Goal: Information Seeking & Learning: Find contact information

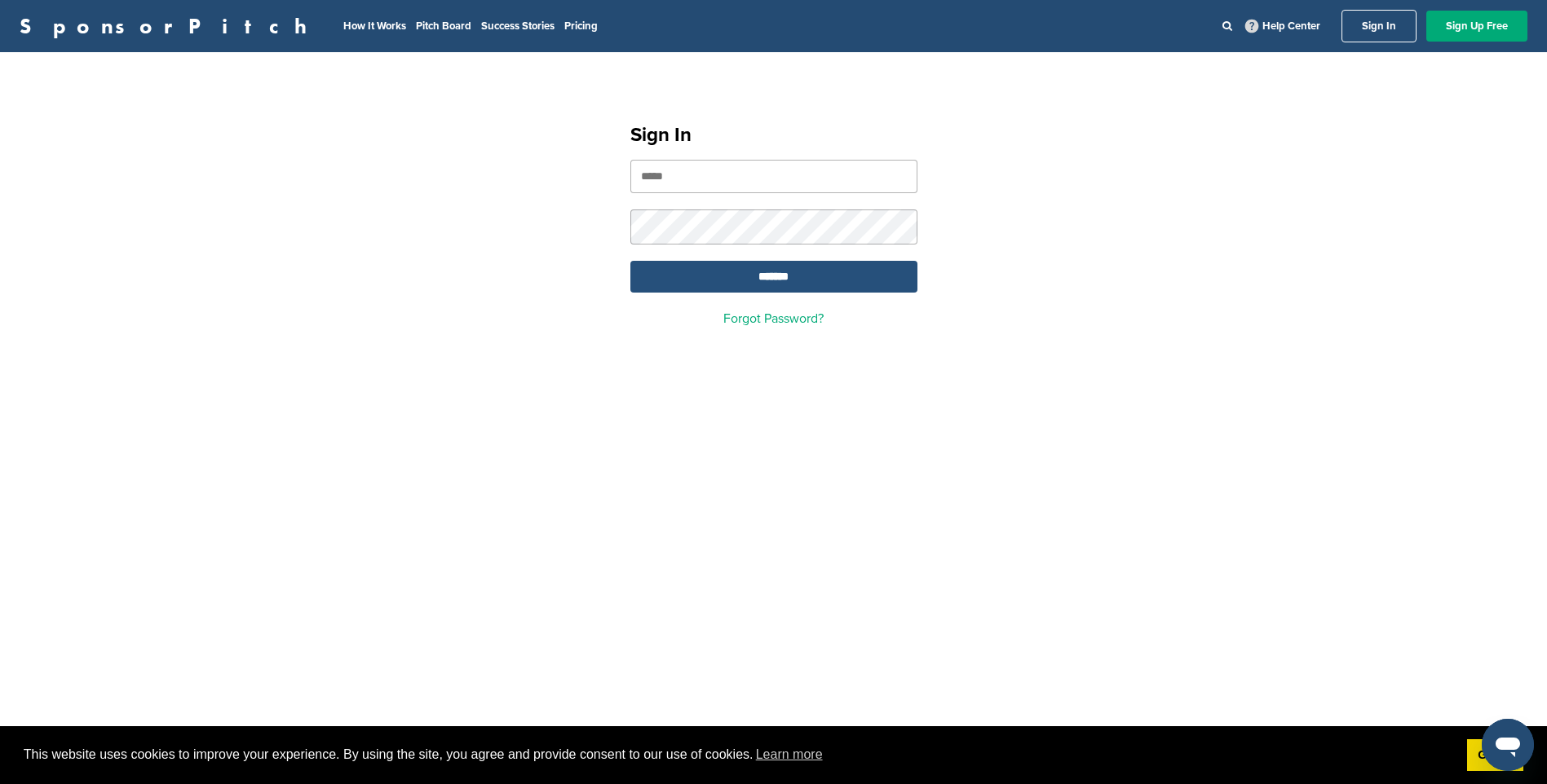
type input "**********"
click at [771, 270] on input "*******" at bounding box center [774, 276] width 287 height 32
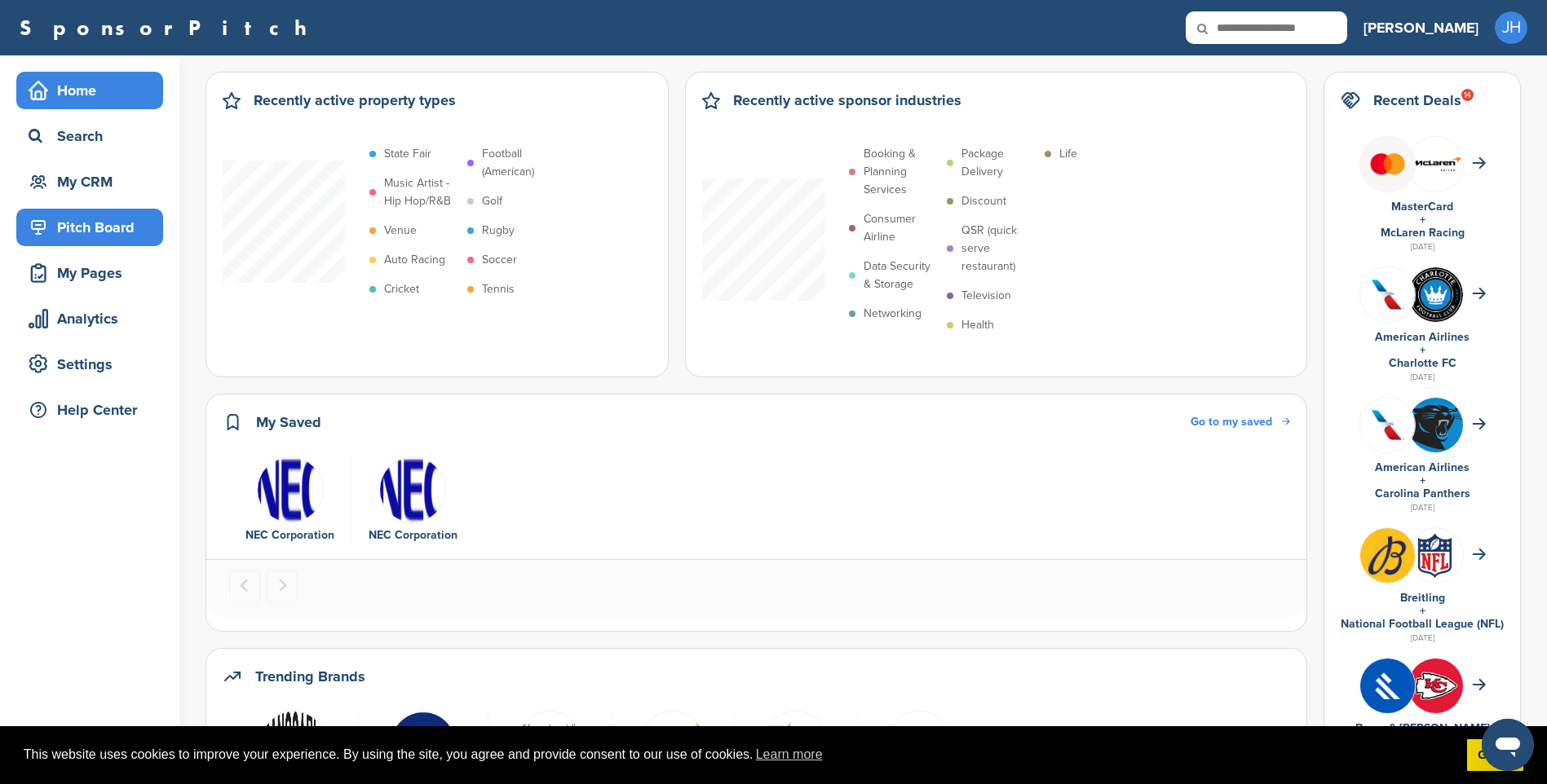
click at [105, 228] on div "Pitch Board" at bounding box center [94, 228] width 139 height 29
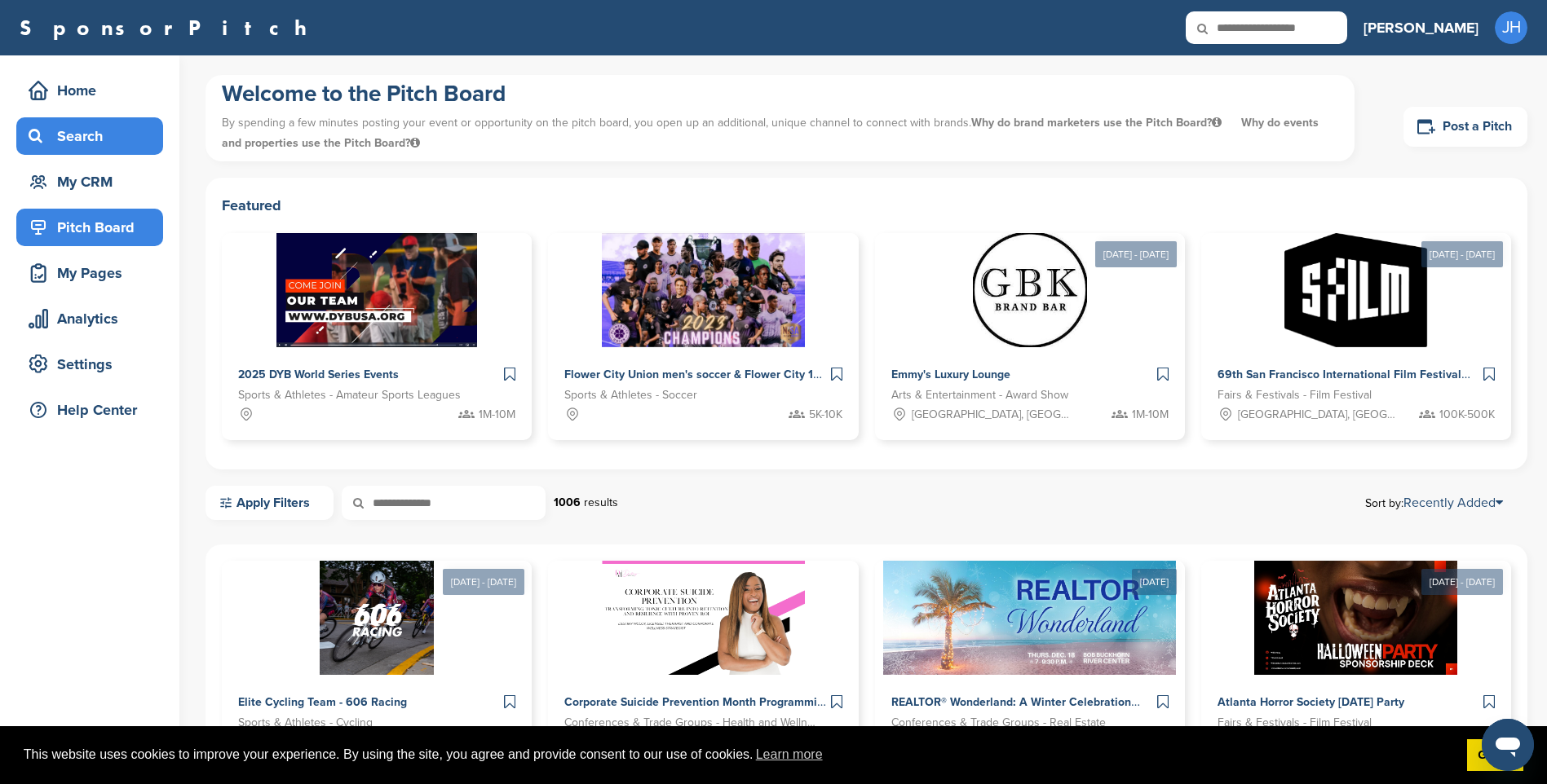
click at [77, 140] on div "Search" at bounding box center [94, 136] width 139 height 29
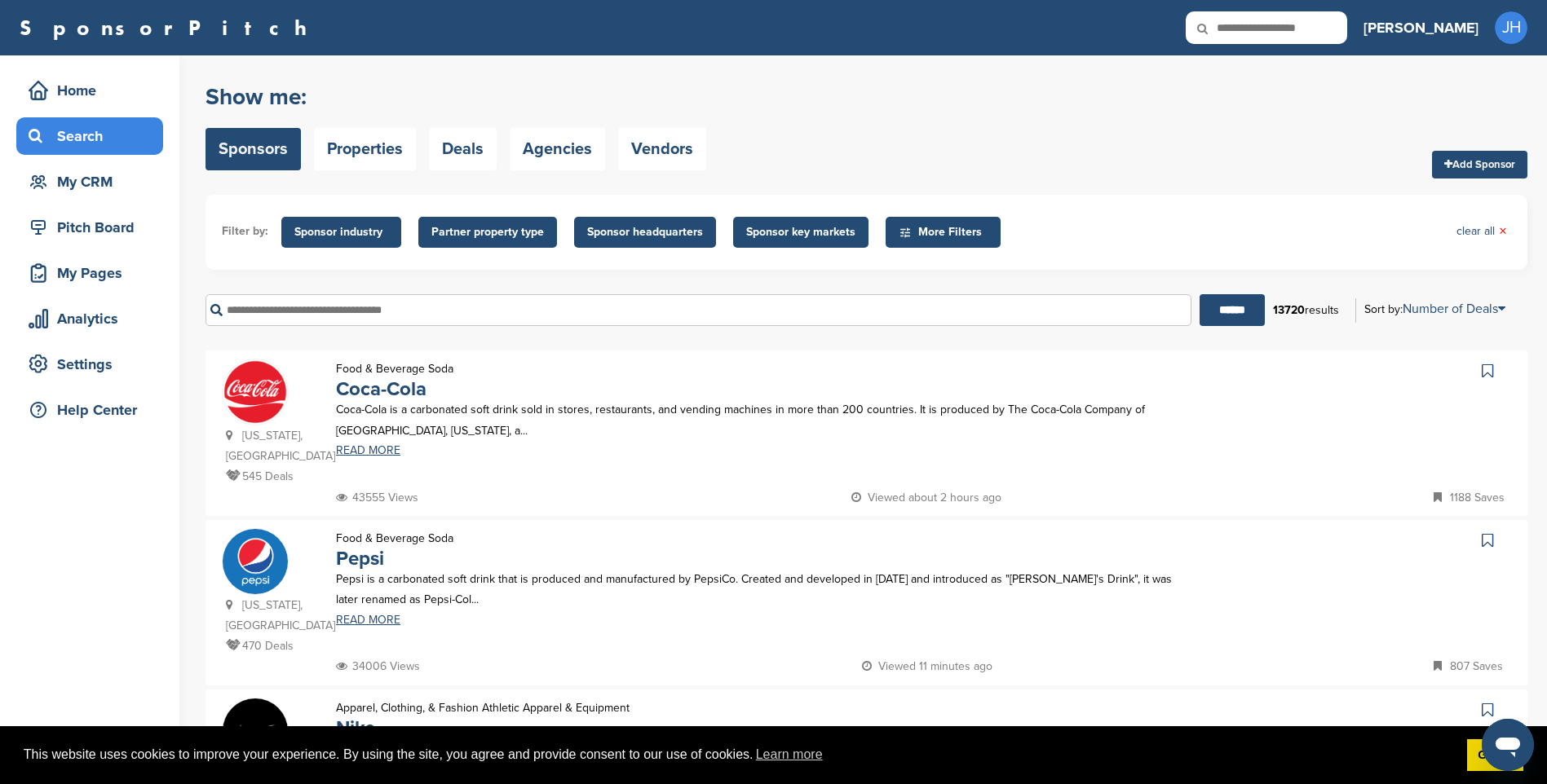
click at [426, 309] on input "text" at bounding box center [699, 310] width 986 height 32
click at [1200, 294] on input "******" at bounding box center [1232, 310] width 65 height 32
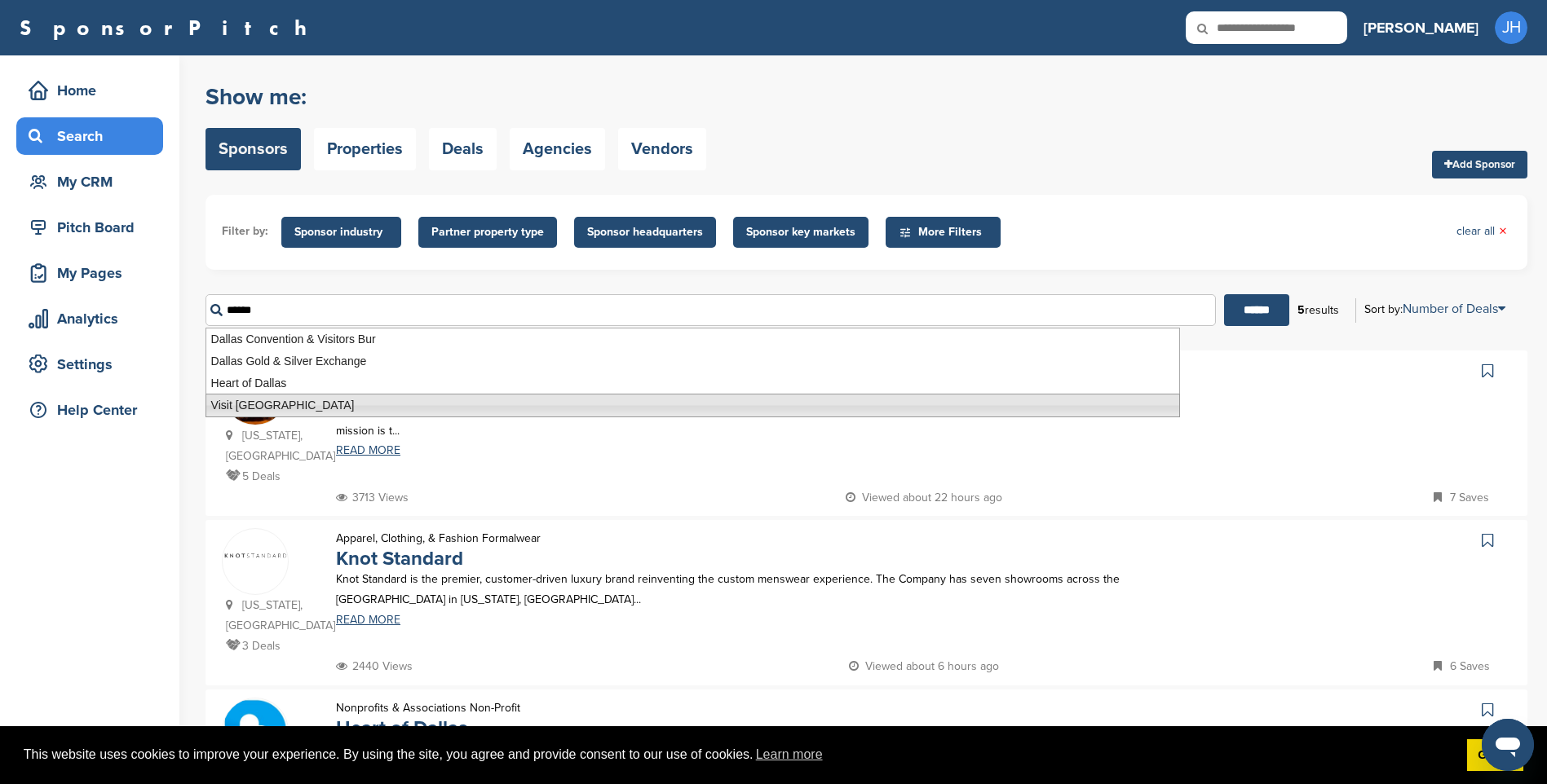
click at [282, 404] on li "Visit Dallas" at bounding box center [693, 406] width 975 height 24
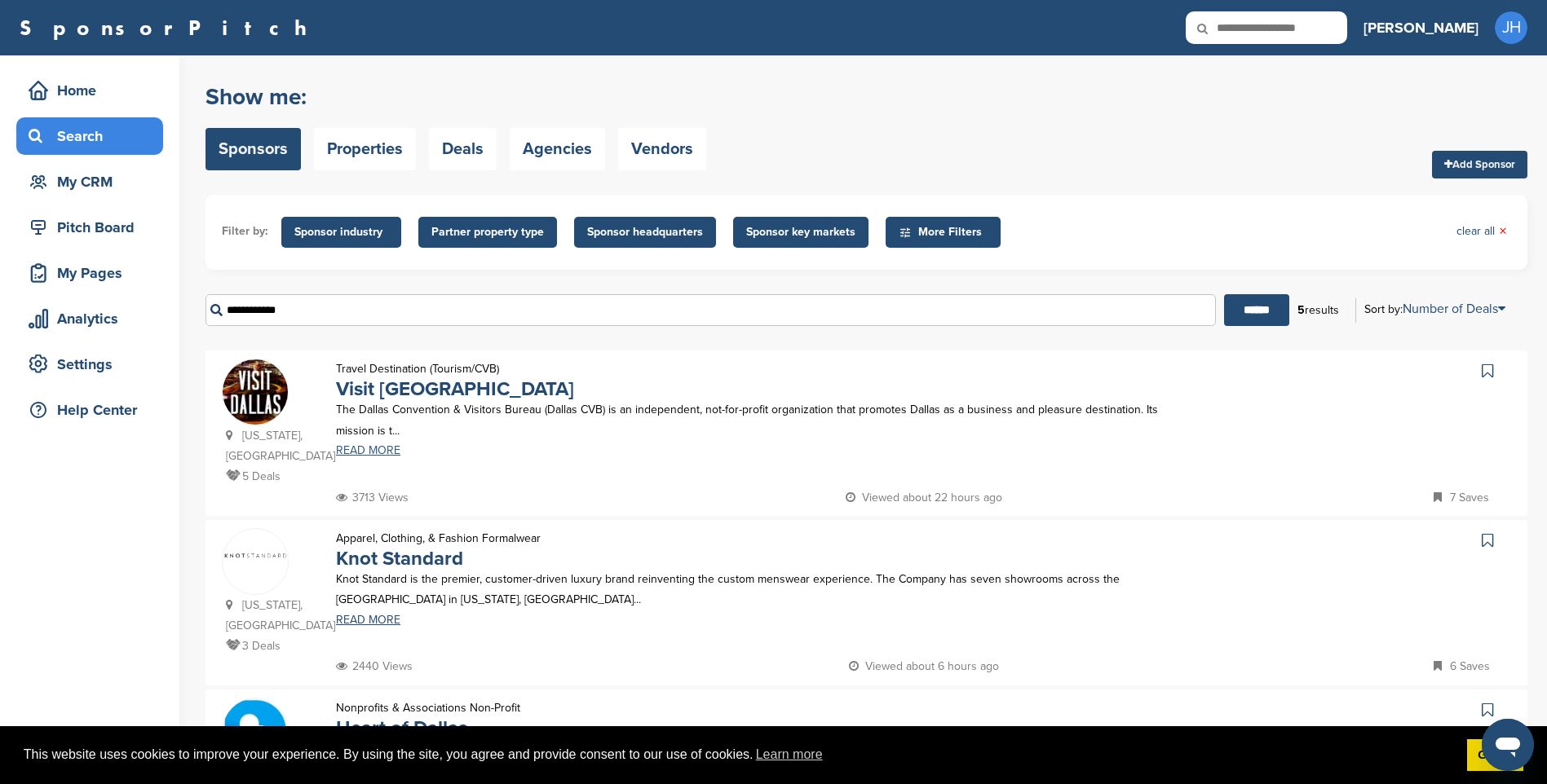
click at [374, 453] on link "READ MORE" at bounding box center [766, 450] width 861 height 11
drag, startPoint x: 294, startPoint y: 313, endPoint x: 154, endPoint y: 313, distance: 140.0
click at [154, 313] on div "Home Search My CRM Pitch Board My Pages Analytics Settings Help Center You have…" at bounding box center [774, 632] width 1547 height 1153
click at [1224, 294] on input "******" at bounding box center [1256, 310] width 65 height 32
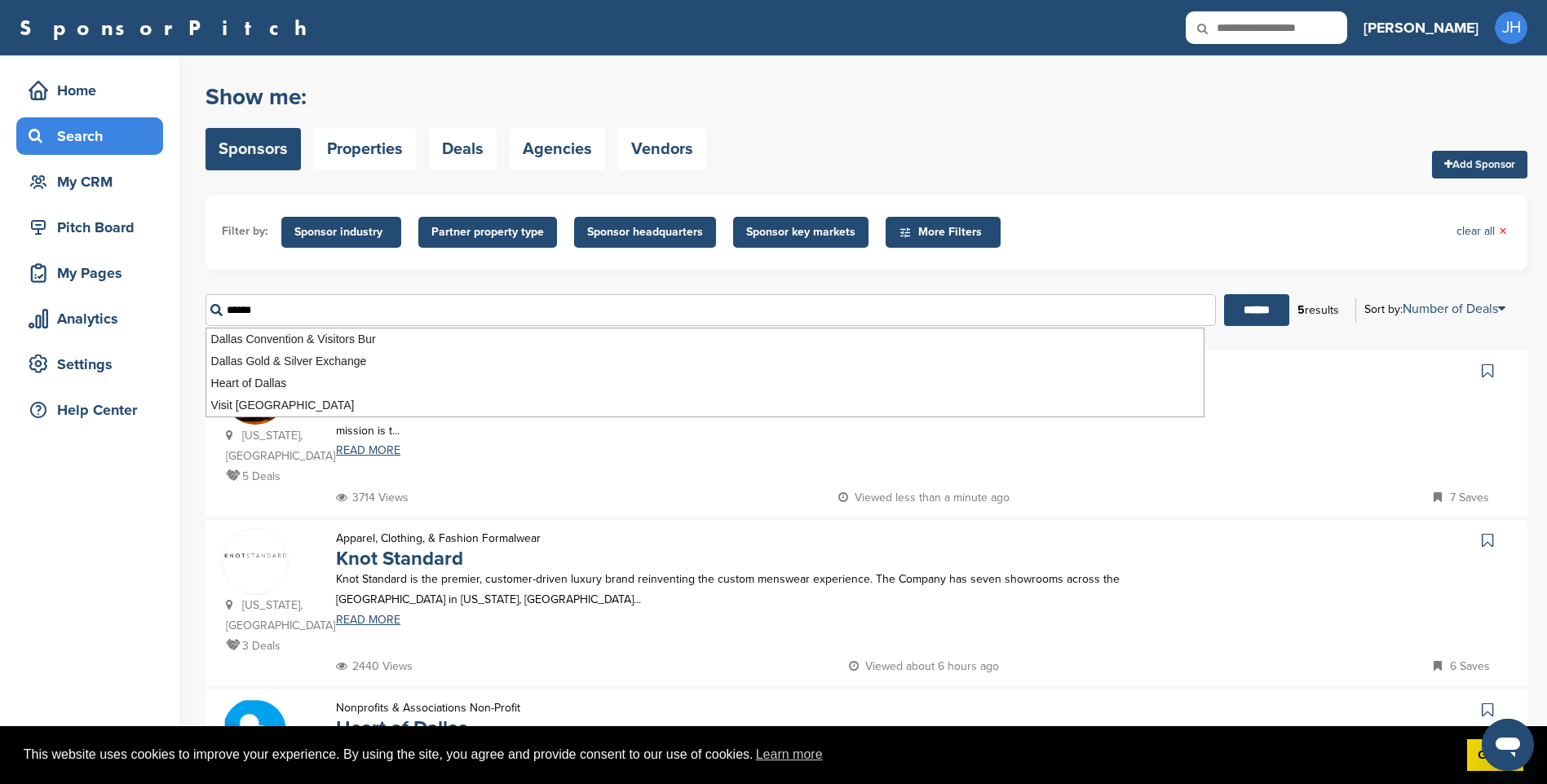
drag, startPoint x: 283, startPoint y: 314, endPoint x: 197, endPoint y: 319, distance: 86.1
click at [198, 315] on div "Home Search My CRM Pitch Board My Pages Analytics Settings Help Center You have…" at bounding box center [774, 632] width 1547 height 1153
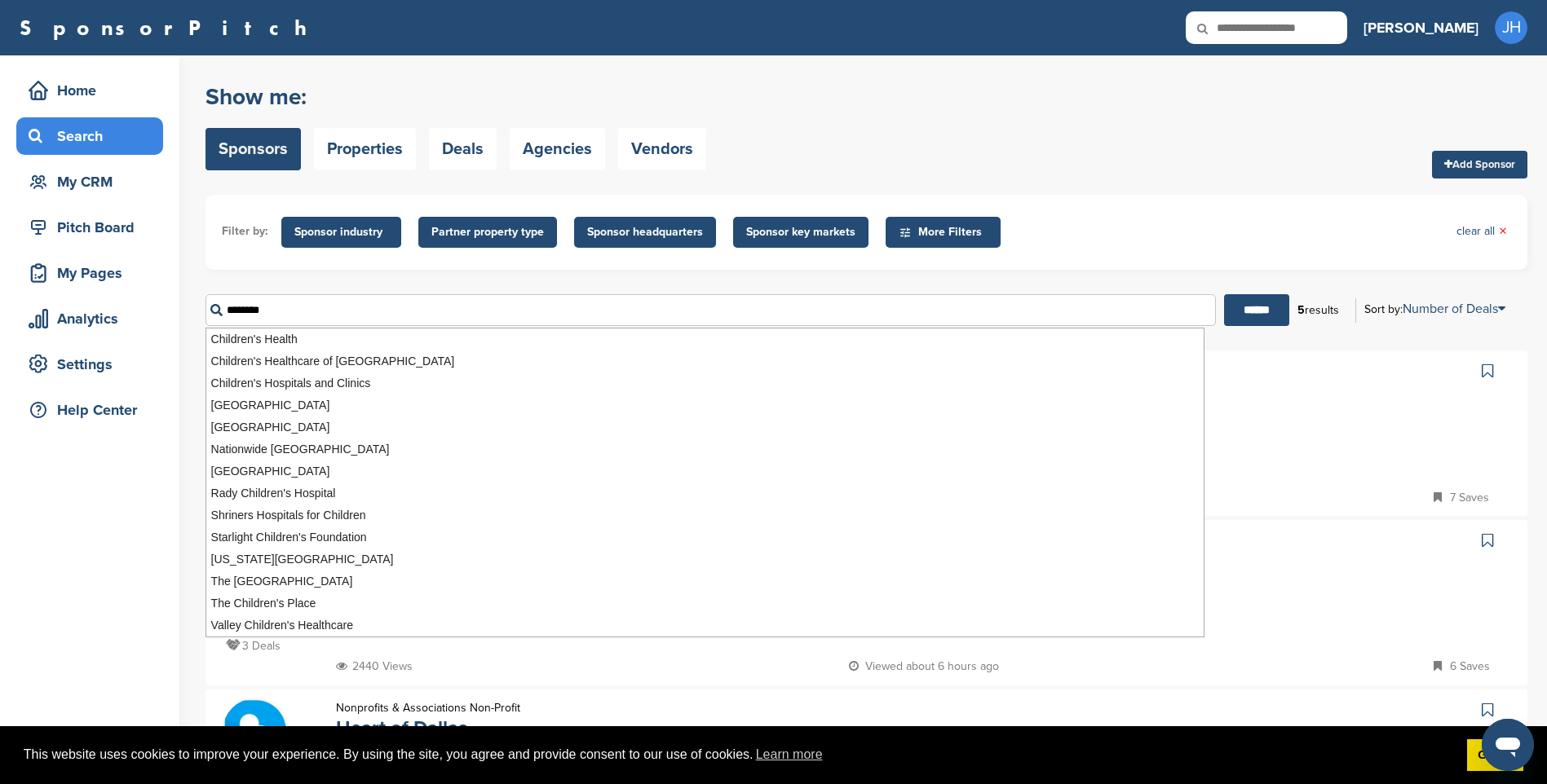
type input "********"
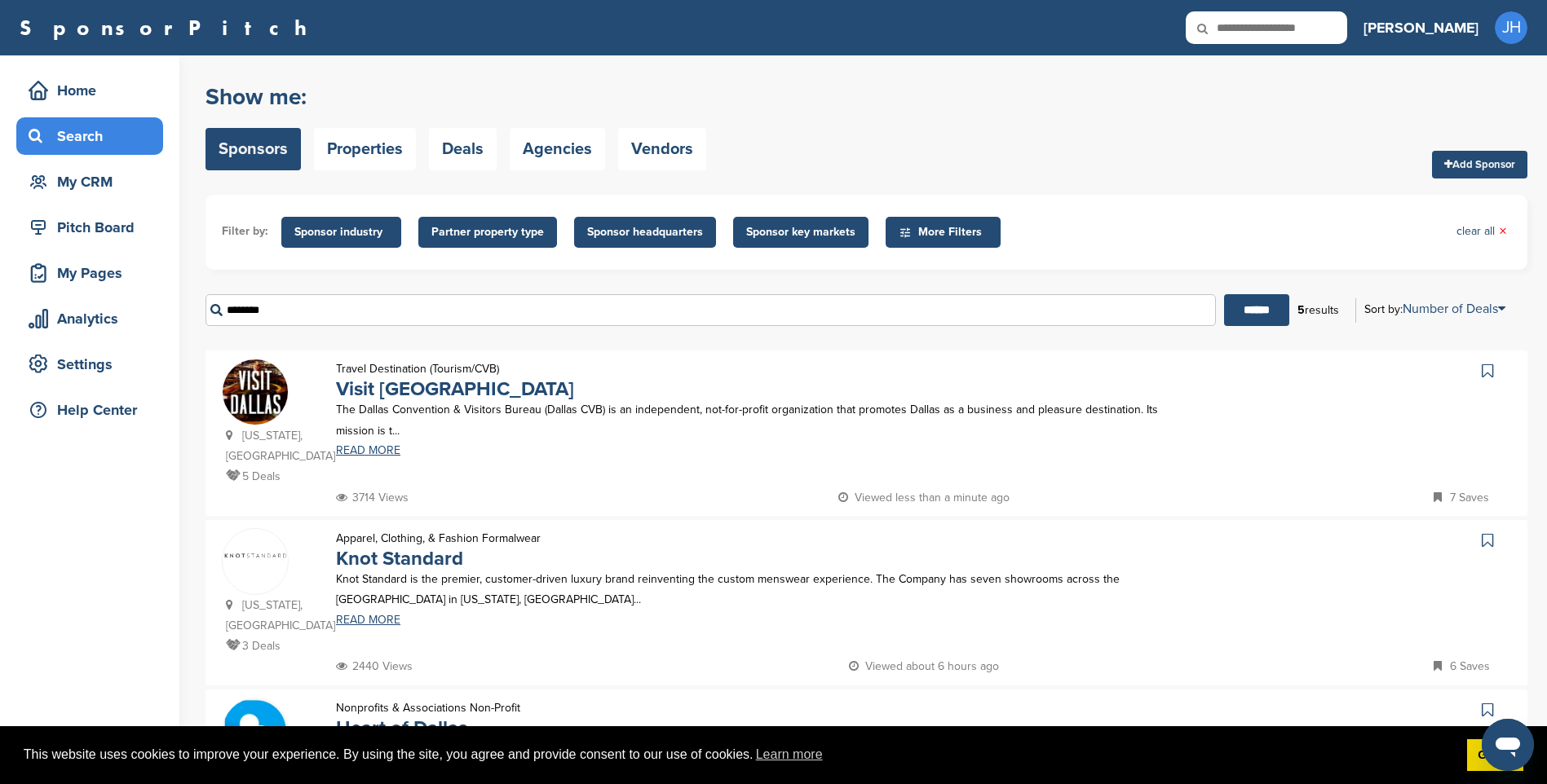
click at [810, 234] on span "Sponsor key markets" at bounding box center [801, 232] width 110 height 18
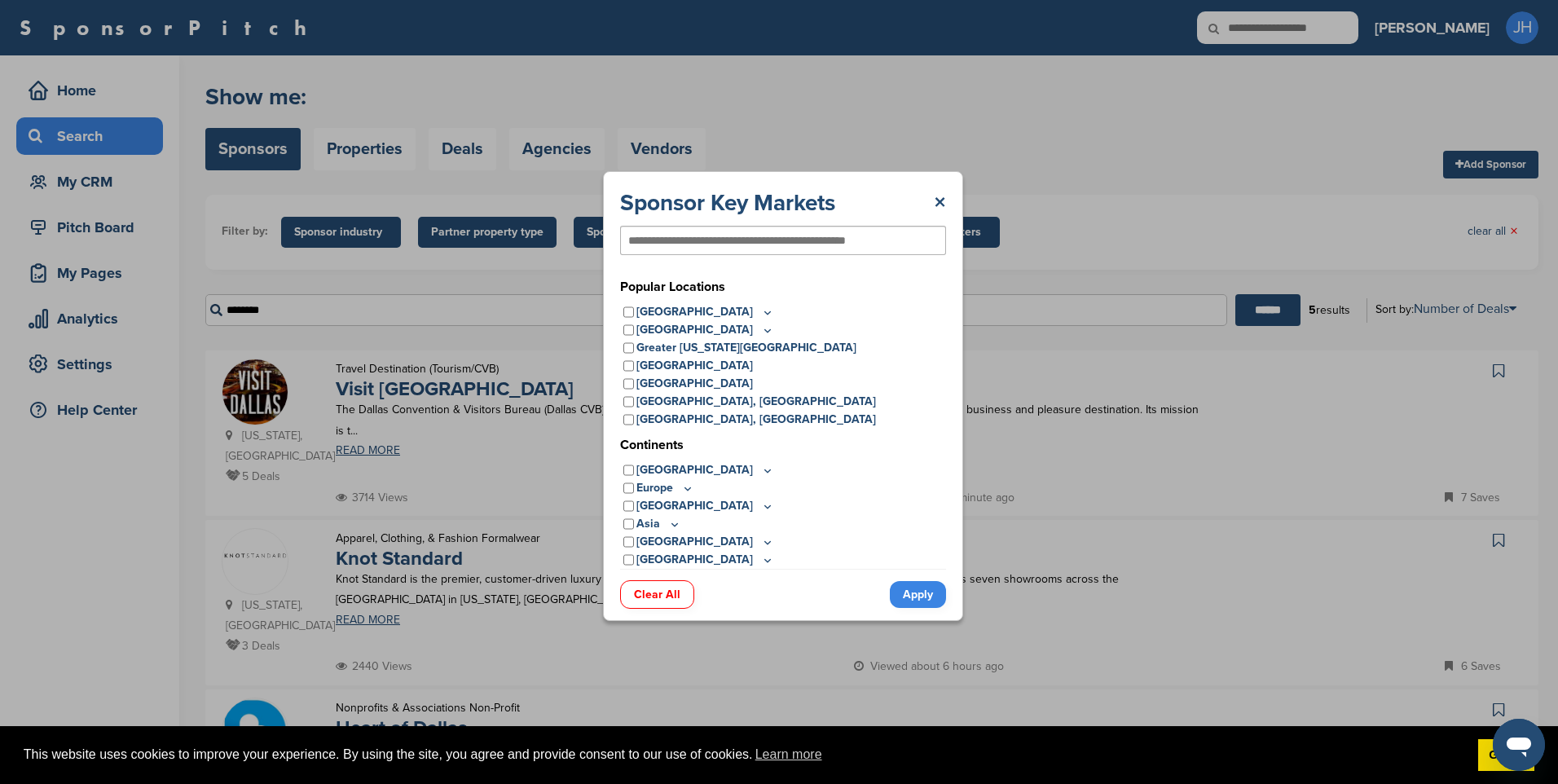
click at [737, 243] on input "text" at bounding box center [757, 240] width 257 height 15
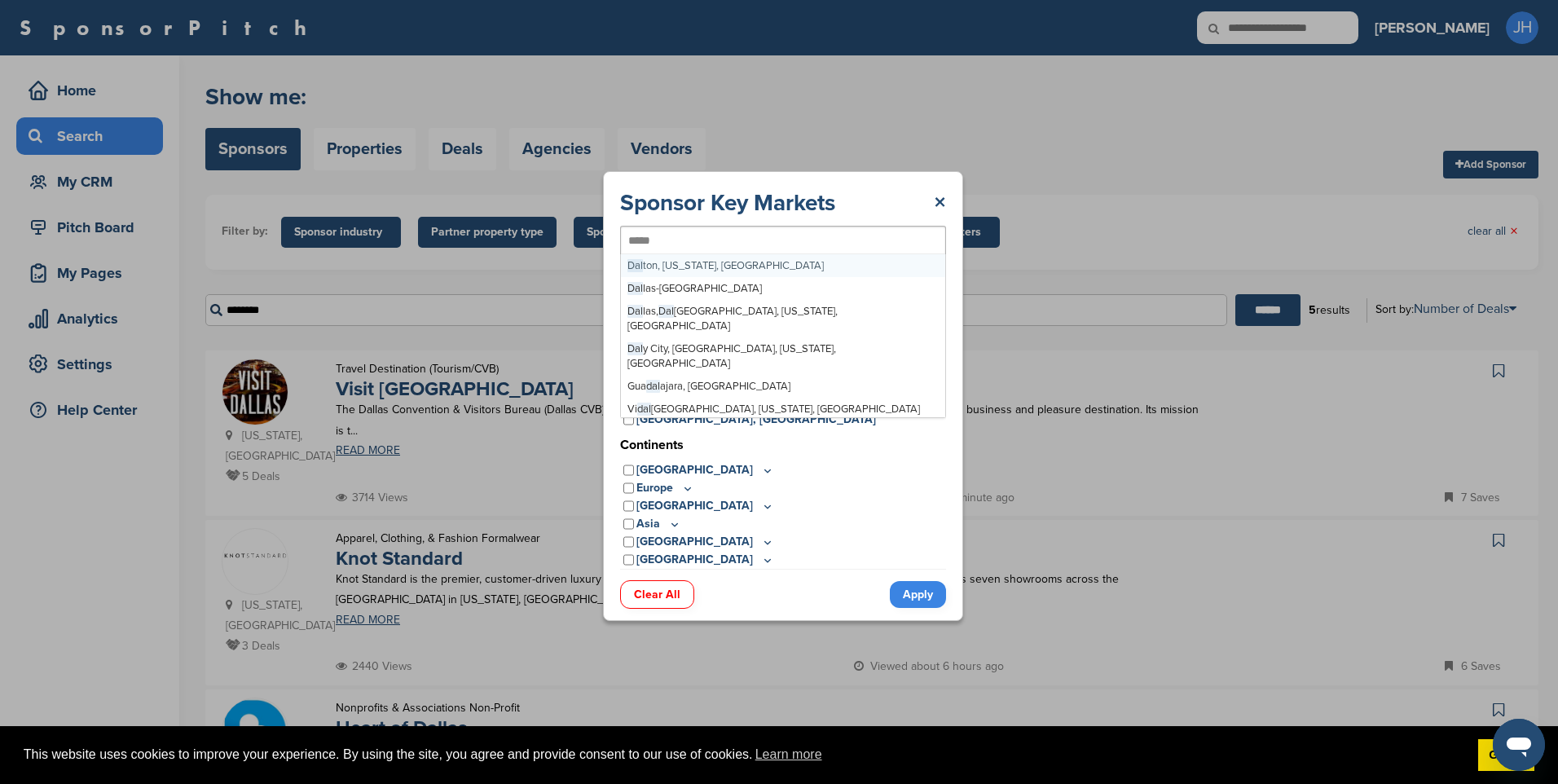
type input "******"
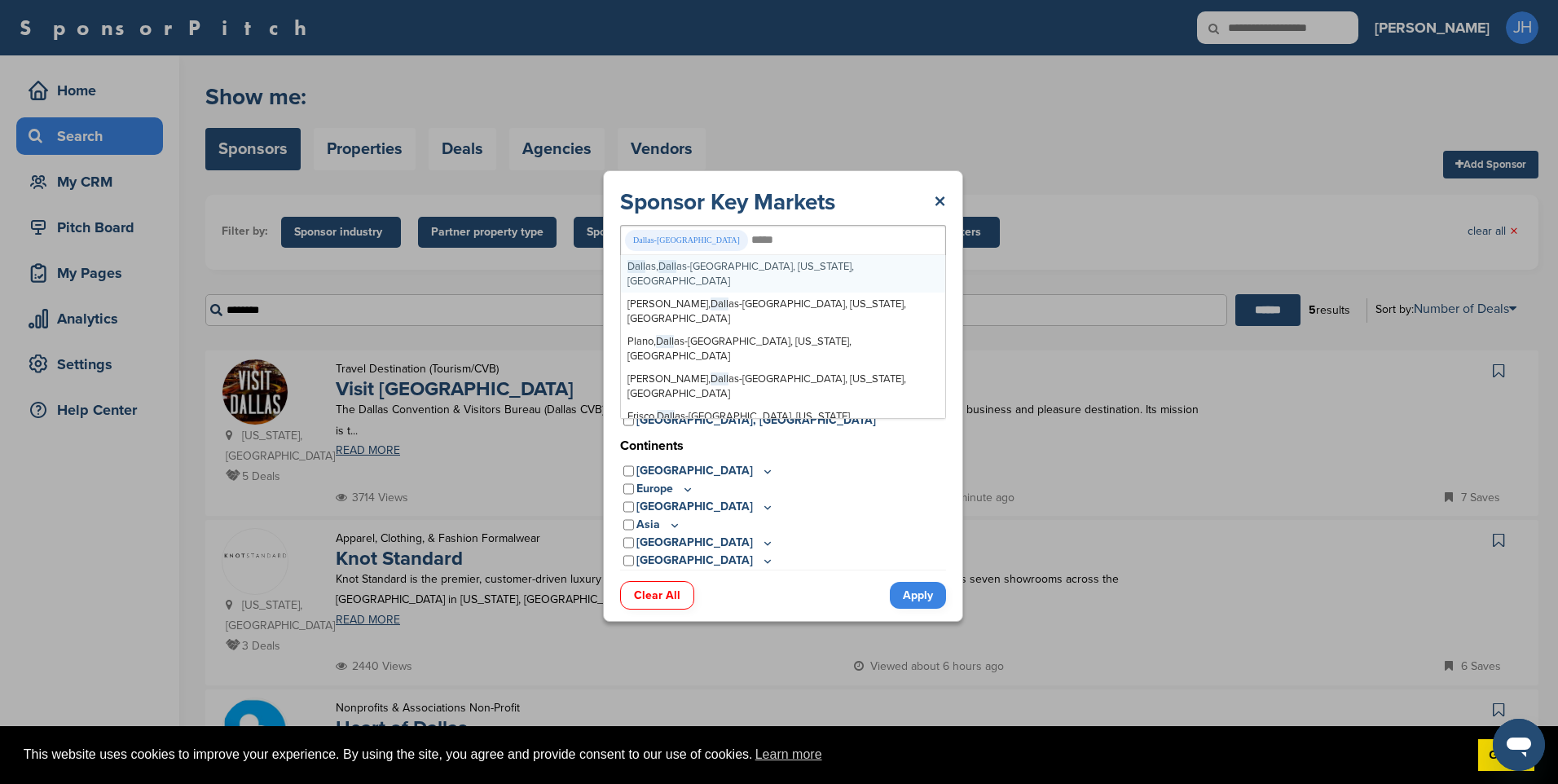
type input "******"
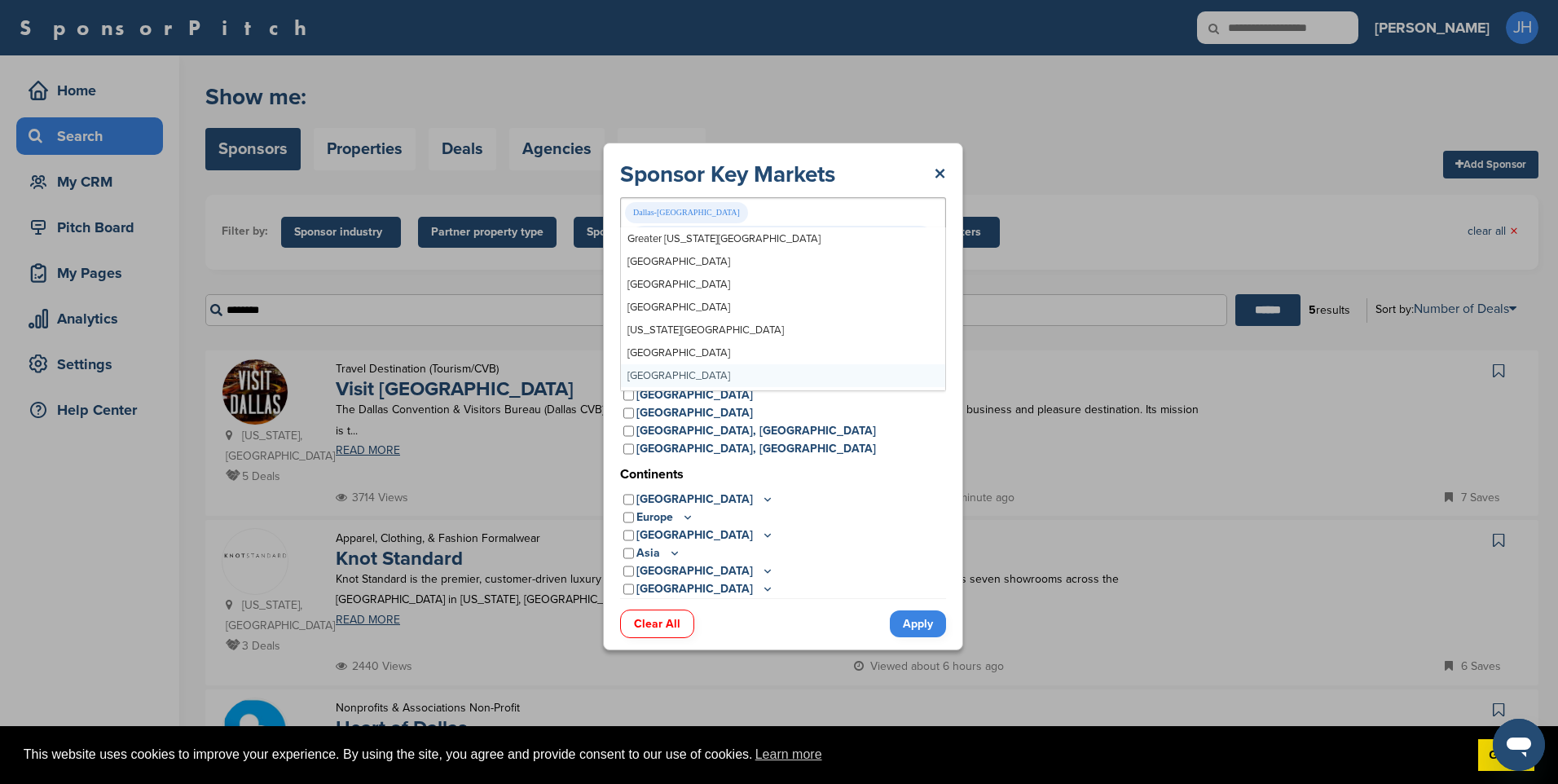
click at [927, 610] on link "Apply" at bounding box center [918, 623] width 57 height 26
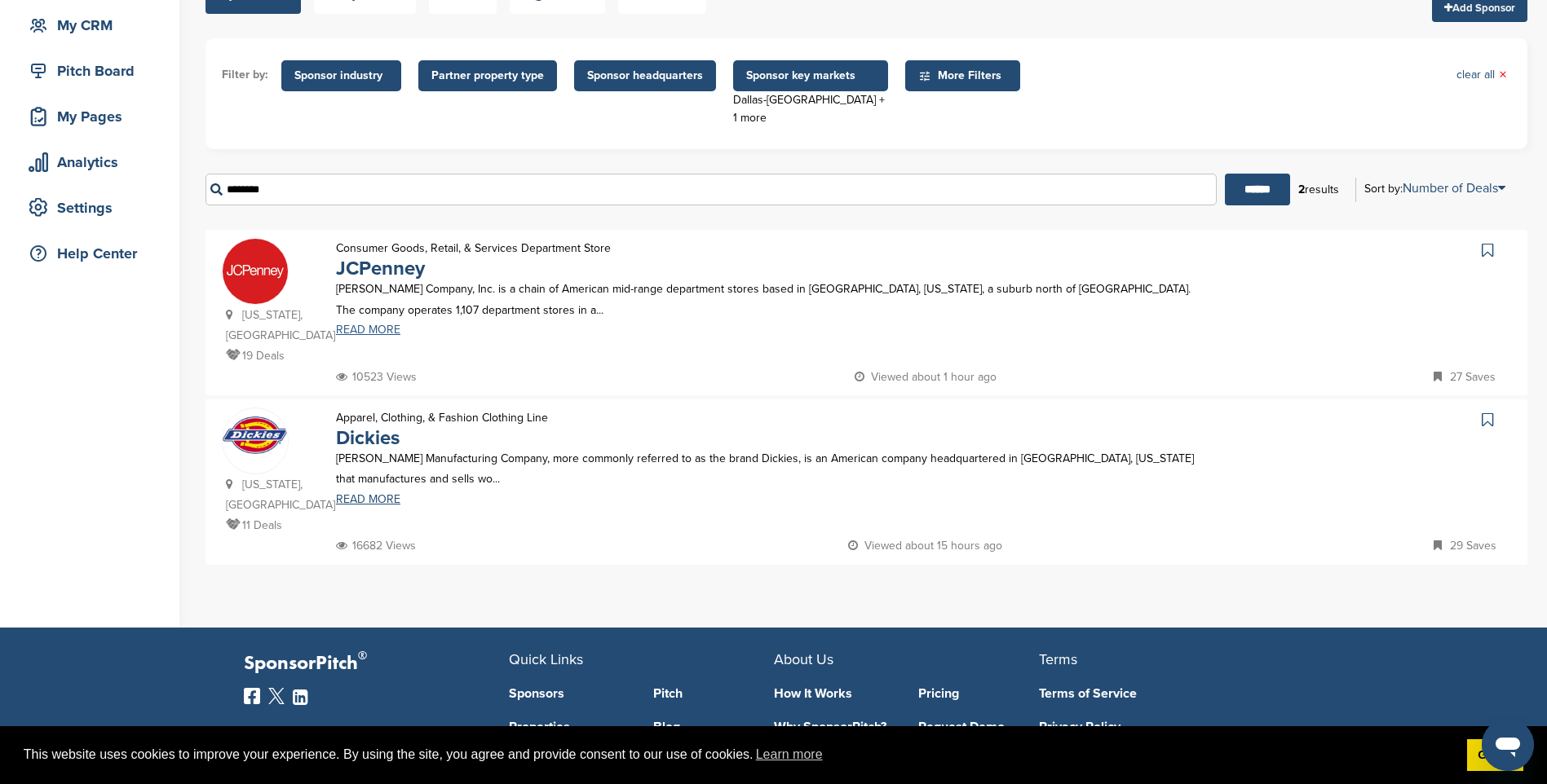
scroll to position [163, 0]
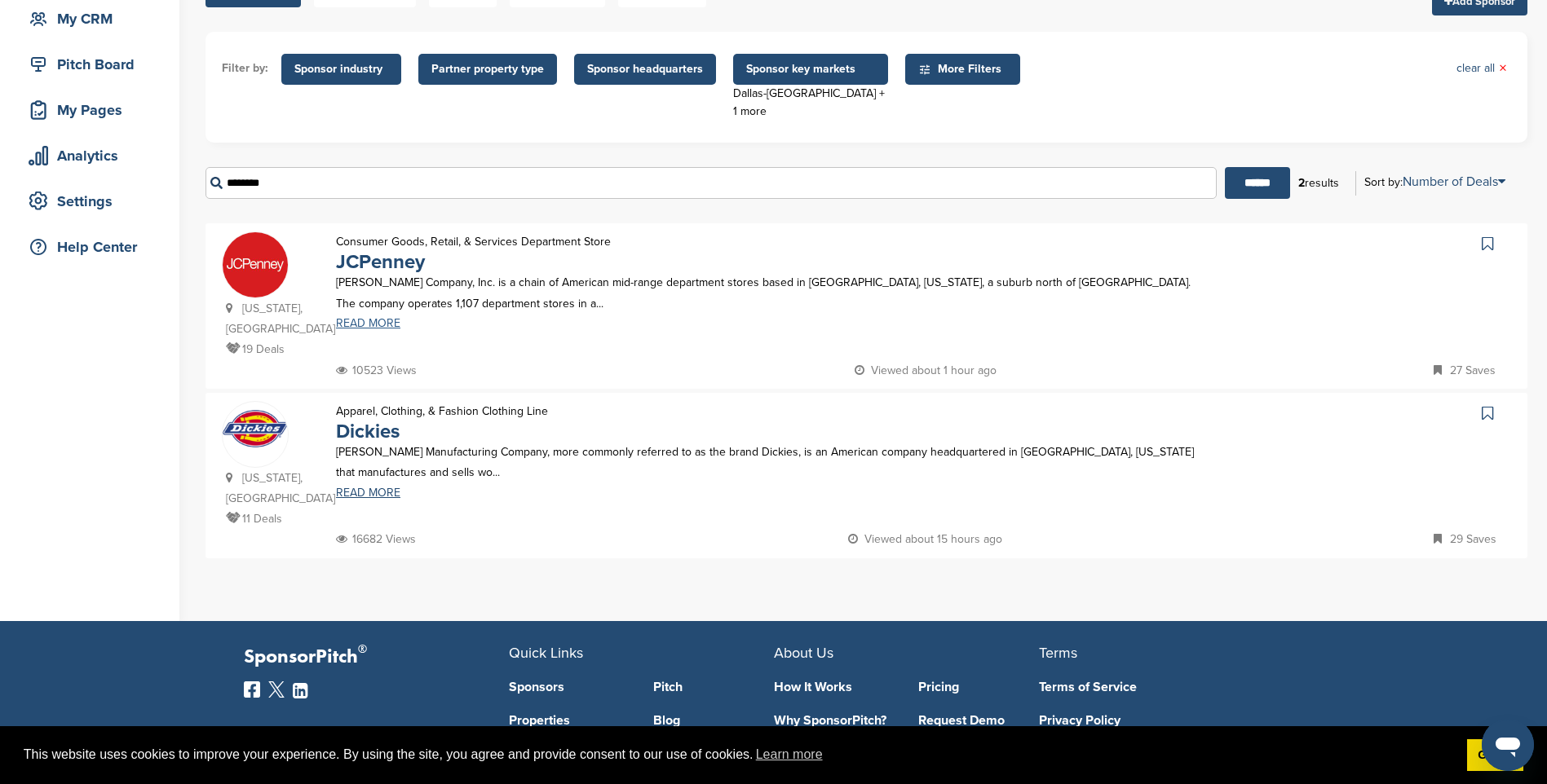
click at [371, 323] on link "READ MORE" at bounding box center [766, 323] width 861 height 11
click at [373, 419] on link "Dickies" at bounding box center [368, 431] width 64 height 24
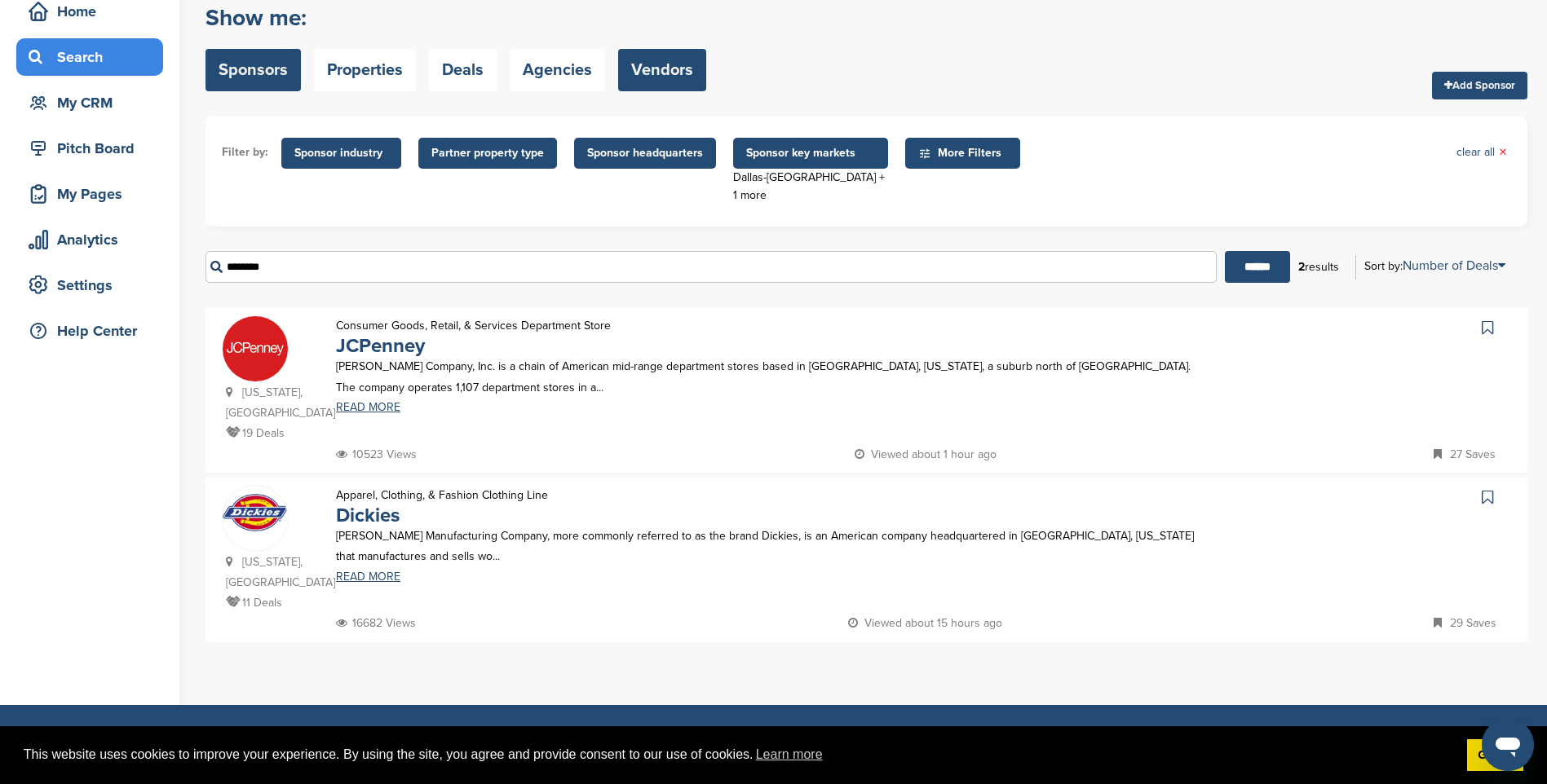
scroll to position [0, 0]
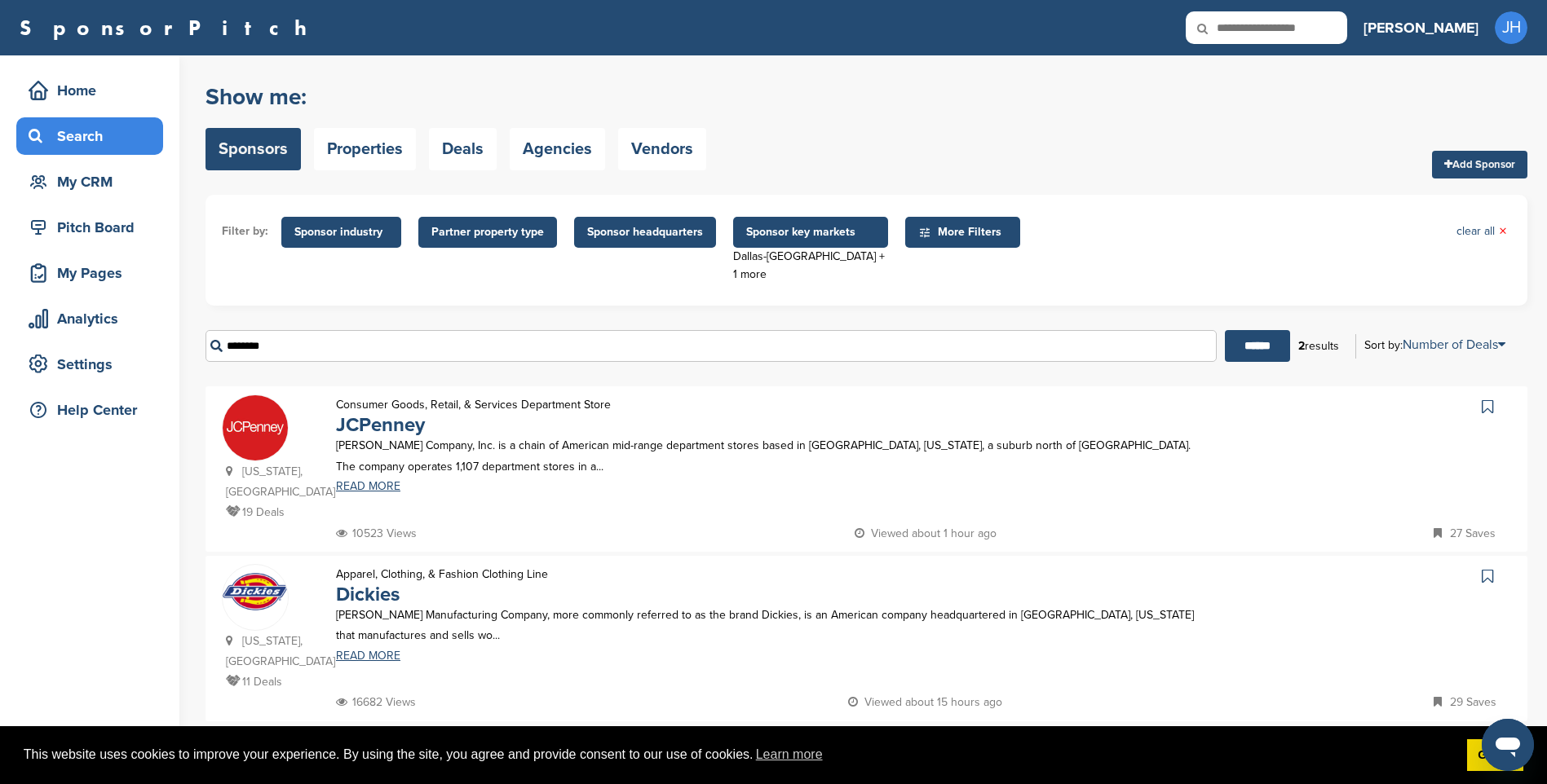
drag, startPoint x: 856, startPoint y: 351, endPoint x: 190, endPoint y: 349, distance: 666.0
click at [190, 349] on div "Home Search My CRM Pitch Board My Pages Analytics Settings Help Center You have…" at bounding box center [774, 419] width 1547 height 728
click at [339, 313] on form "Filter by: Sponsor industry Sponsor Industry × Apparel, Clothing, & Fashion Acc…" at bounding box center [867, 284] width 1322 height 179
click at [808, 235] on span "Sponsor key markets" at bounding box center [810, 232] width 129 height 18
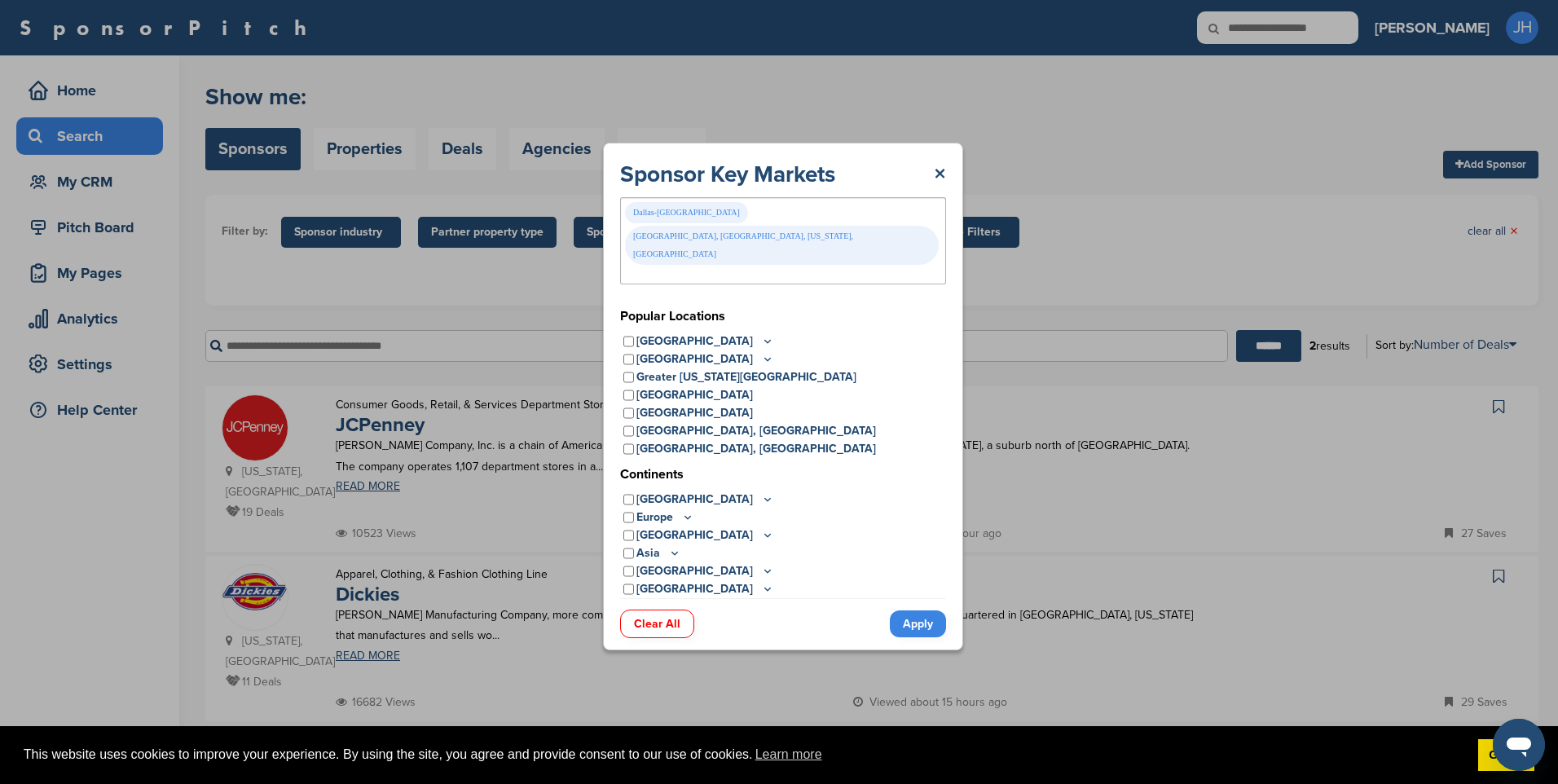
click at [922, 610] on link "Apply" at bounding box center [918, 623] width 57 height 26
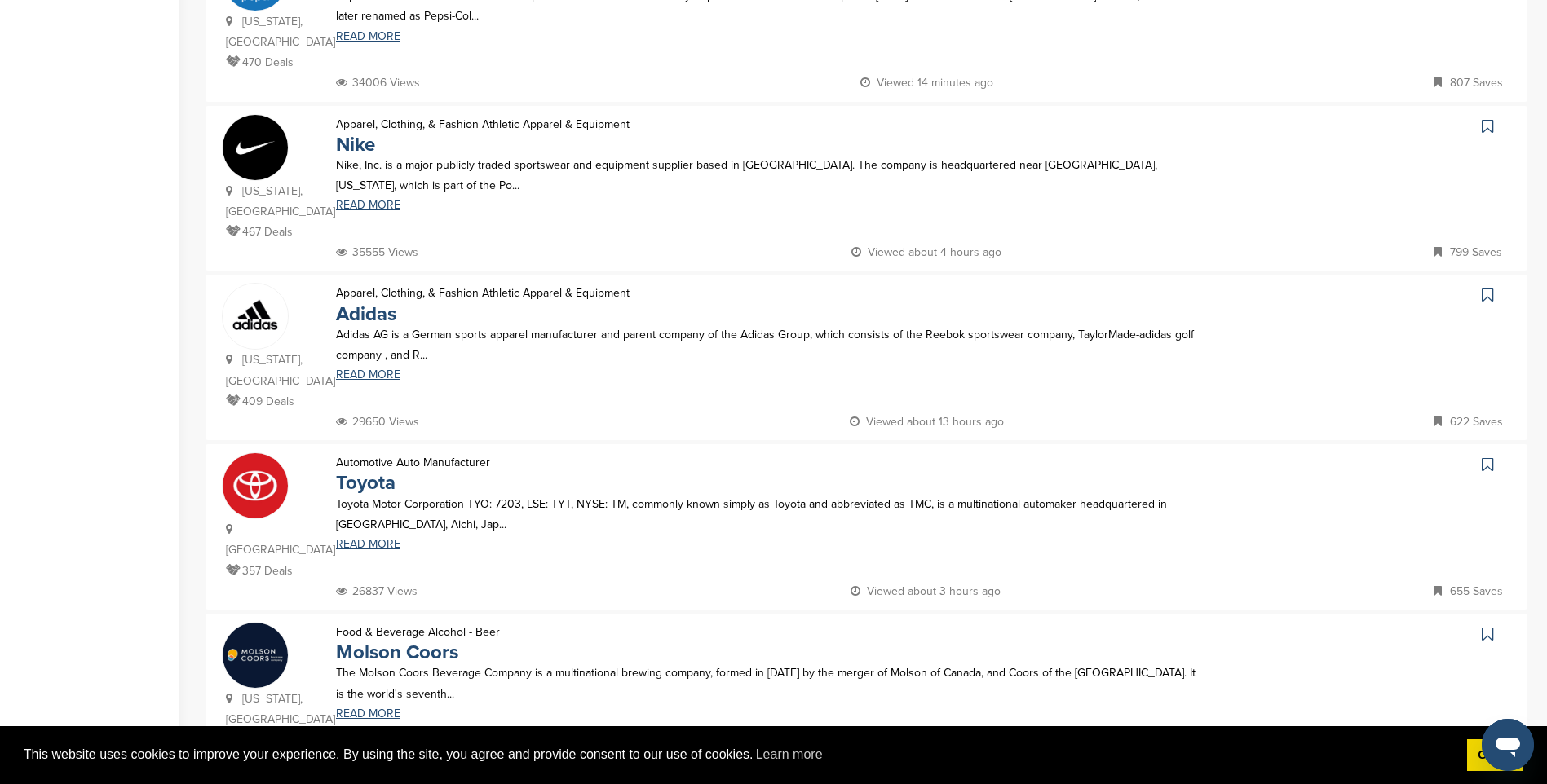
scroll to position [652, 0]
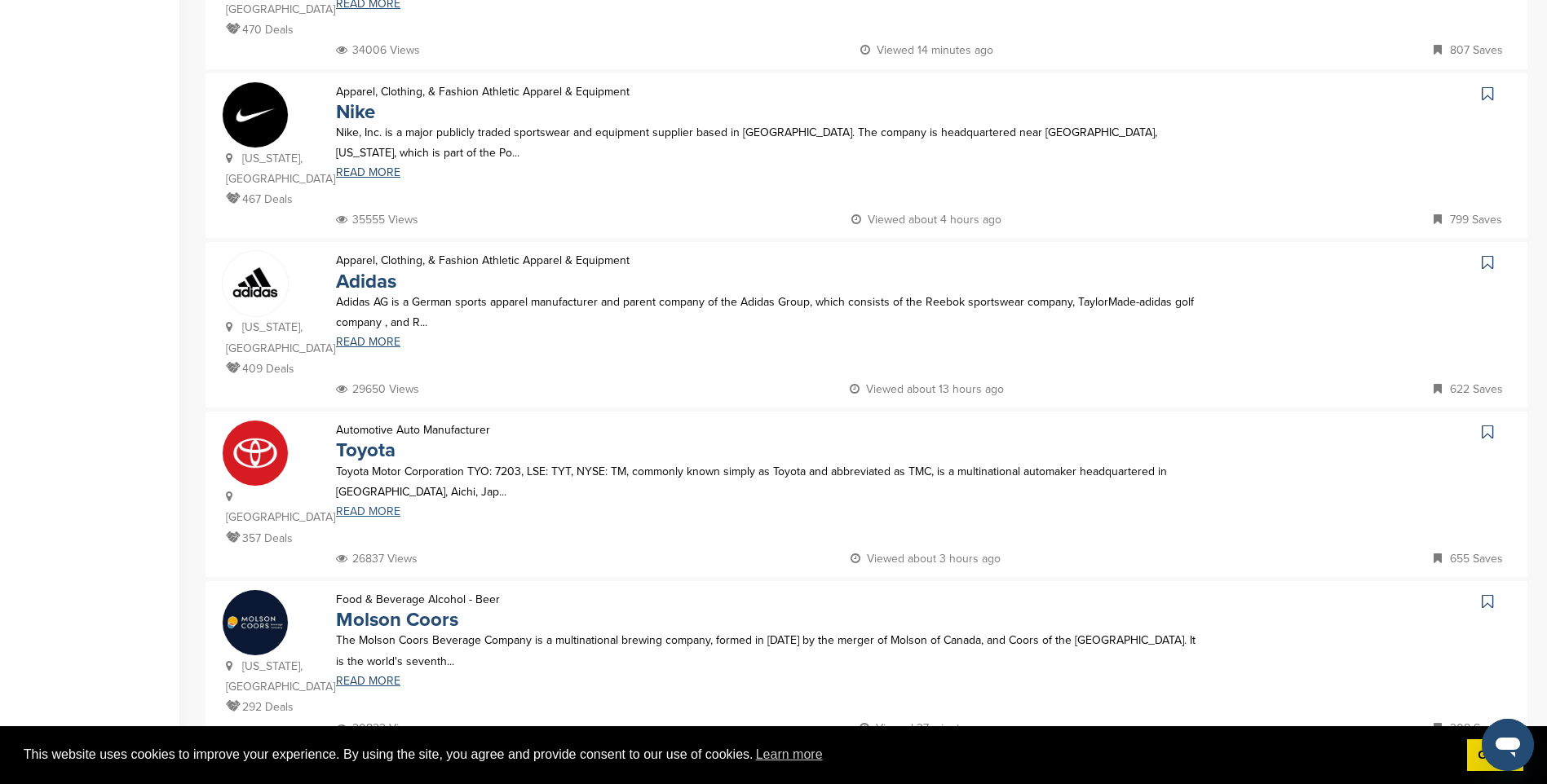
click at [371, 506] on link "READ MORE" at bounding box center [766, 512] width 861 height 11
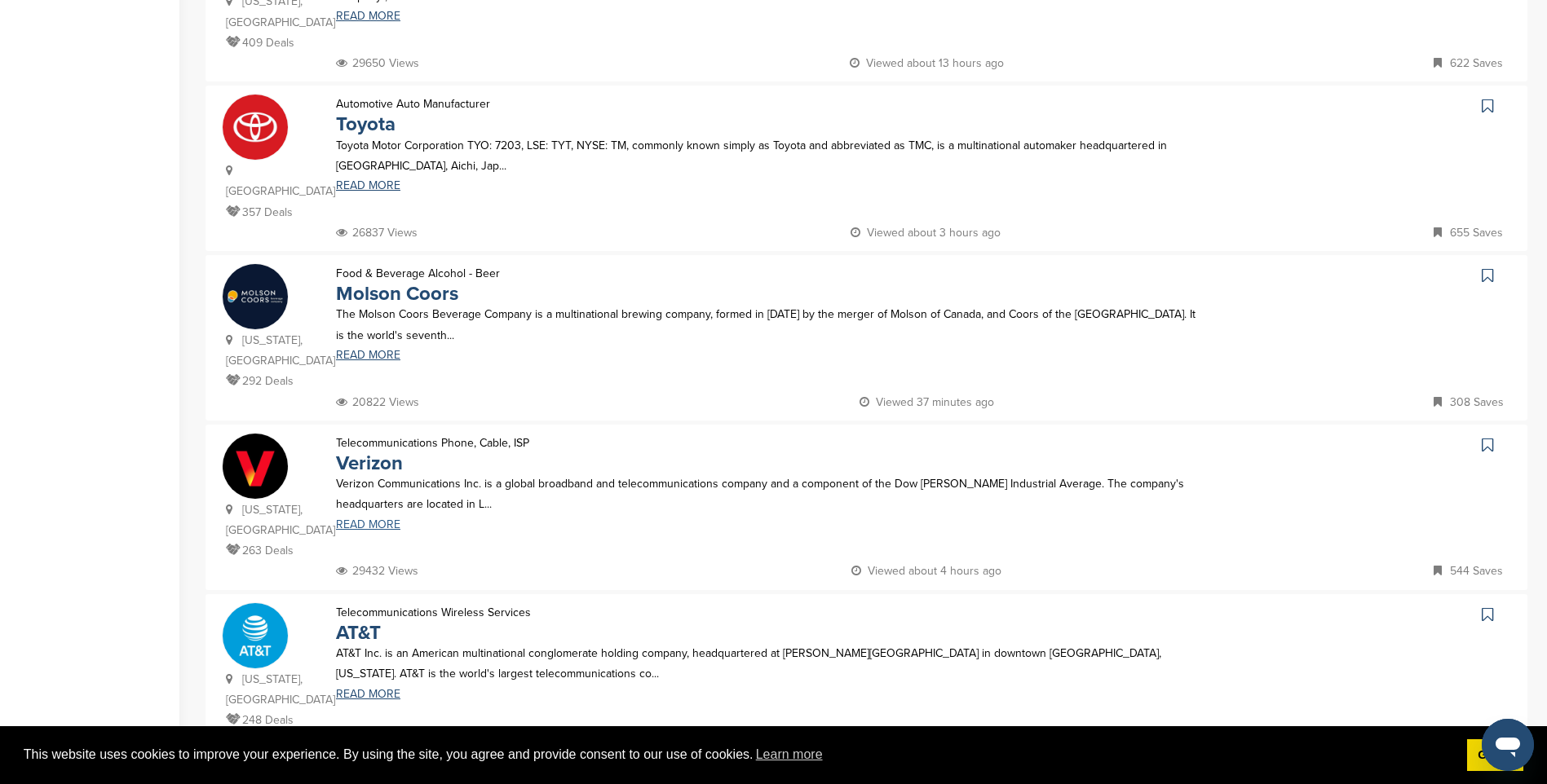
scroll to position [1059, 0]
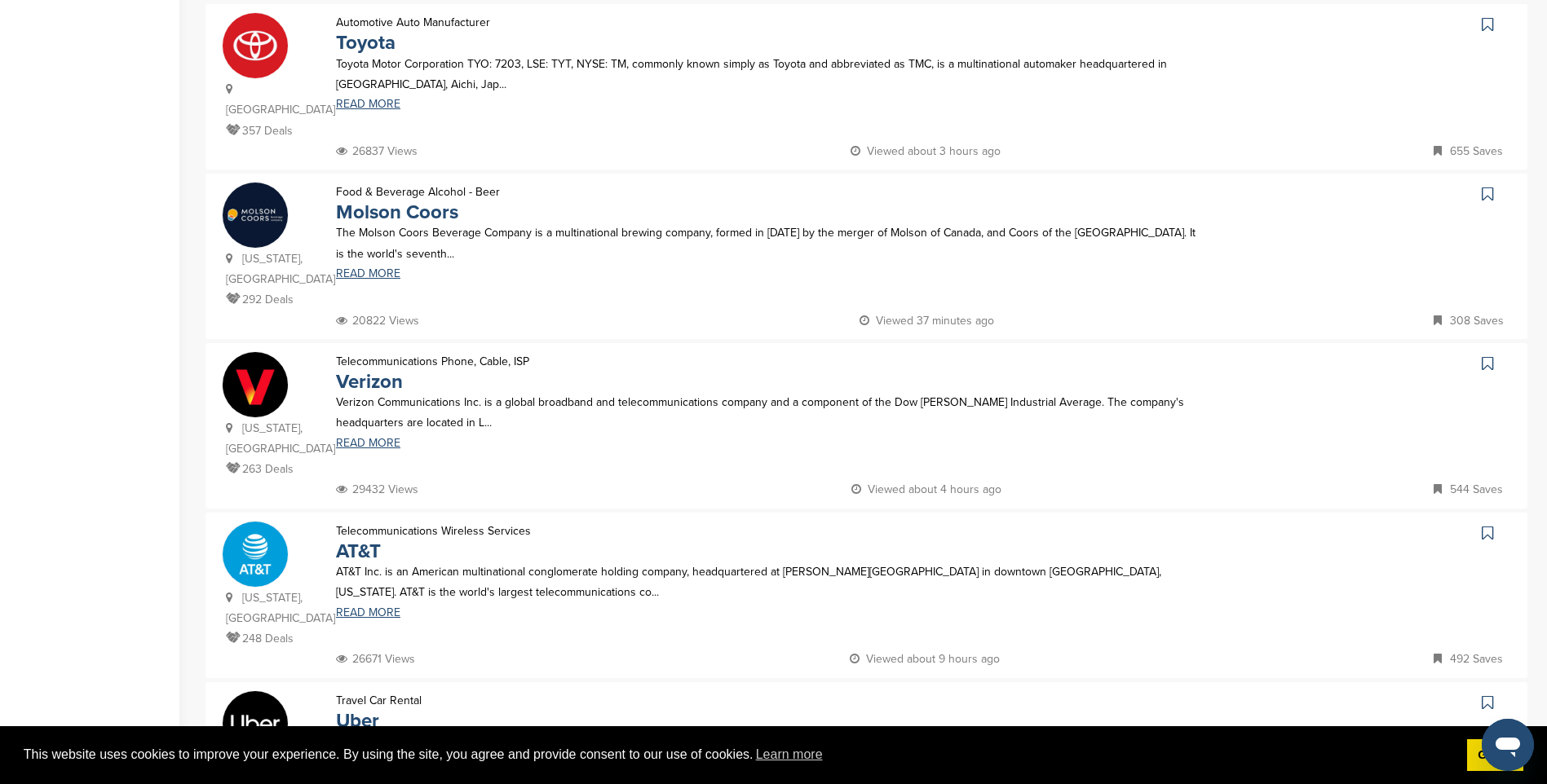
click at [376, 392] on div "Verizon Communications Inc. is a global broadband and telecommunications compan…" at bounding box center [766, 420] width 893 height 57
click at [375, 438] on link "READ MORE" at bounding box center [766, 443] width 861 height 11
click at [373, 607] on link "READ MORE" at bounding box center [766, 612] width 861 height 11
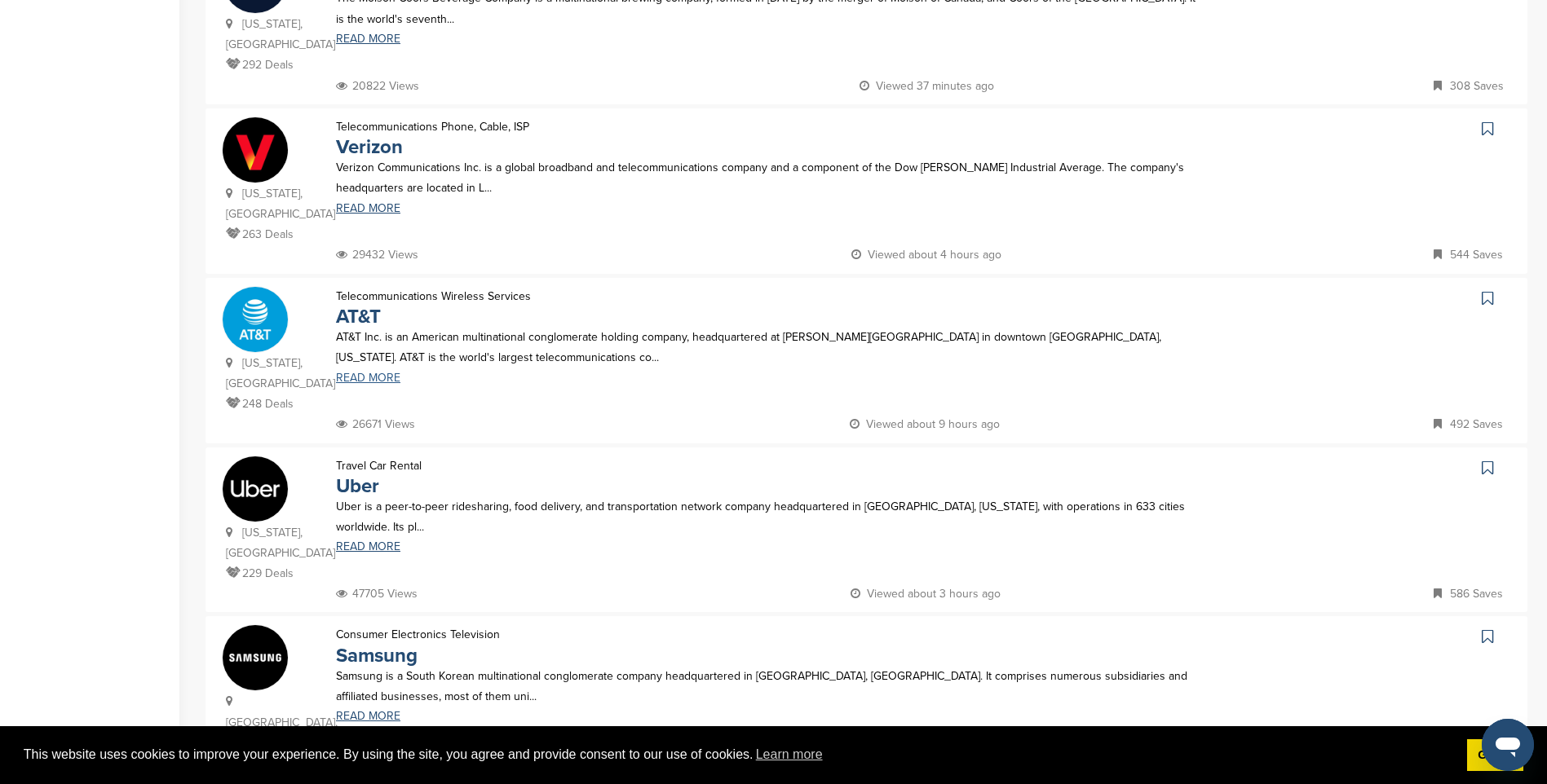
scroll to position [1385, 0]
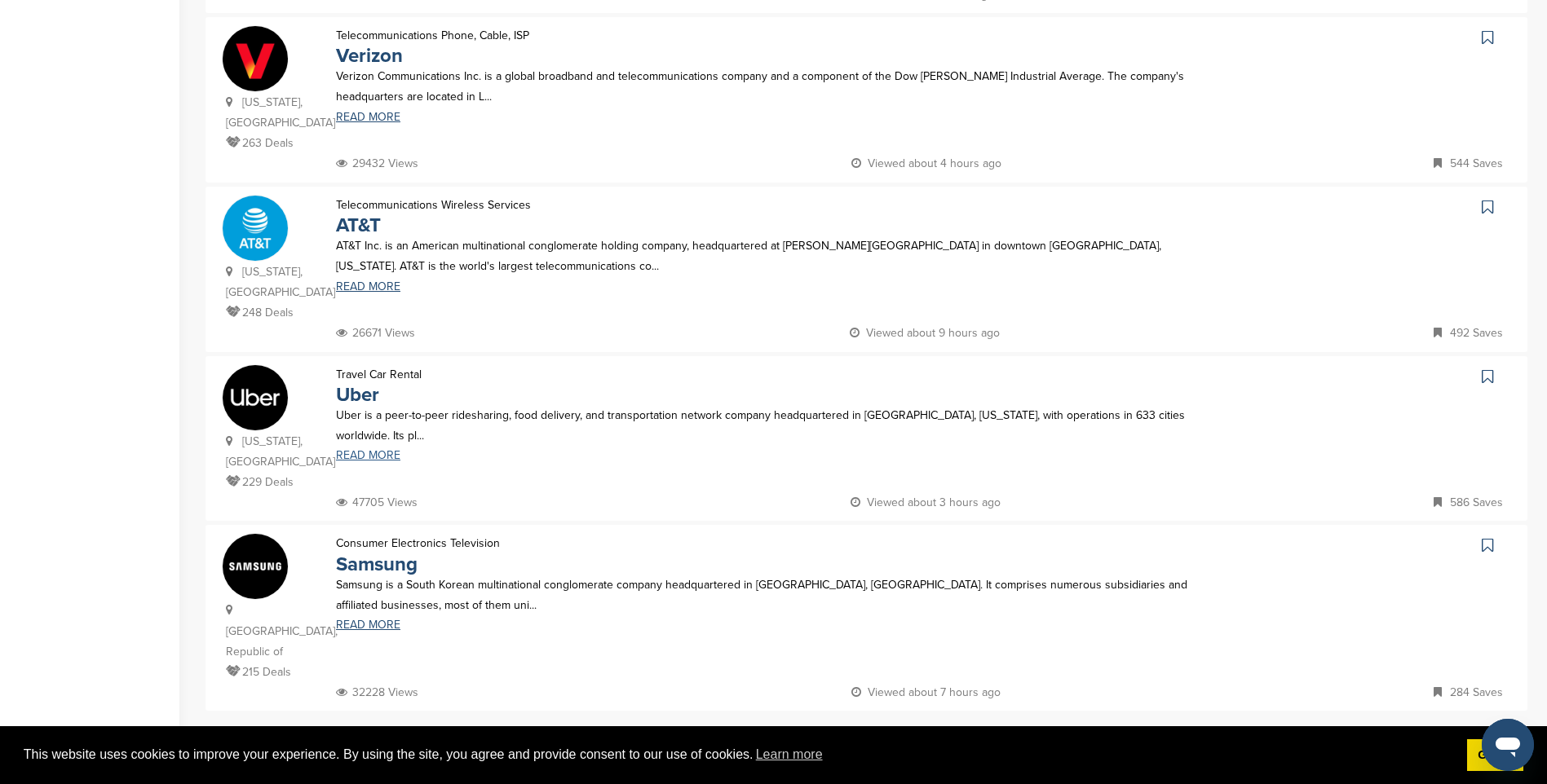
click at [371, 450] on link "READ MORE" at bounding box center [766, 455] width 861 height 11
click at [818, 730] on link "2" at bounding box center [819, 745] width 34 height 30
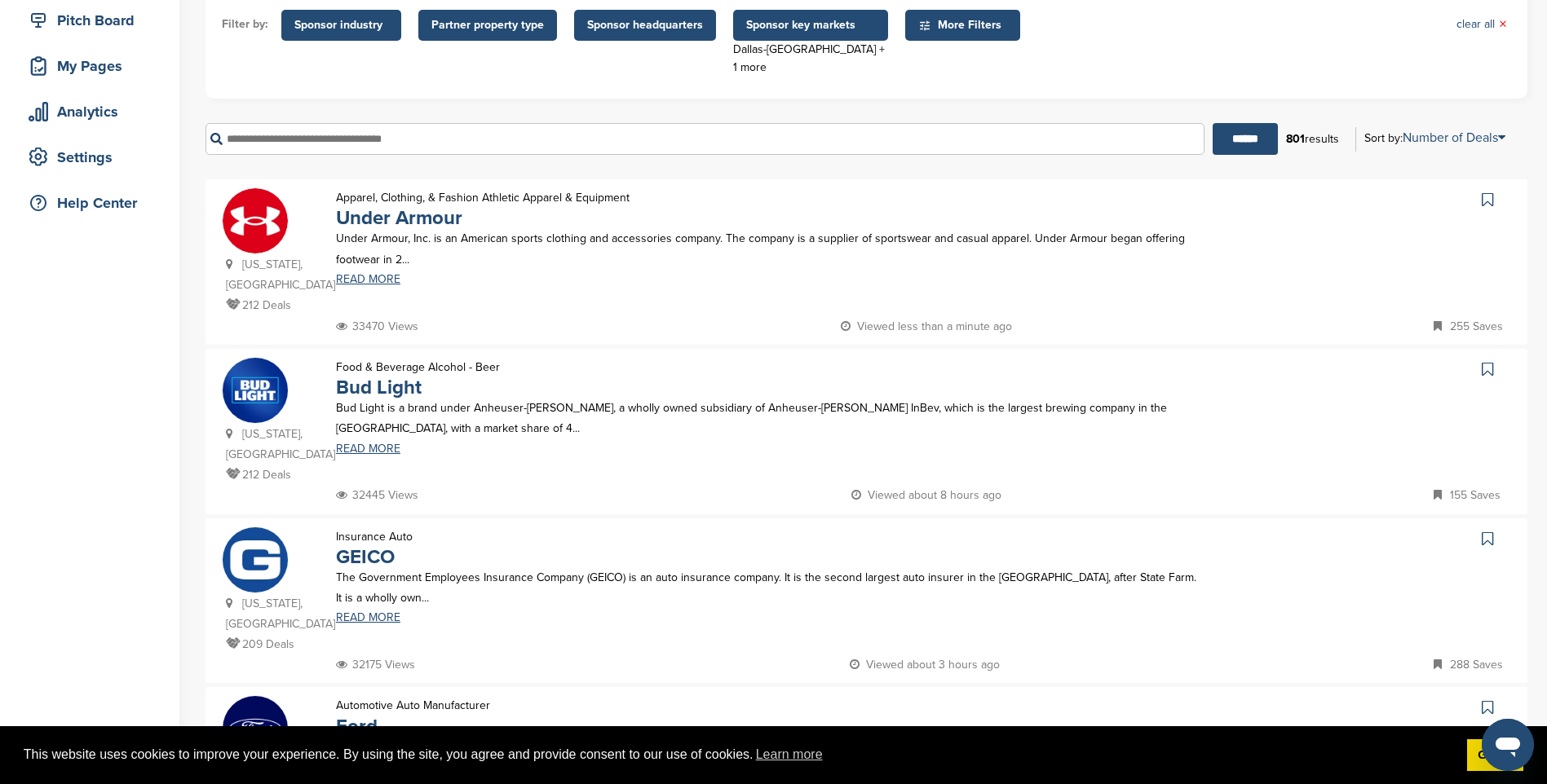
scroll to position [245, 0]
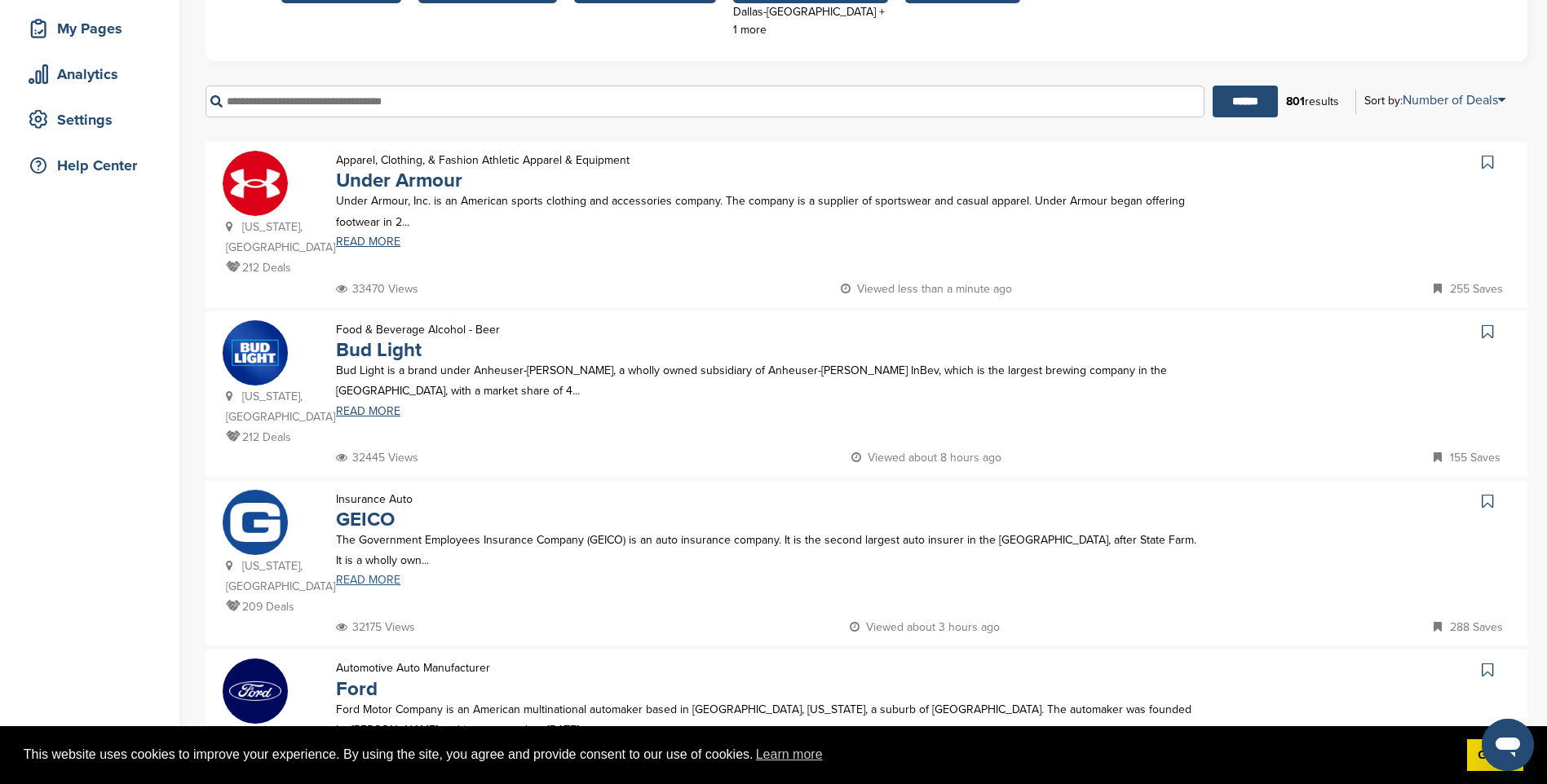
click at [373, 575] on link "READ MORE" at bounding box center [766, 580] width 861 height 11
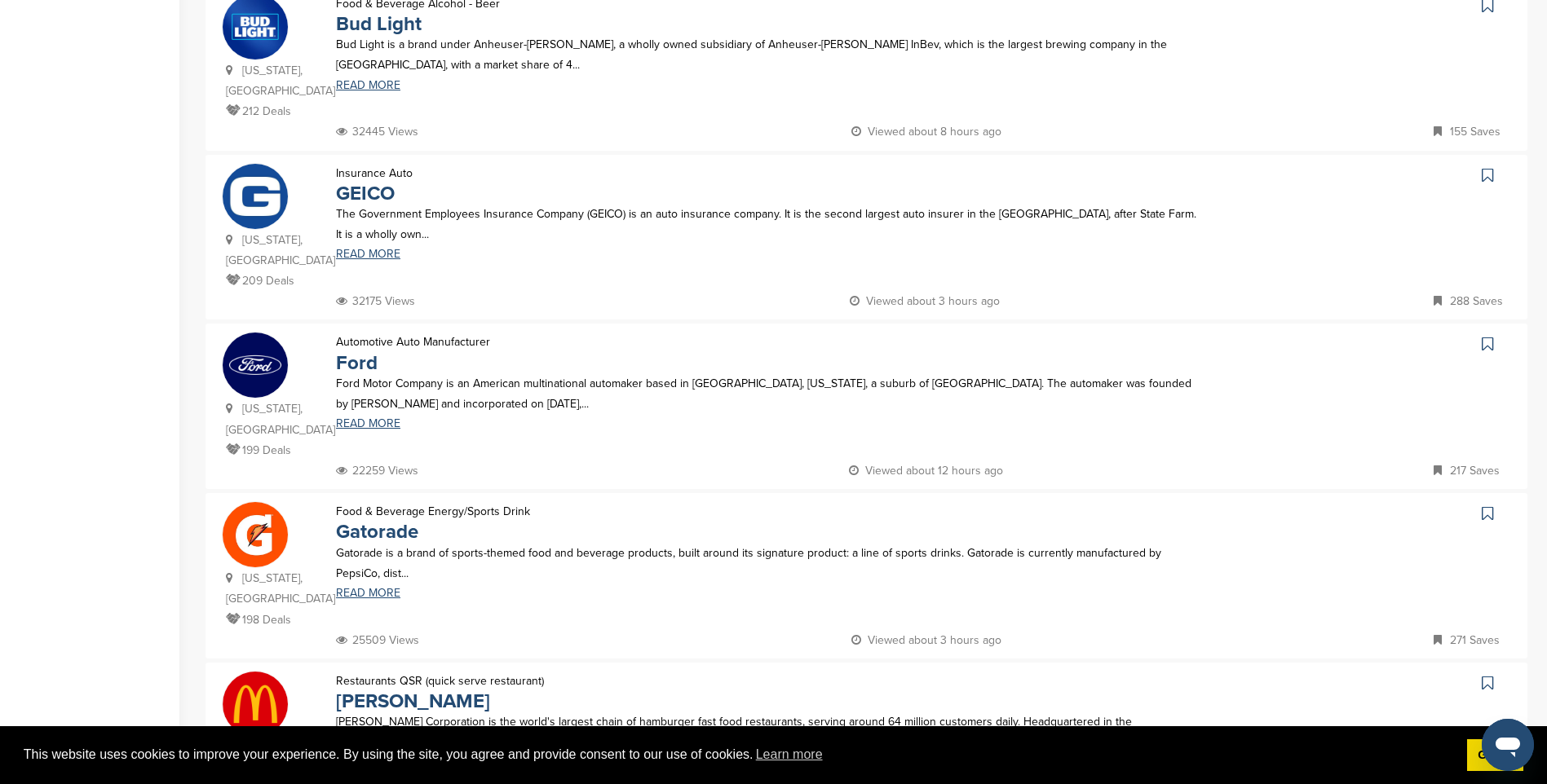
scroll to position [652, 0]
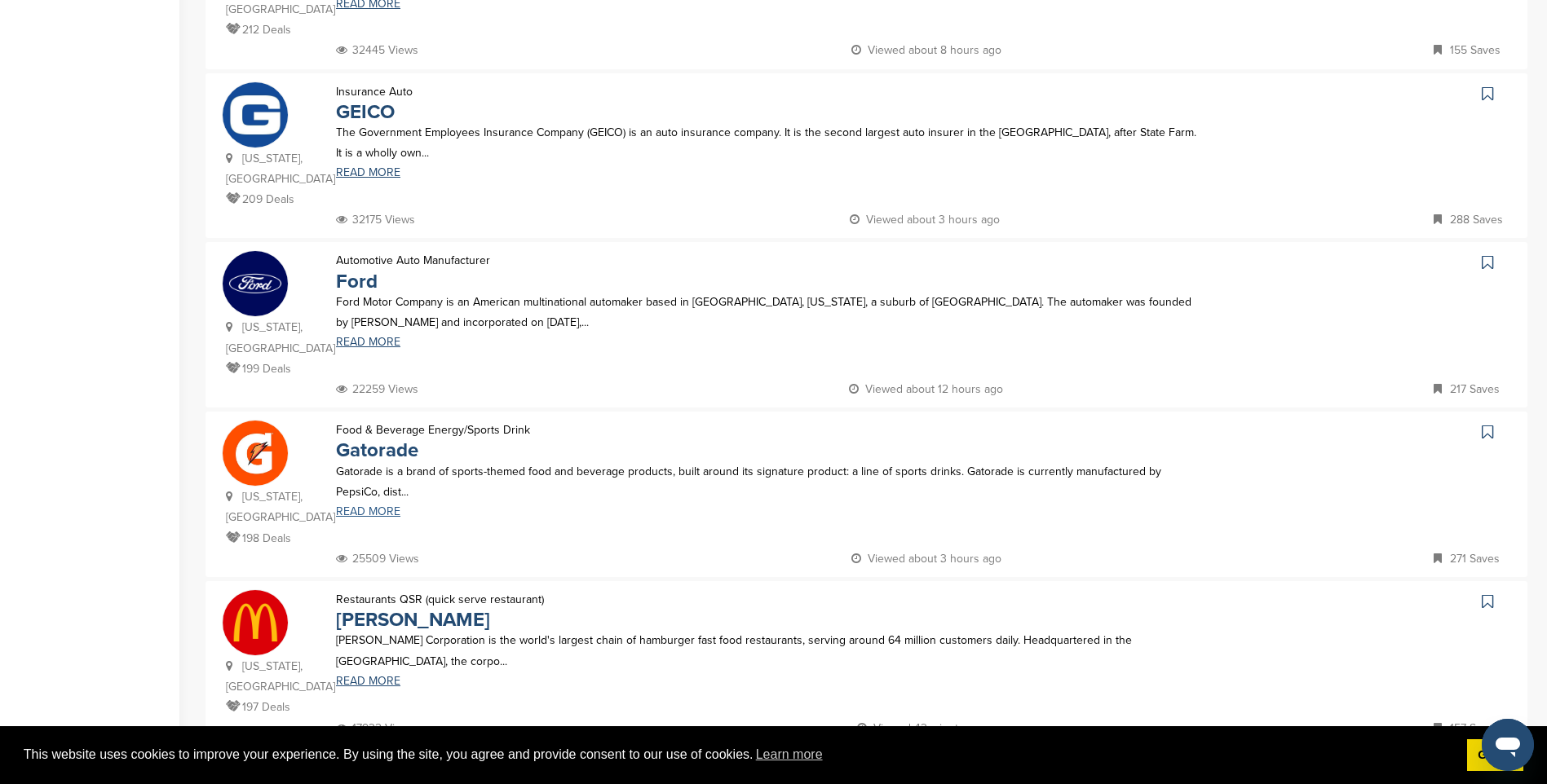
click at [367, 506] on link "READ MORE" at bounding box center [766, 512] width 861 height 11
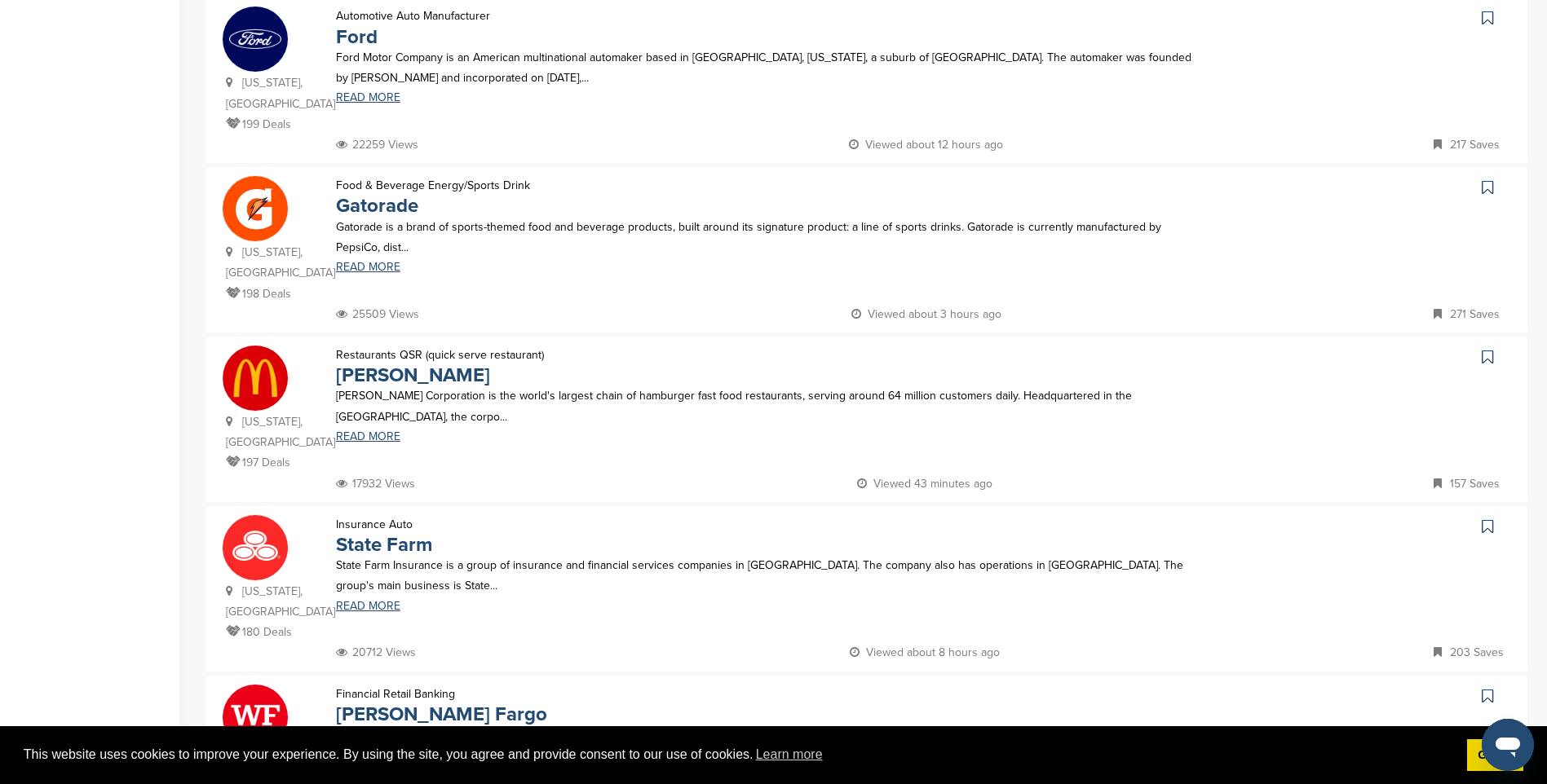
scroll to position [978, 0]
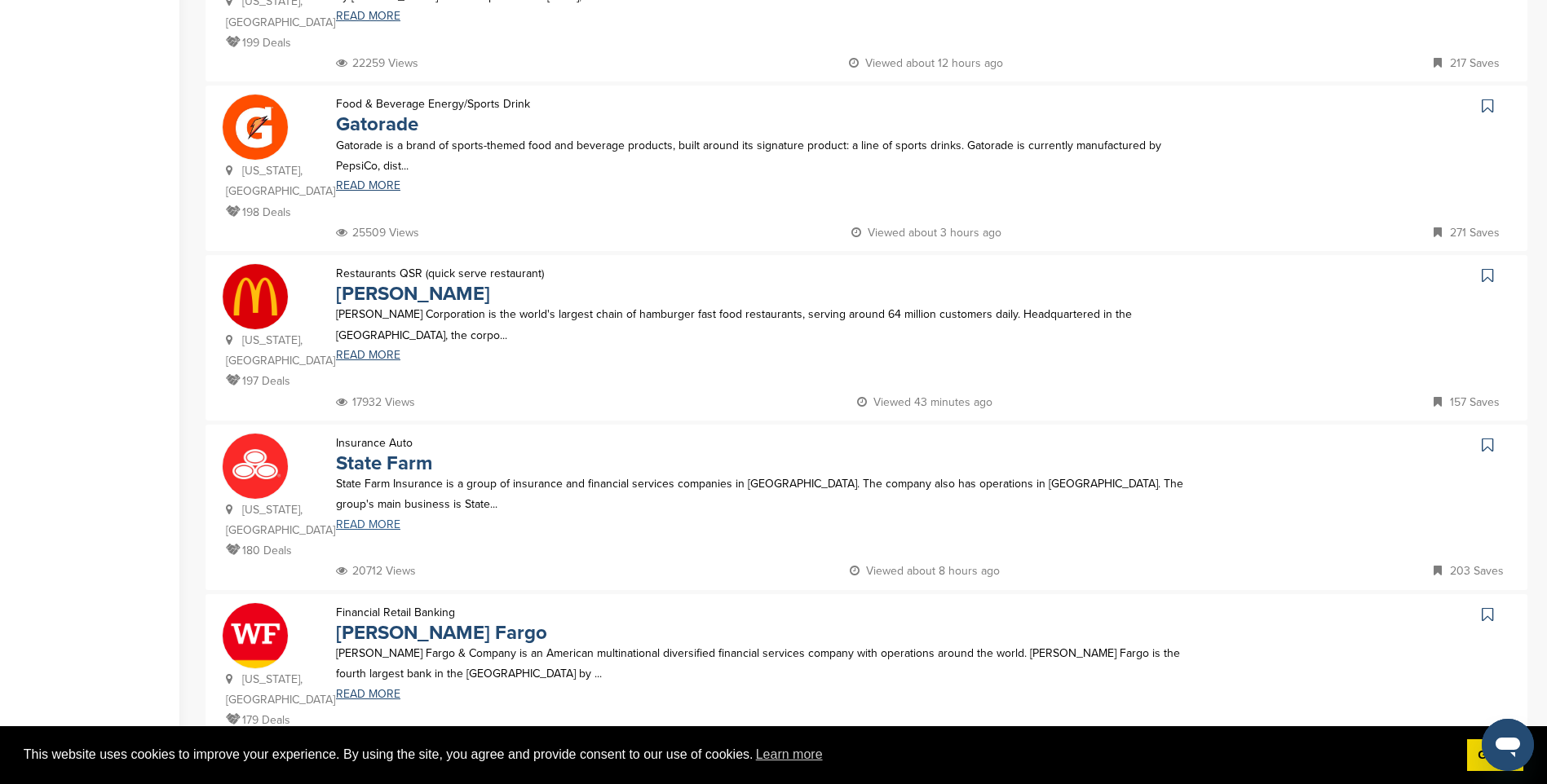
click at [380, 519] on link "READ MORE" at bounding box center [766, 524] width 861 height 11
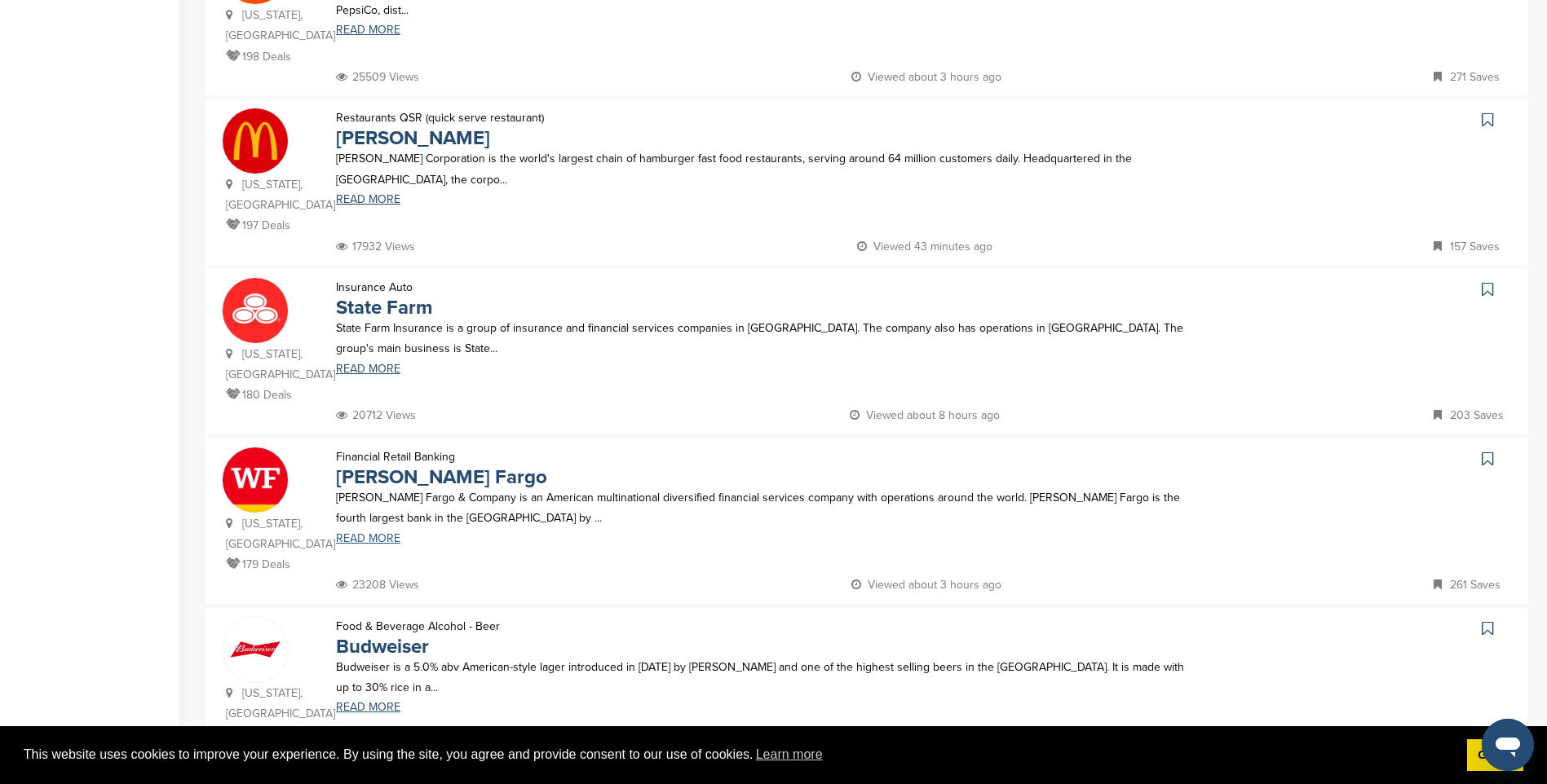
scroll to position [1141, 0]
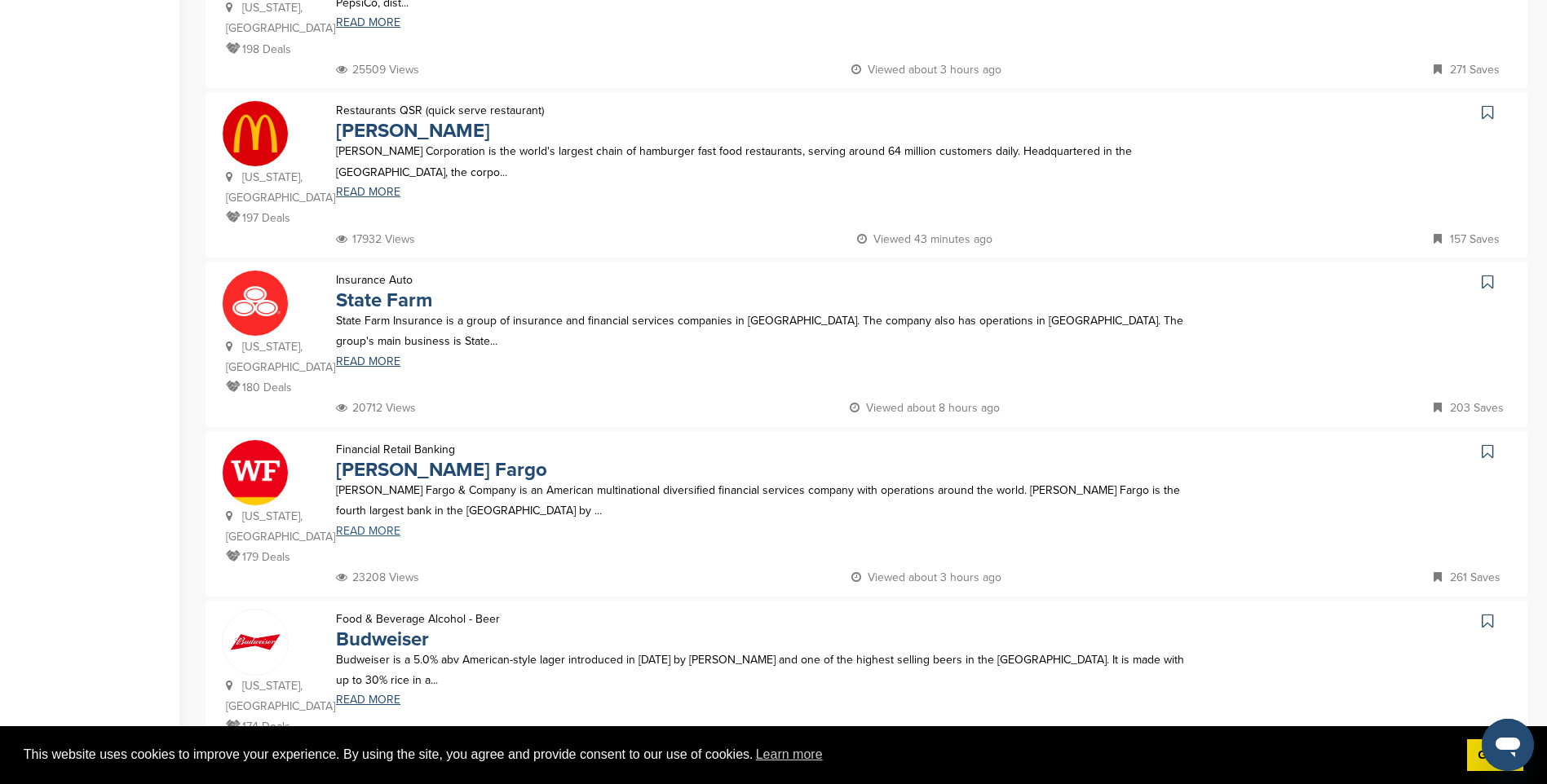
click at [377, 525] on link "READ MORE" at bounding box center [766, 531] width 861 height 11
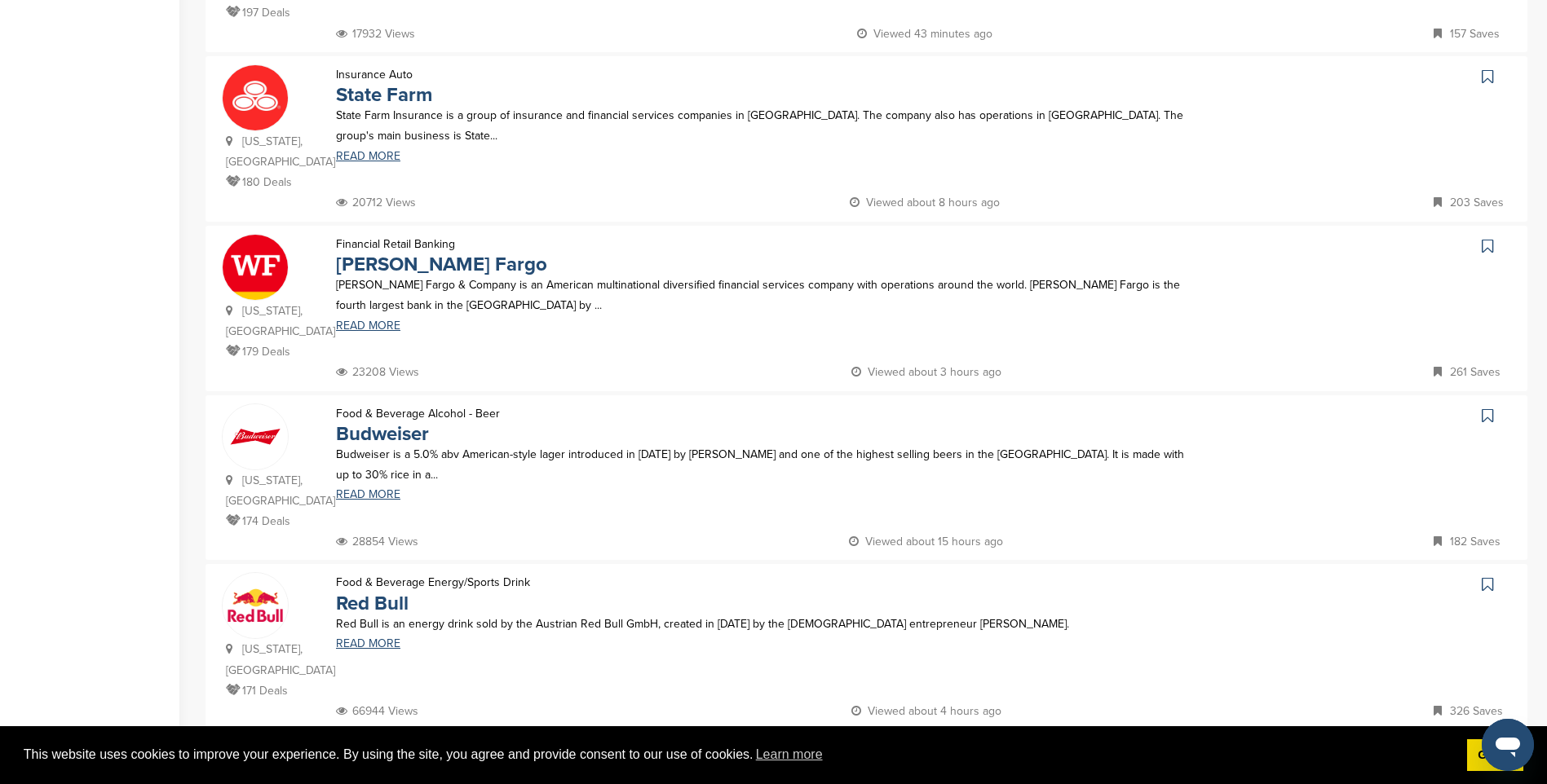
scroll to position [1385, 0]
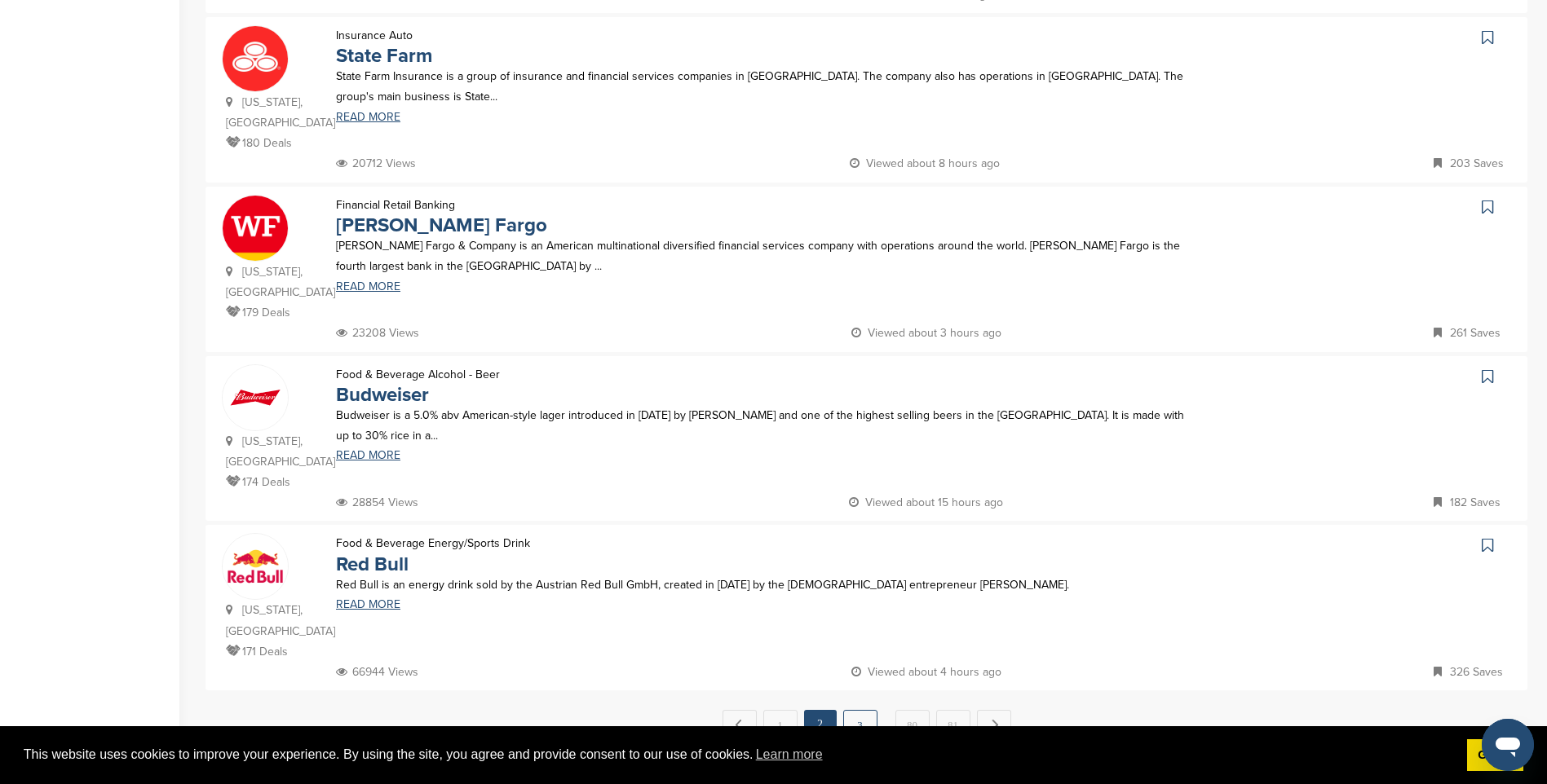
click at [858, 710] on link "3" at bounding box center [859, 725] width 34 height 30
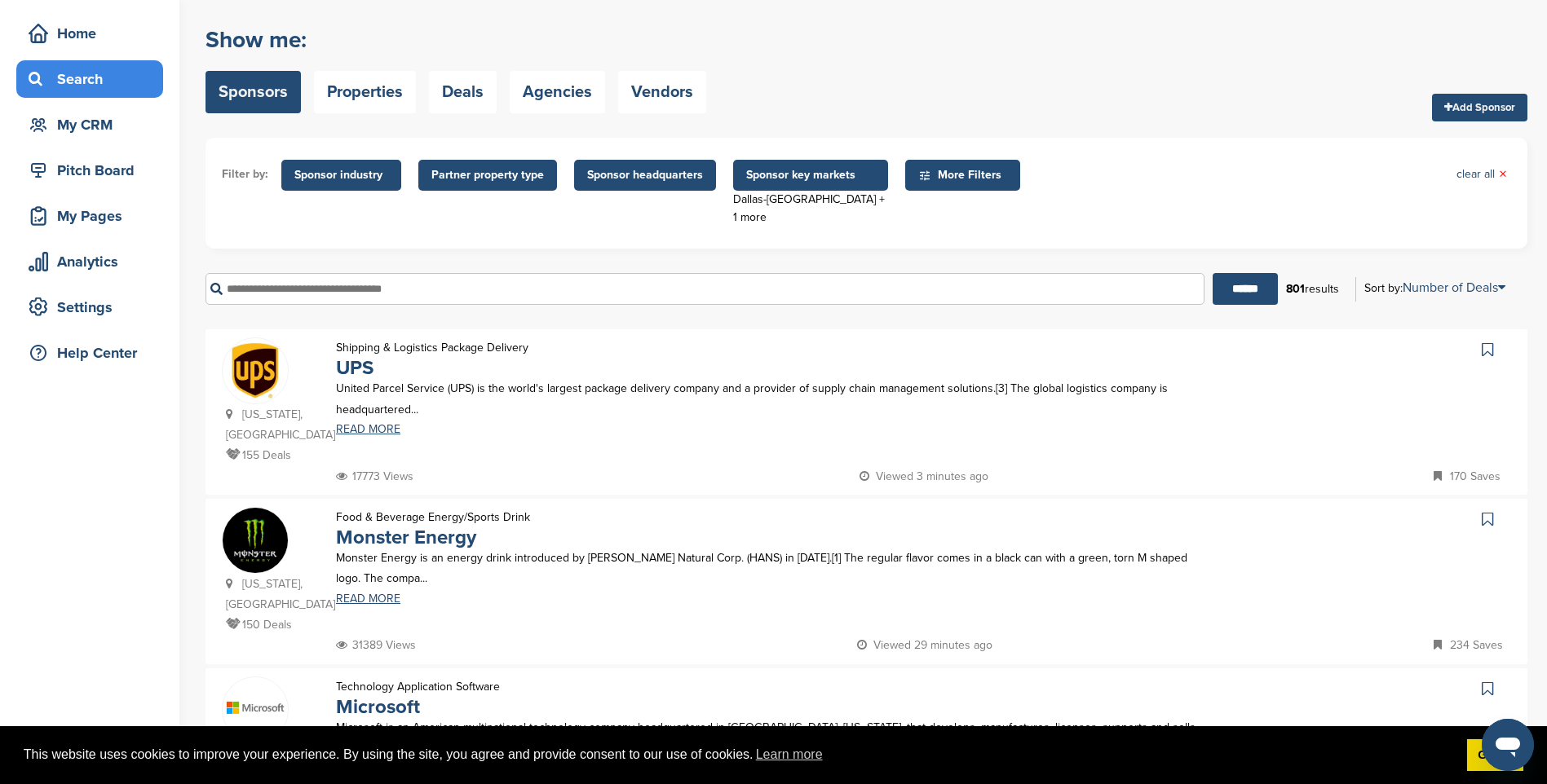
scroll to position [81, 0]
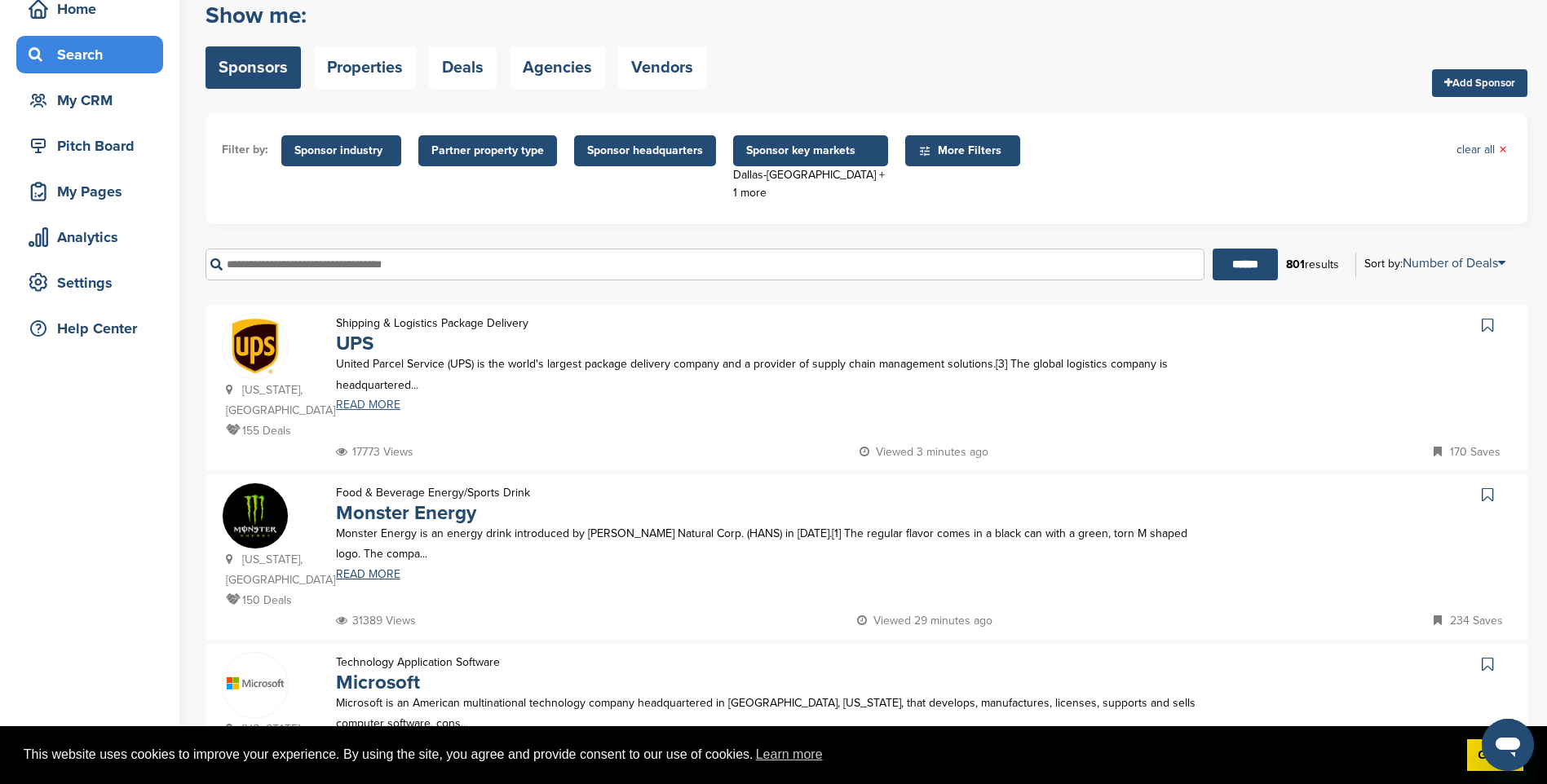
click at [370, 404] on link "READ MORE" at bounding box center [766, 405] width 861 height 11
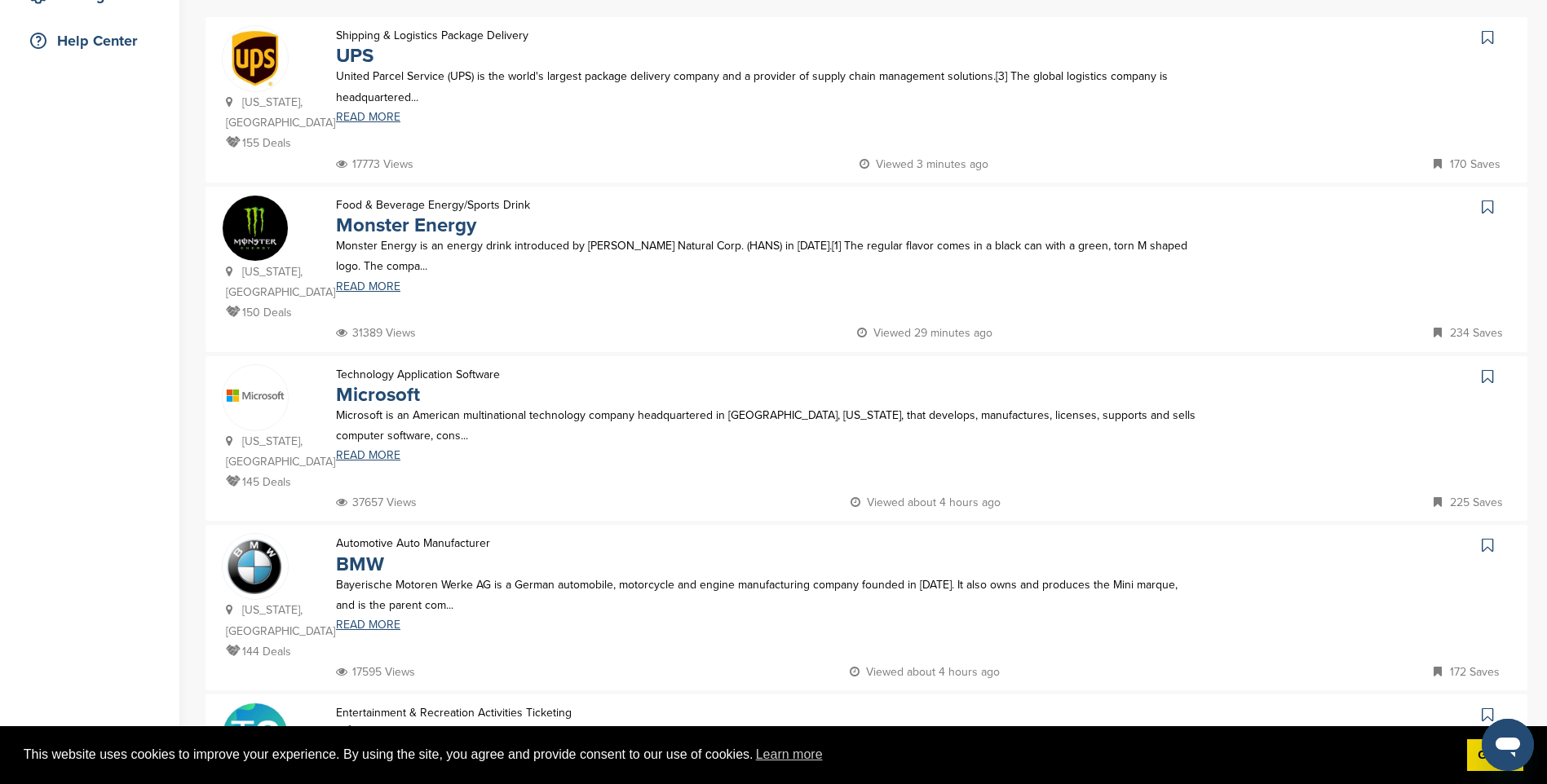
scroll to position [408, 0]
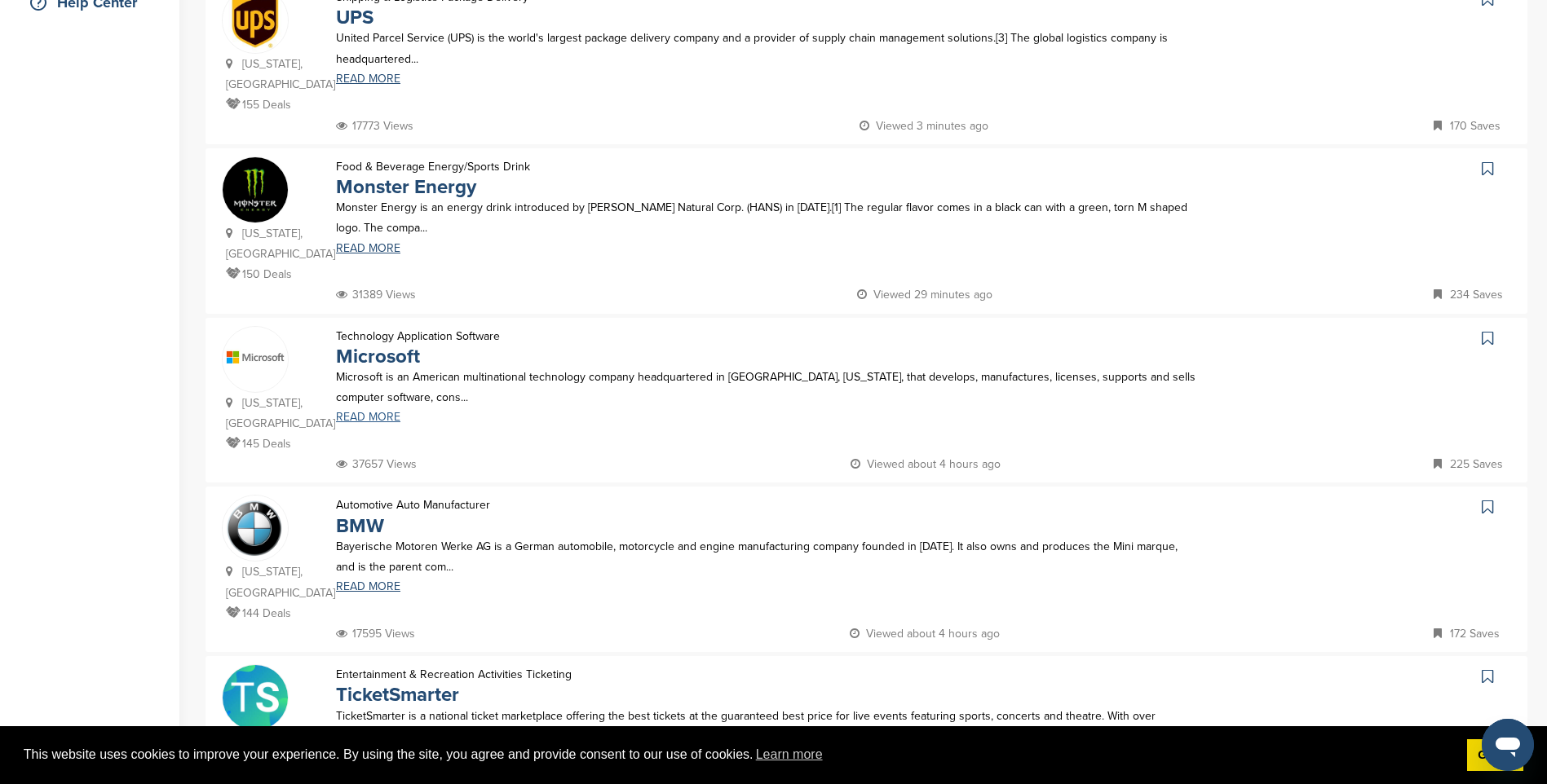
click at [362, 411] on link "READ MORE" at bounding box center [766, 417] width 861 height 11
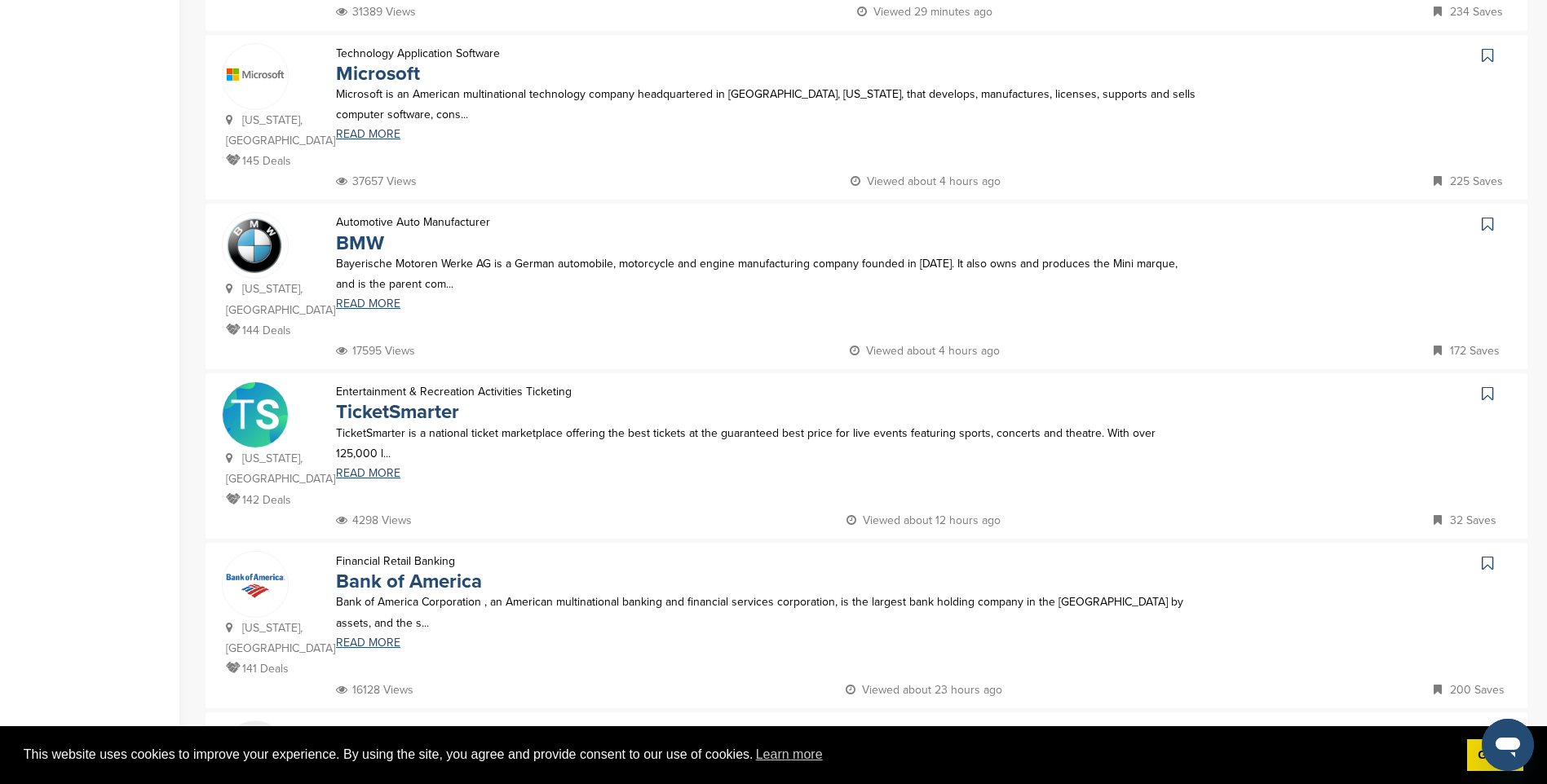
scroll to position [734, 0]
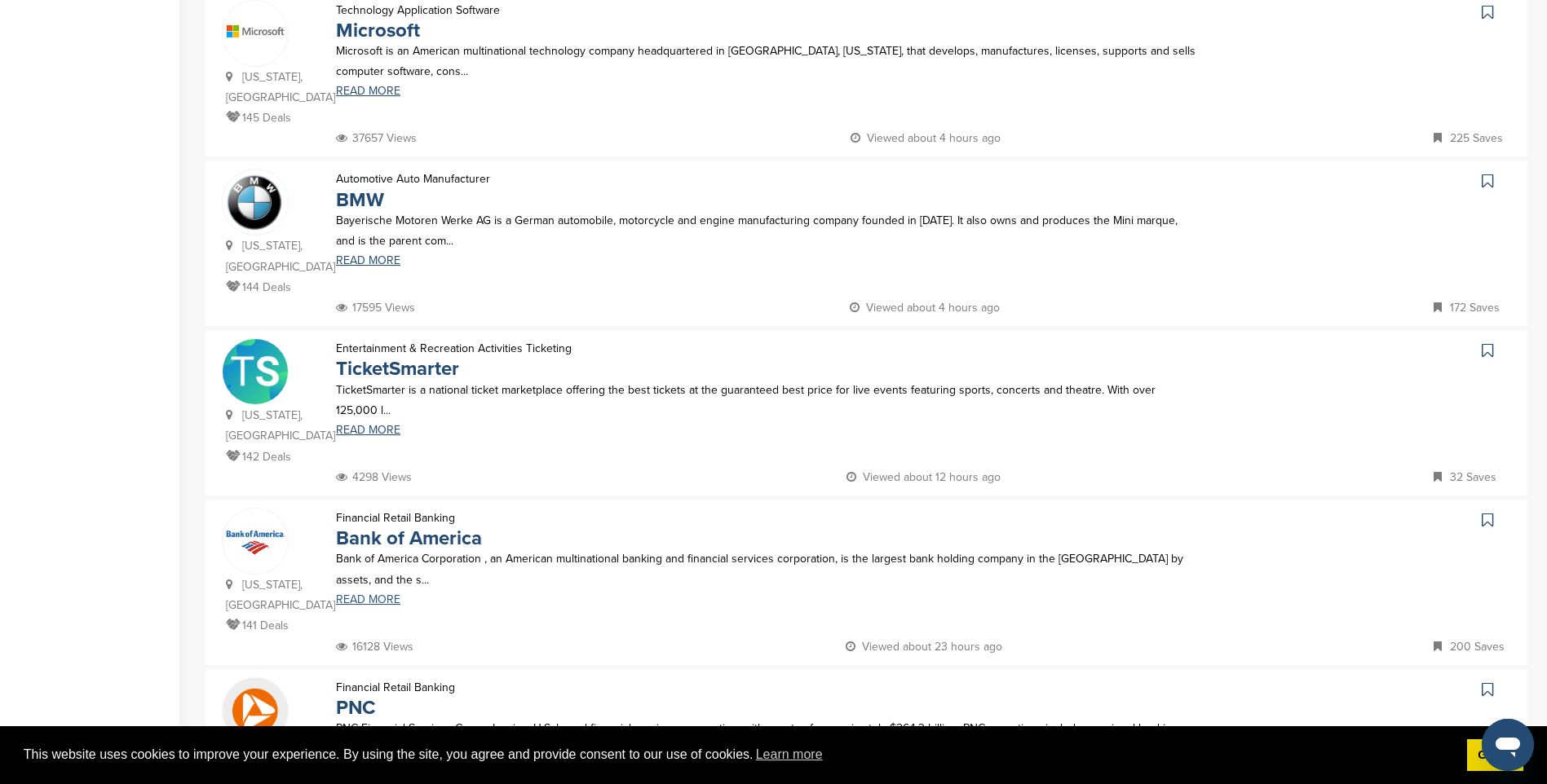
click at [374, 594] on link "READ MORE" at bounding box center [766, 599] width 861 height 11
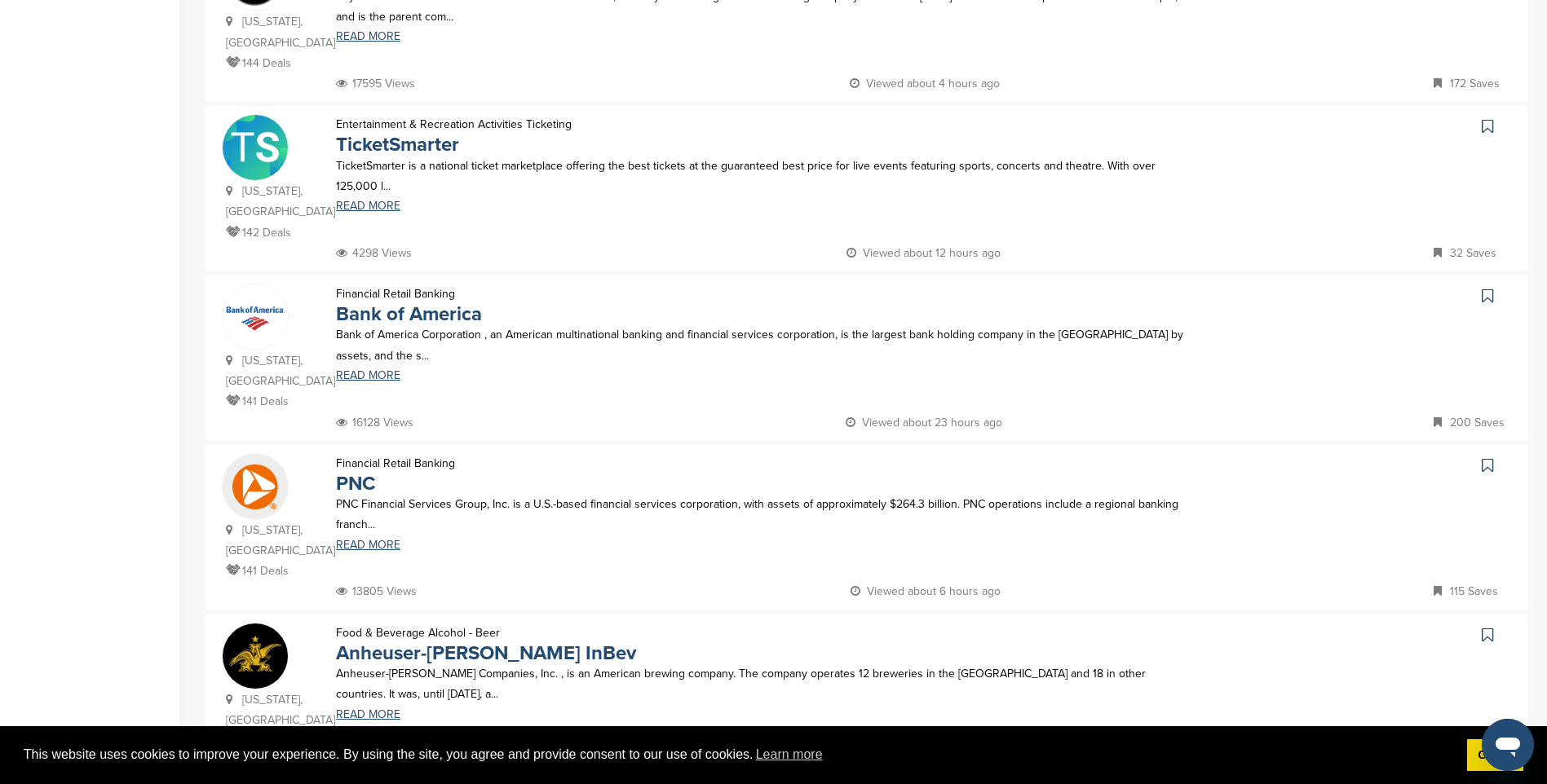
scroll to position [978, 0]
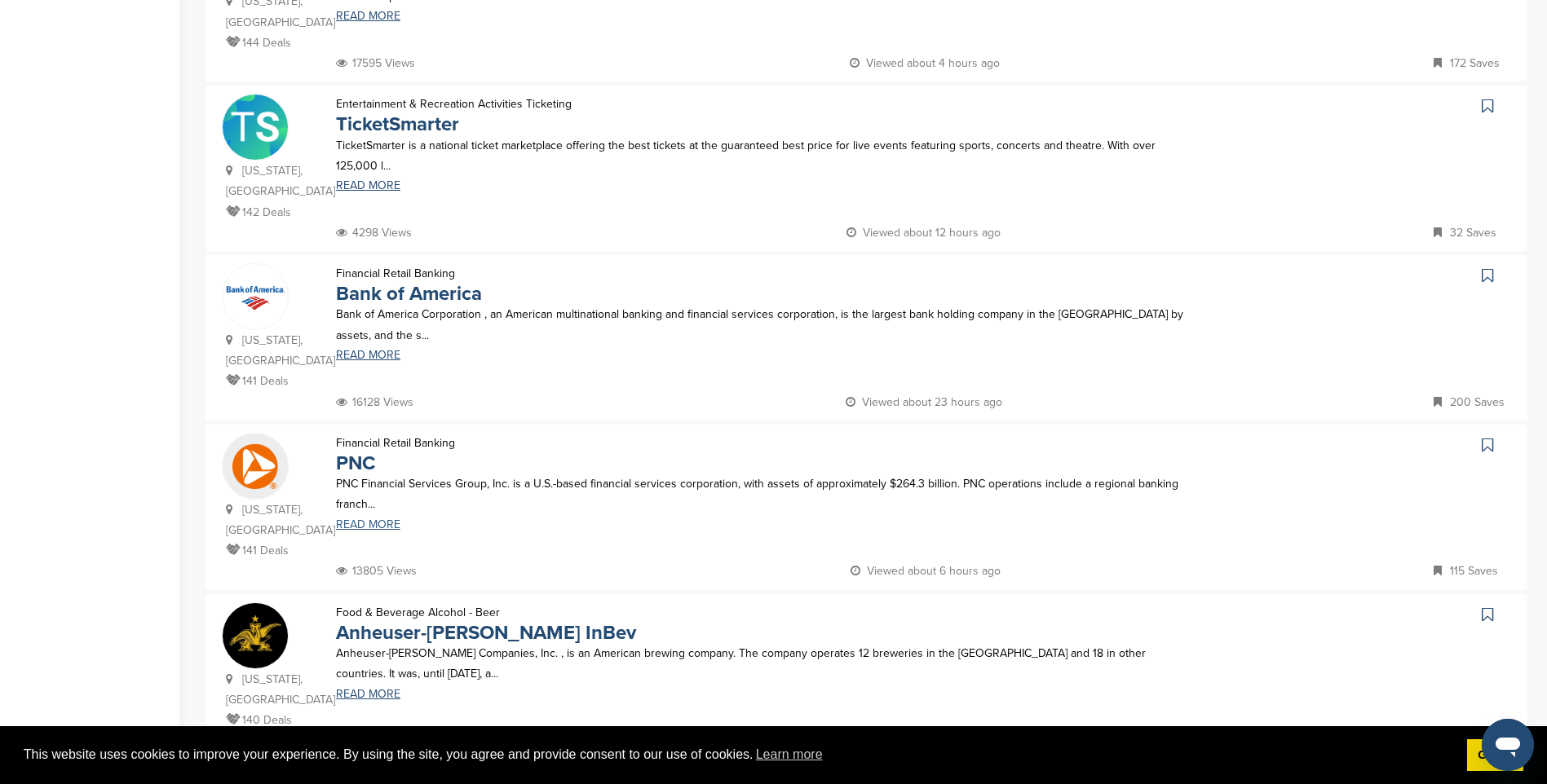
click at [373, 519] on link "READ MORE" at bounding box center [766, 524] width 861 height 11
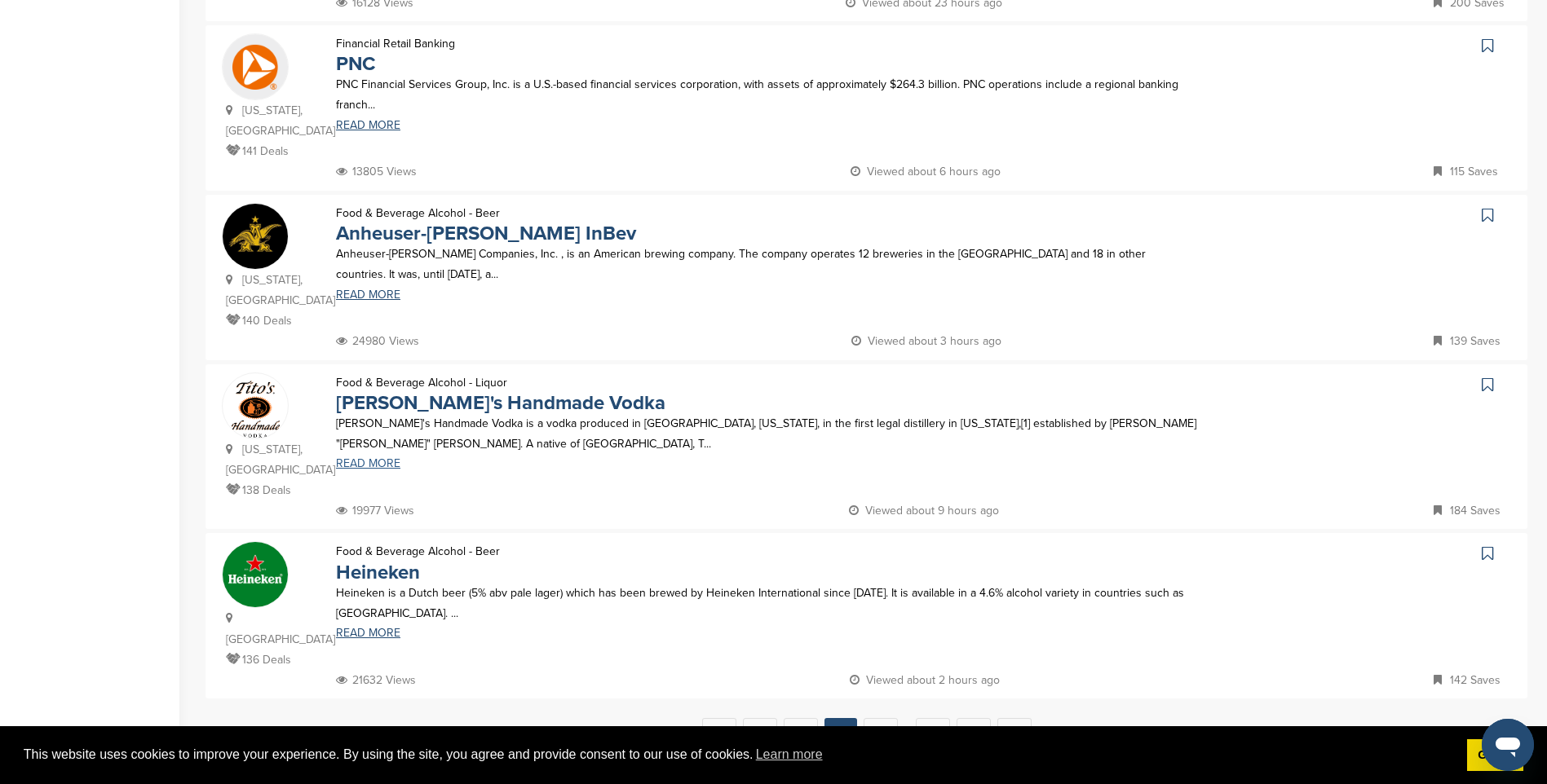
scroll to position [1385, 0]
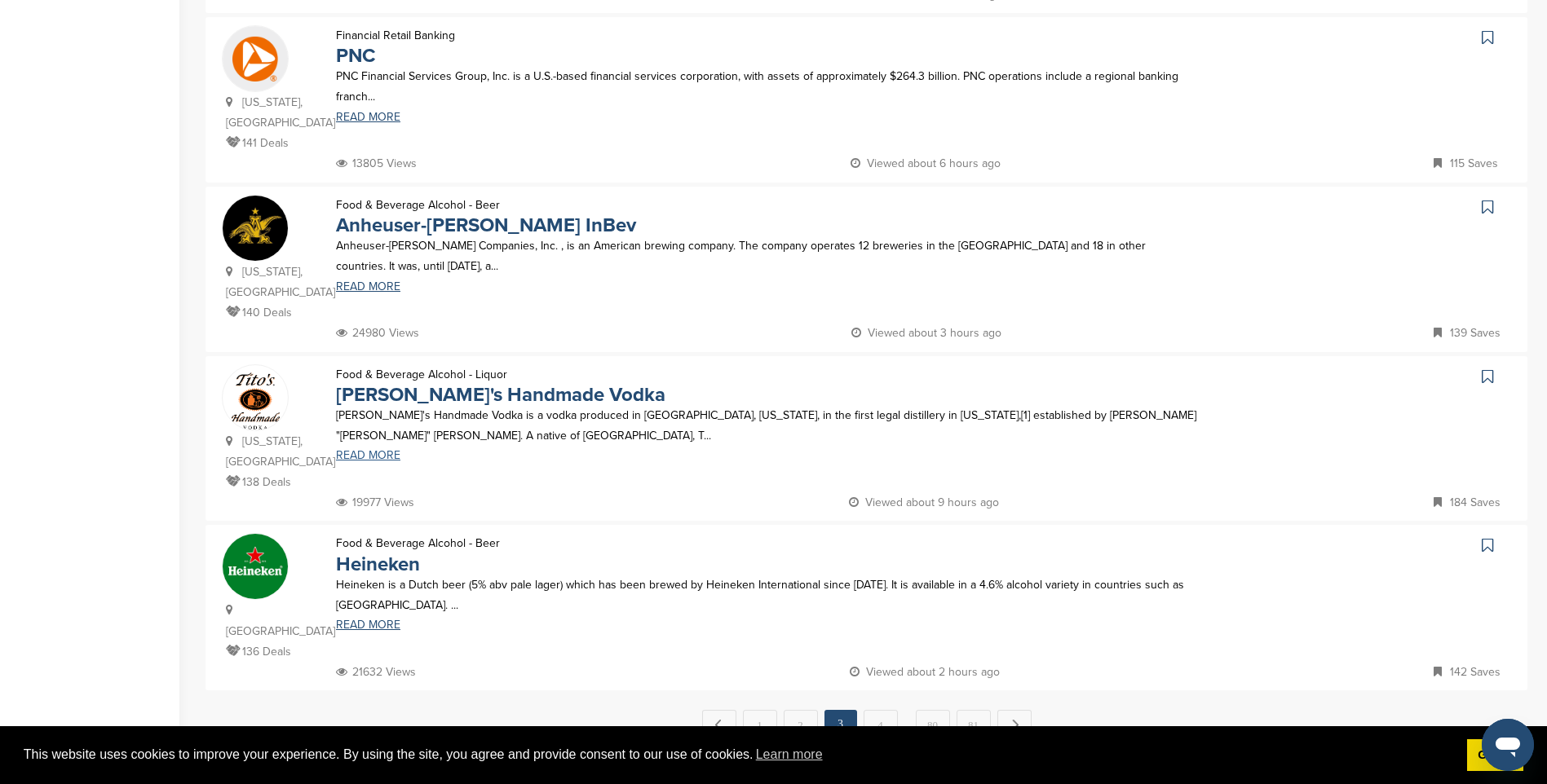
click at [377, 450] on link "READ MORE" at bounding box center [766, 455] width 861 height 11
click at [884, 710] on link "4" at bounding box center [880, 725] width 34 height 30
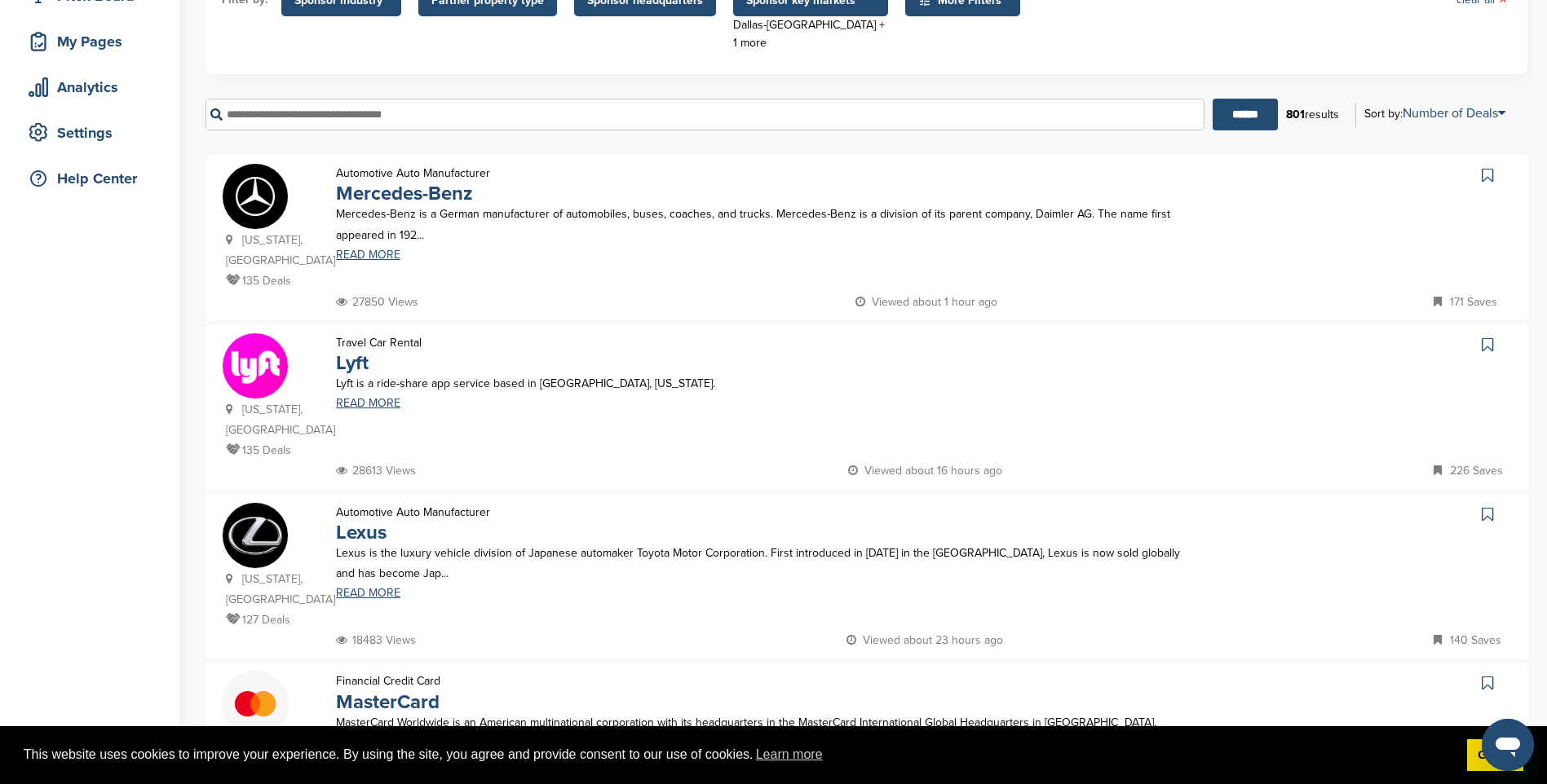
scroll to position [245, 0]
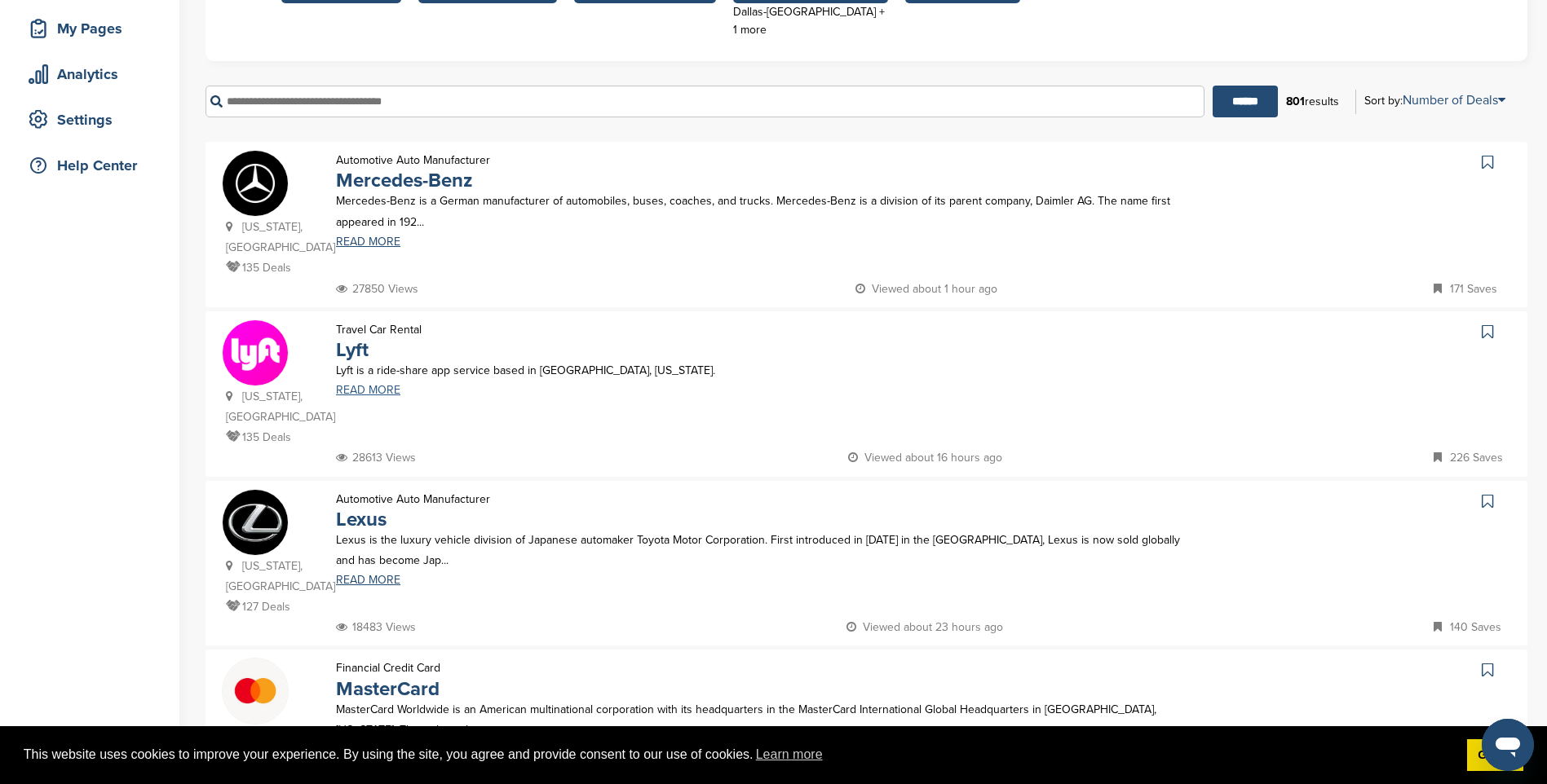
click at [366, 394] on link "READ MORE" at bounding box center [766, 390] width 861 height 11
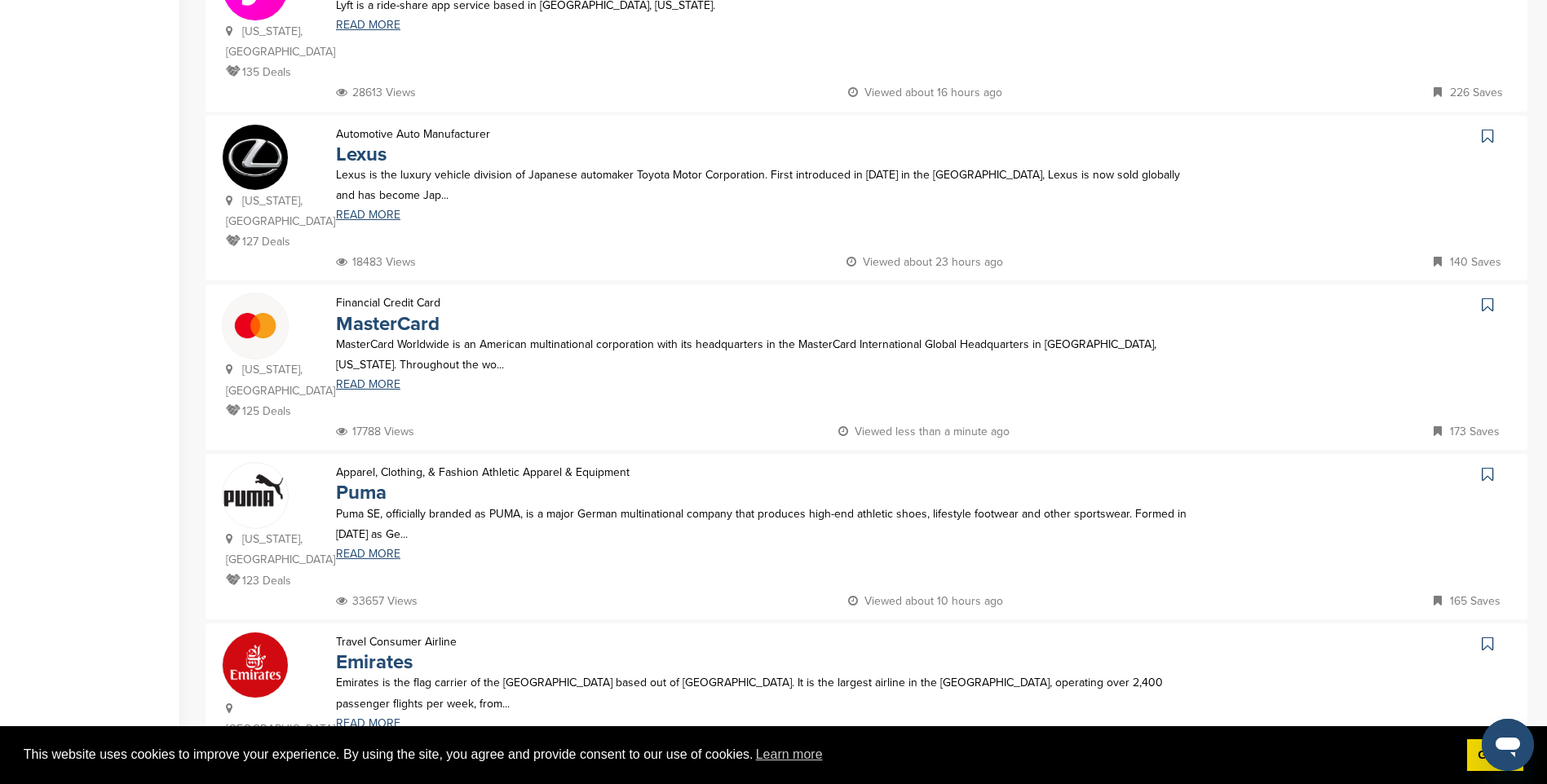
scroll to position [652, 0]
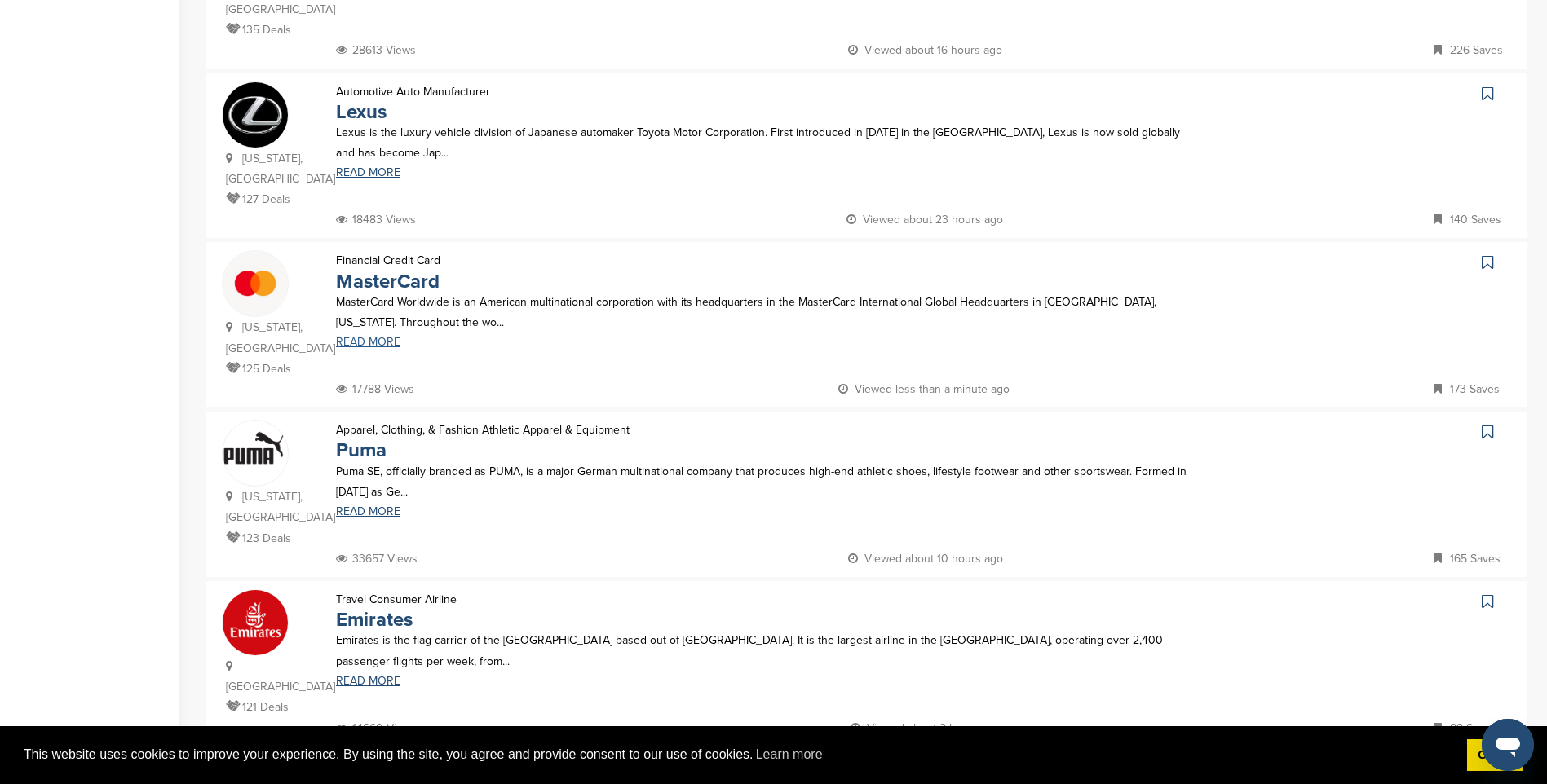
click at [381, 343] on link "READ MORE" at bounding box center [766, 342] width 861 height 11
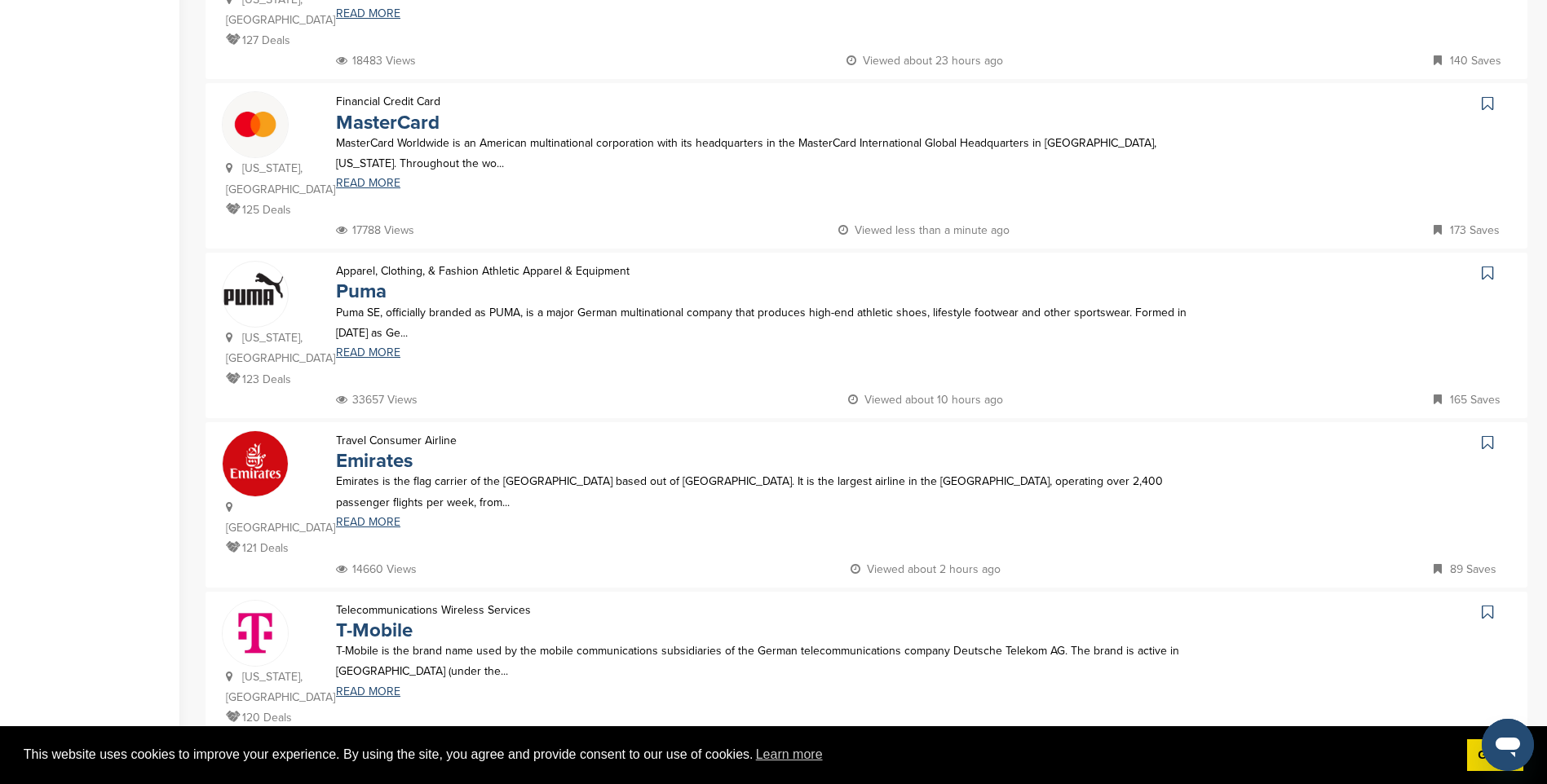
scroll to position [815, 0]
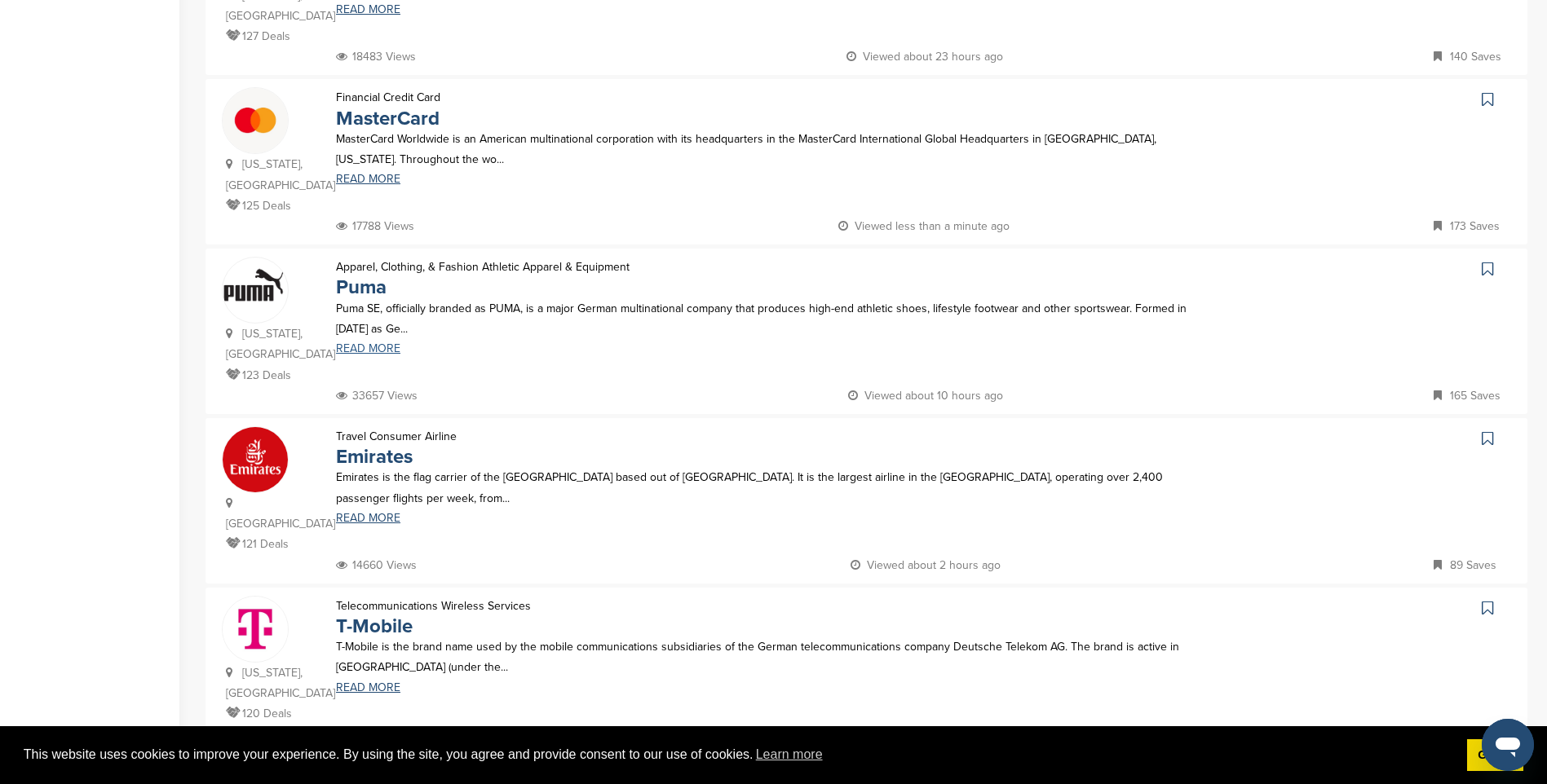
click at [370, 348] on link "READ MORE" at bounding box center [766, 348] width 861 height 11
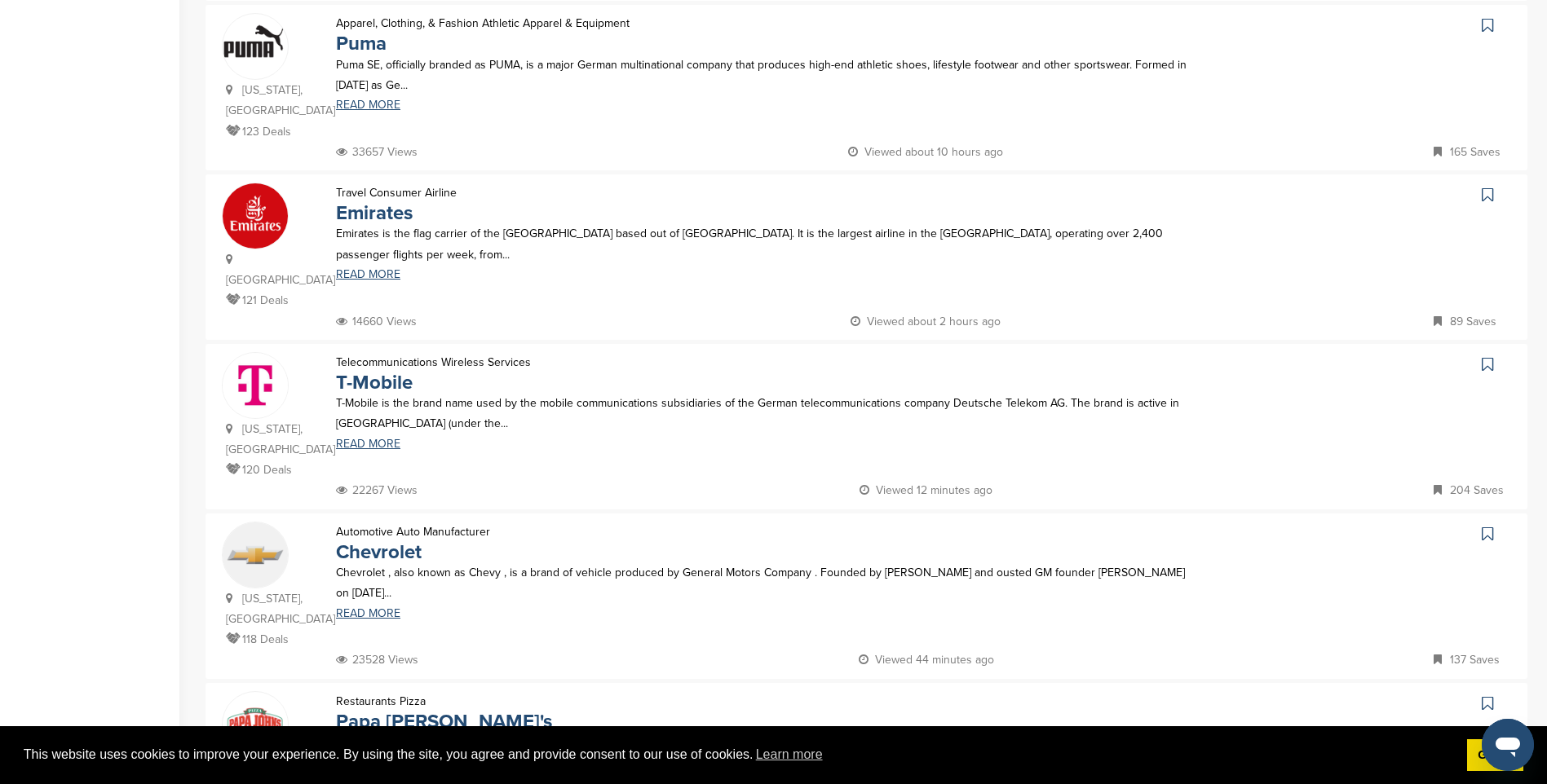
scroll to position [1059, 0]
click at [369, 275] on link "READ MORE" at bounding box center [766, 273] width 861 height 11
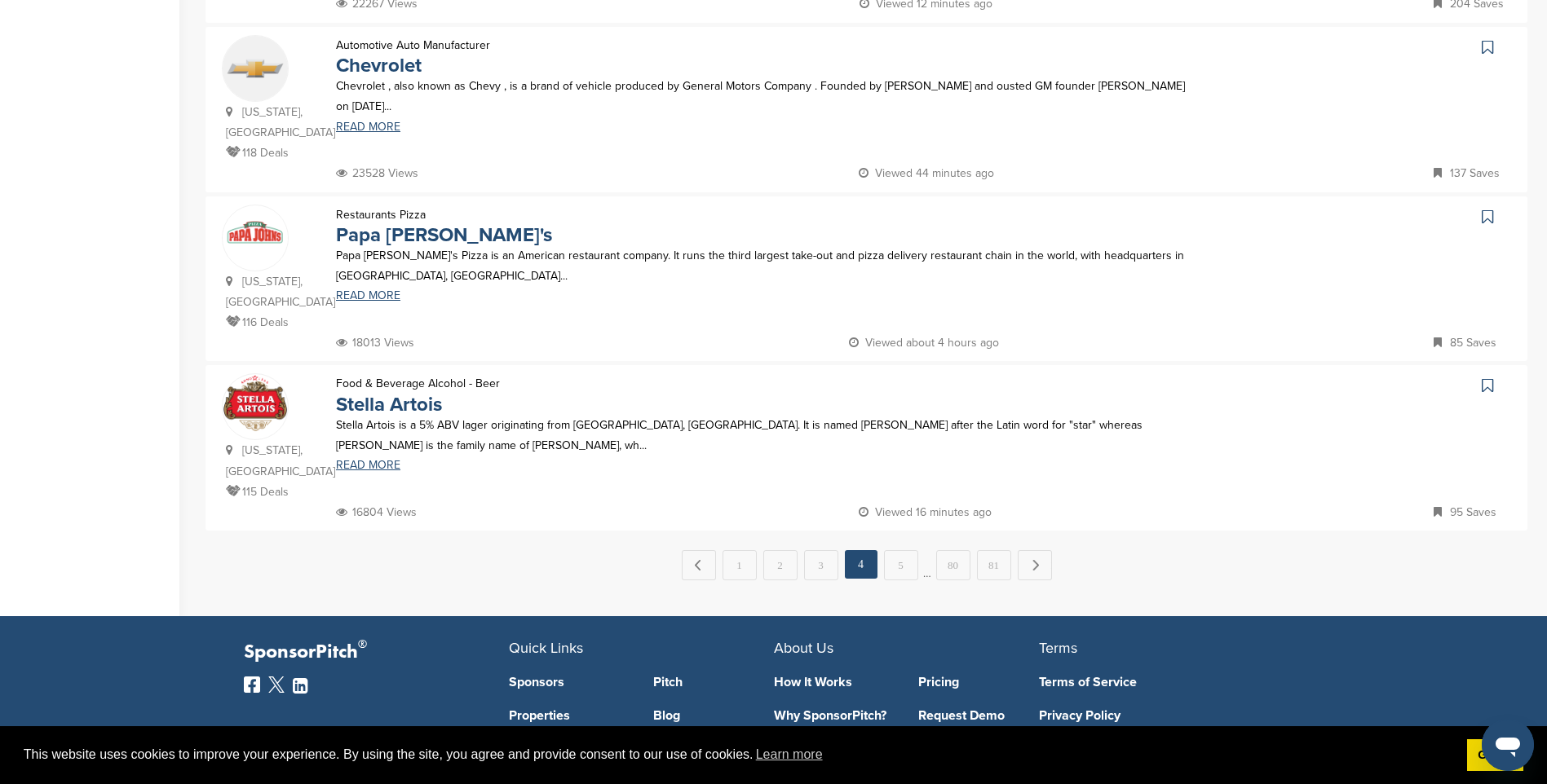
scroll to position [1549, 0]
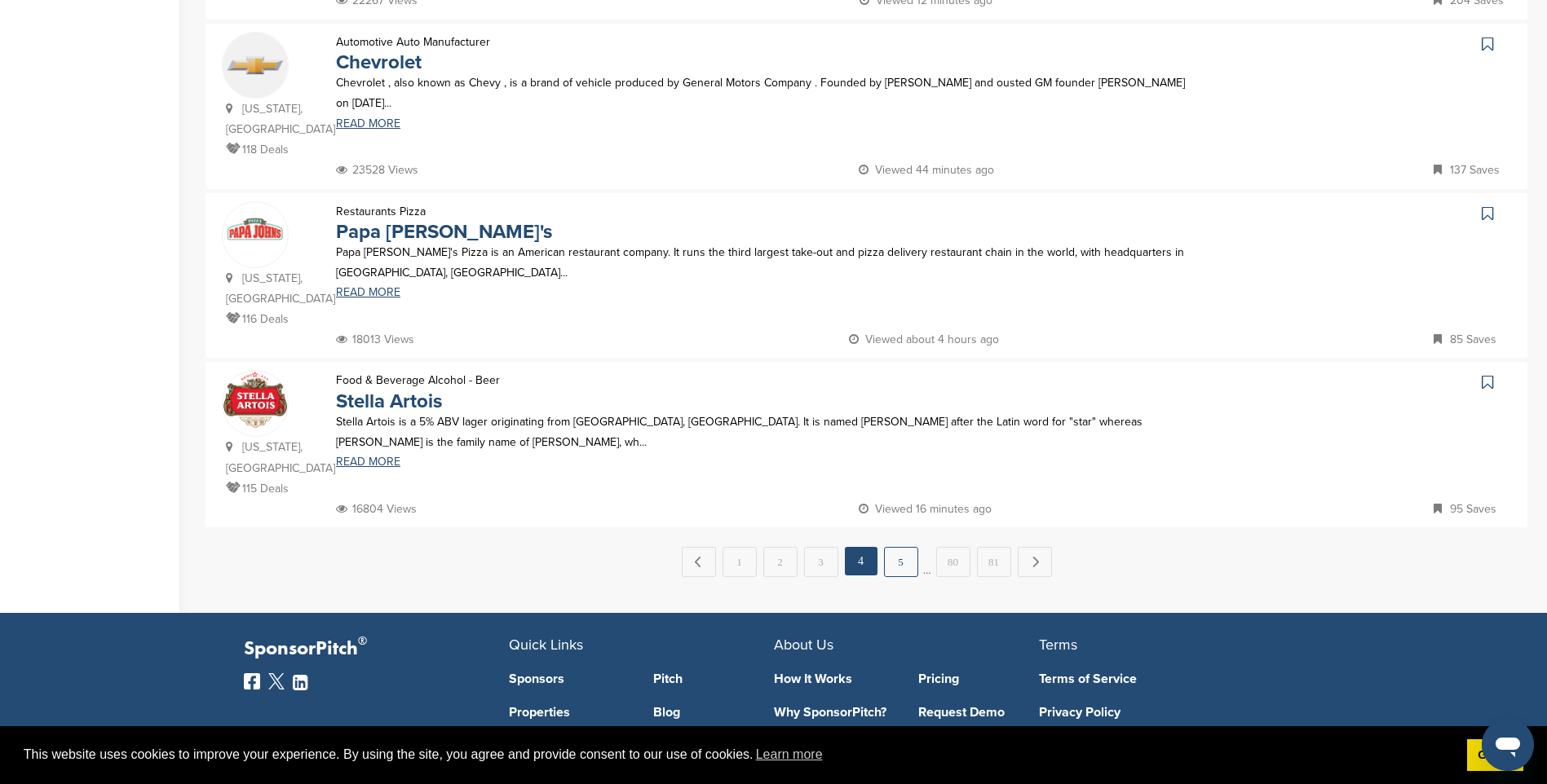
click at [897, 546] on link "5" at bounding box center [901, 561] width 34 height 30
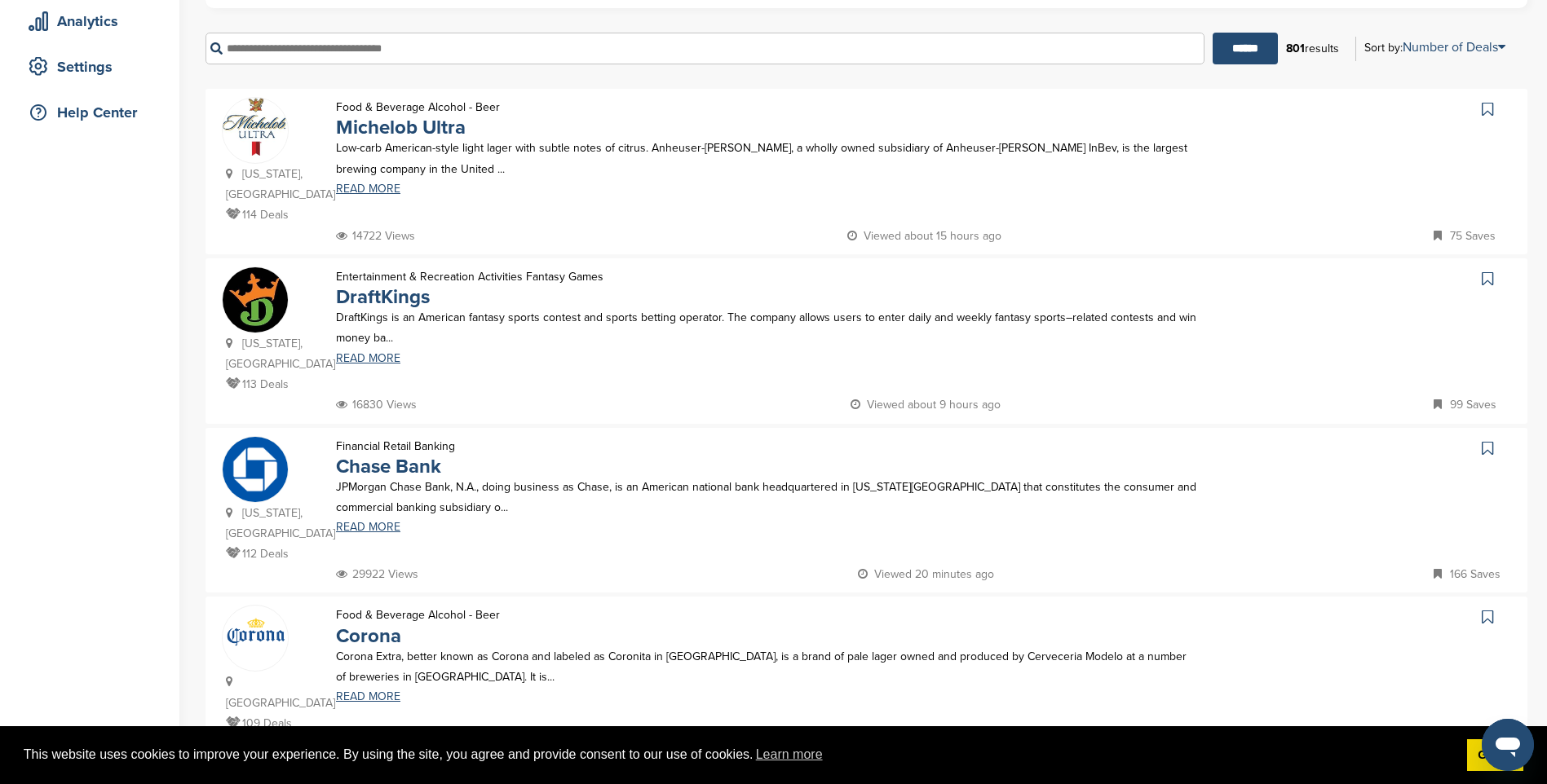
scroll to position [326, 0]
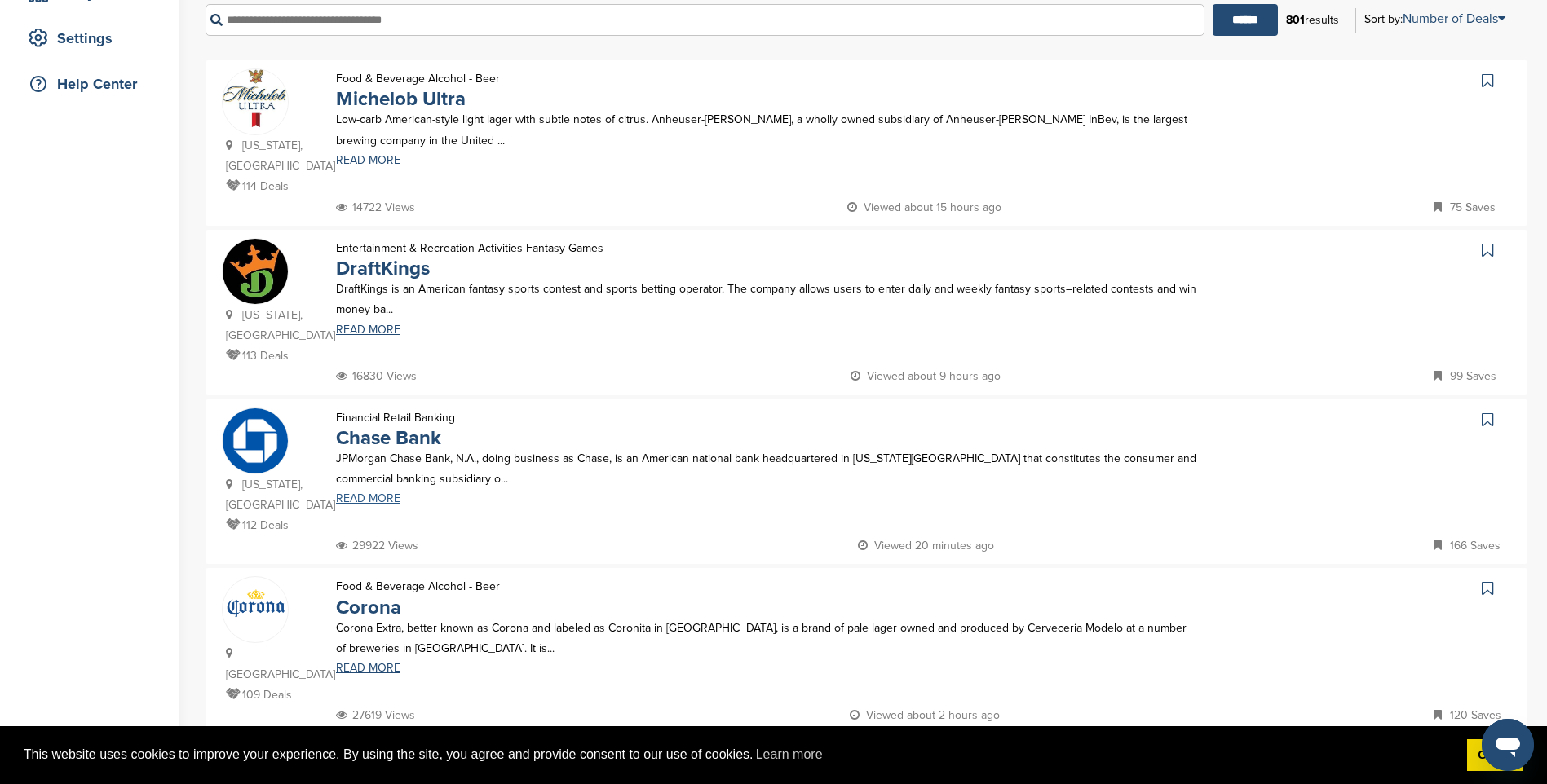
click at [362, 499] on link "READ MORE" at bounding box center [766, 499] width 861 height 11
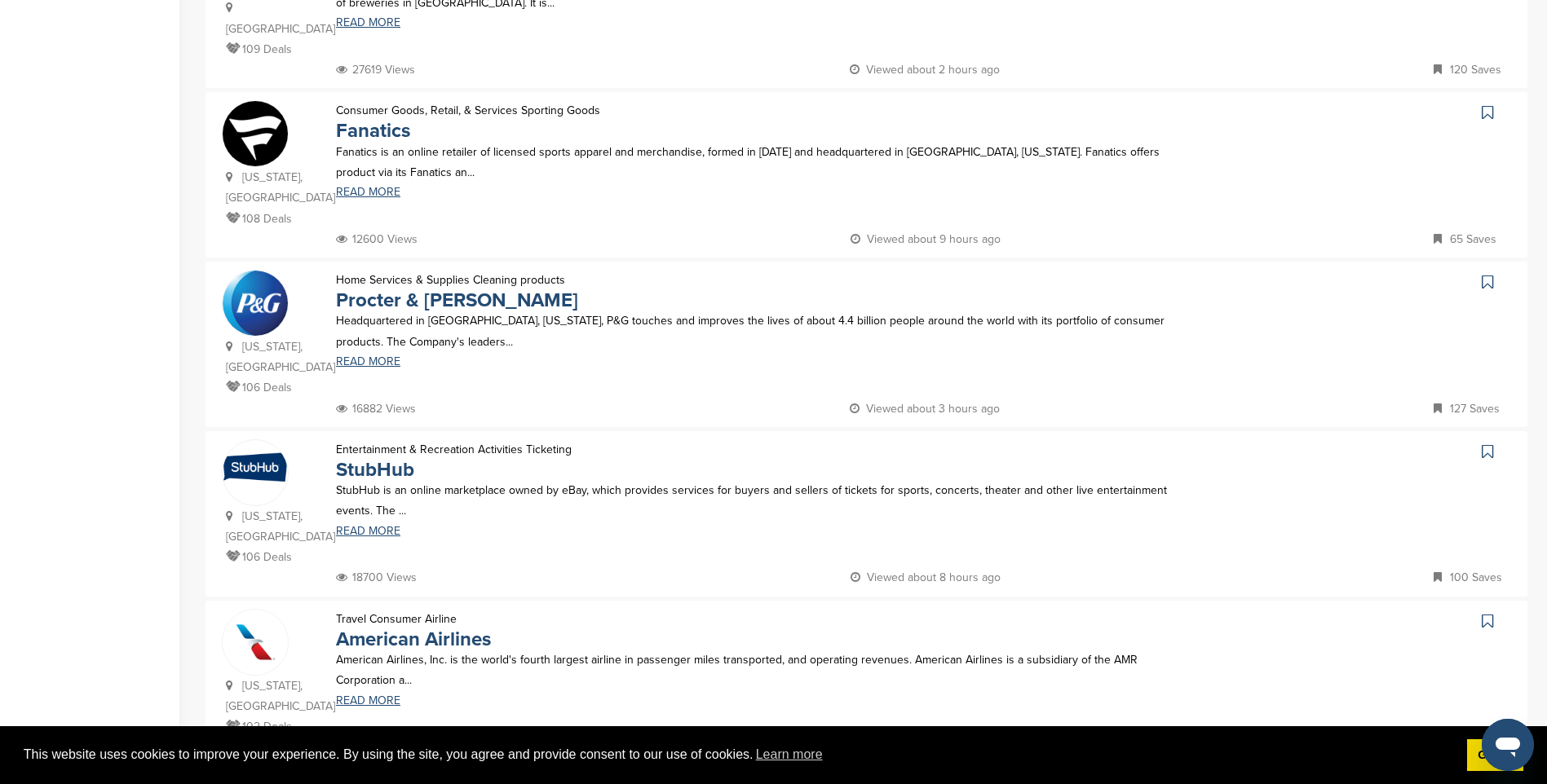
scroll to position [978, 0]
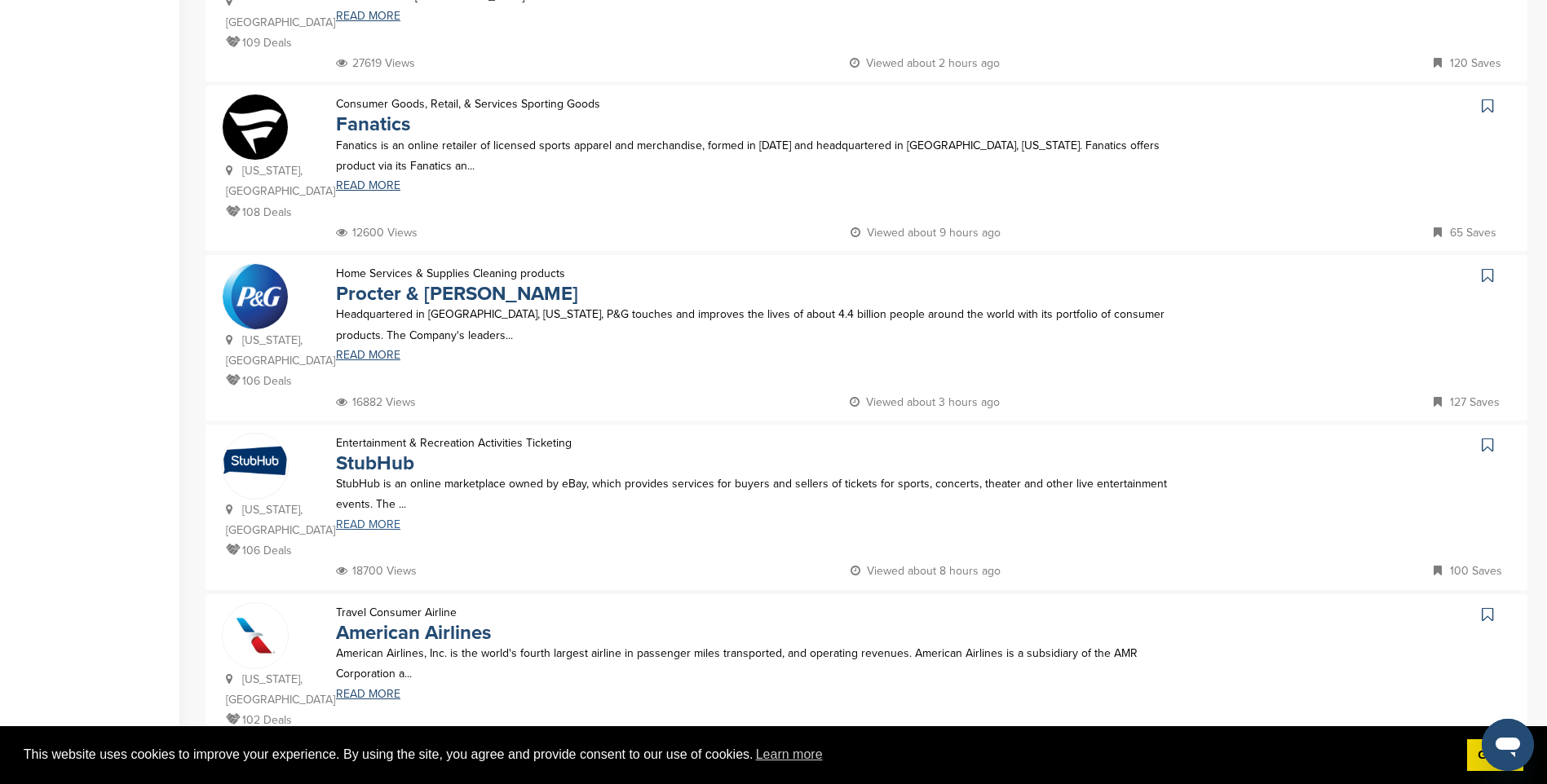
click at [373, 519] on link "READ MORE" at bounding box center [766, 524] width 861 height 11
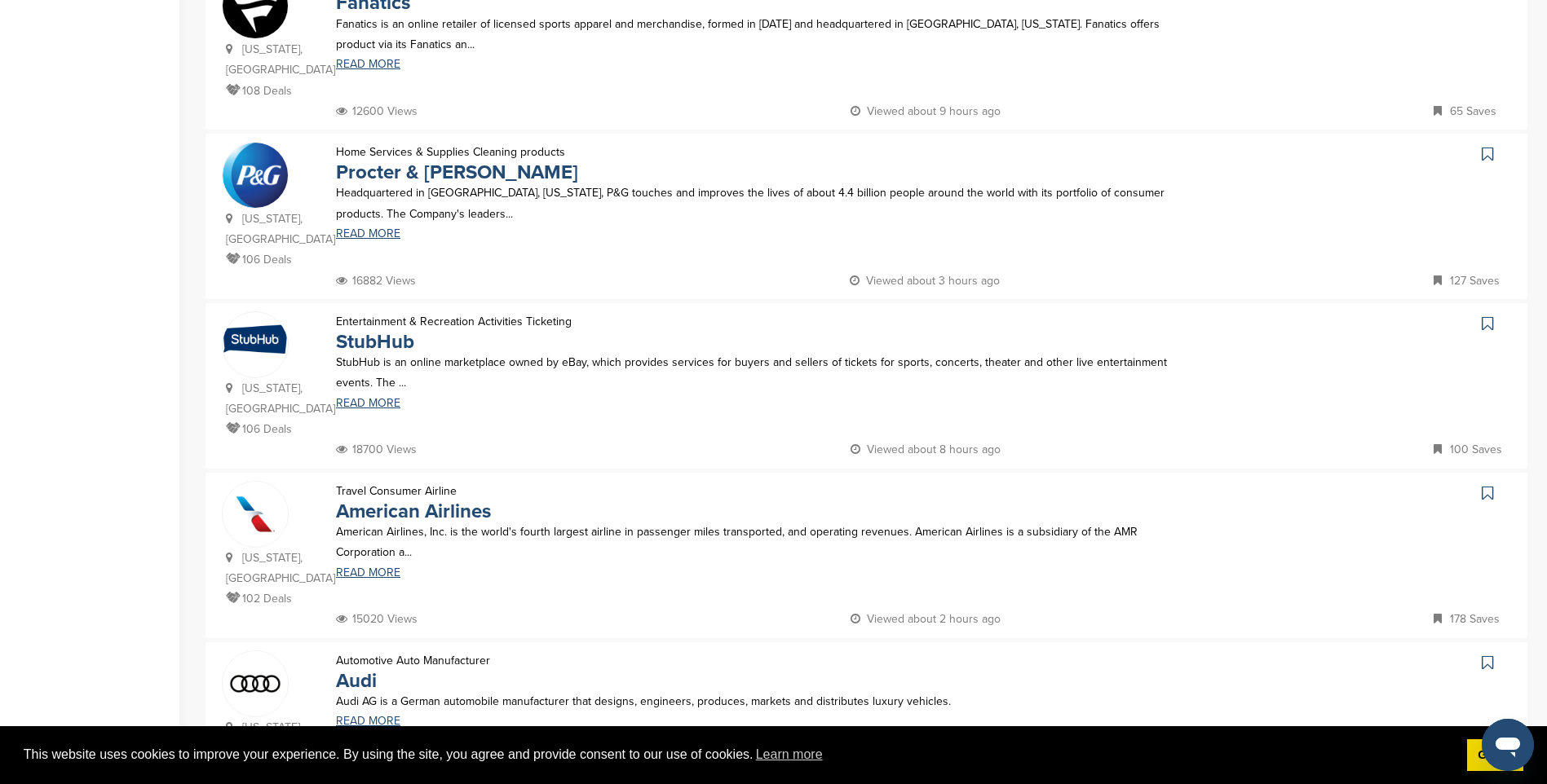
scroll to position [1141, 0]
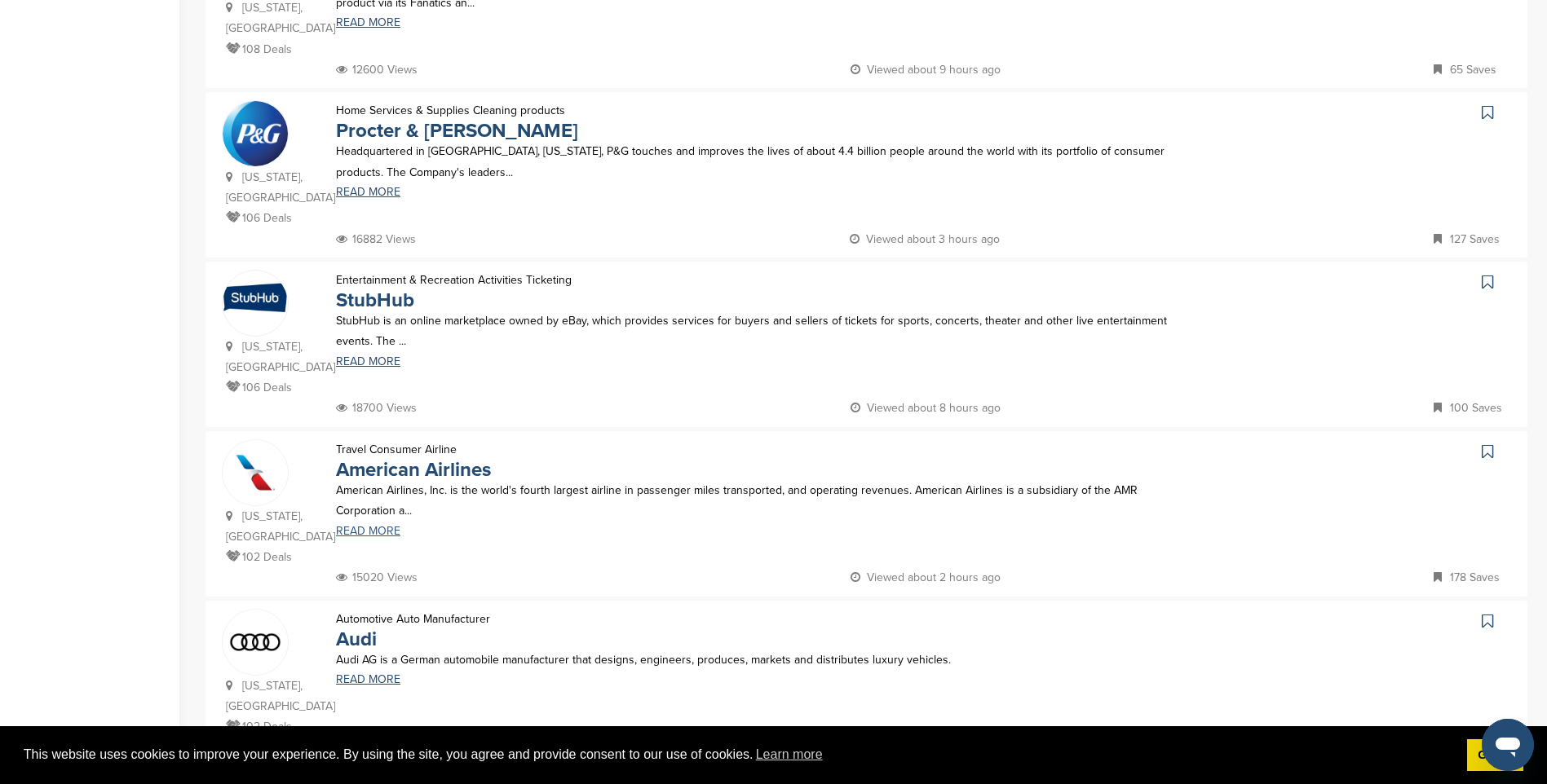
click at [382, 525] on link "READ MORE" at bounding box center [766, 531] width 861 height 11
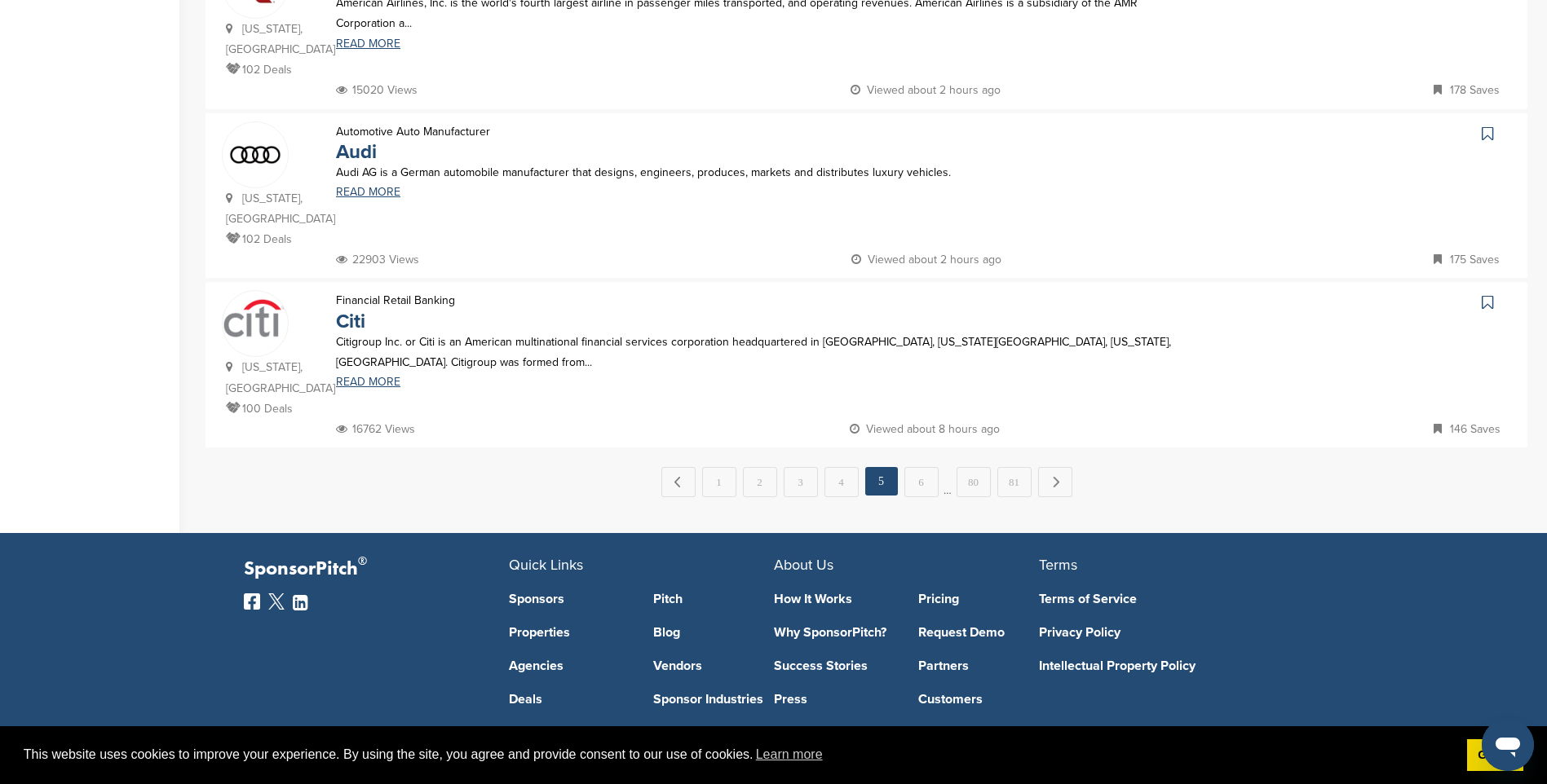
scroll to position [1630, 0]
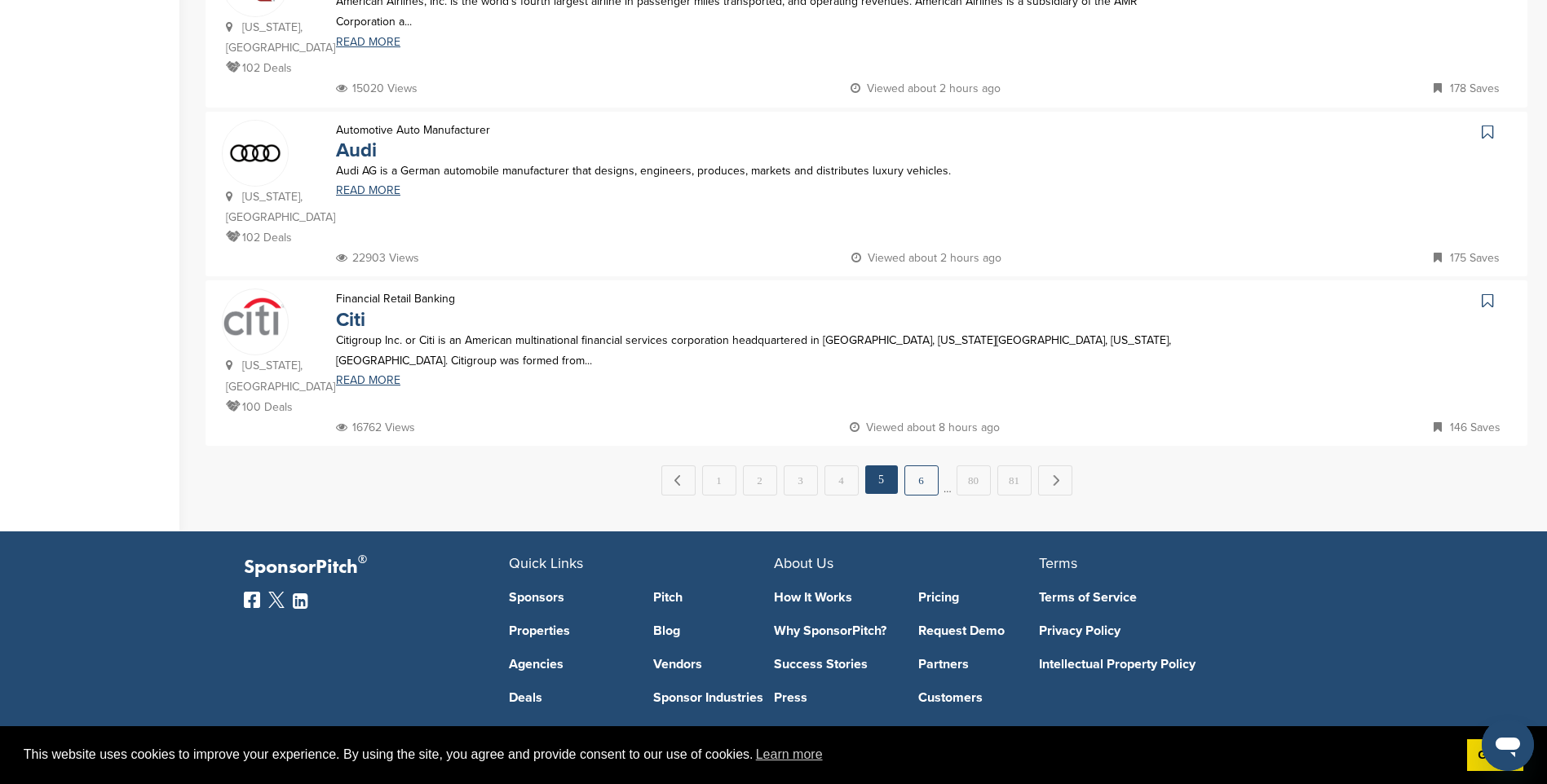
click at [916, 465] on link "6" at bounding box center [921, 480] width 34 height 30
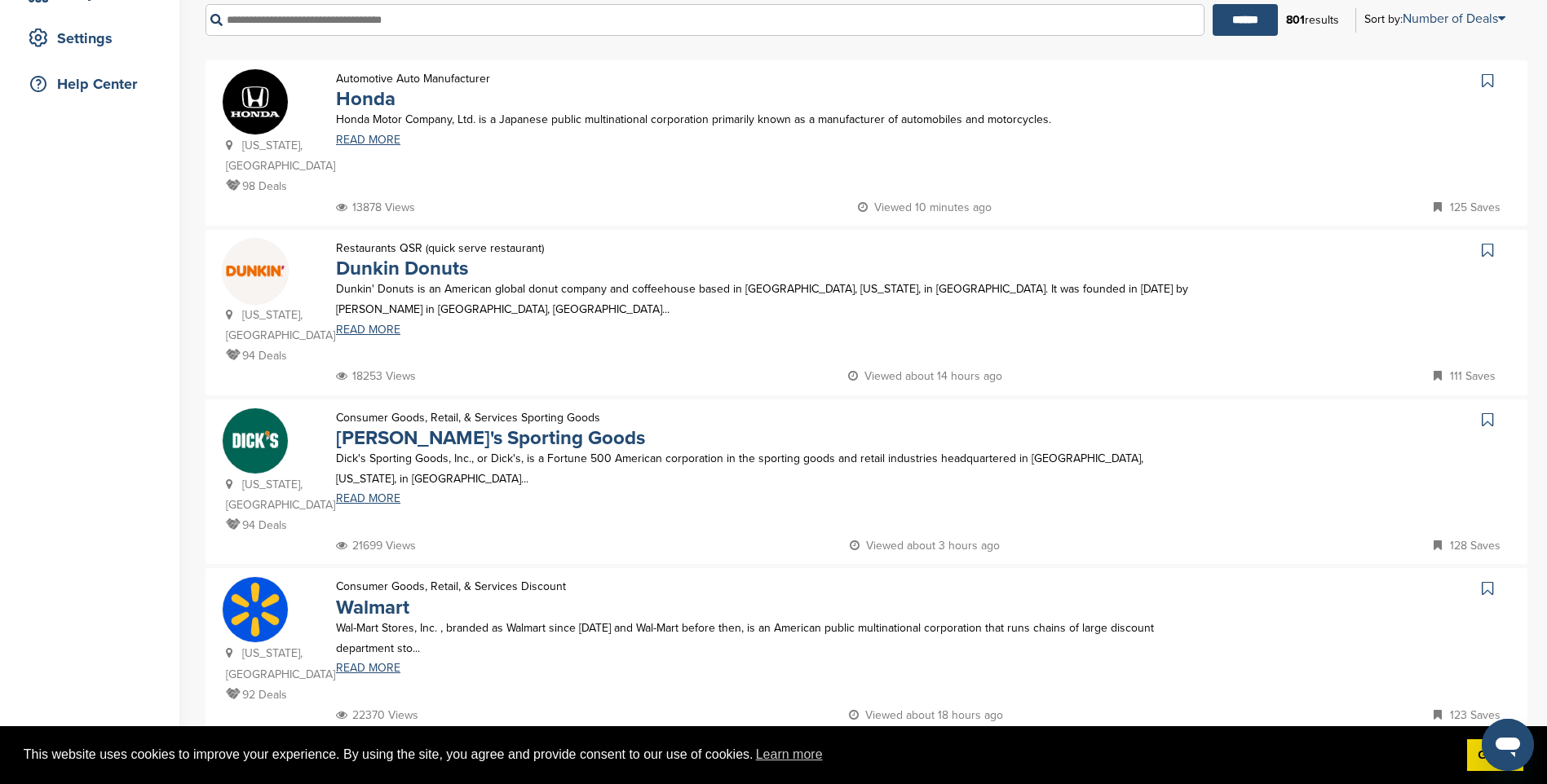
scroll to position [408, 0]
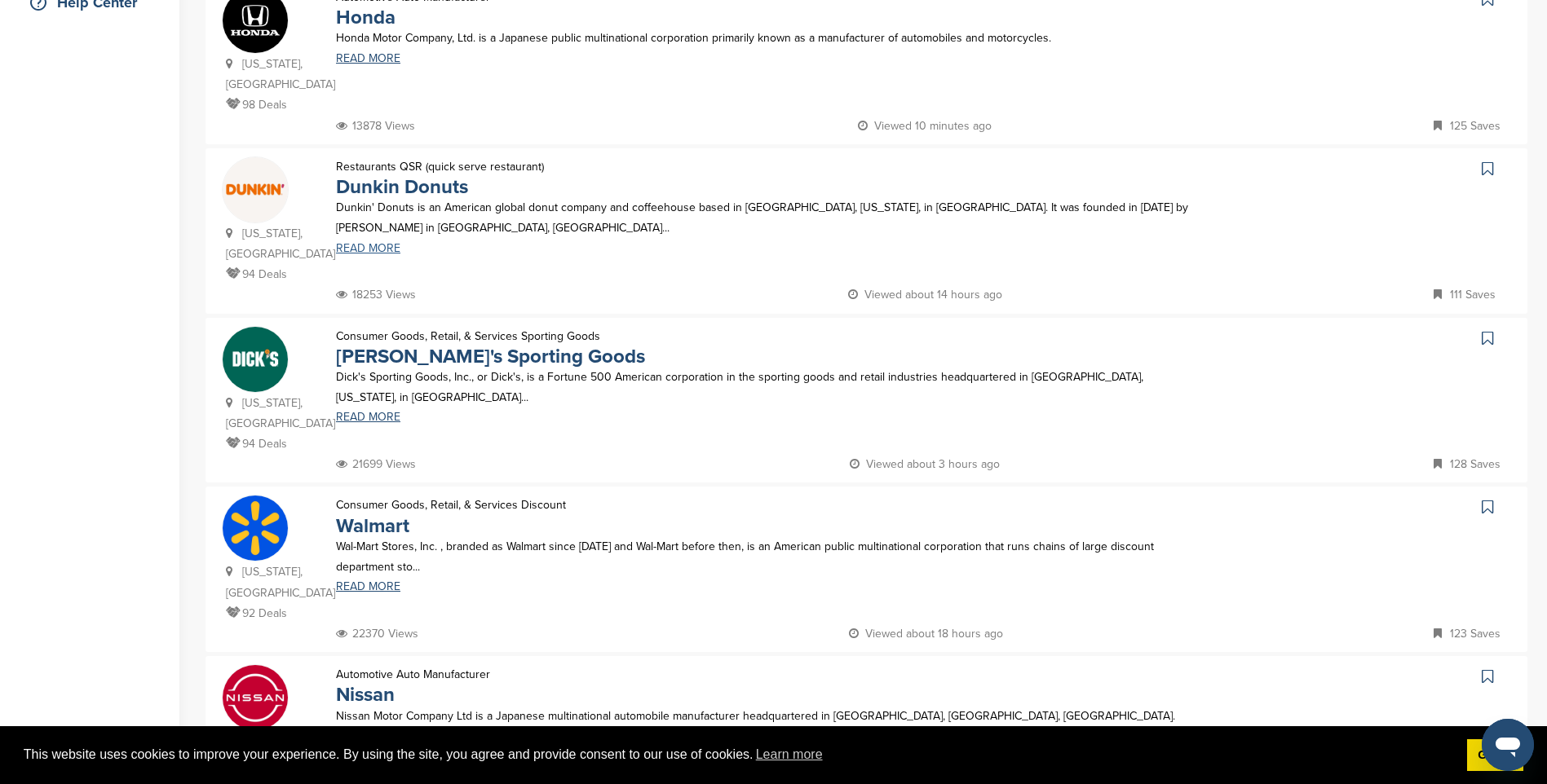
click at [379, 247] on link "READ MORE" at bounding box center [766, 249] width 861 height 11
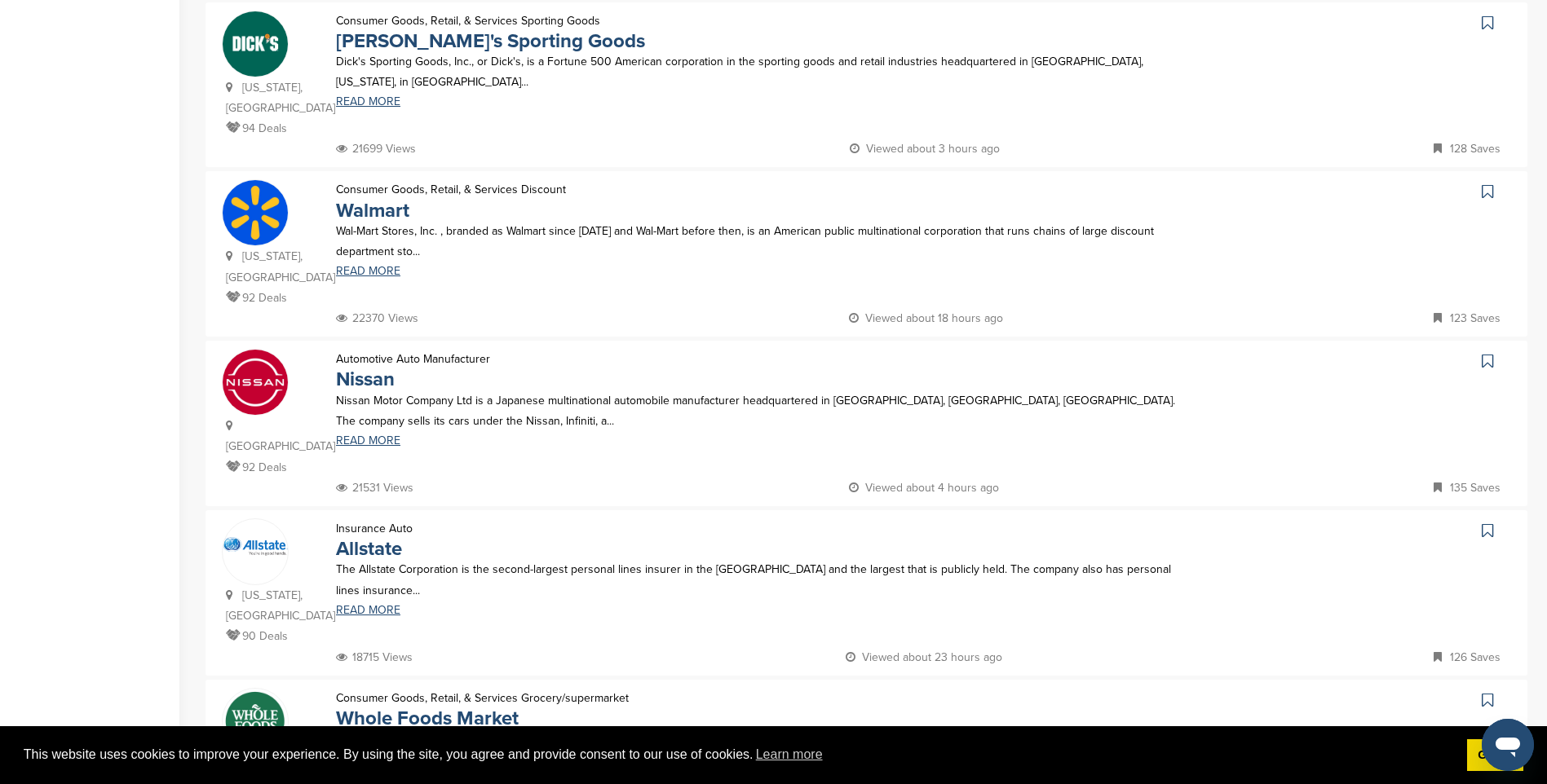
scroll to position [734, 0]
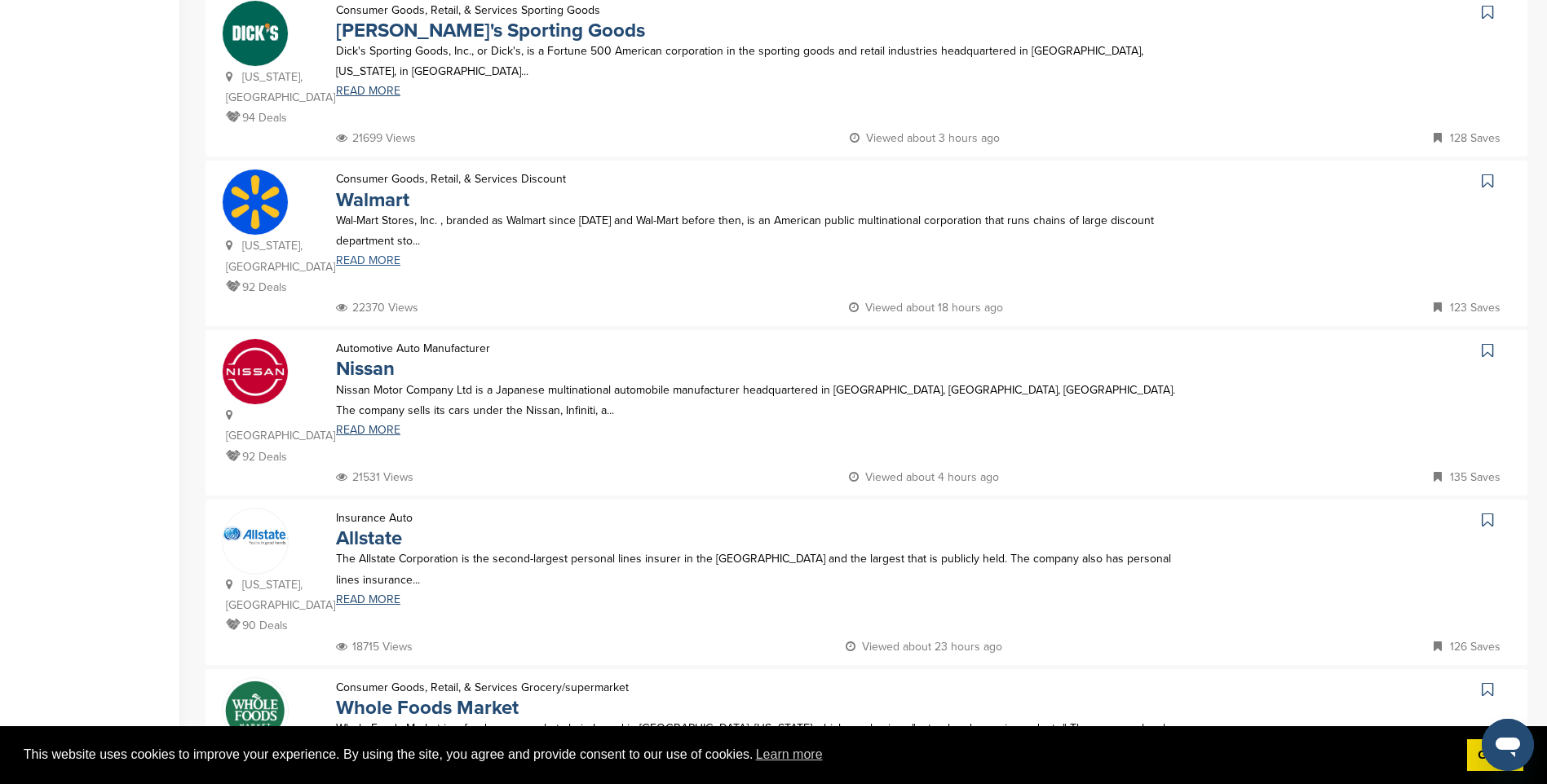
click at [388, 267] on link "READ MORE" at bounding box center [766, 260] width 861 height 11
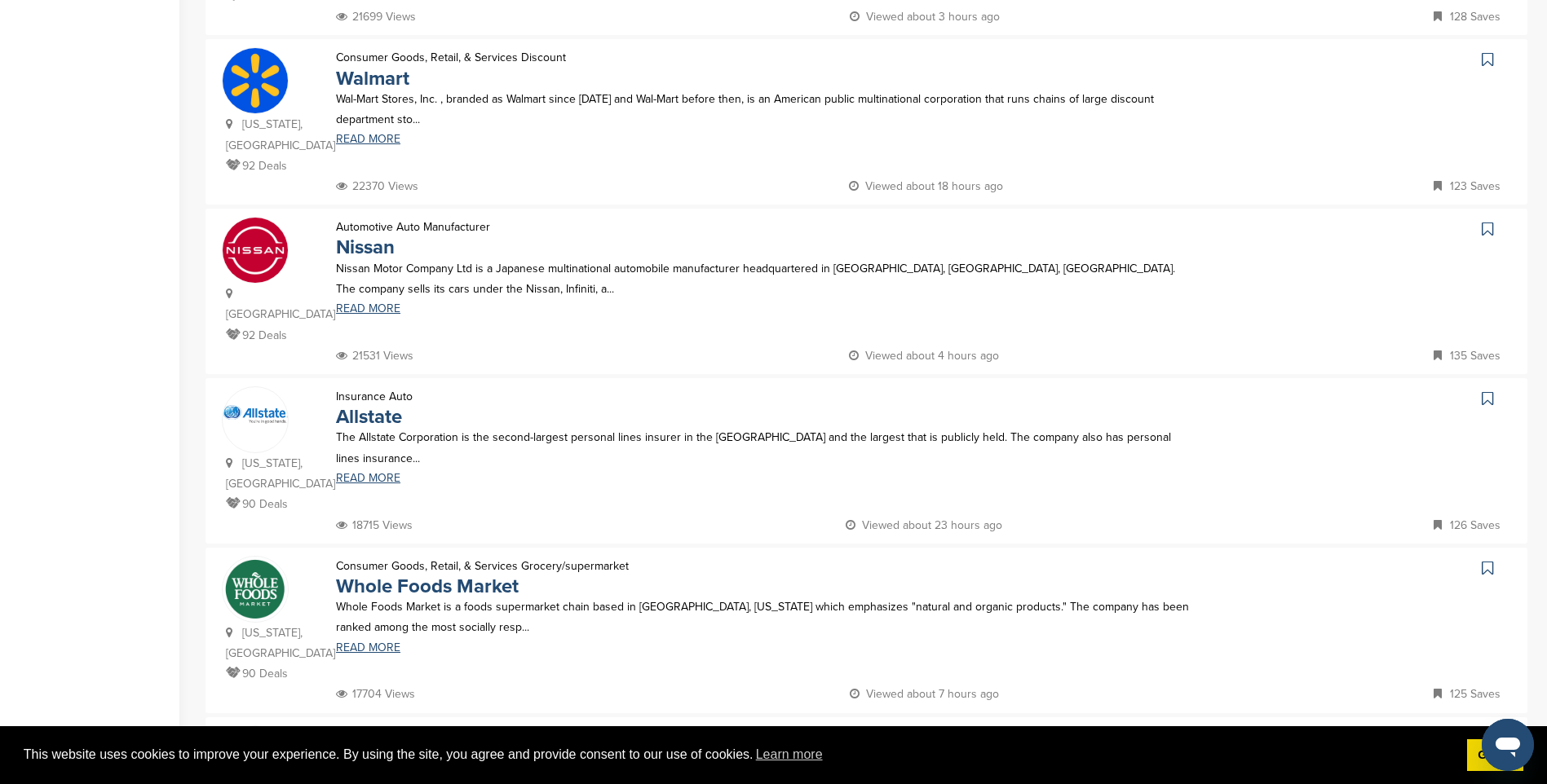
scroll to position [896, 0]
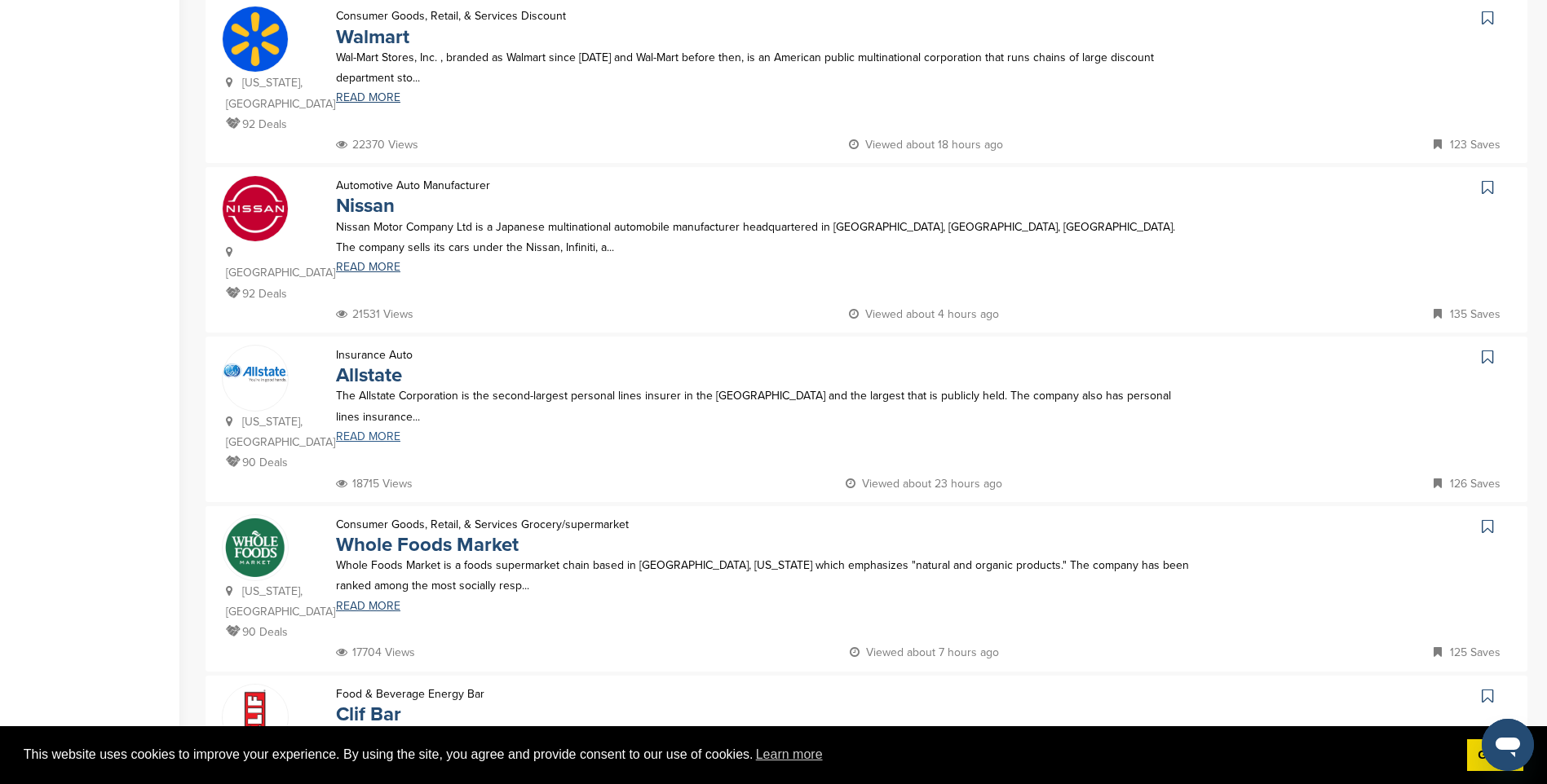
click at [350, 431] on link "READ MORE" at bounding box center [766, 437] width 861 height 11
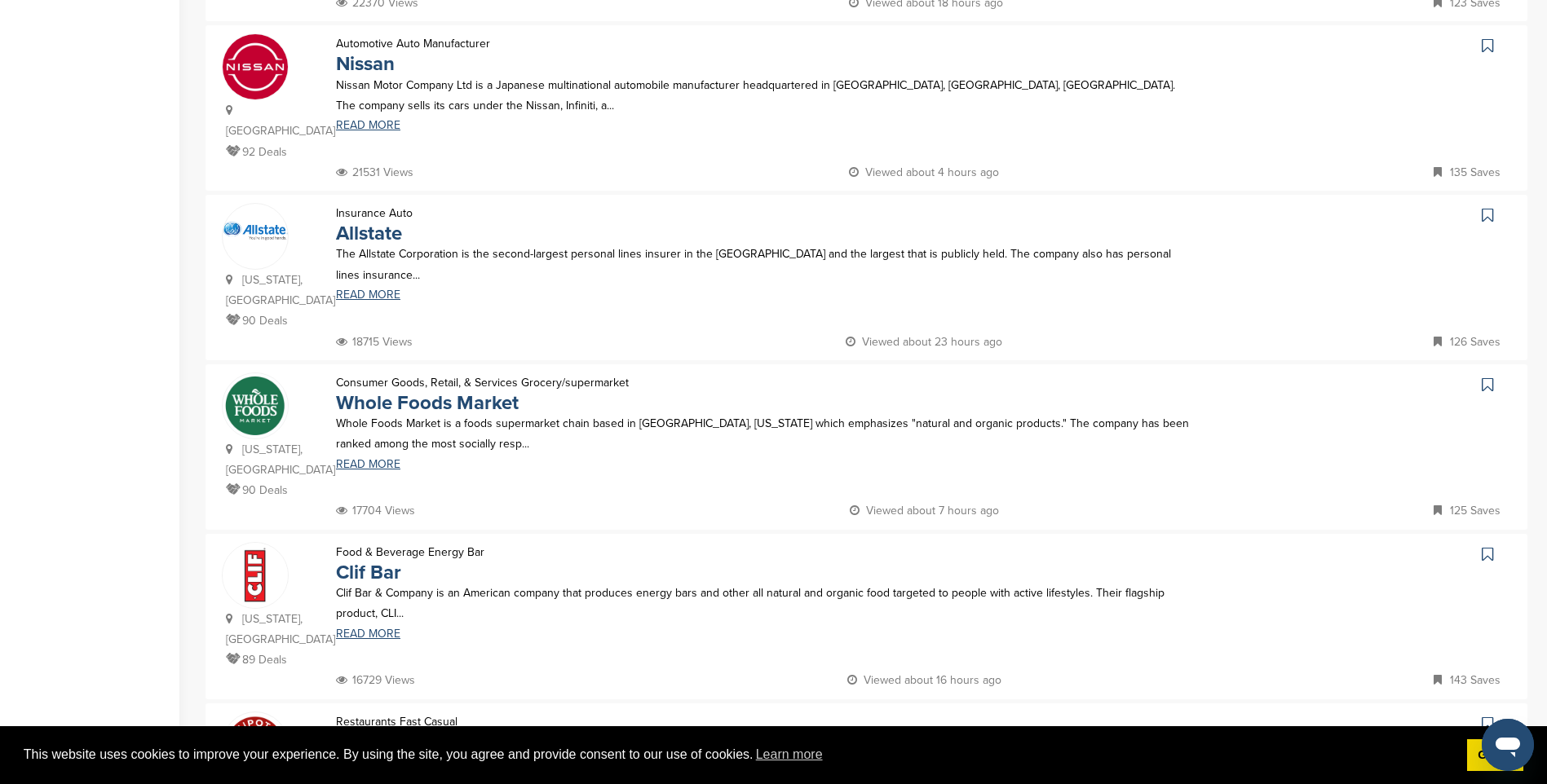
scroll to position [1059, 0]
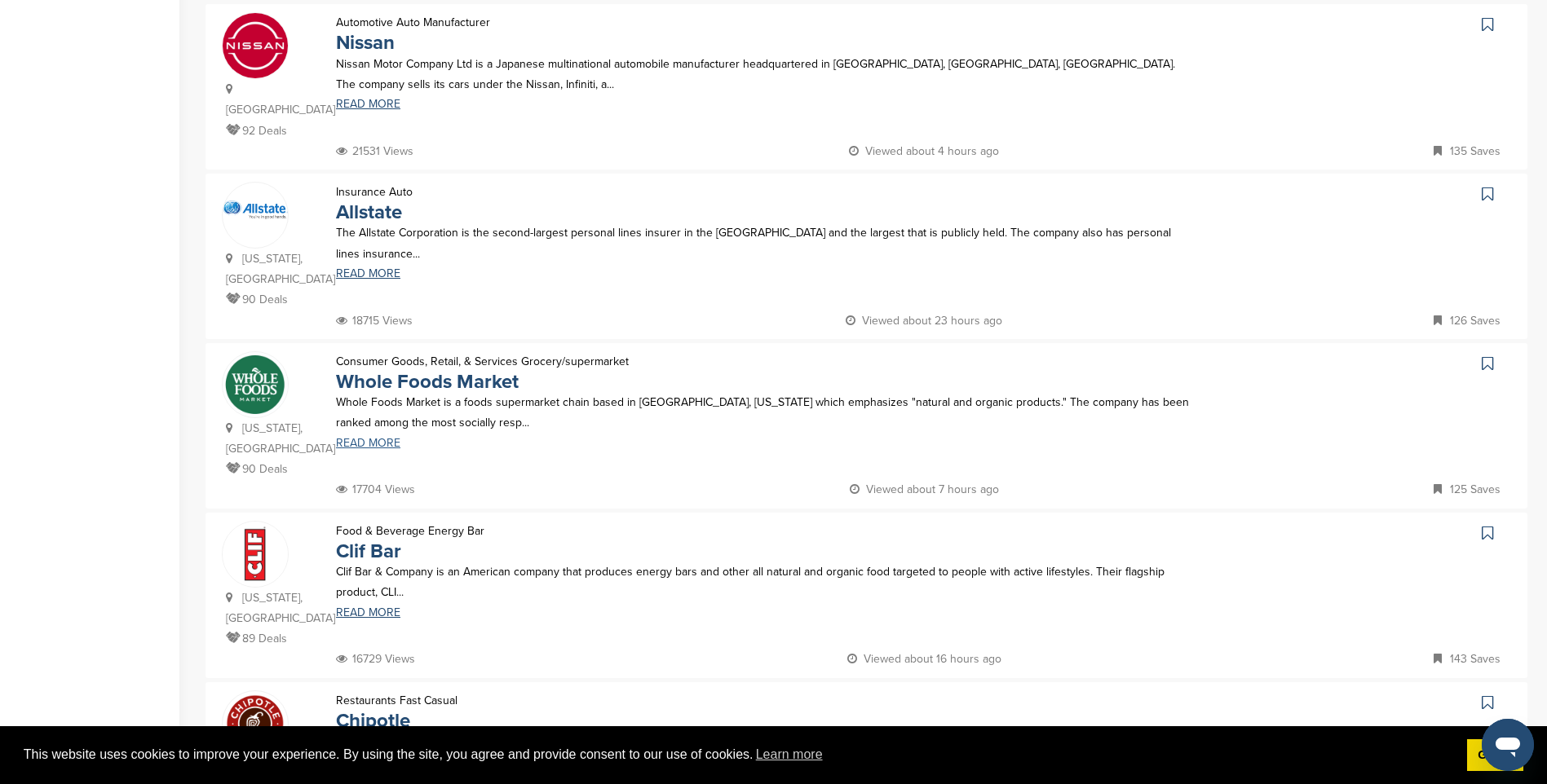
click at [374, 438] on link "READ MORE" at bounding box center [766, 443] width 861 height 11
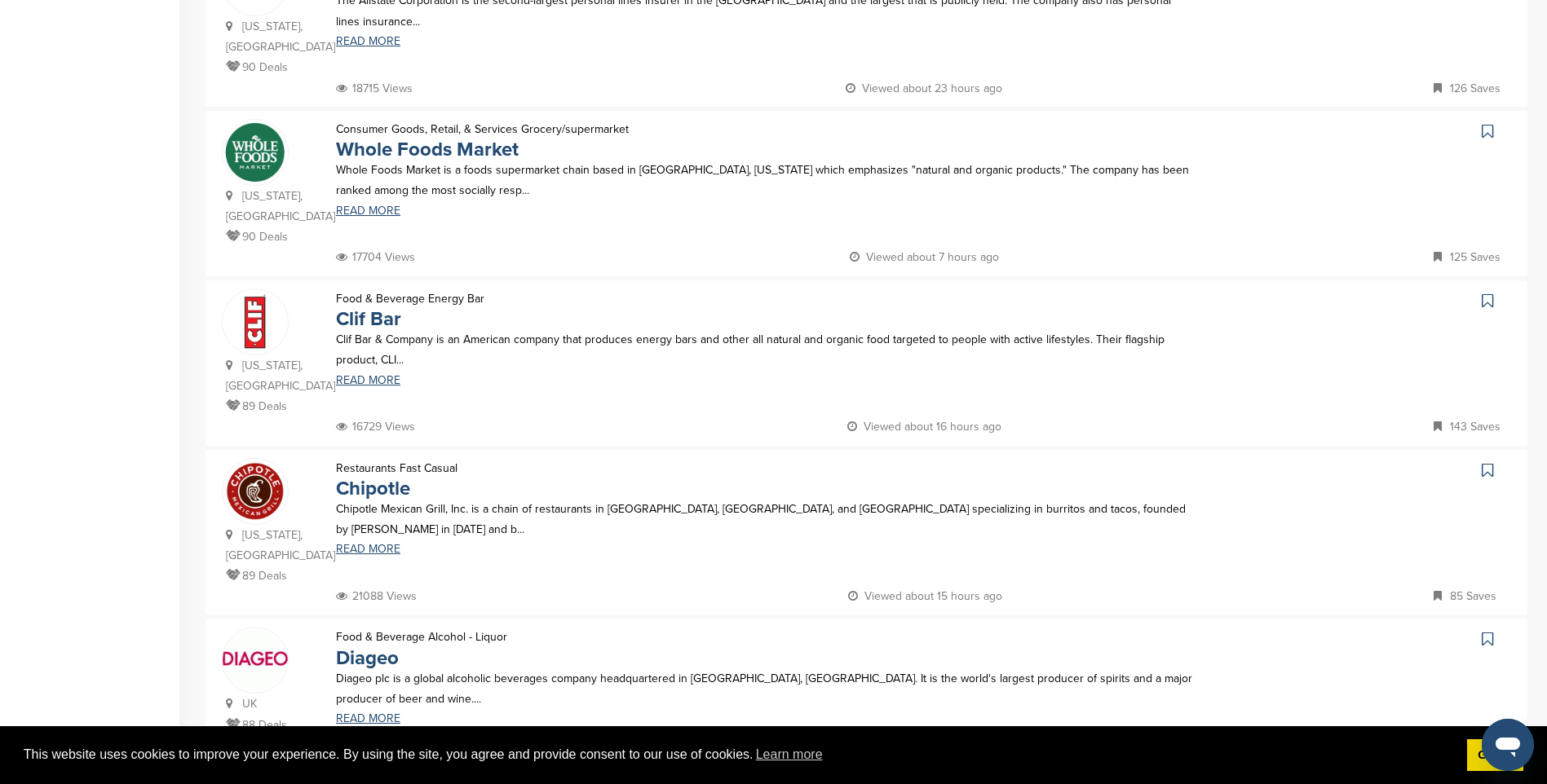
scroll to position [1304, 0]
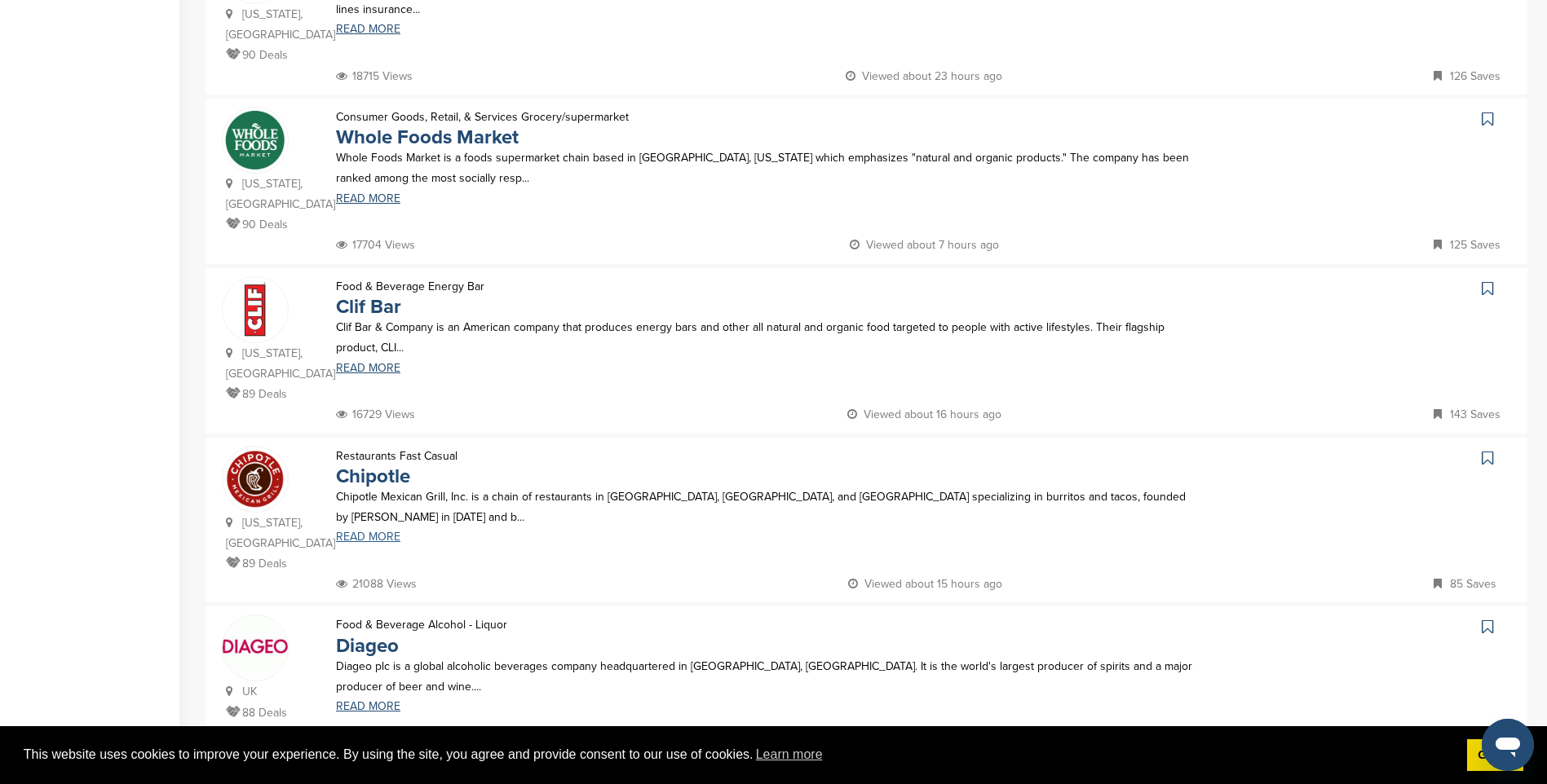
click at [382, 531] on link "READ MORE" at bounding box center [766, 536] width 861 height 11
click at [909, 771] on link "7" at bounding box center [906, 786] width 34 height 30
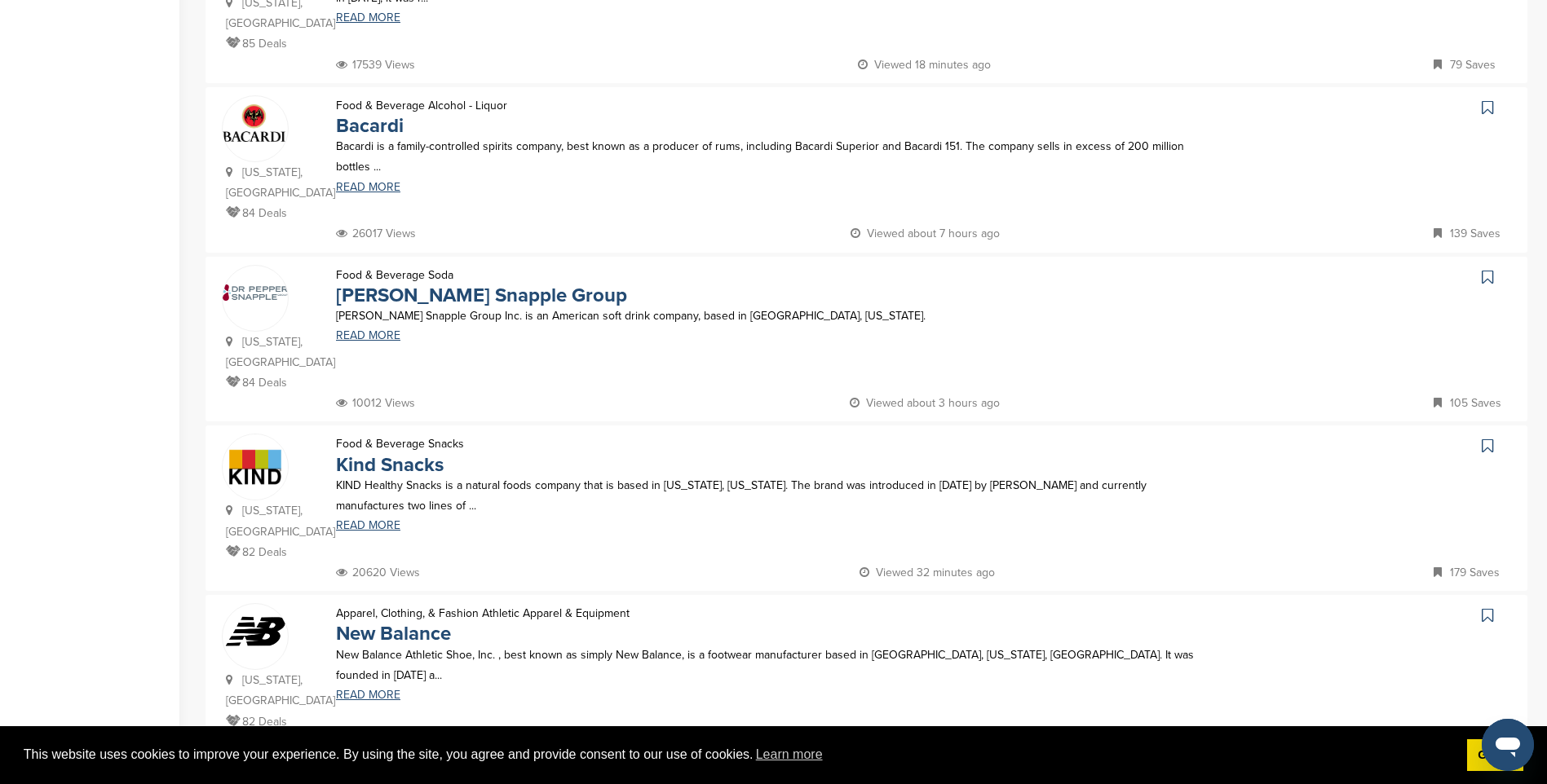
scroll to position [489, 0]
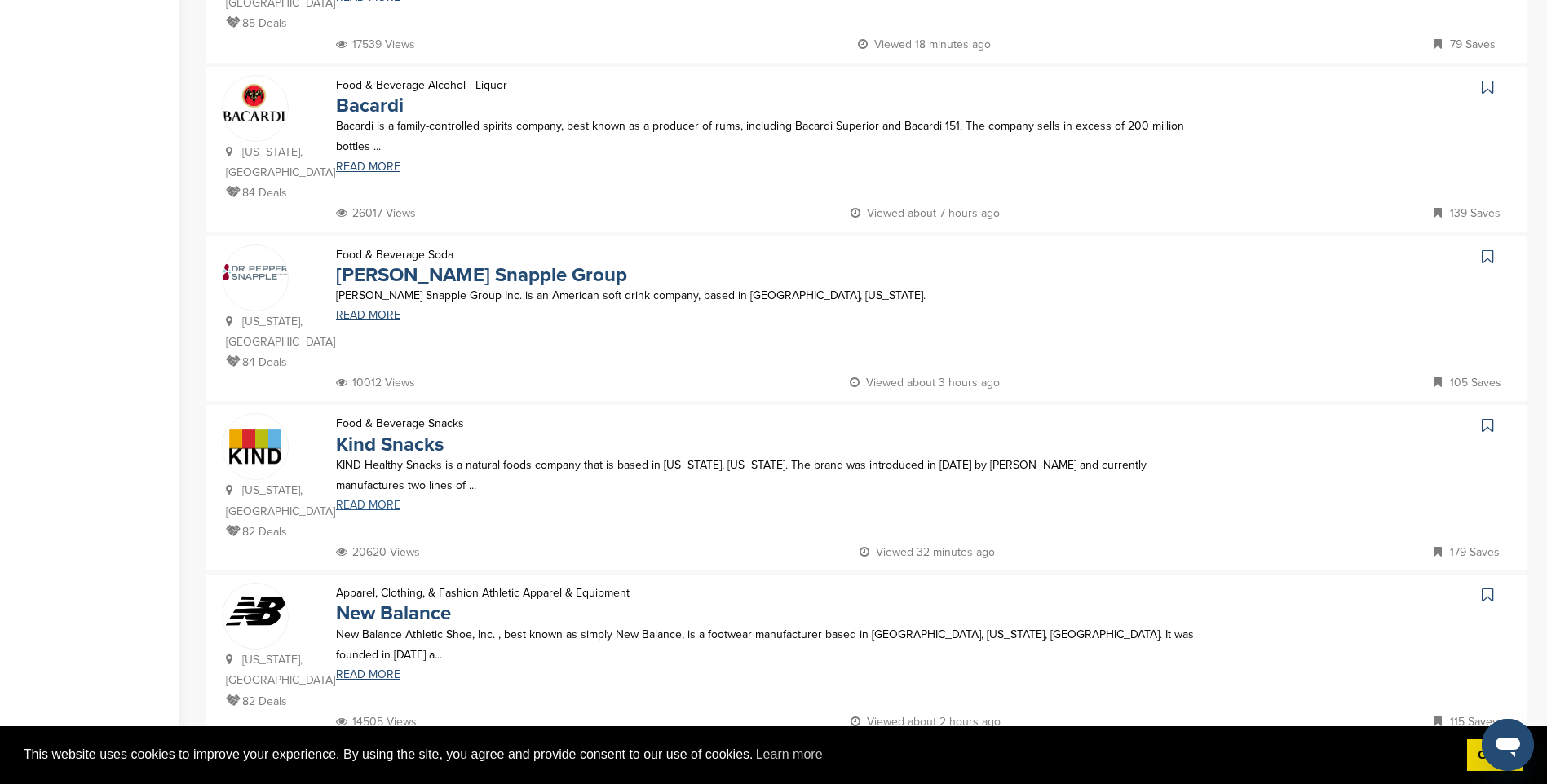
click at [375, 500] on link "READ MORE" at bounding box center [766, 505] width 861 height 11
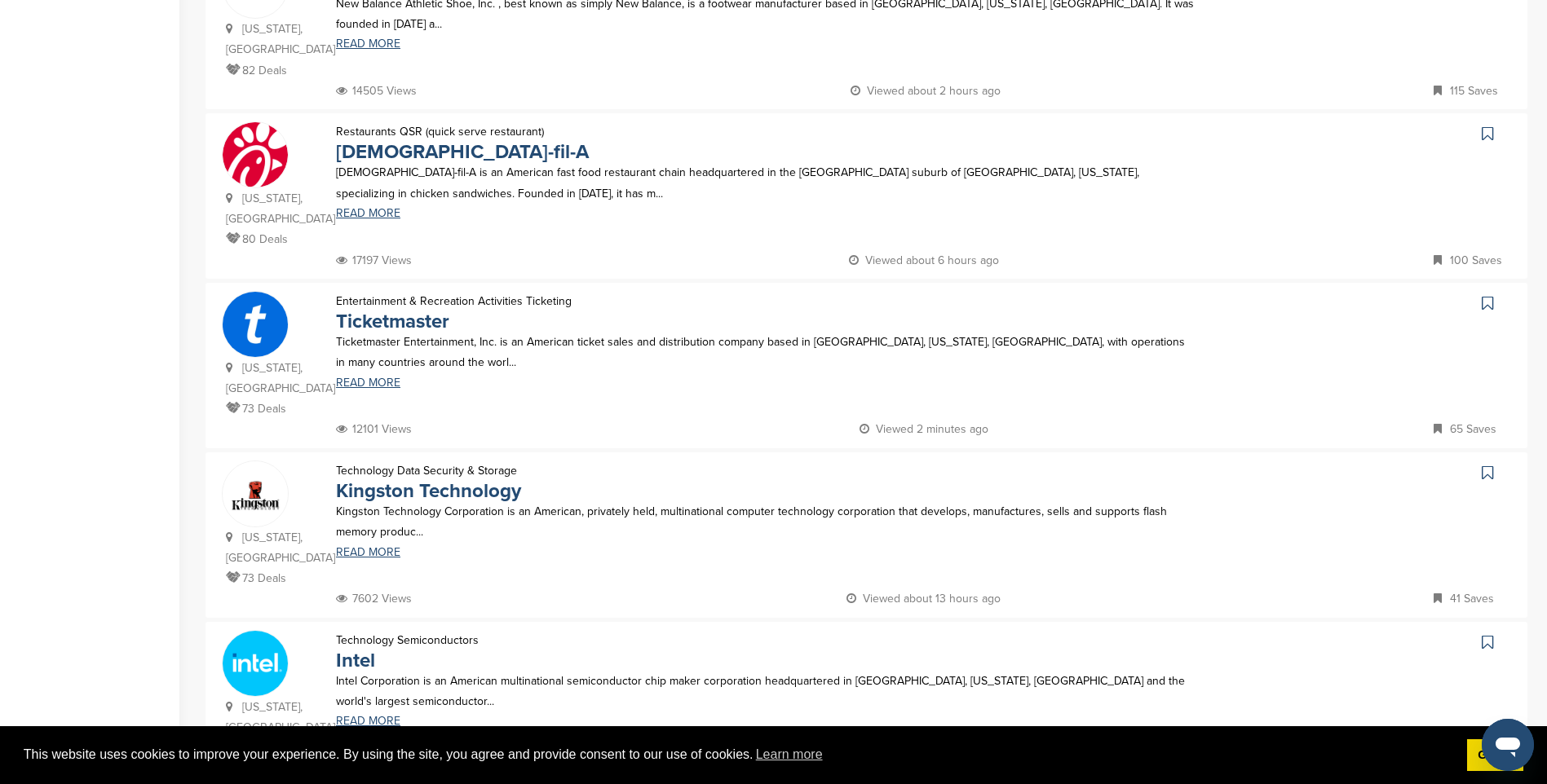
scroll to position [1141, 0]
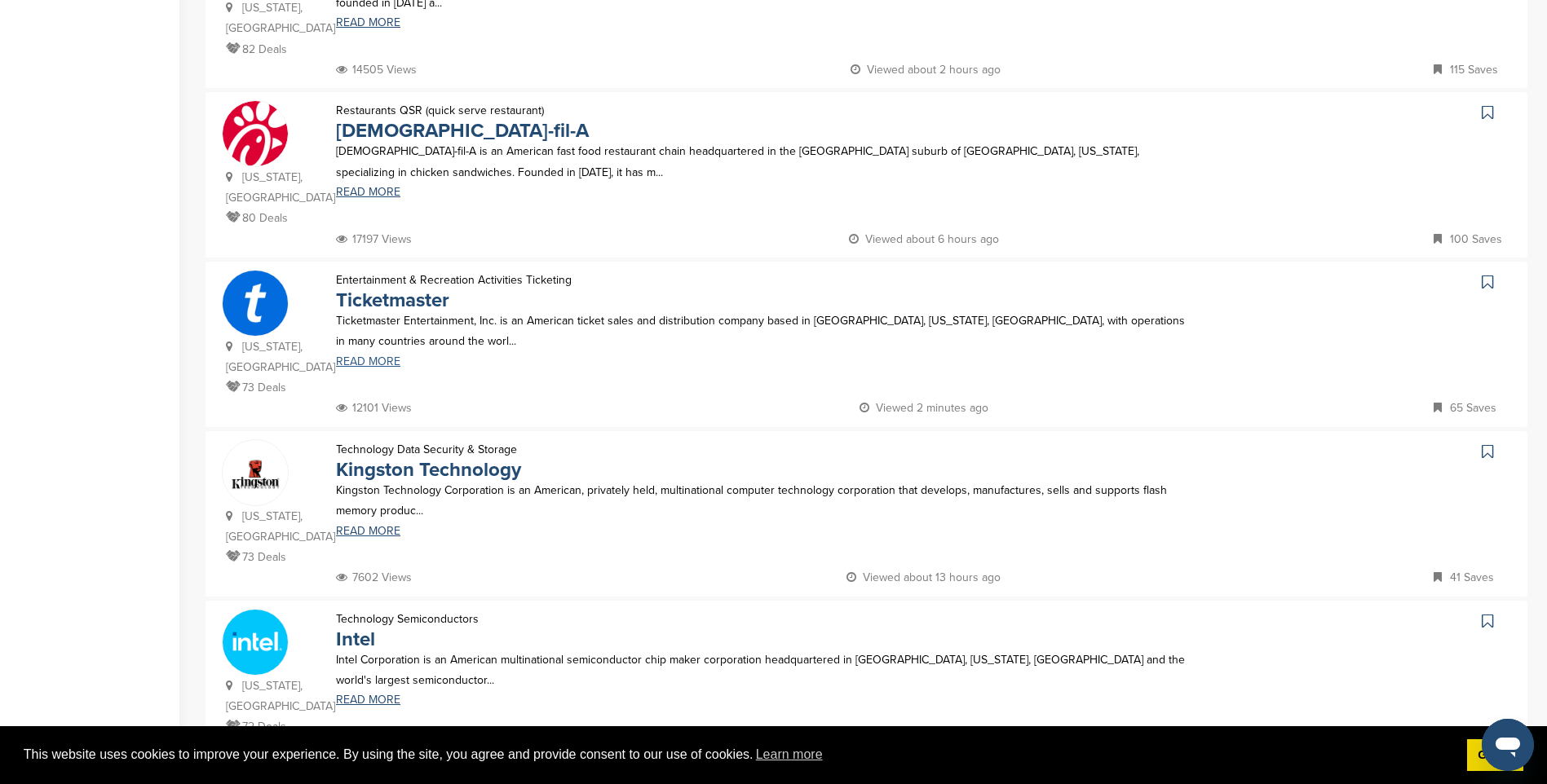
click at [370, 356] on link "READ MORE" at bounding box center [766, 362] width 861 height 11
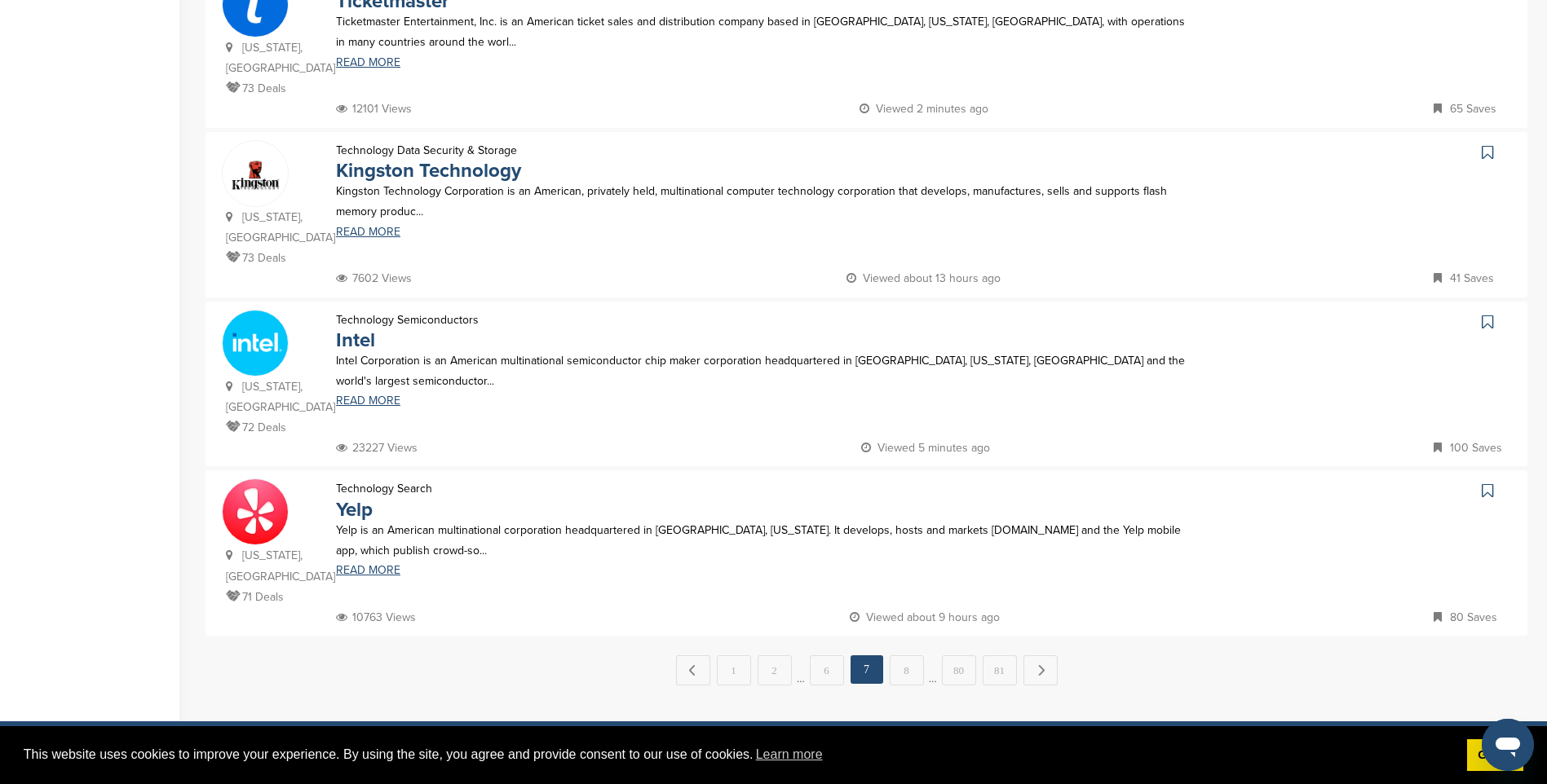
scroll to position [1467, 0]
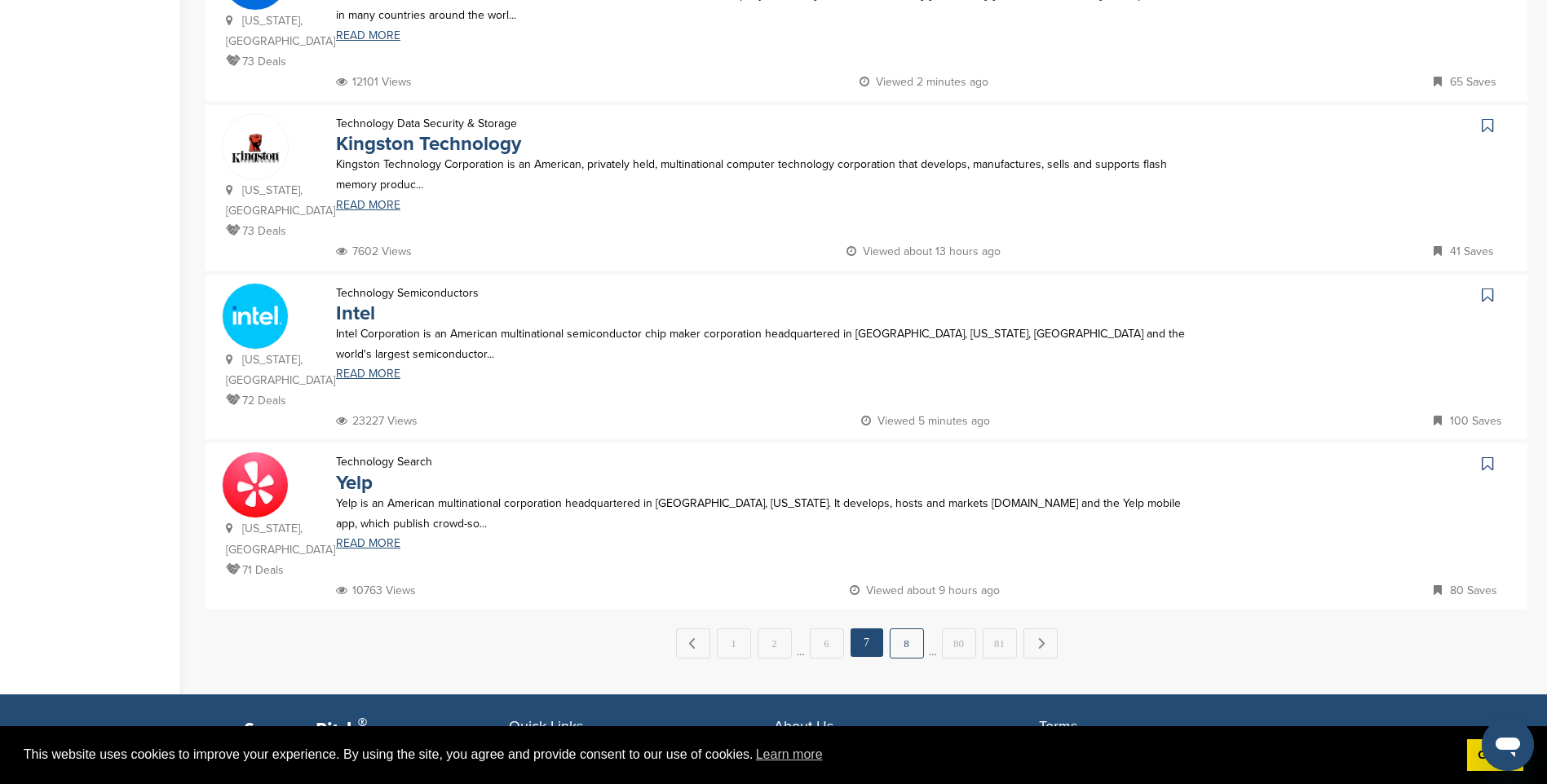
click at [902, 629] on link "8" at bounding box center [906, 643] width 34 height 30
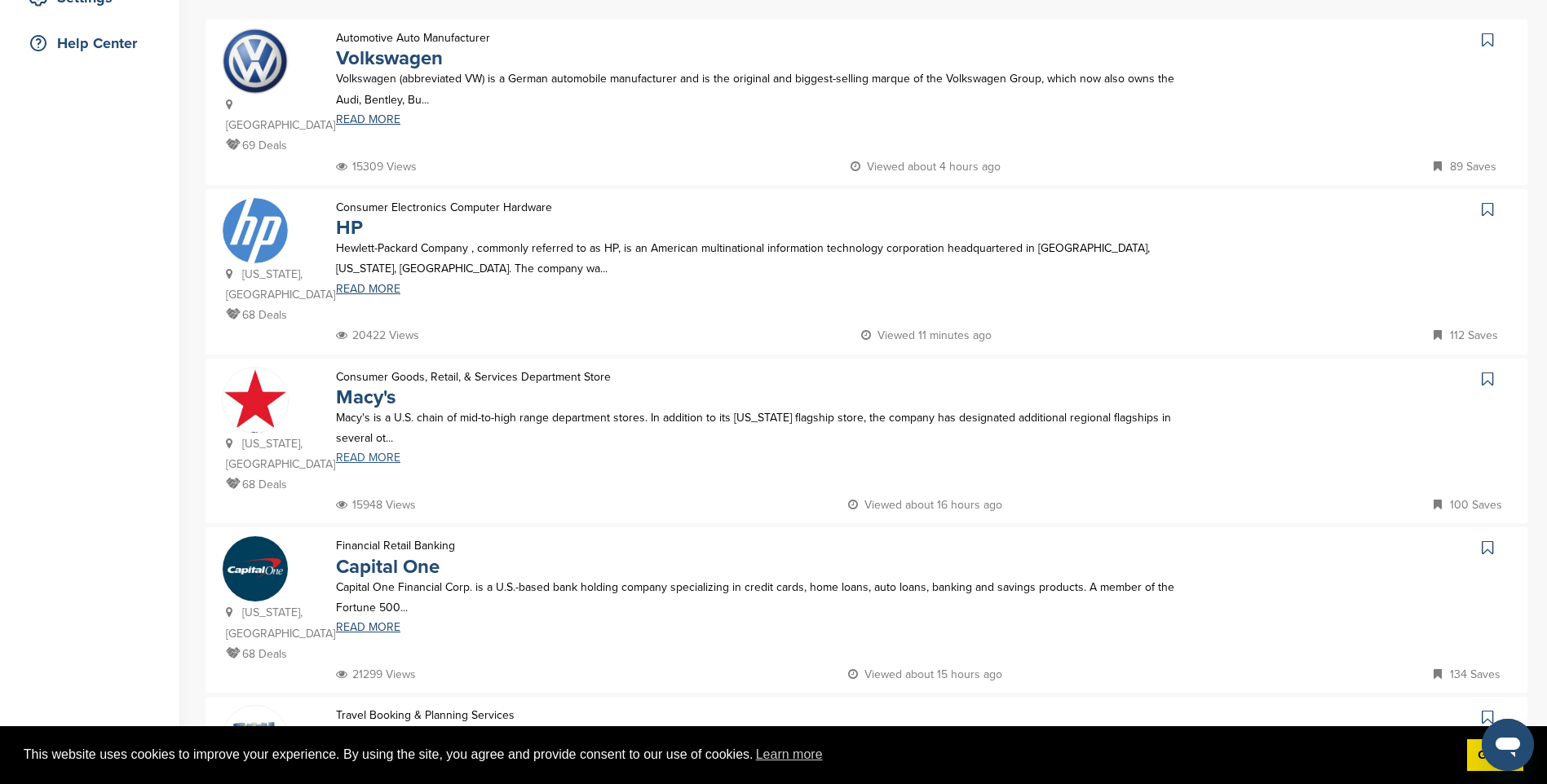
scroll to position [408, 0]
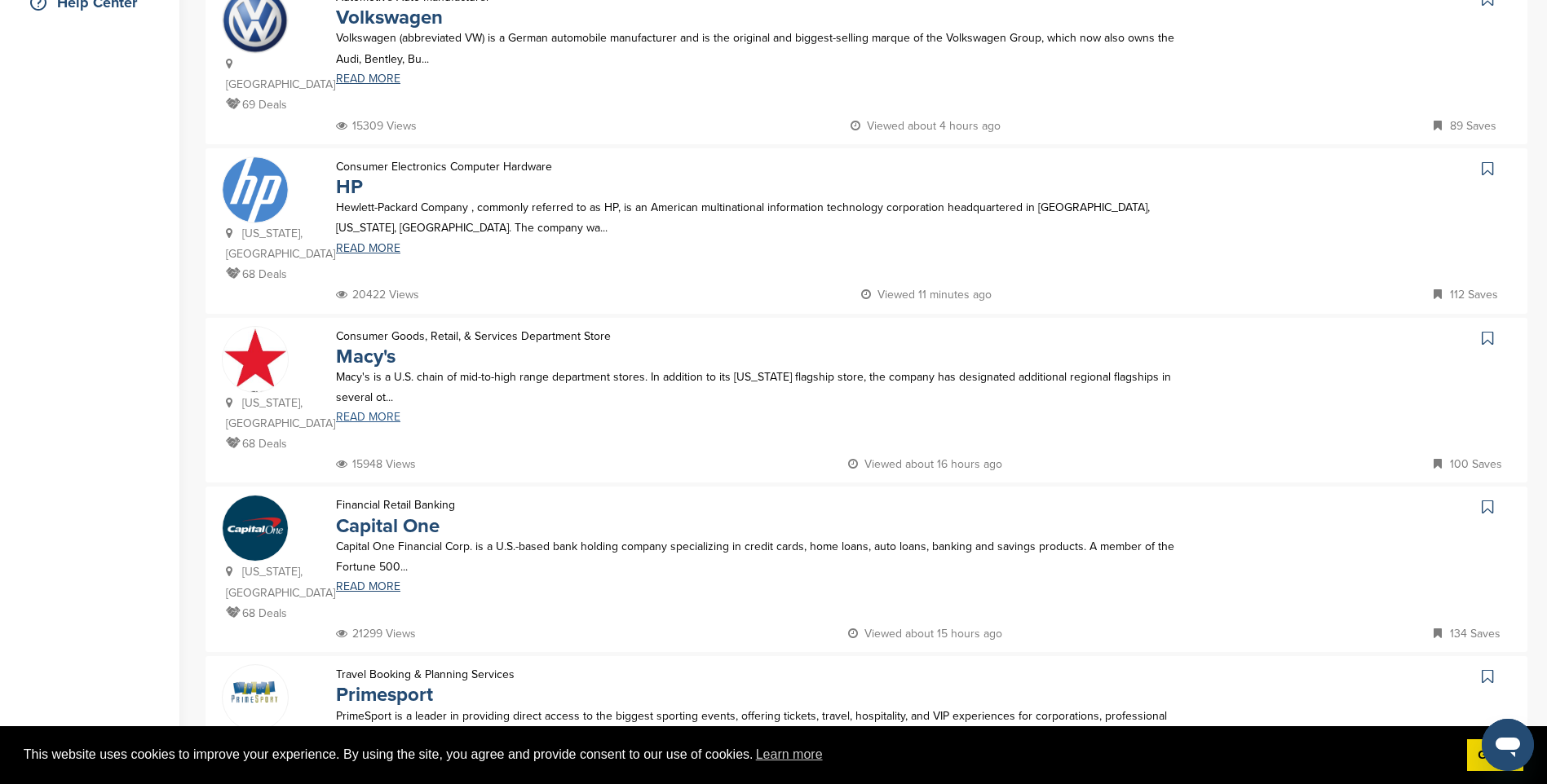
click at [370, 411] on link "READ MORE" at bounding box center [766, 417] width 861 height 11
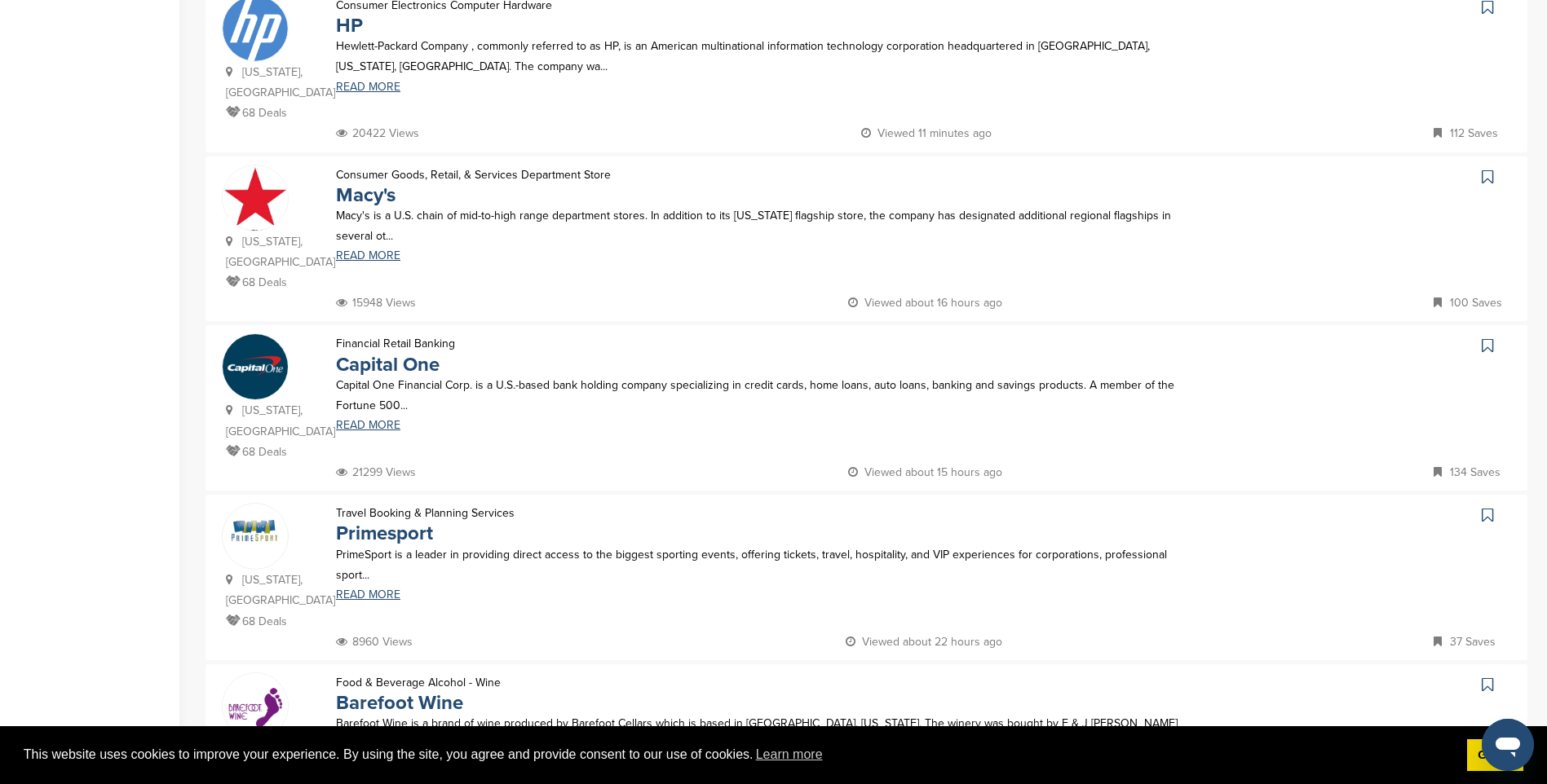
scroll to position [570, 0]
click at [365, 418] on link "READ MORE" at bounding box center [766, 424] width 861 height 11
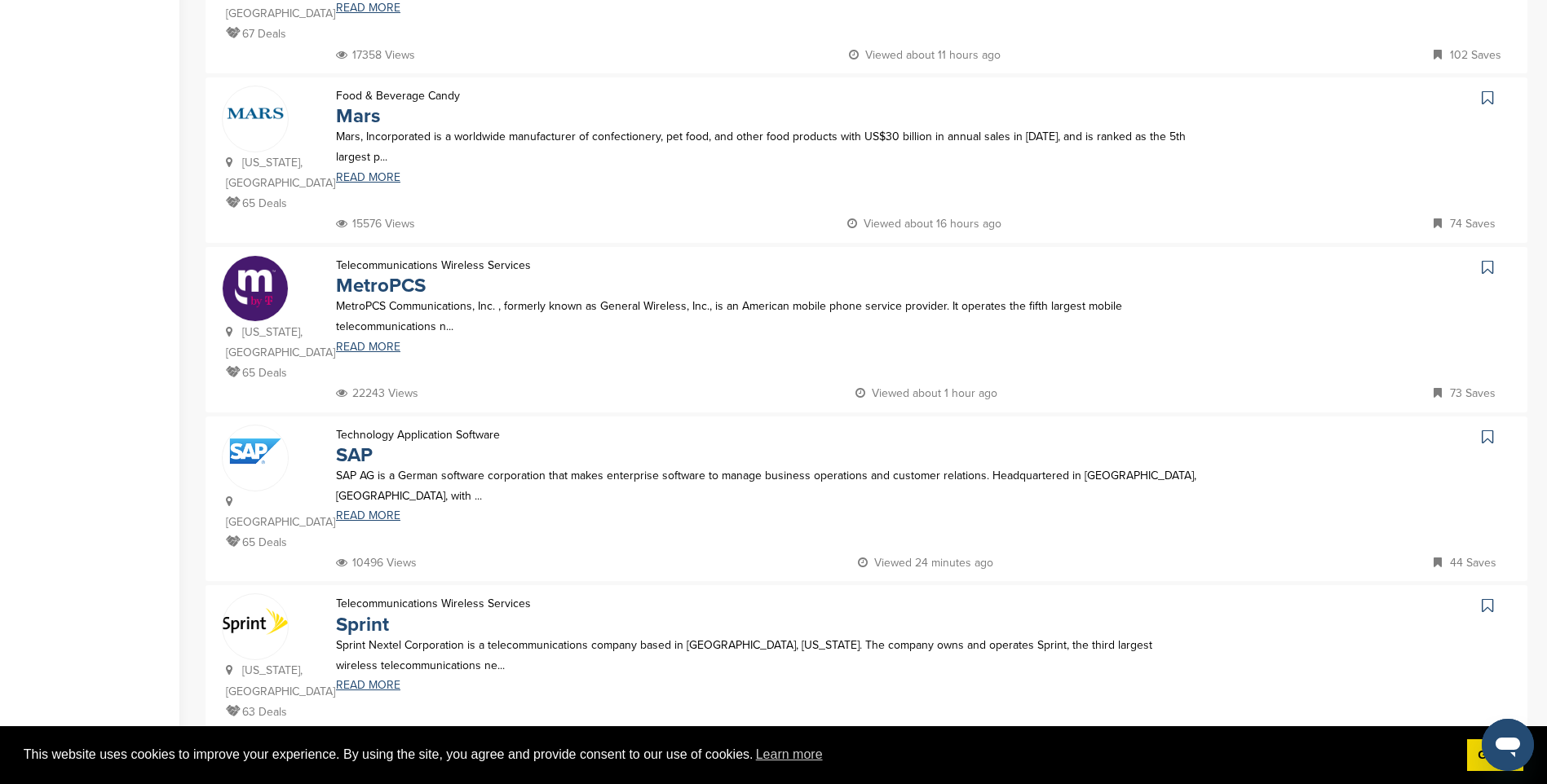
scroll to position [1385, 0]
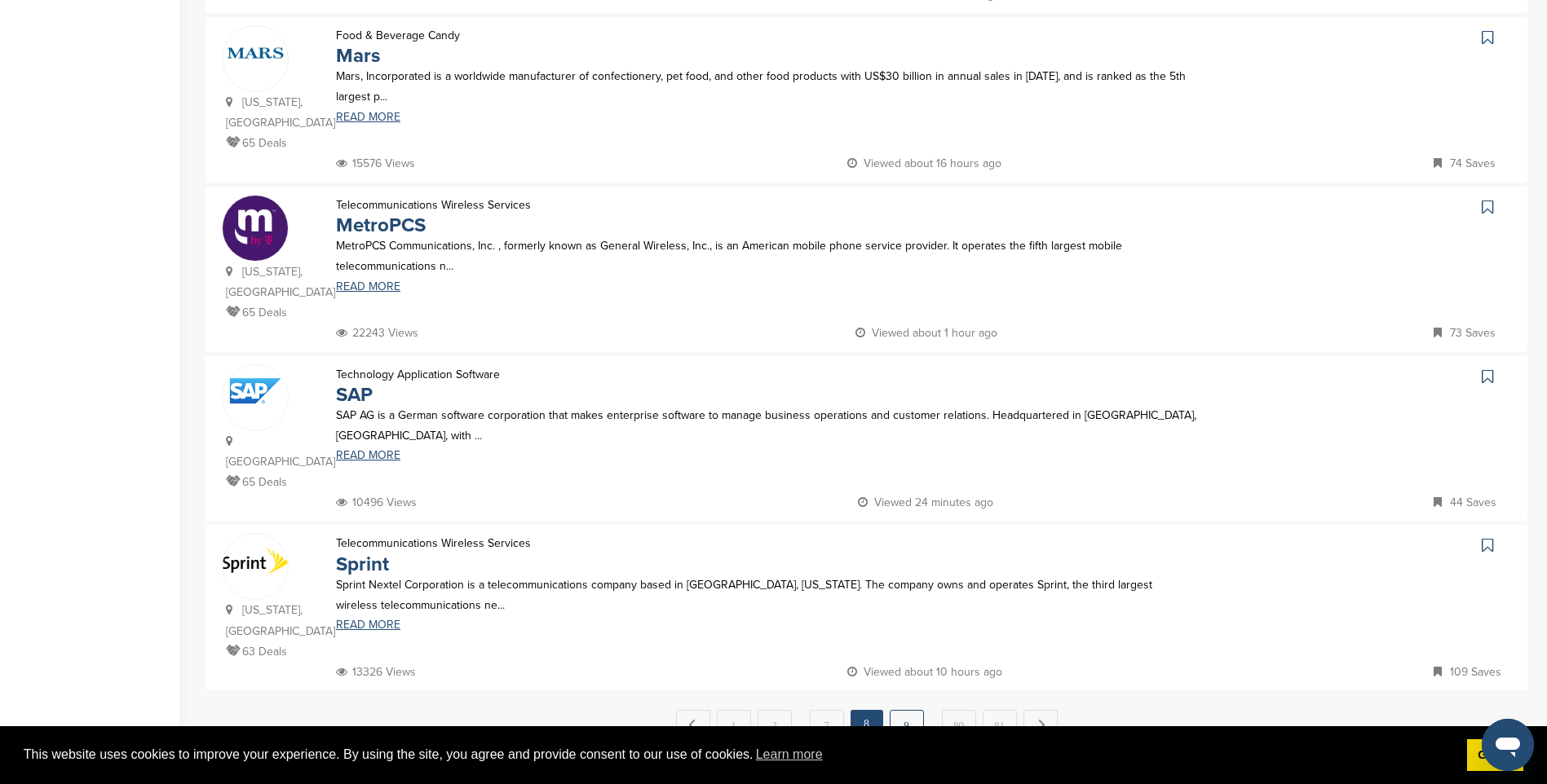
click at [907, 710] on link "9" at bounding box center [906, 725] width 34 height 30
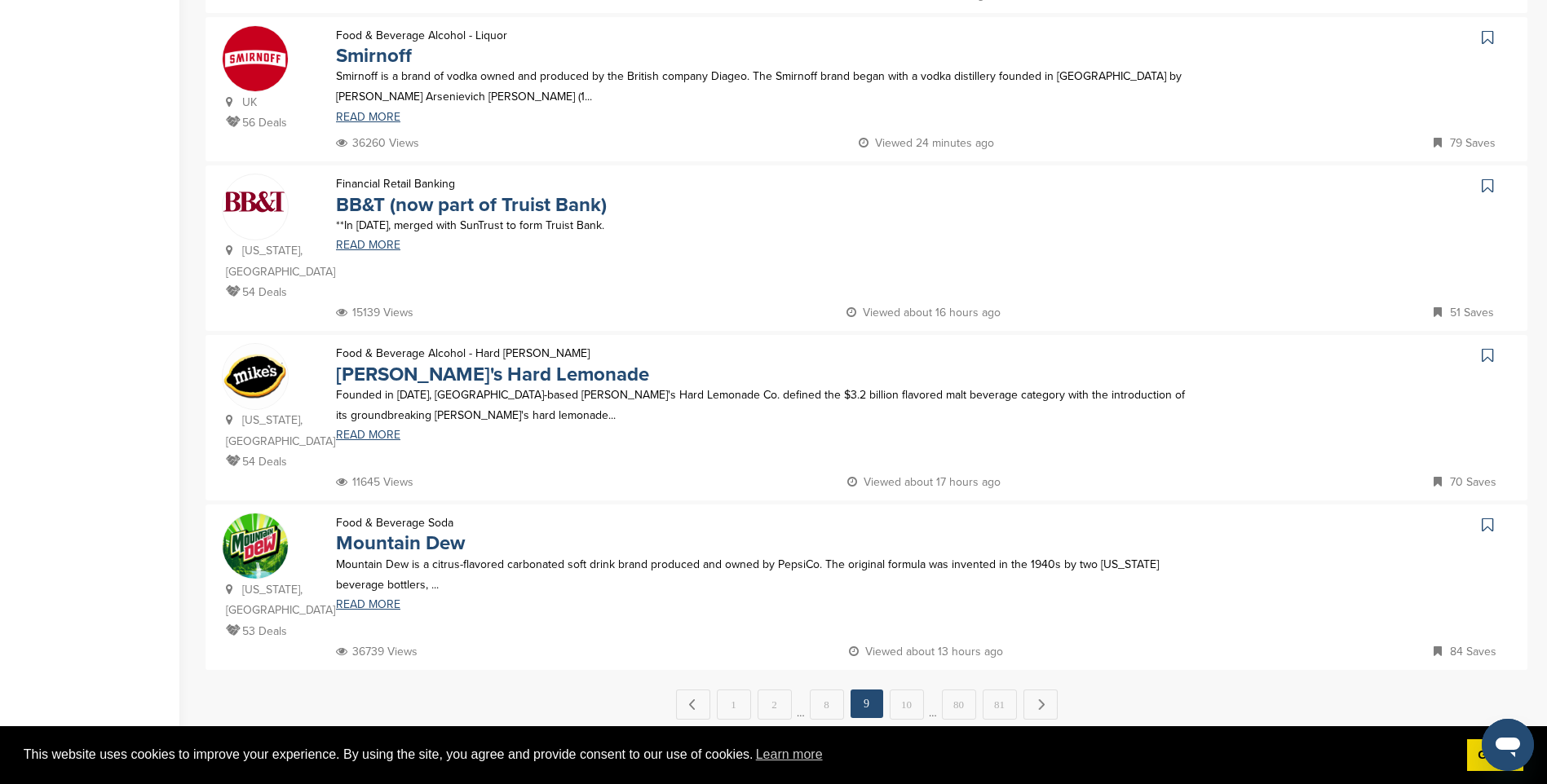
scroll to position [0, 0]
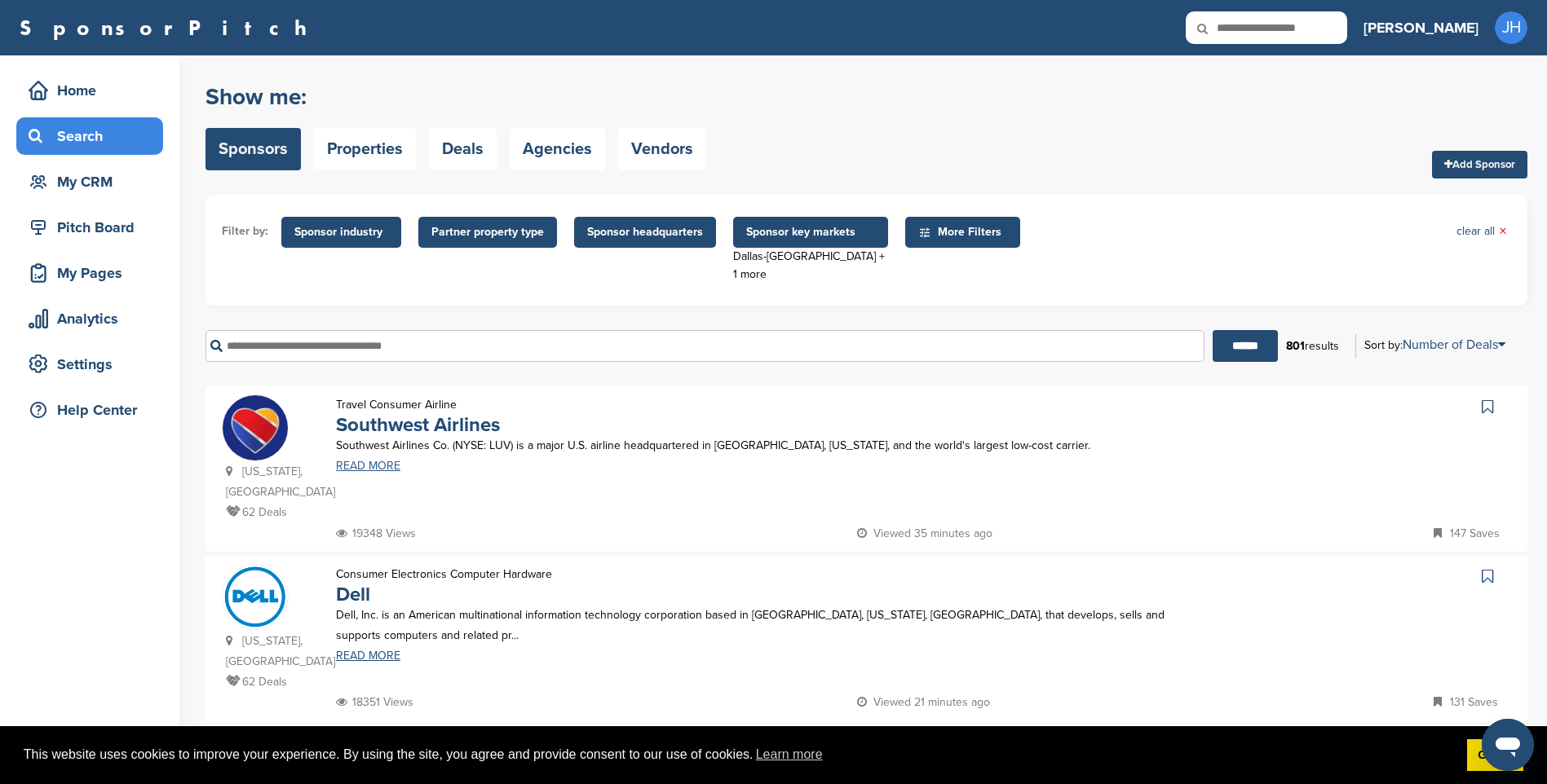
click at [382, 464] on link "READ MORE" at bounding box center [766, 466] width 861 height 11
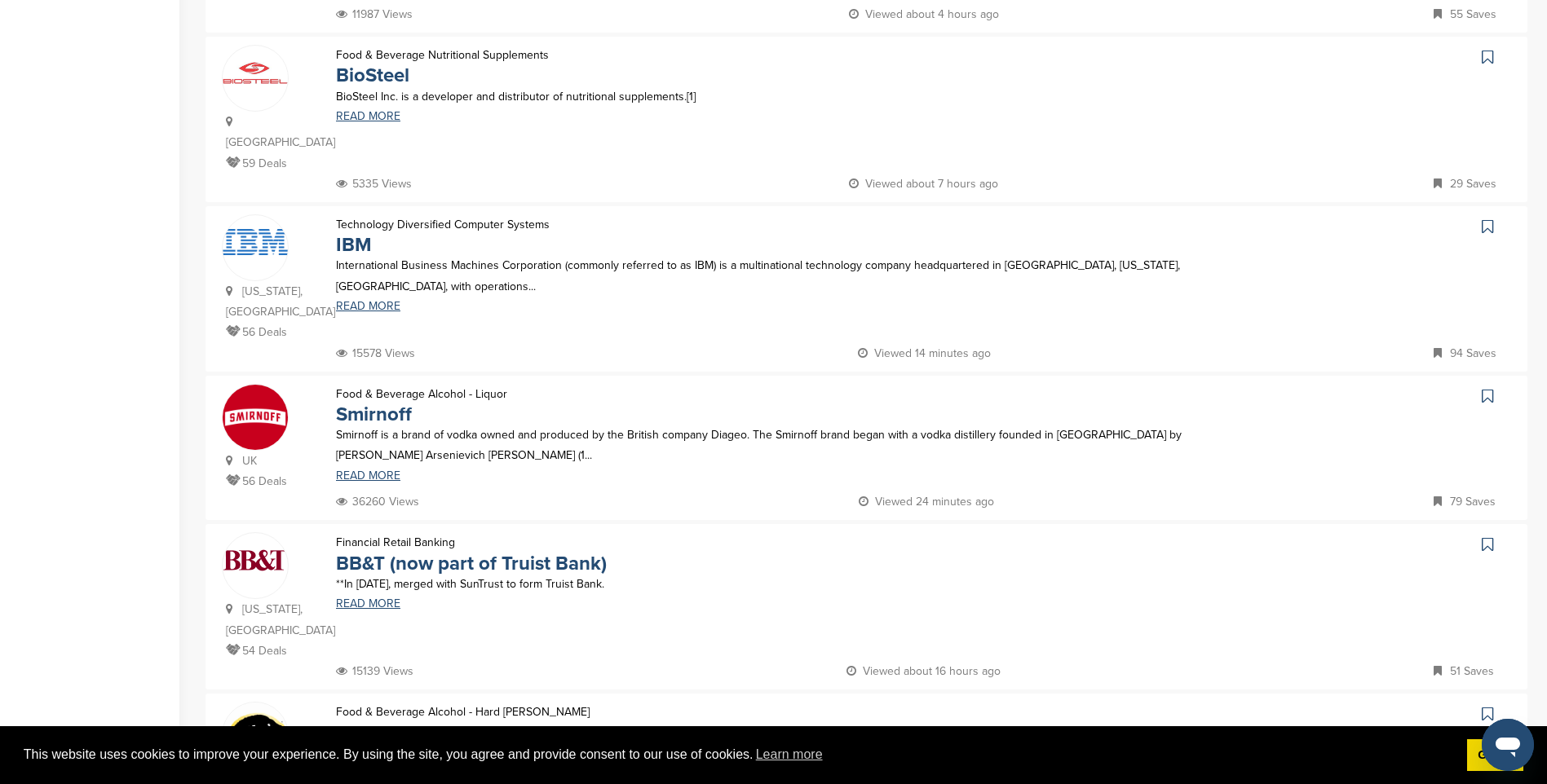
scroll to position [1059, 0]
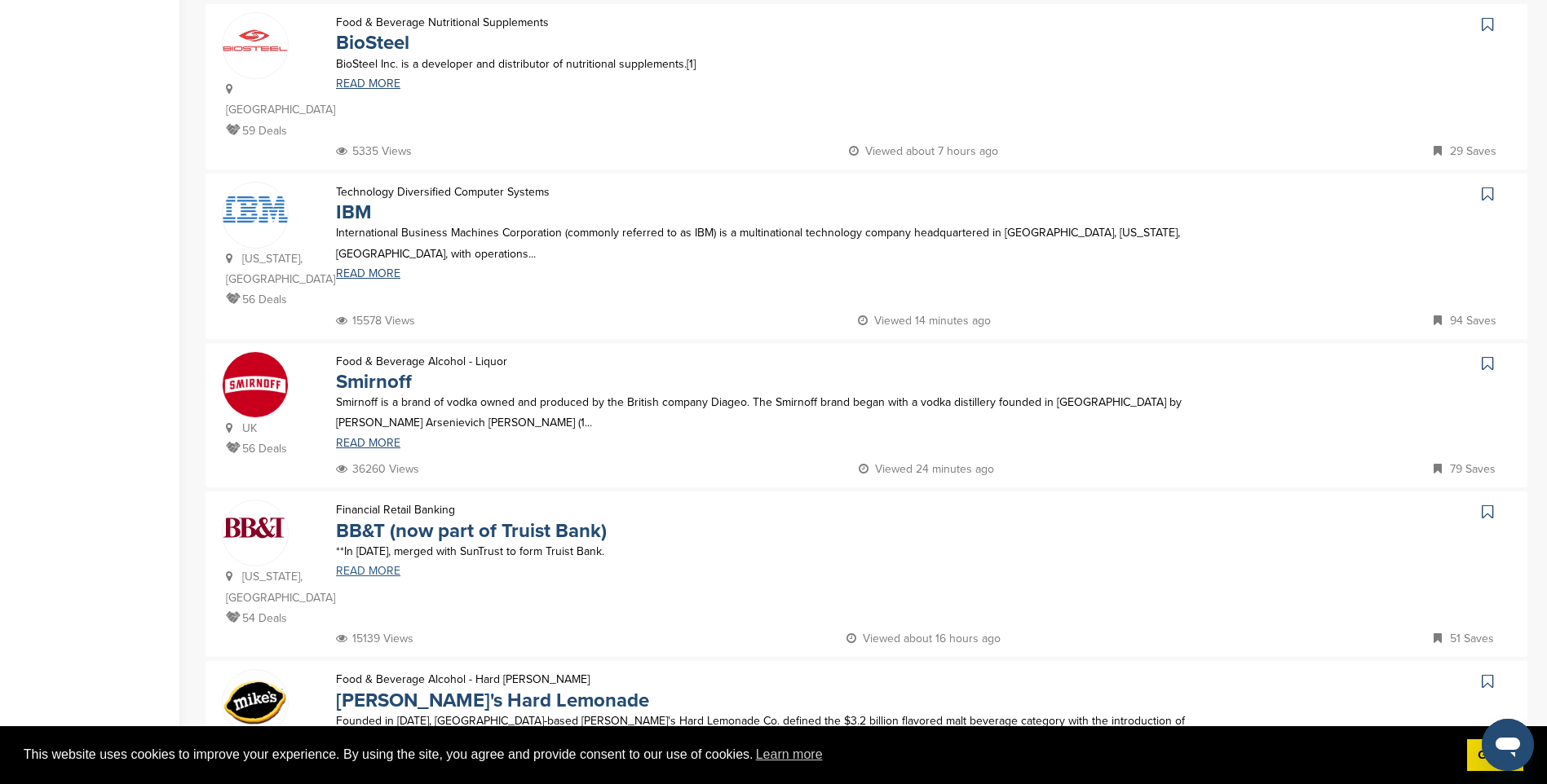
click at [375, 566] on link "READ MORE" at bounding box center [766, 571] width 861 height 11
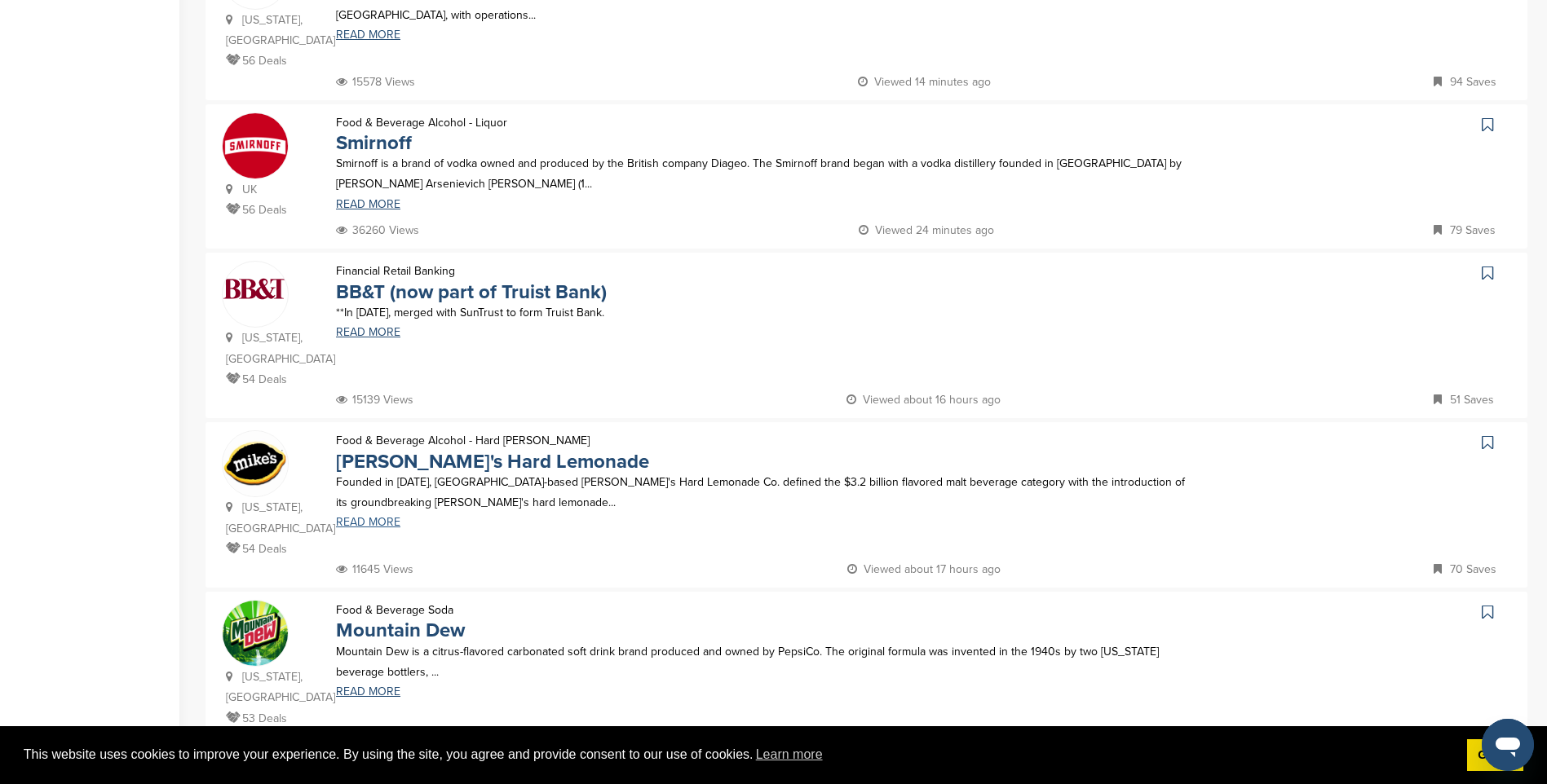
scroll to position [1385, 0]
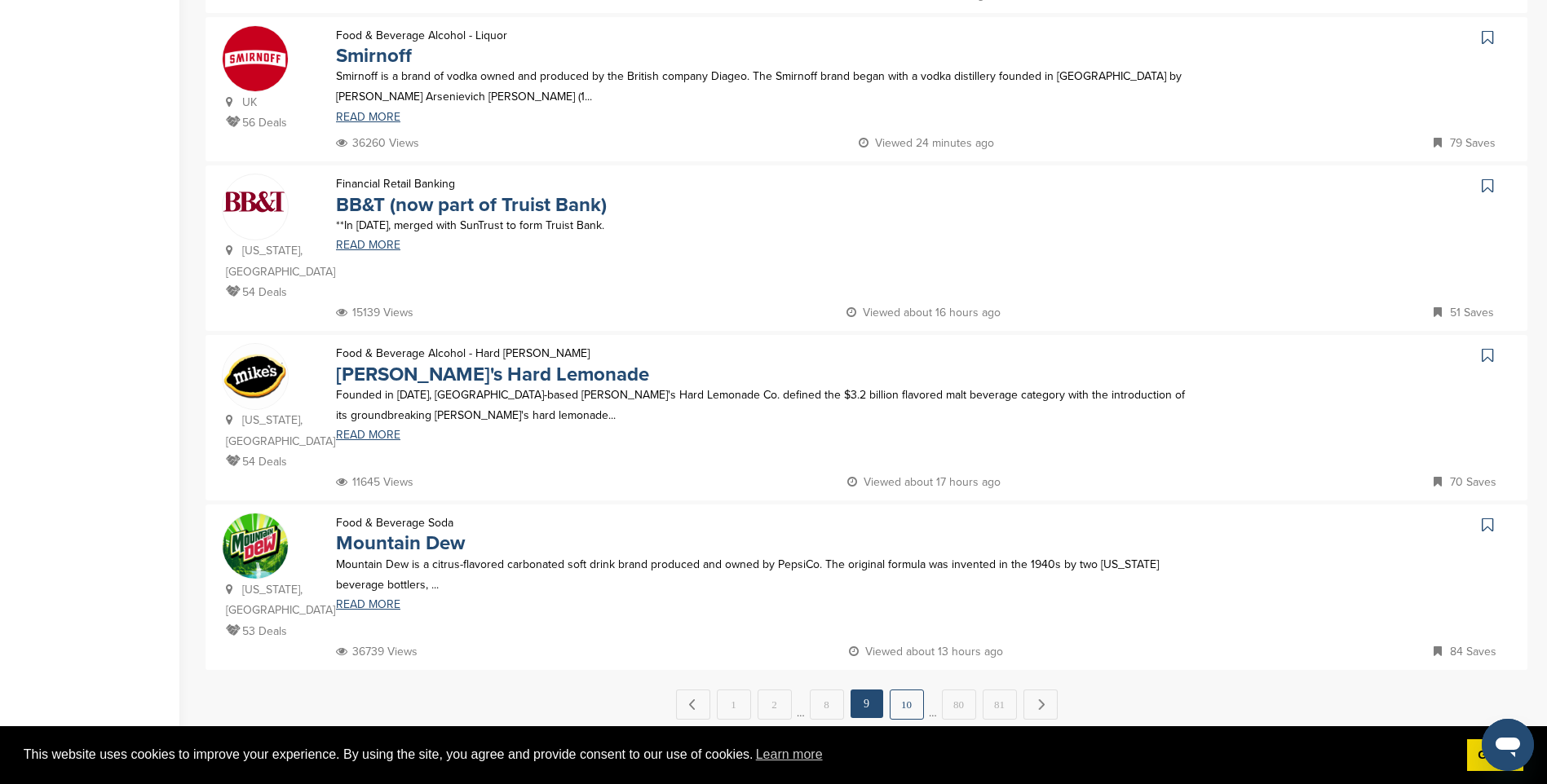
click at [902, 690] on link "10" at bounding box center [906, 705] width 34 height 30
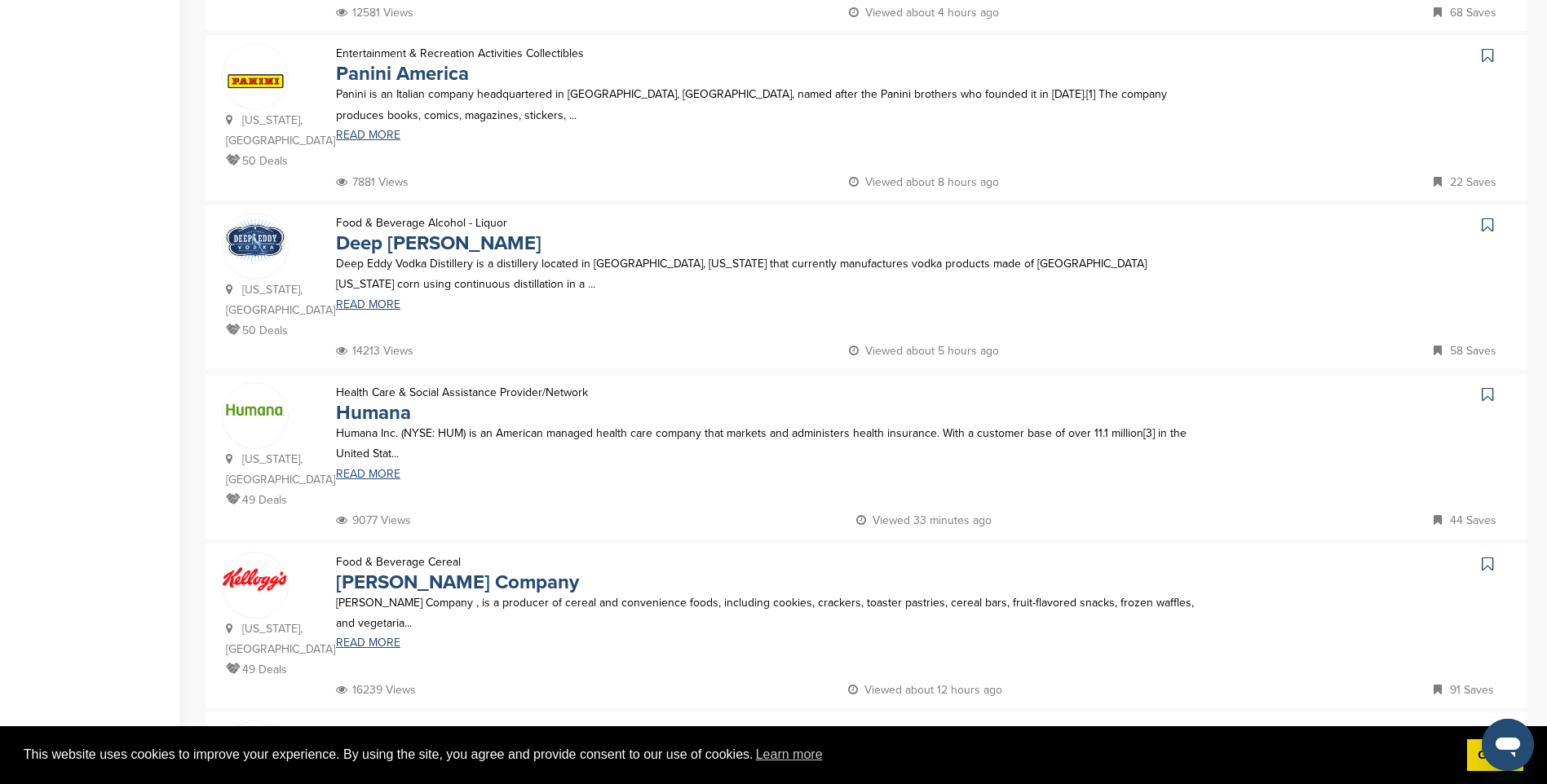
scroll to position [1223, 0]
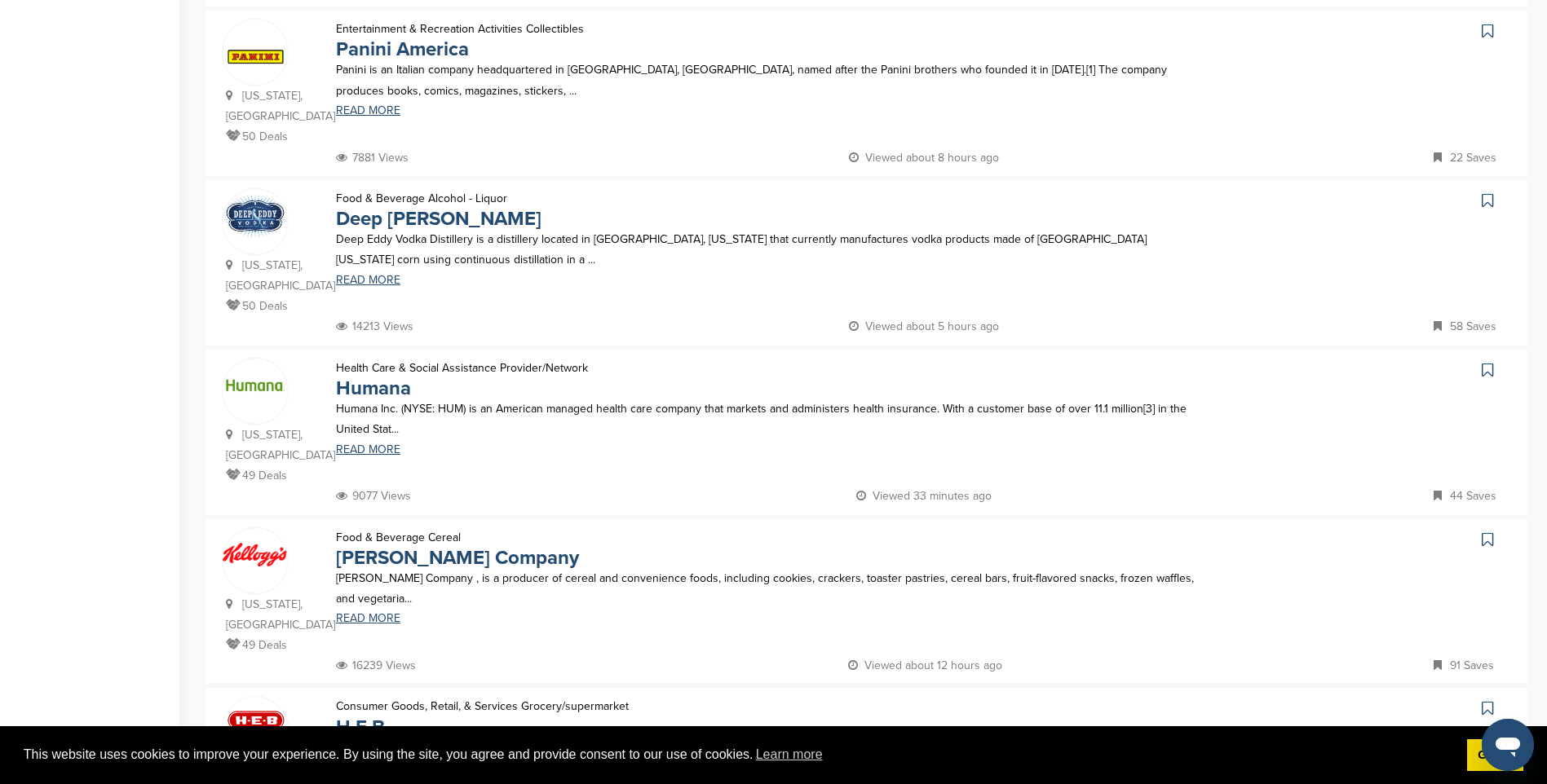
click at [373, 782] on link "READ MORE" at bounding box center [766, 788] width 861 height 11
click at [389, 613] on link "READ MORE" at bounding box center [766, 619] width 861 height 11
click at [373, 613] on link "READ MORE" at bounding box center [766, 619] width 861 height 11
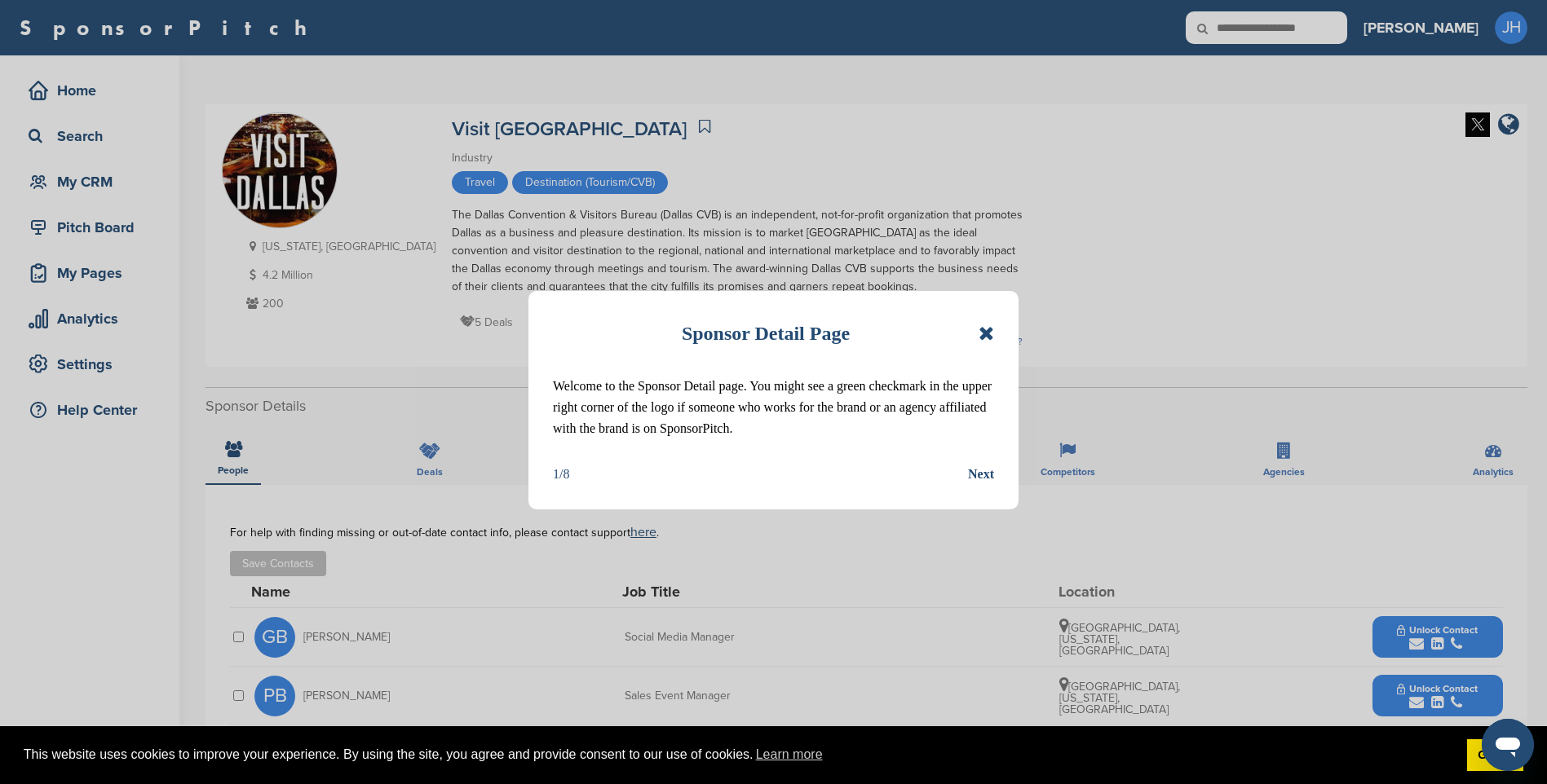
click at [987, 331] on icon at bounding box center [986, 333] width 16 height 19
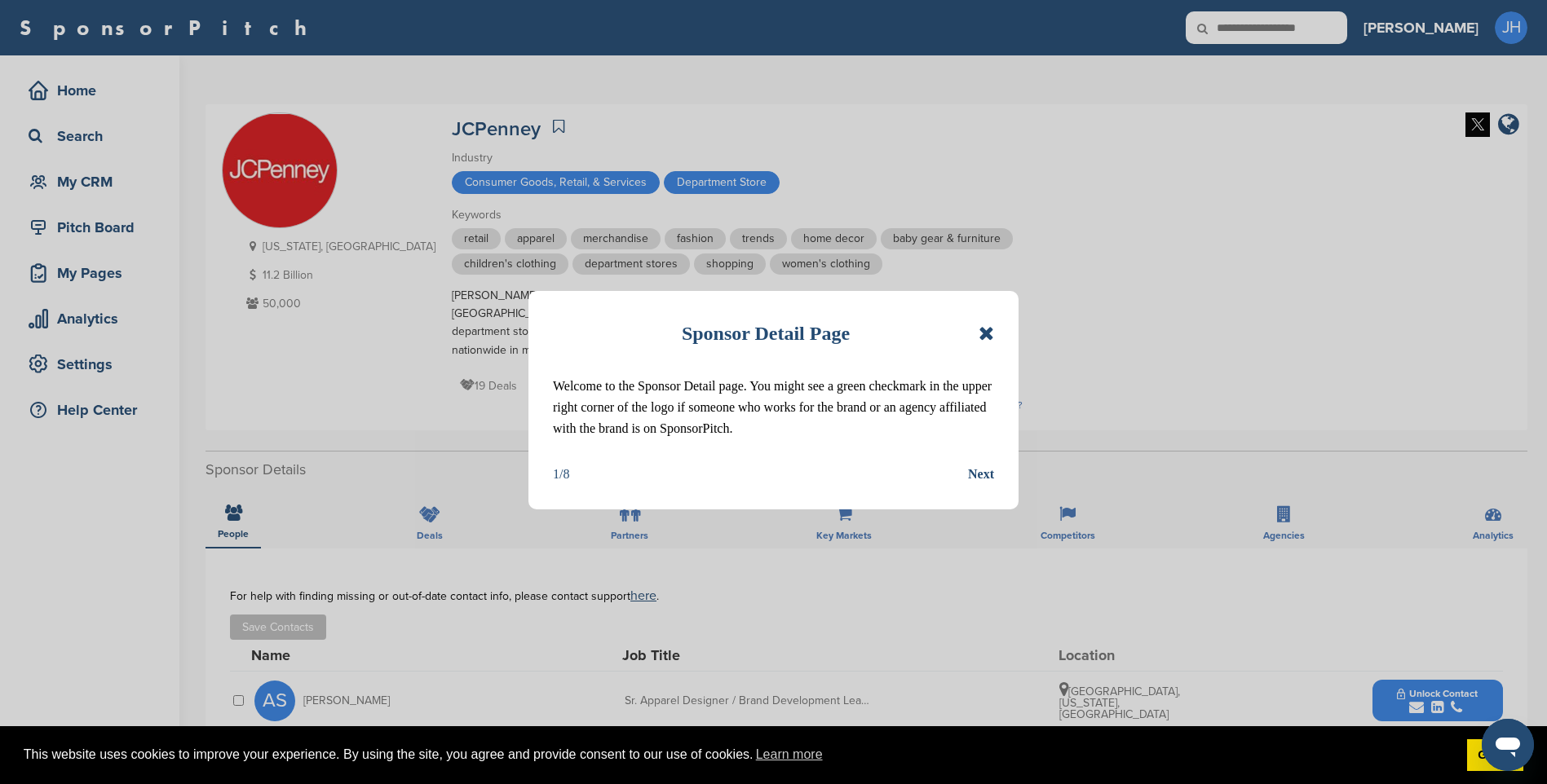
click at [986, 328] on icon at bounding box center [986, 333] width 16 height 19
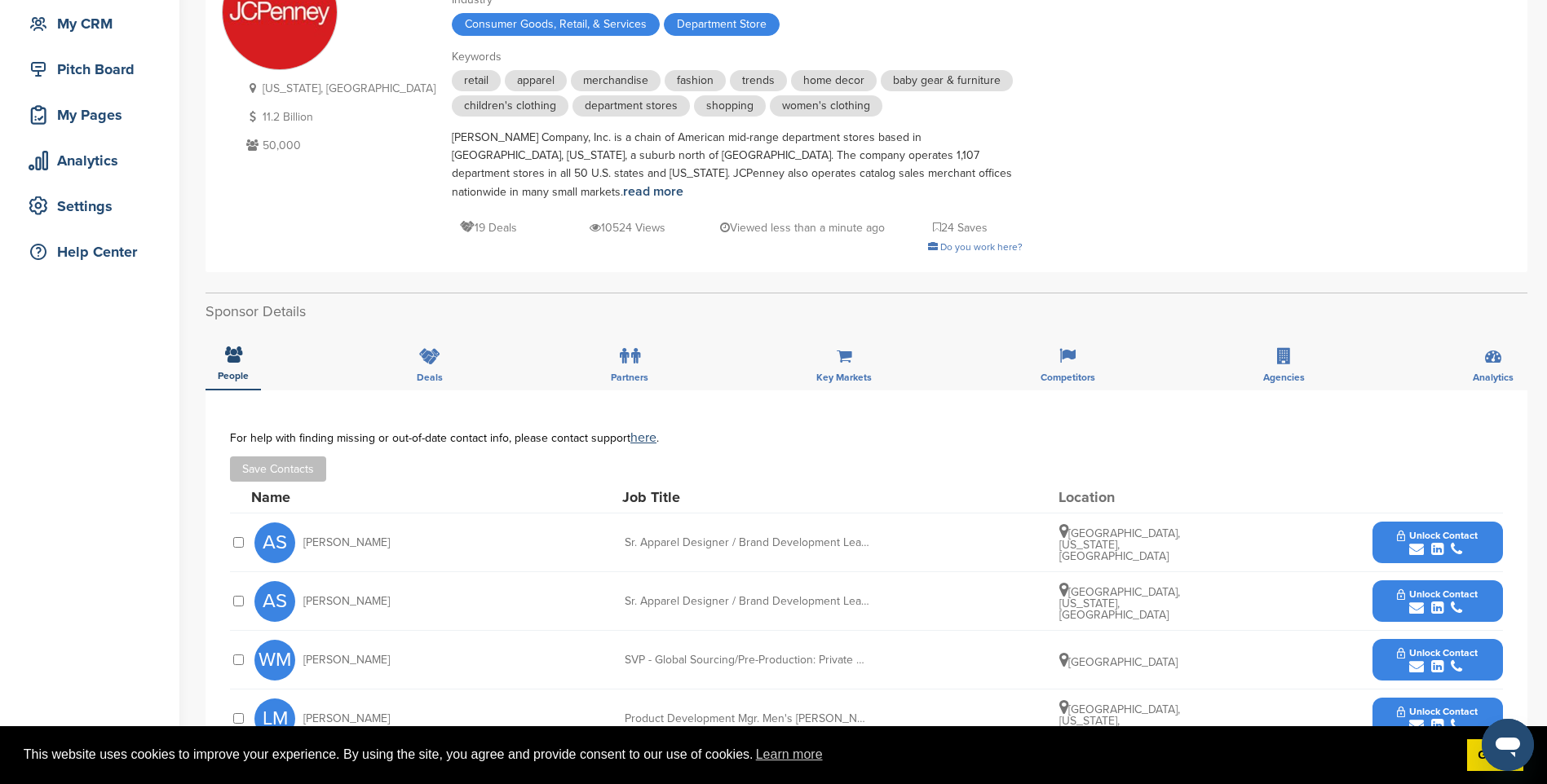
scroll to position [163, 0]
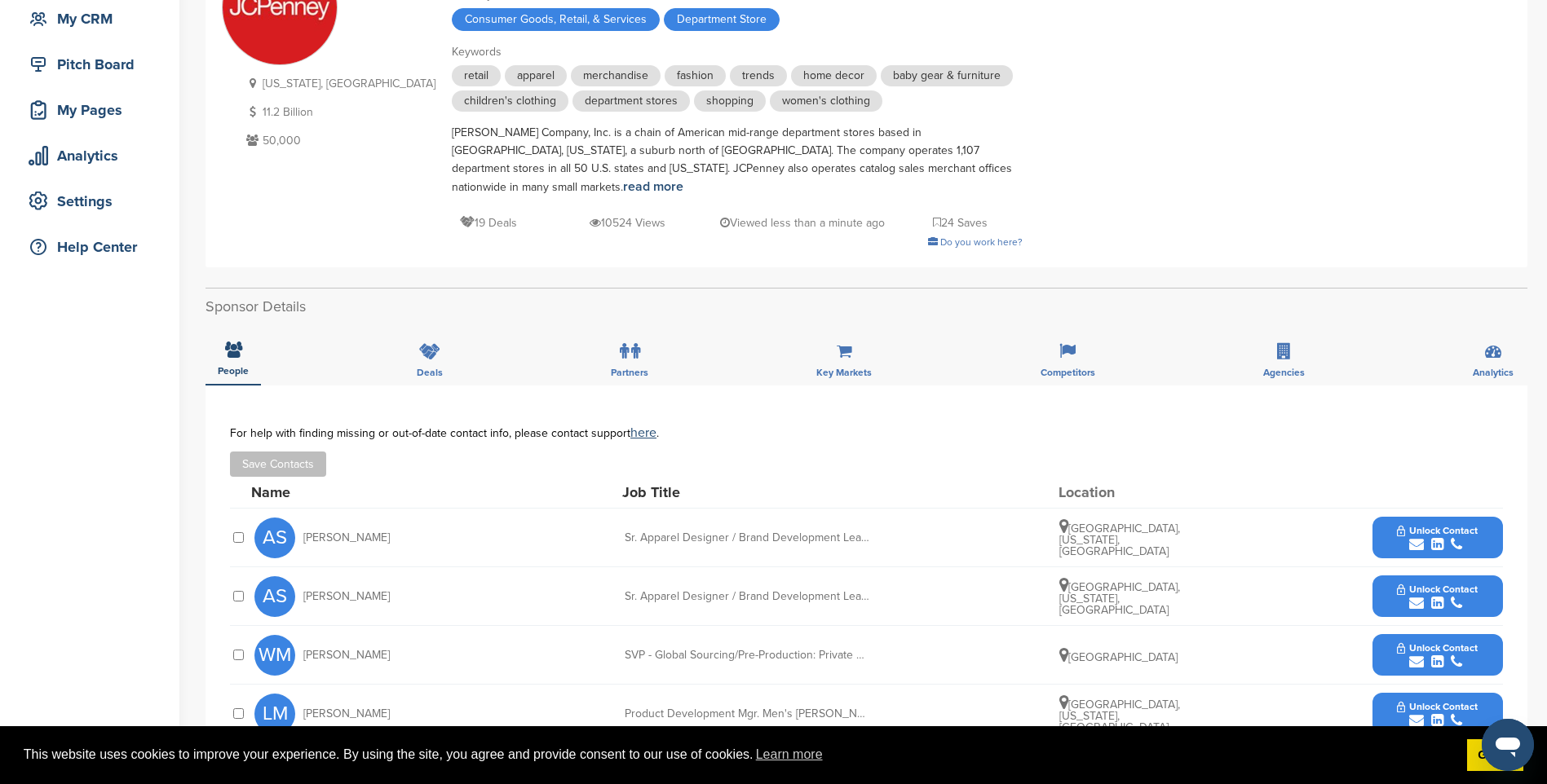
click at [1458, 524] on span "Unlock Contact" at bounding box center [1437, 530] width 80 height 11
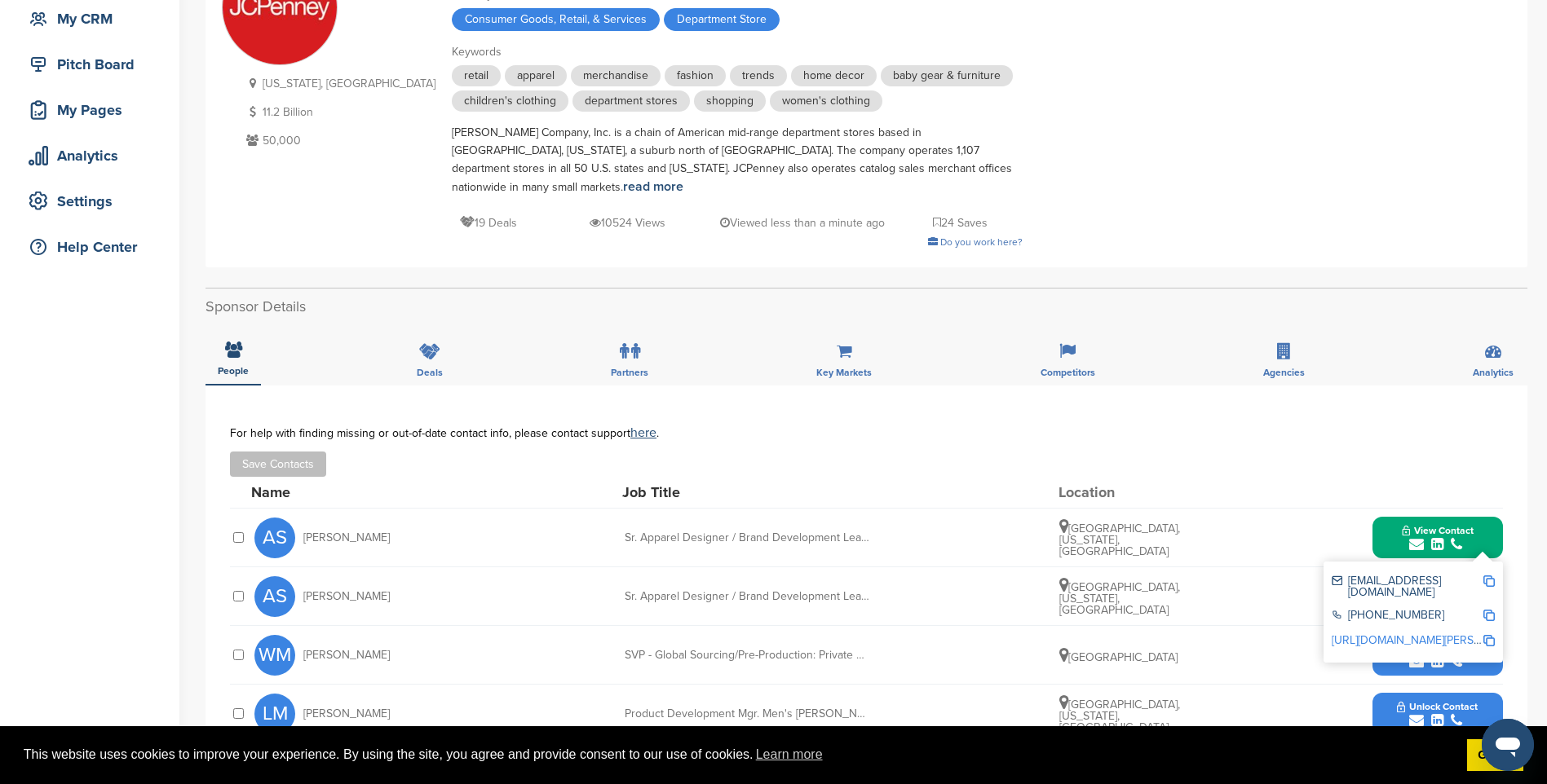
click at [1489, 576] on img at bounding box center [1488, 581] width 11 height 11
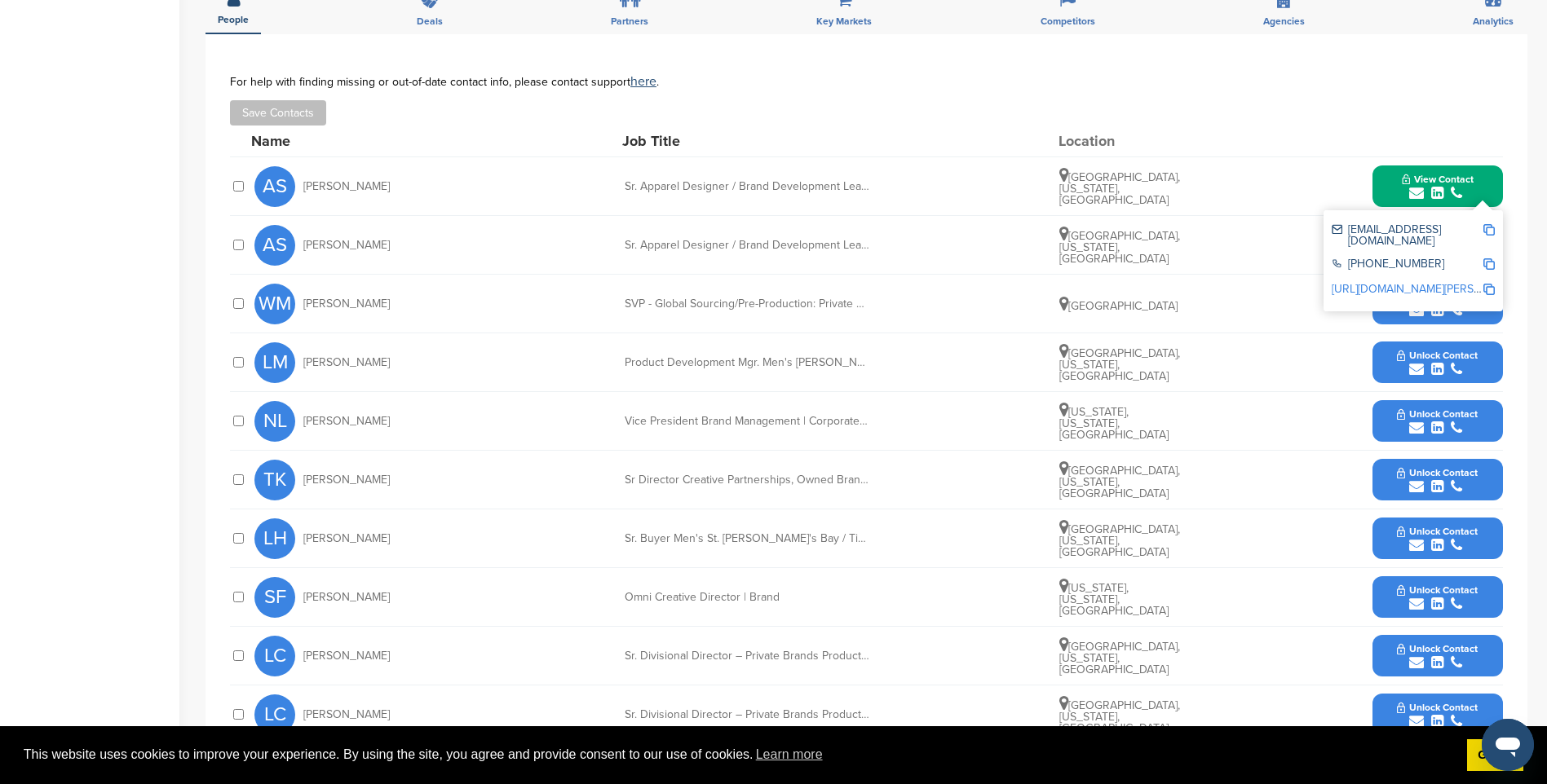
scroll to position [489, 0]
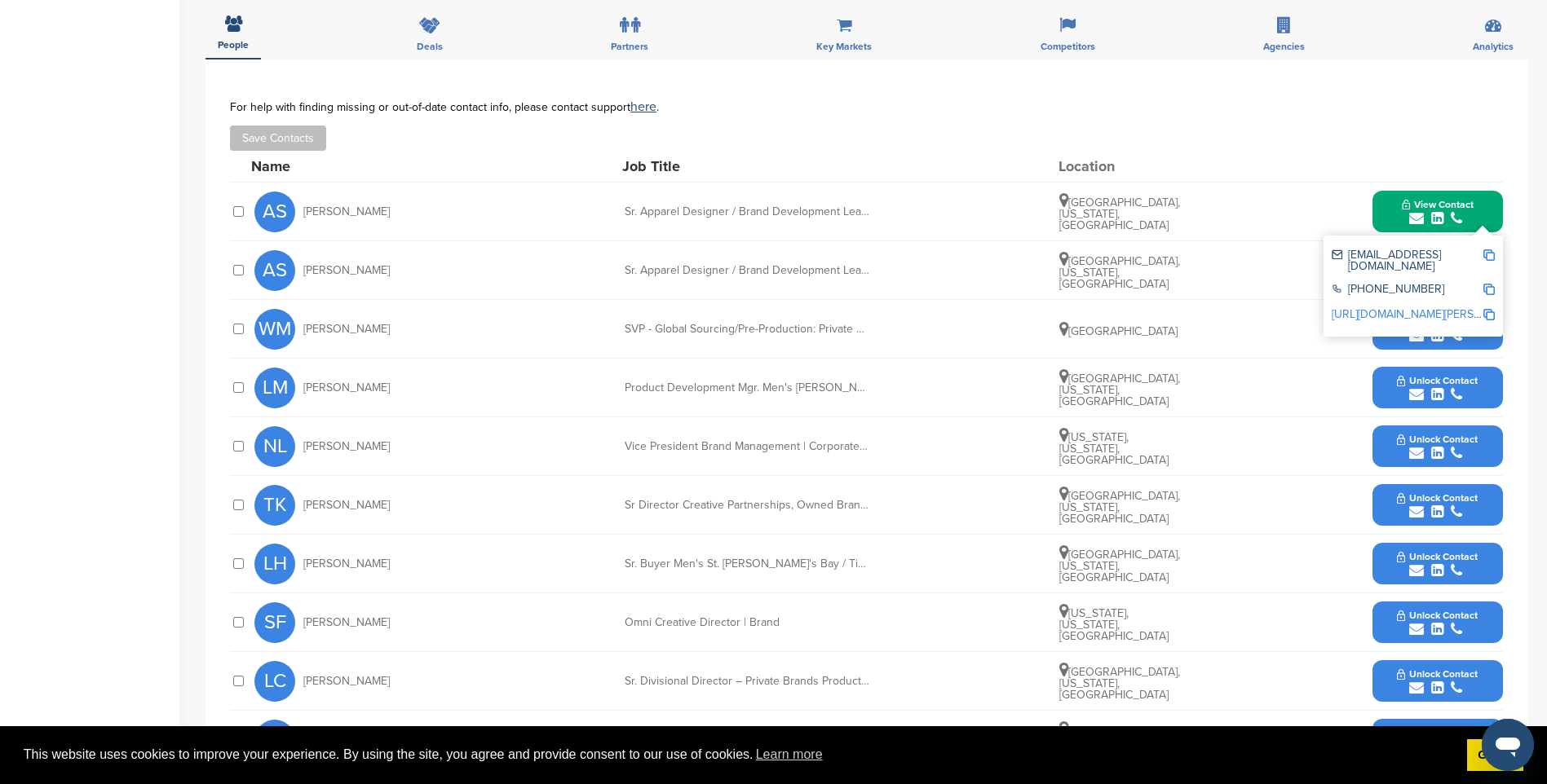
click at [1464, 375] on span "Unlock Contact" at bounding box center [1437, 380] width 80 height 11
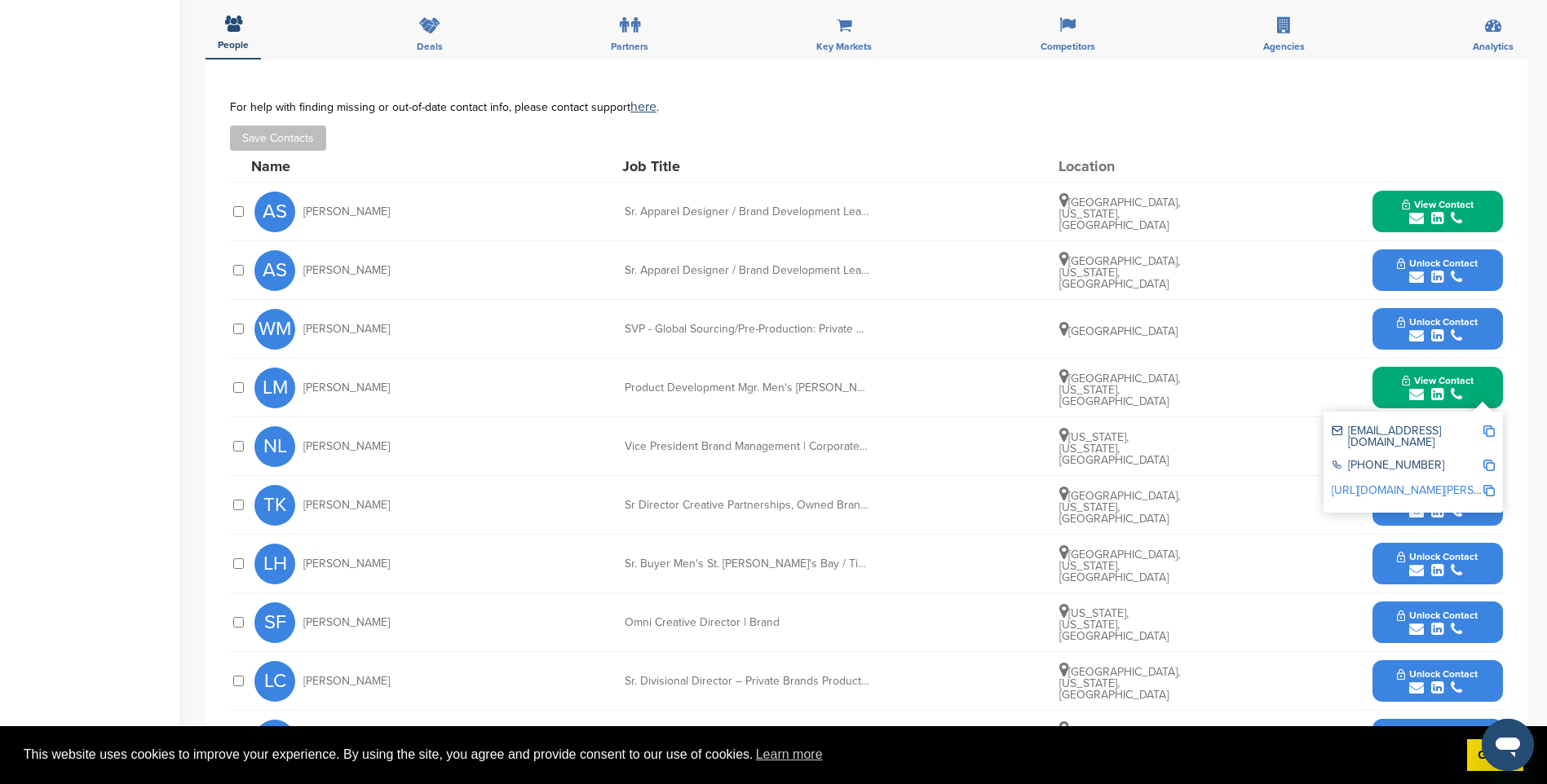
click at [1488, 426] on img at bounding box center [1488, 431] width 11 height 11
click at [956, 477] on div "TK Tim Kehoe Sr Director Creative Partnerships, Owned Brand Management and Crea…" at bounding box center [878, 504] width 1248 height 58
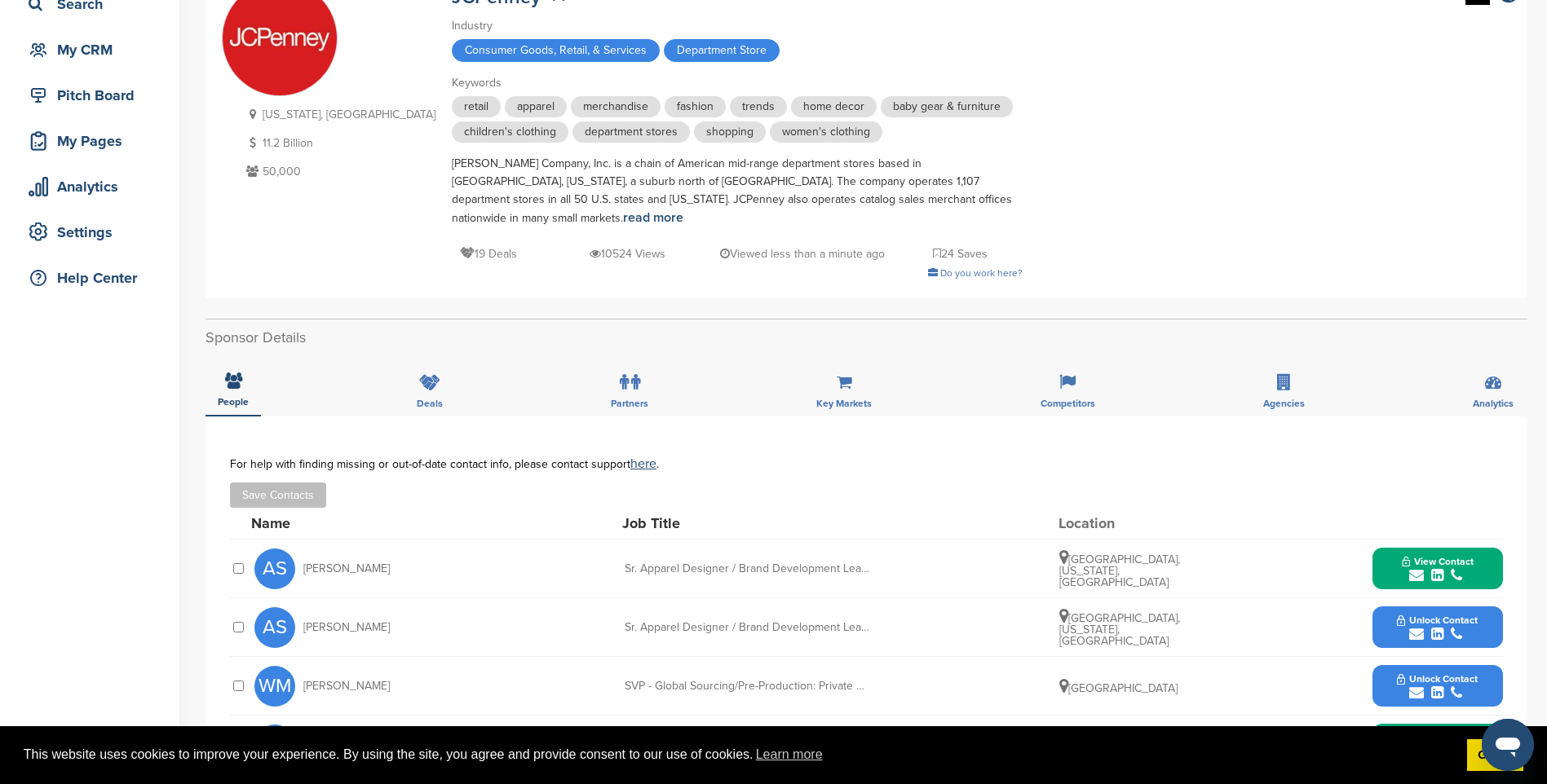
scroll to position [0, 0]
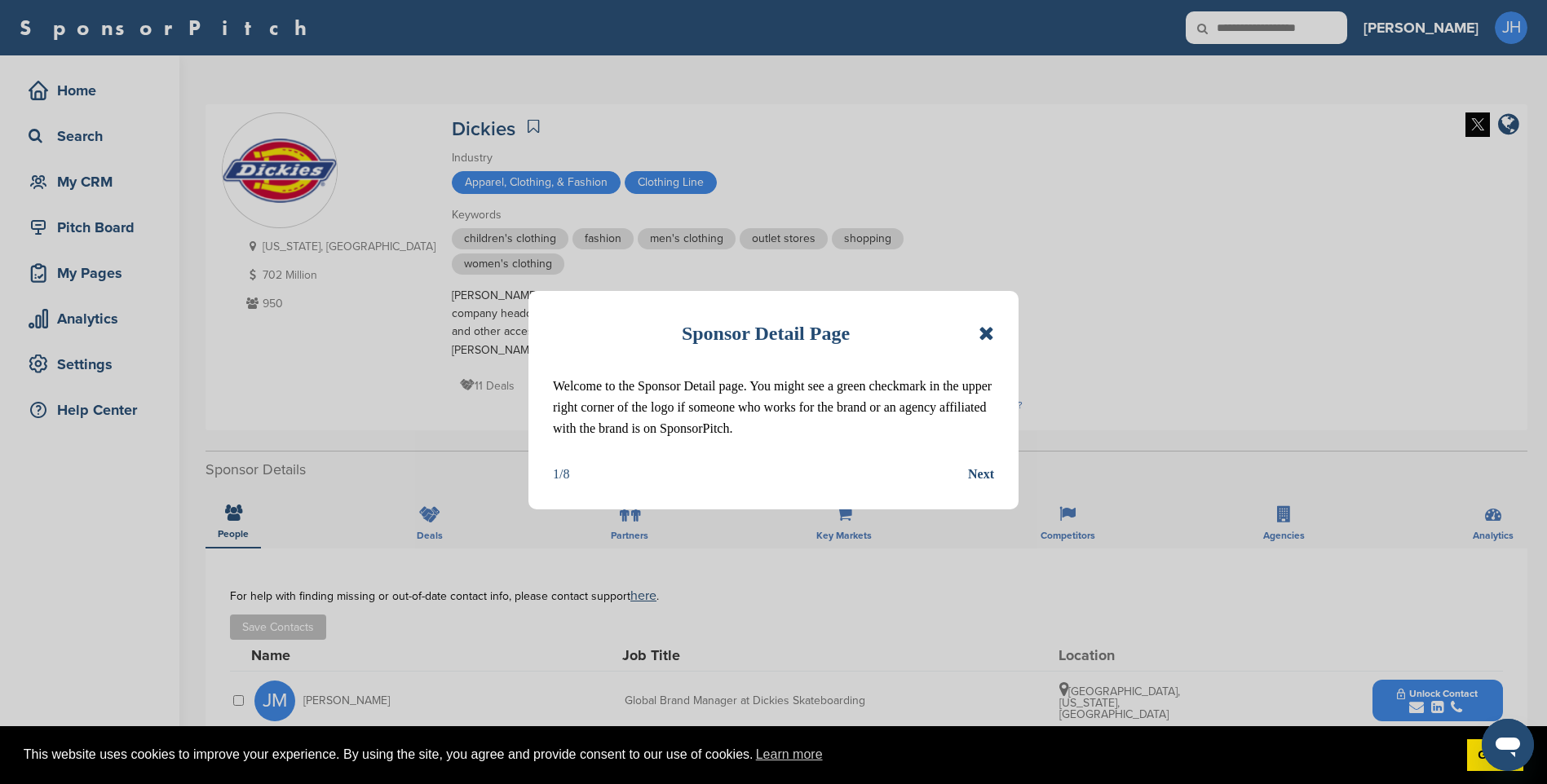
click at [988, 330] on icon at bounding box center [986, 333] width 16 height 19
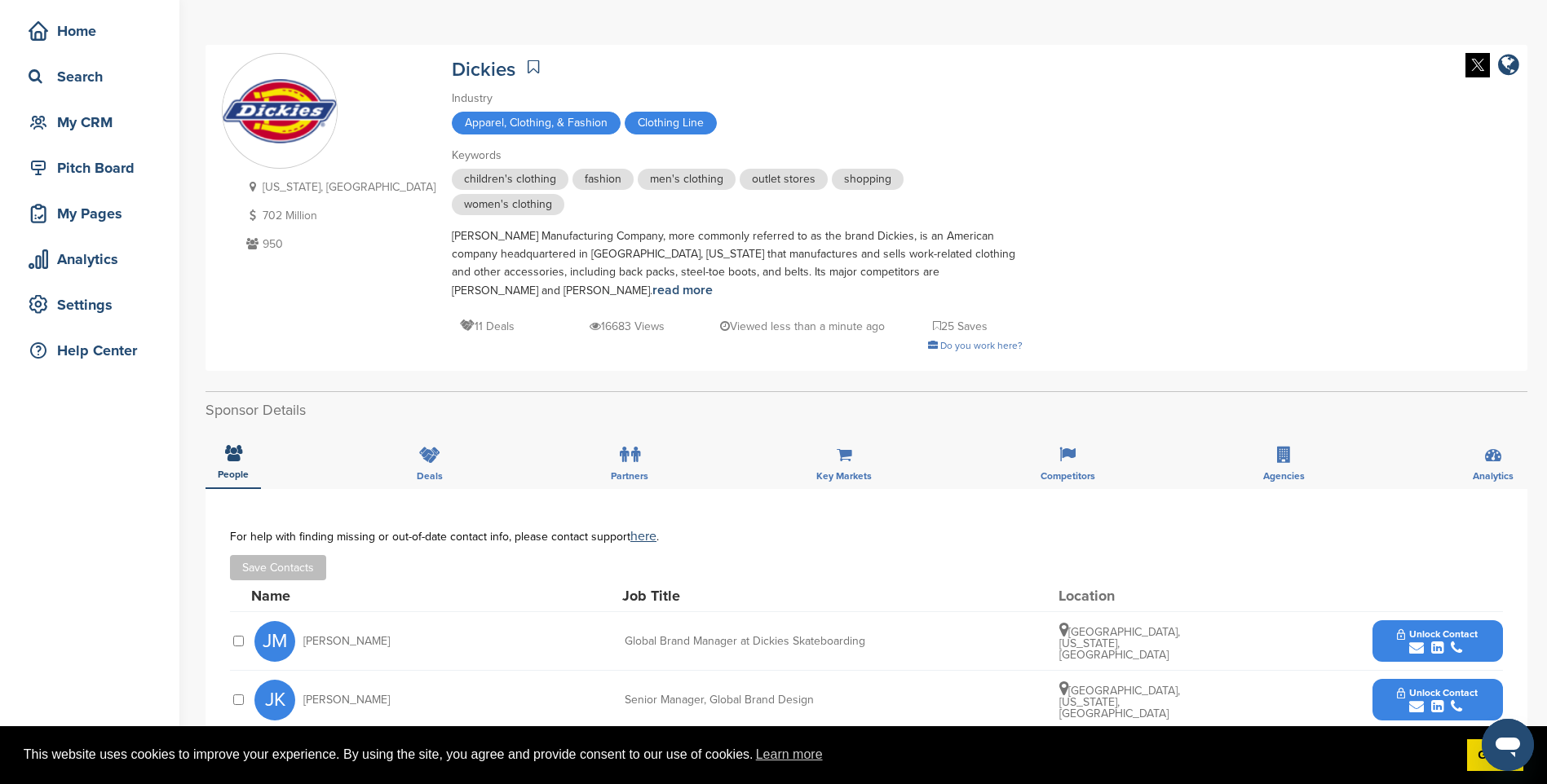
scroll to position [245, 0]
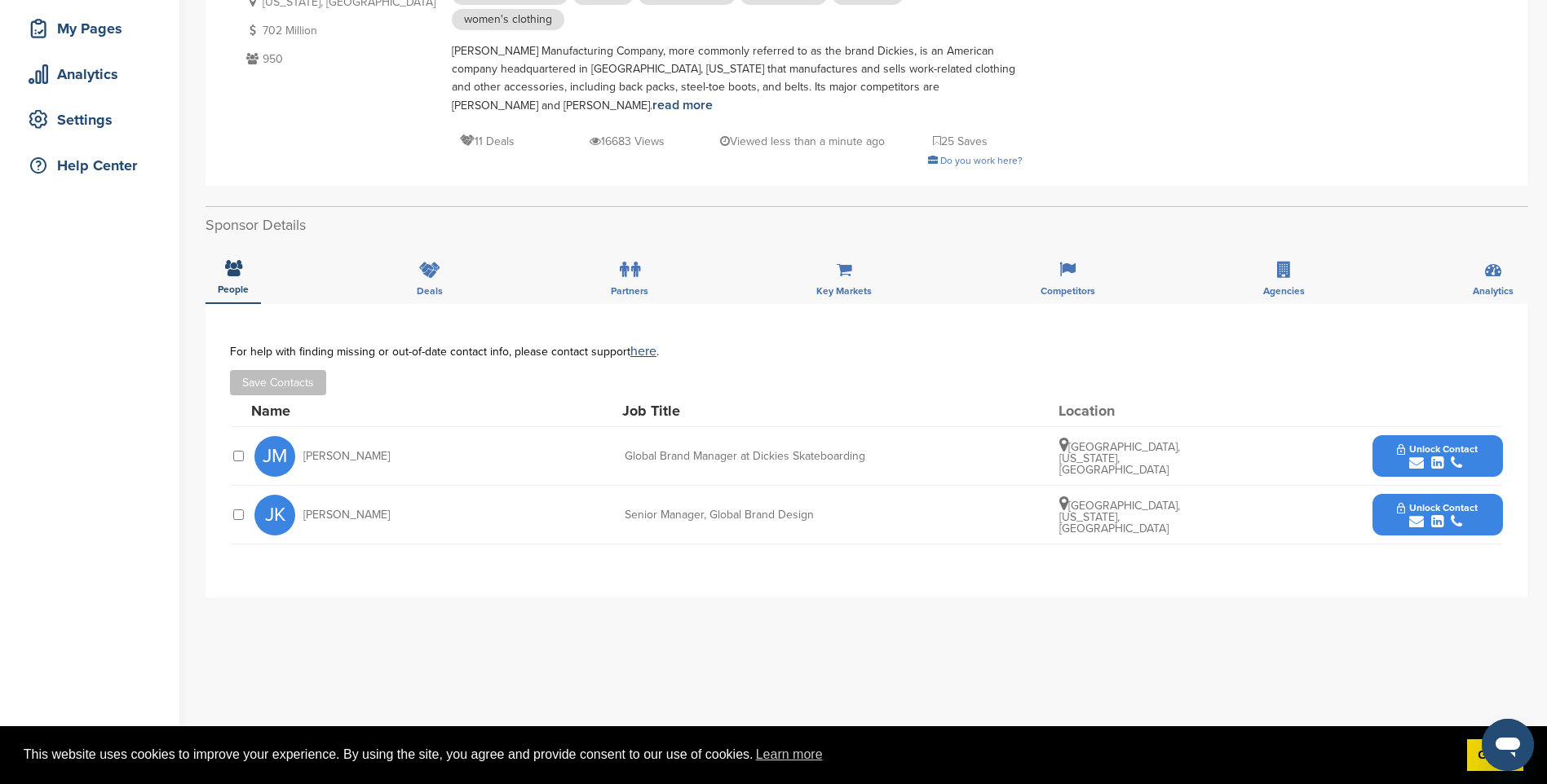
click at [1452, 443] on span "Unlock Contact" at bounding box center [1437, 449] width 80 height 11
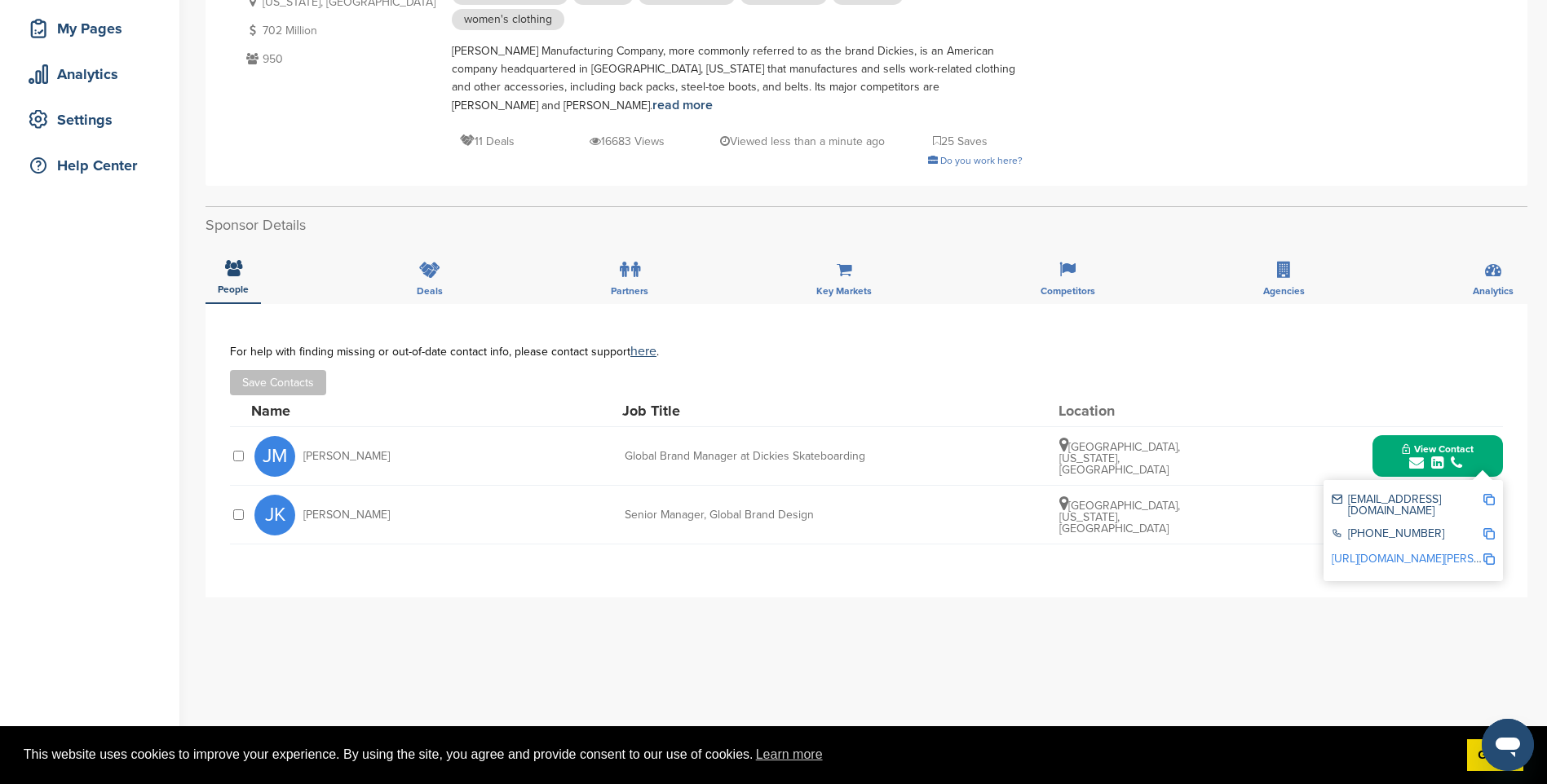
click at [1489, 493] on img at bounding box center [1488, 499] width 11 height 11
drag, startPoint x: 757, startPoint y: 564, endPoint x: 767, endPoint y: 556, distance: 12.8
click at [757, 564] on div "**********" at bounding box center [867, 450] width 1322 height 293
click at [1522, 546] on div "**********" at bounding box center [867, 450] width 1322 height 293
click at [1456, 456] on icon "submit" at bounding box center [1456, 463] width 11 height 15
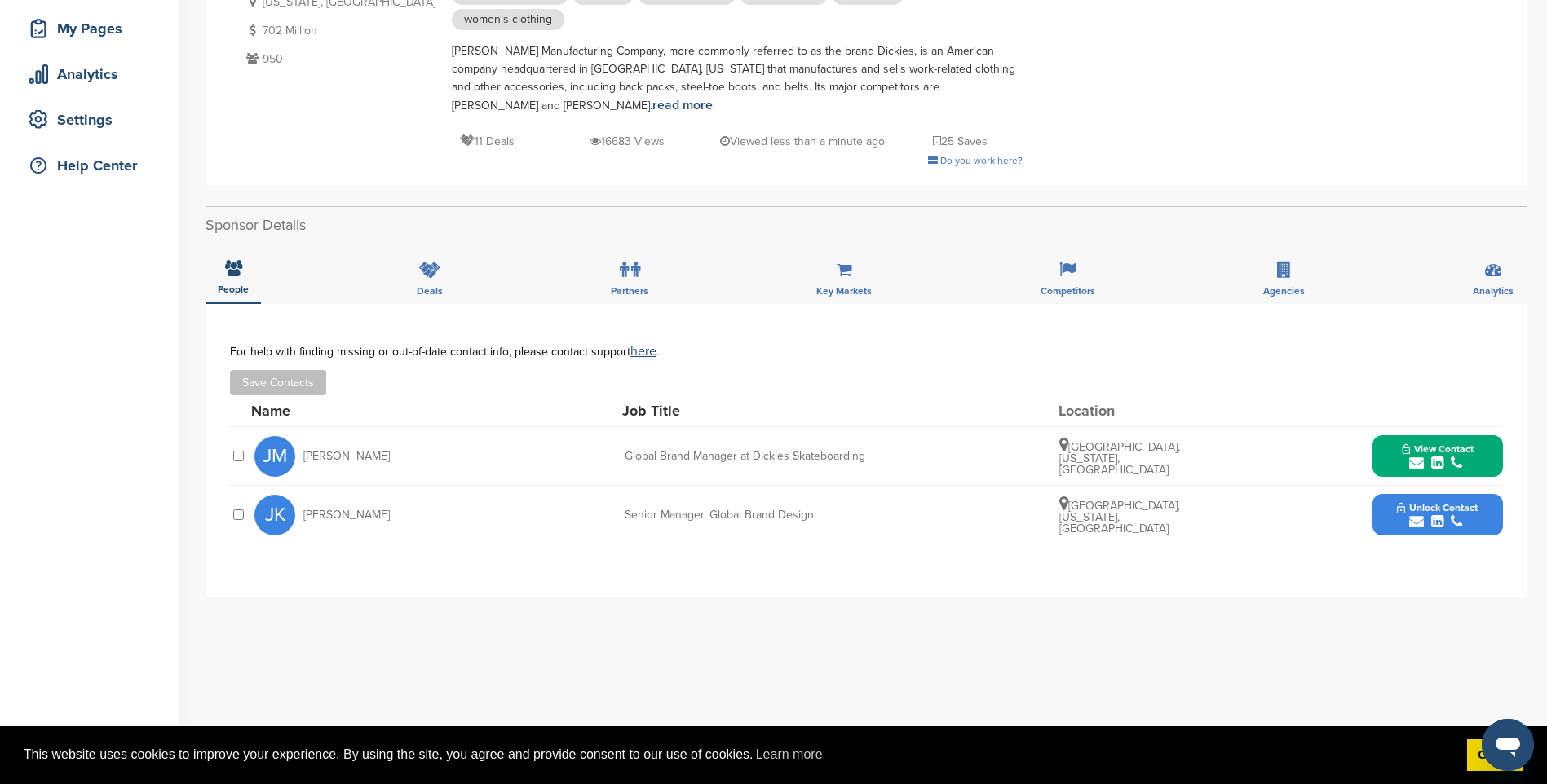
click at [1465, 502] on span "Unlock Contact" at bounding box center [1437, 507] width 80 height 11
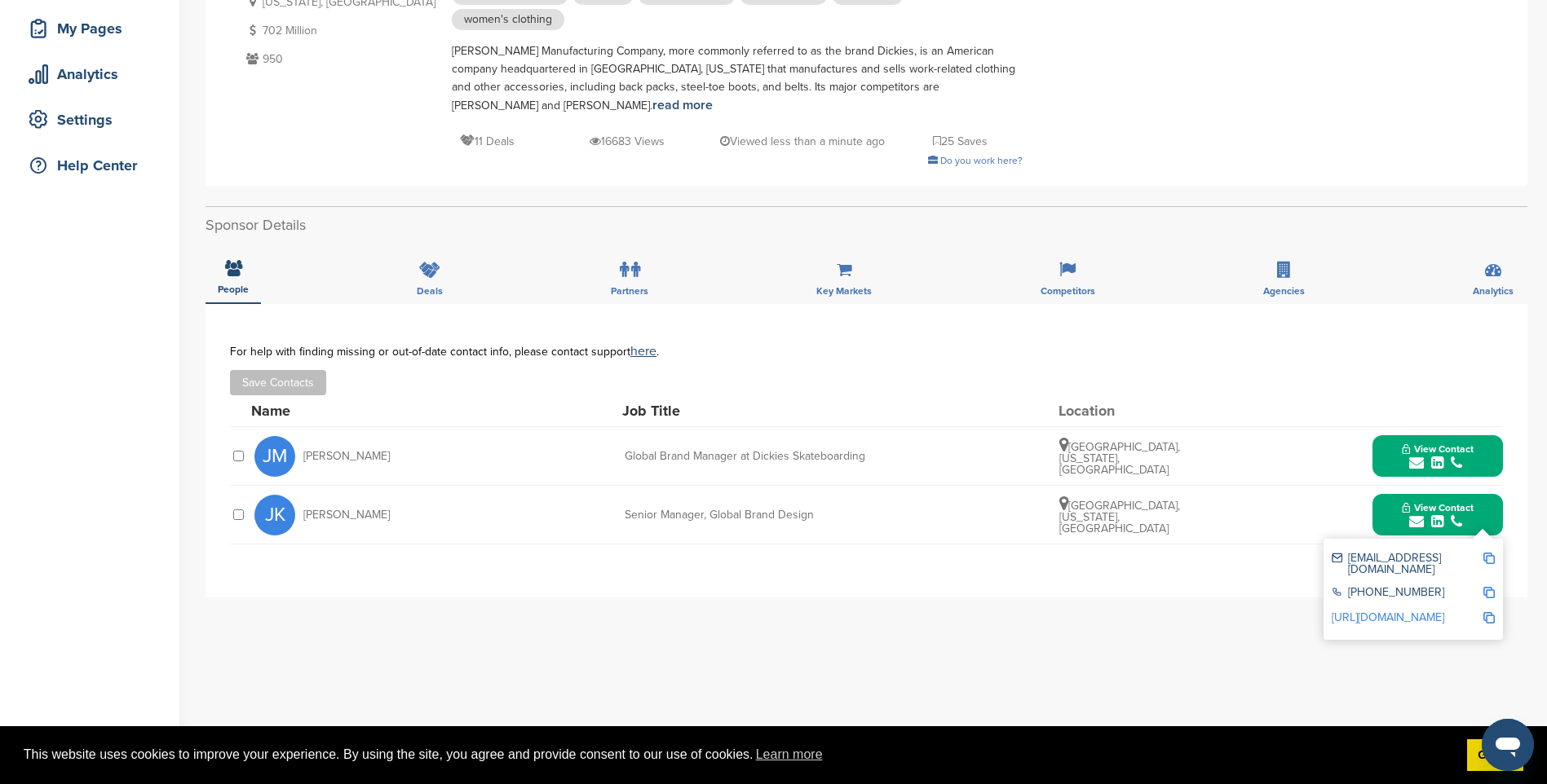
click at [1493, 553] on img at bounding box center [1488, 558] width 11 height 11
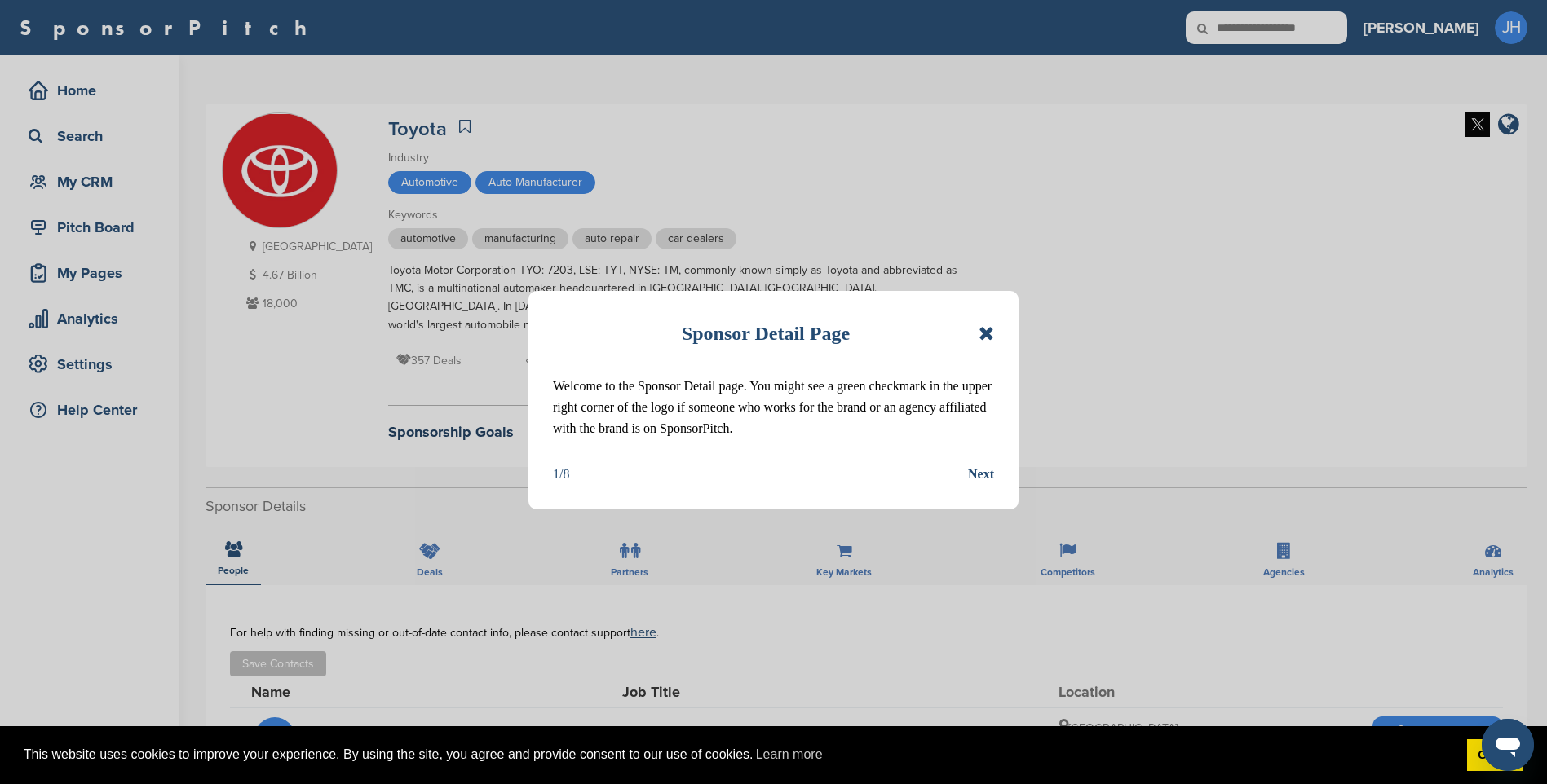
click at [985, 333] on icon at bounding box center [986, 333] width 16 height 19
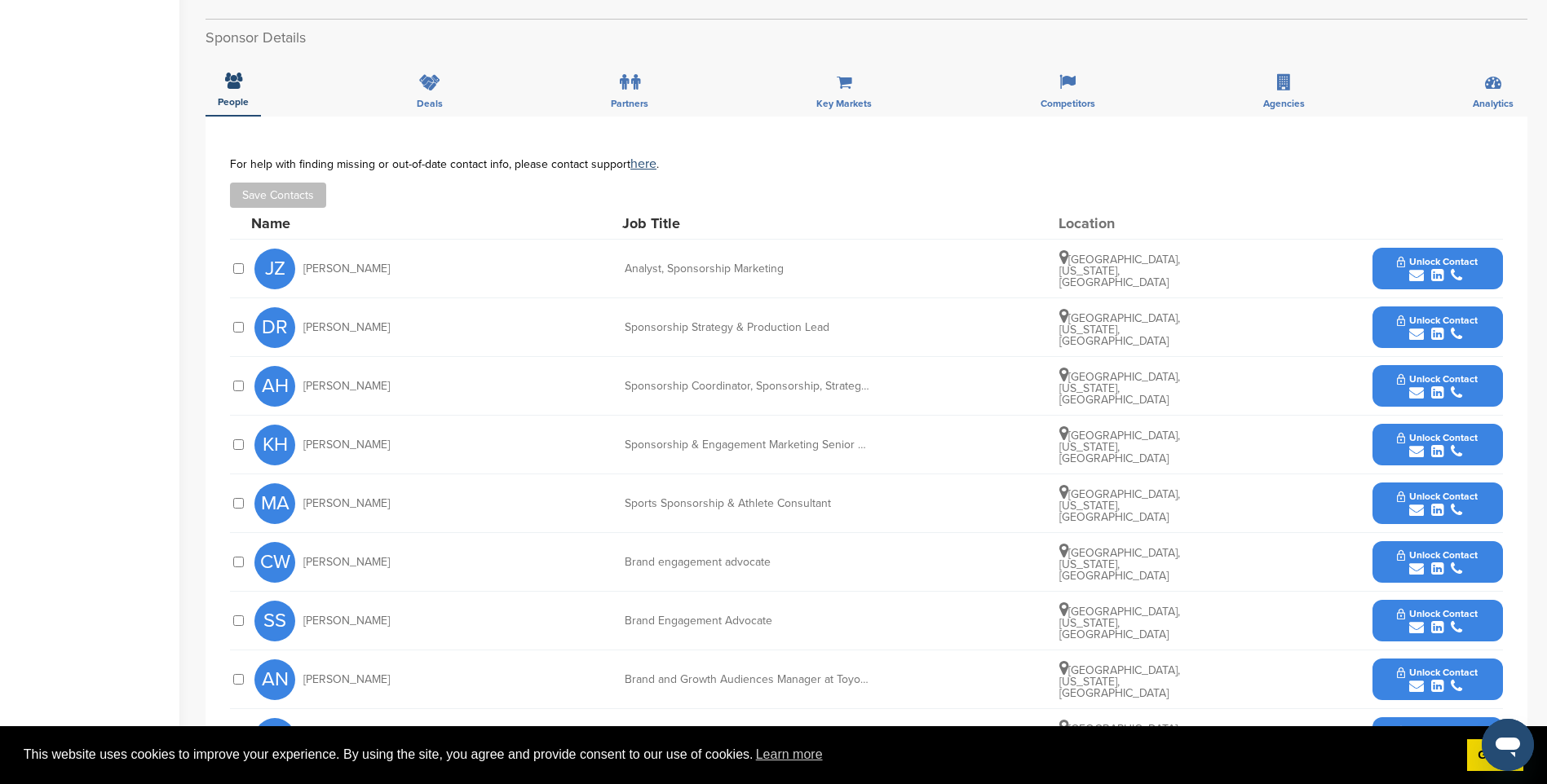
scroll to position [489, 0]
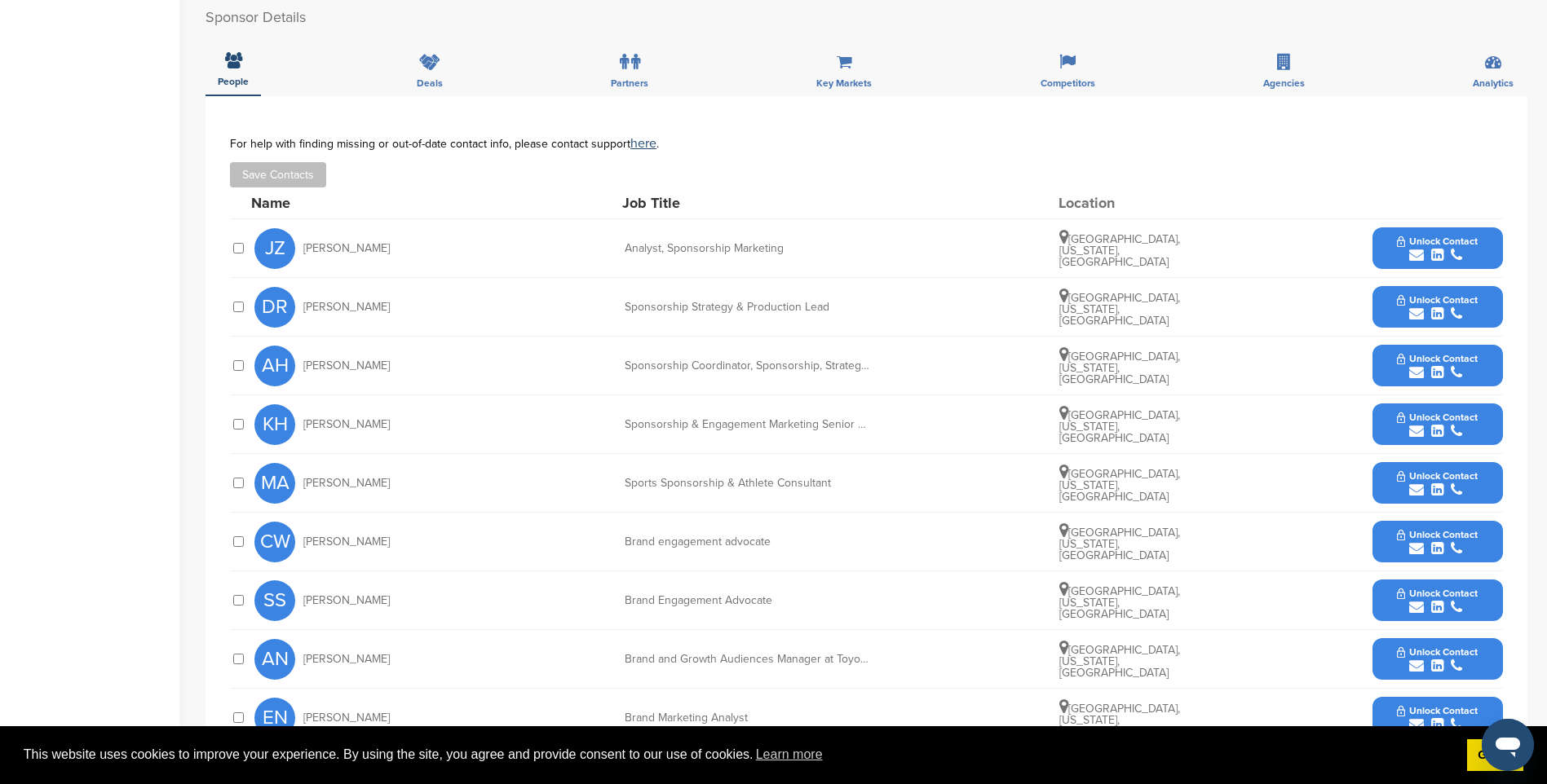
click at [1426, 366] on div "submit" at bounding box center [1437, 373] width 80 height 16
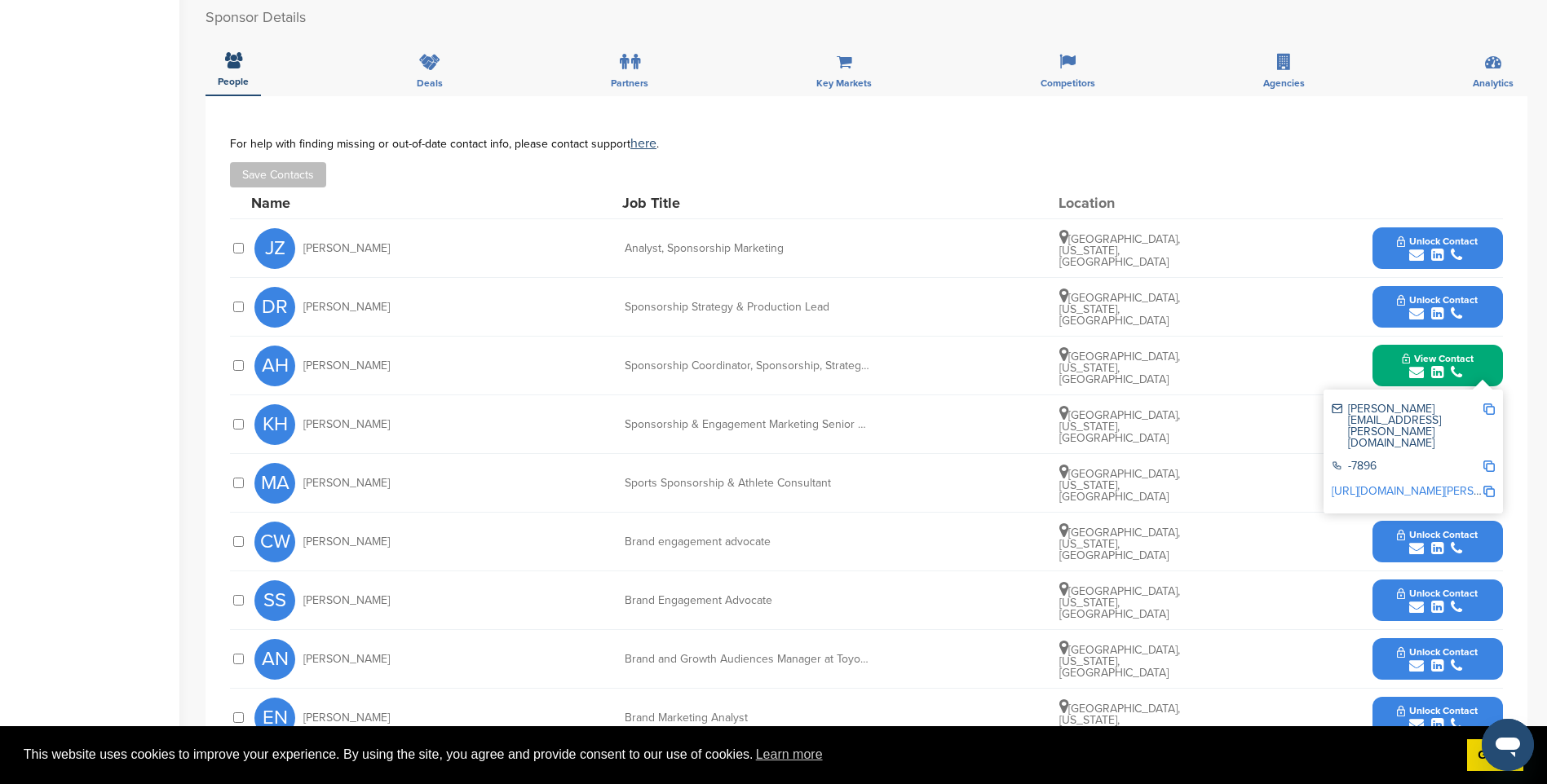
click at [1399, 411] on div "[PERSON_NAME][EMAIL_ADDRESS][PERSON_NAME][DOMAIN_NAME]" at bounding box center [1406, 426] width 151 height 46
click at [1490, 411] on img at bounding box center [1488, 408] width 11 height 11
drag, startPoint x: 940, startPoint y: 433, endPoint x: 969, endPoint y: 433, distance: 29.0
click at [941, 433] on div "KH [PERSON_NAME] Sponsorship & Engagement Marketing Senior Planner [GEOGRAPHIC_…" at bounding box center [878, 424] width 1248 height 58
click at [1440, 352] on button "View Contact" at bounding box center [1437, 366] width 111 height 49
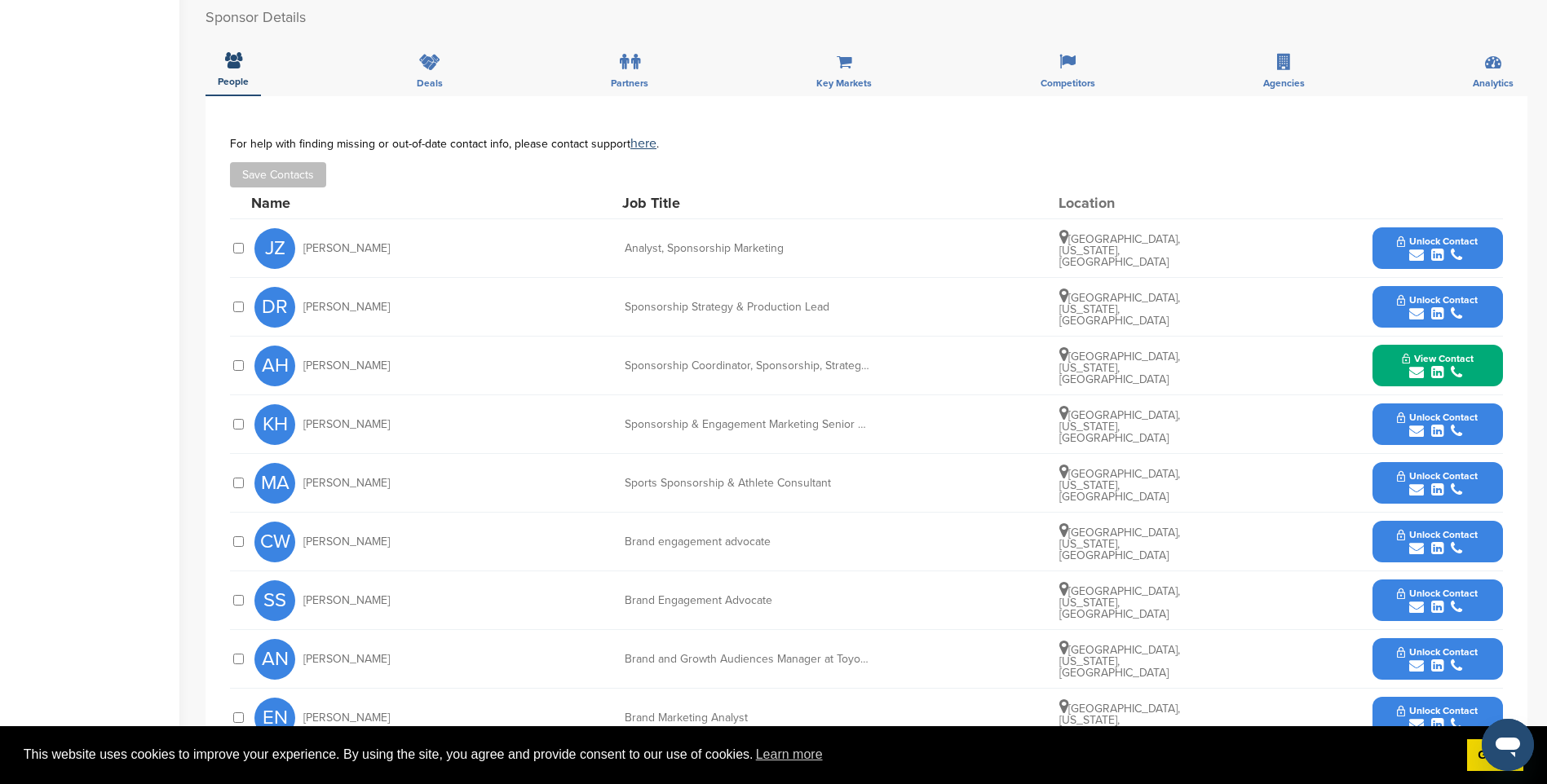
click at [1446, 418] on span "Unlock Contact" at bounding box center [1437, 417] width 80 height 11
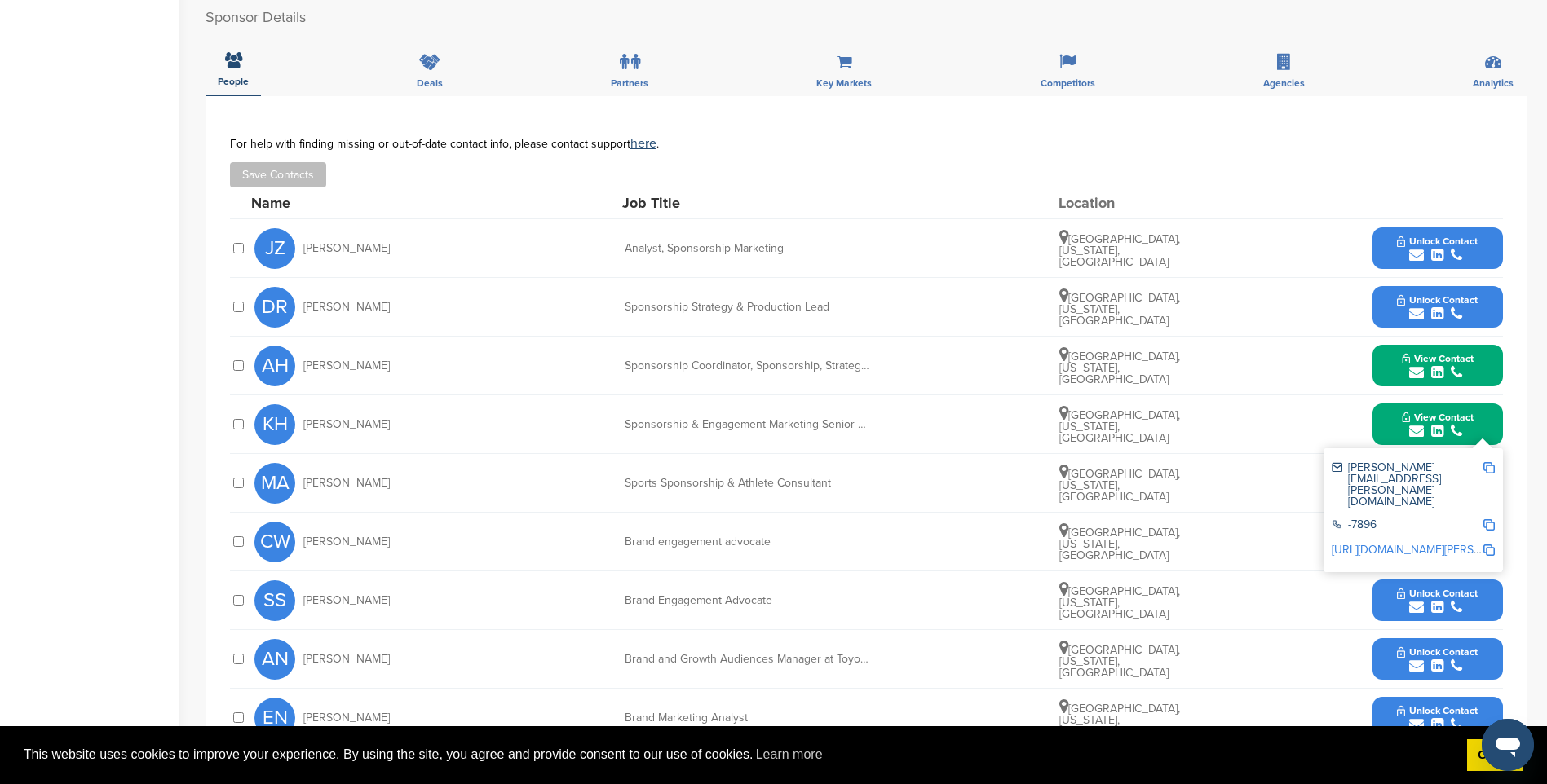
click at [1495, 475] on div "katie.hale@toyota.com -7896 http://www.linkedin.com/in/katie-johnson-hale-31168…" at bounding box center [1414, 511] width 179 height 124
click at [1494, 470] on img at bounding box center [1488, 468] width 11 height 11
click at [944, 548] on div "CW Chay Williams Brand engagement advocate Dallas, Texas, United States Unlock …" at bounding box center [878, 541] width 1248 height 58
click at [1408, 427] on div "submit" at bounding box center [1437, 431] width 71 height 16
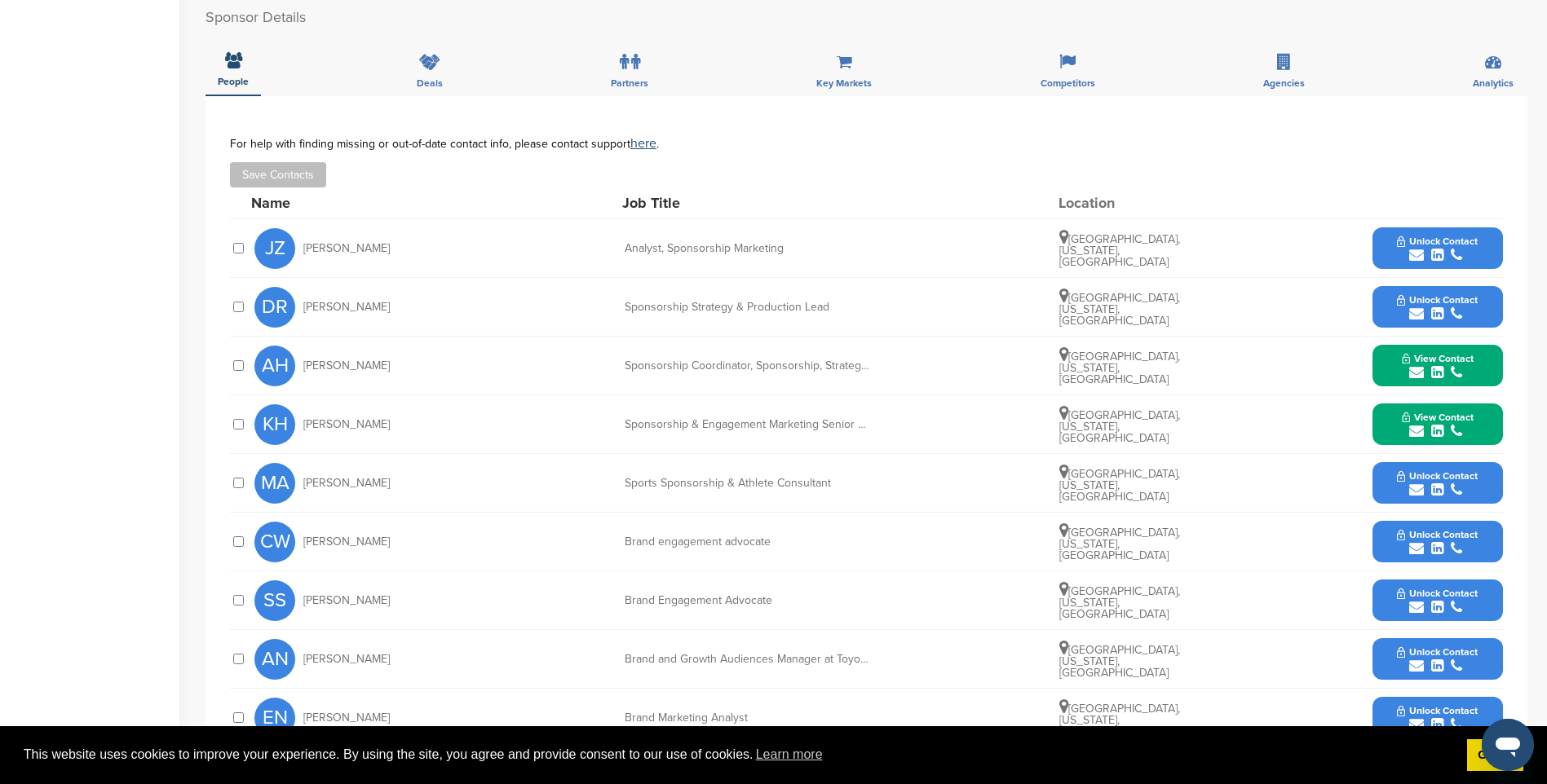
click at [1449, 310] on div "submit" at bounding box center [1437, 313] width 80 height 16
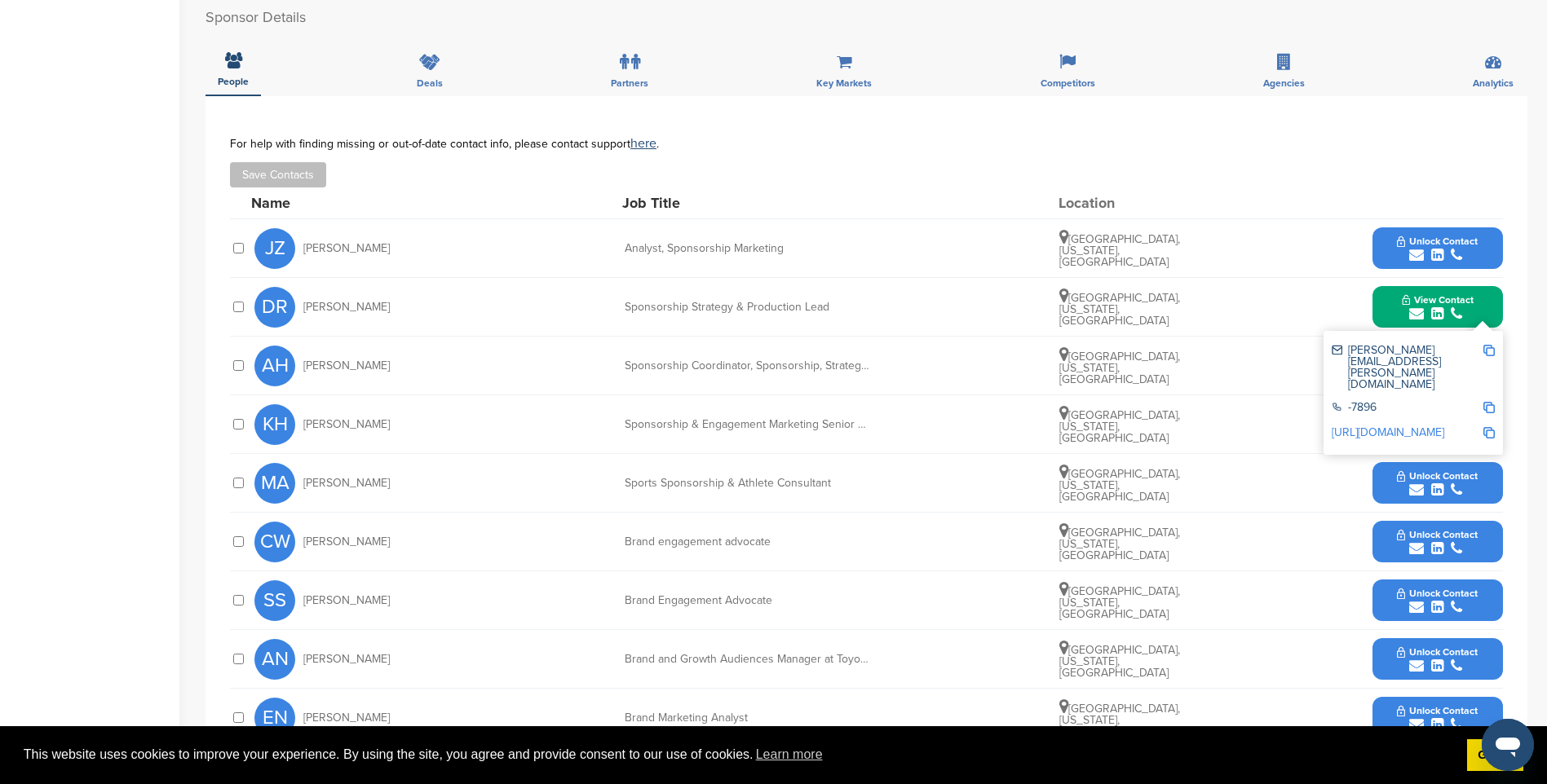
click at [1489, 351] on img at bounding box center [1488, 350] width 11 height 11
click at [1429, 242] on span "Unlock Contact" at bounding box center [1437, 241] width 80 height 11
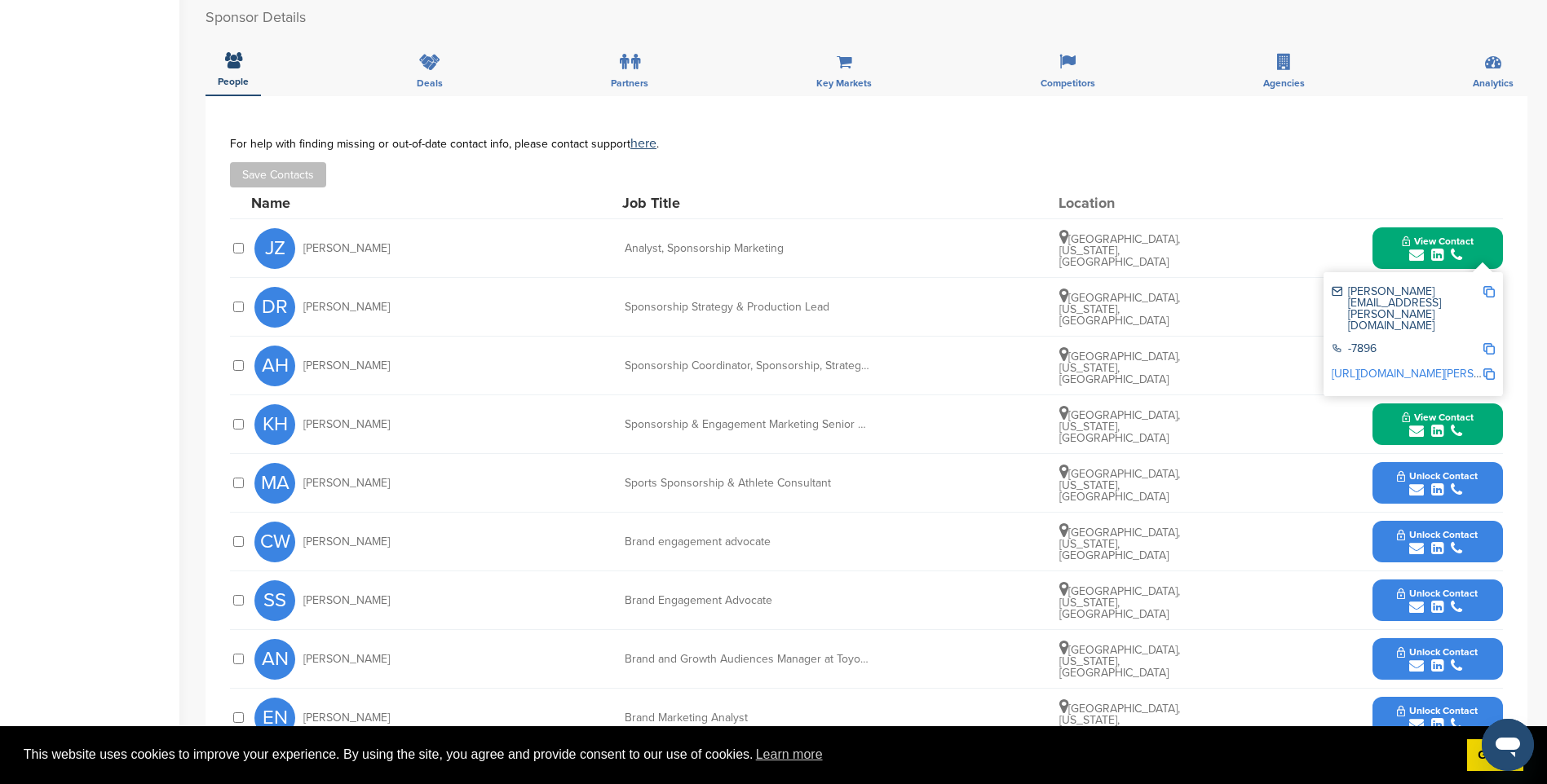
click at [1491, 291] on img at bounding box center [1488, 291] width 11 height 11
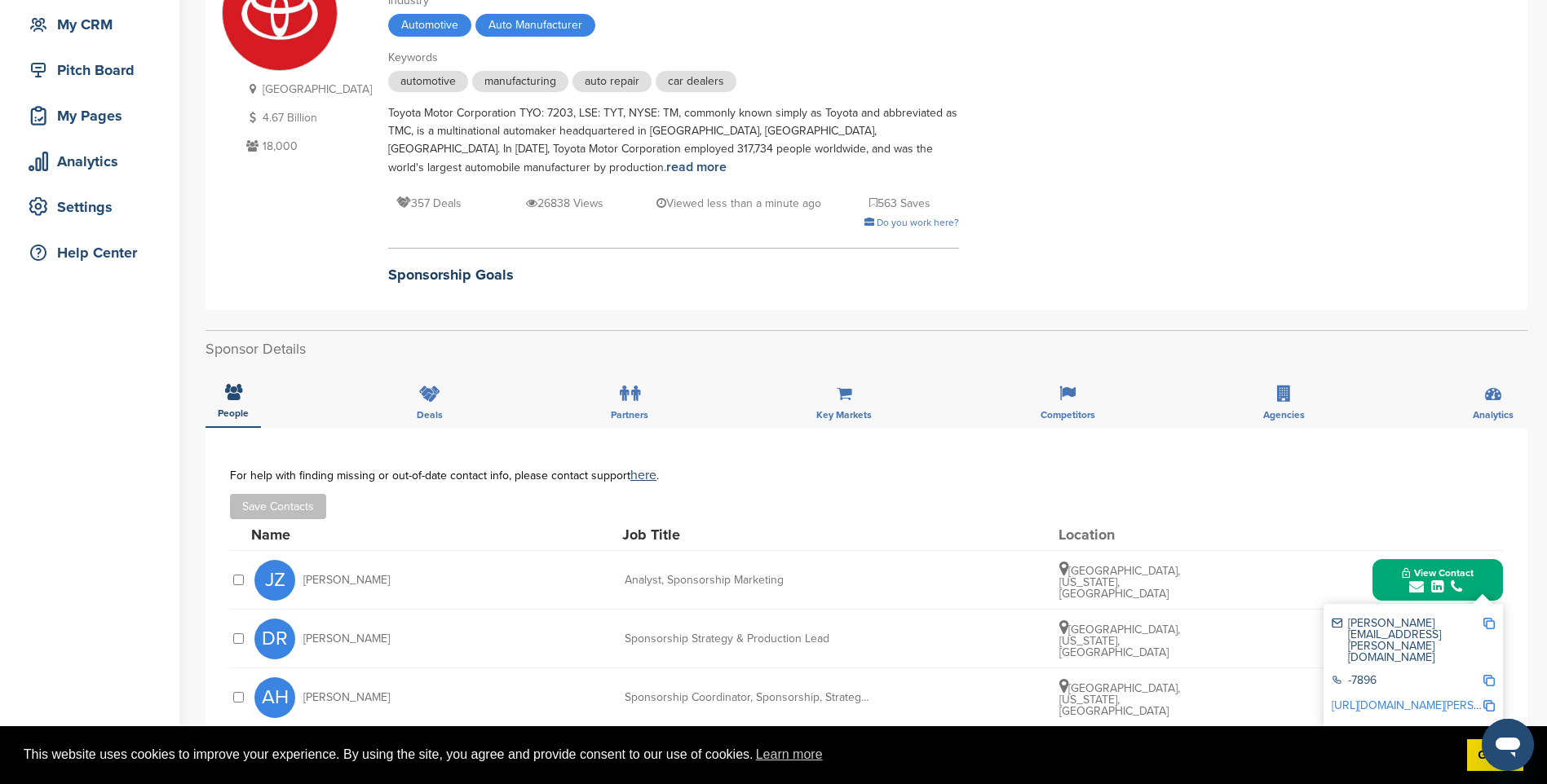
scroll to position [0, 0]
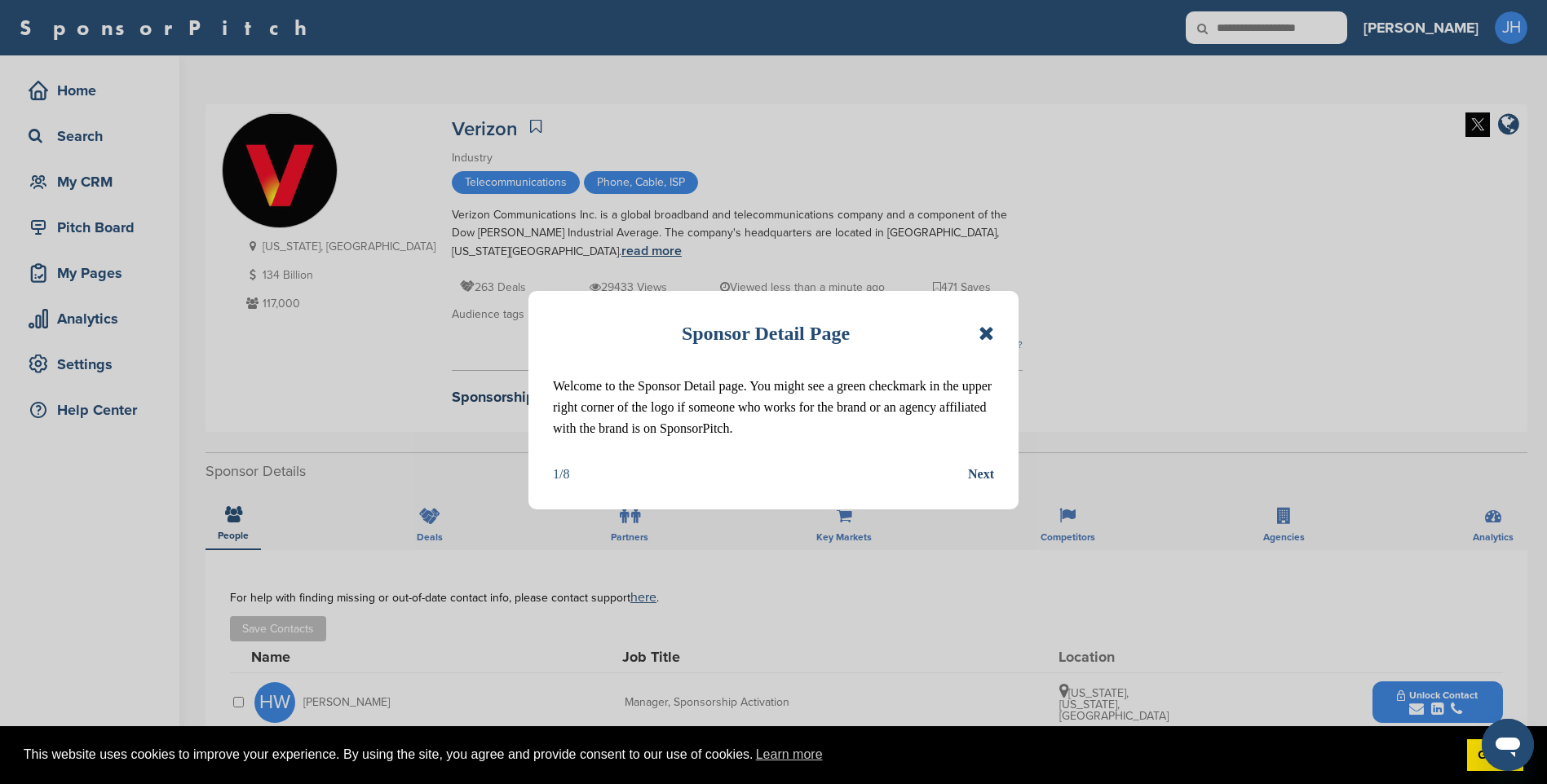
drag, startPoint x: 989, startPoint y: 335, endPoint x: 370, endPoint y: 255, distance: 624.1
click at [989, 335] on icon at bounding box center [986, 333] width 16 height 19
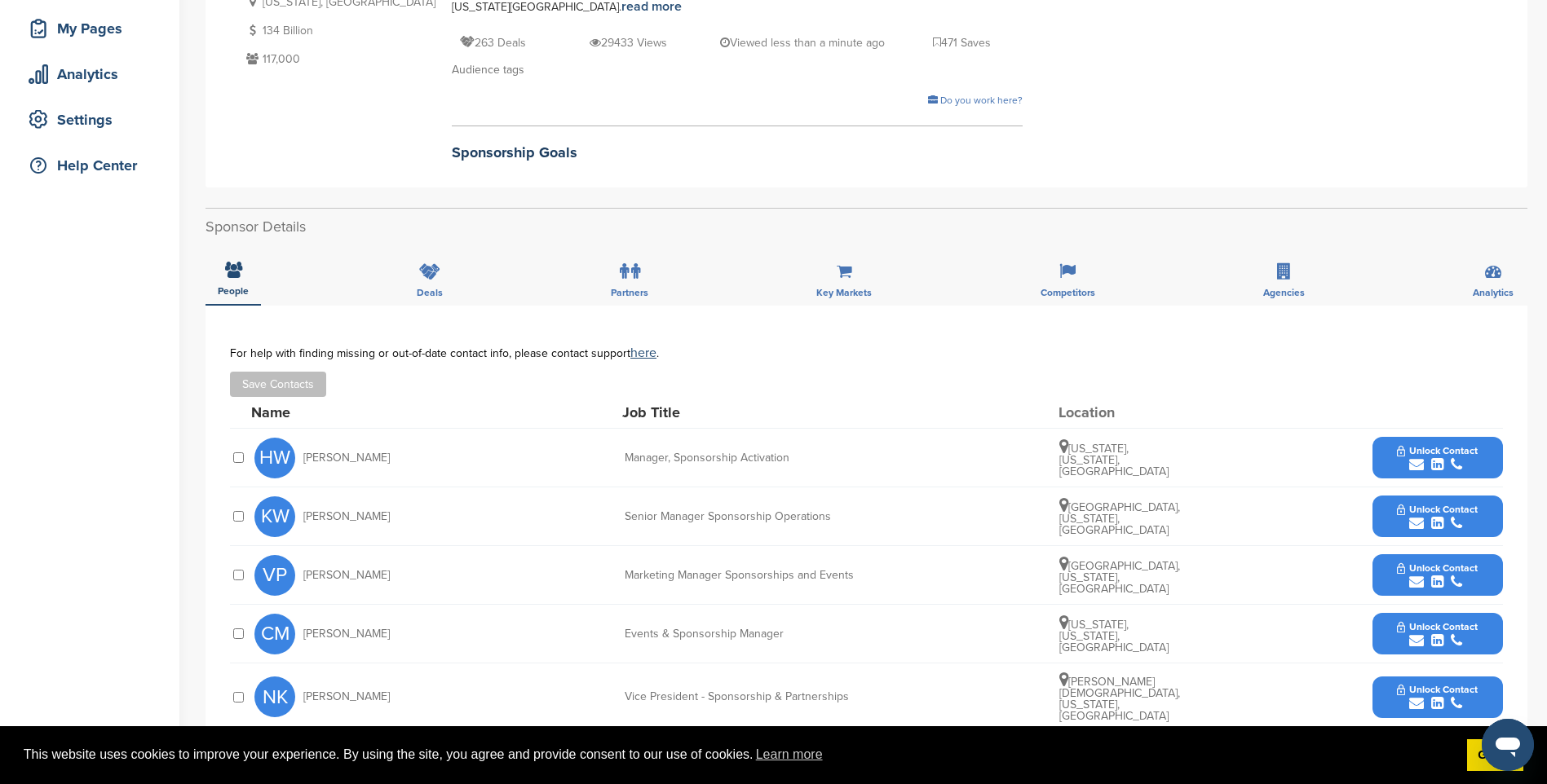
scroll to position [326, 0]
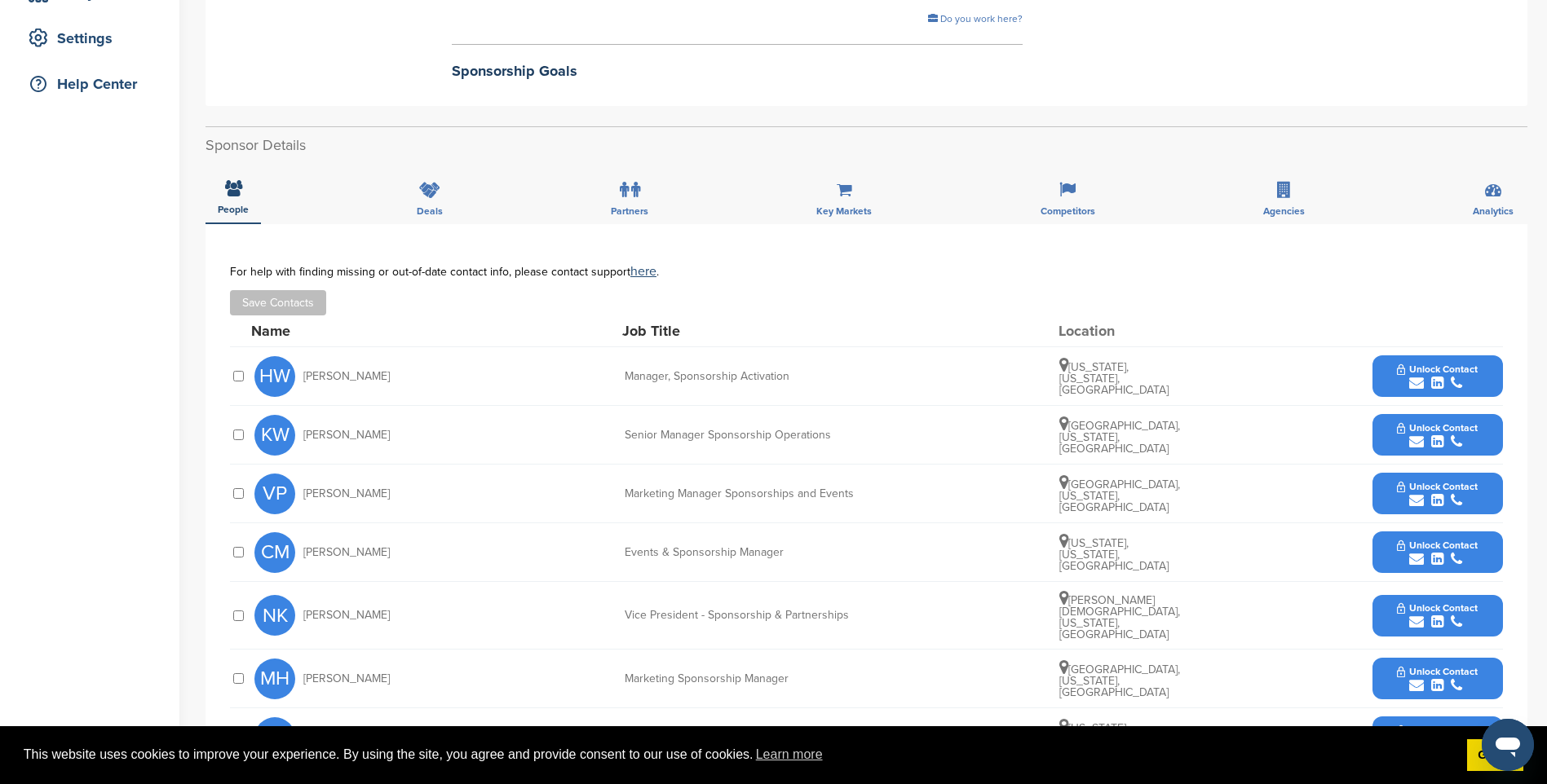
click at [1452, 373] on span "Unlock Contact" at bounding box center [1437, 369] width 80 height 11
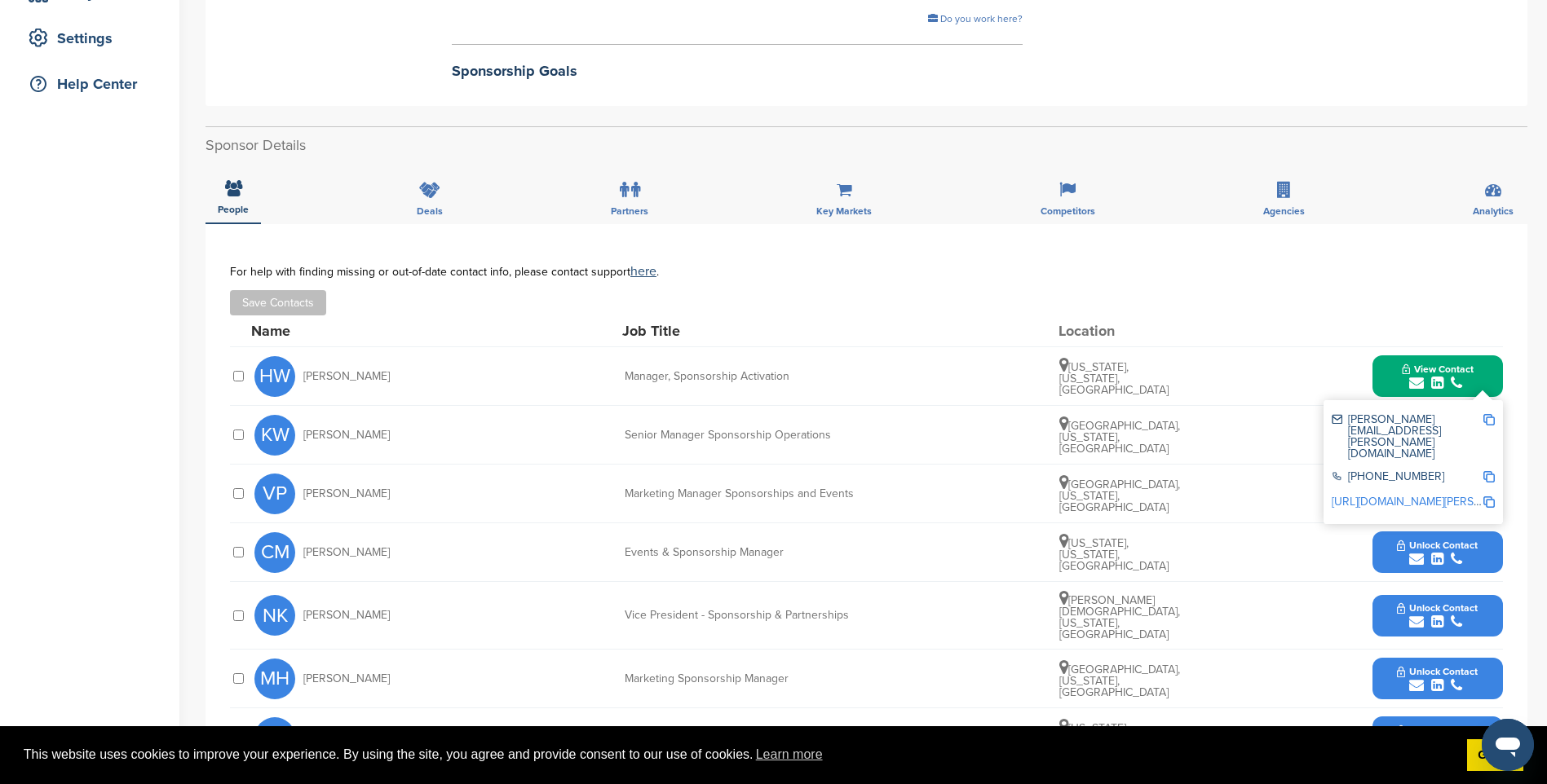
click at [1489, 419] on img at bounding box center [1488, 419] width 11 height 11
click at [1467, 381] on div "submit" at bounding box center [1437, 383] width 71 height 16
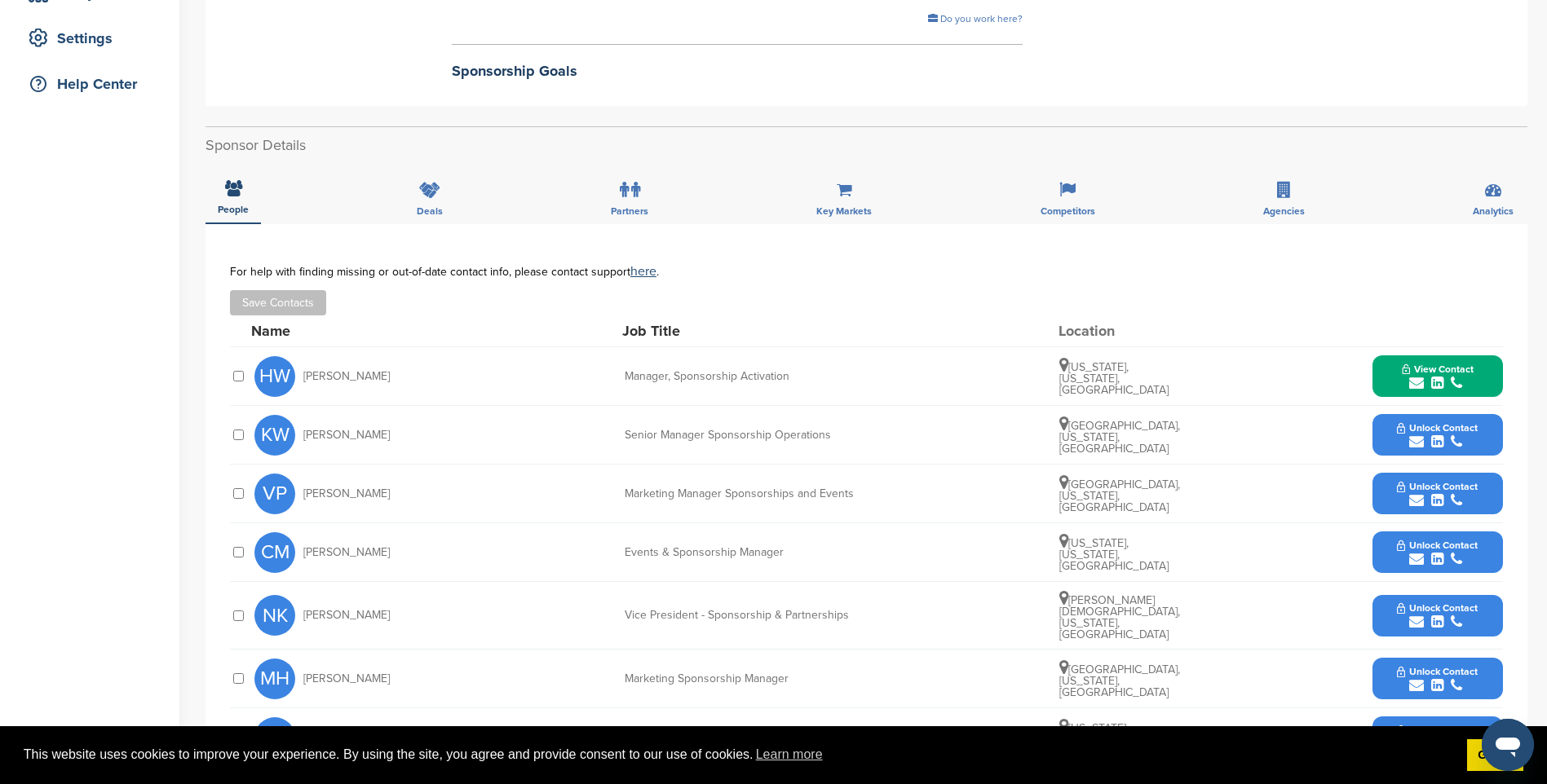
click at [1469, 435] on div "submit" at bounding box center [1437, 441] width 80 height 16
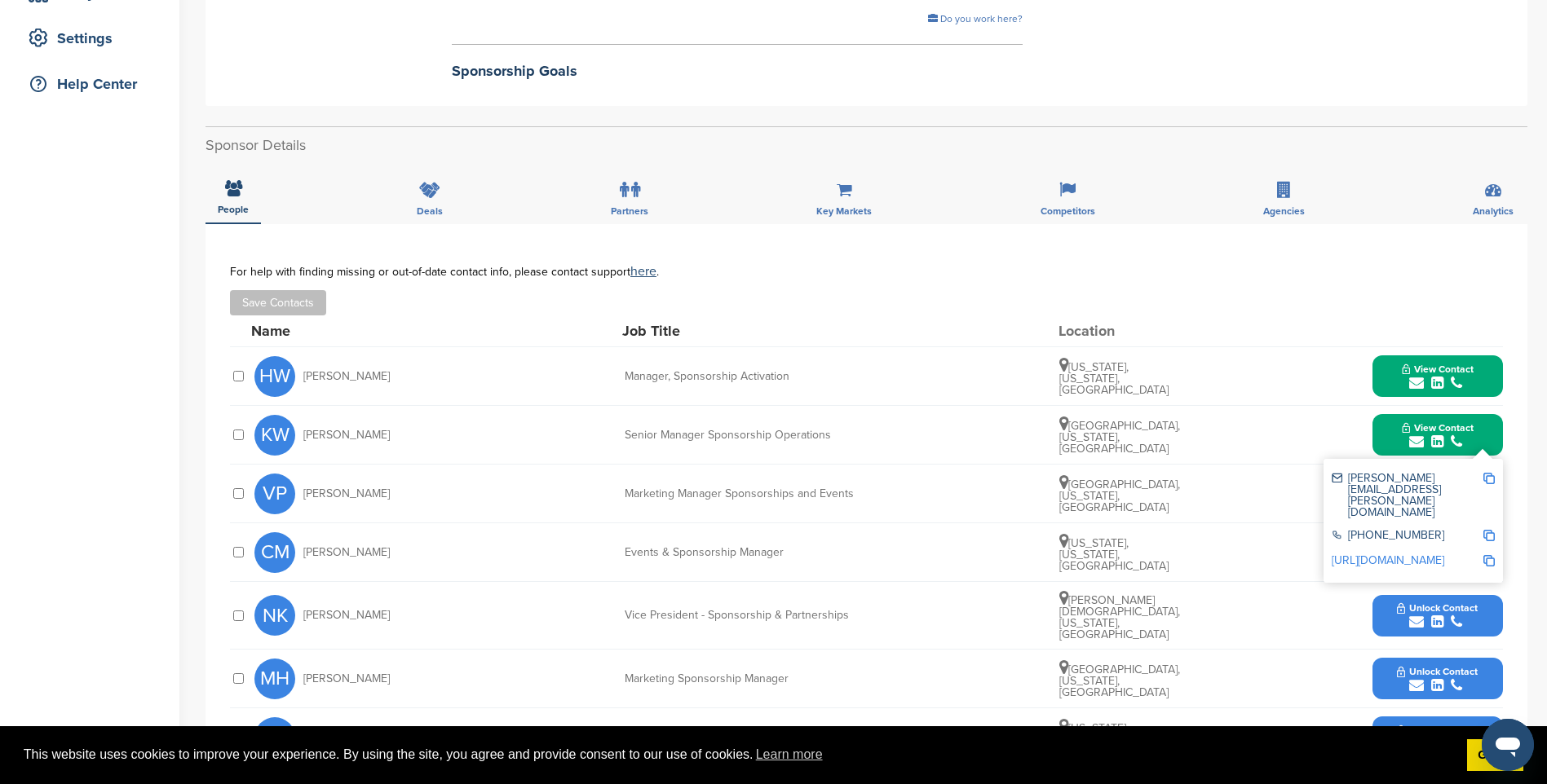
click at [1492, 481] on img at bounding box center [1488, 478] width 11 height 11
click at [1422, 441] on icon "submit" at bounding box center [1416, 441] width 15 height 15
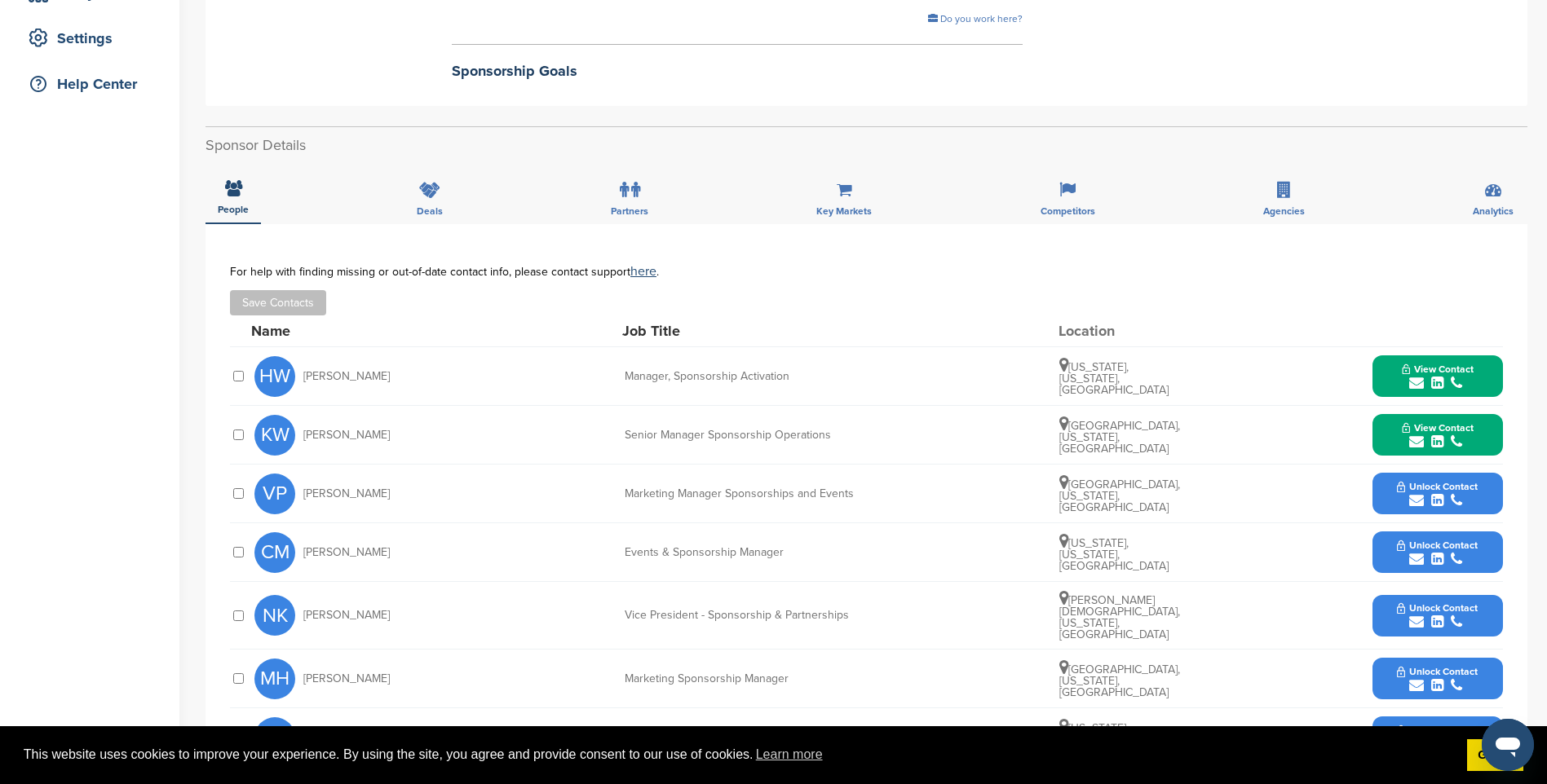
click at [1453, 543] on span "Unlock Contact" at bounding box center [1437, 545] width 80 height 11
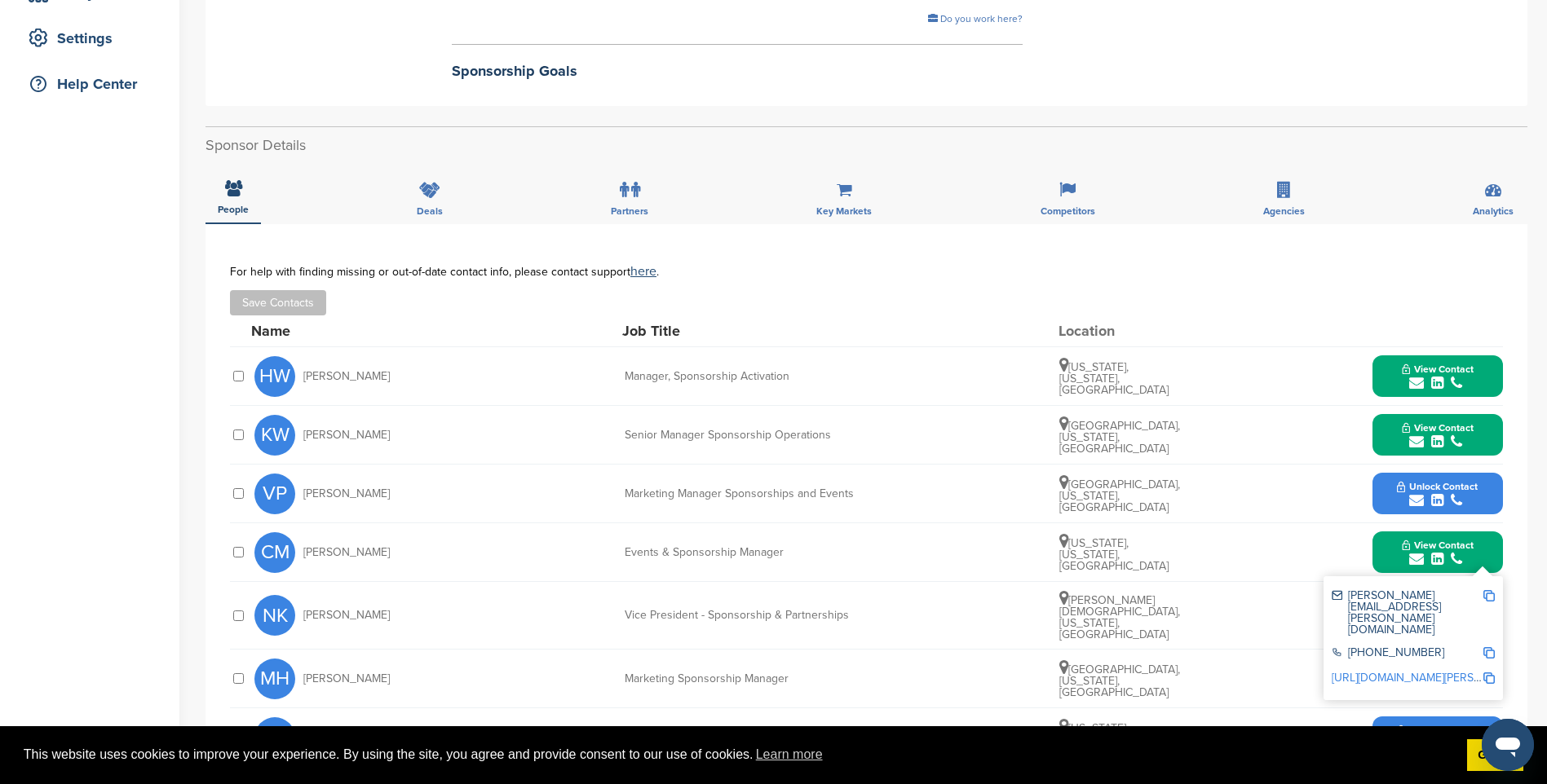
click at [1490, 599] on img at bounding box center [1488, 596] width 11 height 11
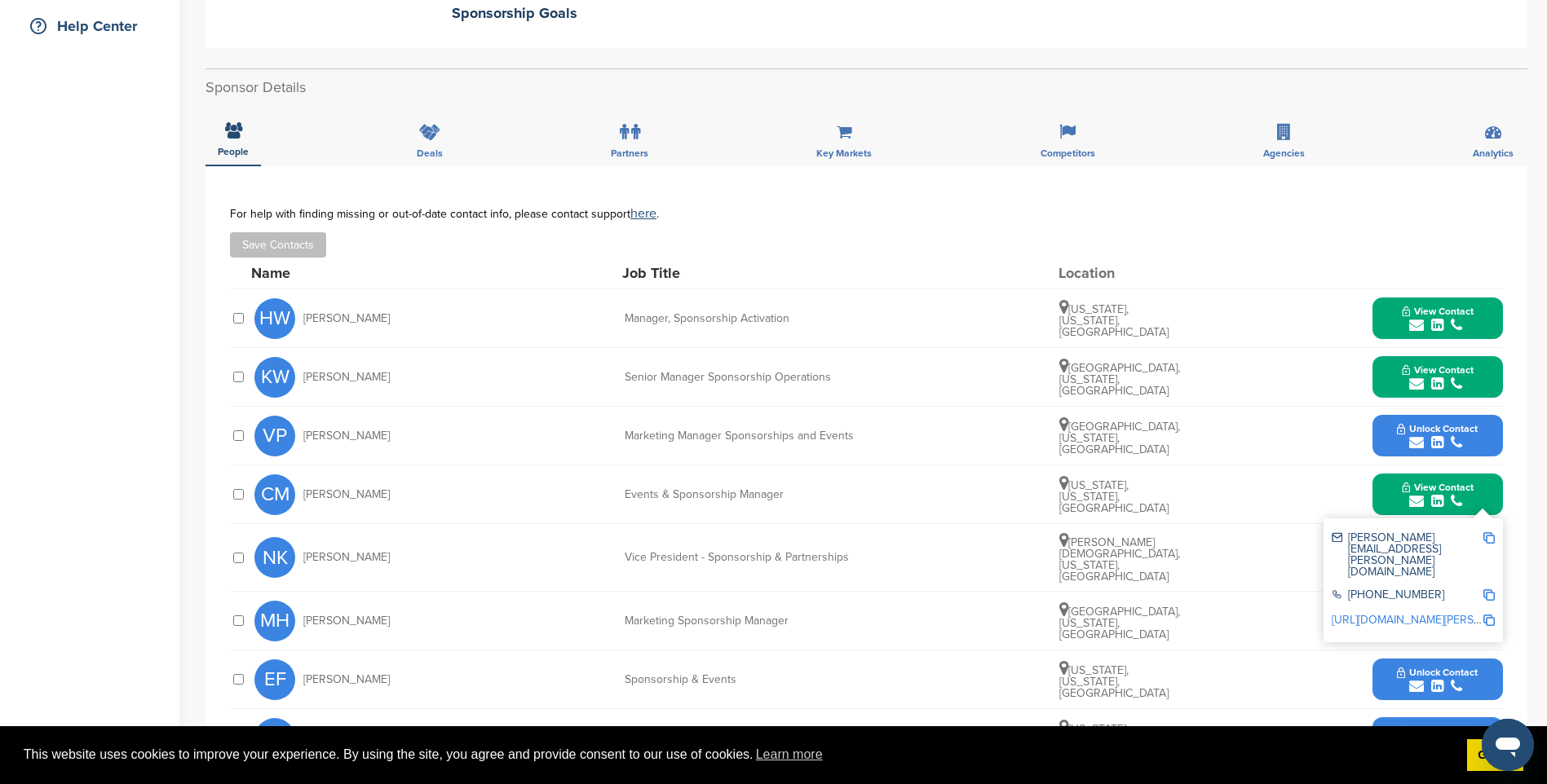
scroll to position [408, 0]
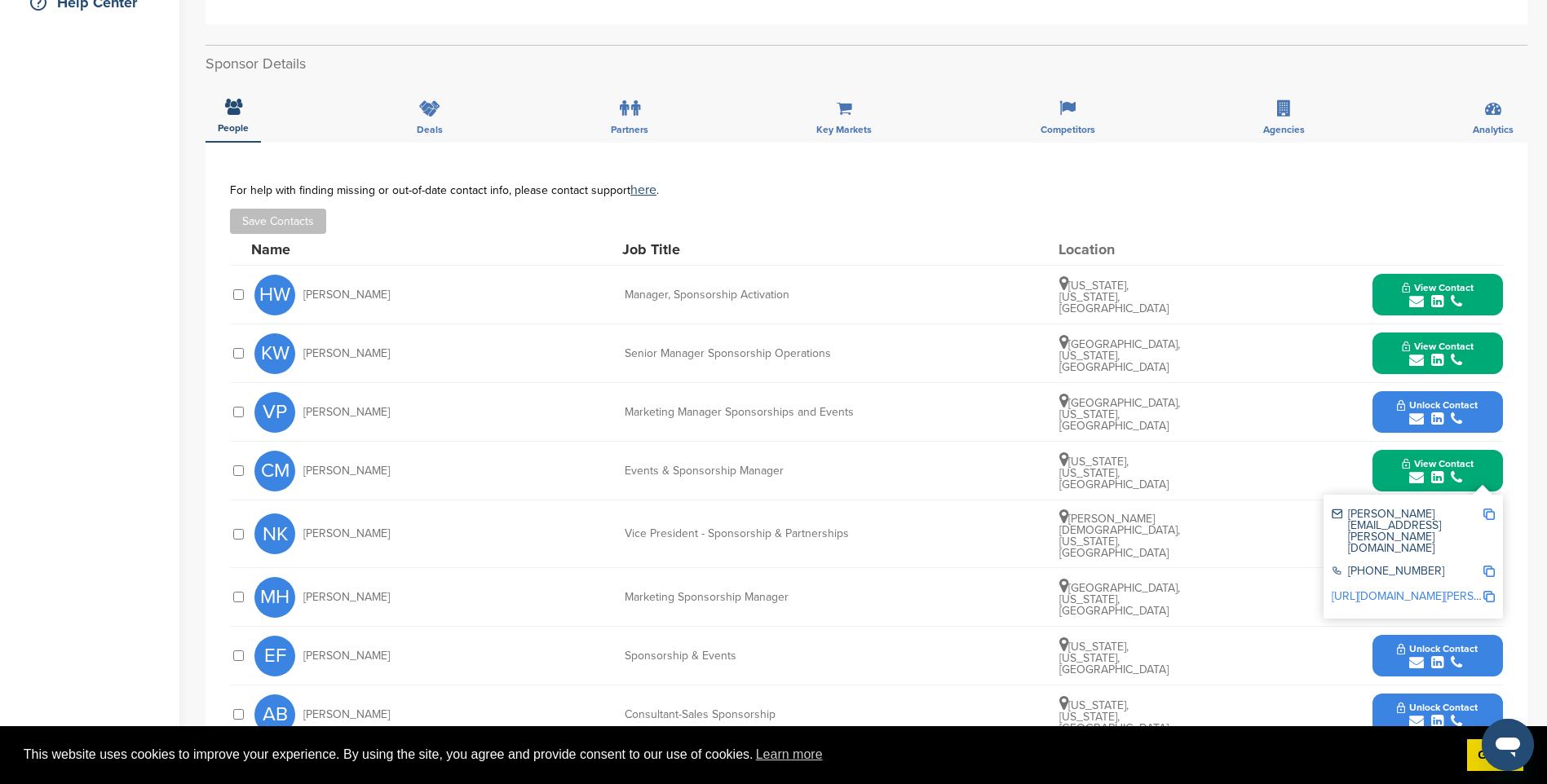
click at [1451, 469] on span "View Contact" at bounding box center [1437, 463] width 71 height 11
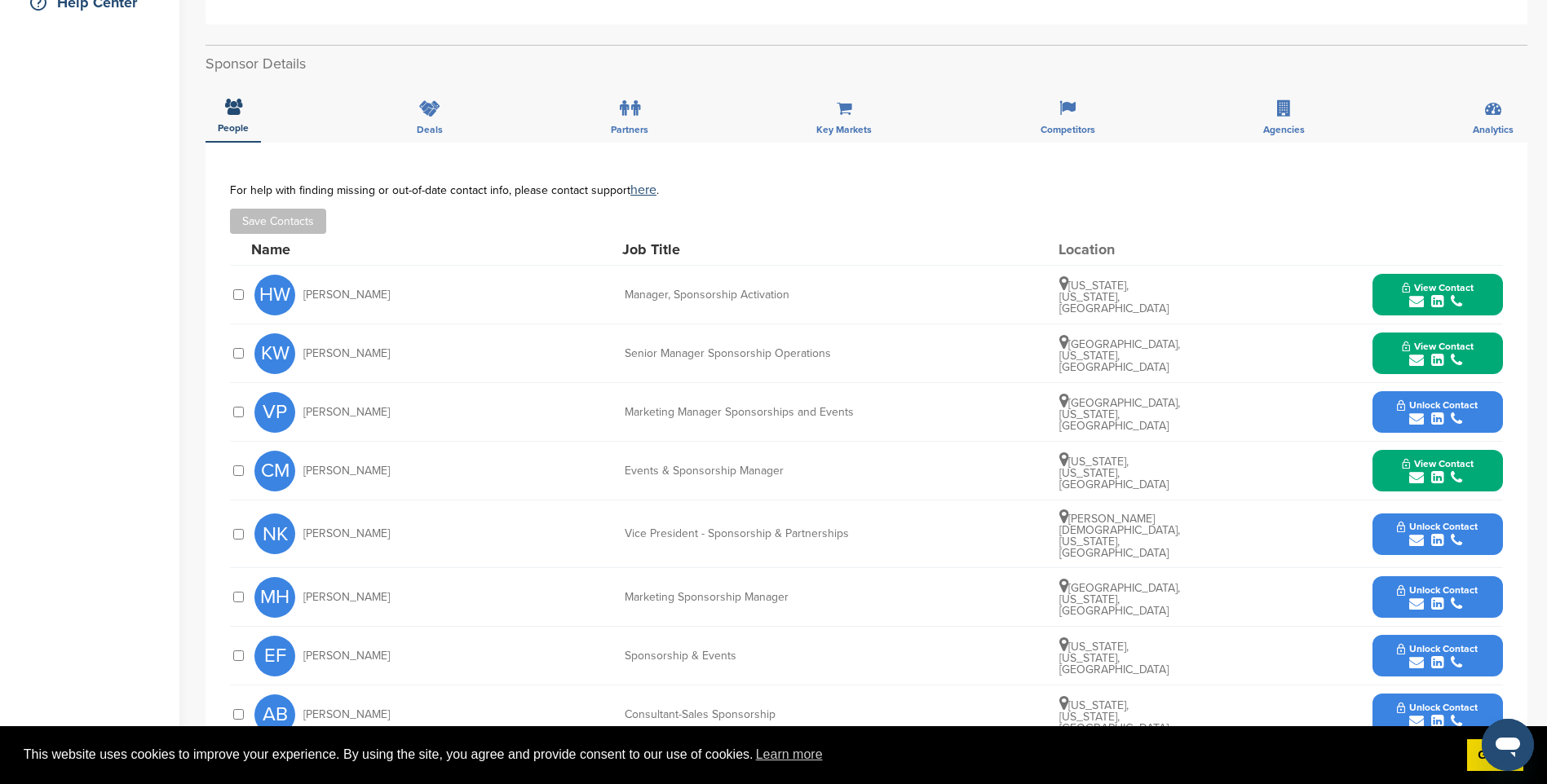
click at [1450, 522] on span "Unlock Contact" at bounding box center [1437, 526] width 80 height 11
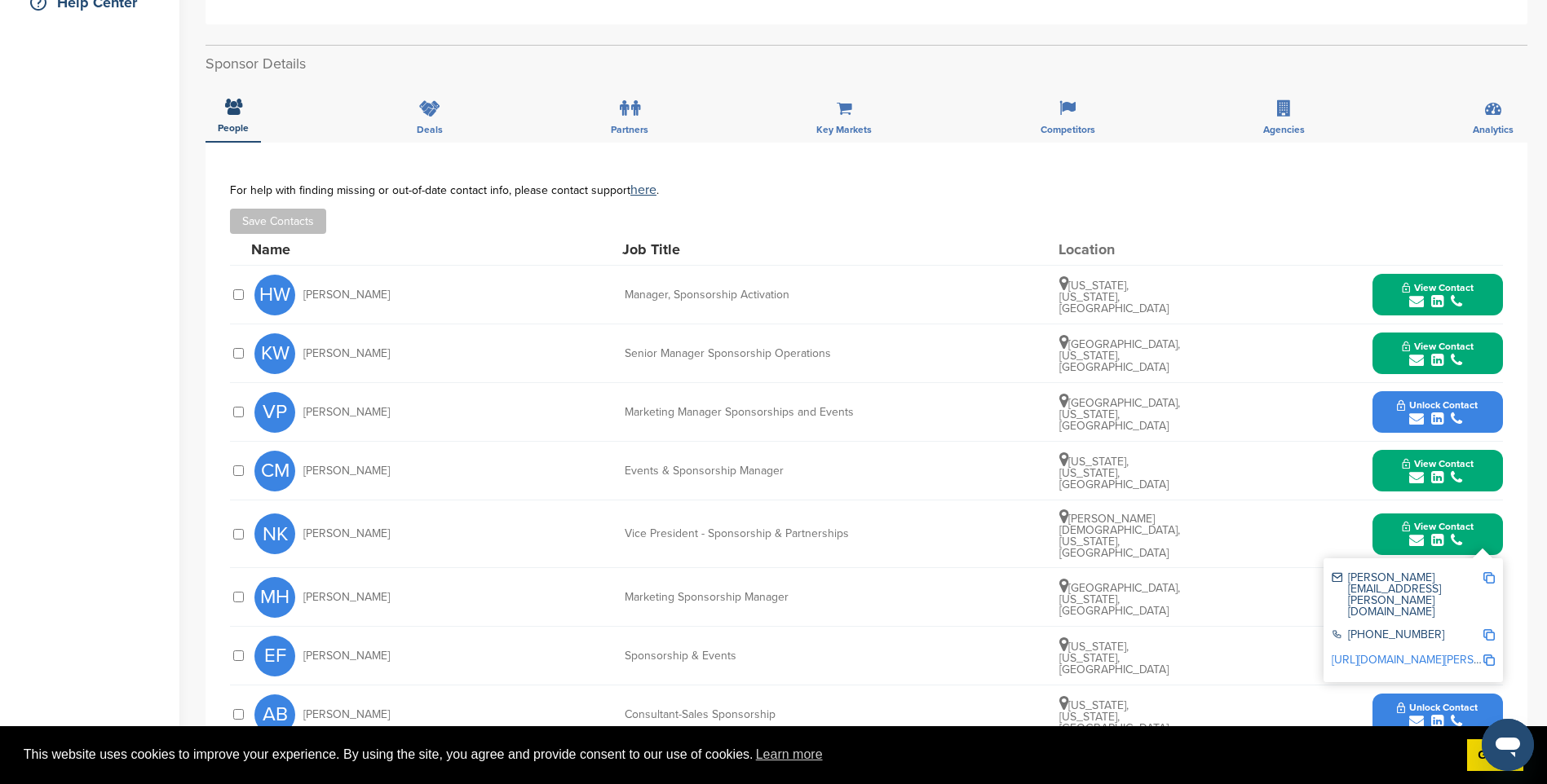
click at [1393, 577] on div "nick.kelly@verizon.com" at bounding box center [1406, 595] width 151 height 46
click at [1489, 574] on img at bounding box center [1488, 577] width 11 height 11
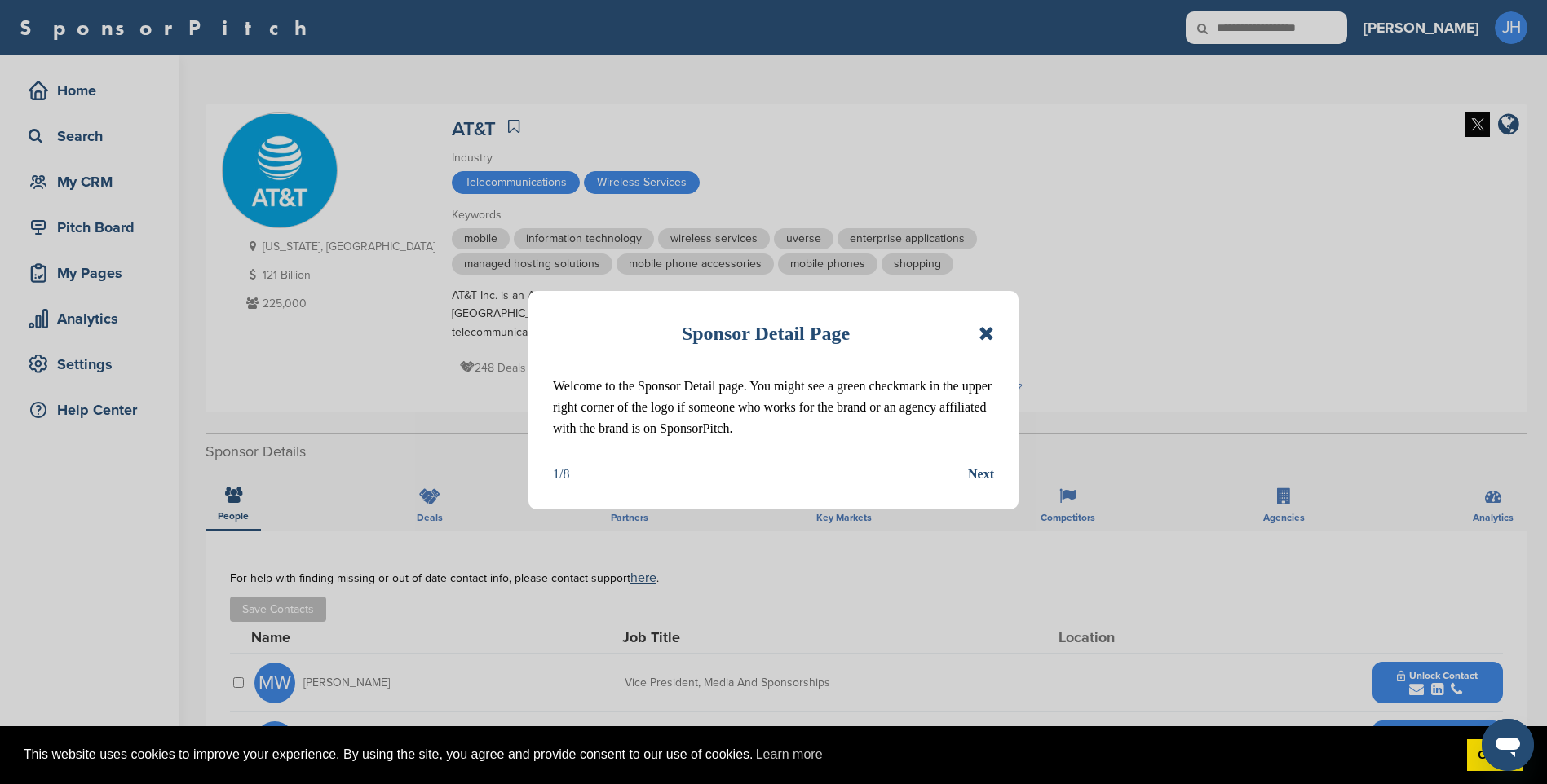
drag, startPoint x: 982, startPoint y: 330, endPoint x: 988, endPoint y: 340, distance: 11.7
click at [982, 330] on icon at bounding box center [986, 333] width 16 height 19
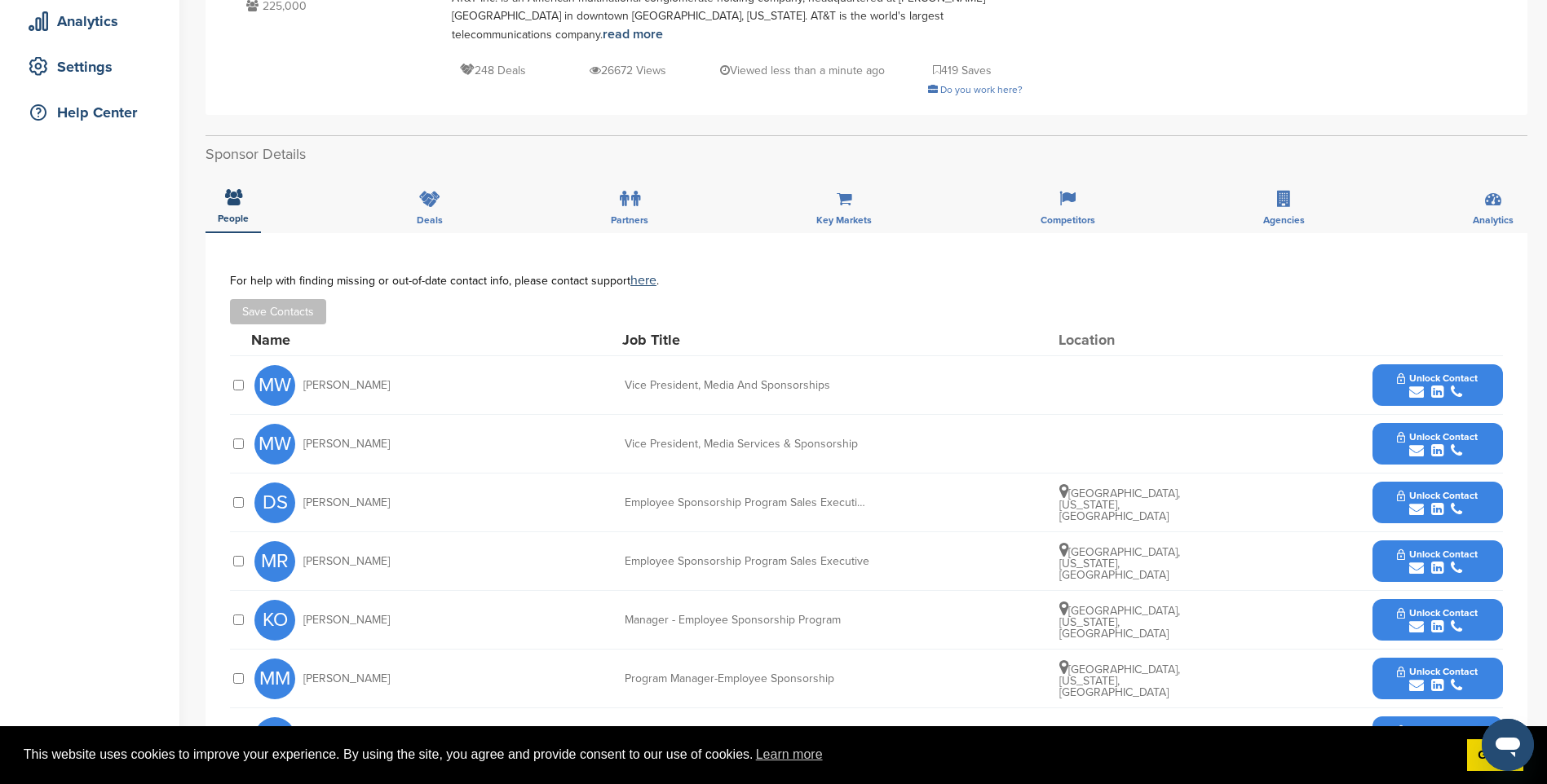
scroll to position [326, 0]
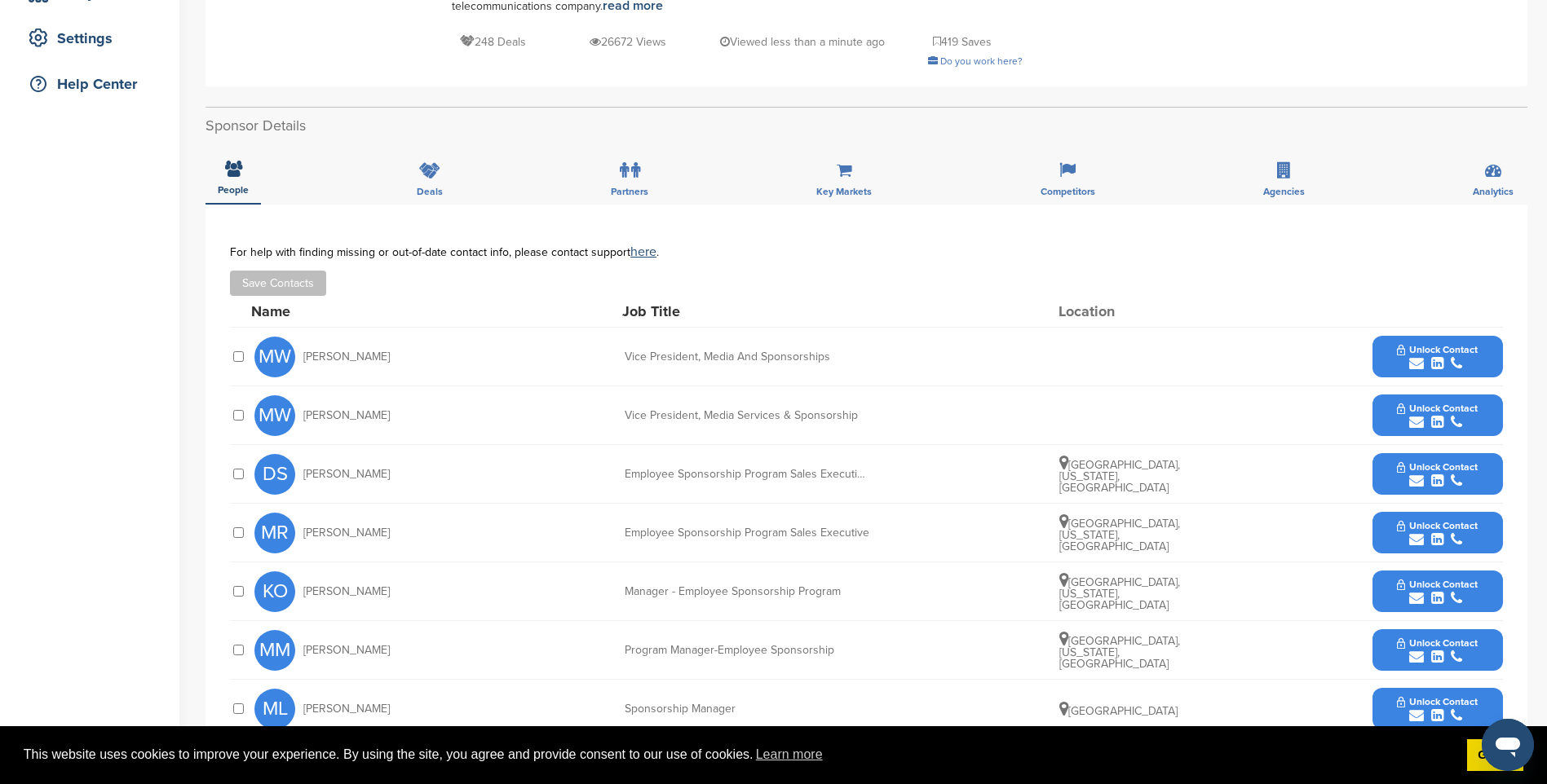
click at [1436, 344] on span "Unlock Contact" at bounding box center [1437, 349] width 80 height 11
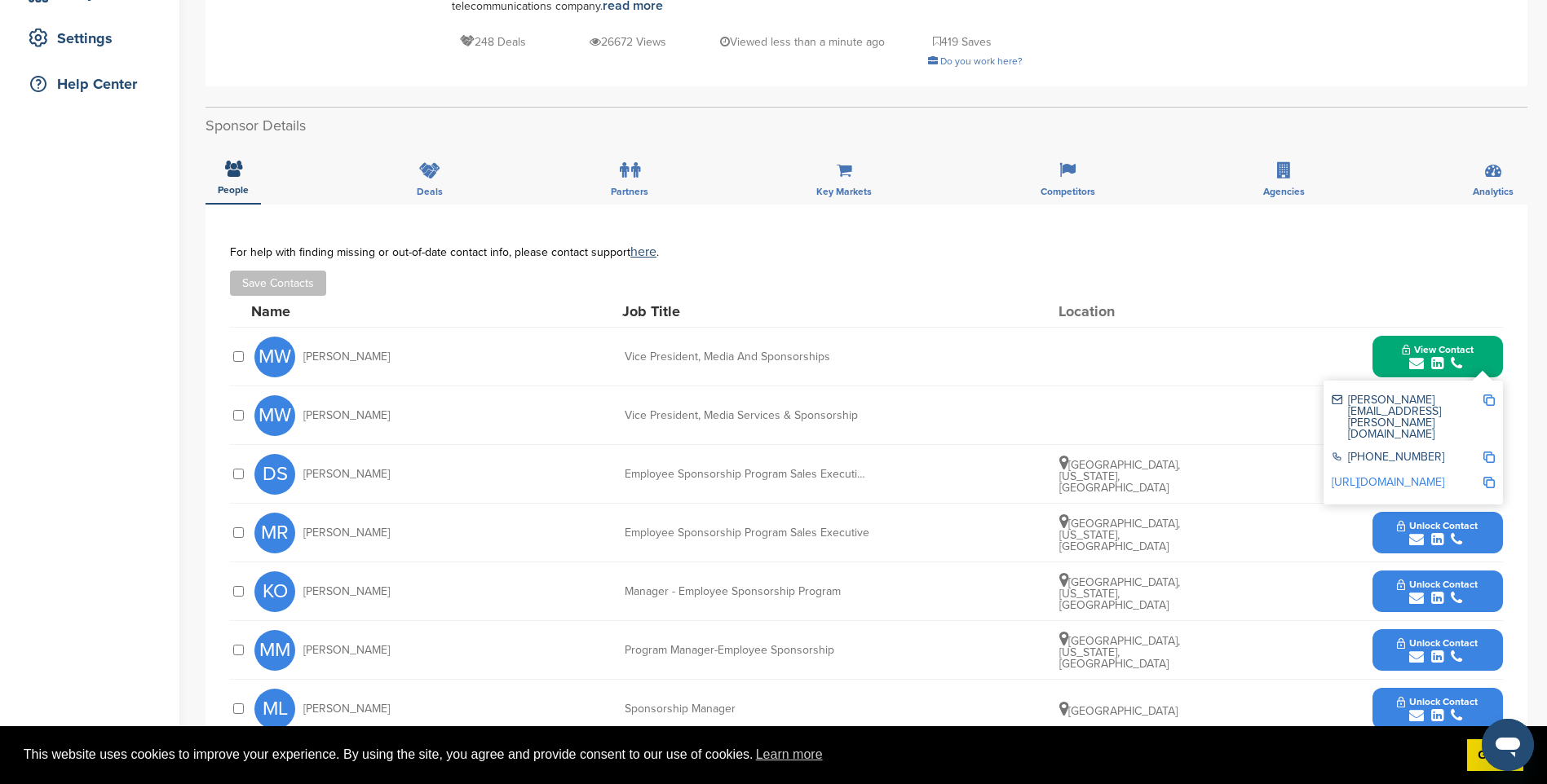
click at [1491, 395] on img at bounding box center [1488, 400] width 11 height 11
click at [1403, 344] on span "View Contact" at bounding box center [1437, 349] width 71 height 11
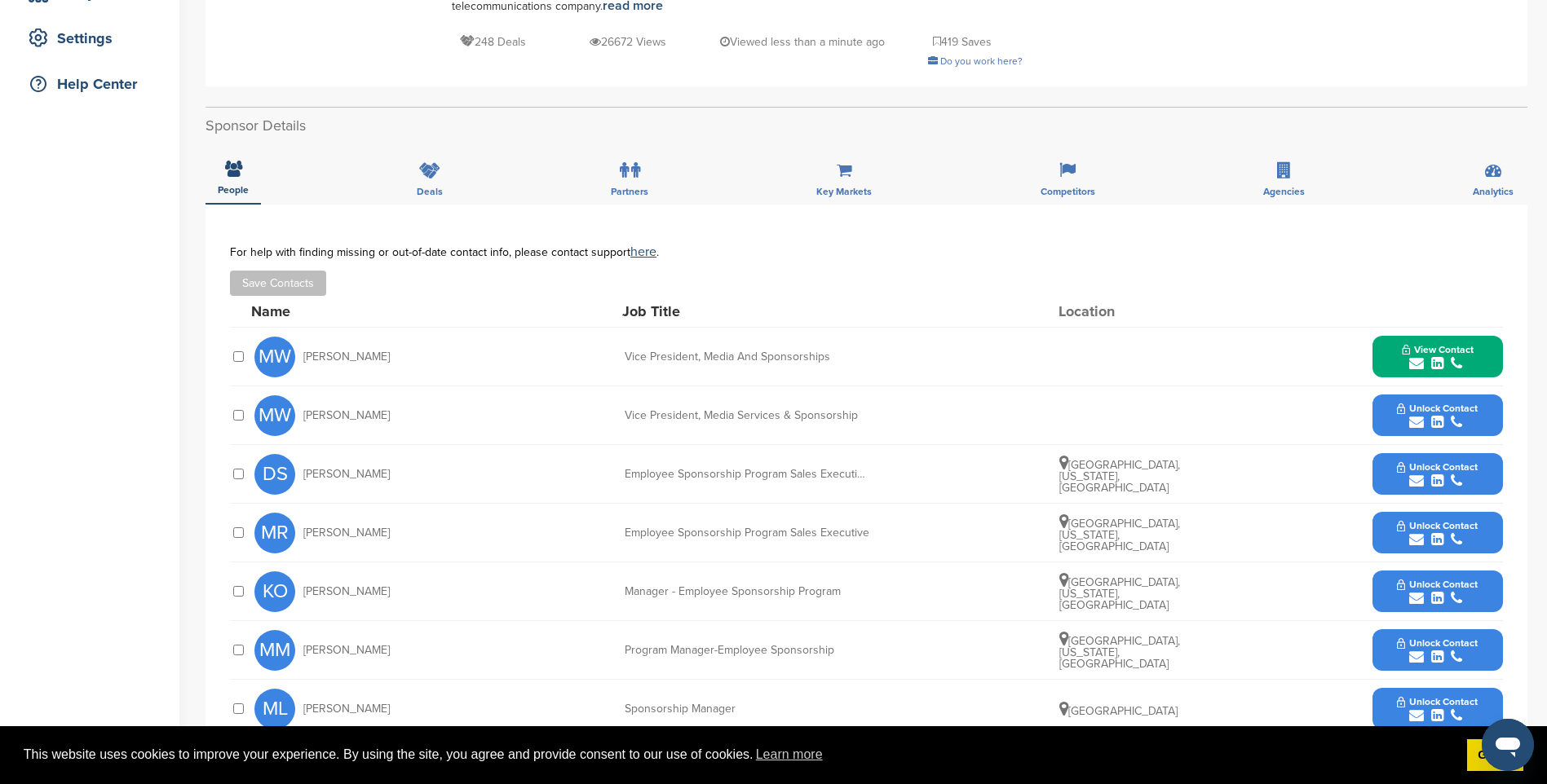
click at [1435, 415] on icon "submit" at bounding box center [1436, 422] width 12 height 15
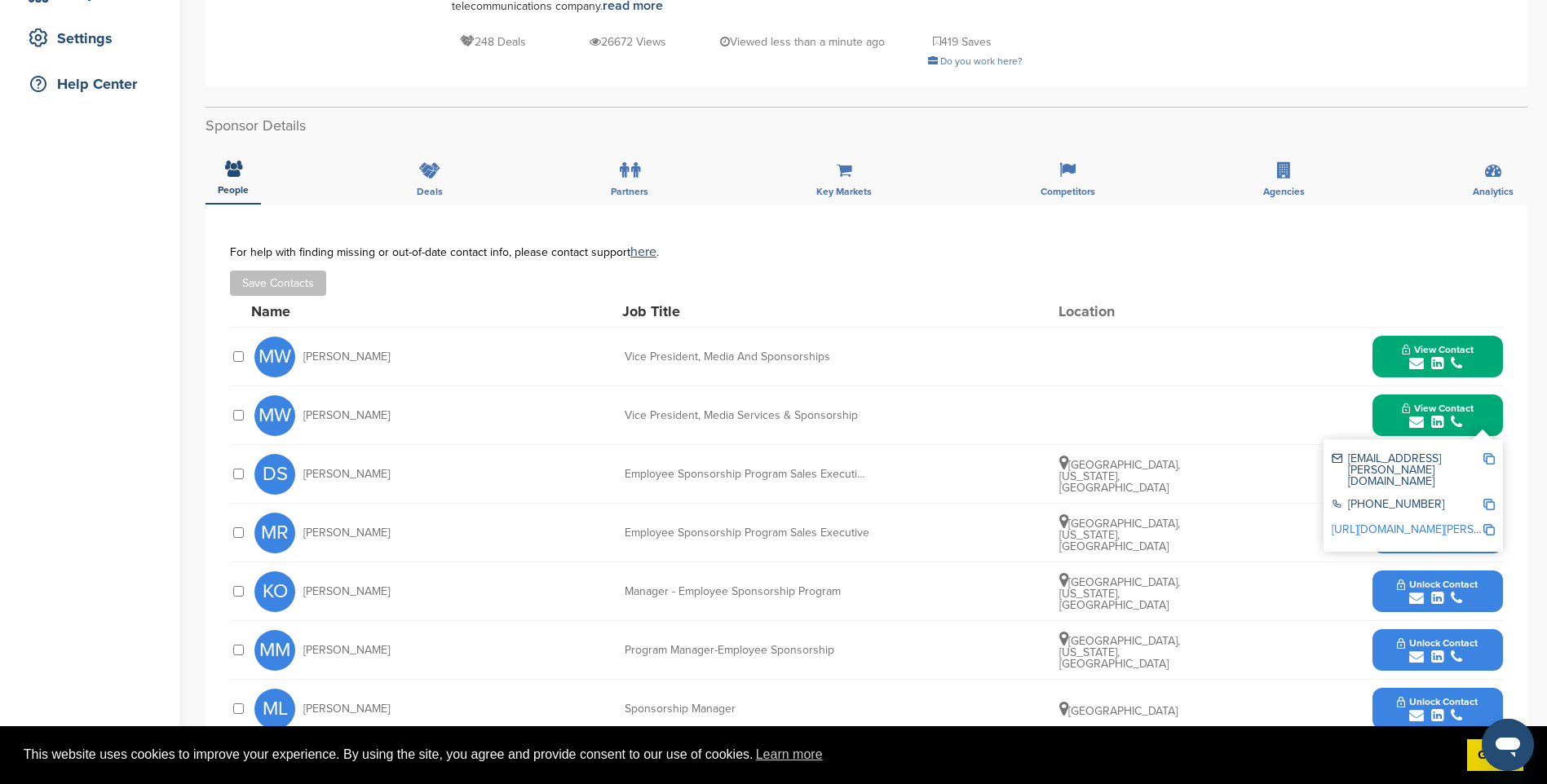
click at [1487, 453] on img at bounding box center [1488, 459] width 11 height 11
click at [1445, 403] on span "View Contact" at bounding box center [1437, 408] width 71 height 11
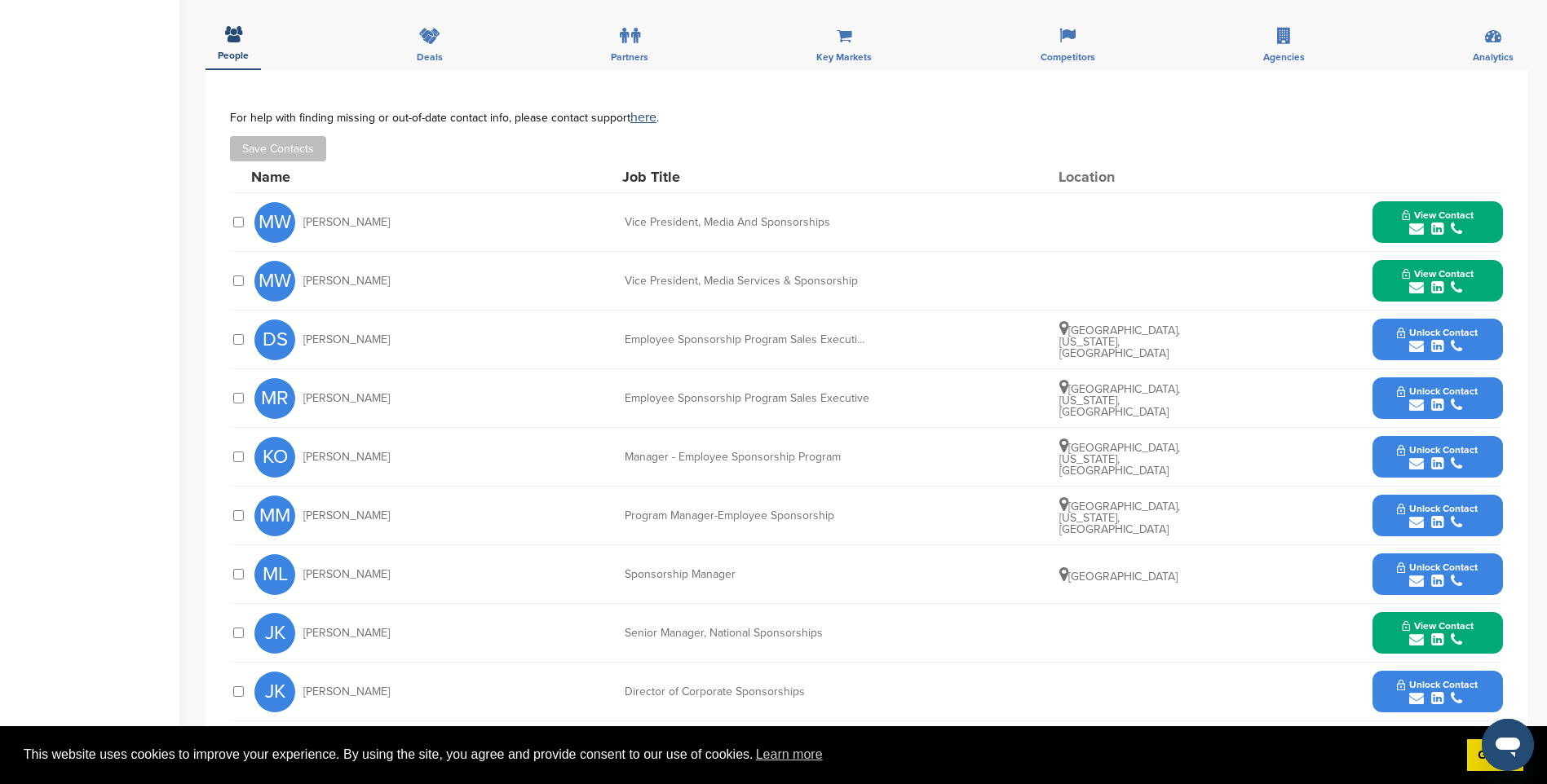
scroll to position [489, 0]
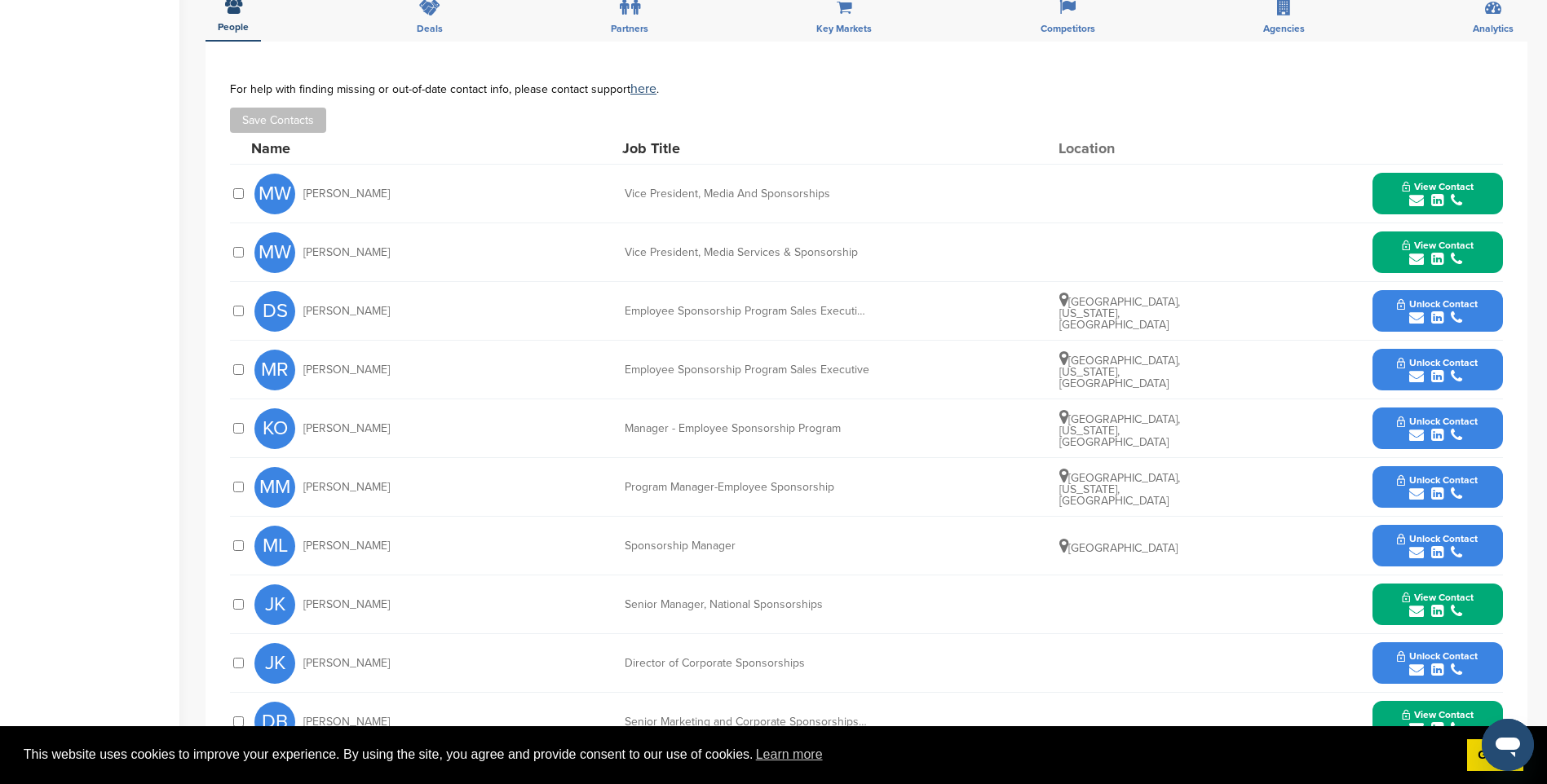
click at [1418, 546] on icon "submit" at bounding box center [1416, 553] width 15 height 15
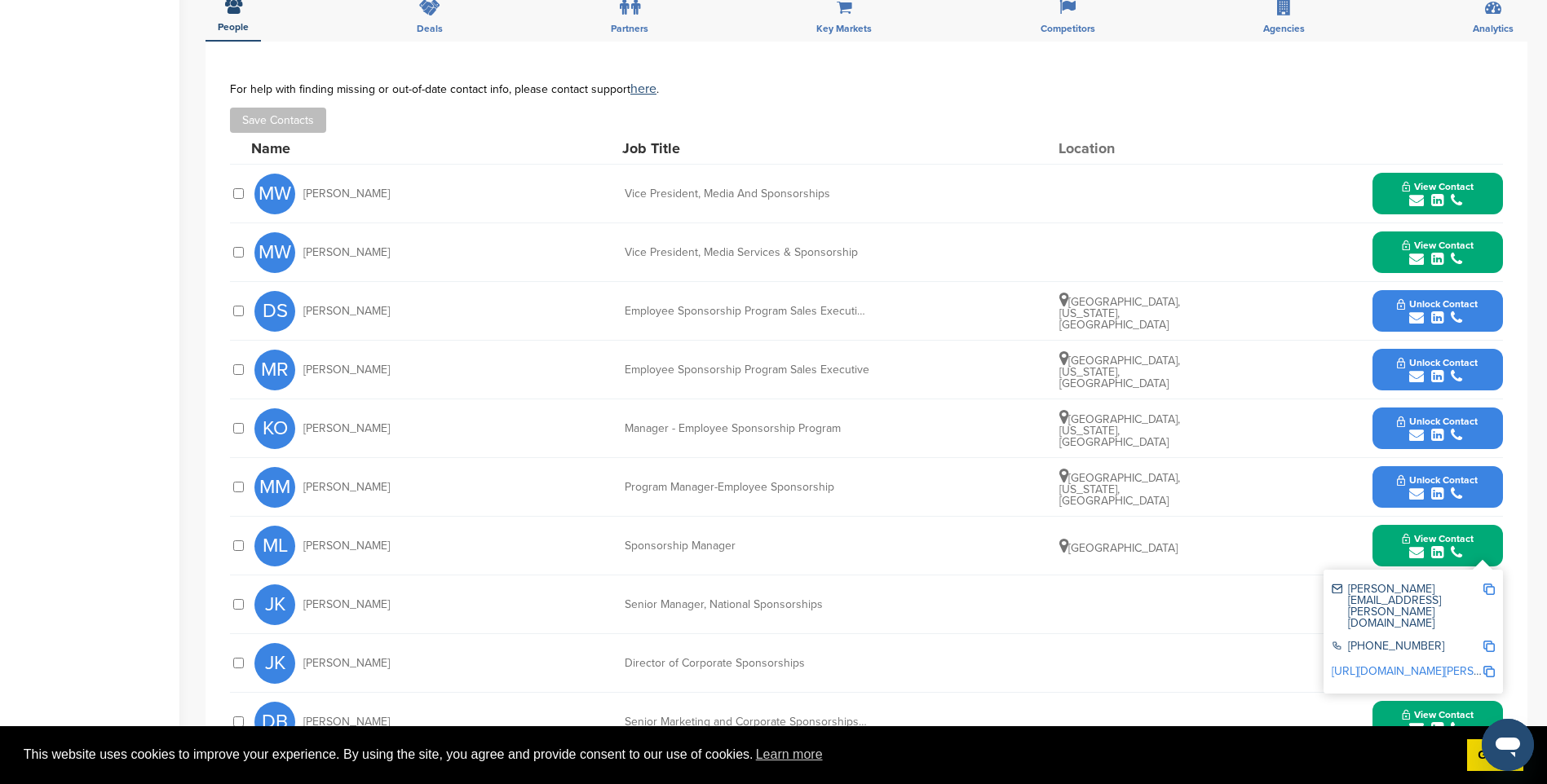
click at [1492, 584] on img at bounding box center [1488, 589] width 11 height 11
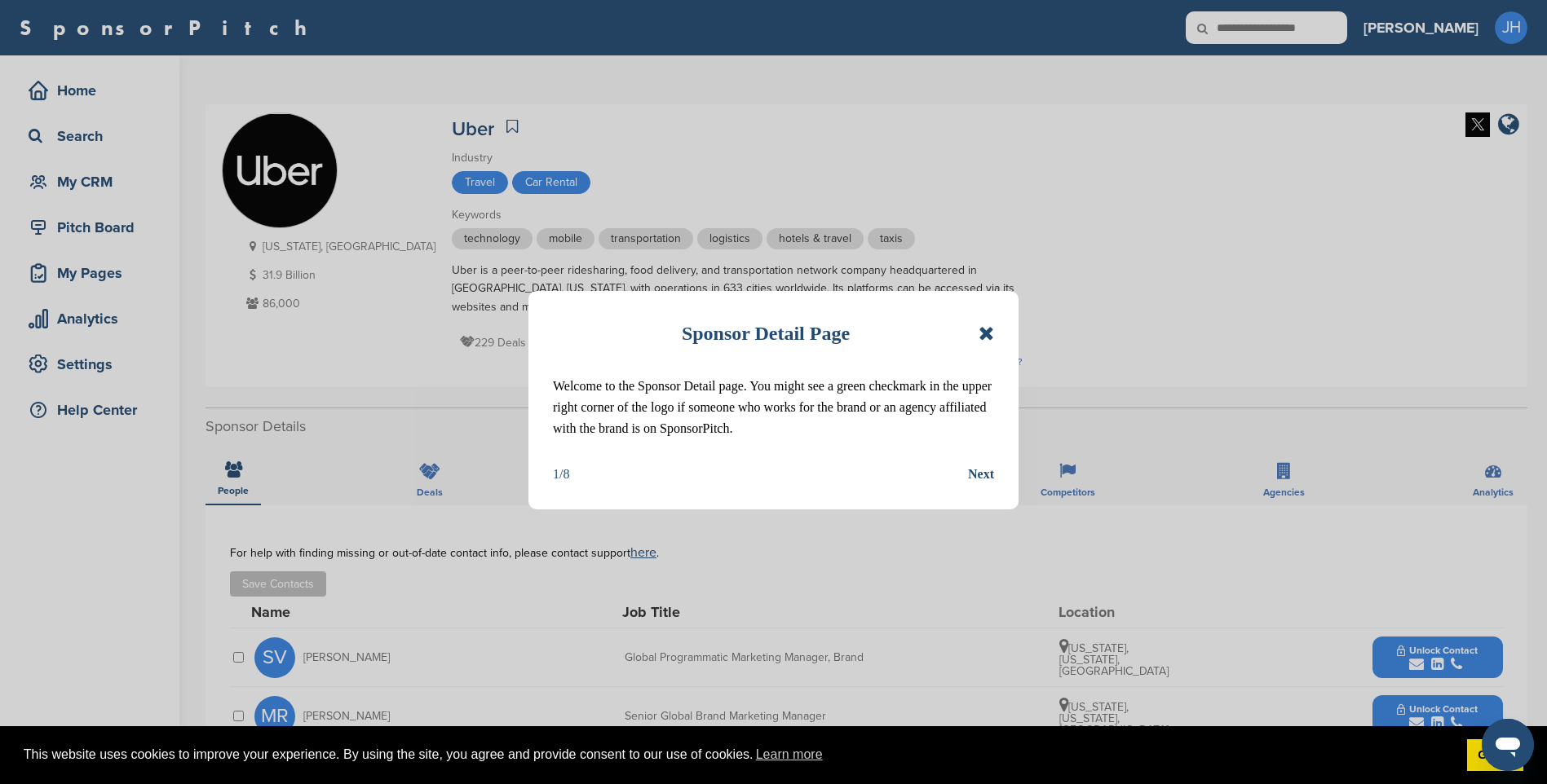
click at [980, 330] on icon at bounding box center [986, 333] width 16 height 19
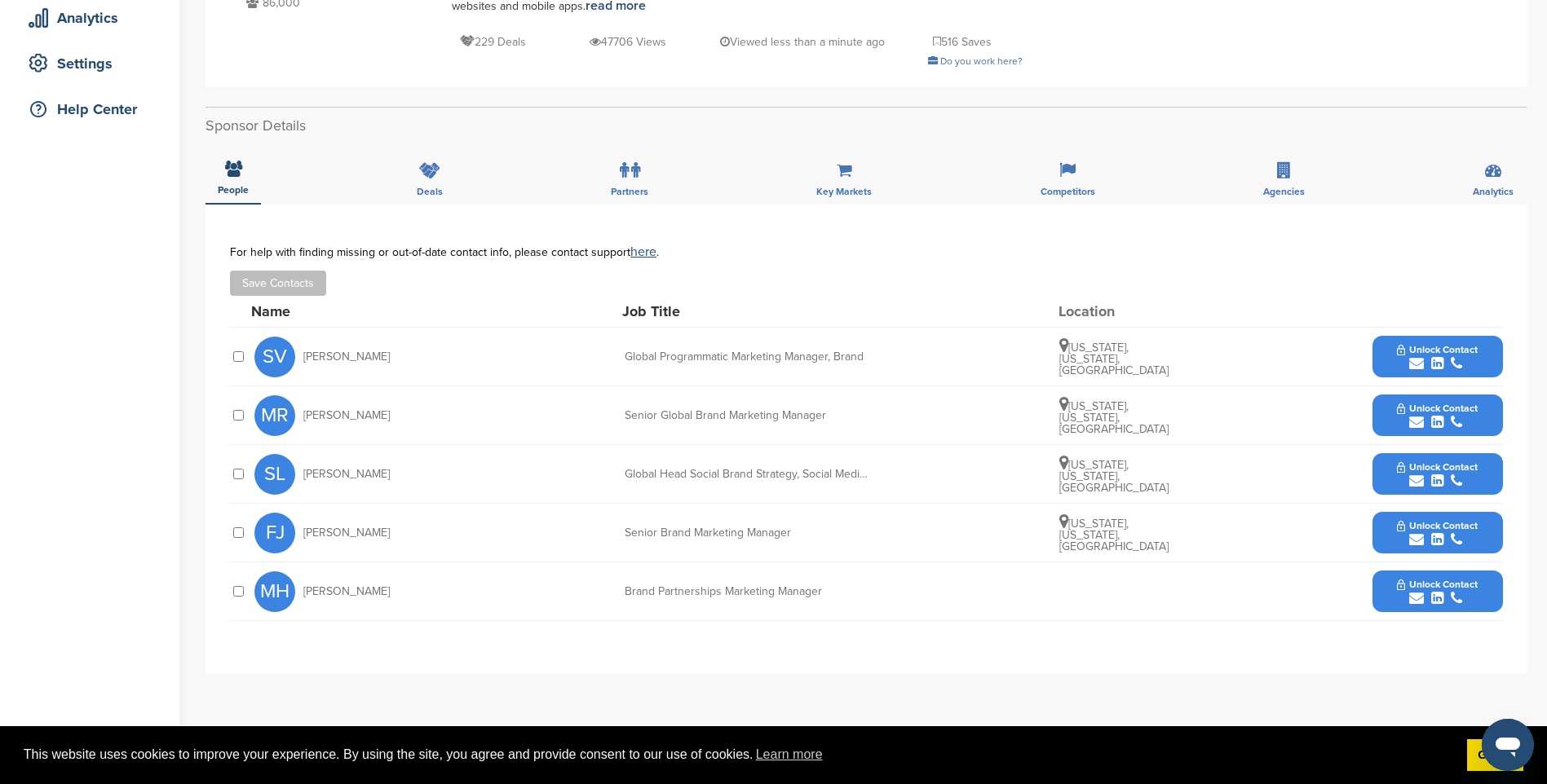
scroll to position [326, 0]
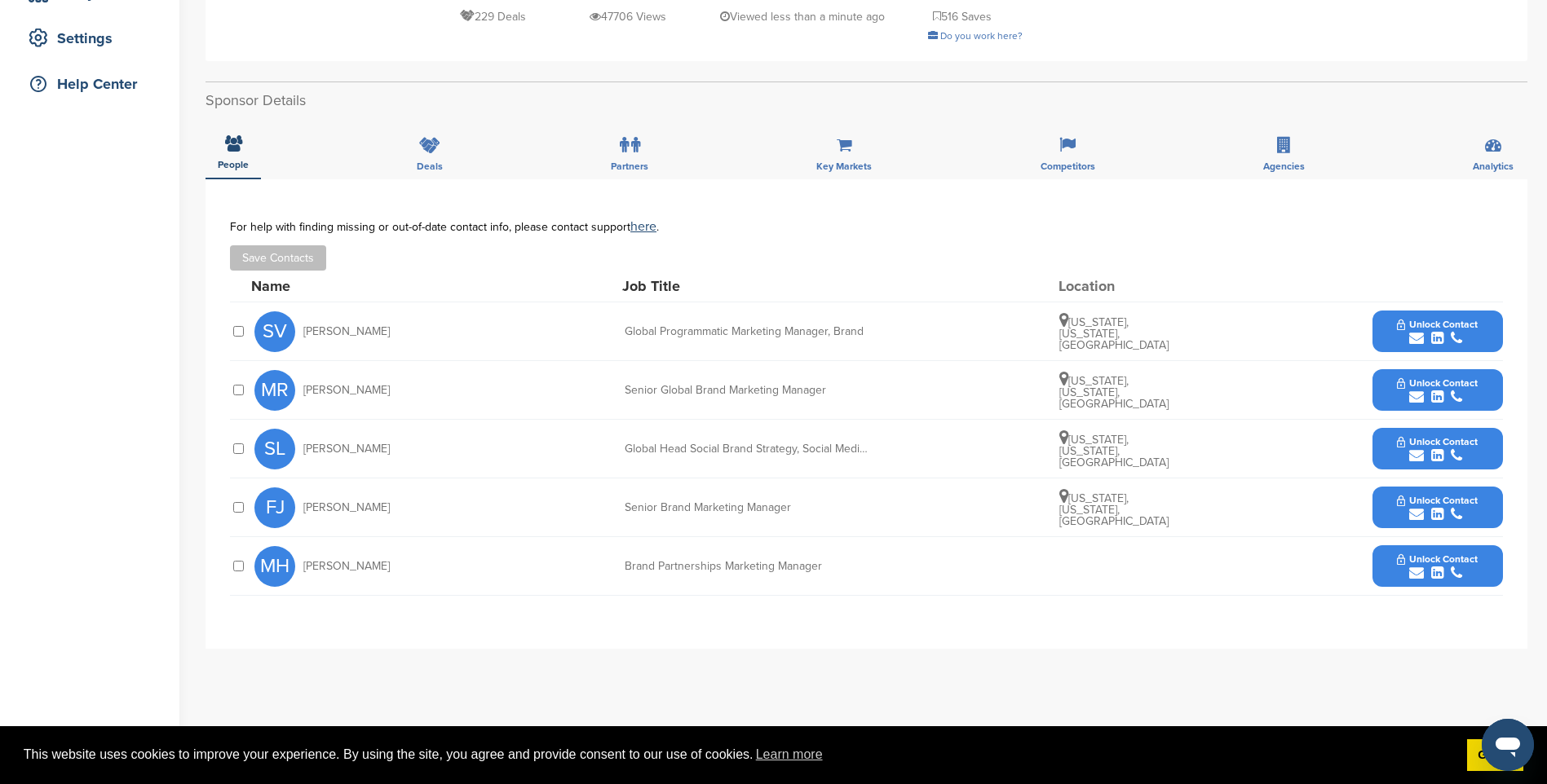
click at [1443, 507] on icon "submit" at bounding box center [1436, 514] width 12 height 15
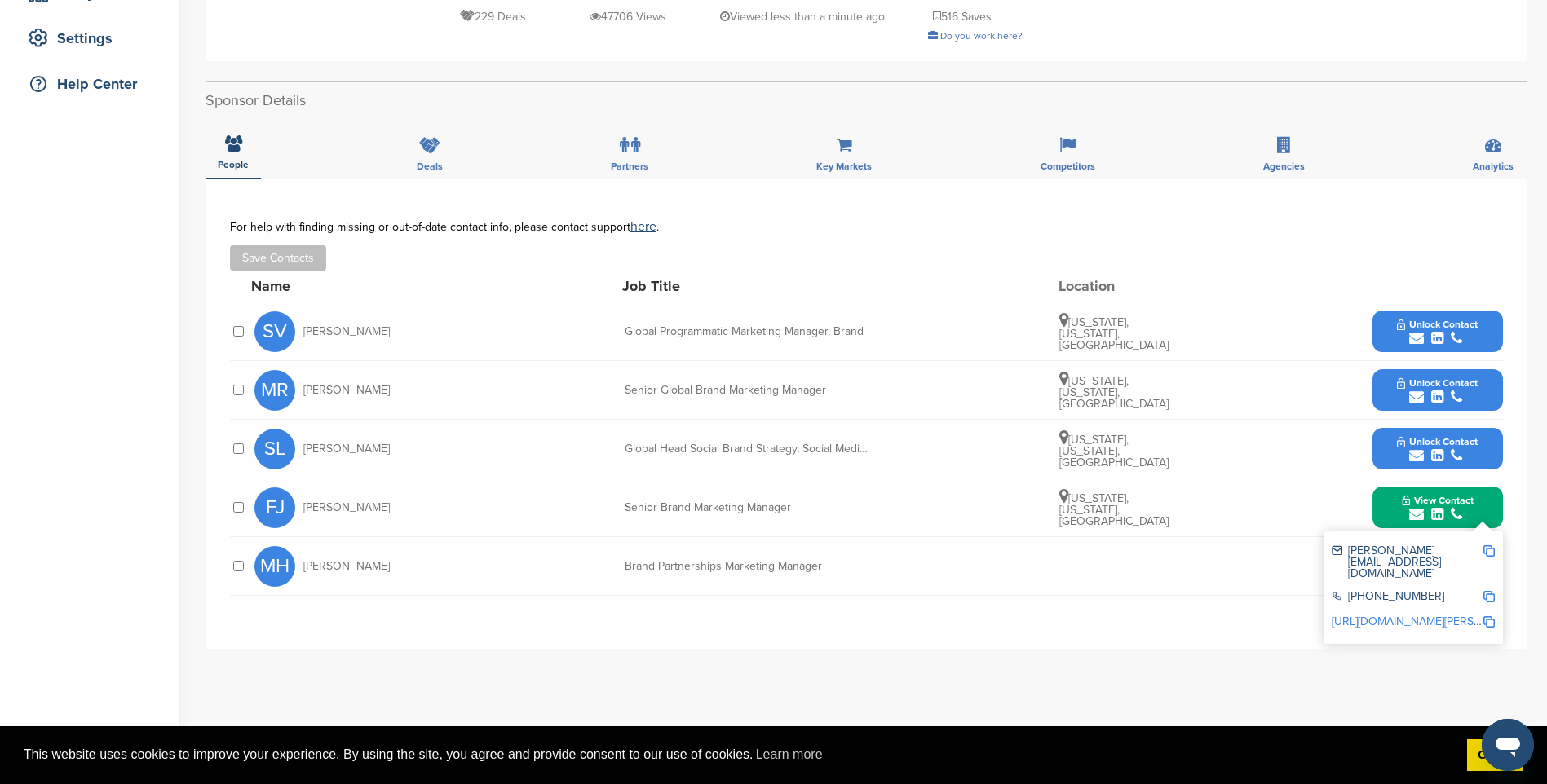
click at [1489, 553] on img at bounding box center [1488, 551] width 11 height 11
drag, startPoint x: 1468, startPoint y: 502, endPoint x: 1471, endPoint y: 556, distance: 54.1
click at [1468, 502] on span "View Contact" at bounding box center [1437, 500] width 71 height 11
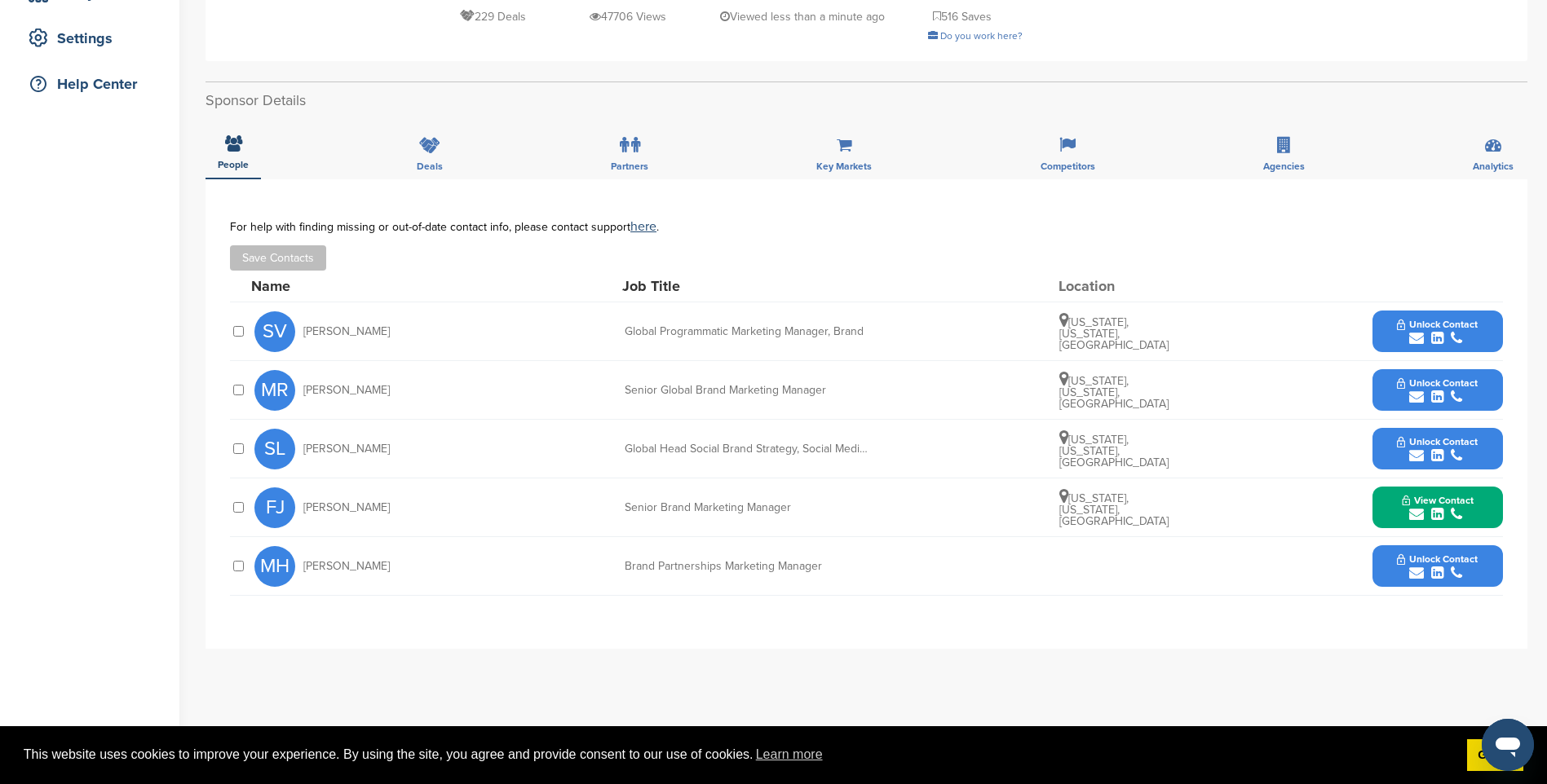
click at [1468, 566] on div "submit" at bounding box center [1437, 573] width 80 height 16
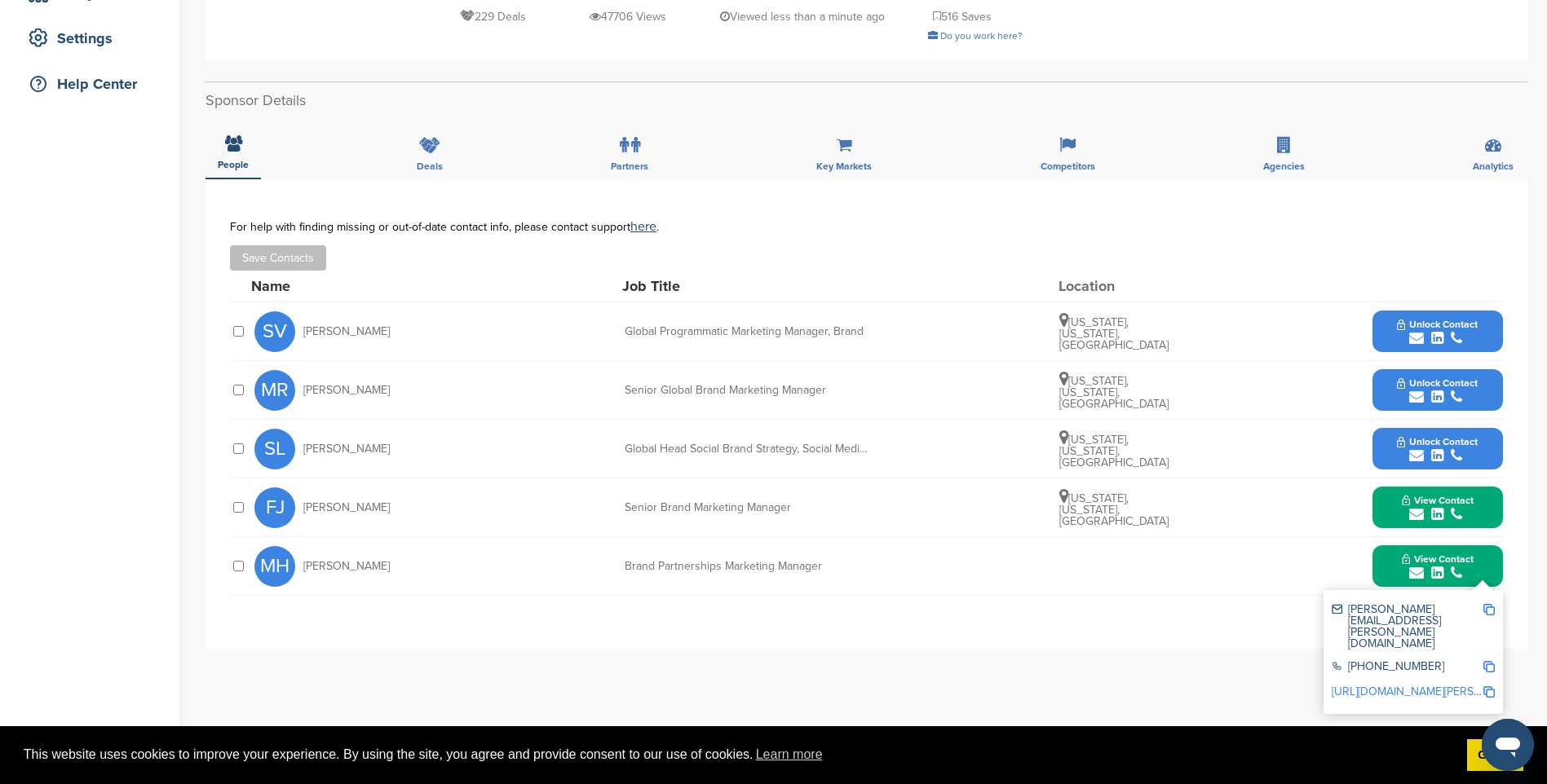
click at [1489, 608] on img at bounding box center [1488, 609] width 11 height 11
click at [1410, 439] on span "Unlock Contact" at bounding box center [1437, 441] width 80 height 11
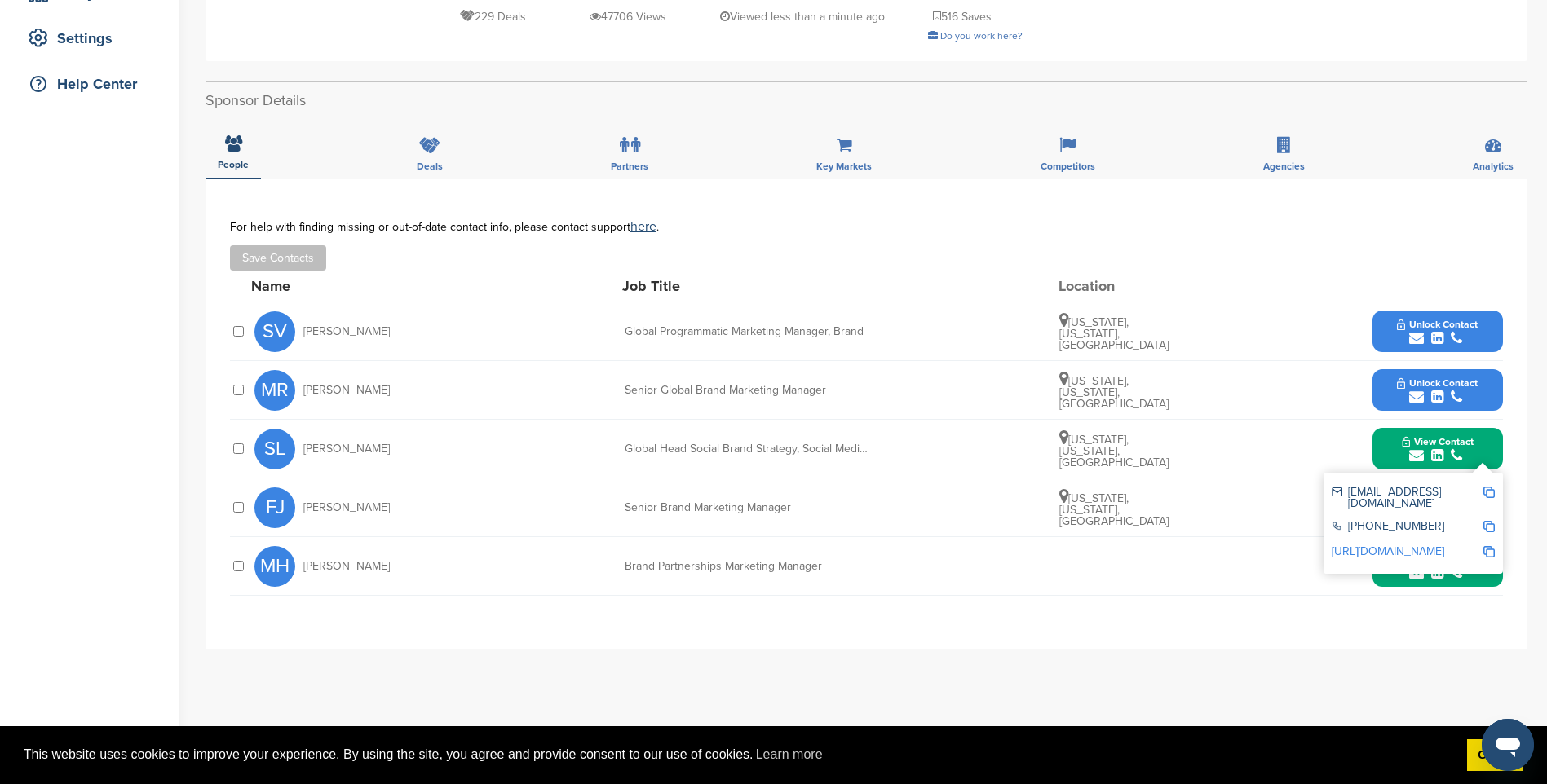
click at [1490, 492] on img at bounding box center [1488, 492] width 11 height 11
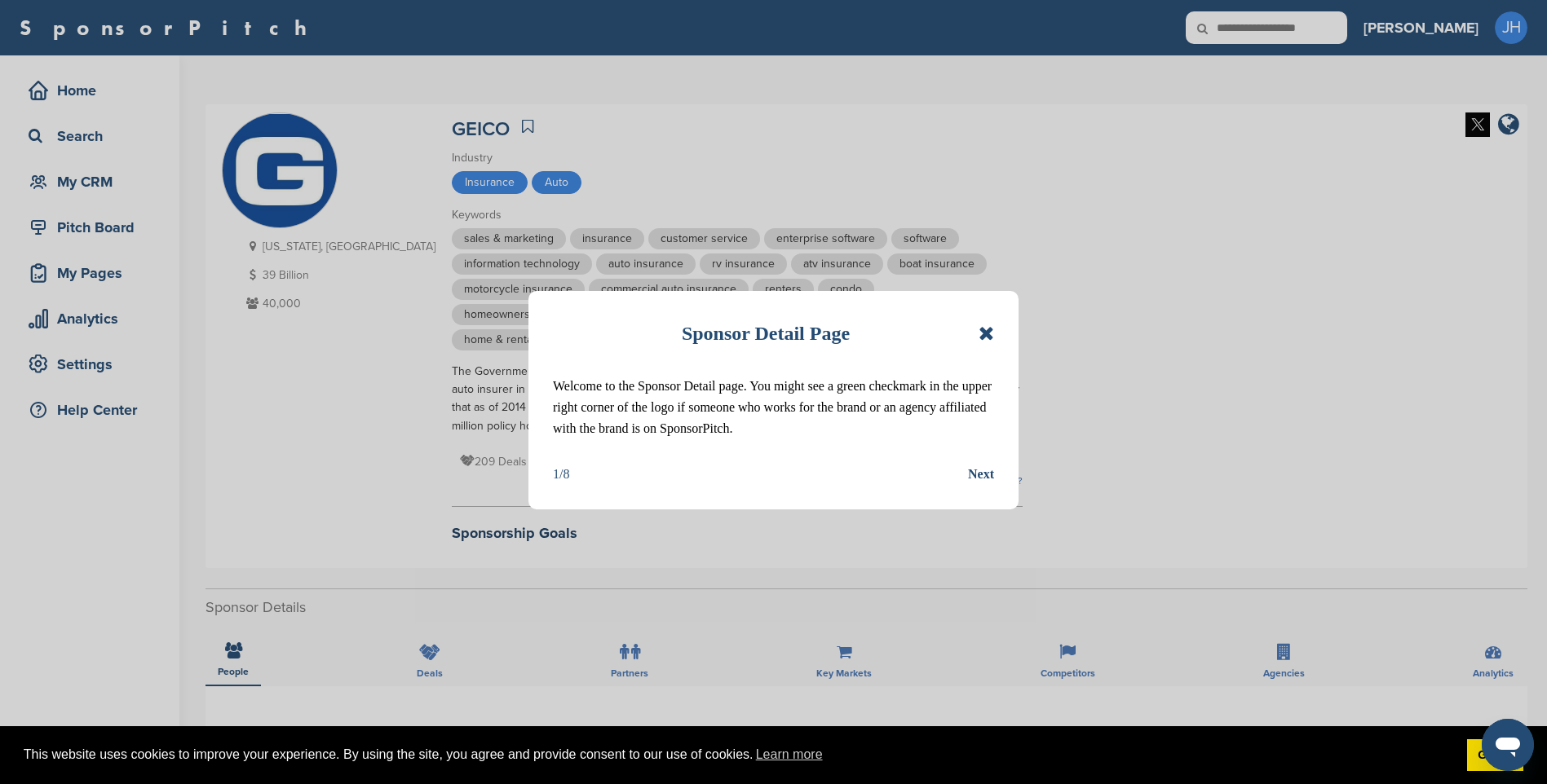
click at [987, 337] on icon at bounding box center [986, 333] width 16 height 19
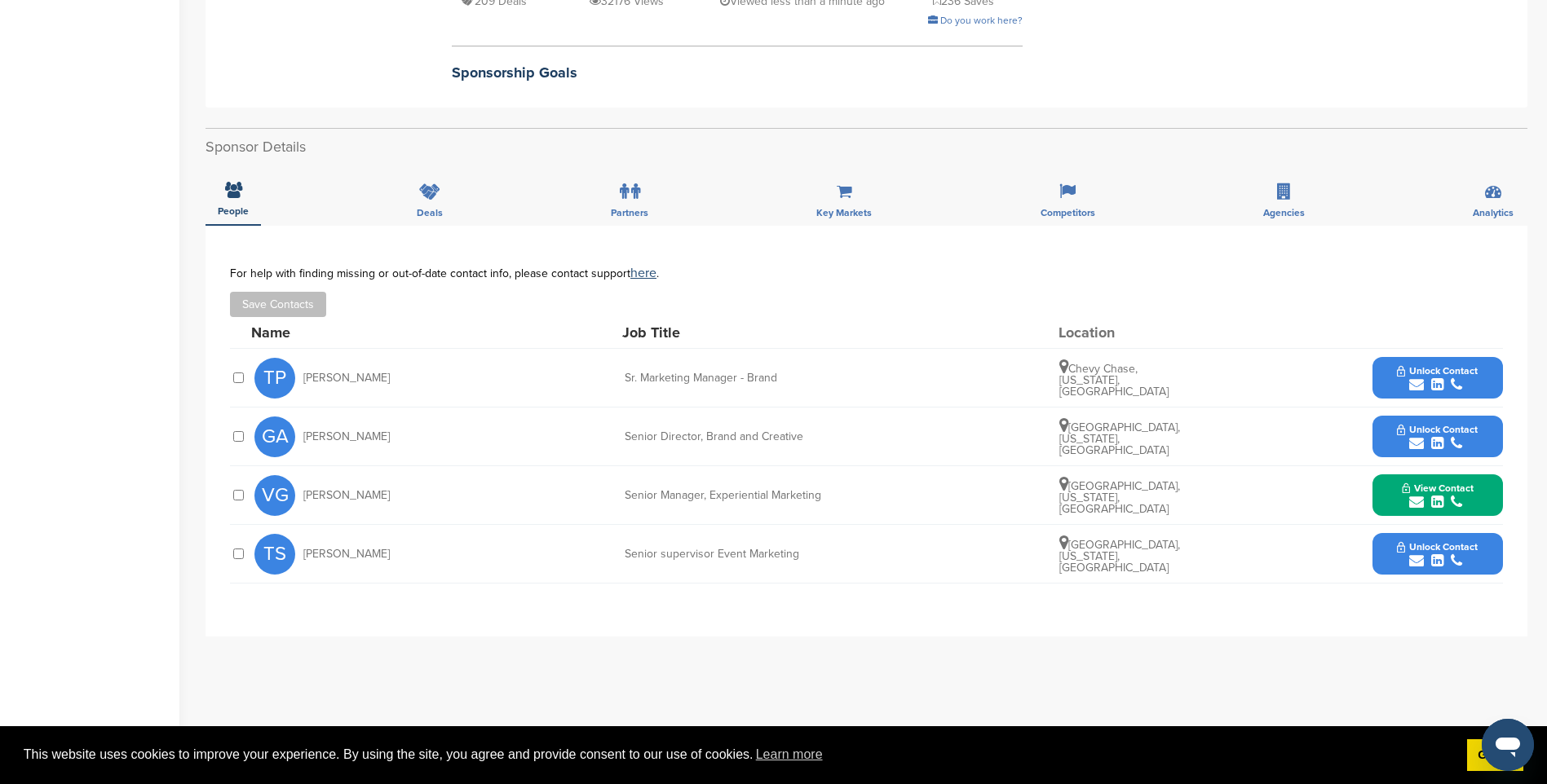
scroll to position [489, 0]
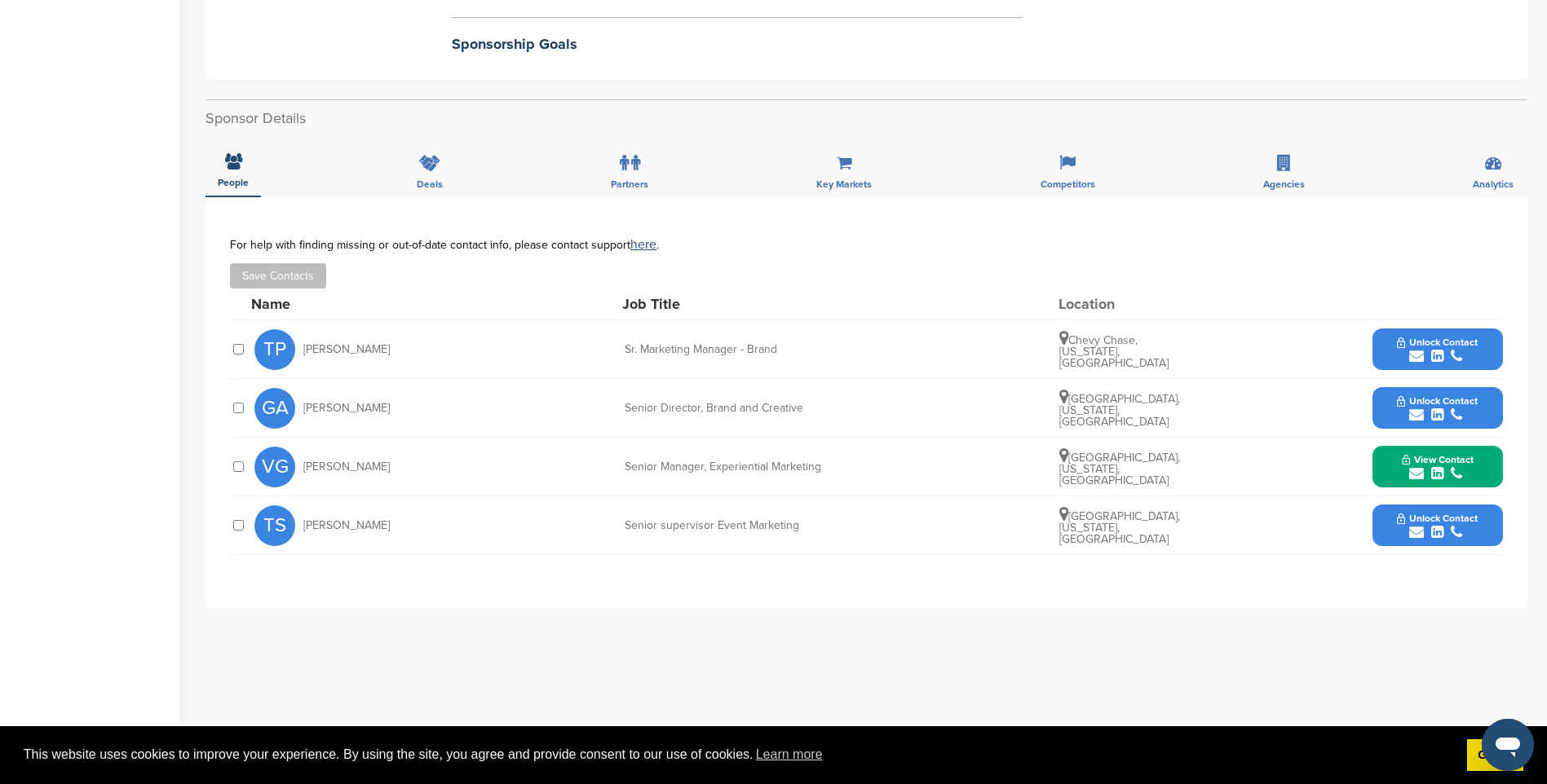
click at [1429, 349] on div "submit" at bounding box center [1437, 356] width 80 height 16
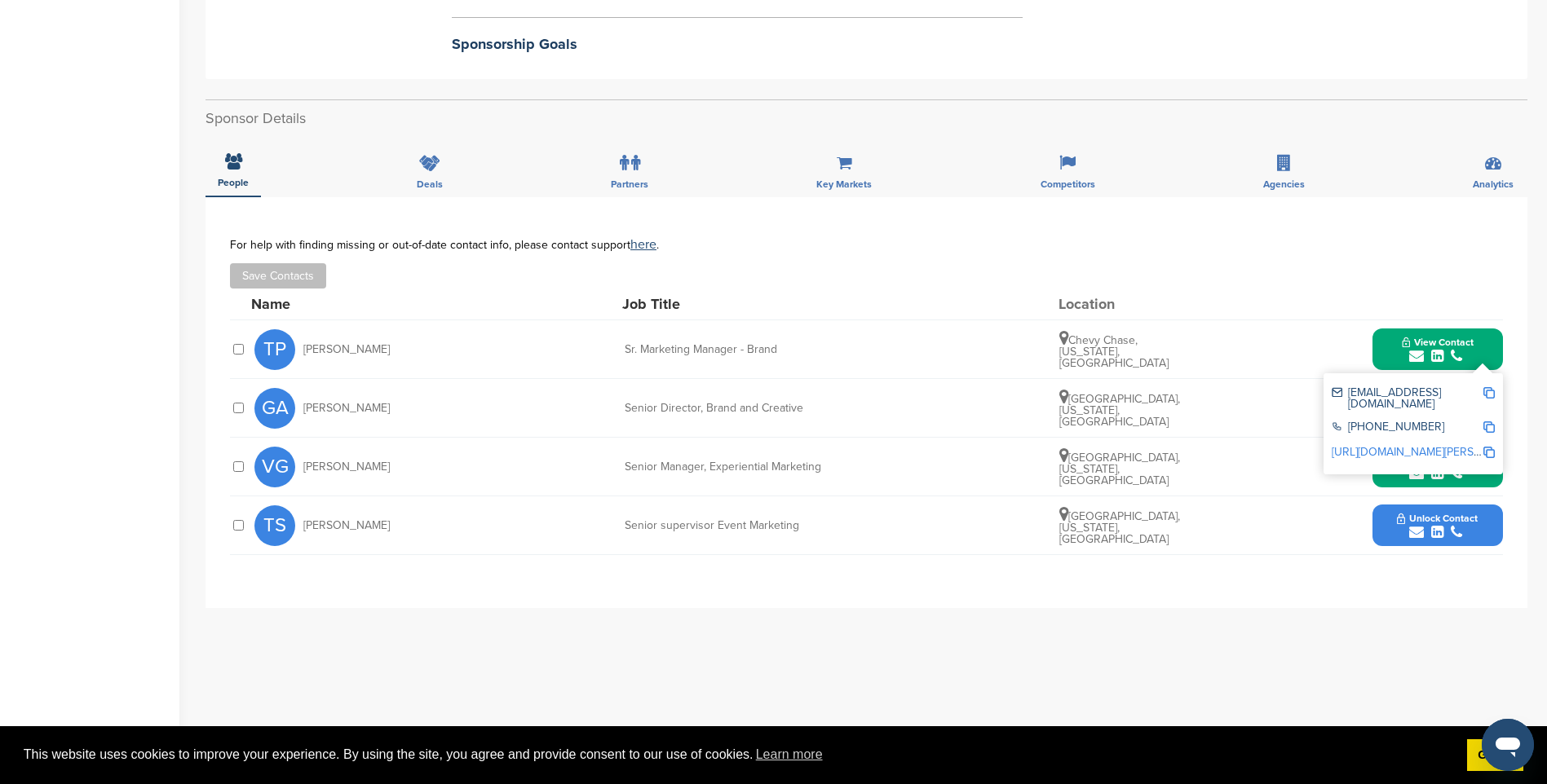
click at [1488, 387] on img at bounding box center [1488, 393] width 11 height 11
drag, startPoint x: 775, startPoint y: 554, endPoint x: 1015, endPoint y: 547, distance: 240.1
click at [775, 554] on div "**********" at bounding box center [867, 403] width 1322 height 411
click at [1418, 524] on icon "submit" at bounding box center [1416, 532] width 15 height 15
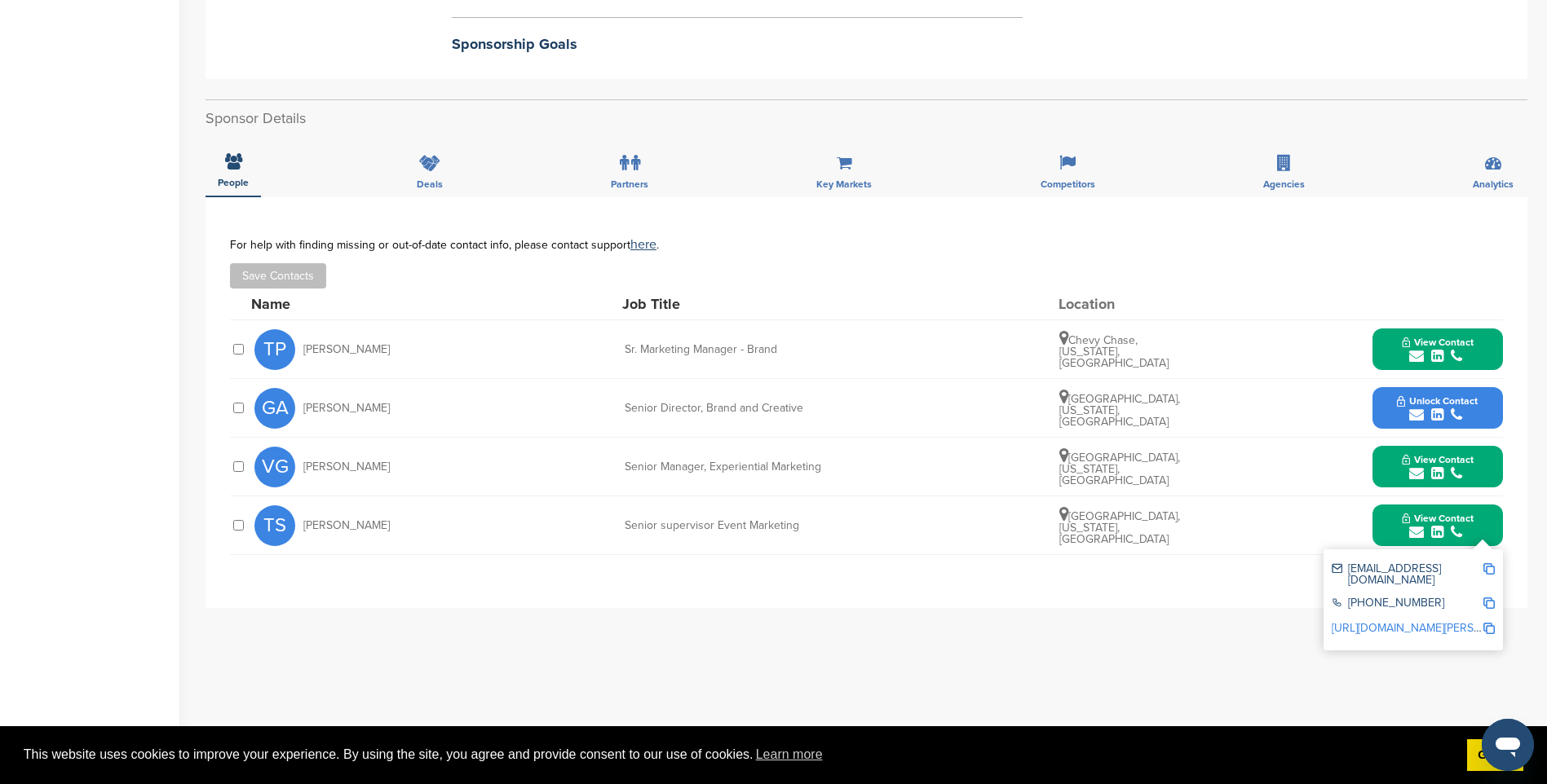
click at [1489, 563] on img at bounding box center [1488, 568] width 11 height 11
click at [1444, 454] on span "View Contact" at bounding box center [1437, 460] width 71 height 11
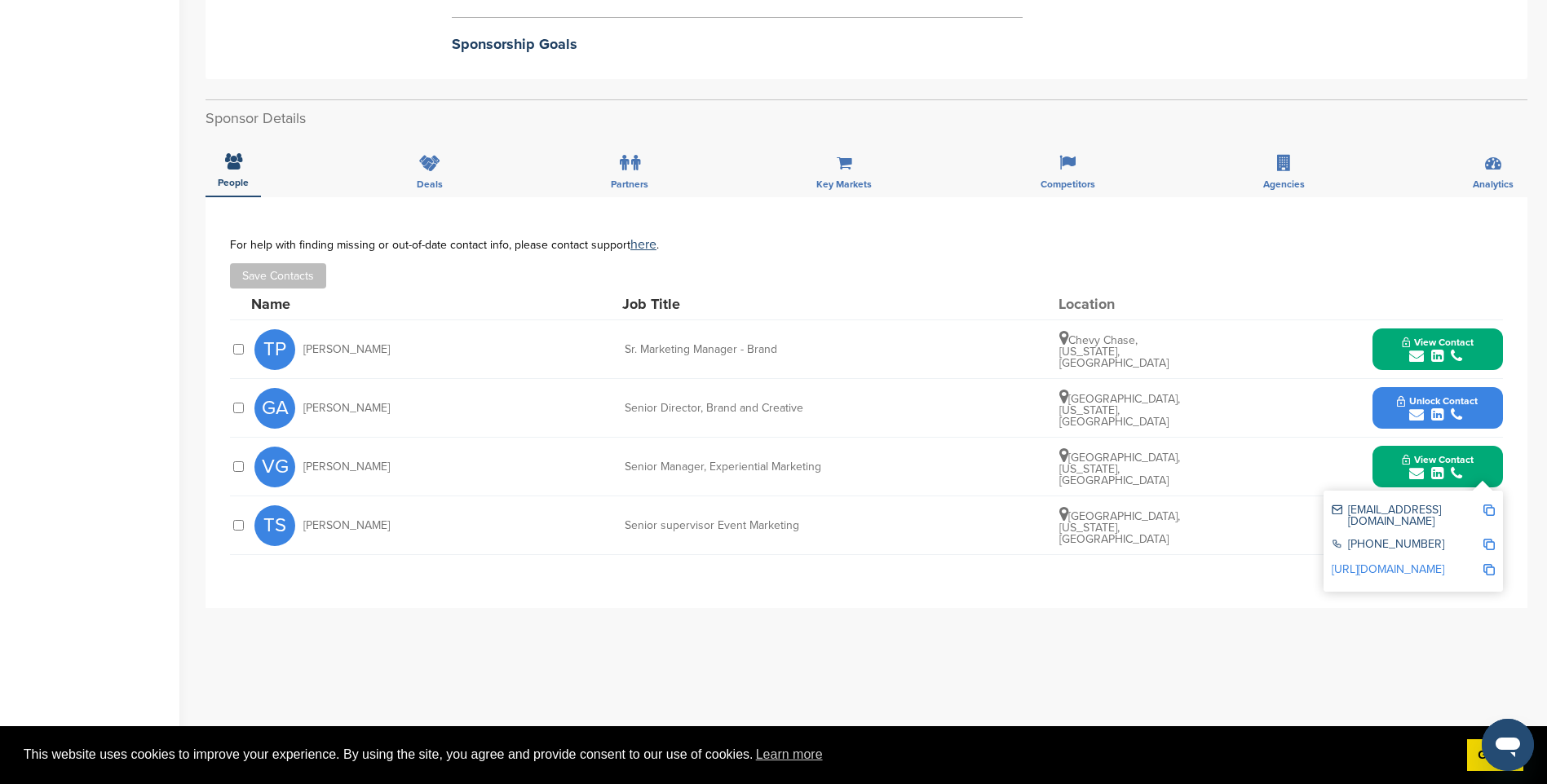
click at [1490, 504] on img at bounding box center [1488, 510] width 11 height 11
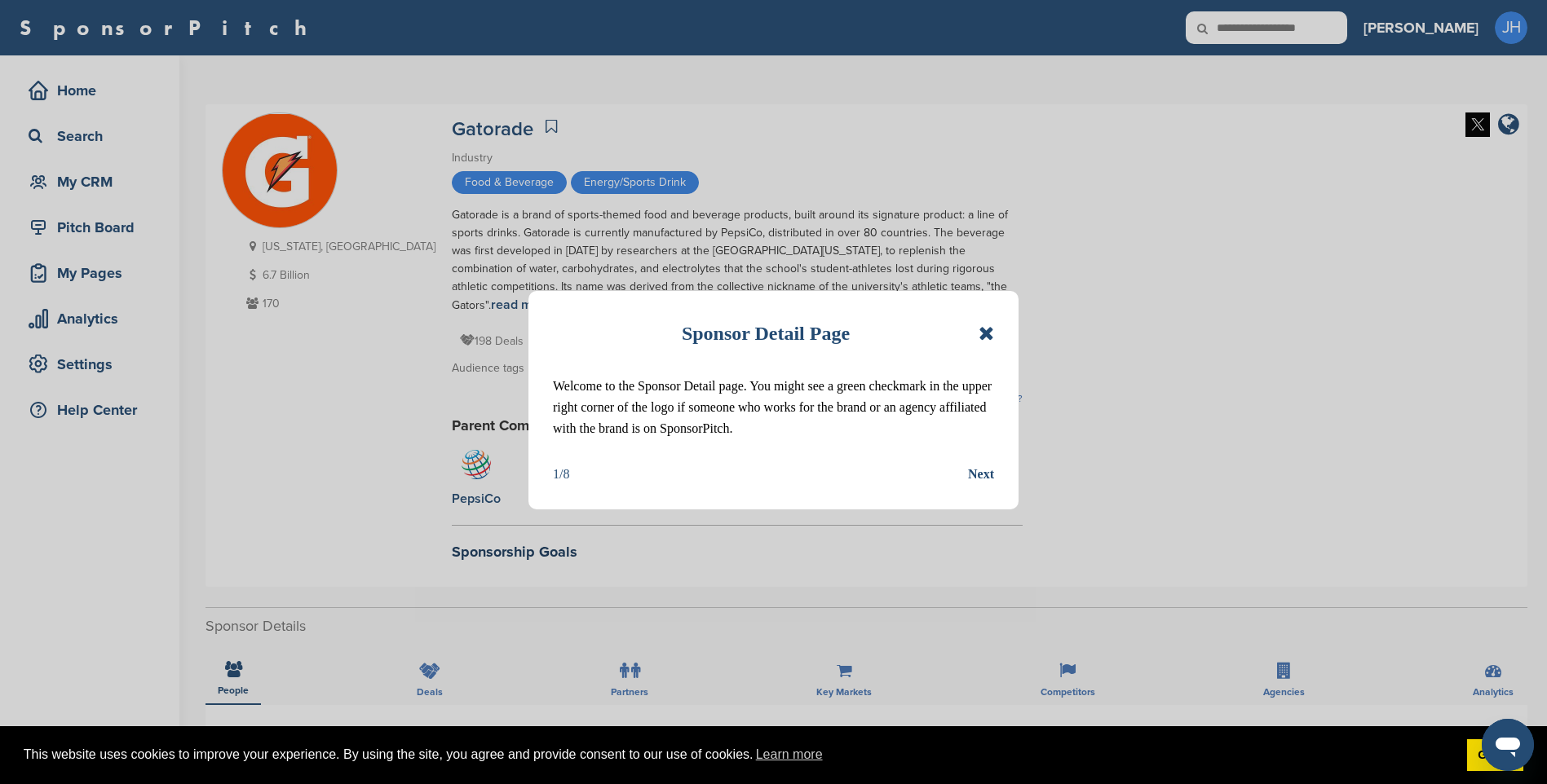
drag, startPoint x: 986, startPoint y: 334, endPoint x: 1044, endPoint y: 429, distance: 111.3
click at [986, 334] on icon at bounding box center [986, 333] width 16 height 19
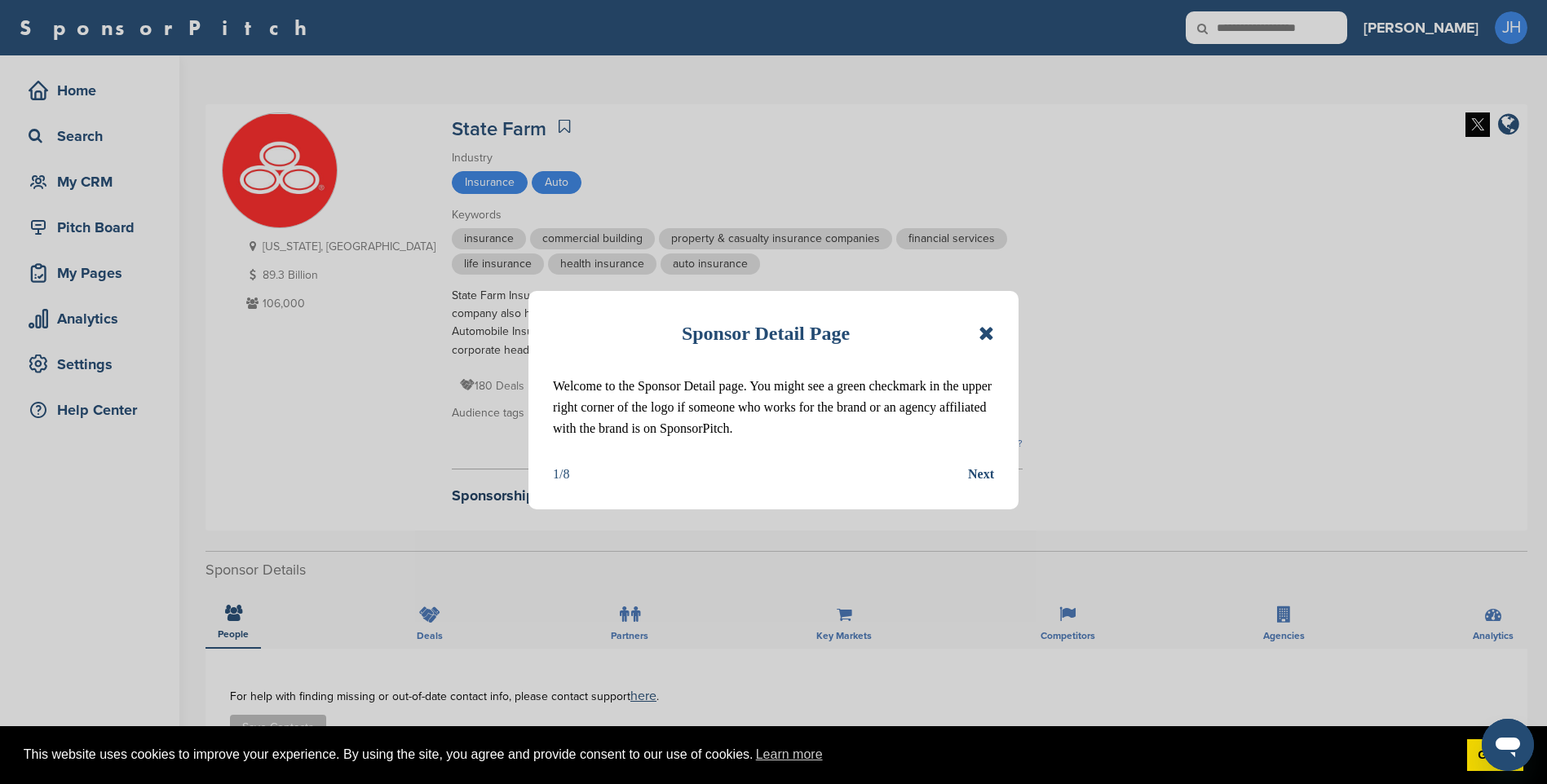
click at [971, 336] on div "Sponsor Detail Page" at bounding box center [774, 333] width 442 height 36
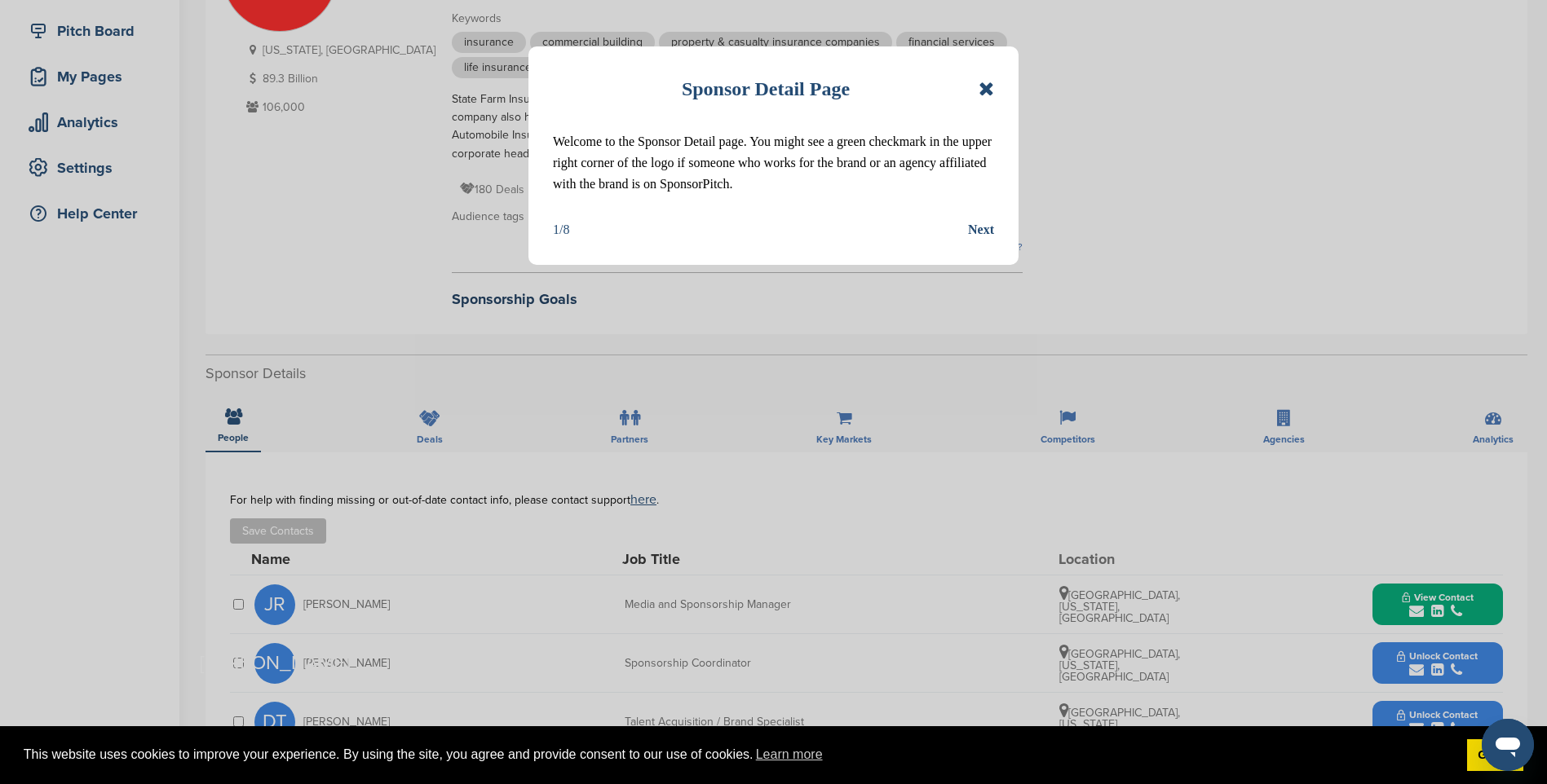
scroll to position [245, 0]
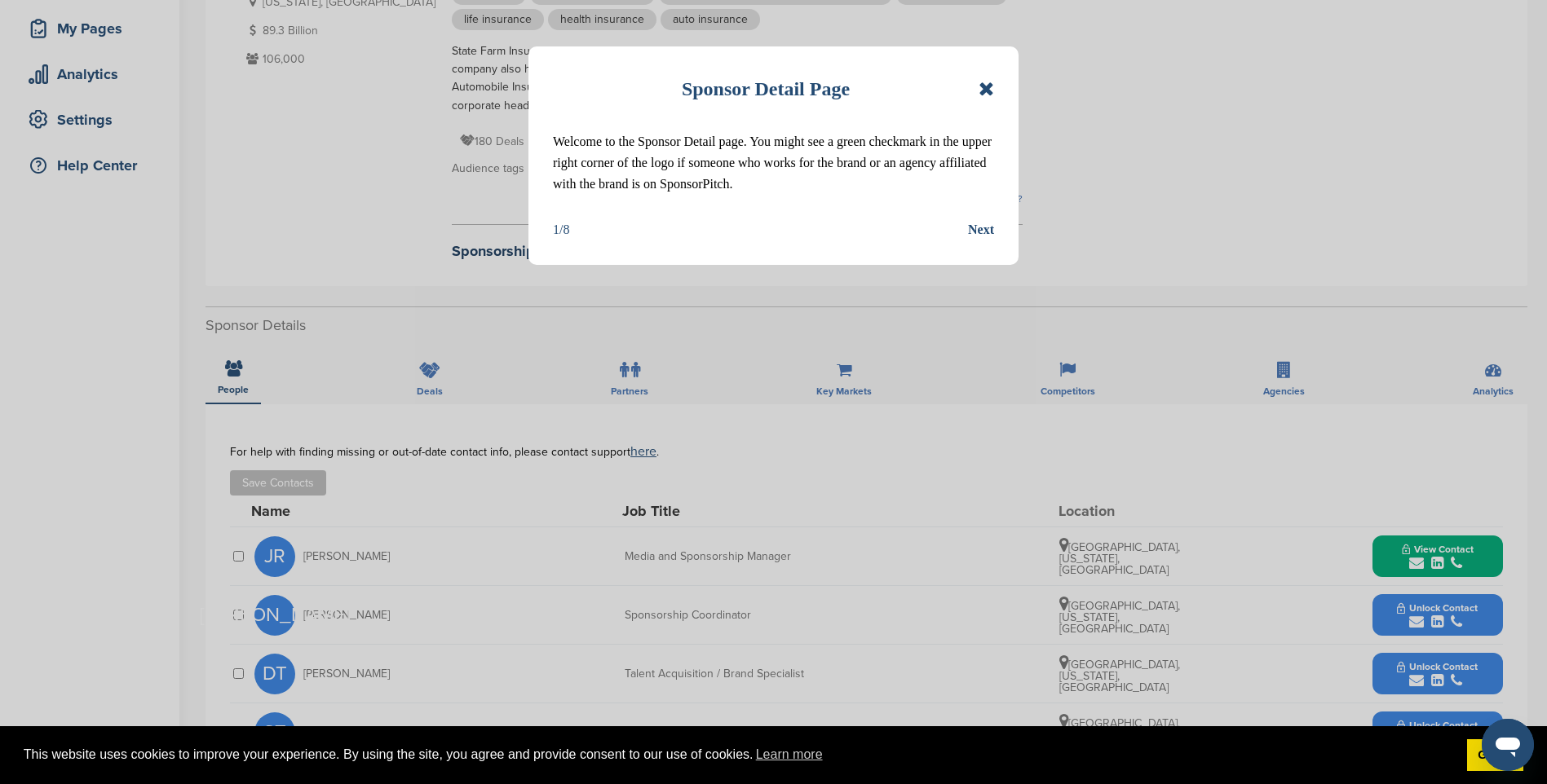
click at [986, 94] on icon at bounding box center [986, 89] width 16 height 19
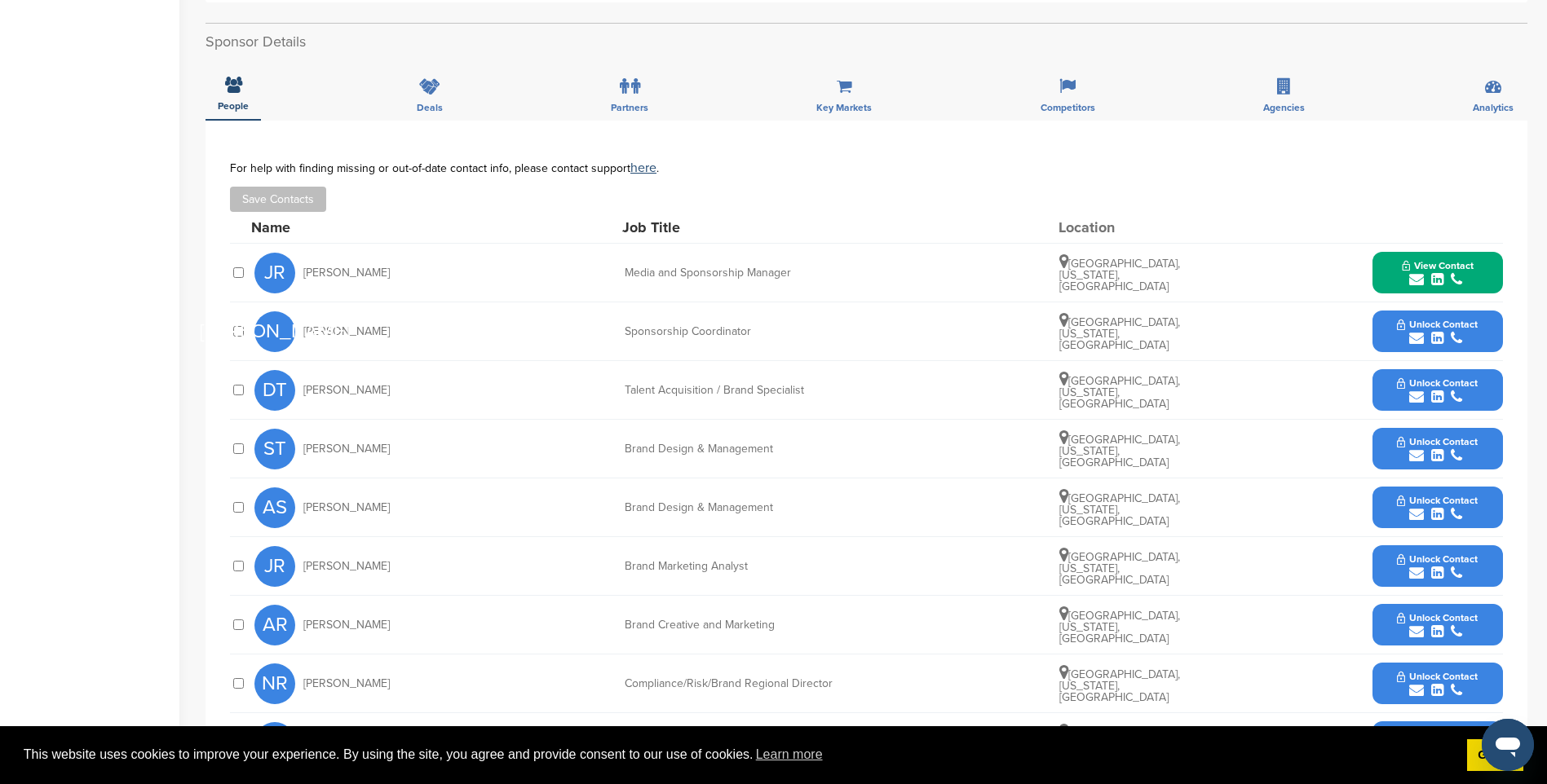
scroll to position [570, 0]
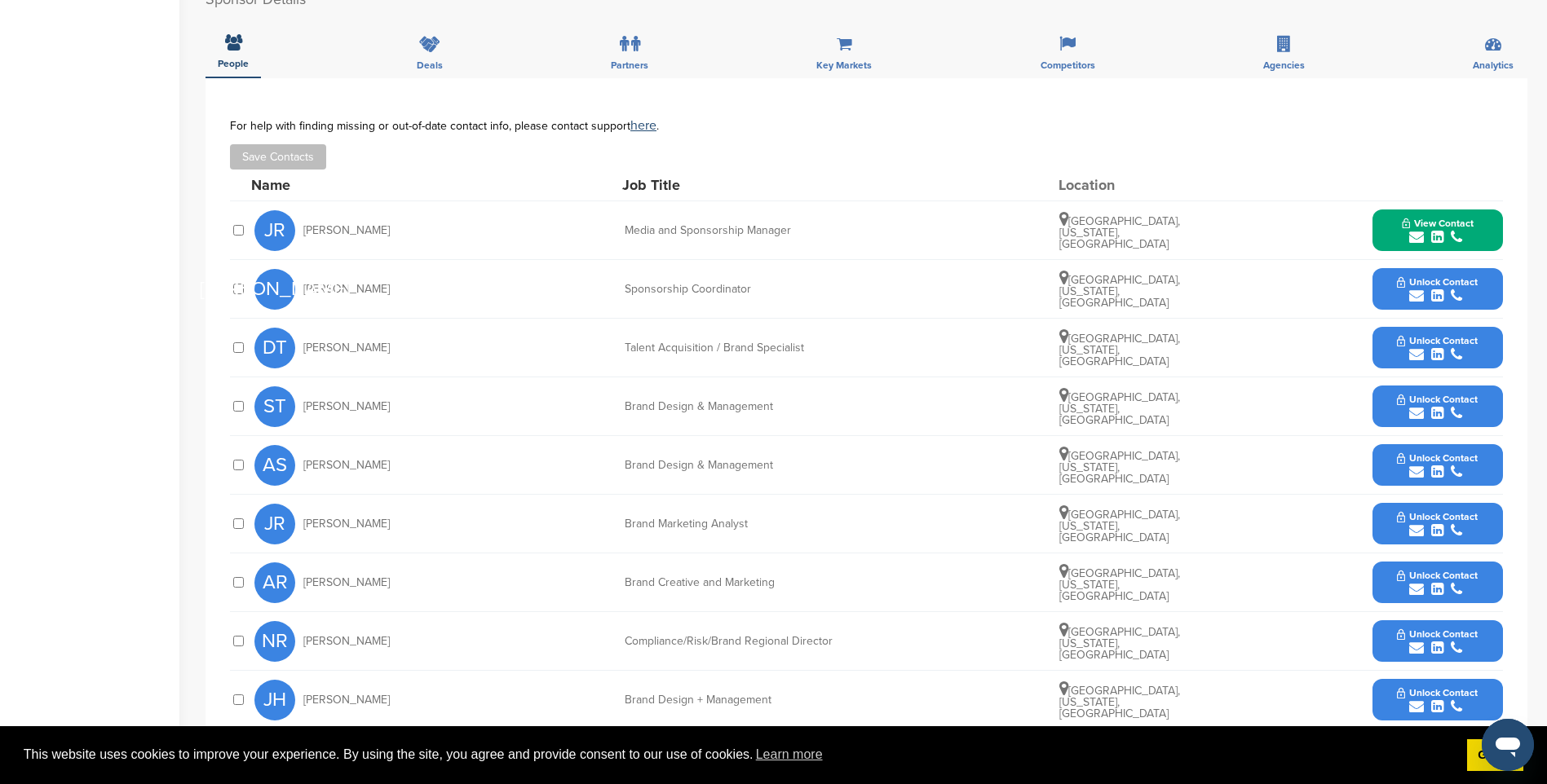
click at [1488, 234] on button "View Contact" at bounding box center [1437, 231] width 111 height 49
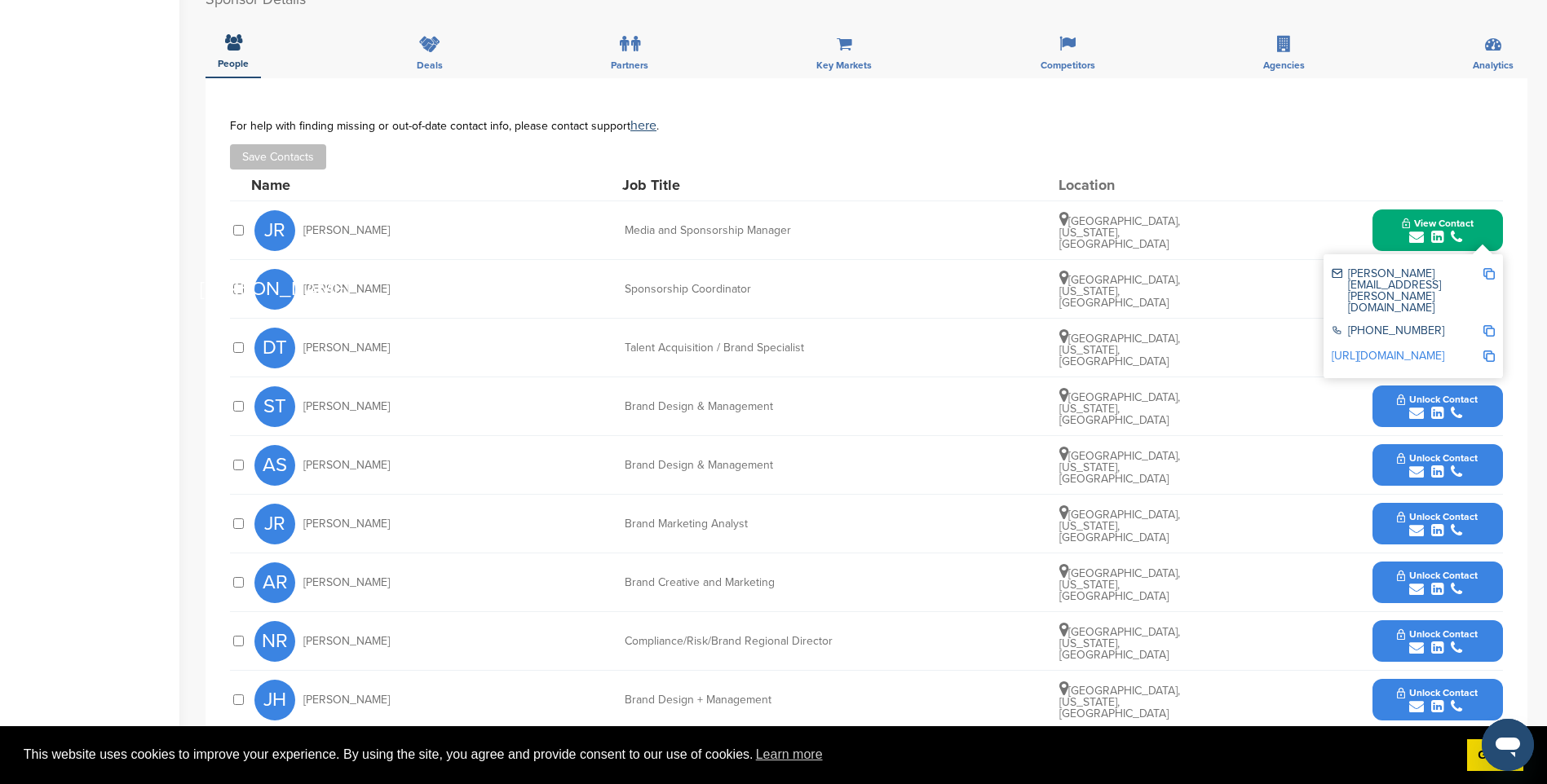
click at [1493, 275] on img at bounding box center [1488, 273] width 11 height 11
drag, startPoint x: 1450, startPoint y: 228, endPoint x: 1454, endPoint y: 248, distance: 20.4
click at [1450, 228] on span "View Contact" at bounding box center [1437, 223] width 71 height 11
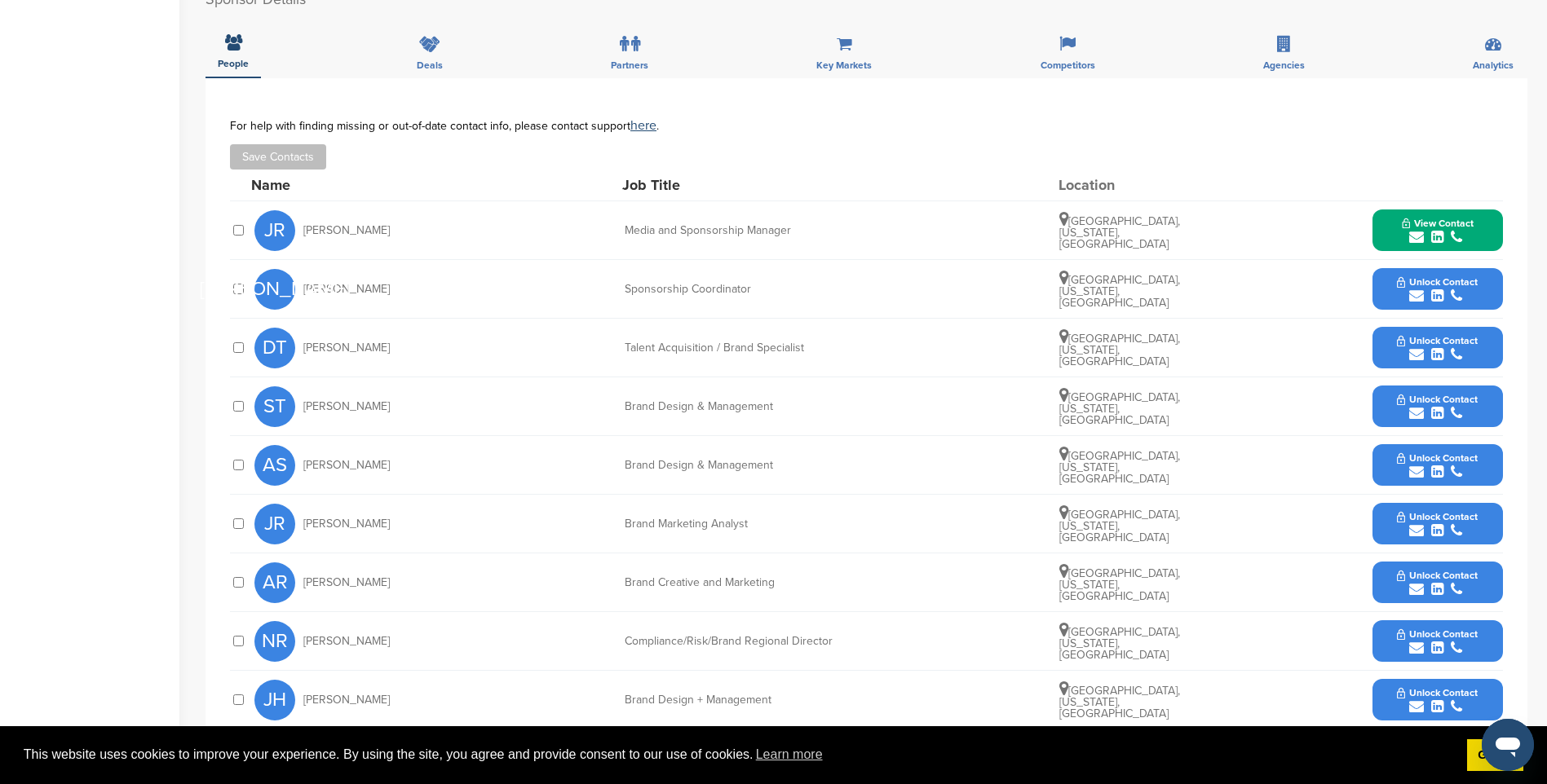
click at [1452, 280] on span "Unlock Contact" at bounding box center [1437, 281] width 80 height 11
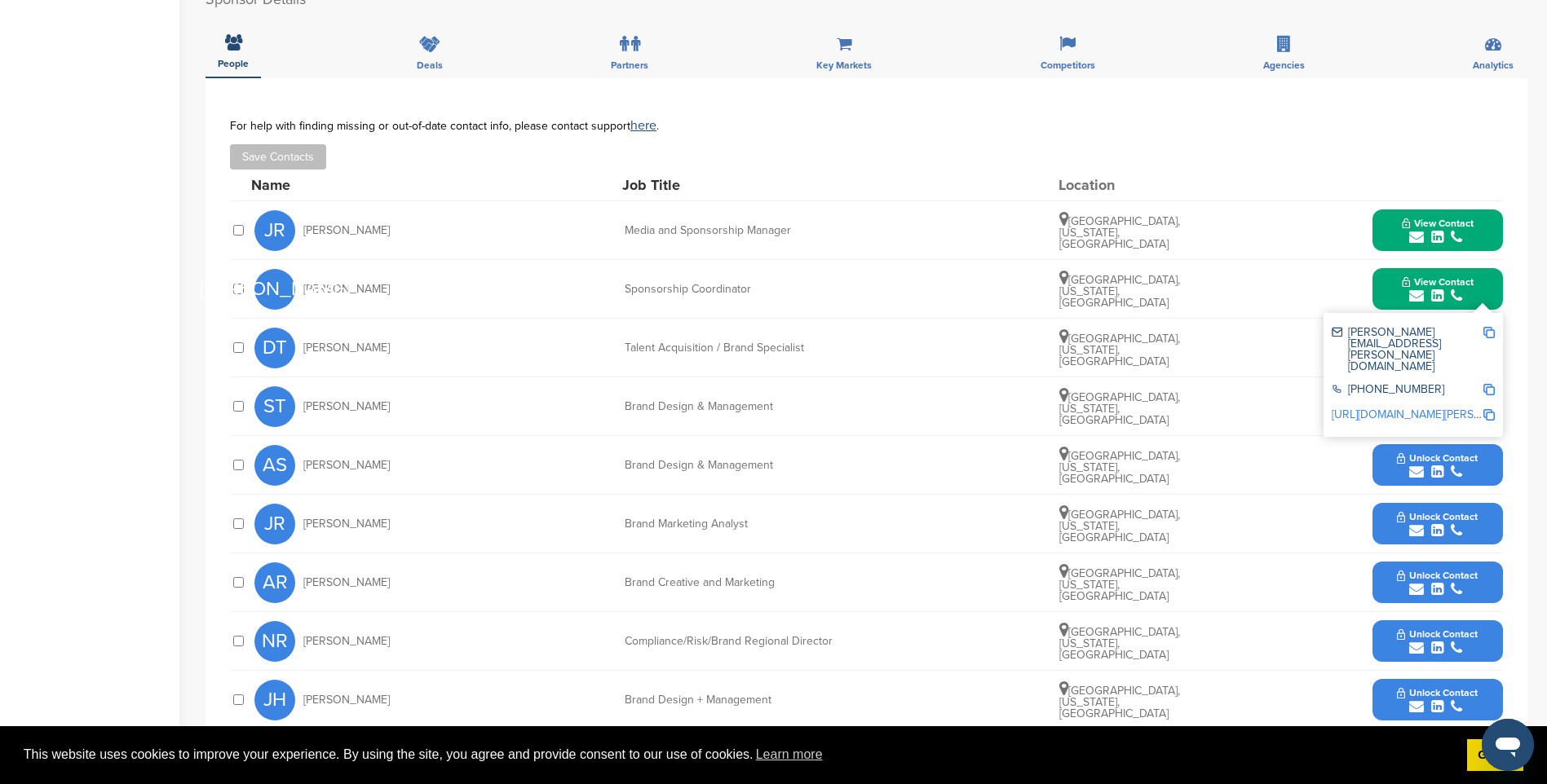
click at [1488, 328] on img at bounding box center [1488, 333] width 11 height 11
click at [1434, 289] on icon "submit" at bounding box center [1436, 296] width 12 height 15
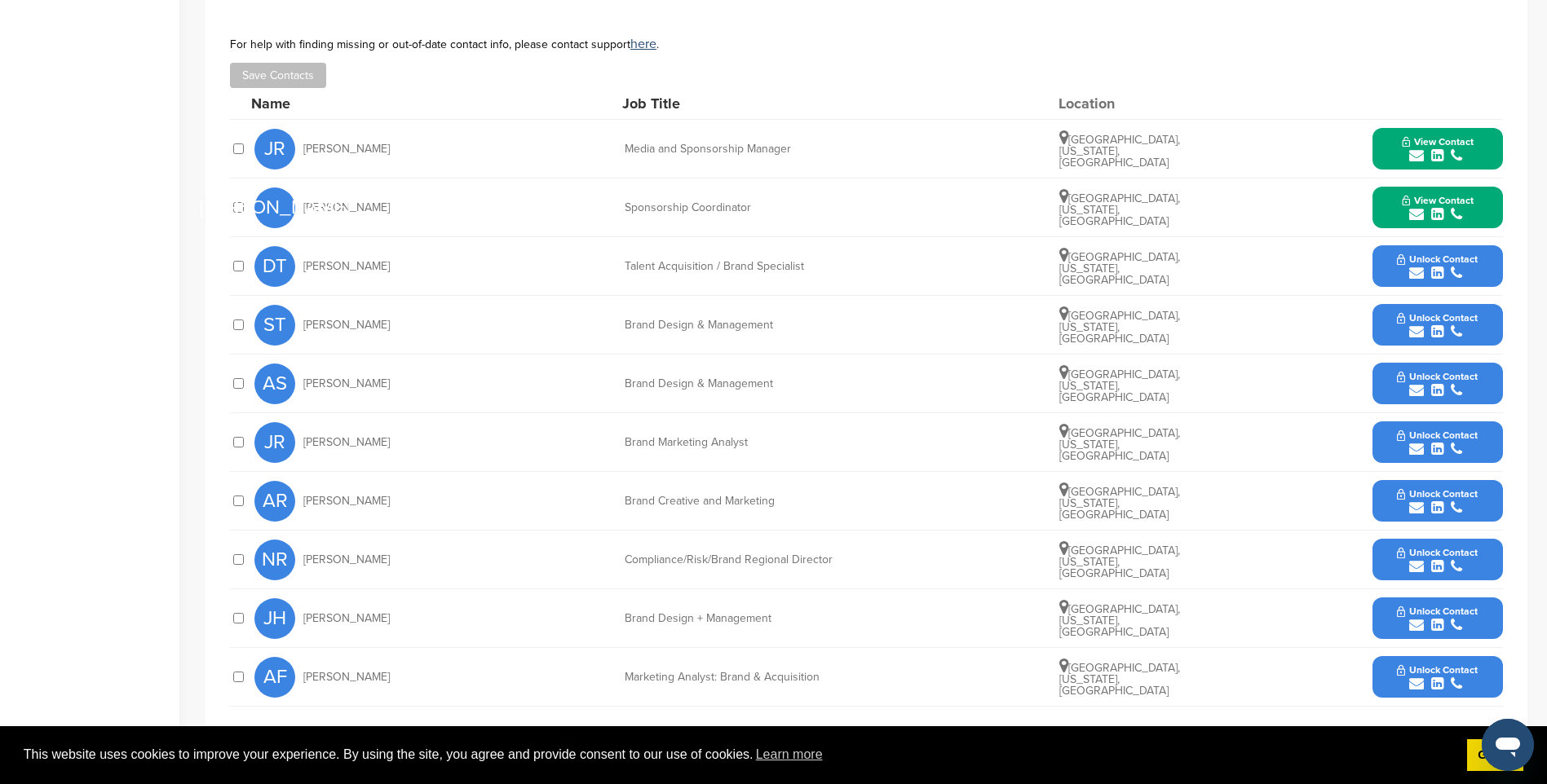
scroll to position [734, 0]
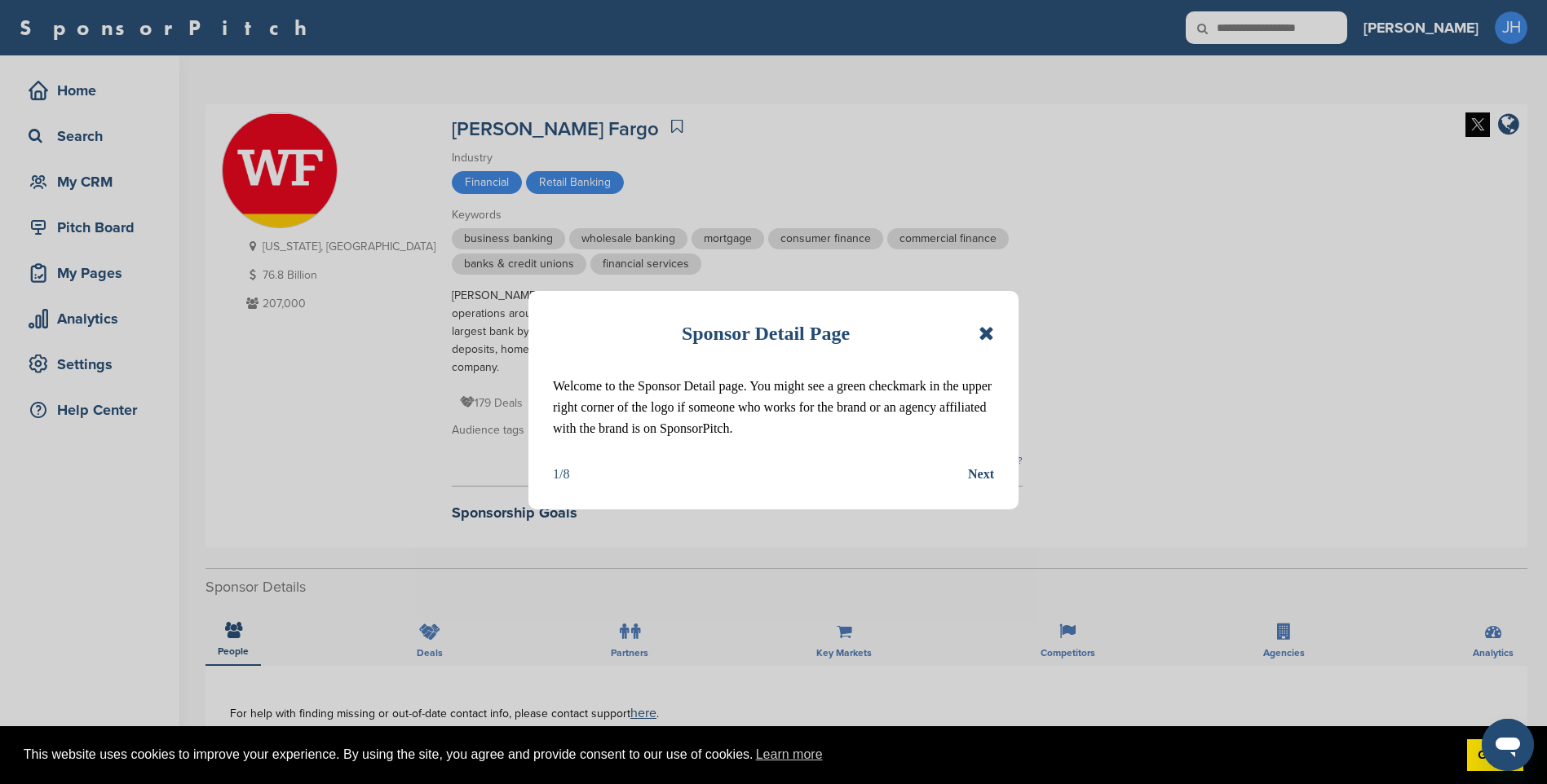
click at [987, 332] on icon at bounding box center [986, 333] width 16 height 19
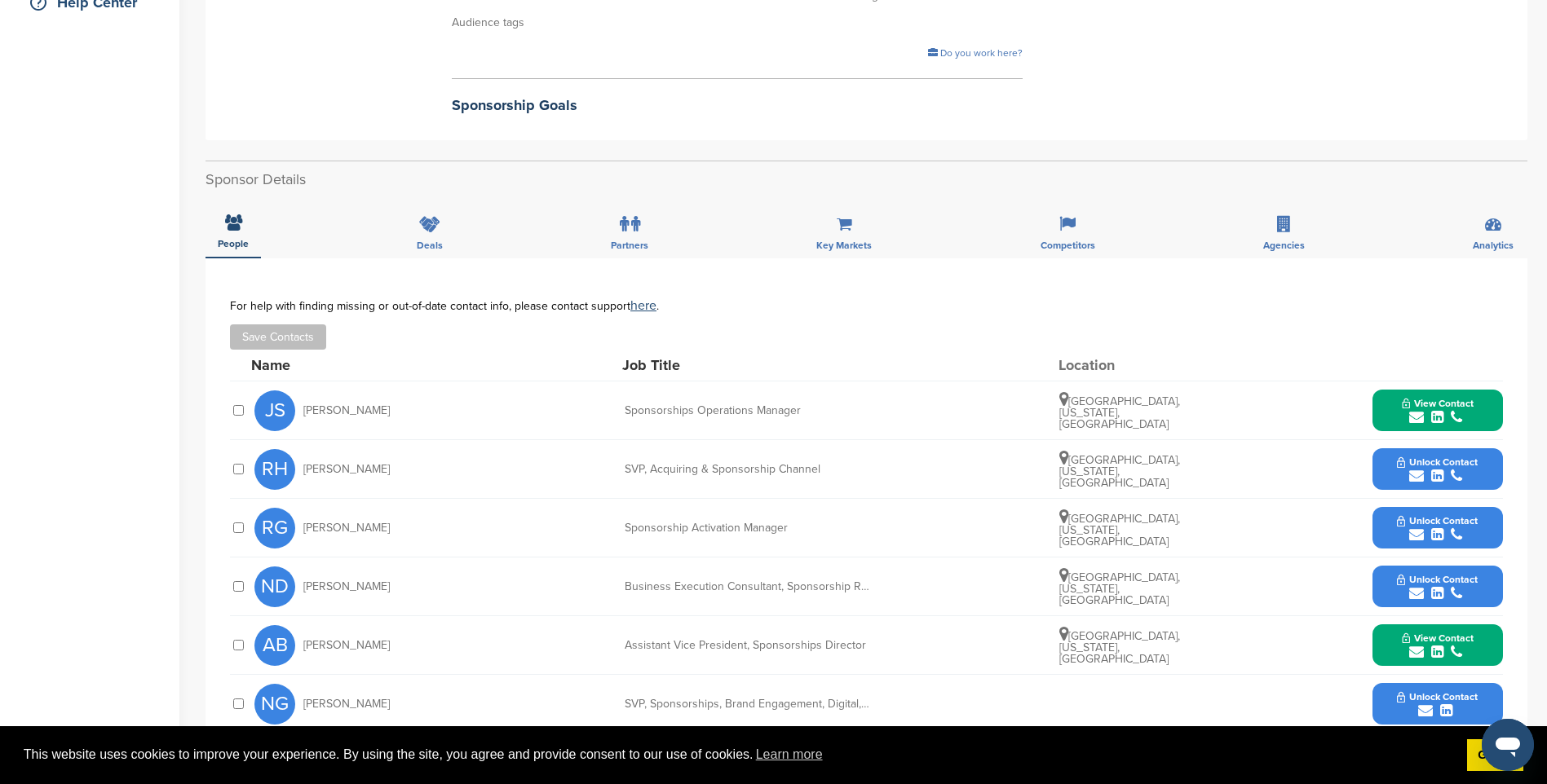
scroll to position [489, 0]
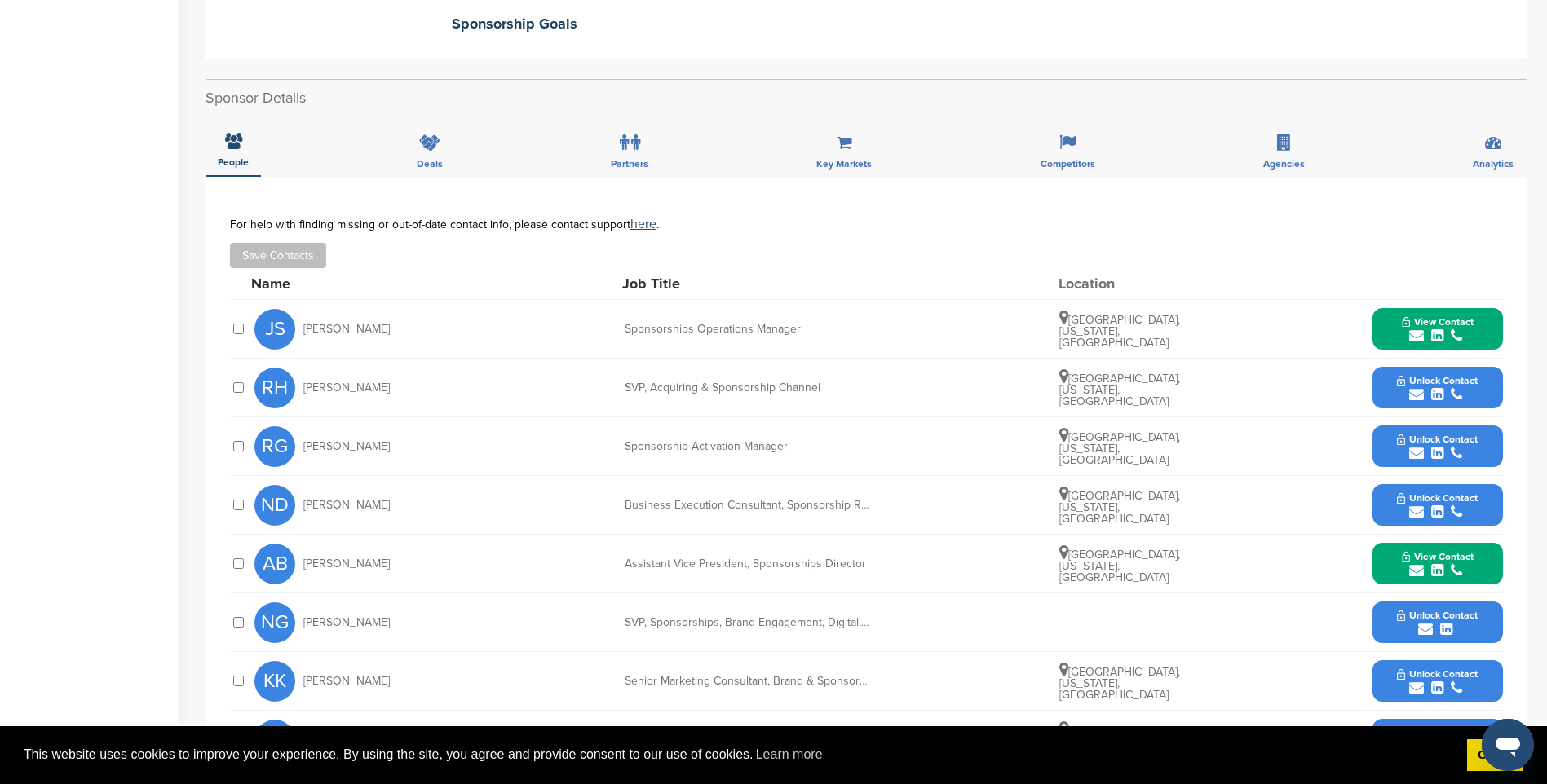
click at [1414, 328] on icon "submit" at bounding box center [1416, 335] width 15 height 15
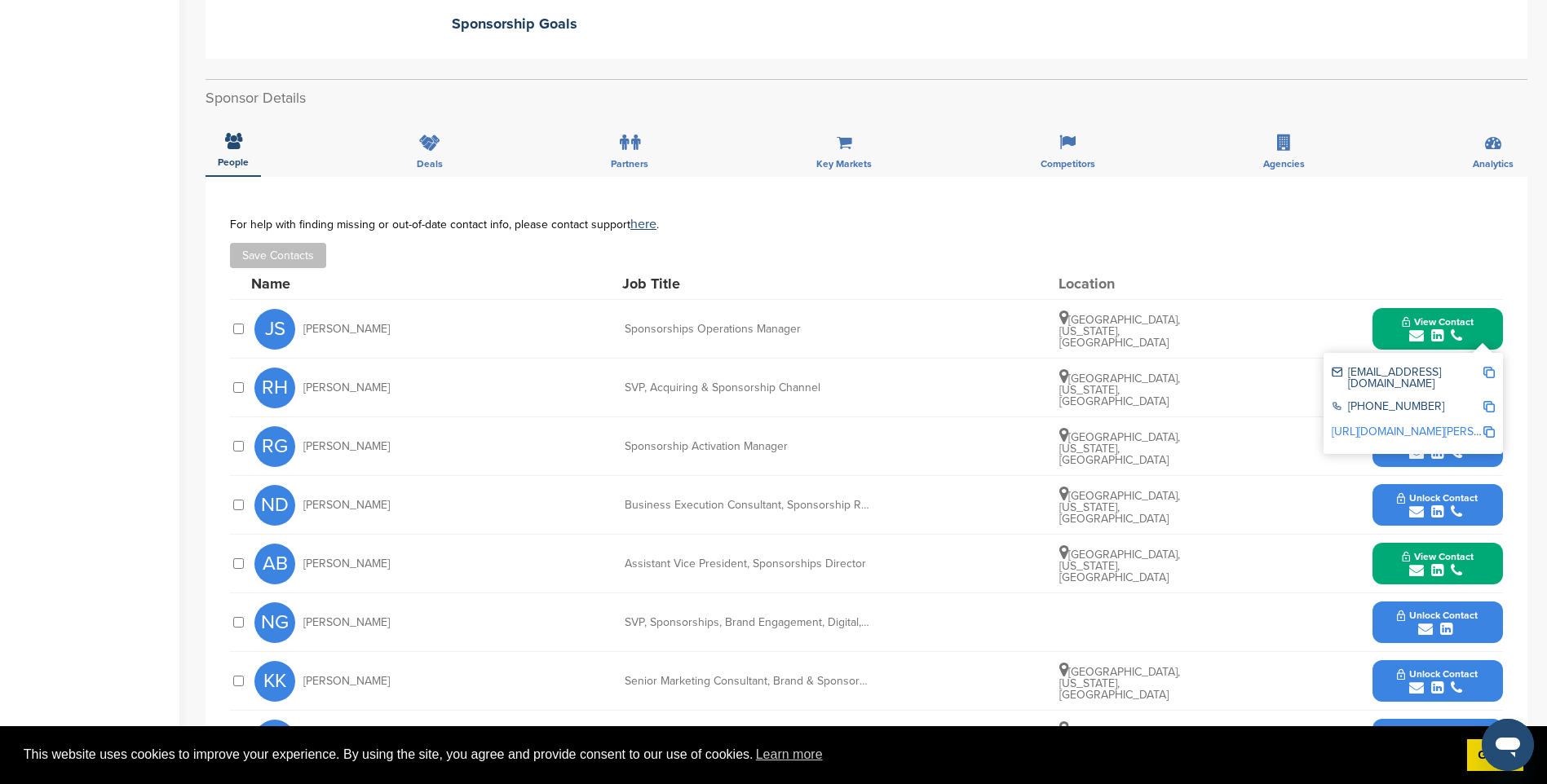
click at [1487, 366] on img at bounding box center [1488, 372] width 11 height 11
click at [1423, 316] on span "View Contact" at bounding box center [1437, 322] width 71 height 11
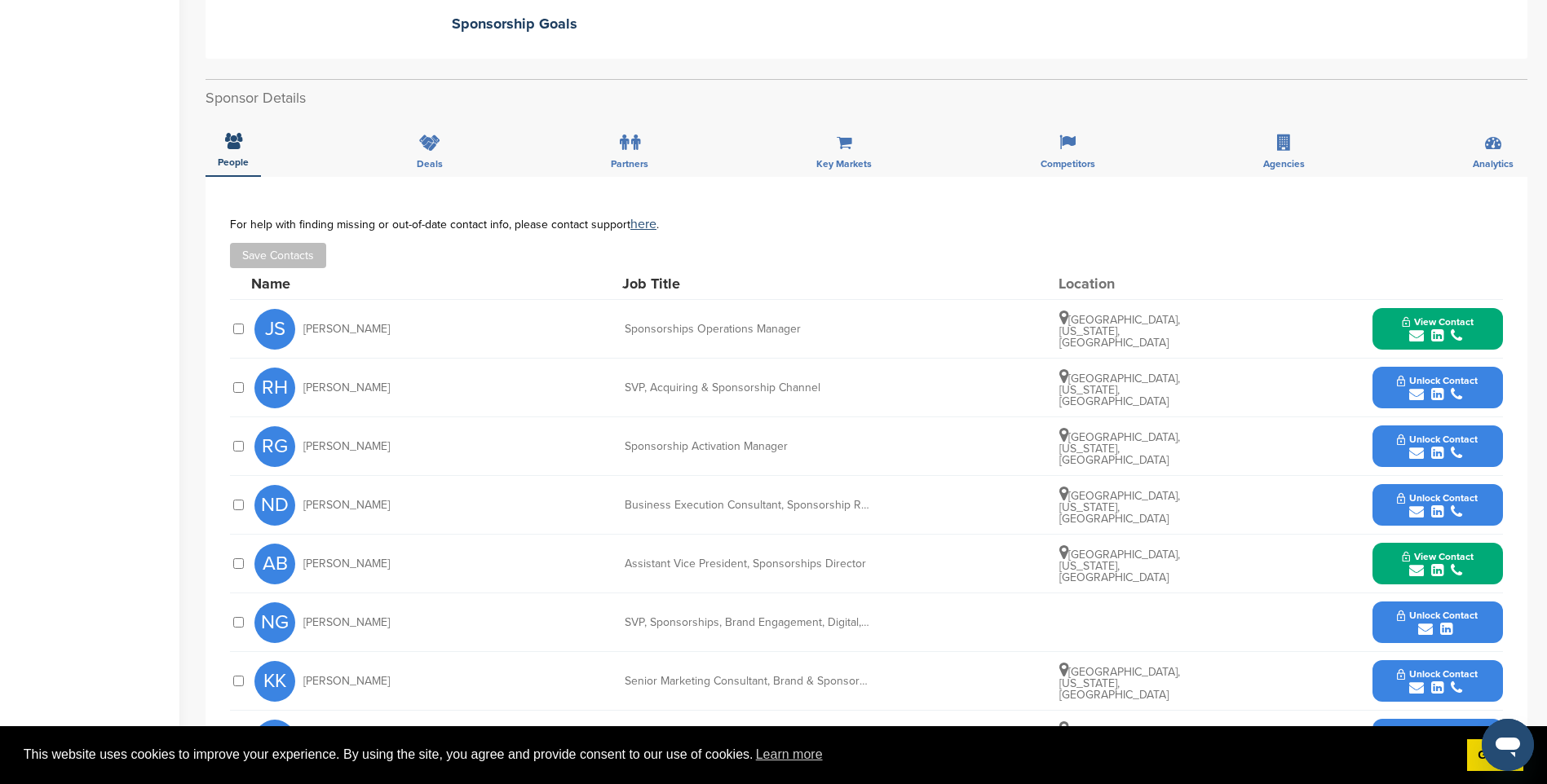
click at [1439, 375] on span "Unlock Contact" at bounding box center [1437, 380] width 80 height 11
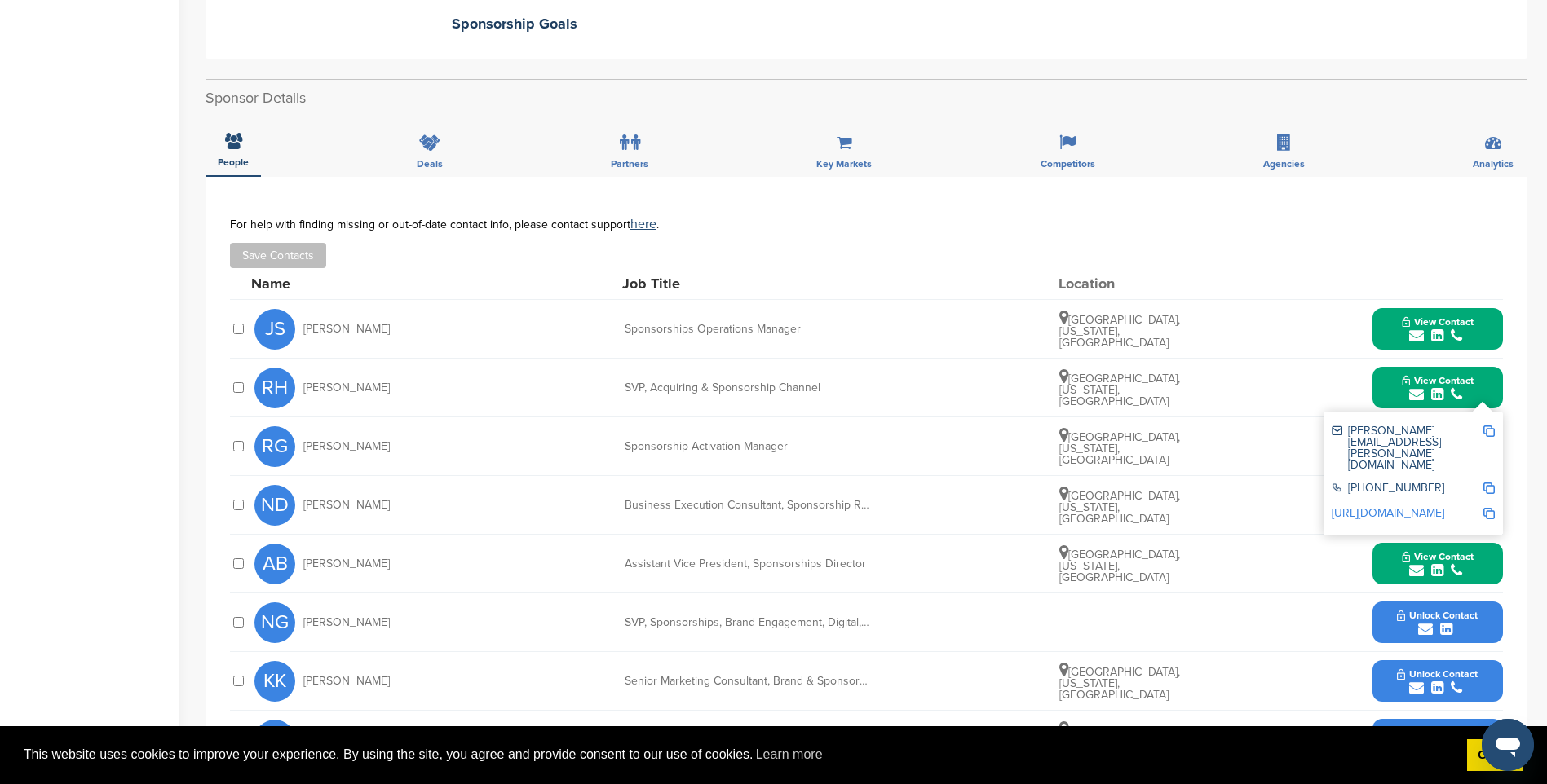
click at [1488, 426] on img at bounding box center [1488, 431] width 11 height 11
click at [1428, 375] on span "View Contact" at bounding box center [1437, 380] width 71 height 11
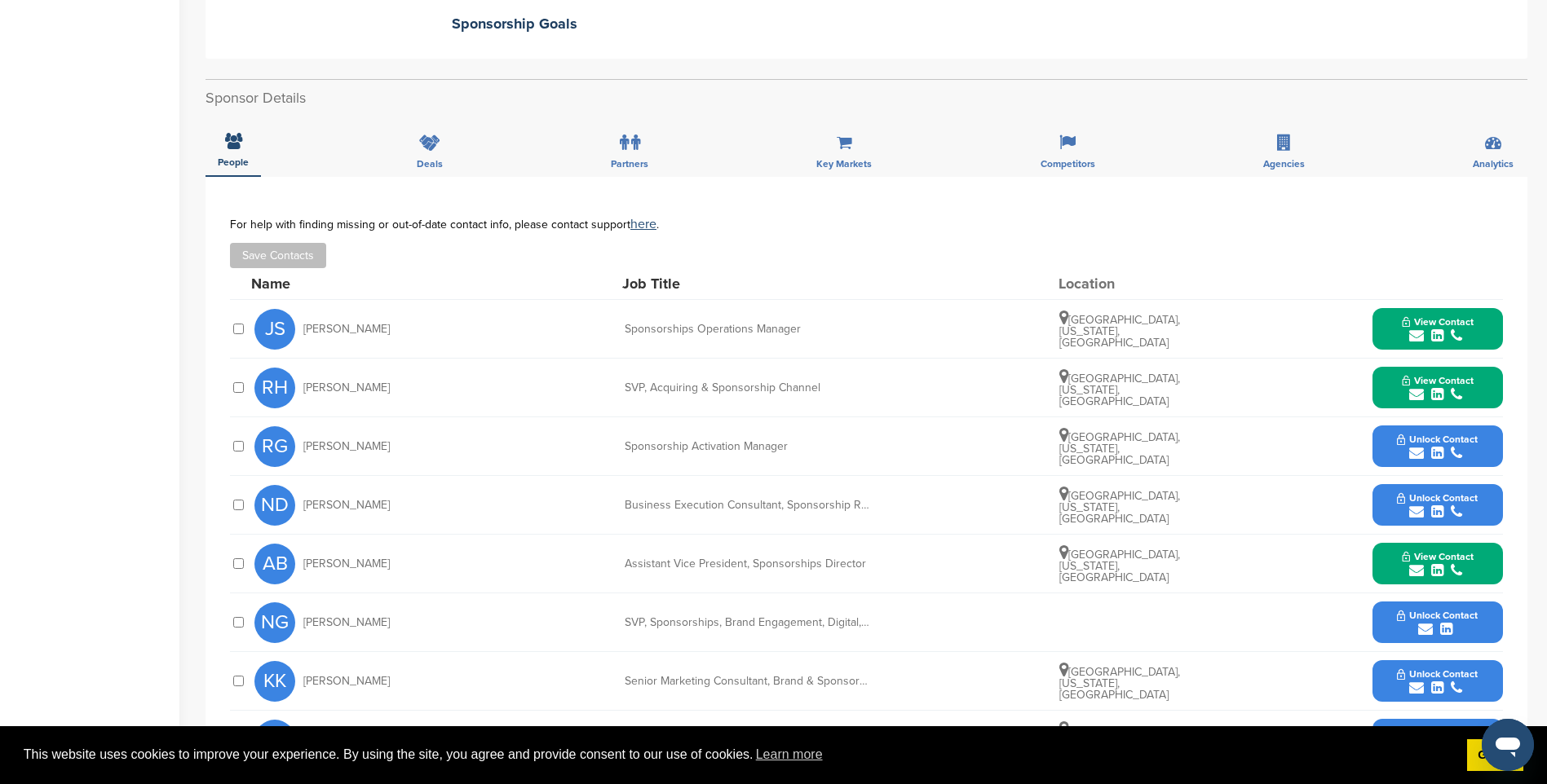
click at [1422, 433] on span "Unlock Contact" at bounding box center [1437, 439] width 80 height 11
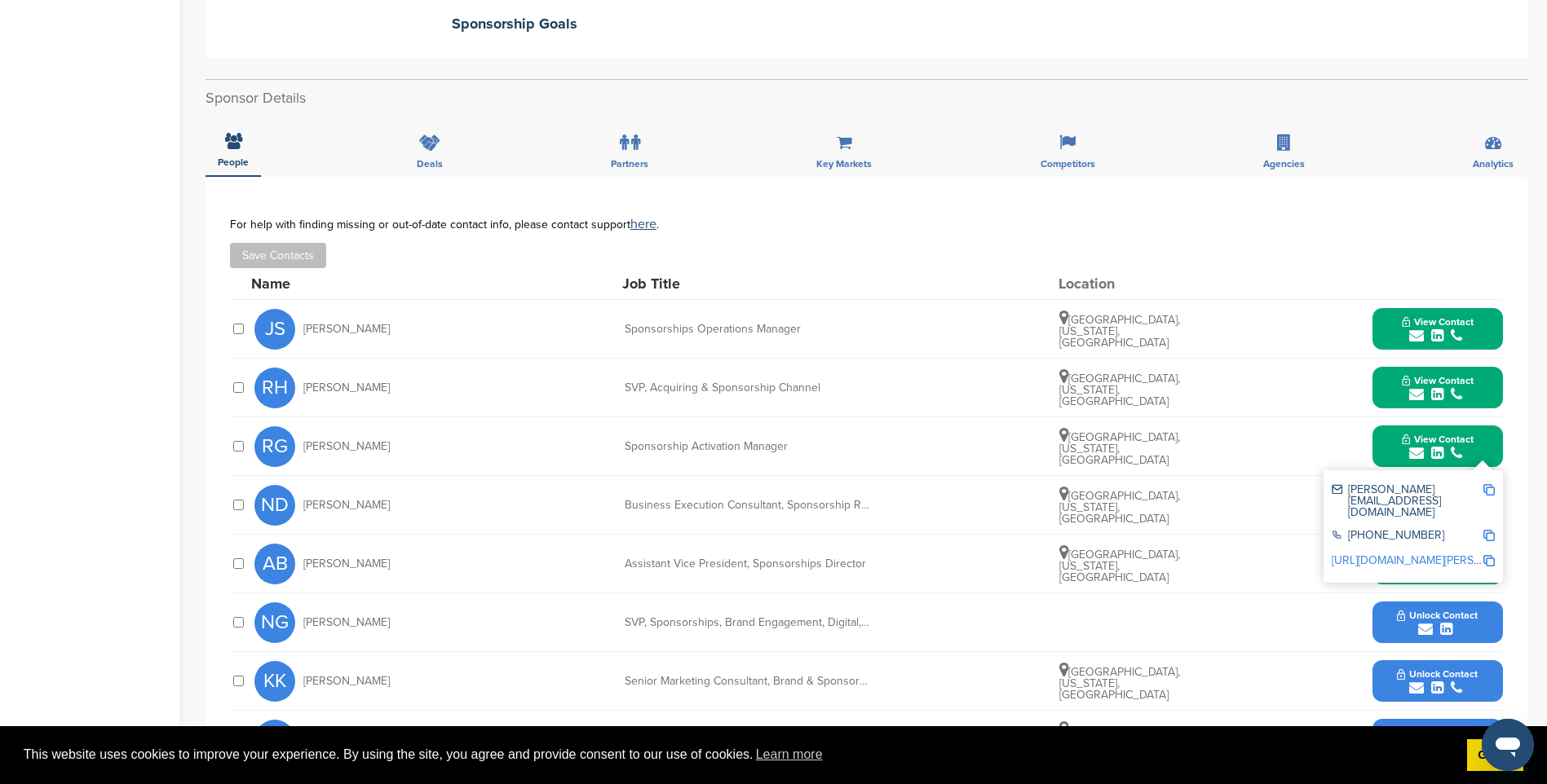
click at [1492, 484] on img at bounding box center [1488, 490] width 11 height 11
click at [1457, 433] on span "View Contact" at bounding box center [1437, 439] width 71 height 11
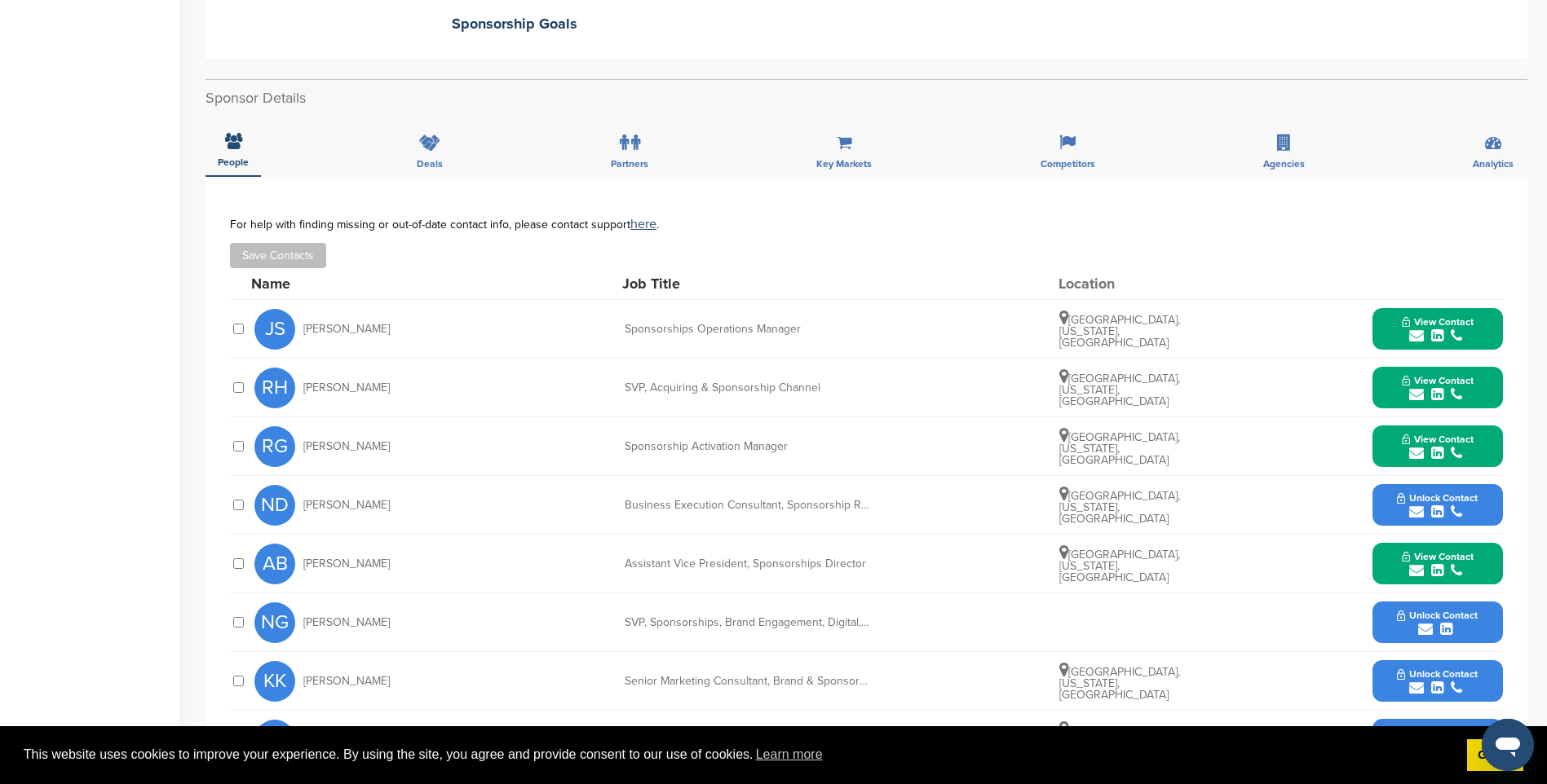
click at [1402, 493] on span "Unlock Contact" at bounding box center [1437, 498] width 80 height 11
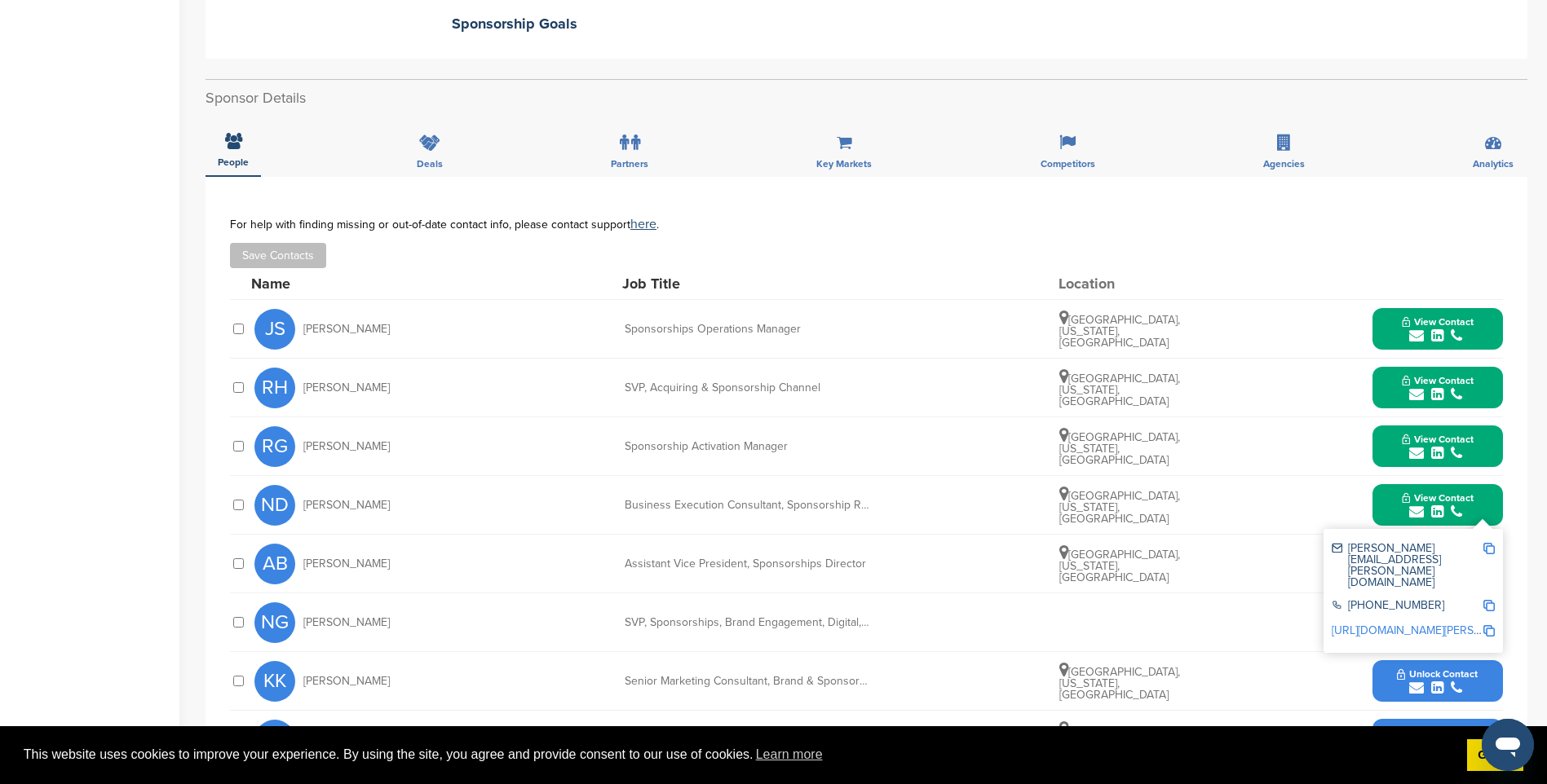
click at [1489, 543] on img at bounding box center [1488, 548] width 11 height 11
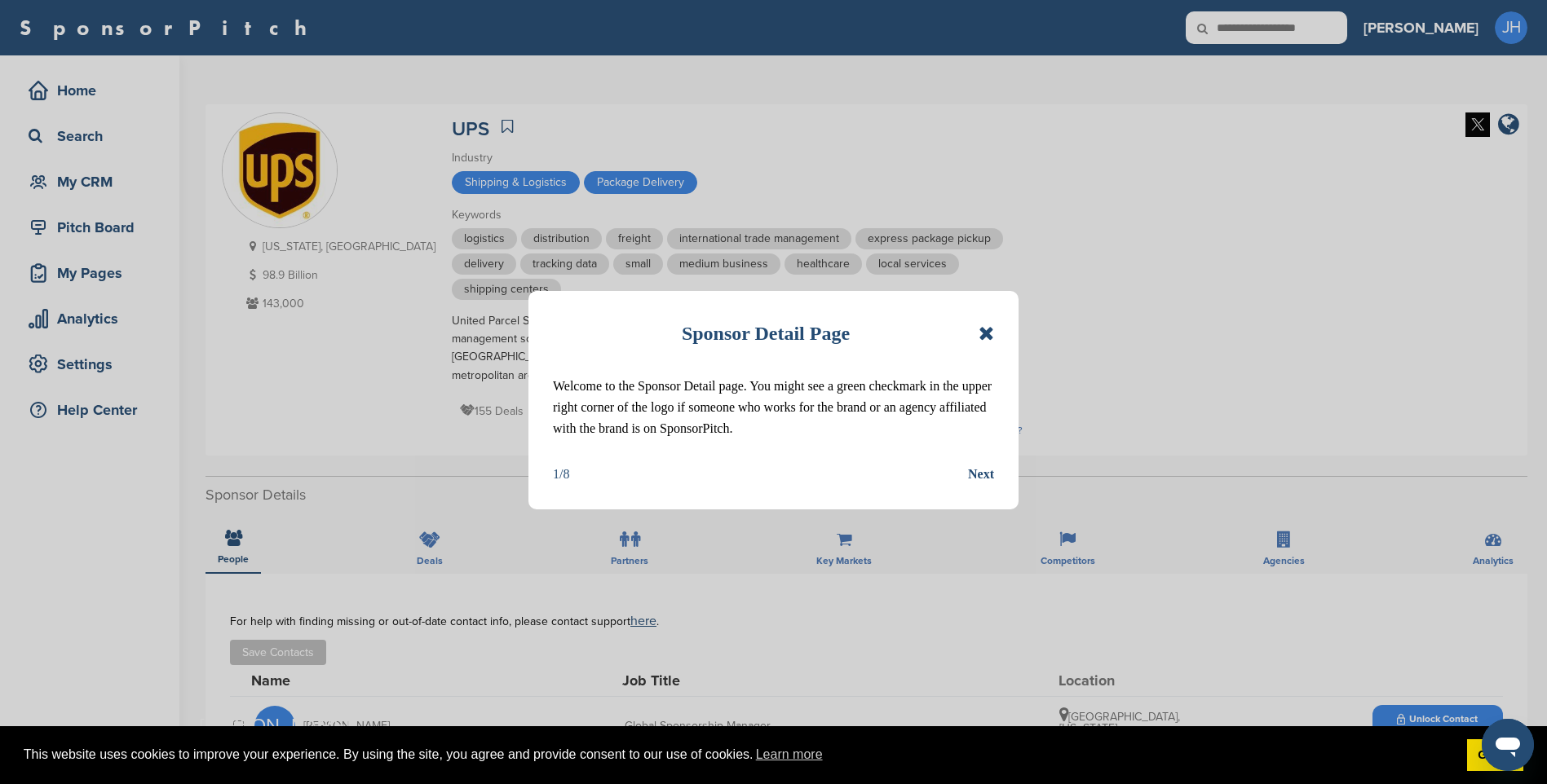
click at [985, 335] on icon at bounding box center [986, 333] width 16 height 19
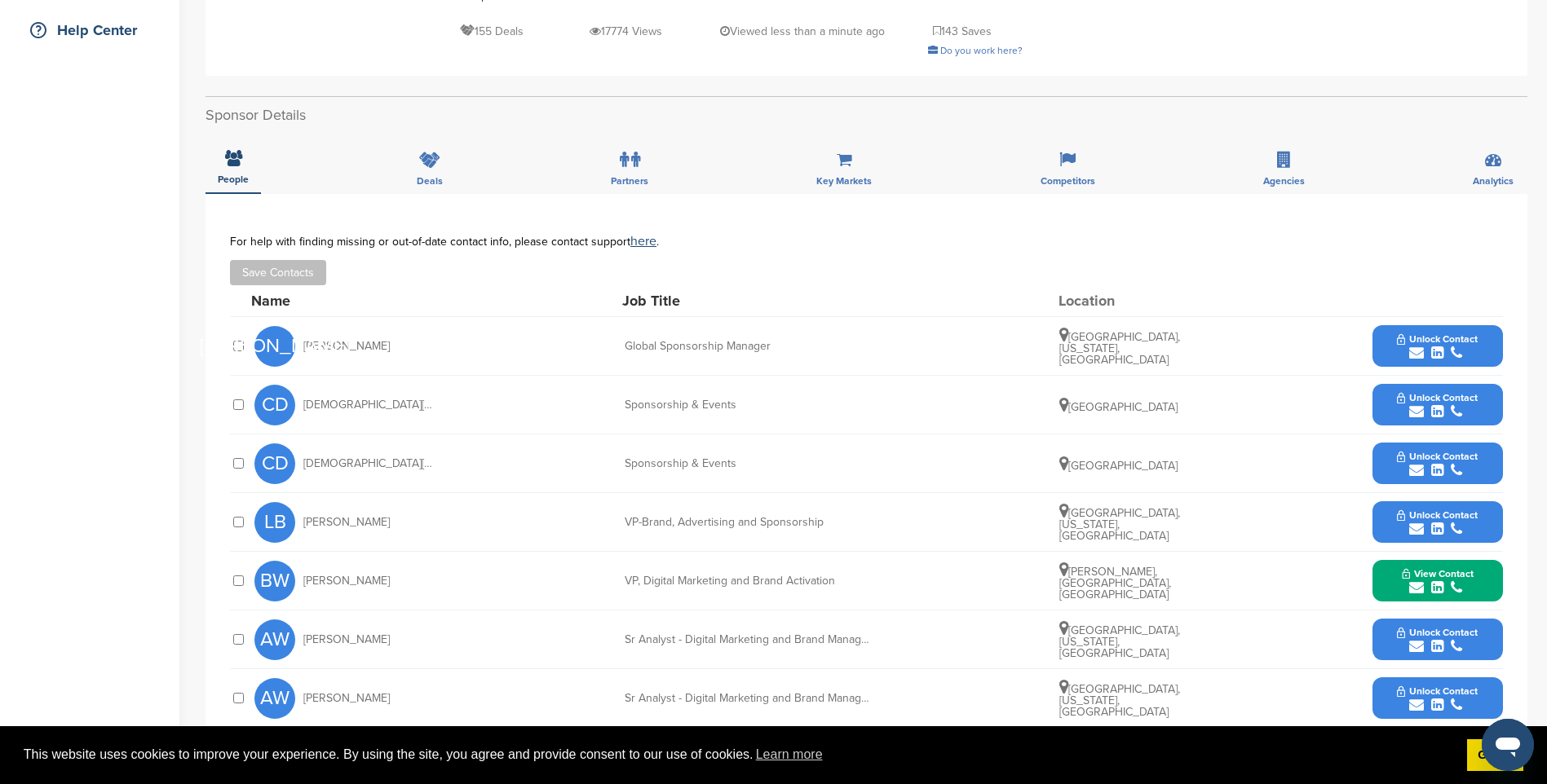
scroll to position [408, 0]
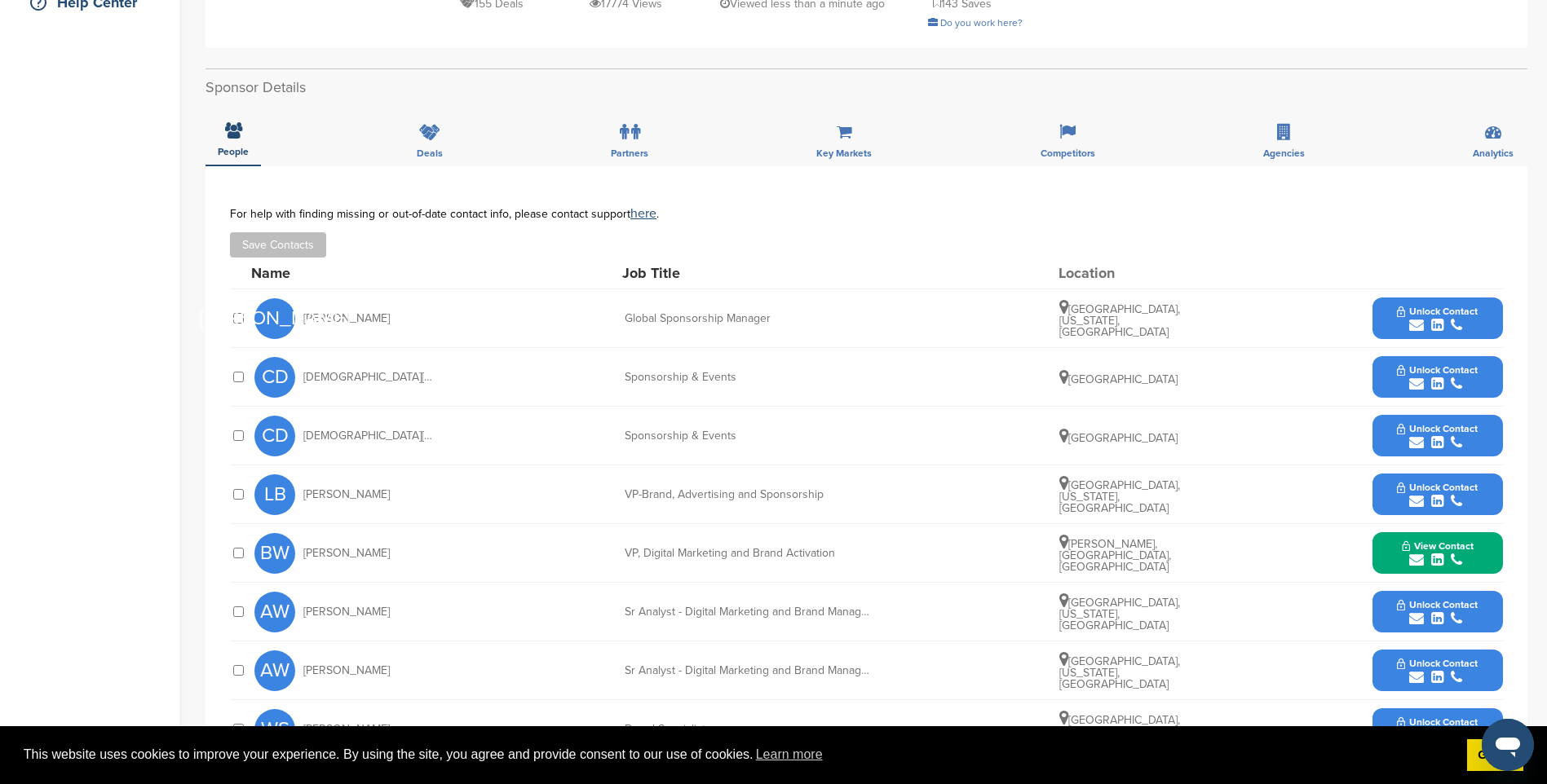
click at [1457, 318] on icon "submit" at bounding box center [1456, 325] width 11 height 15
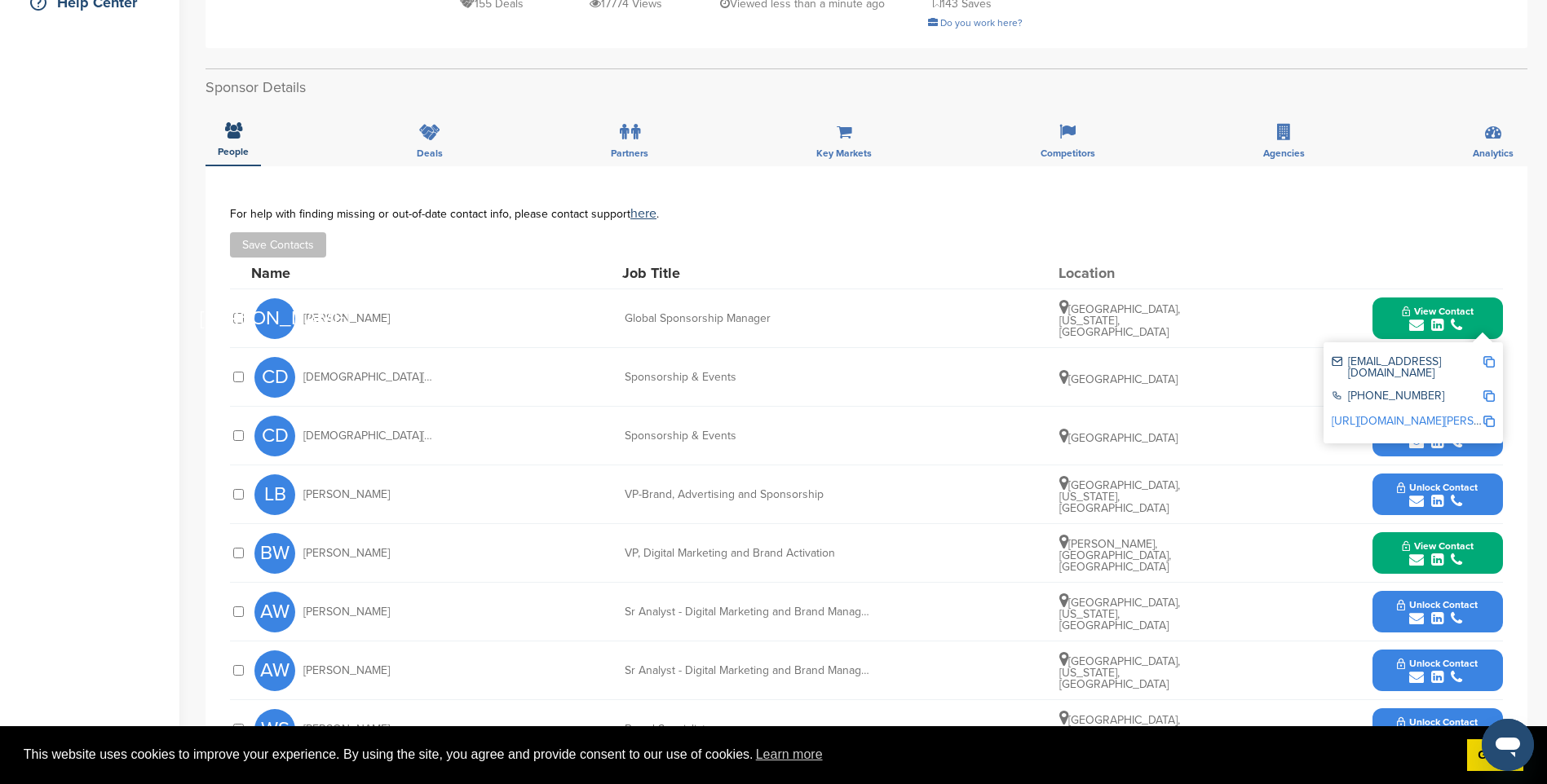
click at [1488, 356] on img at bounding box center [1488, 362] width 11 height 11
drag, startPoint x: 1414, startPoint y: 299, endPoint x: 1436, endPoint y: 332, distance: 39.7
click at [1414, 318] on icon "submit" at bounding box center [1416, 325] width 15 height 15
click at [1442, 376] on icon "submit" at bounding box center [1436, 384] width 12 height 15
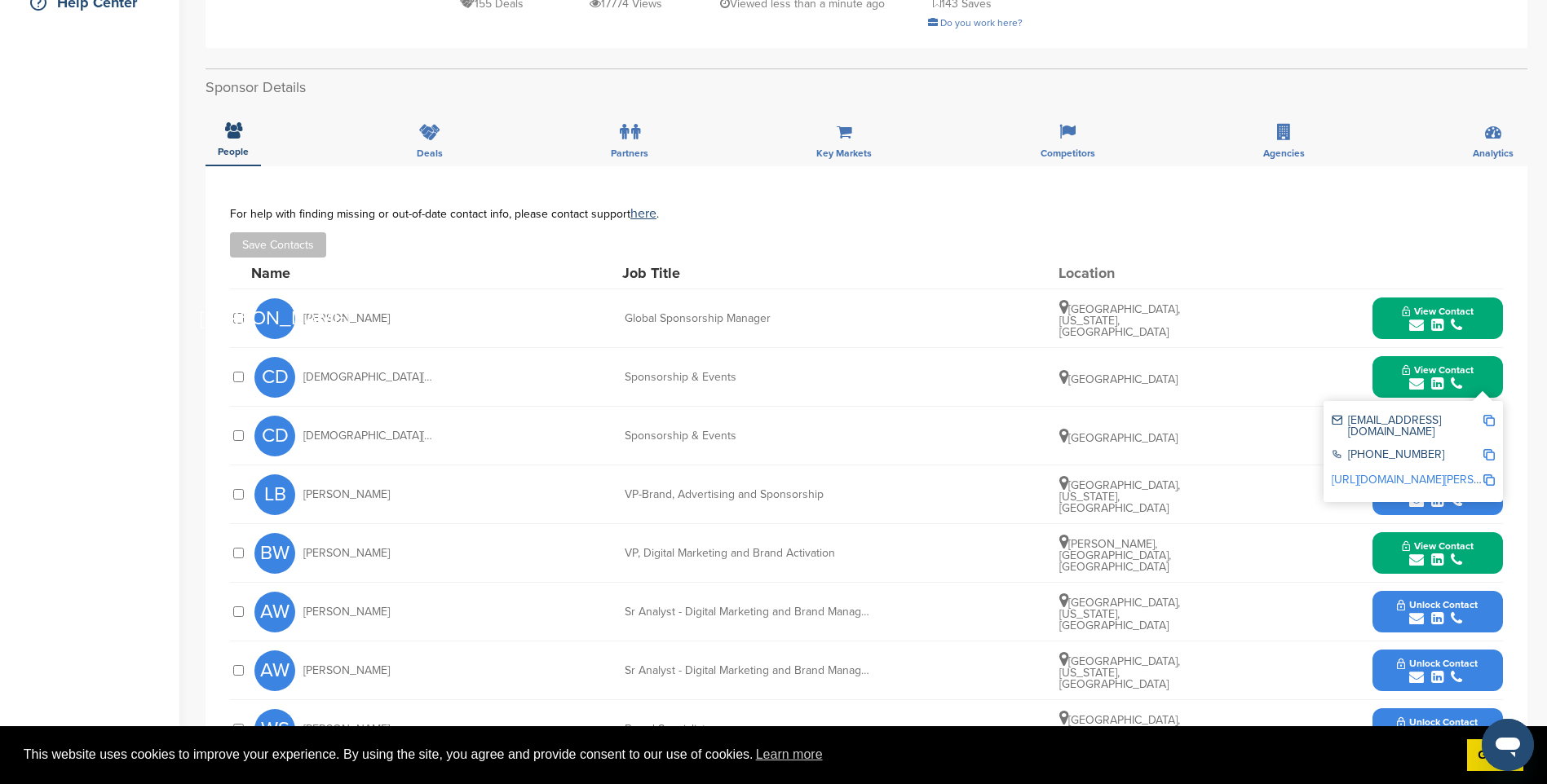
click at [1489, 415] on img at bounding box center [1488, 420] width 11 height 11
click at [1443, 376] on icon "submit" at bounding box center [1436, 384] width 12 height 15
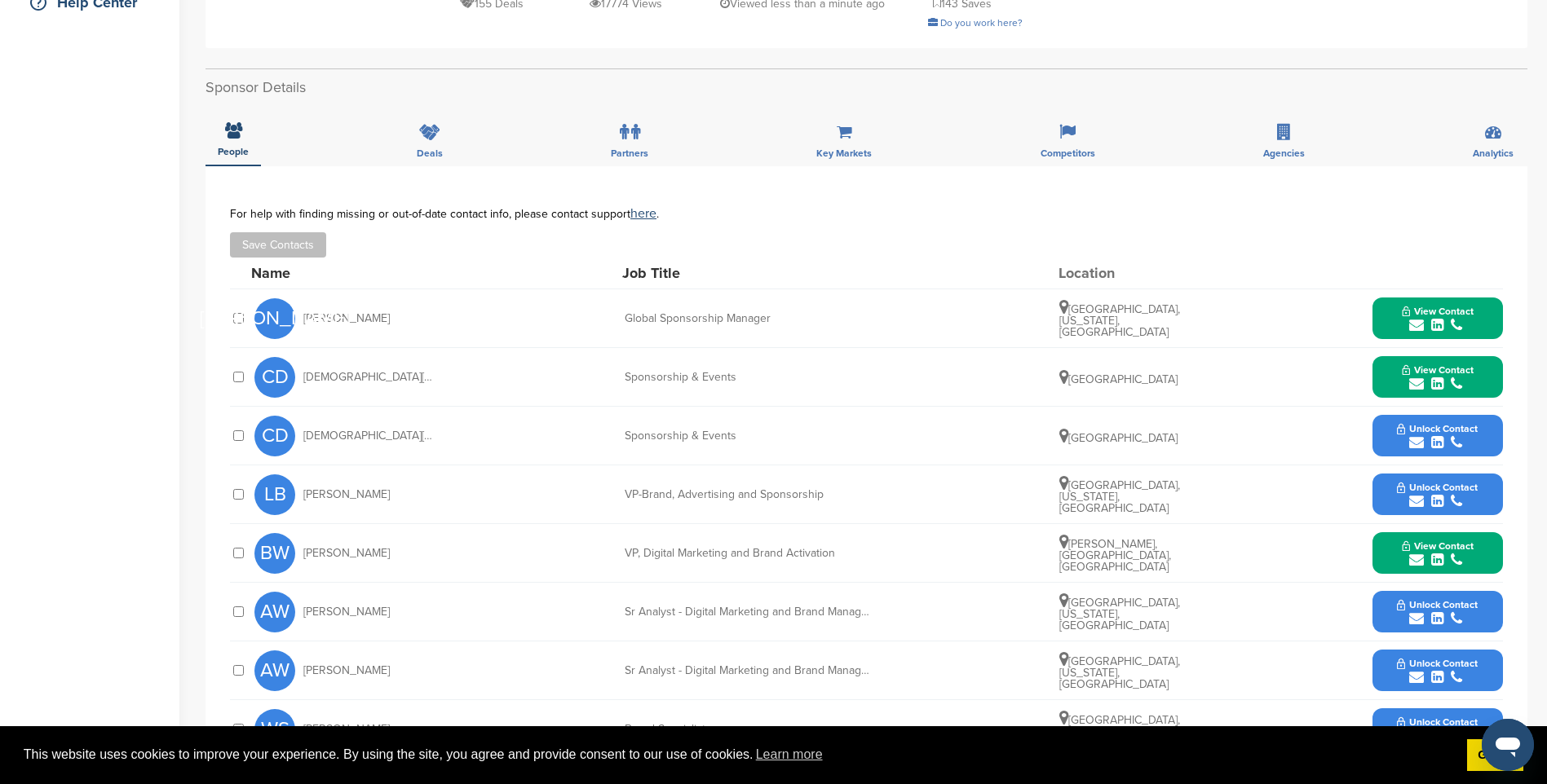
click at [1455, 423] on span "Unlock Contact" at bounding box center [1437, 429] width 80 height 11
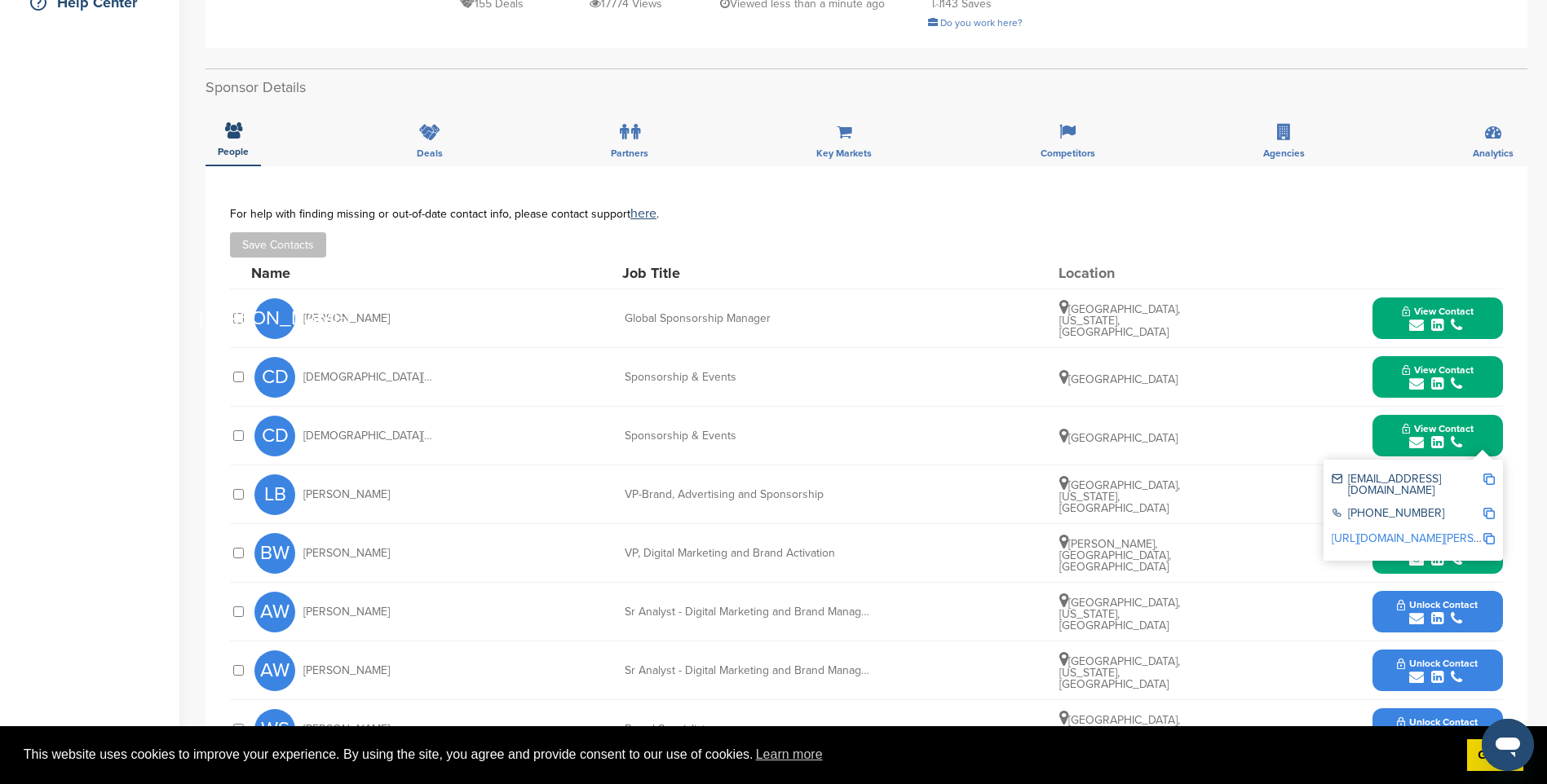
click at [1490, 473] on img at bounding box center [1488, 479] width 11 height 11
click at [1439, 416] on button "View Contact" at bounding box center [1437, 436] width 111 height 49
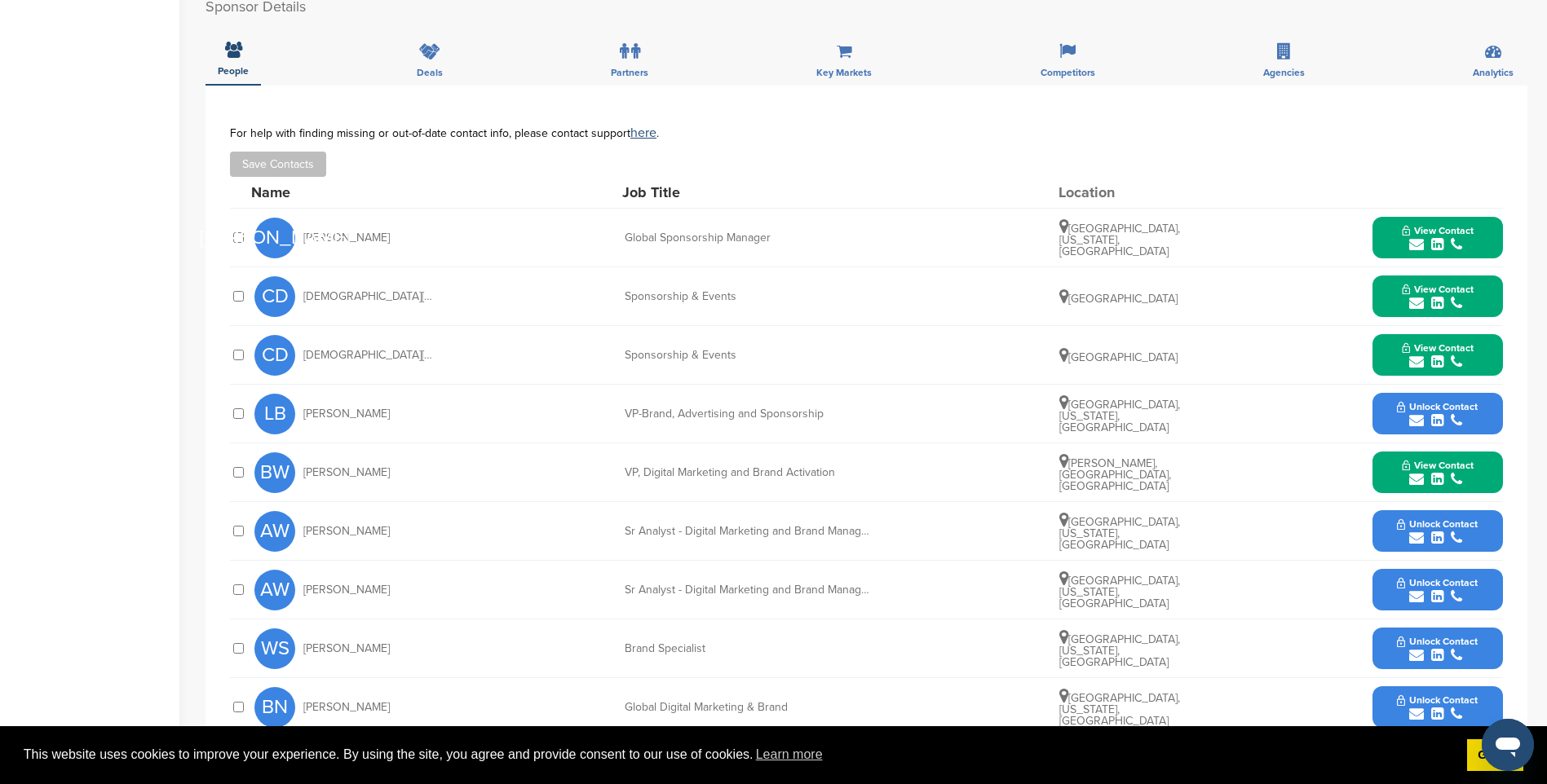
scroll to position [489, 0]
click at [1432, 412] on icon "submit" at bounding box center [1436, 419] width 12 height 15
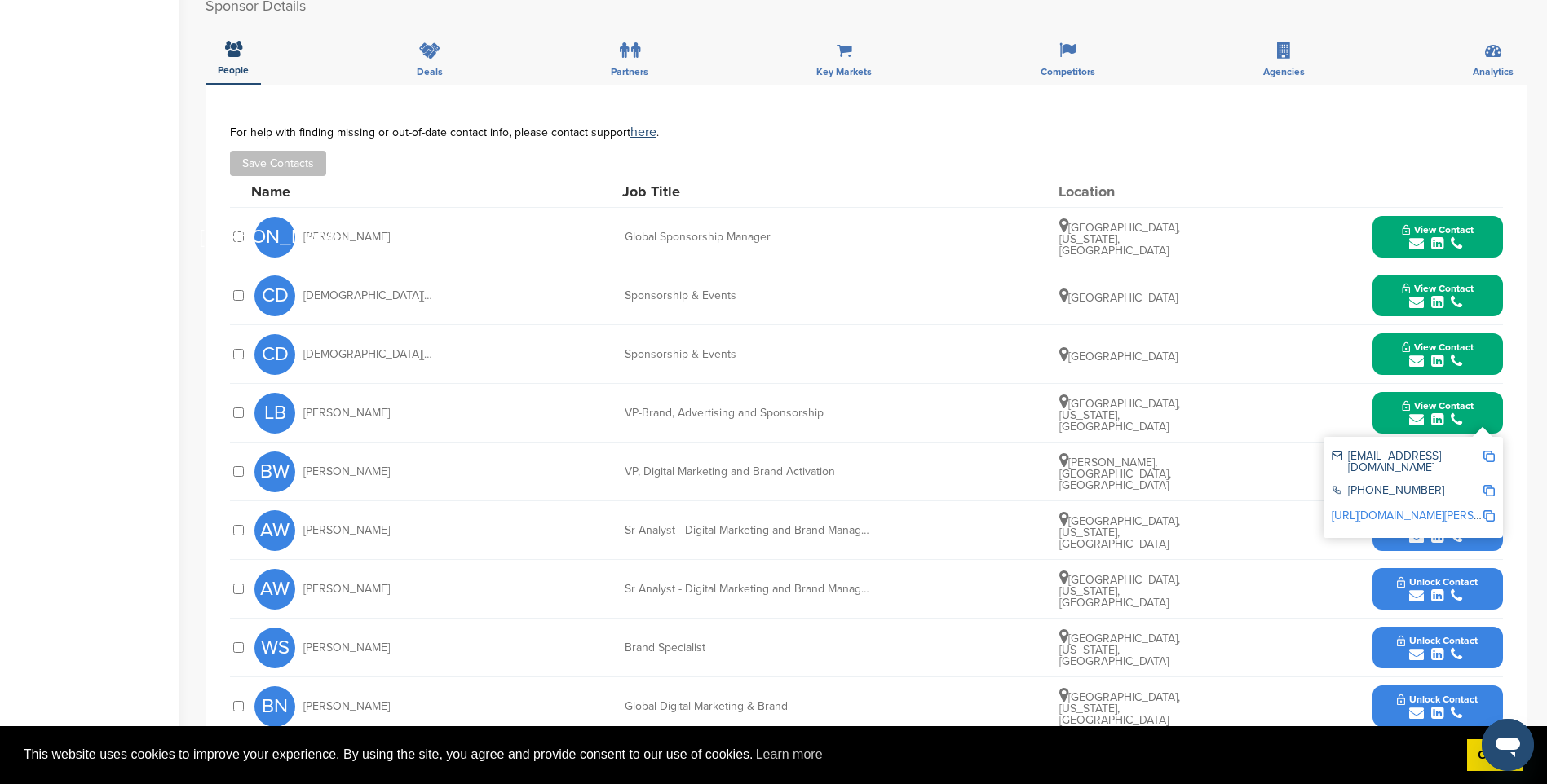
click at [1493, 450] on img at bounding box center [1488, 456] width 11 height 11
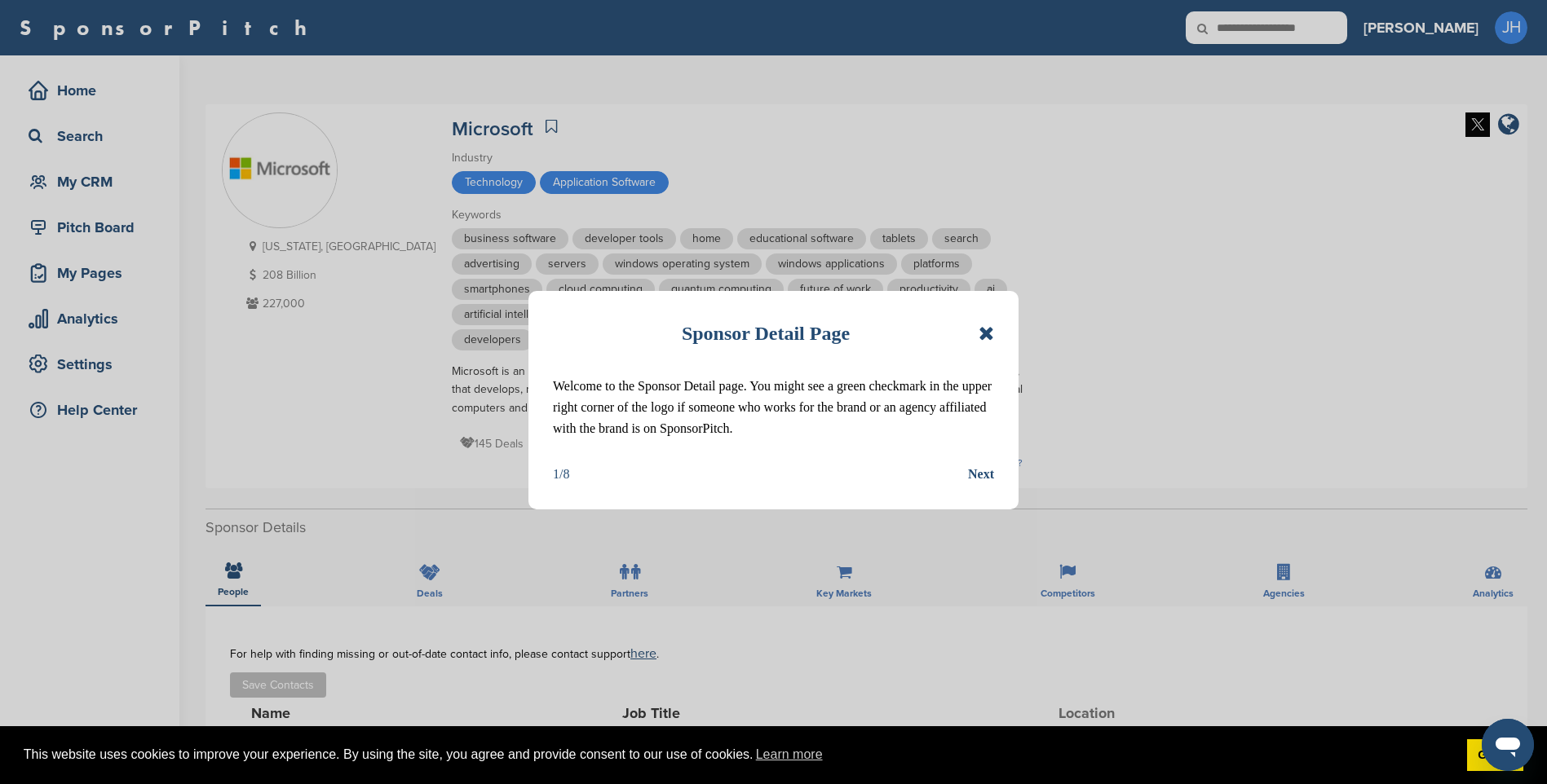
click at [986, 333] on icon at bounding box center [986, 333] width 16 height 19
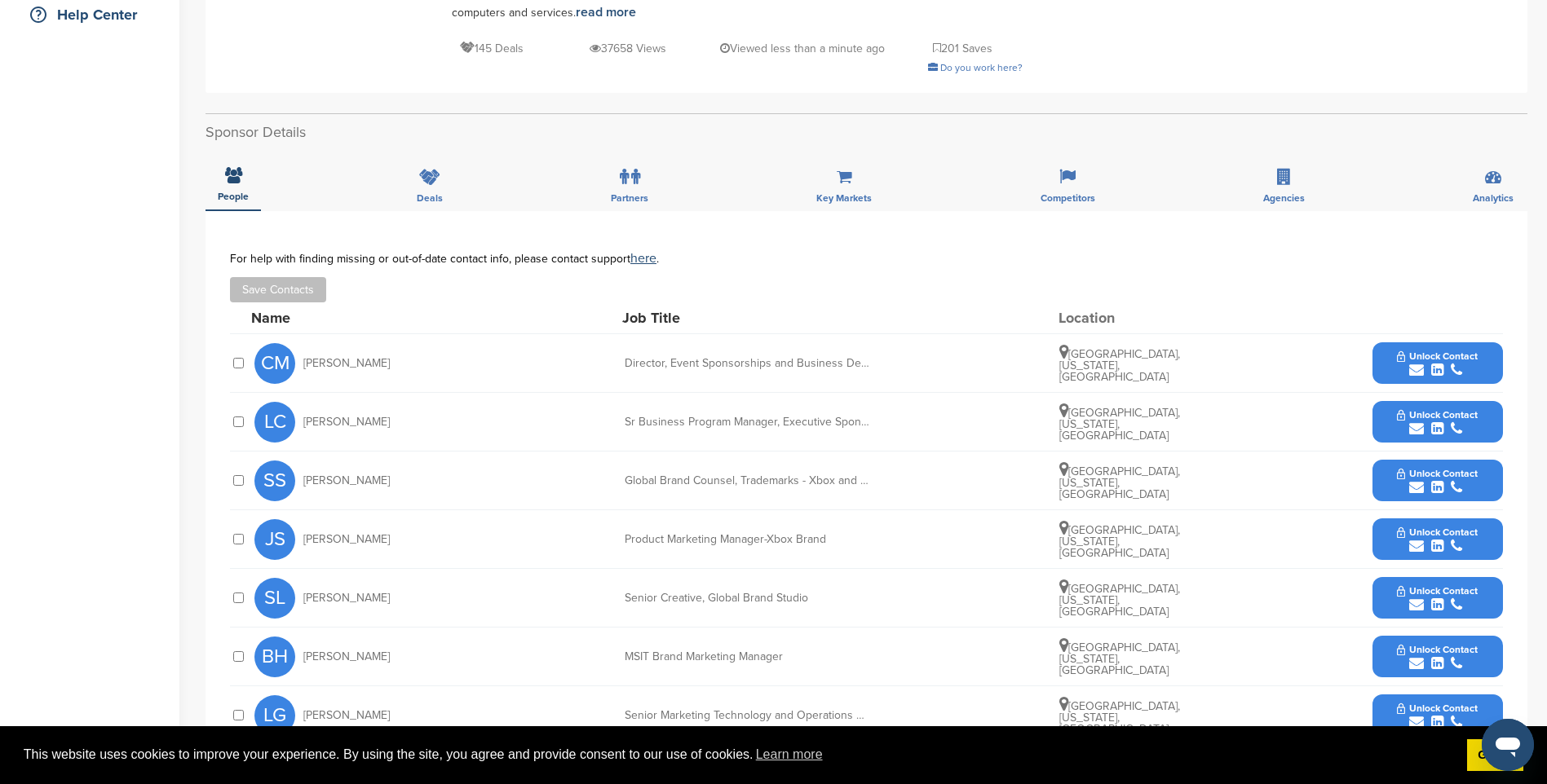
scroll to position [408, 0]
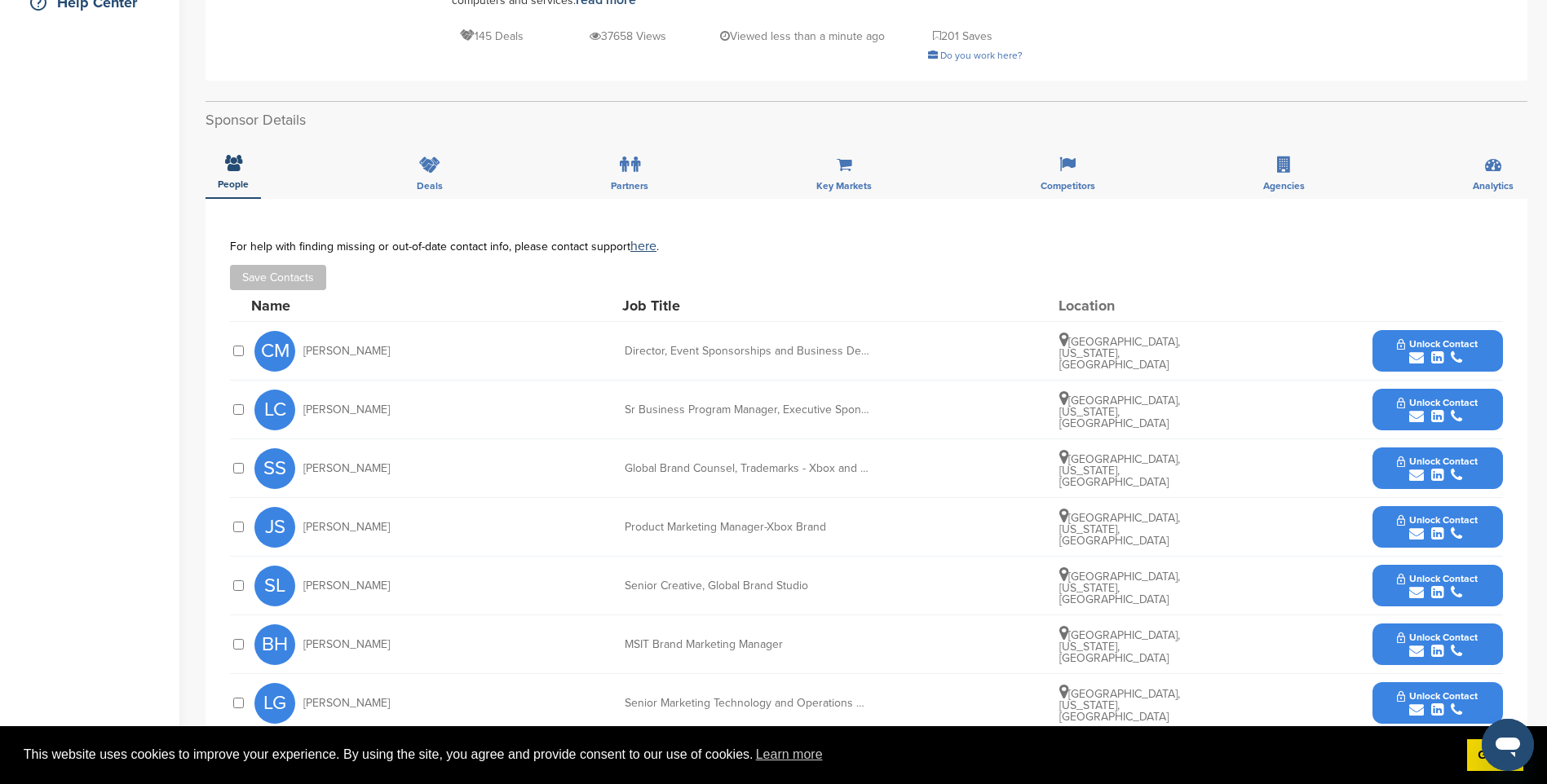
click at [1447, 344] on span "Unlock Contact" at bounding box center [1437, 344] width 80 height 11
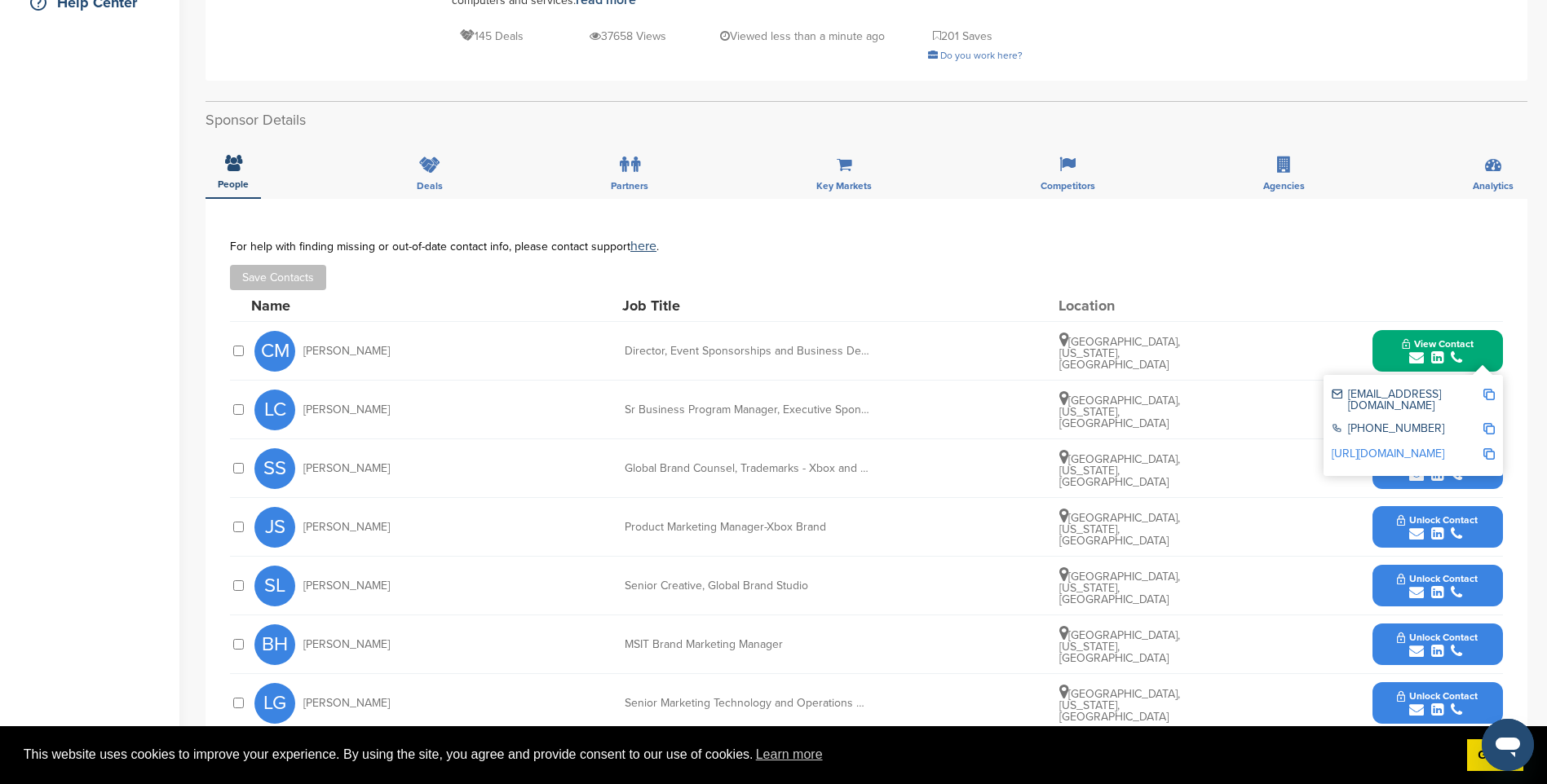
click at [1488, 391] on img at bounding box center [1488, 394] width 11 height 11
click at [1439, 341] on span "View Contact" at bounding box center [1437, 344] width 71 height 11
click at [1452, 407] on span "Unlock Contact" at bounding box center [1437, 402] width 80 height 11
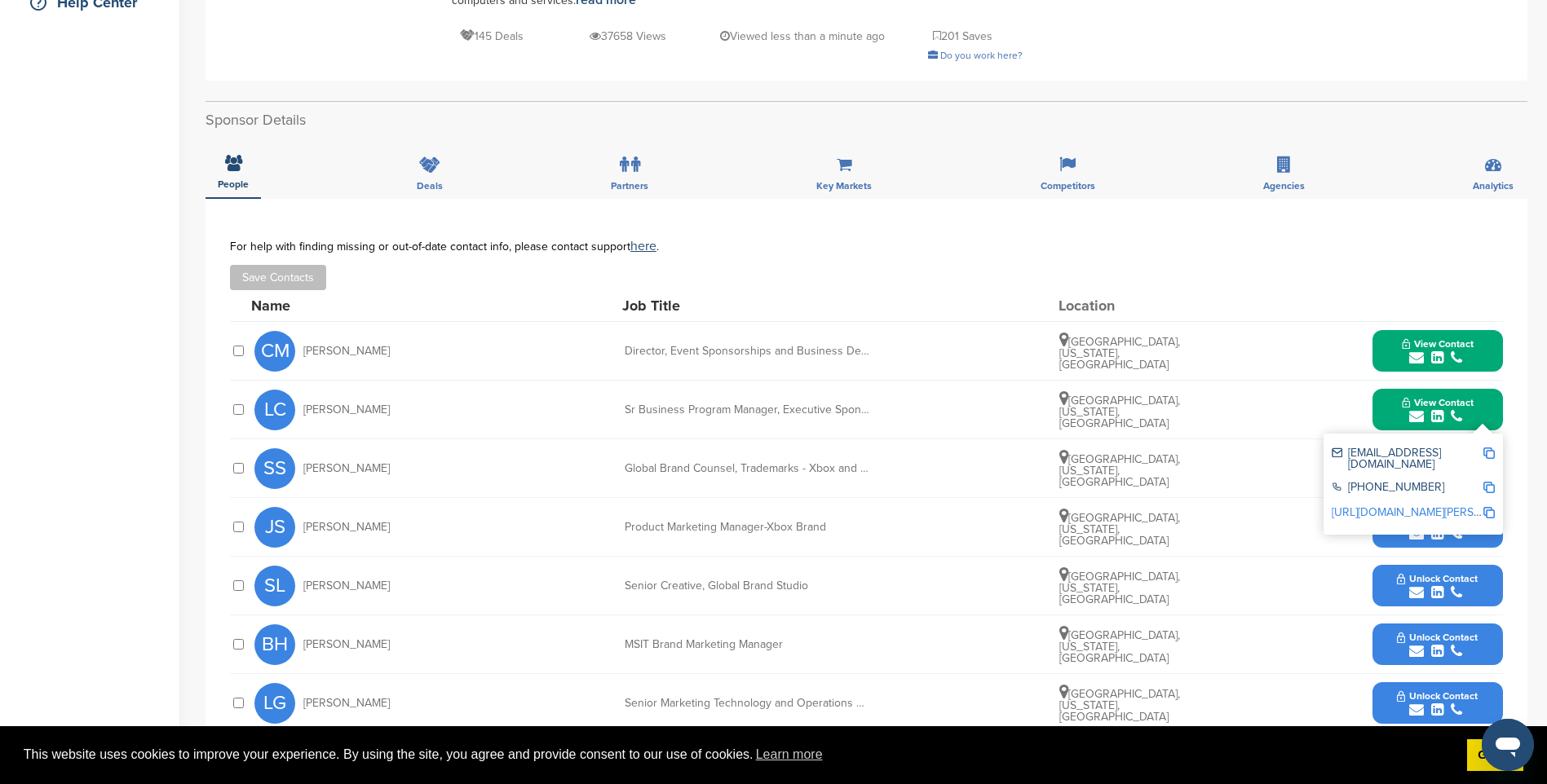
click at [1490, 456] on img at bounding box center [1488, 453] width 11 height 11
click at [1426, 403] on span "View Contact" at bounding box center [1437, 402] width 71 height 11
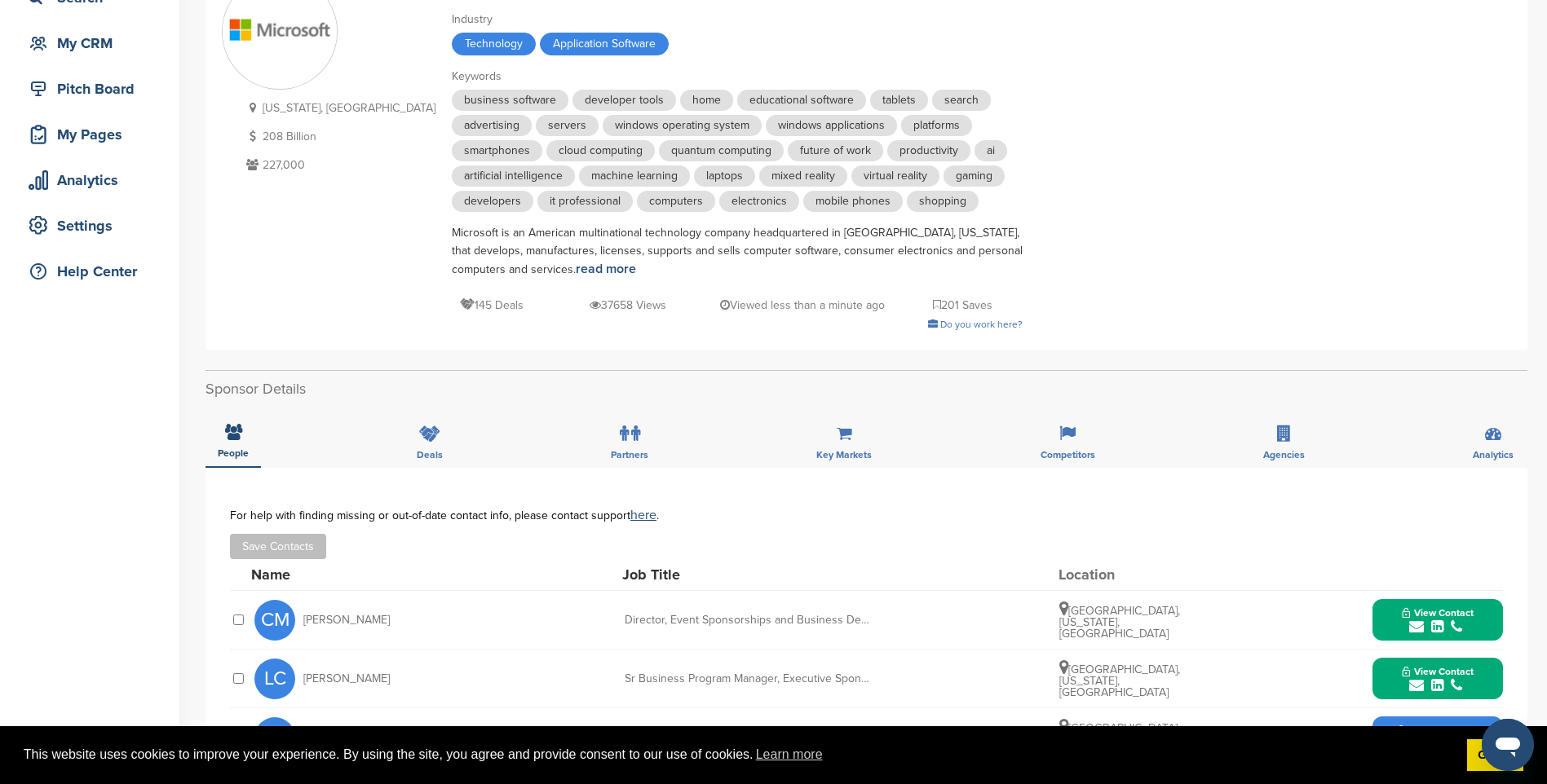
scroll to position [0, 0]
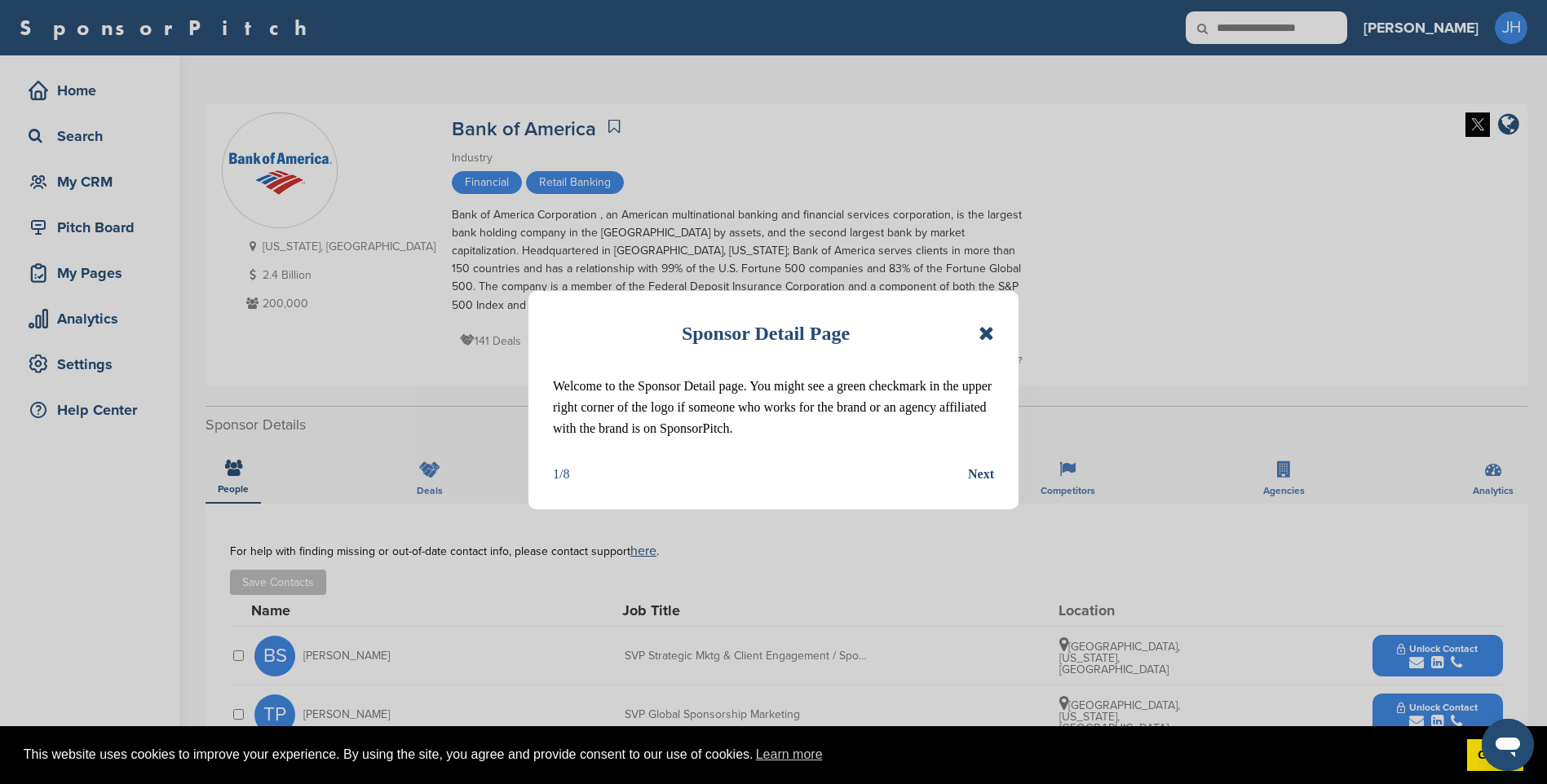
click at [992, 334] on icon at bounding box center [986, 333] width 16 height 19
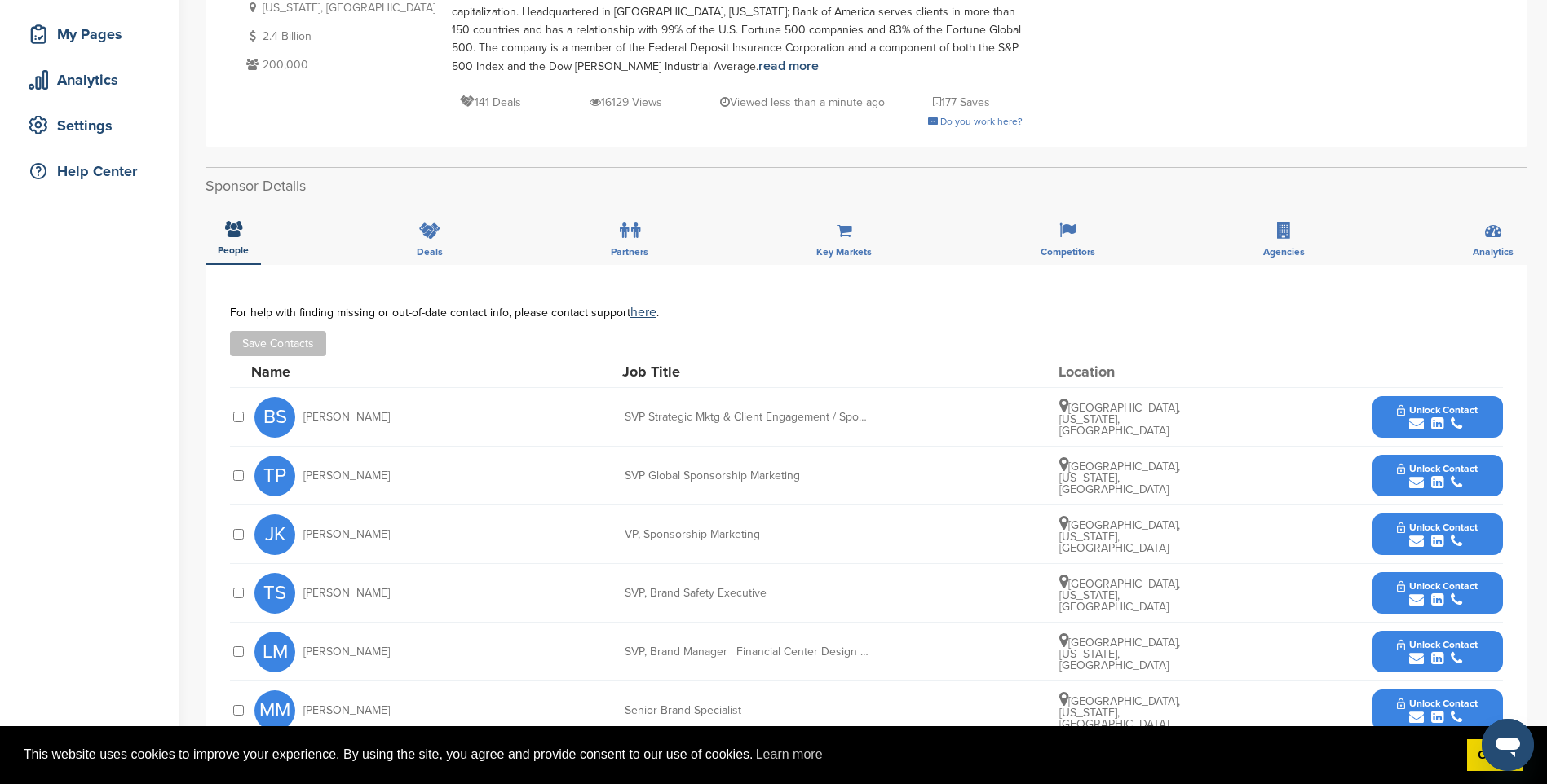
scroll to position [245, 0]
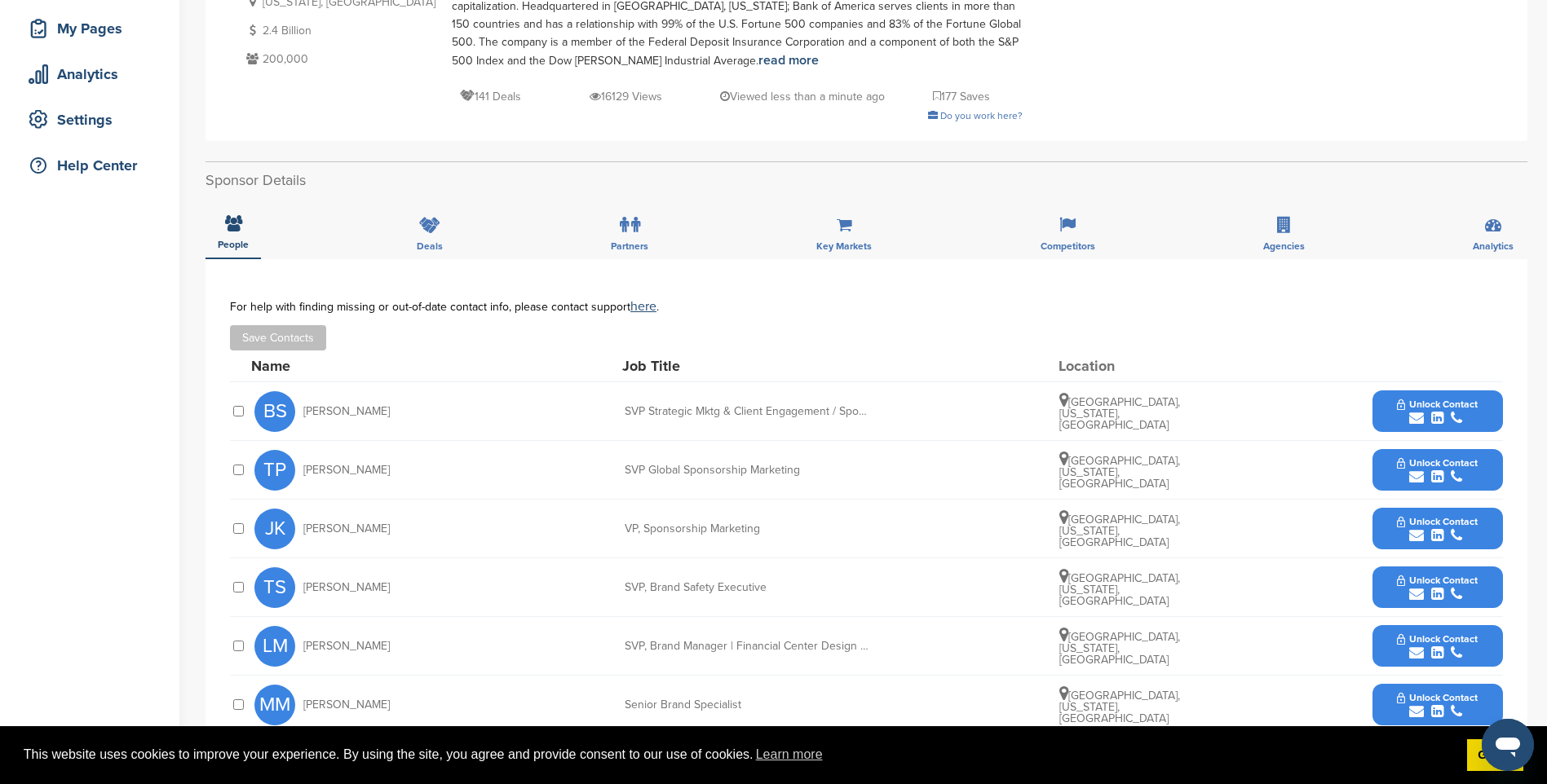
click at [1427, 408] on span "Unlock Contact" at bounding box center [1437, 404] width 80 height 11
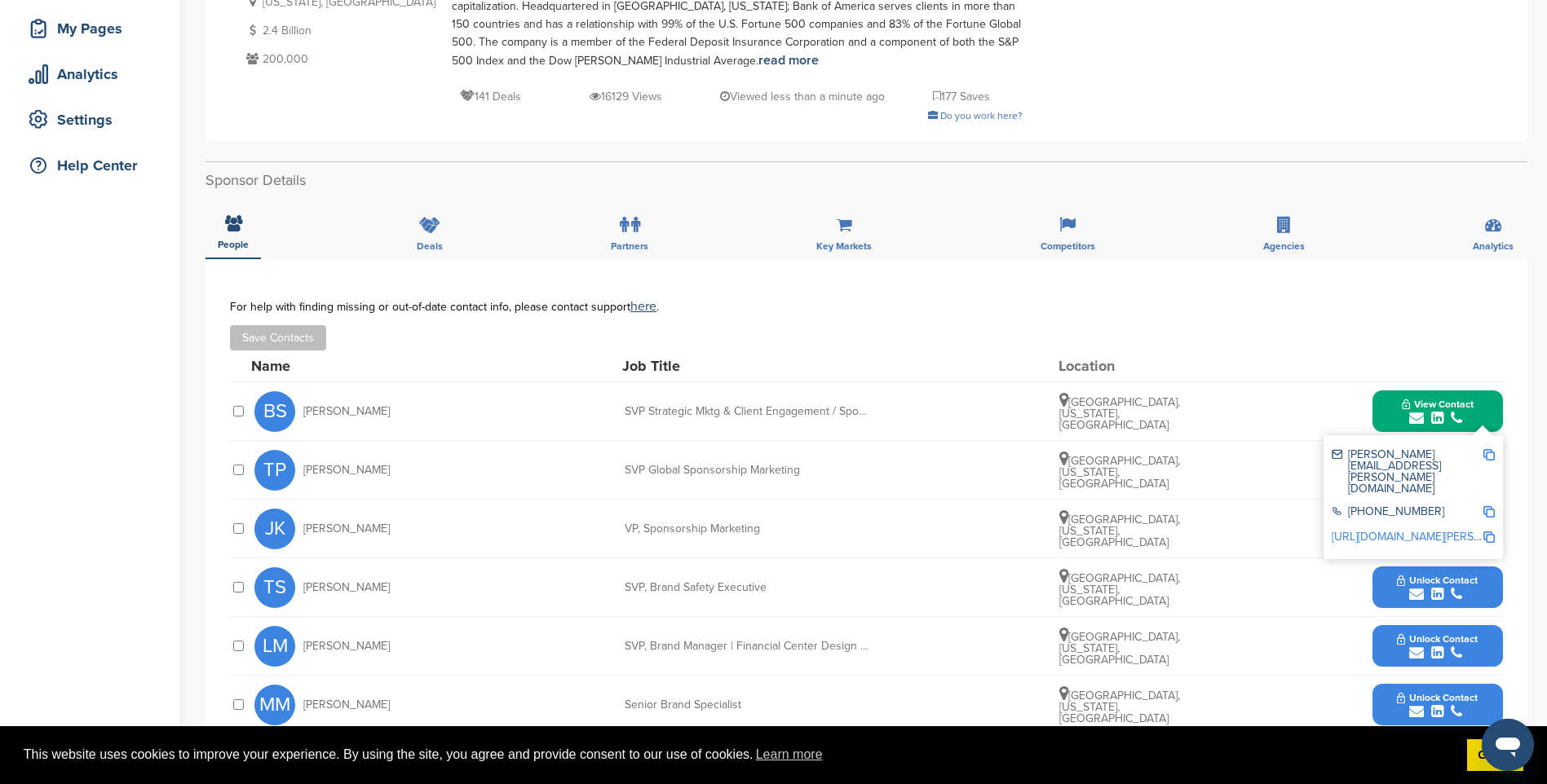
click at [1489, 457] on img at bounding box center [1488, 454] width 11 height 11
drag, startPoint x: 1426, startPoint y: 418, endPoint x: 1428, endPoint y: 429, distance: 11.2
click at [1426, 418] on div "submit" at bounding box center [1437, 418] width 71 height 16
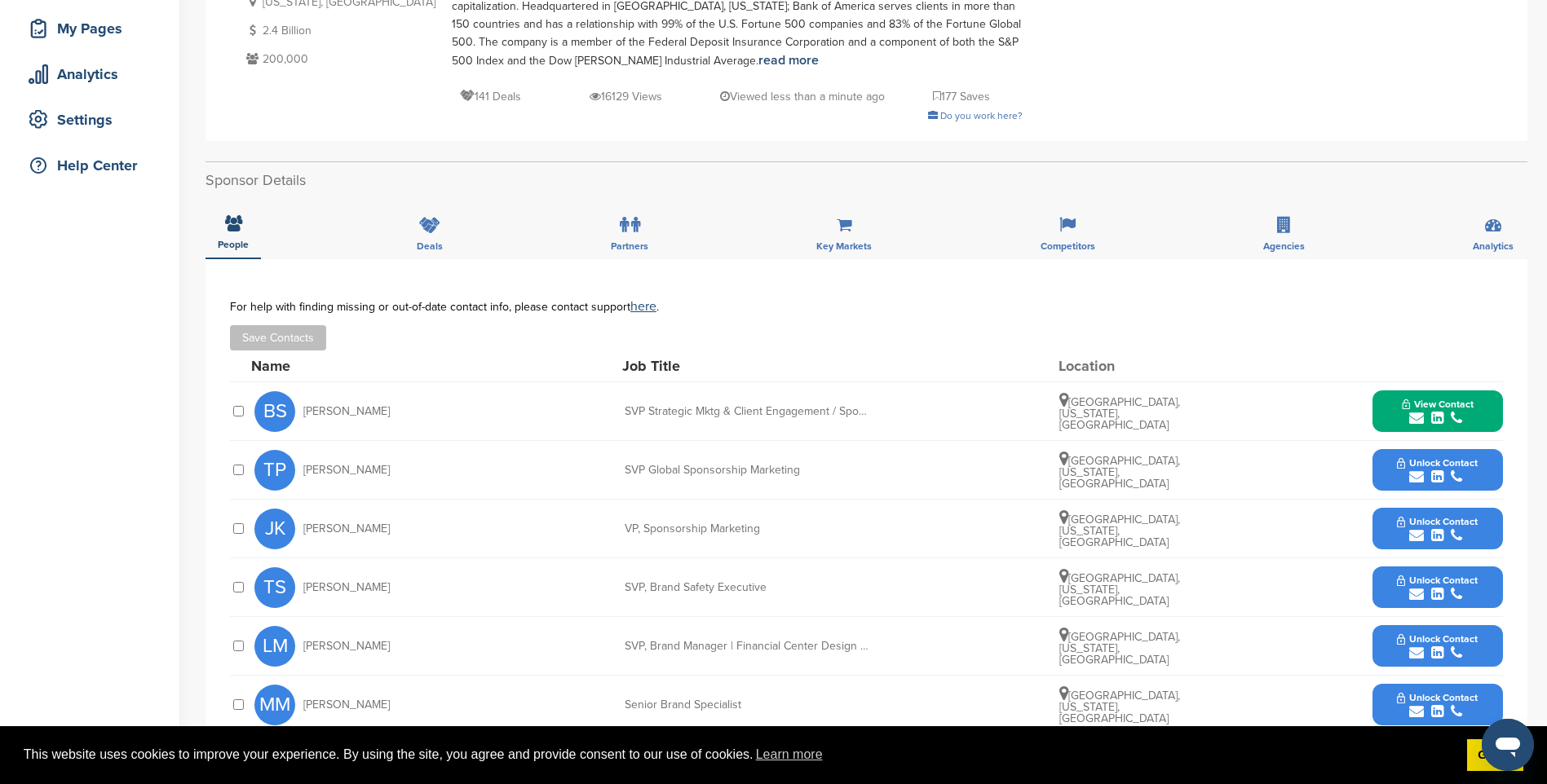
click at [1434, 457] on span "Unlock Contact" at bounding box center [1437, 462] width 80 height 11
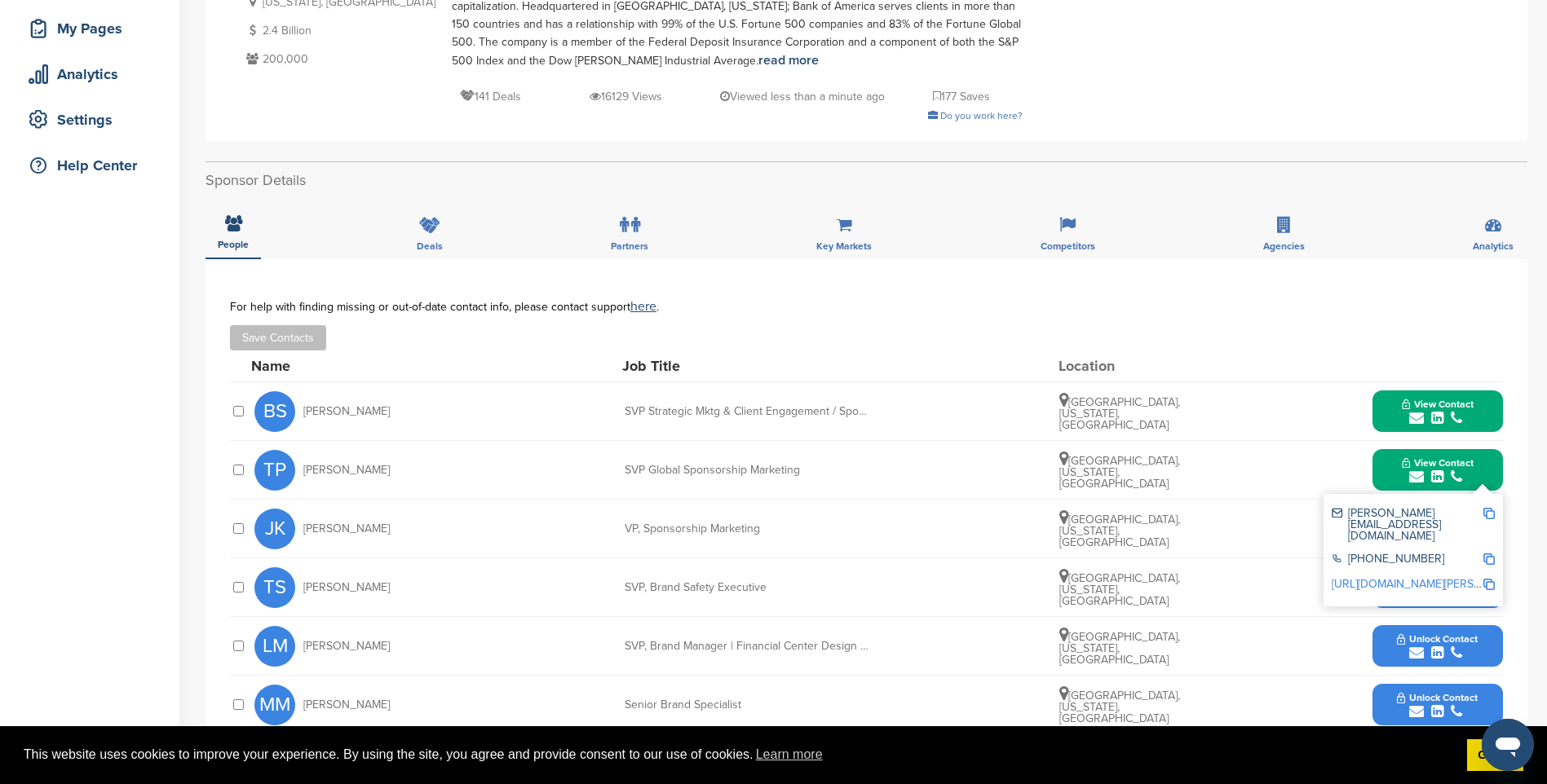
click at [1489, 510] on img at bounding box center [1488, 514] width 11 height 11
click at [1424, 400] on span "View Contact" at bounding box center [1437, 404] width 71 height 11
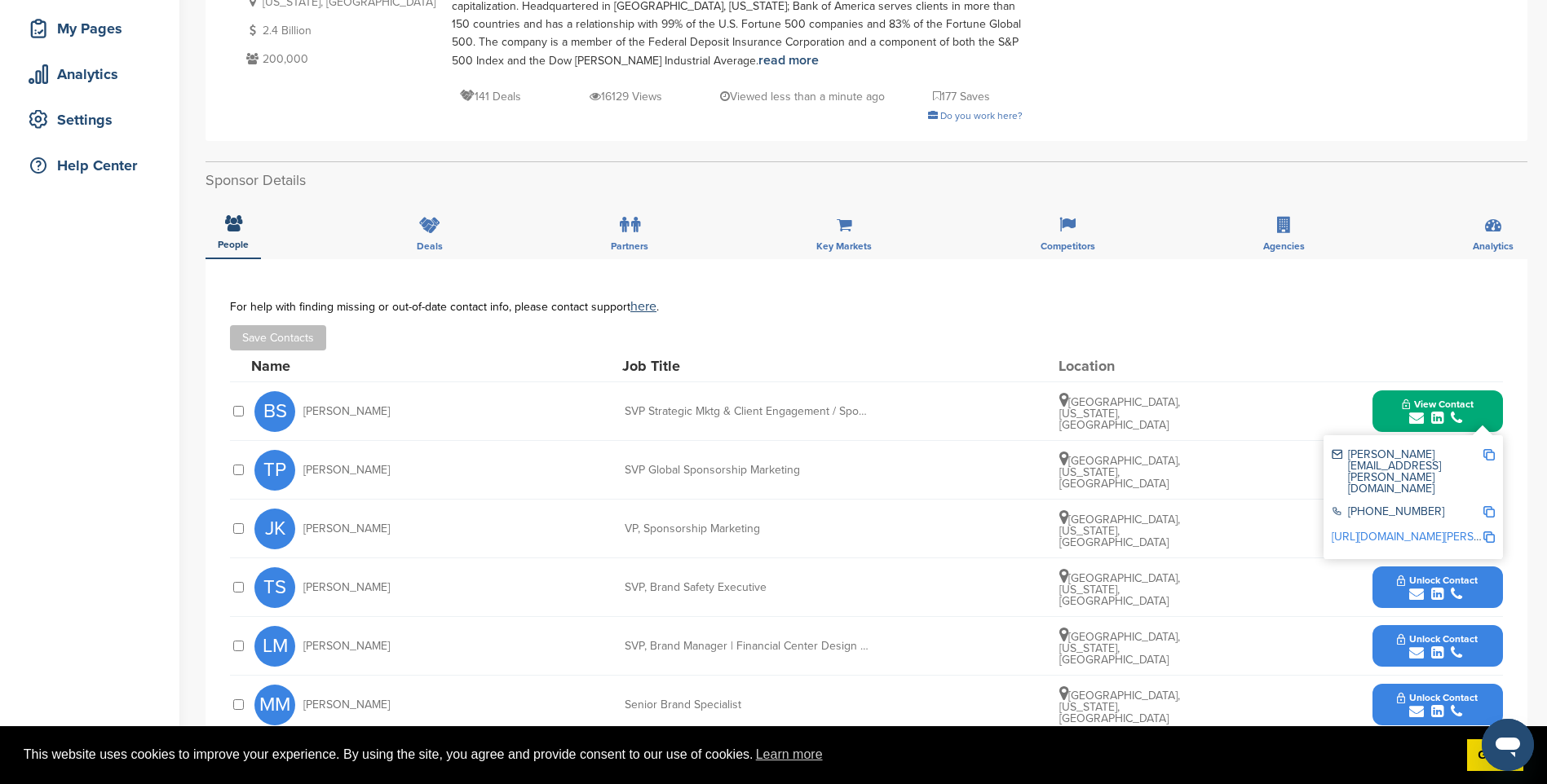
click at [1492, 456] on img at bounding box center [1488, 454] width 11 height 11
drag, startPoint x: 1442, startPoint y: 411, endPoint x: 1445, endPoint y: 489, distance: 78.1
click at [1442, 411] on icon "submit" at bounding box center [1436, 418] width 12 height 15
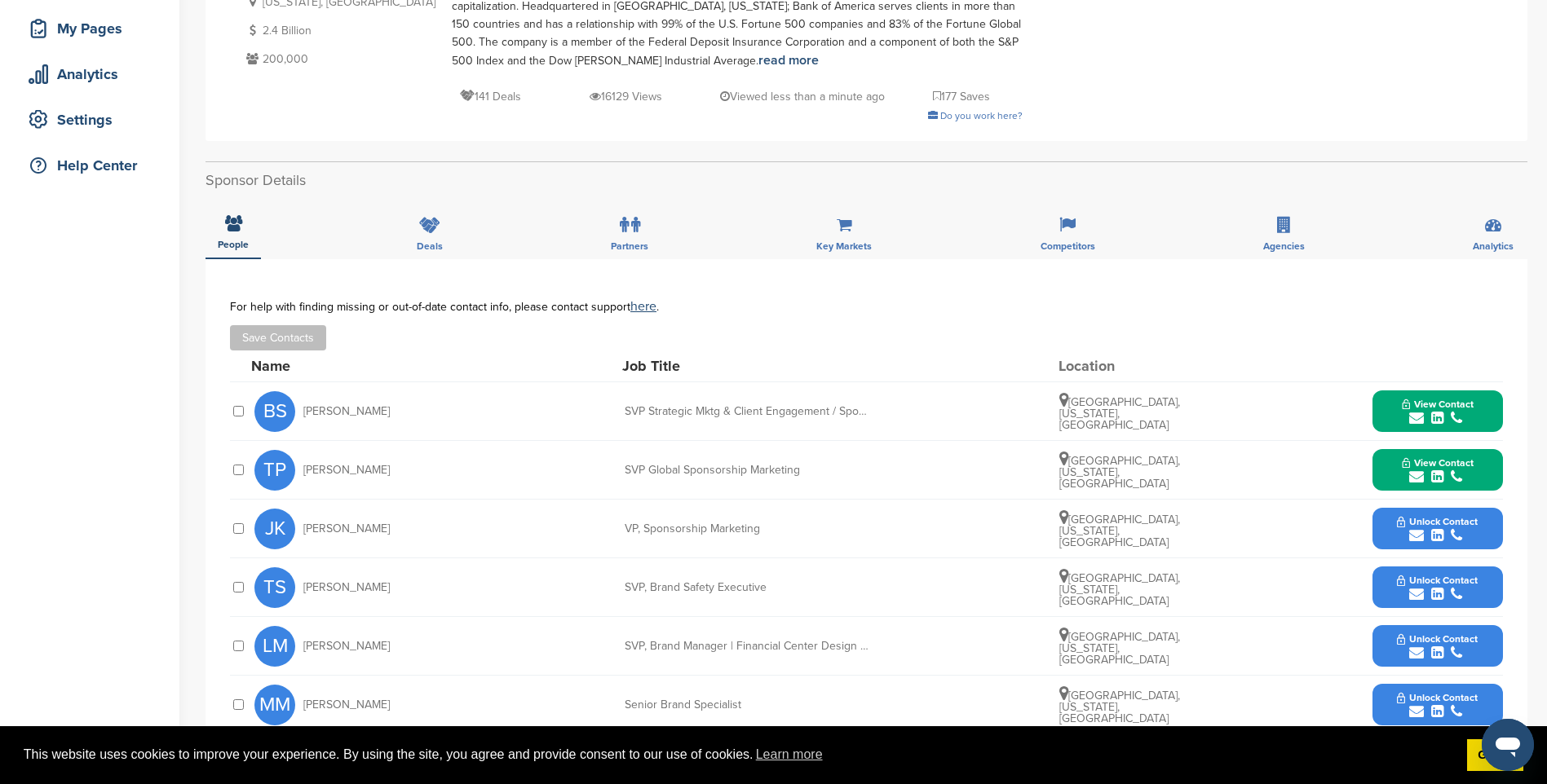
click at [1439, 525] on span "Unlock Contact" at bounding box center [1437, 522] width 80 height 11
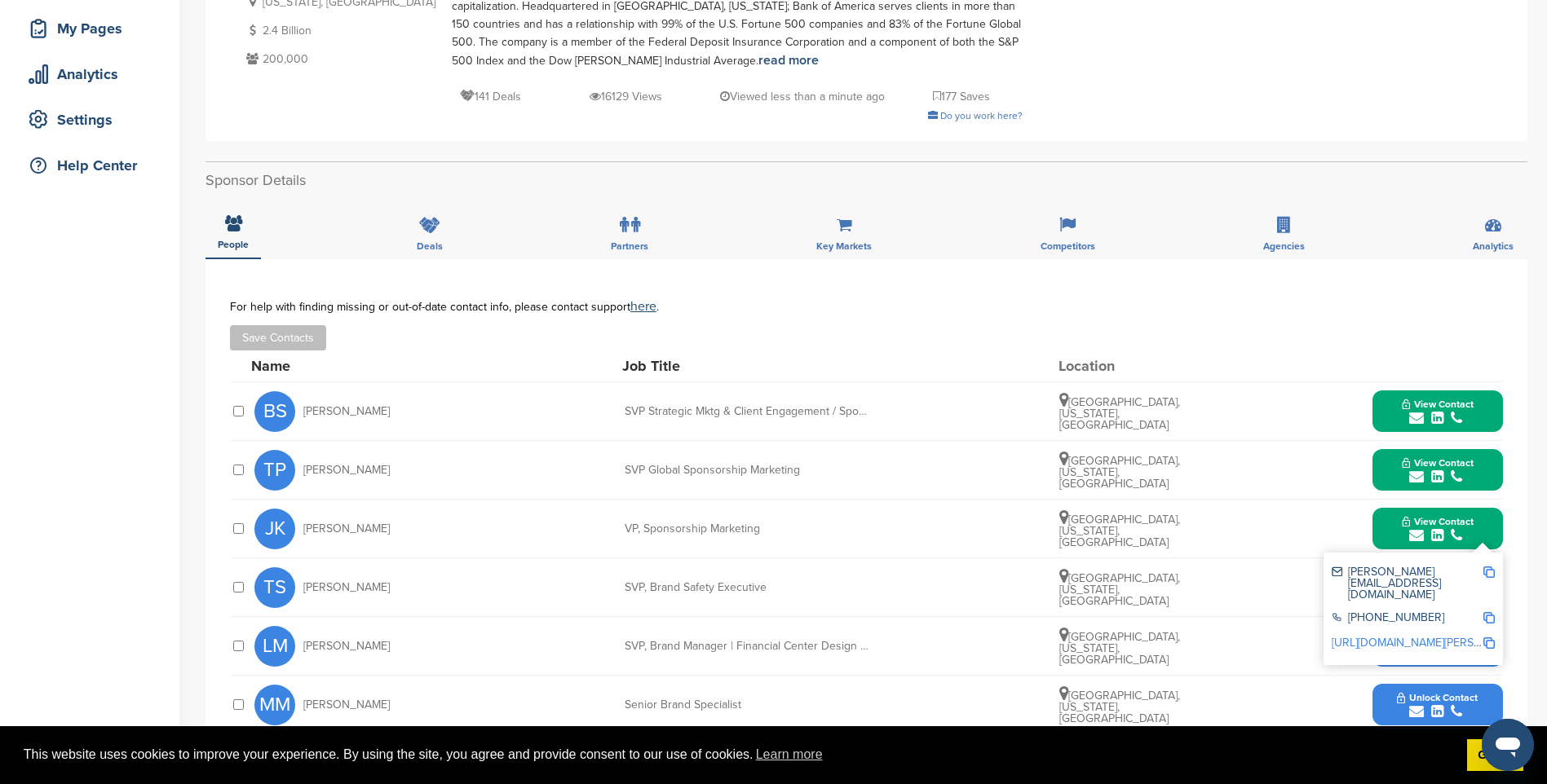
click at [1495, 574] on div "j.king@bofa.com +1 704-386-8486 http://www.linkedin.com/in/jackie-king-170714b" at bounding box center [1414, 609] width 179 height 112
click at [1489, 574] on img at bounding box center [1488, 572] width 11 height 11
click at [1414, 520] on span "View Contact" at bounding box center [1437, 522] width 71 height 11
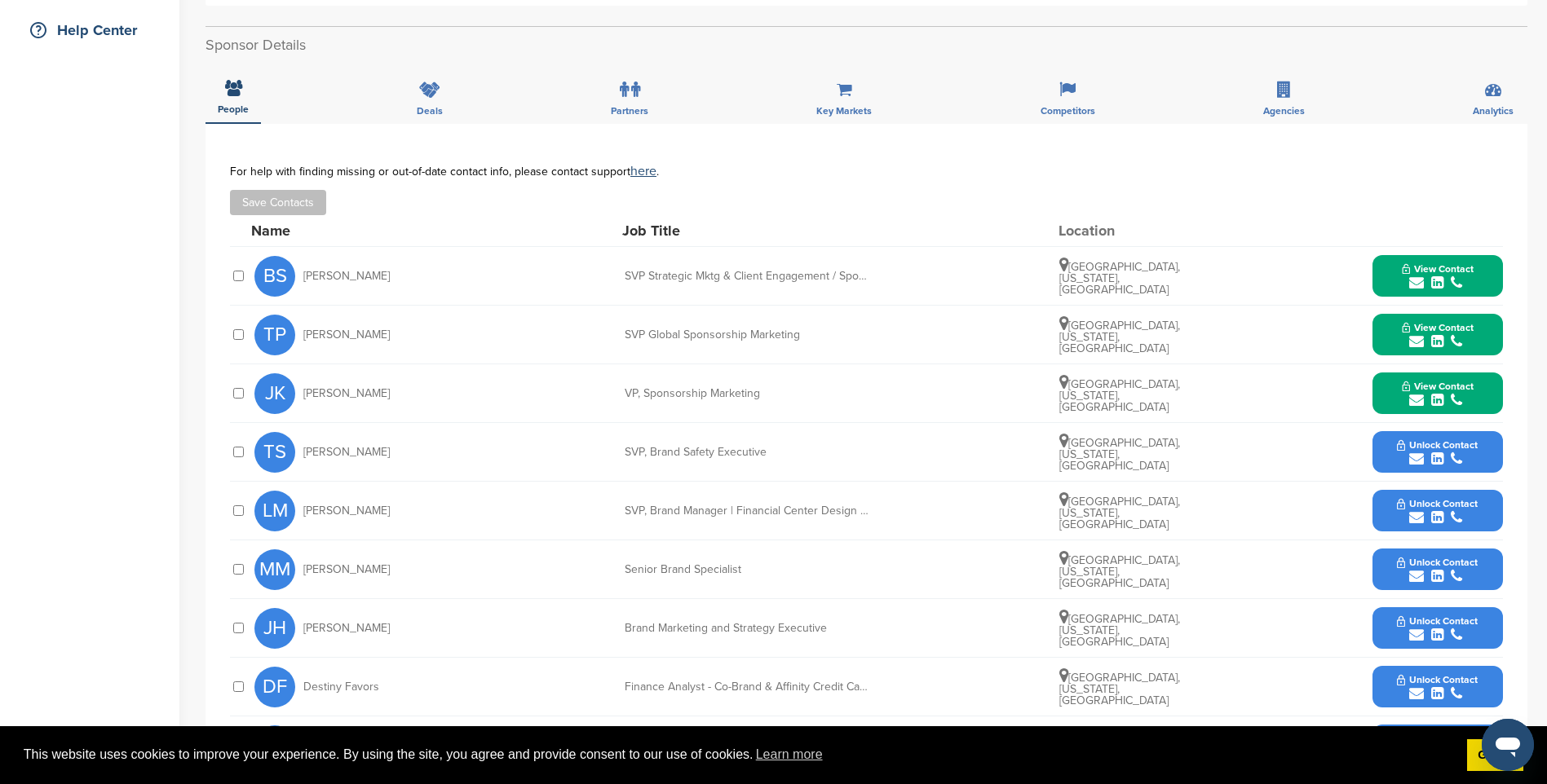
scroll to position [408, 0]
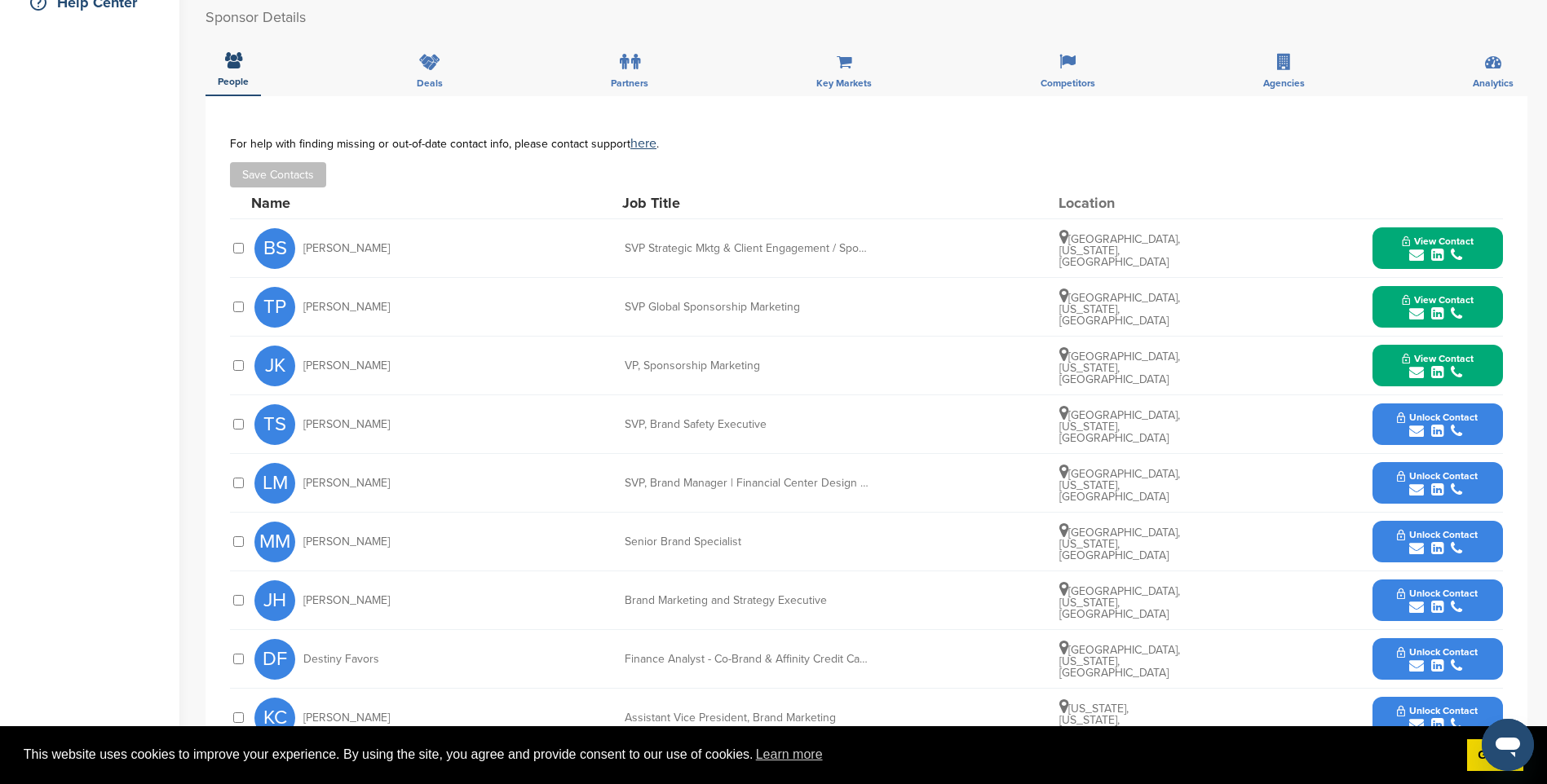
click at [1466, 592] on span "Unlock Contact" at bounding box center [1437, 593] width 80 height 11
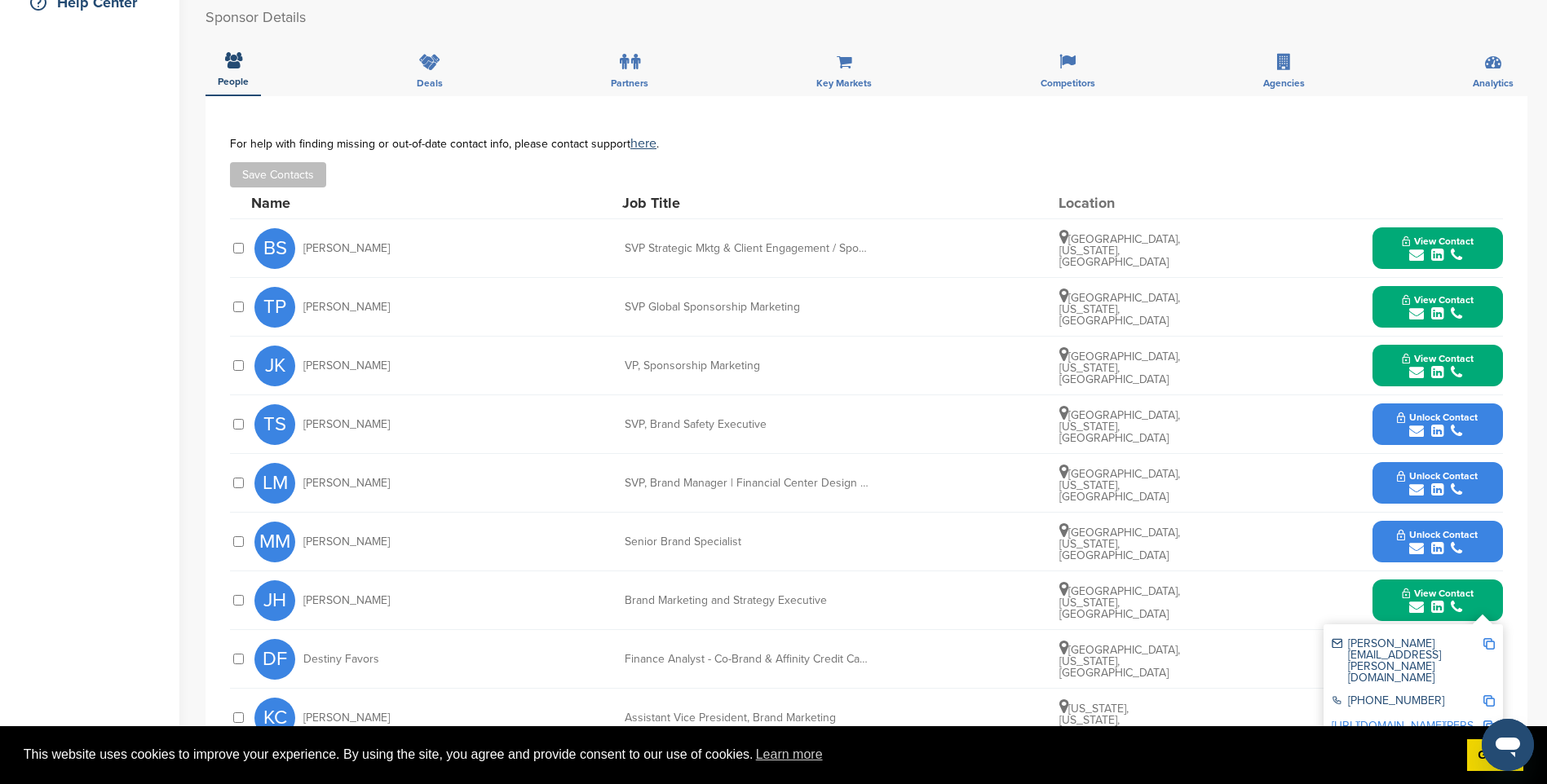
click at [1487, 642] on img at bounding box center [1488, 643] width 11 height 11
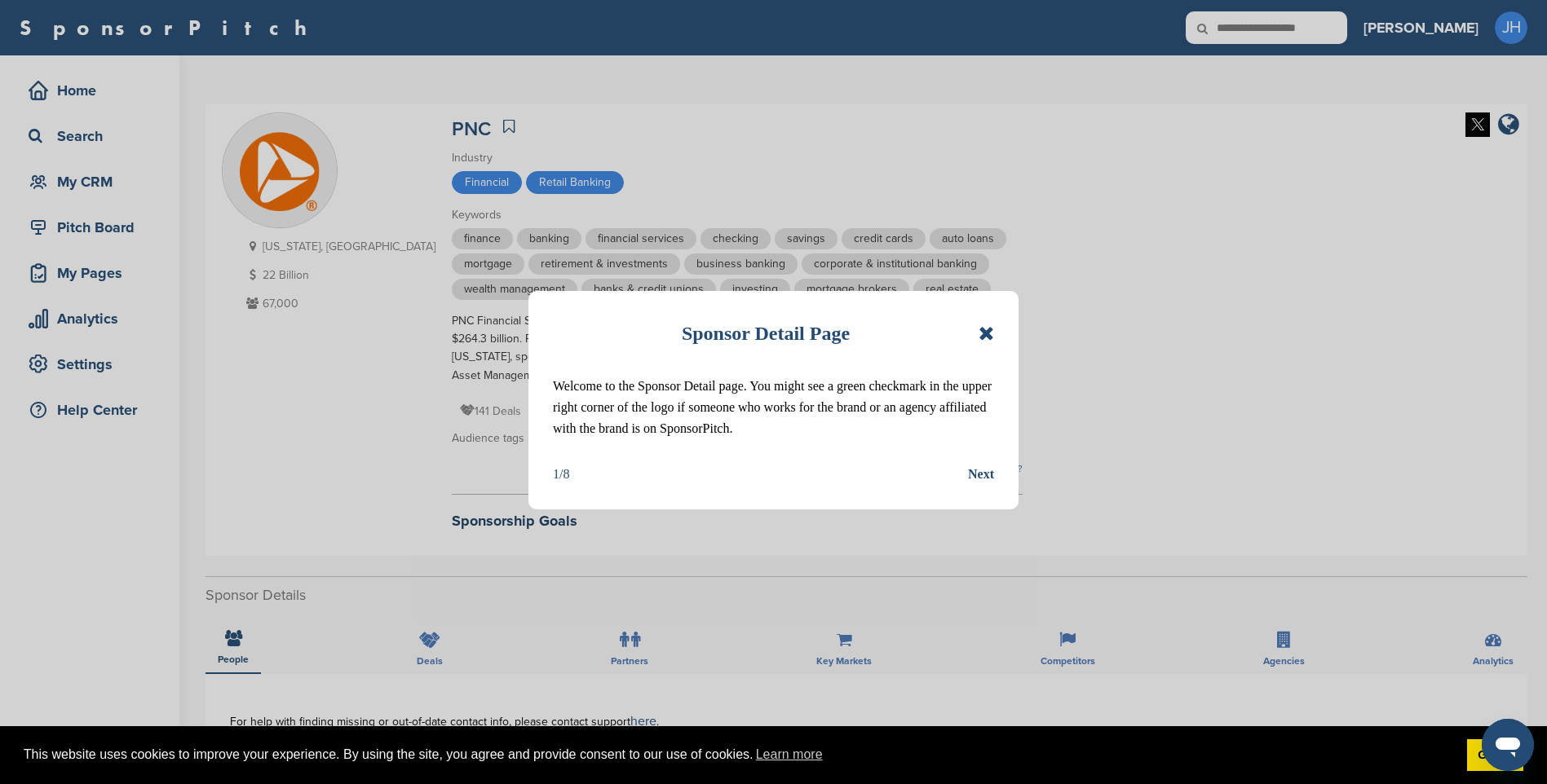
click at [987, 334] on icon at bounding box center [986, 333] width 16 height 19
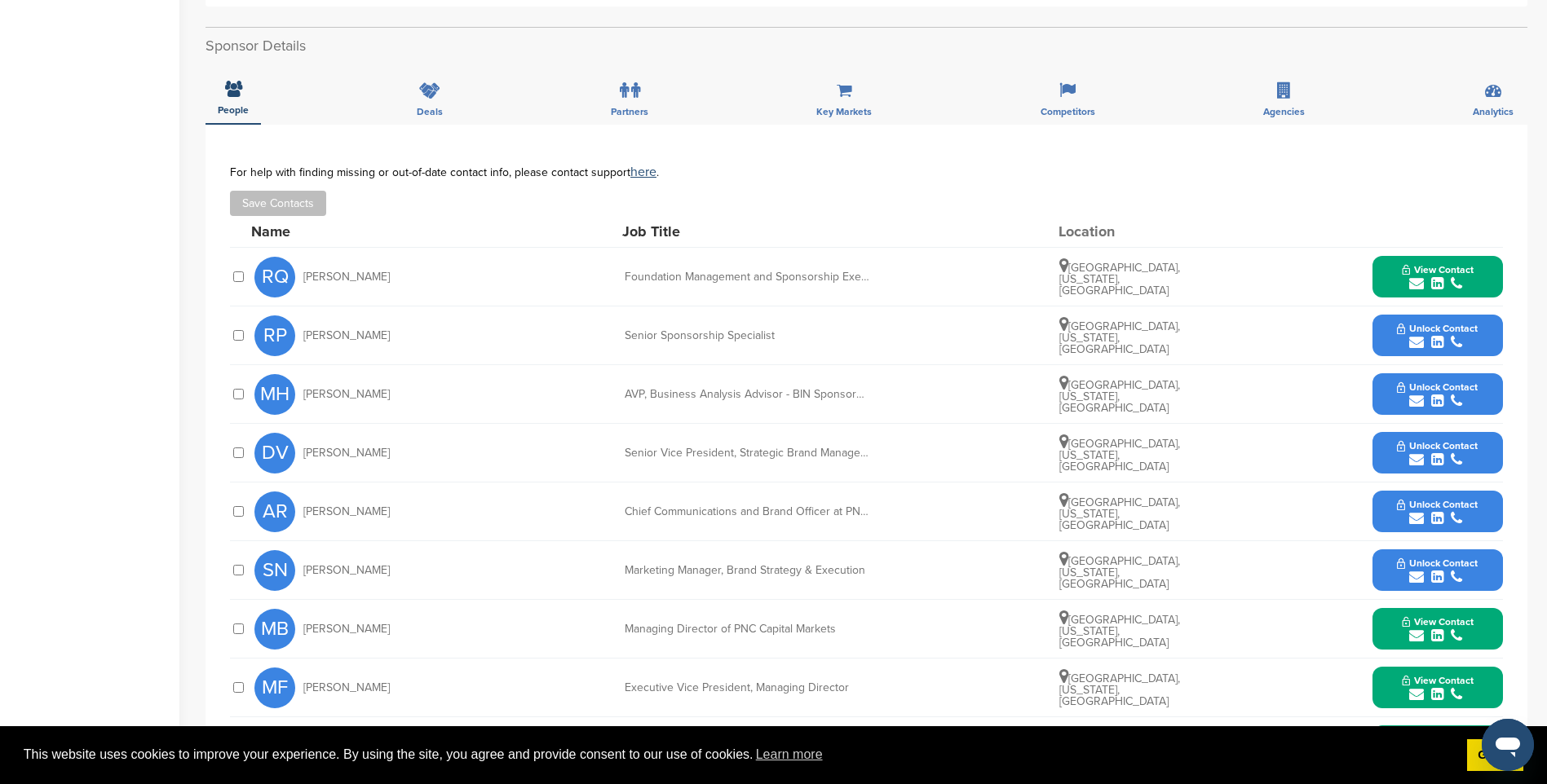
scroll to position [570, 0]
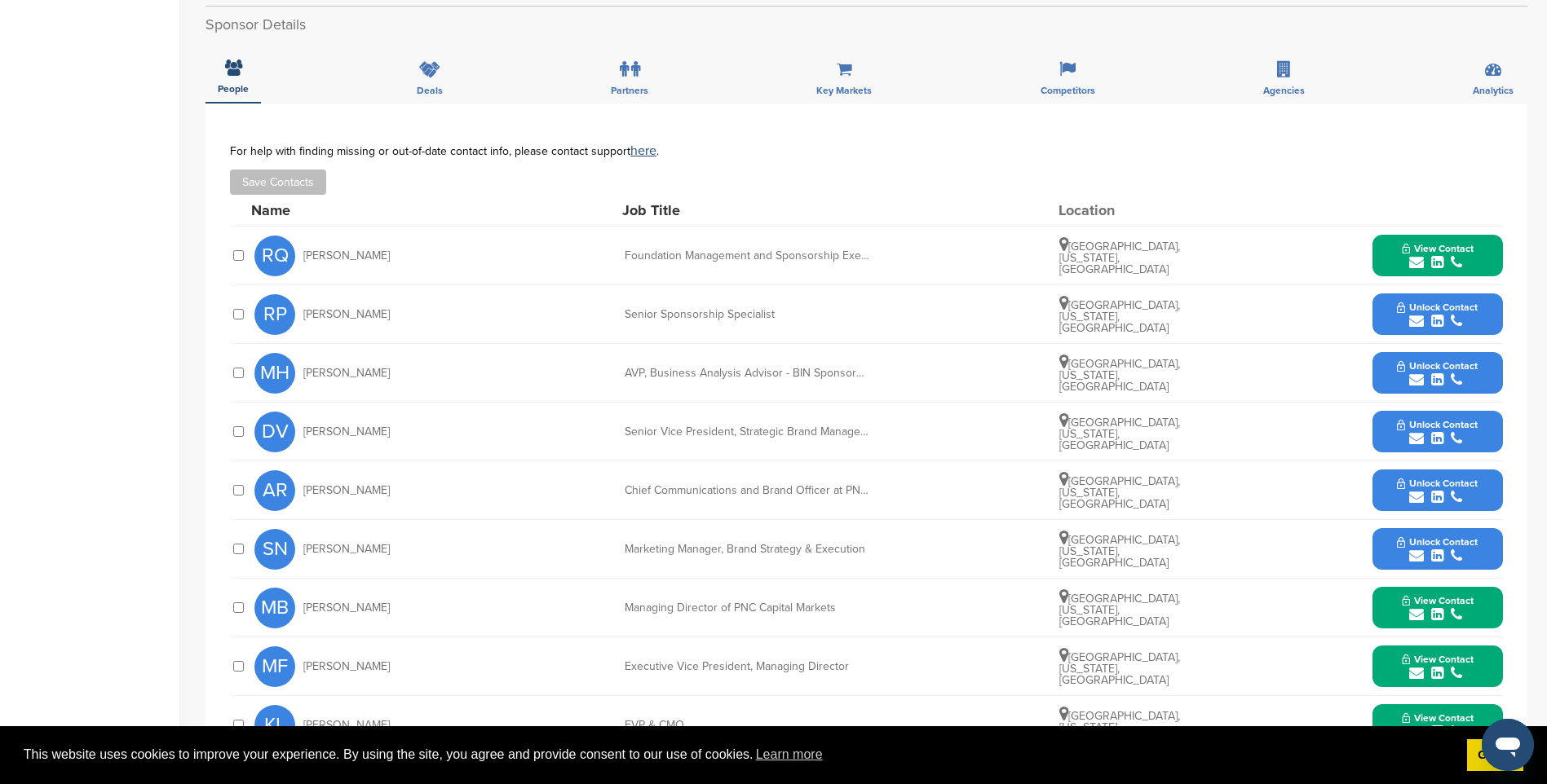
click at [1414, 311] on span "Unlock Contact" at bounding box center [1437, 307] width 80 height 11
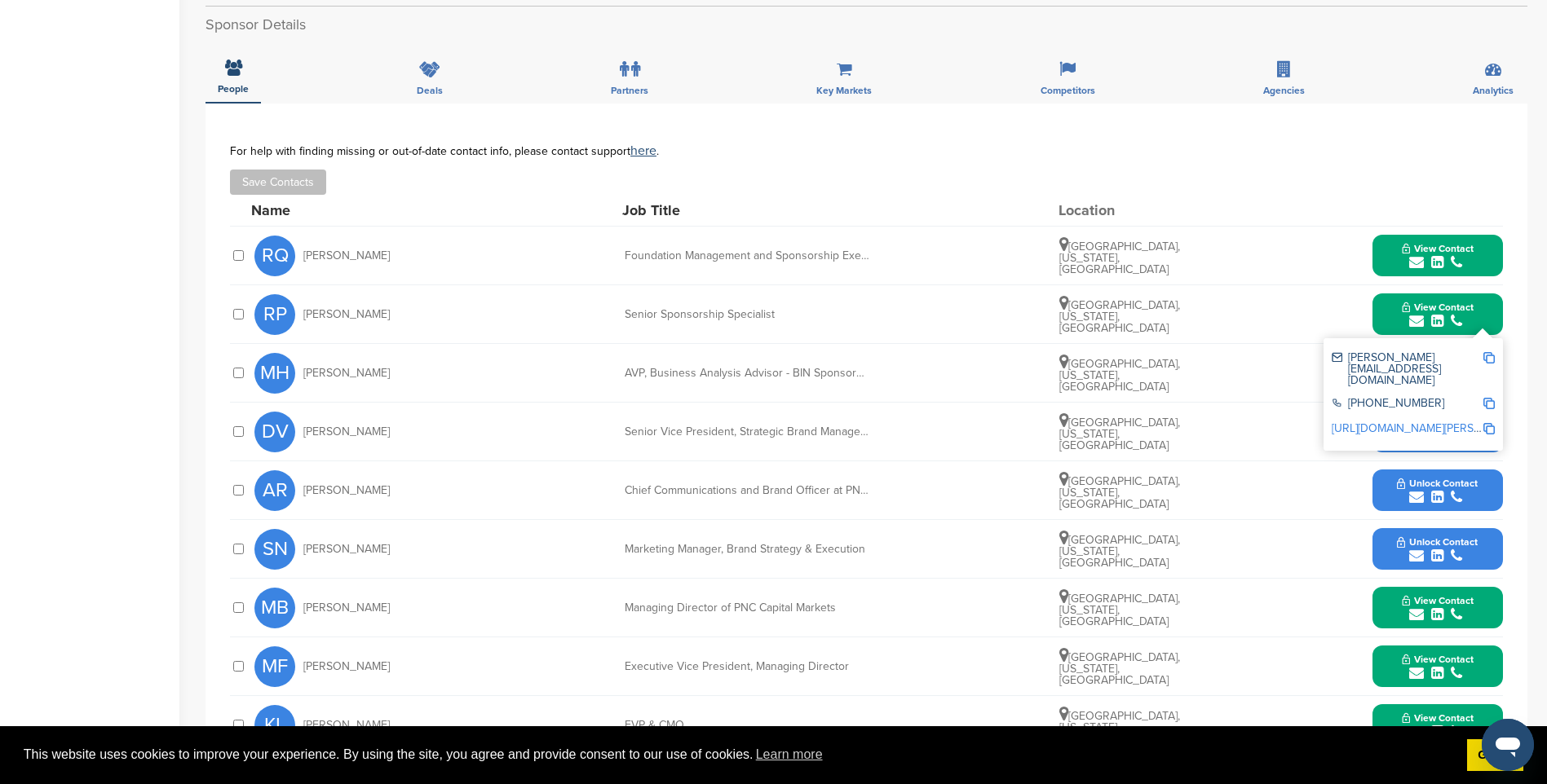
click at [1491, 357] on img at bounding box center [1488, 357] width 11 height 11
click at [1435, 247] on span "View Contact" at bounding box center [1437, 249] width 71 height 11
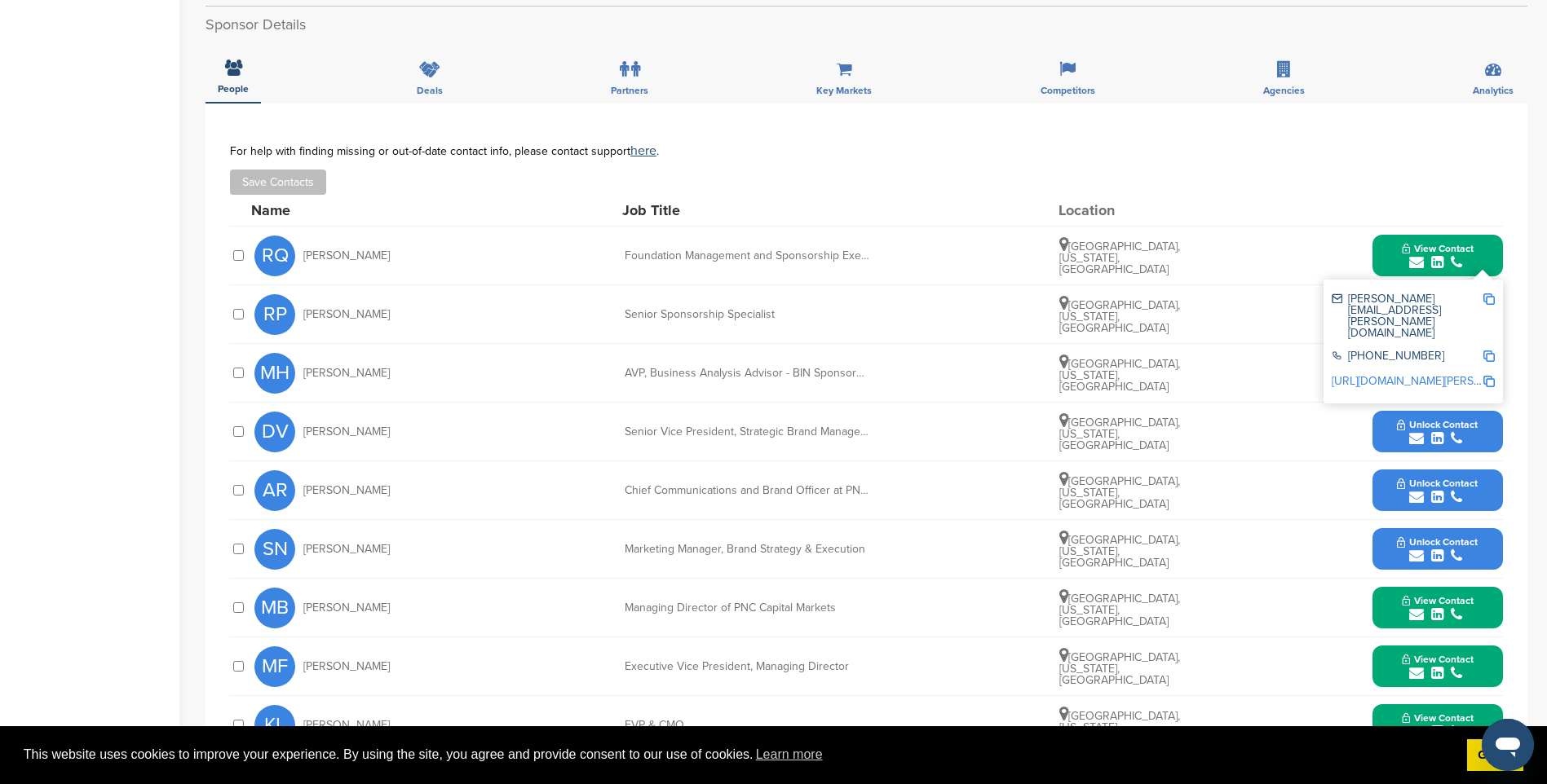
click at [1491, 302] on img at bounding box center [1488, 299] width 11 height 11
drag, startPoint x: 1458, startPoint y: 262, endPoint x: 1458, endPoint y: 288, distance: 26.0
click at [1458, 262] on icon "submit" at bounding box center [1456, 262] width 11 height 15
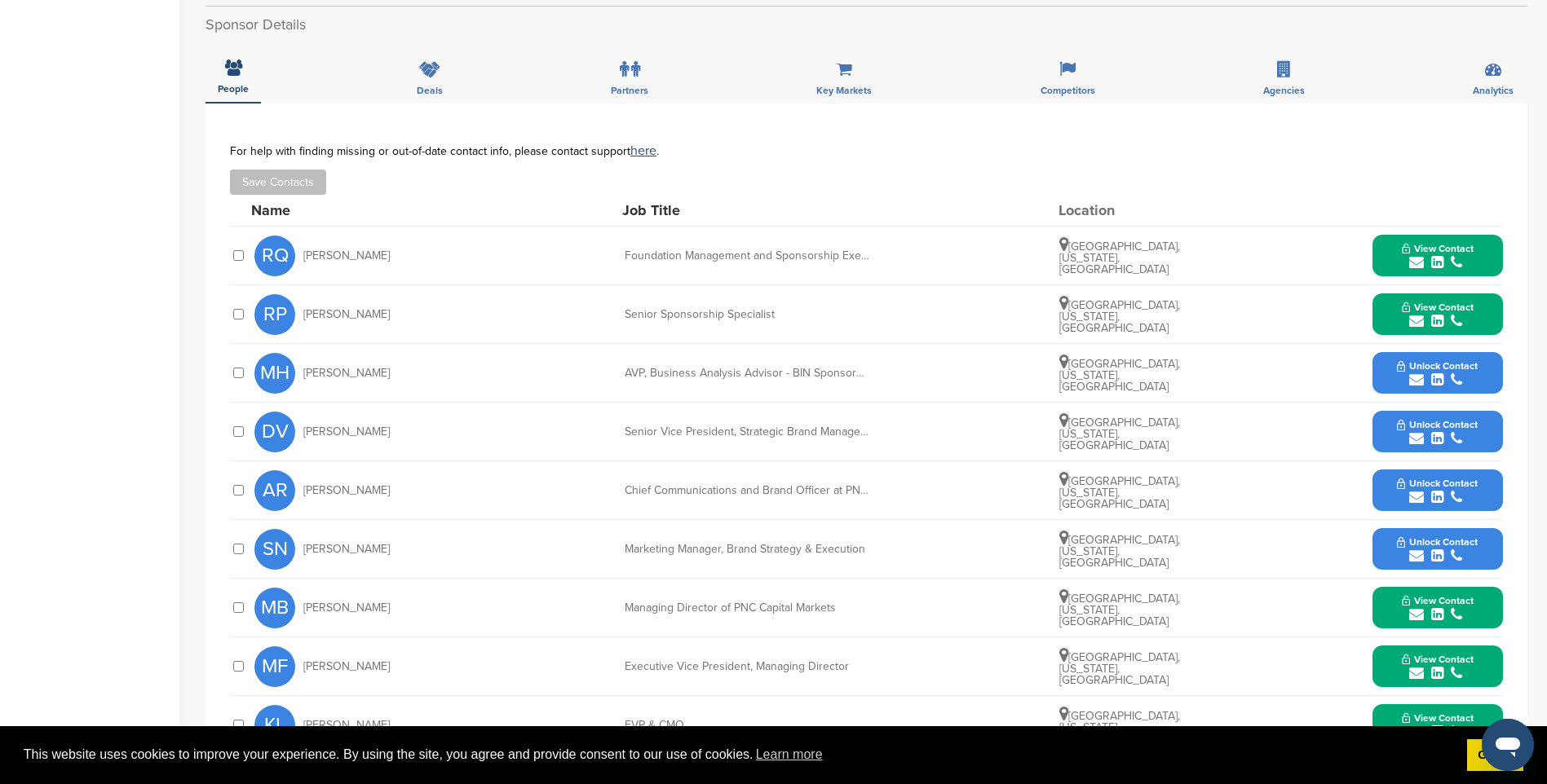
click at [1449, 366] on span "Unlock Contact" at bounding box center [1437, 366] width 80 height 11
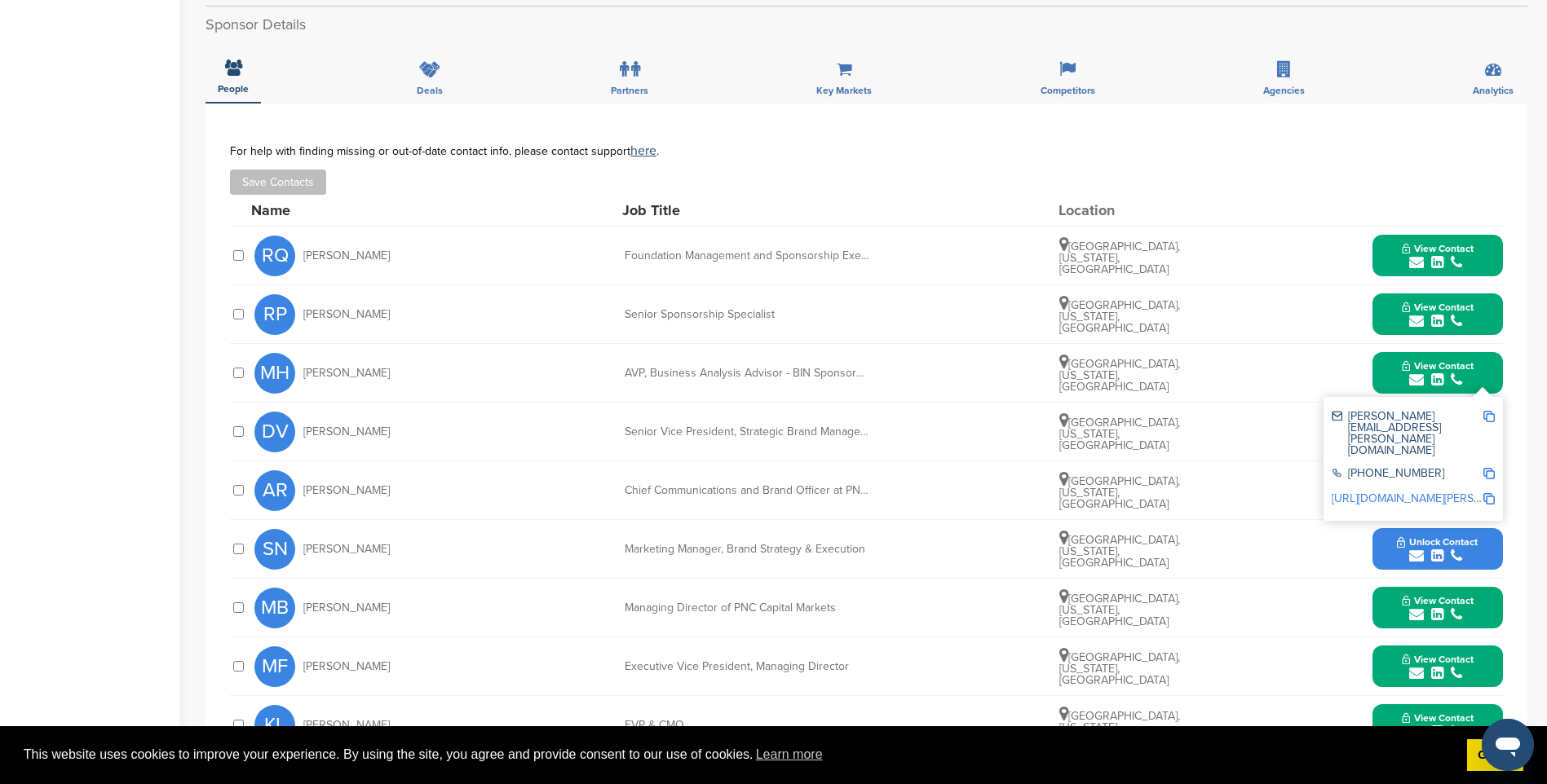
click at [1488, 418] on img at bounding box center [1488, 417] width 11 height 11
click at [1465, 370] on span "View Contact" at bounding box center [1437, 366] width 71 height 11
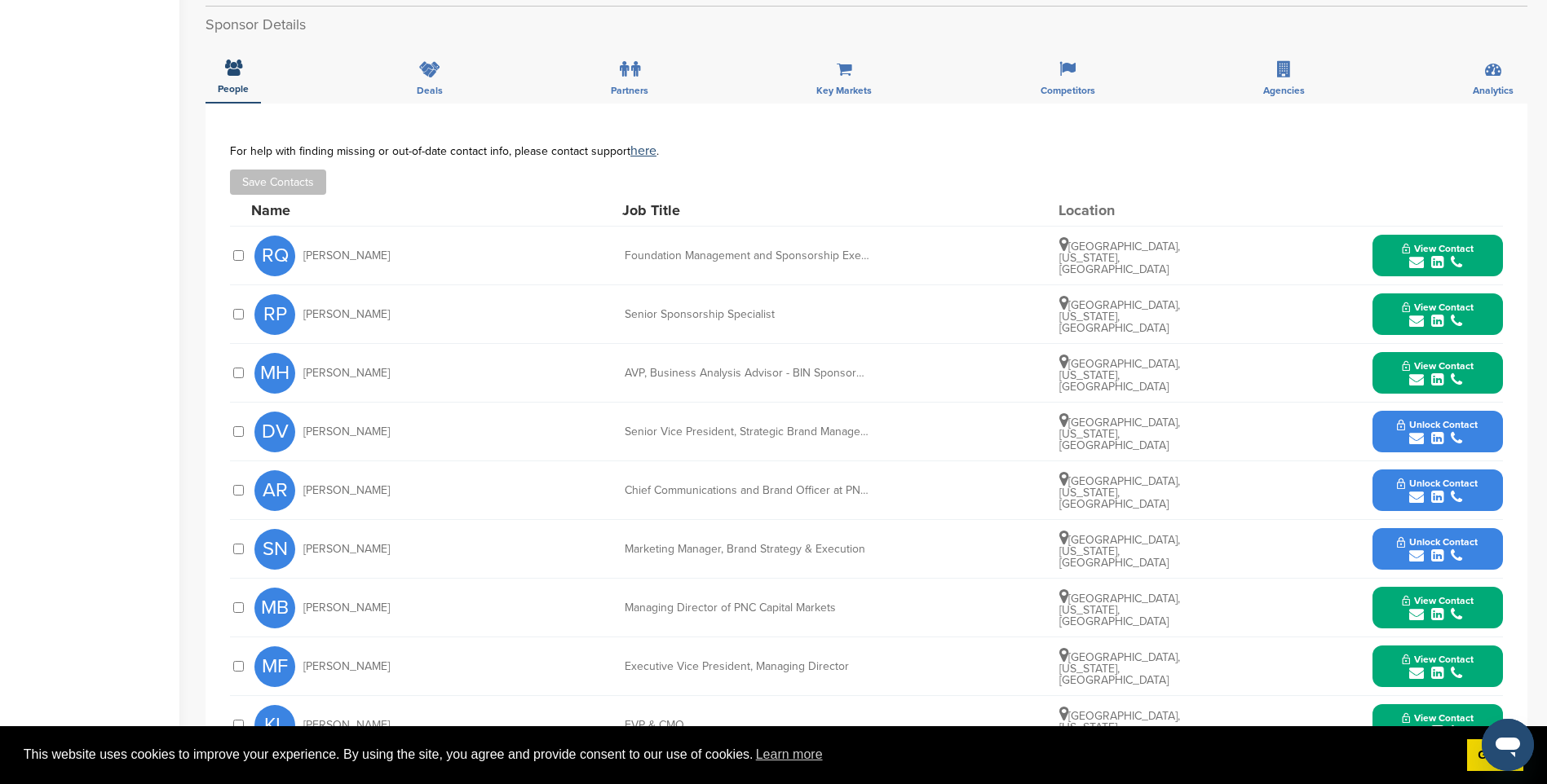
click at [1440, 433] on icon "submit" at bounding box center [1436, 439] width 12 height 15
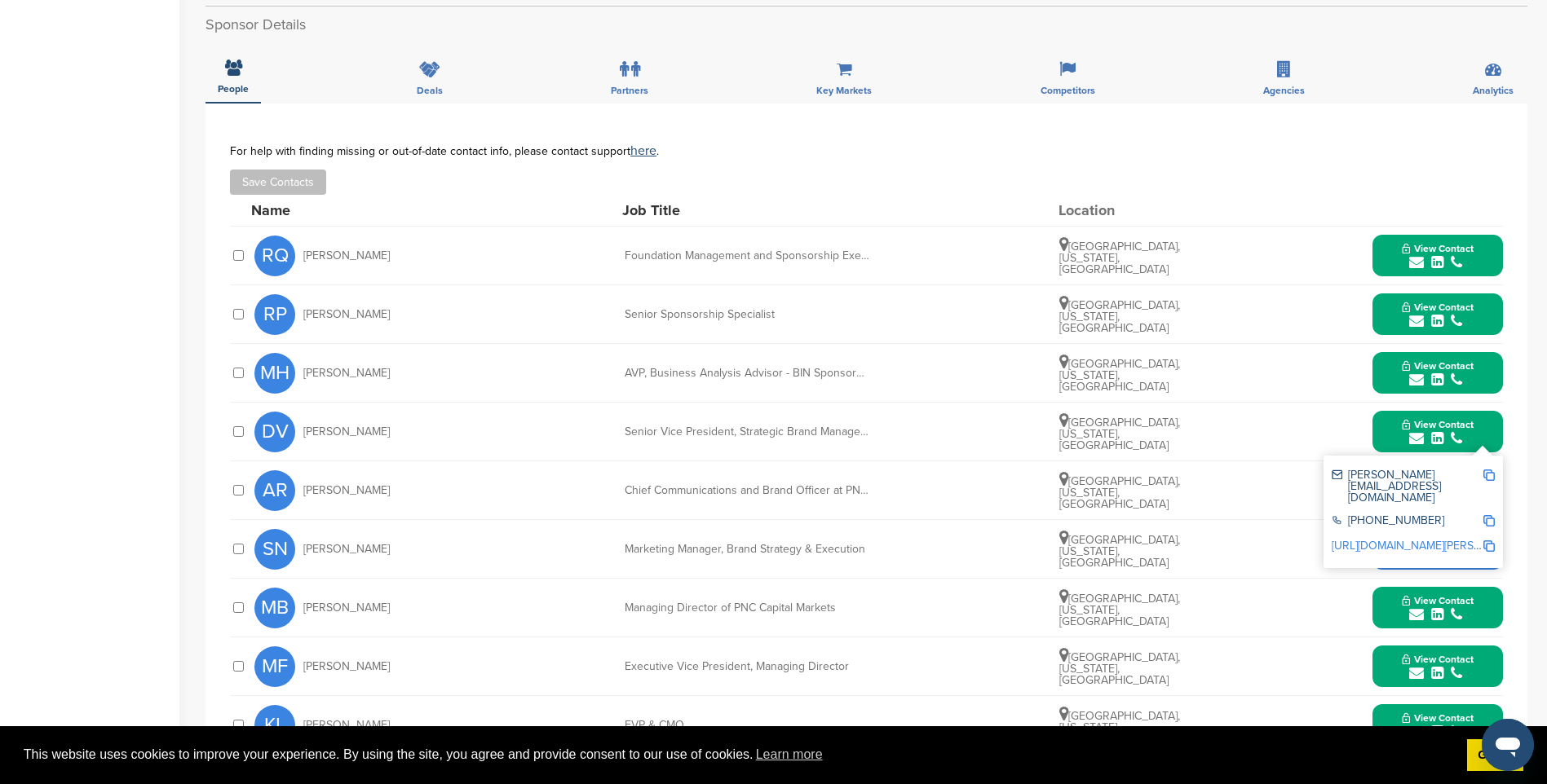
click at [1491, 476] on img at bounding box center [1488, 475] width 11 height 11
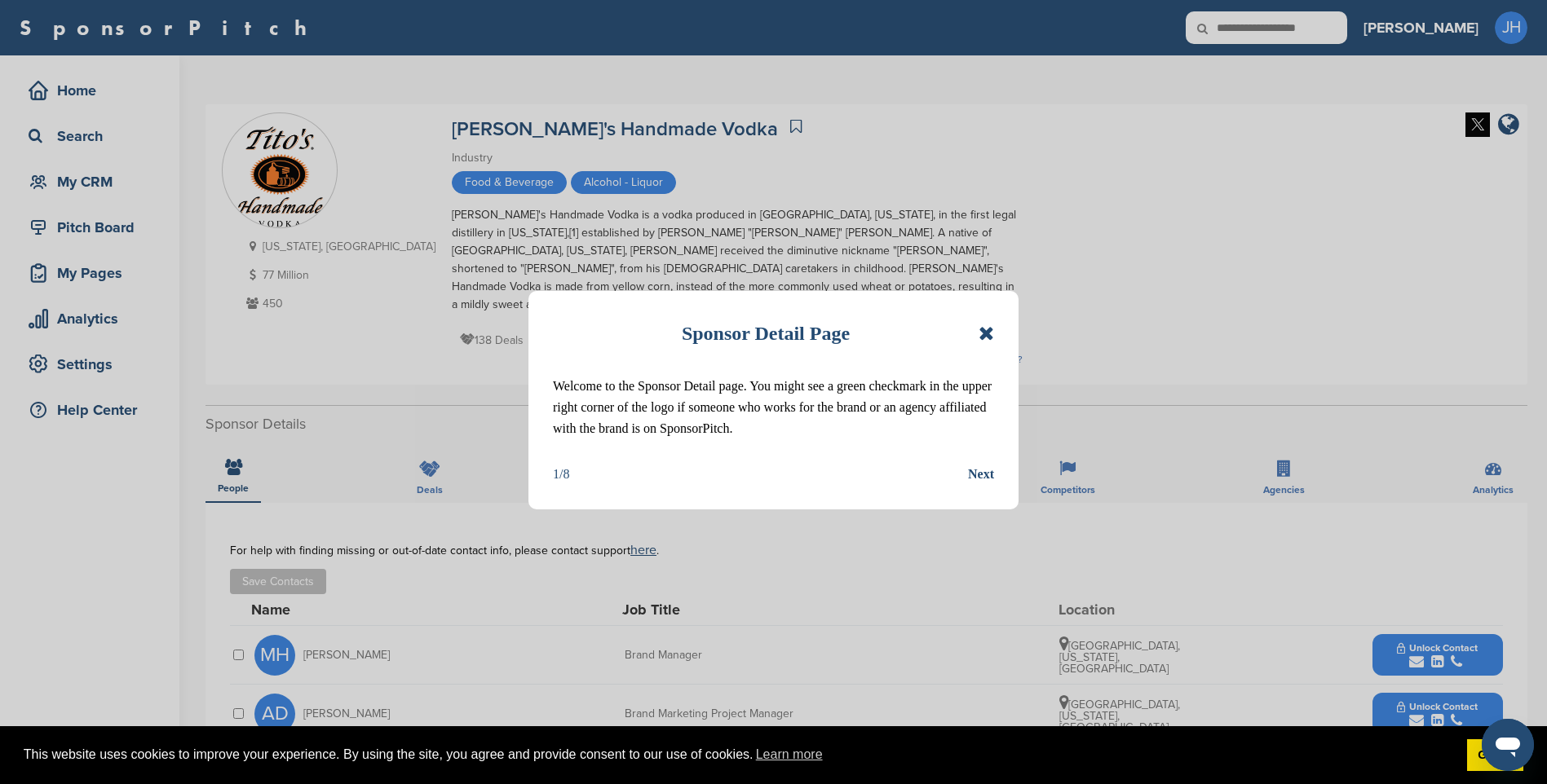
drag, startPoint x: 984, startPoint y: 331, endPoint x: 1044, endPoint y: 350, distance: 62.9
click at [984, 331] on icon at bounding box center [986, 333] width 16 height 19
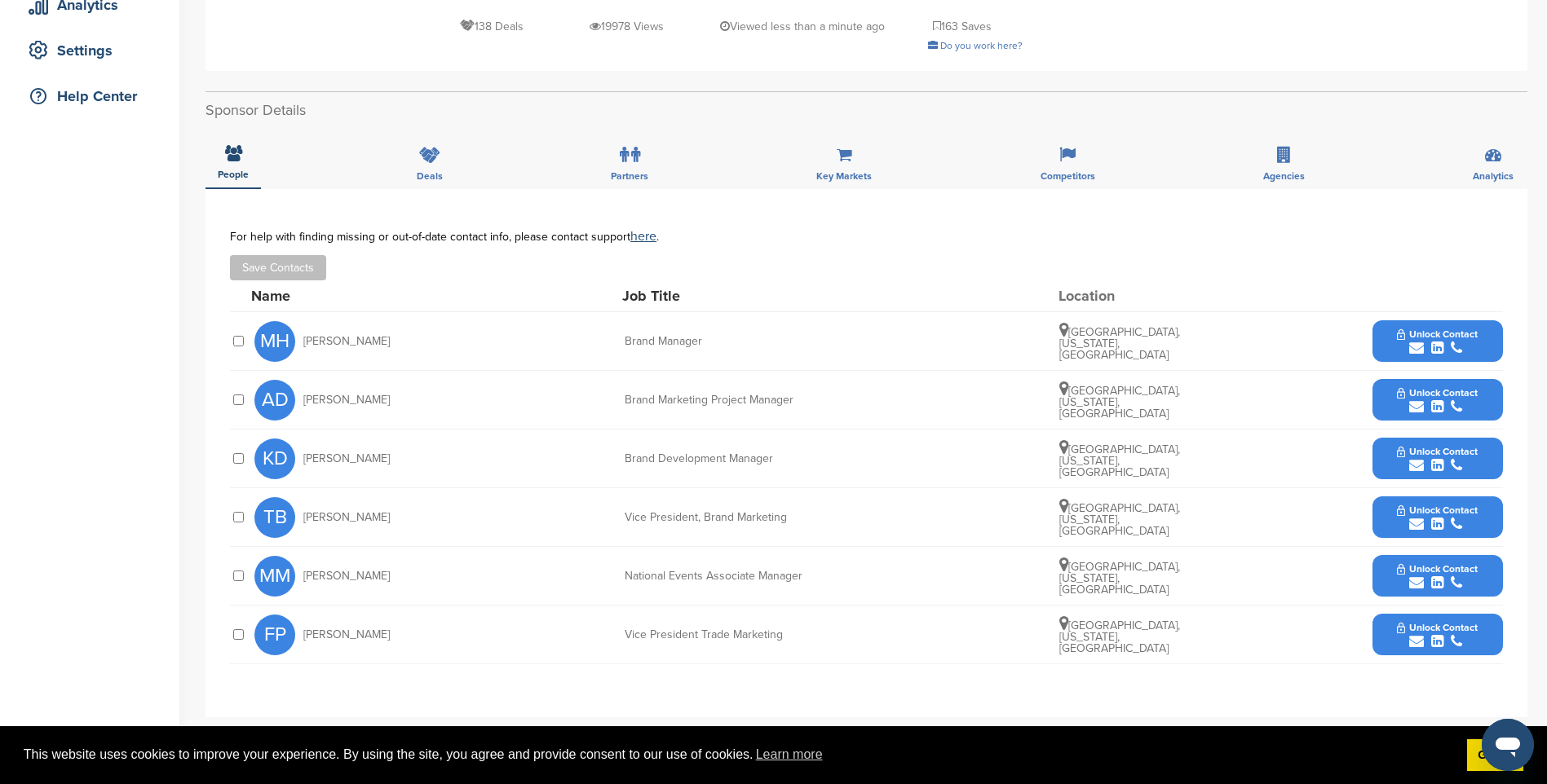
scroll to position [326, 0]
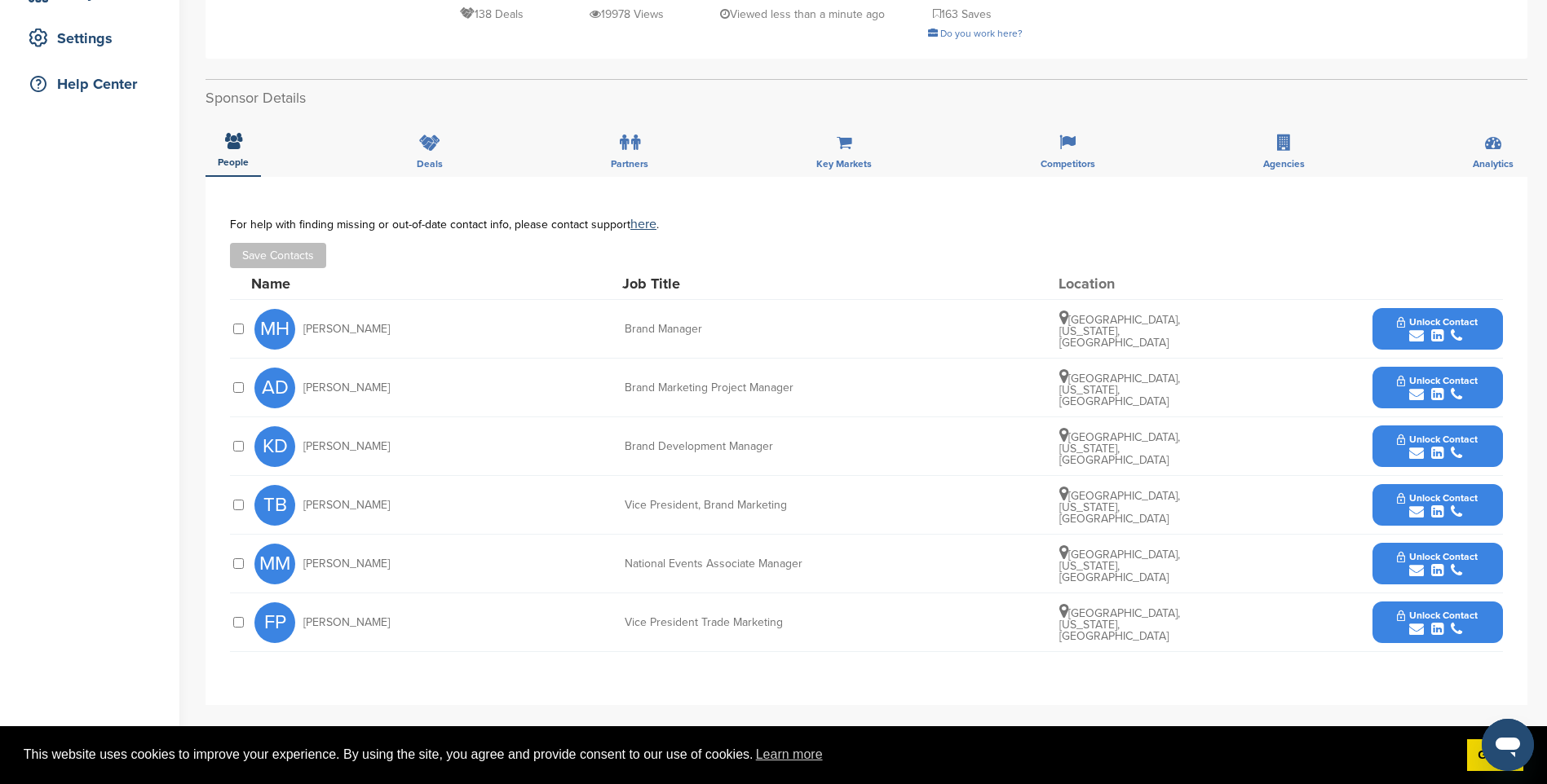
click at [1475, 328] on div "submit" at bounding box center [1437, 335] width 80 height 16
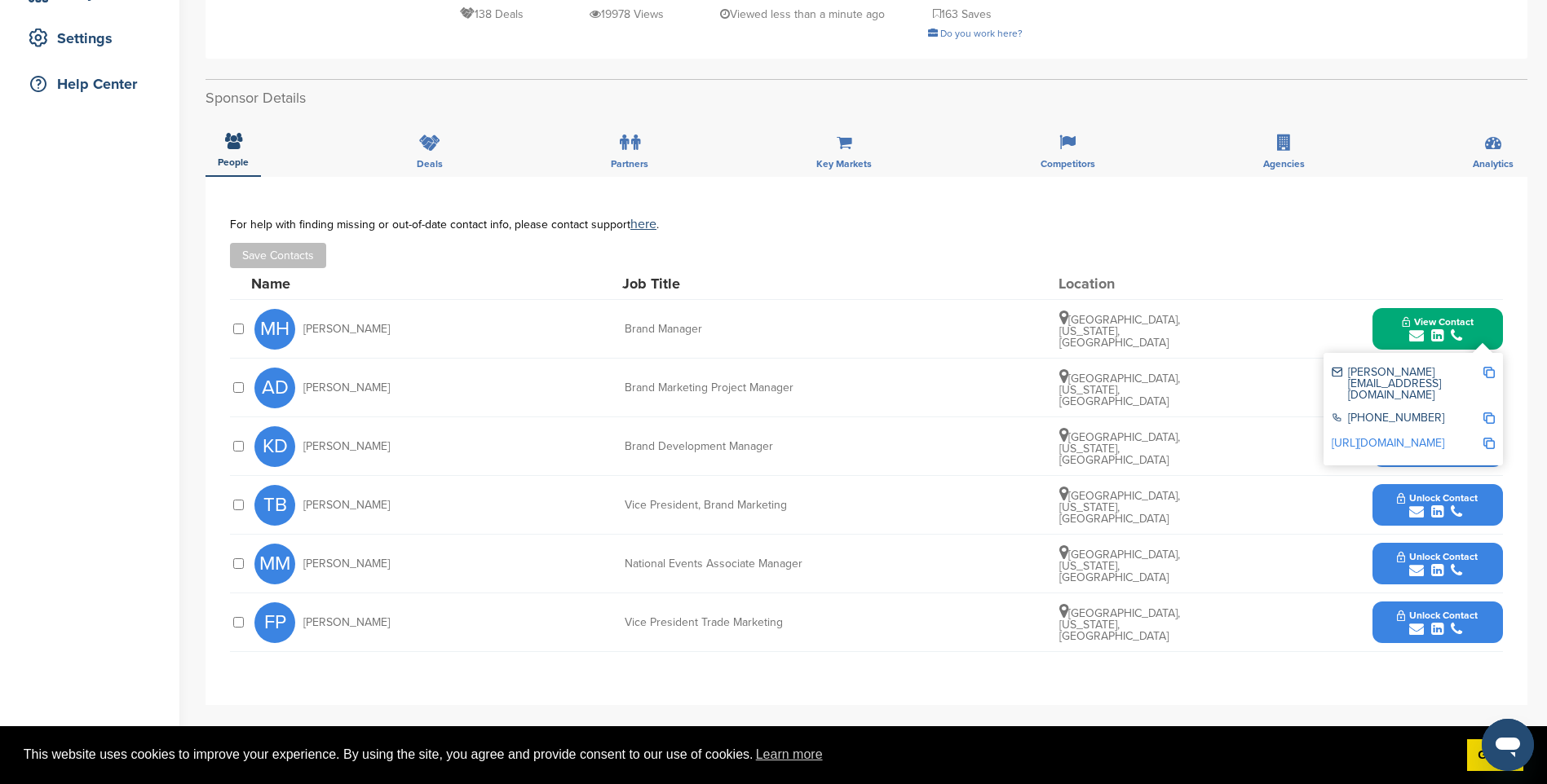
click at [1493, 366] on img at bounding box center [1488, 372] width 11 height 11
drag, startPoint x: 1453, startPoint y: 305, endPoint x: 1474, endPoint y: 335, distance: 36.6
click at [1454, 316] on span "View Contact" at bounding box center [1437, 322] width 71 height 11
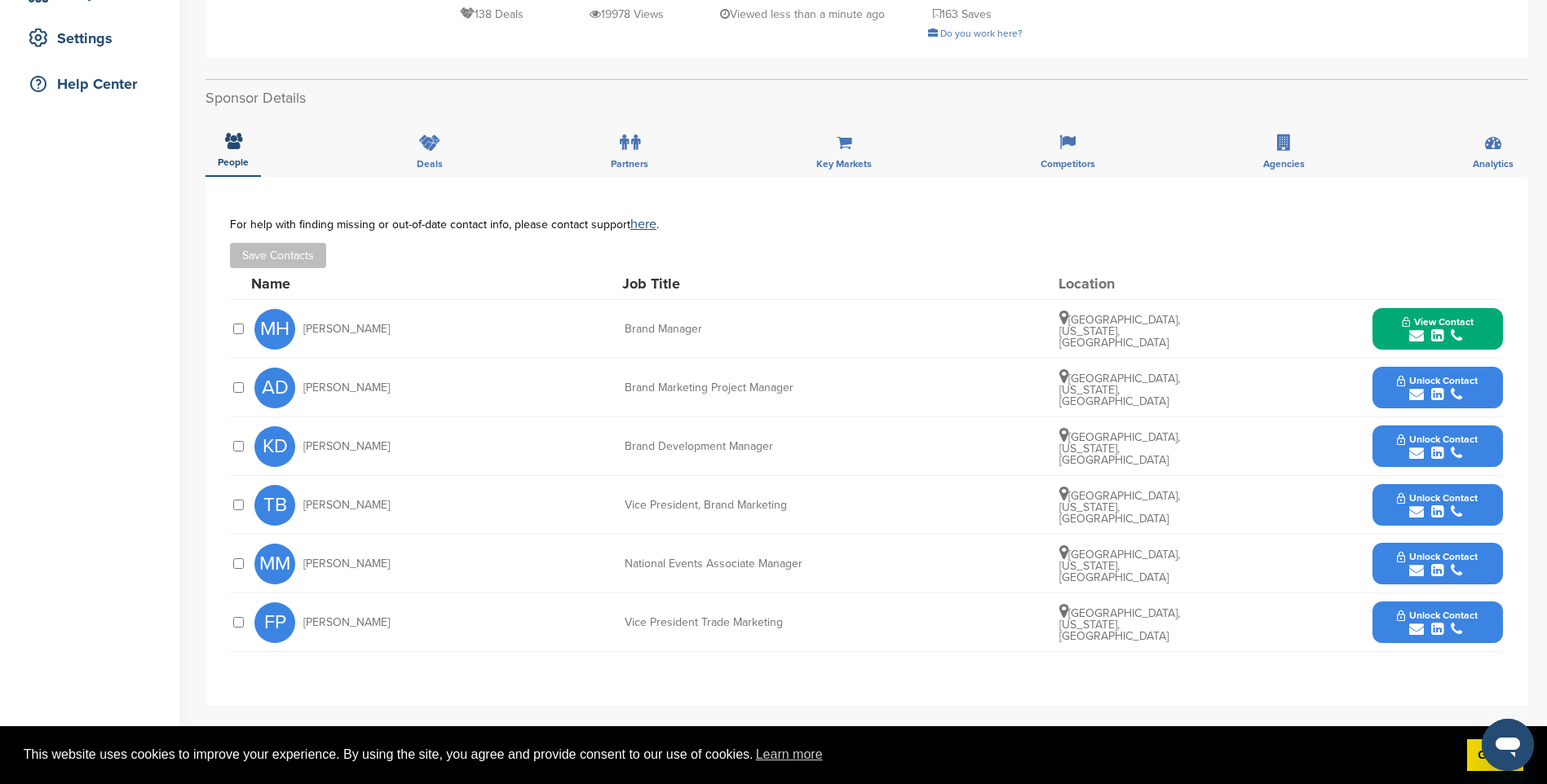
click at [1426, 551] on span "Unlock Contact" at bounding box center [1437, 556] width 80 height 11
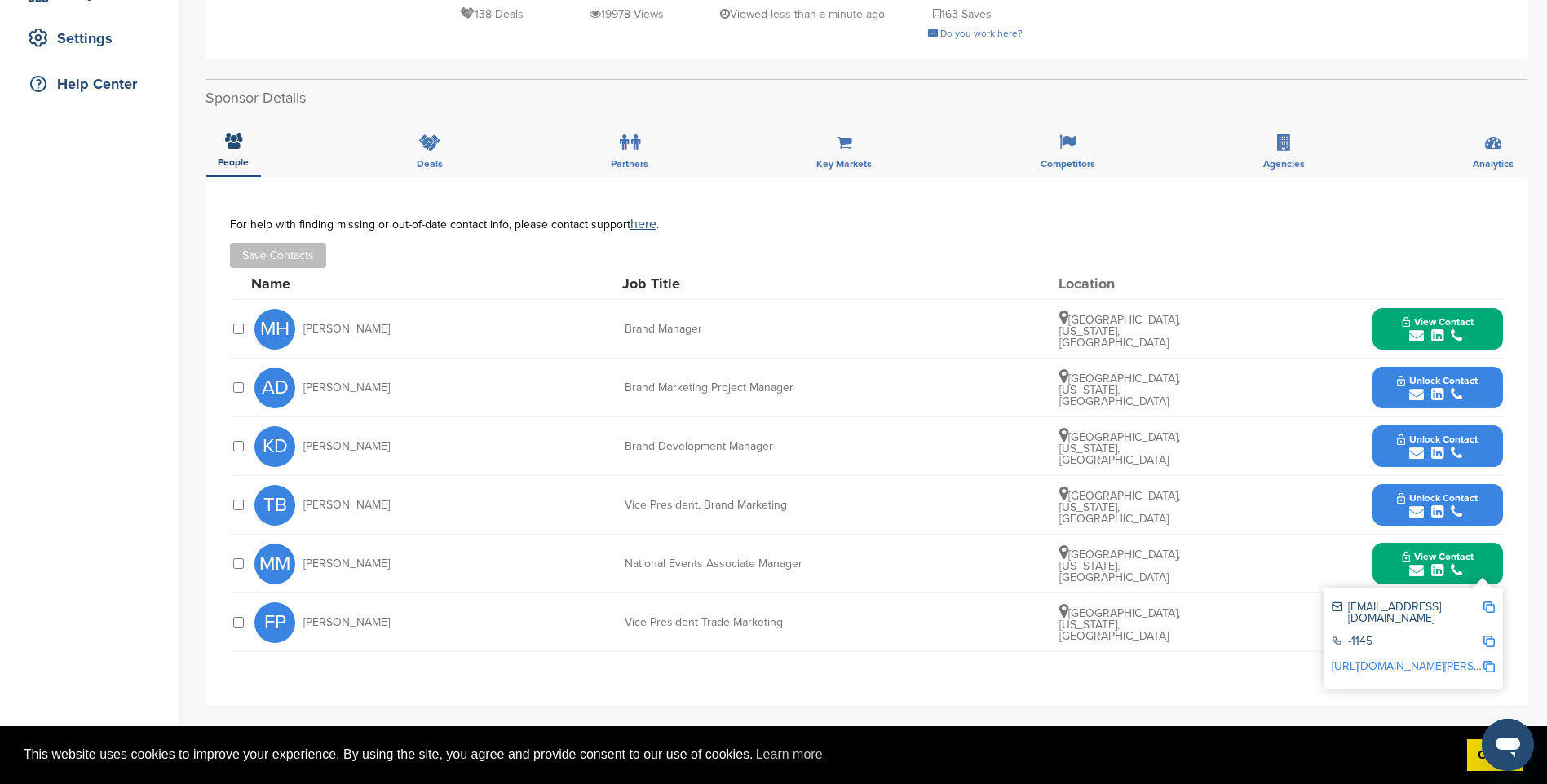
click at [1490, 601] on img at bounding box center [1488, 607] width 11 height 11
click at [1406, 493] on span "Unlock Contact" at bounding box center [1437, 498] width 80 height 11
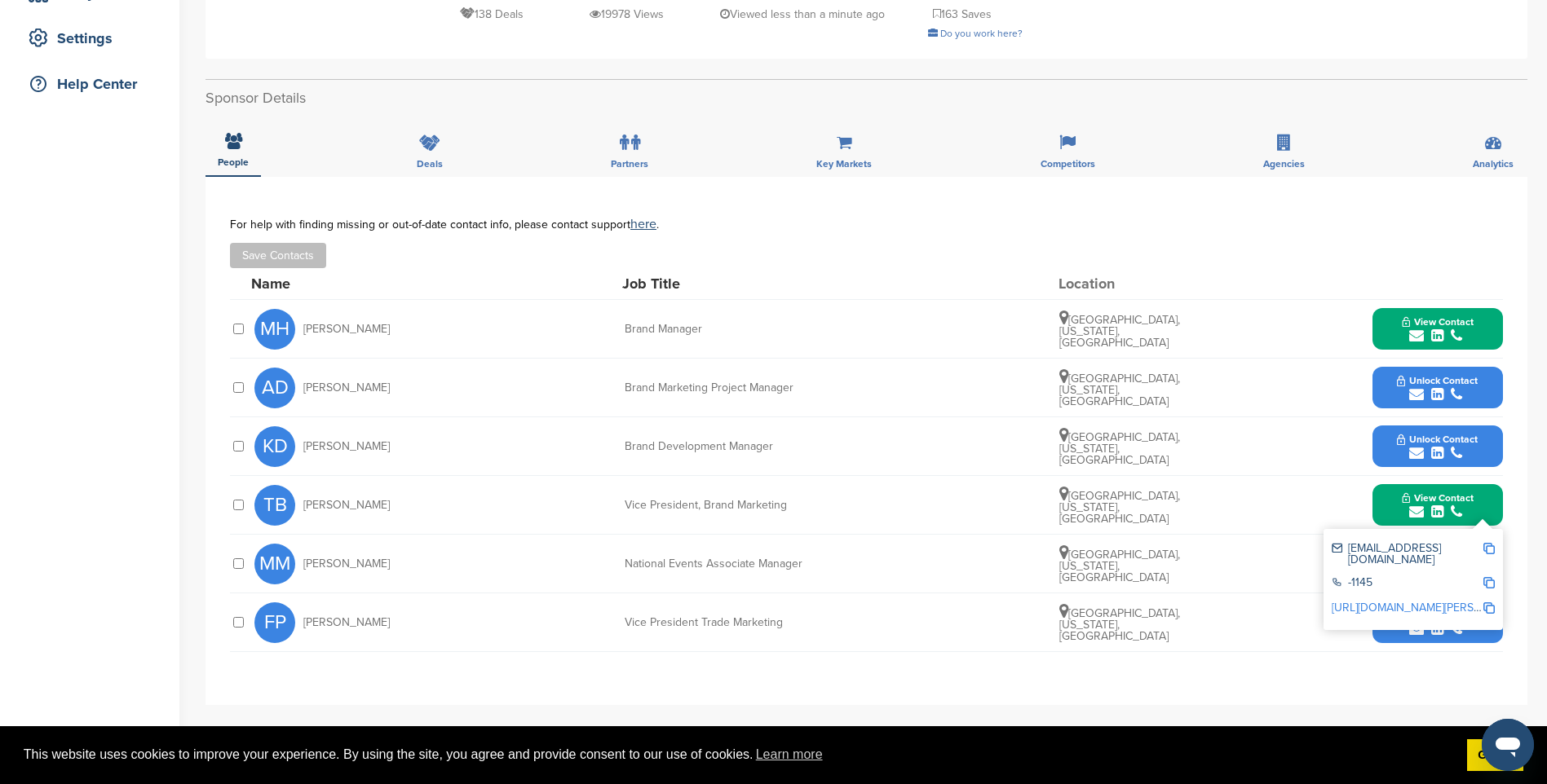
click at [1487, 543] on img at bounding box center [1488, 548] width 11 height 11
click at [1462, 433] on span "Unlock Contact" at bounding box center [1437, 439] width 80 height 11
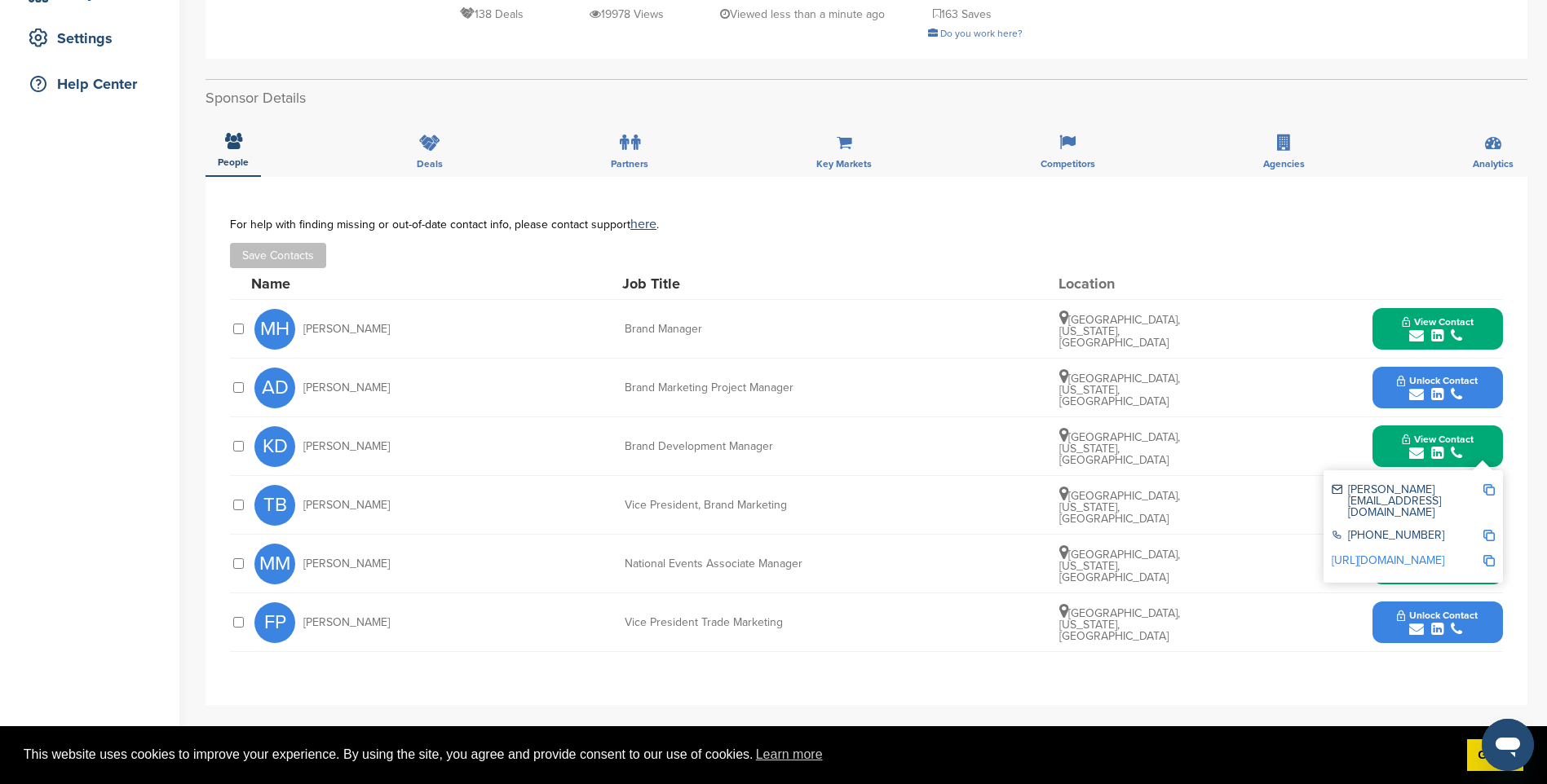
click at [1488, 484] on img at bounding box center [1488, 490] width 11 height 11
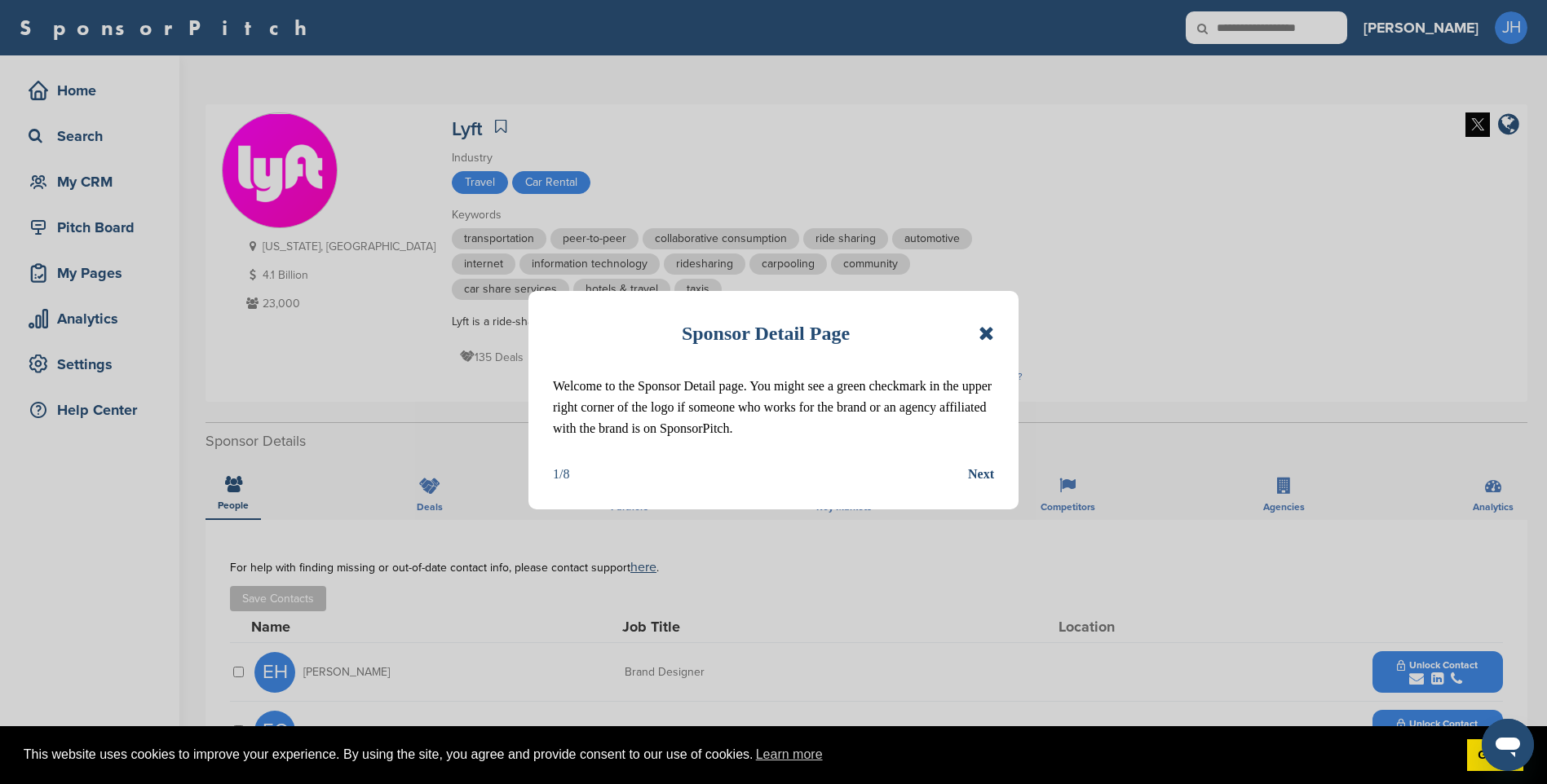
click at [988, 332] on icon at bounding box center [986, 333] width 16 height 19
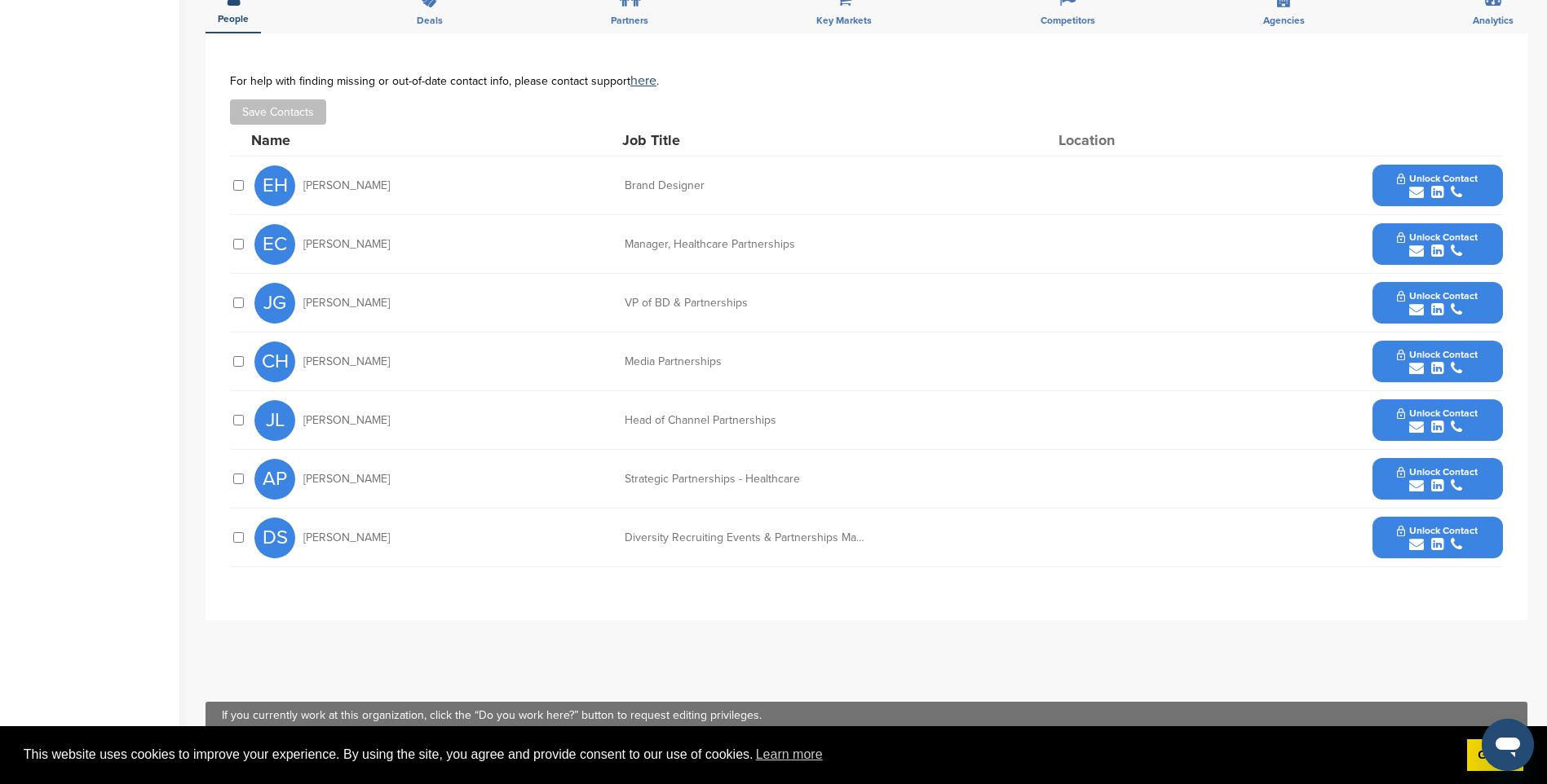
scroll to position [489, 0]
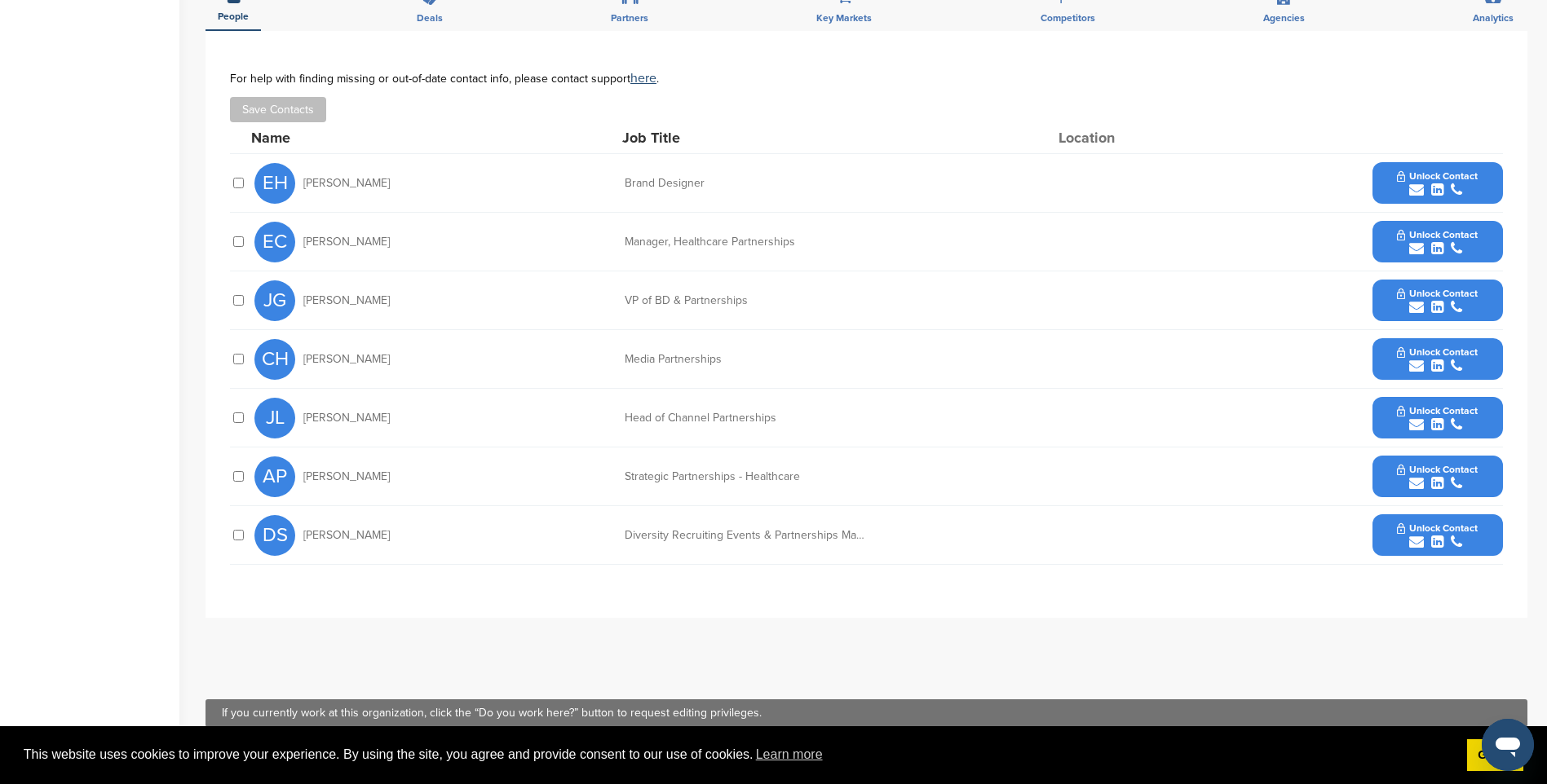
click at [1440, 537] on icon "submit" at bounding box center [1436, 542] width 12 height 15
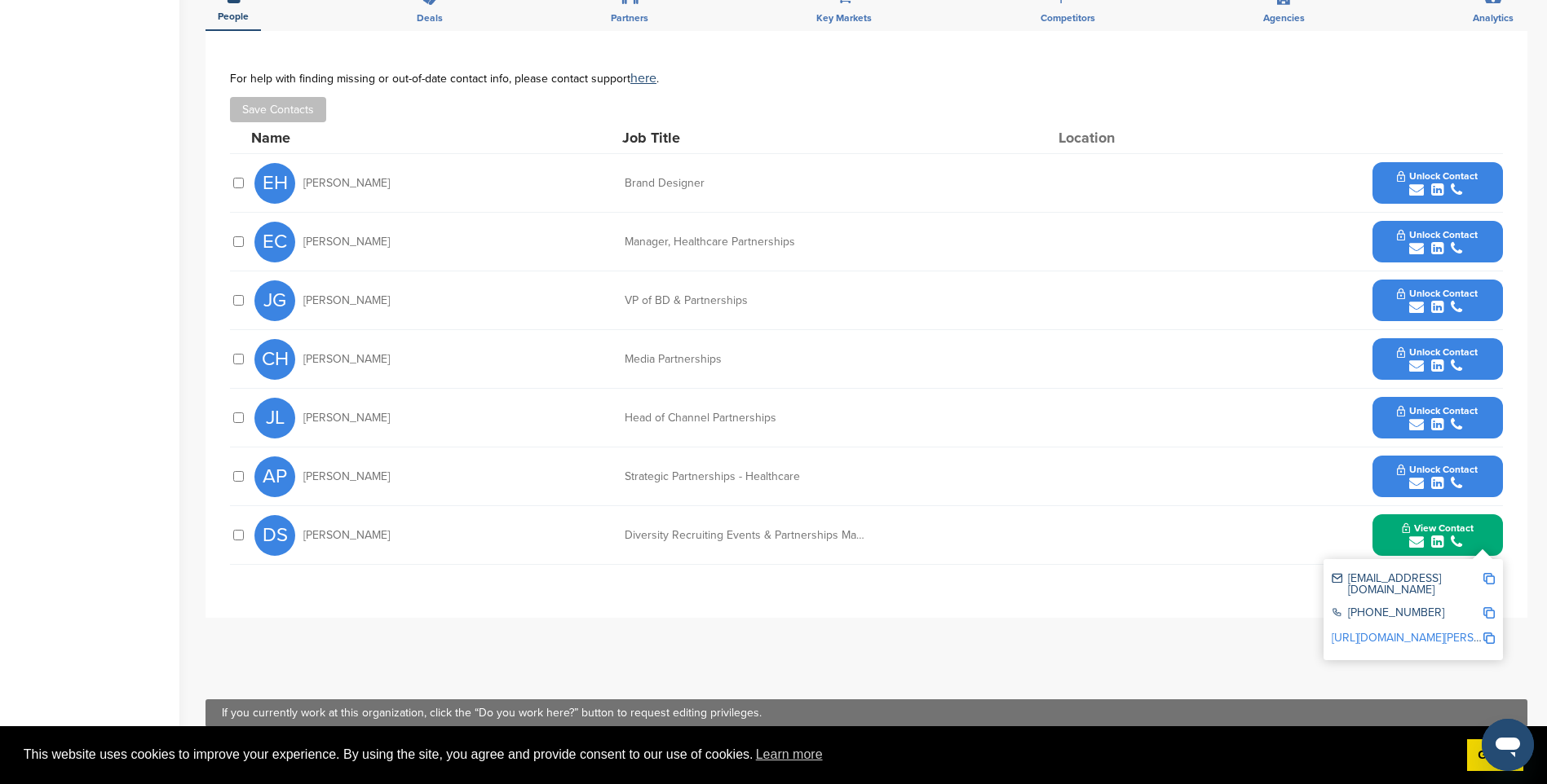
click at [1489, 577] on img at bounding box center [1488, 578] width 11 height 11
click at [1429, 472] on span "Unlock Contact" at bounding box center [1437, 469] width 80 height 11
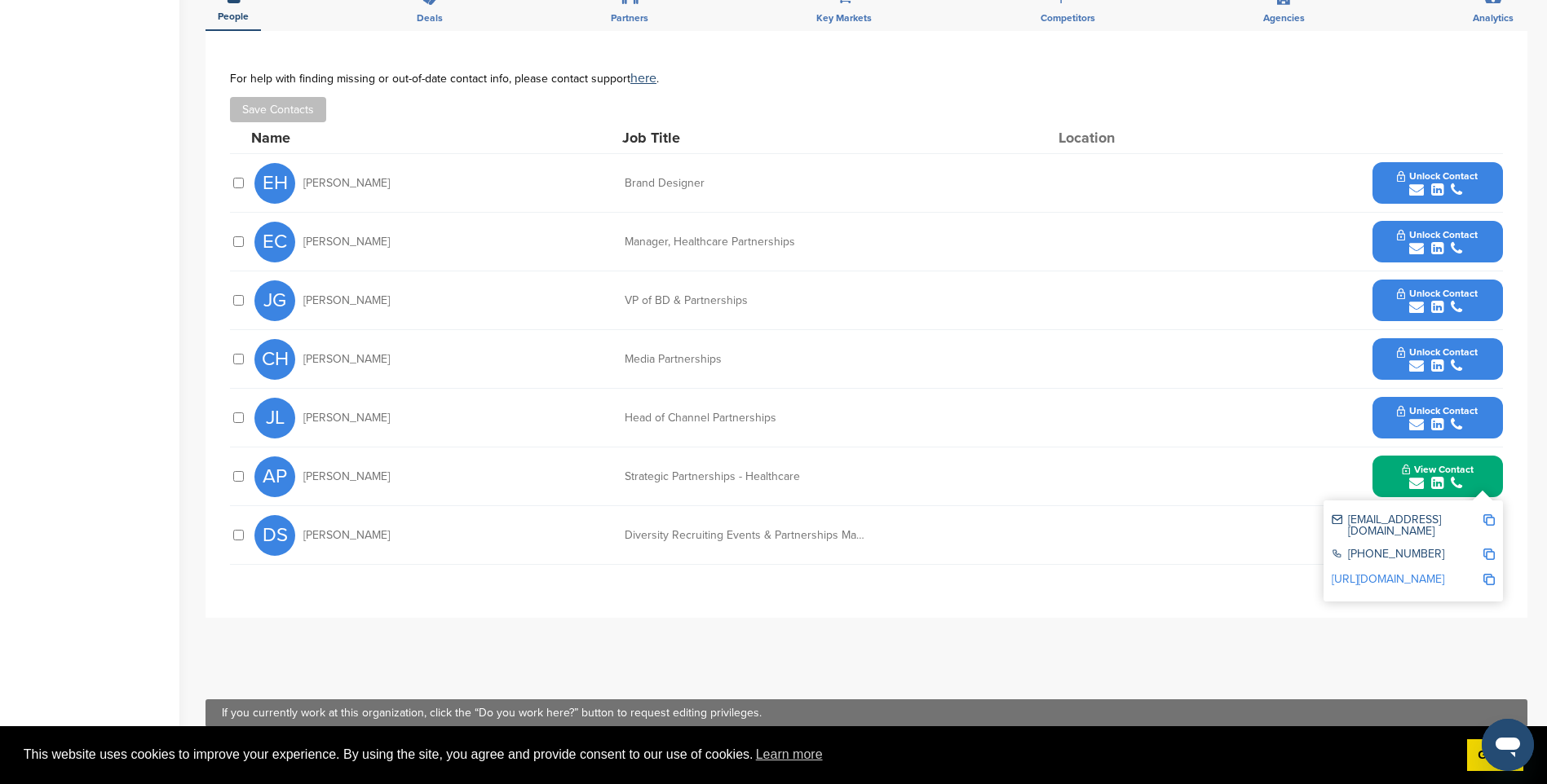
click at [1436, 407] on span "Unlock Contact" at bounding box center [1437, 410] width 80 height 11
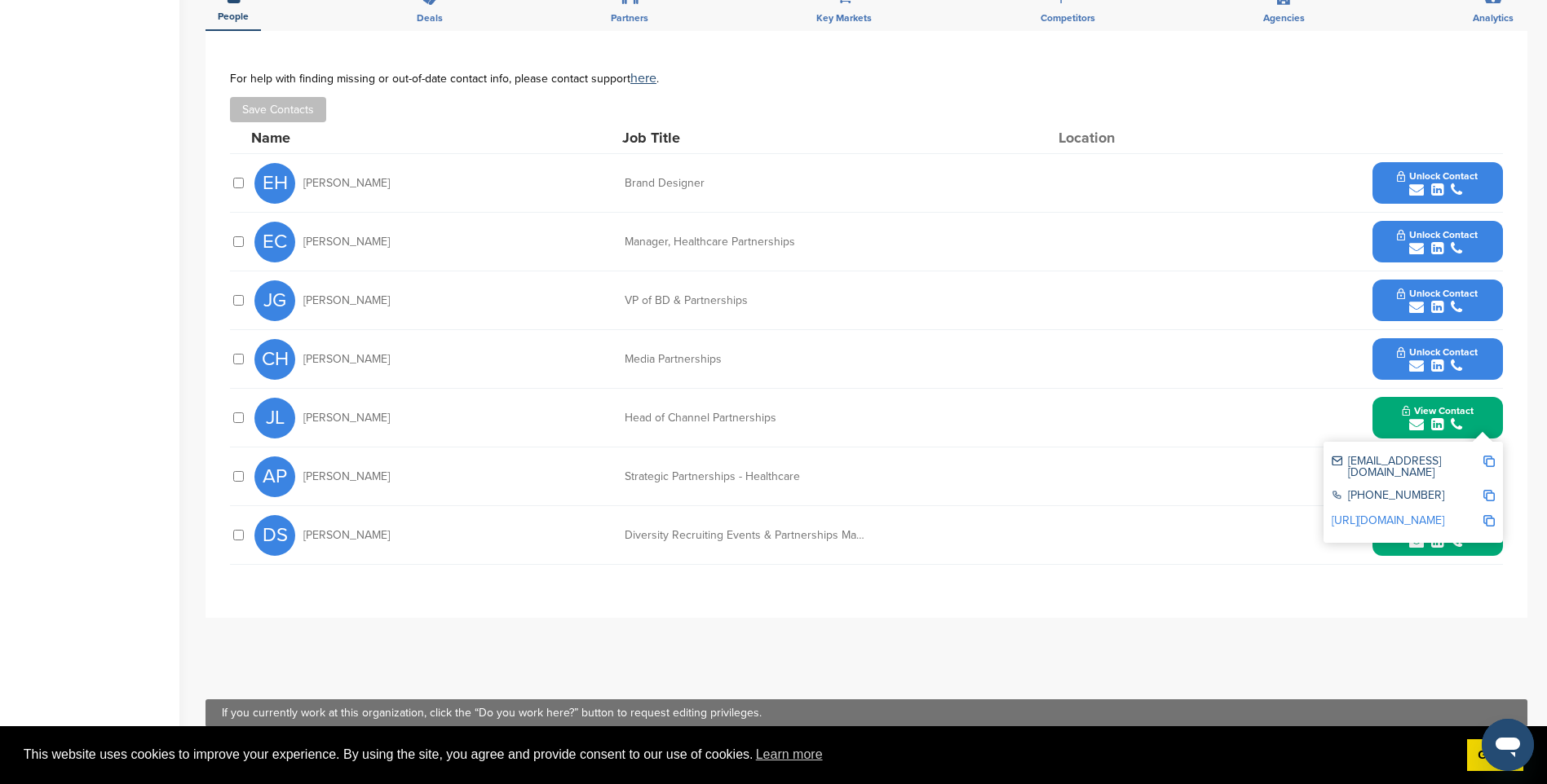
click at [1488, 460] on img at bounding box center [1488, 461] width 11 height 11
click at [1452, 291] on span "Unlock Contact" at bounding box center [1437, 293] width 80 height 11
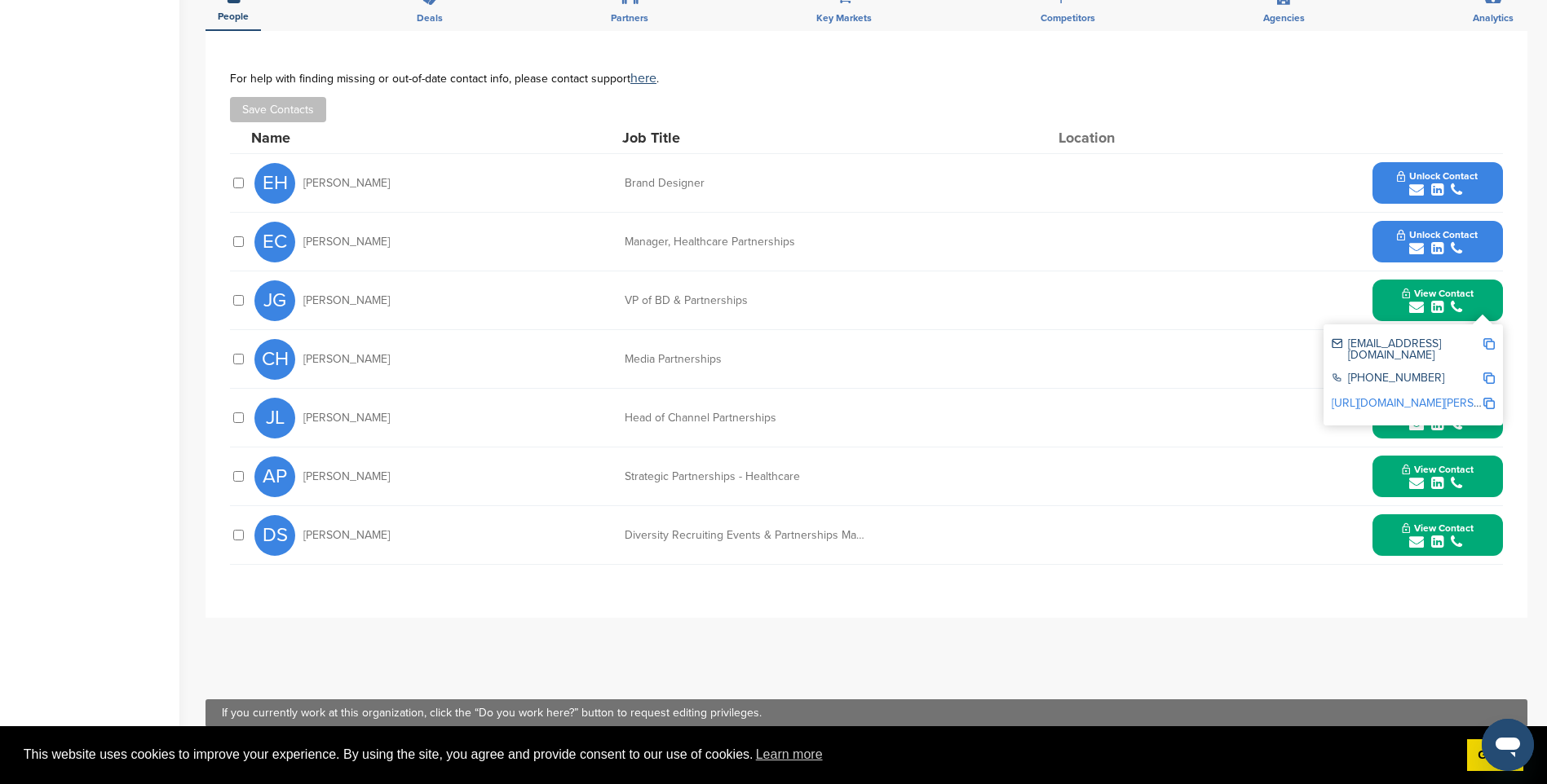
click at [1491, 343] on img at bounding box center [1488, 344] width 11 height 11
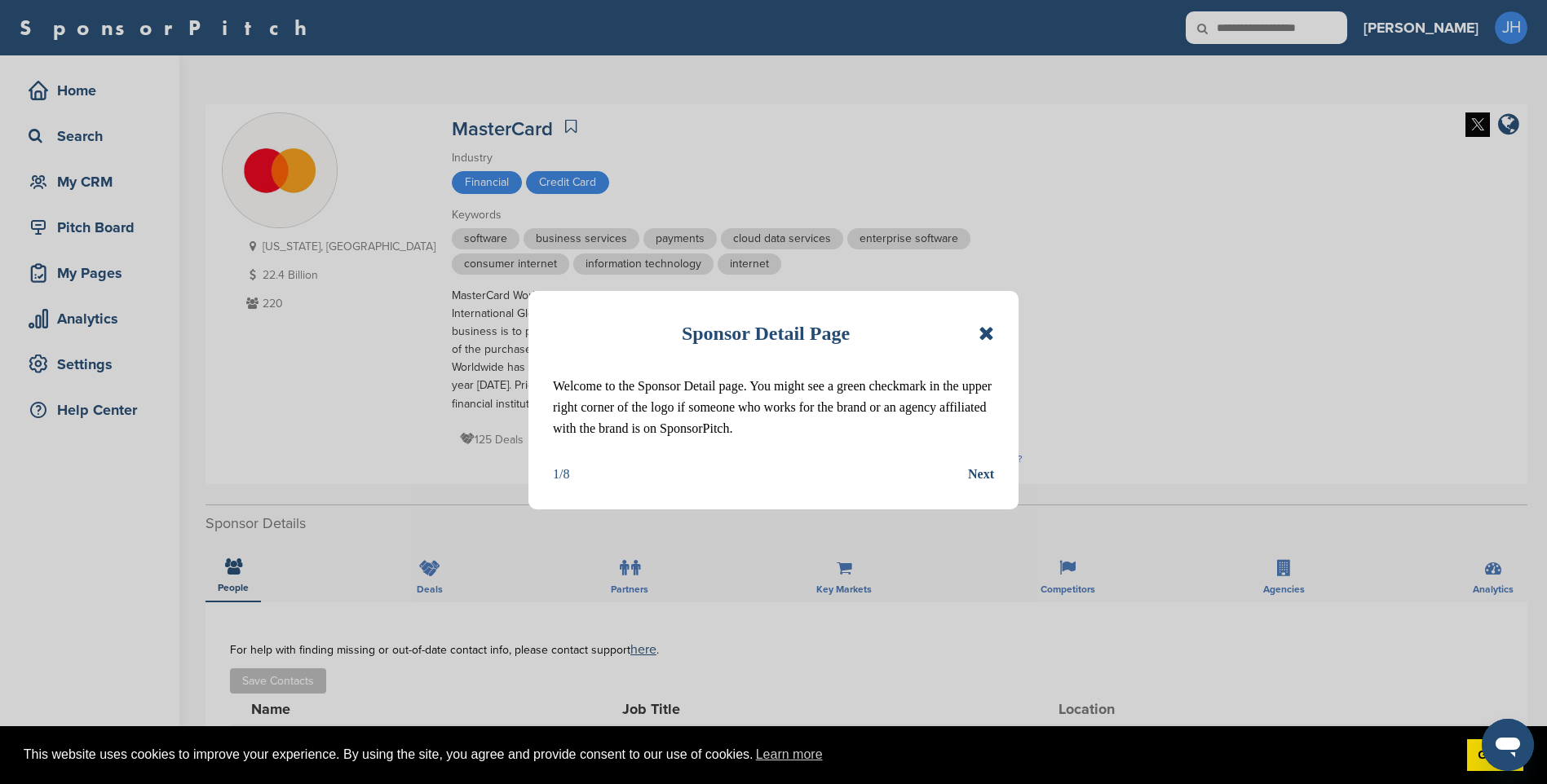
click at [985, 328] on icon at bounding box center [986, 333] width 16 height 19
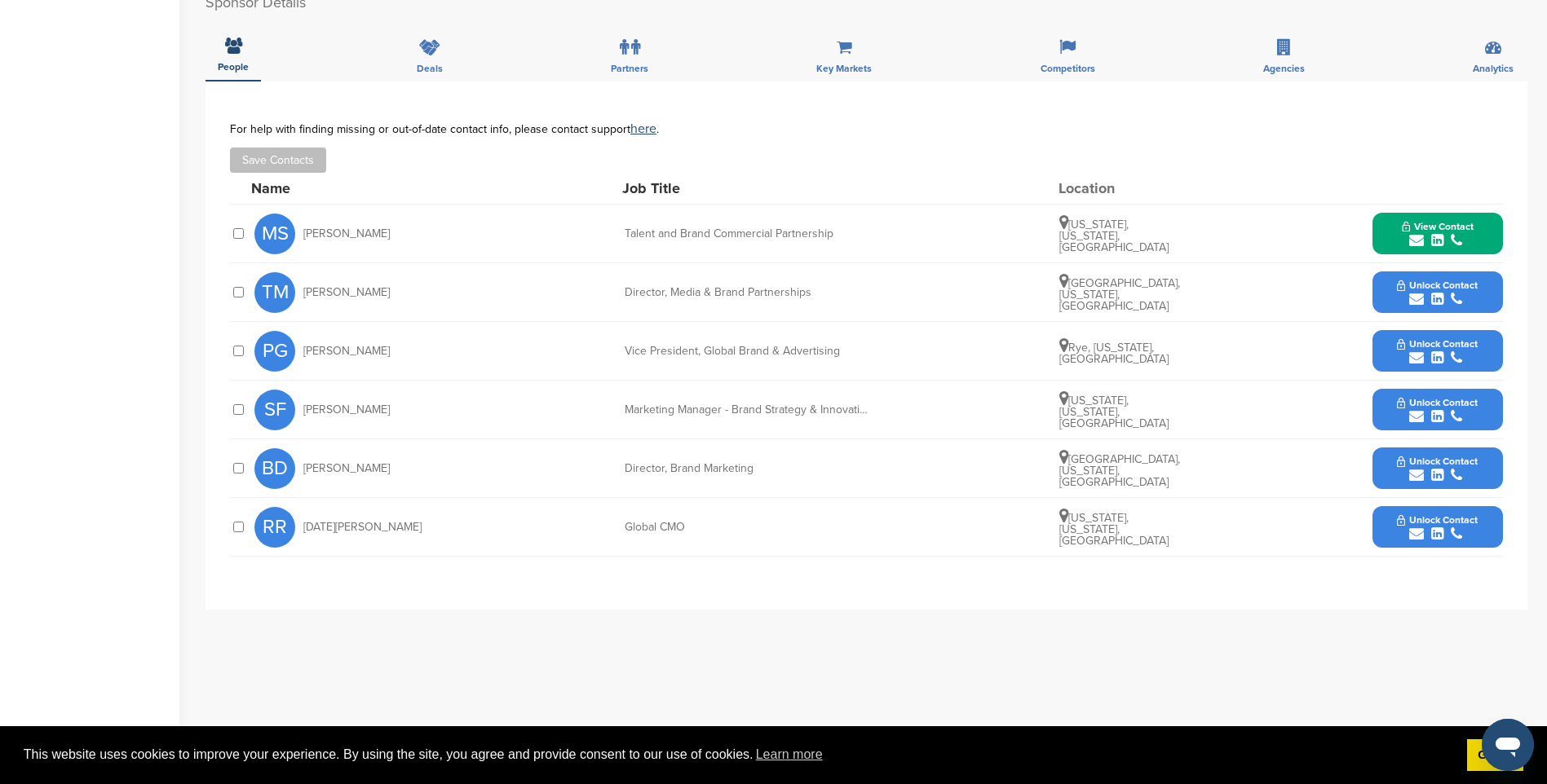
scroll to position [570, 0]
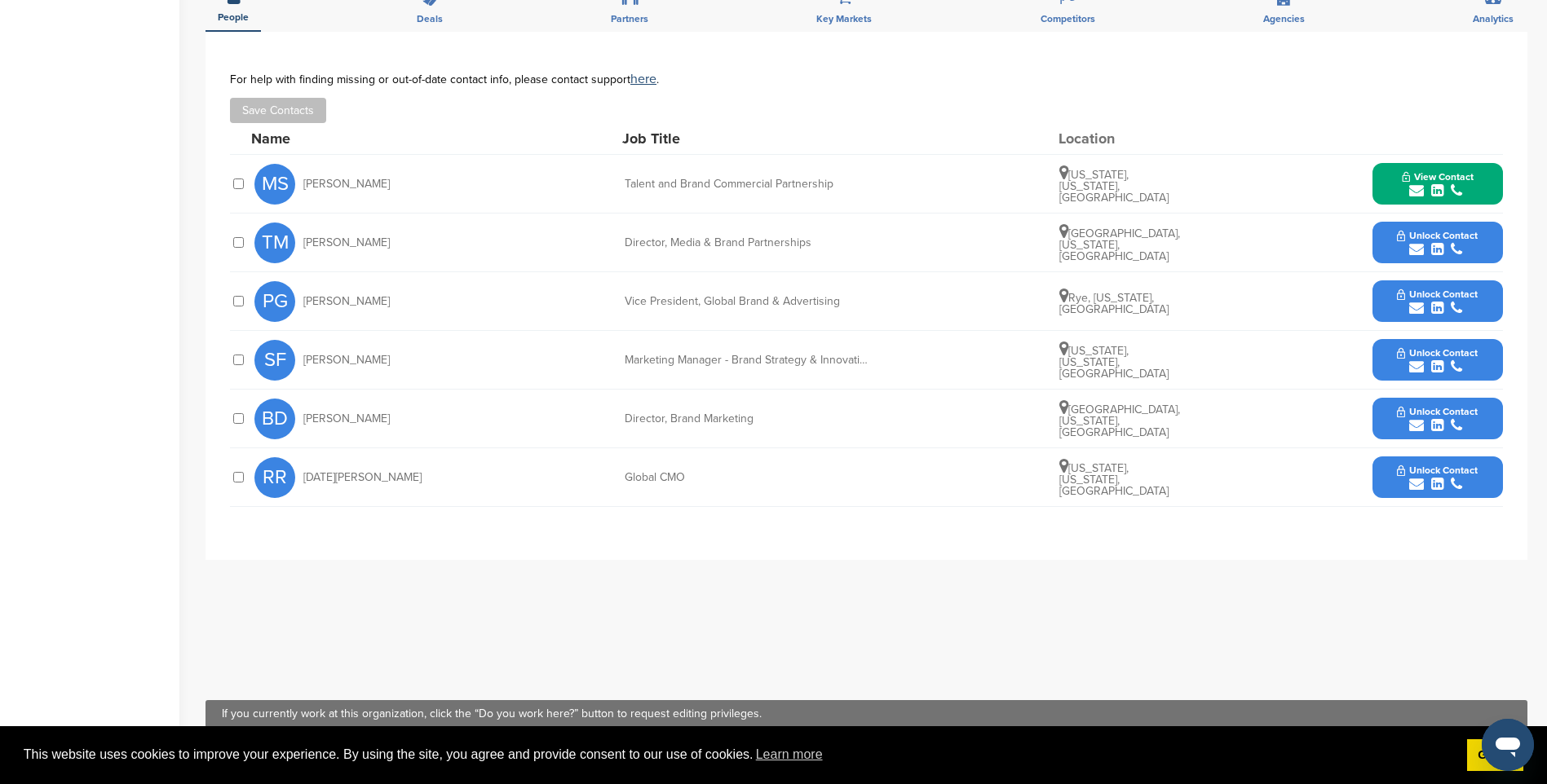
click at [1453, 418] on icon "submit" at bounding box center [1456, 426] width 11 height 15
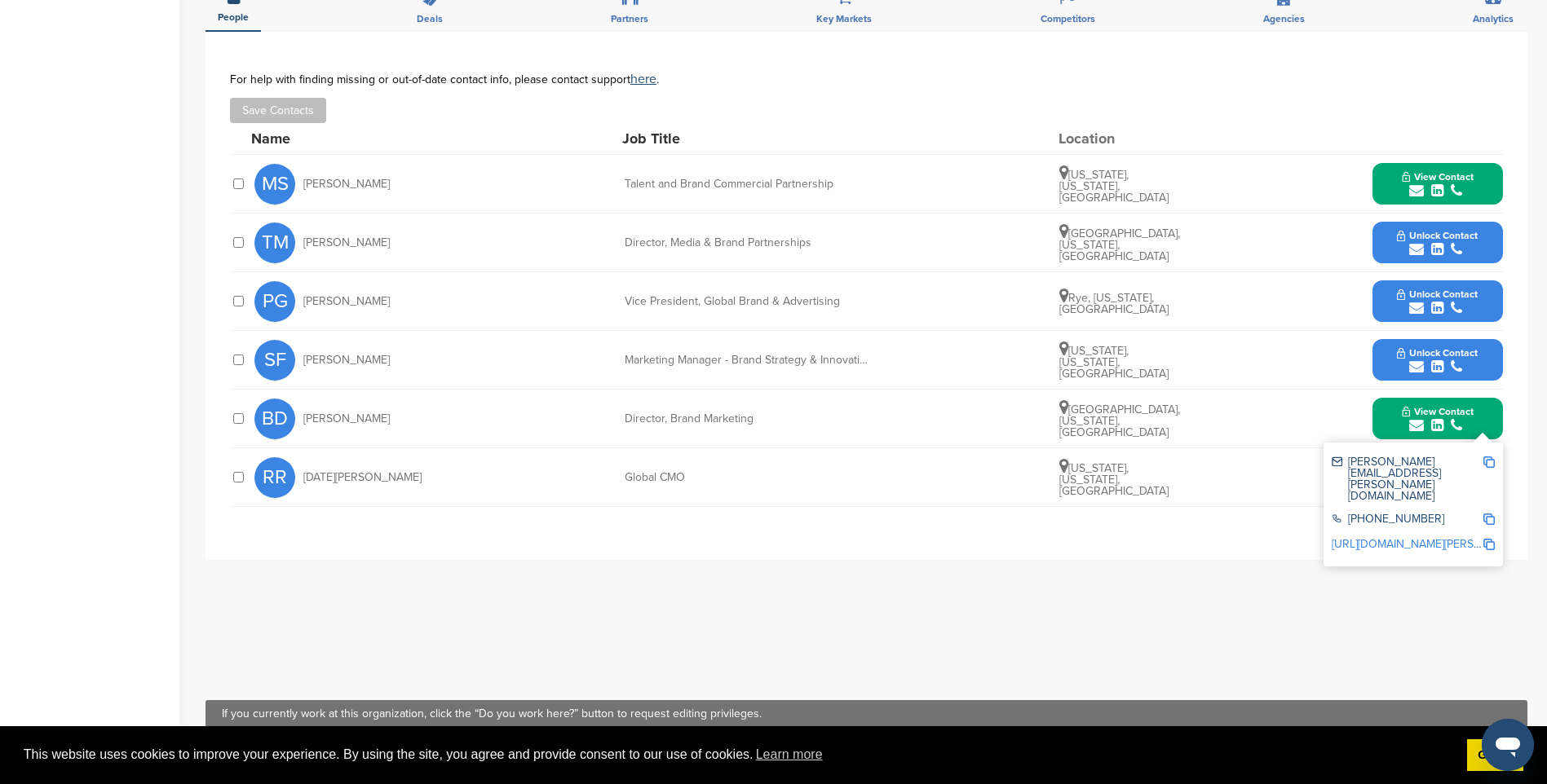
click at [1489, 461] on img at bounding box center [1488, 461] width 11 height 11
click at [1453, 358] on span "Unlock Contact" at bounding box center [1437, 353] width 80 height 11
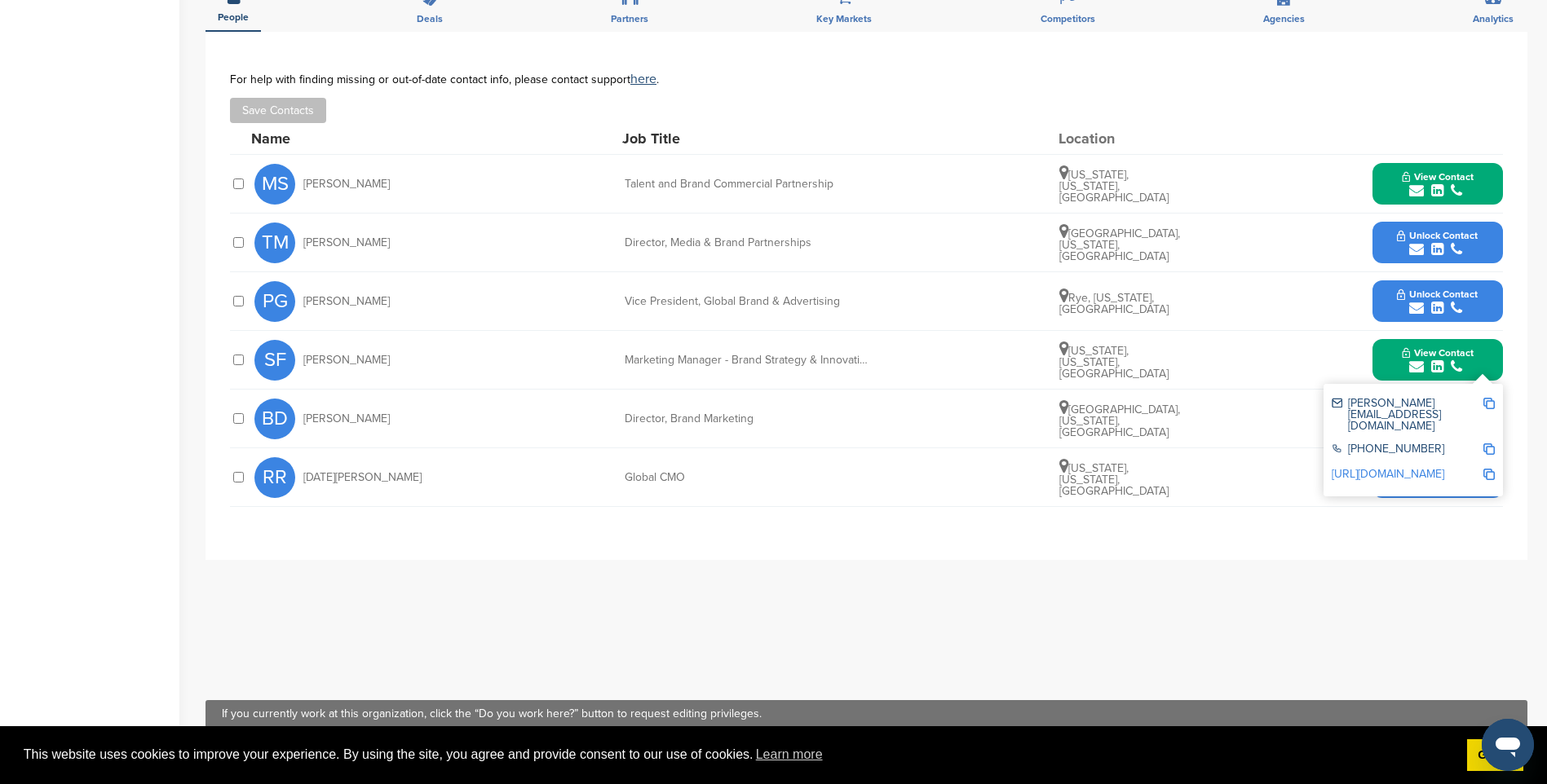
click at [1489, 403] on img at bounding box center [1488, 403] width 11 height 11
click at [1435, 289] on span "Unlock Contact" at bounding box center [1437, 294] width 80 height 11
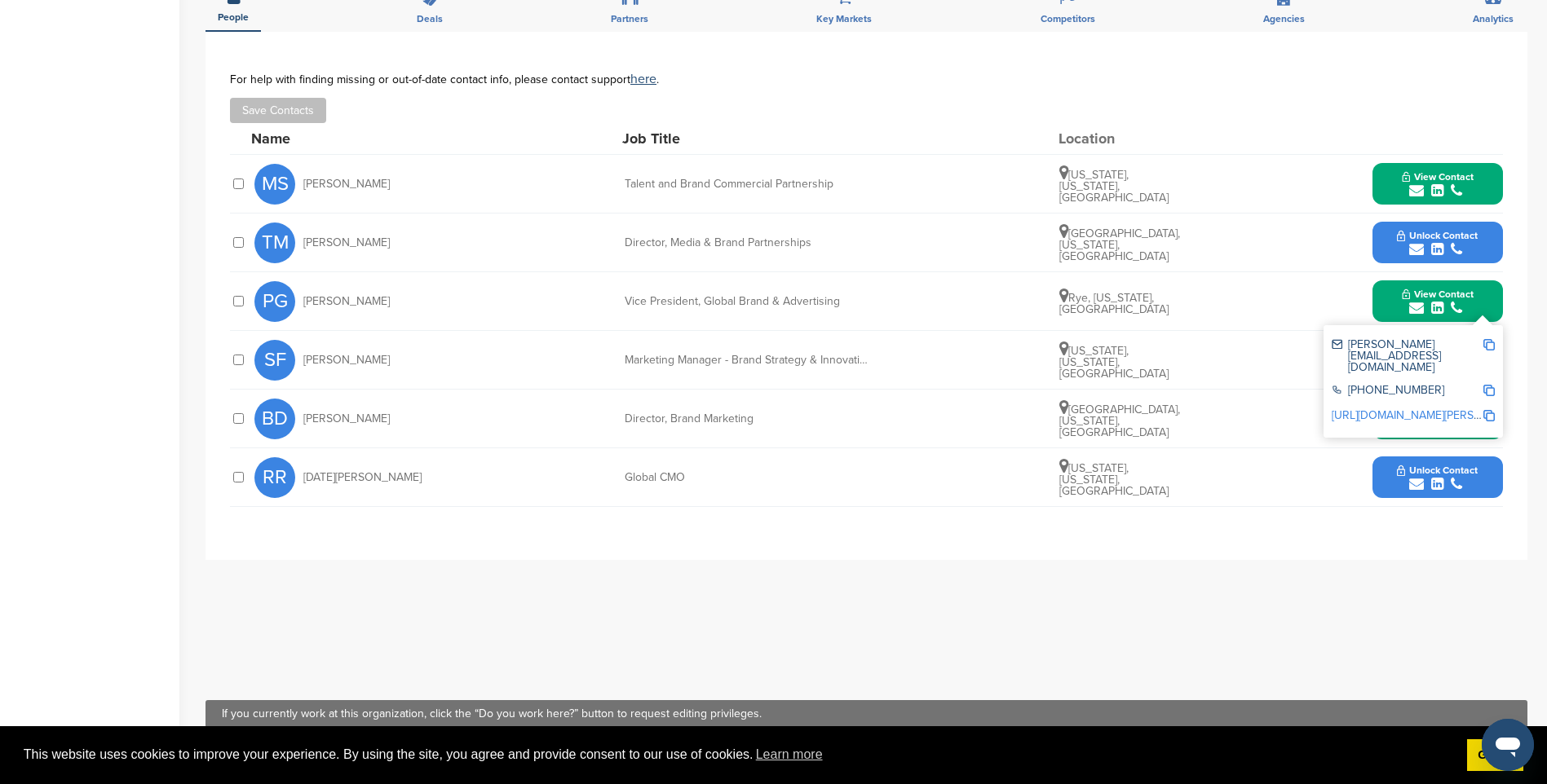
click at [1489, 342] on img at bounding box center [1488, 344] width 11 height 11
click at [1458, 238] on span "Unlock Contact" at bounding box center [1437, 236] width 80 height 11
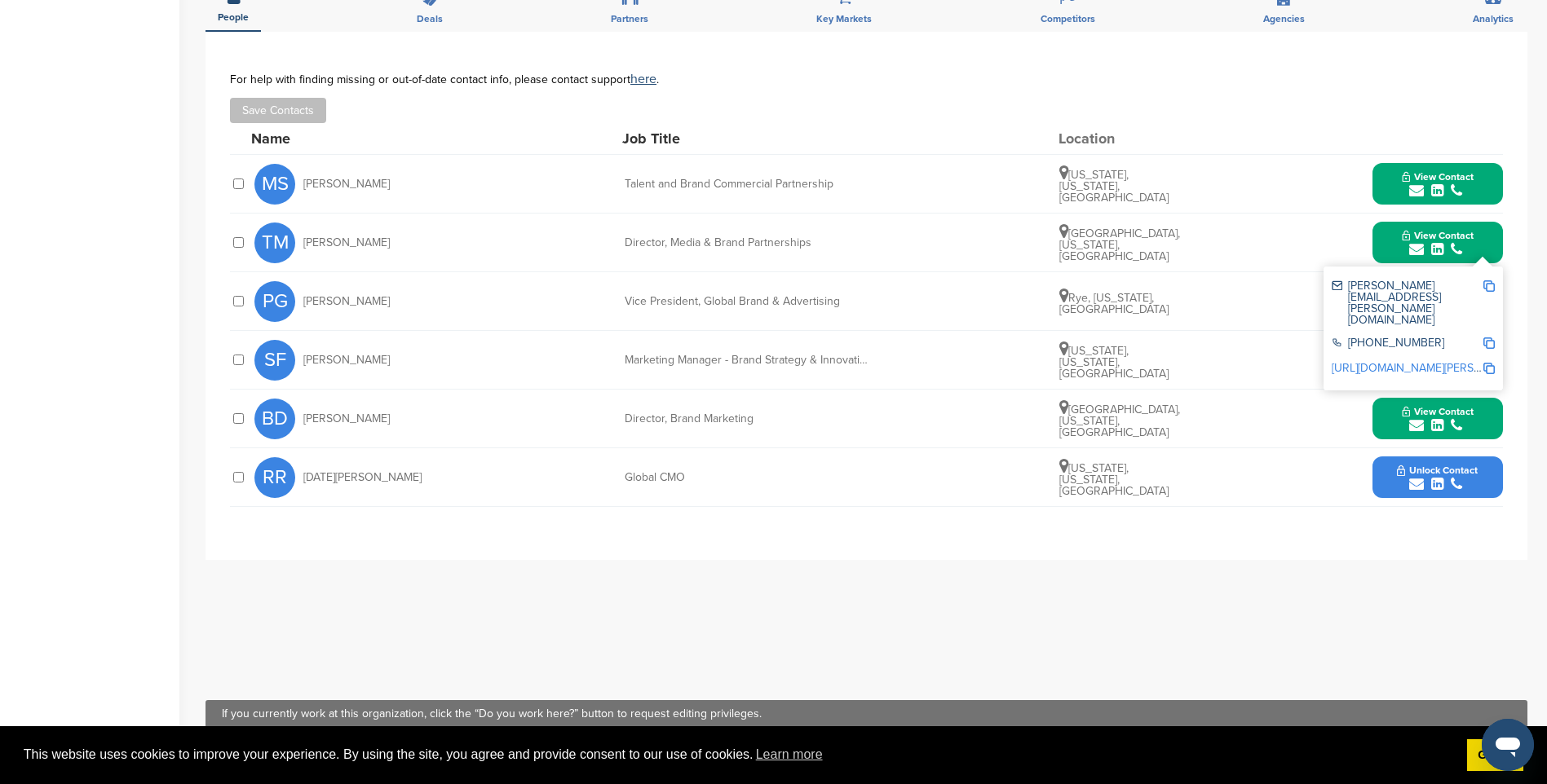
click at [1487, 284] on img at bounding box center [1488, 286] width 11 height 11
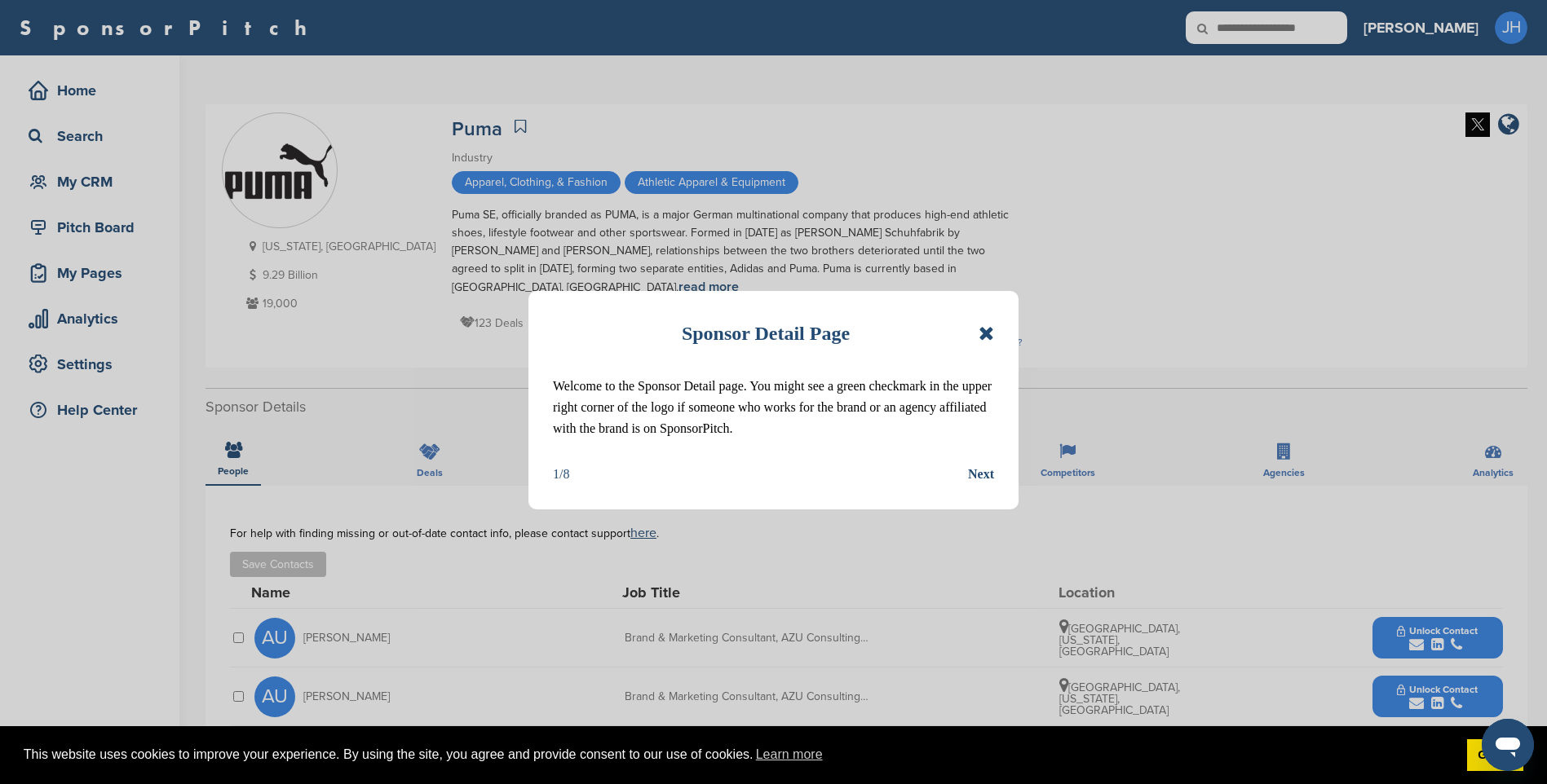
click at [989, 335] on icon at bounding box center [986, 333] width 16 height 19
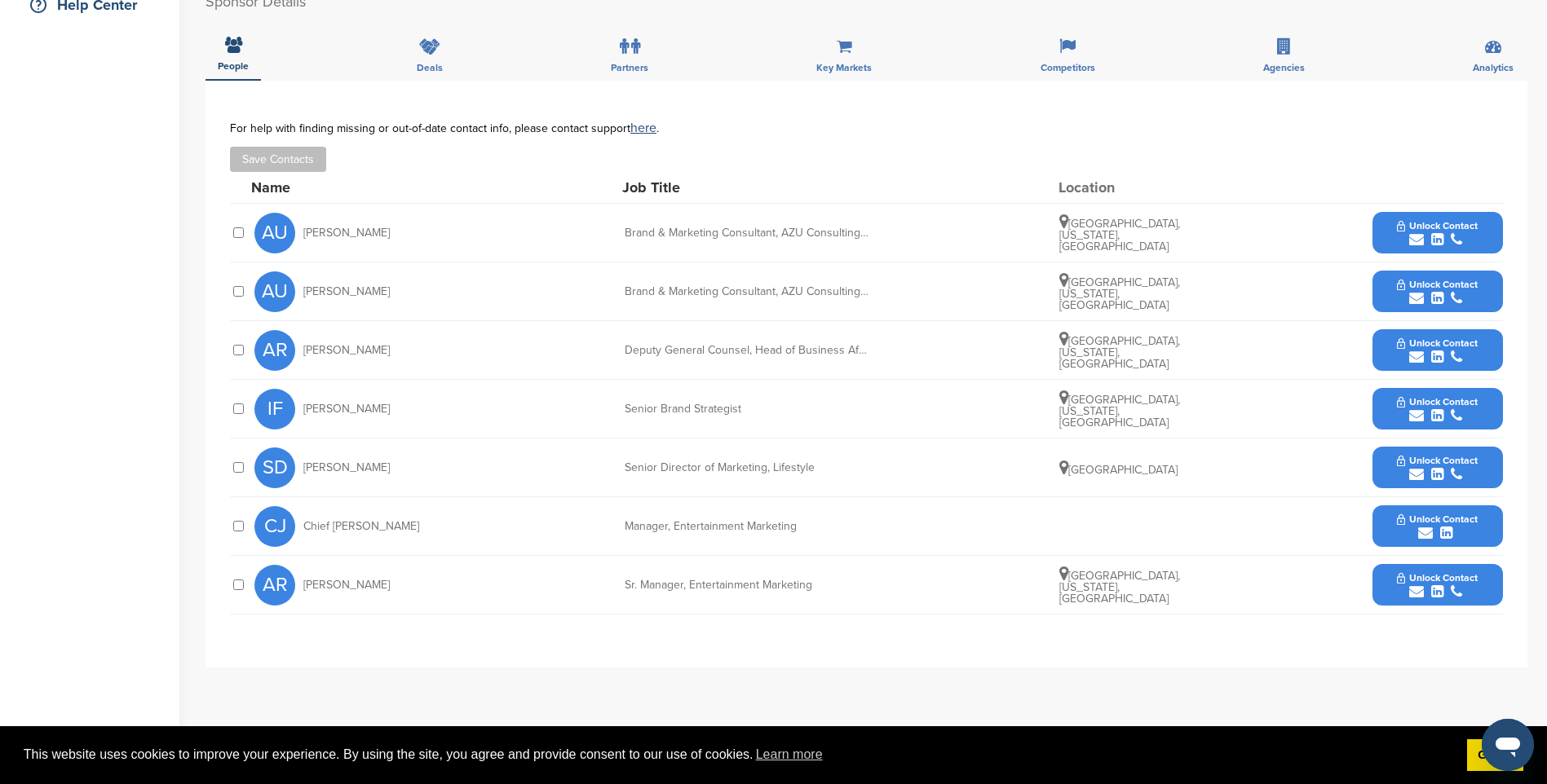
scroll to position [408, 0]
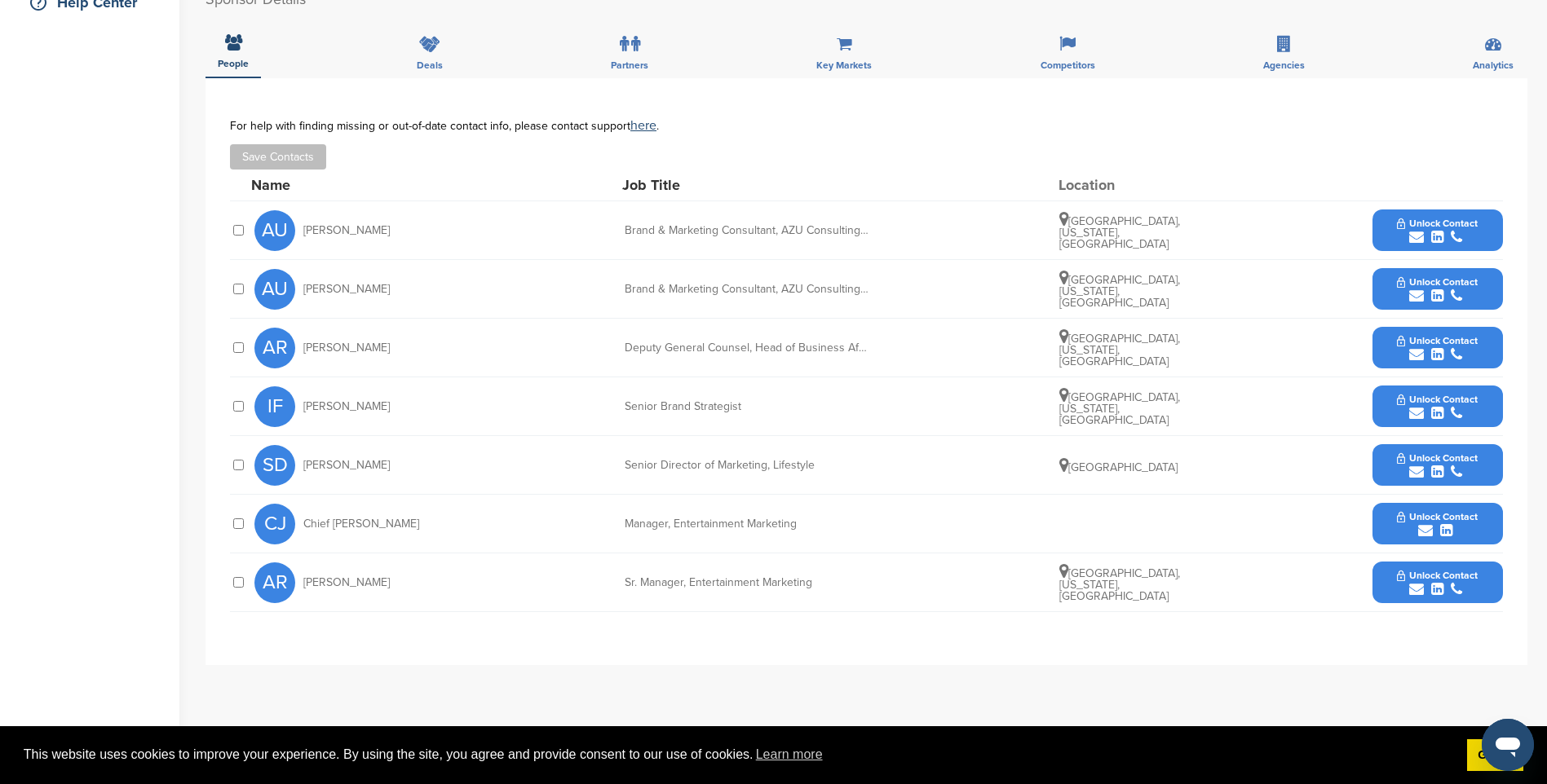
click at [1461, 394] on span "Unlock Contact" at bounding box center [1437, 399] width 80 height 11
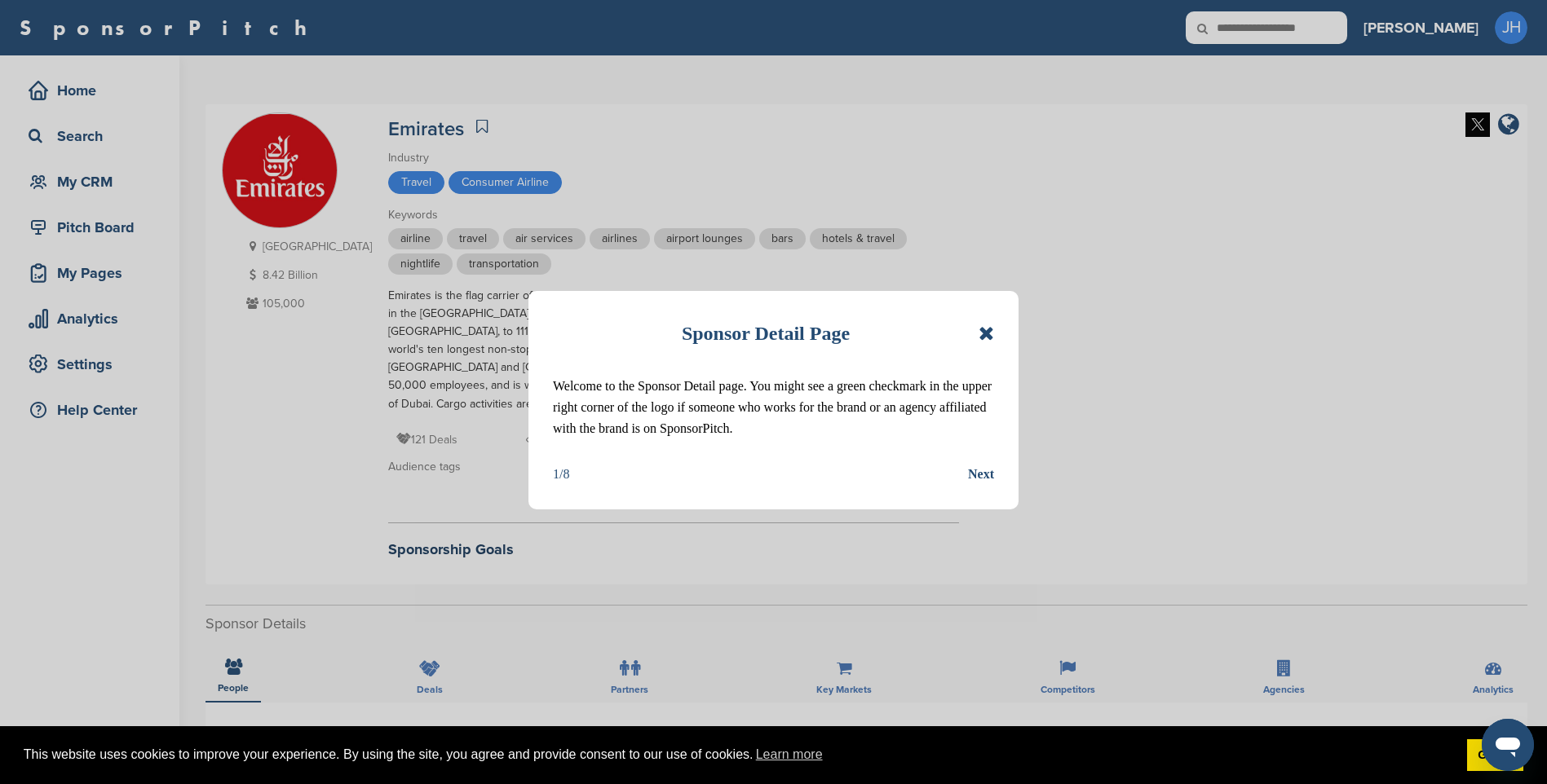
click at [984, 333] on icon at bounding box center [986, 333] width 16 height 19
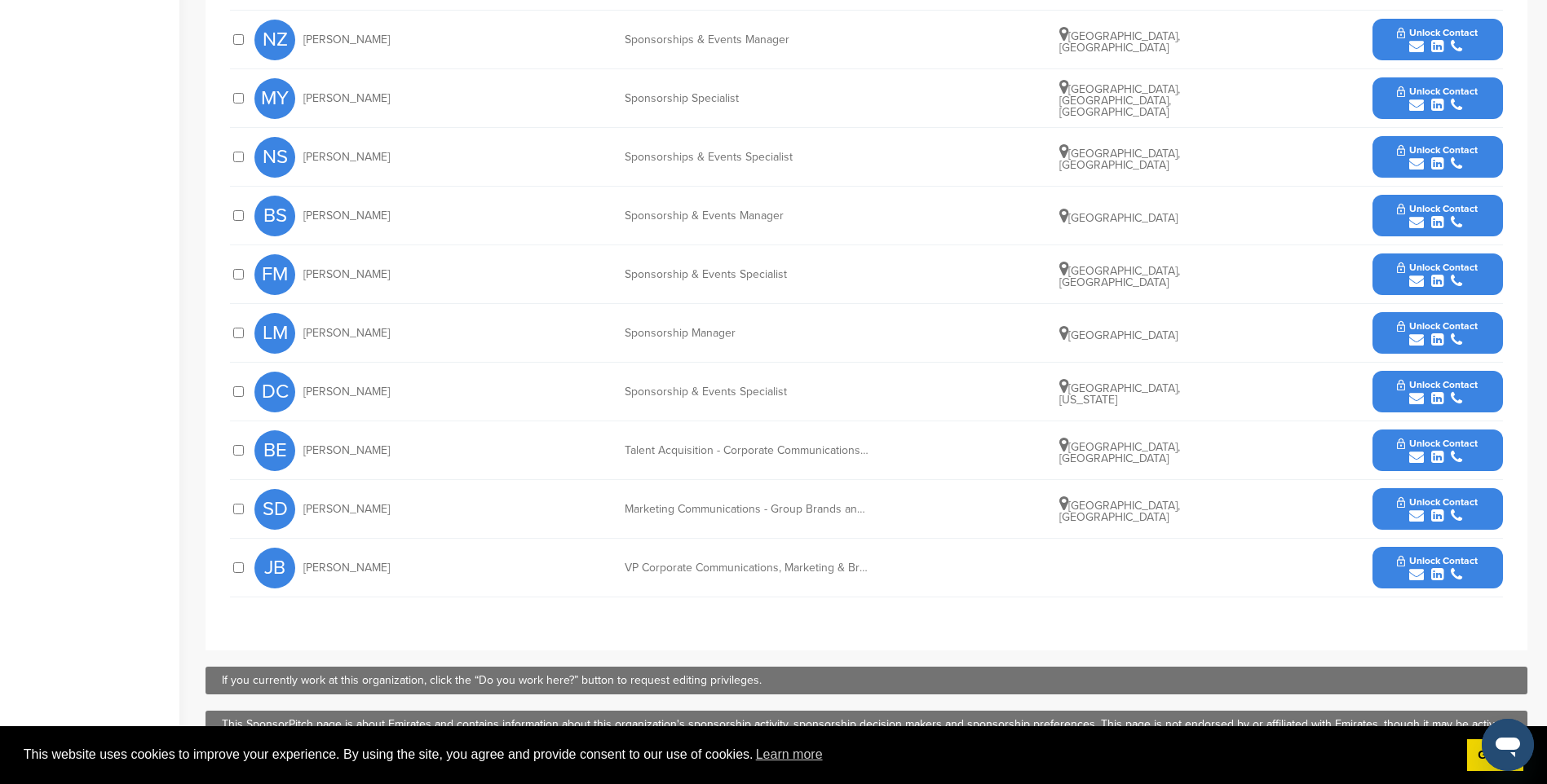
scroll to position [734, 0]
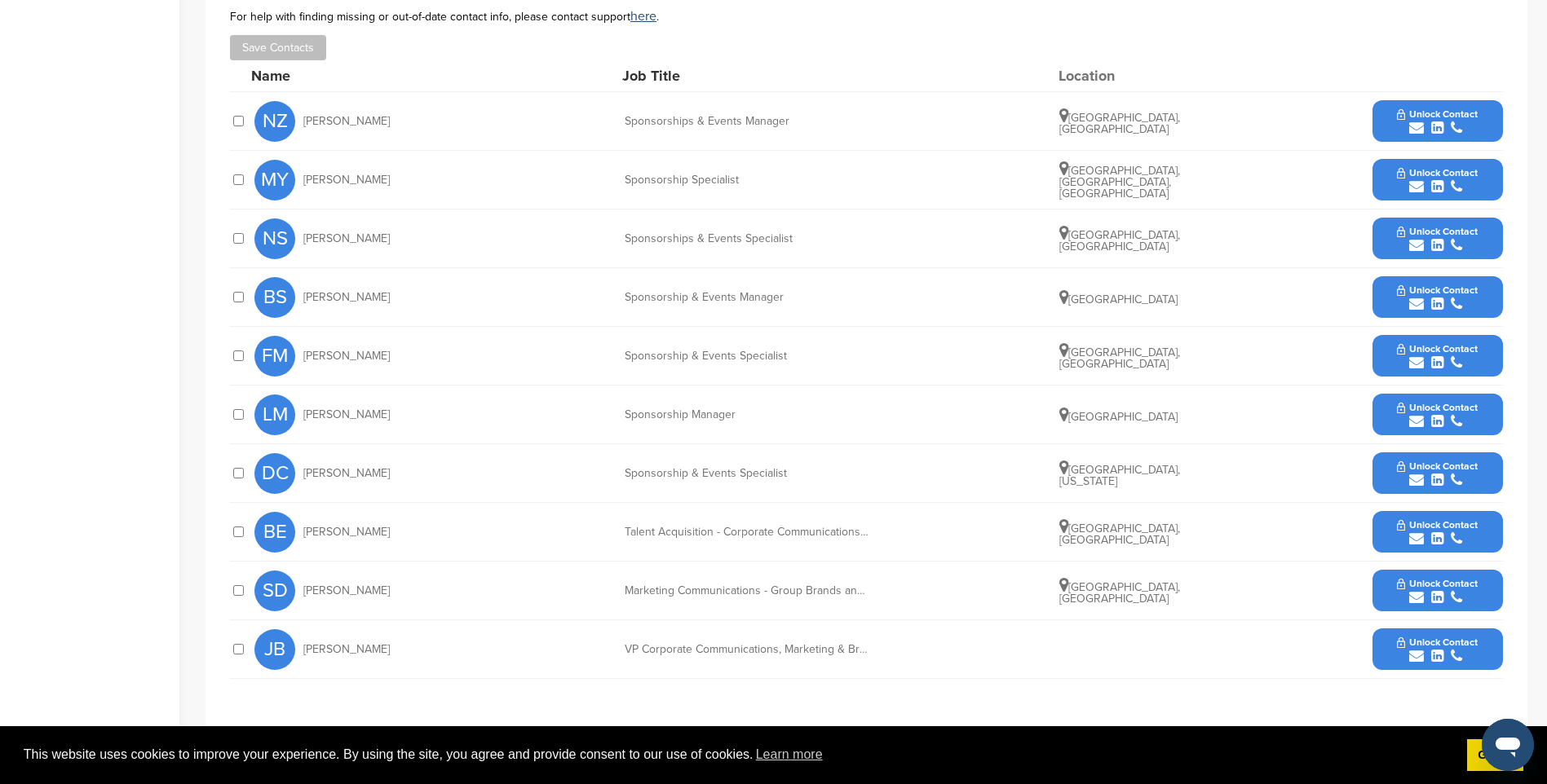
click at [1396, 475] on button "Unlock Contact" at bounding box center [1436, 473] width 120 height 49
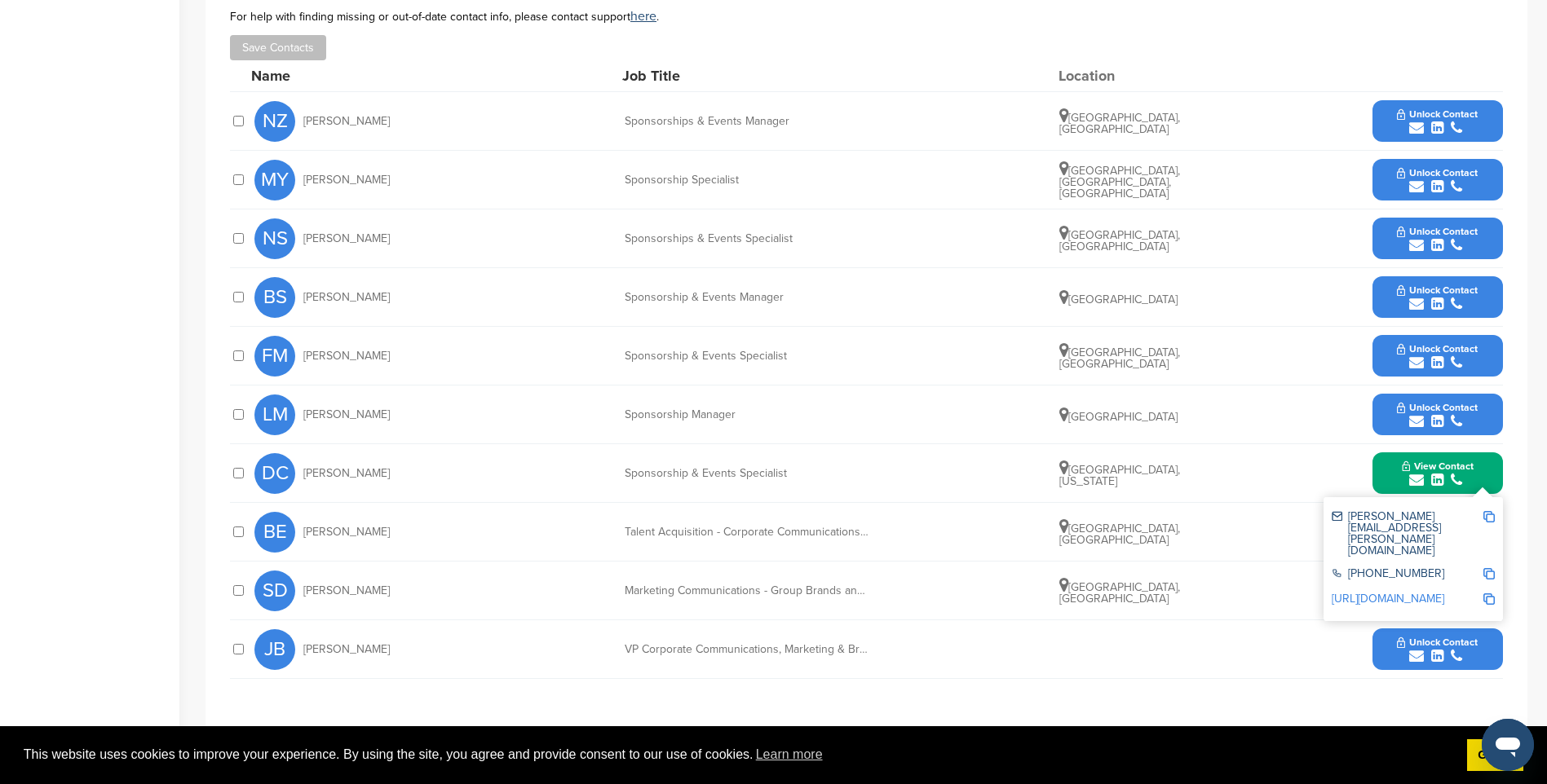
click at [1492, 515] on img at bounding box center [1488, 516] width 11 height 11
click at [1422, 404] on span "Unlock Contact" at bounding box center [1437, 408] width 80 height 11
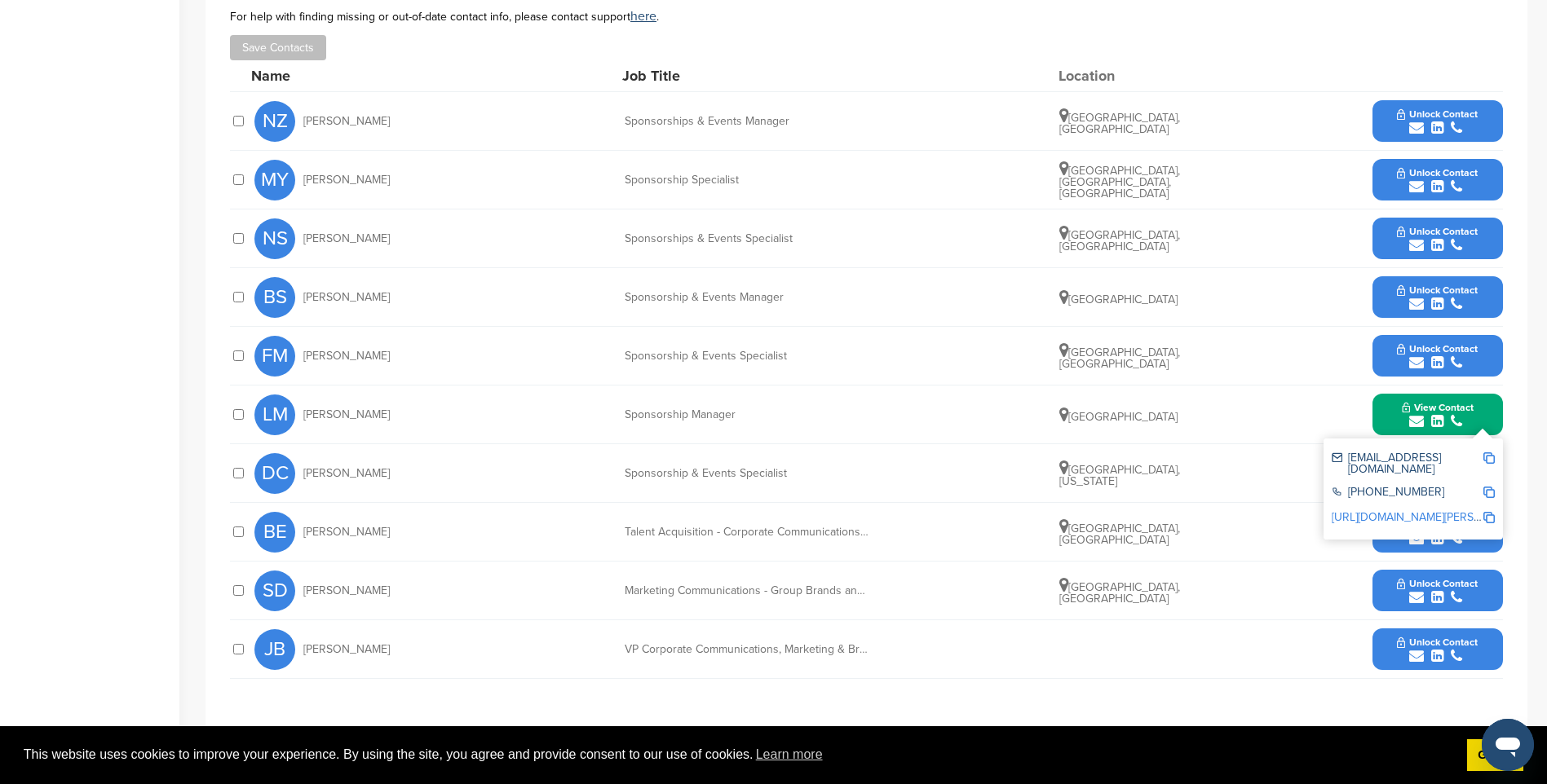
click at [1489, 458] on img at bounding box center [1488, 458] width 11 height 11
click at [1414, 356] on icon "submit" at bounding box center [1416, 363] width 15 height 15
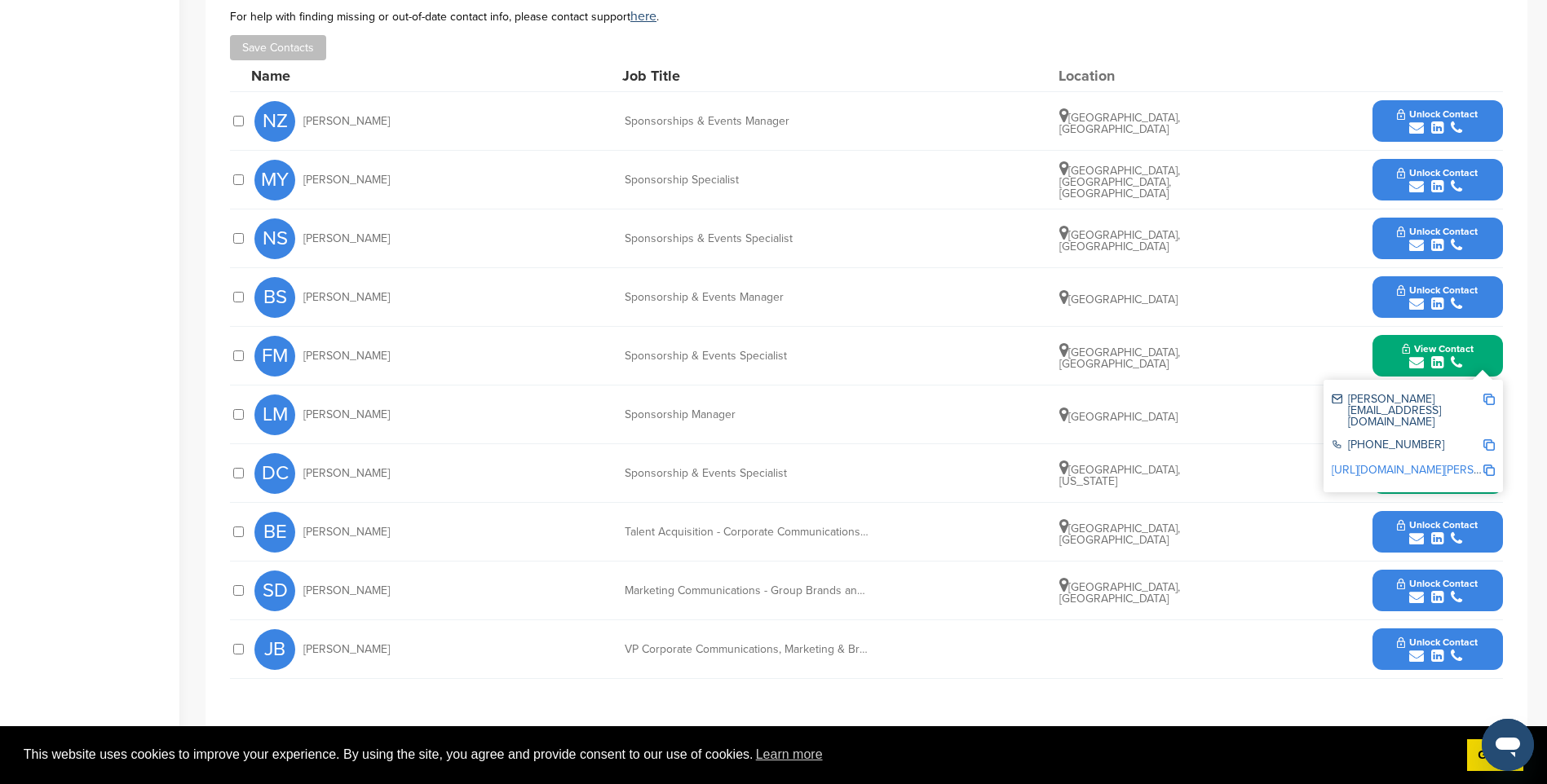
click at [1488, 397] on img at bounding box center [1488, 399] width 11 height 11
click at [1430, 289] on span "Unlock Contact" at bounding box center [1437, 290] width 80 height 11
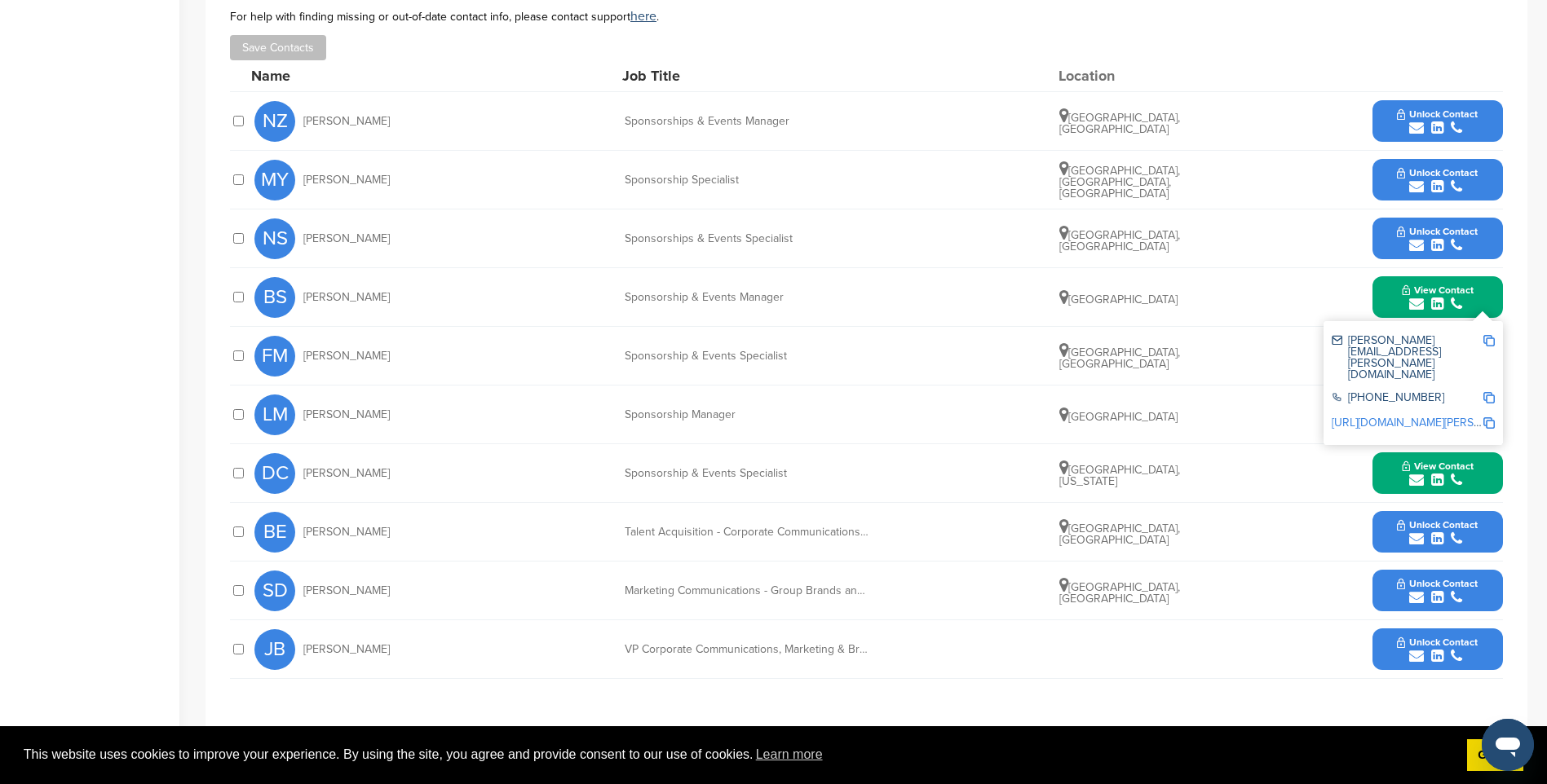
click at [1488, 344] on img at bounding box center [1488, 341] width 11 height 11
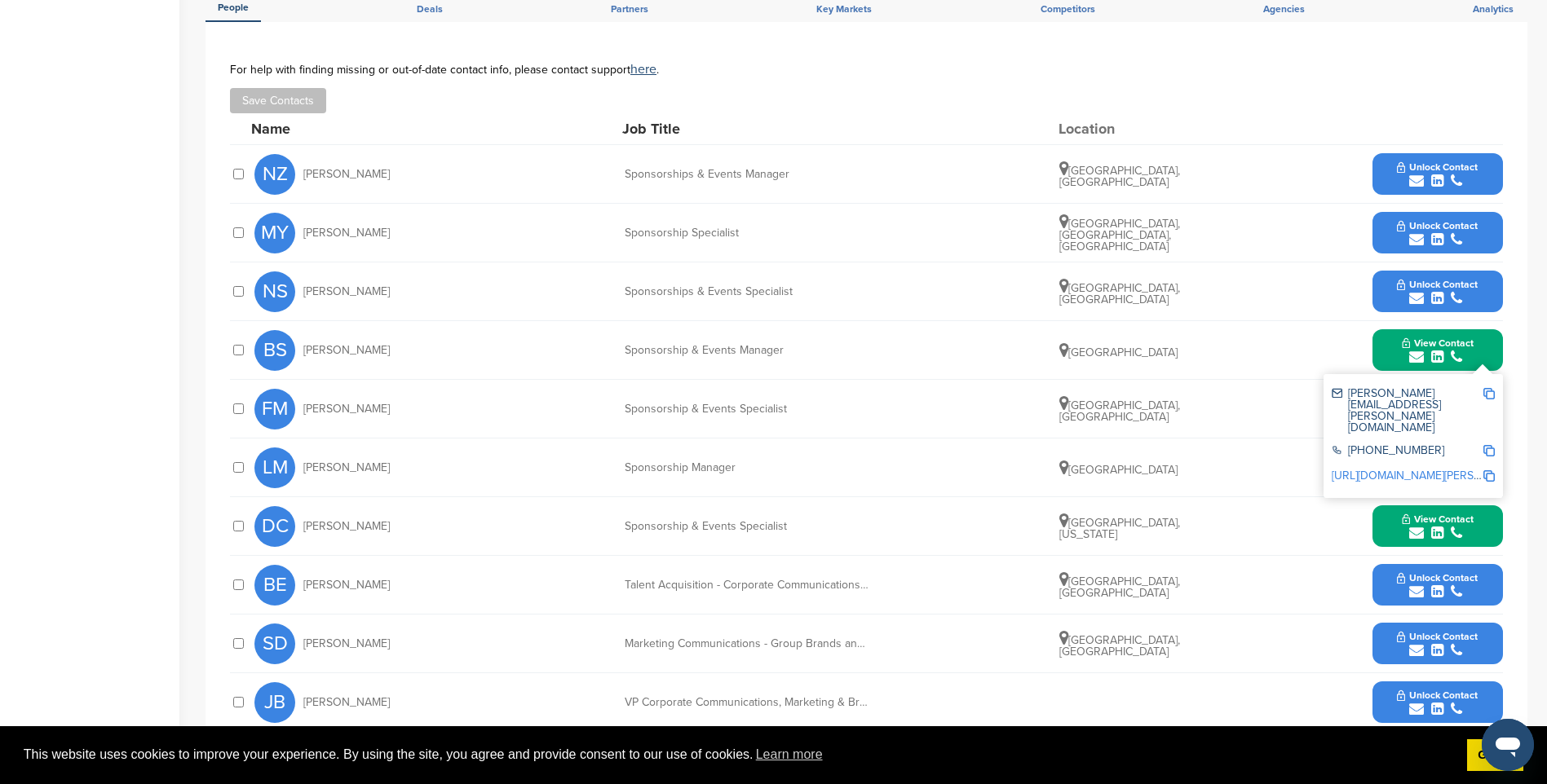
scroll to position [652, 0]
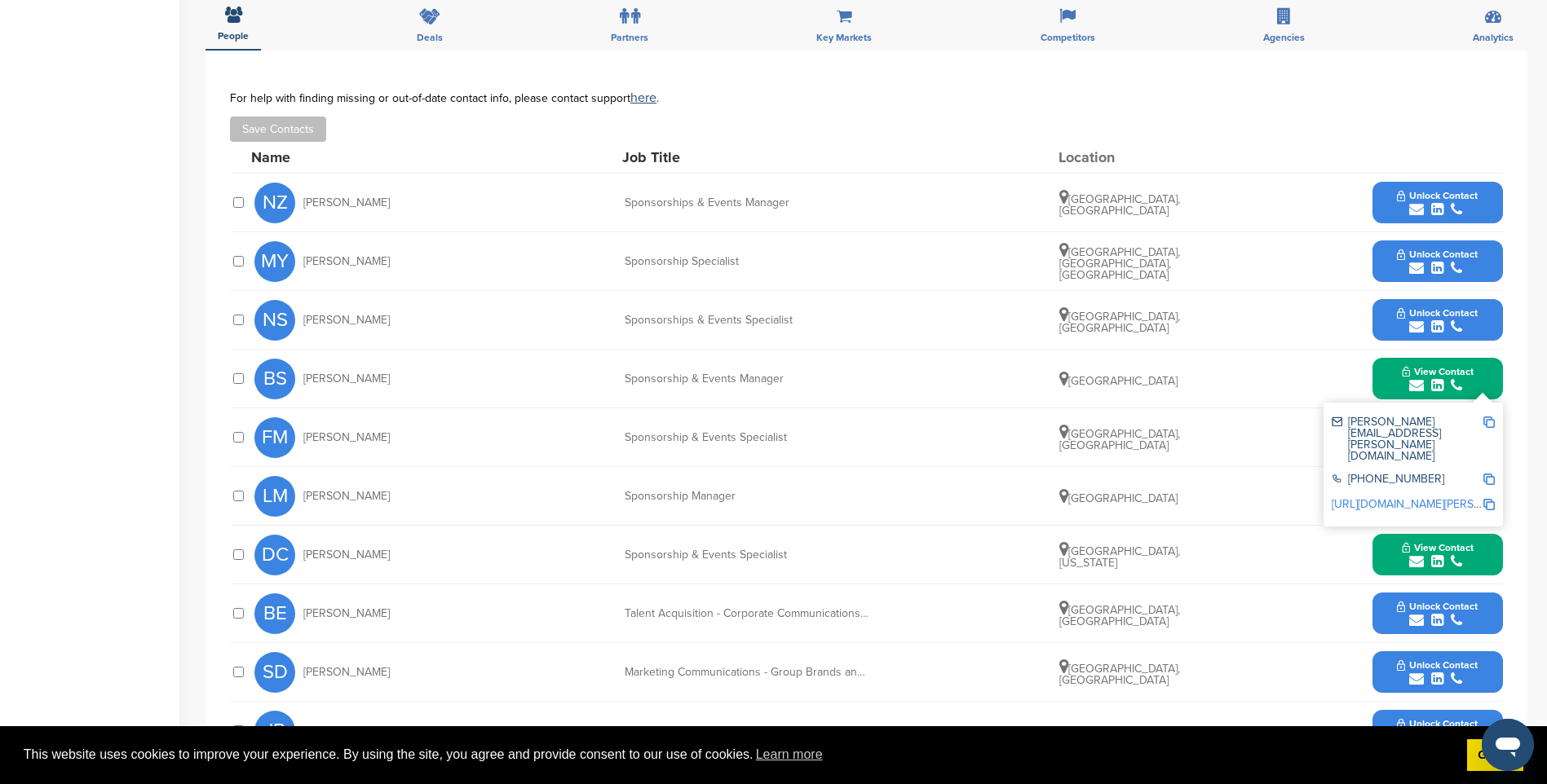
click at [1416, 200] on span "Unlock Contact" at bounding box center [1437, 196] width 80 height 11
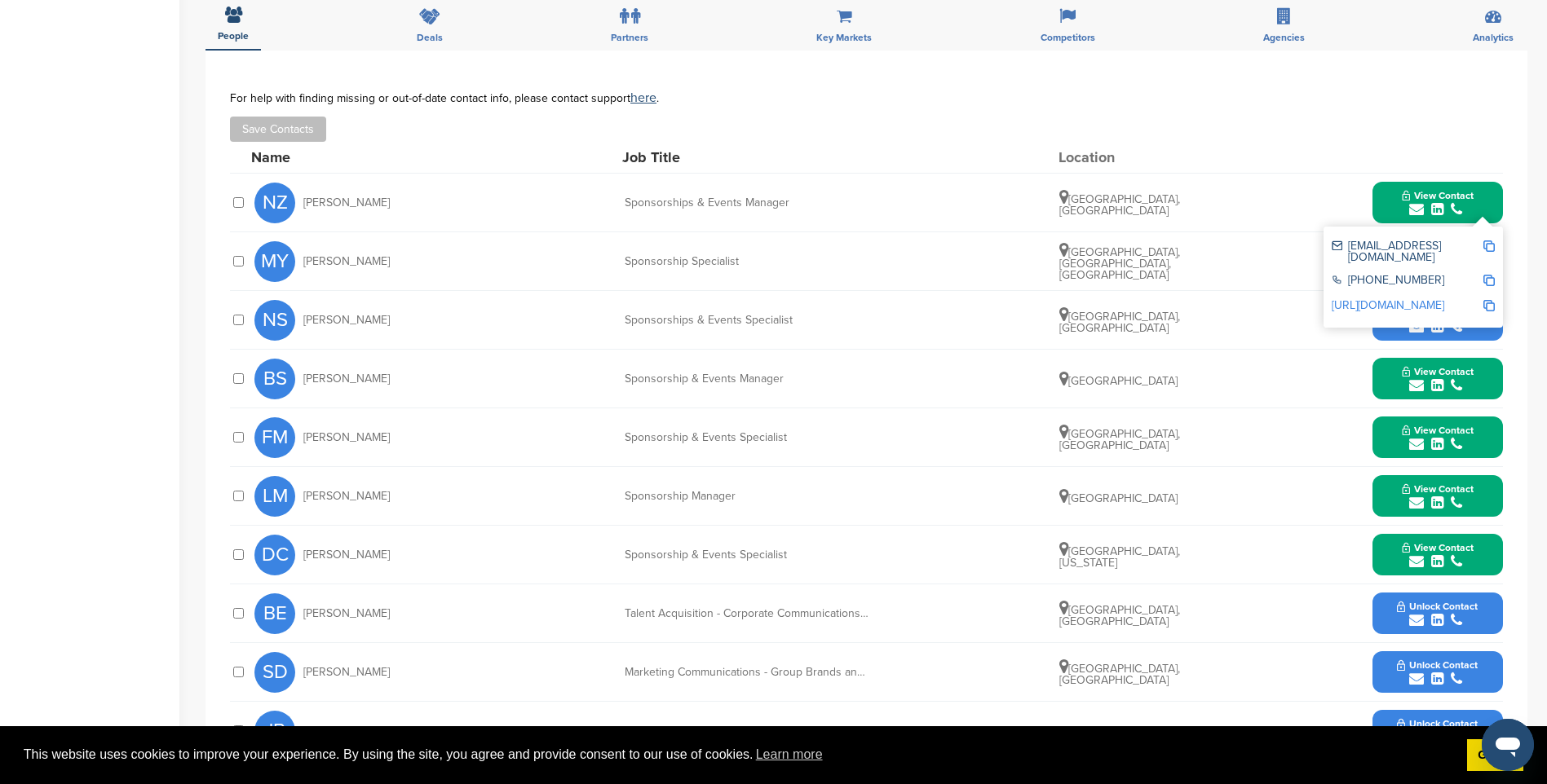
click at [1489, 241] on img at bounding box center [1488, 246] width 11 height 11
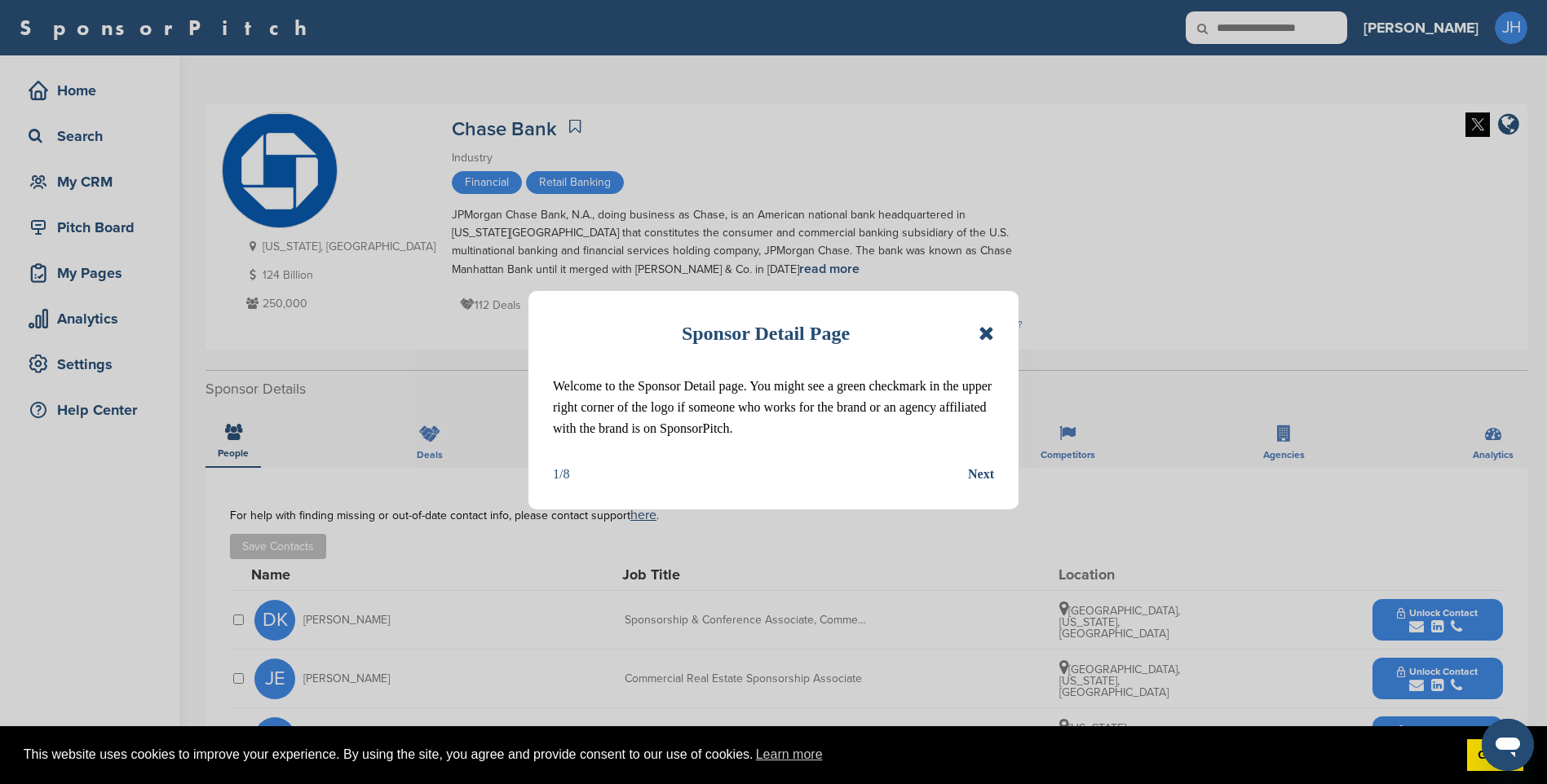
click at [990, 329] on icon at bounding box center [986, 333] width 16 height 19
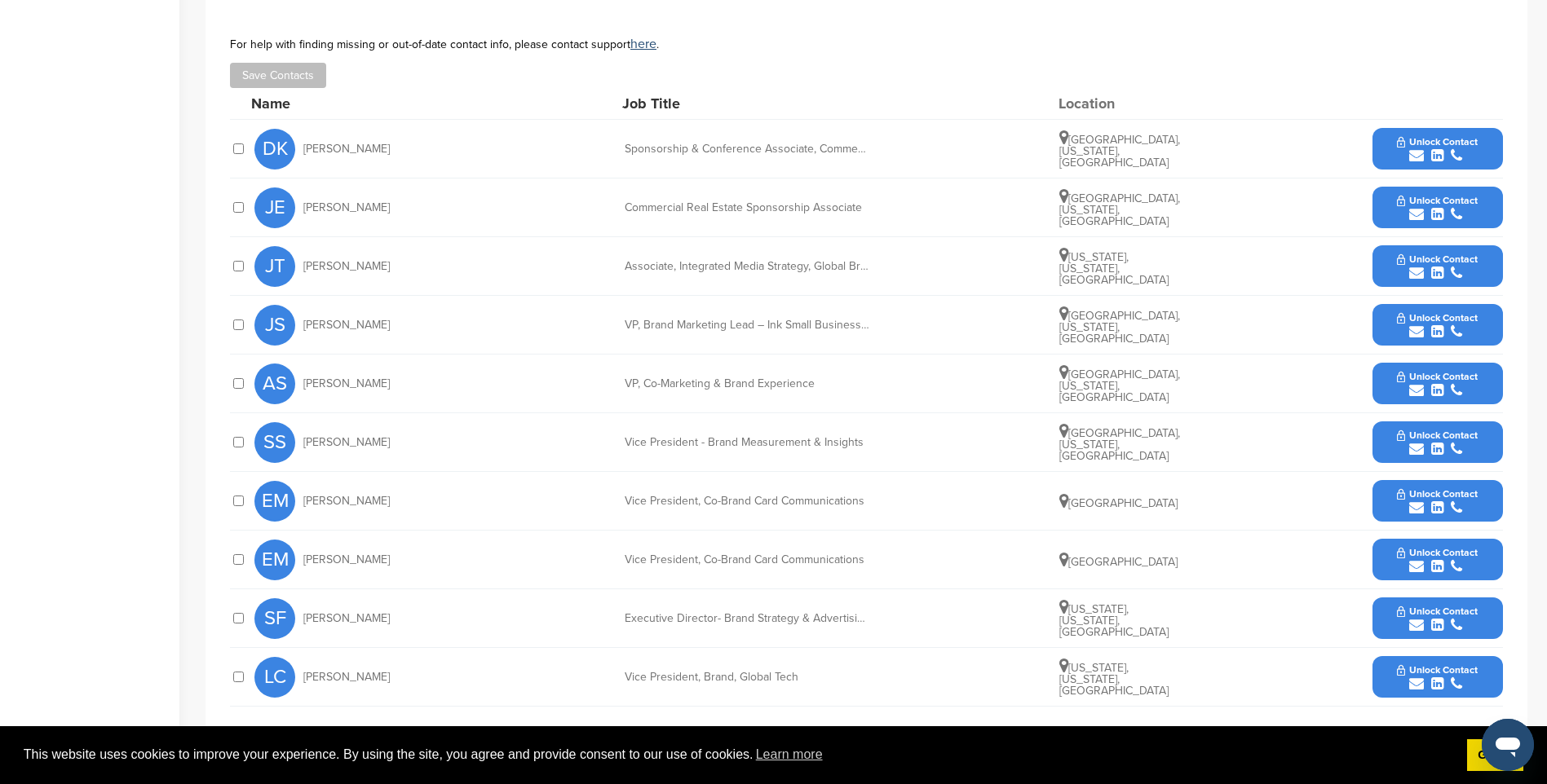
scroll to position [570, 0]
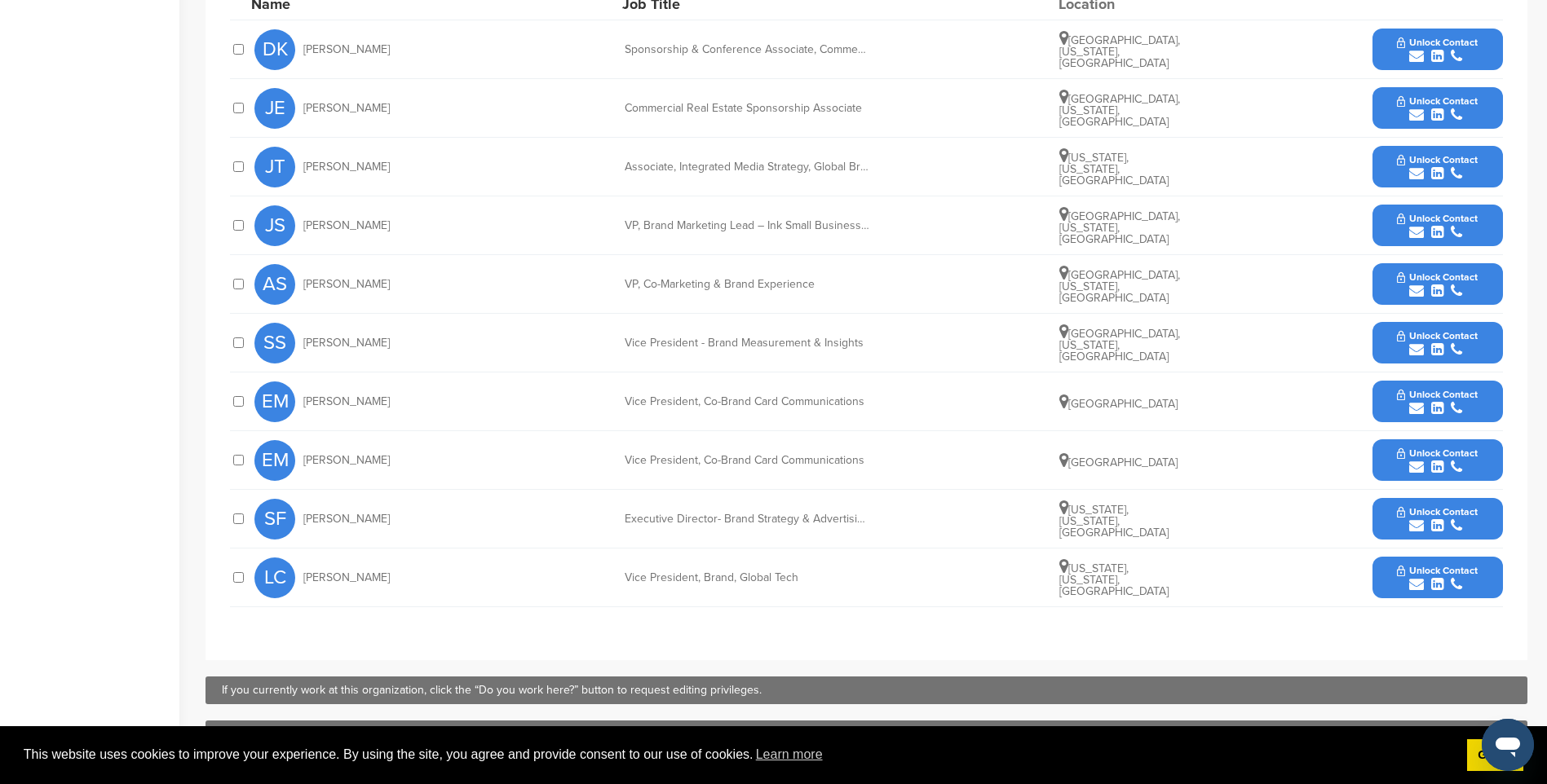
click at [1456, 516] on span "Unlock Contact" at bounding box center [1437, 512] width 80 height 11
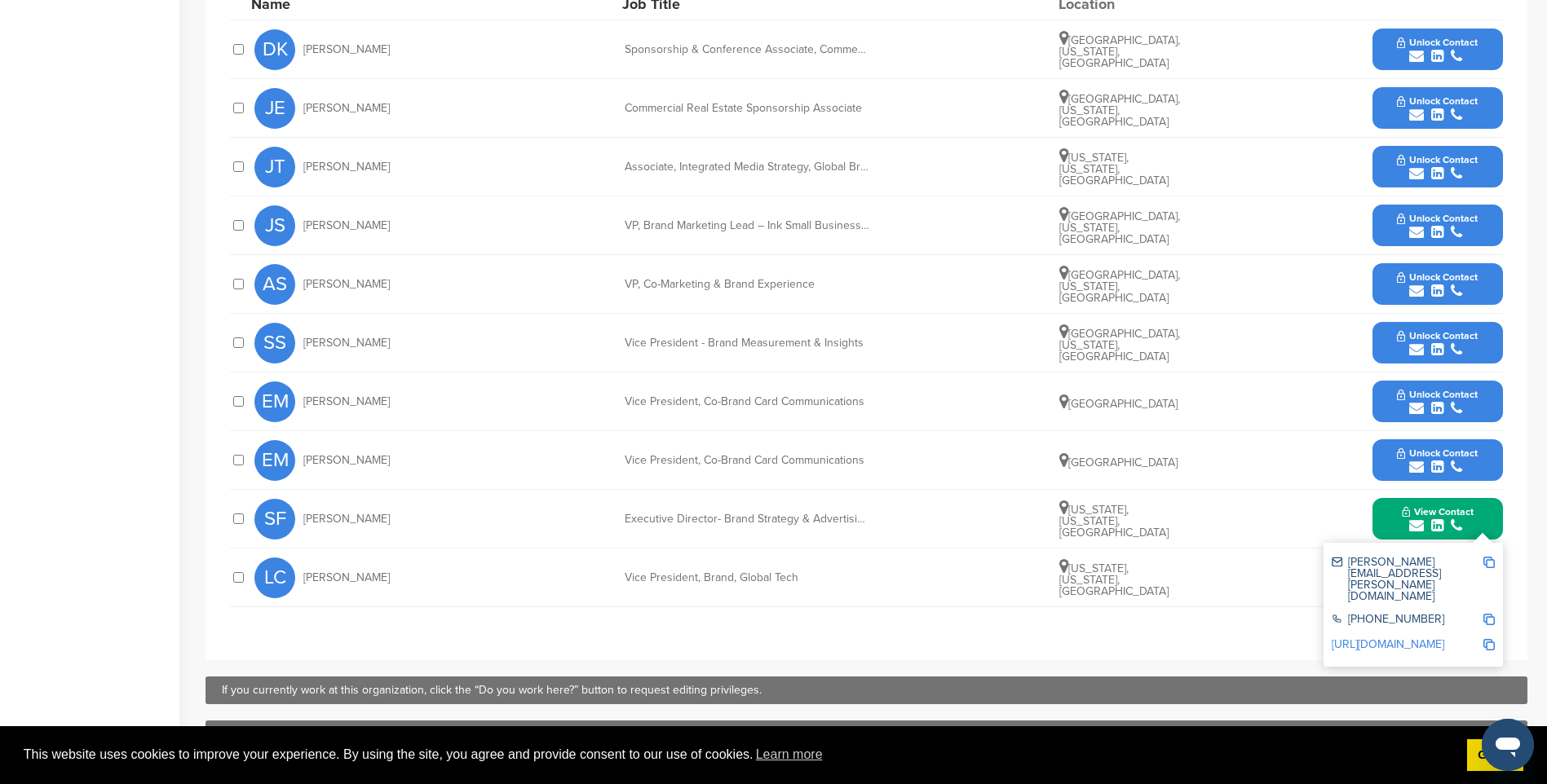
click at [1488, 563] on img at bounding box center [1488, 562] width 11 height 11
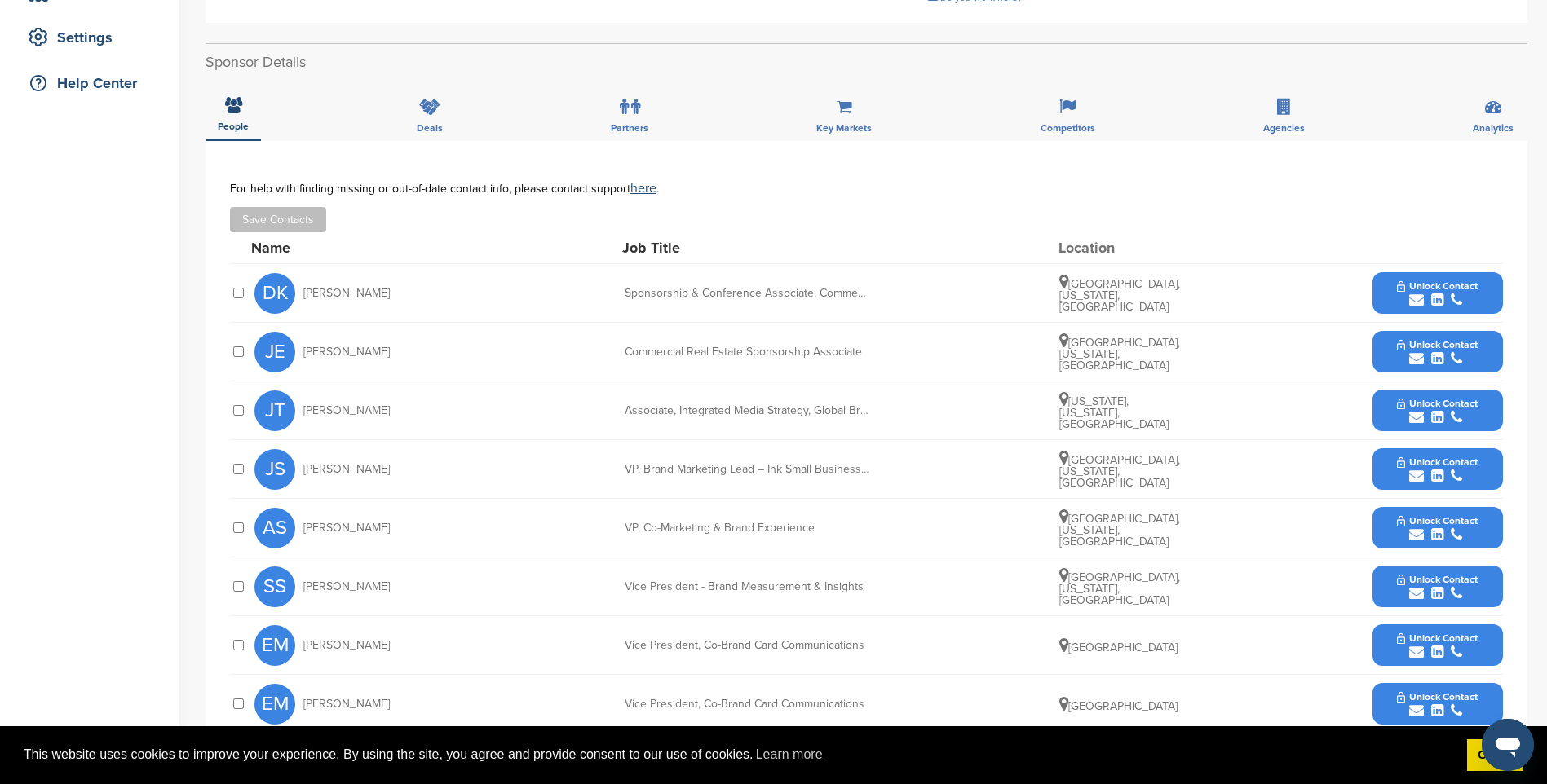
scroll to position [326, 0]
click at [1445, 348] on span "Unlock Contact" at bounding box center [1437, 345] width 80 height 11
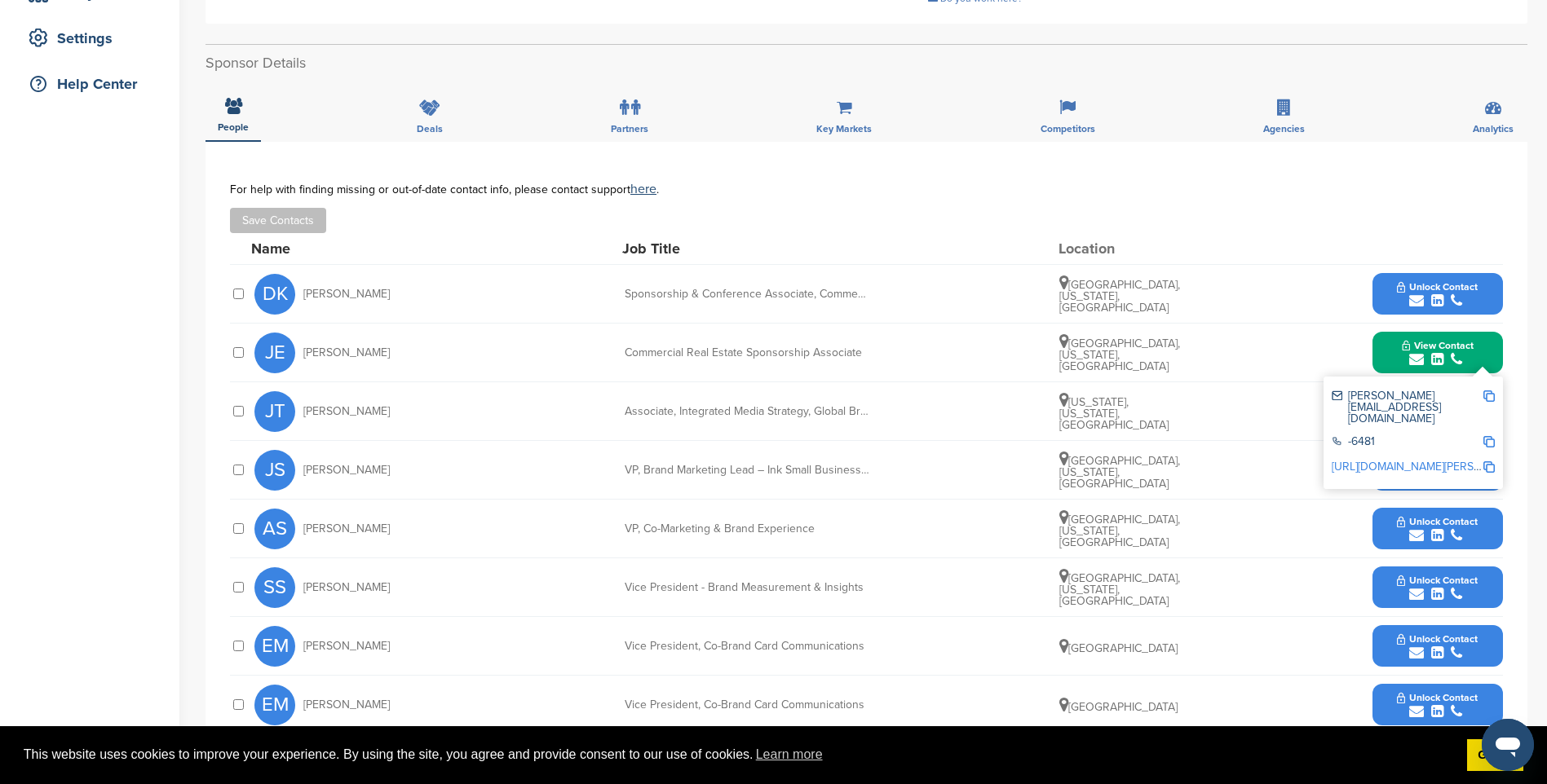
click at [1487, 395] on img at bounding box center [1488, 396] width 11 height 11
click at [1461, 297] on icon "submit" at bounding box center [1456, 301] width 11 height 15
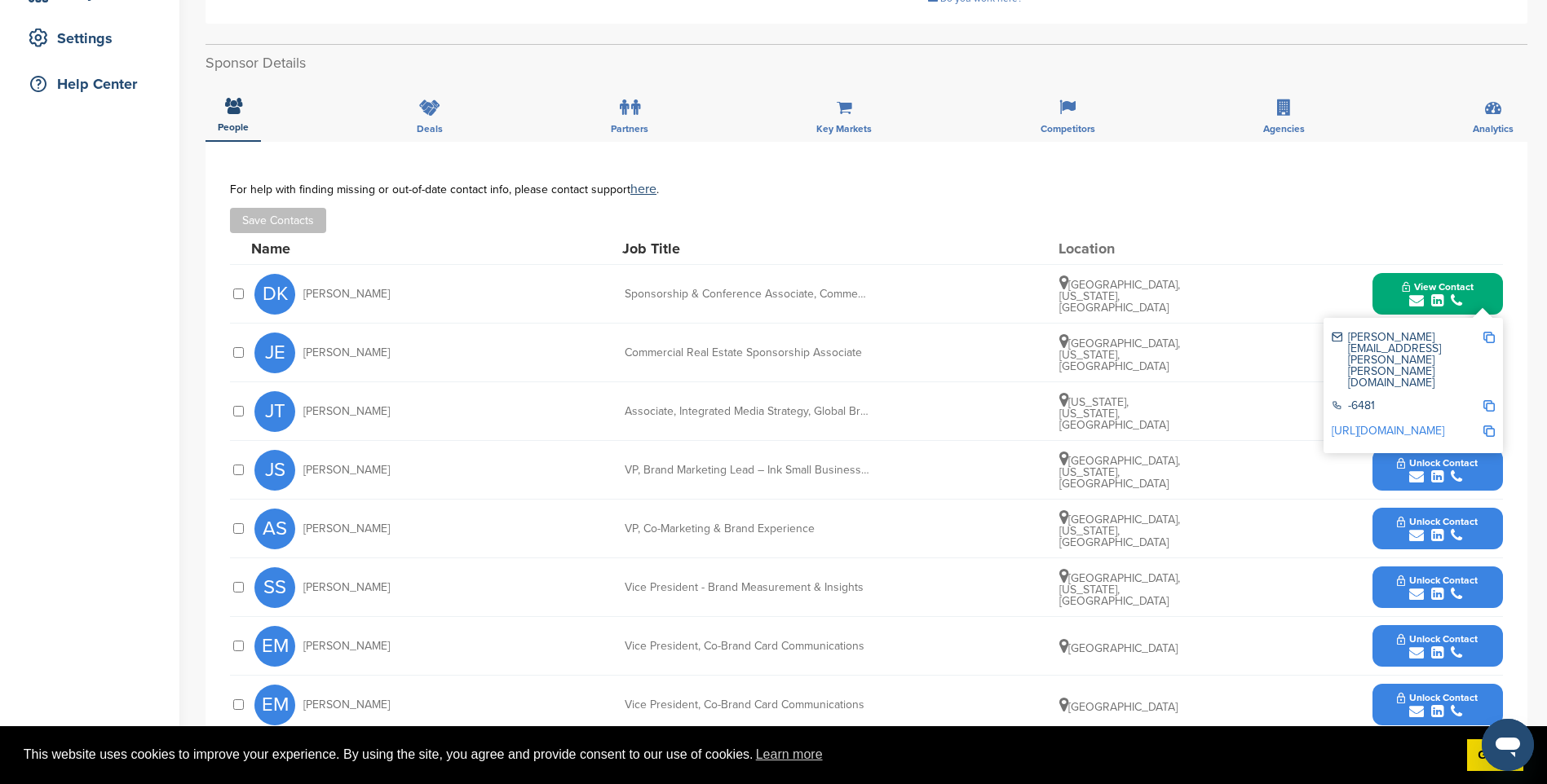
click at [1489, 335] on img at bounding box center [1488, 337] width 11 height 11
click at [1449, 464] on span "Unlock Contact" at bounding box center [1437, 462] width 80 height 11
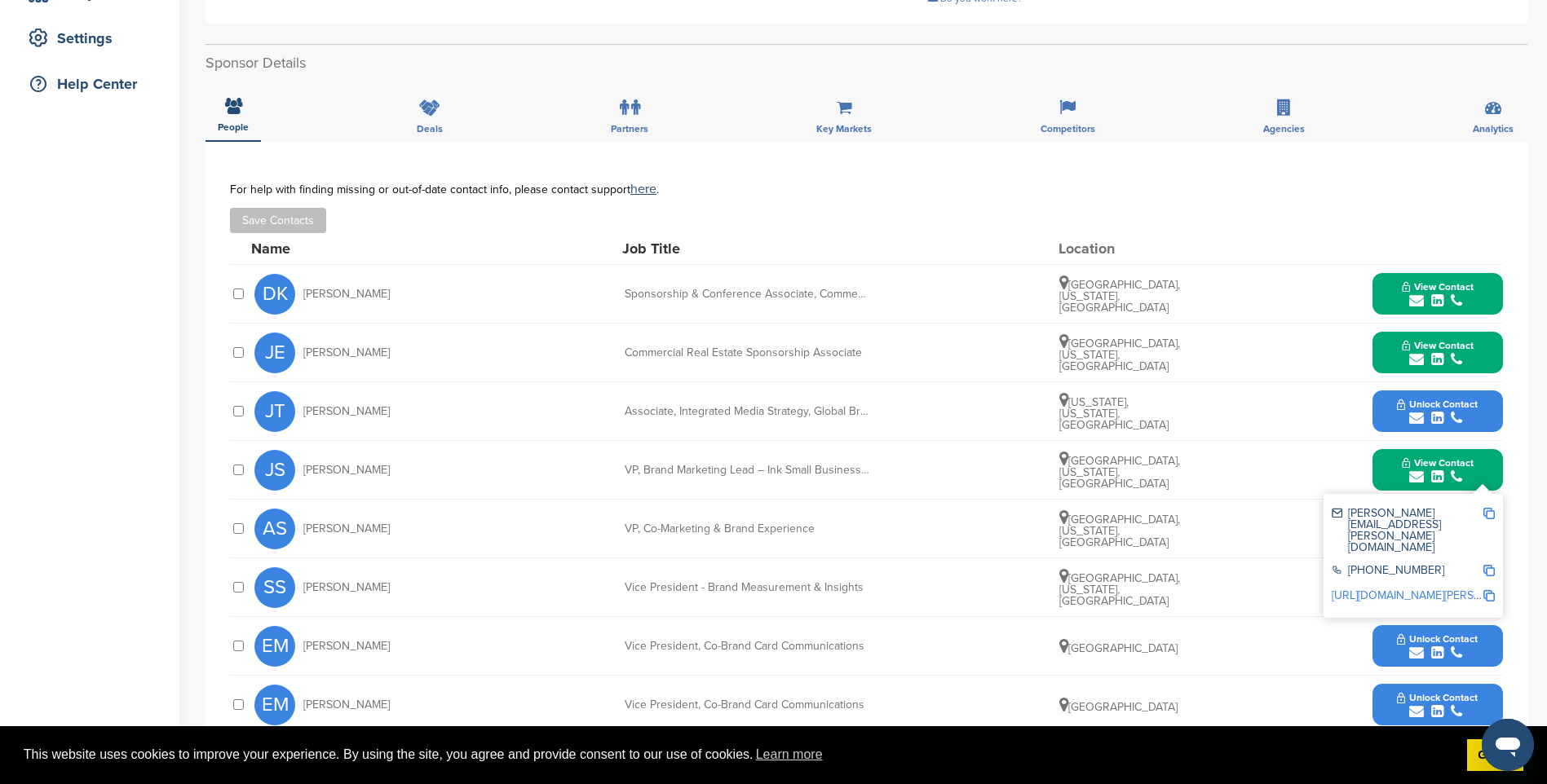
click at [1489, 511] on img at bounding box center [1488, 514] width 11 height 11
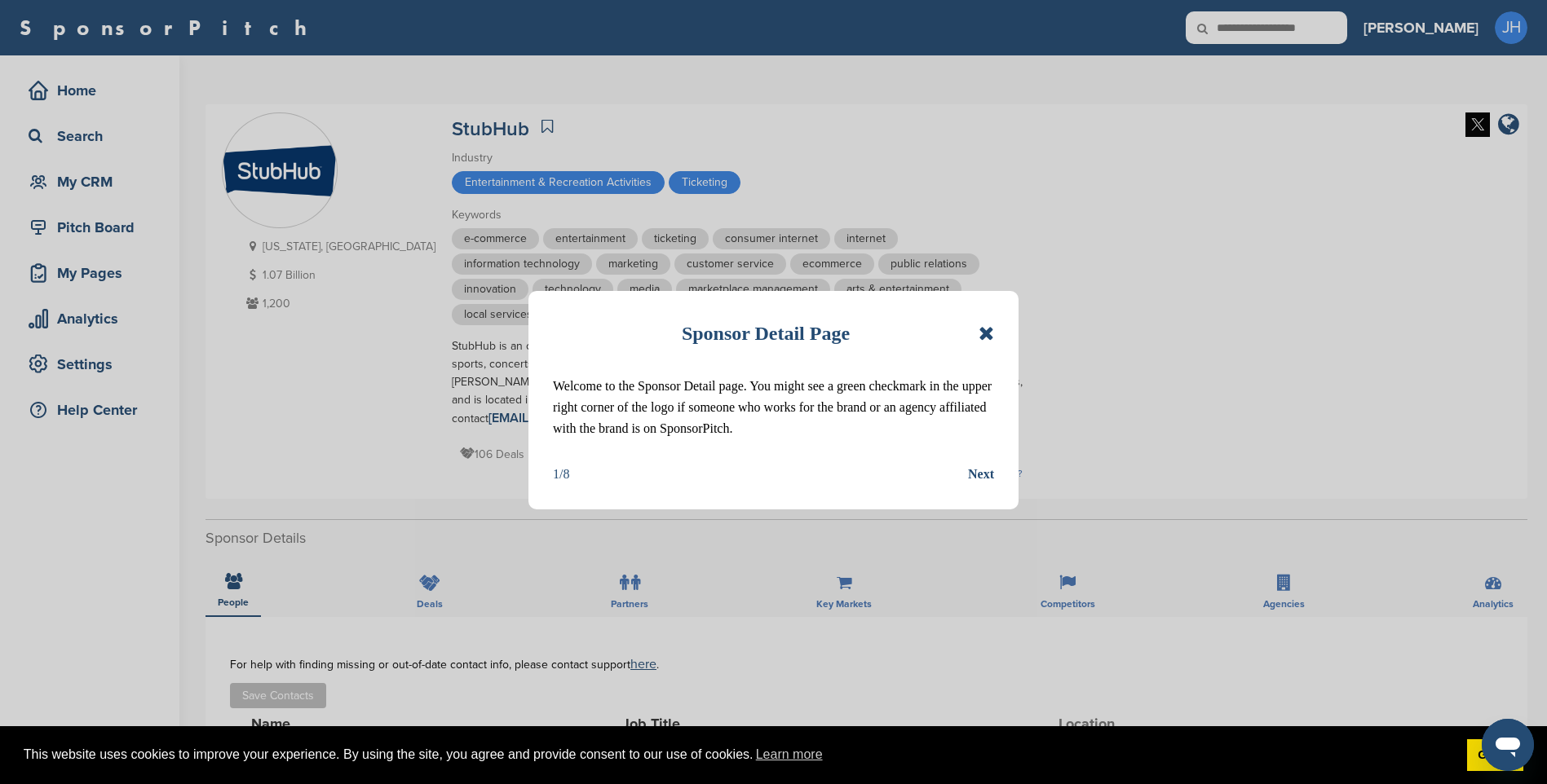
click at [992, 334] on icon at bounding box center [986, 333] width 16 height 19
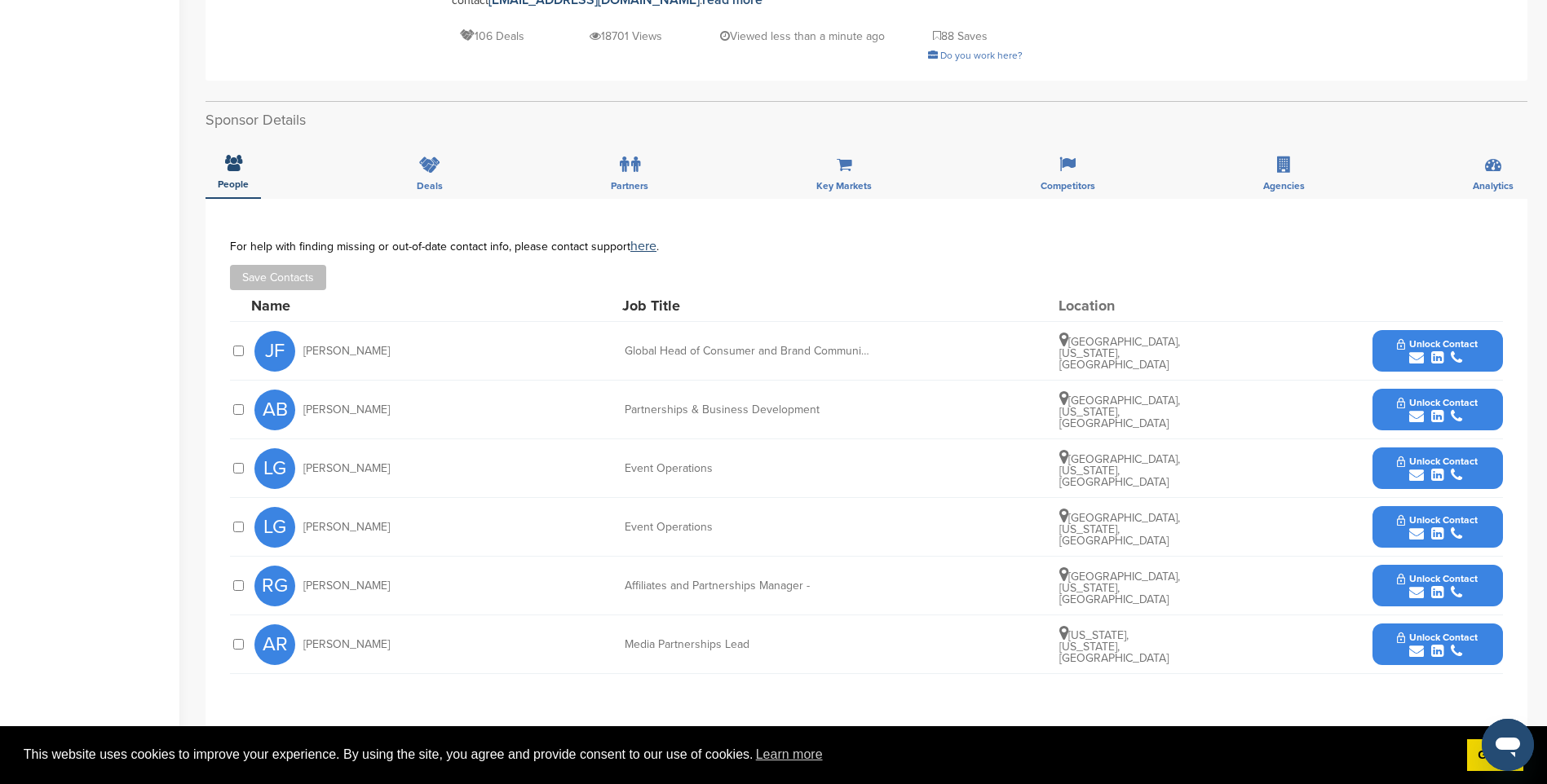
scroll to position [489, 0]
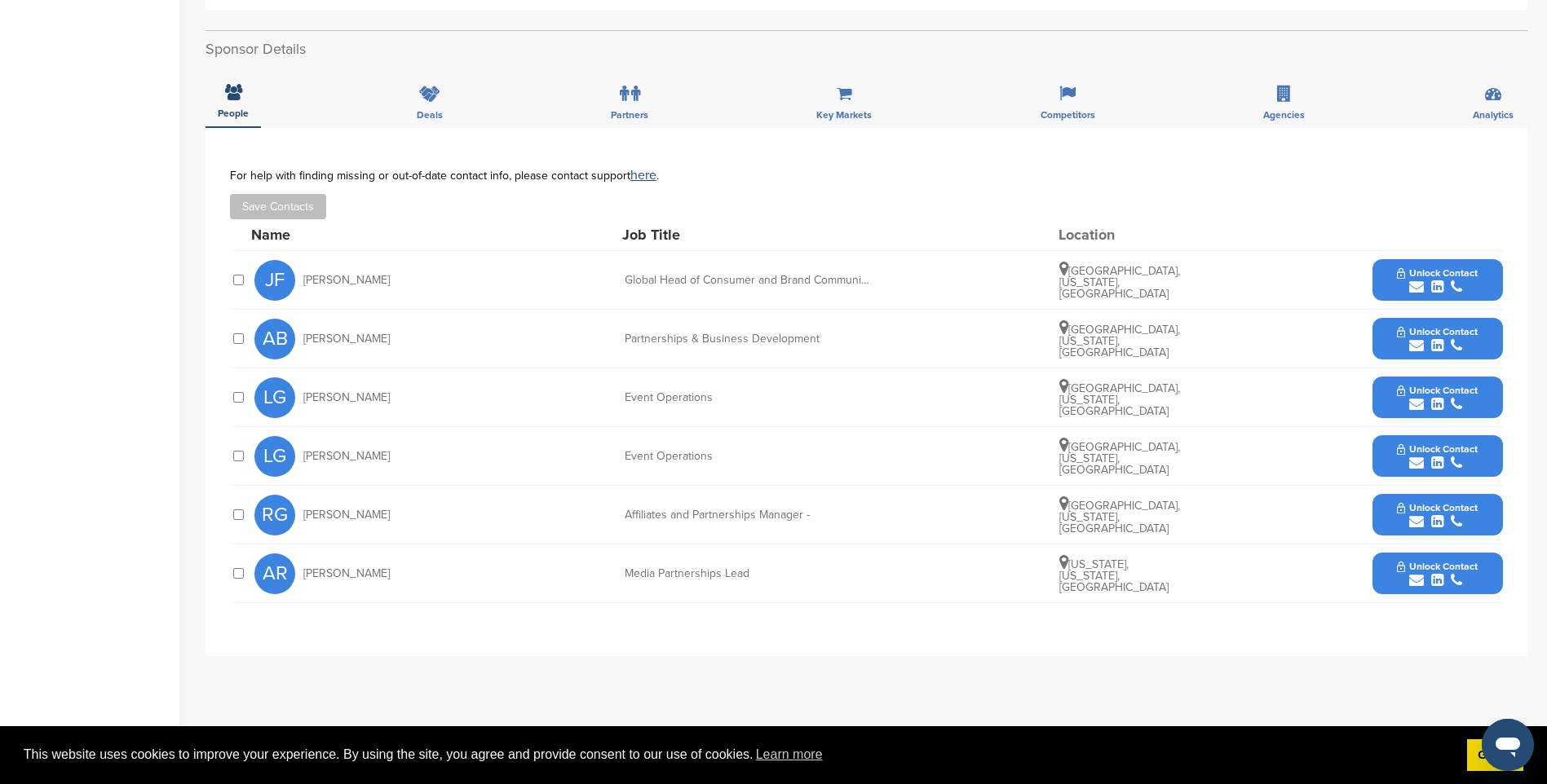
click at [1435, 575] on icon "submit" at bounding box center [1436, 580] width 12 height 15
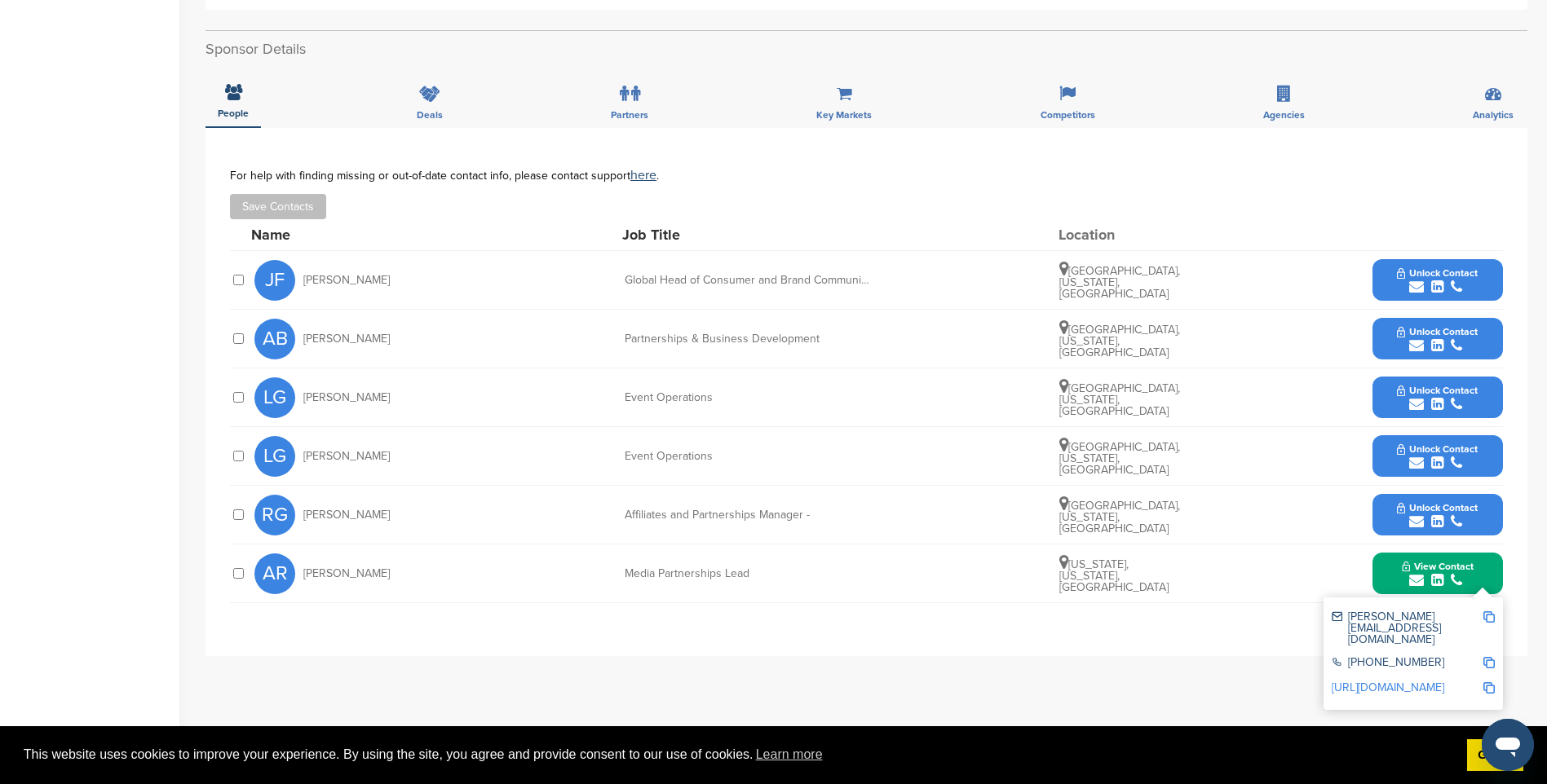
click at [1492, 619] on img at bounding box center [1488, 617] width 11 height 11
click at [1431, 509] on span "Unlock Contact" at bounding box center [1437, 507] width 80 height 11
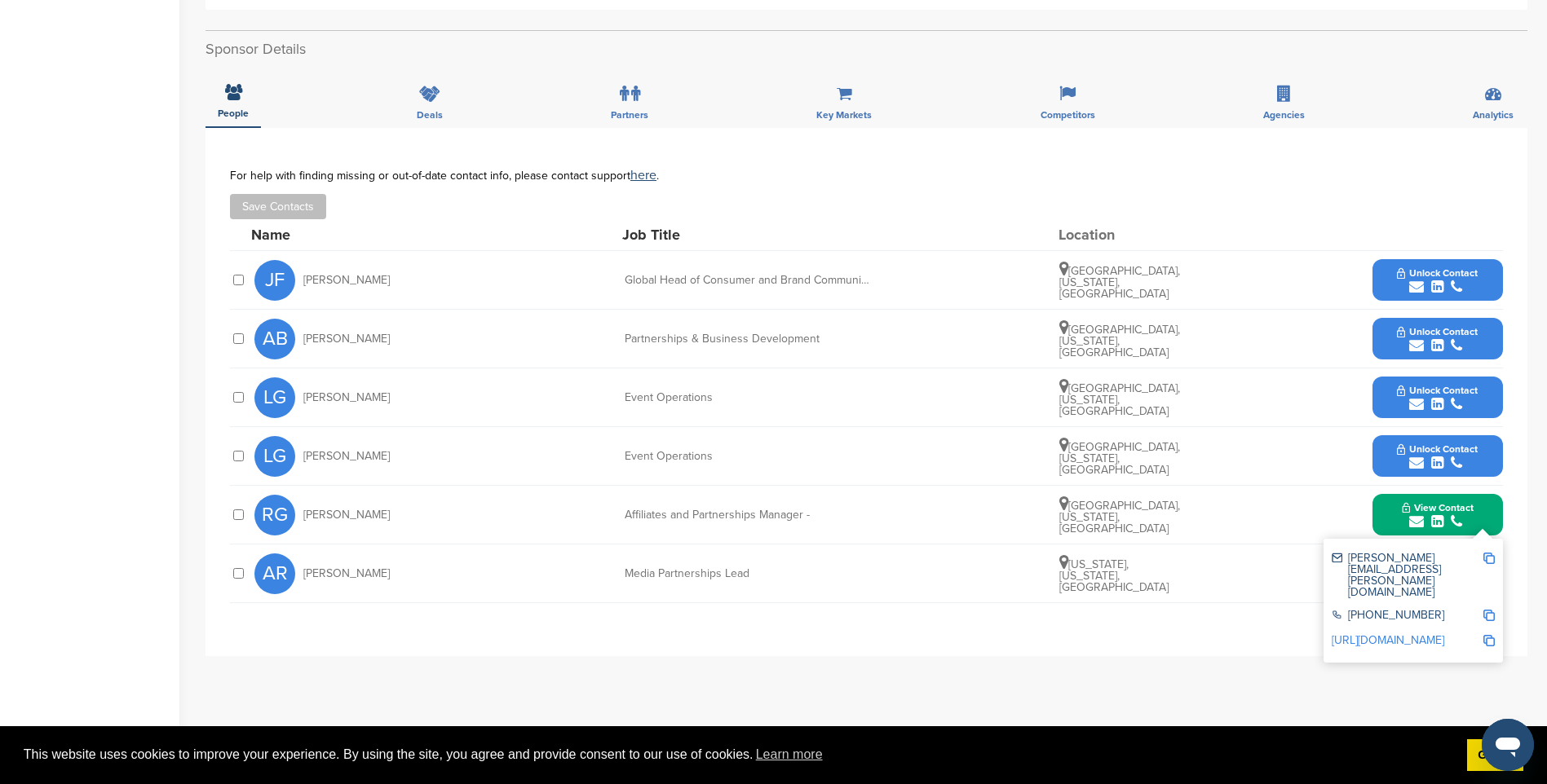
click at [1488, 557] on img at bounding box center [1488, 558] width 11 height 11
click at [1446, 344] on div "submit" at bounding box center [1437, 345] width 80 height 16
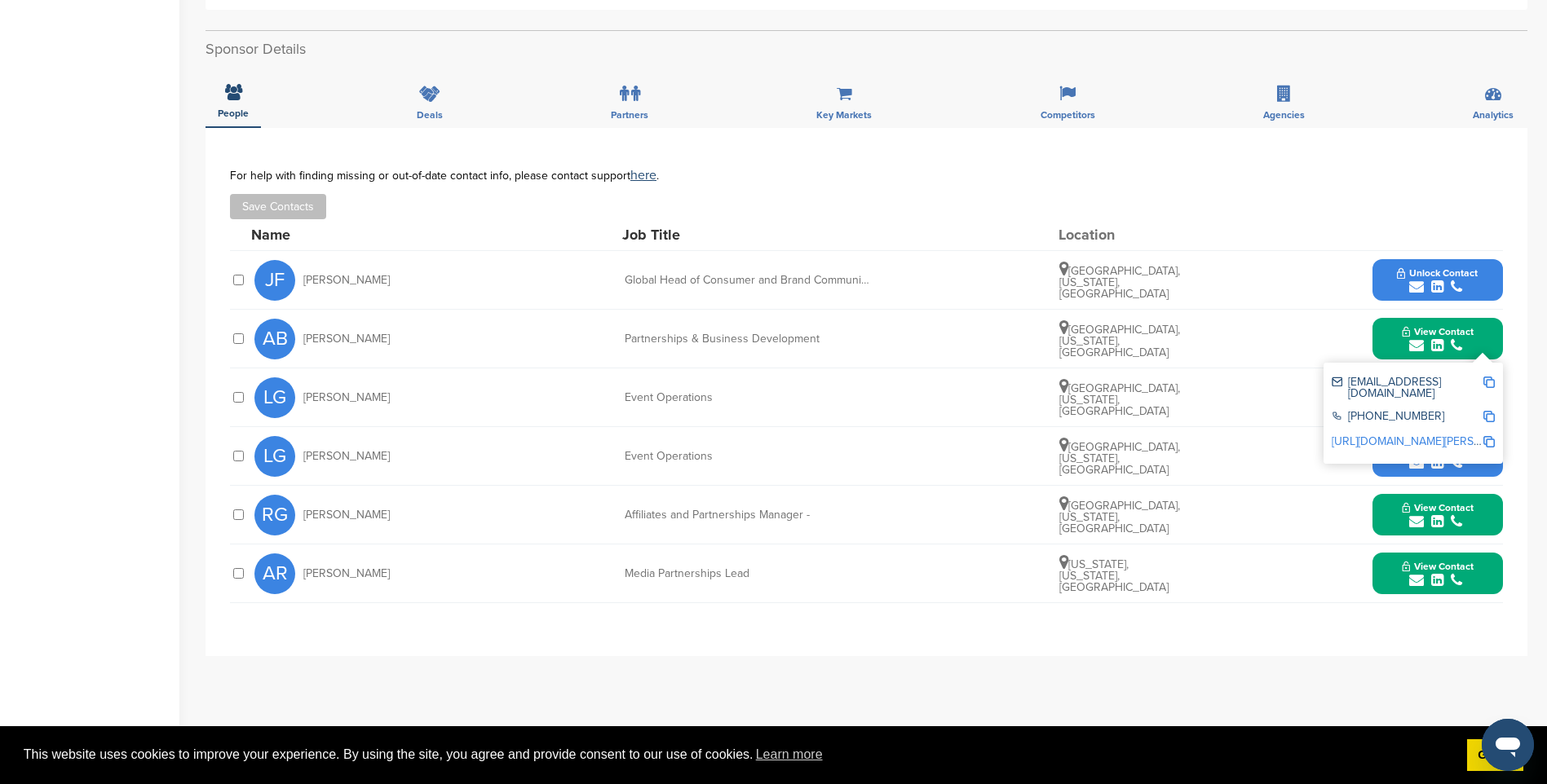
click at [1493, 378] on img at bounding box center [1488, 382] width 11 height 11
click at [1456, 276] on span "Unlock Contact" at bounding box center [1437, 273] width 80 height 11
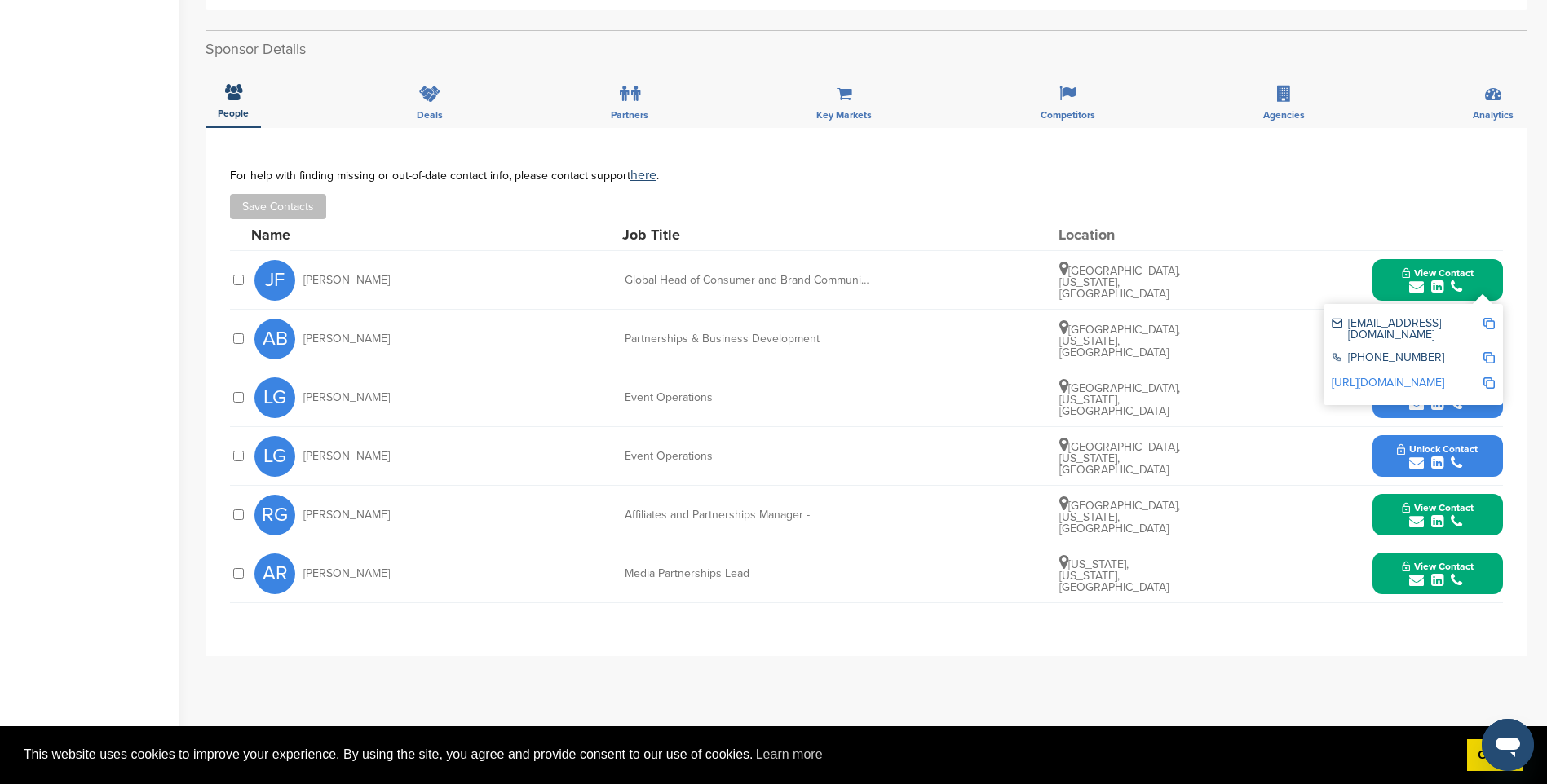
click at [1486, 321] on img at bounding box center [1488, 323] width 11 height 11
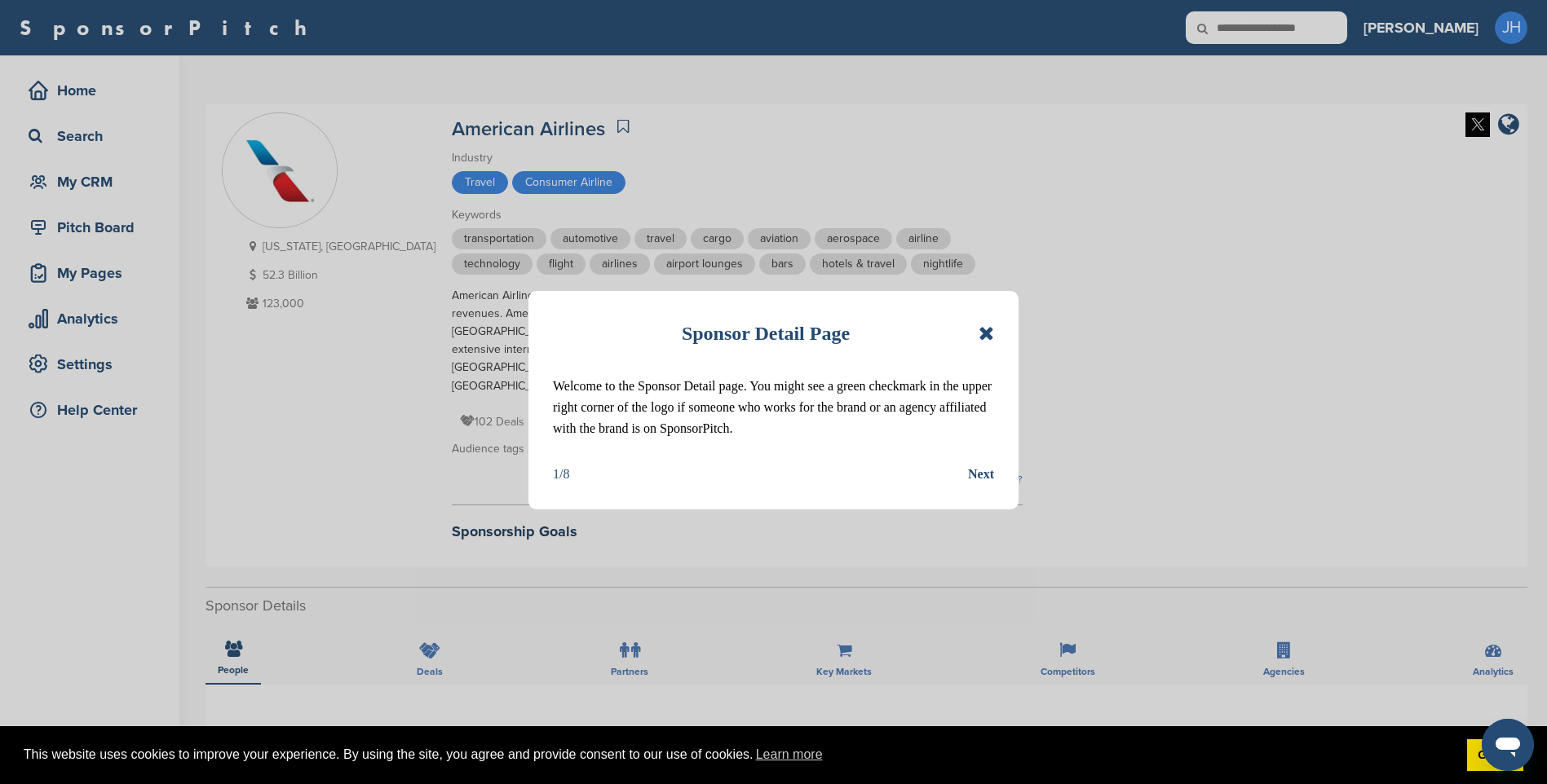
click at [988, 339] on icon at bounding box center [986, 333] width 16 height 19
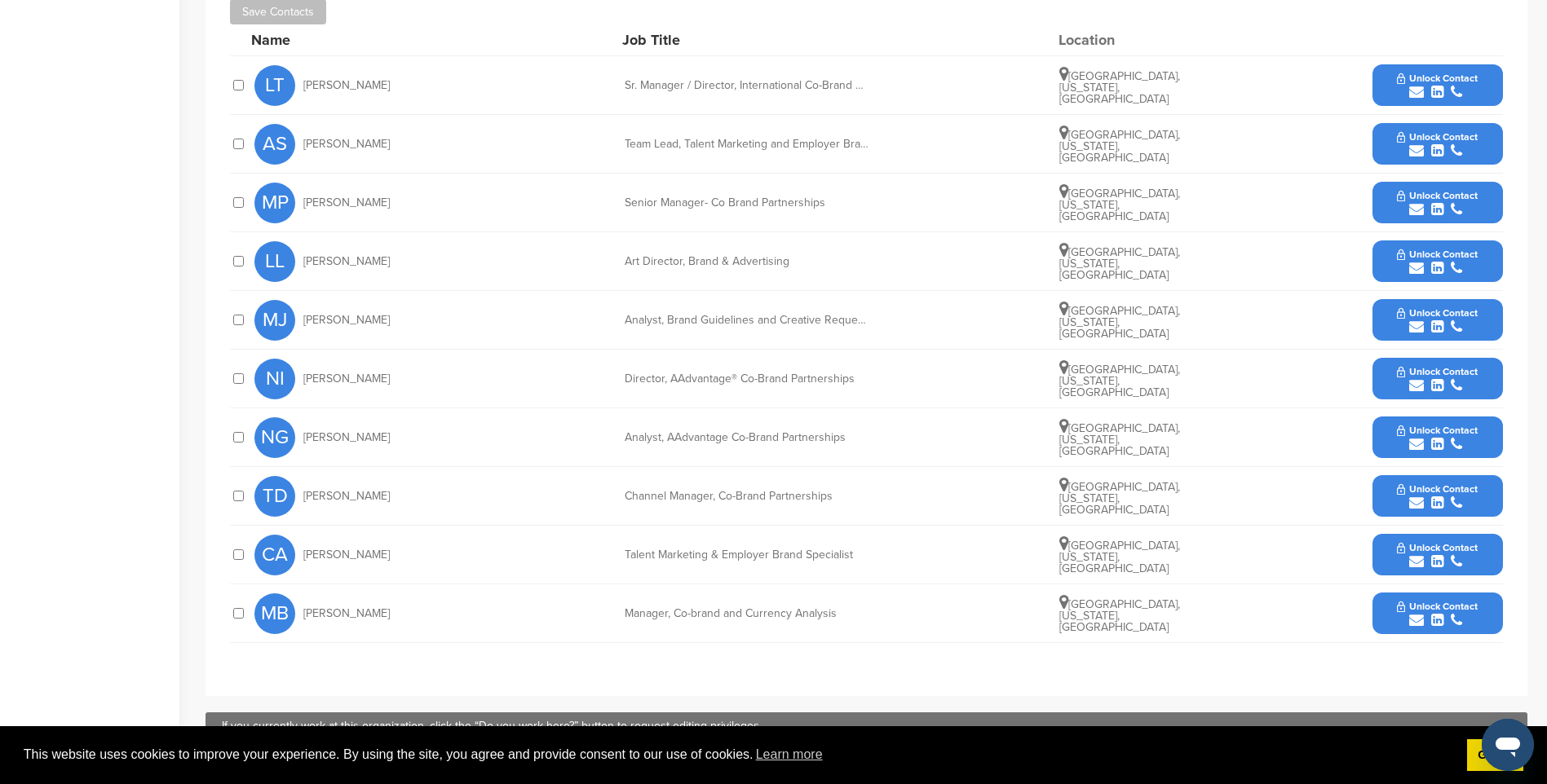
scroll to position [734, 0]
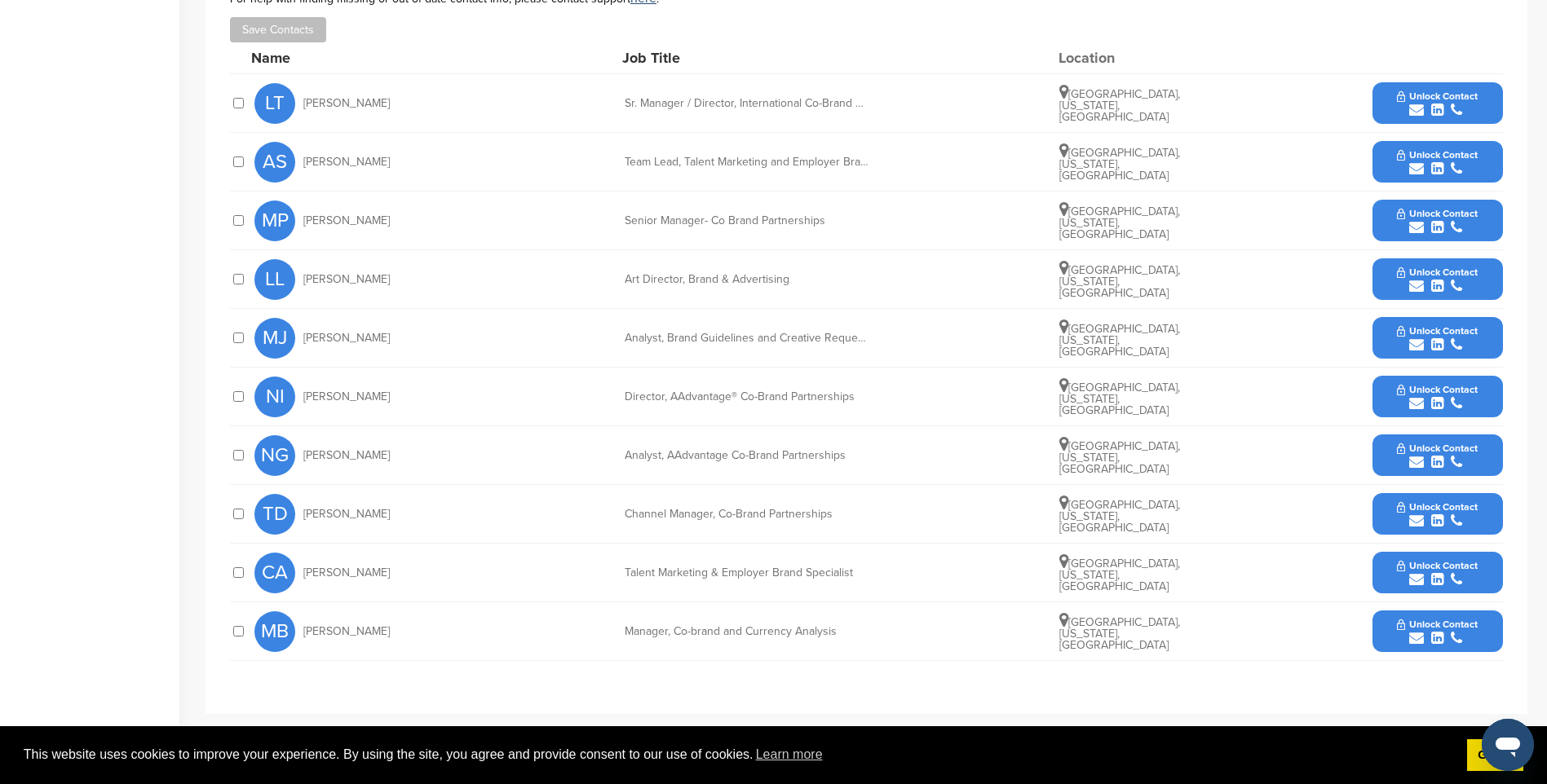
click at [1451, 514] on icon "submit" at bounding box center [1456, 521] width 11 height 15
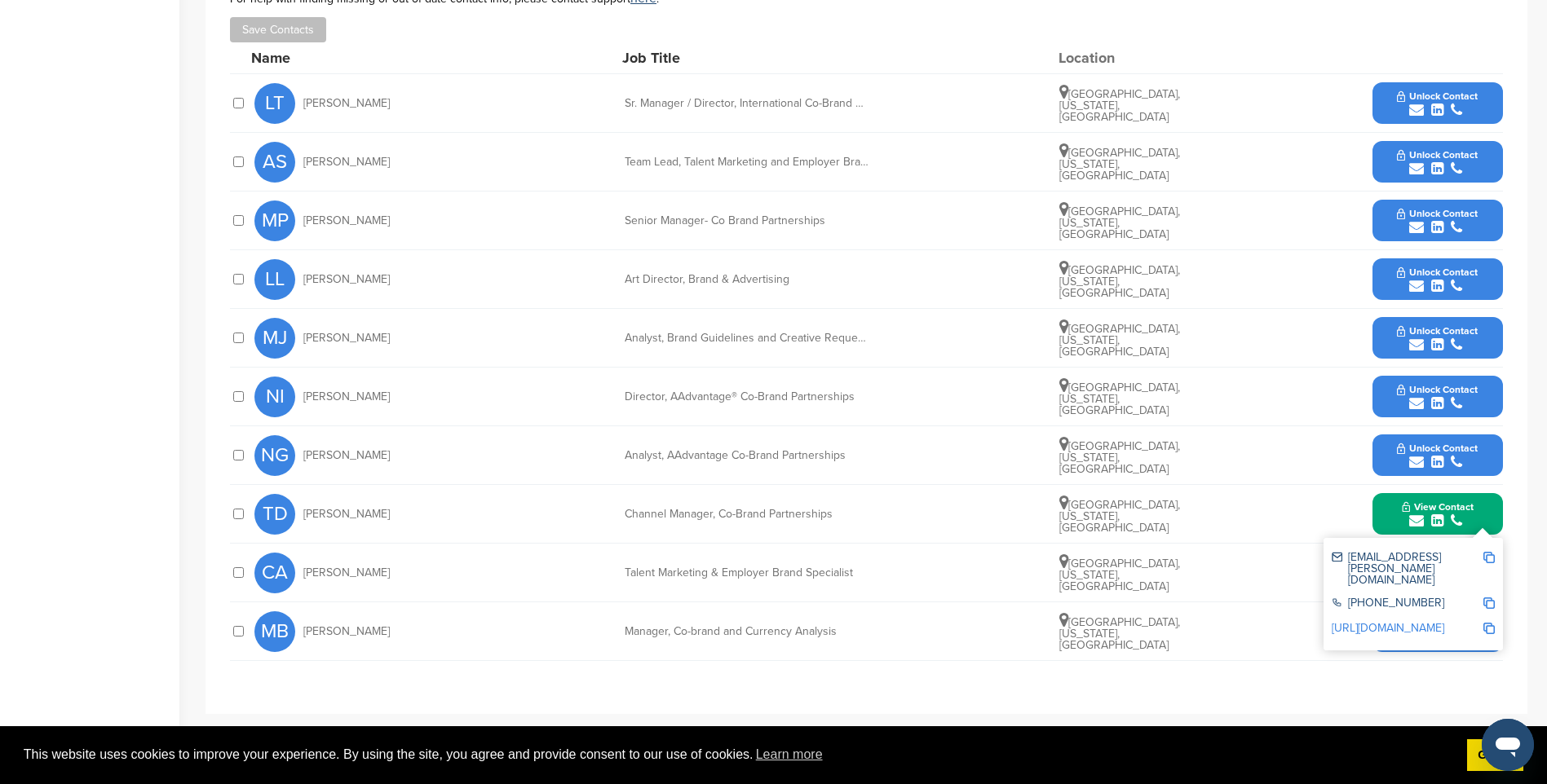
click at [1494, 552] on img at bounding box center [1488, 557] width 11 height 11
click at [1442, 442] on span "Unlock Contact" at bounding box center [1437, 448] width 80 height 11
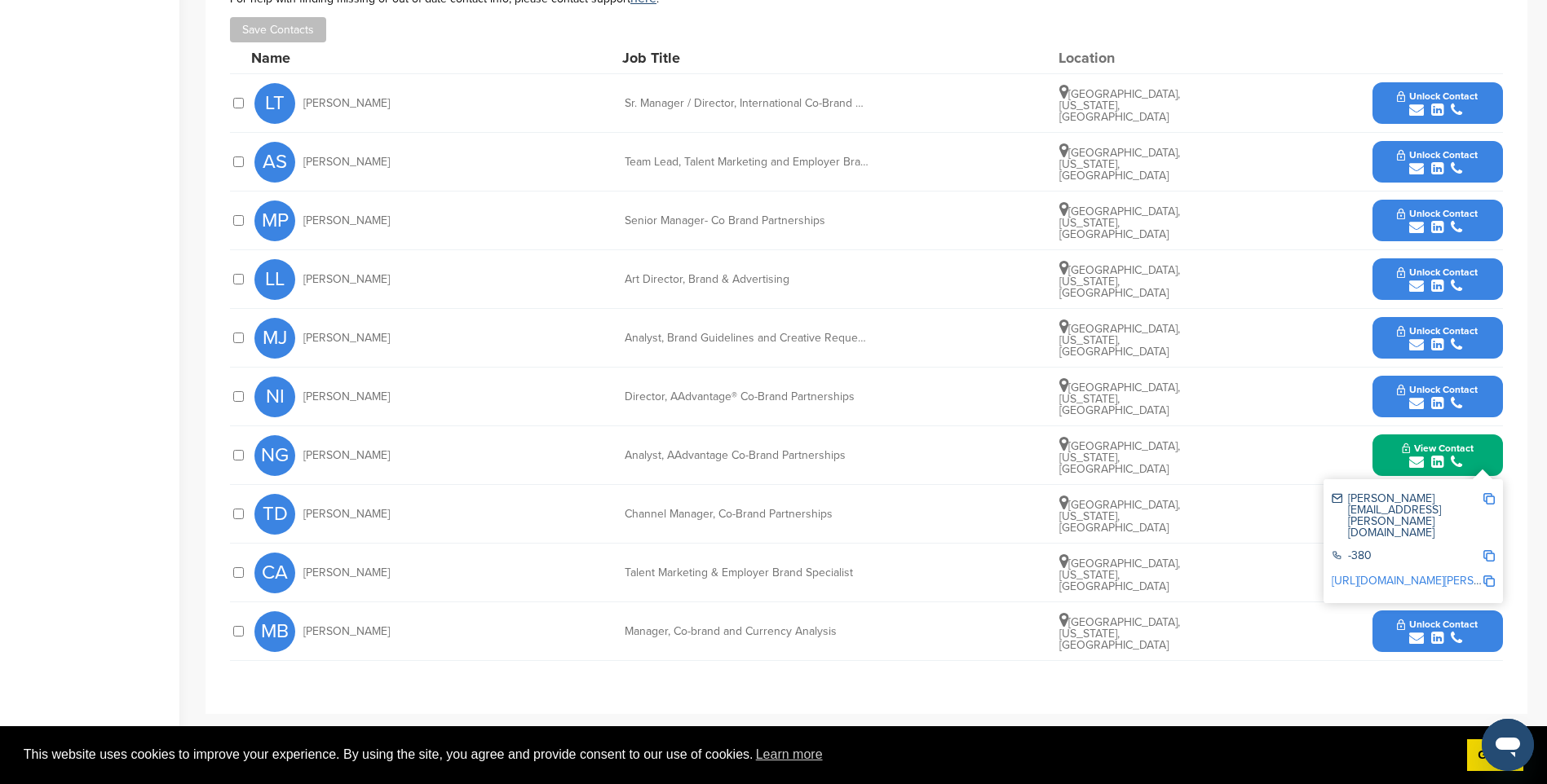
click at [1486, 493] on img at bounding box center [1488, 499] width 11 height 11
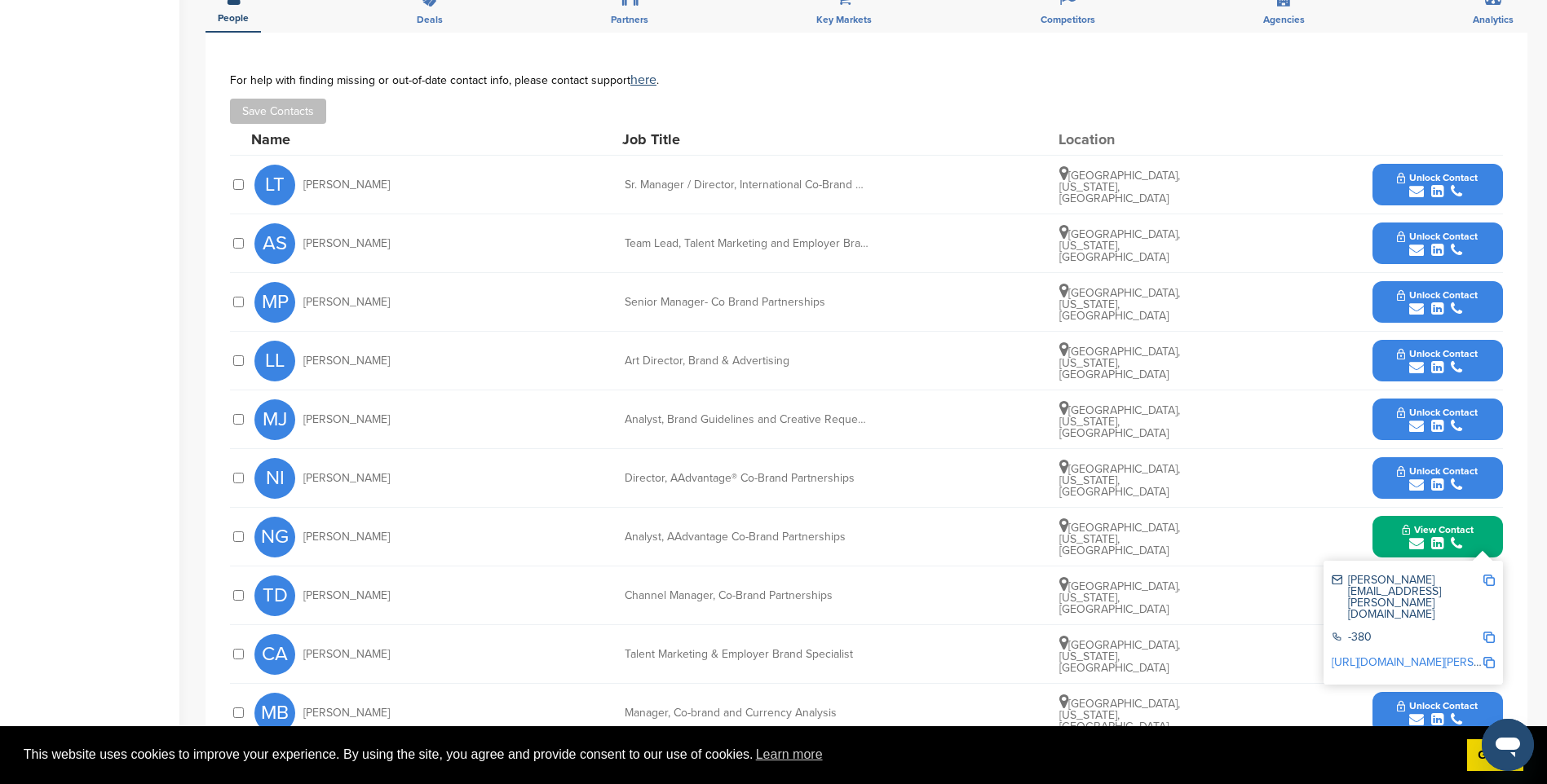
click at [1471, 290] on span "Unlock Contact" at bounding box center [1437, 295] width 80 height 11
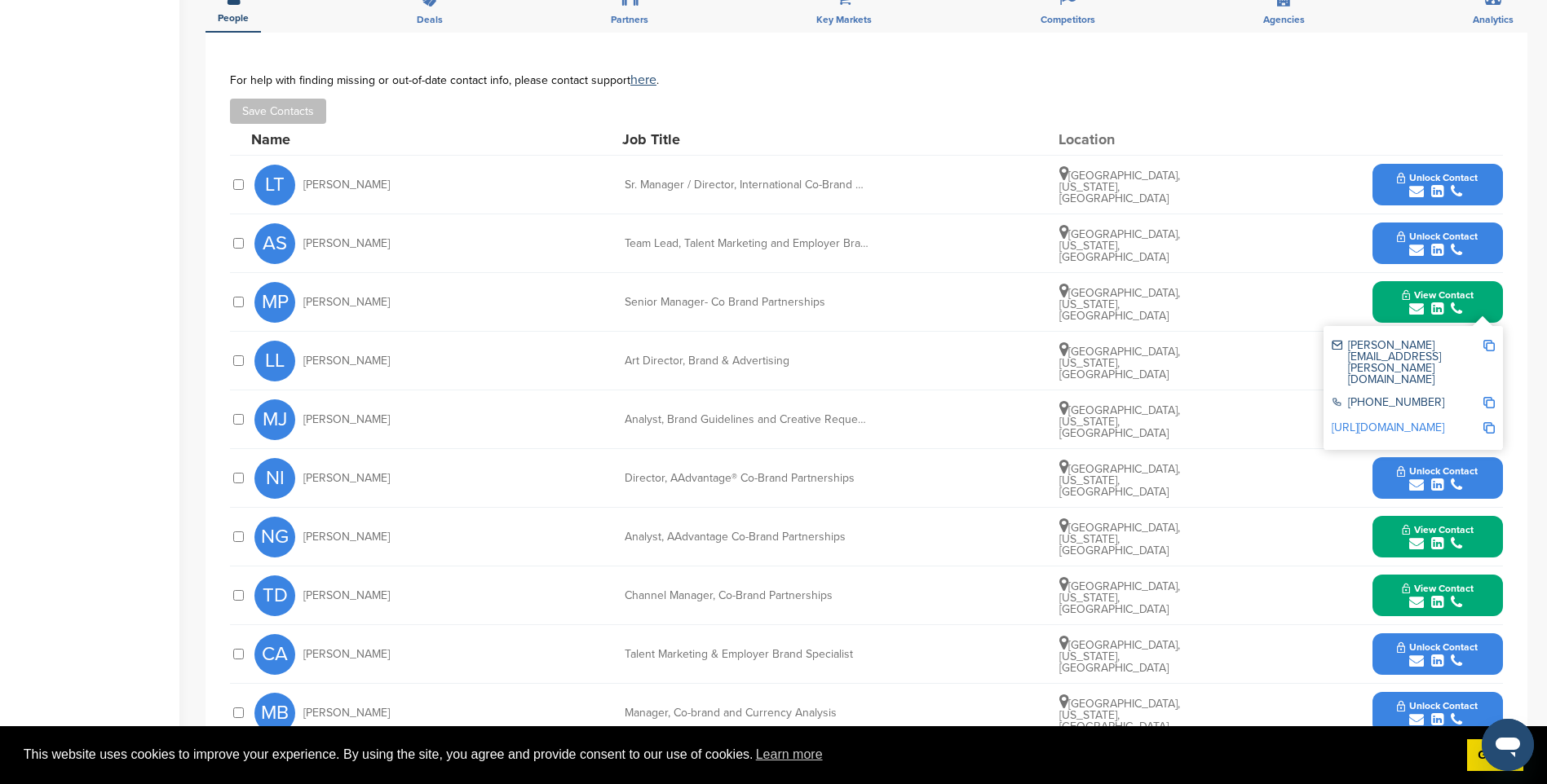
click at [1489, 340] on img at bounding box center [1488, 345] width 11 height 11
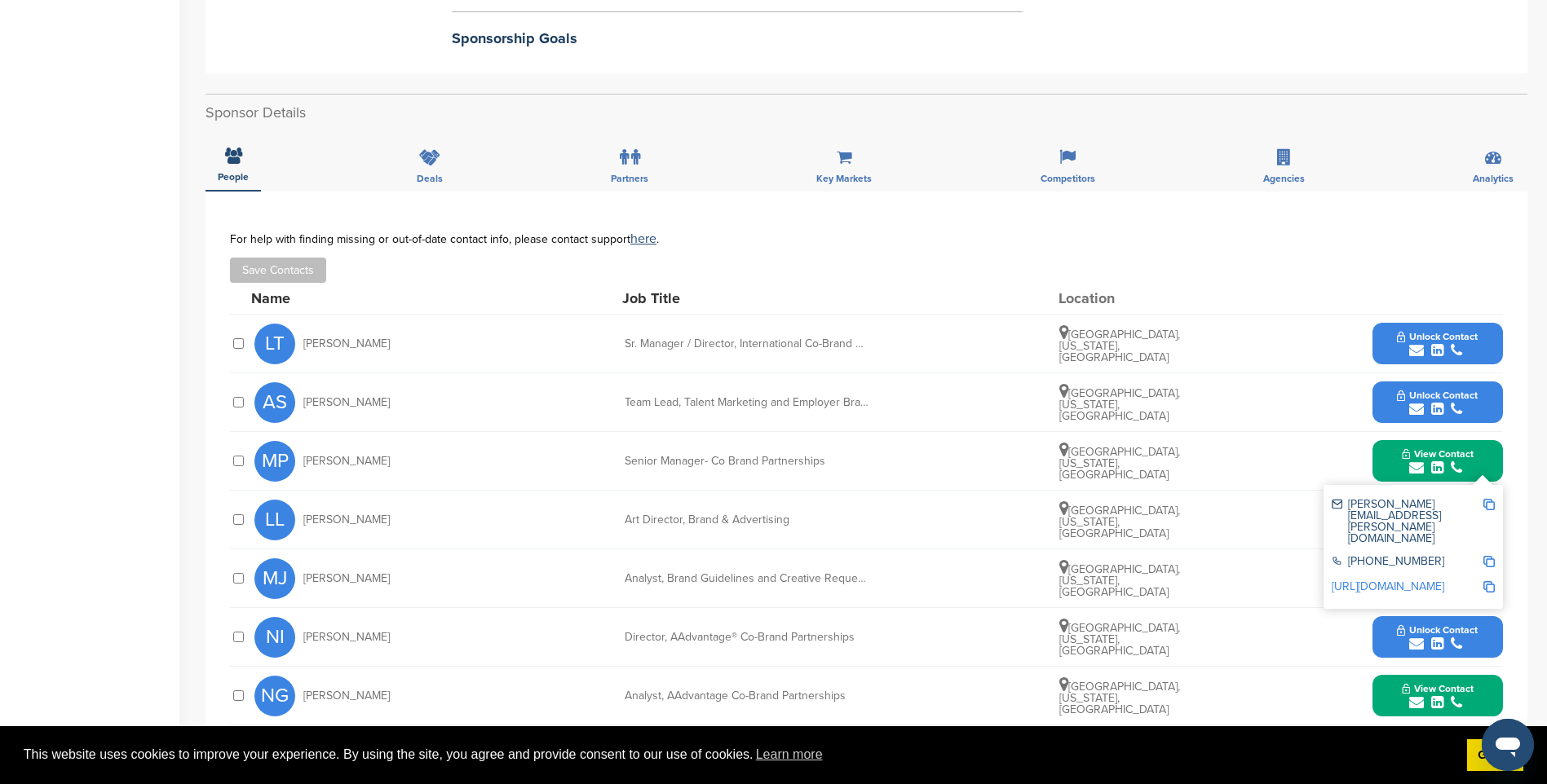
scroll to position [489, 0]
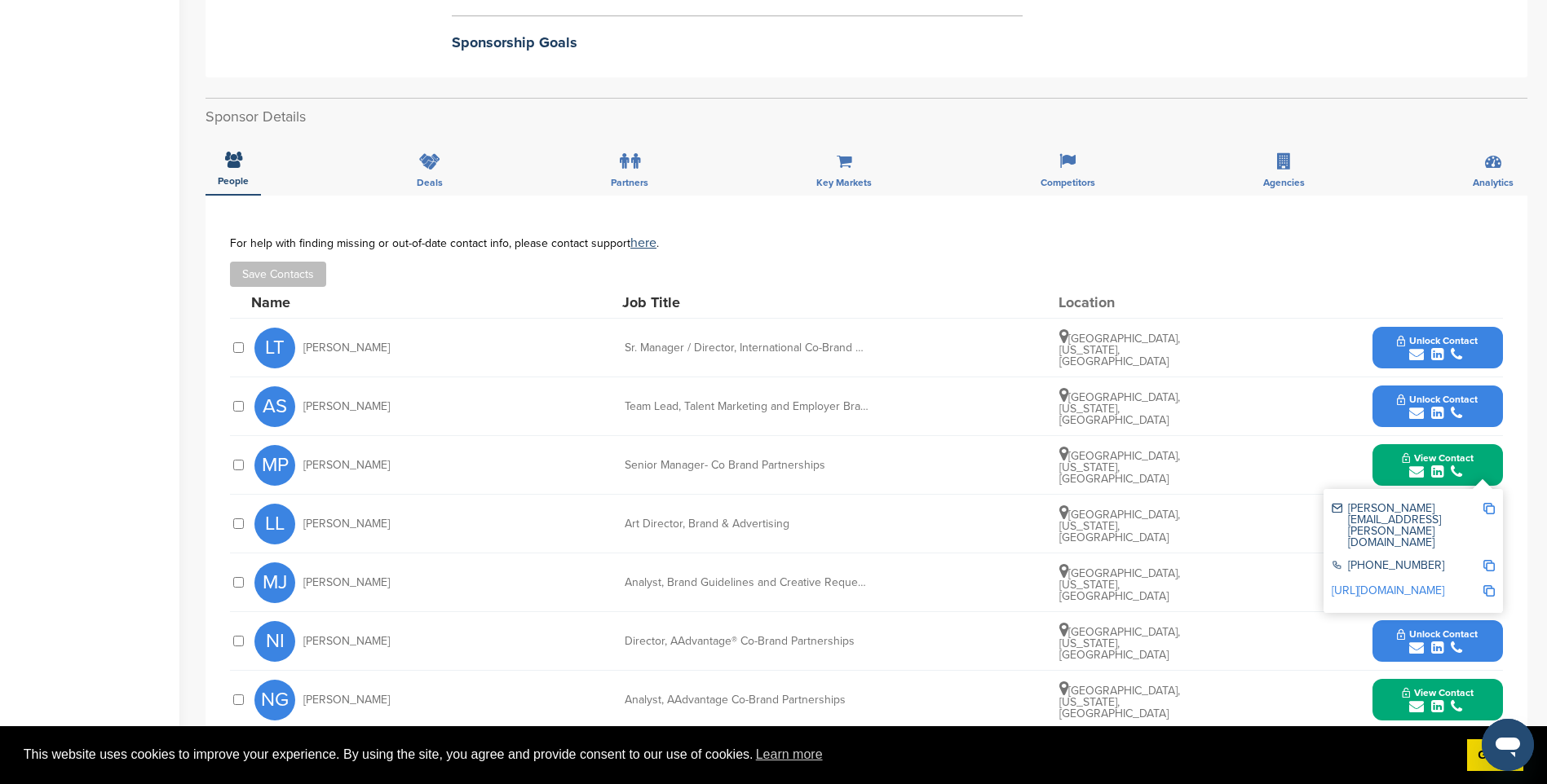
click at [1444, 394] on span "Unlock Contact" at bounding box center [1437, 399] width 80 height 11
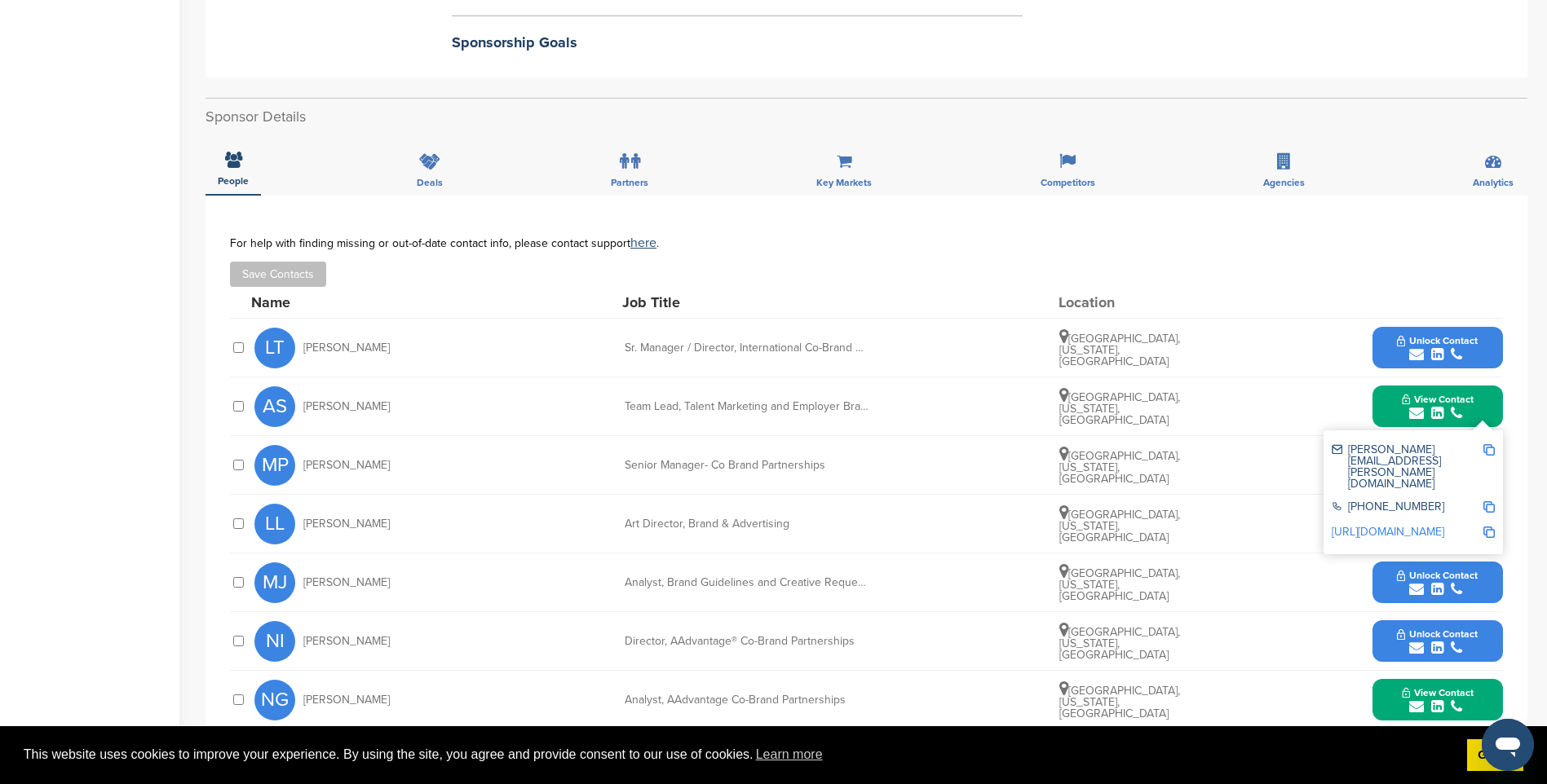
click at [1489, 444] on img at bounding box center [1488, 450] width 11 height 11
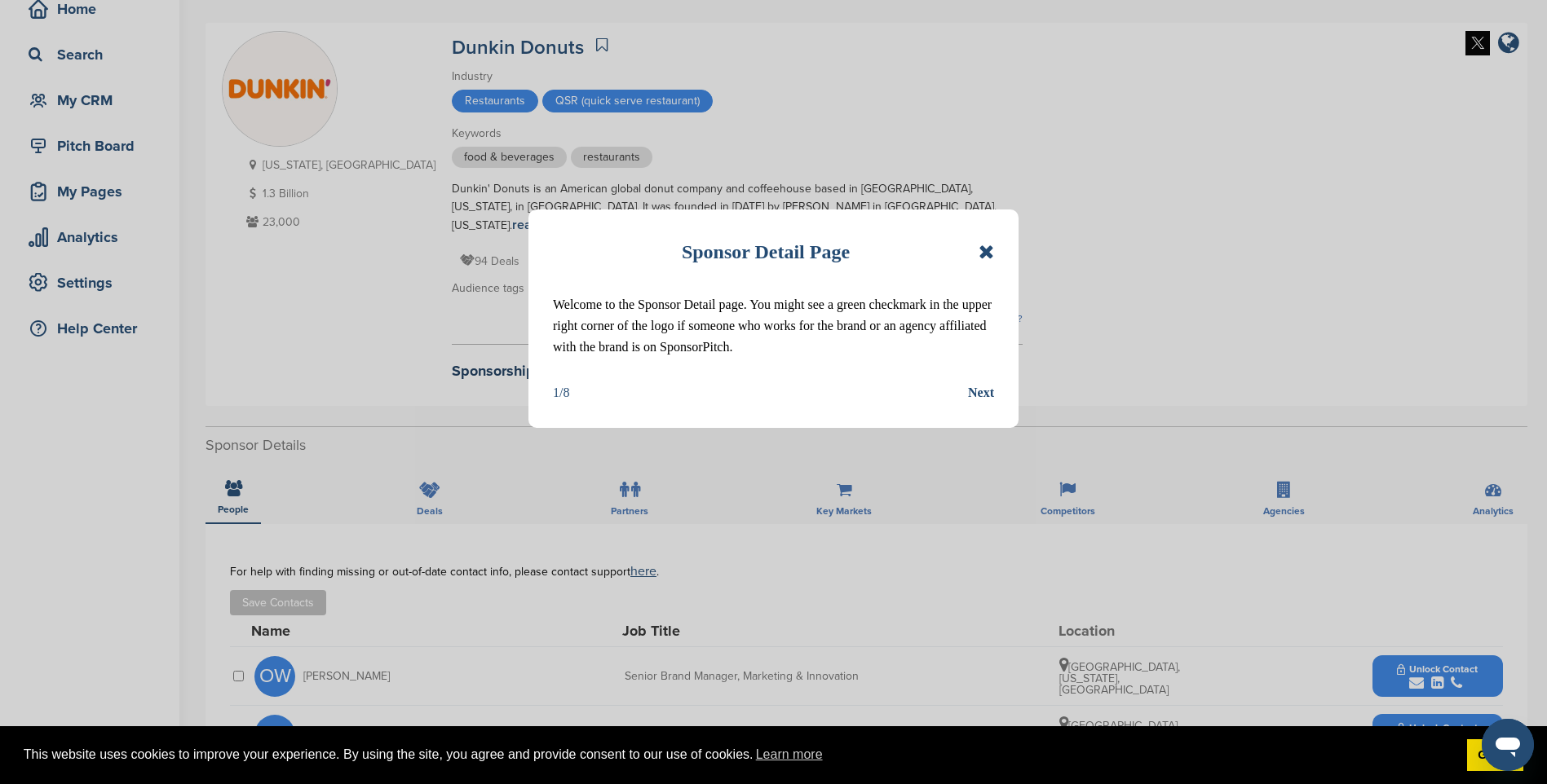
click at [989, 252] on icon at bounding box center [986, 251] width 16 height 19
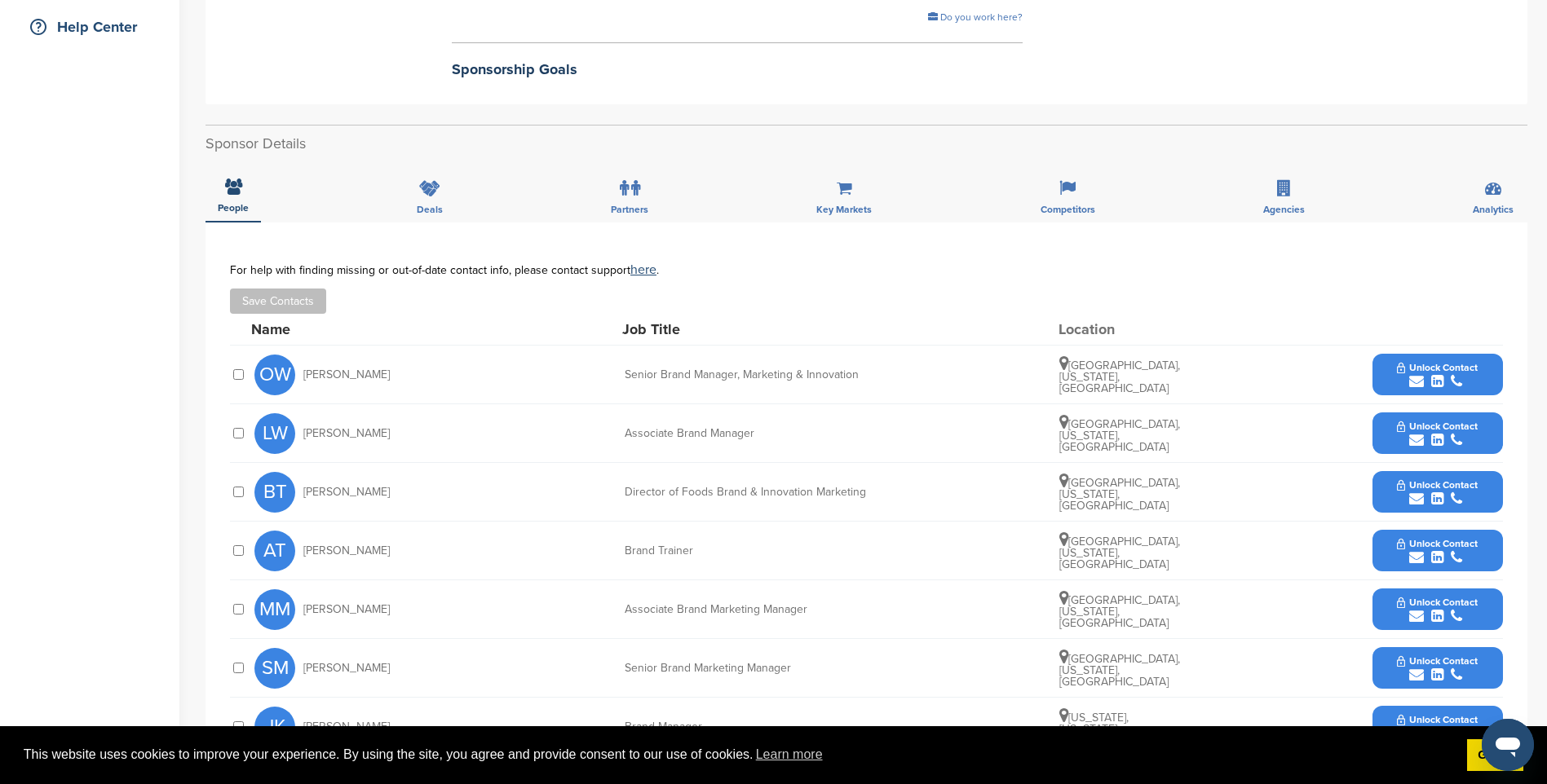
scroll to position [408, 0]
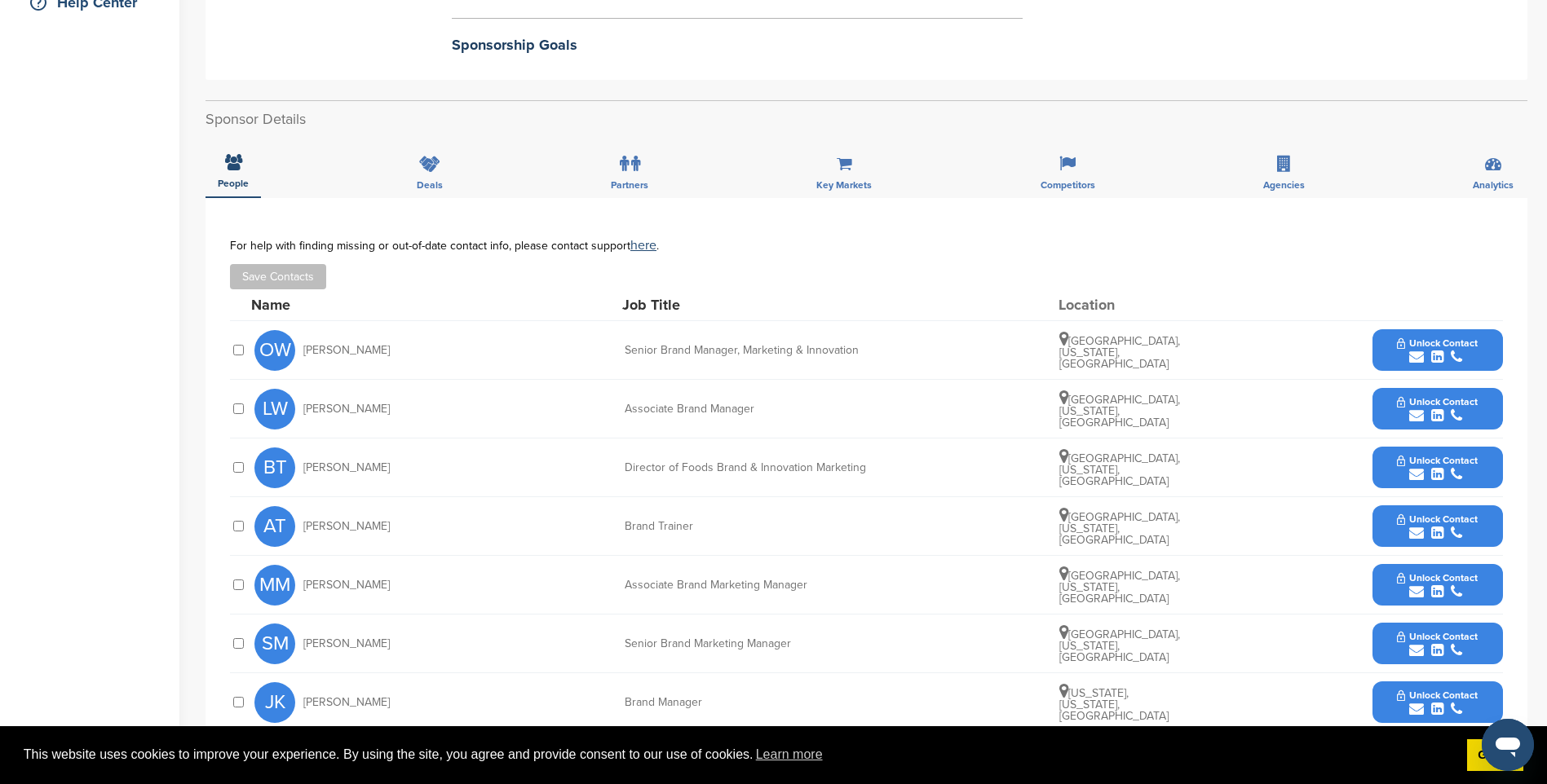
click at [1455, 337] on span "Unlock Contact" at bounding box center [1437, 343] width 80 height 11
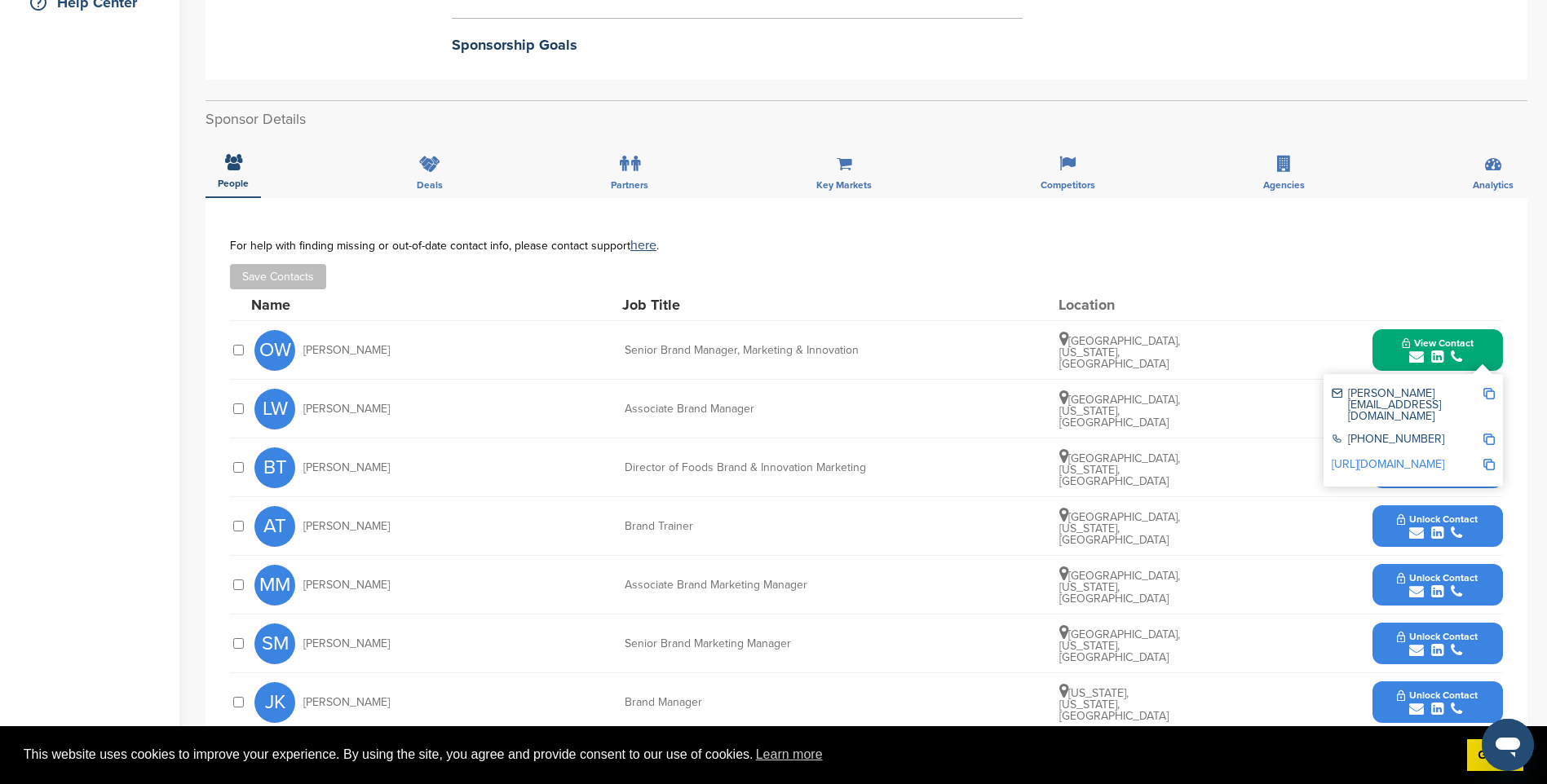
click at [1488, 388] on img at bounding box center [1488, 394] width 11 height 11
click at [1481, 334] on button "View Contact" at bounding box center [1437, 351] width 111 height 49
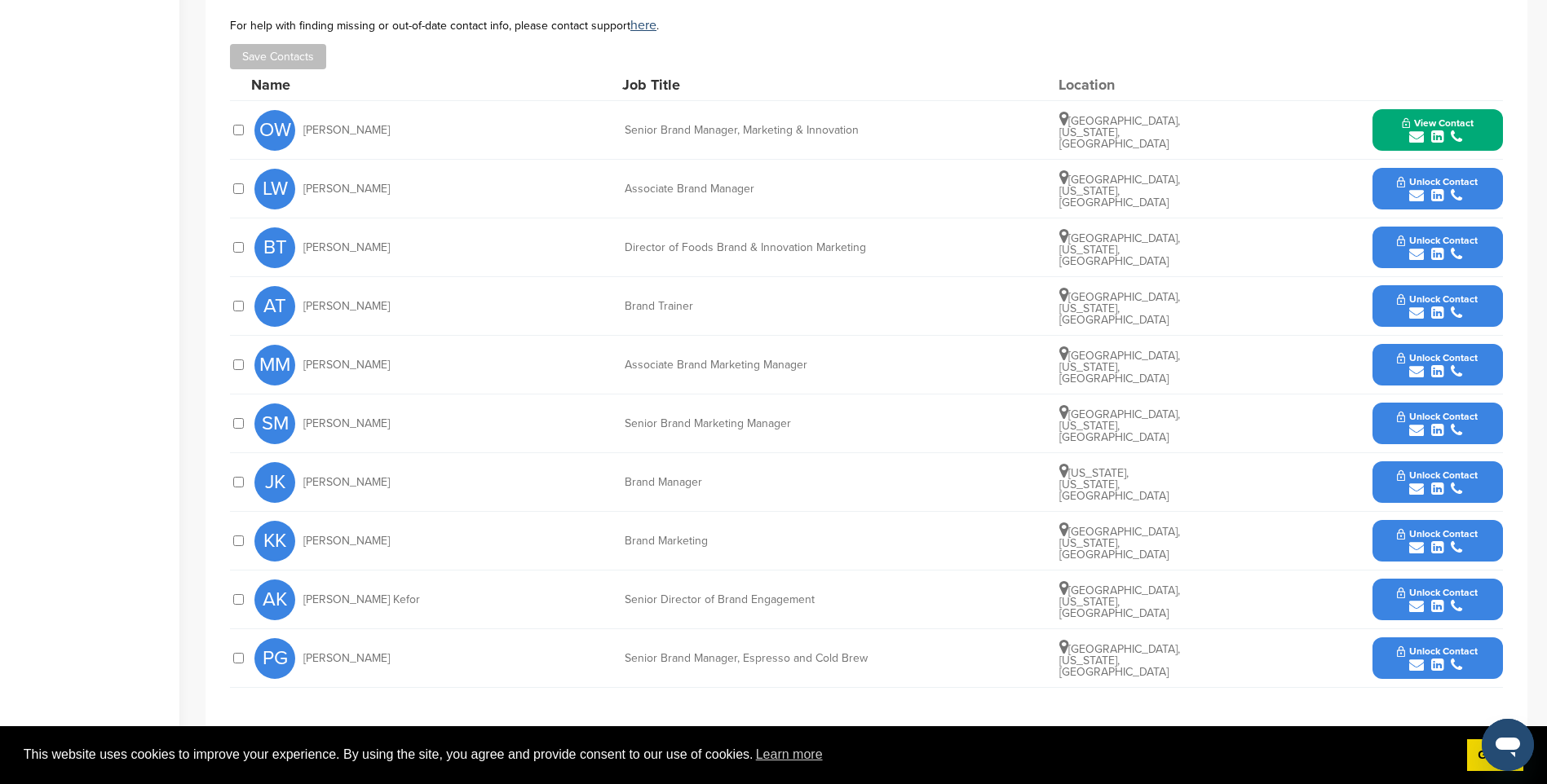
scroll to position [652, 0]
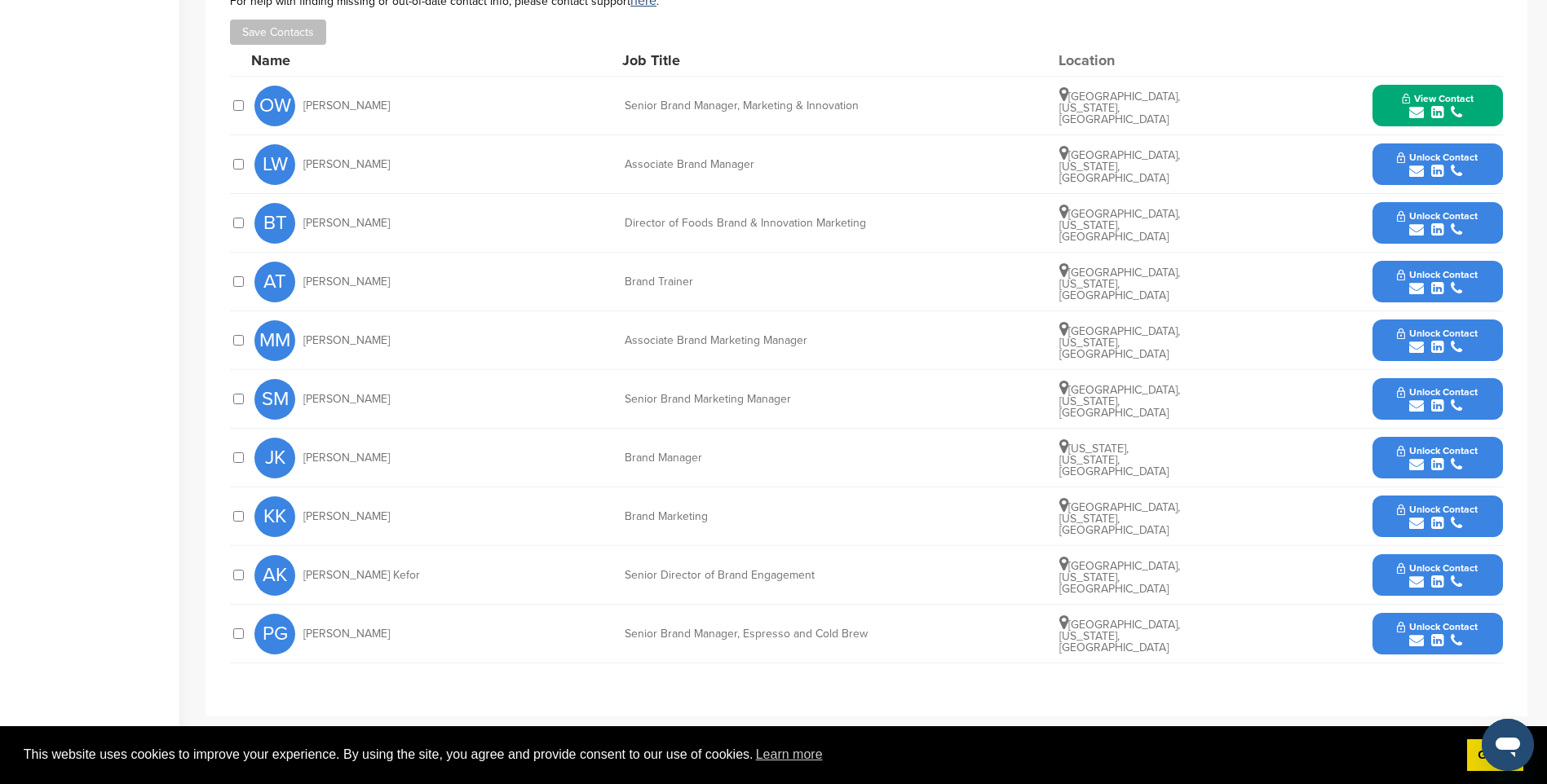
click at [1467, 562] on span "Unlock Contact" at bounding box center [1437, 567] width 80 height 11
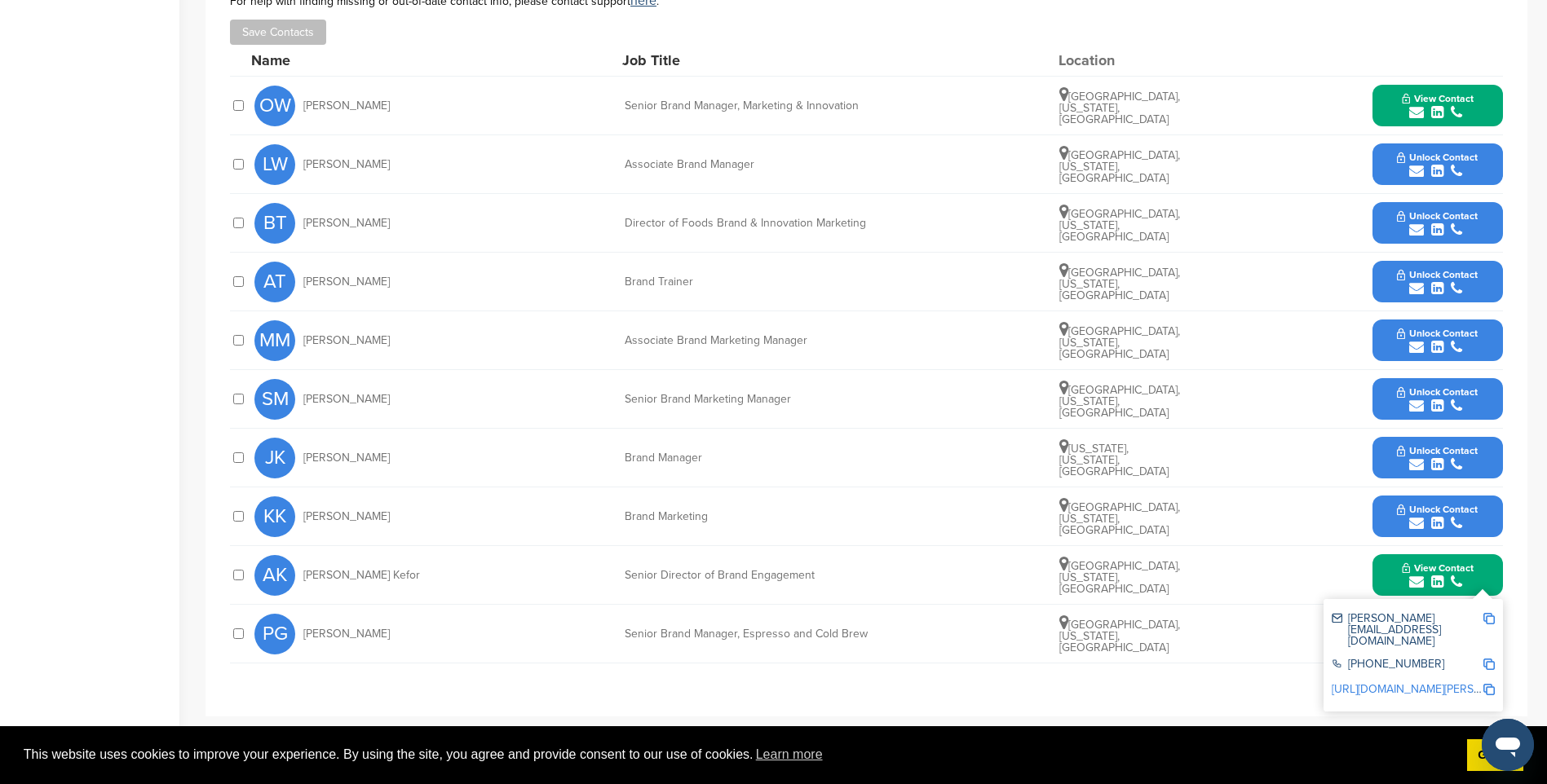
click at [1488, 613] on img at bounding box center [1488, 619] width 11 height 11
click at [1430, 387] on span "Unlock Contact" at bounding box center [1437, 392] width 80 height 11
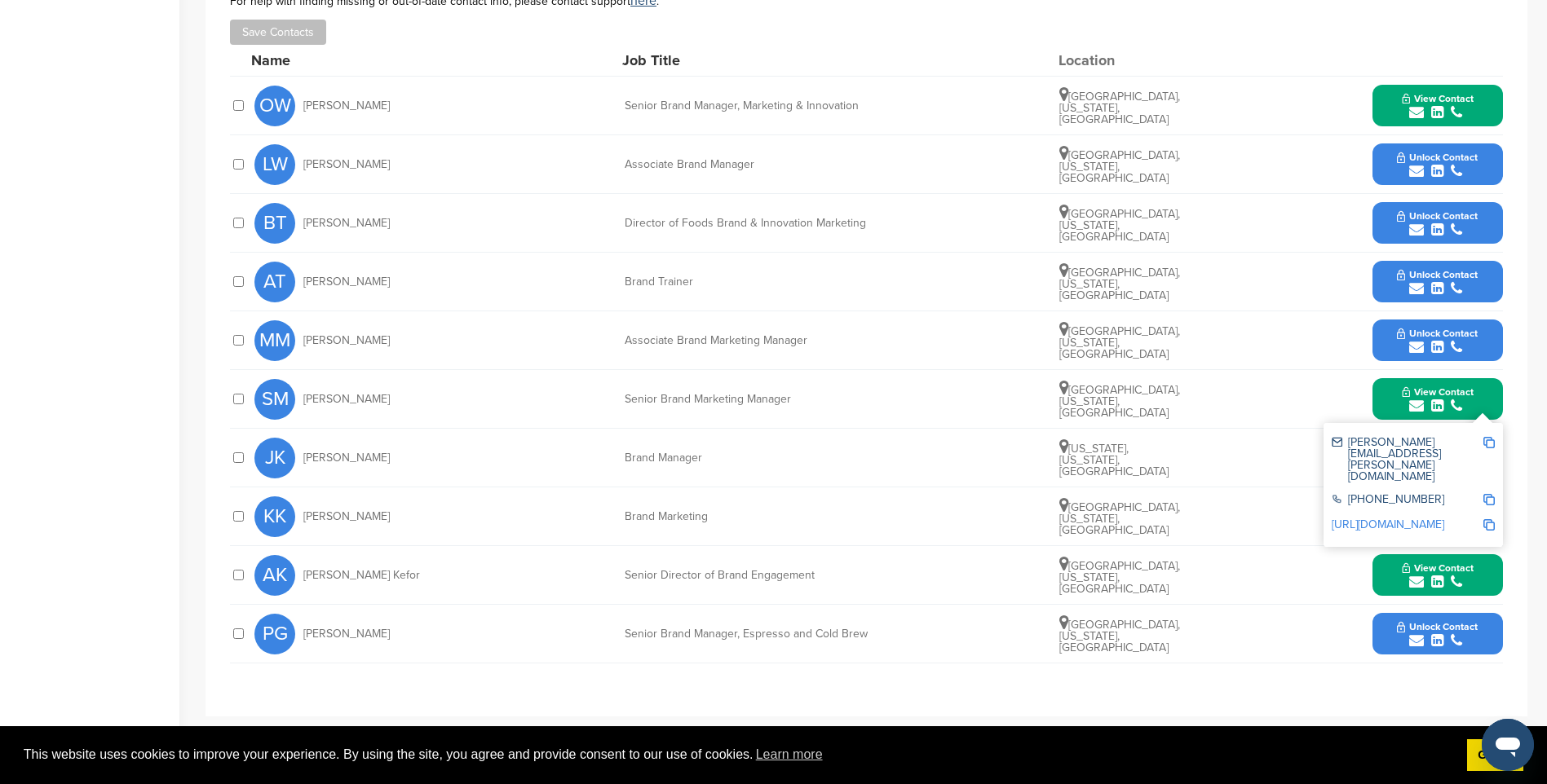
click at [1489, 437] on img at bounding box center [1488, 442] width 11 height 11
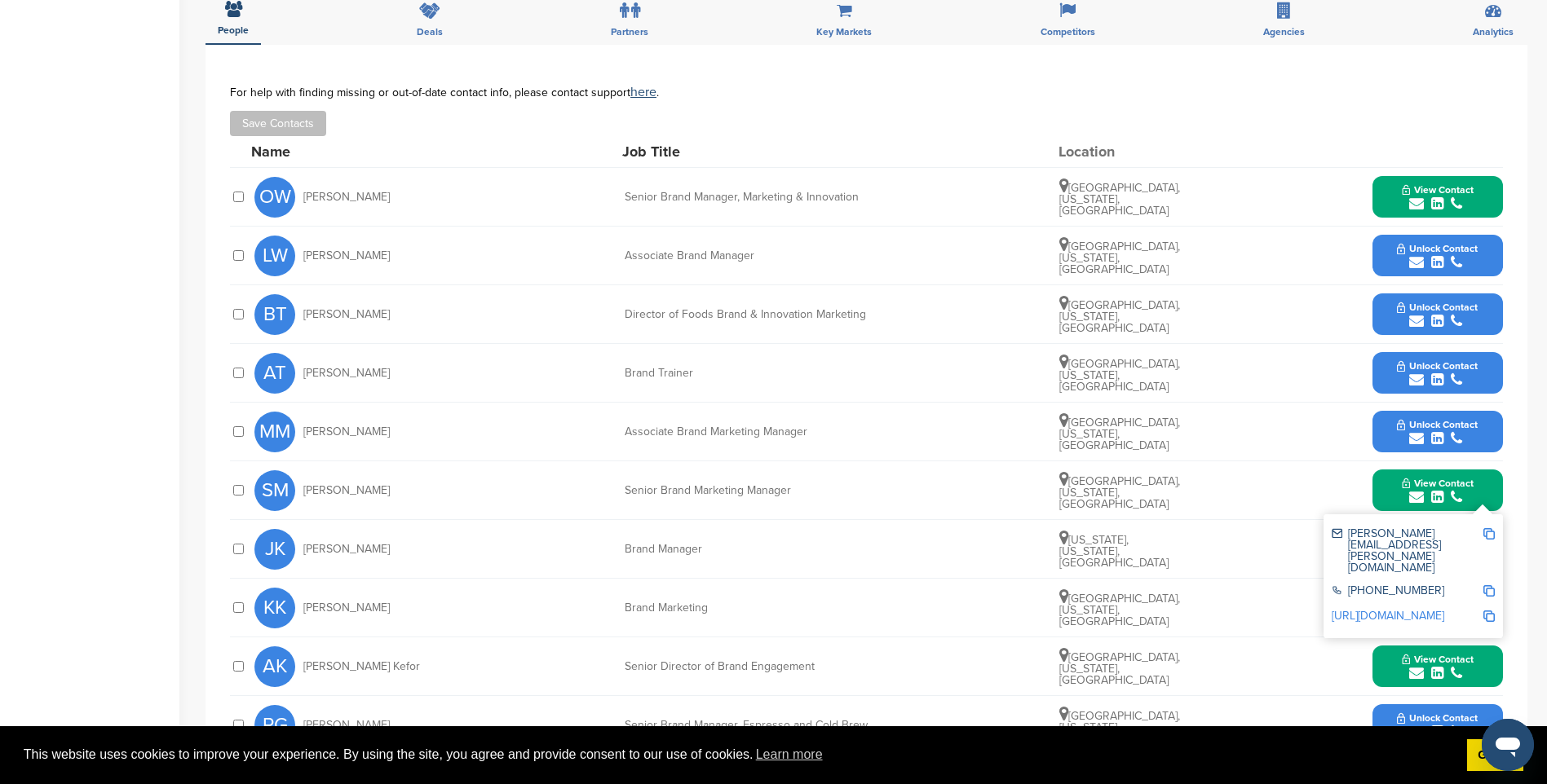
scroll to position [489, 0]
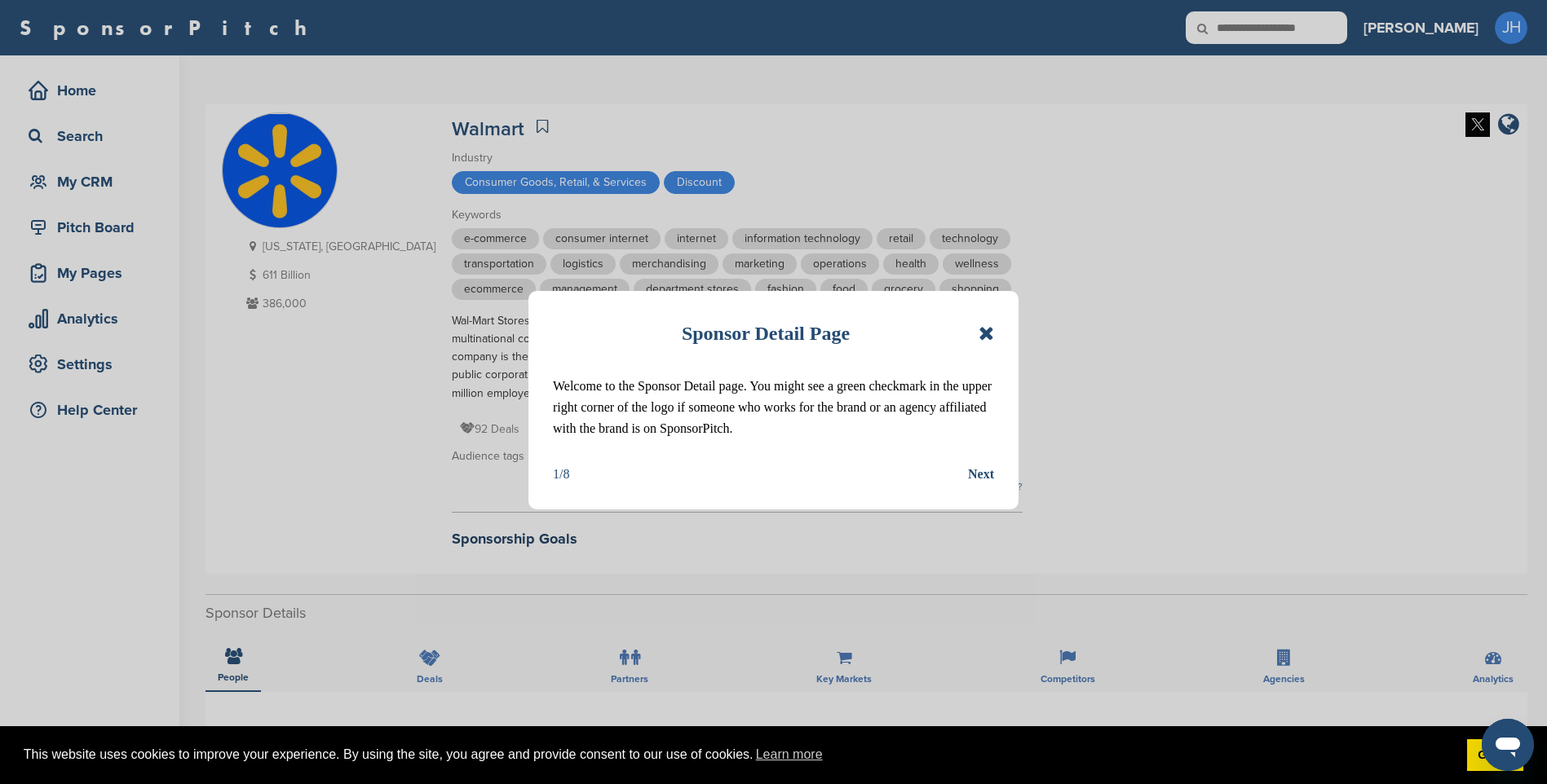
click at [985, 332] on icon at bounding box center [986, 333] width 16 height 19
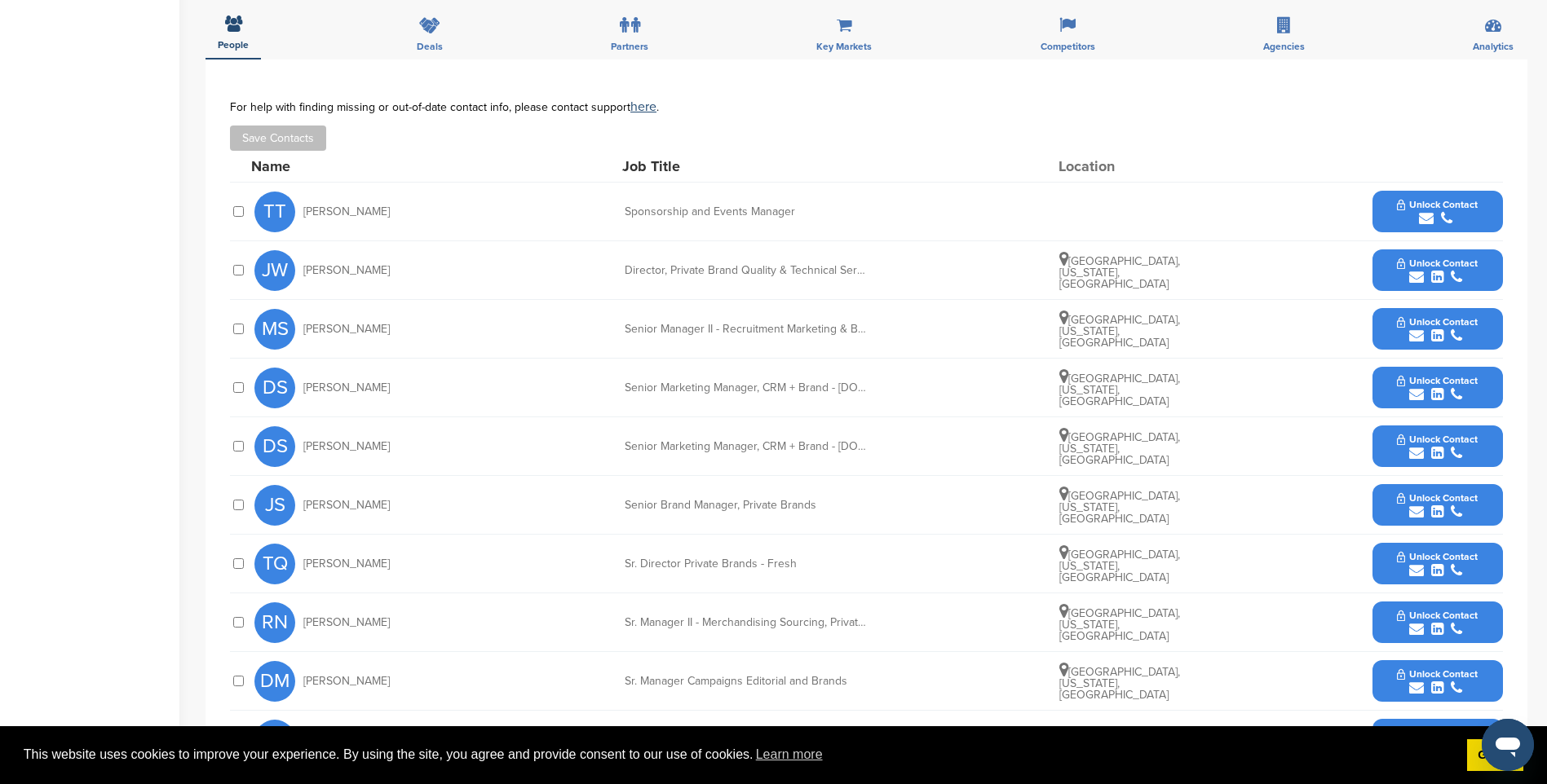
scroll to position [652, 0]
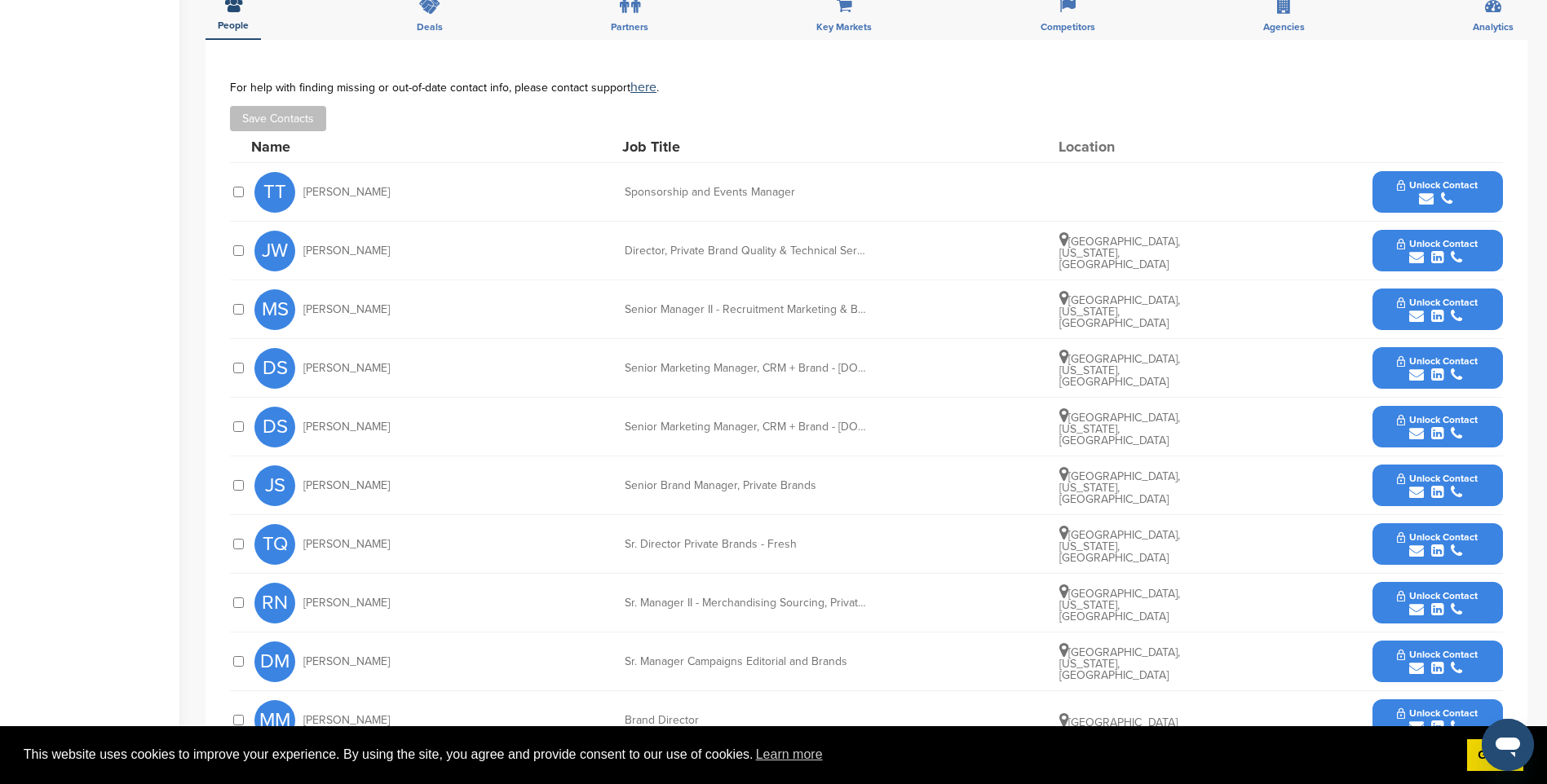
click at [1428, 193] on icon "submit" at bounding box center [1426, 199] width 15 height 15
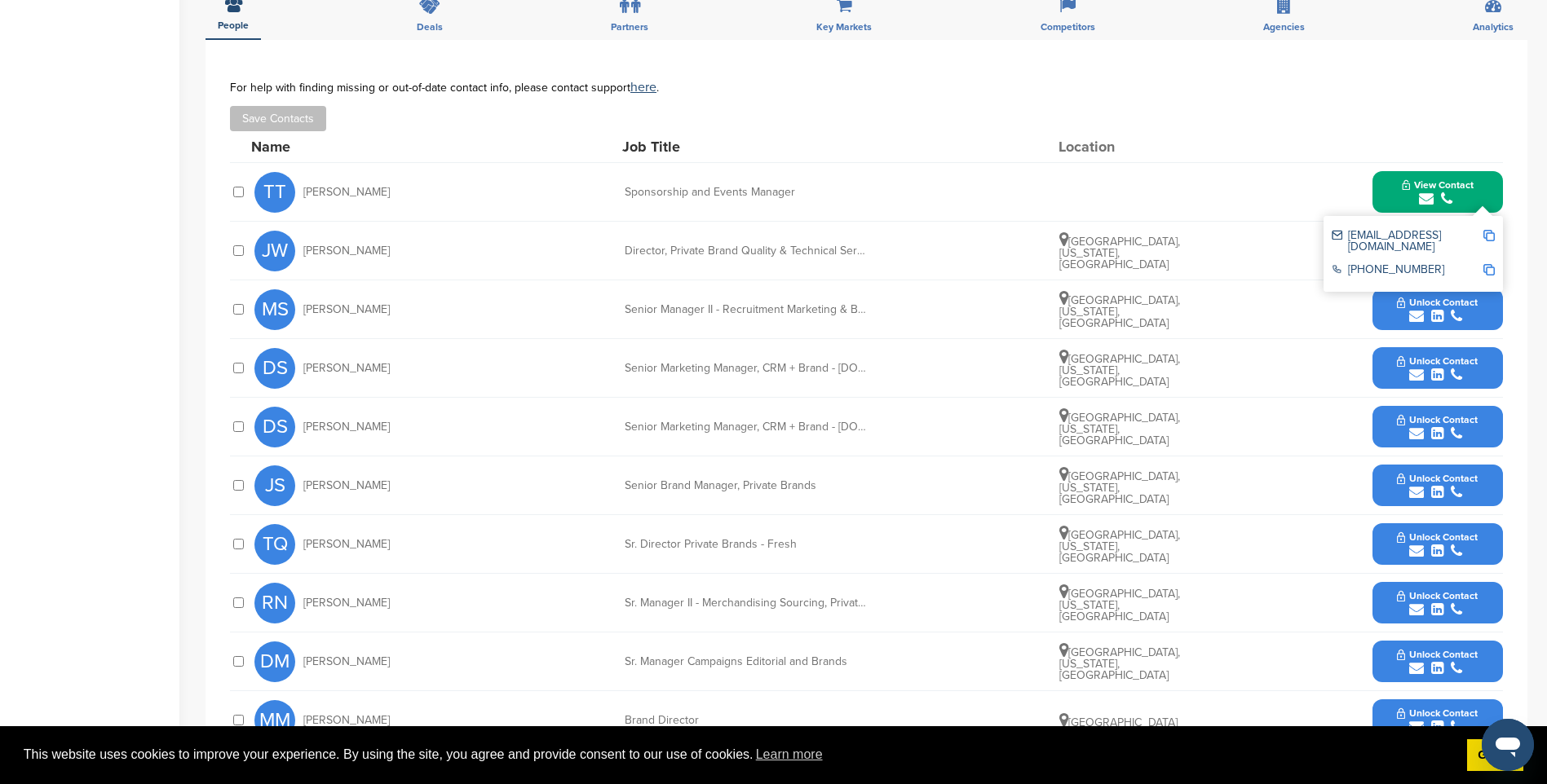
click at [1488, 232] on img at bounding box center [1488, 236] width 11 height 11
click at [1434, 196] on icon "submit" at bounding box center [1426, 199] width 15 height 15
click at [1448, 417] on span "Unlock Contact" at bounding box center [1437, 419] width 80 height 11
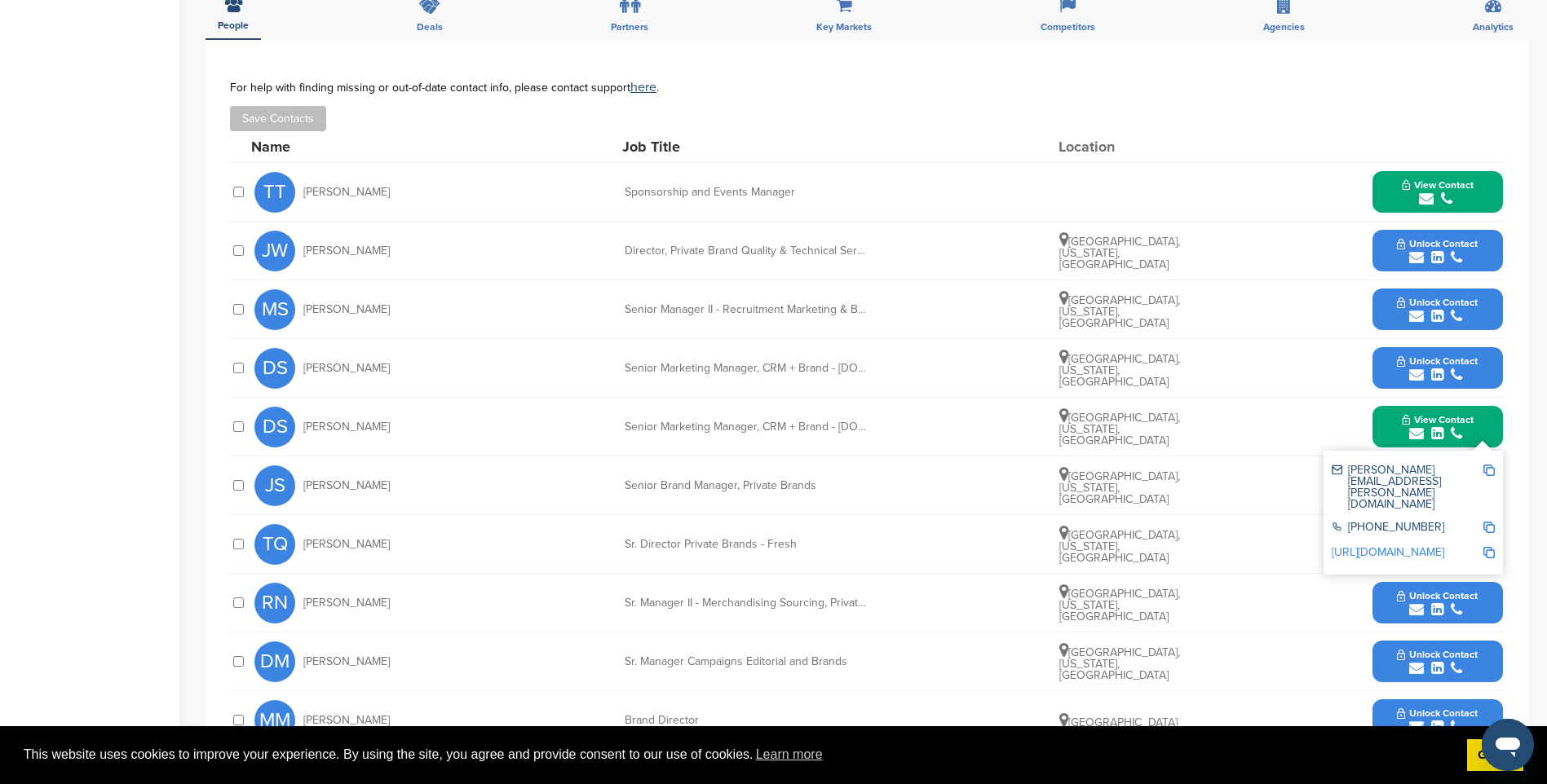
click at [1489, 470] on img at bounding box center [1488, 470] width 11 height 11
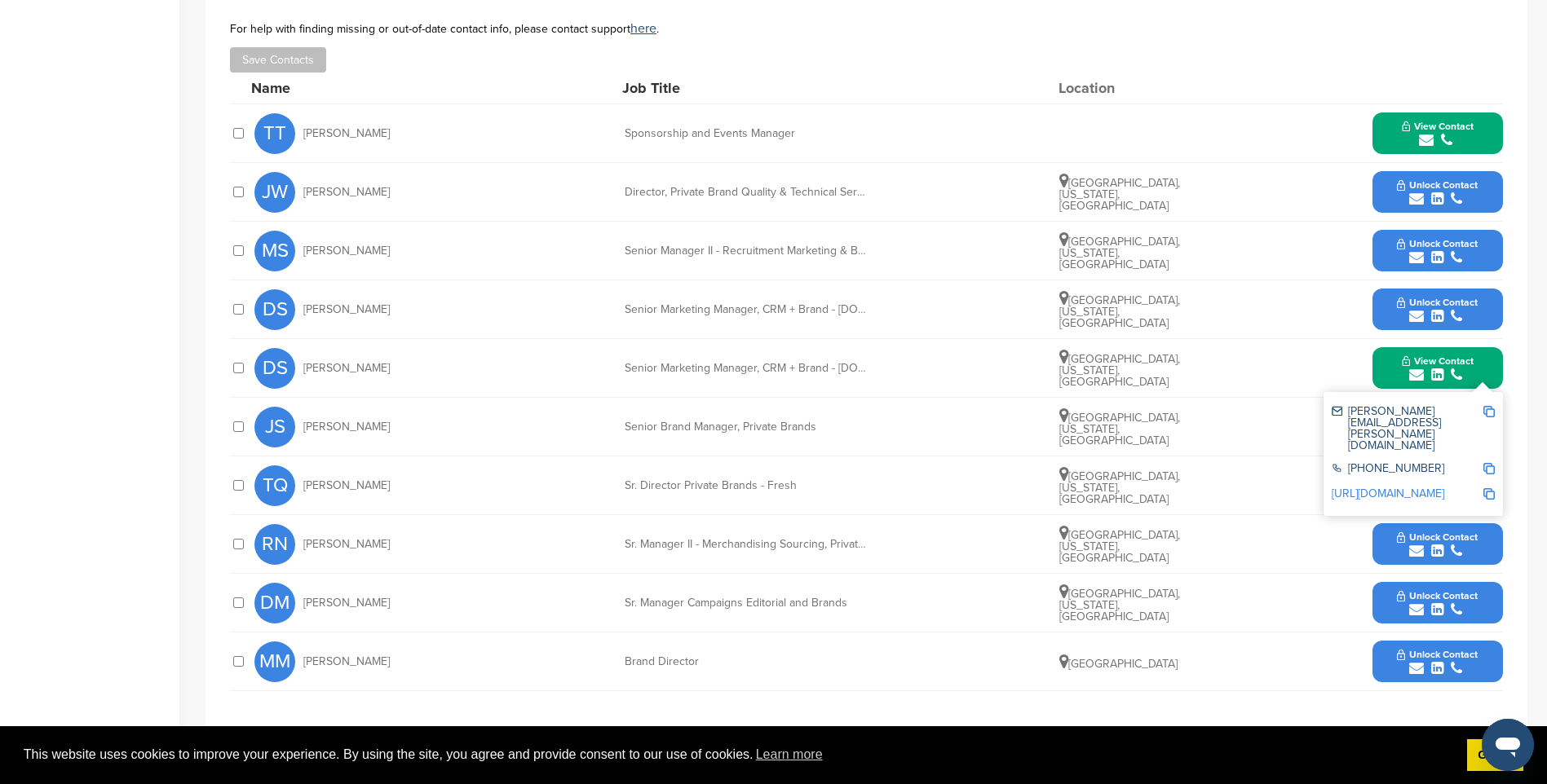
scroll to position [734, 0]
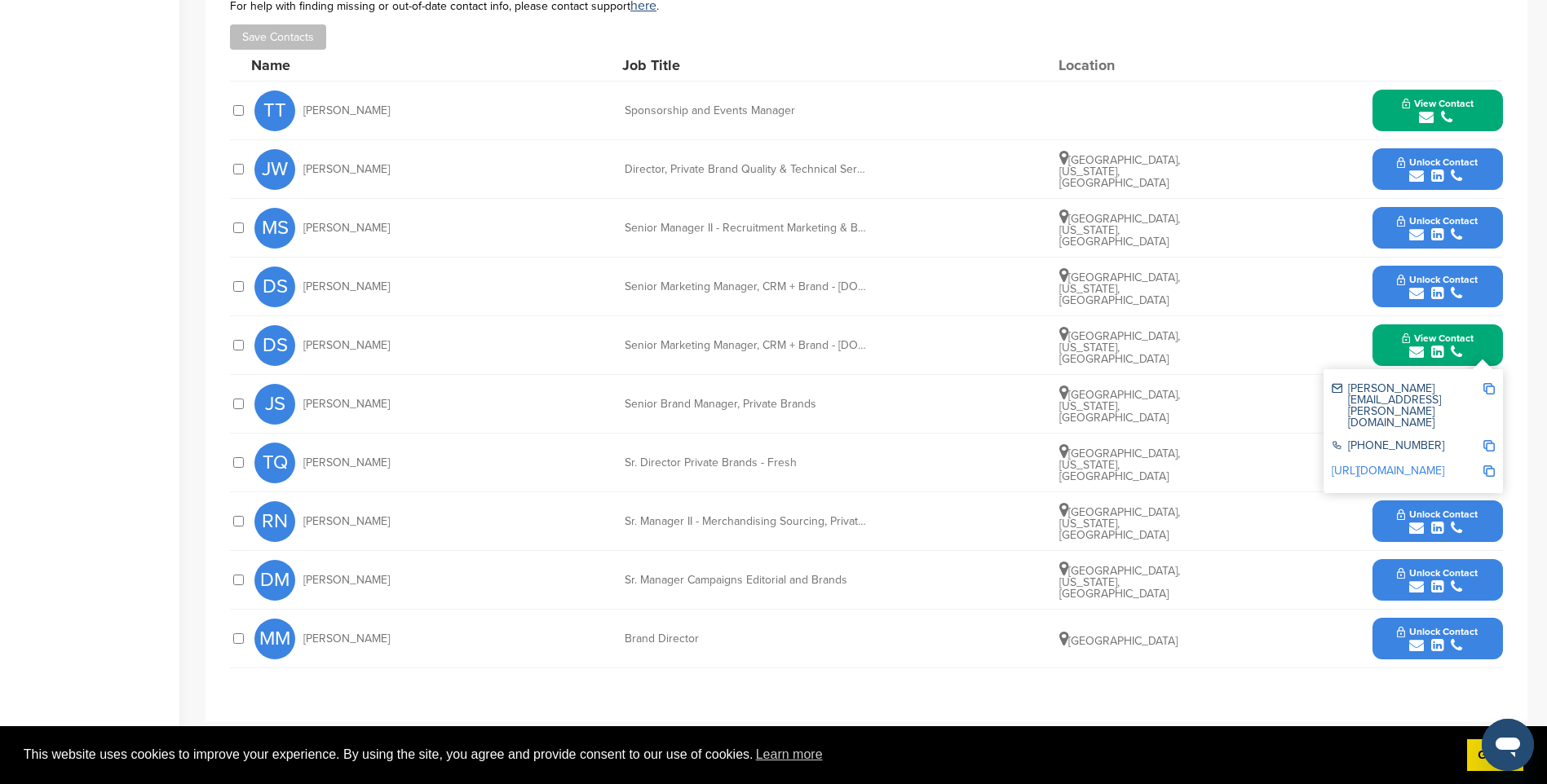
click at [1448, 632] on span "Unlock Contact" at bounding box center [1437, 631] width 80 height 11
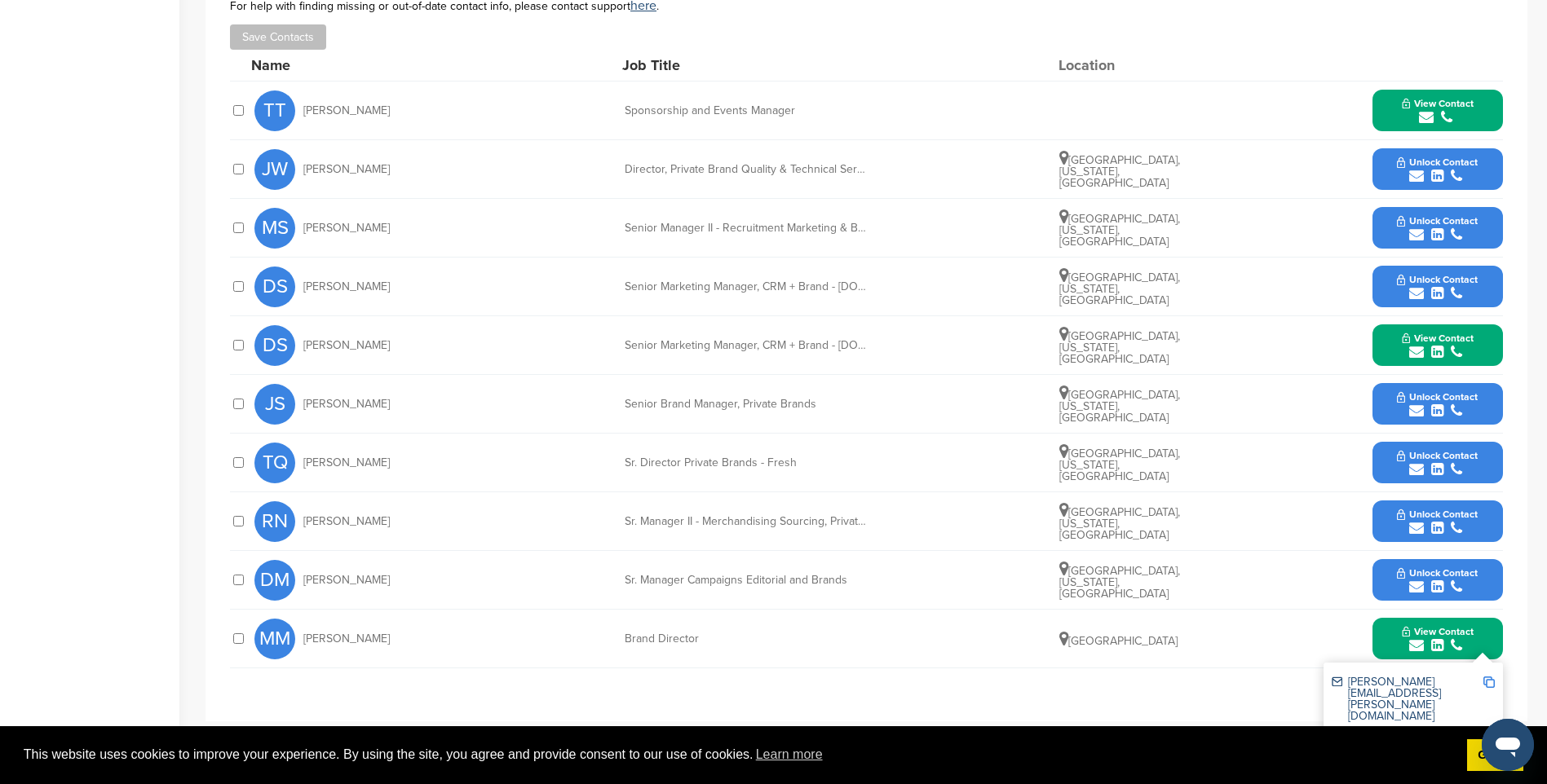
click at [1487, 683] on img at bounding box center [1488, 682] width 11 height 11
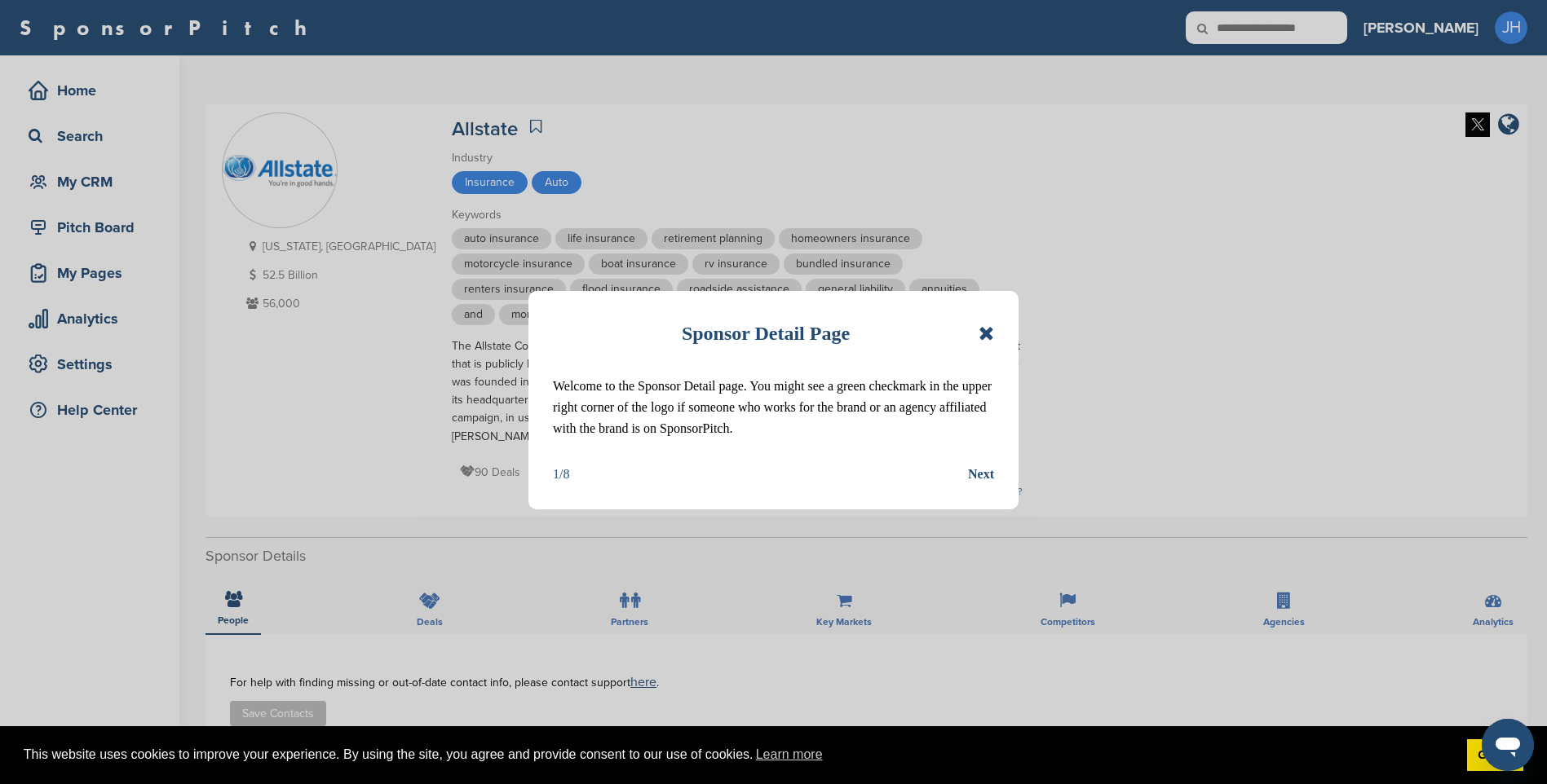
drag, startPoint x: 984, startPoint y: 330, endPoint x: 996, endPoint y: 352, distance: 25.1
click at [984, 330] on icon at bounding box center [986, 333] width 16 height 19
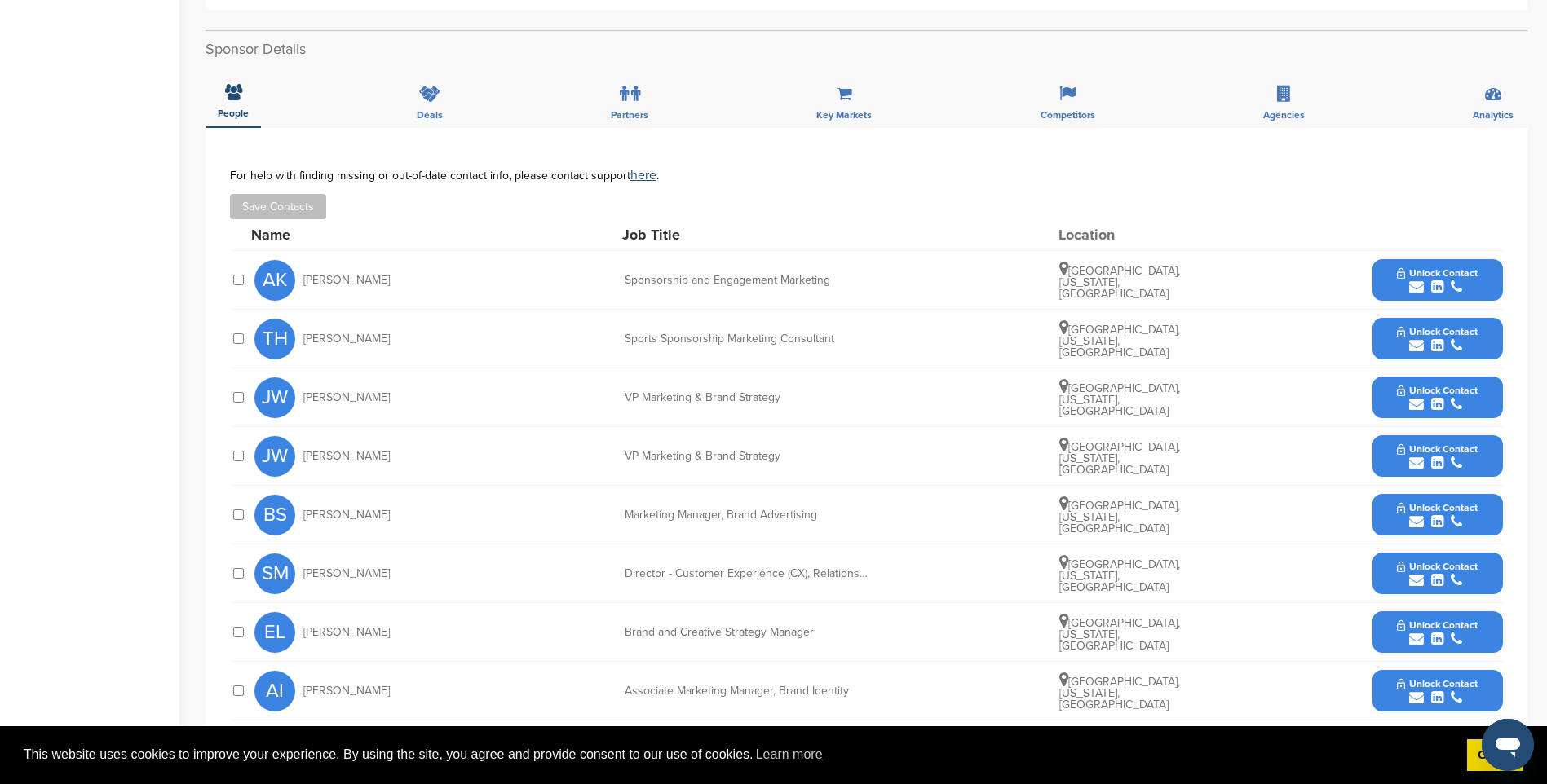
scroll to position [570, 0]
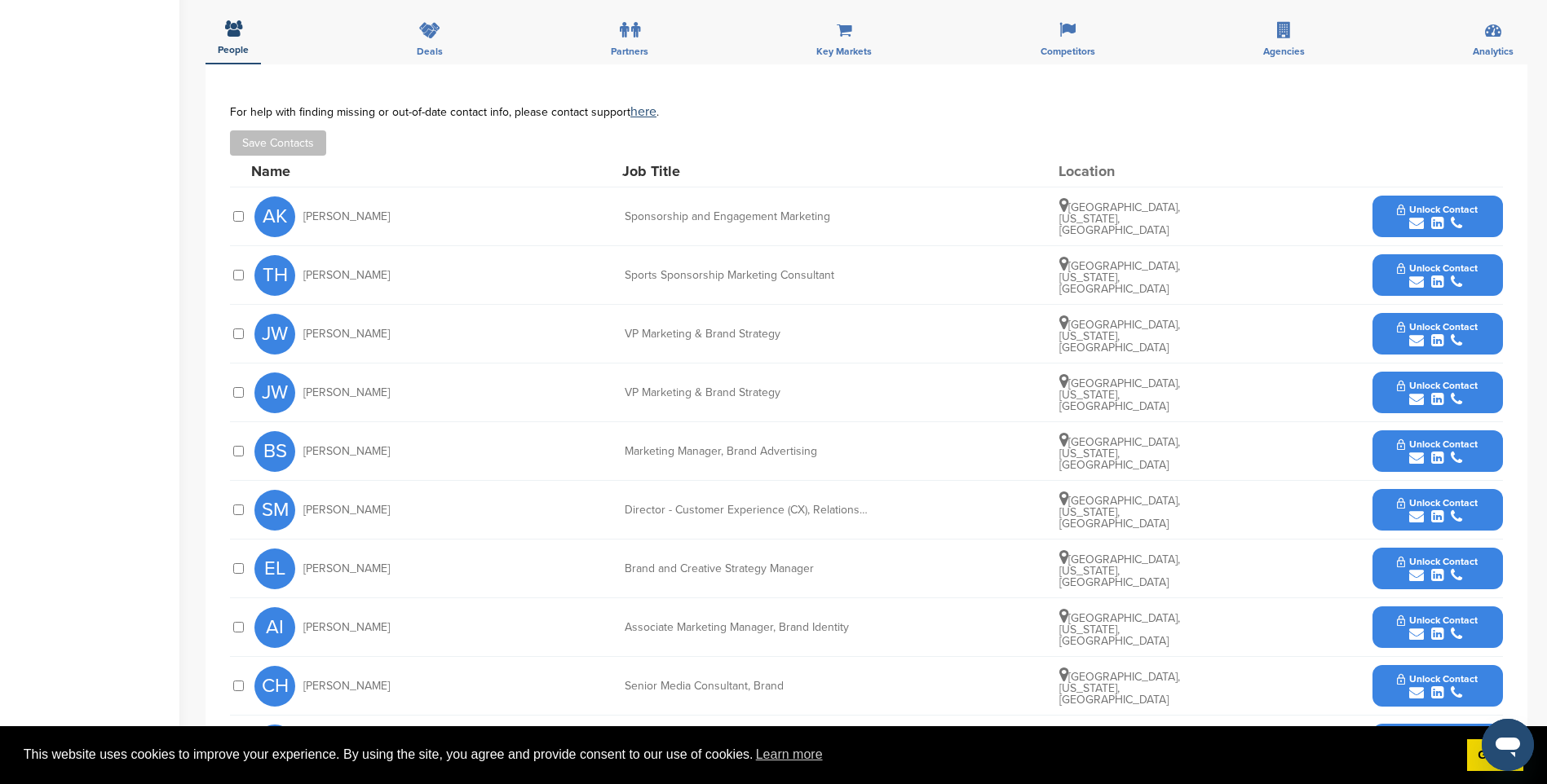
click at [1441, 204] on span "Unlock Contact" at bounding box center [1437, 209] width 80 height 11
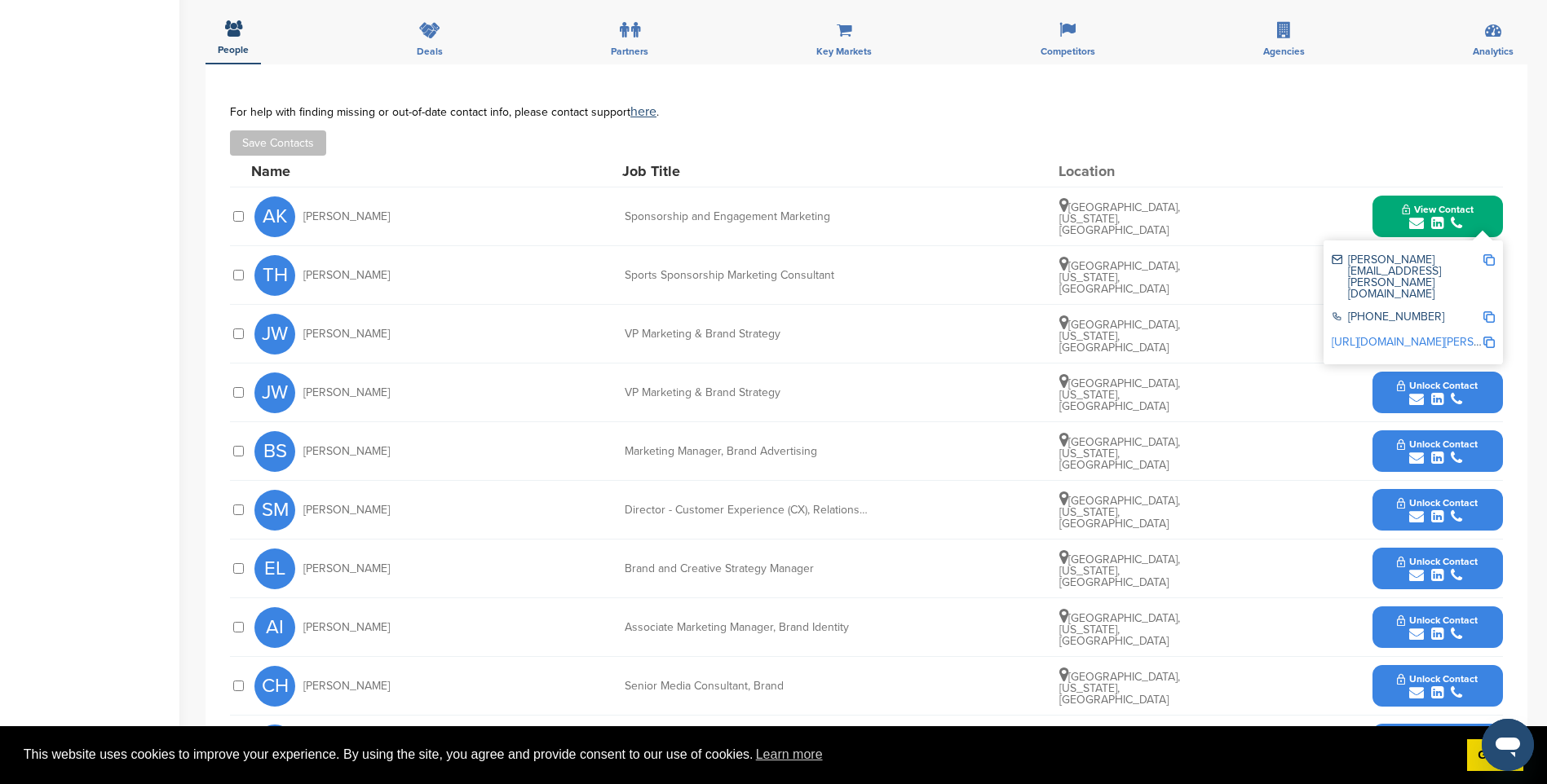
click at [1488, 254] on img at bounding box center [1488, 260] width 11 height 11
drag, startPoint x: 1482, startPoint y: 172, endPoint x: 1478, endPoint y: 200, distance: 28.3
click at [1482, 192] on button "View Contact" at bounding box center [1437, 217] width 111 height 49
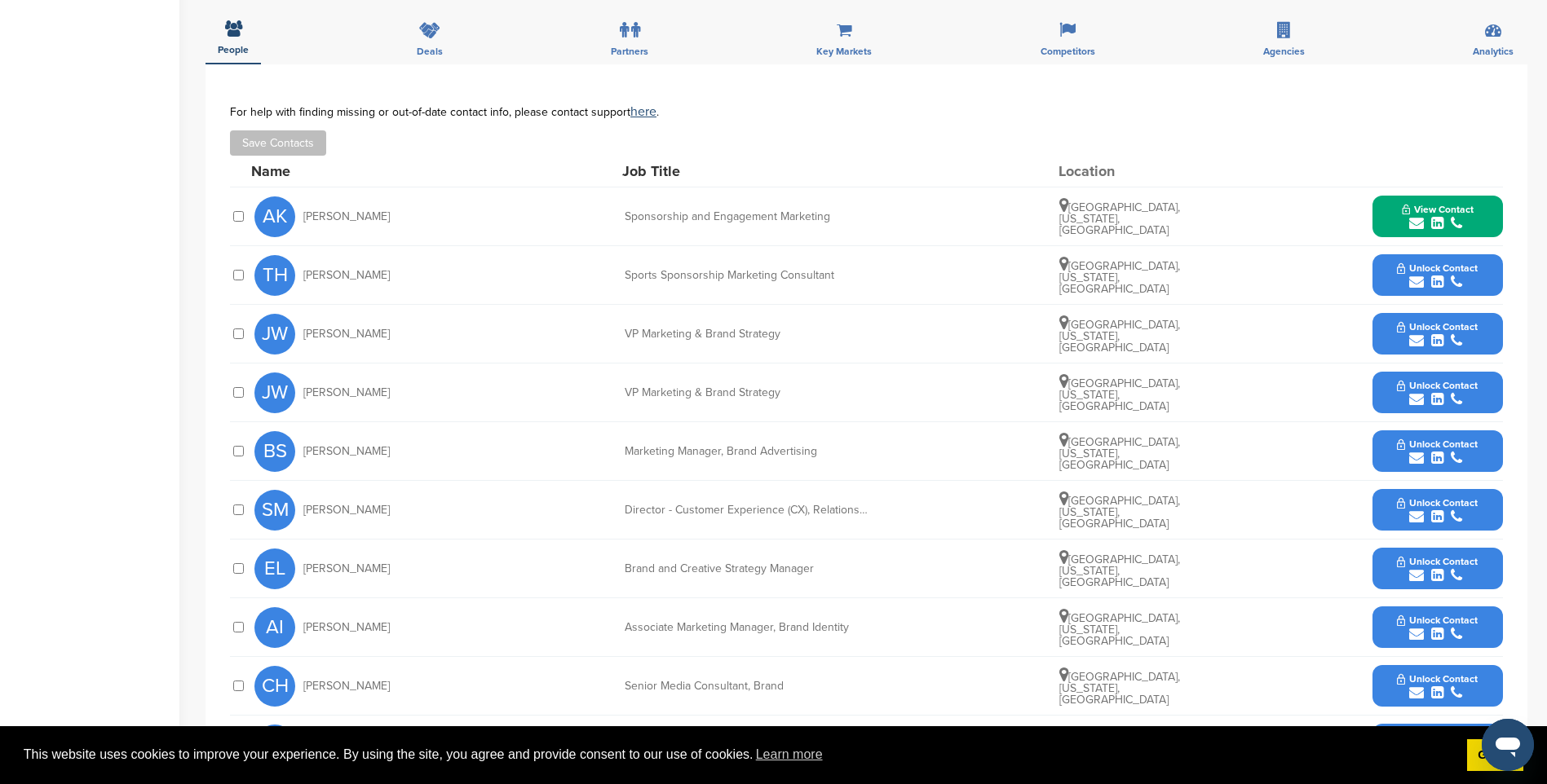
click at [1446, 262] on span "Unlock Contact" at bounding box center [1437, 268] width 80 height 11
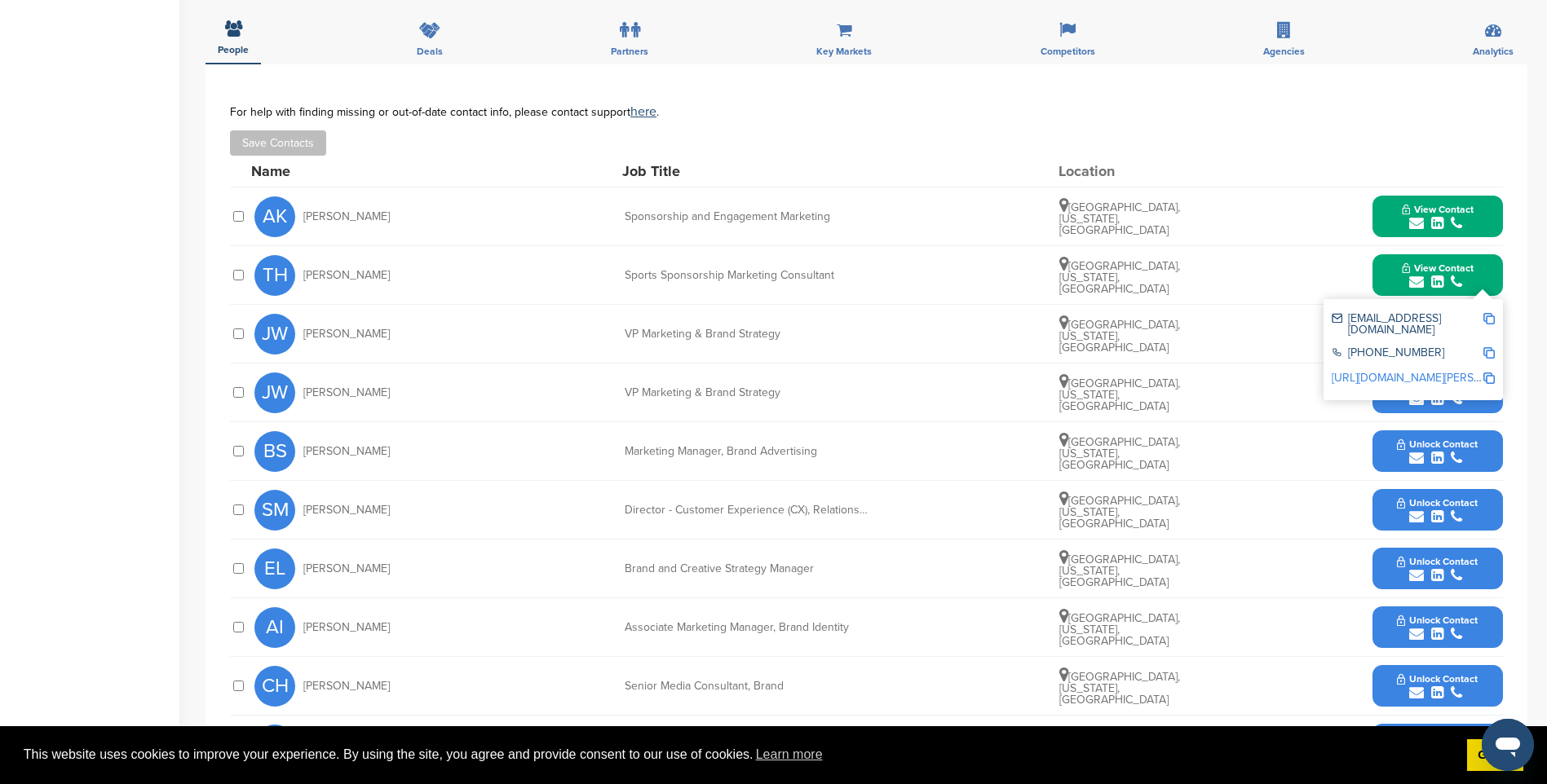
click at [1489, 313] on img at bounding box center [1488, 318] width 11 height 11
click at [1436, 262] on span "View Contact" at bounding box center [1437, 268] width 71 height 11
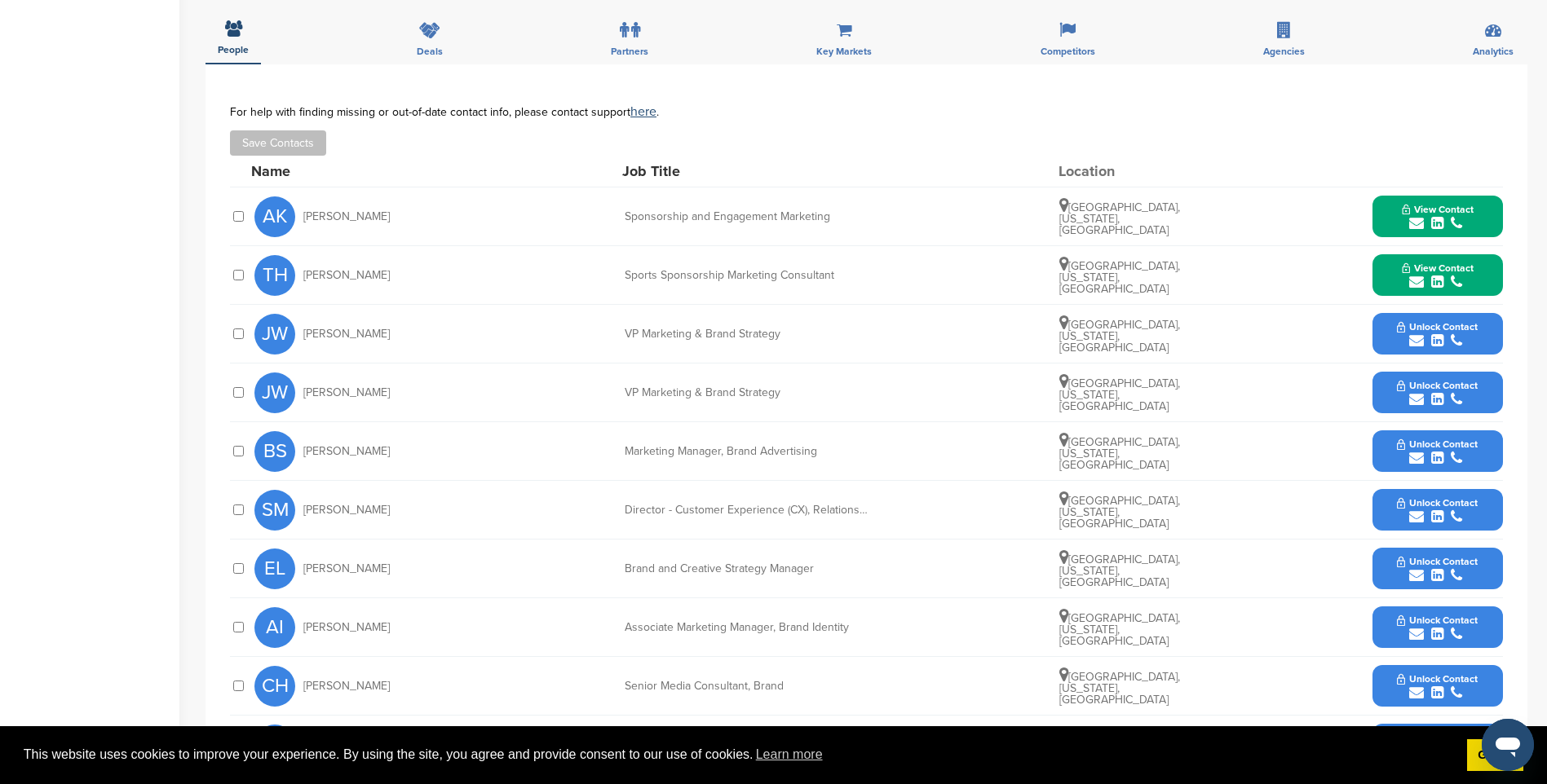
click at [1442, 427] on button "Unlock Contact" at bounding box center [1436, 451] width 120 height 49
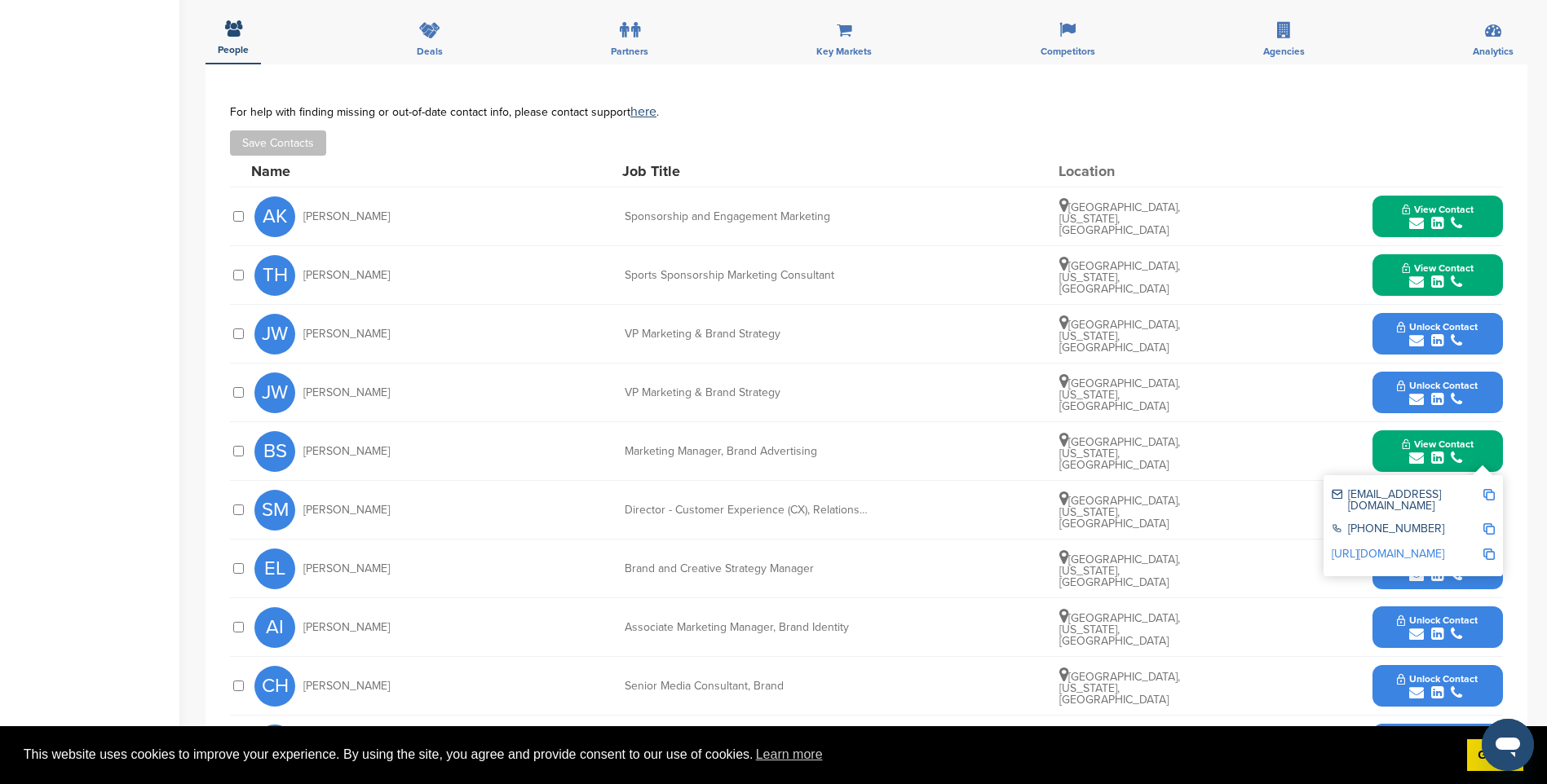
click at [1489, 489] on img at bounding box center [1488, 494] width 11 height 11
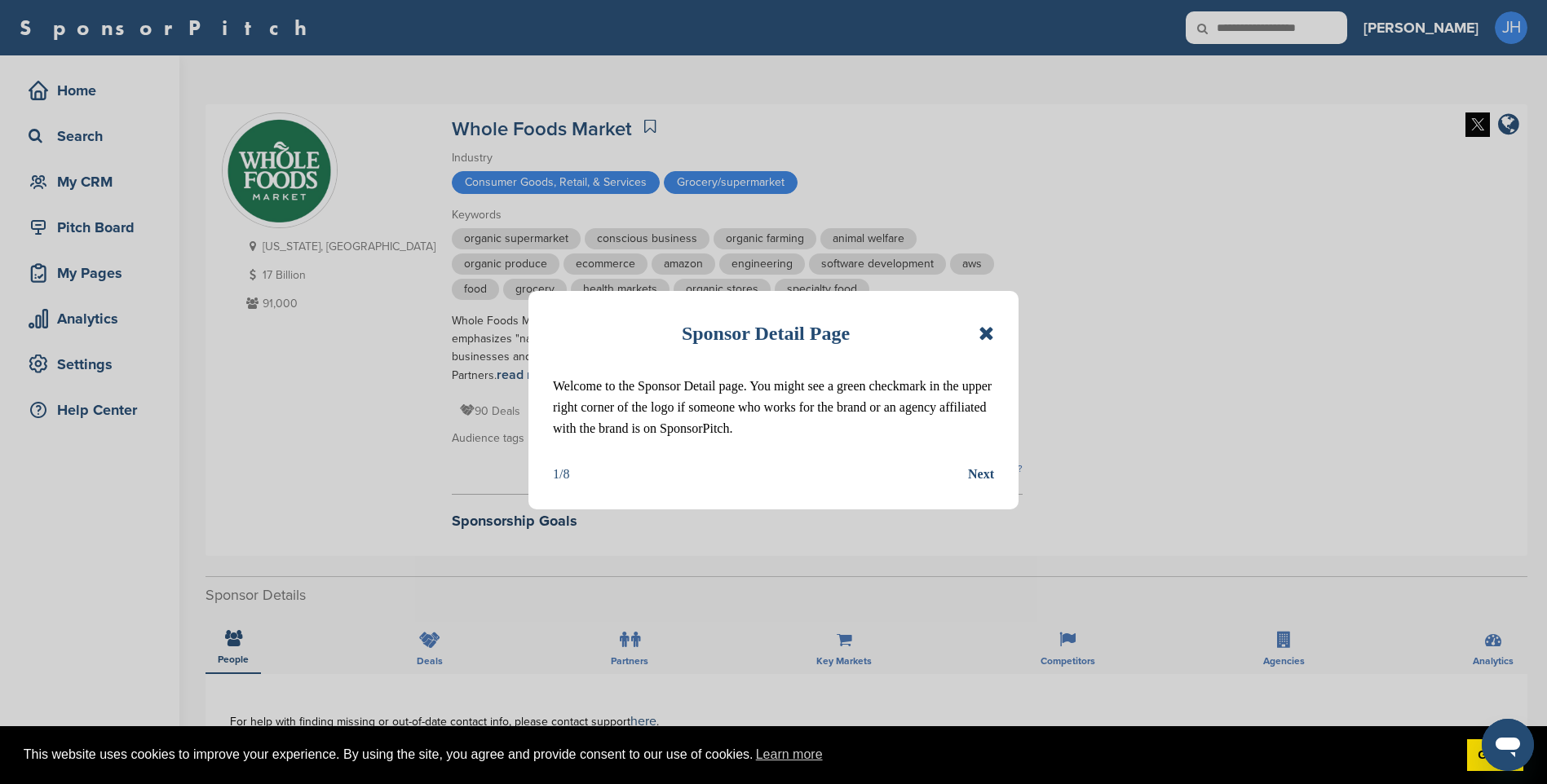
click at [984, 331] on icon at bounding box center [986, 333] width 16 height 19
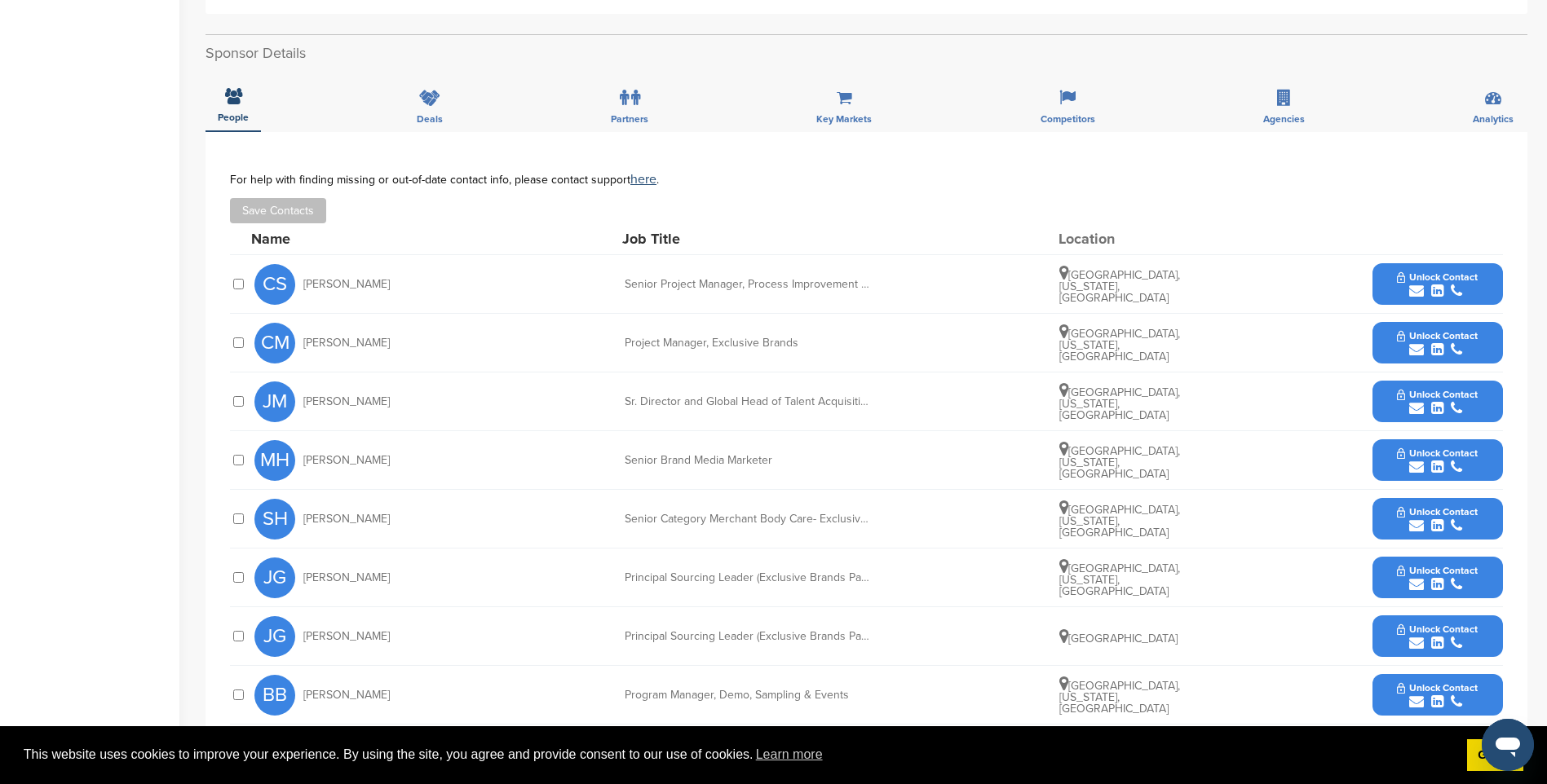
scroll to position [570, 0]
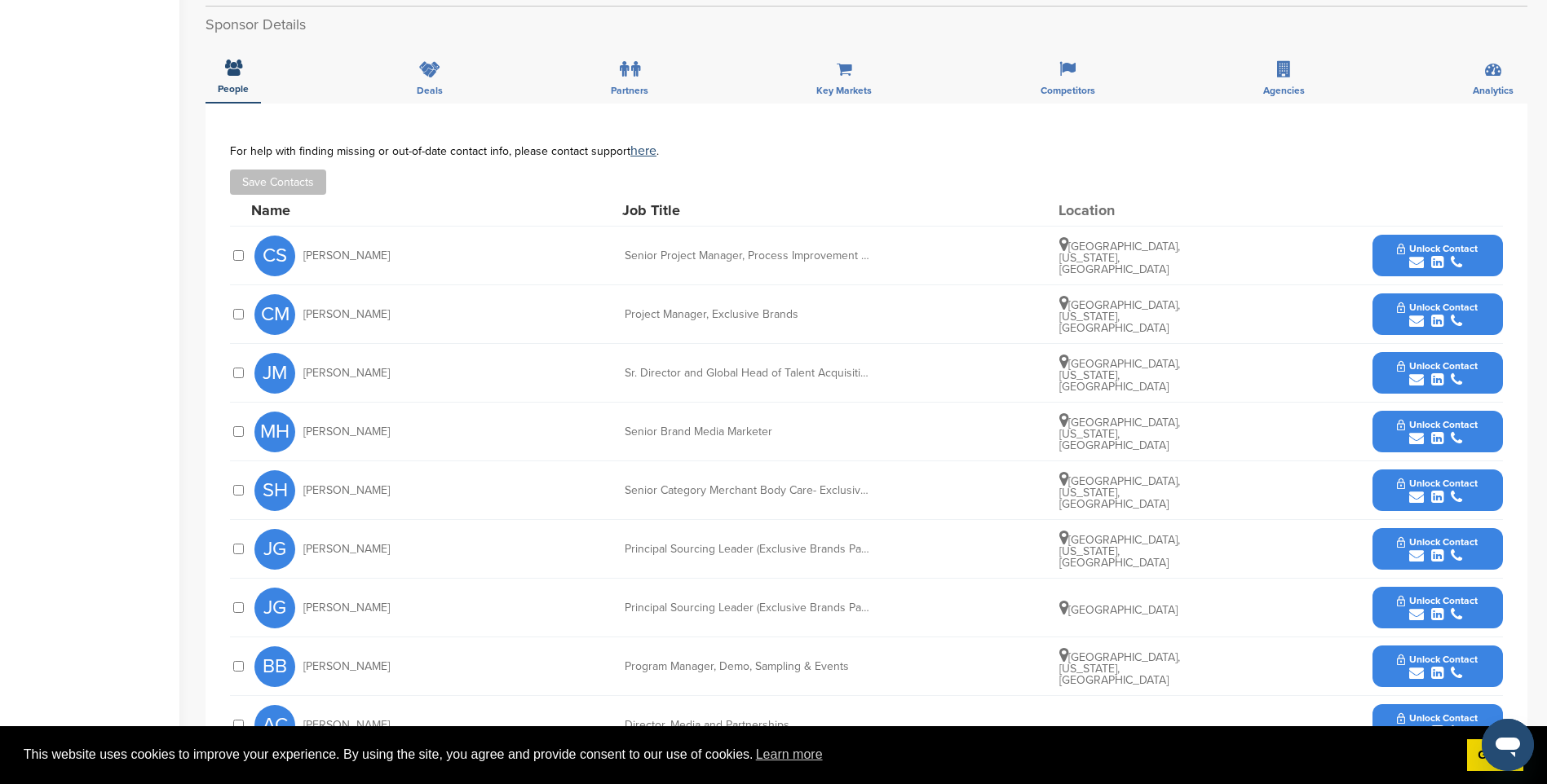
click at [1437, 431] on icon "submit" at bounding box center [1436, 439] width 12 height 15
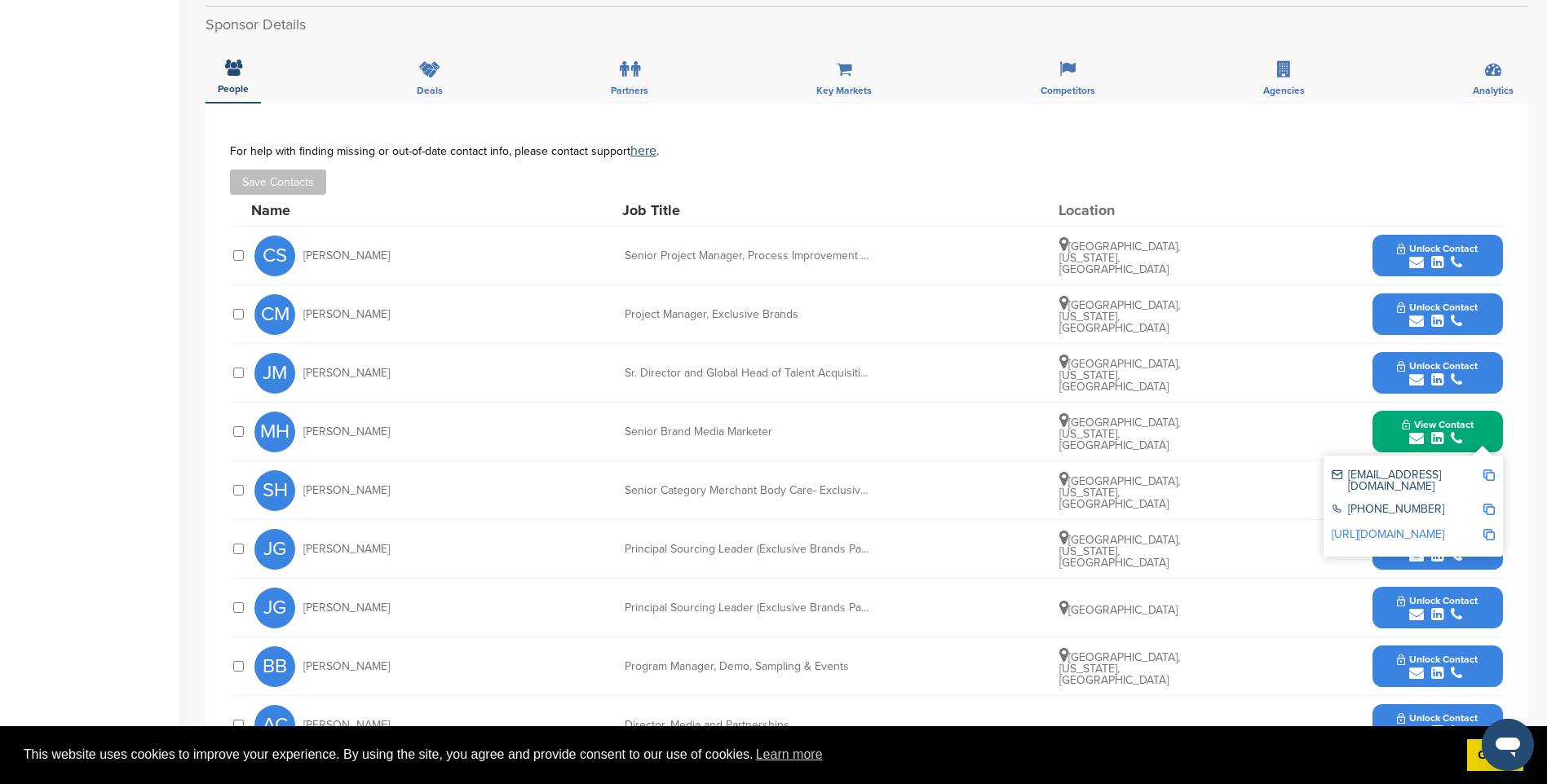
click at [1494, 470] on img at bounding box center [1488, 475] width 11 height 11
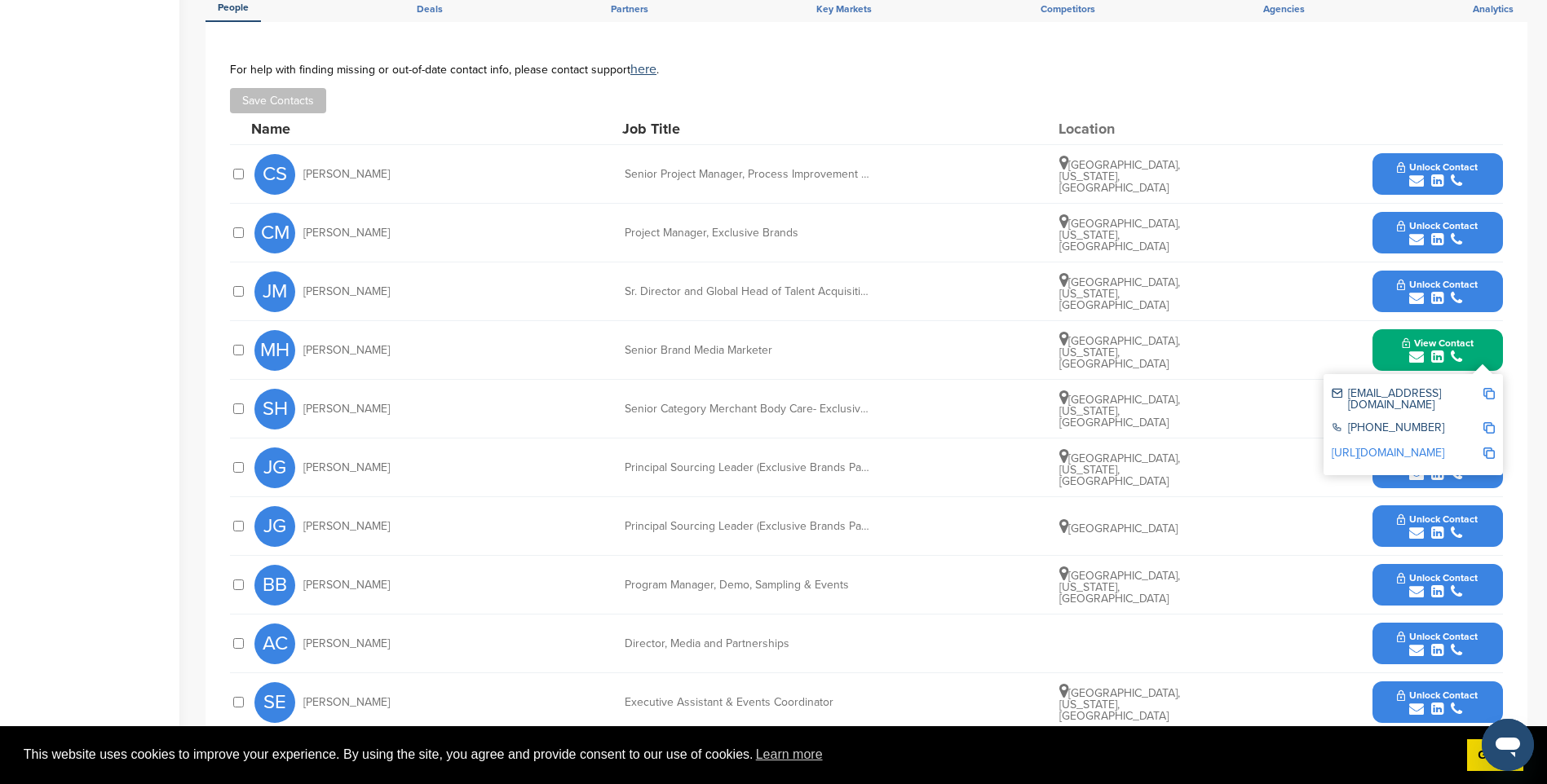
click at [1459, 630] on span "Unlock Contact" at bounding box center [1437, 636] width 80 height 11
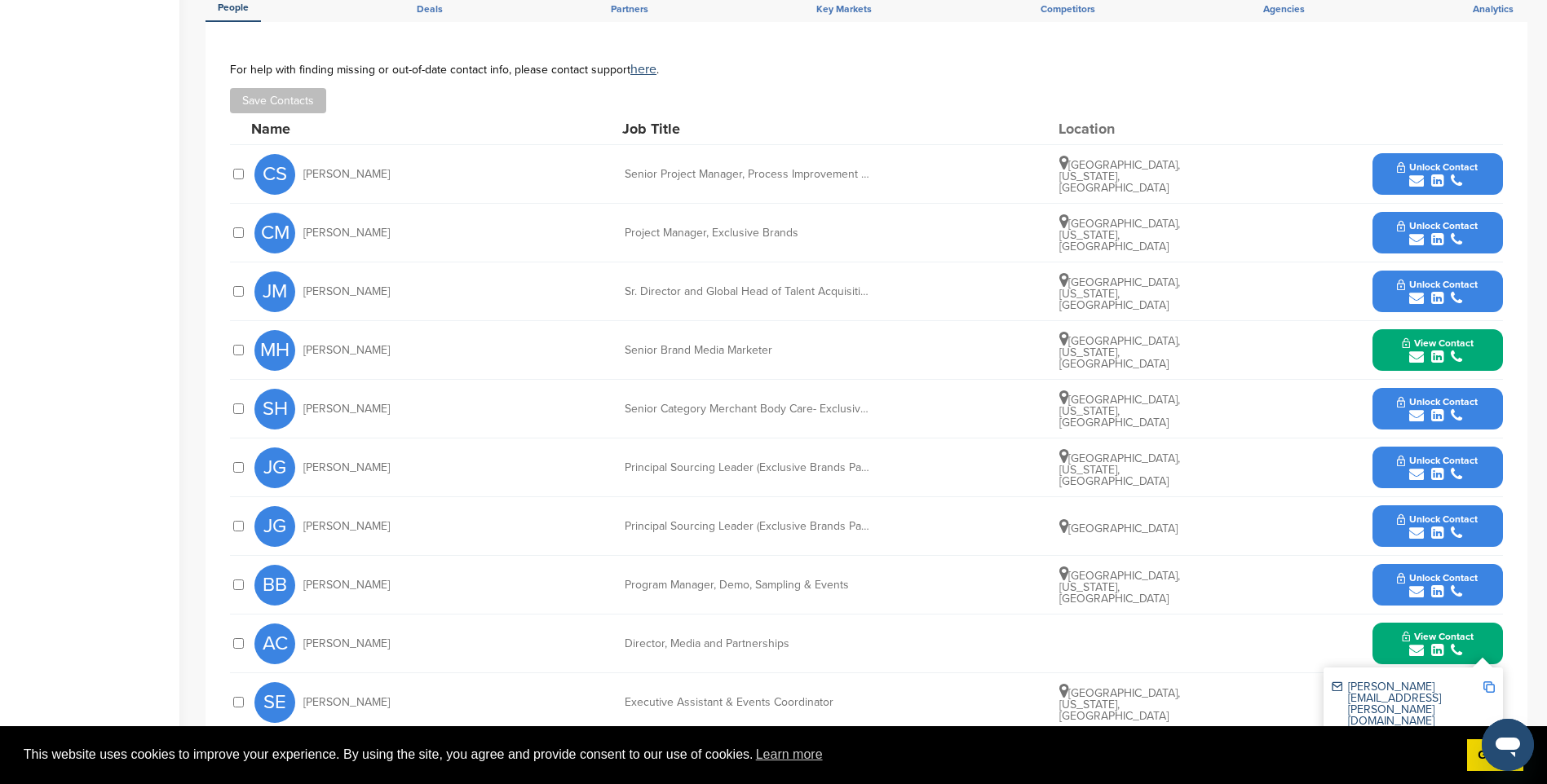
click at [1489, 682] on img at bounding box center [1488, 687] width 11 height 11
click at [1451, 643] on icon "submit" at bounding box center [1456, 651] width 11 height 15
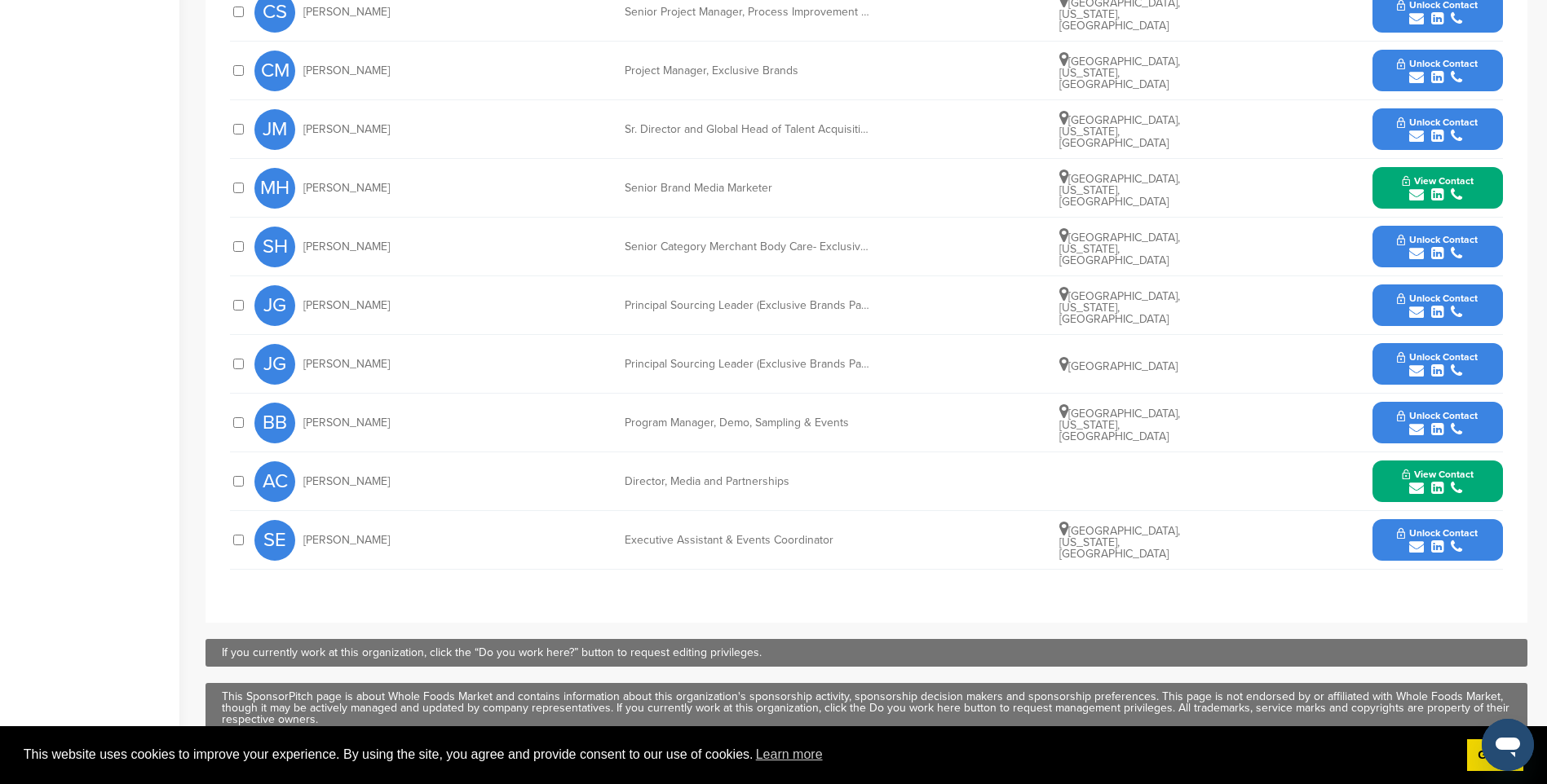
scroll to position [815, 0]
click at [1422, 526] on span "Unlock Contact" at bounding box center [1437, 532] width 80 height 11
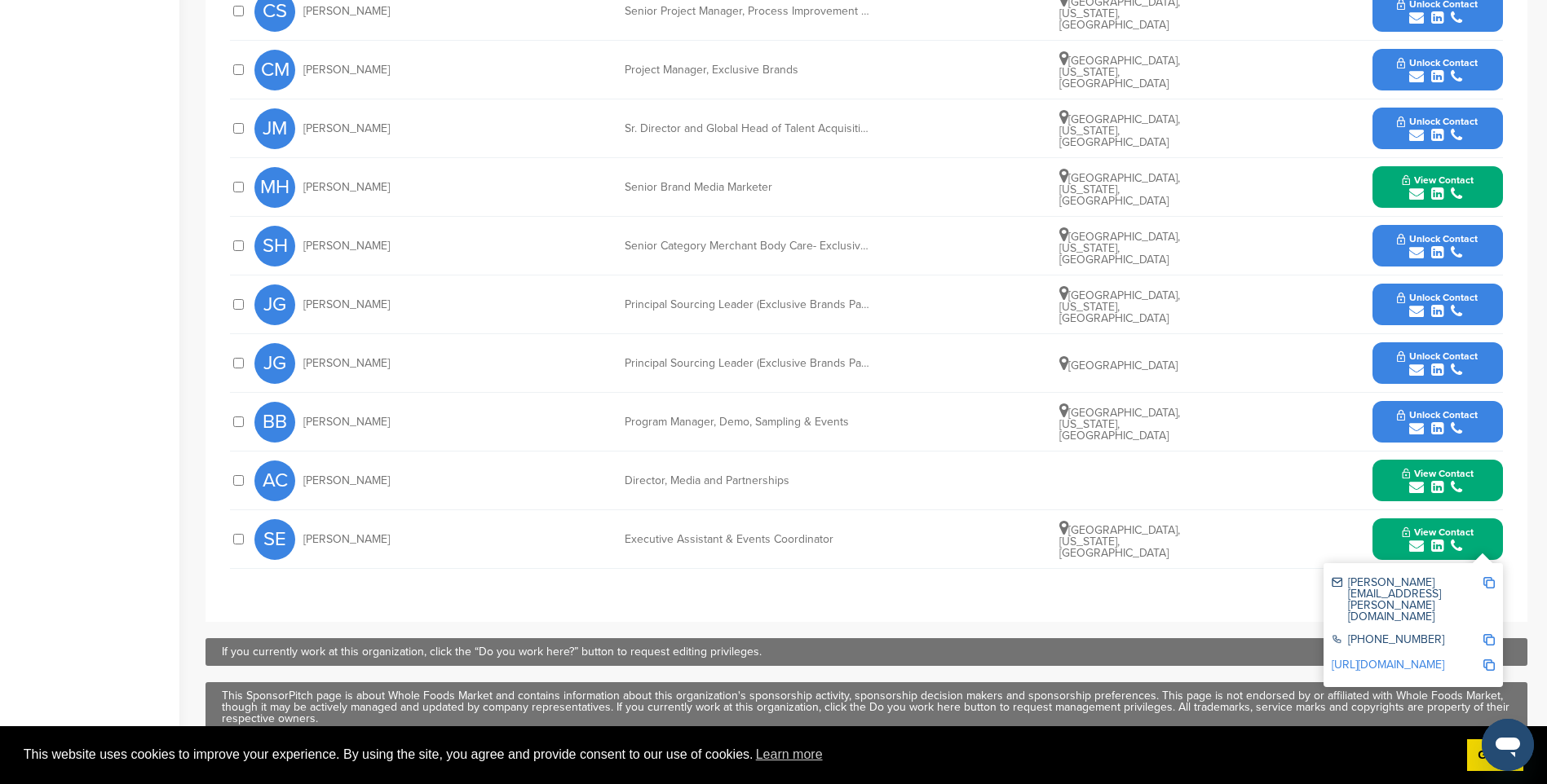
click at [1489, 577] on img at bounding box center [1488, 582] width 11 height 11
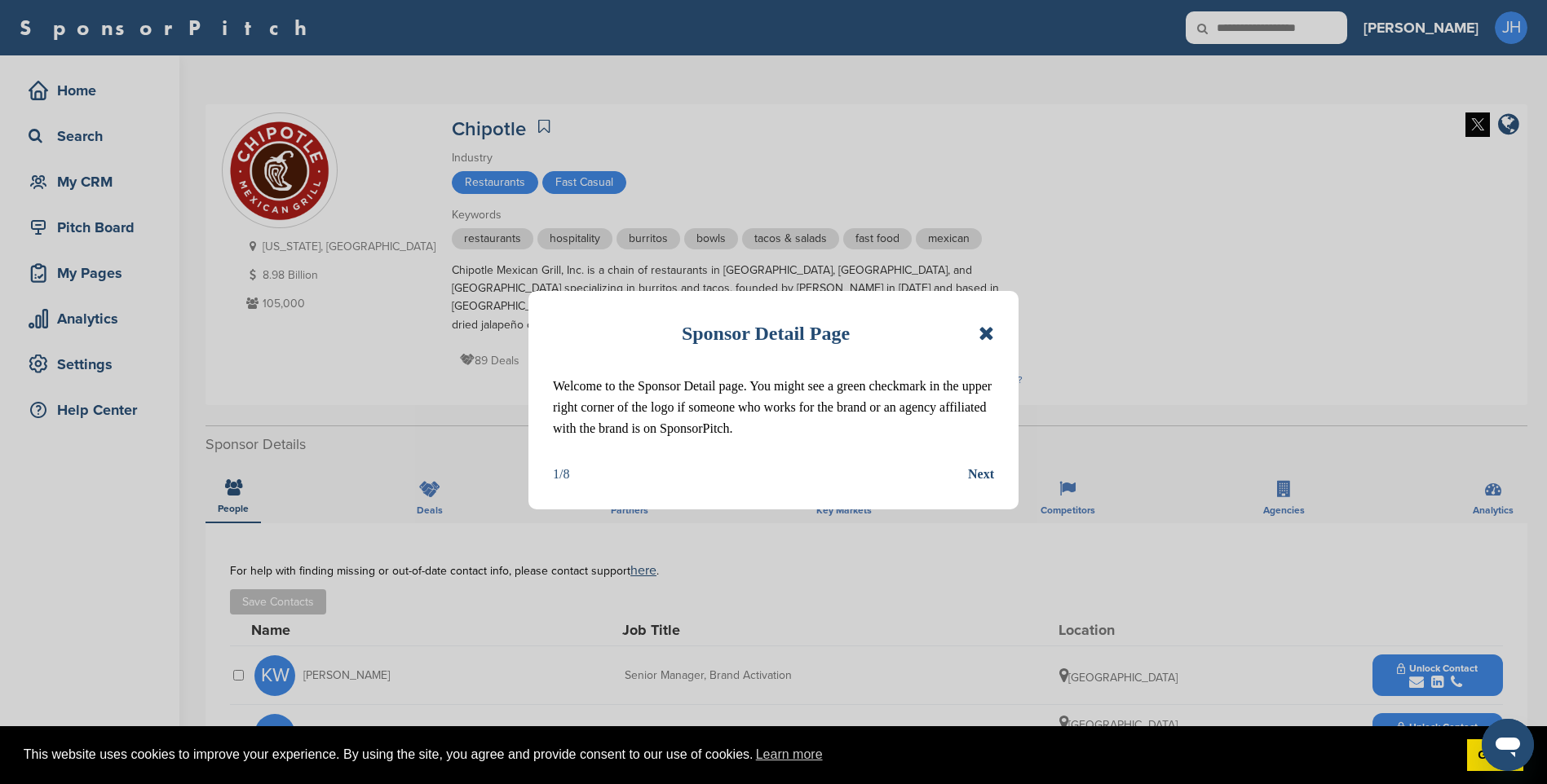
click at [986, 332] on icon at bounding box center [986, 333] width 16 height 19
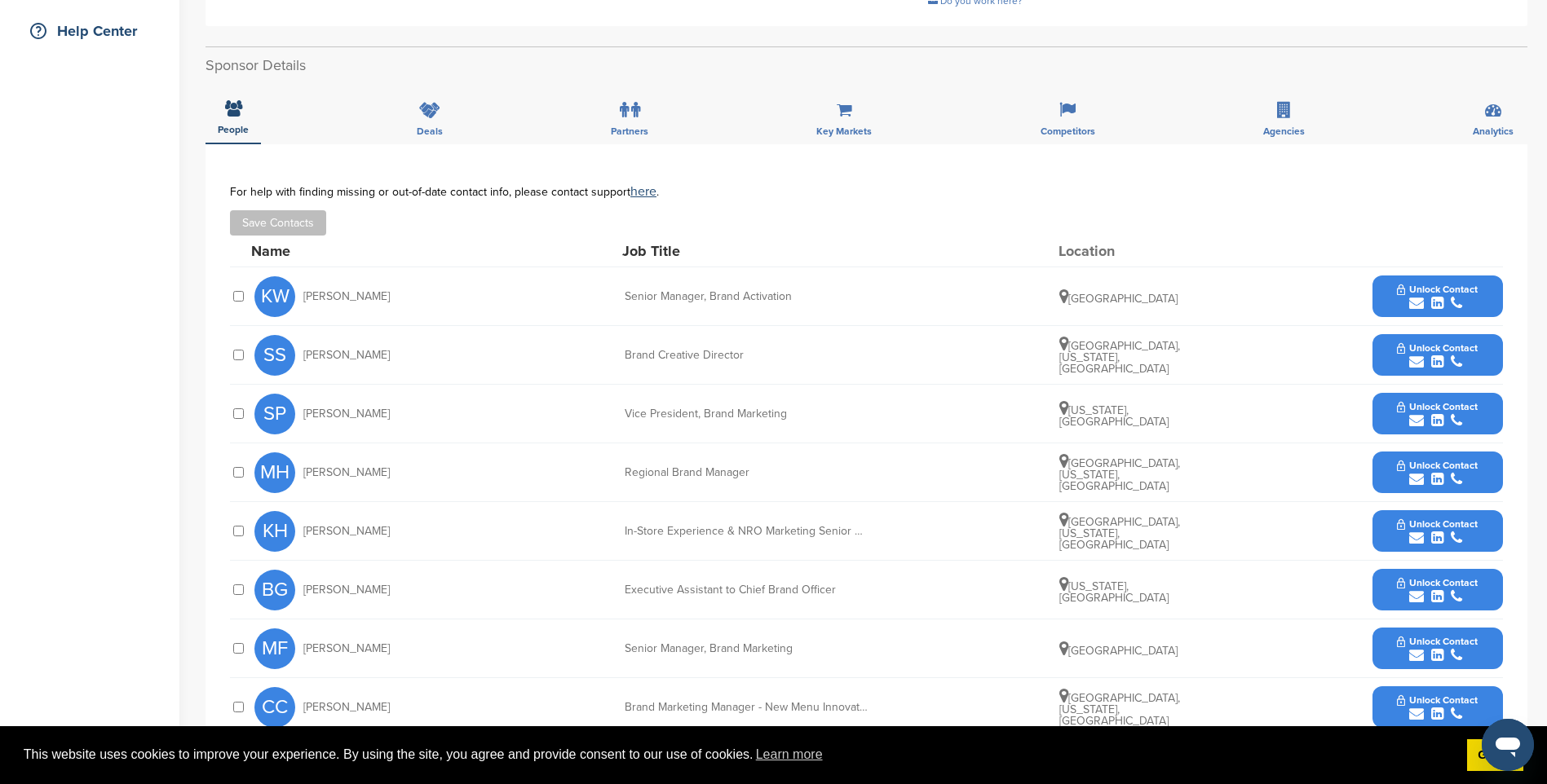
scroll to position [408, 0]
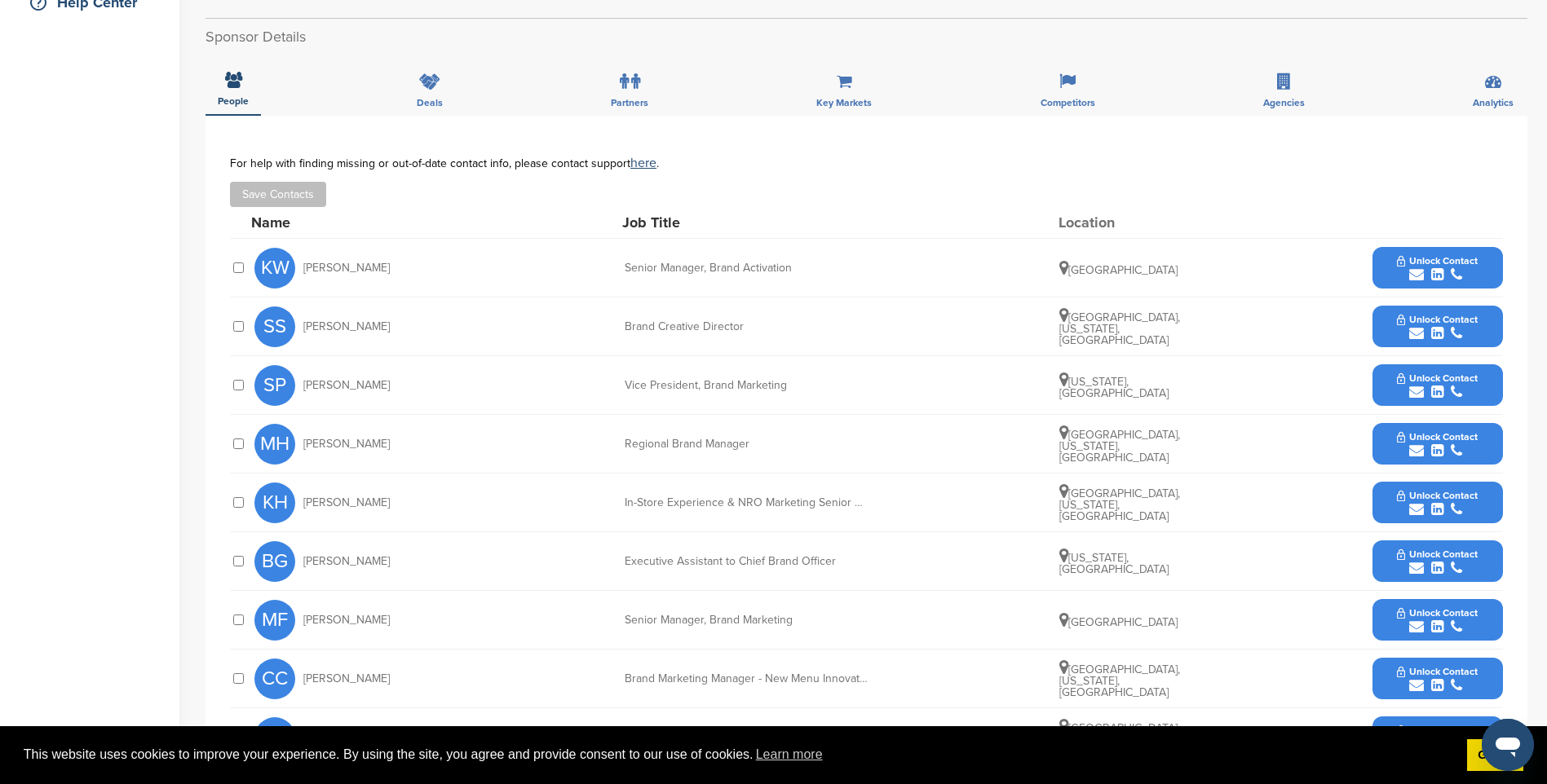
click at [1448, 268] on div "submit" at bounding box center [1437, 275] width 80 height 16
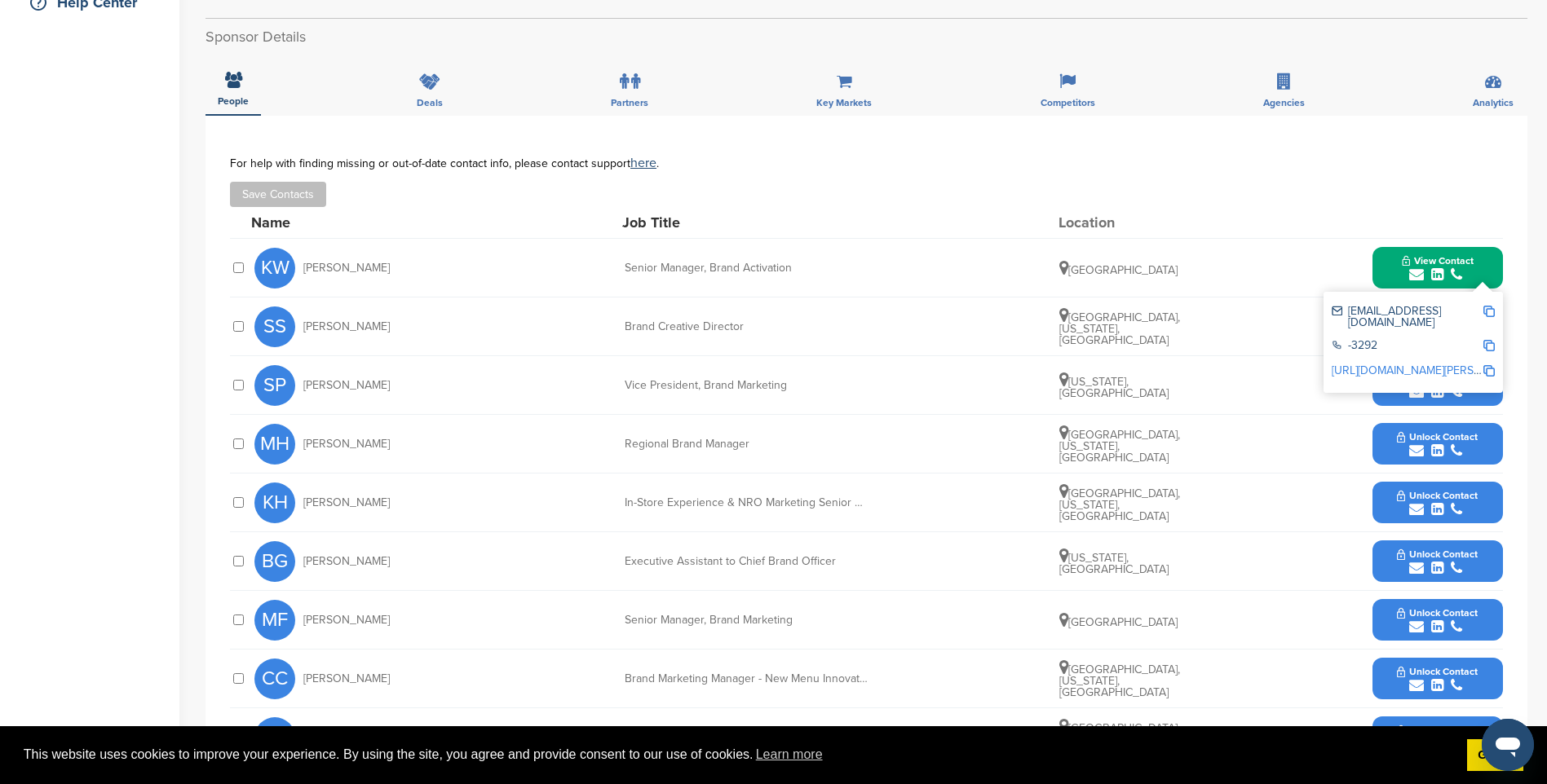
click at [1491, 305] on img at bounding box center [1488, 311] width 11 height 11
click at [1429, 385] on div "submit" at bounding box center [1437, 392] width 80 height 16
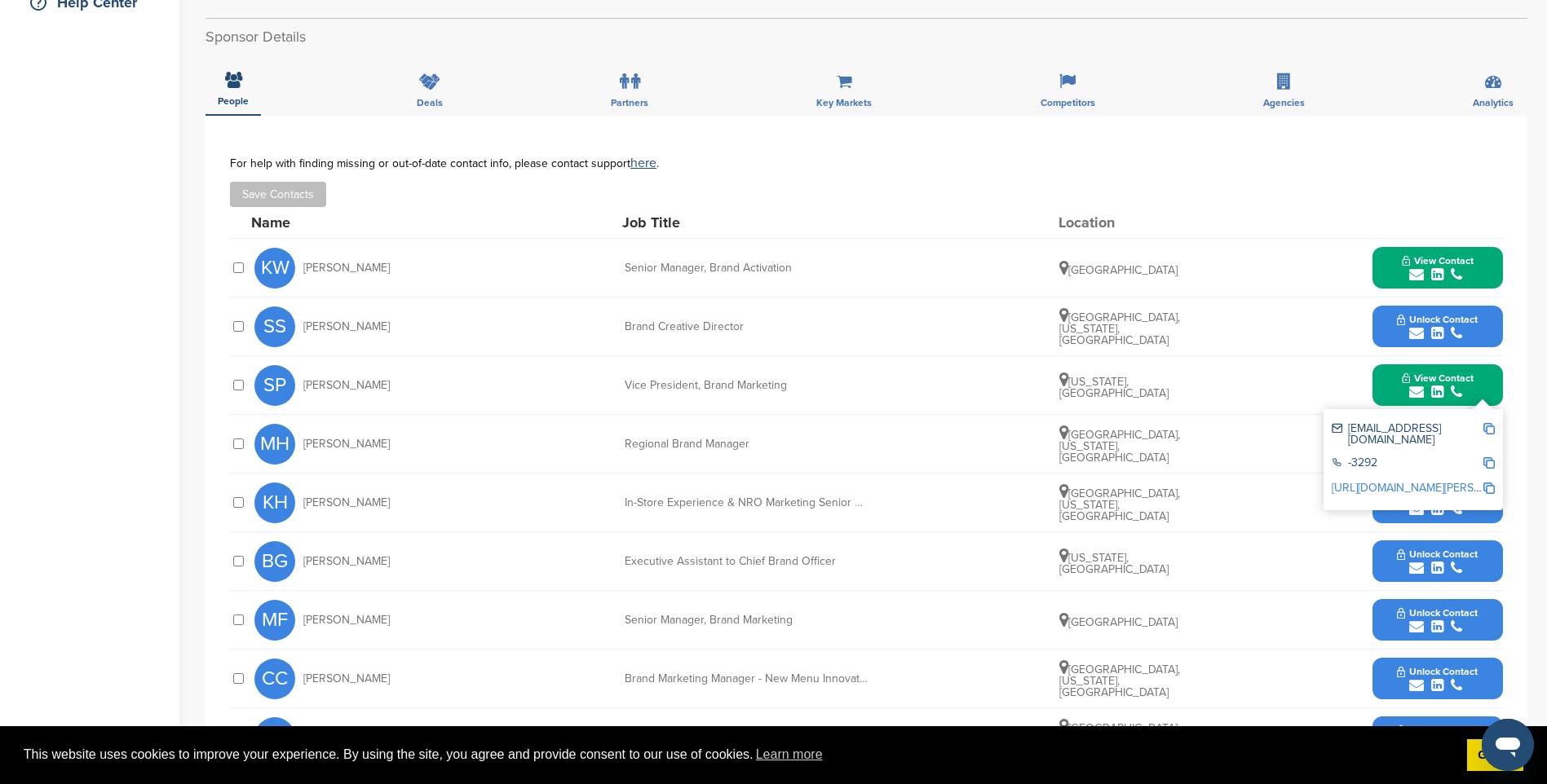
click at [1488, 423] on img at bounding box center [1488, 429] width 11 height 11
click at [1436, 313] on span "Unlock Contact" at bounding box center [1437, 319] width 80 height 11
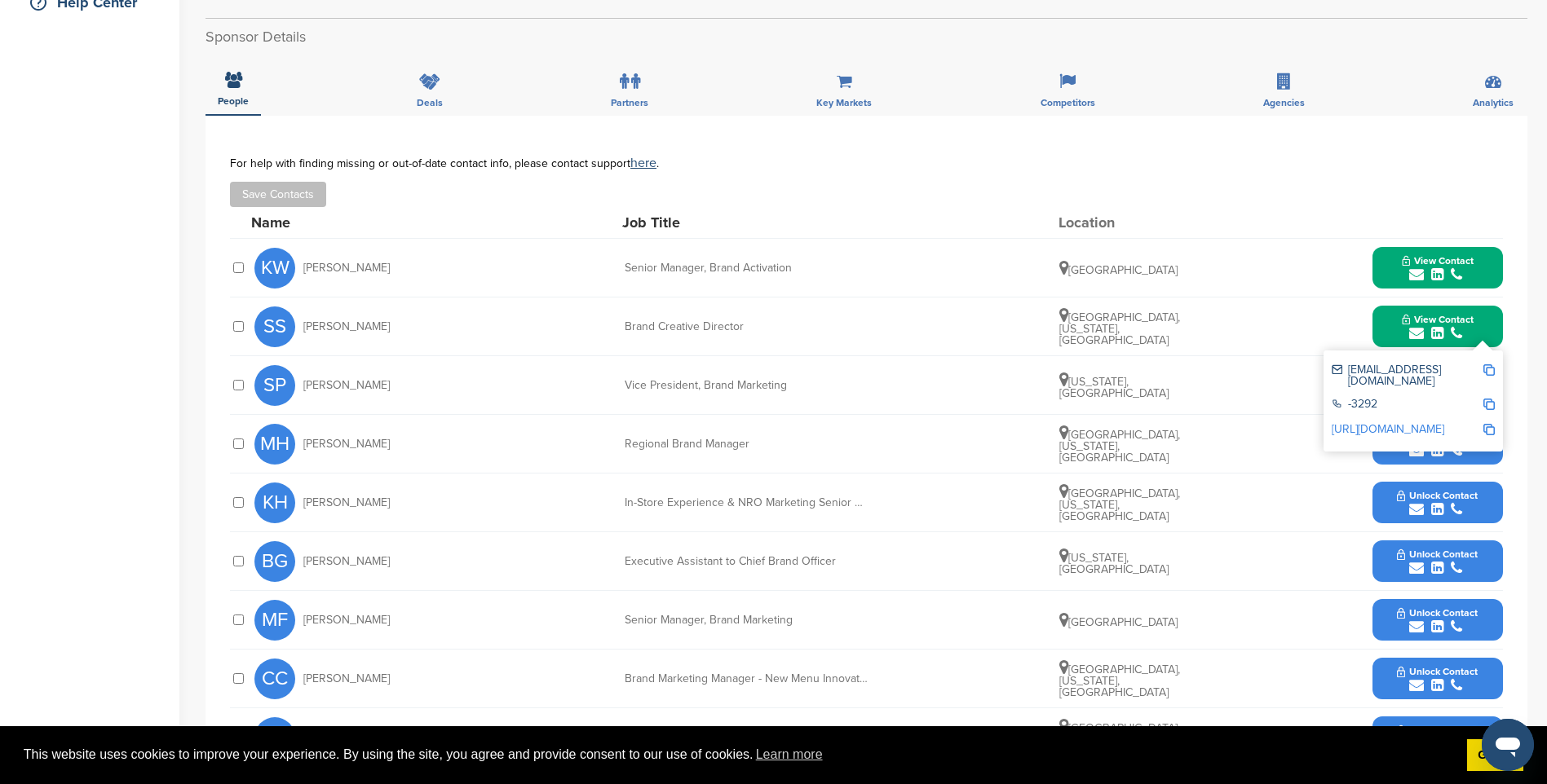
click at [1487, 365] on img at bounding box center [1488, 370] width 11 height 11
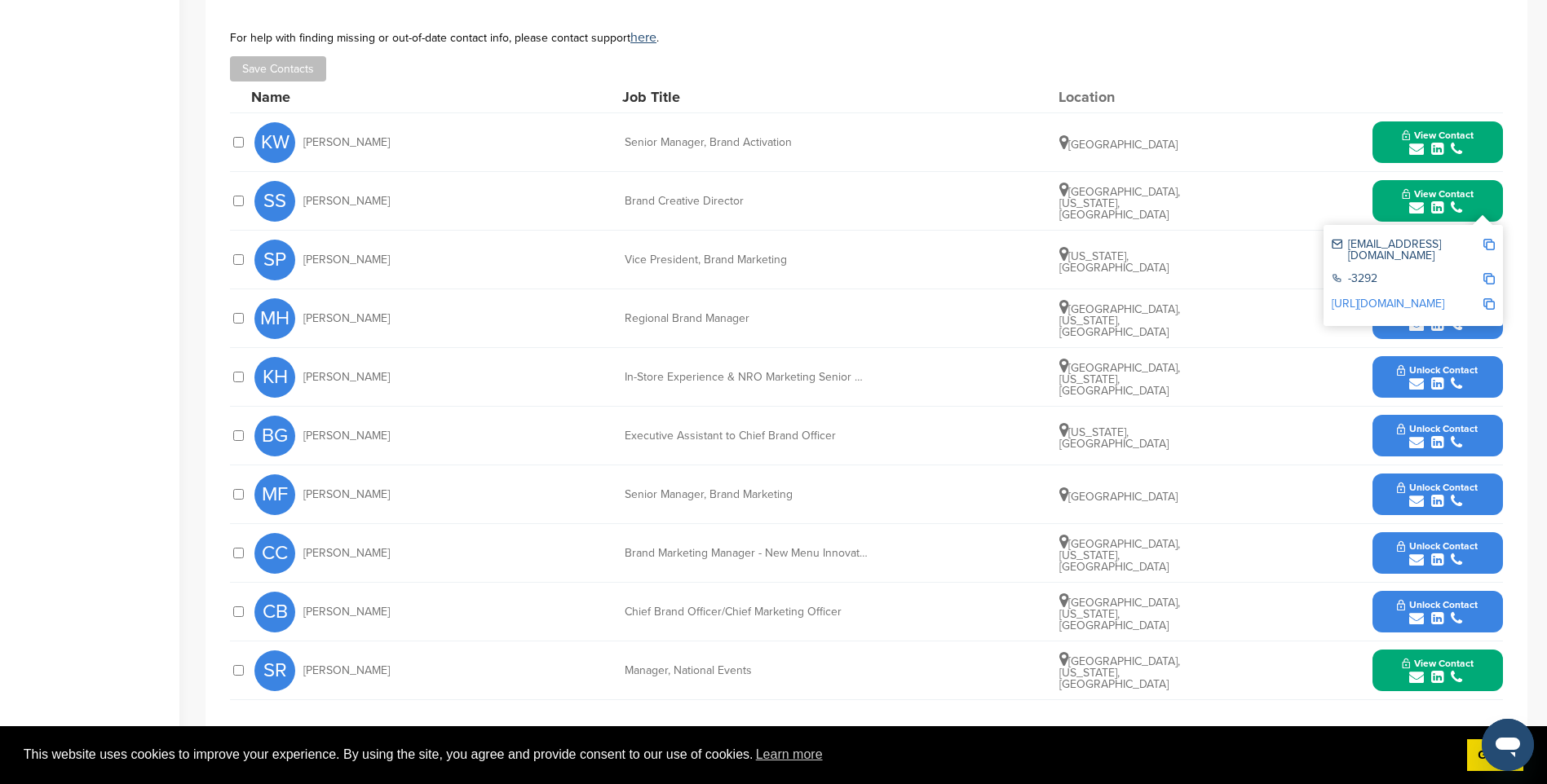
scroll to position [570, 0]
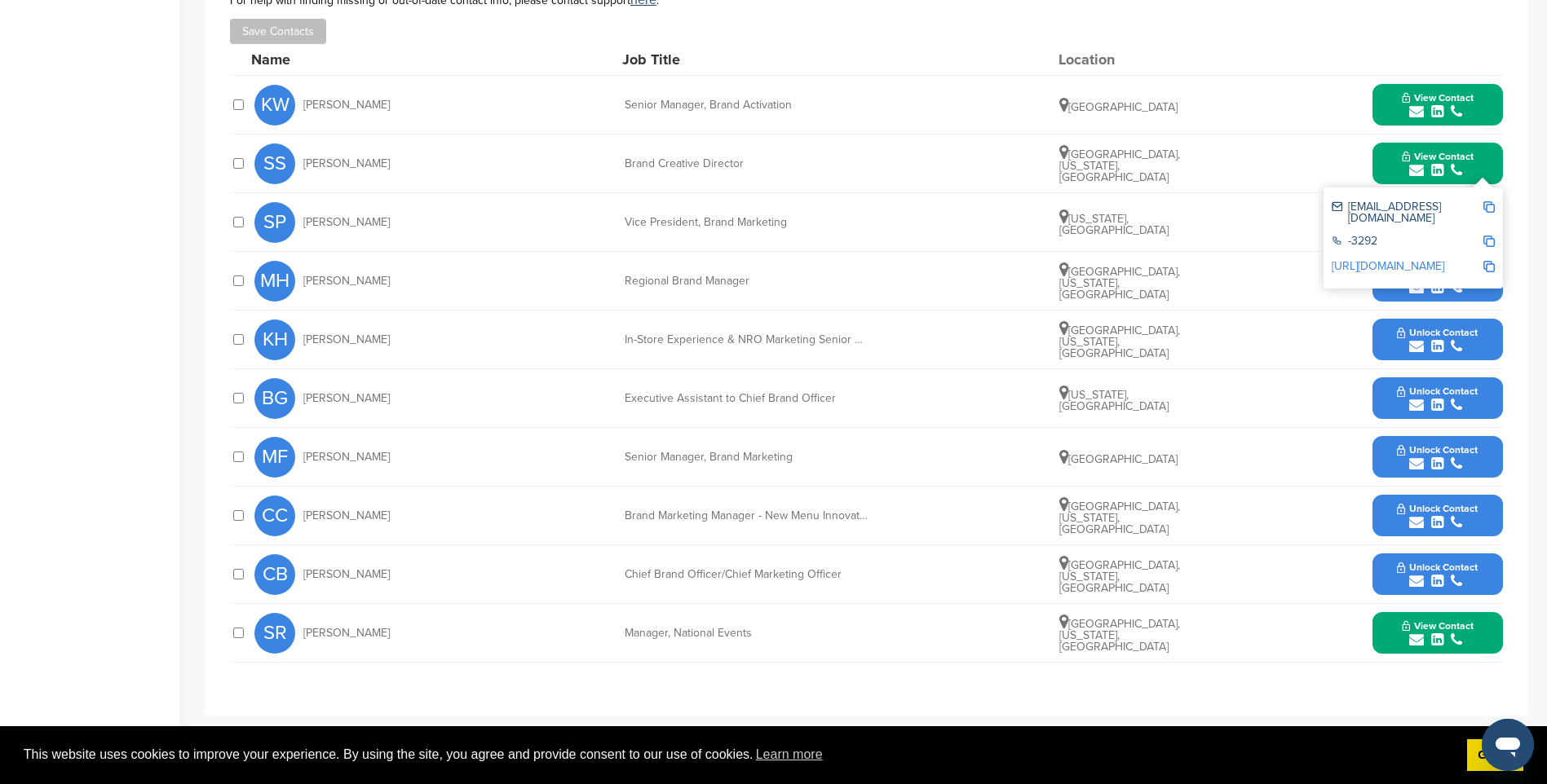
click at [1451, 444] on span "Unlock Contact" at bounding box center [1437, 450] width 80 height 11
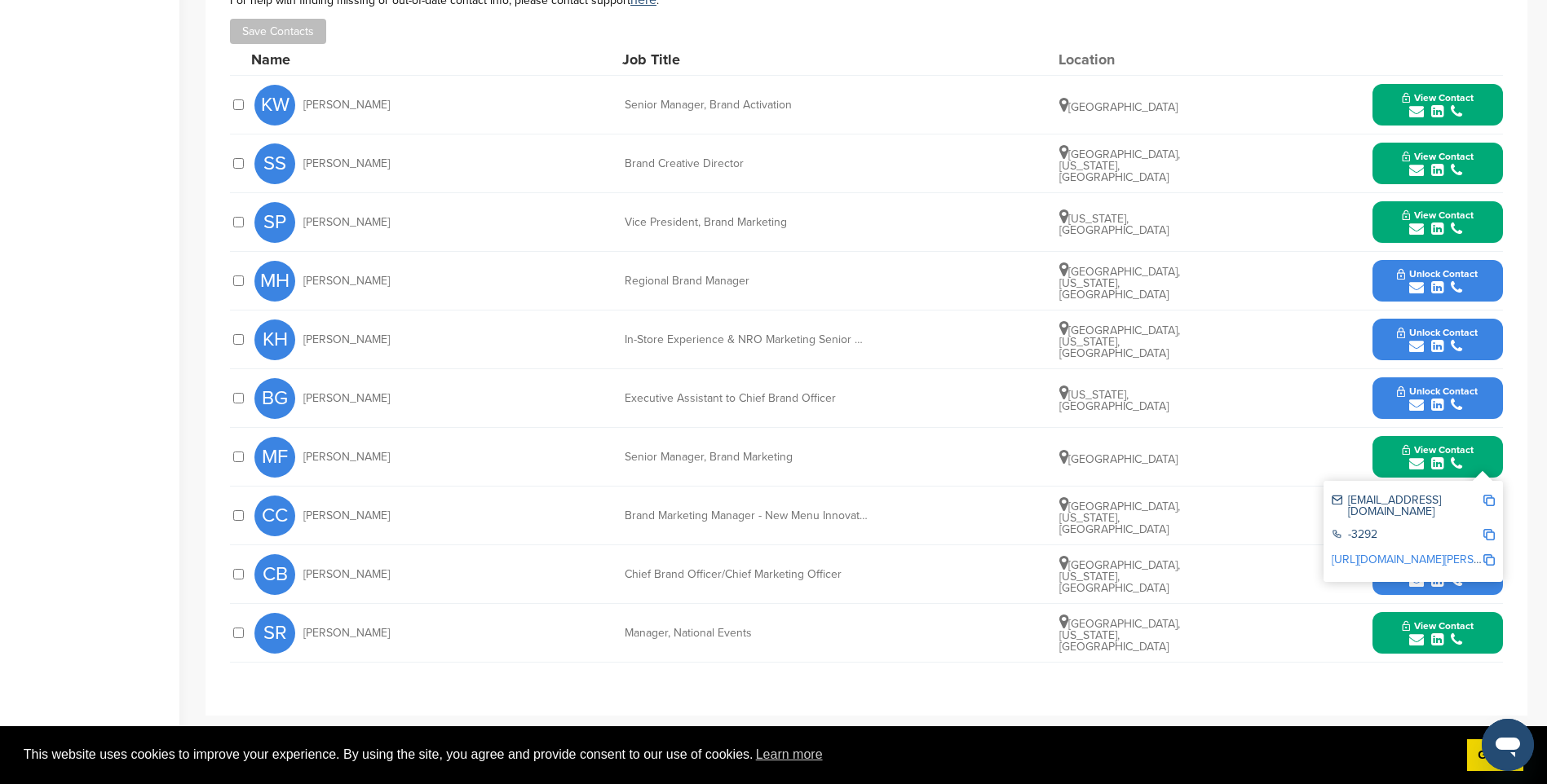
click at [1489, 494] on img at bounding box center [1488, 500] width 11 height 11
click at [1445, 574] on div "submit" at bounding box center [1437, 581] width 80 height 16
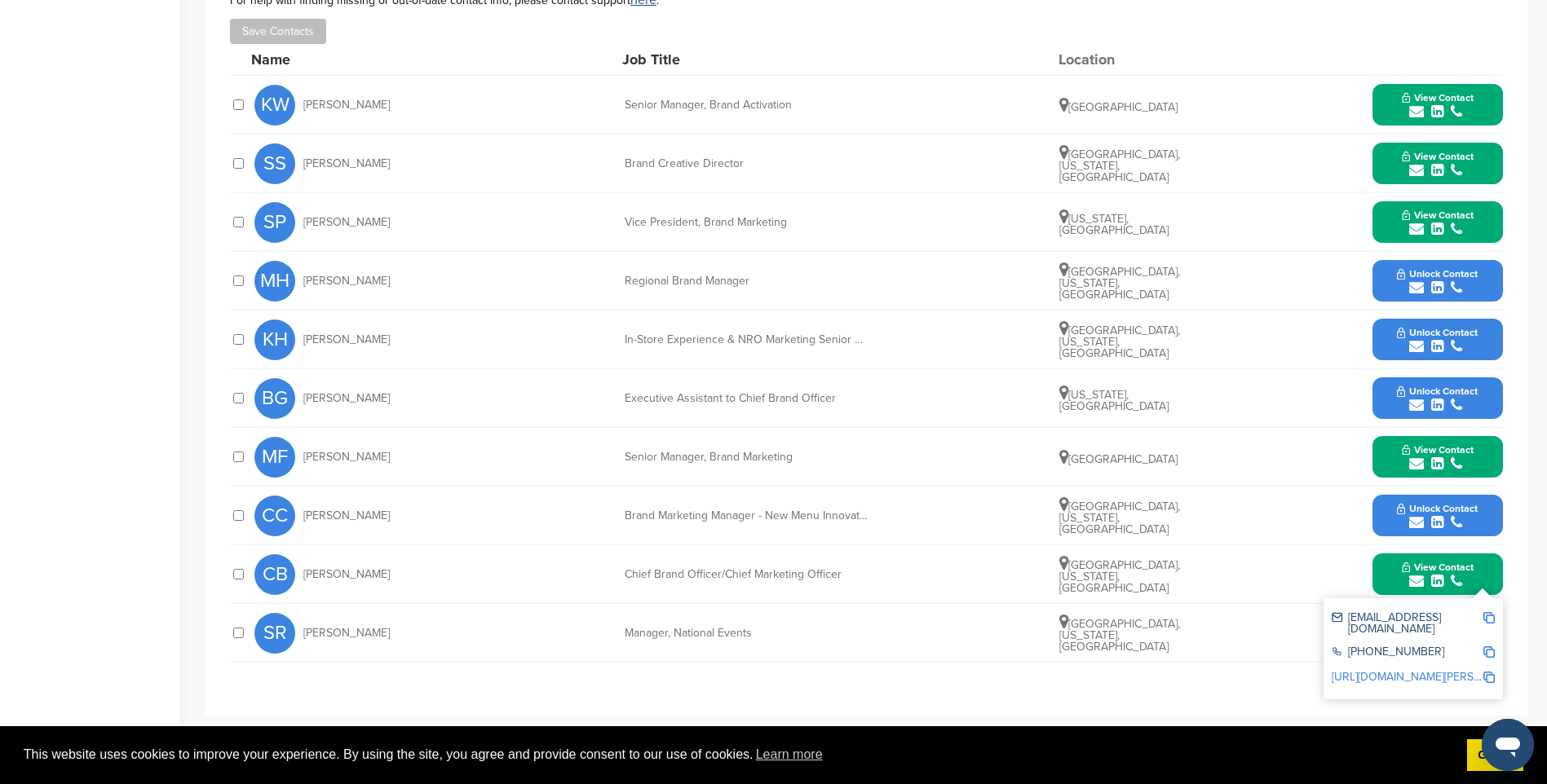
click at [1489, 612] on img at bounding box center [1488, 618] width 11 height 11
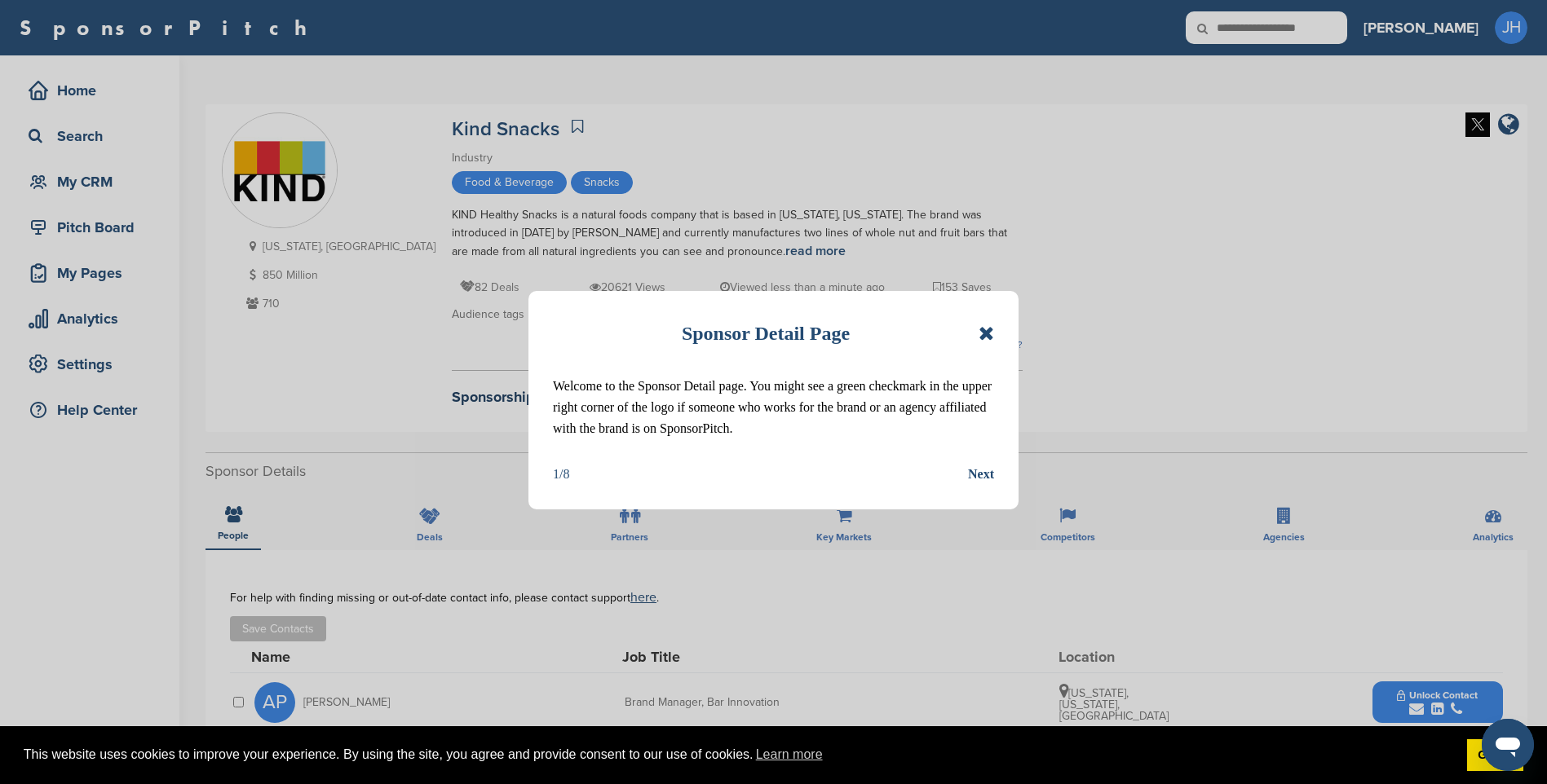
drag, startPoint x: 987, startPoint y: 338, endPoint x: 987, endPoint y: 367, distance: 29.0
click at [987, 338] on icon at bounding box center [986, 333] width 16 height 19
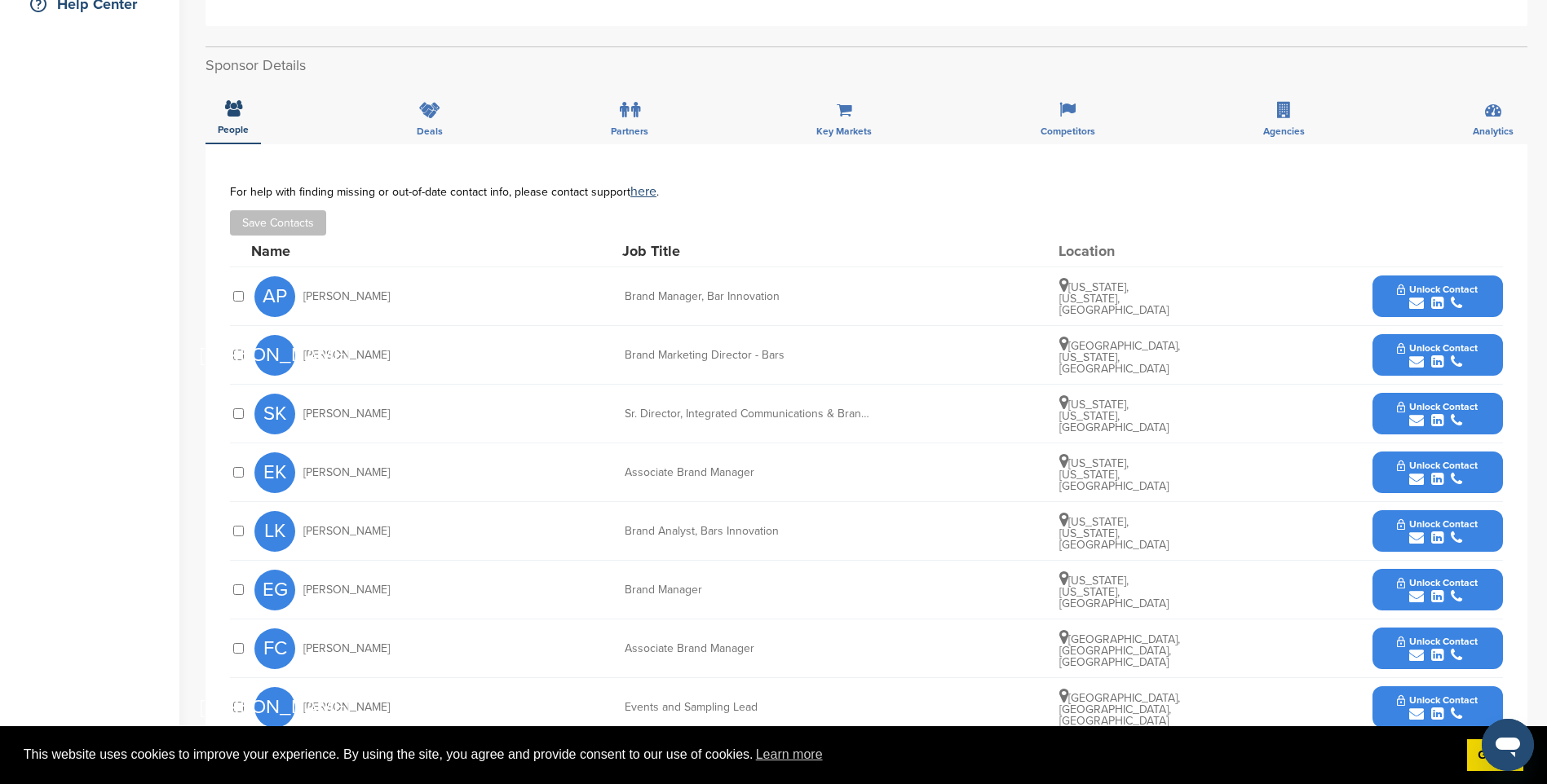
scroll to position [408, 0]
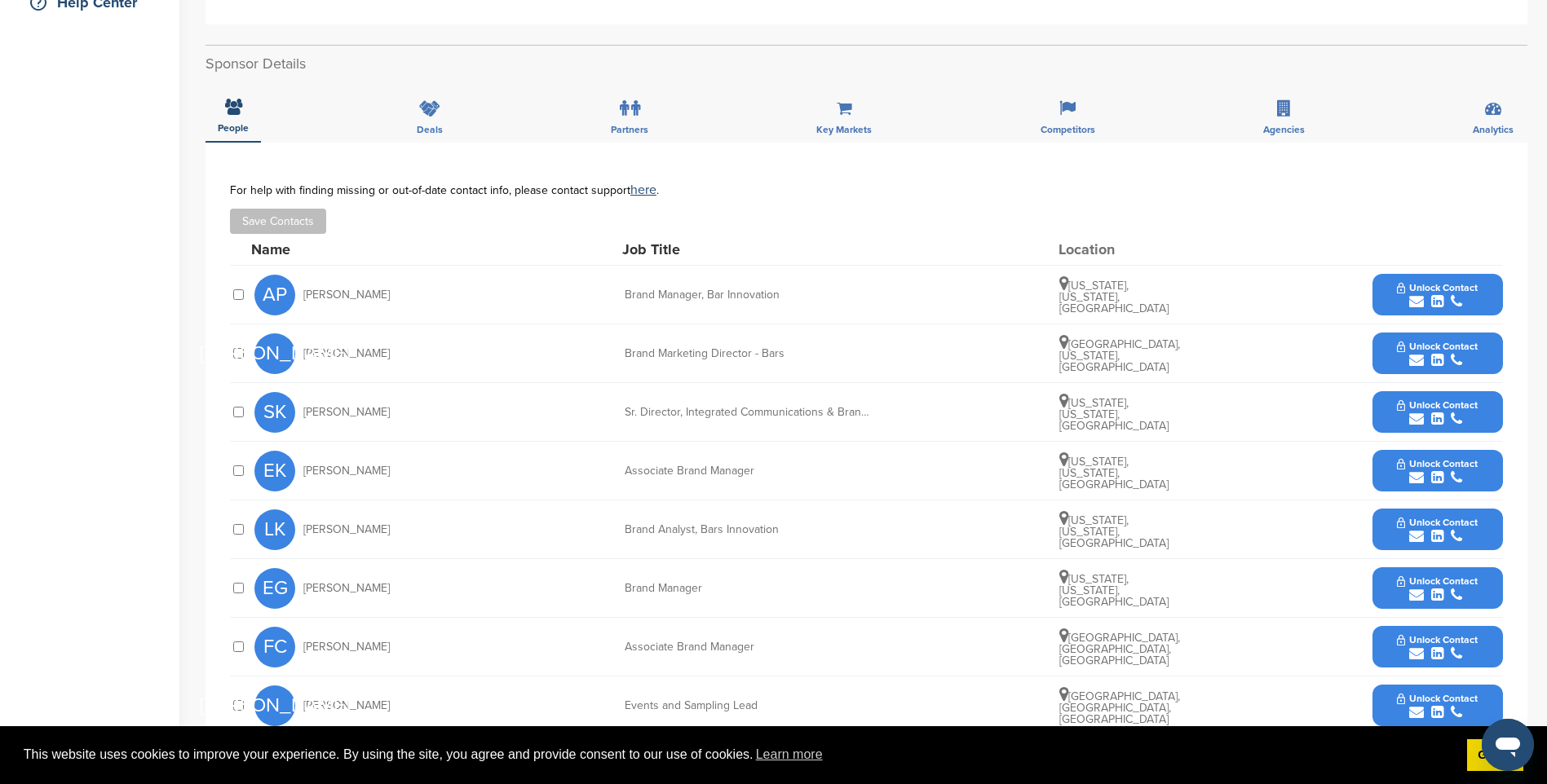
click at [1497, 291] on button "Unlock Contact" at bounding box center [1436, 295] width 120 height 49
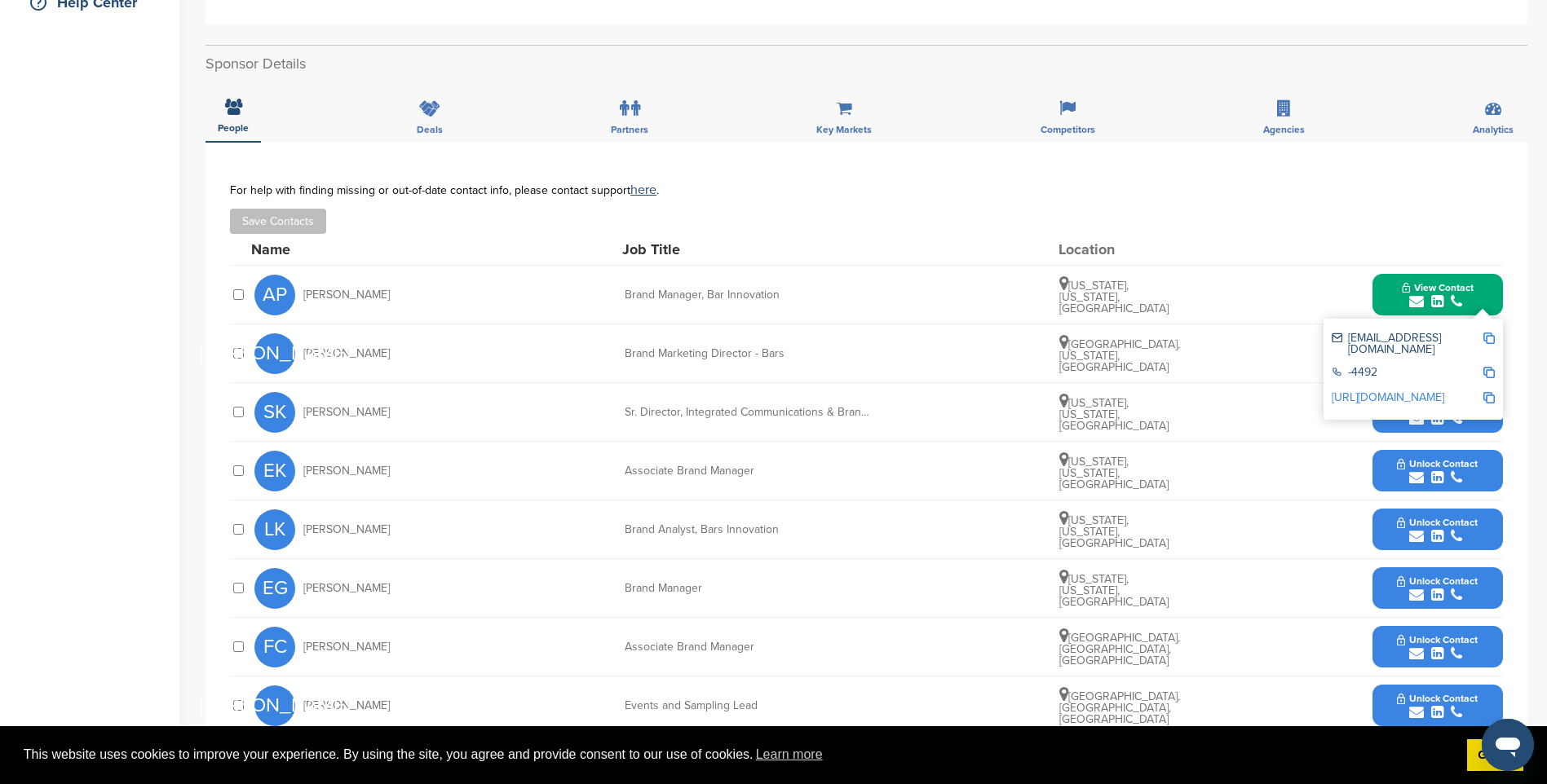
click at [1489, 339] on img at bounding box center [1488, 338] width 11 height 11
drag, startPoint x: 1452, startPoint y: 291, endPoint x: 1431, endPoint y: 372, distance: 83.7
click at [1452, 291] on span "View Contact" at bounding box center [1437, 288] width 71 height 11
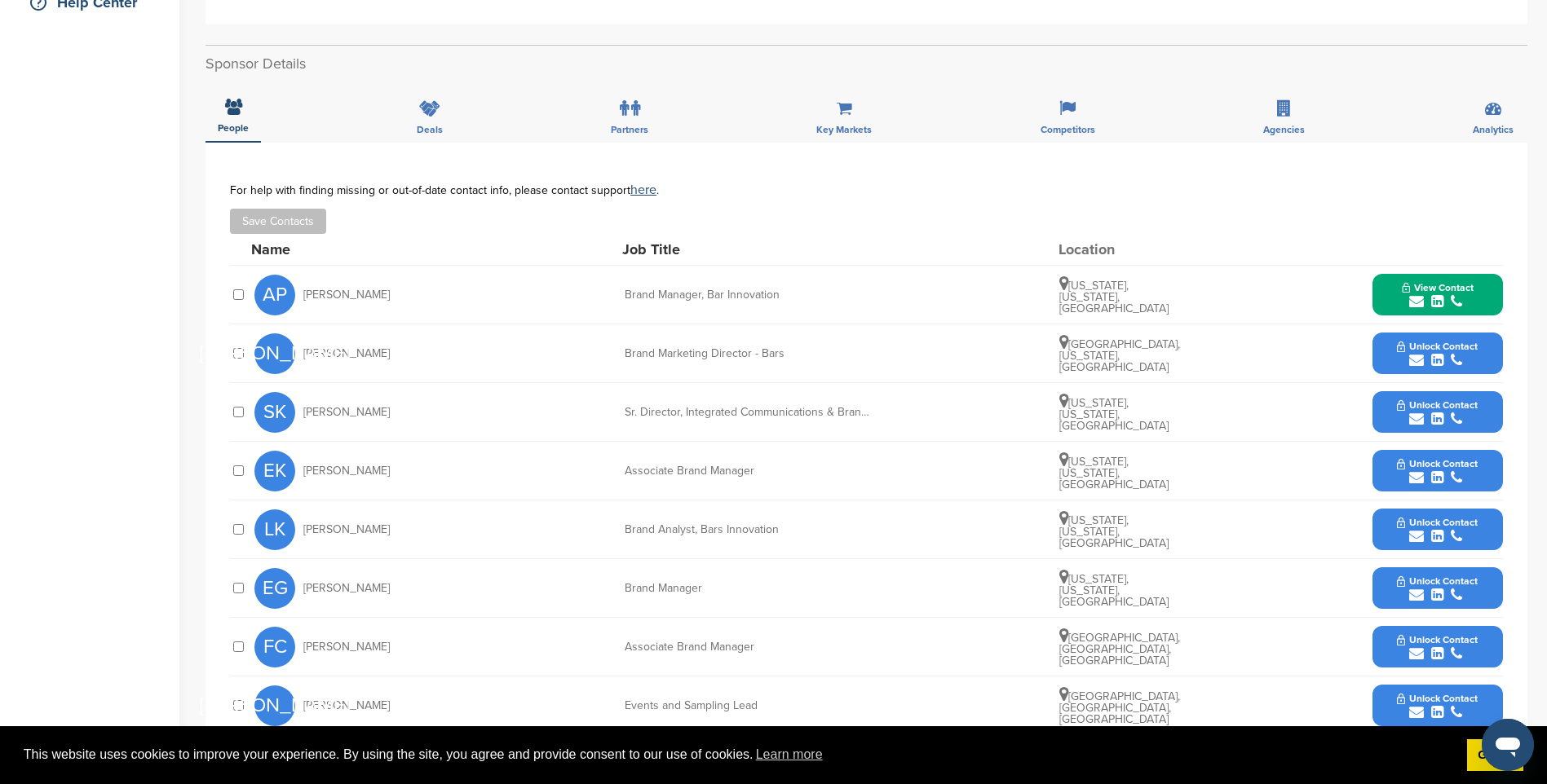
click at [1445, 353] on div "submit" at bounding box center [1437, 360] width 80 height 16
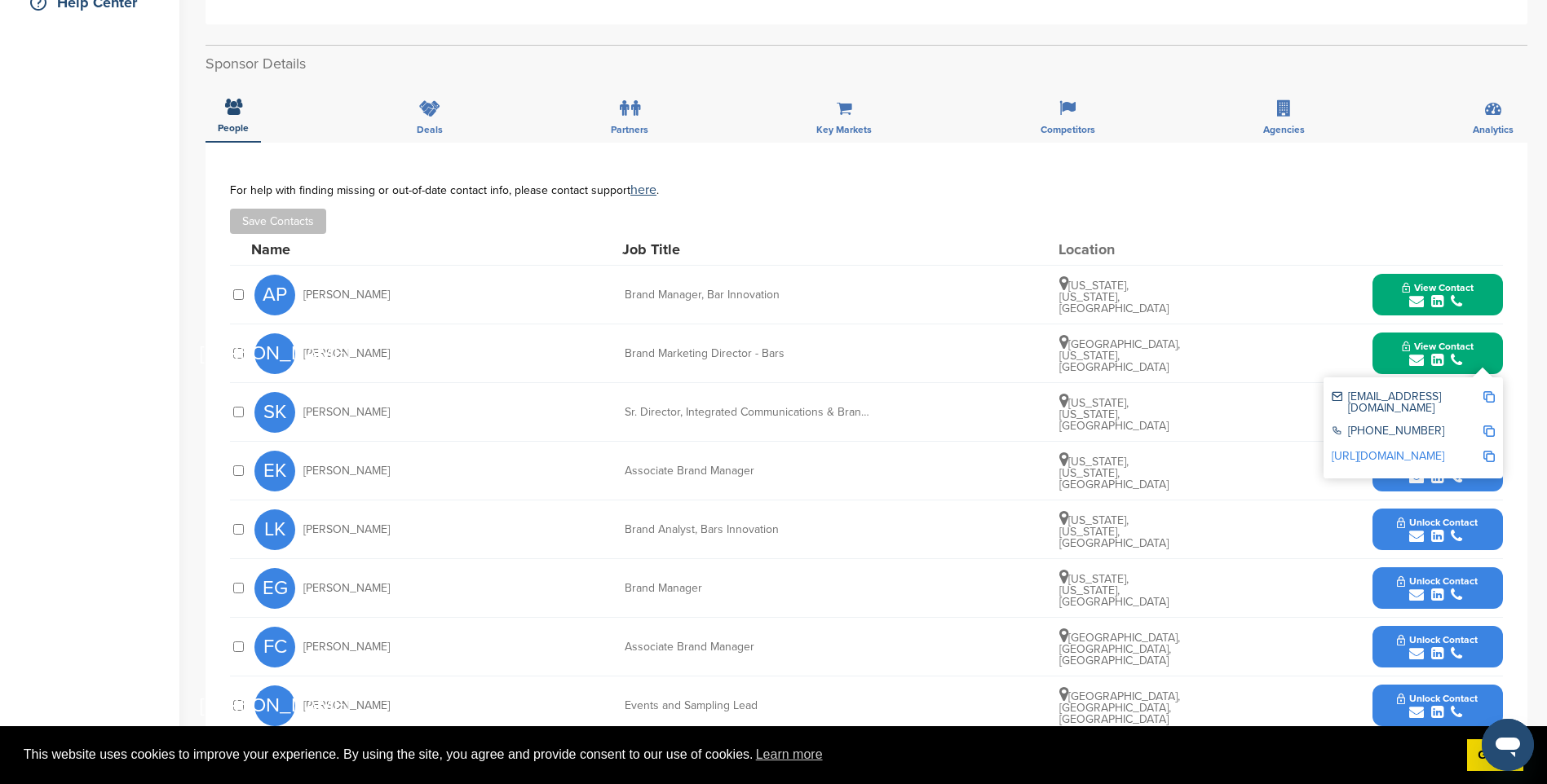
click at [1488, 397] on img at bounding box center [1488, 397] width 11 height 11
click at [1411, 354] on icon "submit" at bounding box center [1416, 360] width 15 height 15
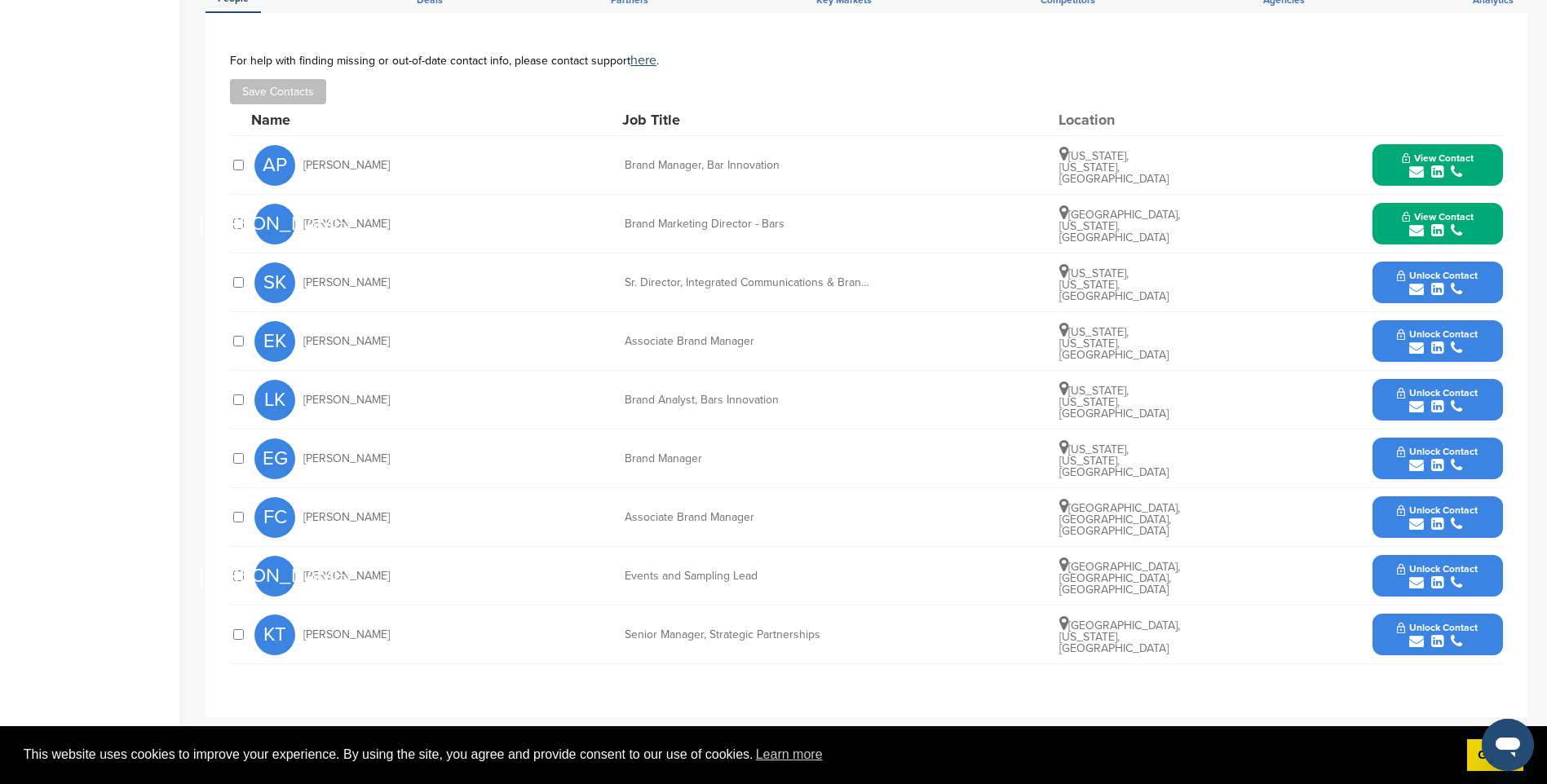
scroll to position [570, 0]
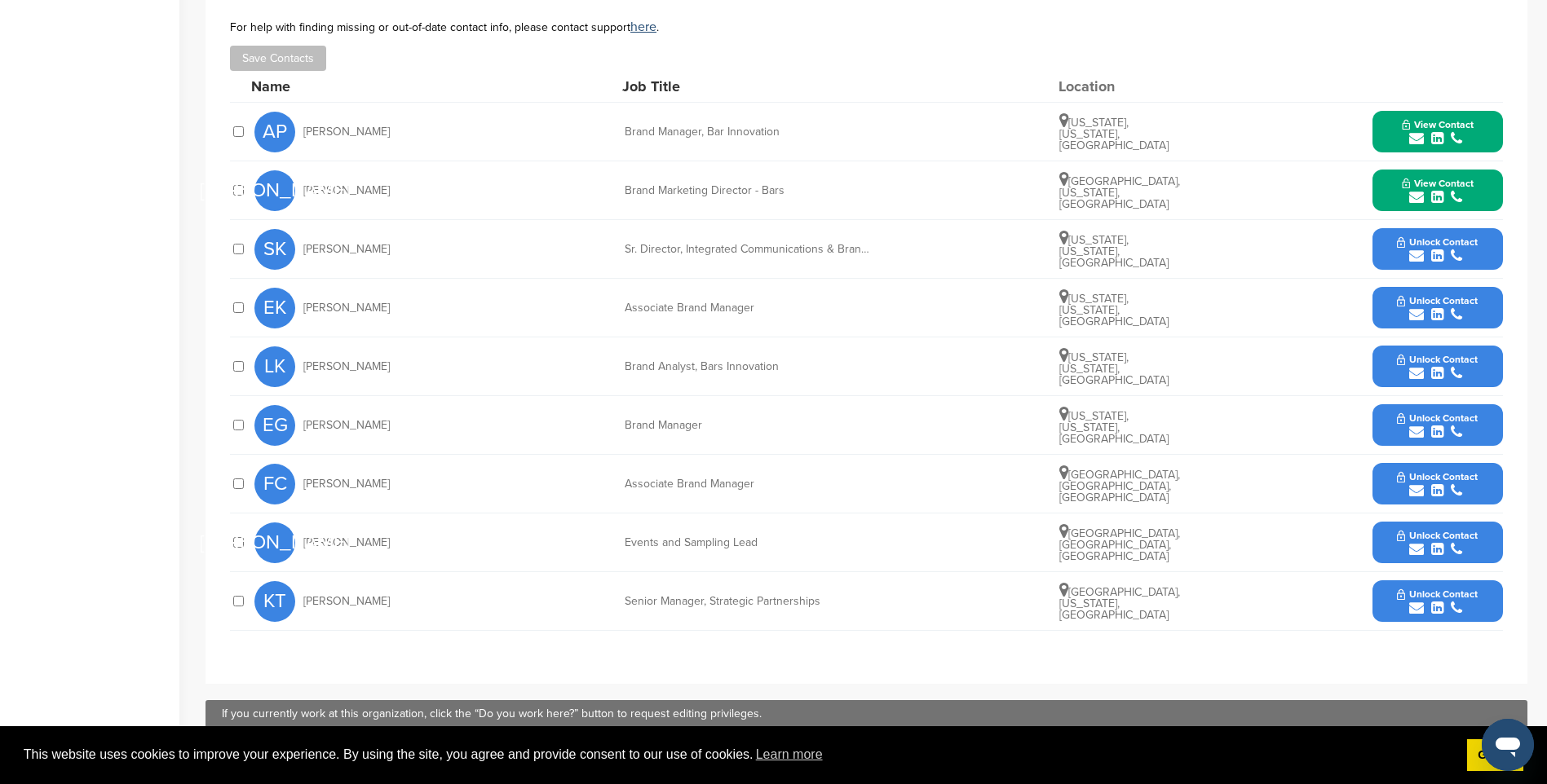
click at [1432, 601] on icon "submit" at bounding box center [1436, 608] width 12 height 15
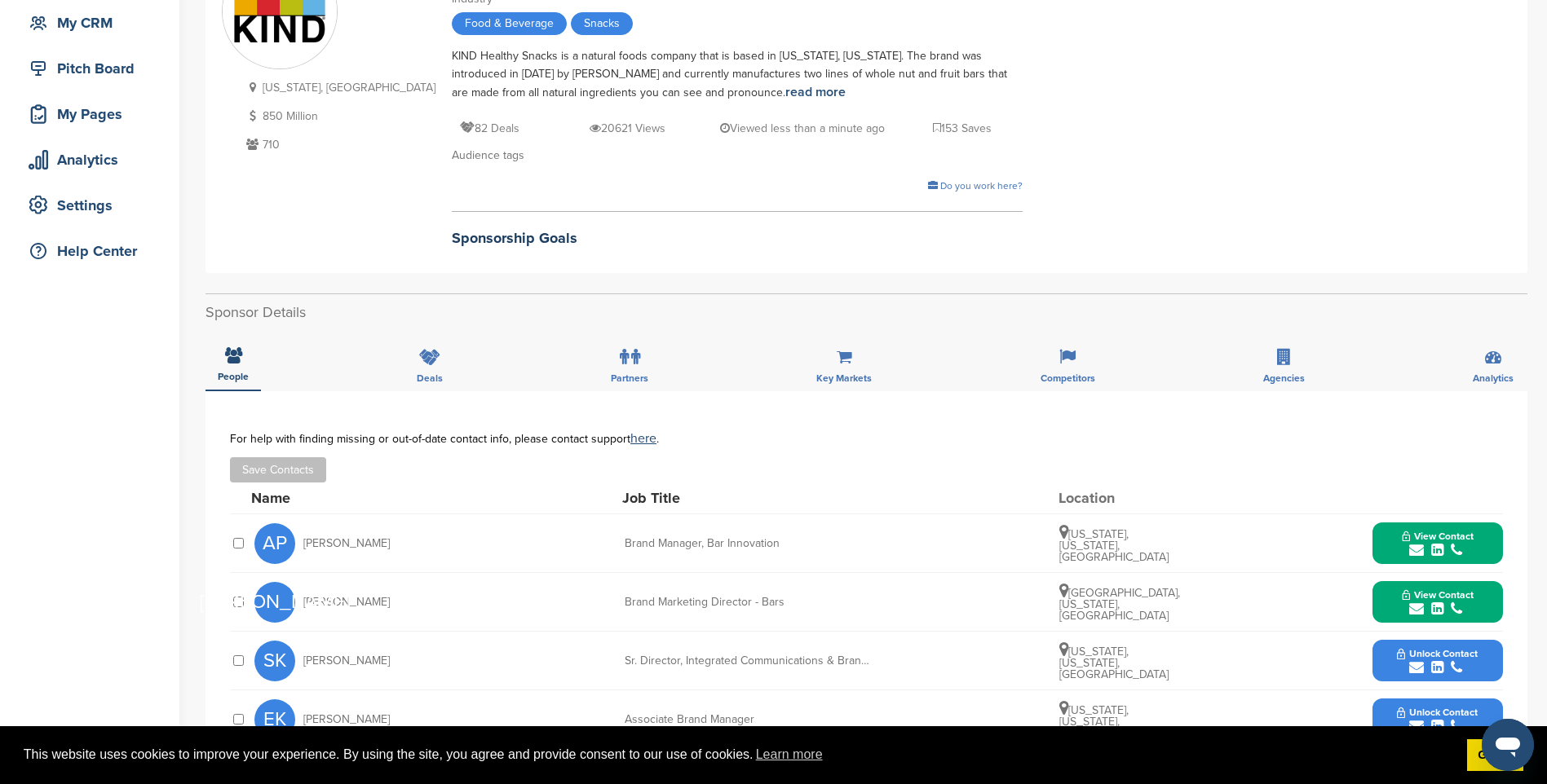
scroll to position [0, 0]
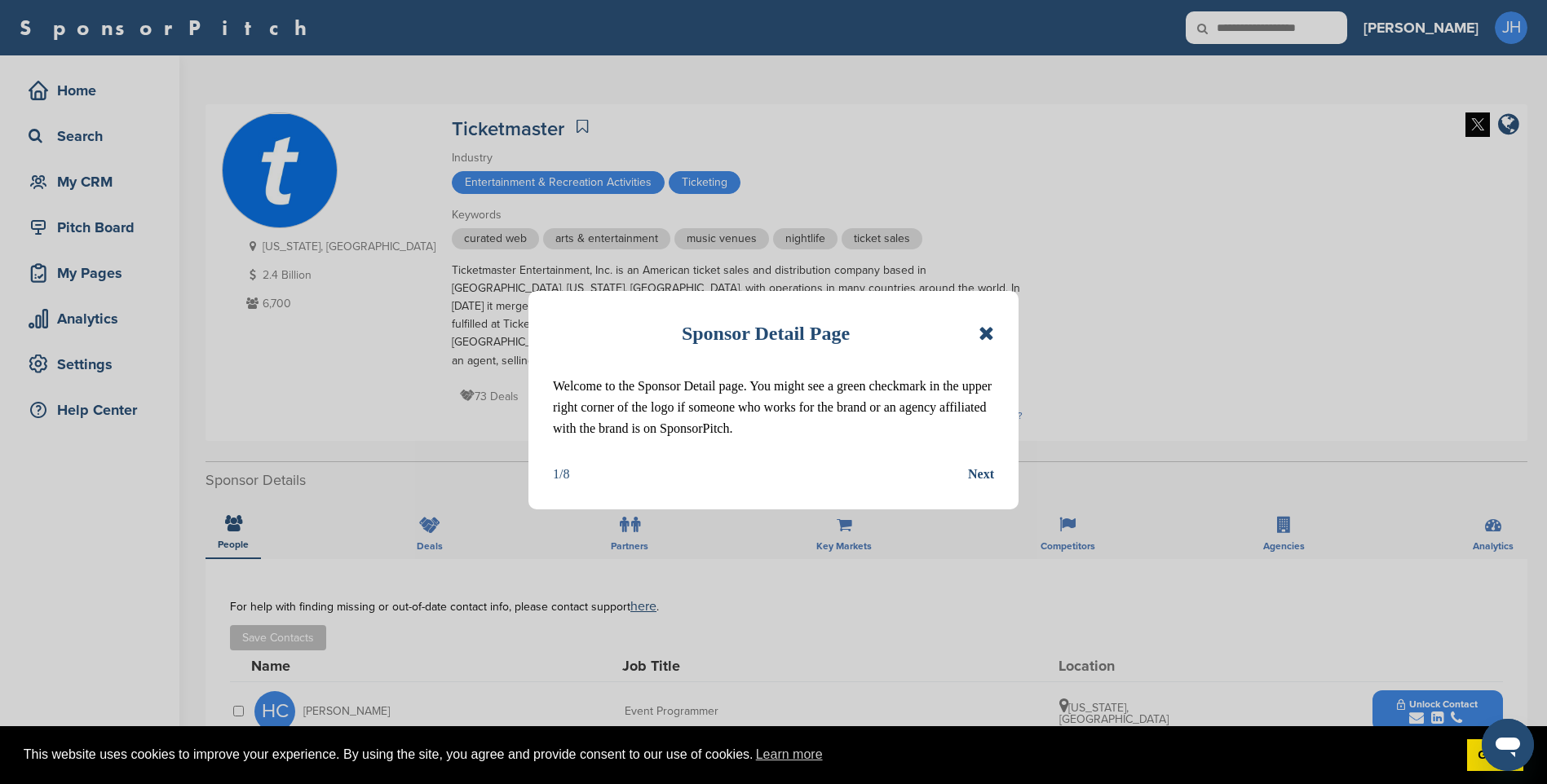
drag, startPoint x: 987, startPoint y: 335, endPoint x: 992, endPoint y: 379, distance: 44.3
click at [987, 335] on icon at bounding box center [986, 333] width 16 height 19
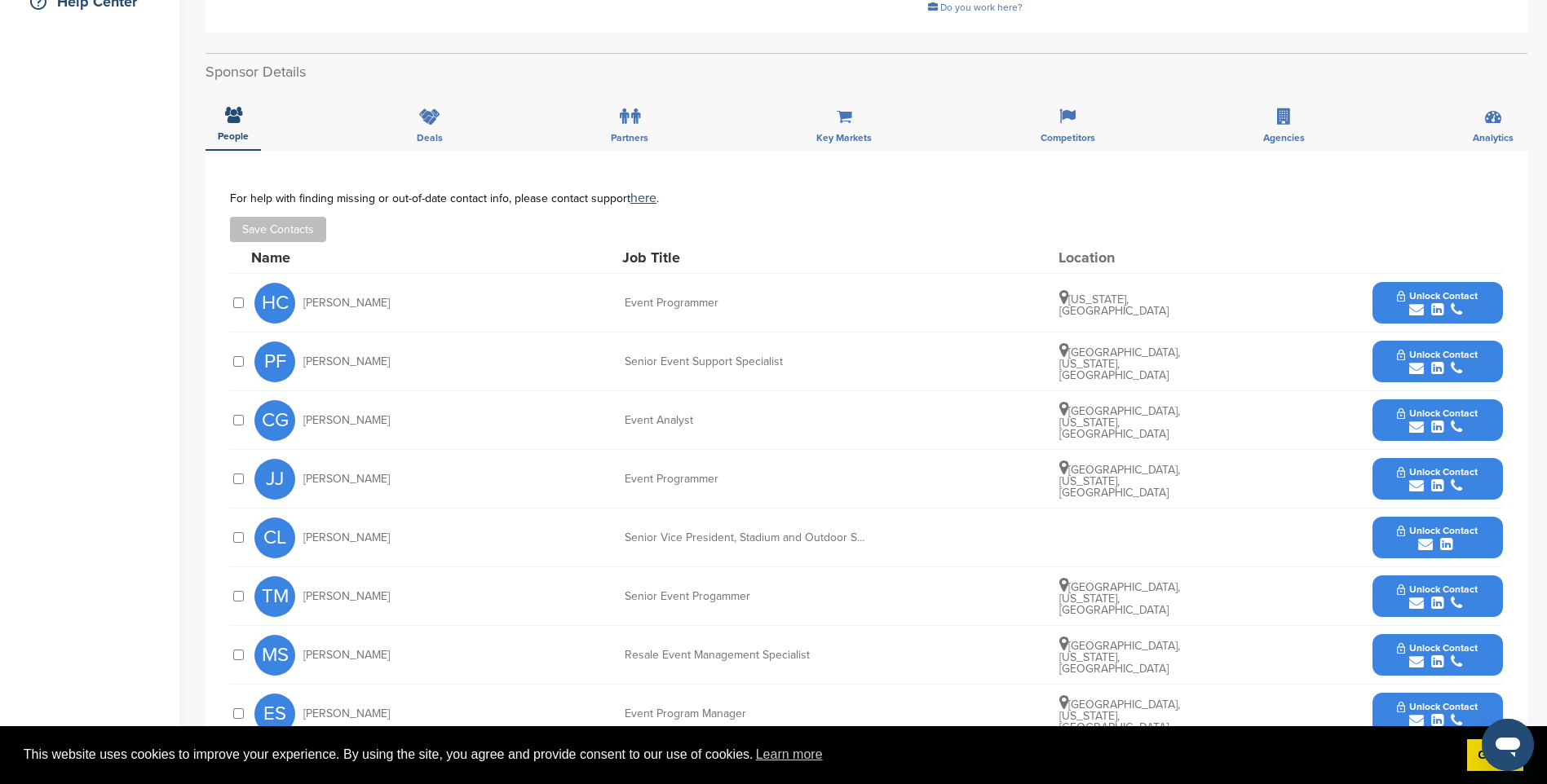
scroll to position [408, 0]
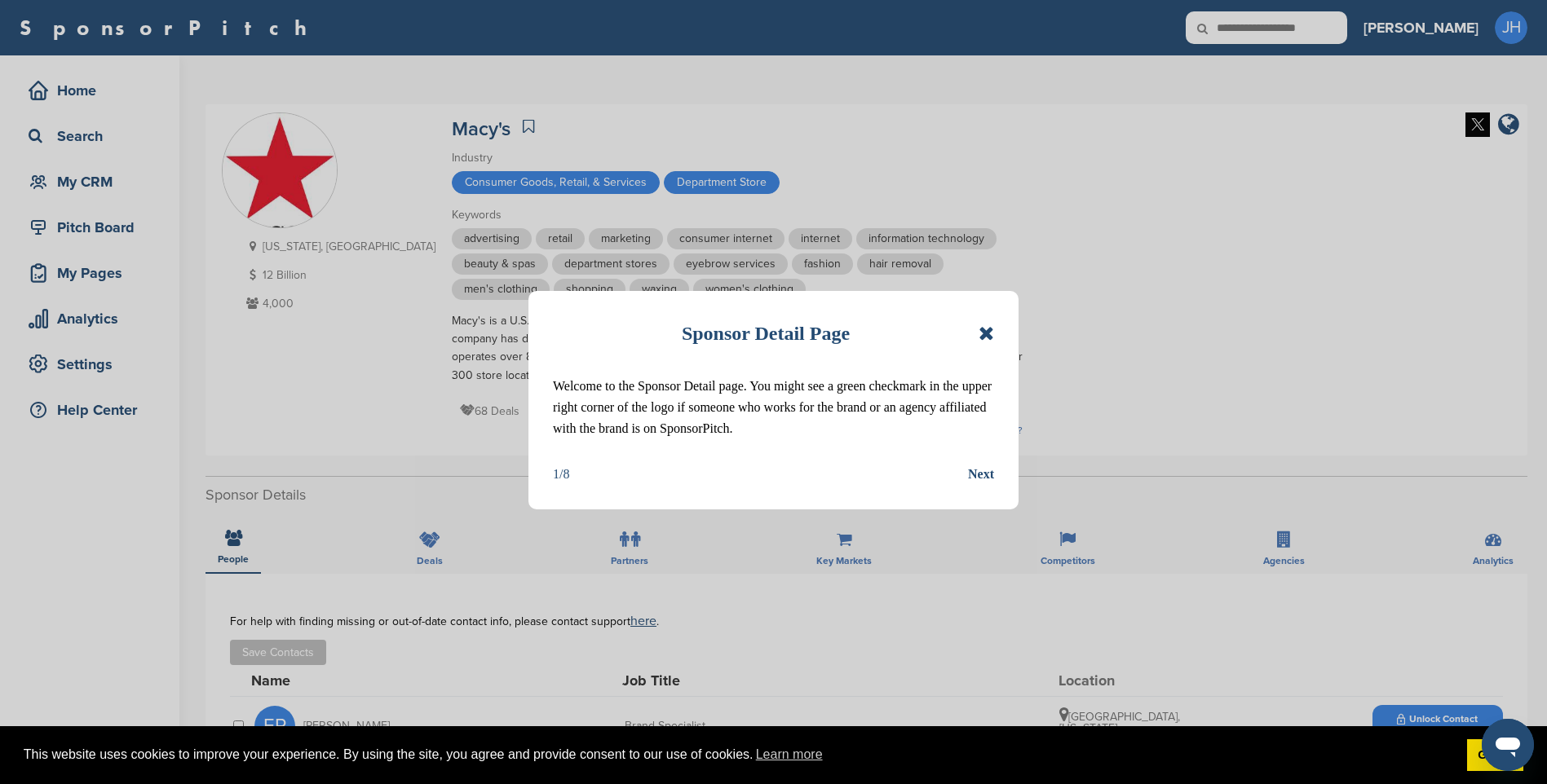
click at [992, 333] on icon at bounding box center [986, 333] width 16 height 19
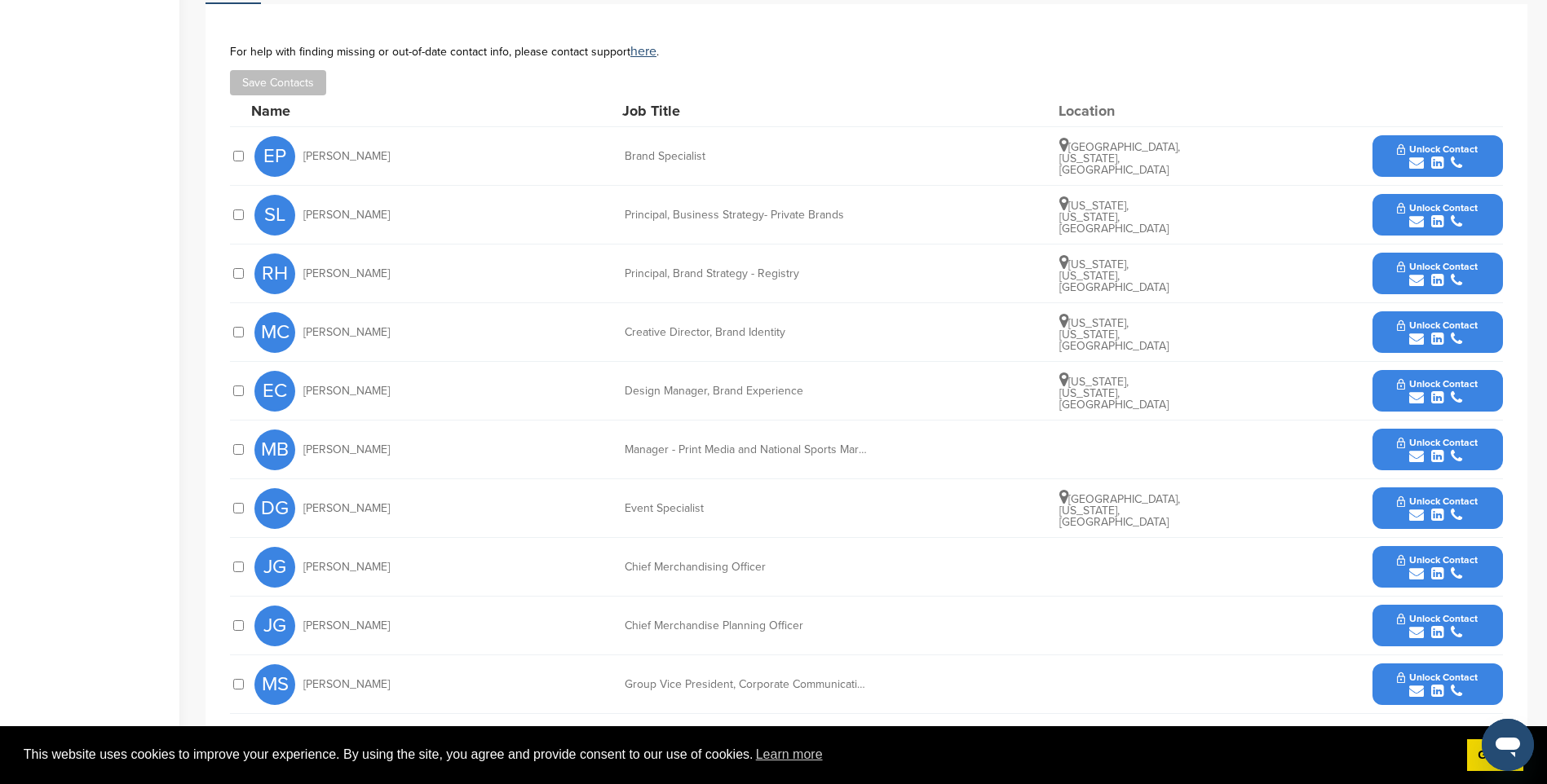
scroll to position [570, 0]
click at [1440, 504] on span "Unlock Contact" at bounding box center [1437, 500] width 80 height 11
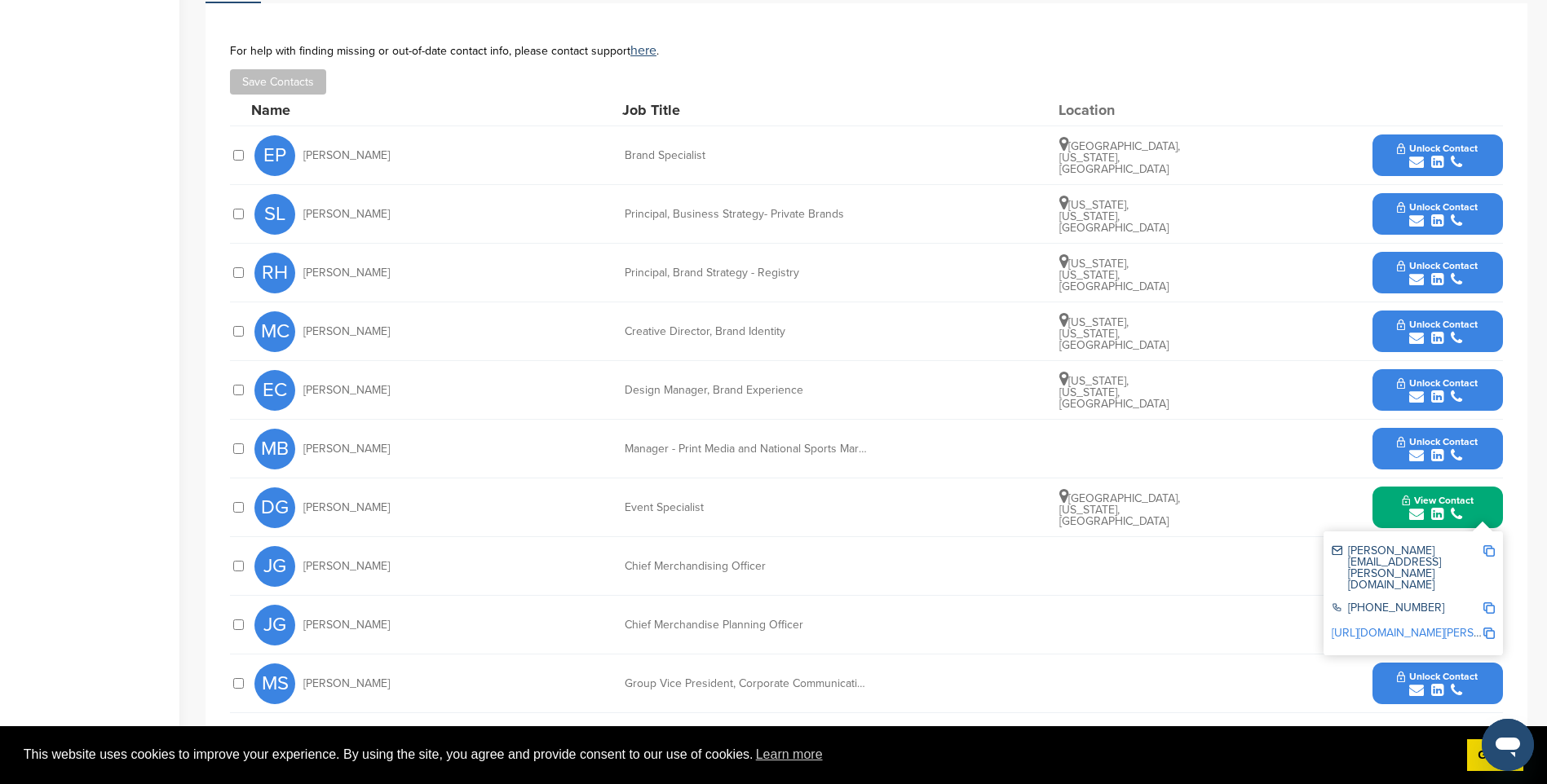
click at [1490, 551] on img at bounding box center [1488, 551] width 11 height 11
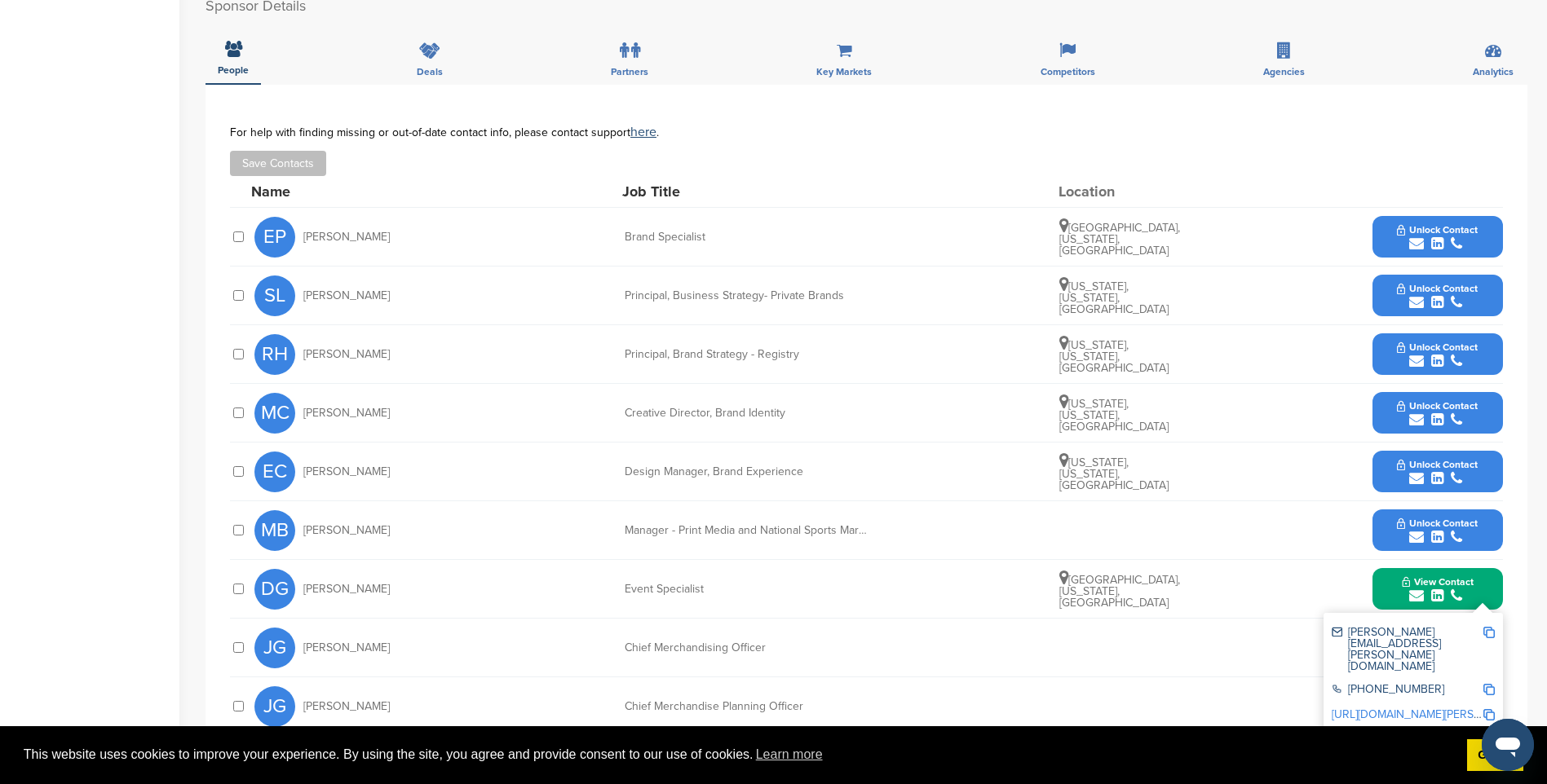
click at [1436, 242] on icon "submit" at bounding box center [1436, 244] width 12 height 15
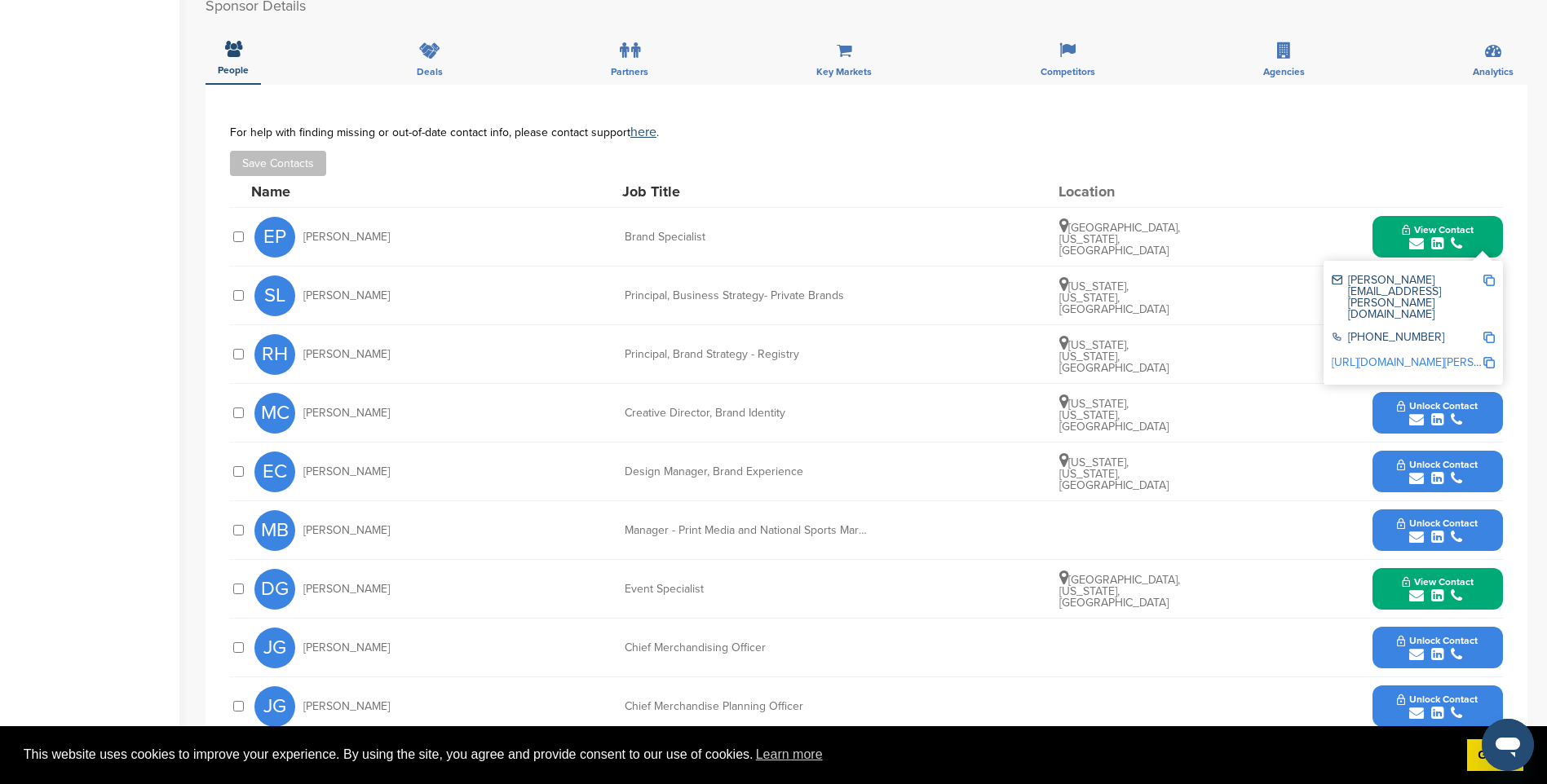
click at [1488, 275] on img at bounding box center [1488, 281] width 11 height 11
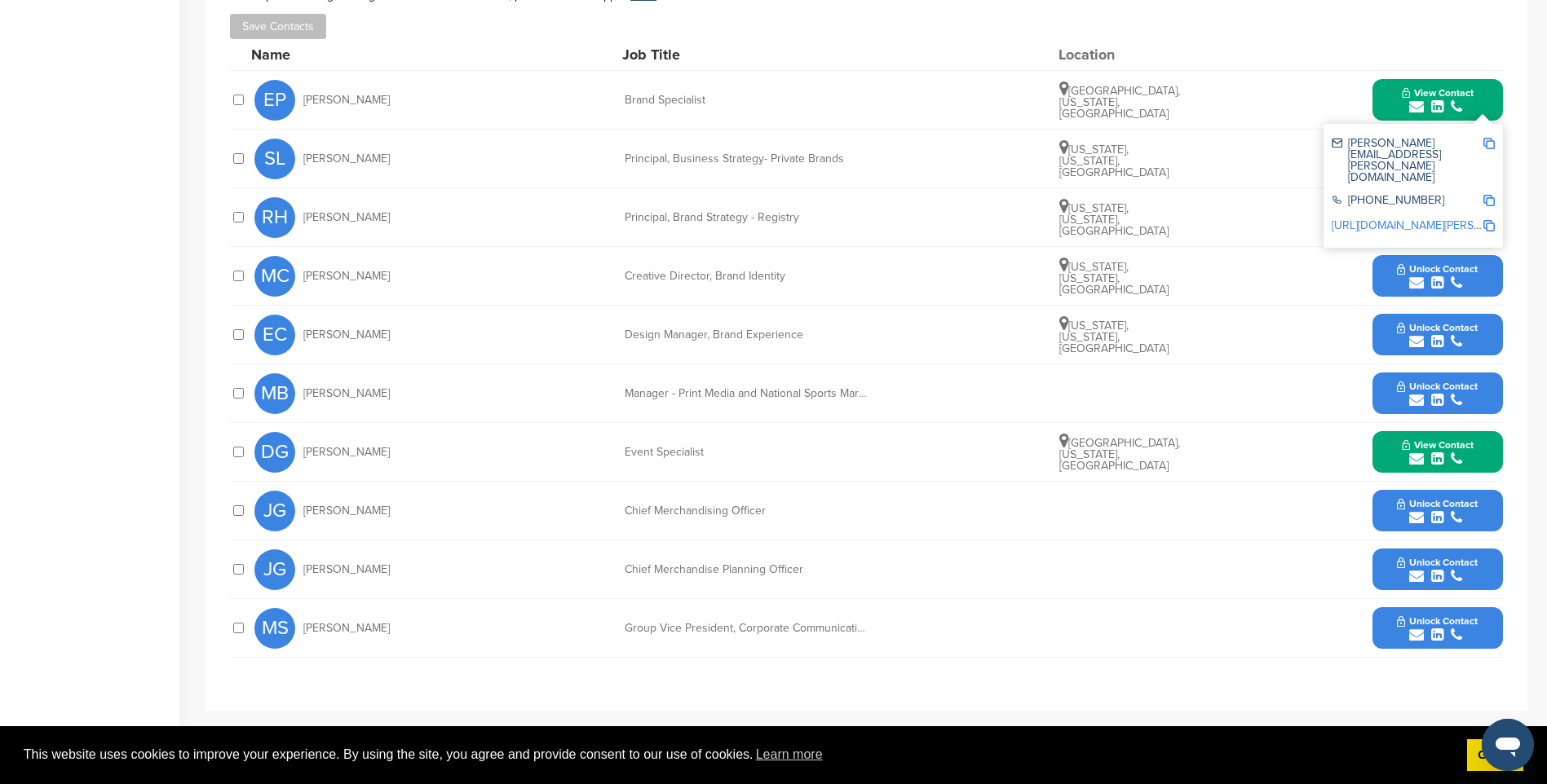
scroll to position [734, 0]
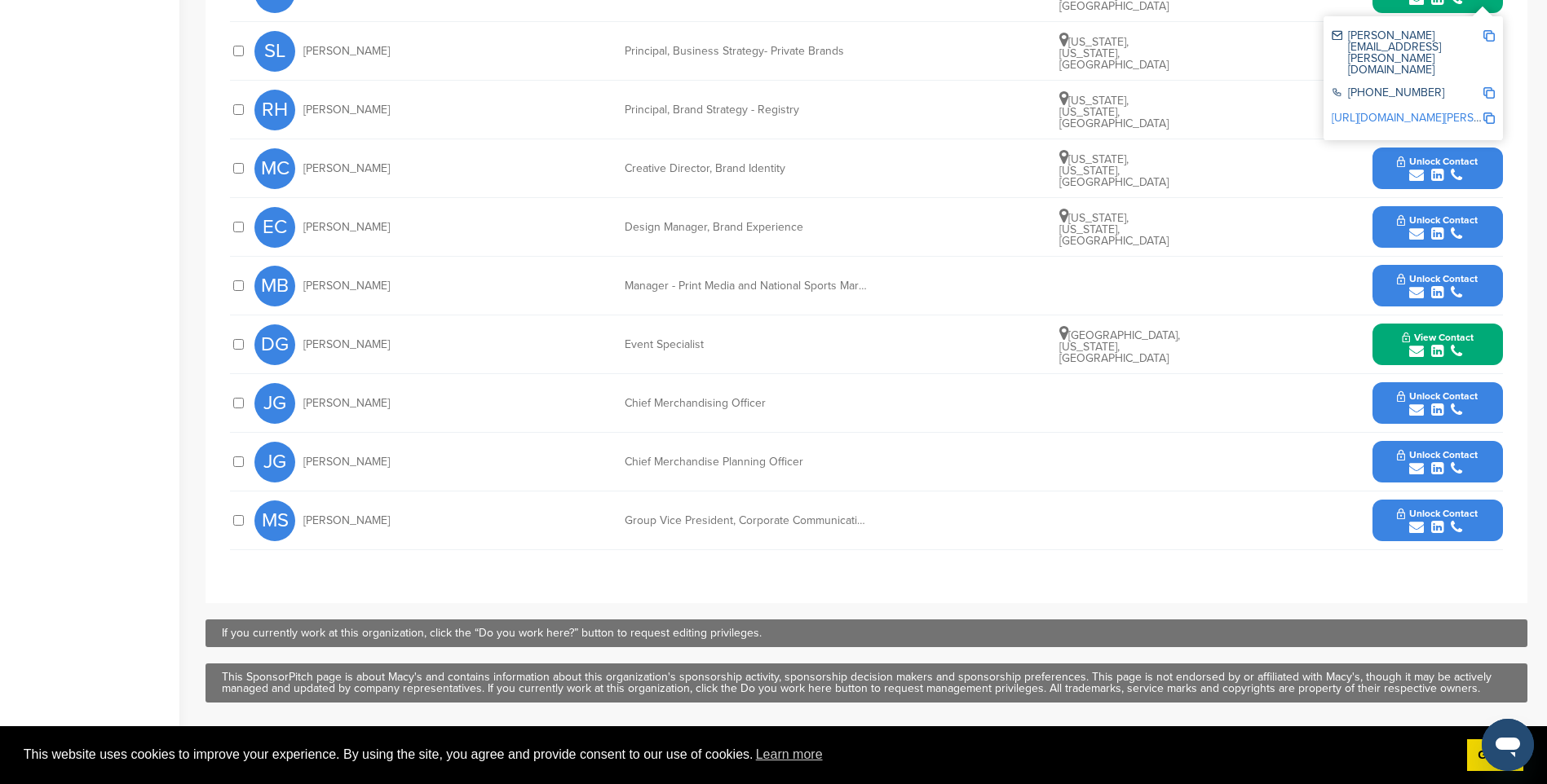
click at [1445, 521] on div "submit" at bounding box center [1437, 527] width 80 height 16
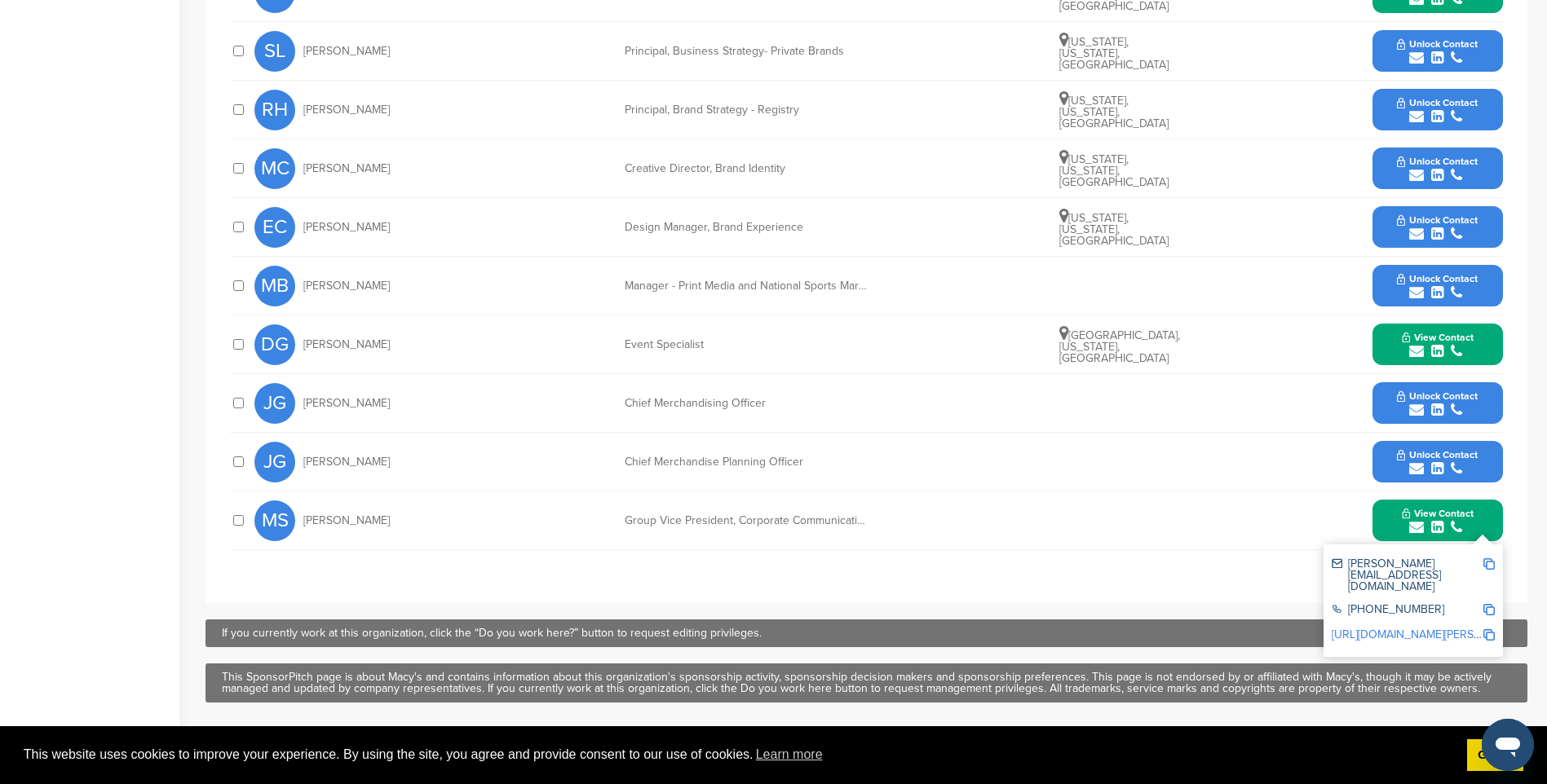
click at [1493, 561] on img at bounding box center [1488, 564] width 11 height 11
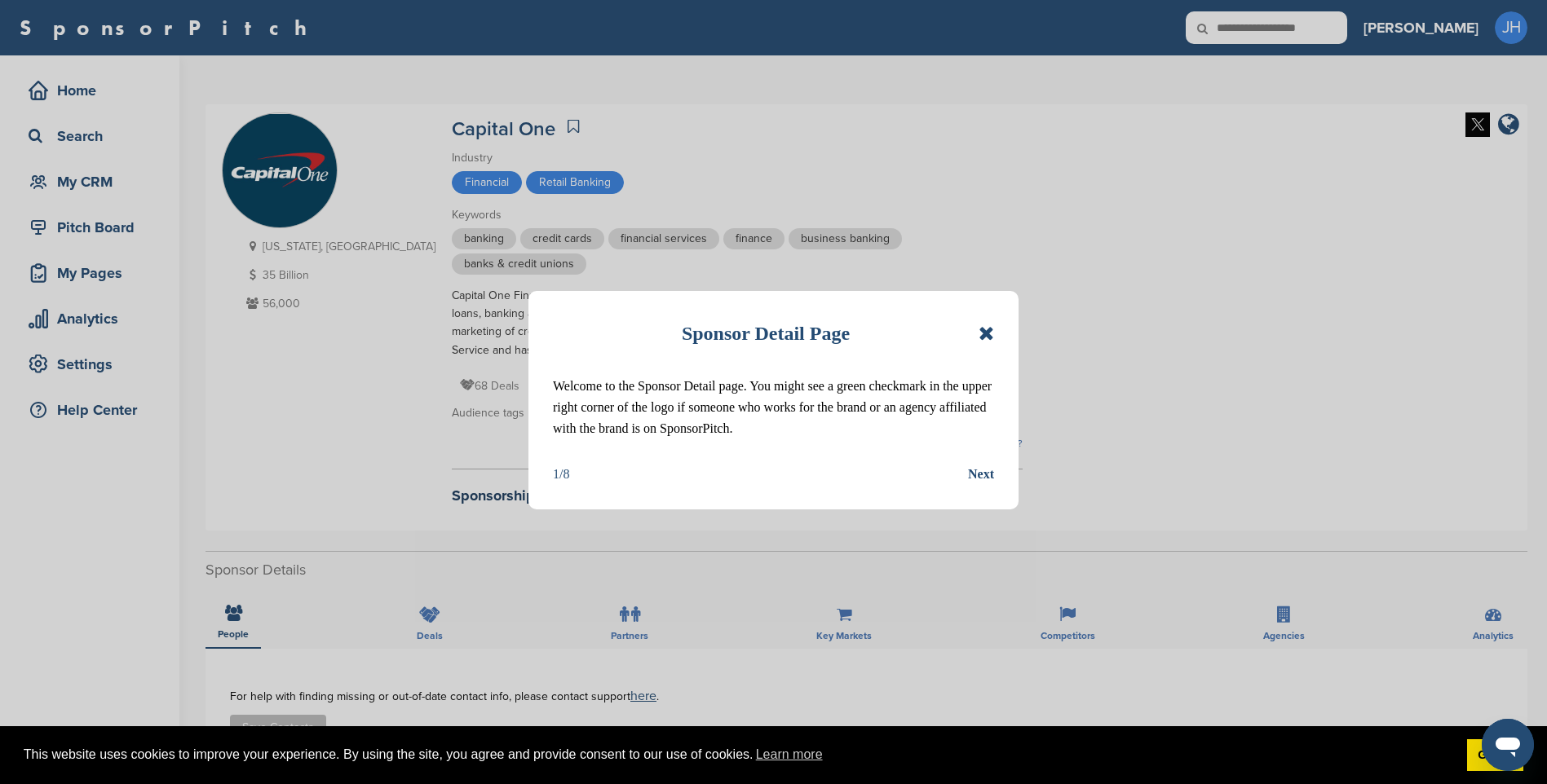
click at [990, 331] on icon at bounding box center [986, 333] width 16 height 19
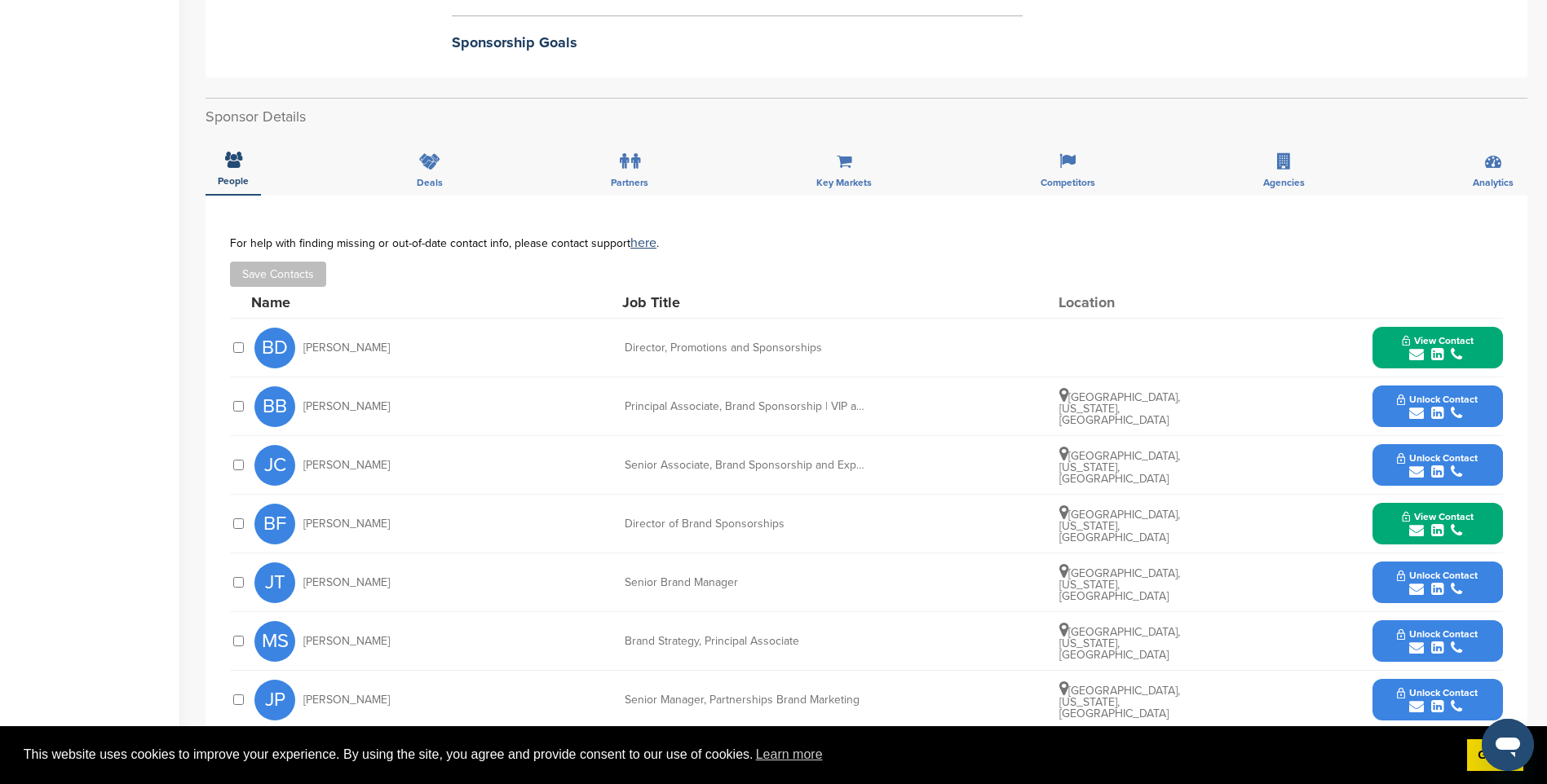
scroll to position [489, 0]
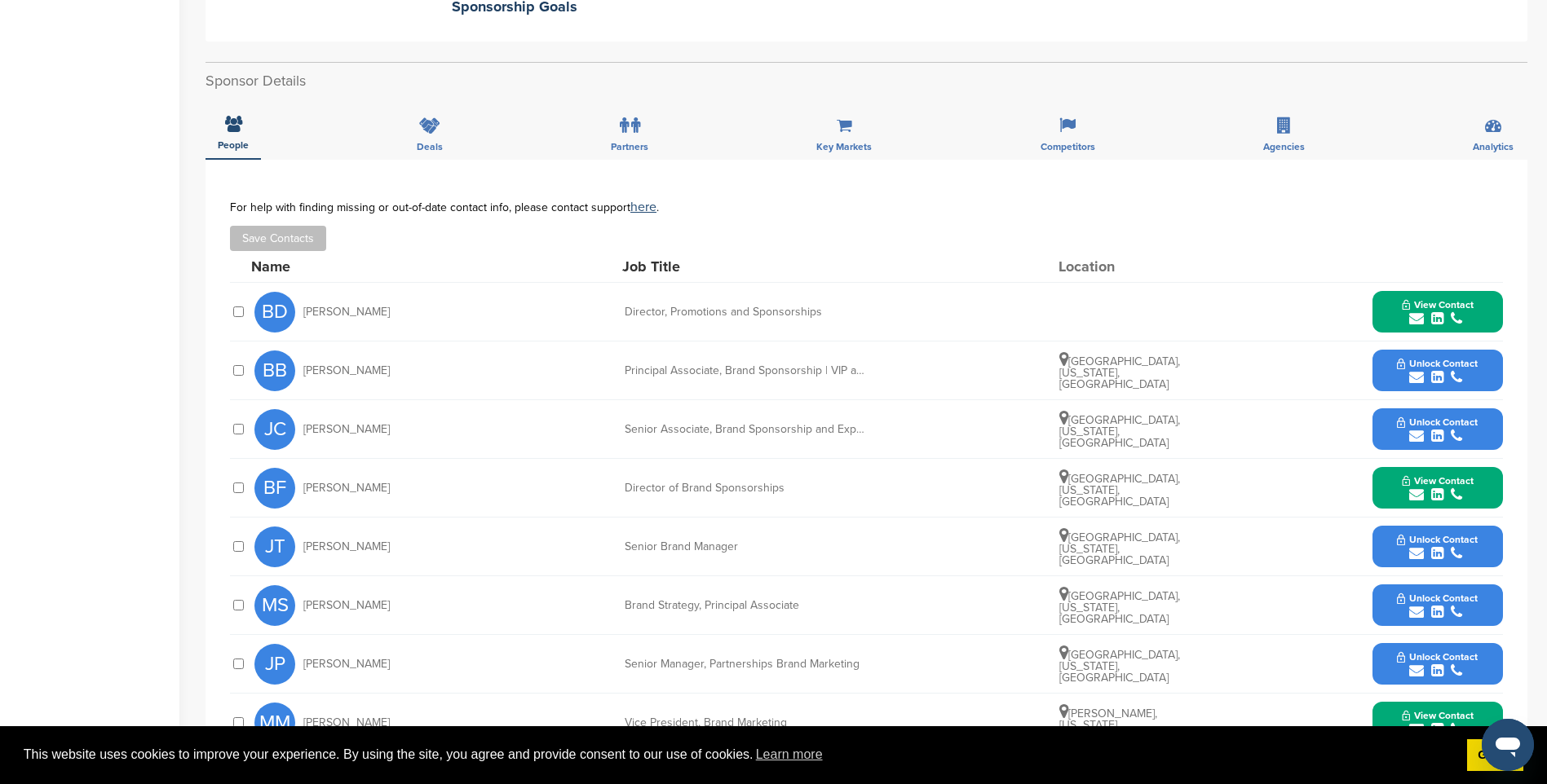
click at [1453, 304] on span "View Contact" at bounding box center [1437, 304] width 71 height 11
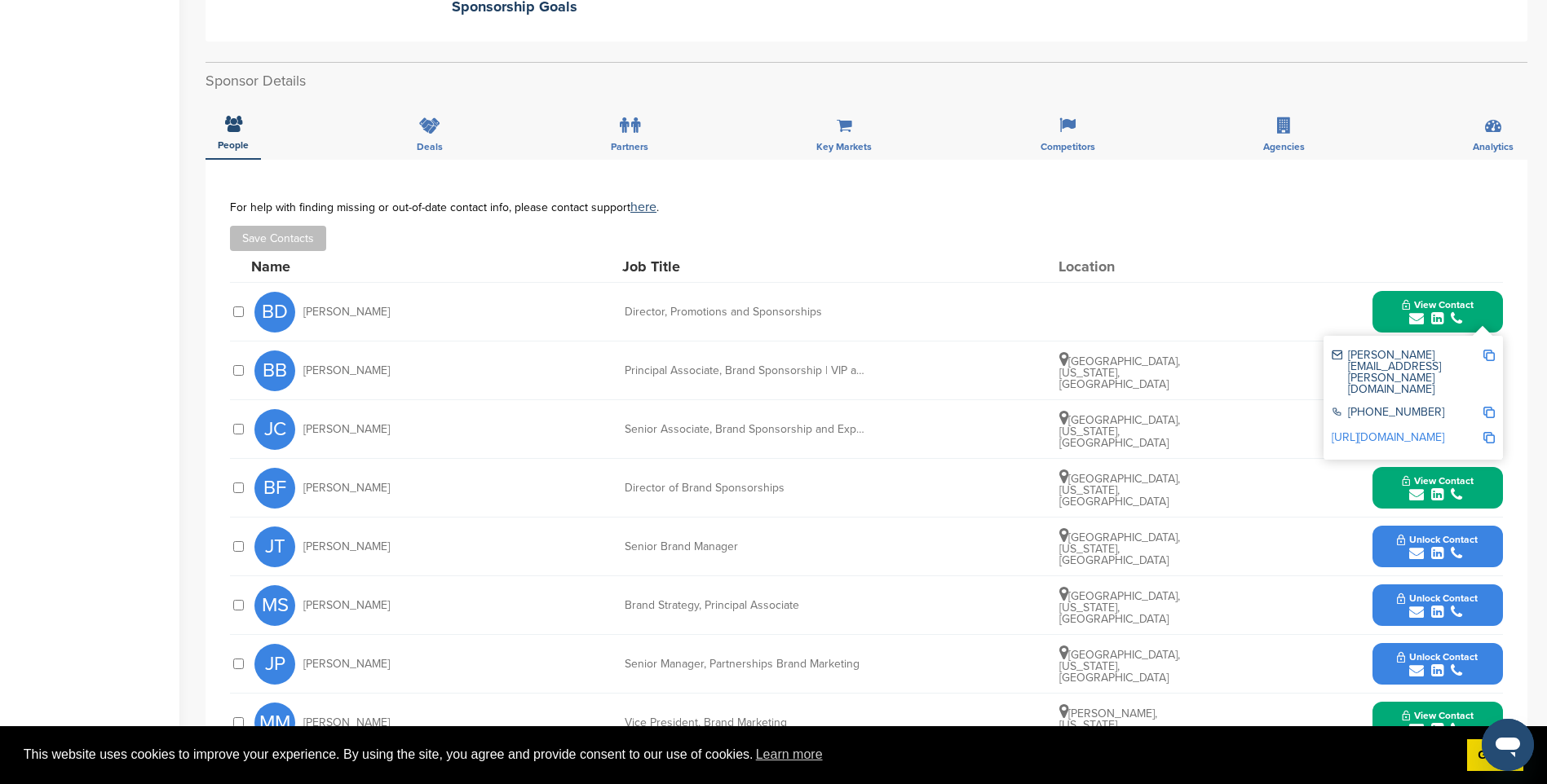
click at [1489, 351] on img at bounding box center [1488, 355] width 11 height 11
drag, startPoint x: 1433, startPoint y: 316, endPoint x: 1442, endPoint y: 336, distance: 21.9
click at [1433, 316] on icon "submit" at bounding box center [1436, 319] width 12 height 15
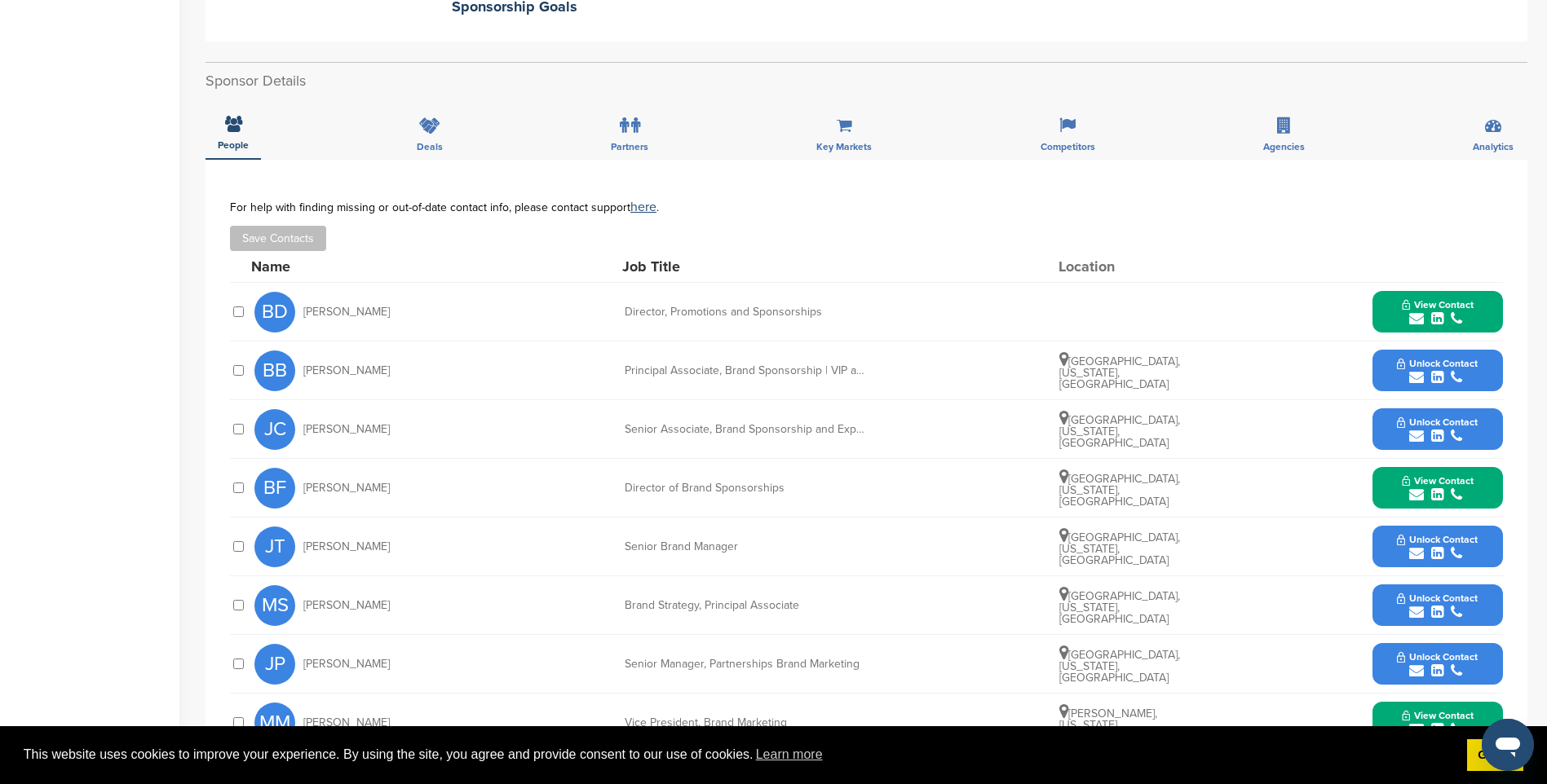
click at [1462, 366] on span "Unlock Contact" at bounding box center [1437, 364] width 80 height 11
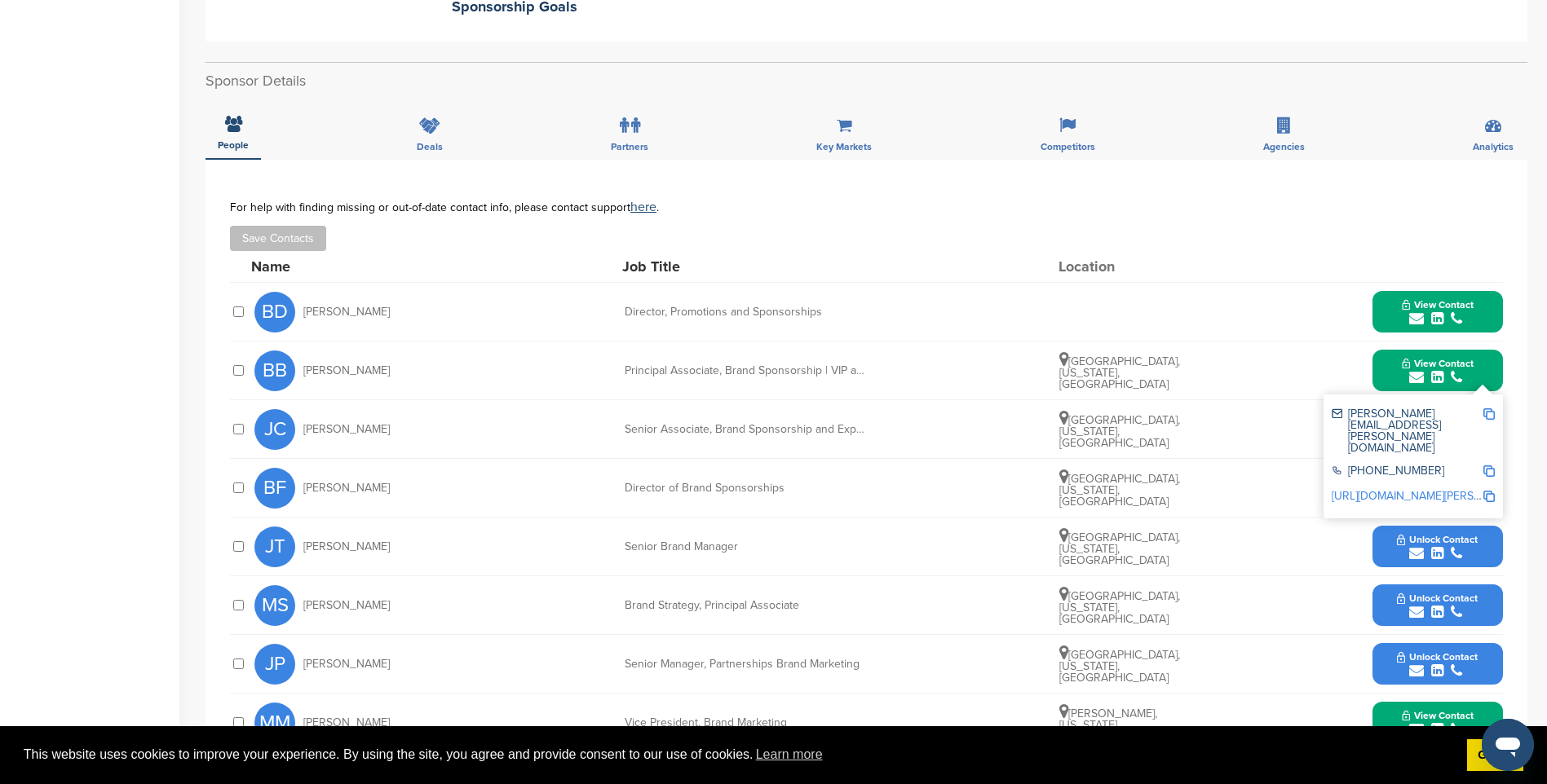
click at [1490, 411] on img at bounding box center [1488, 414] width 11 height 11
drag, startPoint x: 1449, startPoint y: 356, endPoint x: 1484, endPoint y: 408, distance: 62.7
click at [1449, 356] on button "View Contact" at bounding box center [1437, 371] width 111 height 49
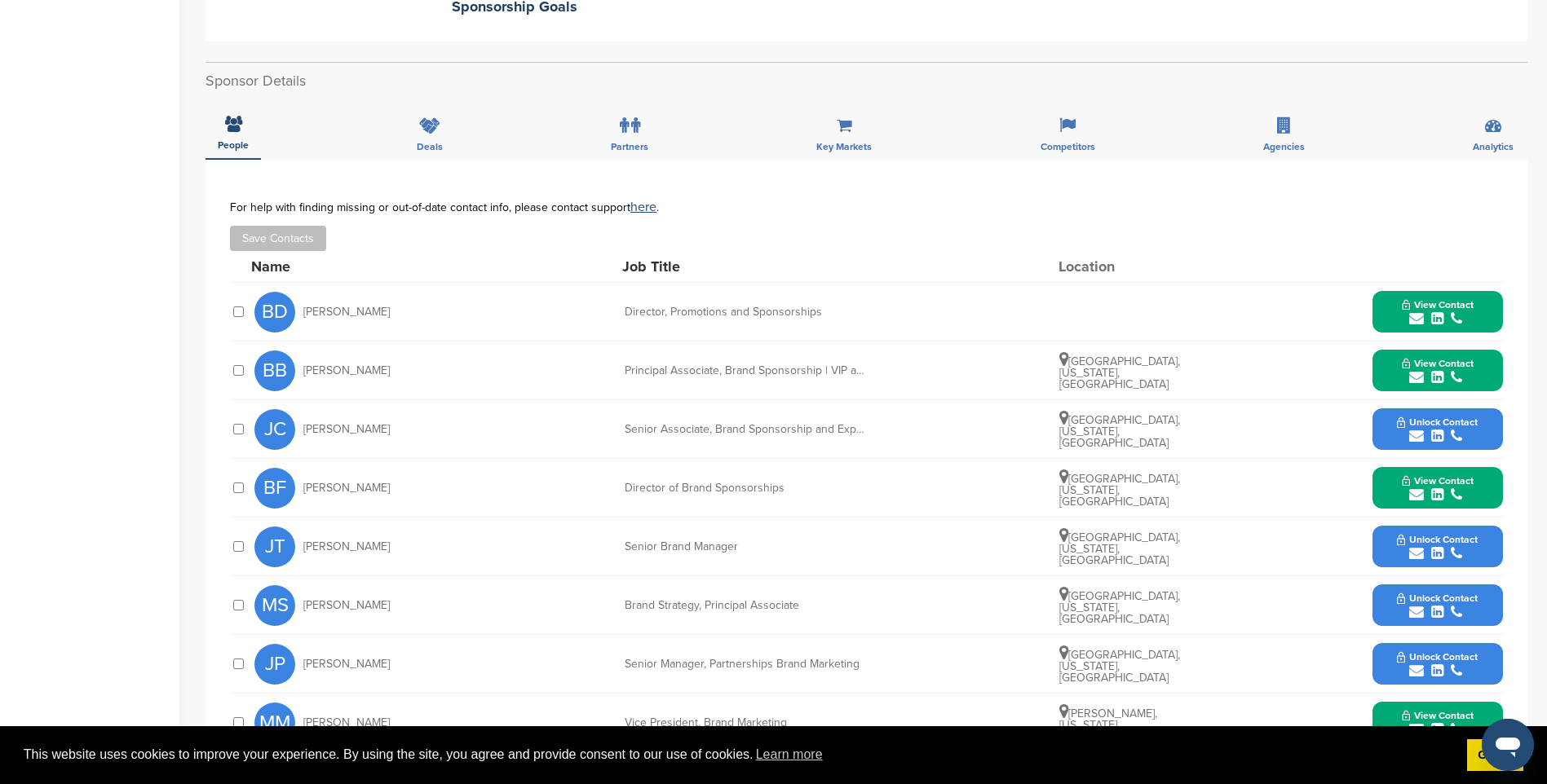
click at [1489, 424] on button "Unlock Contact" at bounding box center [1436, 429] width 120 height 49
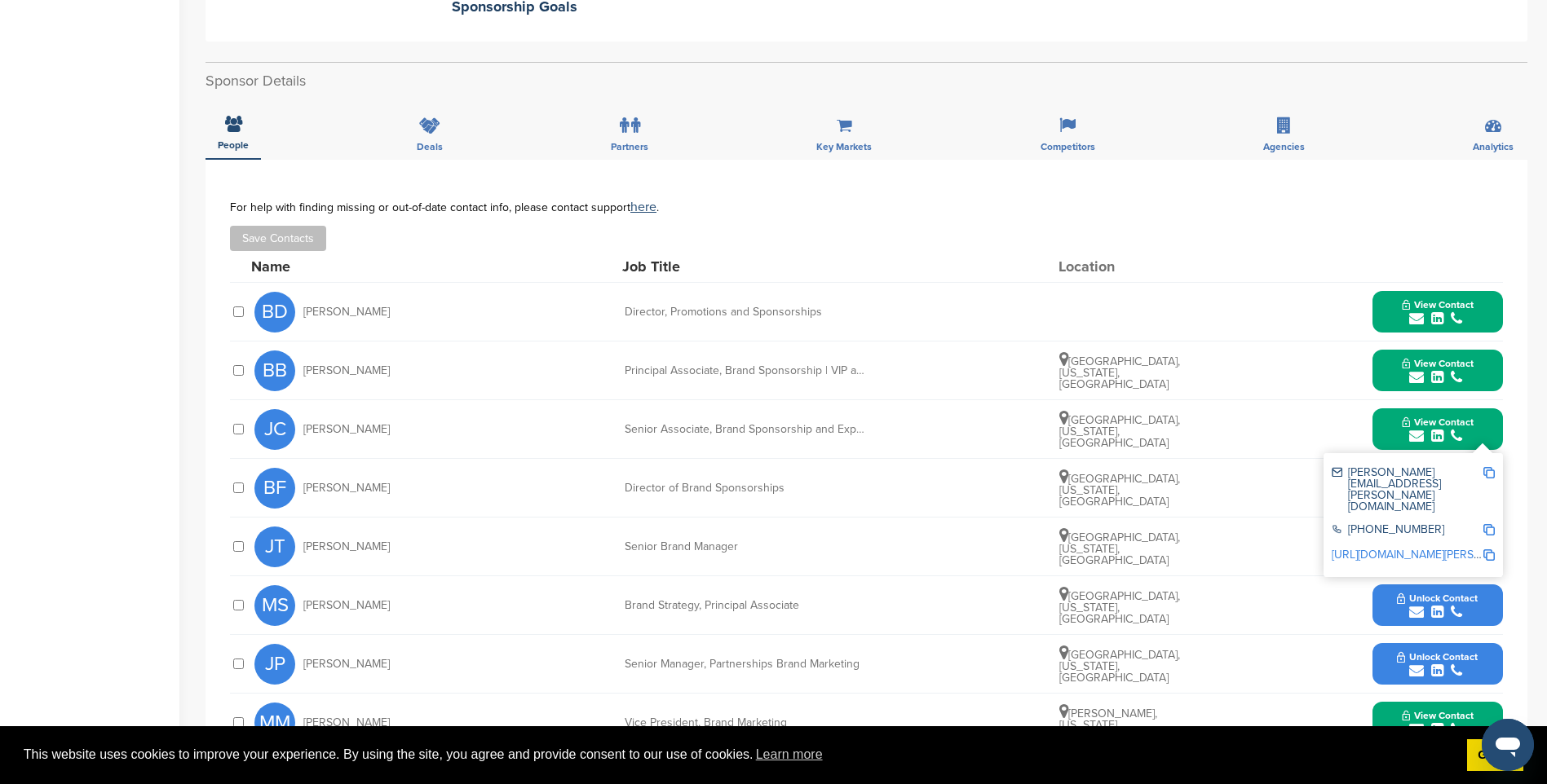
click at [1484, 471] on img at bounding box center [1488, 472] width 11 height 11
drag, startPoint x: 1417, startPoint y: 434, endPoint x: 1423, endPoint y: 442, distance: 10.0
click at [1417, 434] on icon "submit" at bounding box center [1416, 436] width 15 height 15
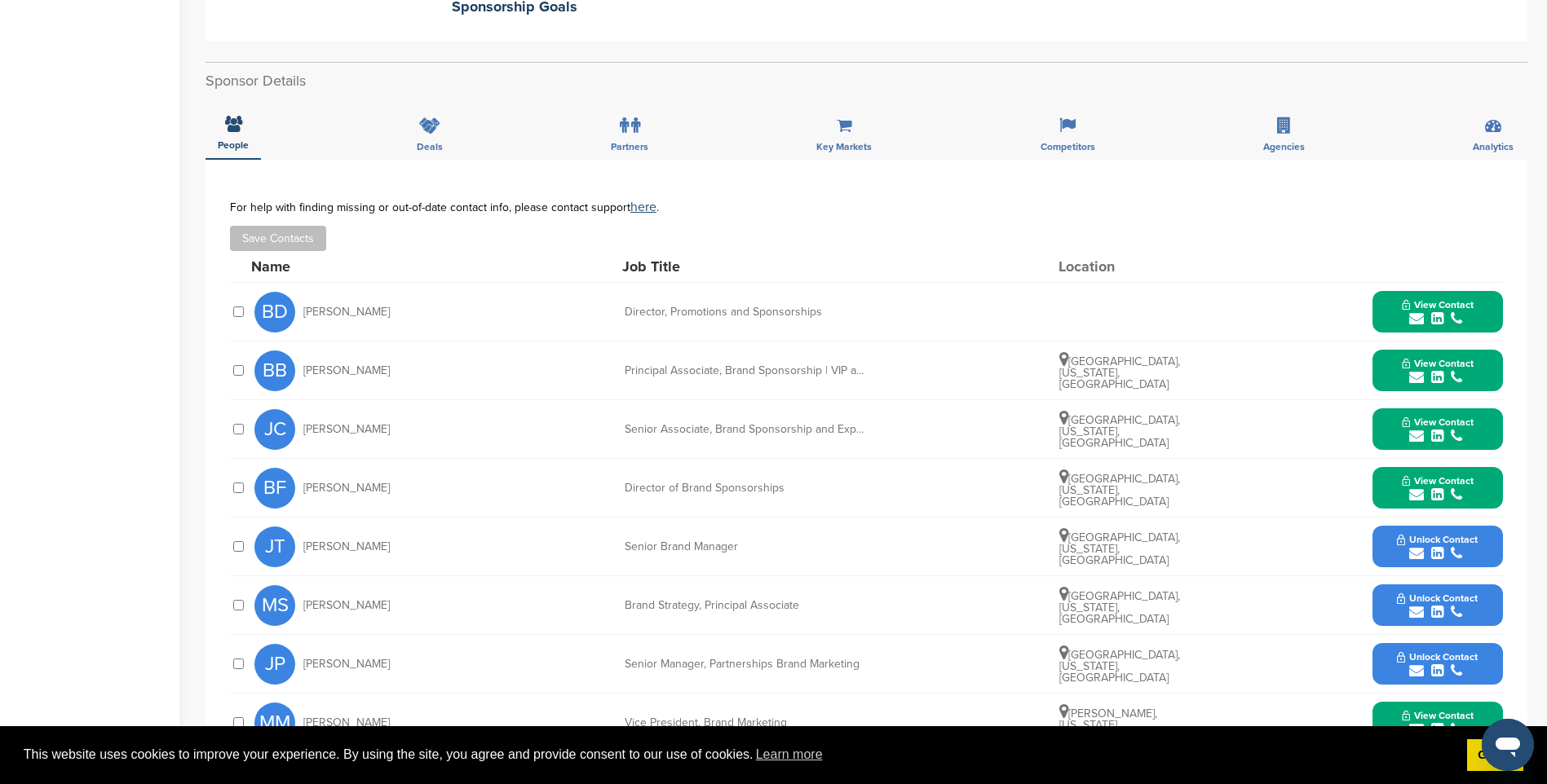
click at [1449, 484] on span "View Contact" at bounding box center [1437, 481] width 71 height 11
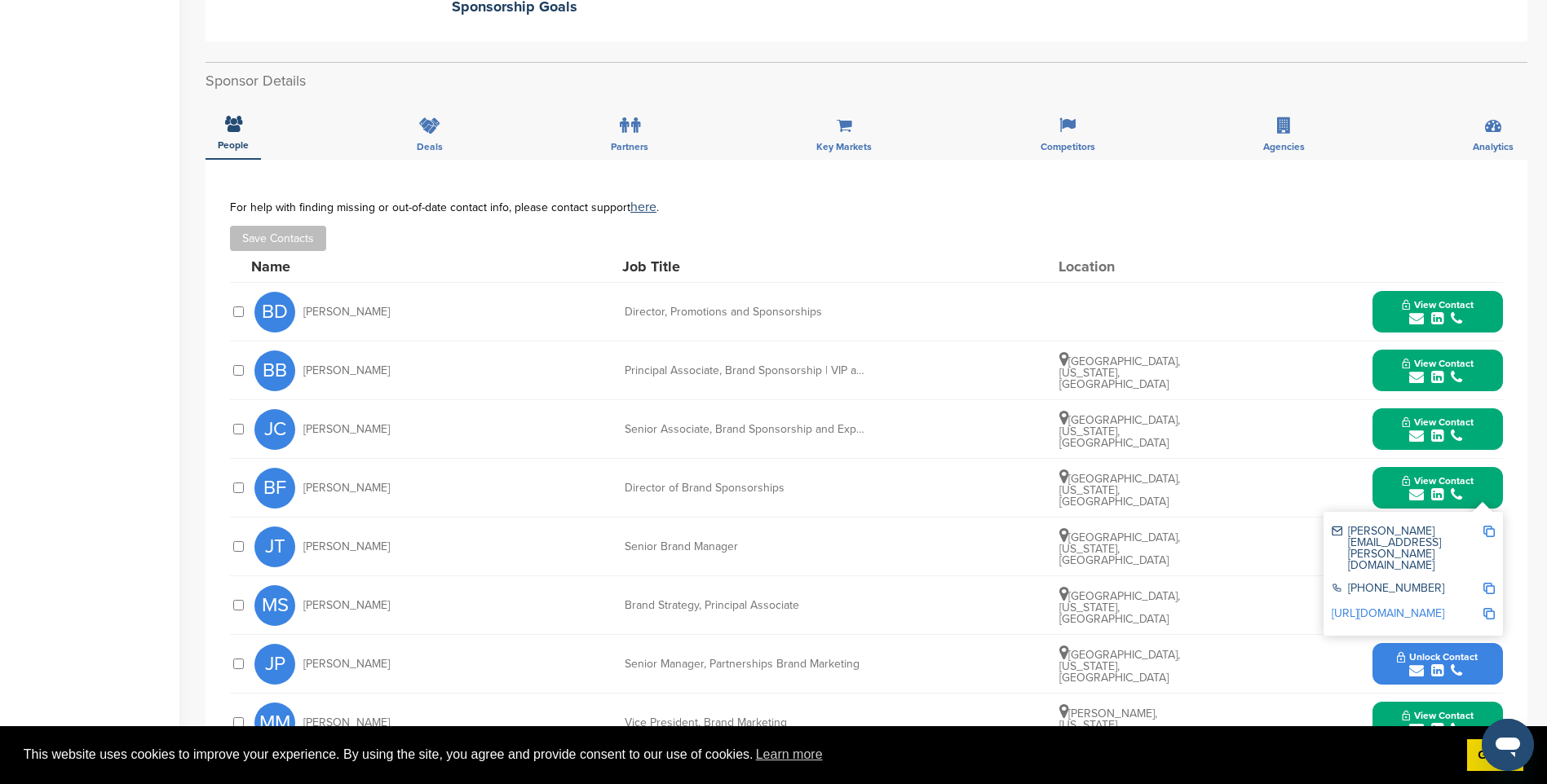
click at [1486, 532] on img at bounding box center [1488, 531] width 11 height 11
click at [1435, 481] on span "View Contact" at bounding box center [1437, 481] width 71 height 11
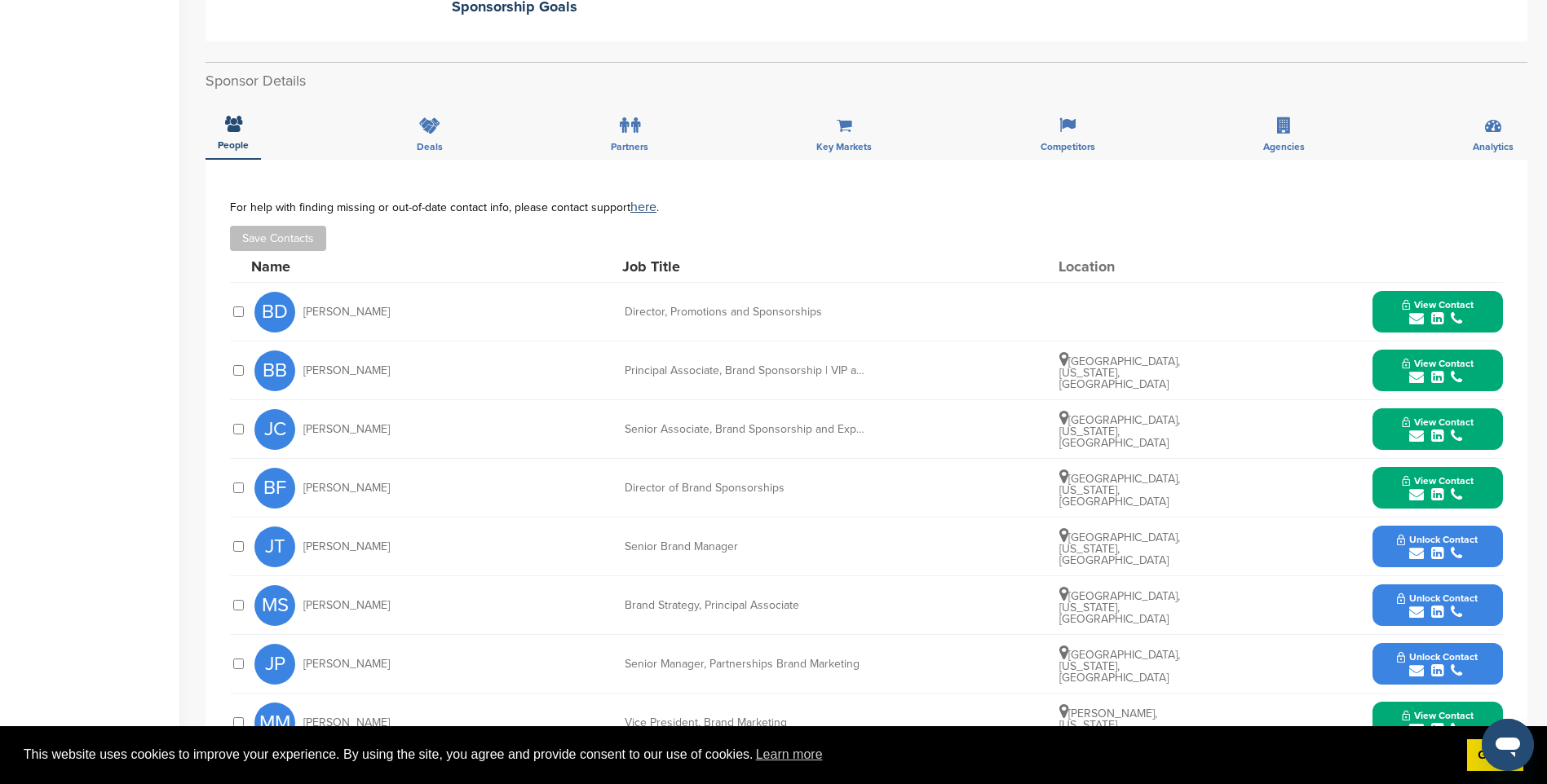
click at [1454, 548] on icon "submit" at bounding box center [1456, 554] width 11 height 15
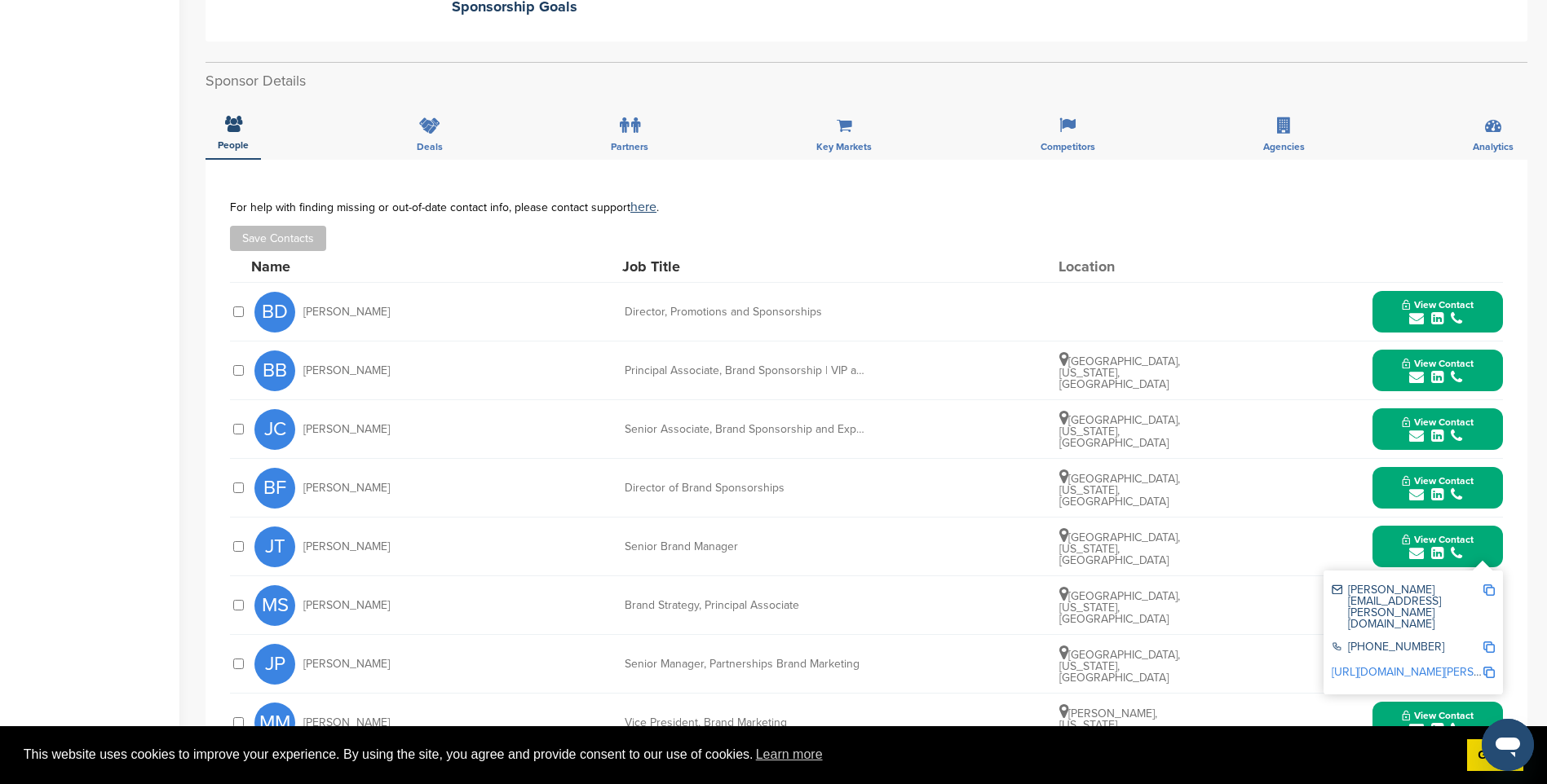
click at [1492, 588] on img at bounding box center [1488, 589] width 11 height 11
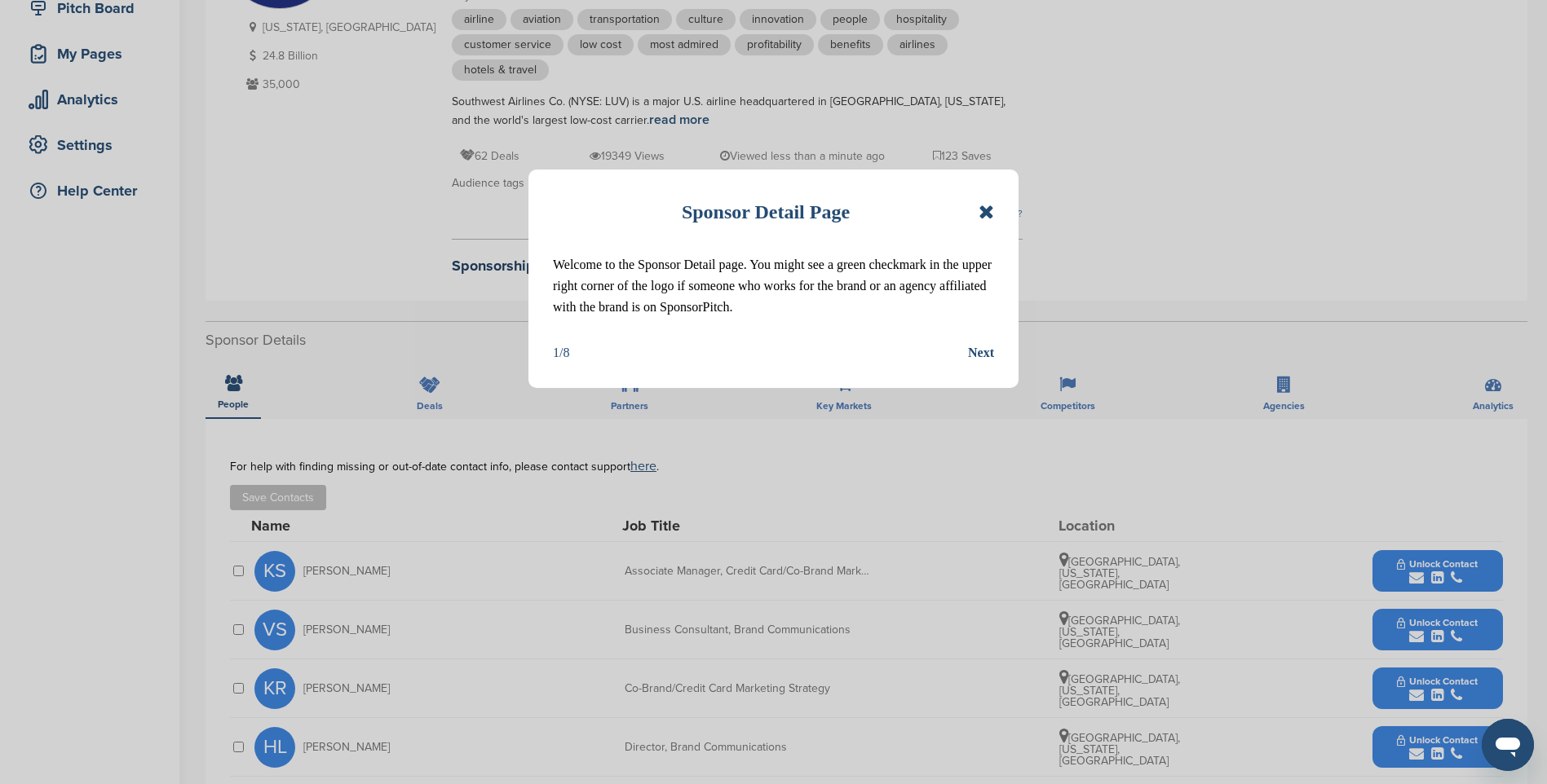
scroll to position [245, 0]
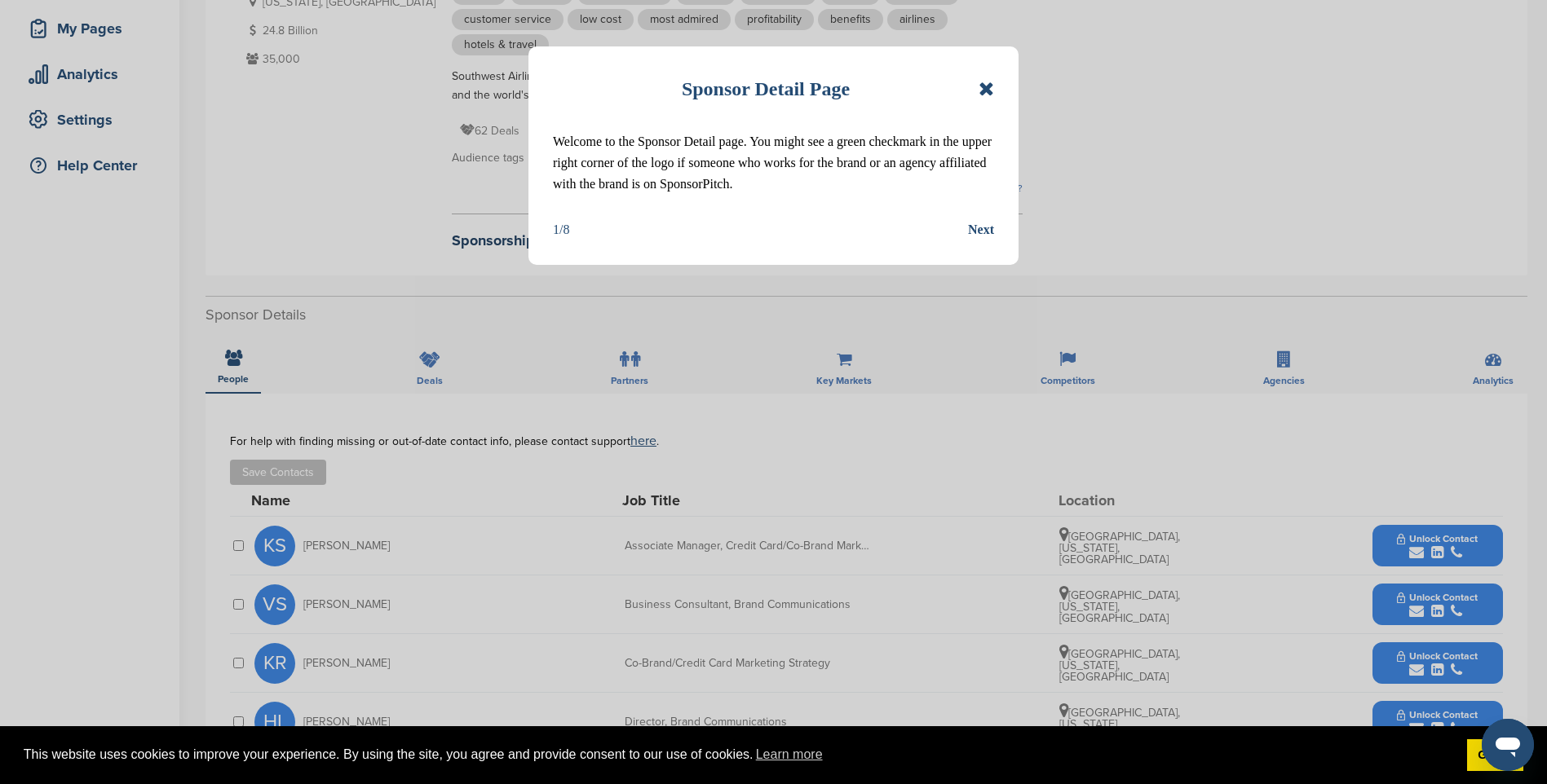
click at [992, 90] on icon at bounding box center [986, 89] width 16 height 19
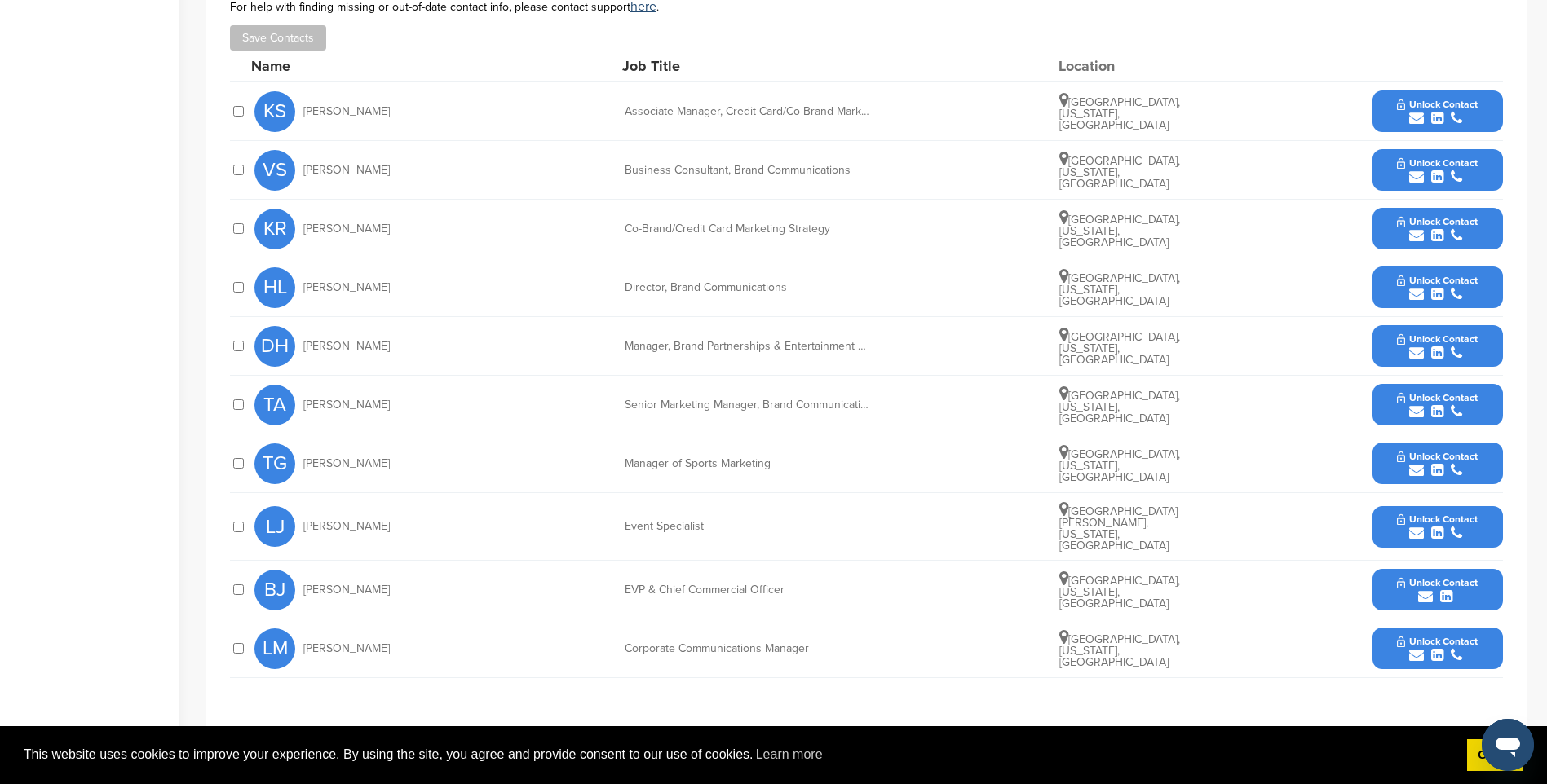
scroll to position [652, 0]
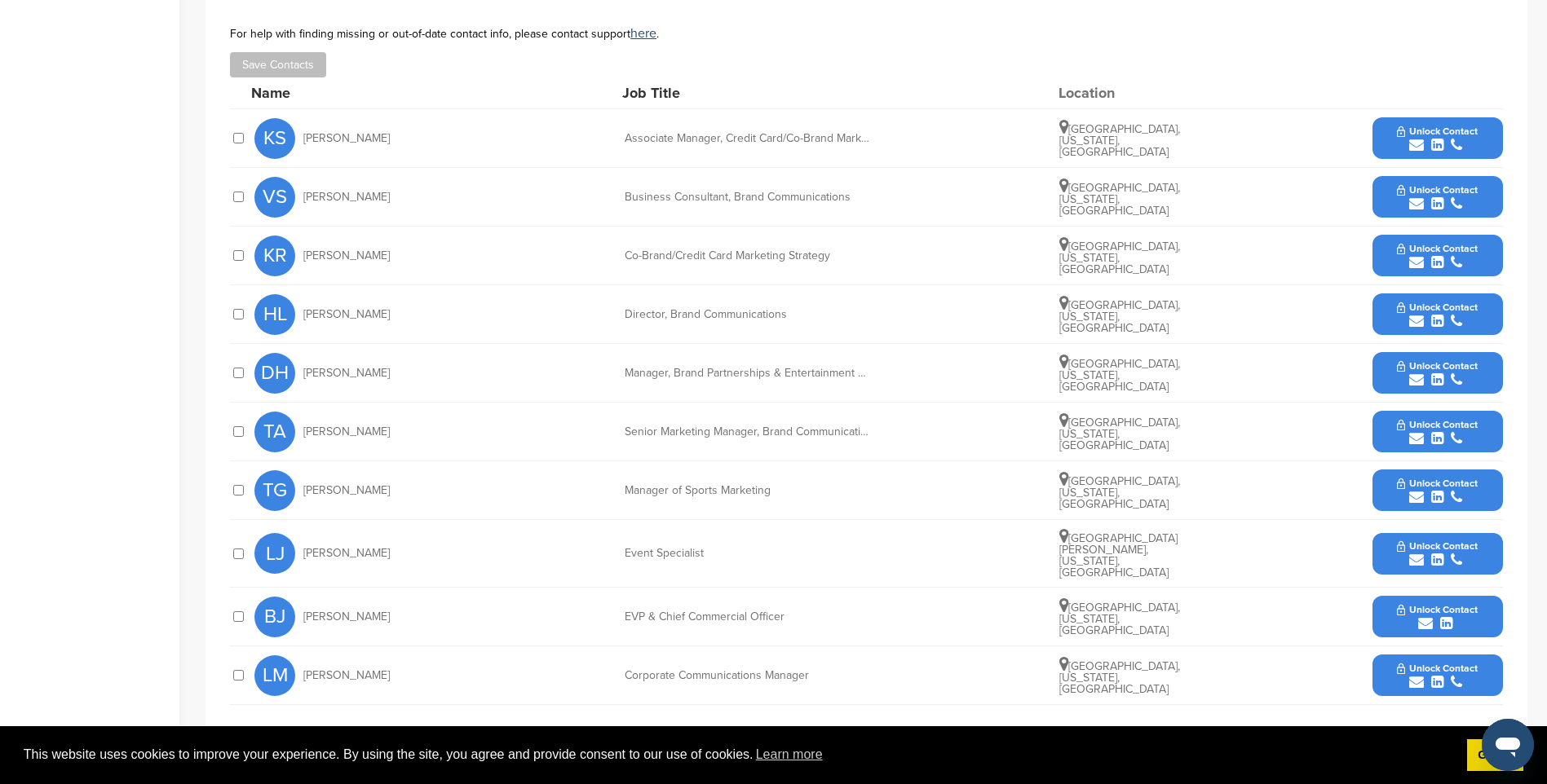
click at [1458, 367] on span "Unlock Contact" at bounding box center [1437, 366] width 80 height 11
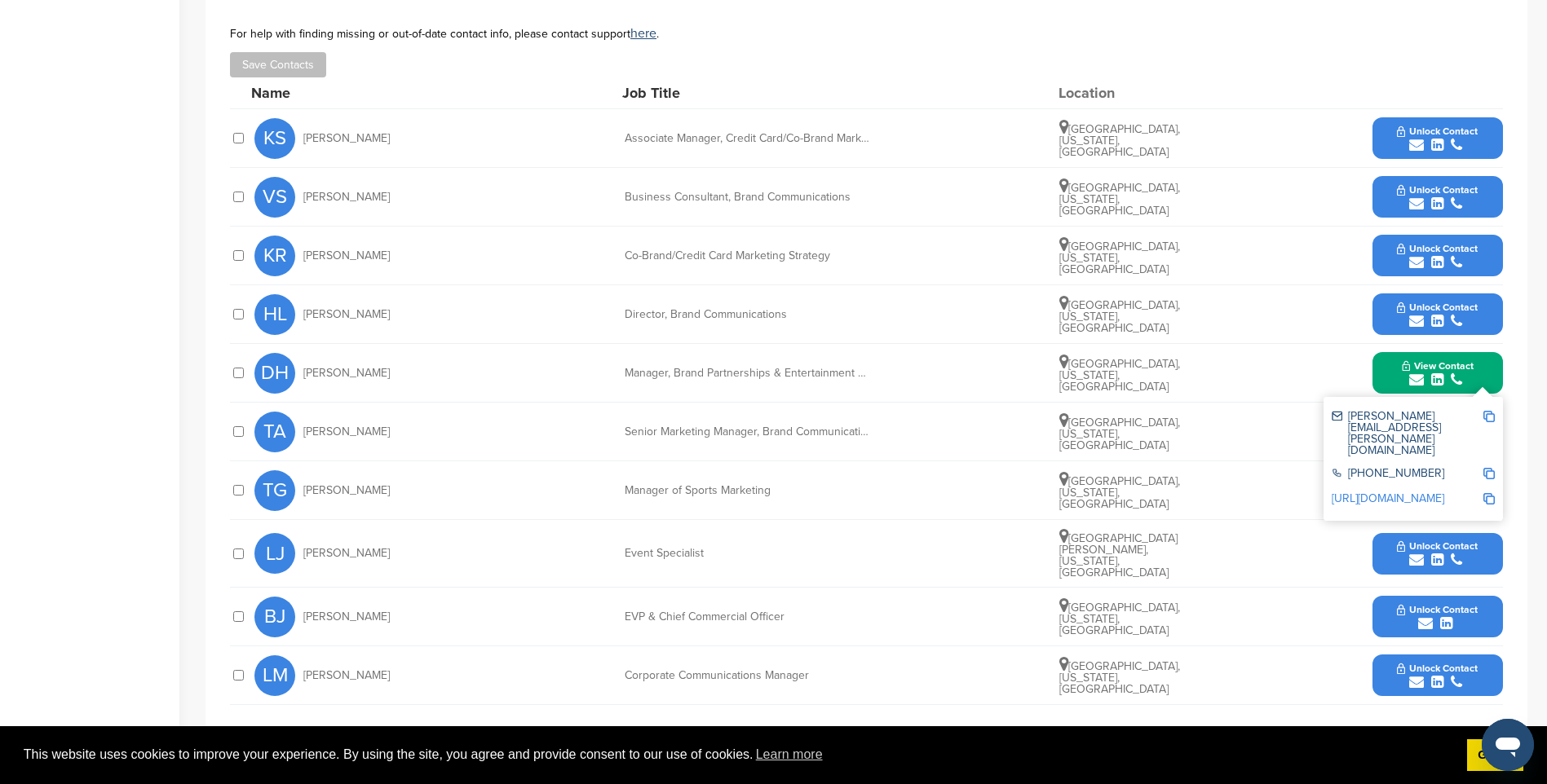
drag, startPoint x: 1491, startPoint y: 414, endPoint x: 1467, endPoint y: 407, distance: 25.0
click at [1489, 411] on img at bounding box center [1488, 417] width 11 height 11
click at [1422, 364] on span "View Contact" at bounding box center [1437, 366] width 71 height 11
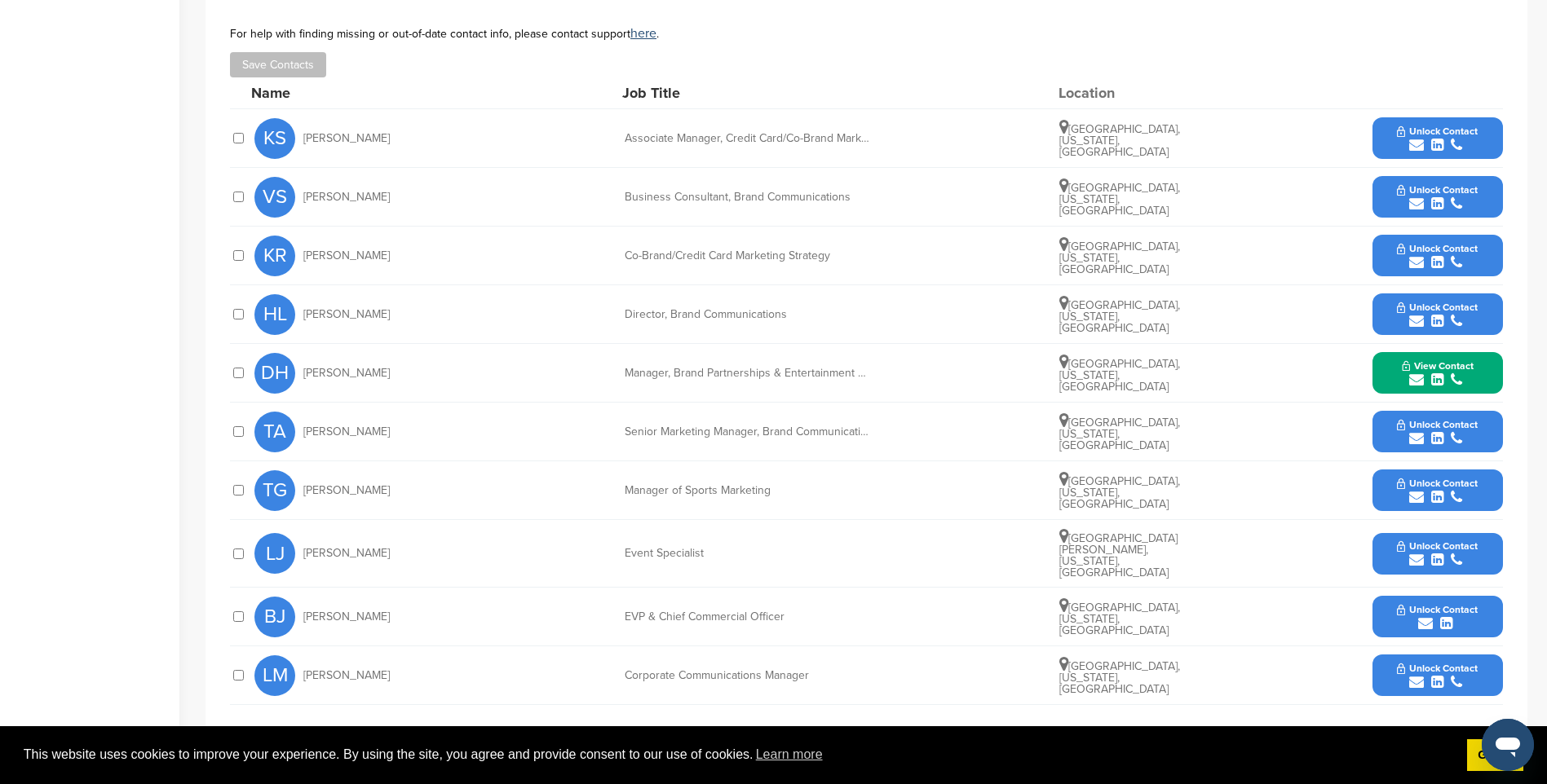
click at [1429, 419] on span "Unlock Contact" at bounding box center [1437, 424] width 80 height 11
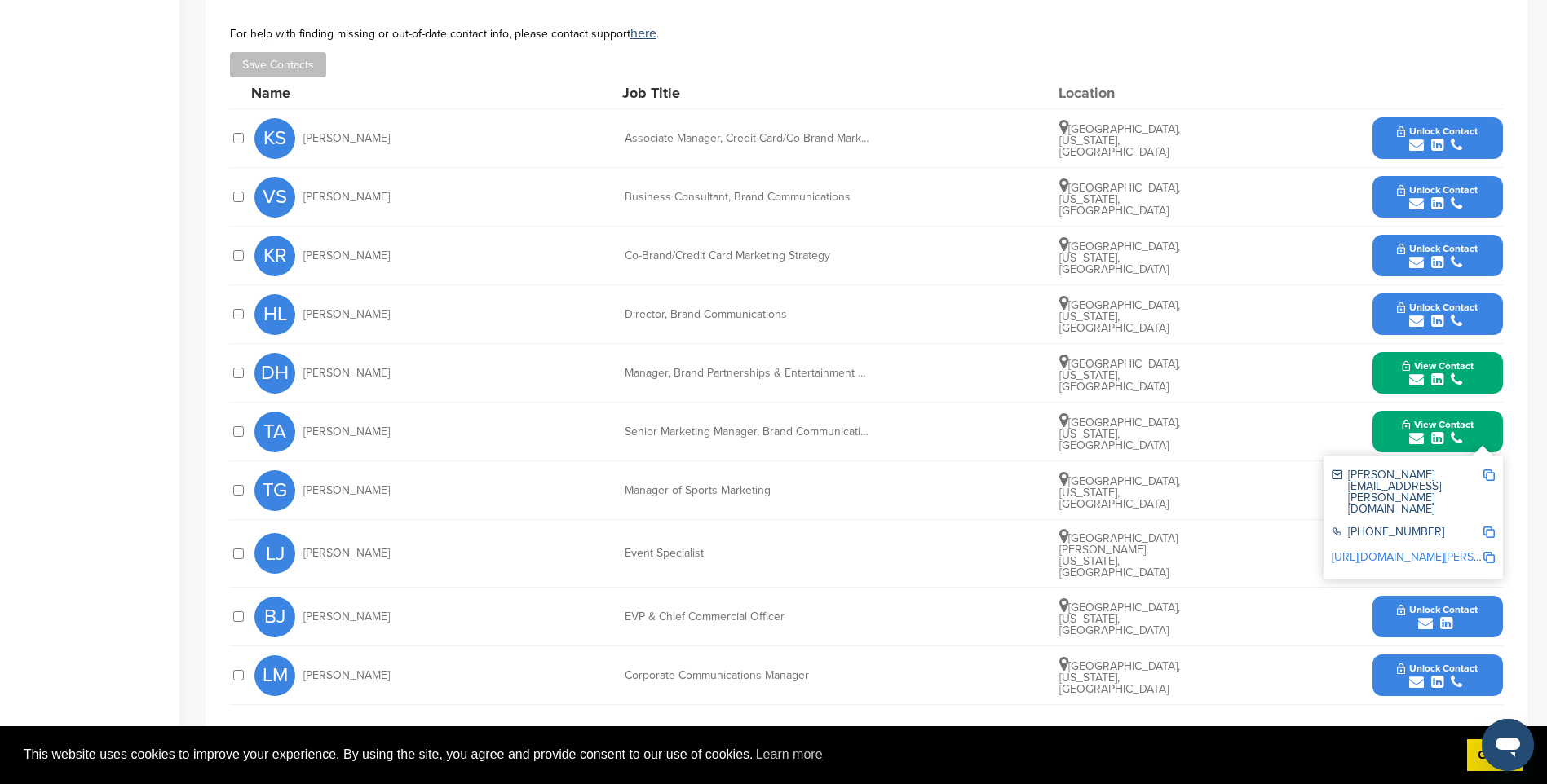
click at [1491, 471] on img at bounding box center [1488, 475] width 11 height 11
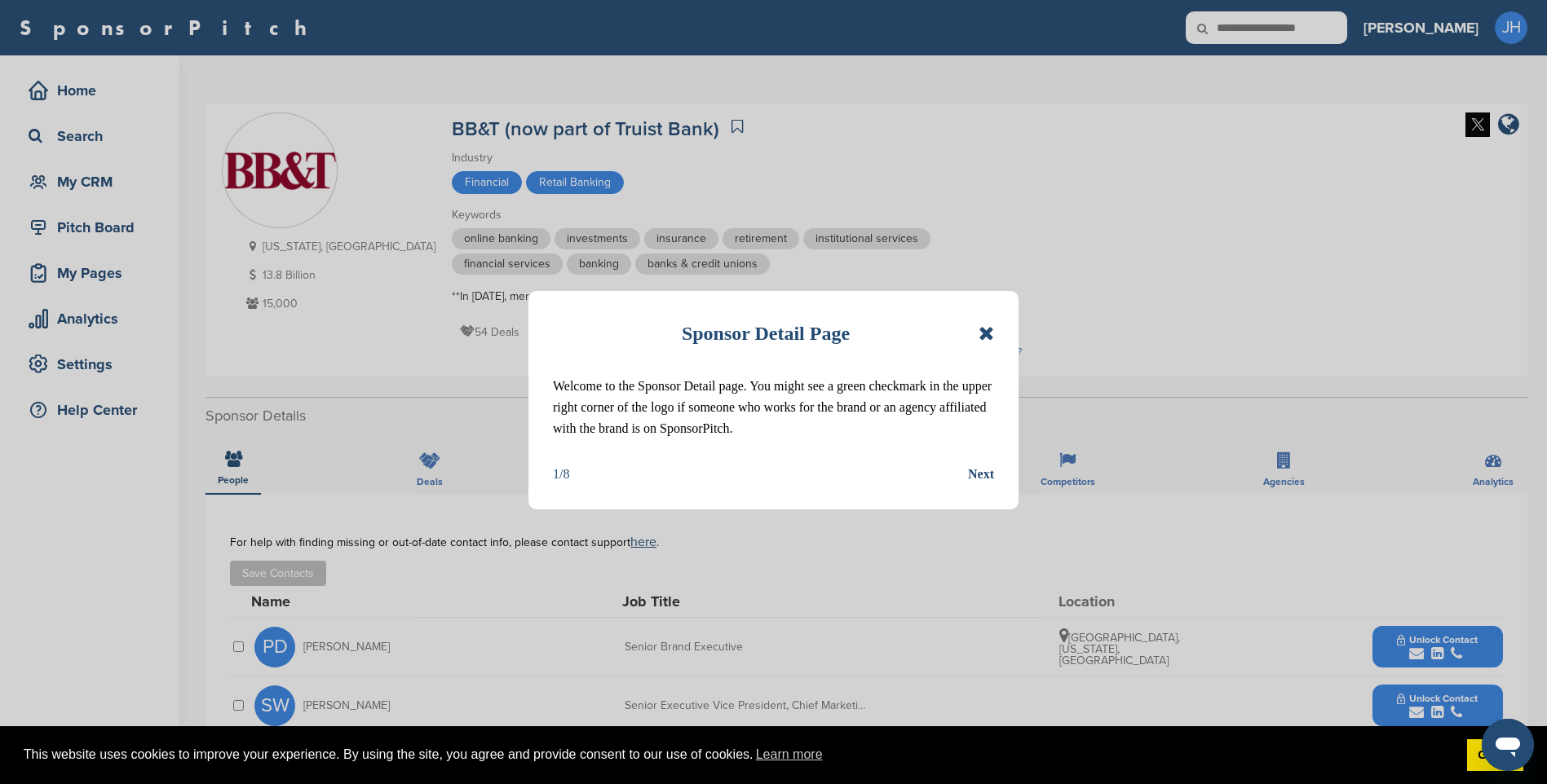
drag, startPoint x: 989, startPoint y: 334, endPoint x: 996, endPoint y: 320, distance: 15.7
click at [989, 334] on icon at bounding box center [986, 333] width 16 height 19
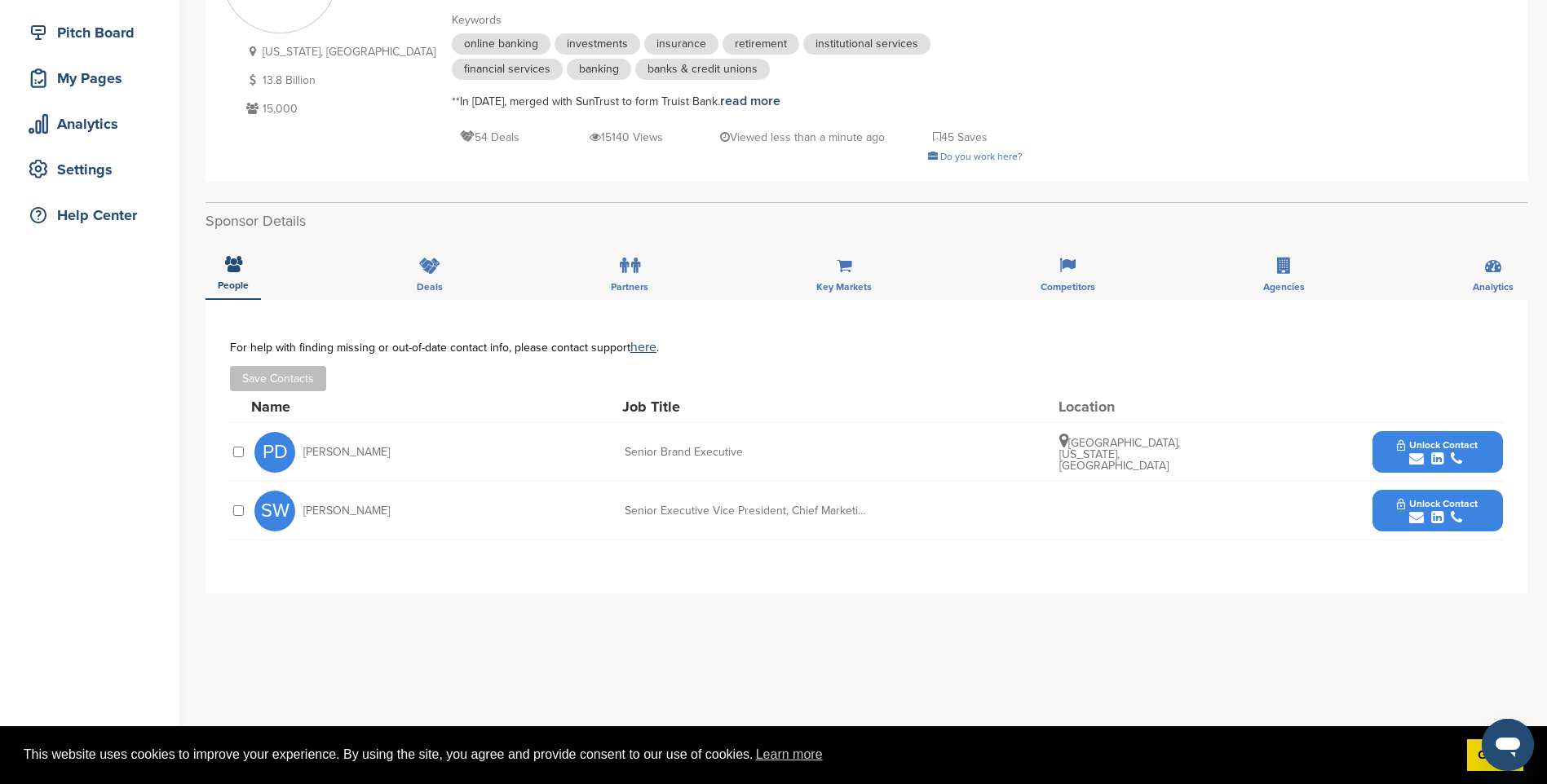
scroll to position [245, 0]
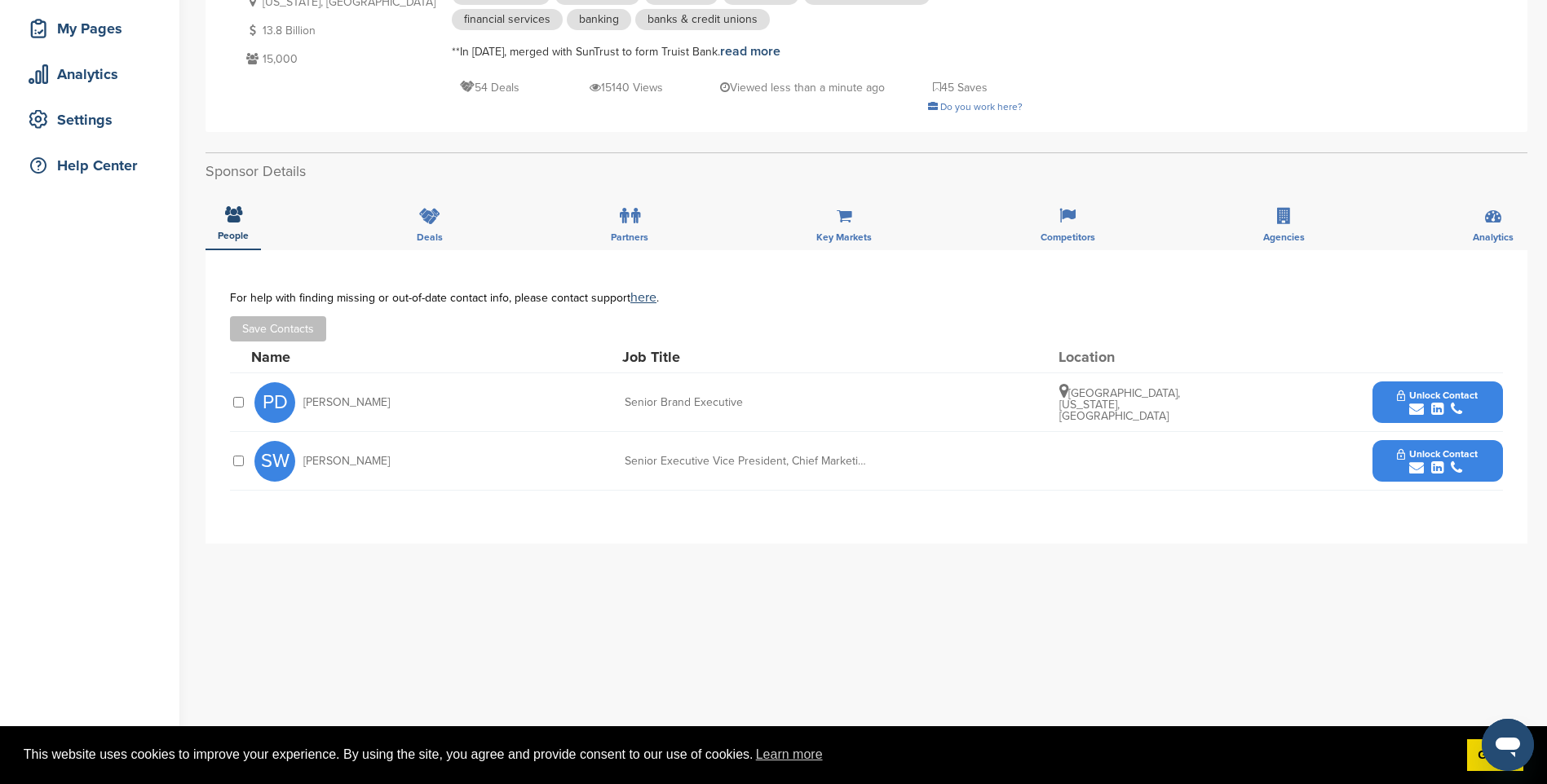
click at [1441, 403] on icon "submit" at bounding box center [1436, 409] width 12 height 15
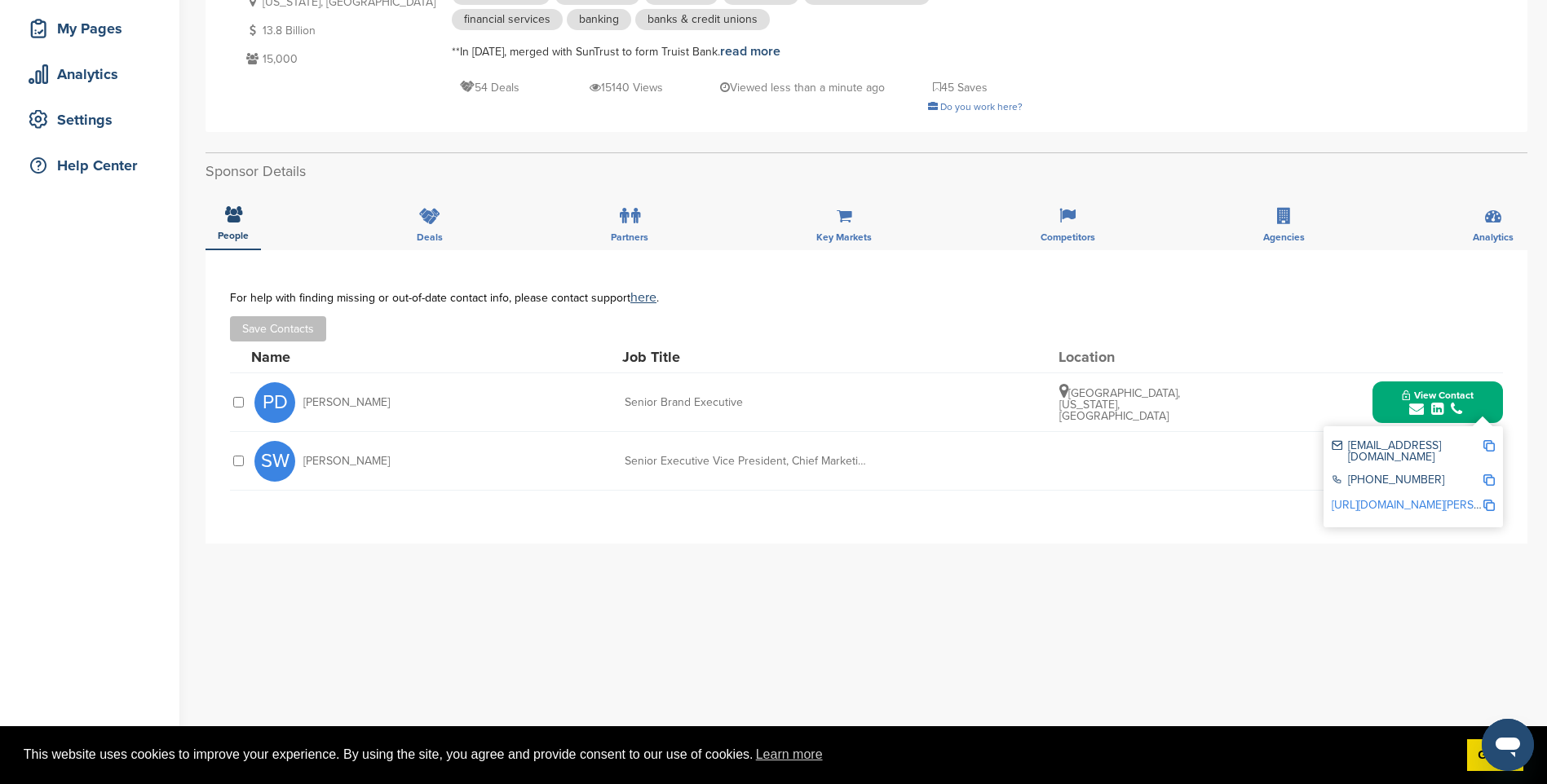
click at [1488, 443] on img at bounding box center [1488, 446] width 11 height 11
click at [1486, 445] on img at bounding box center [1488, 446] width 11 height 11
drag, startPoint x: 1426, startPoint y: 412, endPoint x: 1440, endPoint y: 432, distance: 24.4
click at [1427, 412] on div "submit" at bounding box center [1437, 409] width 71 height 16
click at [1451, 461] on icon "submit" at bounding box center [1456, 468] width 11 height 15
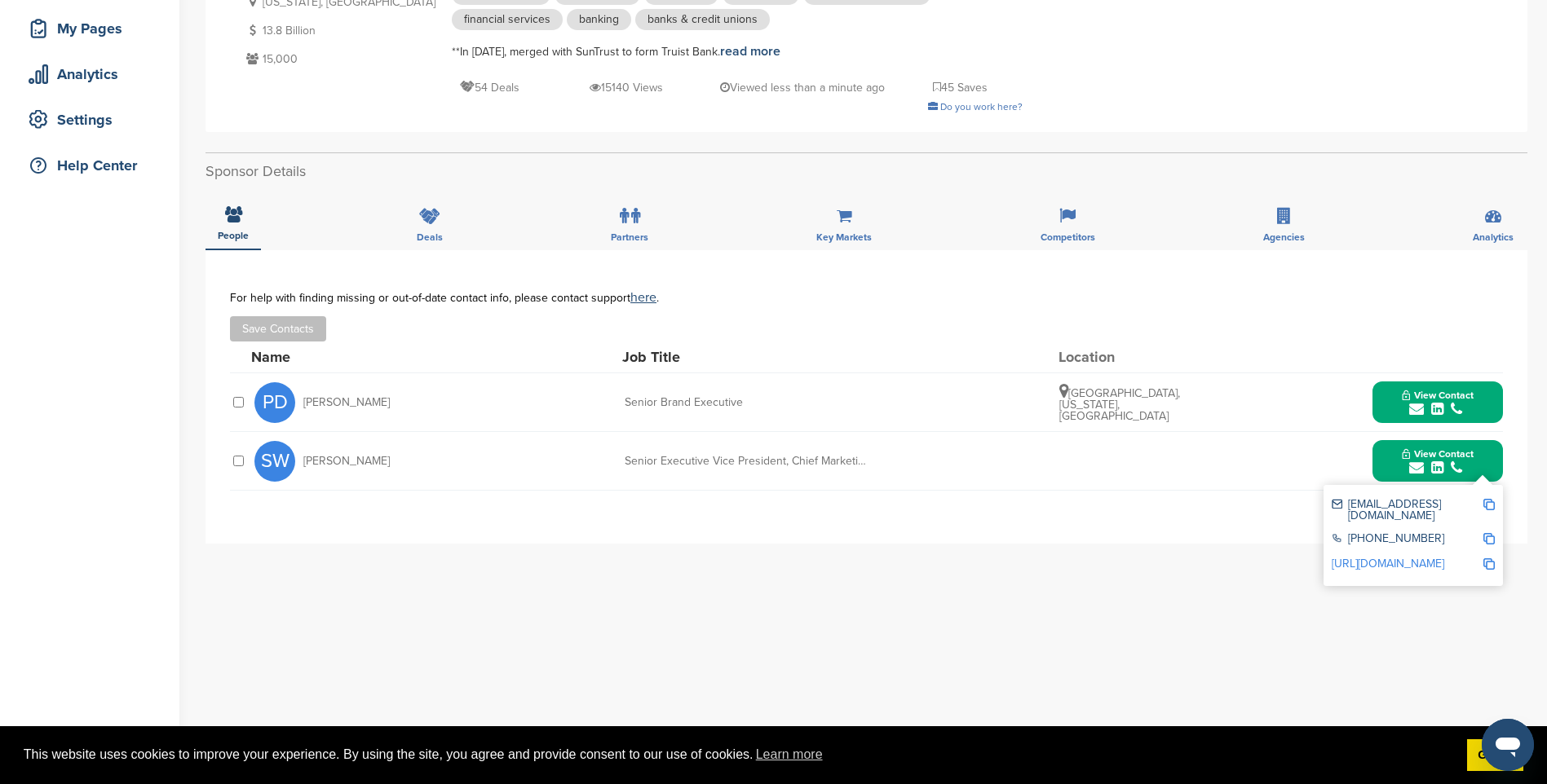
click at [1489, 507] on img at bounding box center [1488, 504] width 11 height 11
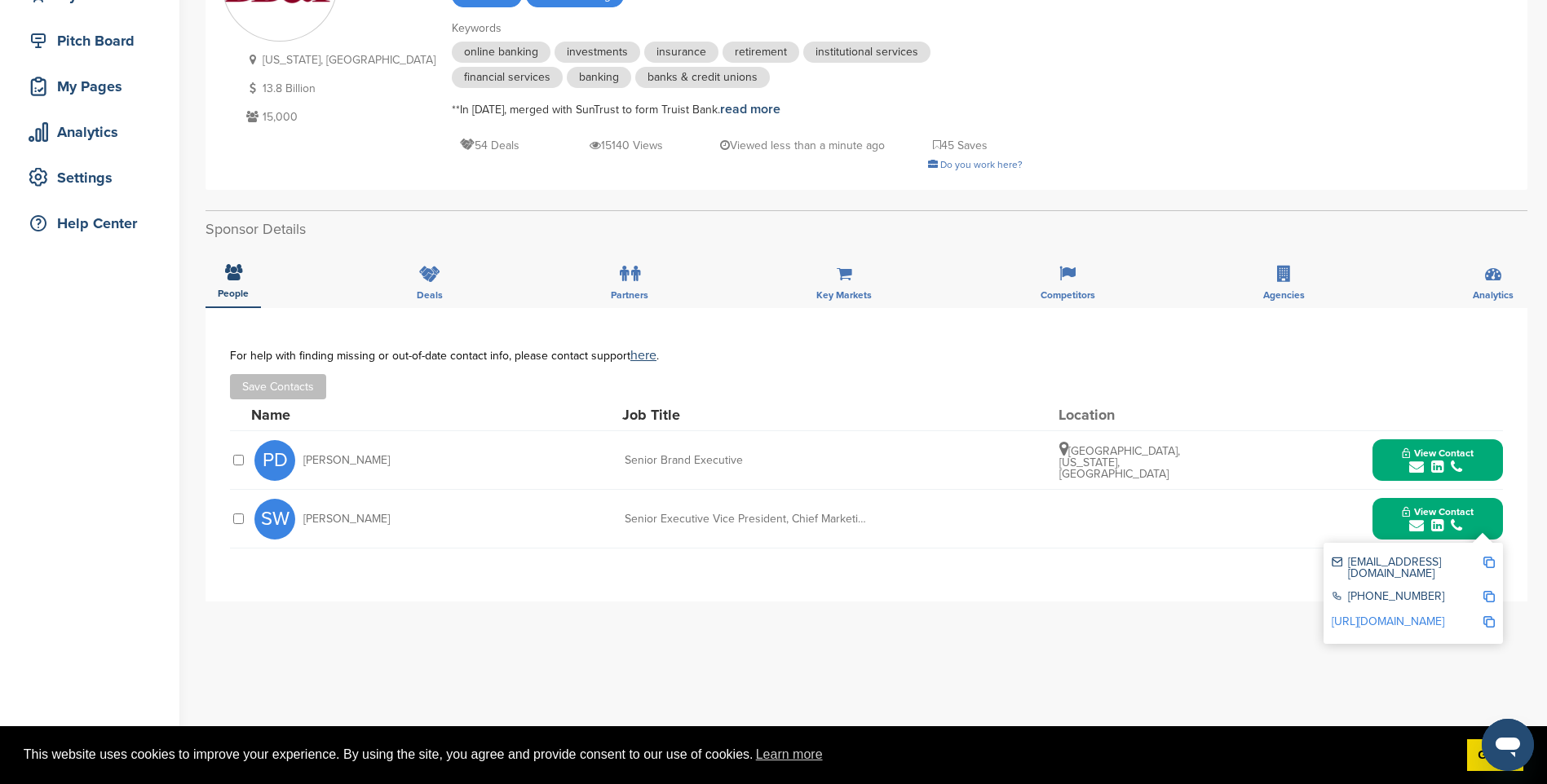
scroll to position [0, 0]
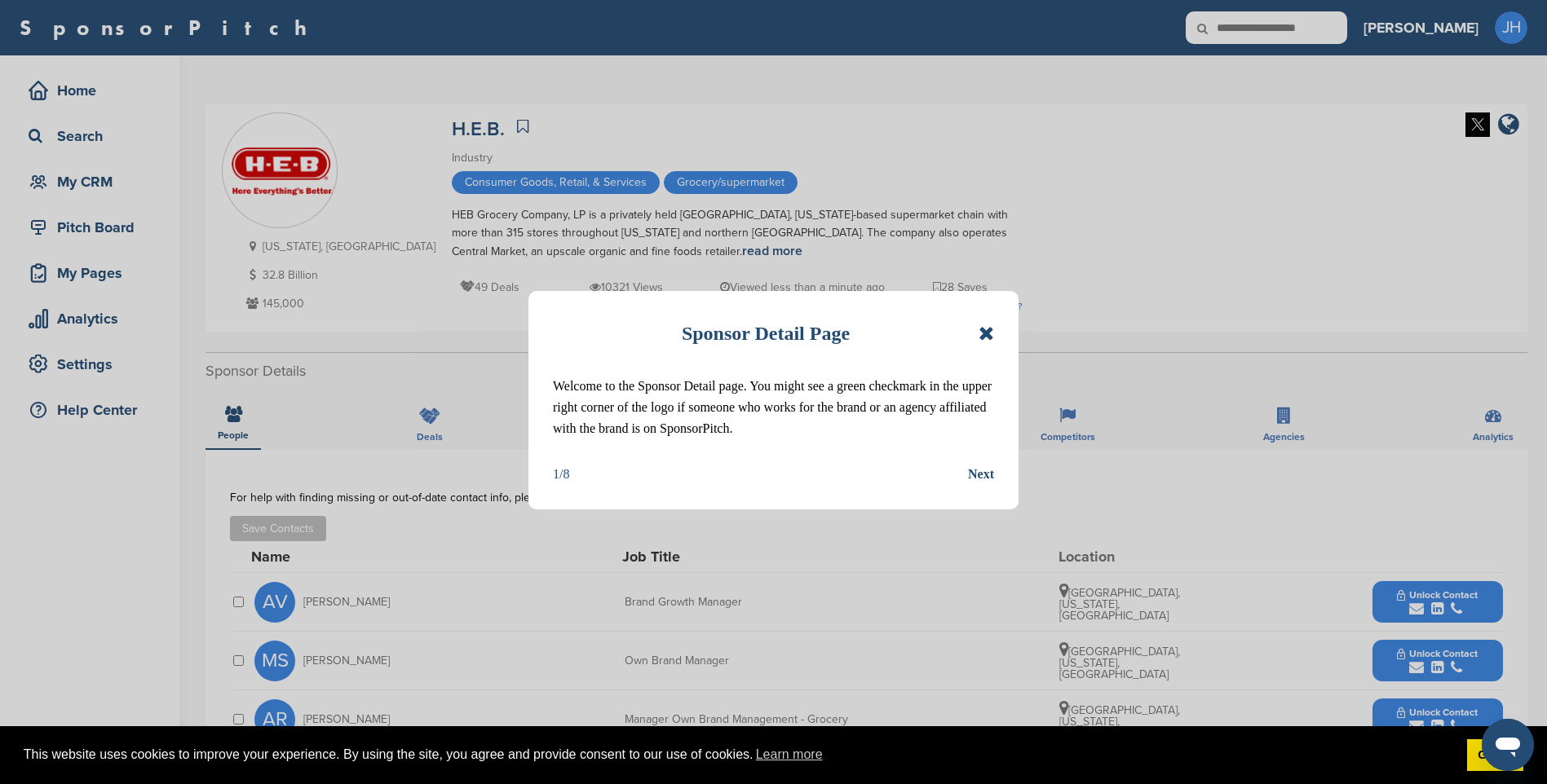
drag, startPoint x: 984, startPoint y: 328, endPoint x: 1025, endPoint y: 355, distance: 49.1
click at [984, 328] on icon at bounding box center [986, 333] width 16 height 19
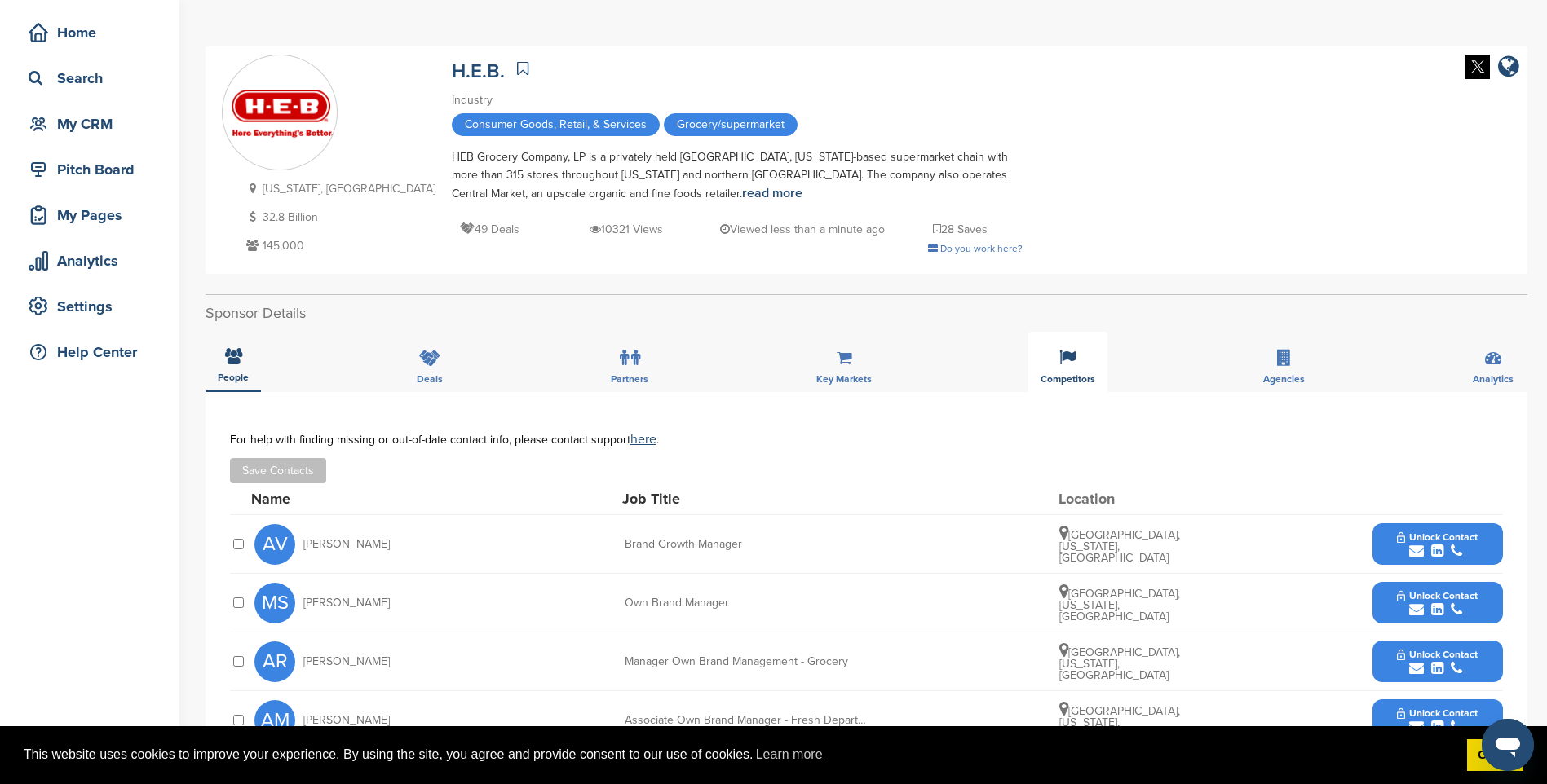
scroll to position [245, 0]
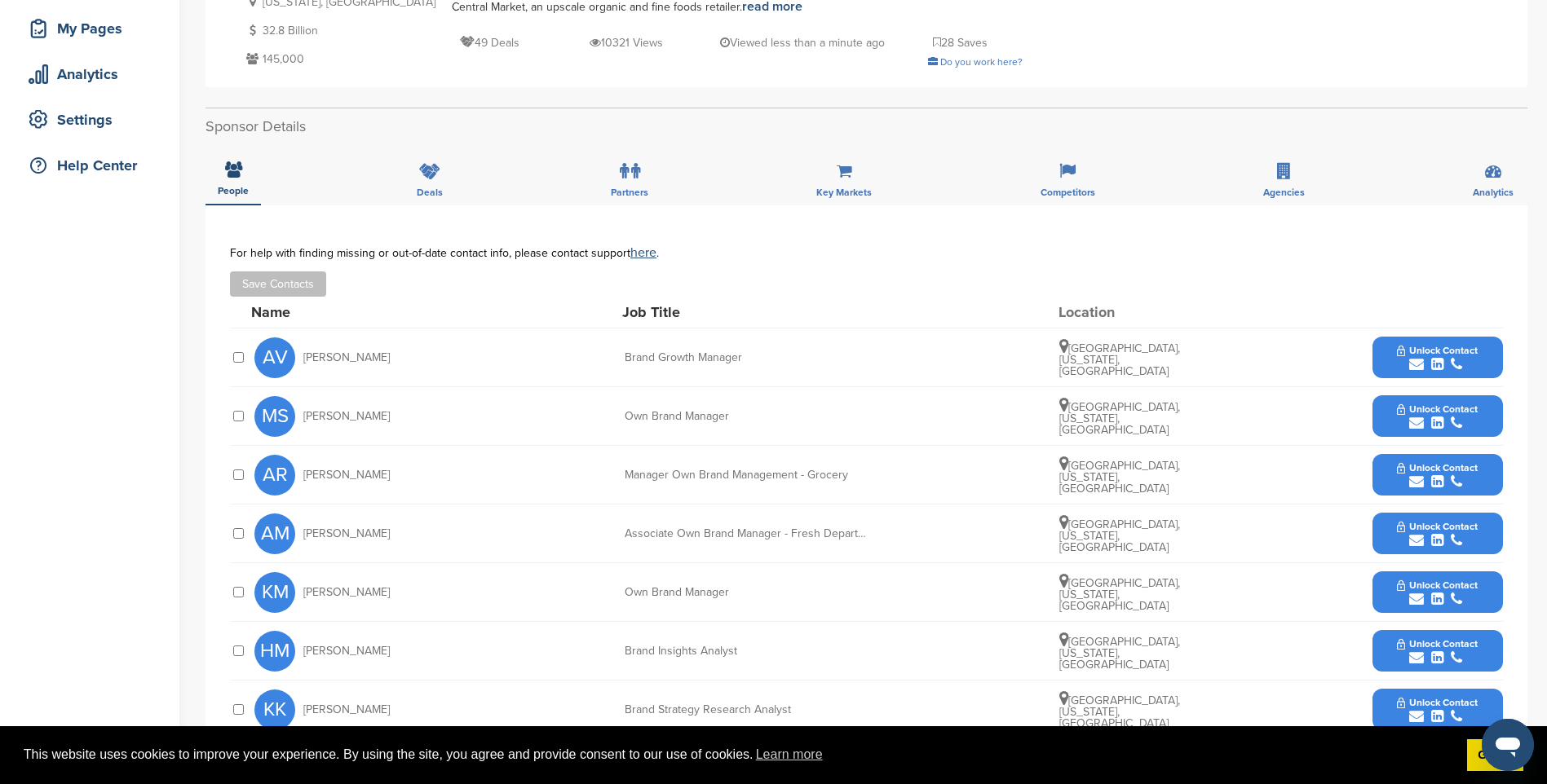
click at [1457, 346] on span "Unlock Contact" at bounding box center [1437, 350] width 80 height 11
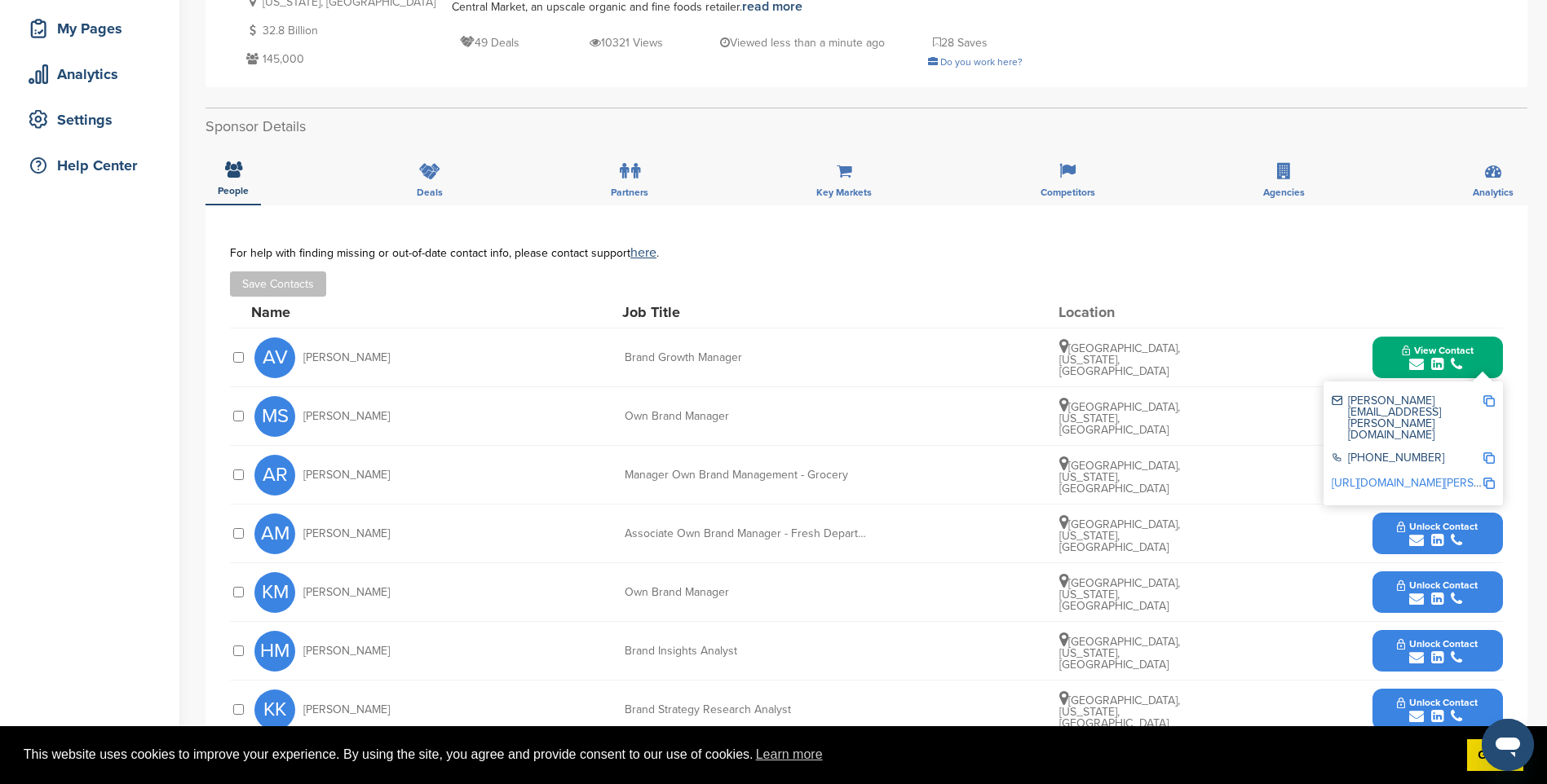
click at [1489, 400] on img at bounding box center [1488, 401] width 11 height 11
click at [1429, 362] on div "submit" at bounding box center [1437, 365] width 71 height 16
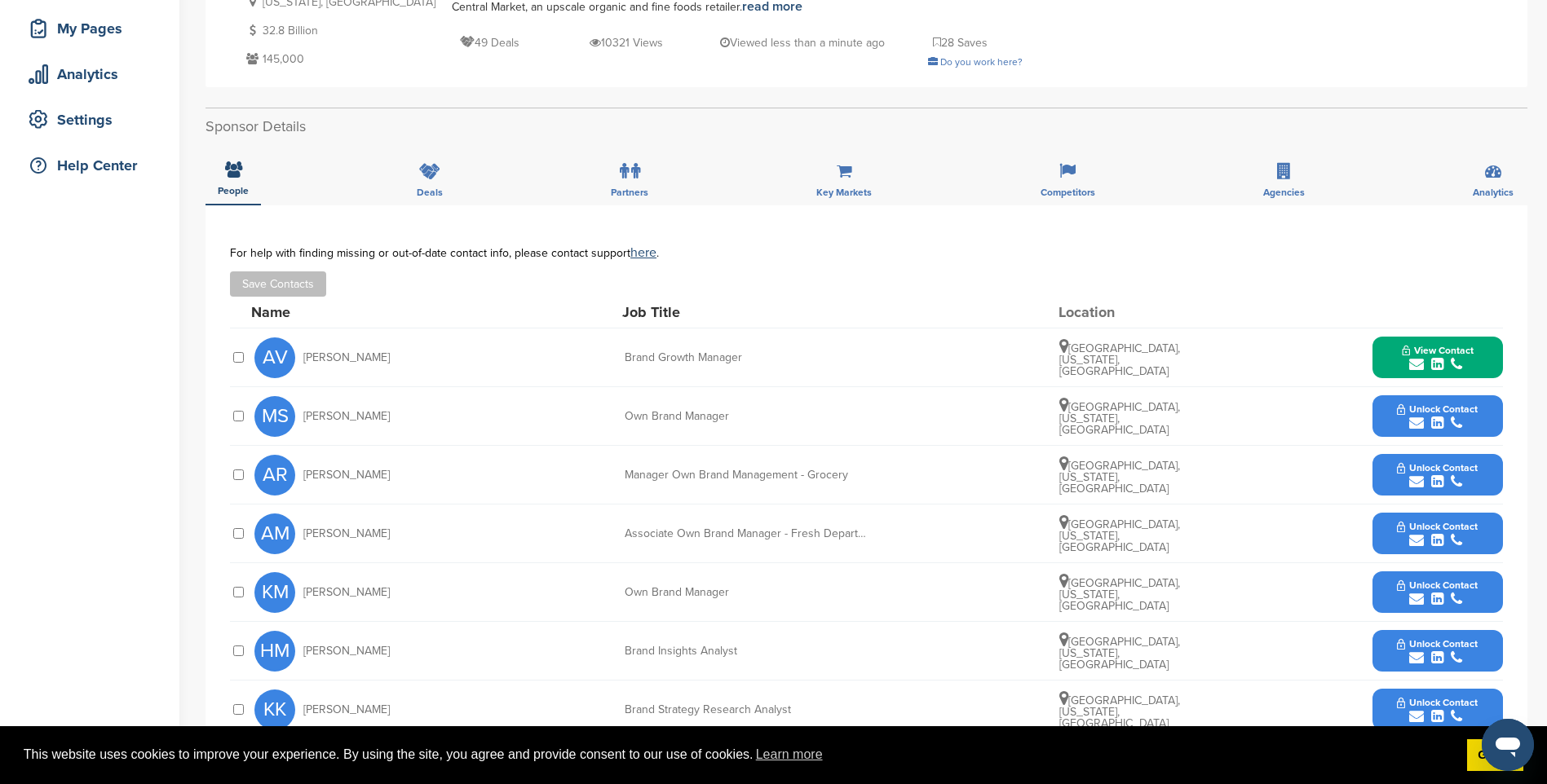
click at [1432, 412] on span "Unlock Contact" at bounding box center [1437, 408] width 80 height 11
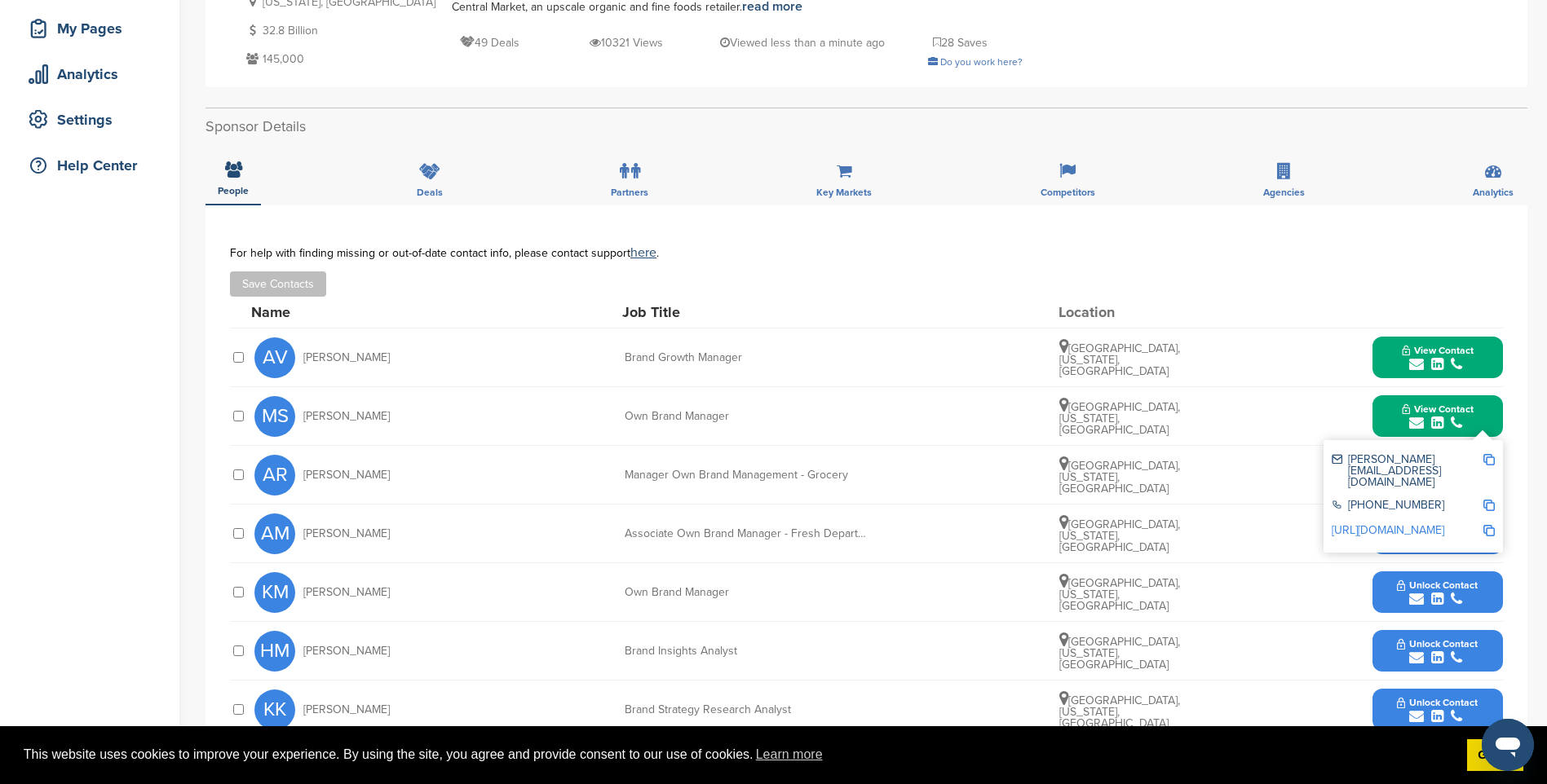
click at [1489, 461] on img at bounding box center [1488, 460] width 11 height 11
click at [1400, 411] on button "View Contact" at bounding box center [1437, 417] width 111 height 49
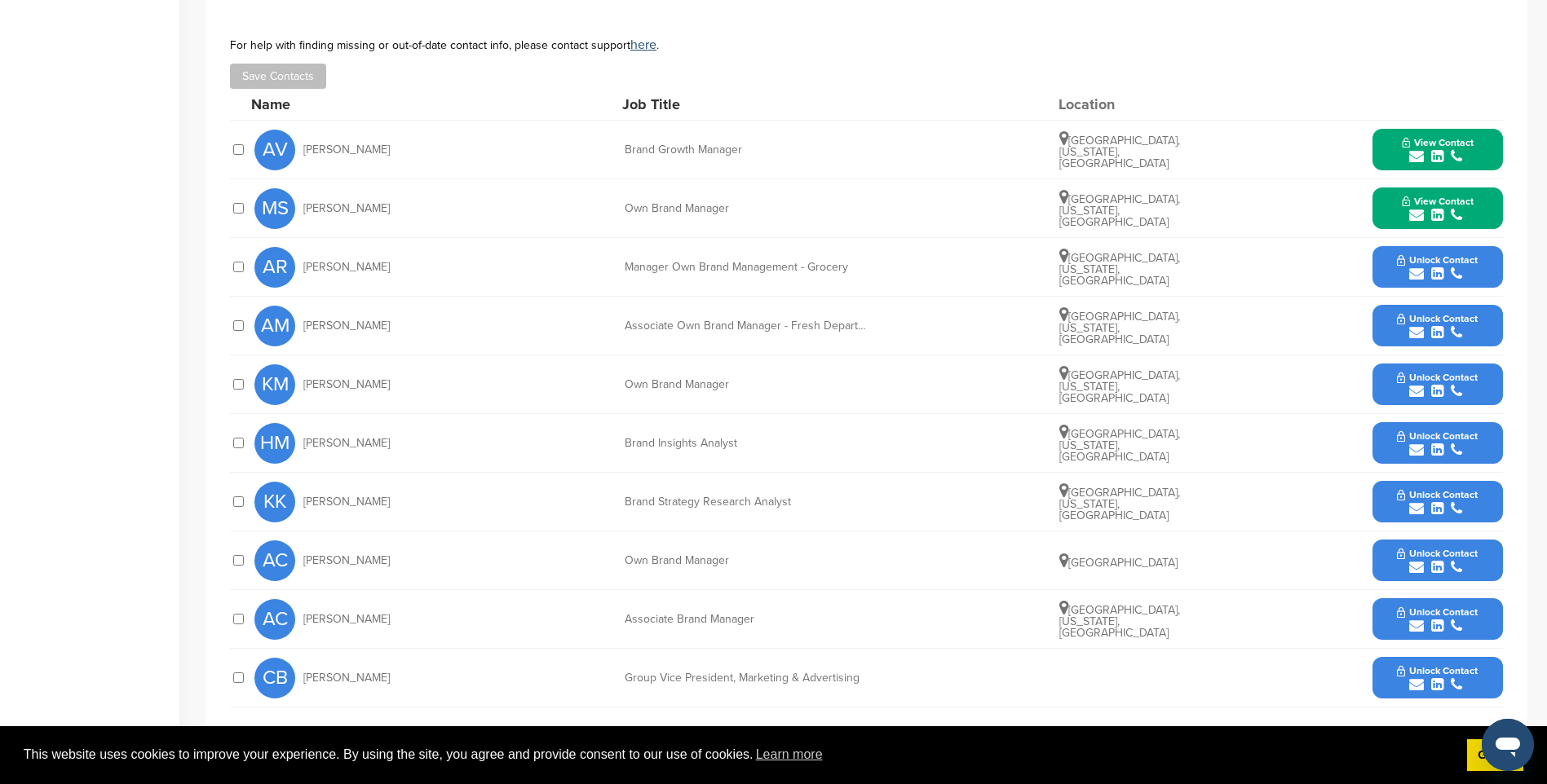
scroll to position [489, 0]
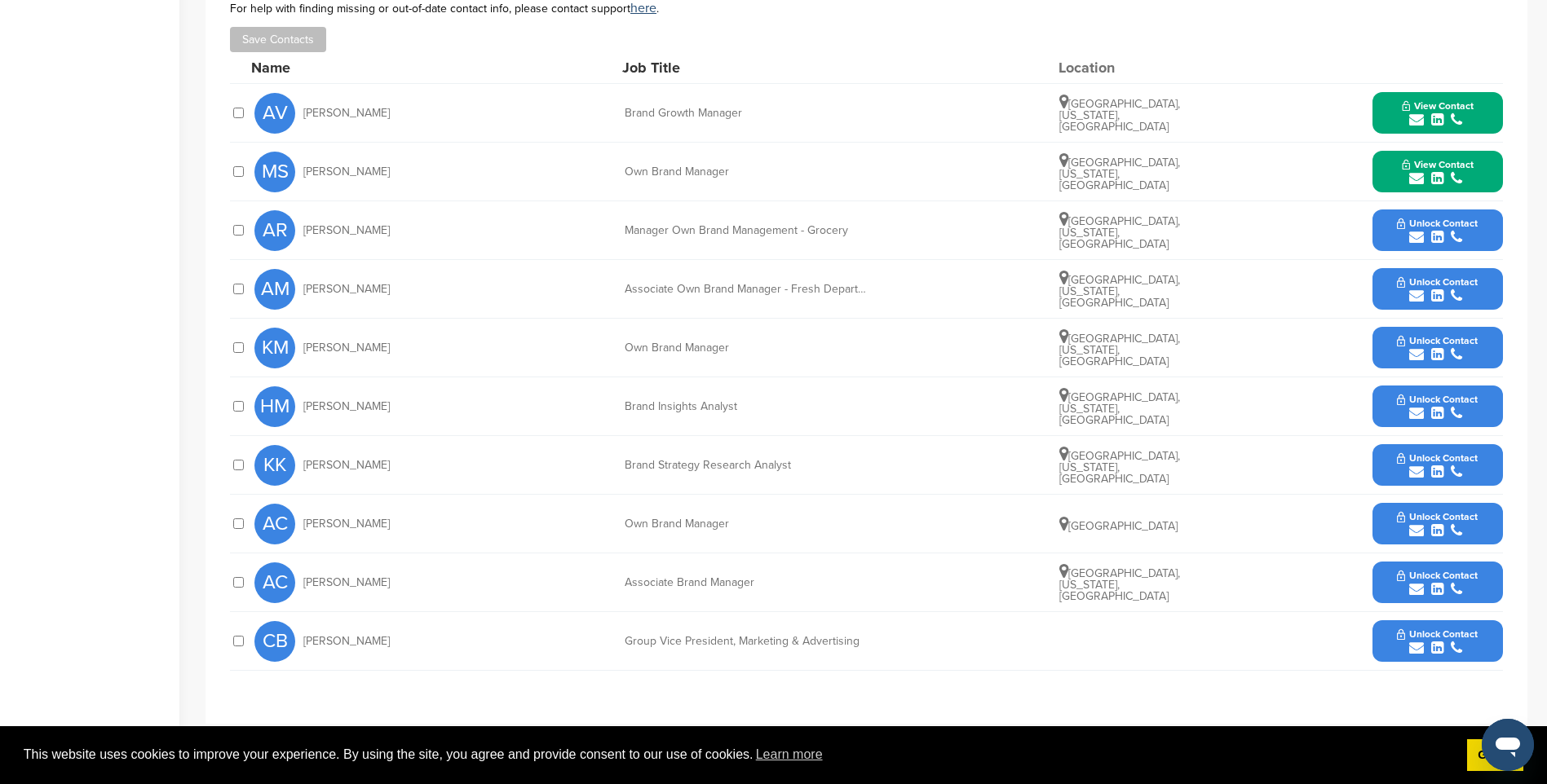
click at [1456, 635] on span "Unlock Contact" at bounding box center [1437, 634] width 80 height 11
click at [1488, 682] on img at bounding box center [1488, 684] width 11 height 11
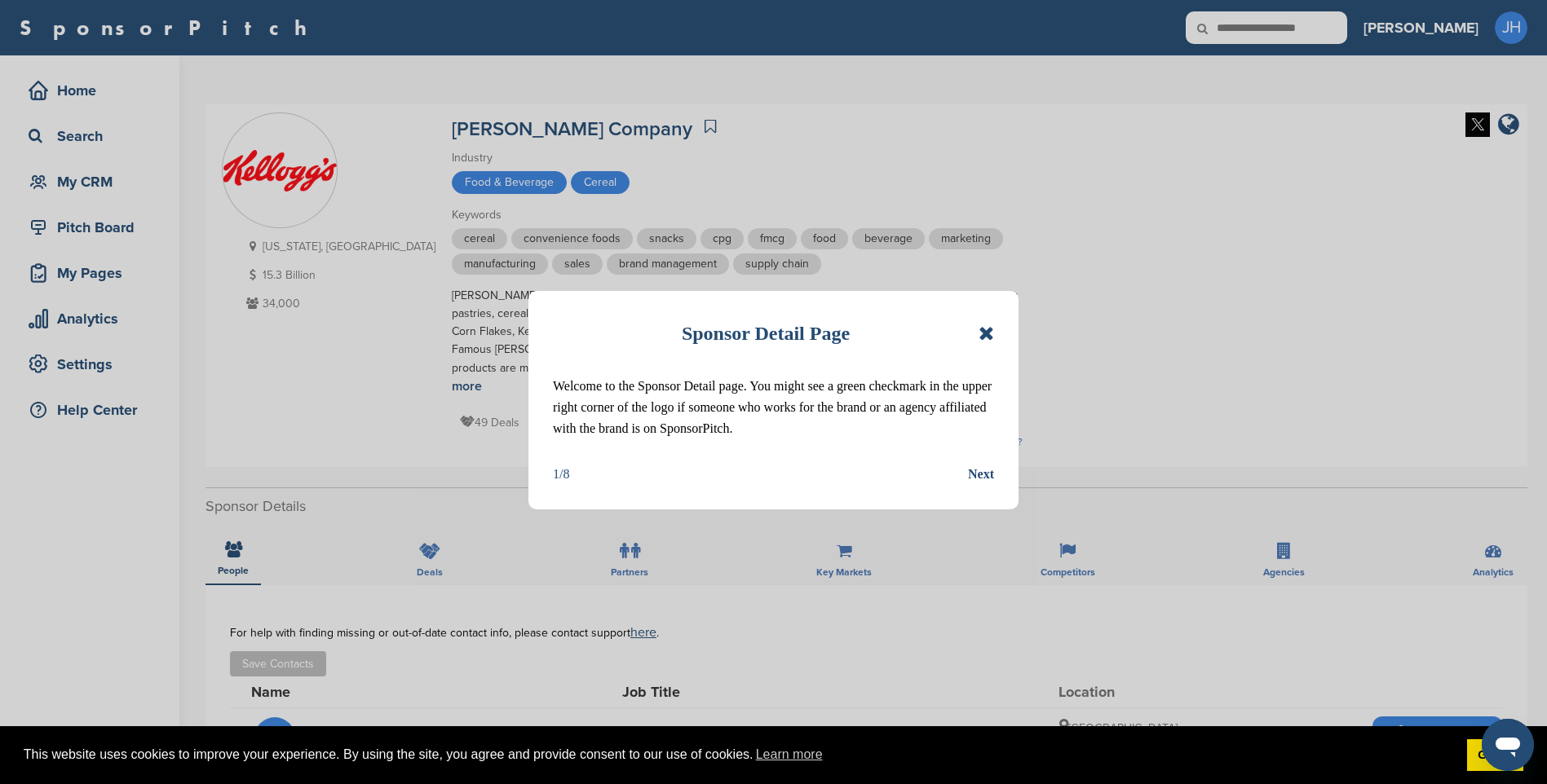
click at [989, 329] on icon at bounding box center [986, 333] width 16 height 19
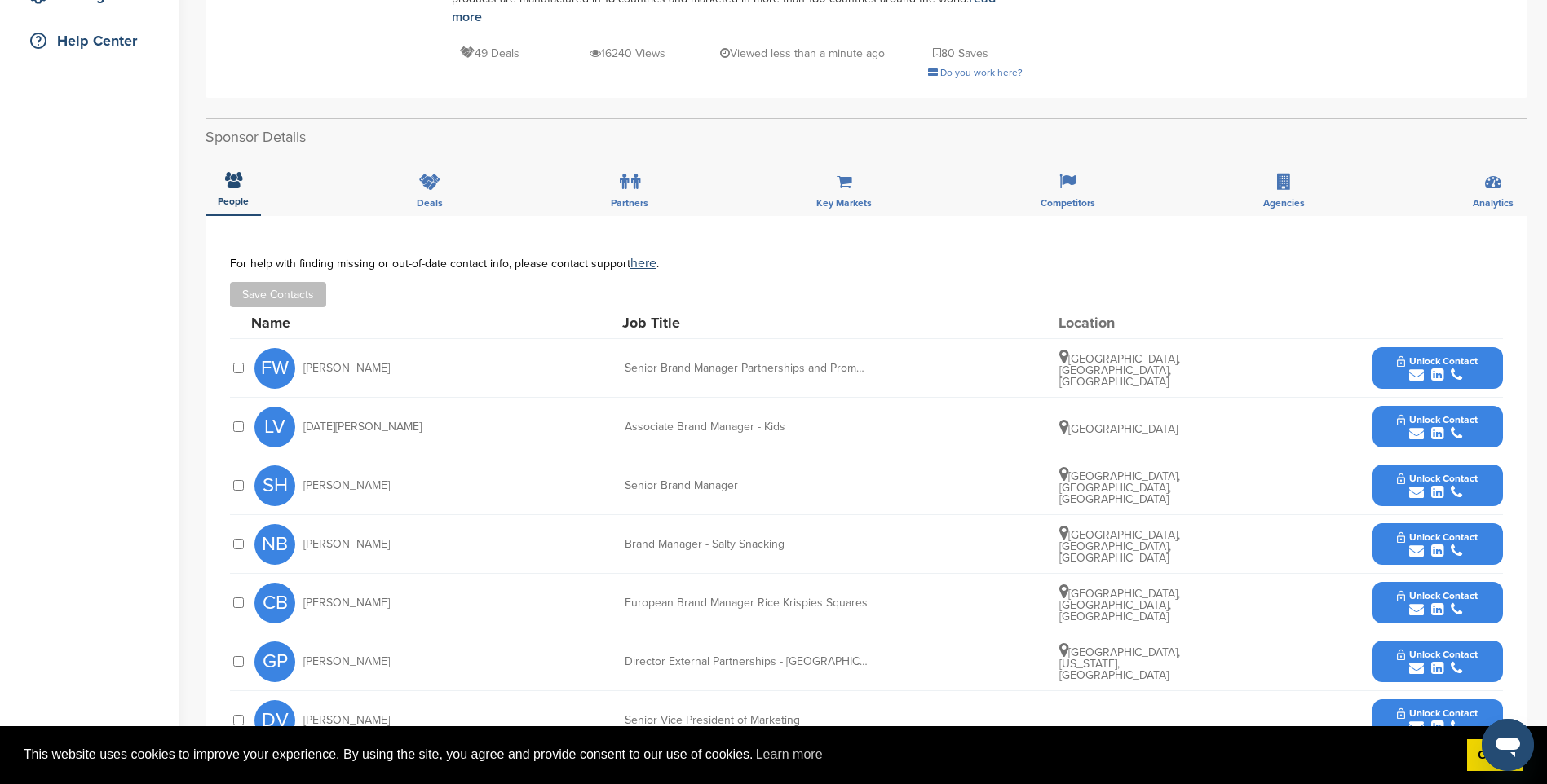
scroll to position [408, 0]
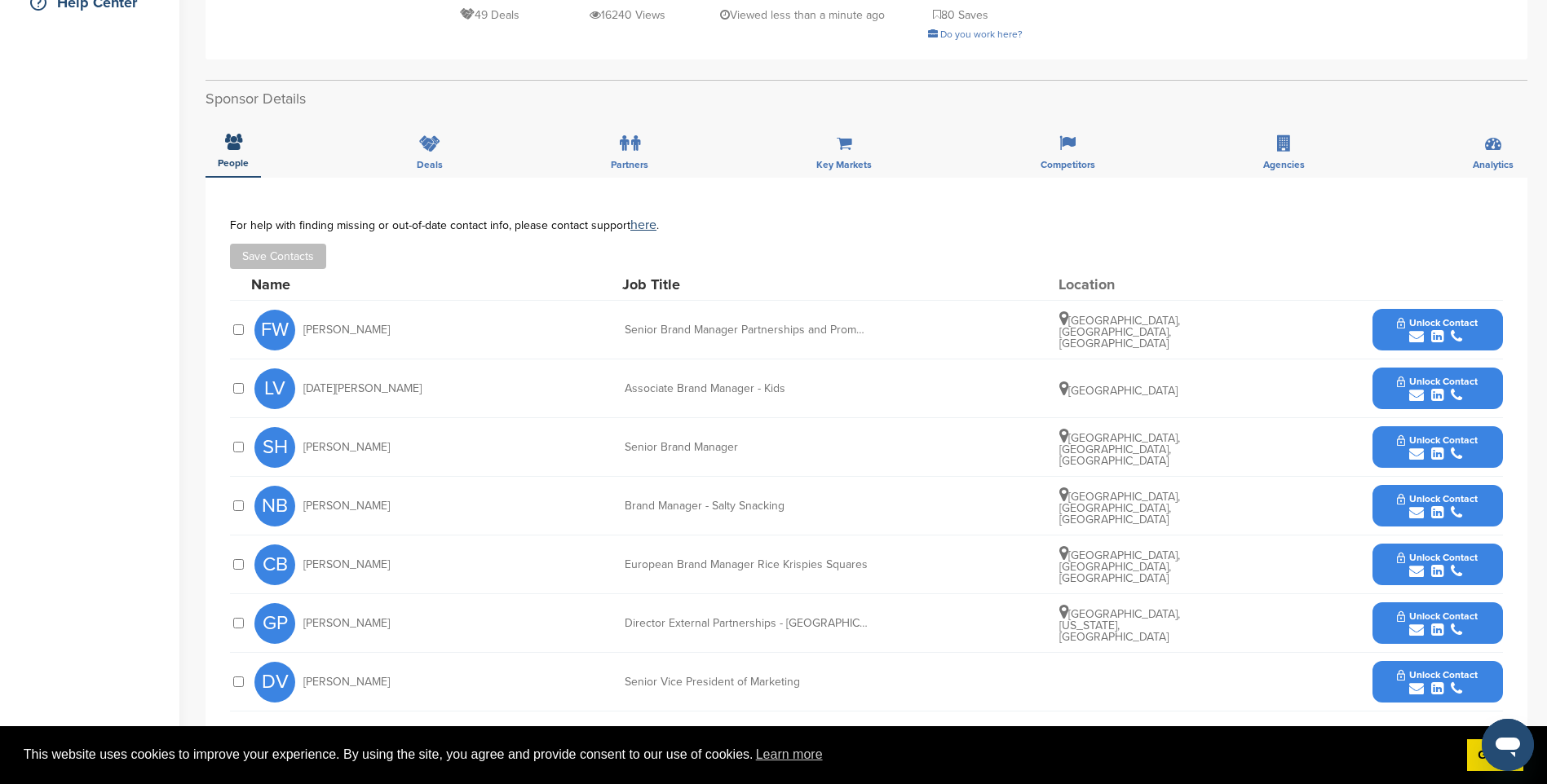
click at [1458, 329] on icon "submit" at bounding box center [1456, 336] width 11 height 15
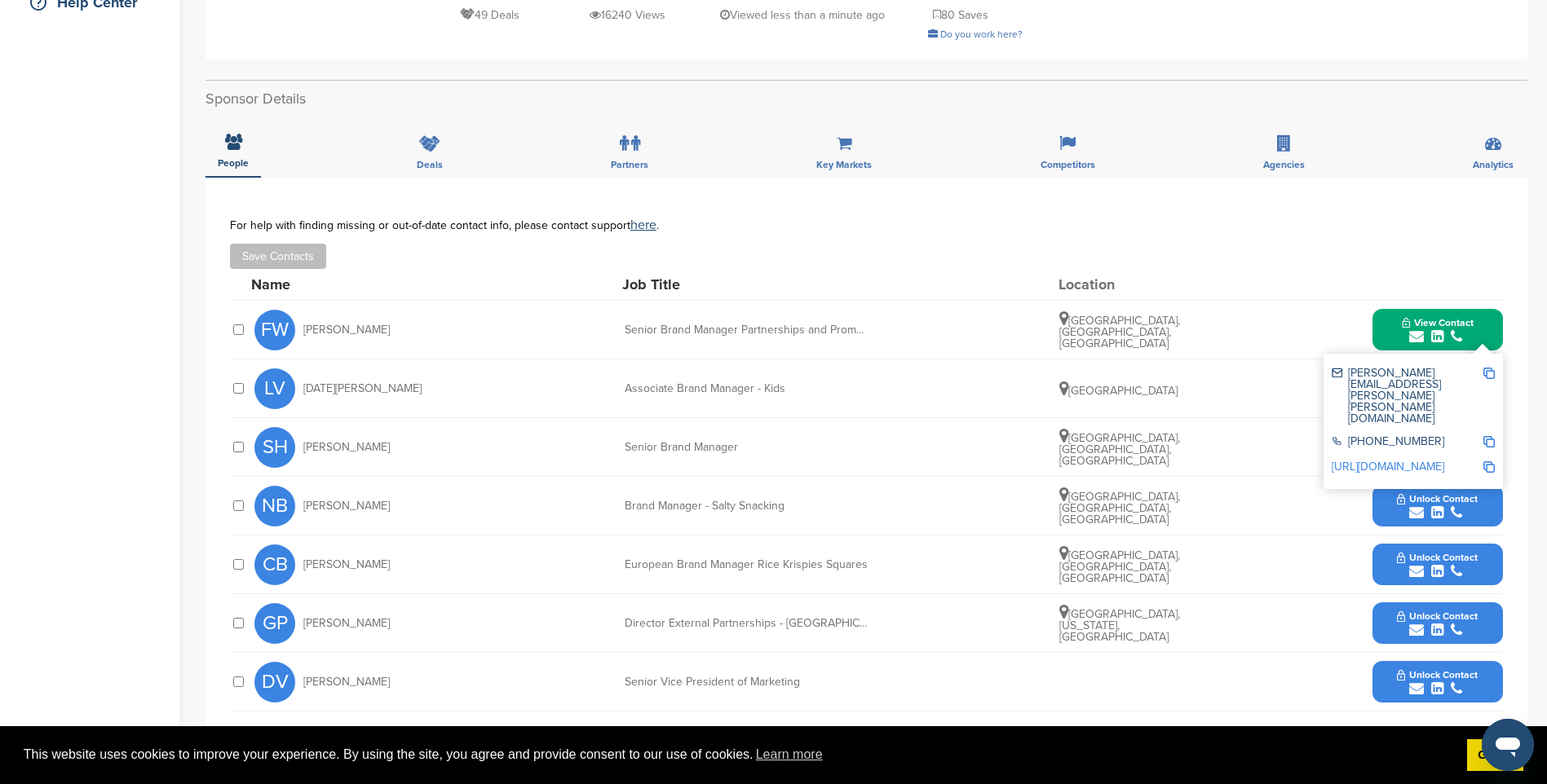
click at [1489, 367] on img at bounding box center [1488, 373] width 11 height 11
click at [1411, 317] on span "View Contact" at bounding box center [1437, 323] width 71 height 11
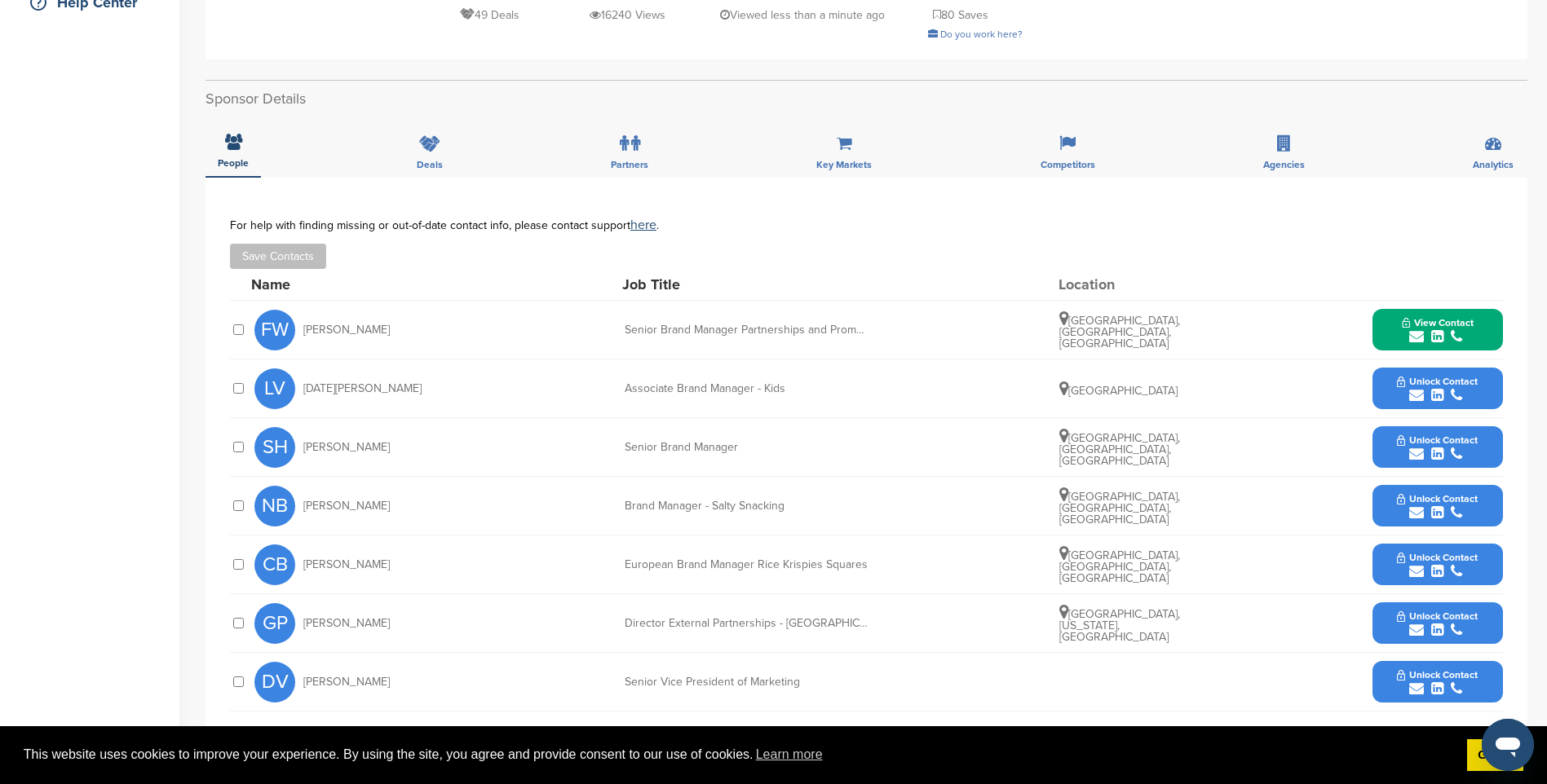
click at [1445, 388] on div "submit" at bounding box center [1437, 396] width 80 height 16
click at [1461, 388] on icon "submit" at bounding box center [1456, 396] width 11 height 15
click at [1463, 434] on span "Unlock Contact" at bounding box center [1437, 440] width 80 height 11
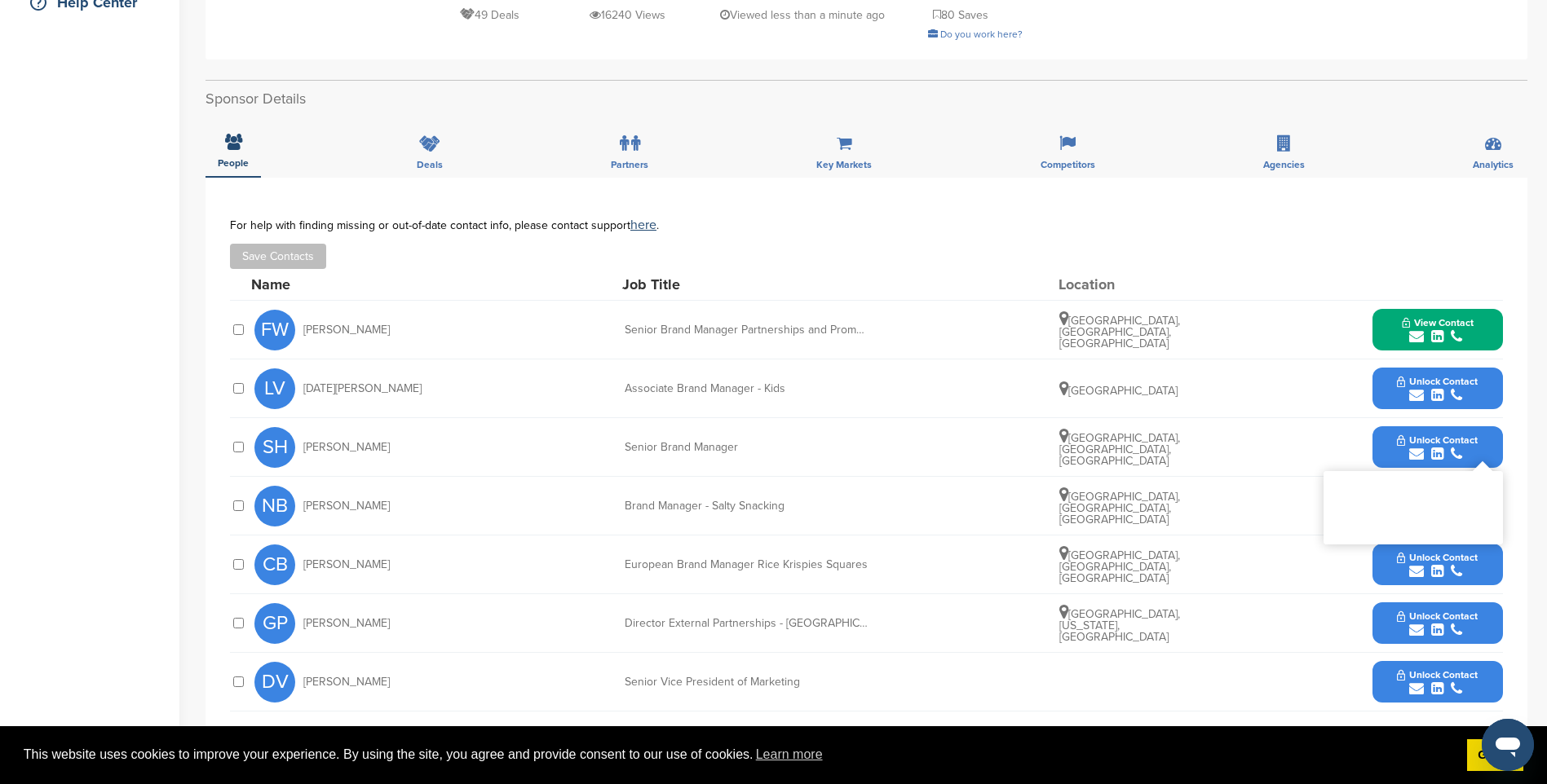
click at [1463, 434] on span "Unlock Contact" at bounding box center [1437, 440] width 80 height 11
click at [1452, 317] on span "View Contact" at bounding box center [1437, 323] width 71 height 11
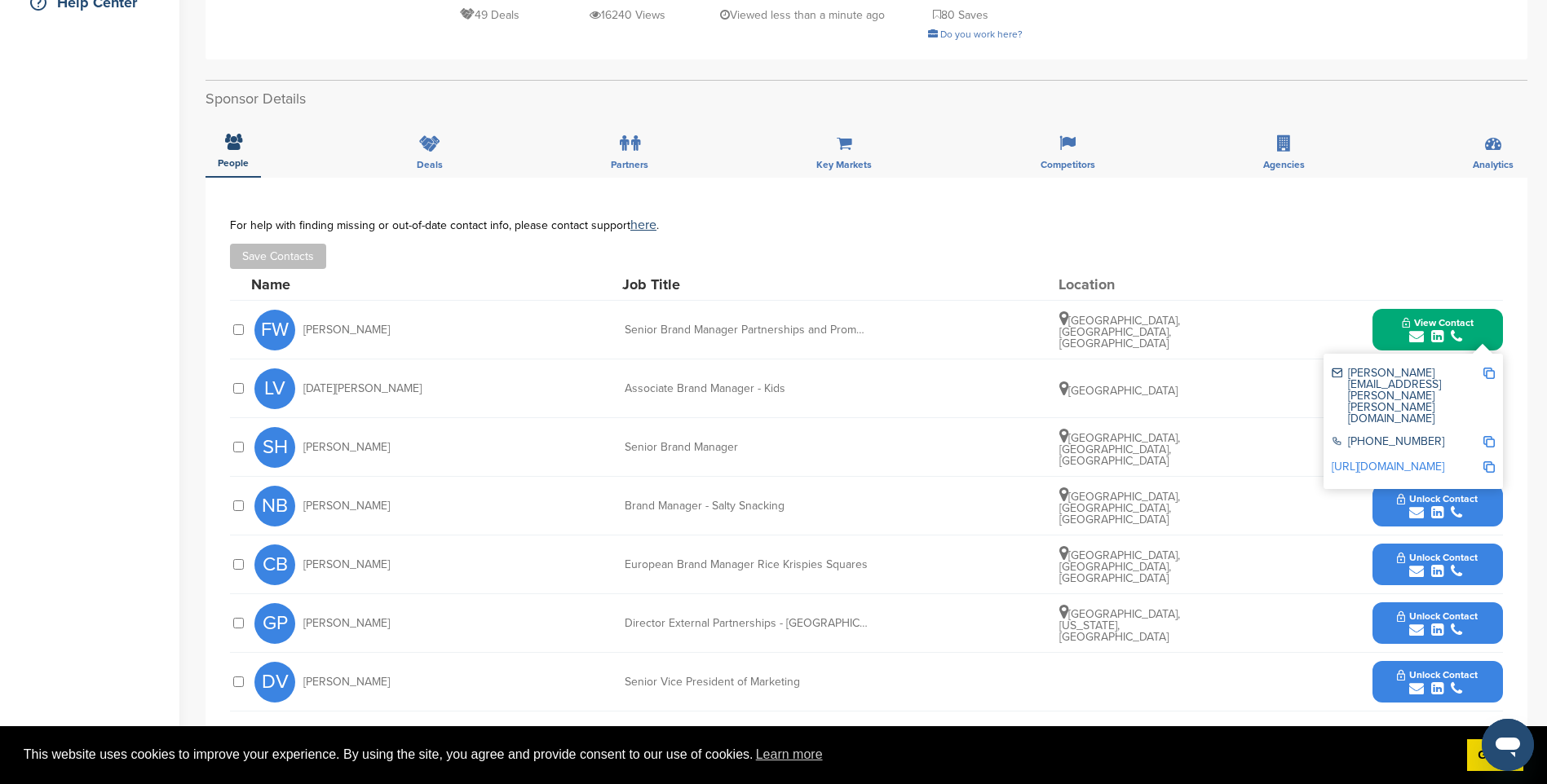
click at [1449, 329] on div "submit" at bounding box center [1437, 336] width 71 height 16
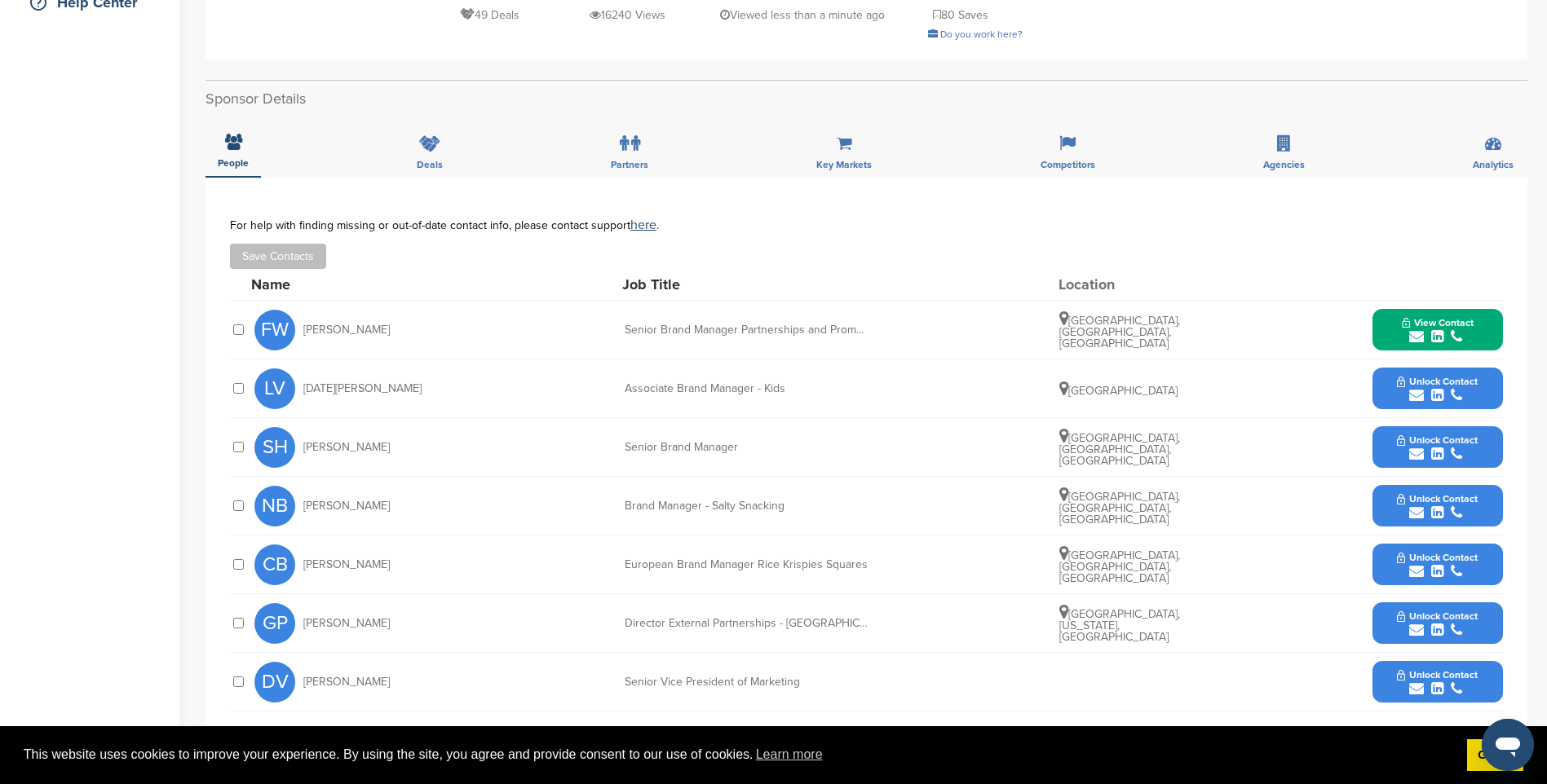
click at [1430, 552] on span "Unlock Contact" at bounding box center [1437, 557] width 80 height 11
click at [1438, 682] on icon "submit" at bounding box center [1436, 689] width 12 height 15
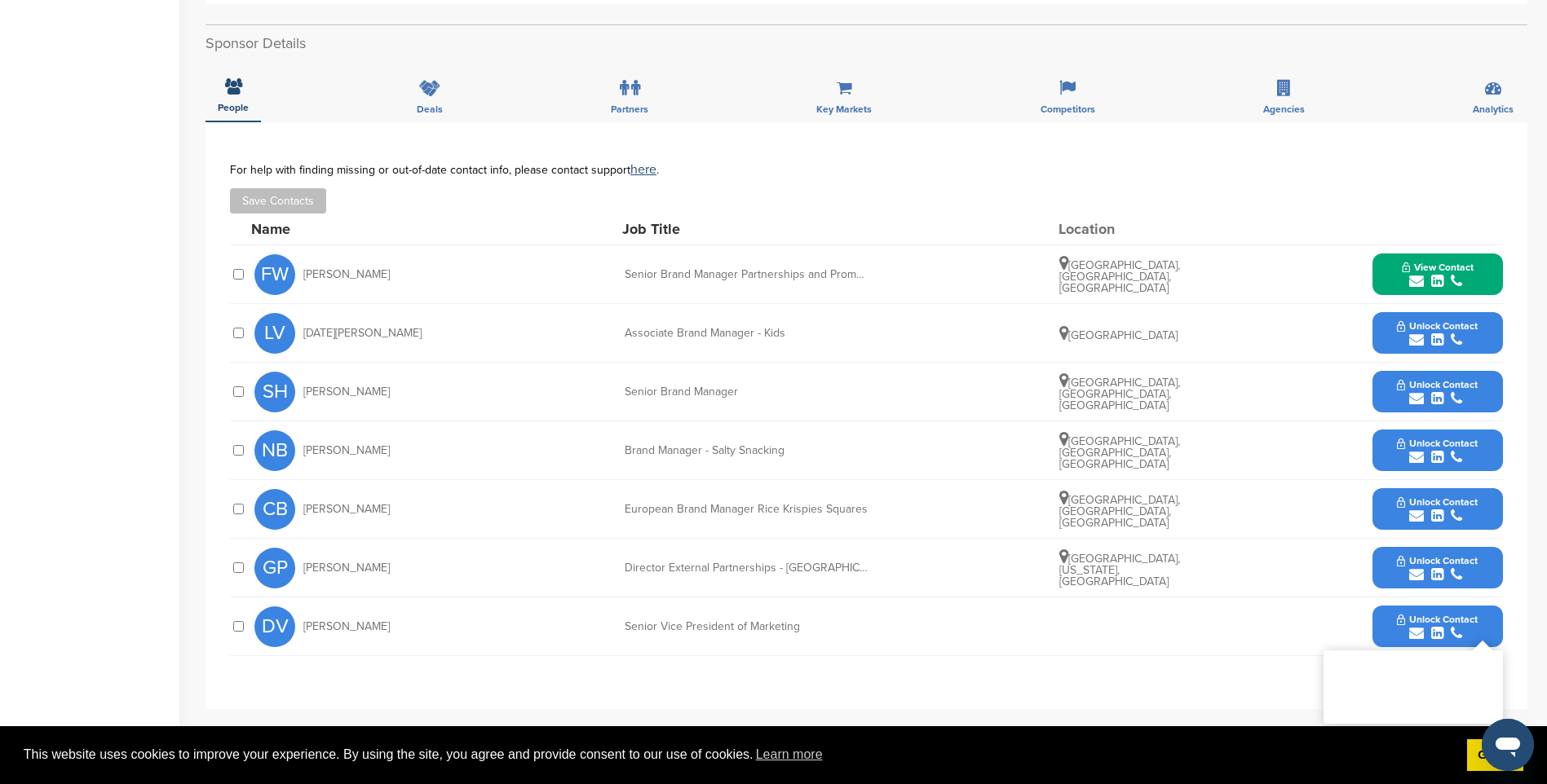
scroll to position [489, 0]
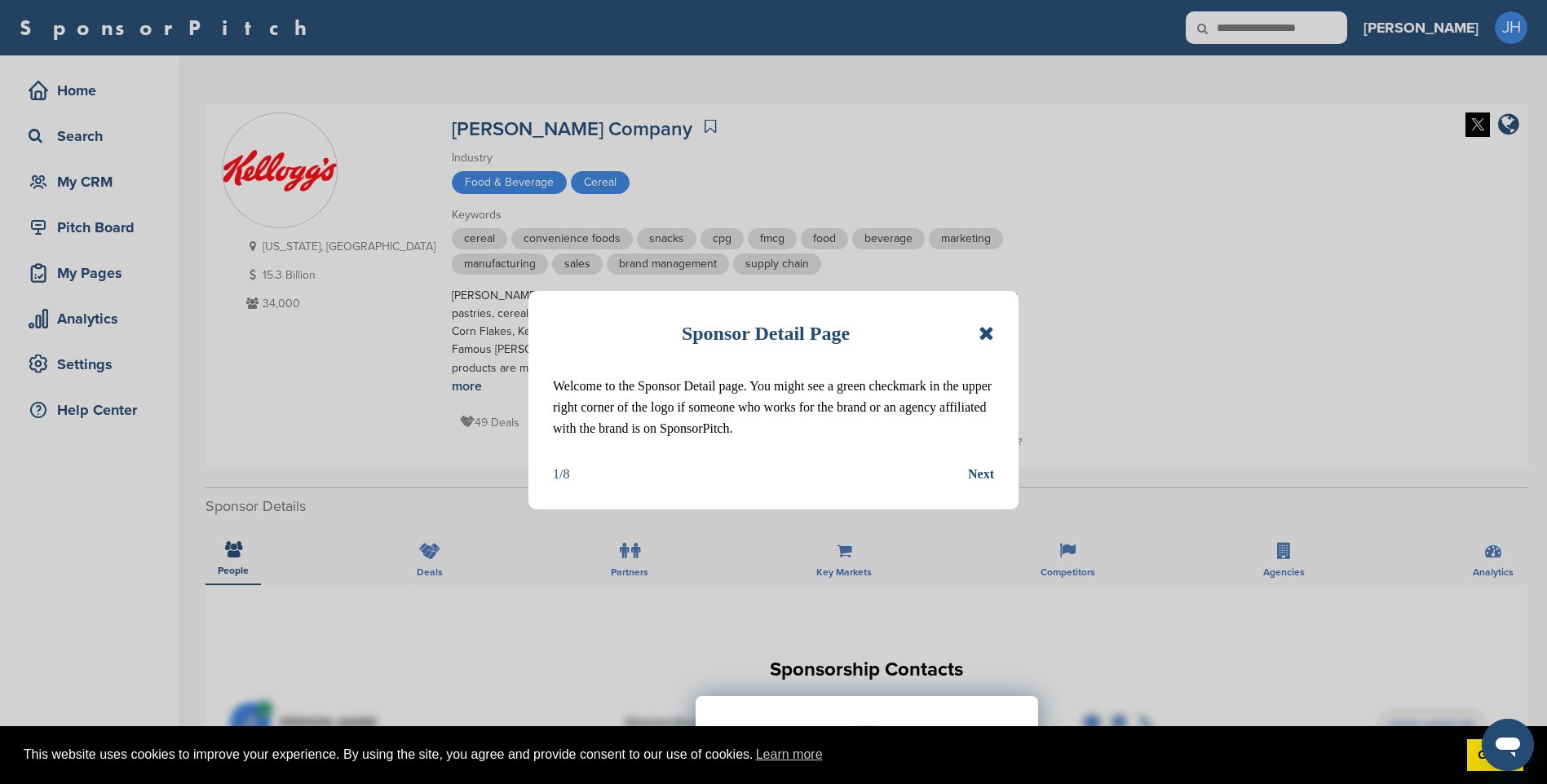
click at [987, 333] on icon at bounding box center [986, 333] width 16 height 19
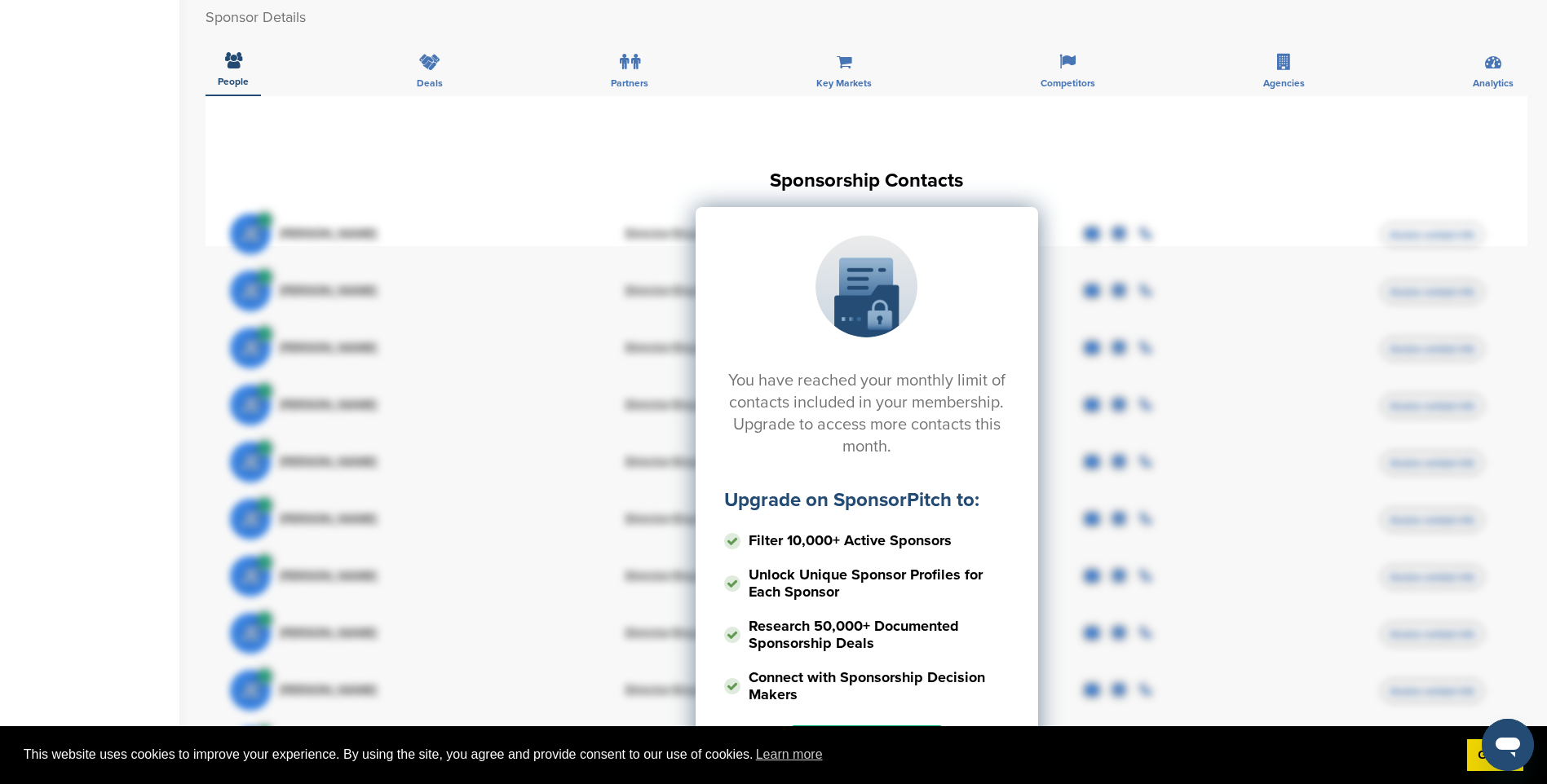
scroll to position [570, 0]
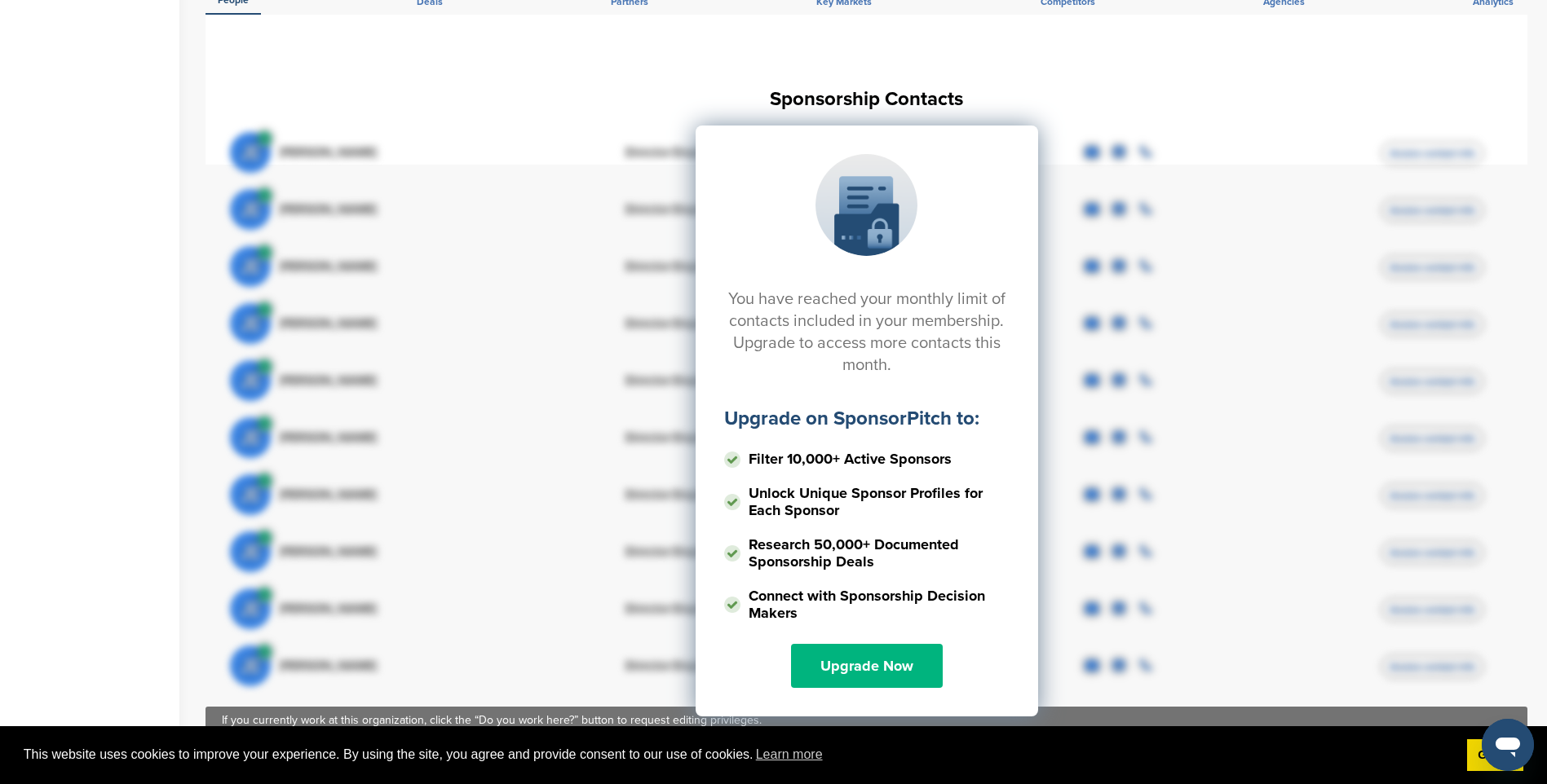
click at [879, 645] on link "Upgrade Now" at bounding box center [867, 666] width 152 height 44
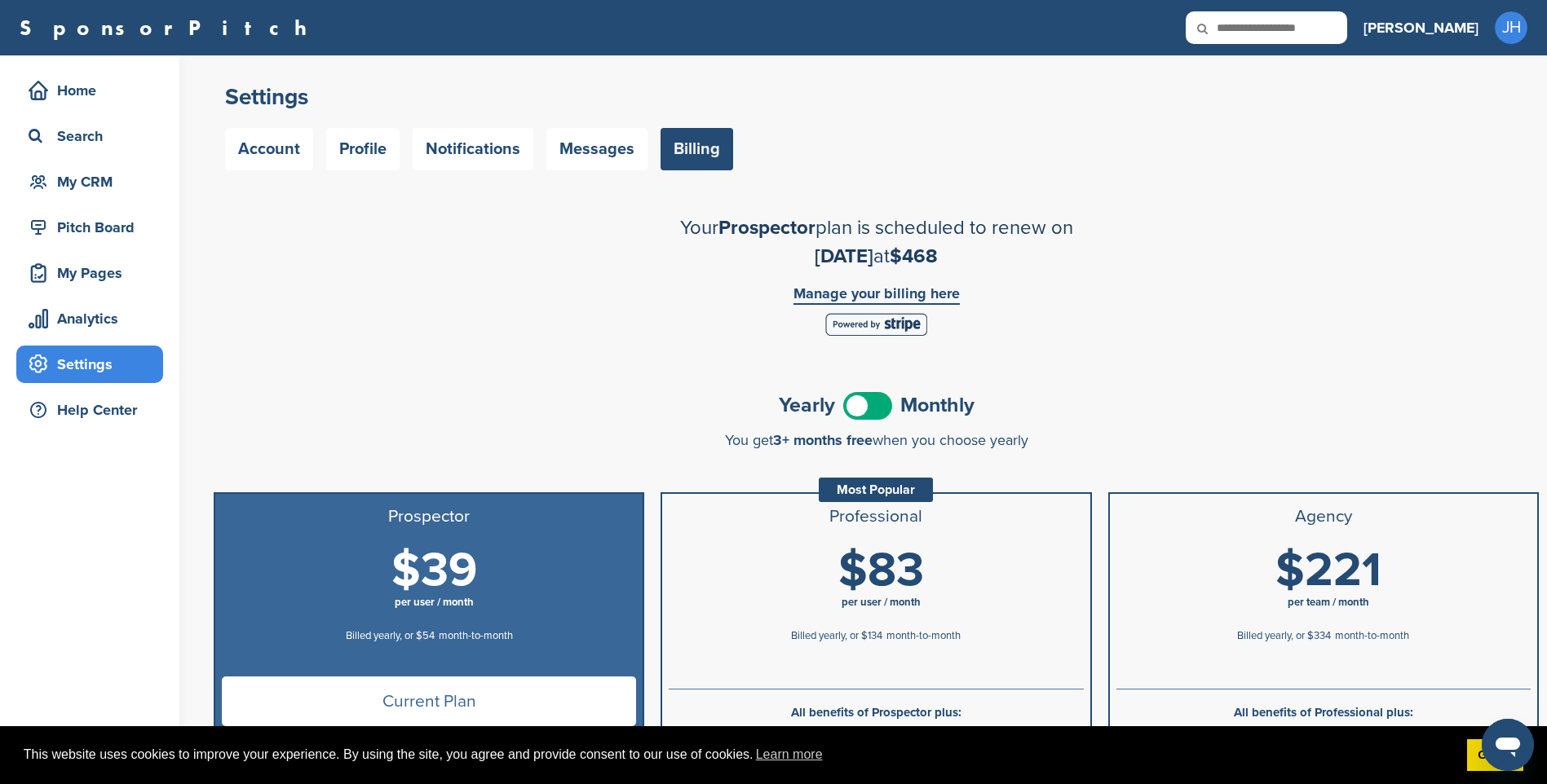
click at [873, 487] on div "Most Popular" at bounding box center [875, 490] width 114 height 25
click at [870, 407] on span at bounding box center [868, 406] width 49 height 27
click at [871, 407] on span at bounding box center [868, 406] width 49 height 27
click at [275, 154] on link "Account" at bounding box center [269, 149] width 88 height 42
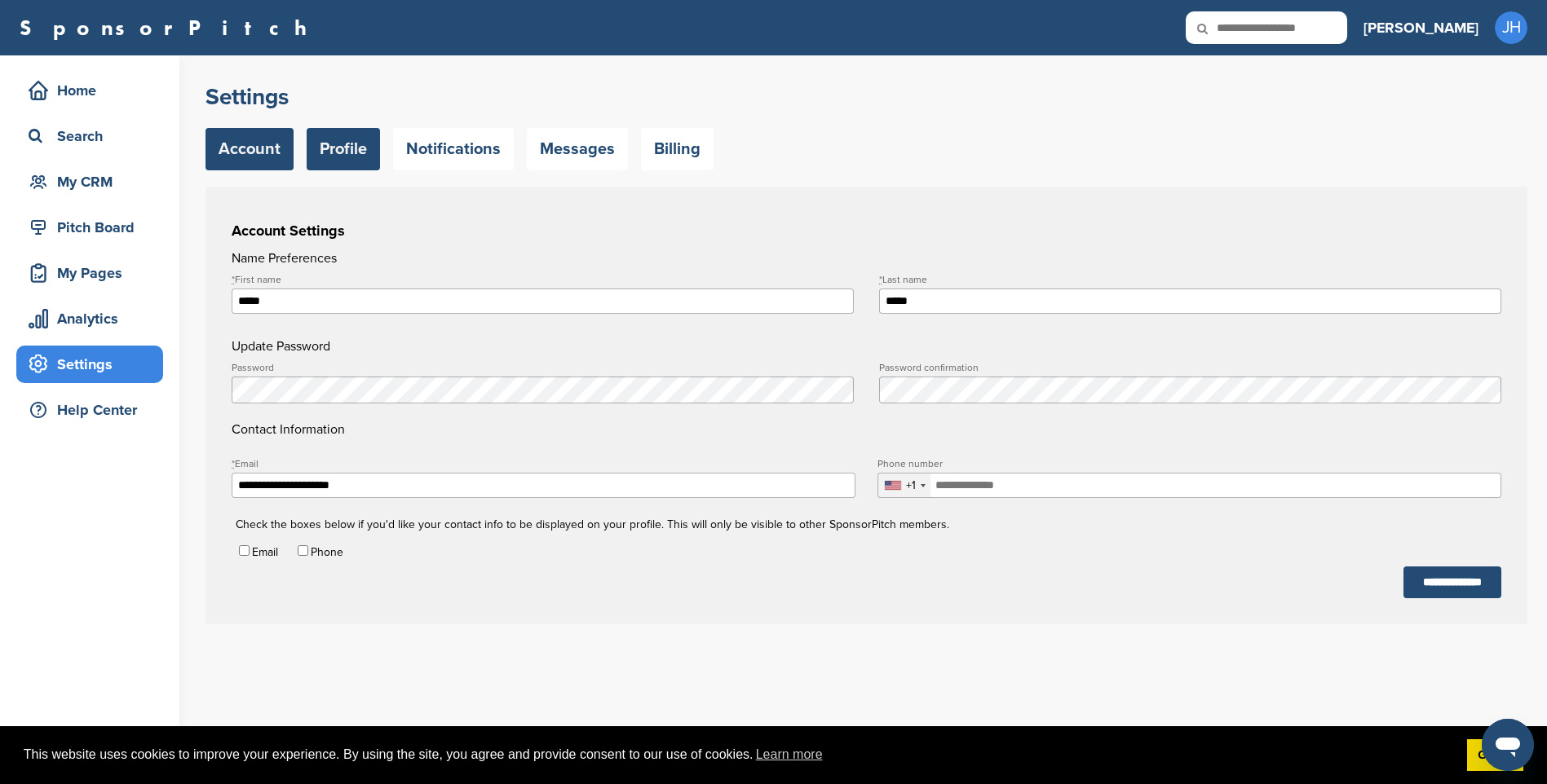
click at [348, 146] on link "Profile" at bounding box center [343, 149] width 73 height 42
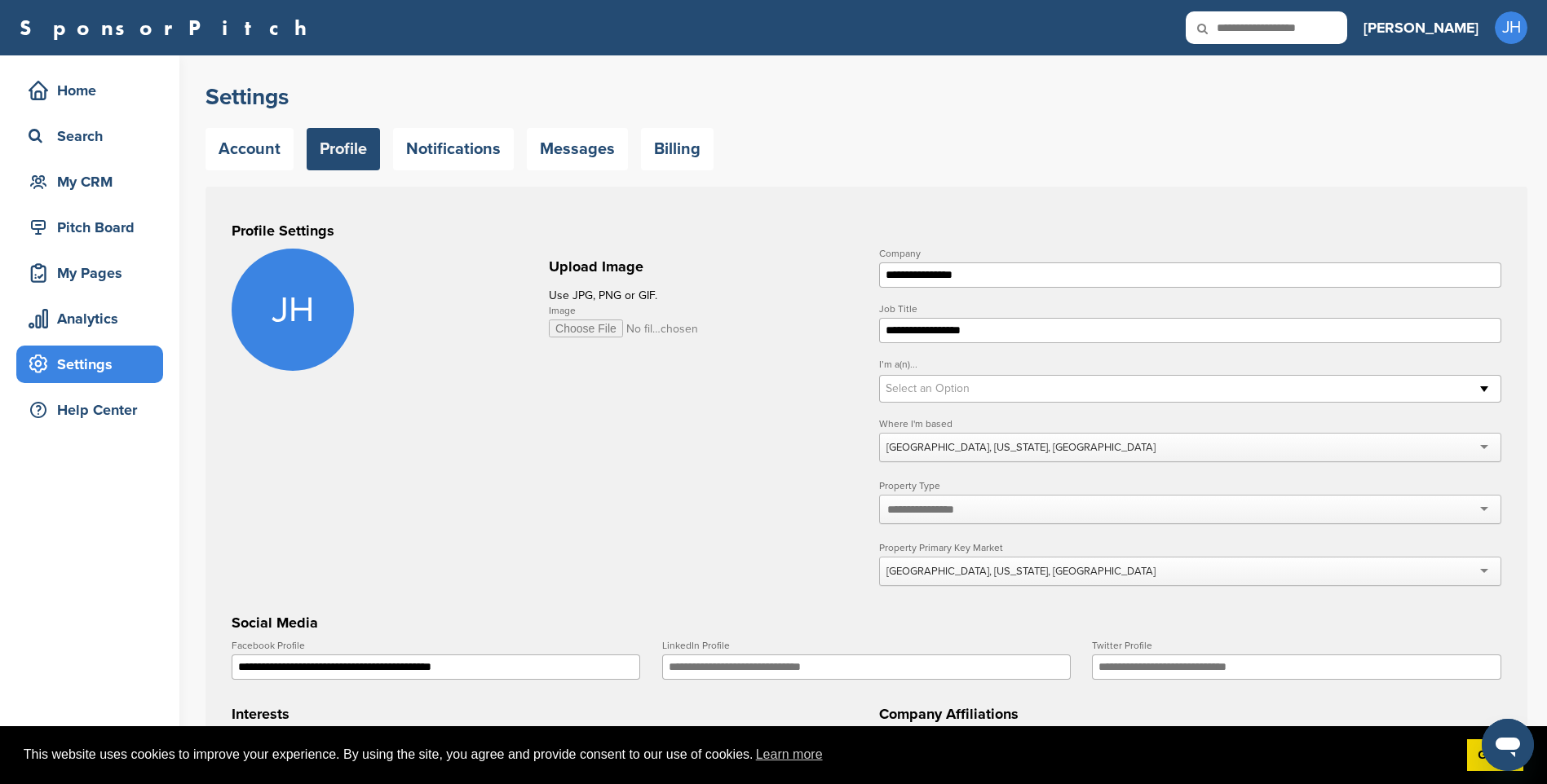
click at [702, 516] on form "**********" at bounding box center [866, 658] width 1270 height 819
click at [673, 148] on link "Billing" at bounding box center [677, 149] width 72 height 42
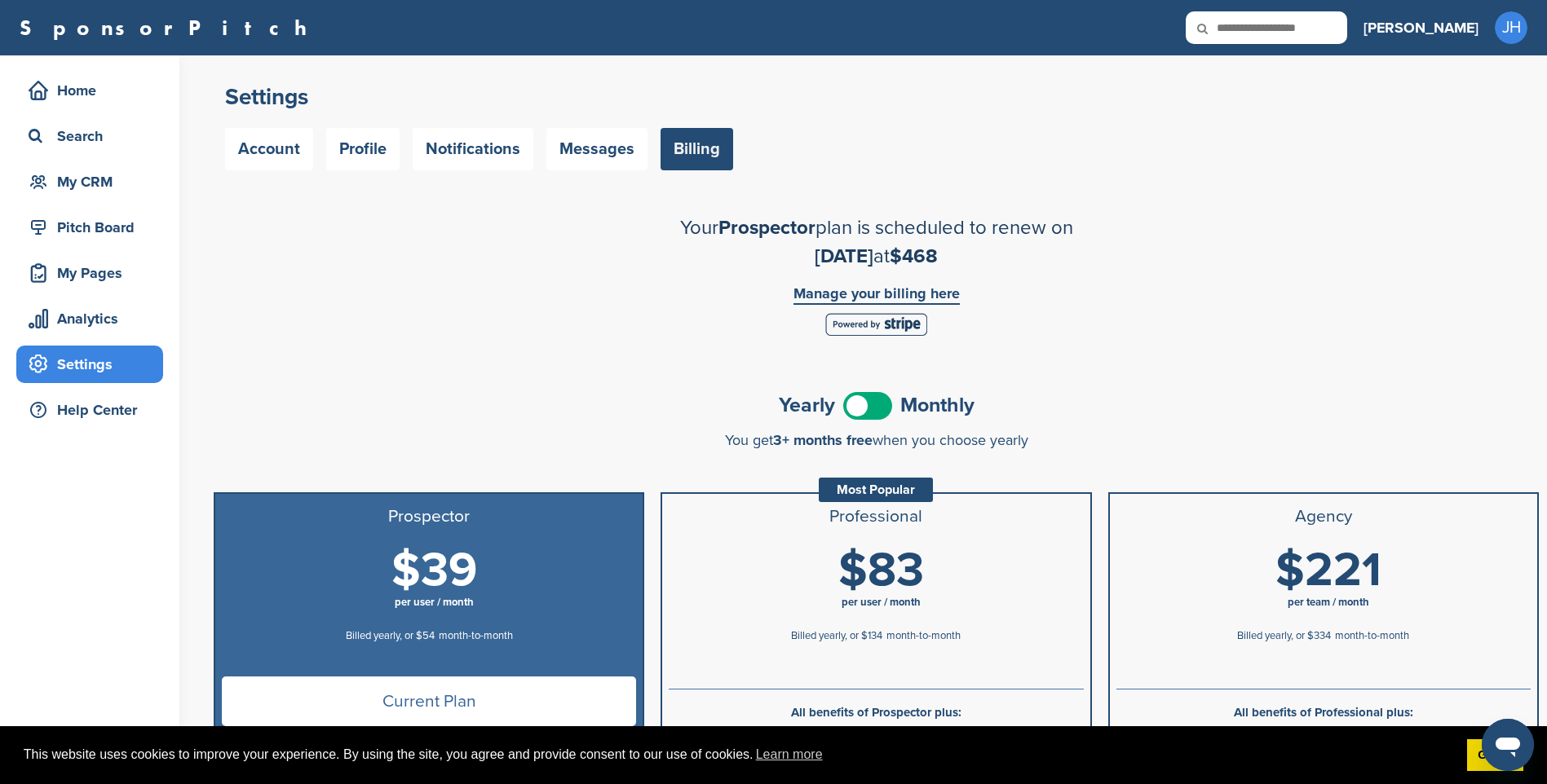
drag, startPoint x: 509, startPoint y: 446, endPoint x: 592, endPoint y: 503, distance: 100.7
click at [509, 445] on div "You get 3+ months free when you choose yearly" at bounding box center [876, 440] width 1325 height 16
click at [1465, 84] on link "CRM" at bounding box center [1444, 85] width 41 height 14
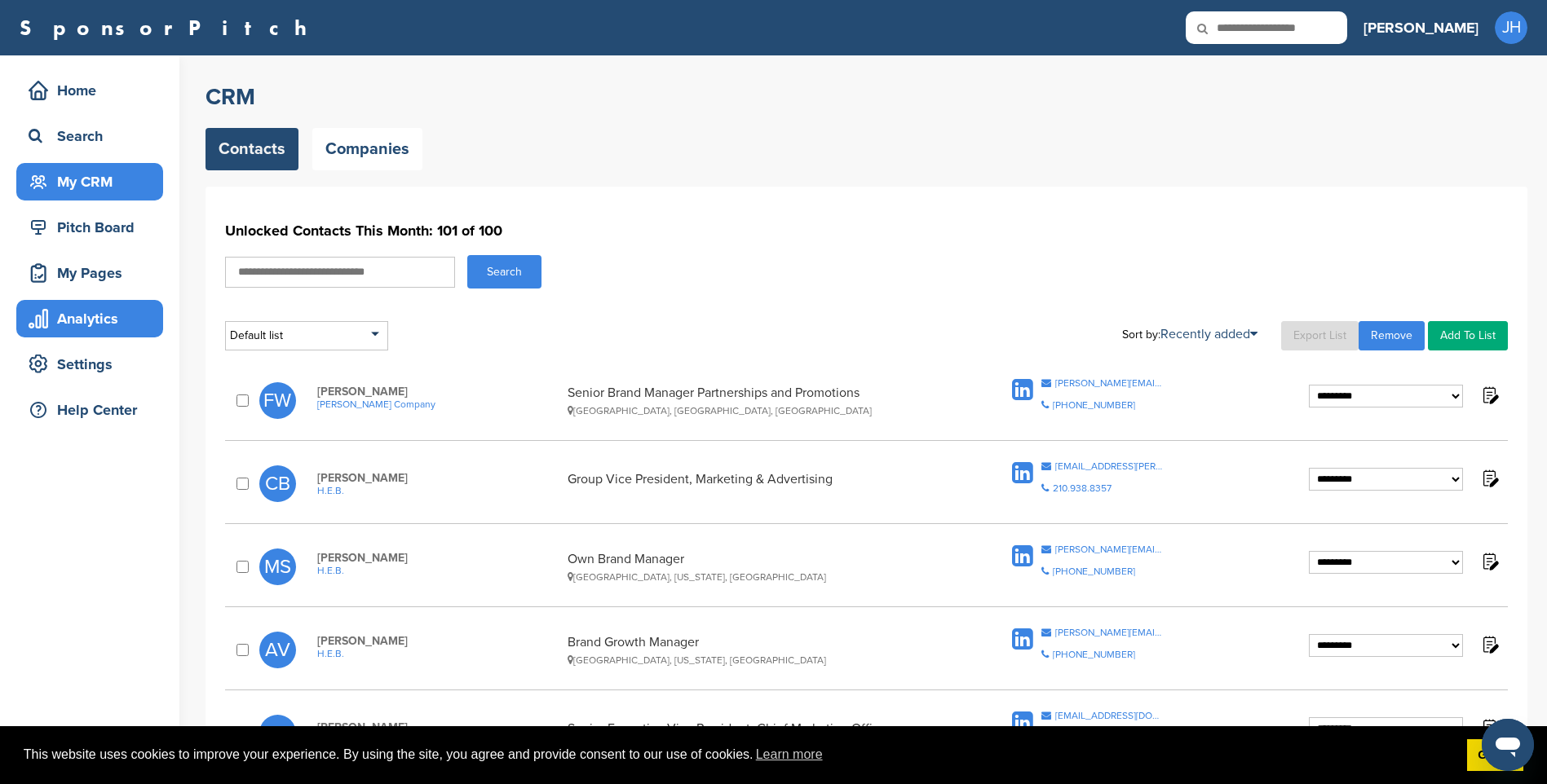
click at [80, 321] on div "Analytics" at bounding box center [94, 319] width 139 height 29
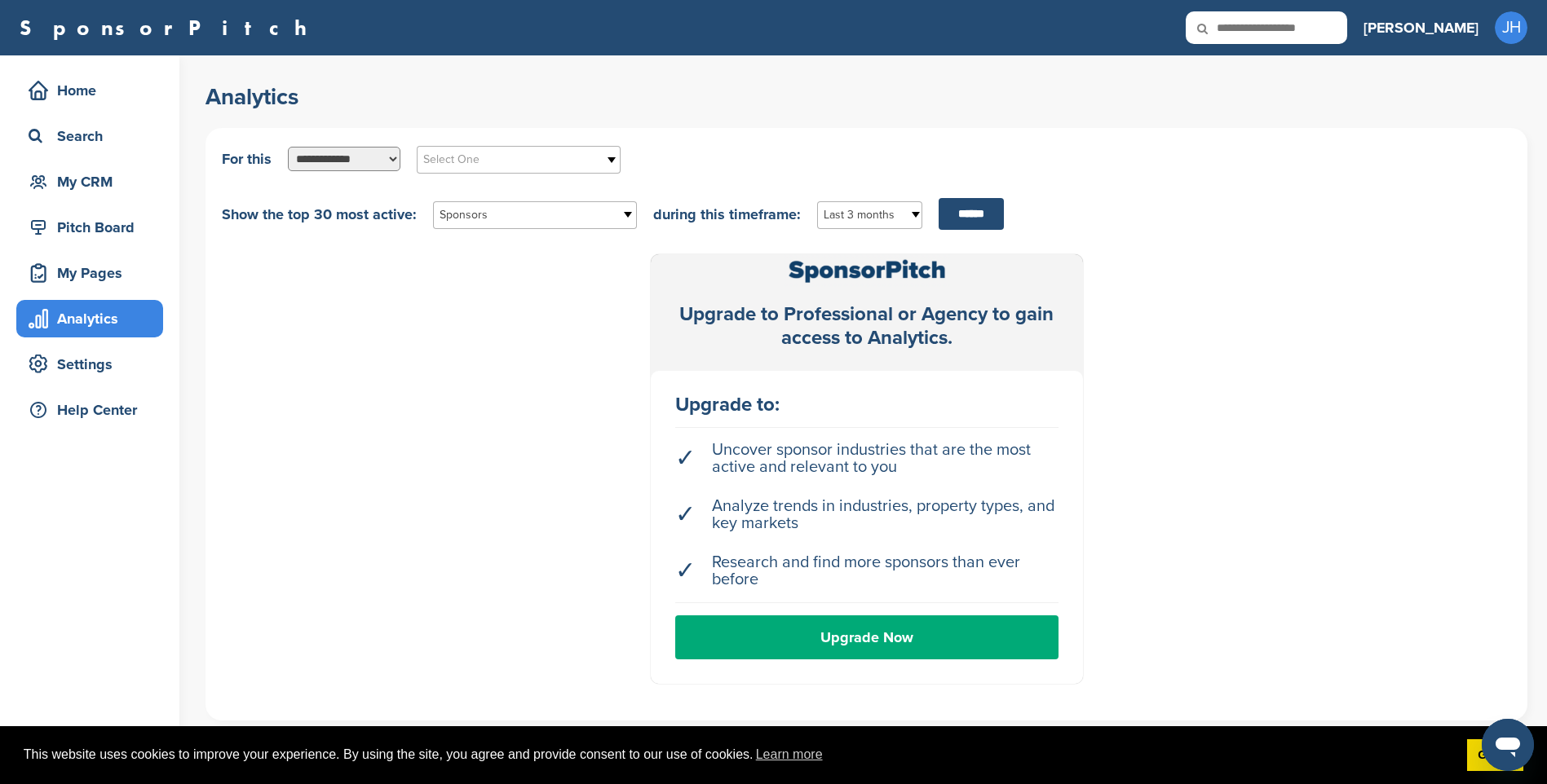
click at [336, 450] on div "Upgrade to Professional or Agency to gain access to Analytics. Upgrade to: ✓ Un…" at bounding box center [867, 469] width 1289 height 429
click at [629, 213] on b at bounding box center [629, 215] width 15 height 26
drag, startPoint x: 382, startPoint y: 577, endPoint x: 283, endPoint y: 418, distance: 187.3
click at [382, 575] on div "Upgrade to Professional or Agency to gain access to Analytics. Upgrade to: ✓ Un…" at bounding box center [867, 469] width 1289 height 429
click at [68, 365] on div "Settings" at bounding box center [94, 365] width 139 height 29
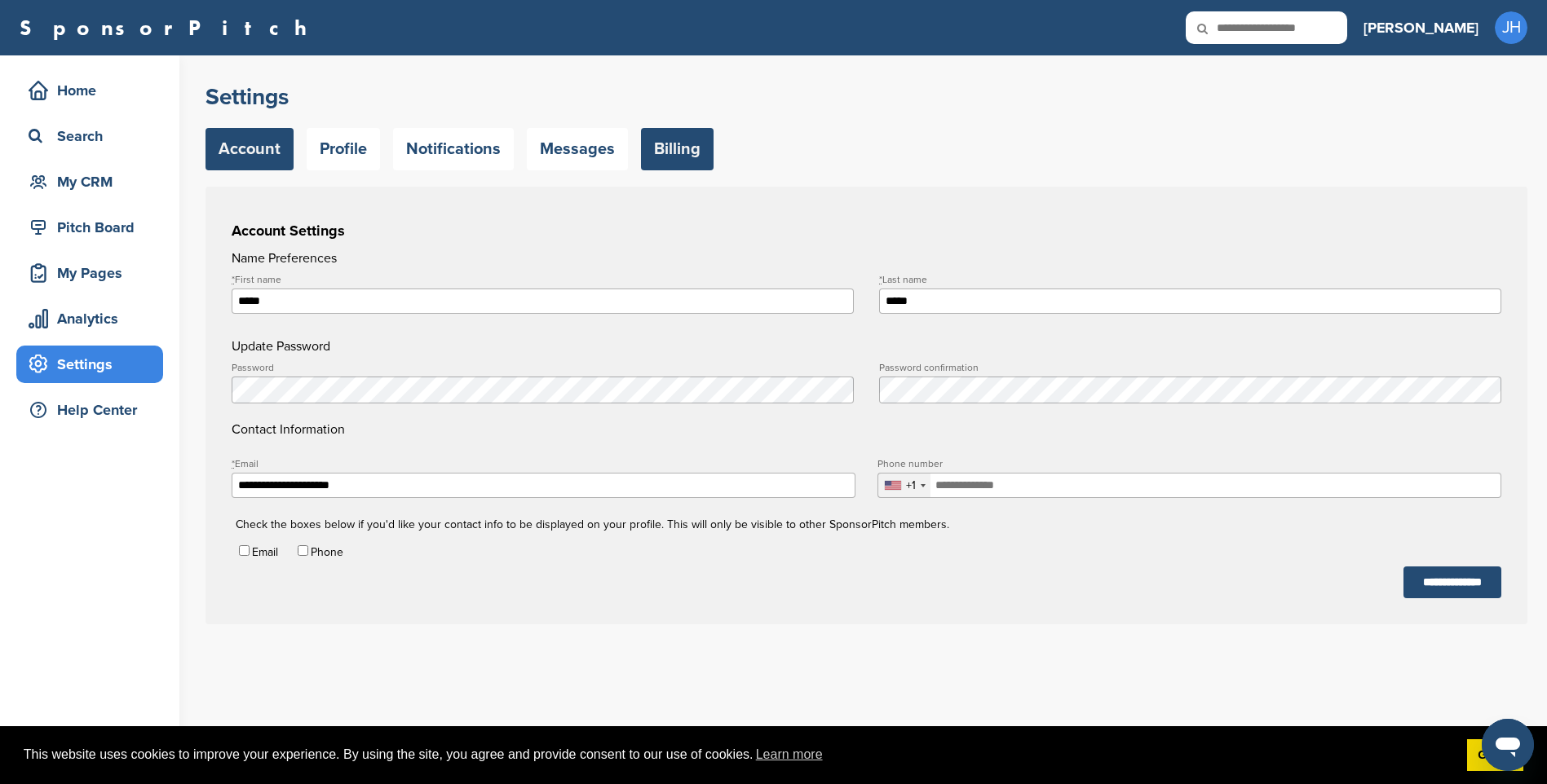
click at [684, 148] on link "Billing" at bounding box center [677, 149] width 72 height 42
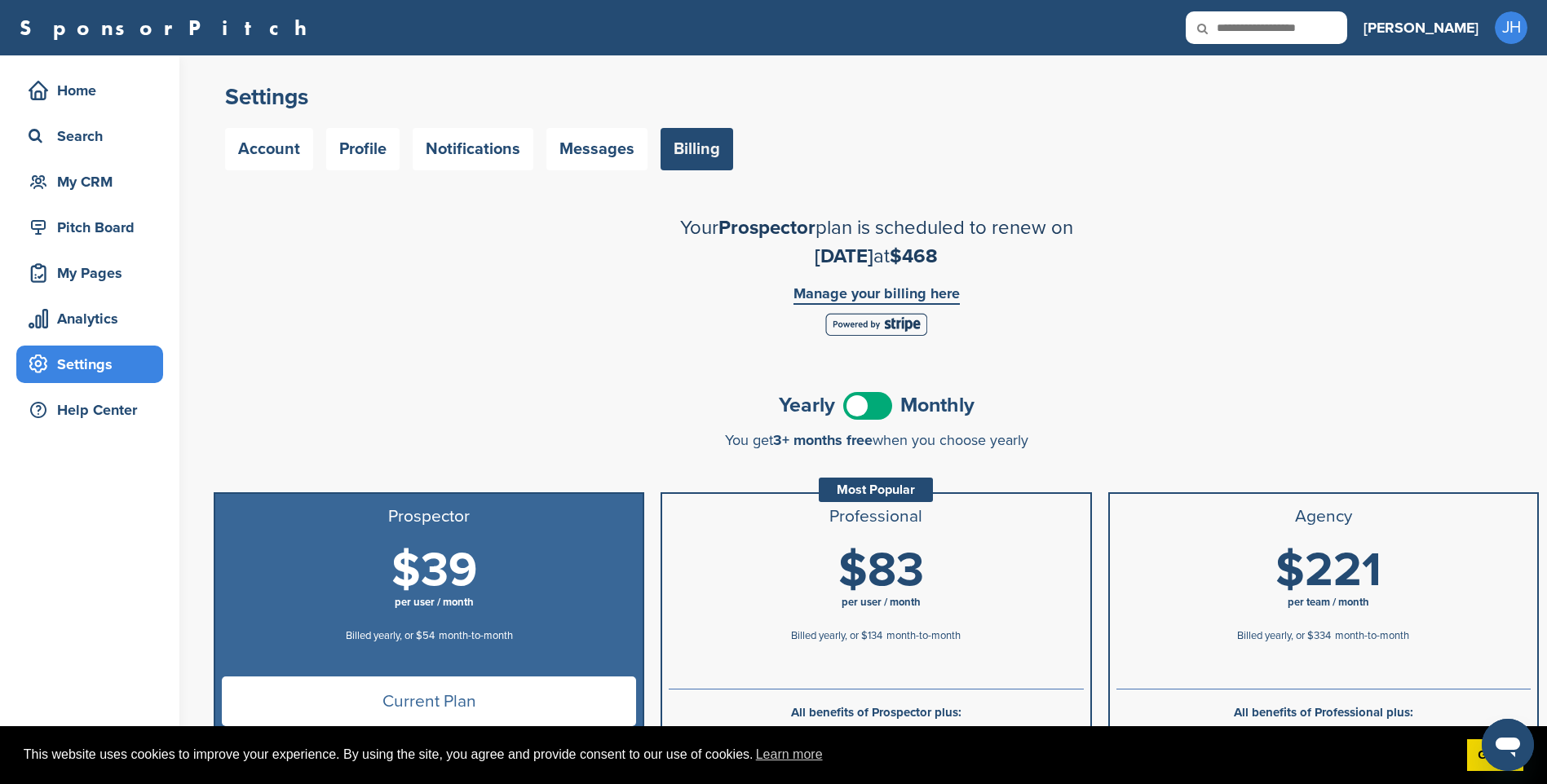
click at [856, 296] on link "Manage your billing here" at bounding box center [877, 295] width 166 height 19
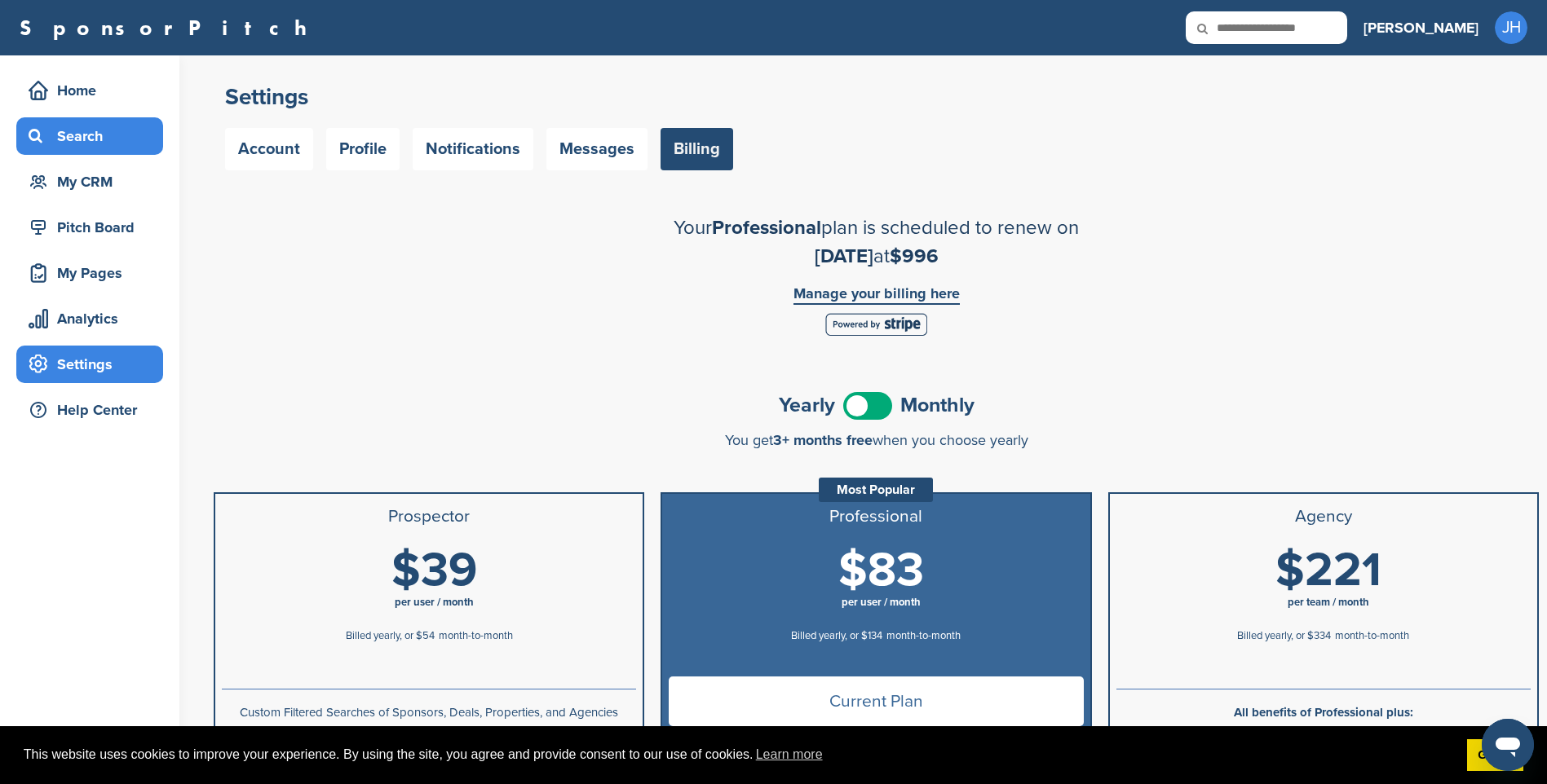
click at [87, 131] on div "Search" at bounding box center [94, 136] width 139 height 29
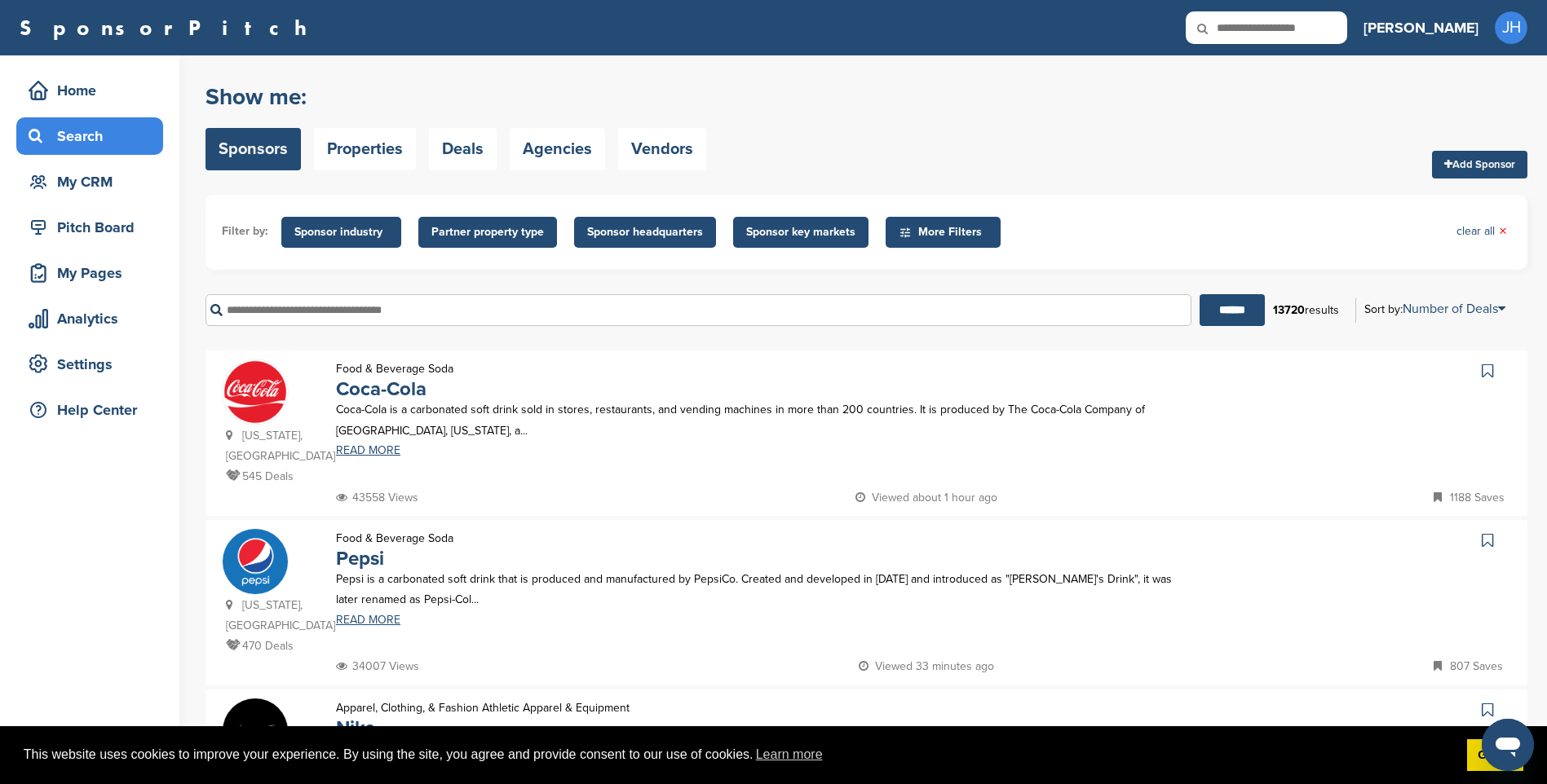
click at [324, 306] on input "text" at bounding box center [699, 310] width 986 height 32
click at [1221, 297] on input "******" at bounding box center [1232, 310] width 65 height 32
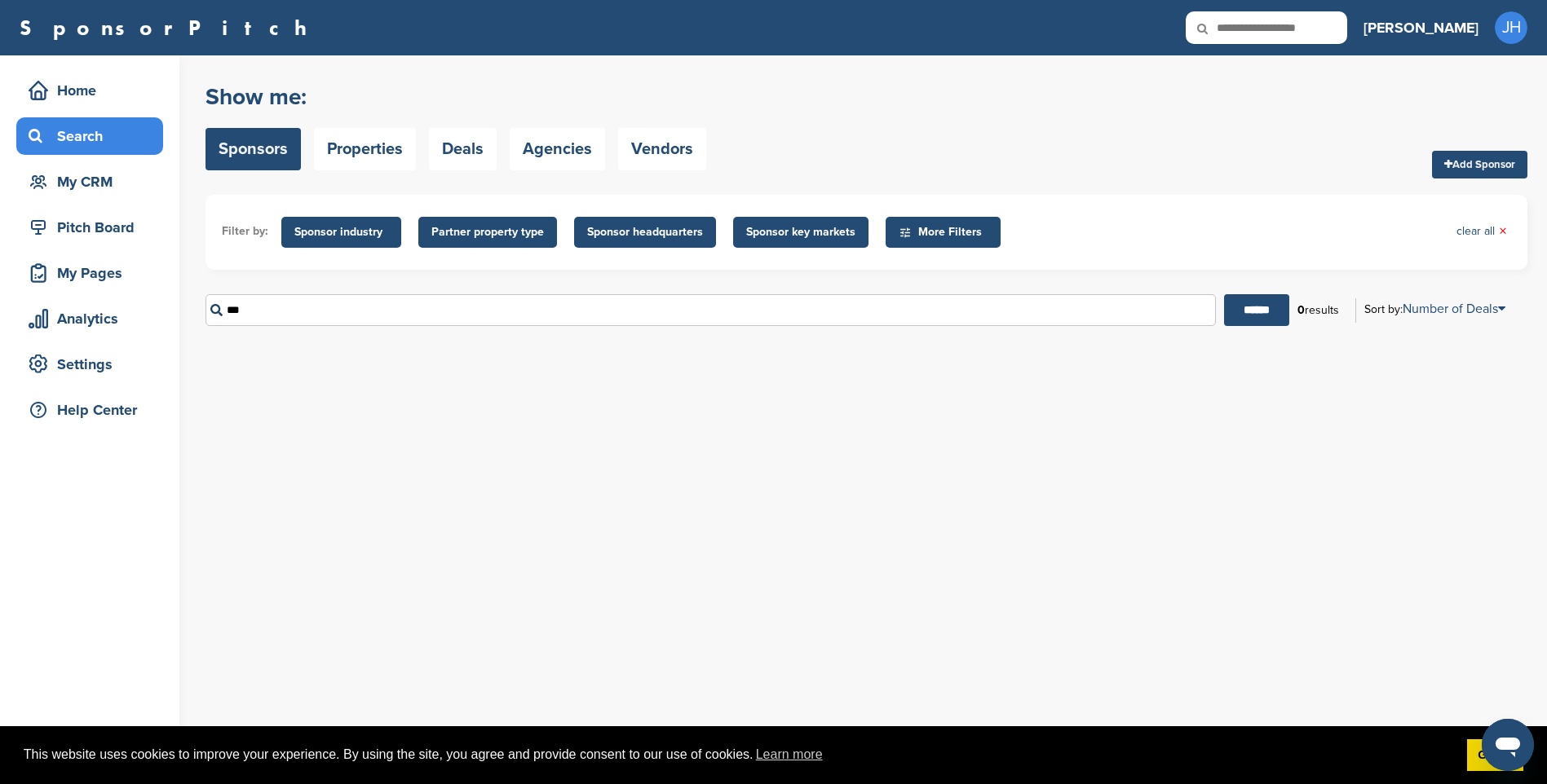
click at [328, 317] on input "***" at bounding box center [710, 310] width 1010 height 32
click at [1224, 294] on input "******" at bounding box center [1256, 310] width 65 height 32
drag, startPoint x: 328, startPoint y: 312, endPoint x: 213, endPoint y: 302, distance: 115.4
click at [213, 302] on input "*********" at bounding box center [710, 310] width 1010 height 32
type input "*"
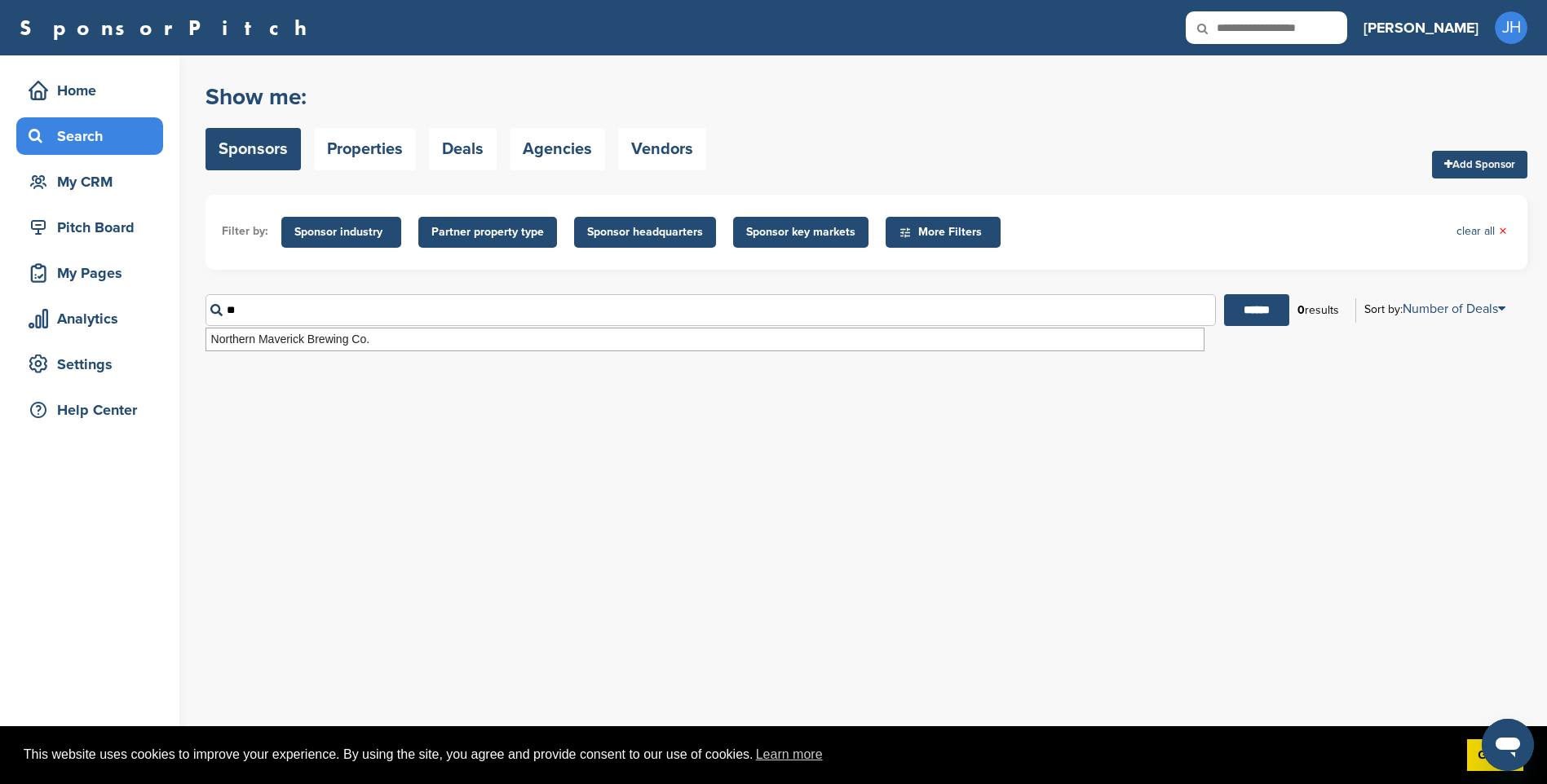
type input "*"
click at [640, 230] on span "Sponsor headquarters" at bounding box center [645, 232] width 116 height 18
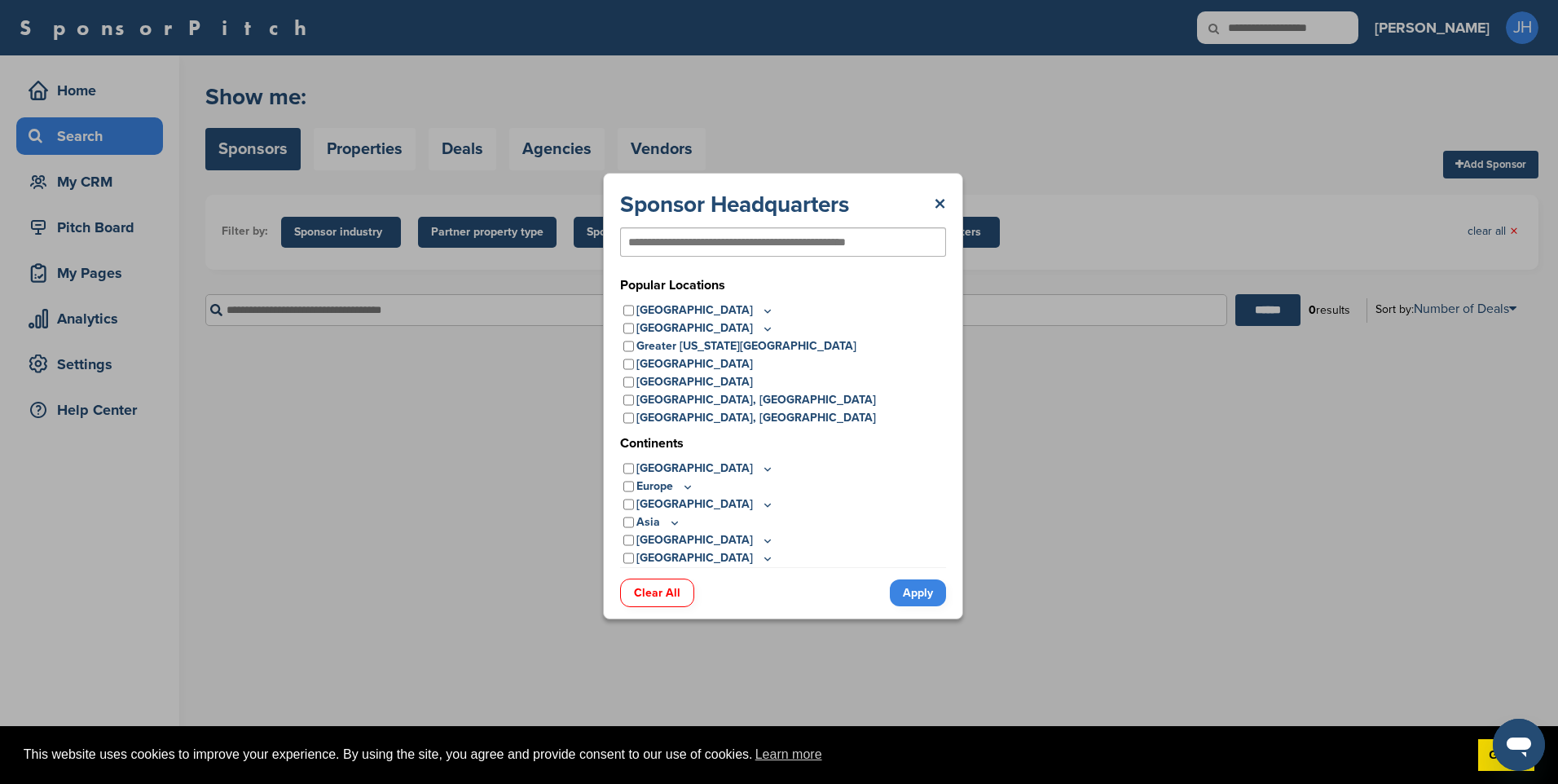
click at [695, 239] on input "text" at bounding box center [757, 242] width 257 height 15
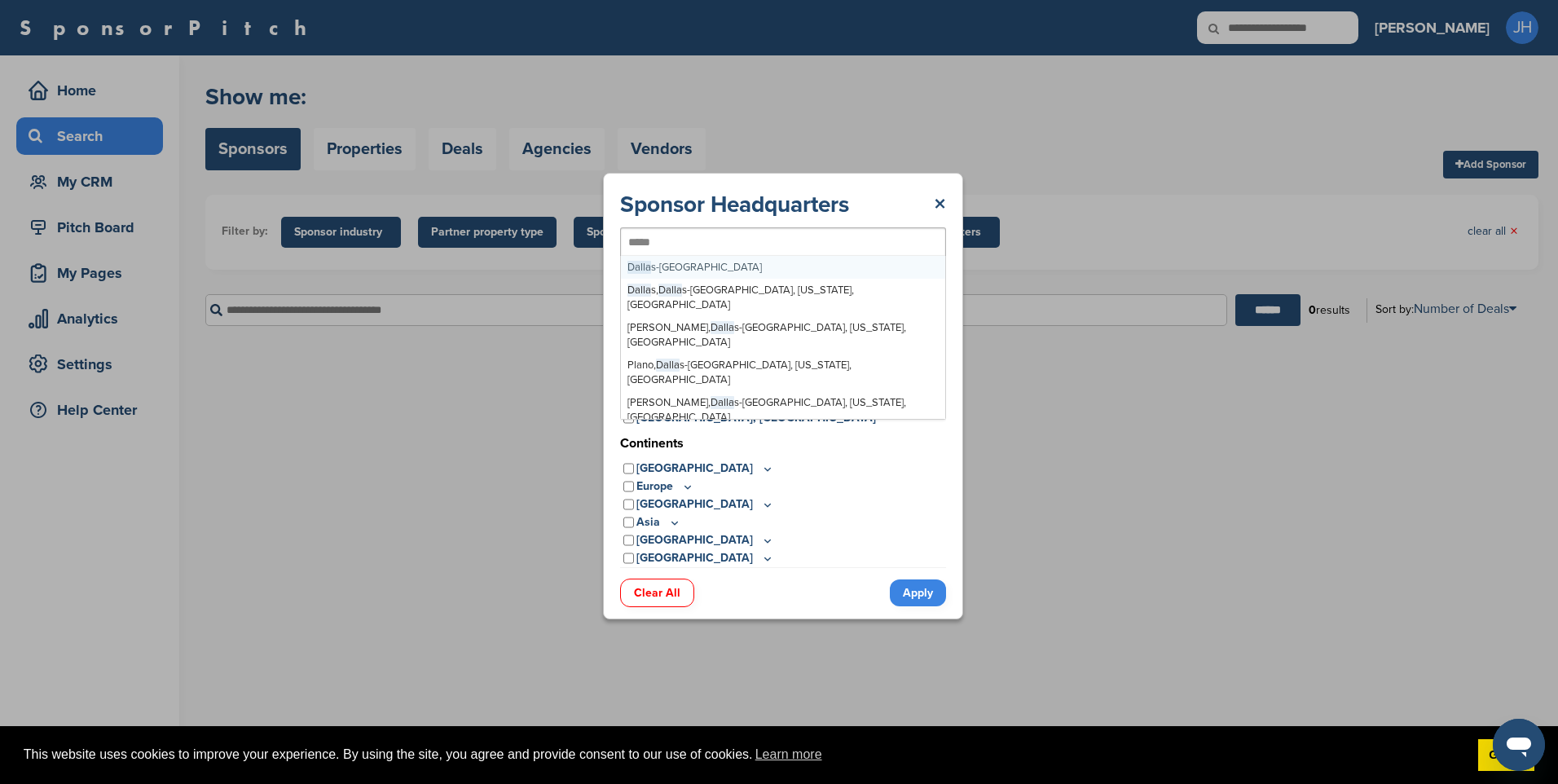
type input "******"
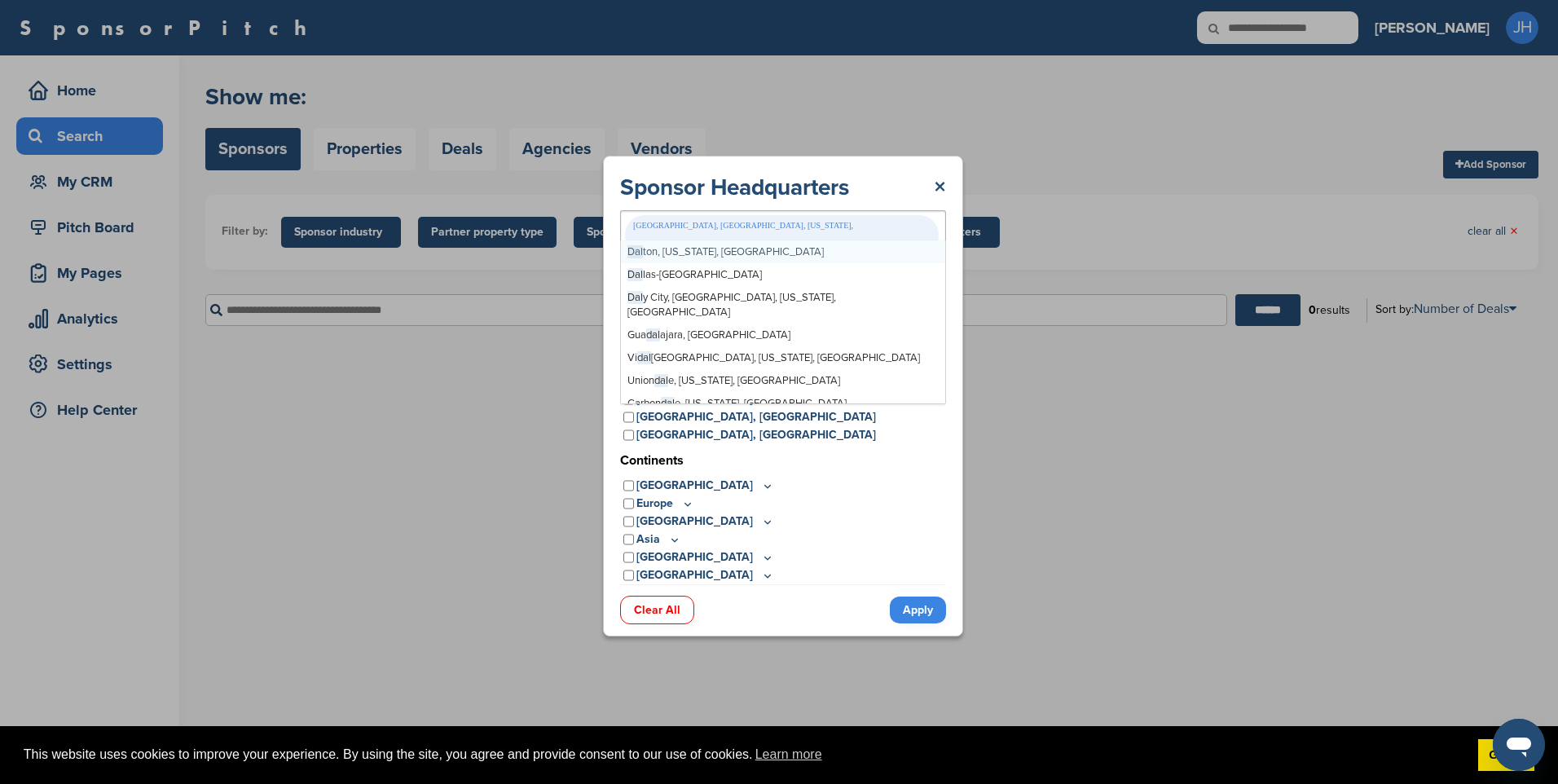
type input "******"
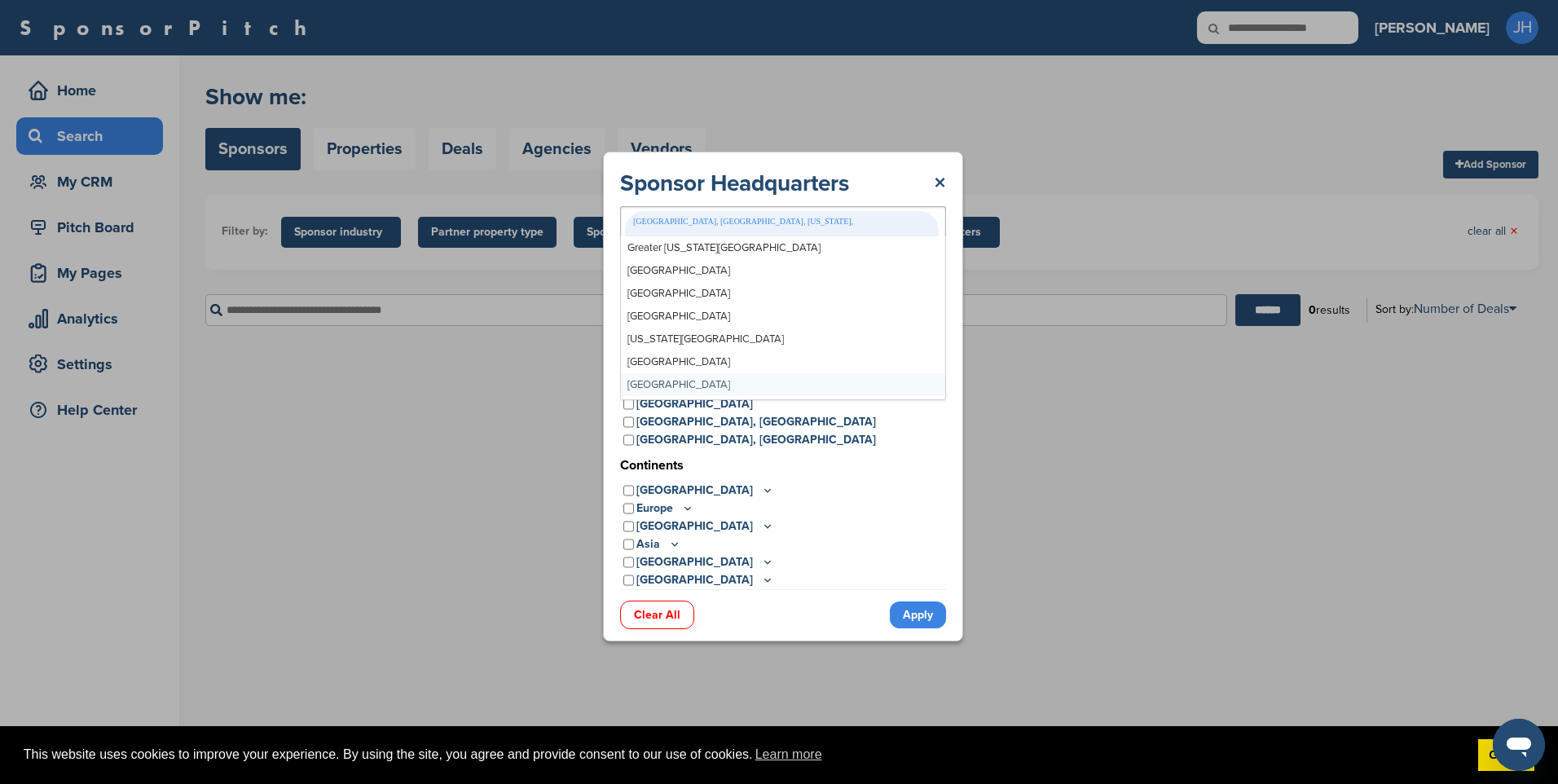
click at [928, 601] on link "Apply" at bounding box center [918, 614] width 57 height 26
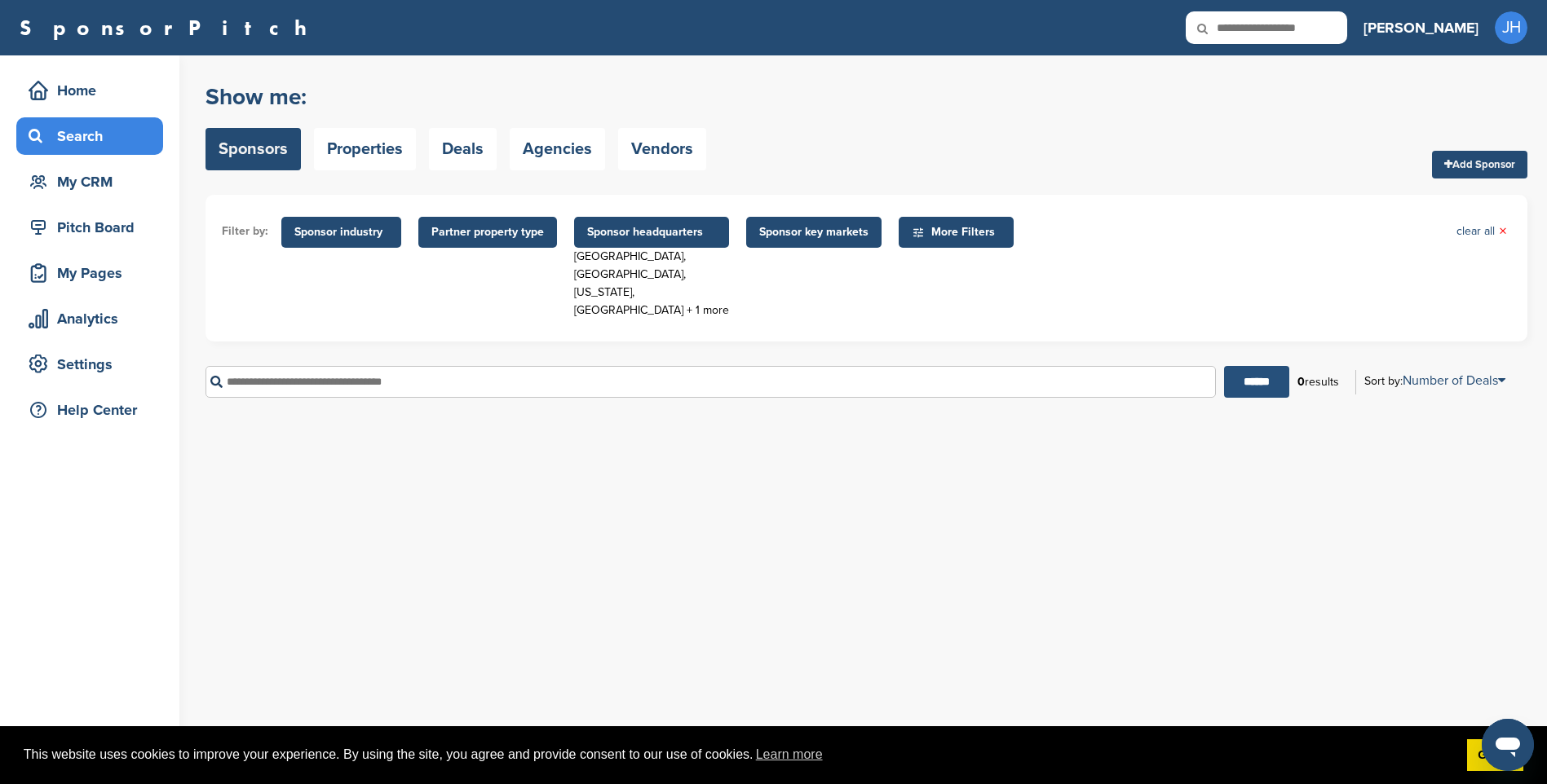
click at [1255, 366] on input "******" at bounding box center [1256, 381] width 65 height 32
click at [361, 154] on link "Properties" at bounding box center [364, 149] width 101 height 42
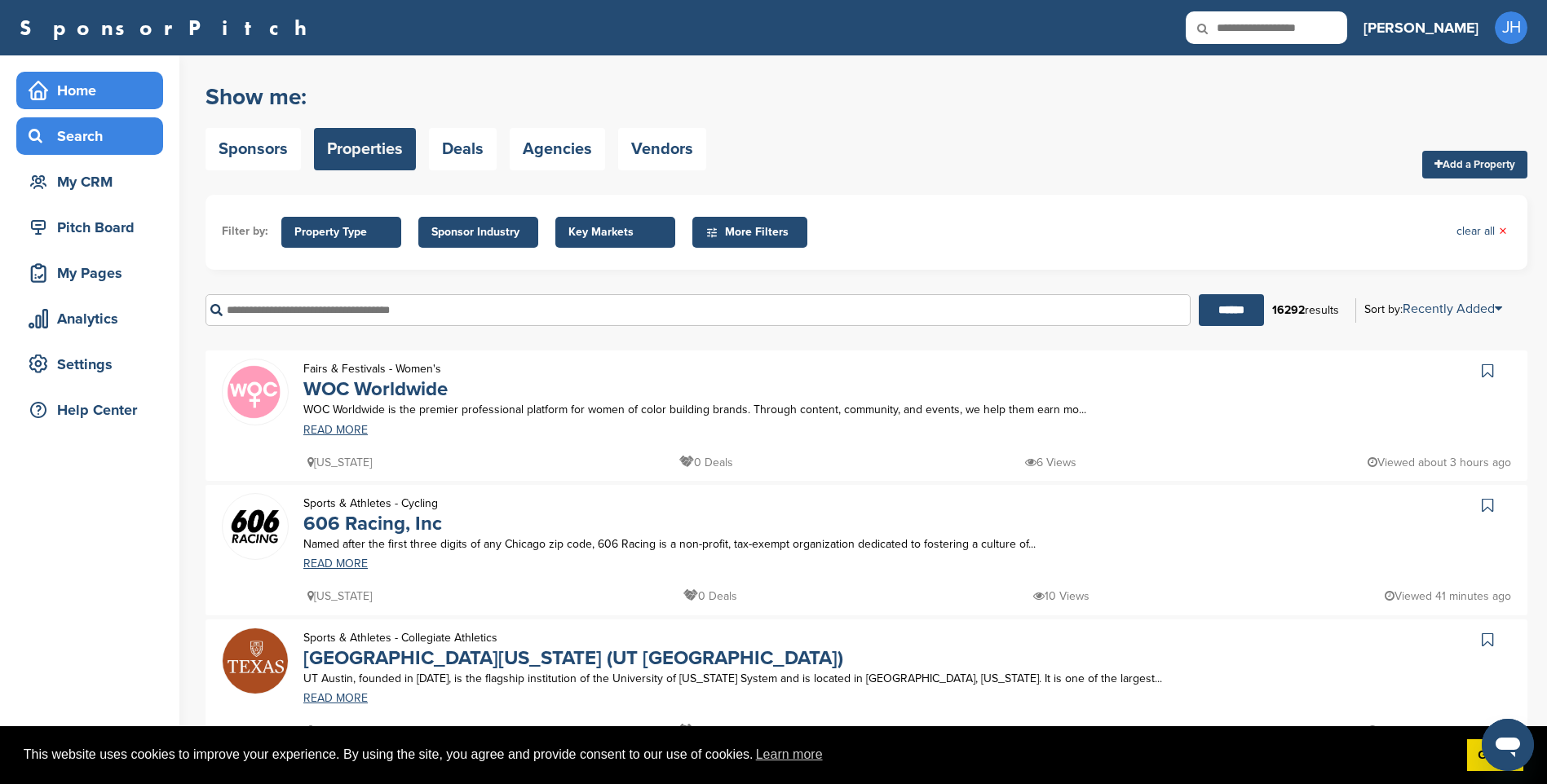
click at [71, 91] on div "Home" at bounding box center [94, 90] width 139 height 29
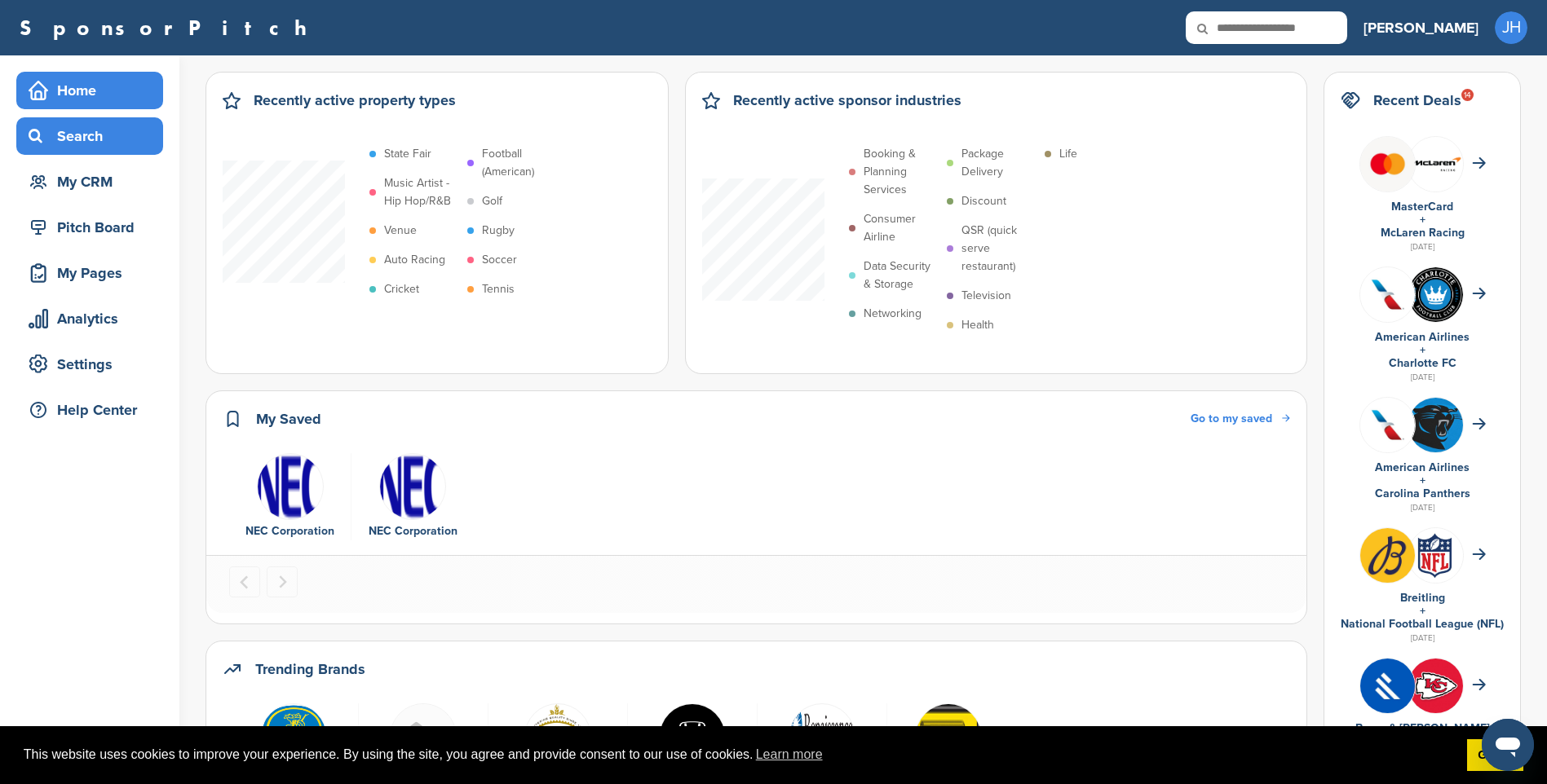
click at [87, 144] on div "Search" at bounding box center [94, 136] width 139 height 29
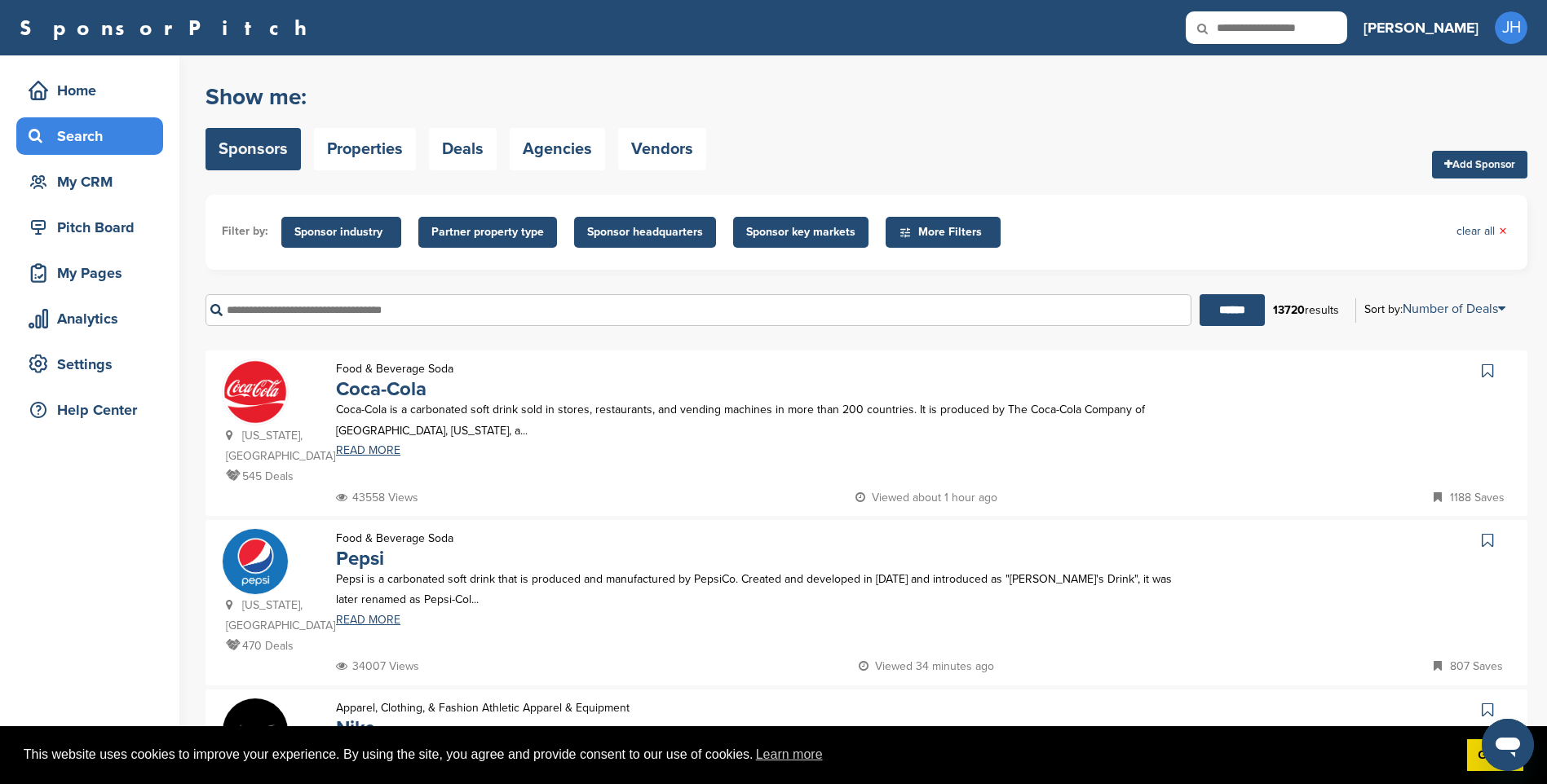
click at [355, 236] on span "Sponsor industry" at bounding box center [341, 232] width 94 height 18
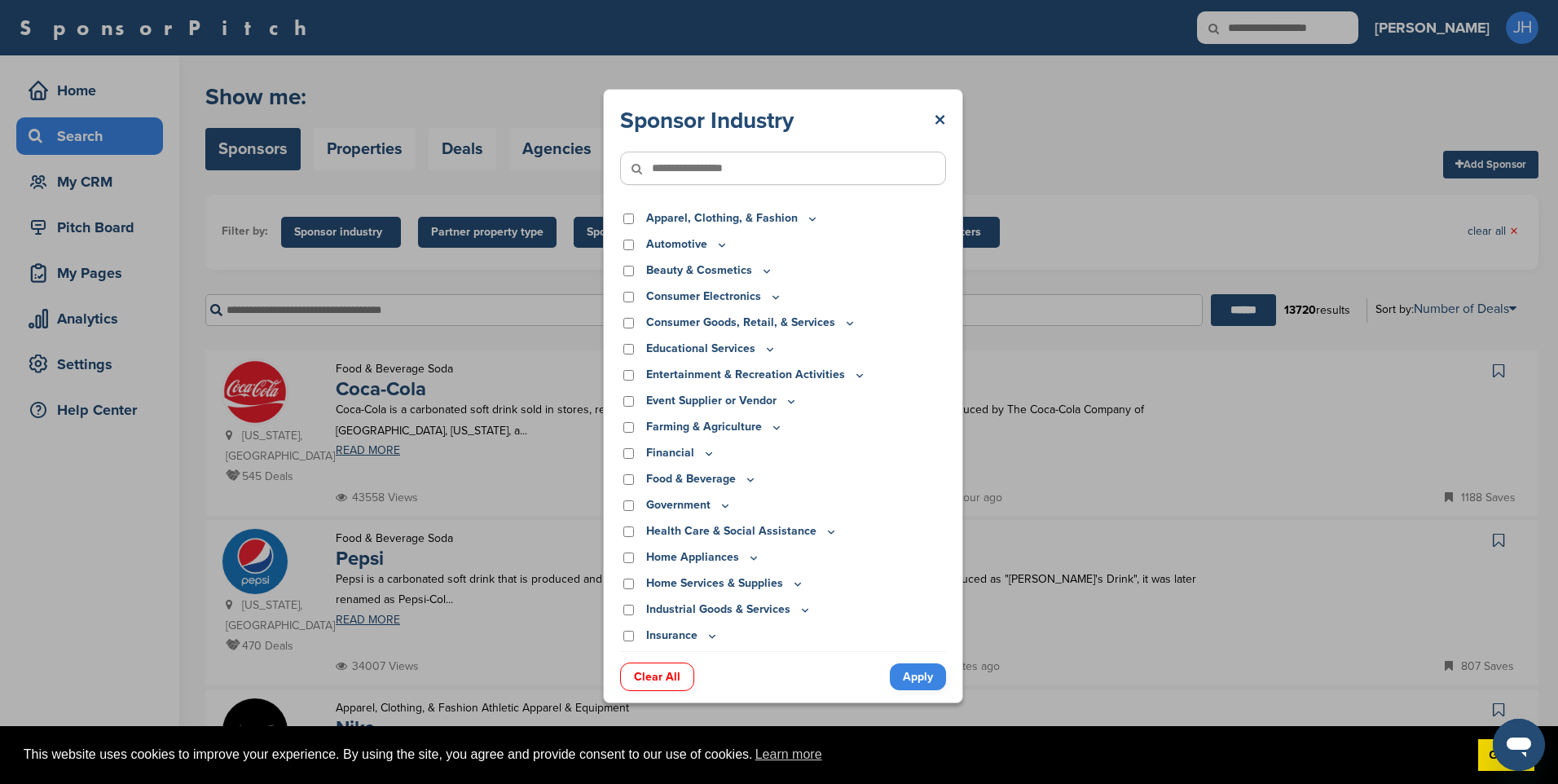
click at [826, 531] on icon at bounding box center [832, 531] width 13 height 14
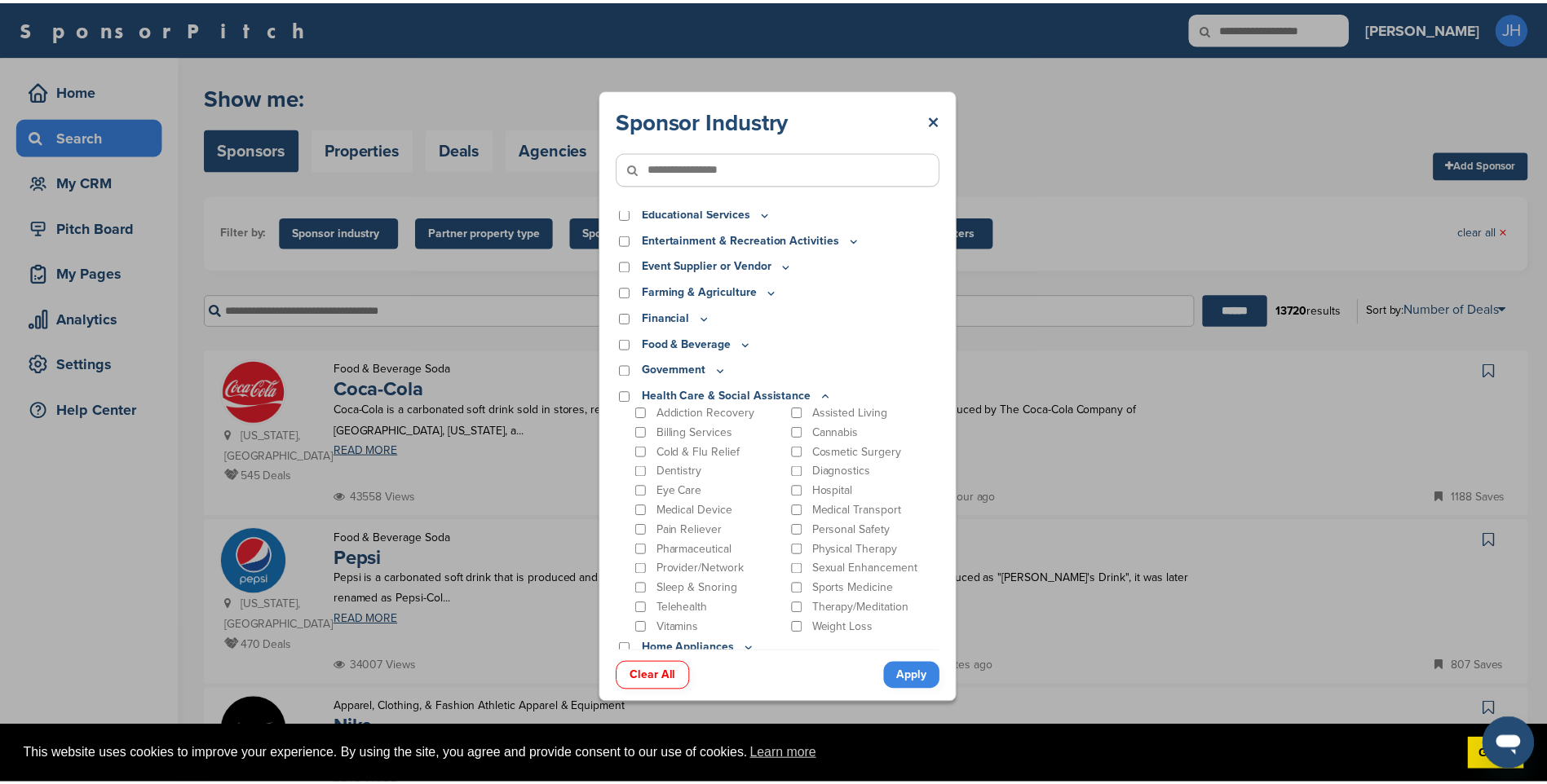
scroll to position [163, 0]
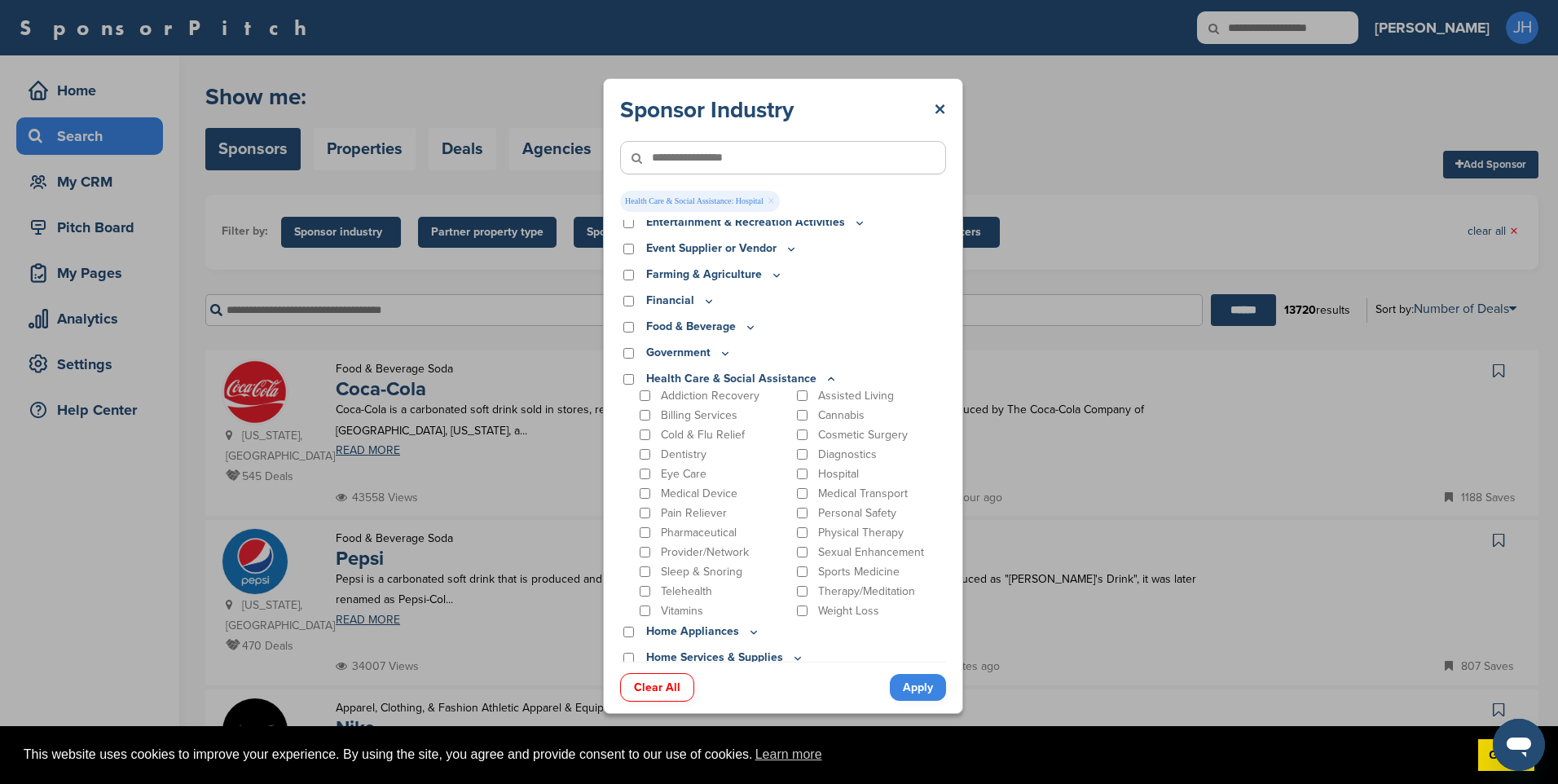
click at [910, 683] on link "Apply" at bounding box center [918, 687] width 57 height 26
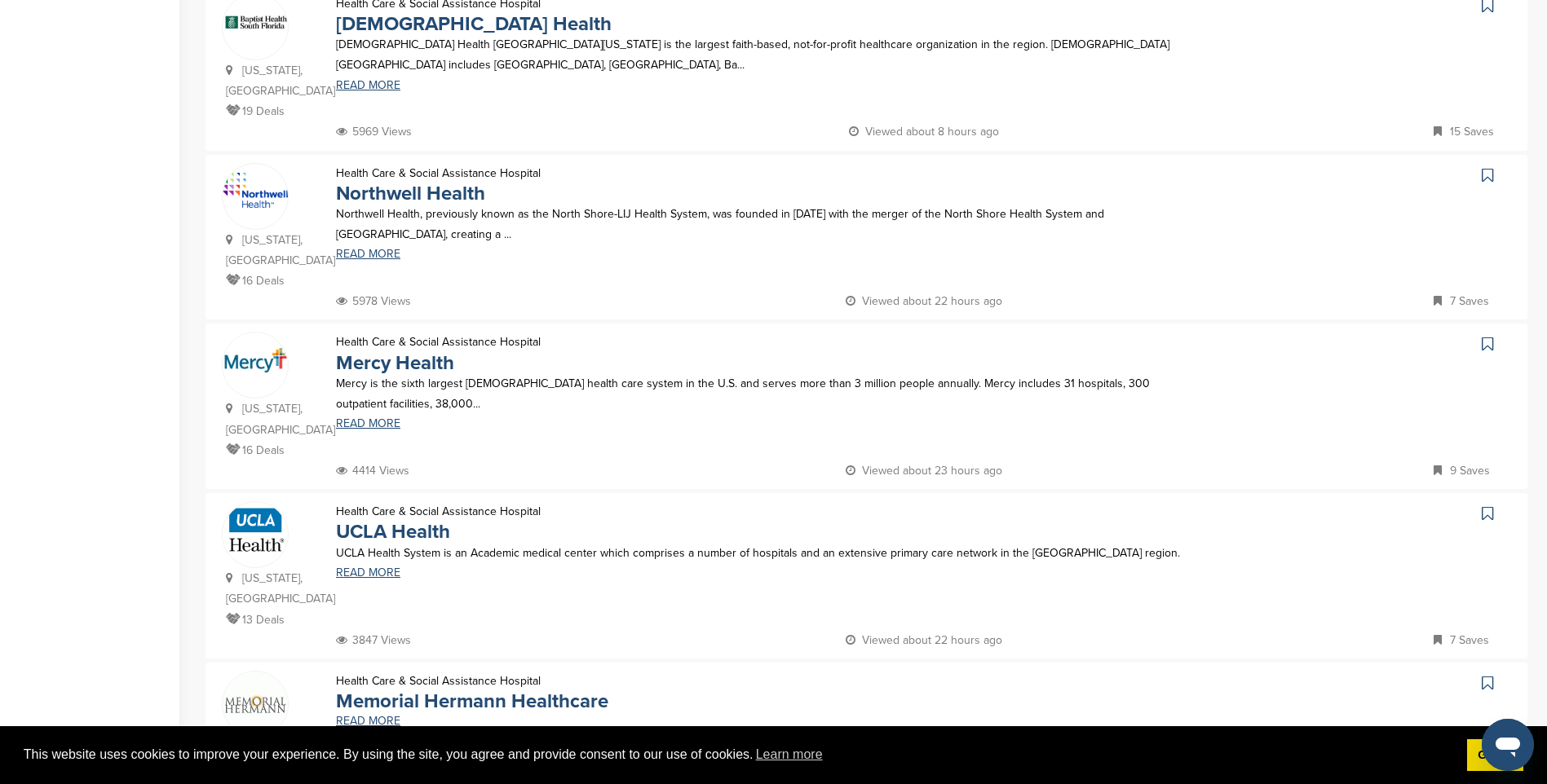
scroll to position [0, 0]
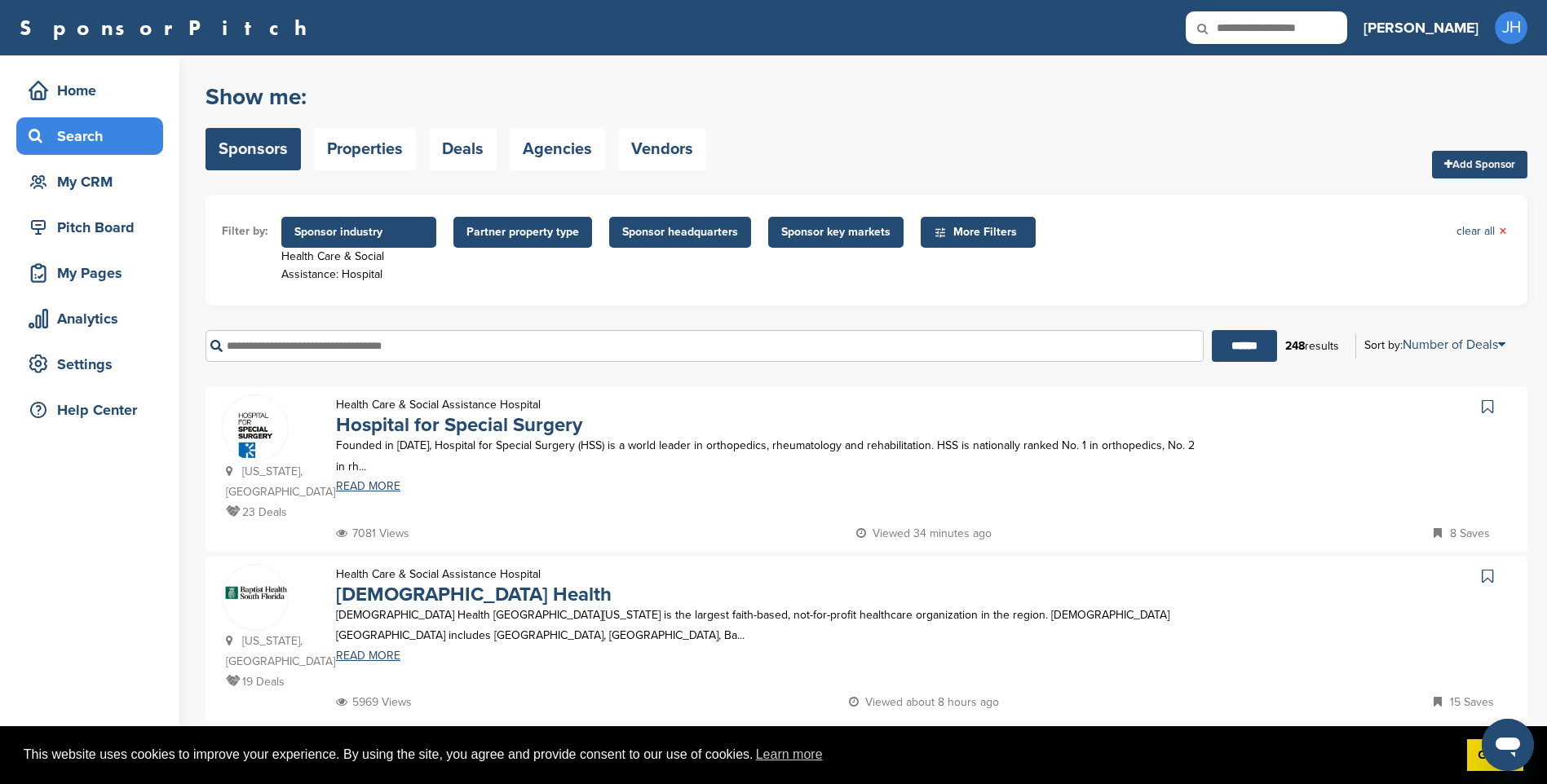
click at [528, 237] on span "Partner property type" at bounding box center [522, 232] width 112 height 18
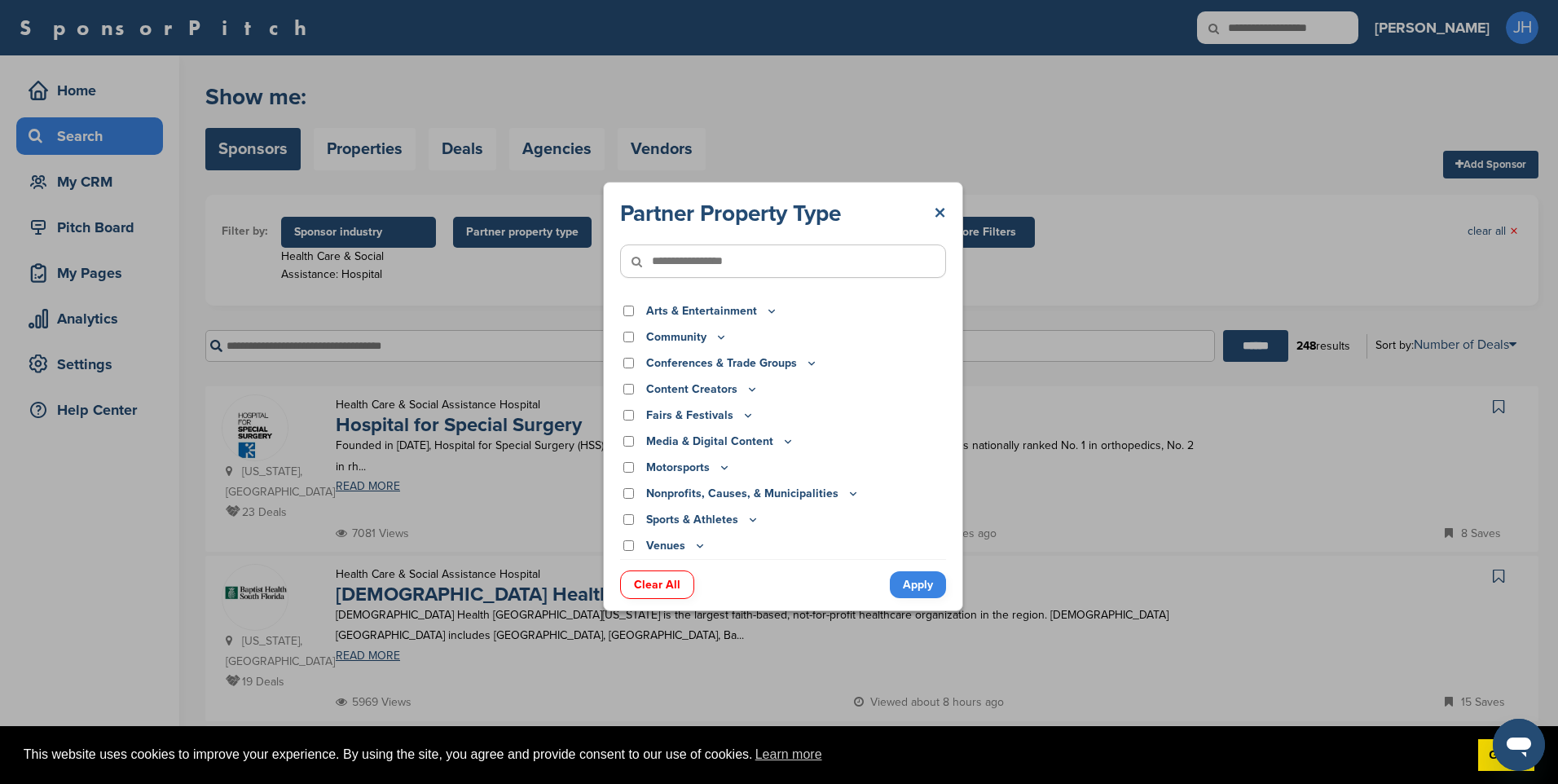
click at [938, 213] on link "×" at bounding box center [939, 214] width 12 height 29
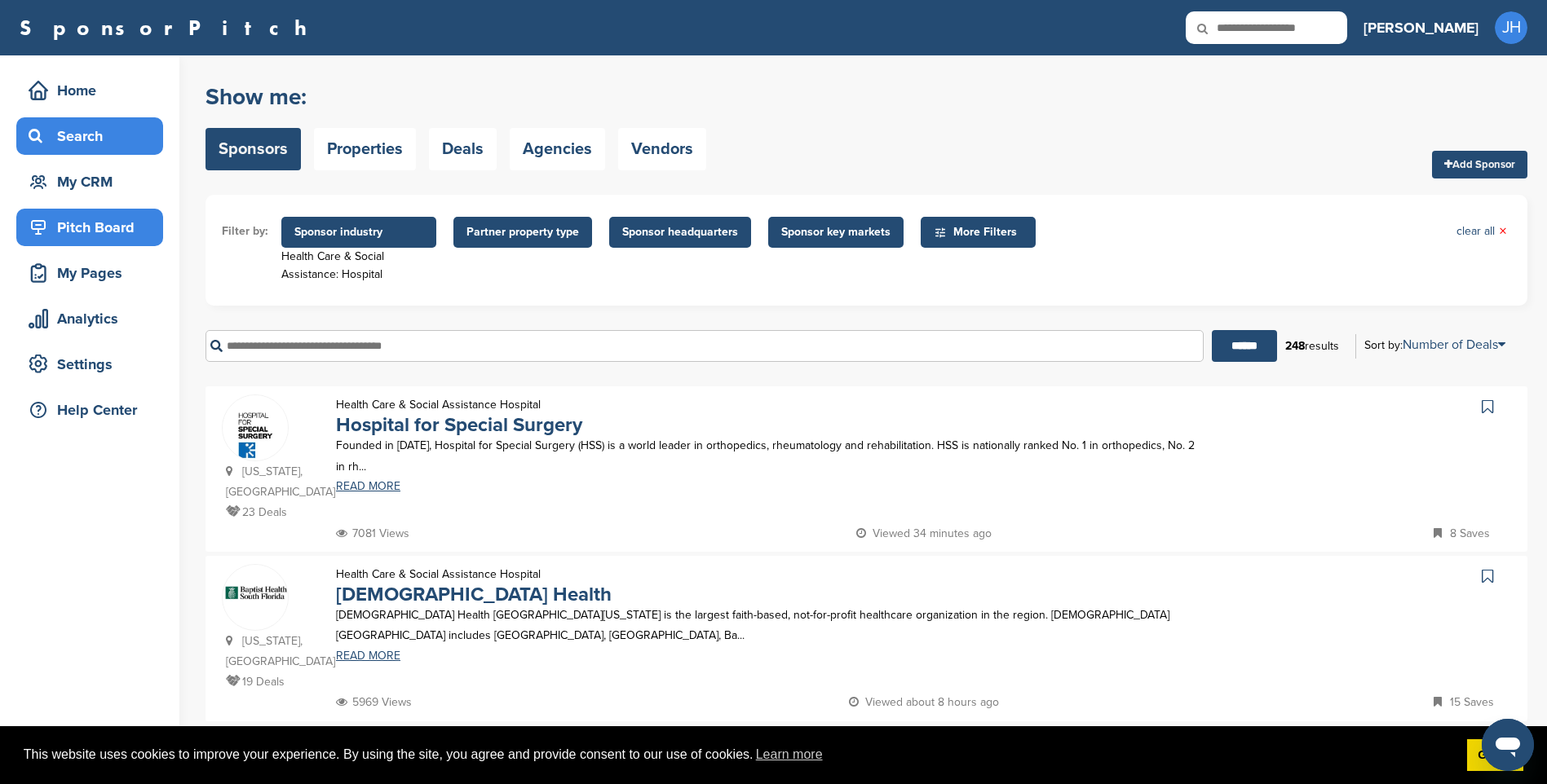
click at [98, 231] on div "Pitch Board" at bounding box center [94, 228] width 139 height 29
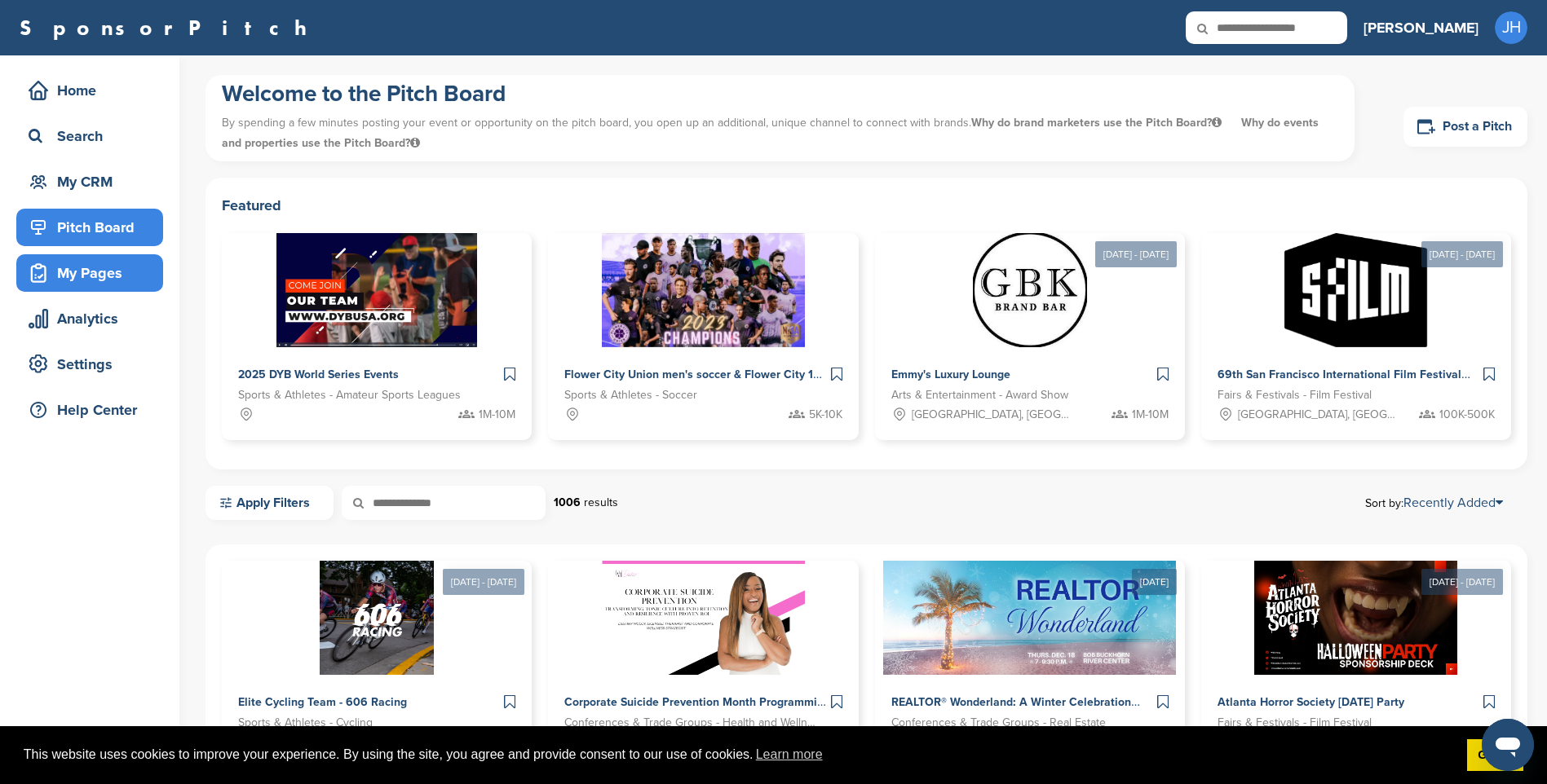
click at [105, 278] on div "My Pages" at bounding box center [94, 273] width 139 height 29
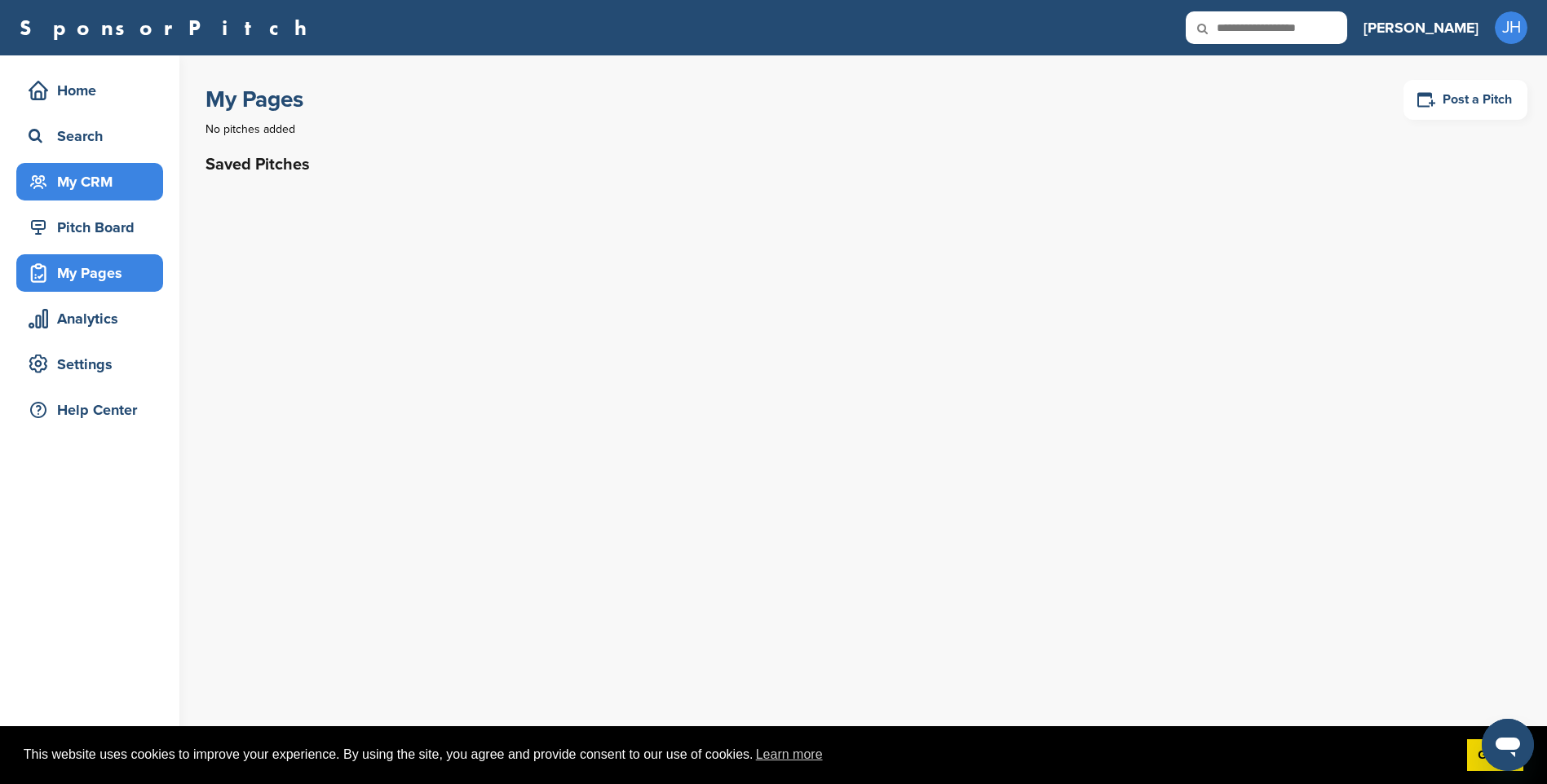
click at [71, 175] on div "My CRM" at bounding box center [94, 182] width 139 height 29
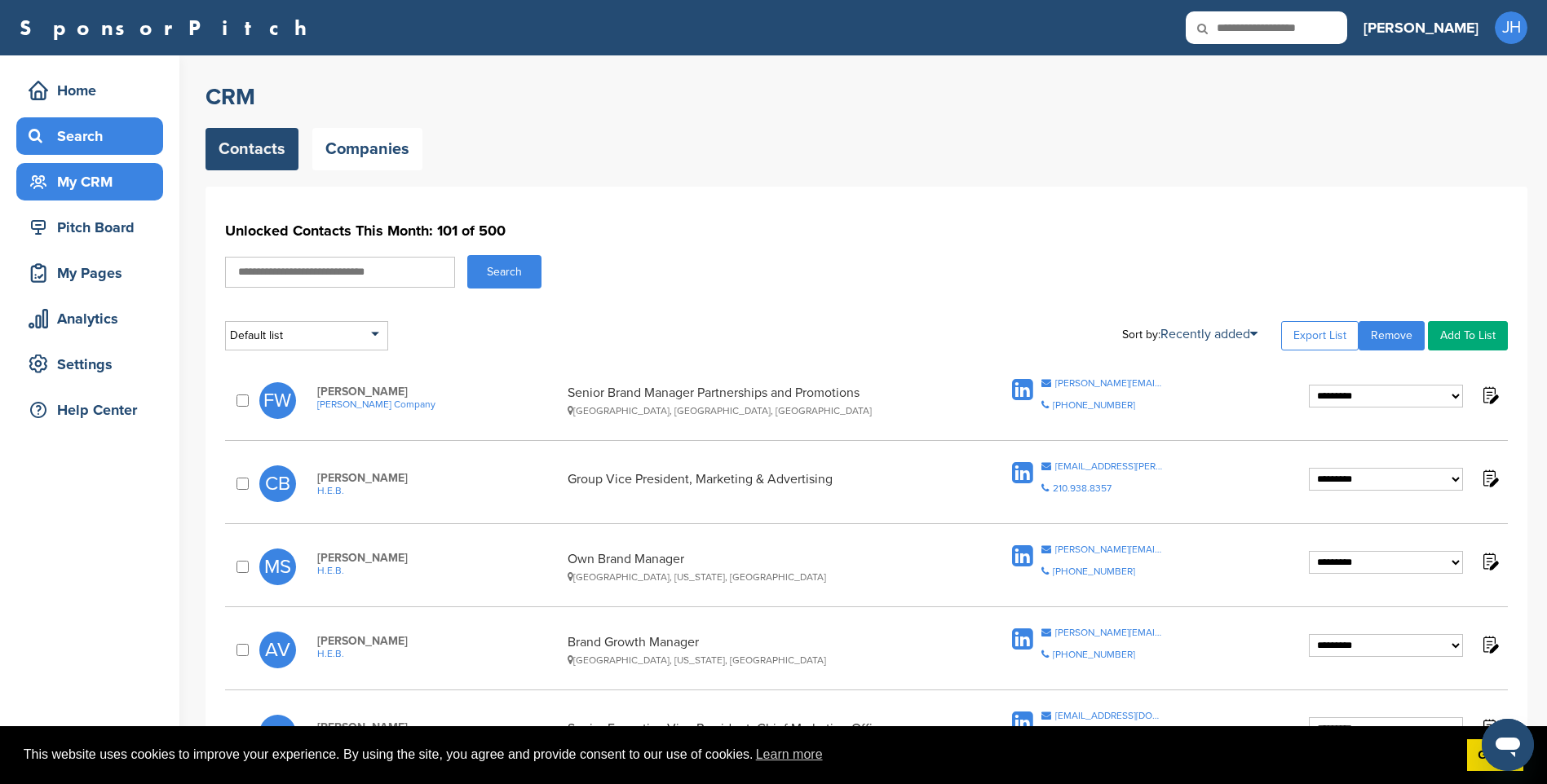
click at [64, 132] on div "Search" at bounding box center [94, 136] width 139 height 29
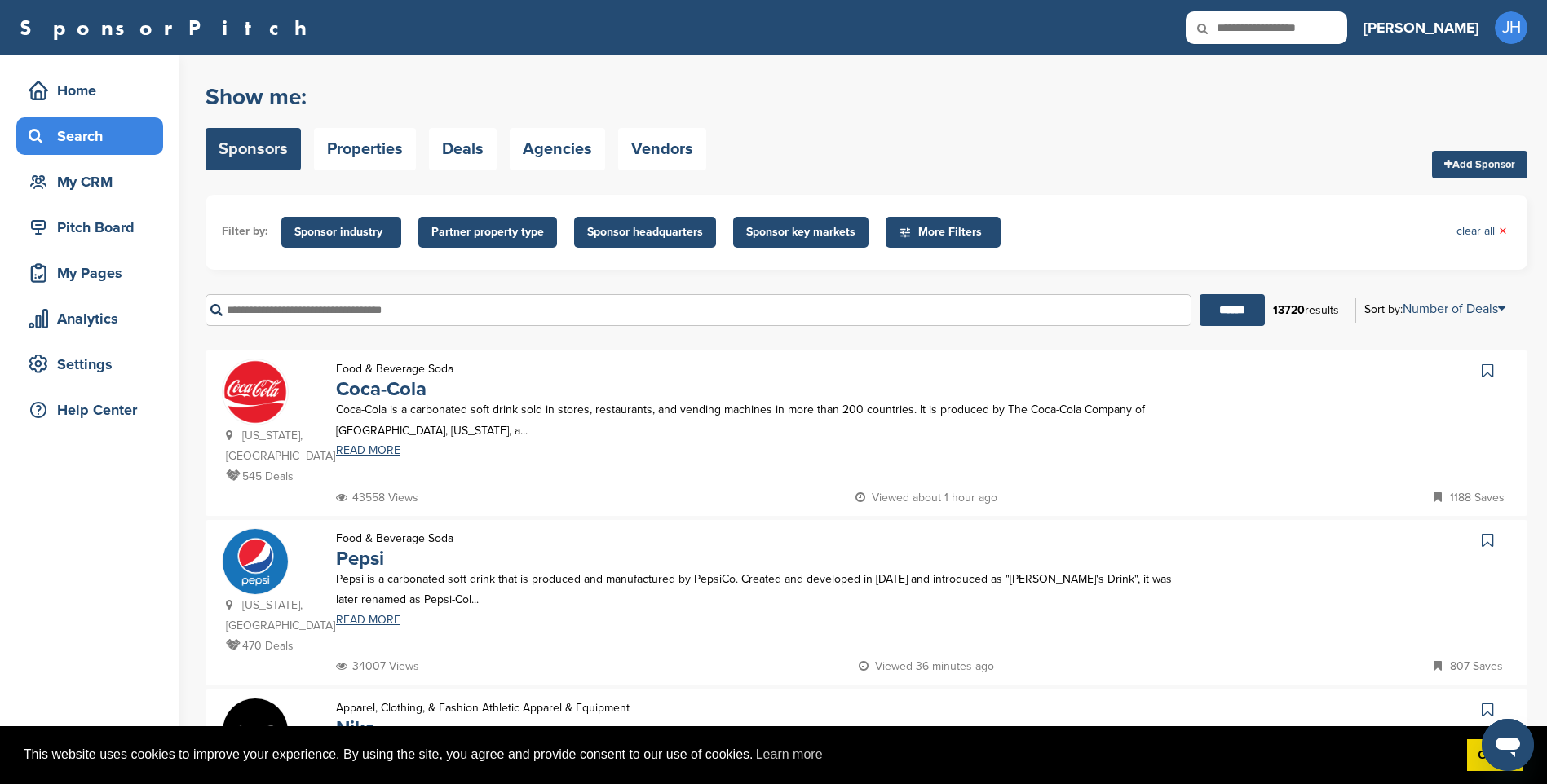
click at [942, 235] on span "More Filters" at bounding box center [945, 232] width 94 height 18
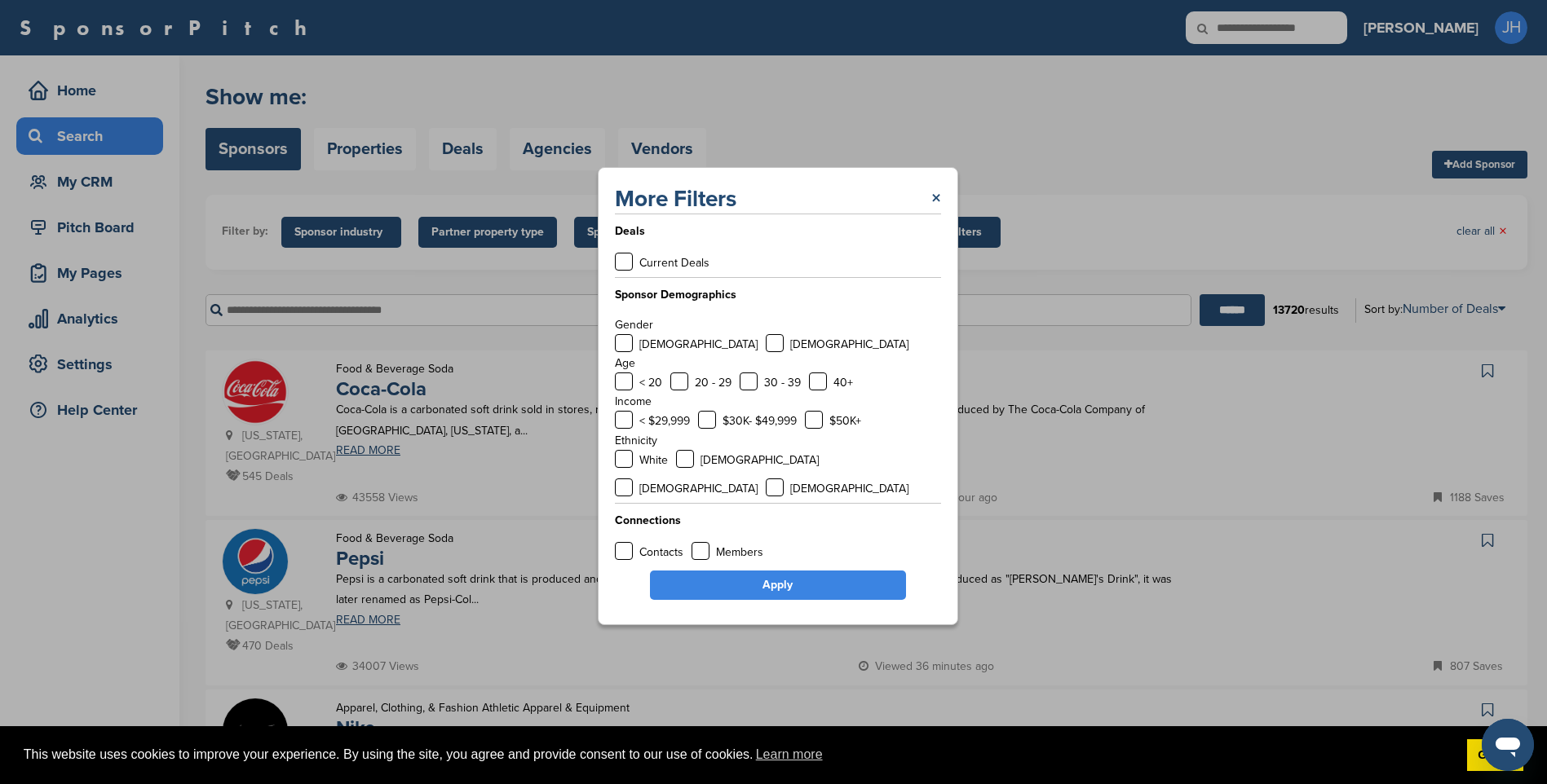
click at [689, 393] on div "20 - 29" at bounding box center [700, 383] width 61 height 20
click at [749, 390] on label at bounding box center [749, 382] width 18 height 18
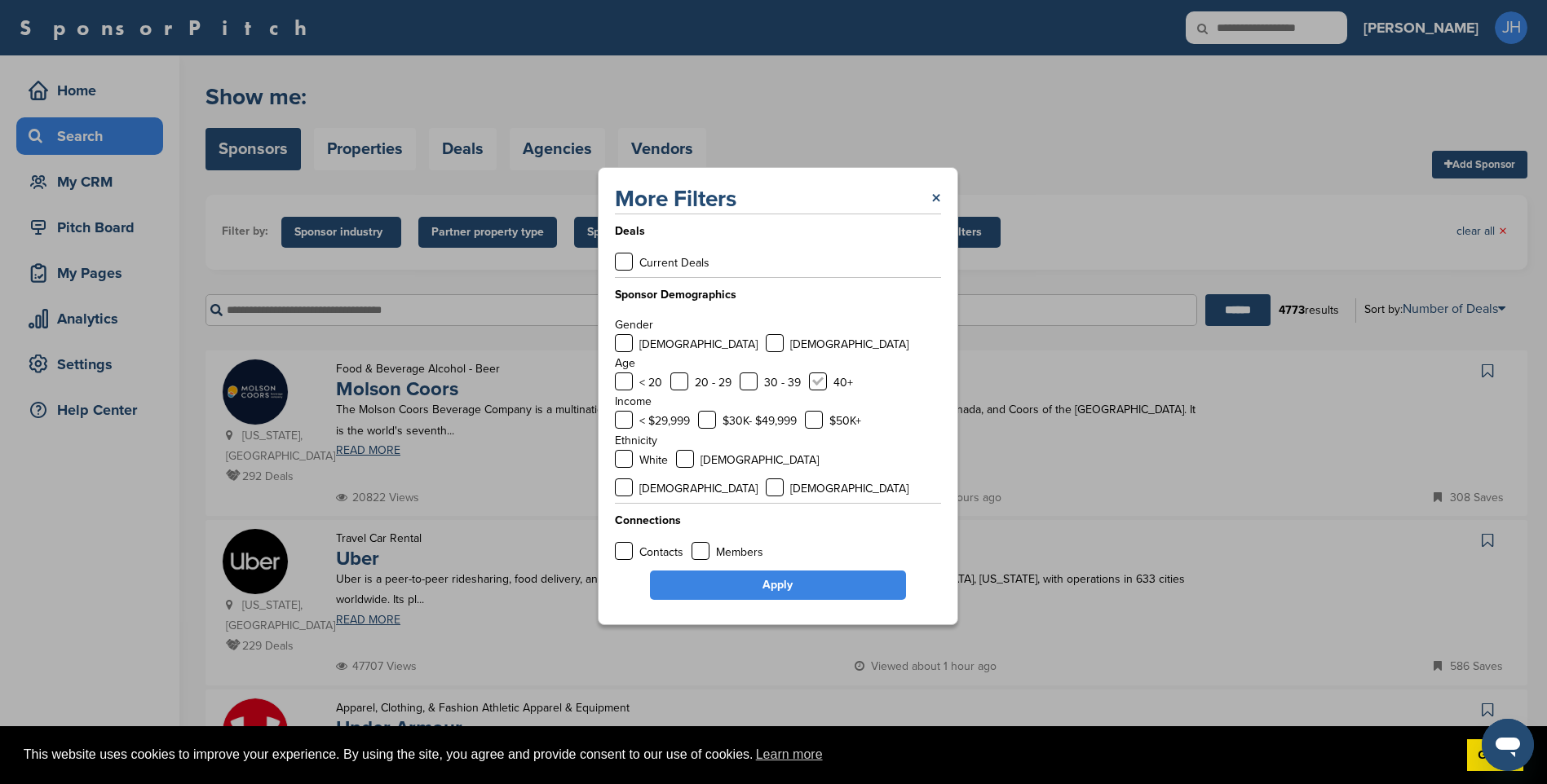
click at [818, 390] on label at bounding box center [818, 382] width 18 height 18
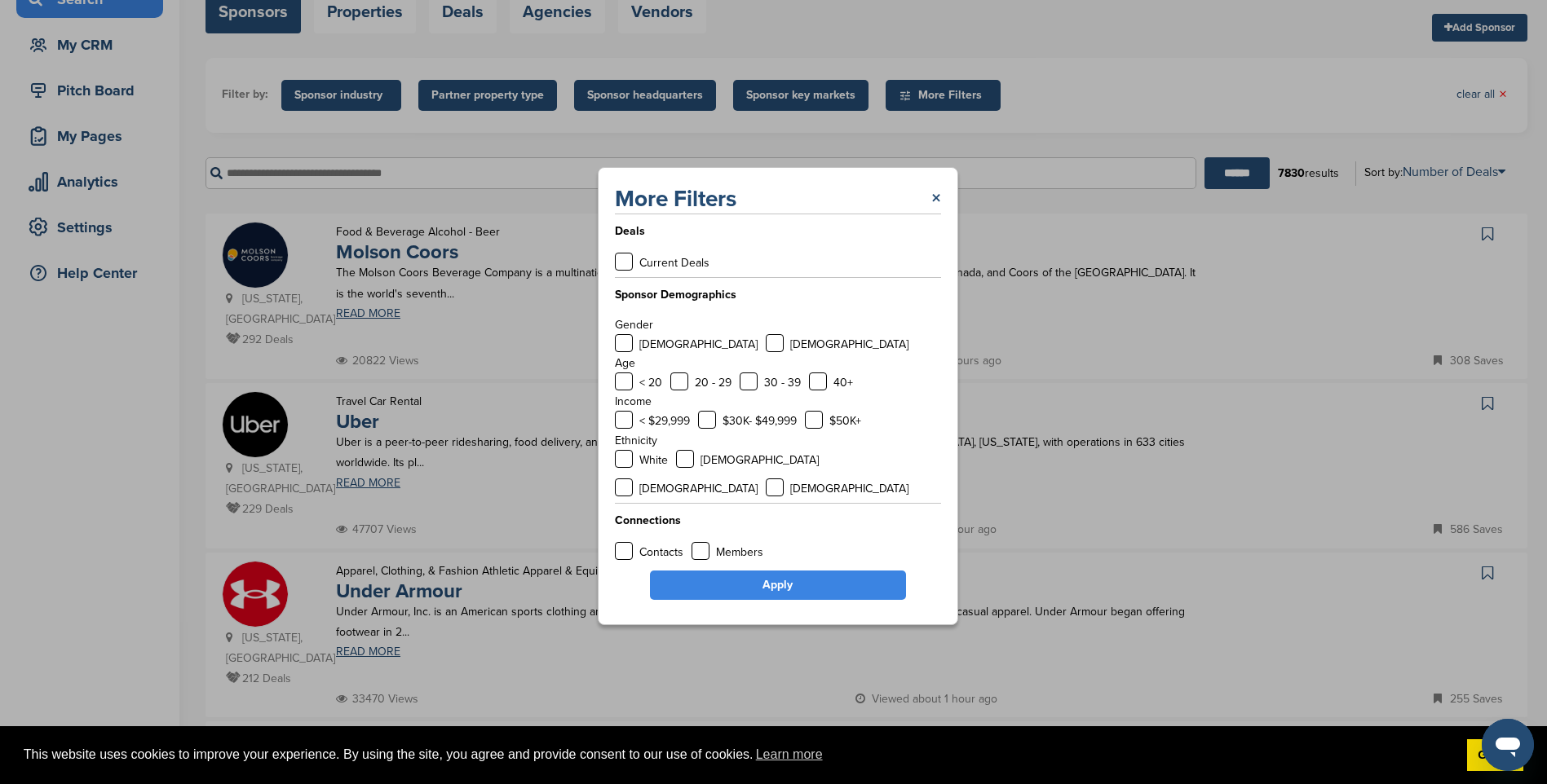
scroll to position [163, 0]
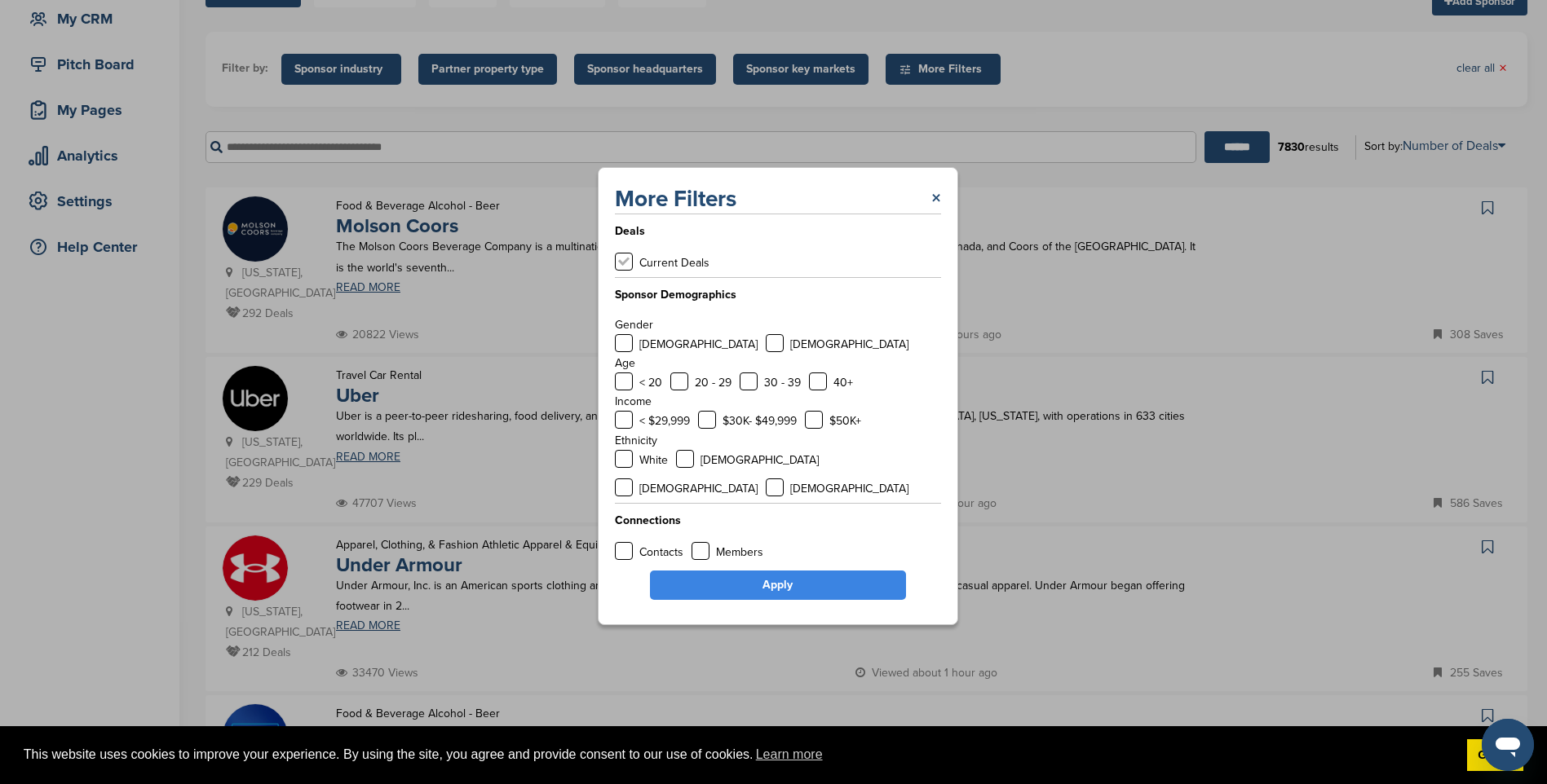
click at [626, 270] on label at bounding box center [624, 261] width 18 height 18
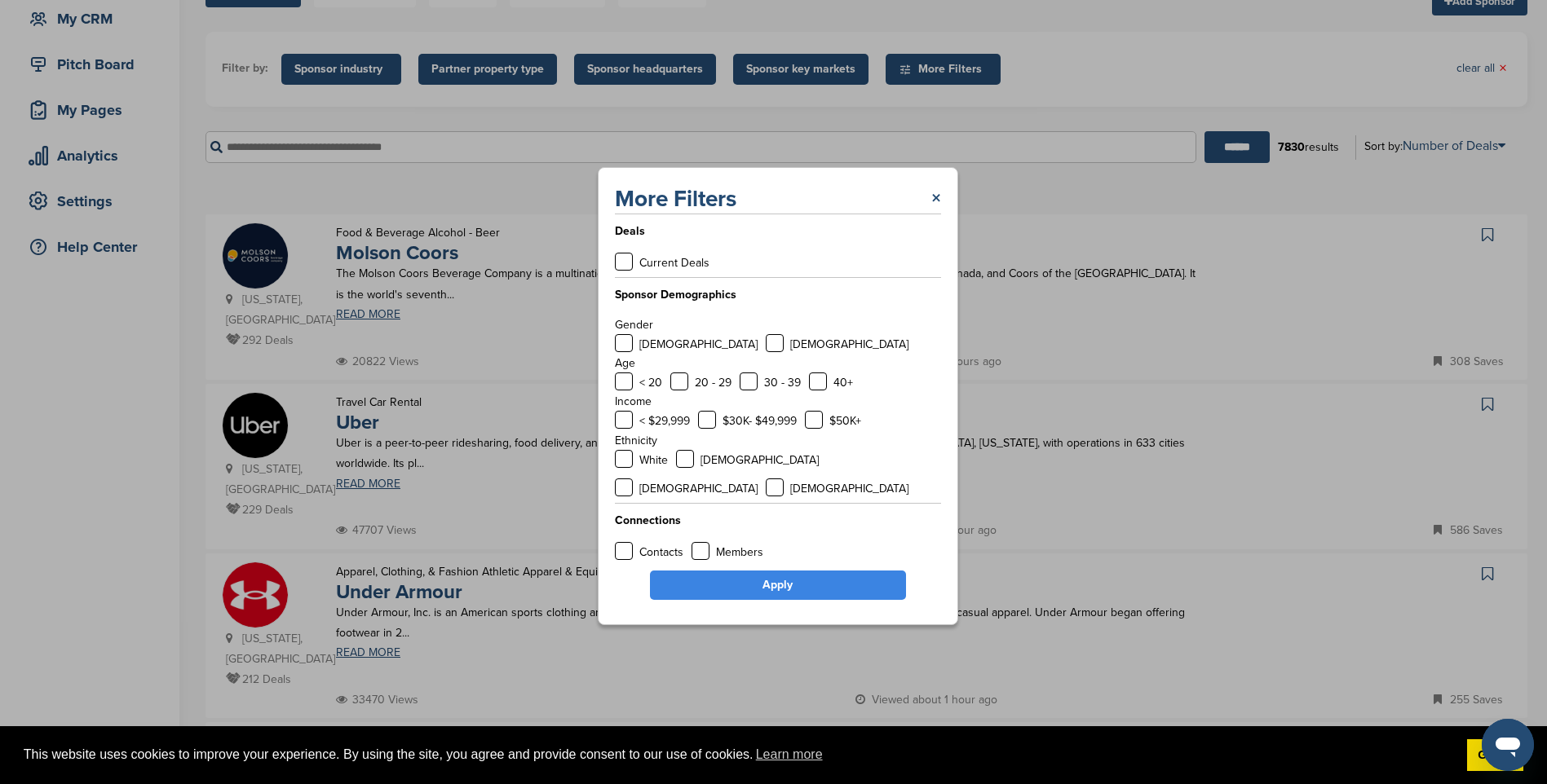
click at [788, 576] on link "Apply" at bounding box center [778, 585] width 256 height 29
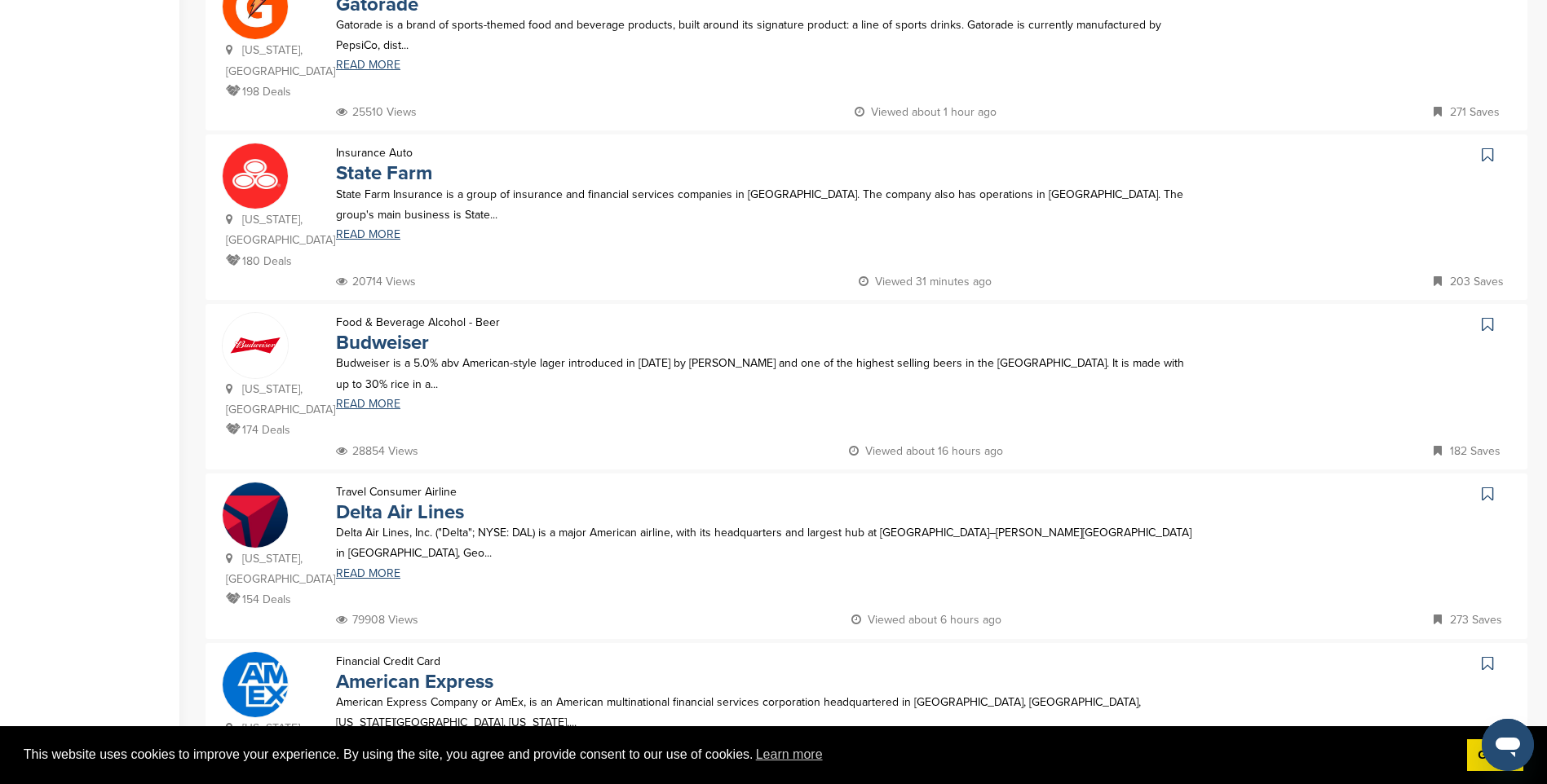
scroll to position [896, 0]
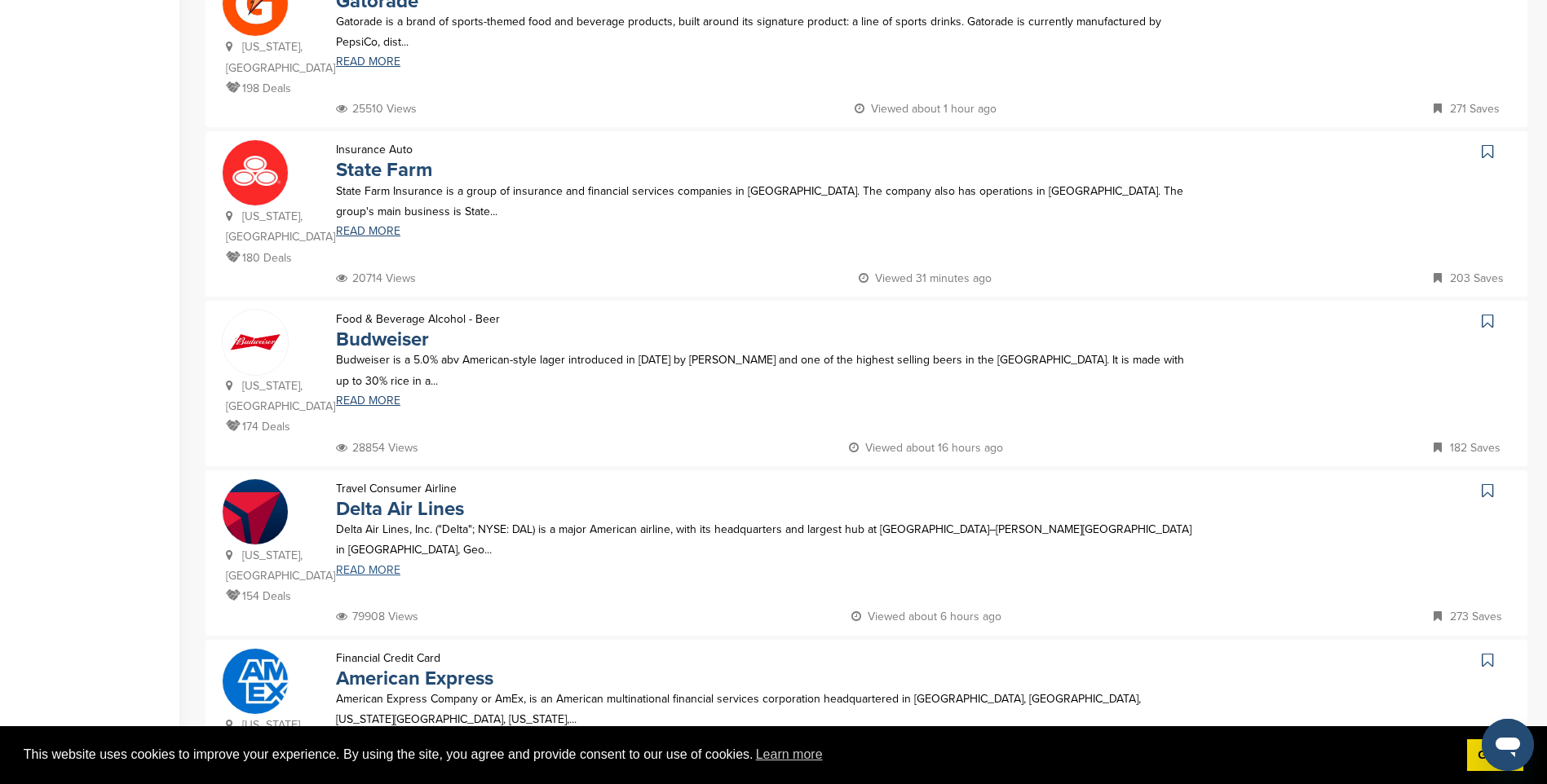
click at [381, 565] on link "READ MORE" at bounding box center [766, 570] width 861 height 11
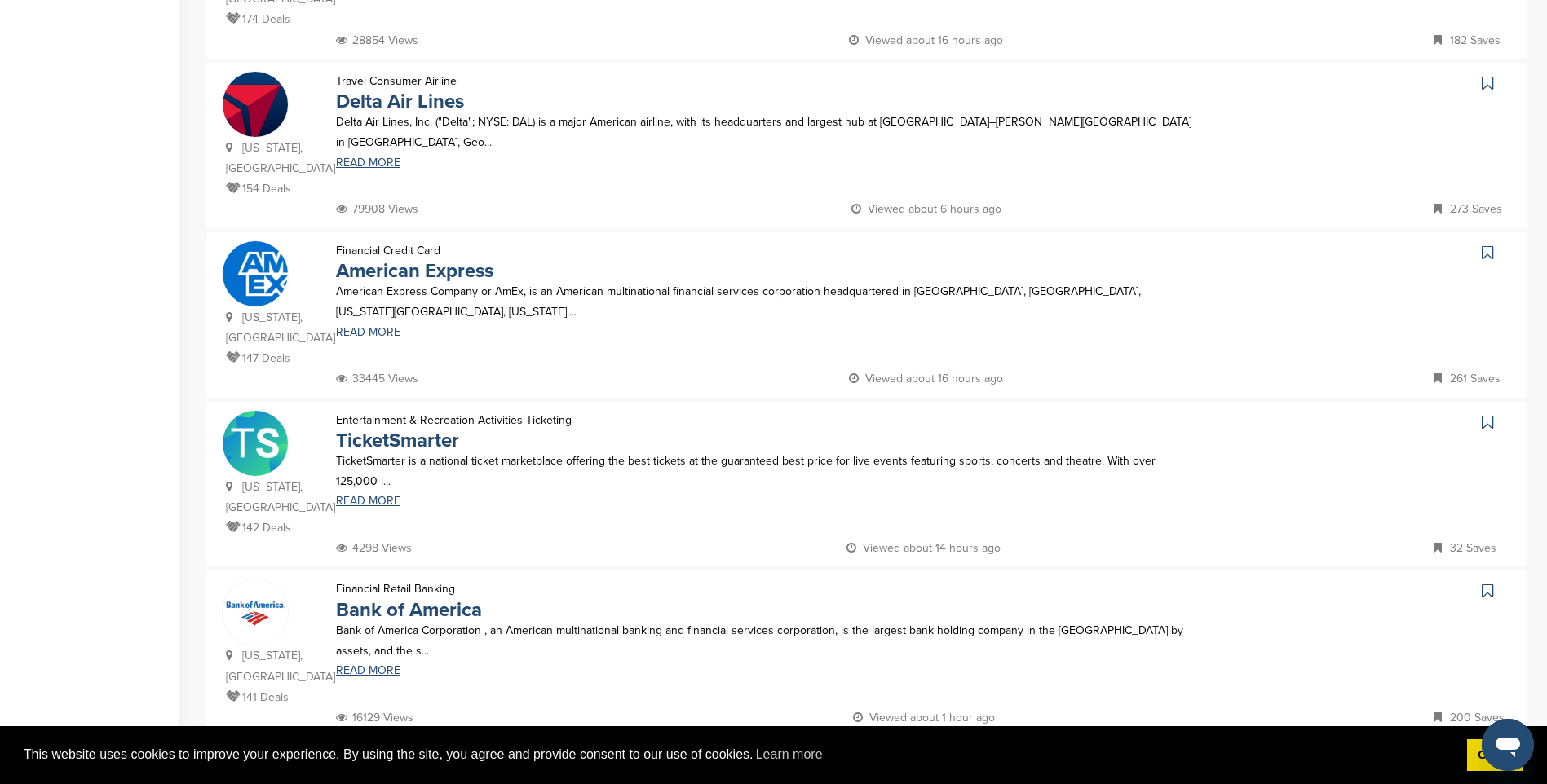
scroll to position [1385, 0]
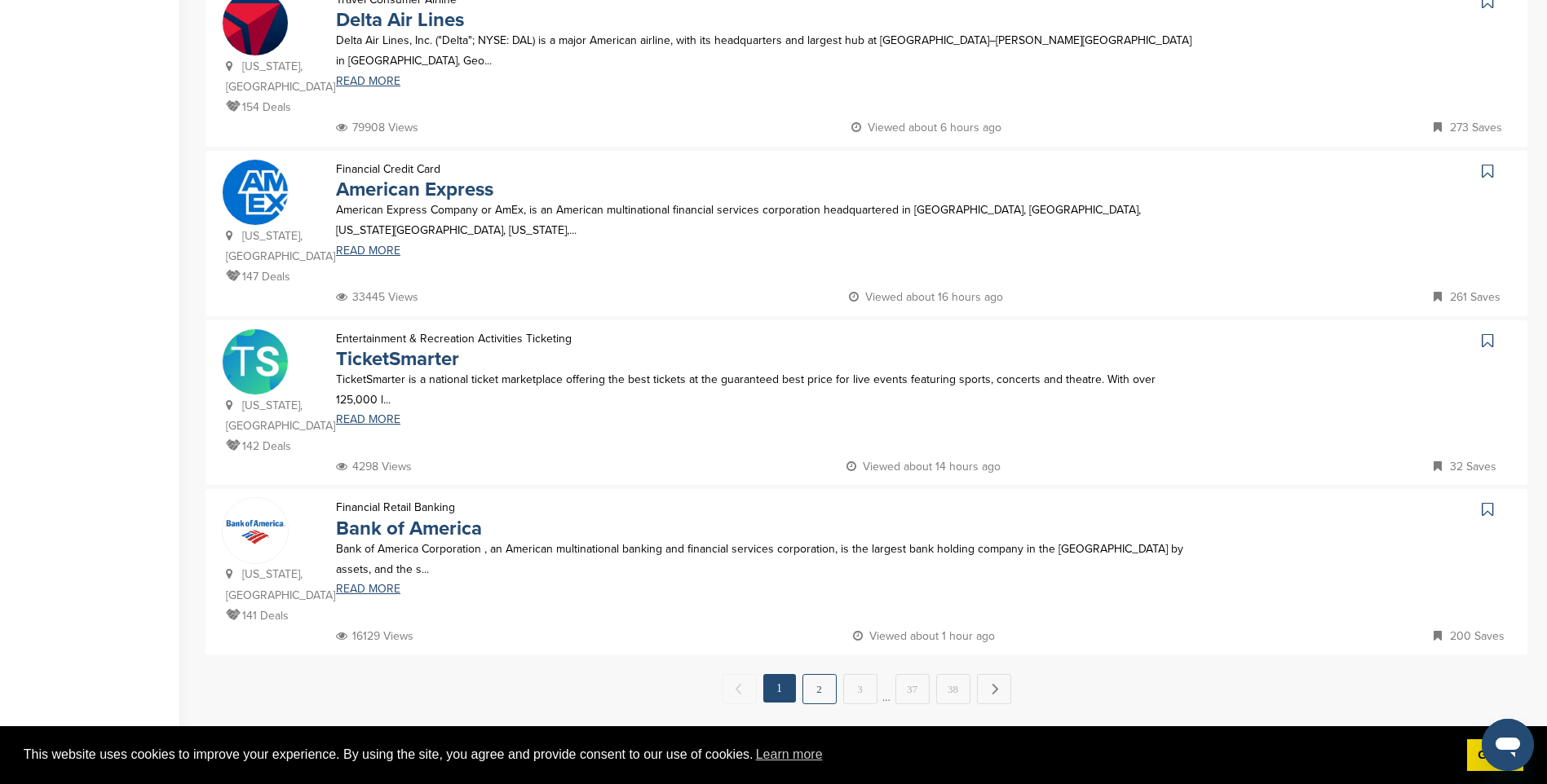
click at [826, 674] on link "2" at bounding box center [819, 689] width 34 height 30
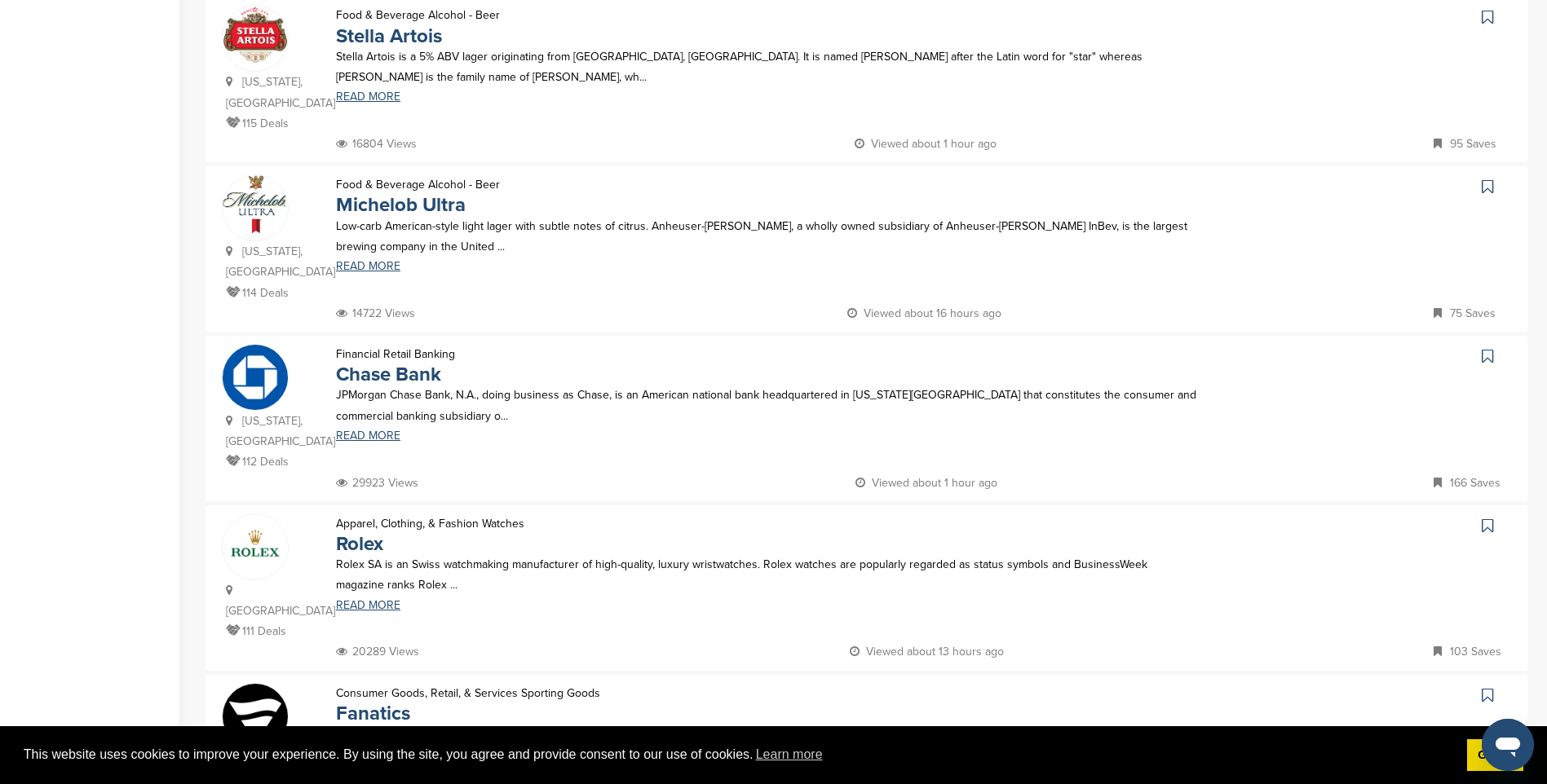
scroll to position [978, 0]
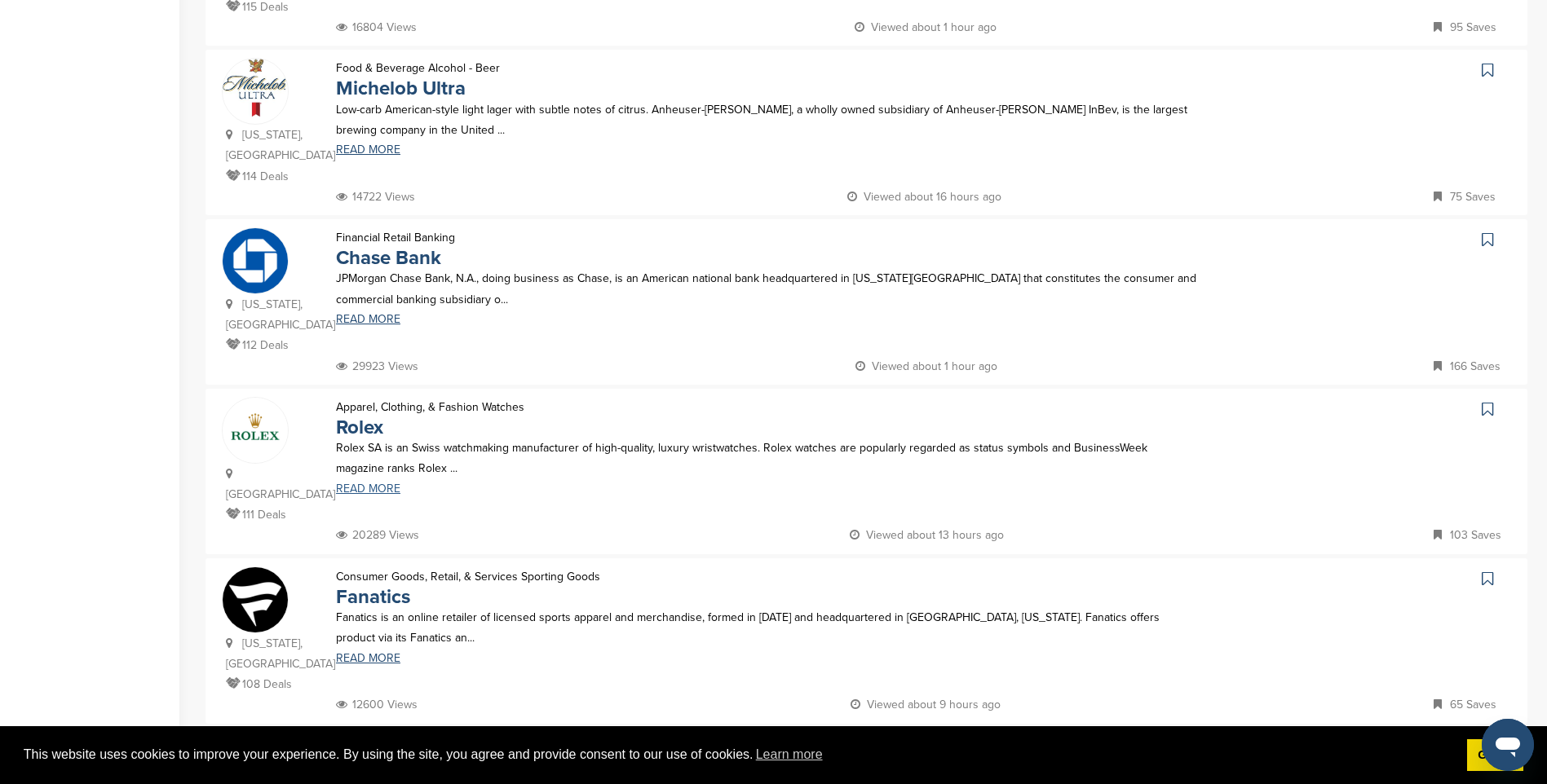
click at [389, 483] on link "READ MORE" at bounding box center [766, 489] width 861 height 11
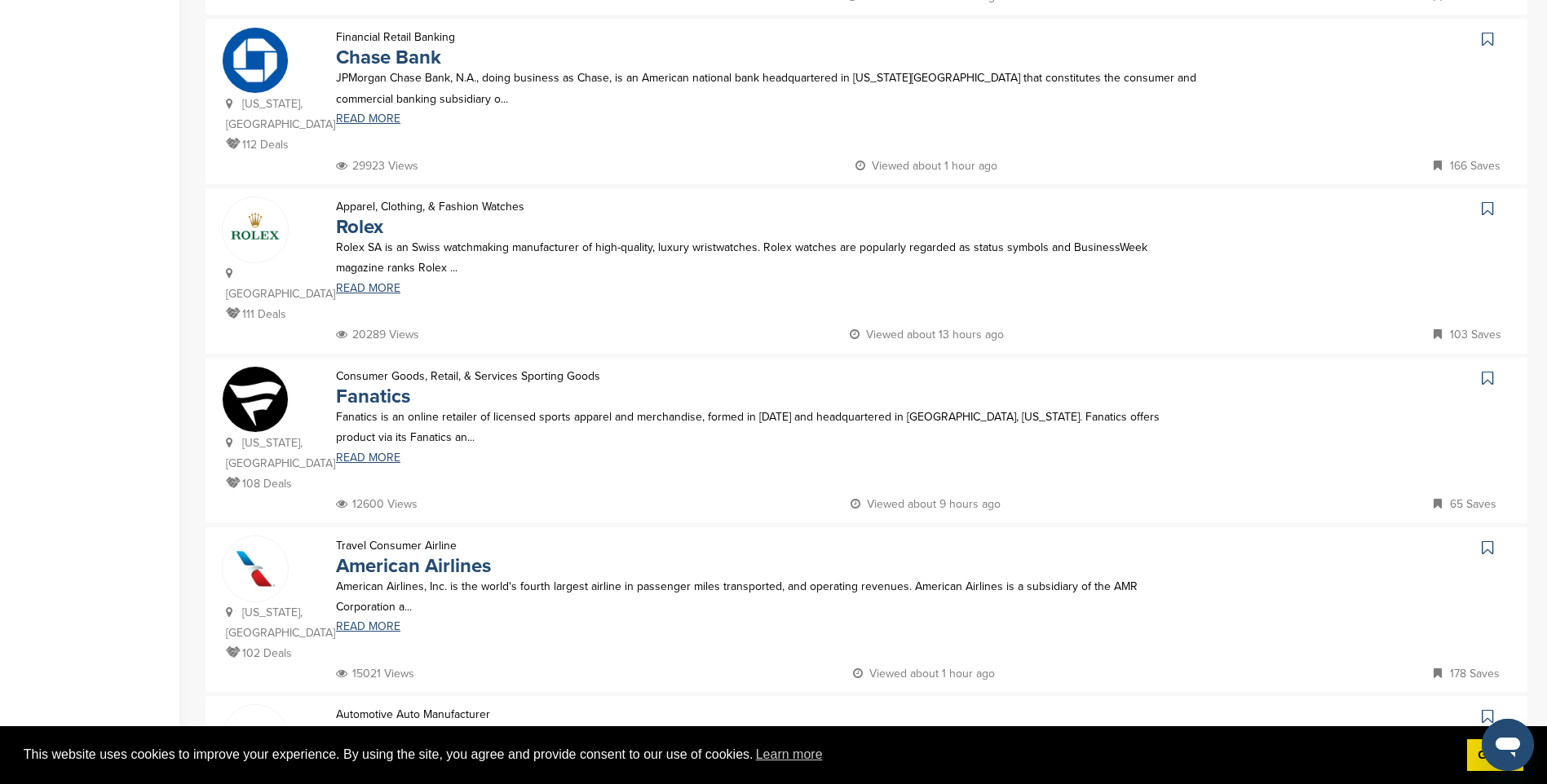
scroll to position [1223, 0]
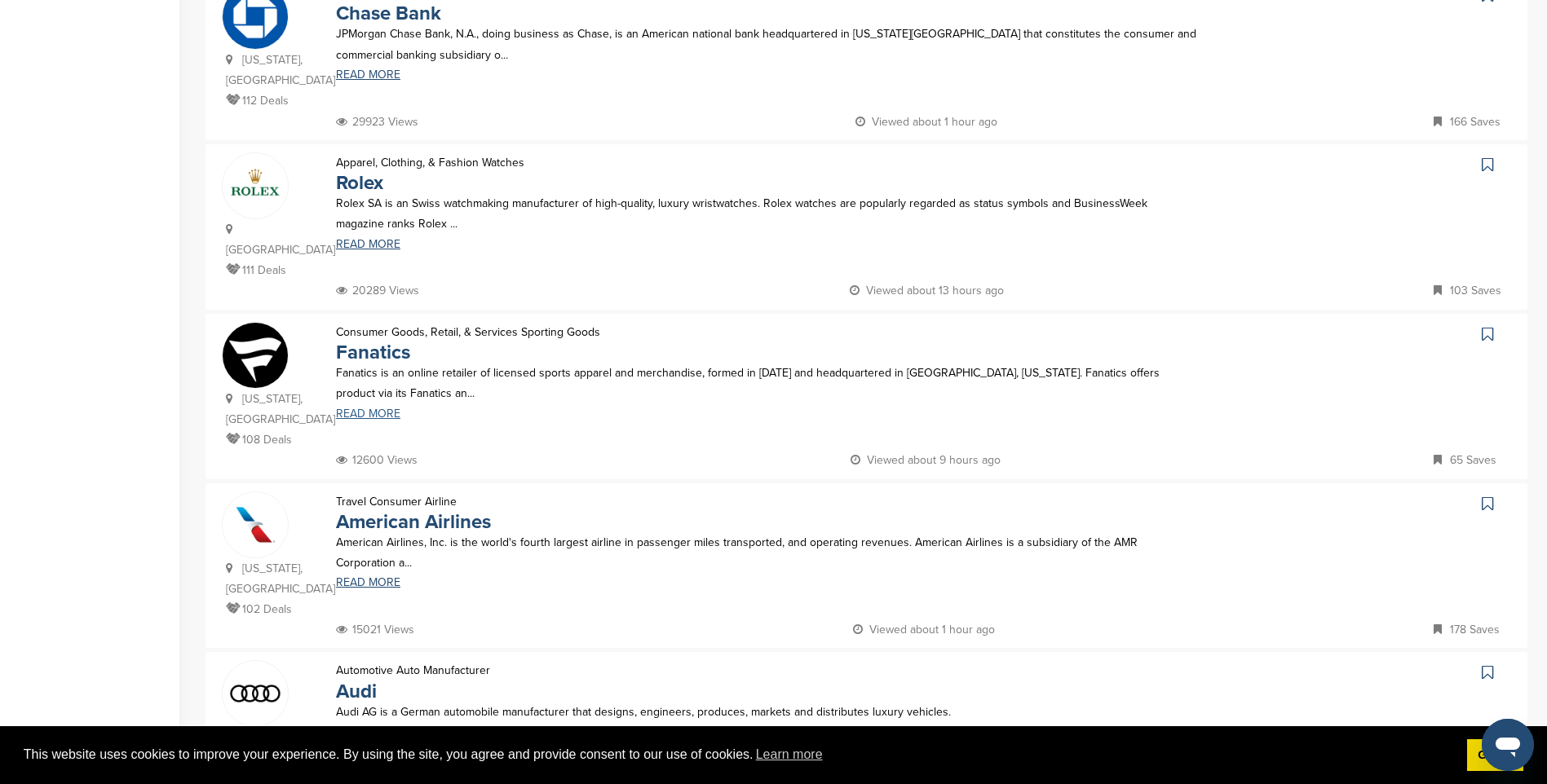
click at [379, 408] on link "READ MORE" at bounding box center [766, 414] width 861 height 11
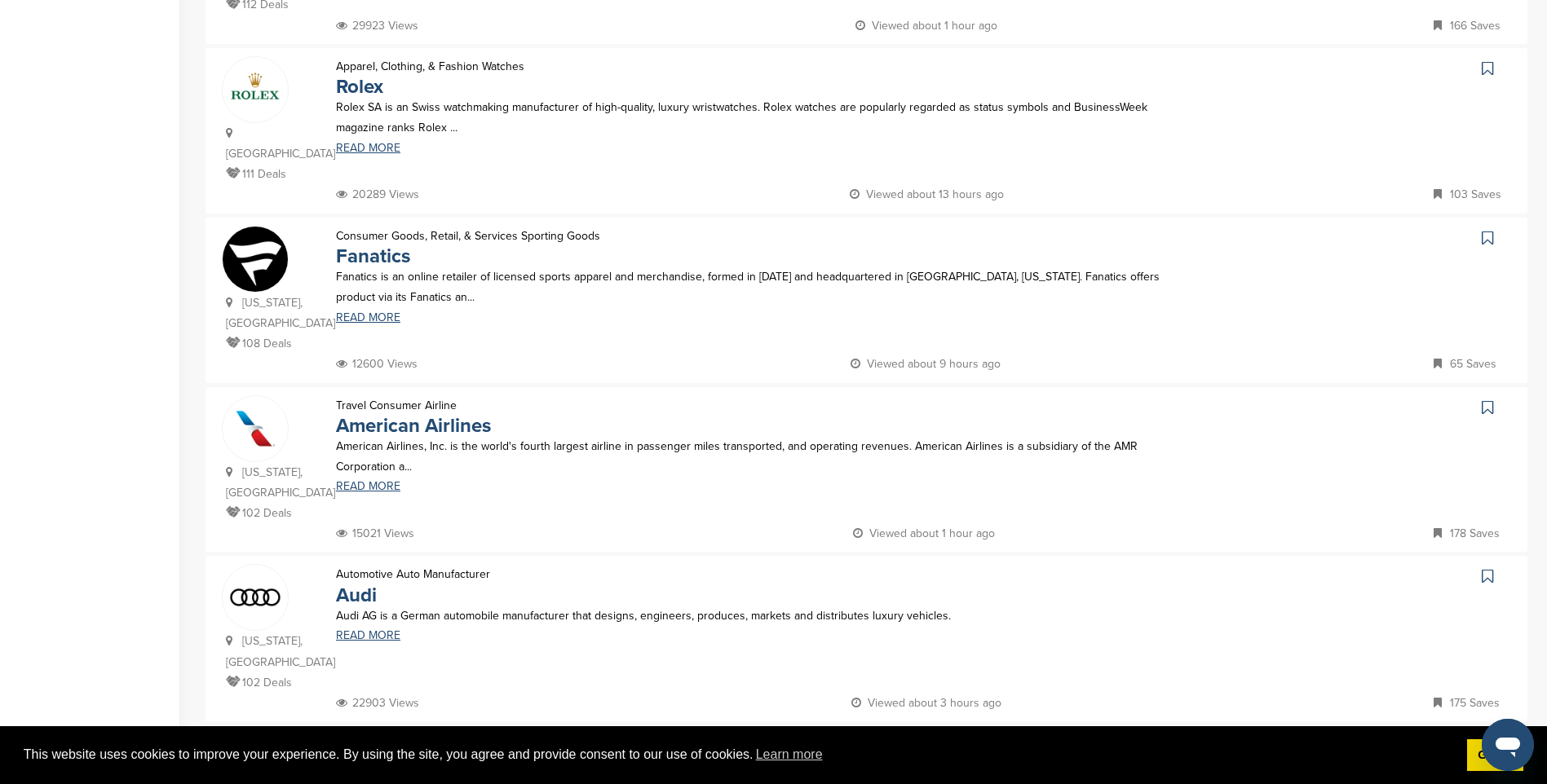
scroll to position [1549, 0]
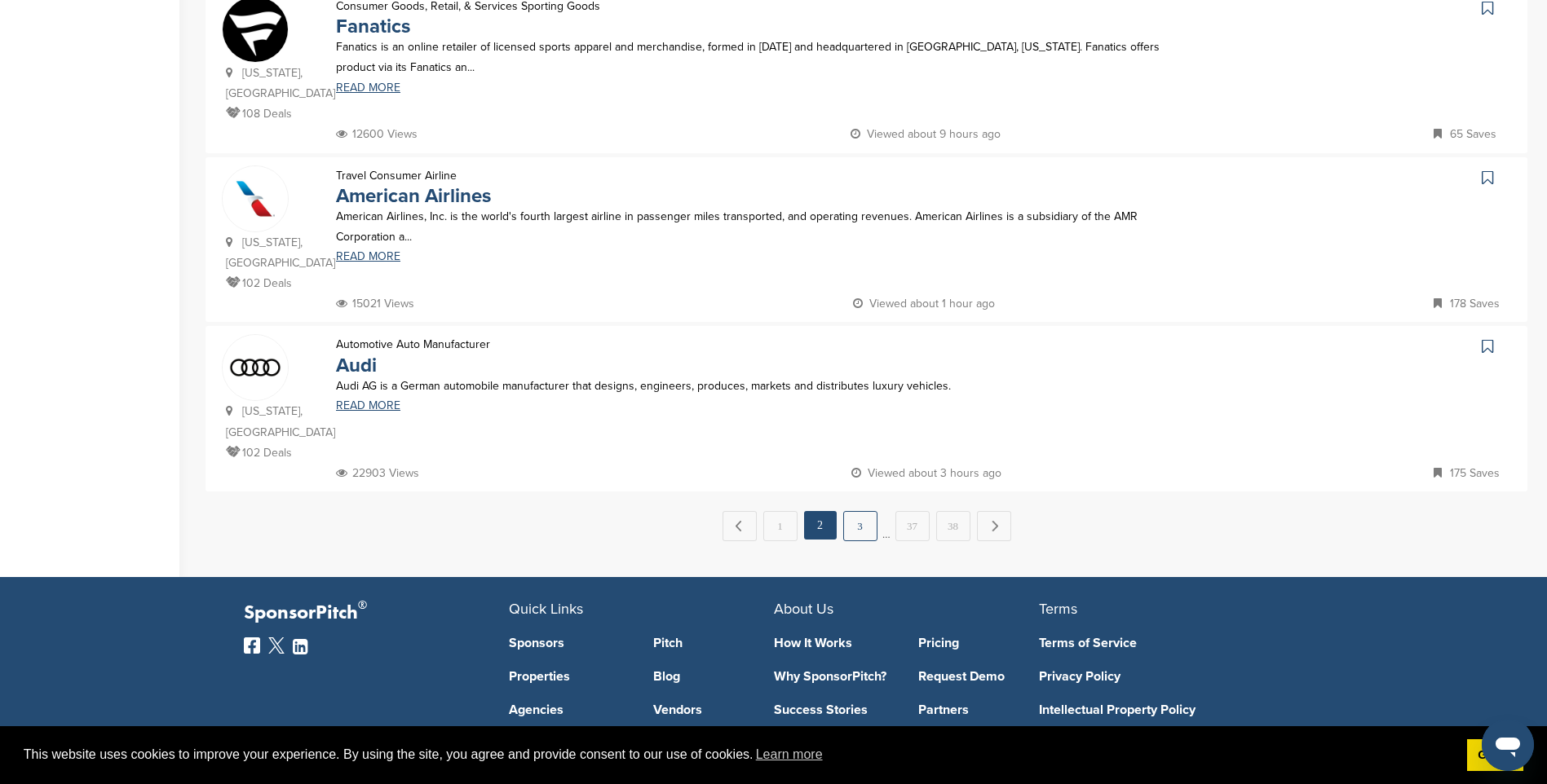
click at [861, 511] on link "3" at bounding box center [859, 525] width 34 height 30
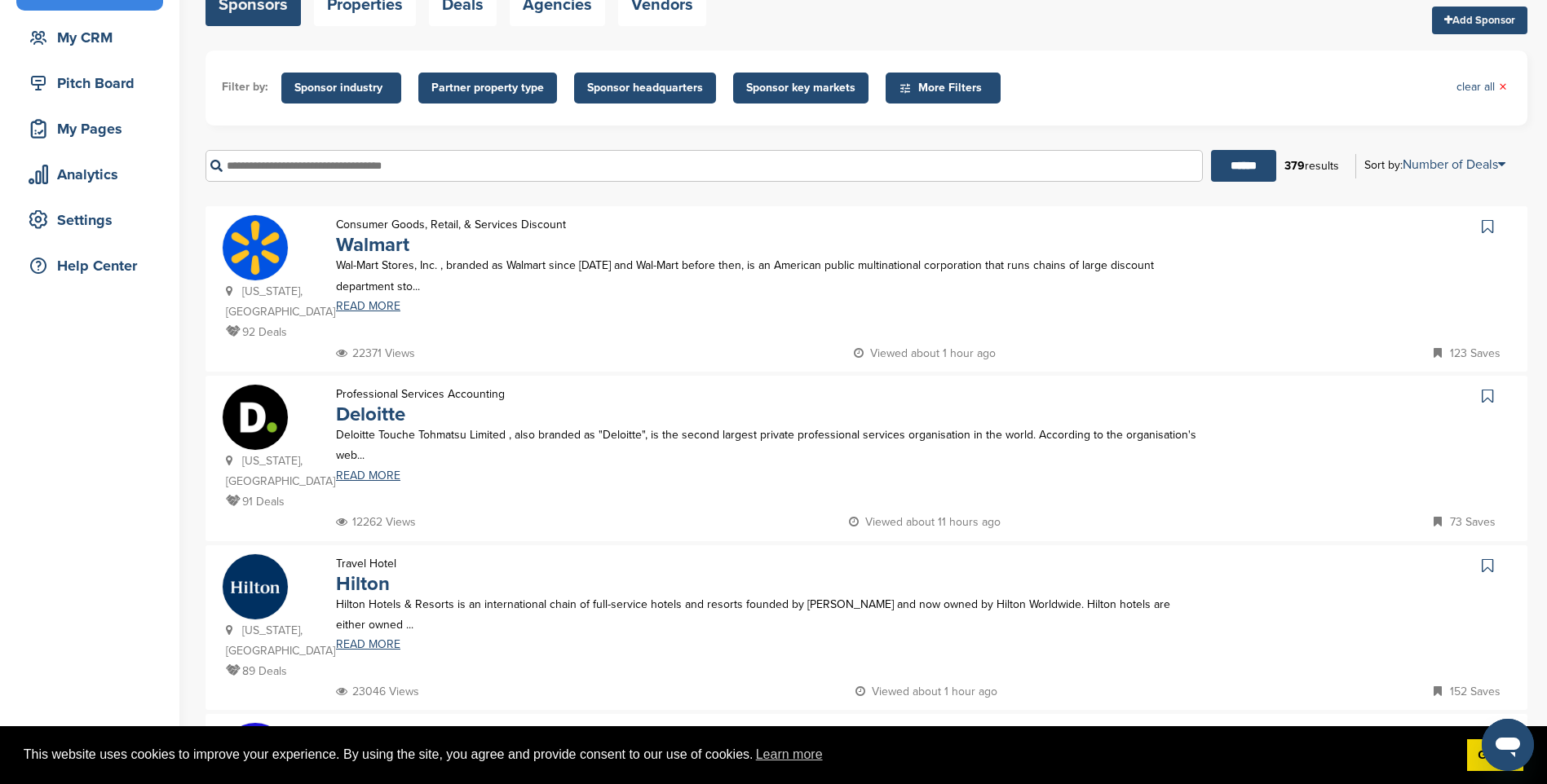
scroll to position [245, 0]
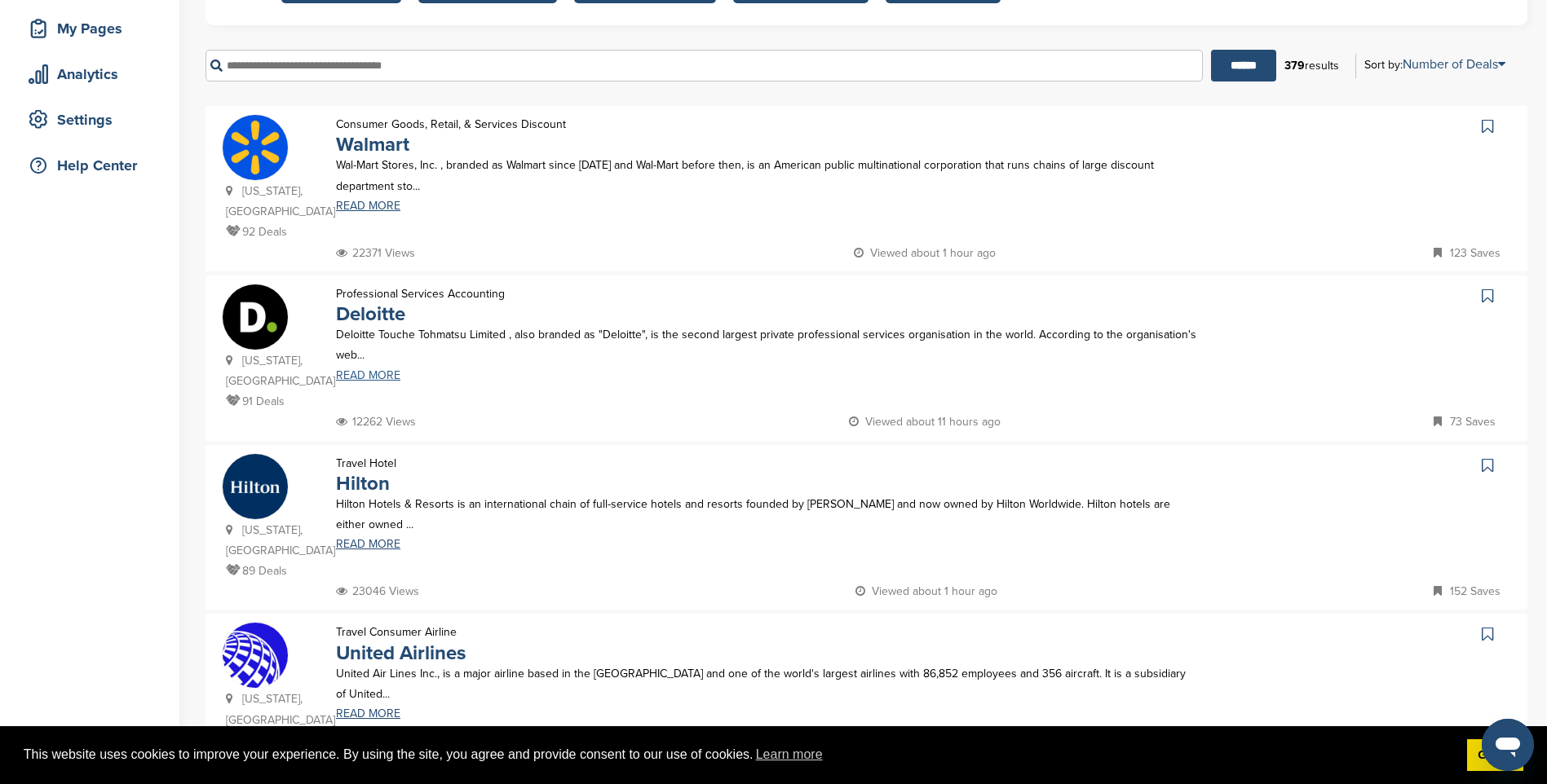
click at [355, 370] on link "READ MORE" at bounding box center [766, 376] width 861 height 11
click at [384, 539] on link "READ MORE" at bounding box center [766, 545] width 861 height 11
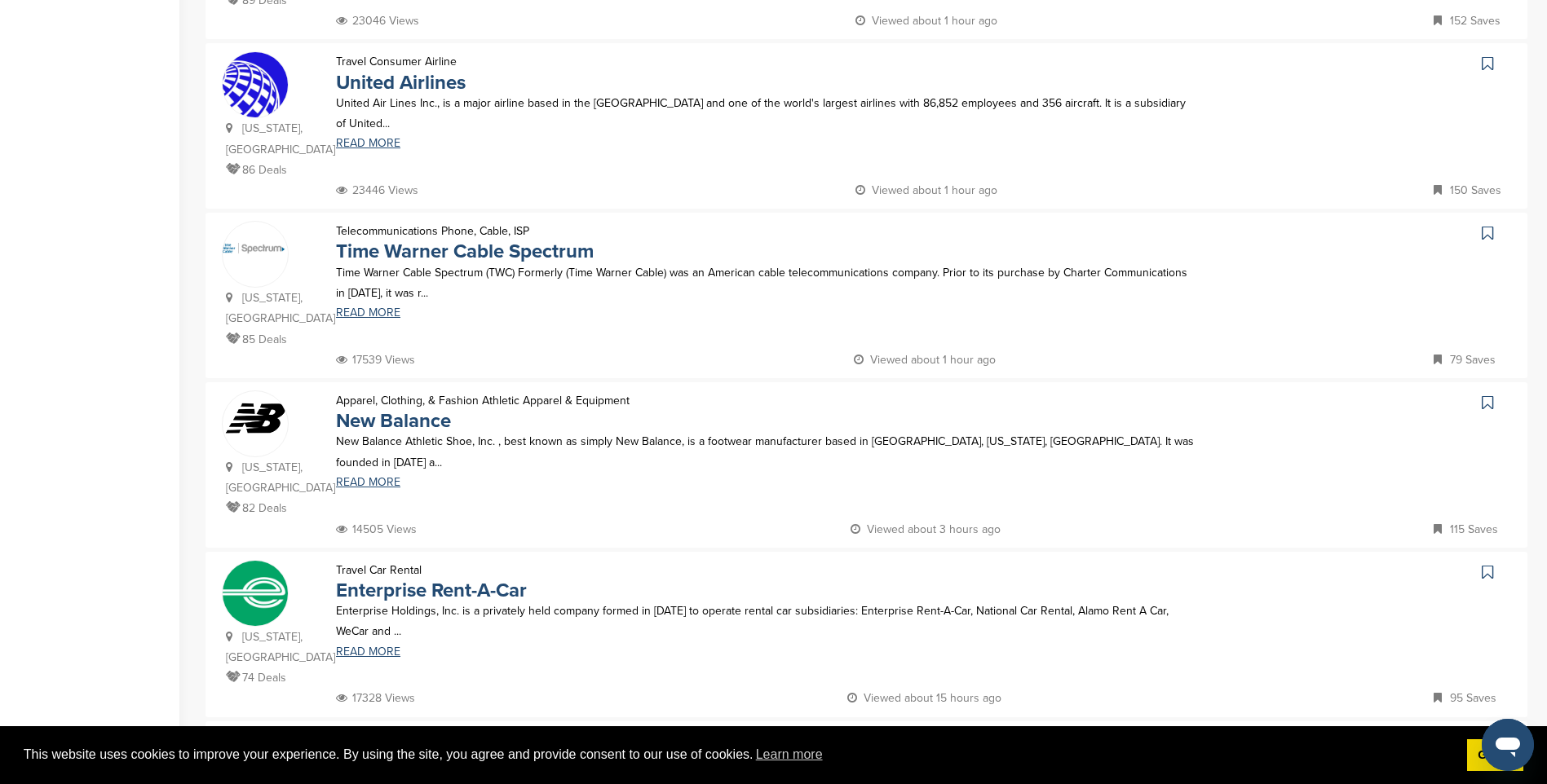
scroll to position [896, 0]
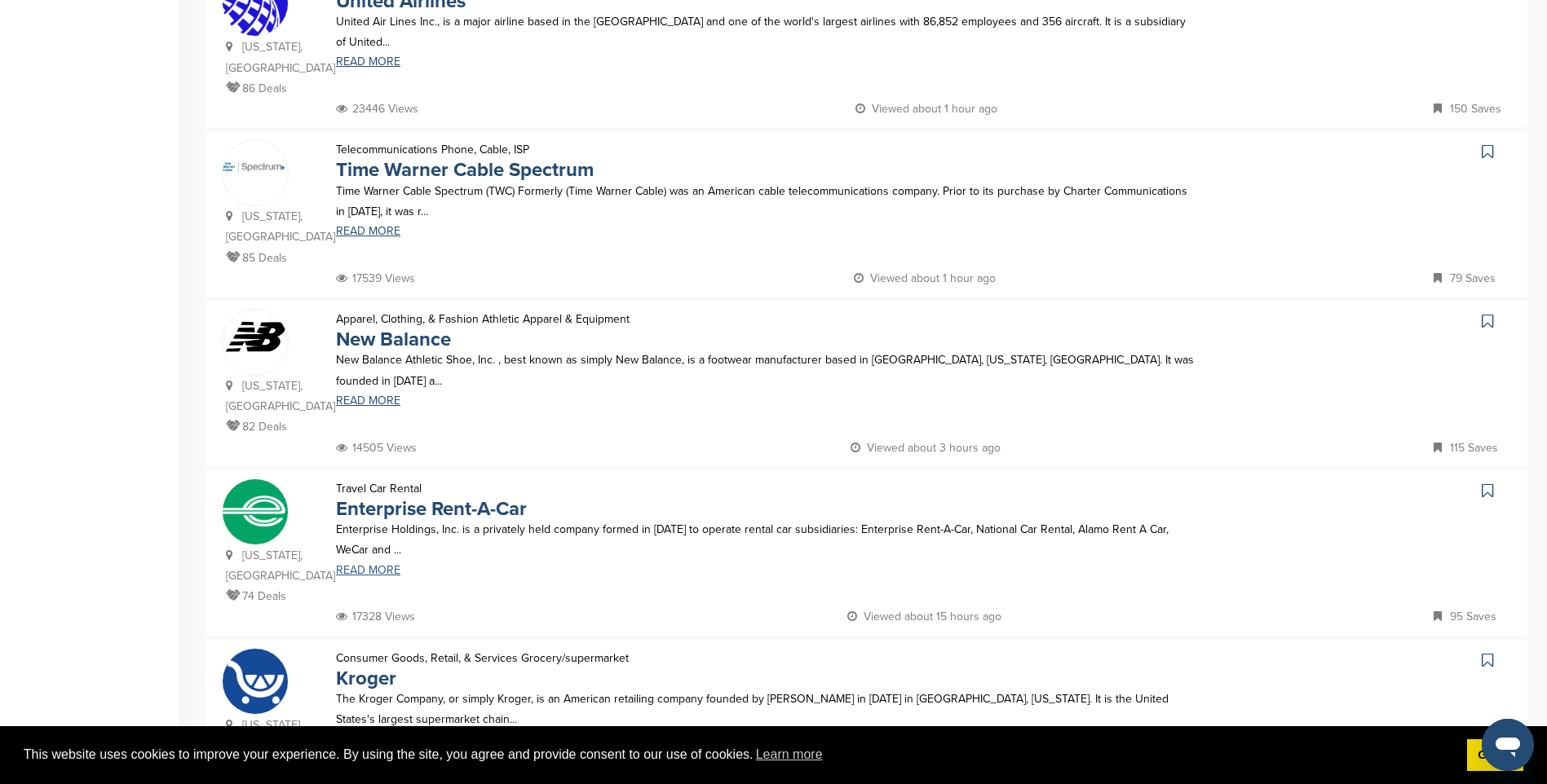
click at [366, 565] on link "READ MORE" at bounding box center [766, 570] width 861 height 11
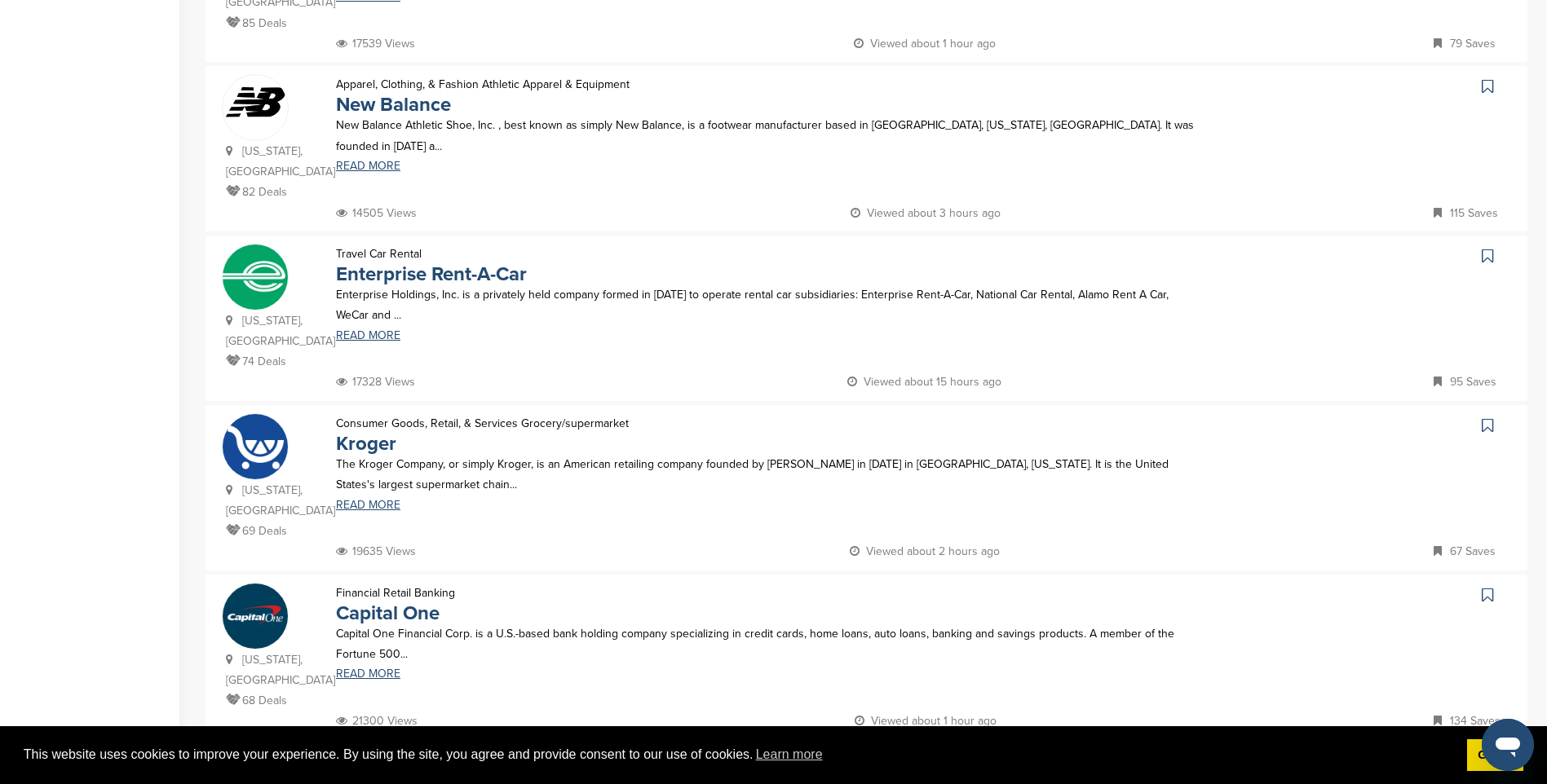
scroll to position [1141, 0]
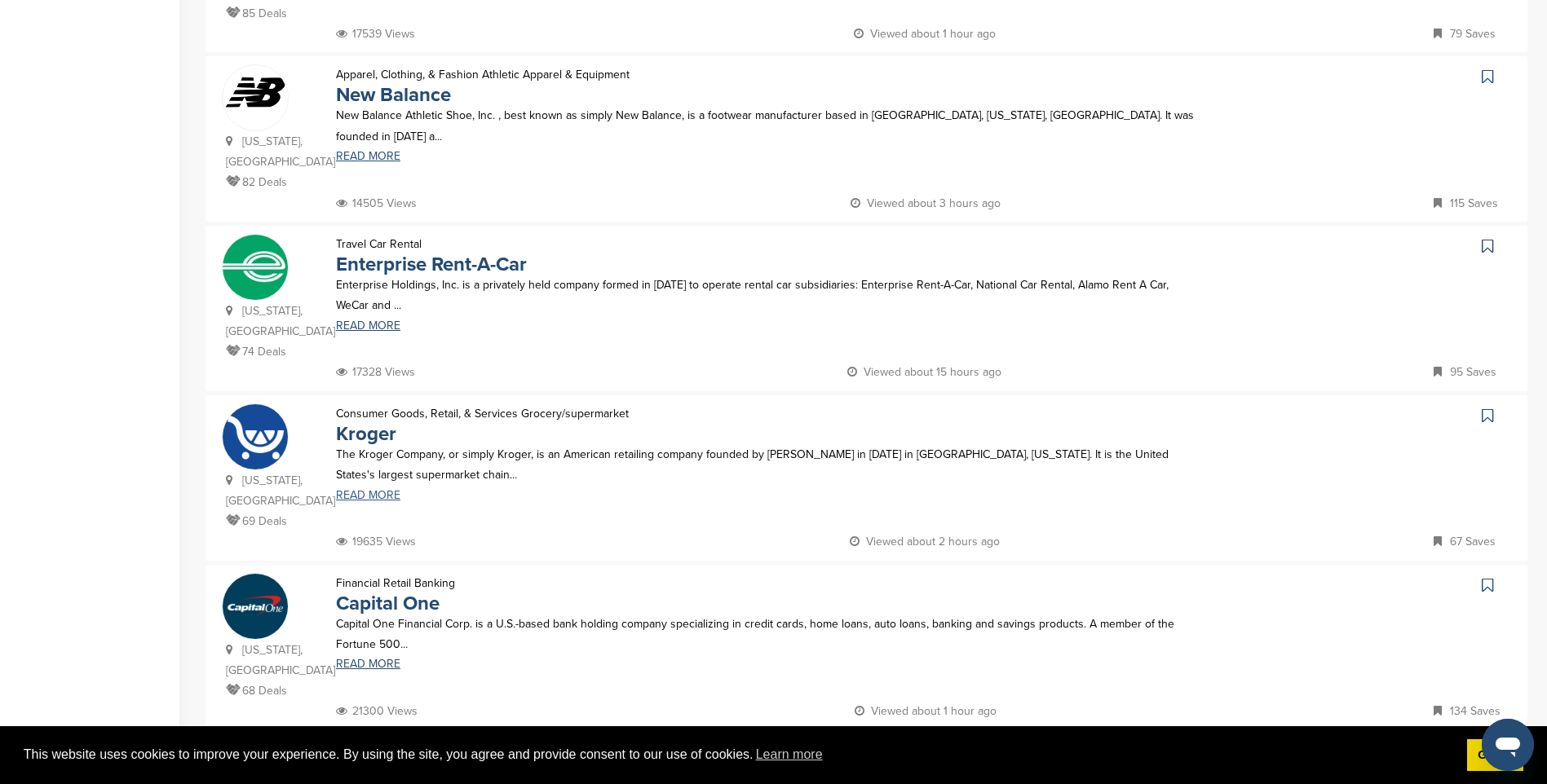
click at [377, 490] on link "READ MORE" at bounding box center [766, 495] width 861 height 11
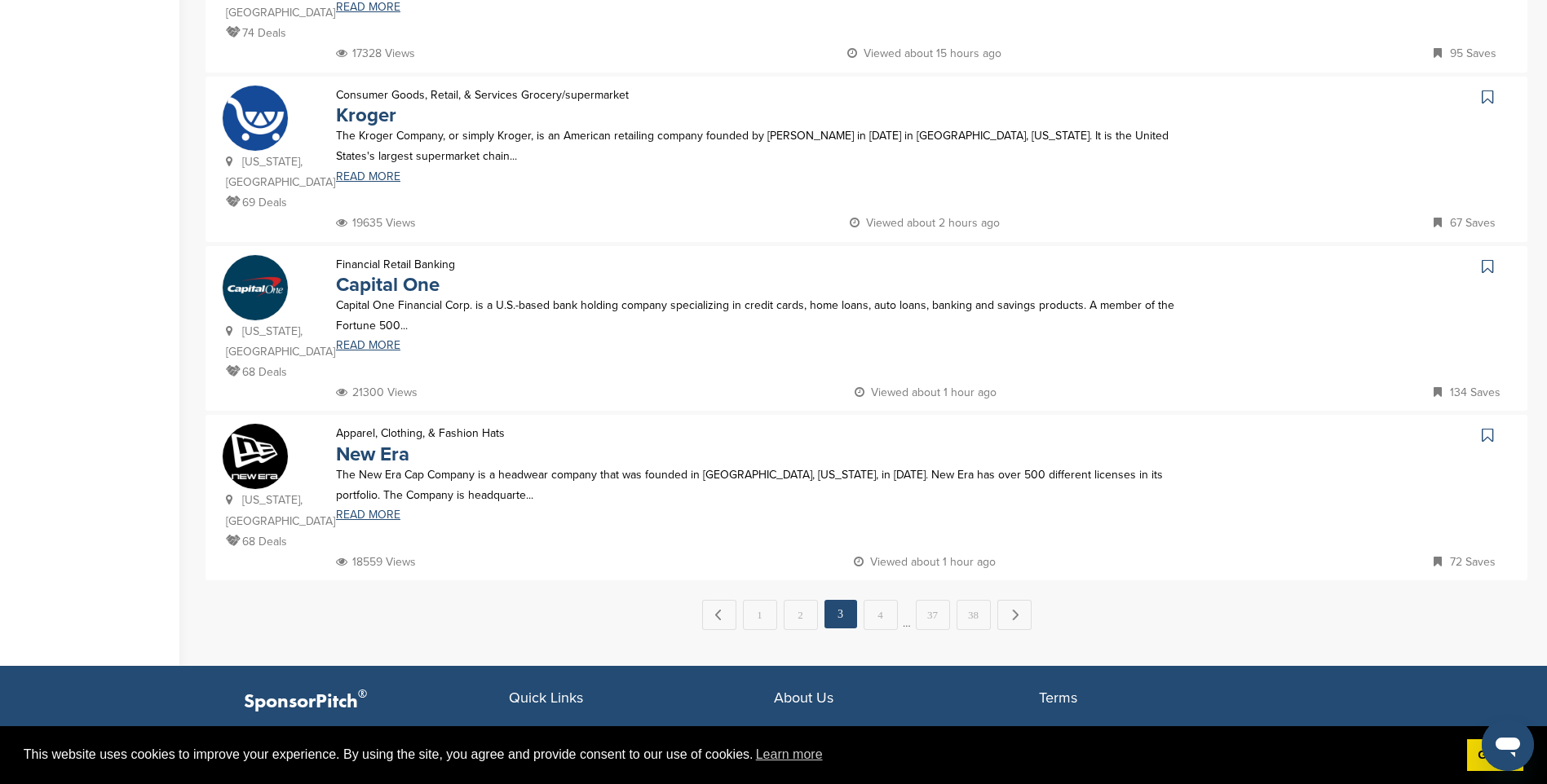
scroll to position [1467, 0]
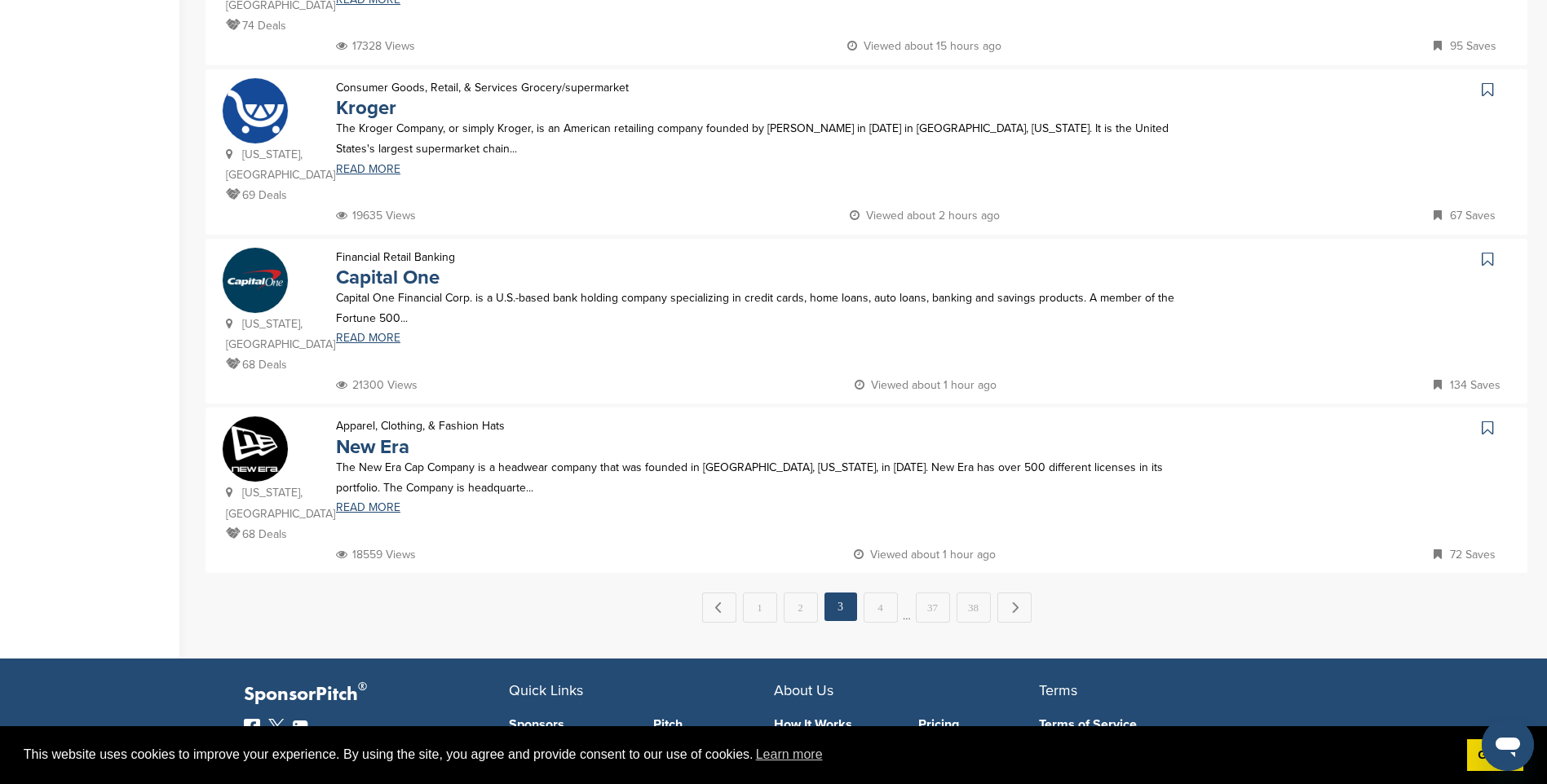
click at [882, 592] on link "4" at bounding box center [880, 607] width 34 height 30
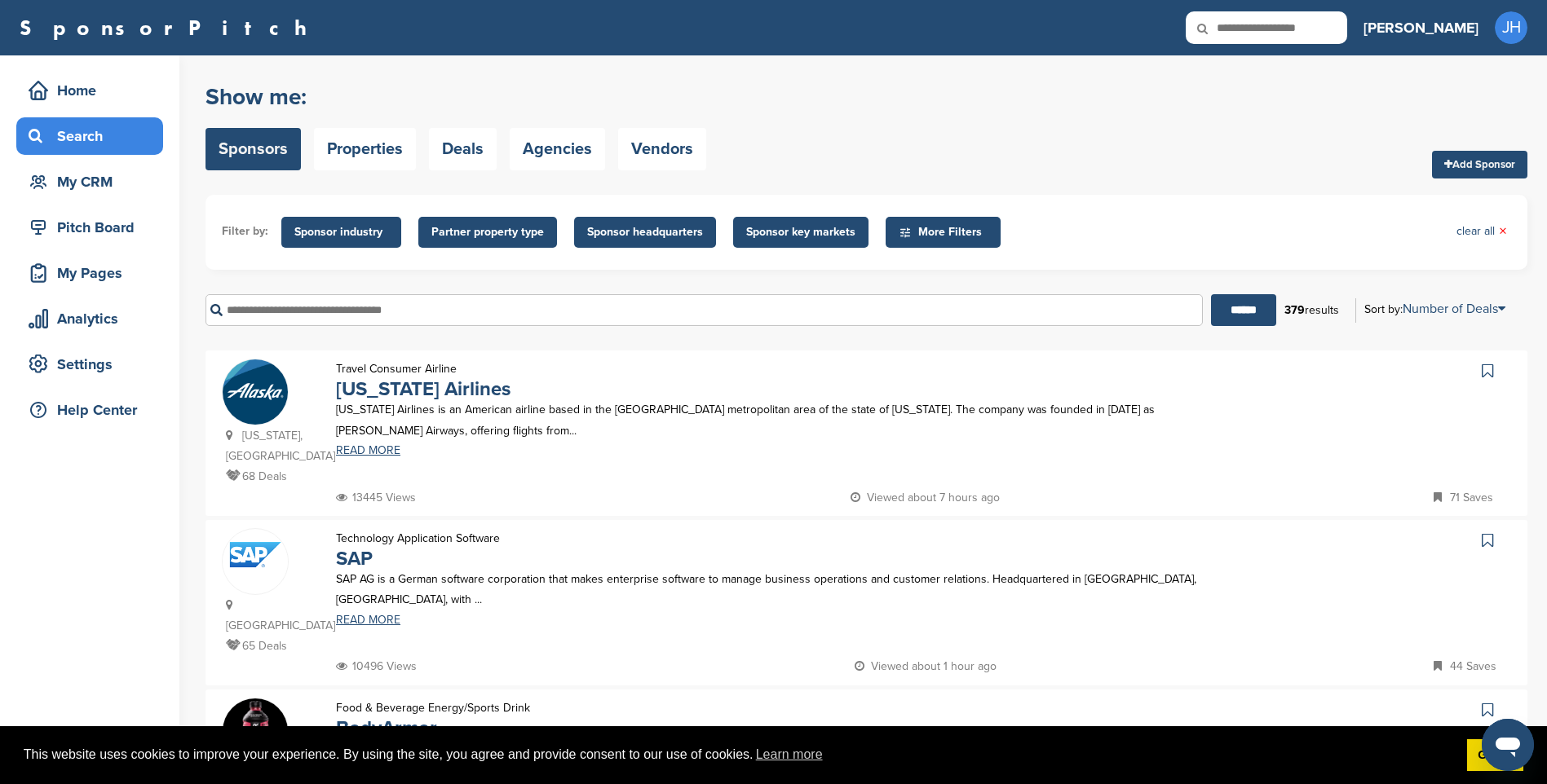
scroll to position [81, 0]
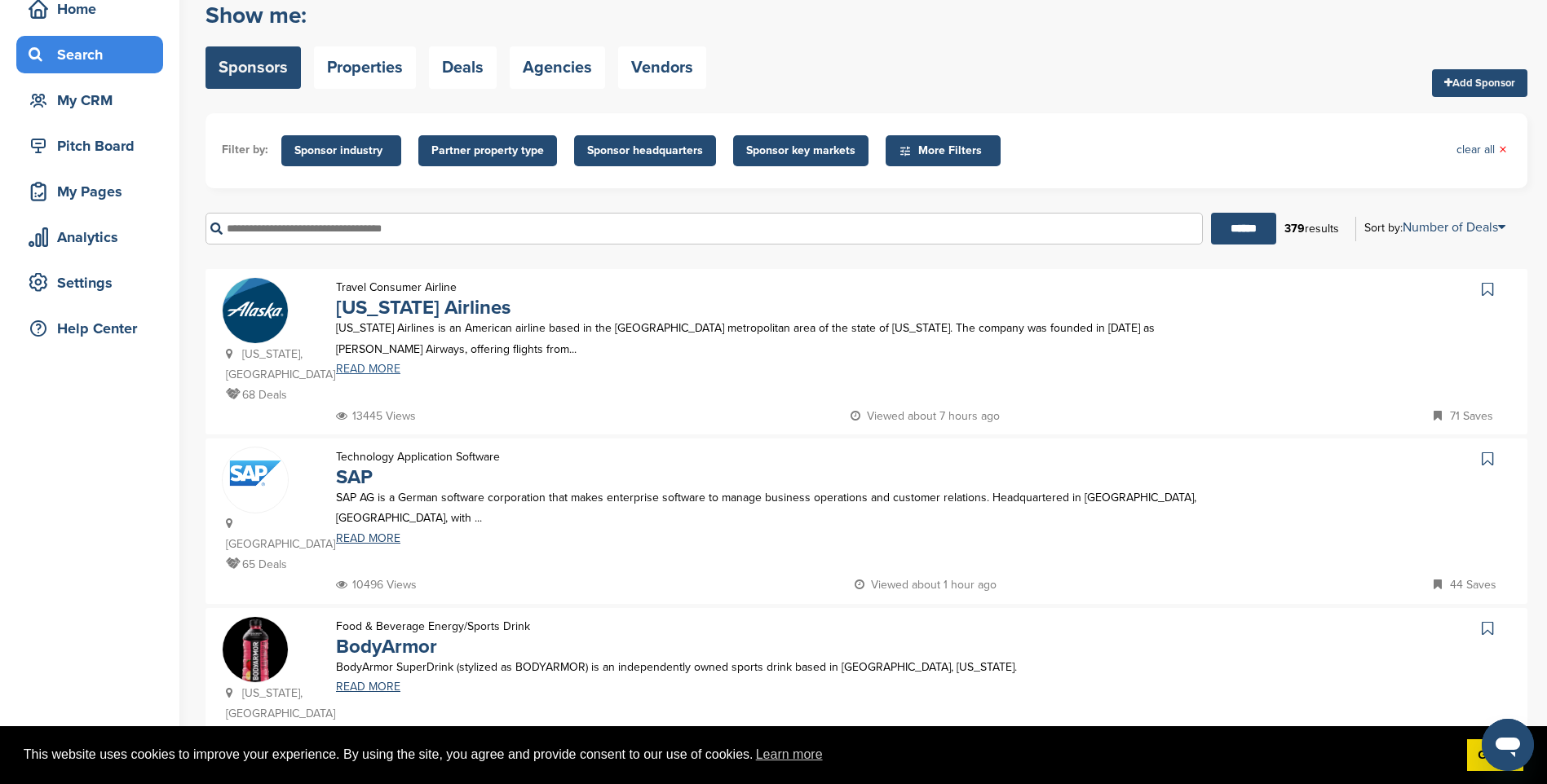
click at [380, 366] on link "READ MORE" at bounding box center [766, 369] width 861 height 11
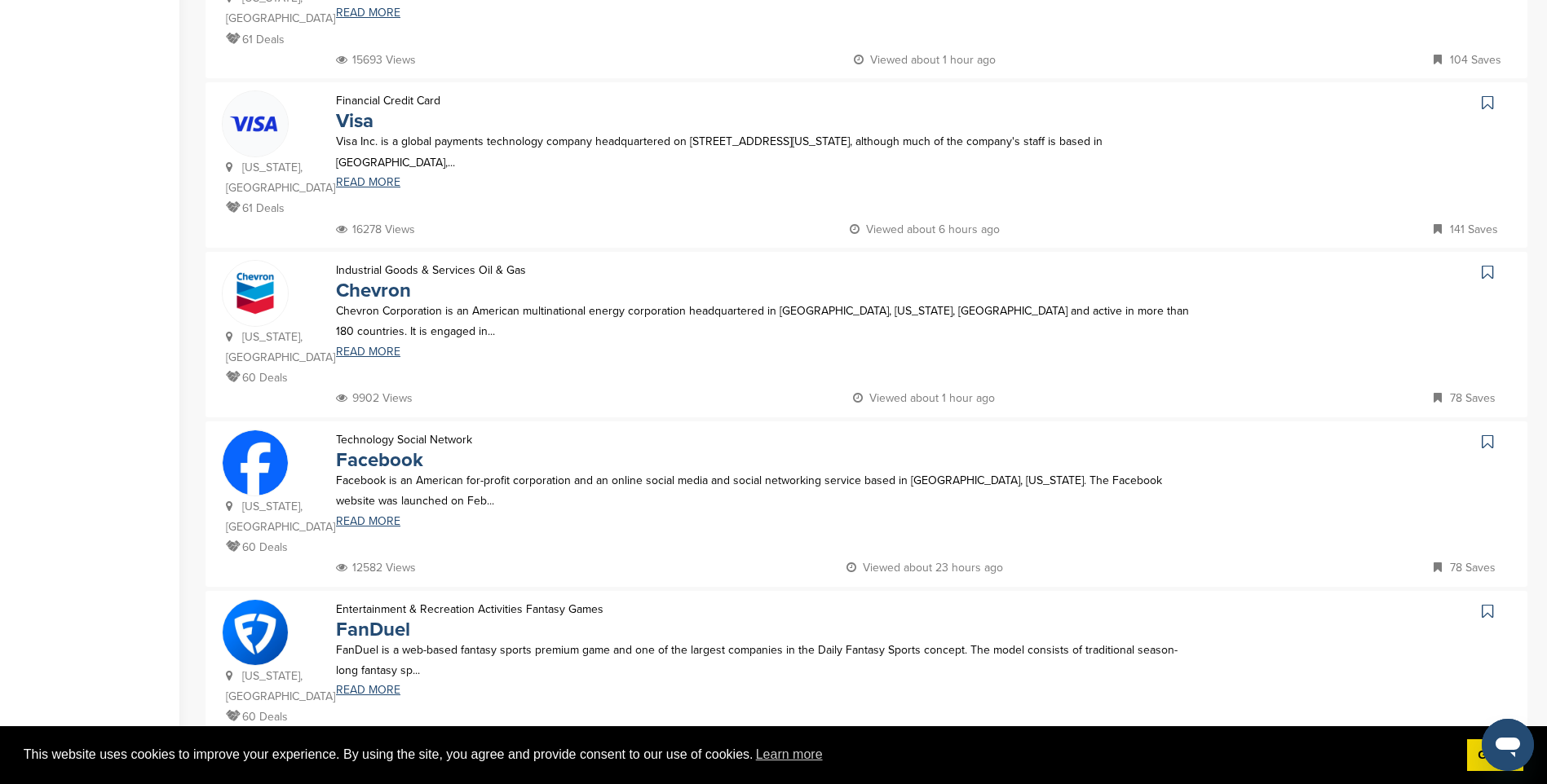
scroll to position [1141, 0]
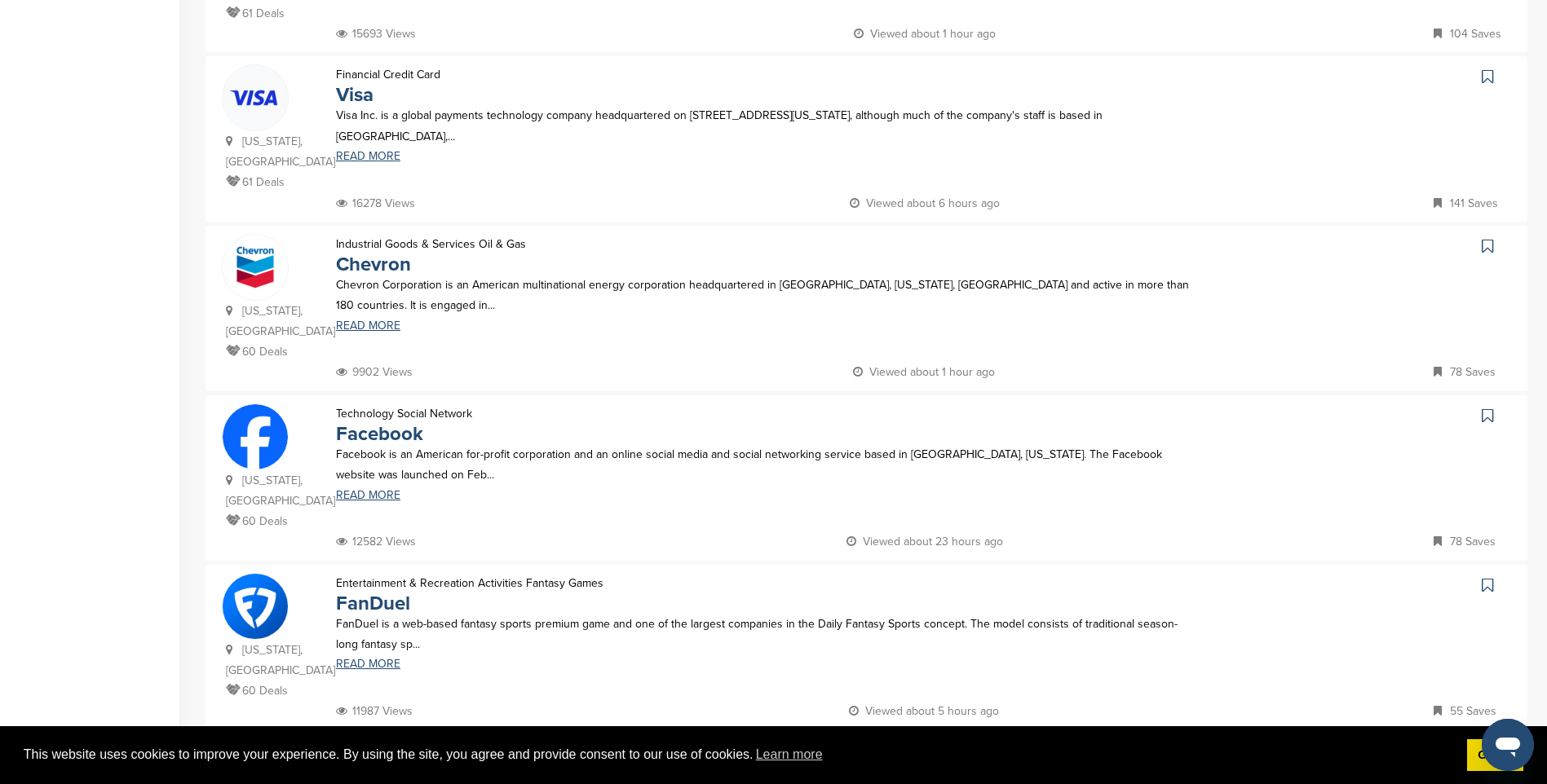
click at [374, 444] on p "Facebook is an American for-profit corporation and an online social media and s…" at bounding box center [766, 464] width 861 height 41
click at [376, 490] on link "READ MORE" at bounding box center [766, 495] width 861 height 11
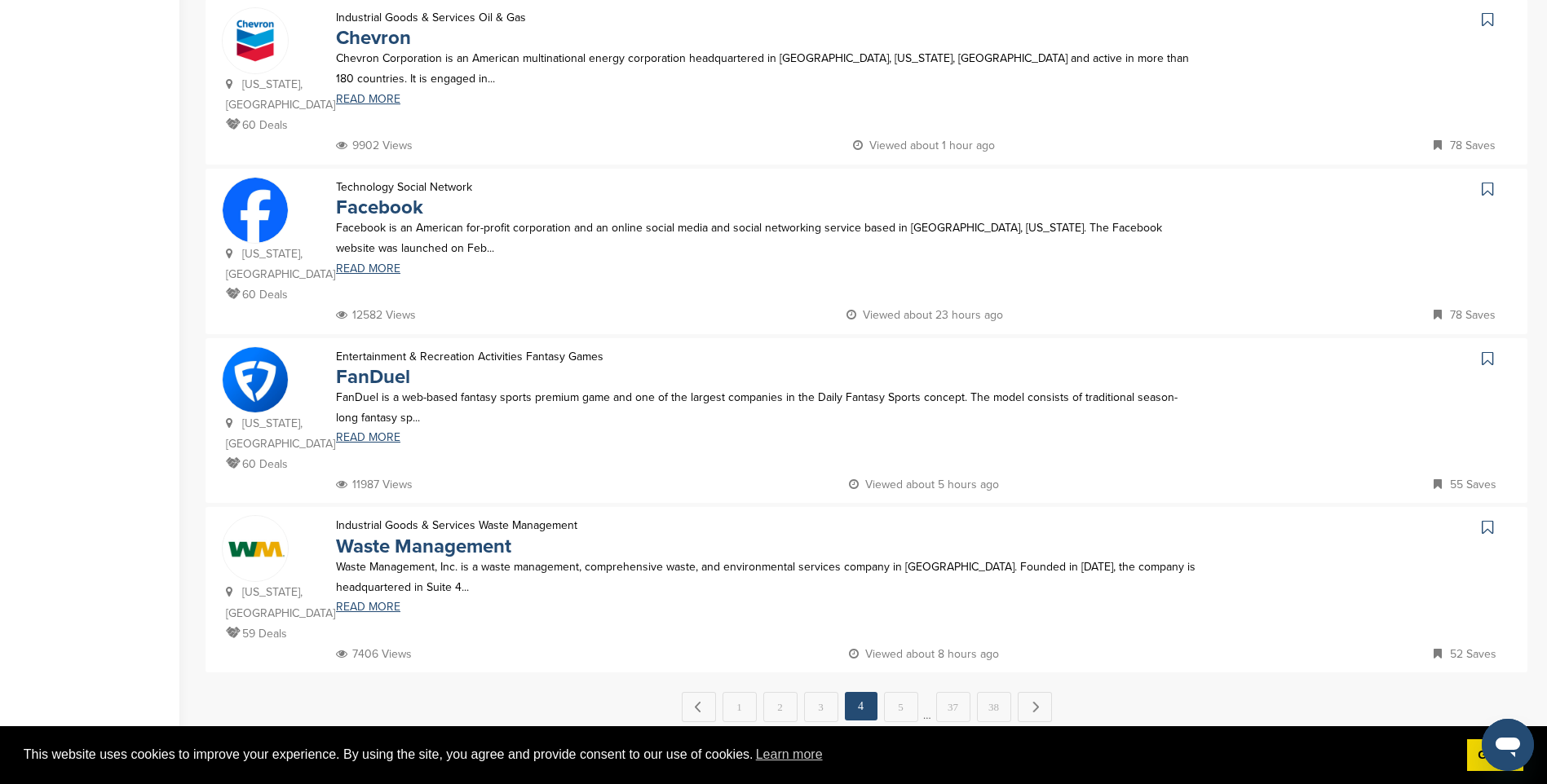
scroll to position [1385, 0]
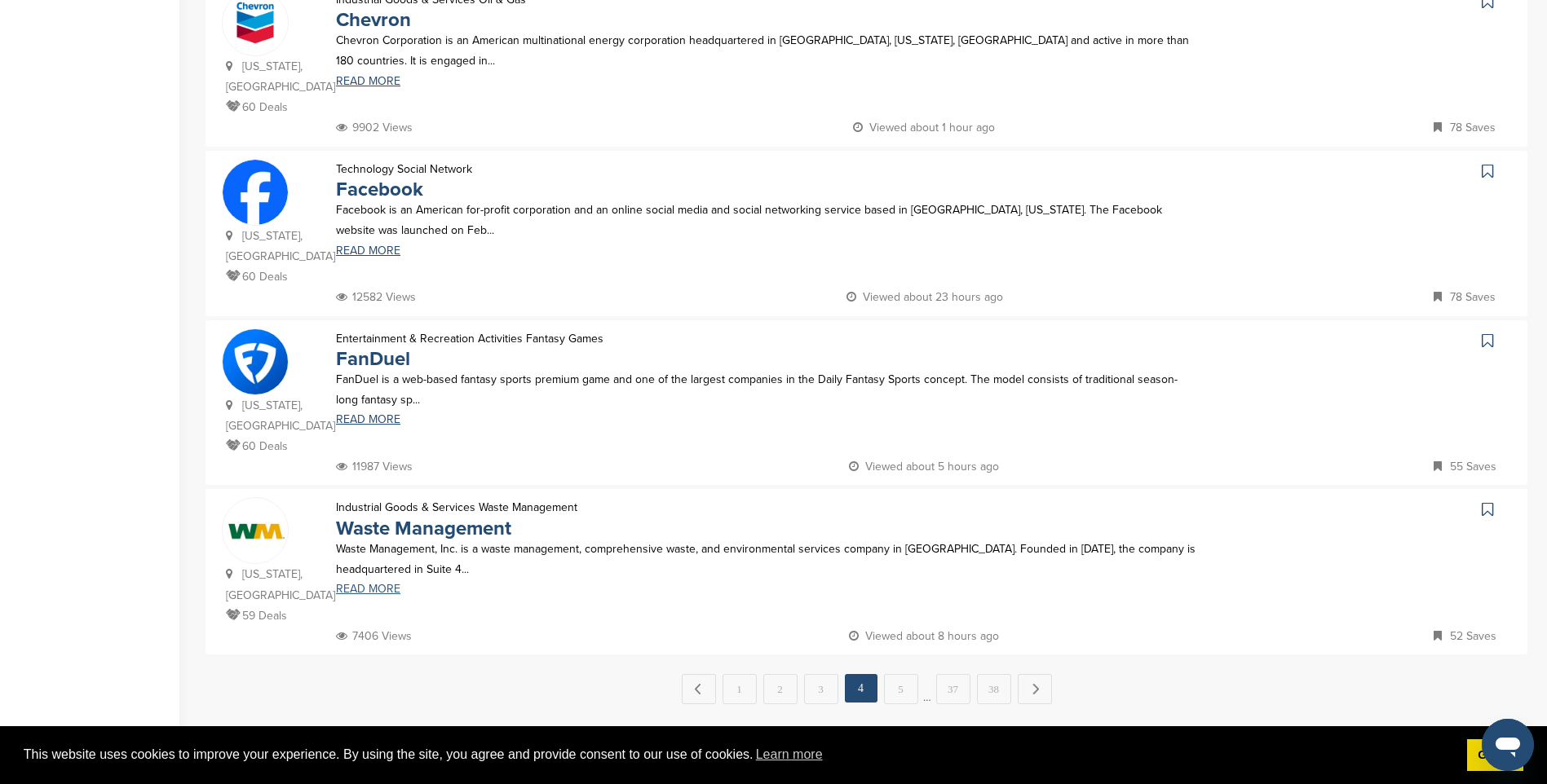
click at [370, 584] on link "READ MORE" at bounding box center [766, 589] width 861 height 11
click at [912, 674] on link "5" at bounding box center [901, 689] width 34 height 30
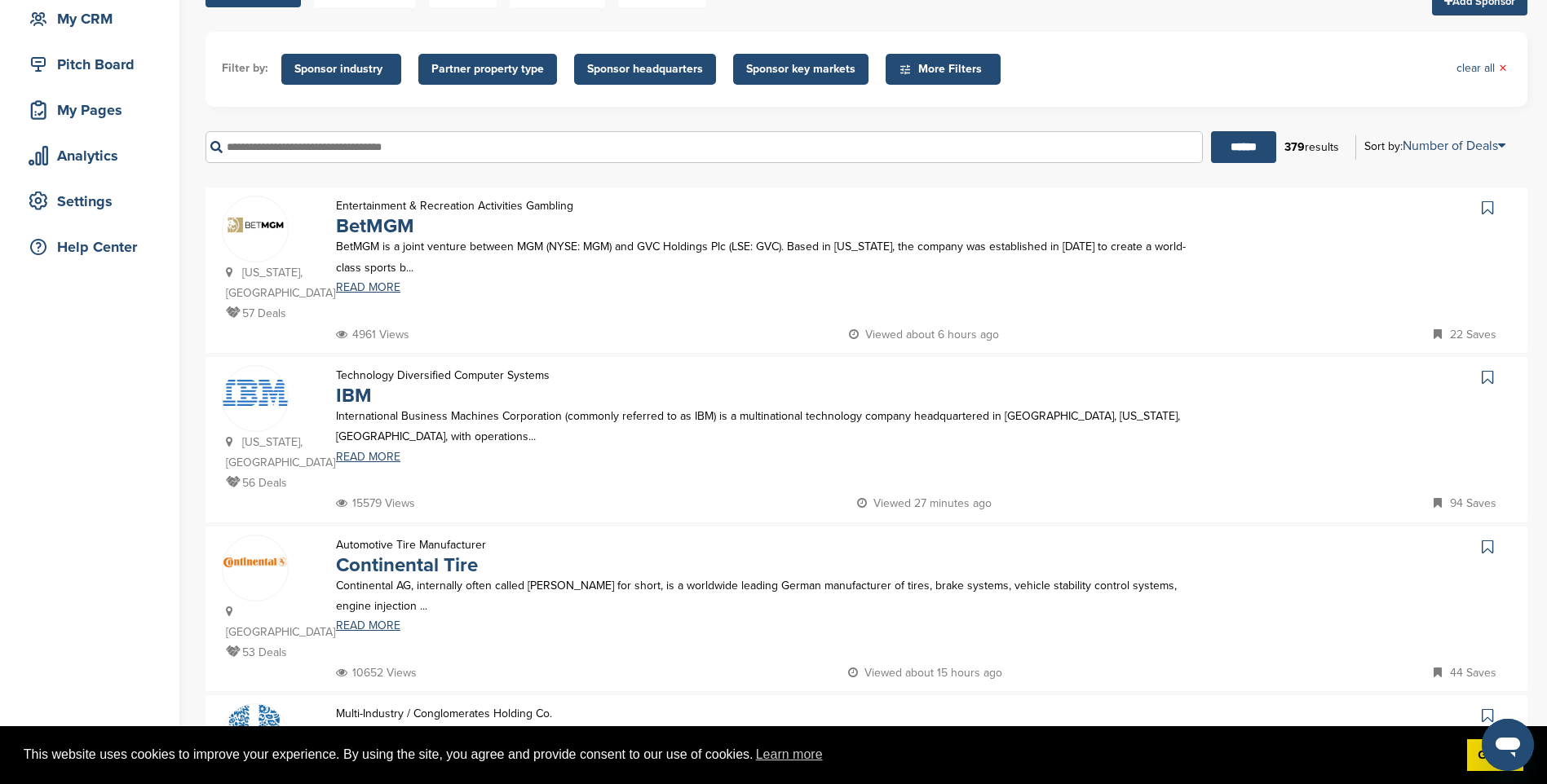
scroll to position [245, 0]
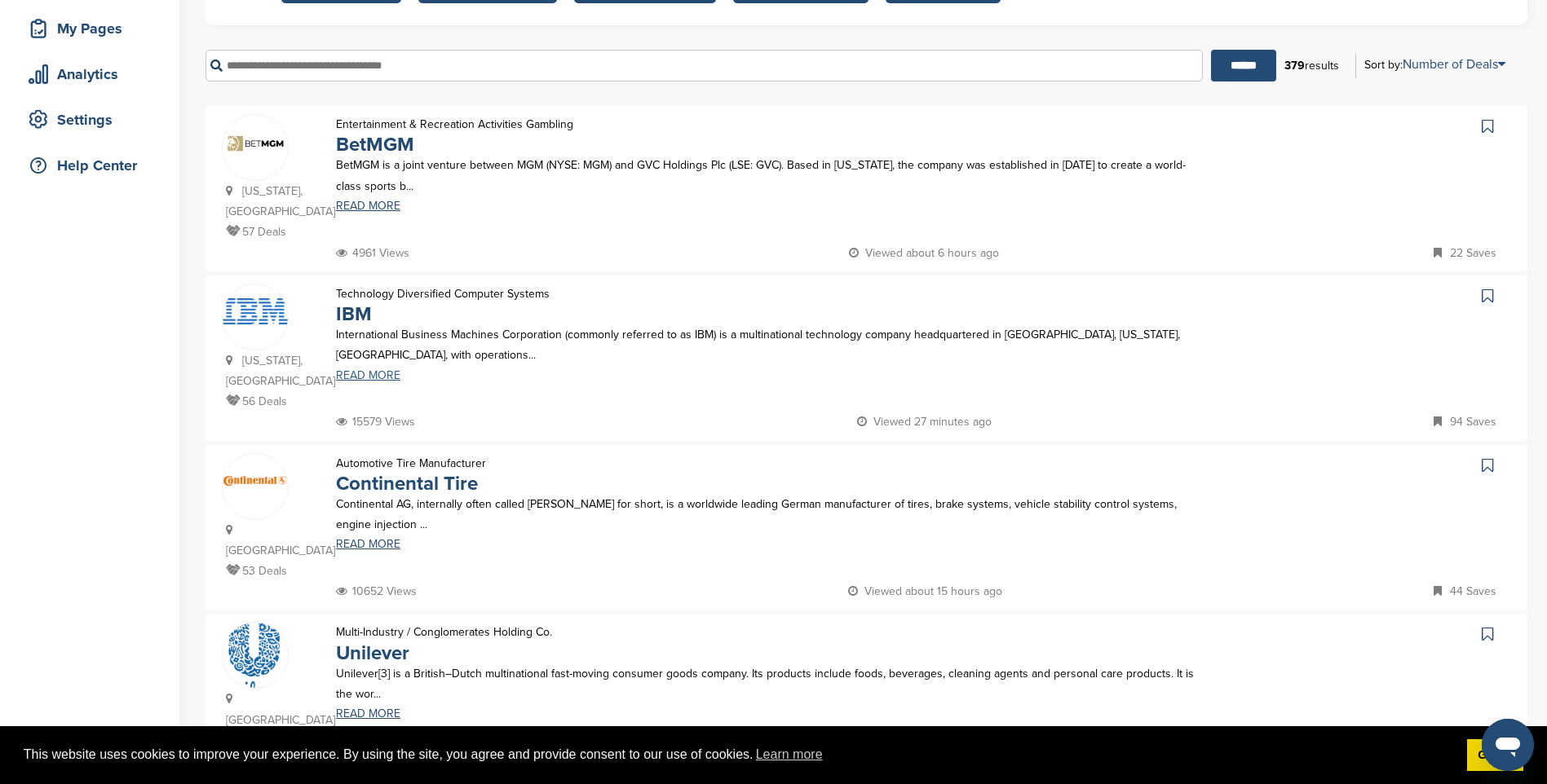
click at [368, 374] on link "READ MORE" at bounding box center [766, 376] width 861 height 11
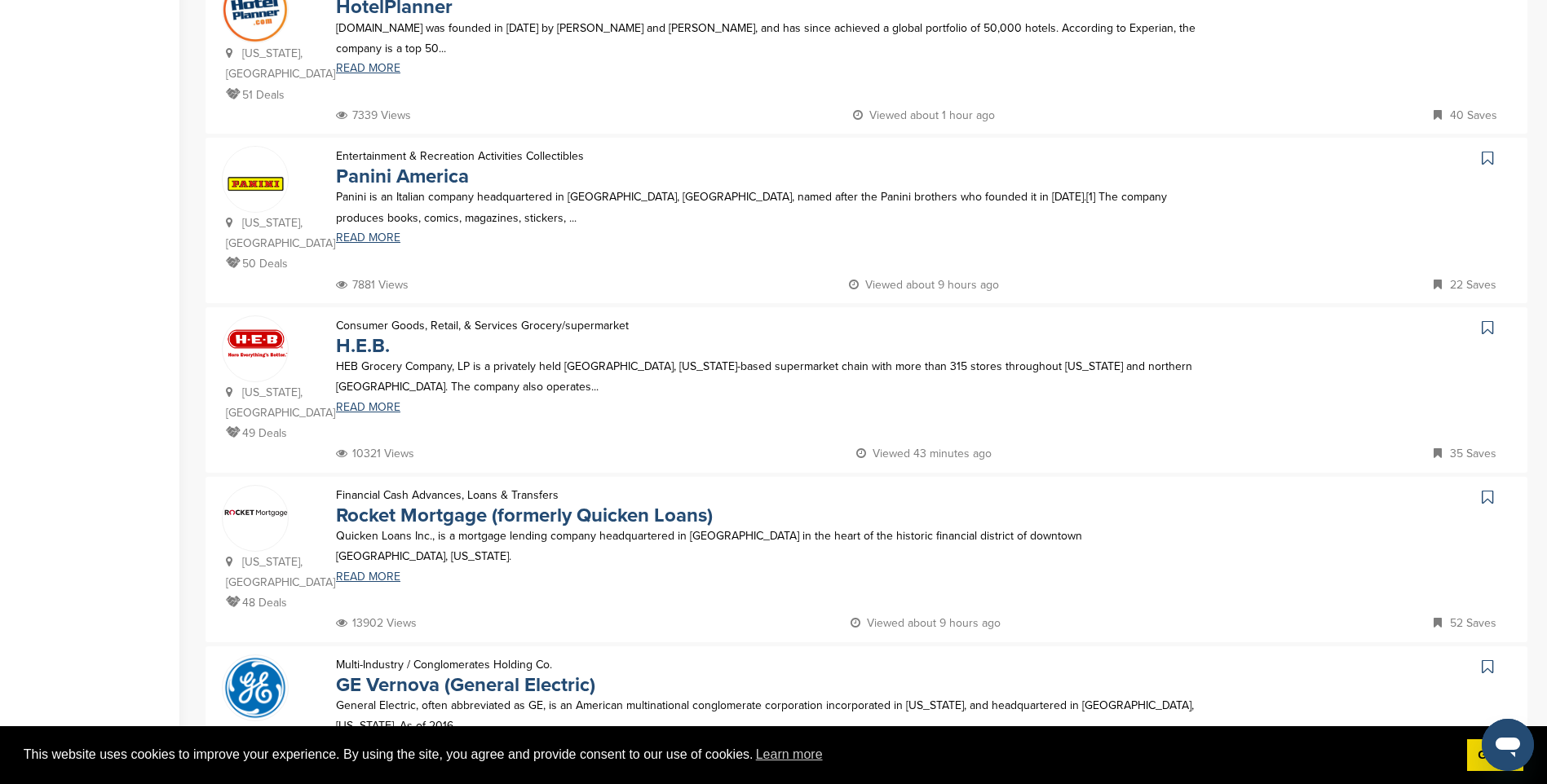
scroll to position [1141, 0]
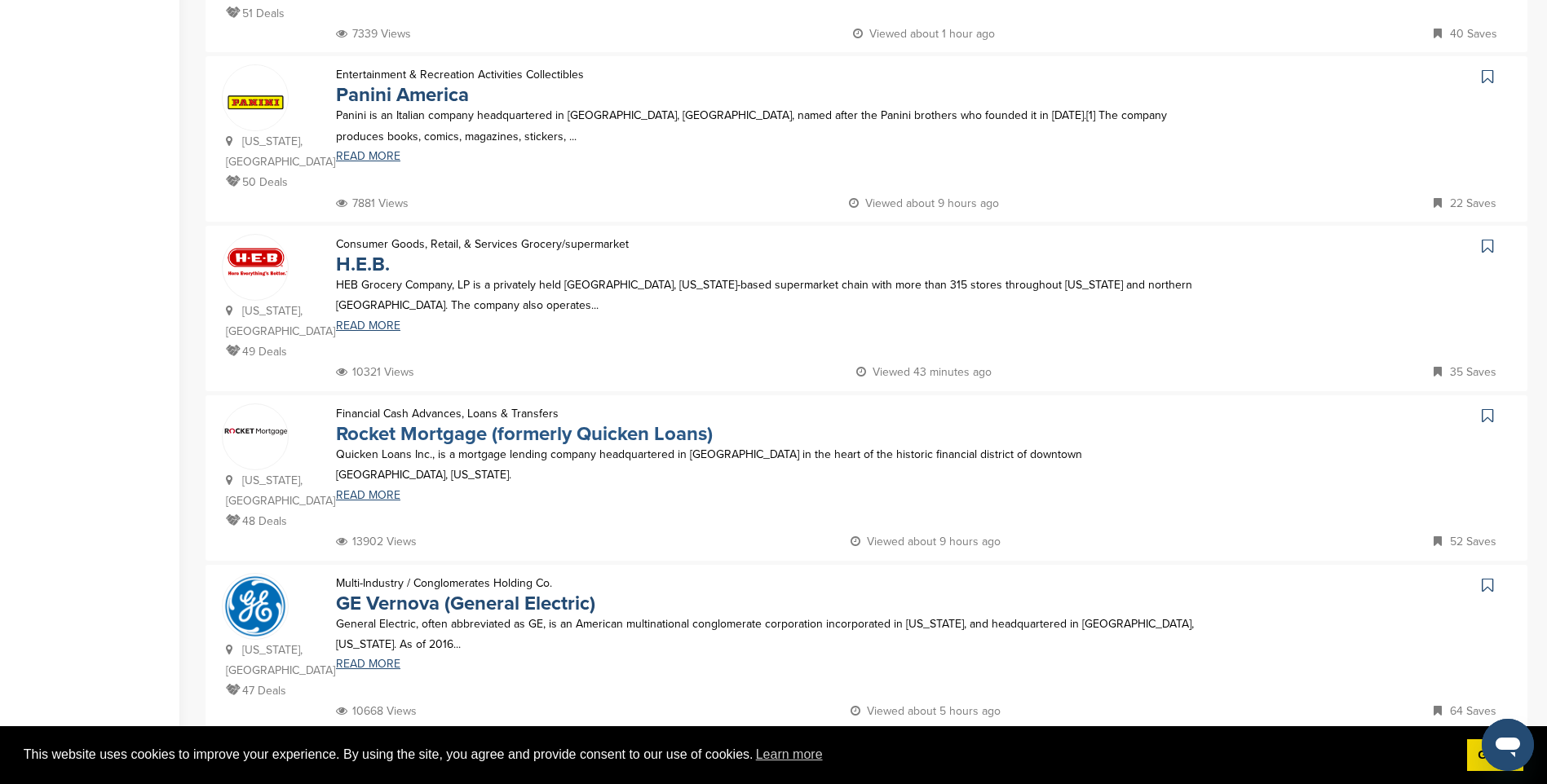
click at [490, 422] on link "Rocket Mortgage (formerly Quicken Loans)" at bounding box center [524, 434] width 377 height 24
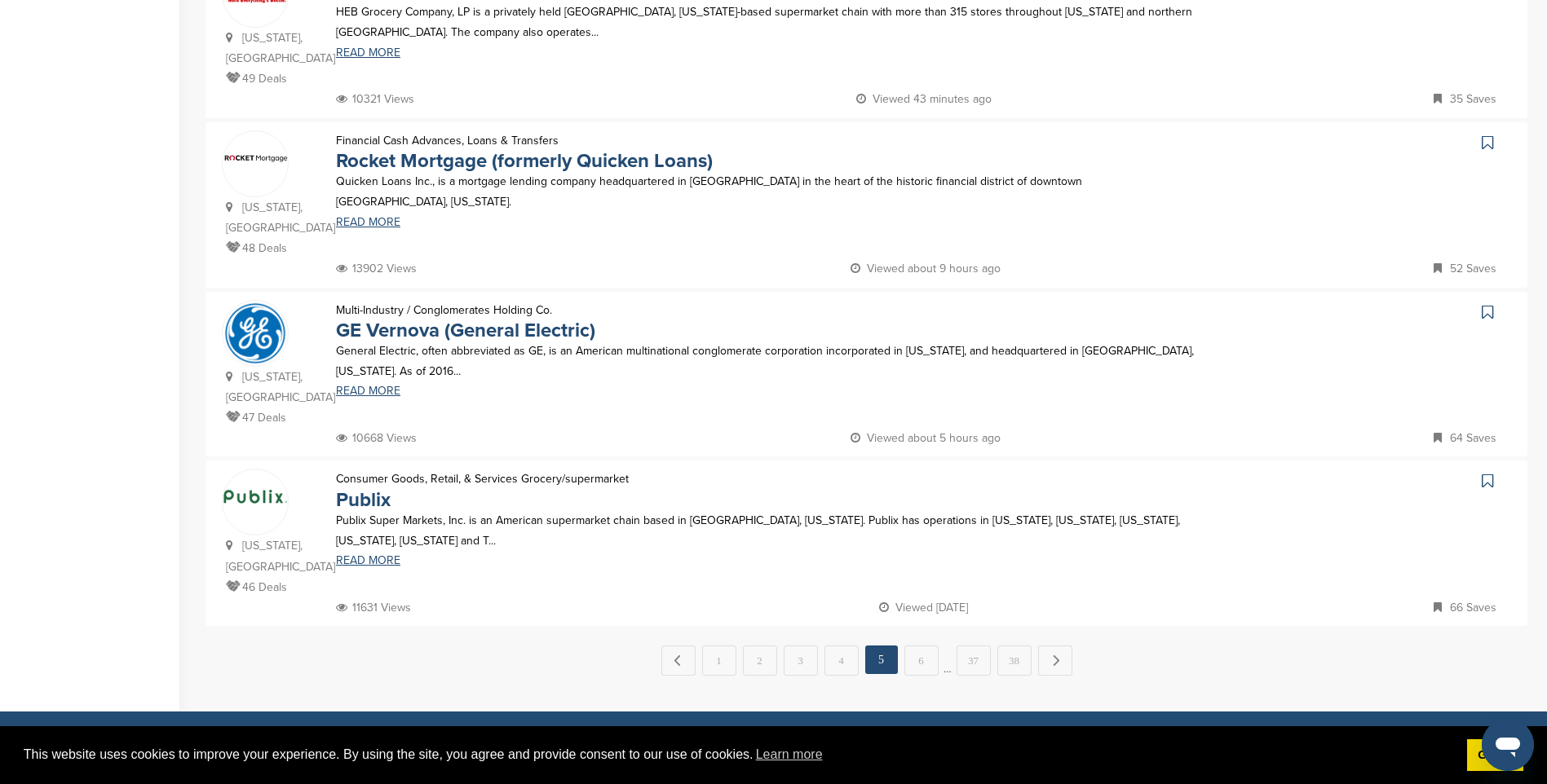
scroll to position [1467, 0]
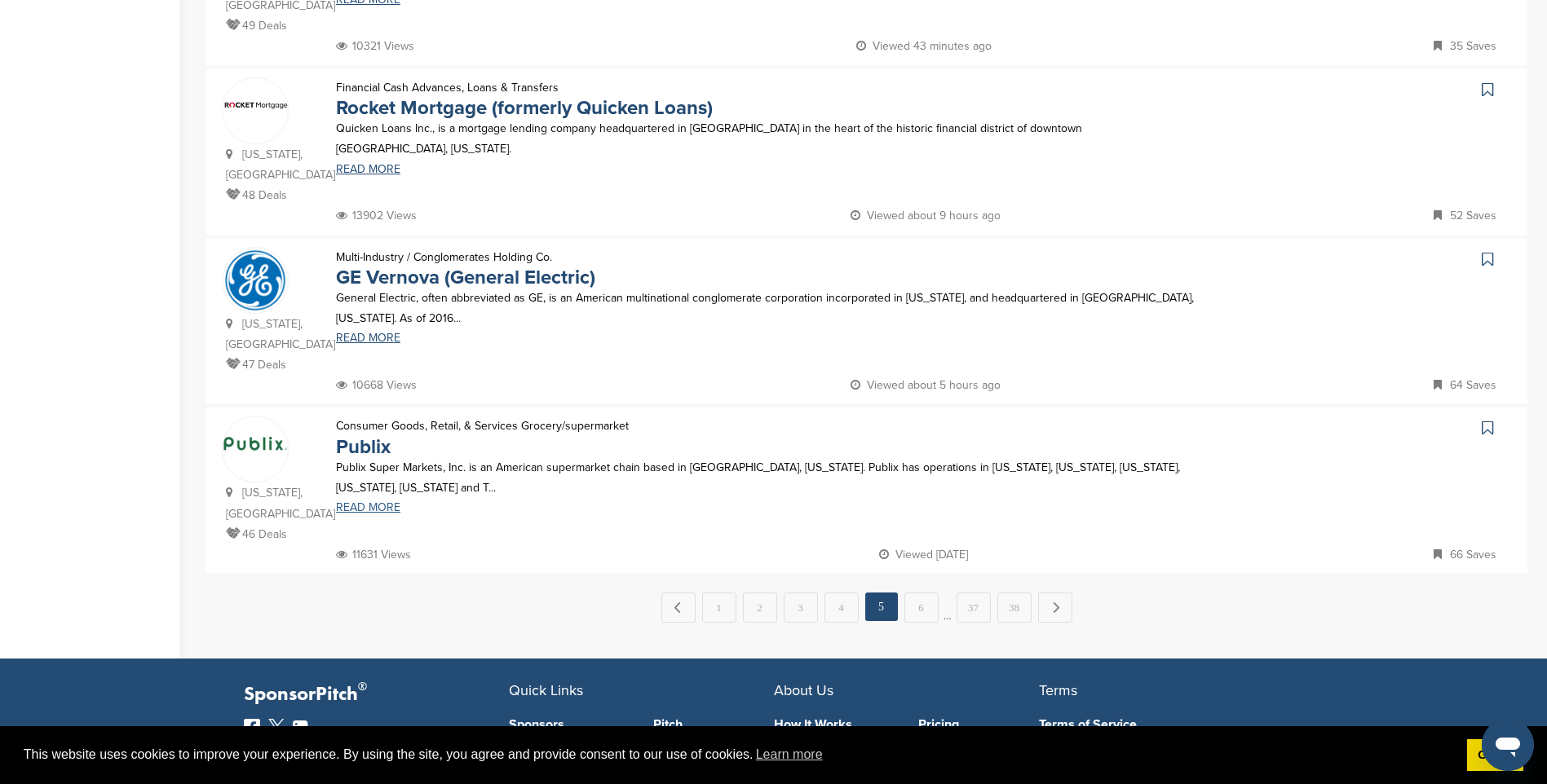
click at [366, 502] on link "READ MORE" at bounding box center [766, 507] width 861 height 11
click at [917, 592] on link "6" at bounding box center [921, 607] width 34 height 30
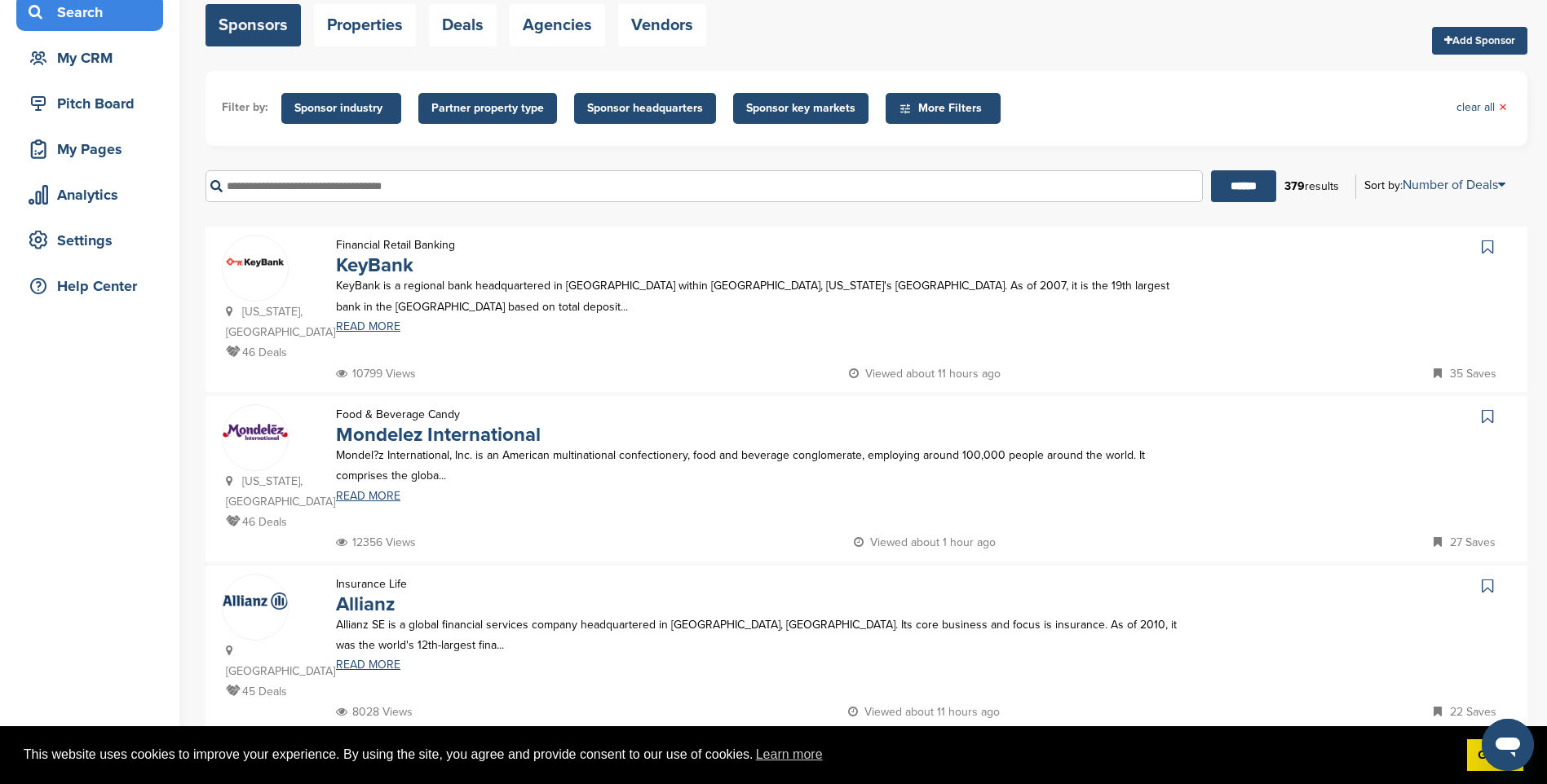
scroll to position [163, 0]
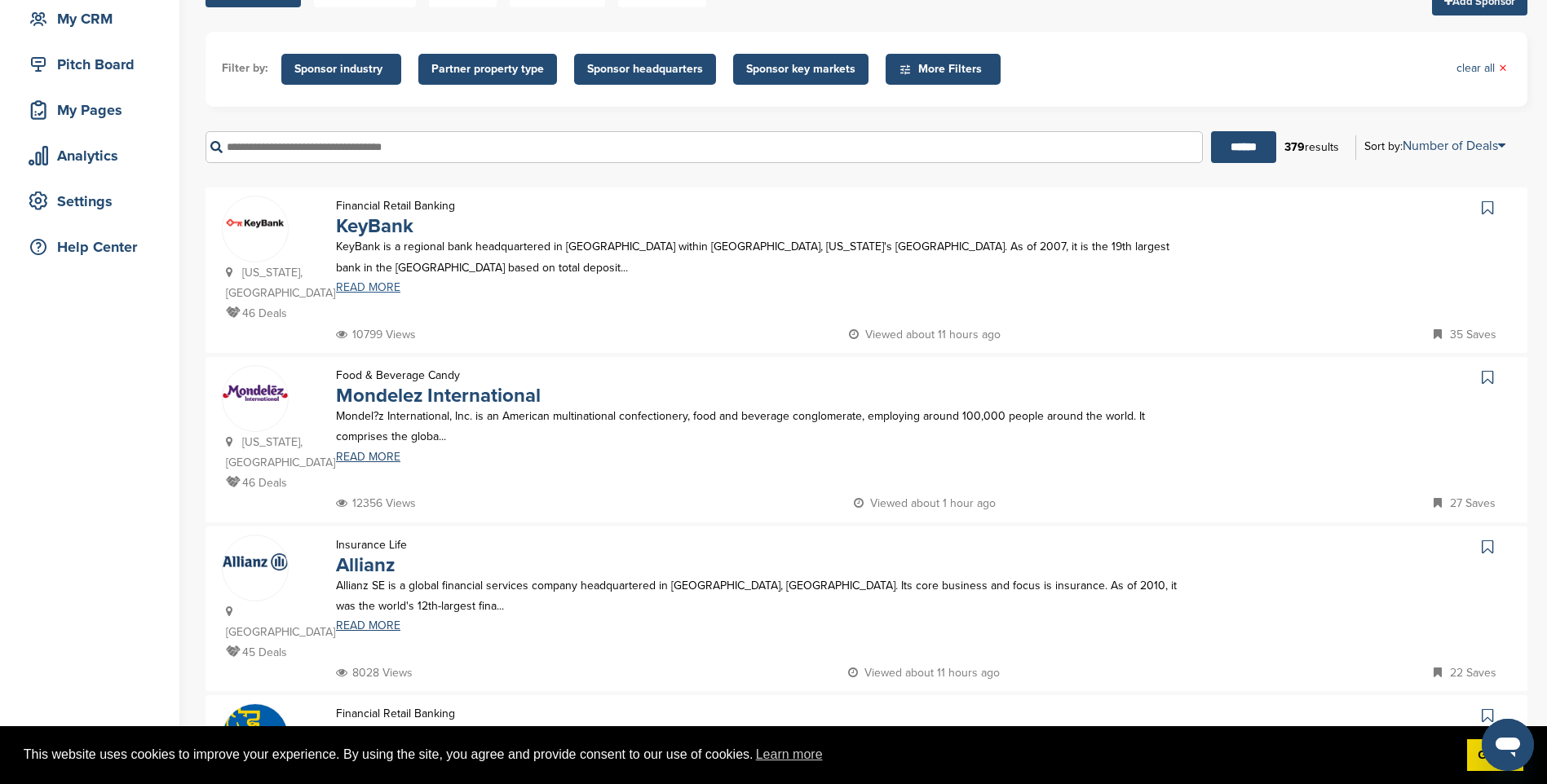
click at [380, 288] on link "READ MORE" at bounding box center [766, 288] width 861 height 11
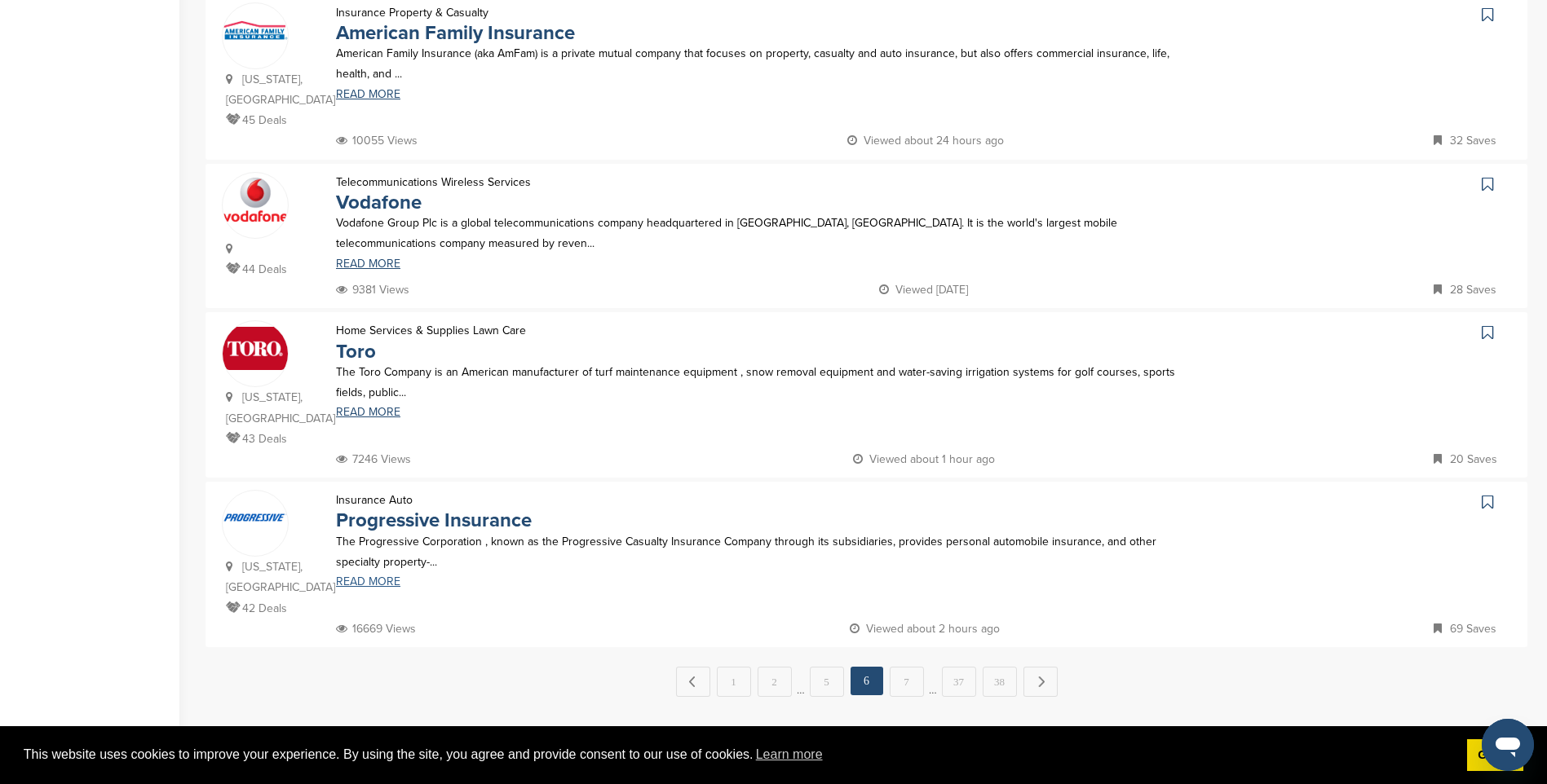
scroll to position [1385, 0]
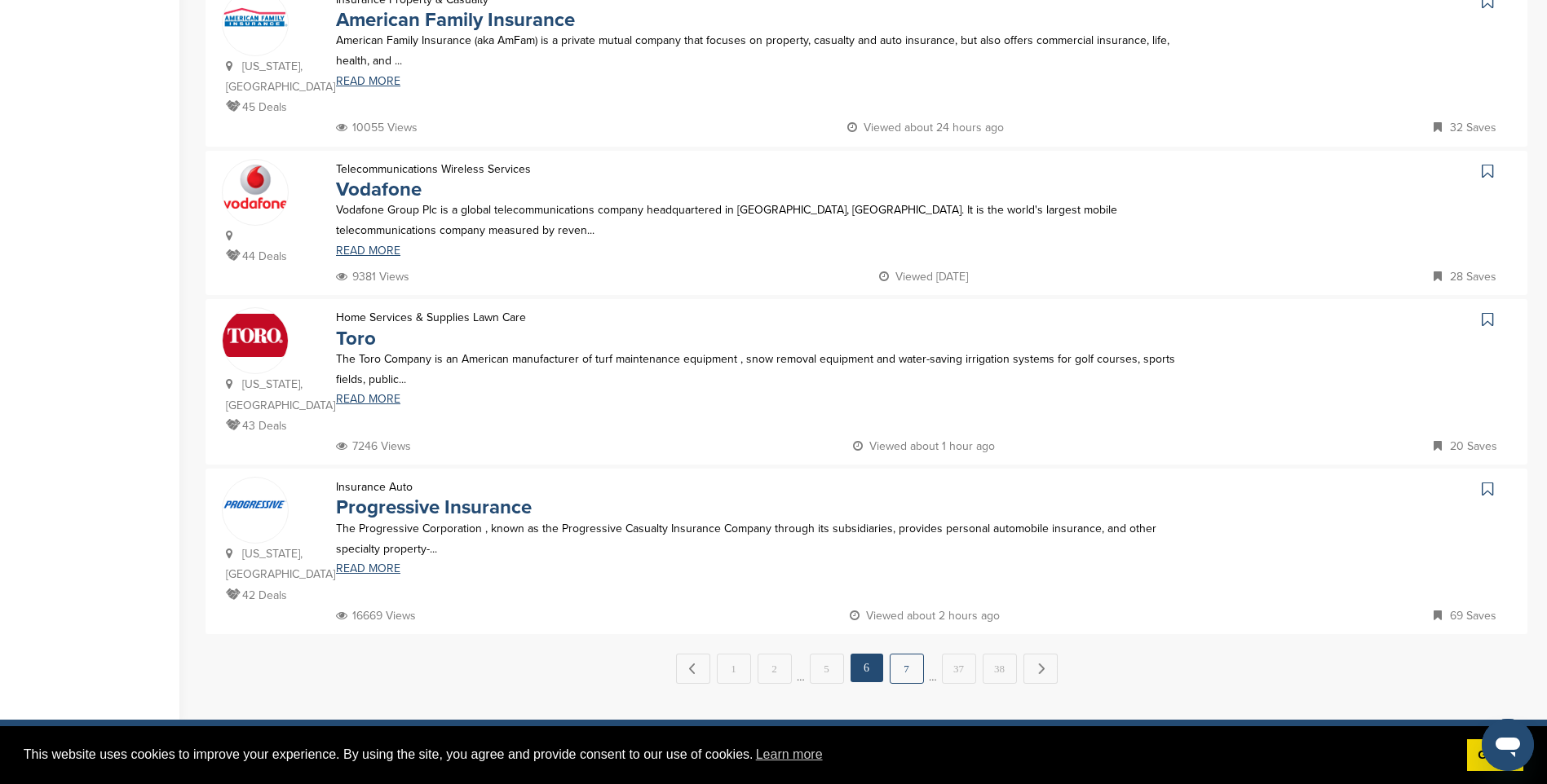
click at [912, 653] on link "7" at bounding box center [906, 668] width 34 height 30
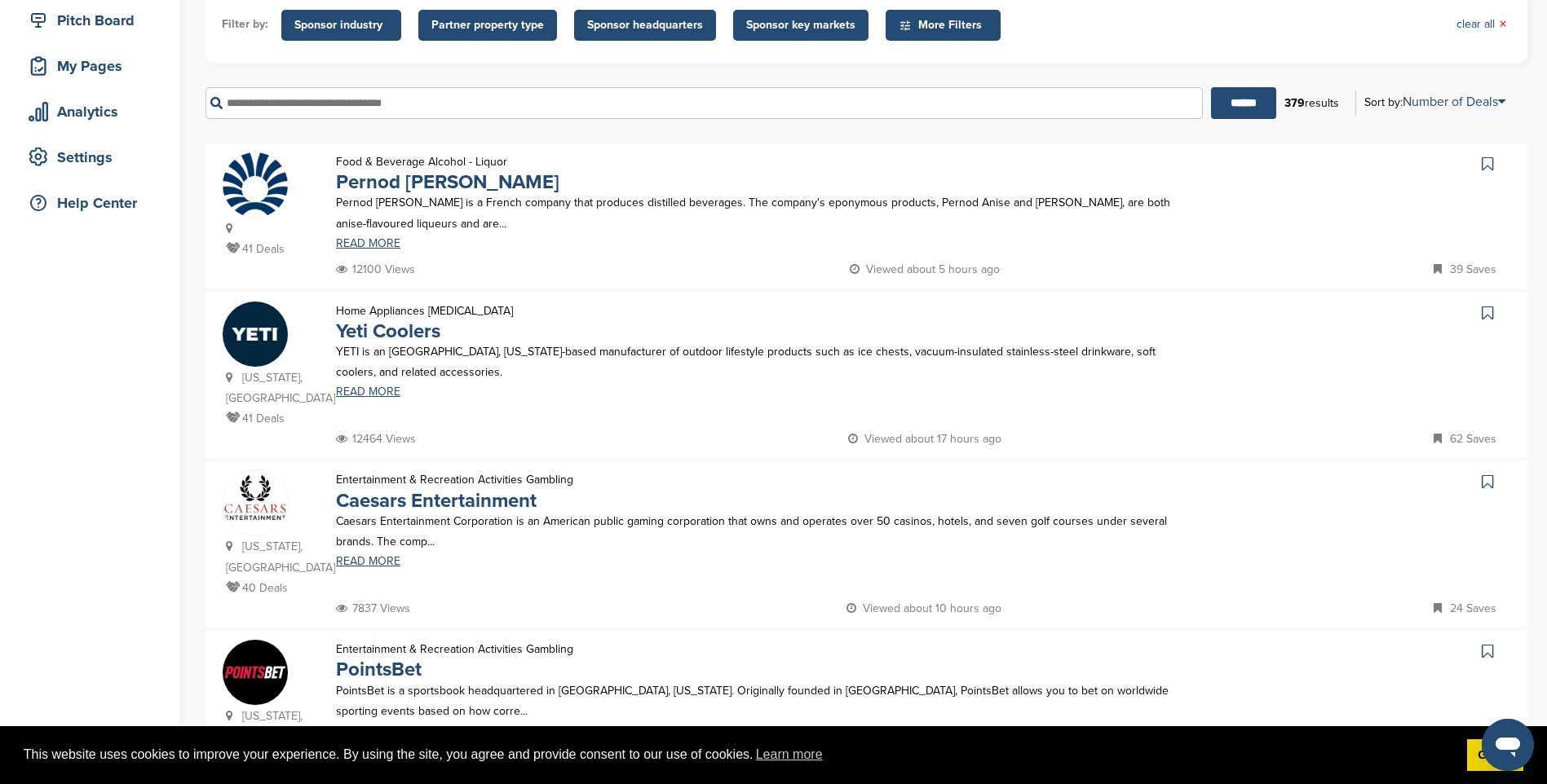
scroll to position [245, 0]
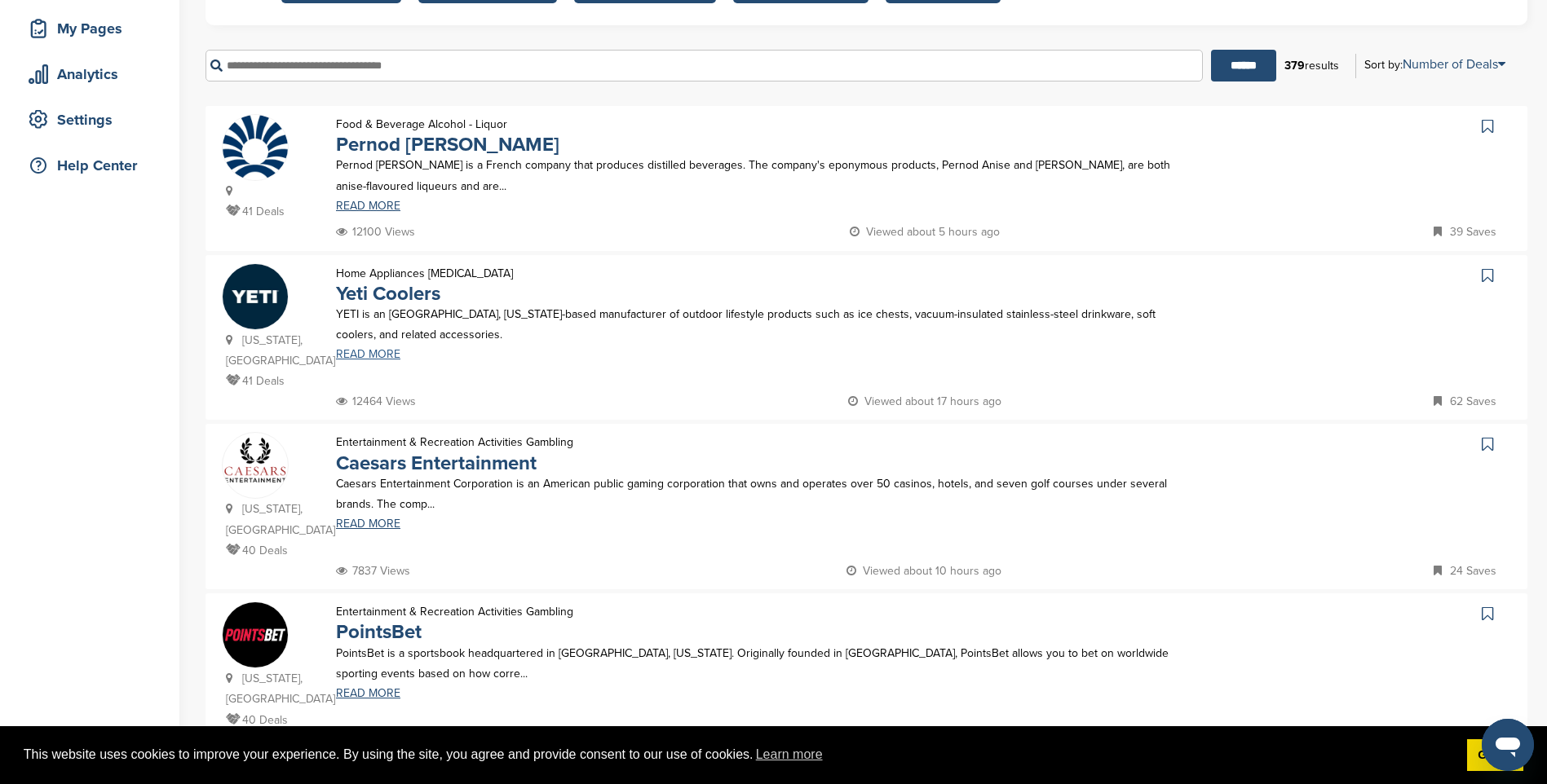
click at [380, 355] on link "READ MORE" at bounding box center [766, 355] width 861 height 11
click at [464, 451] on link "Caesars Entertainment" at bounding box center [435, 463] width 200 height 24
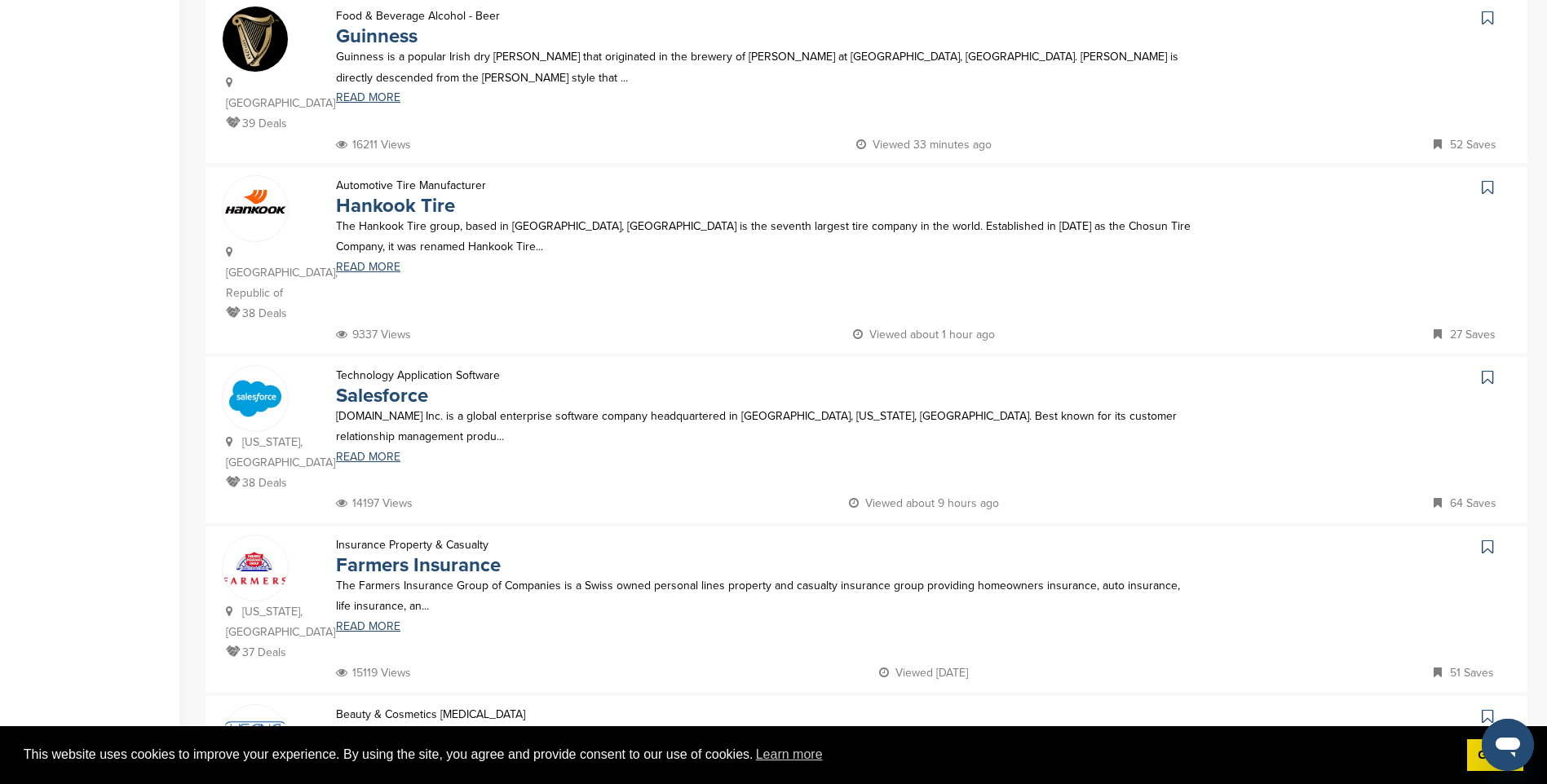
scroll to position [1059, 0]
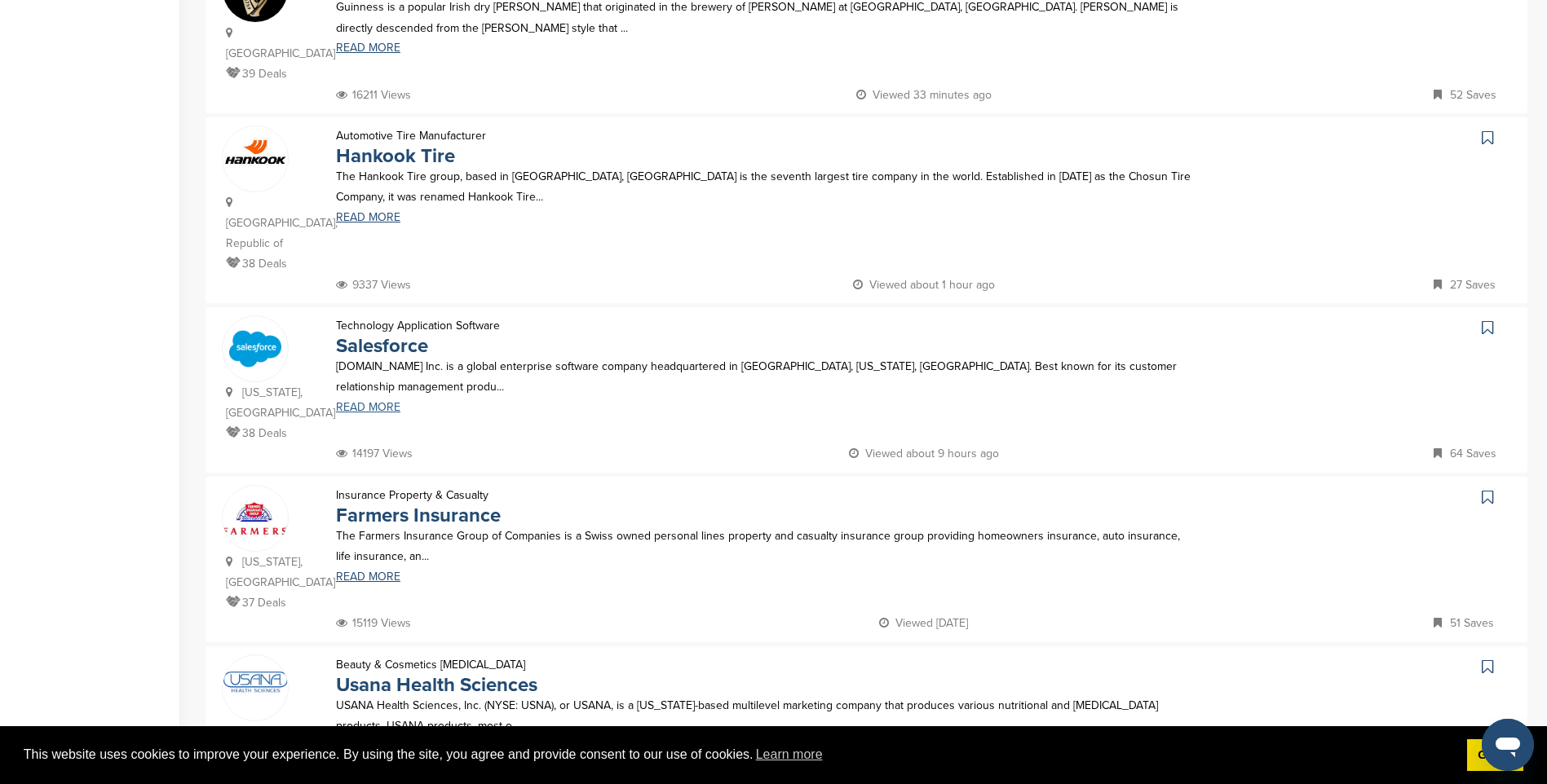
click at [353, 402] on link "READ MORE" at bounding box center [766, 408] width 861 height 11
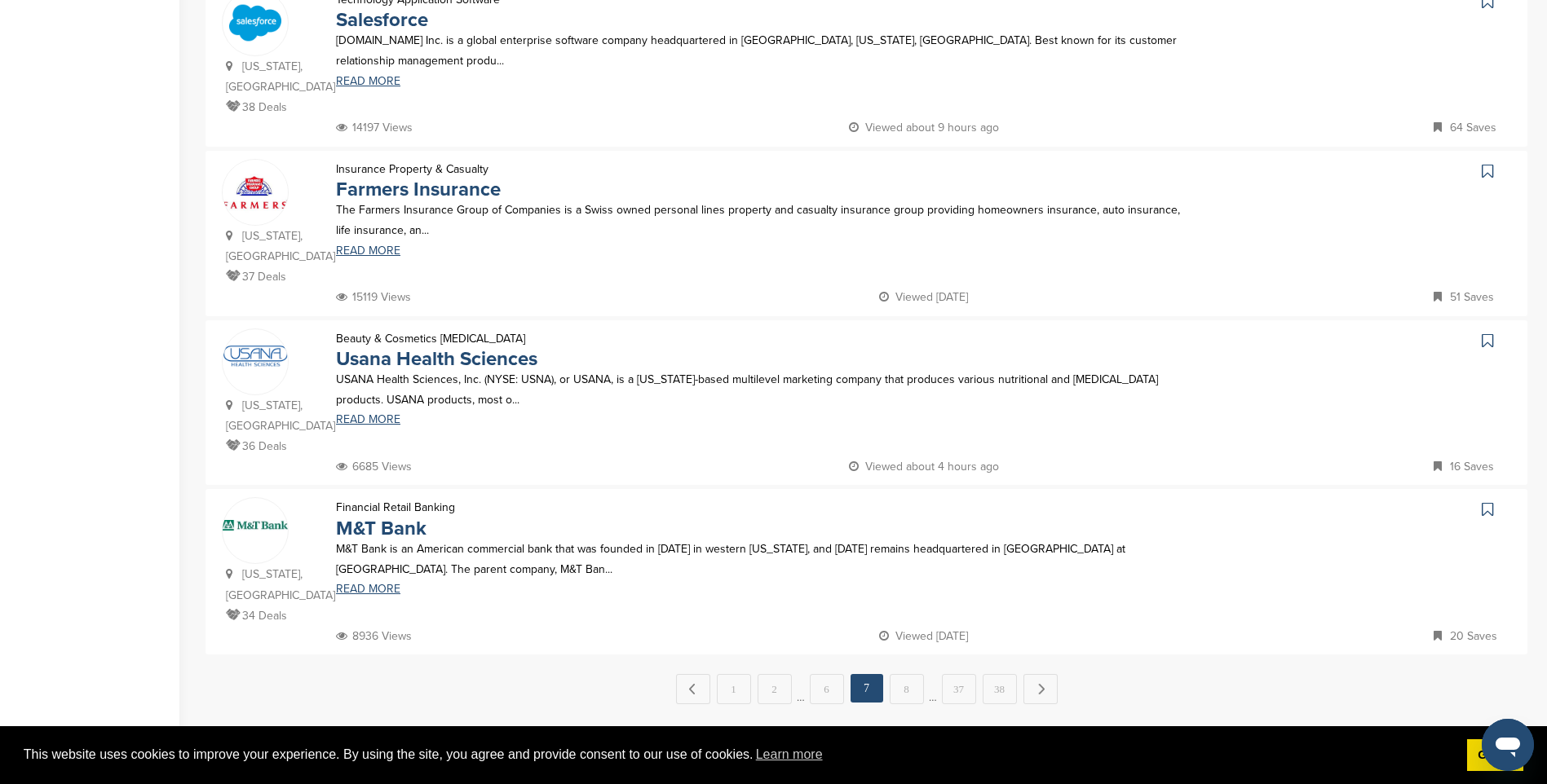
scroll to position [1467, 0]
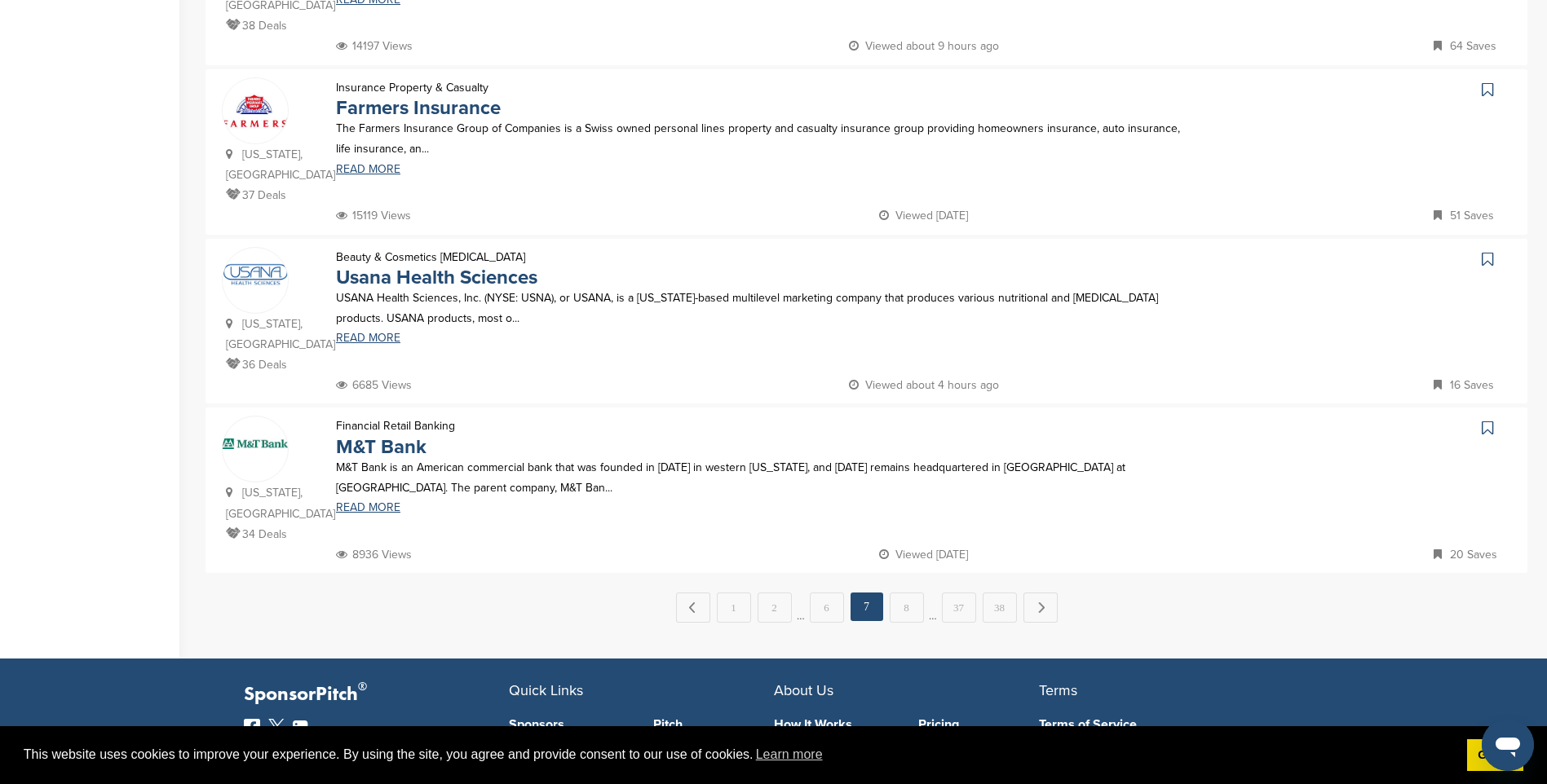
click at [904, 592] on link "8" at bounding box center [906, 607] width 34 height 30
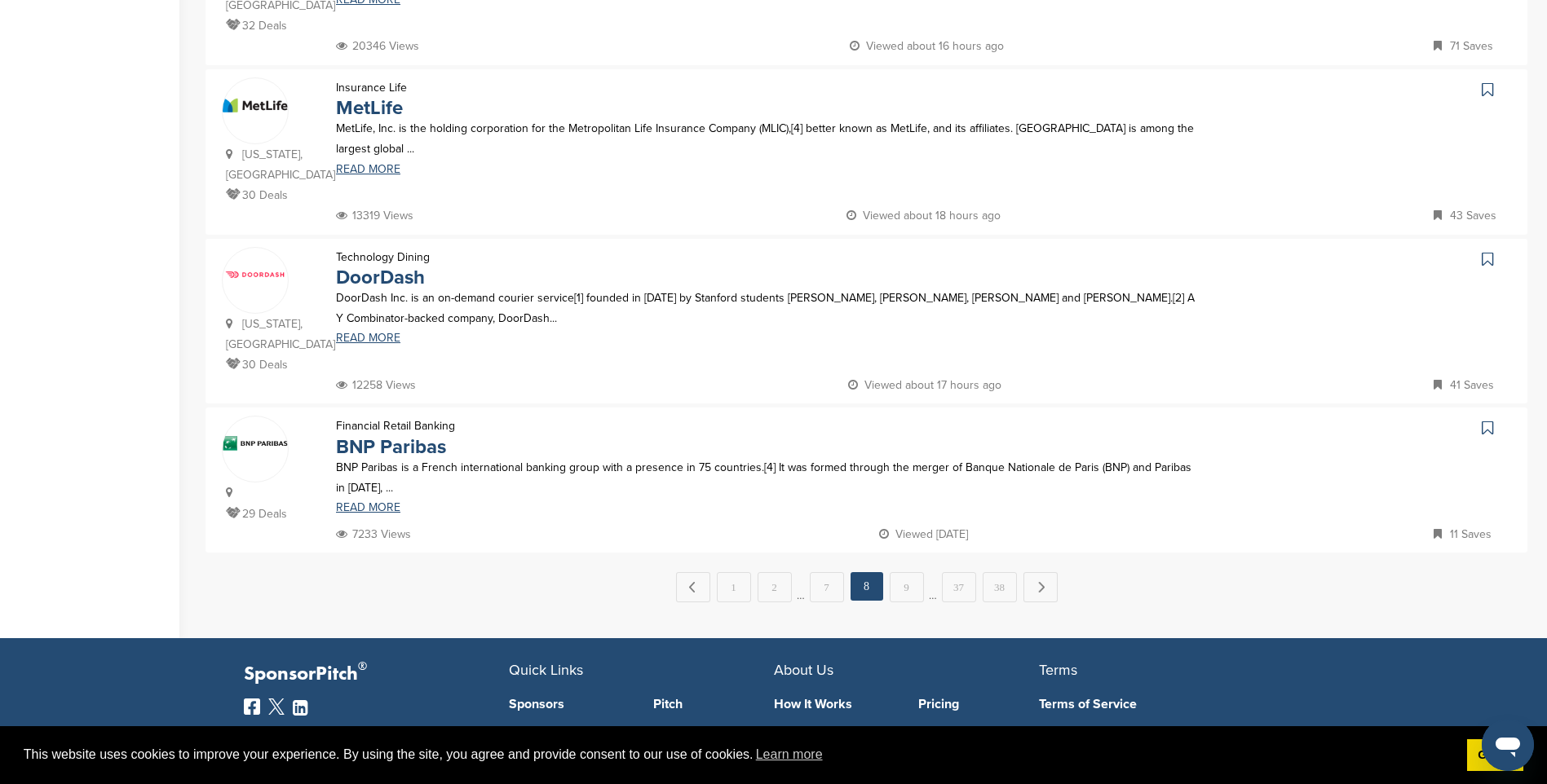
scroll to position [0, 0]
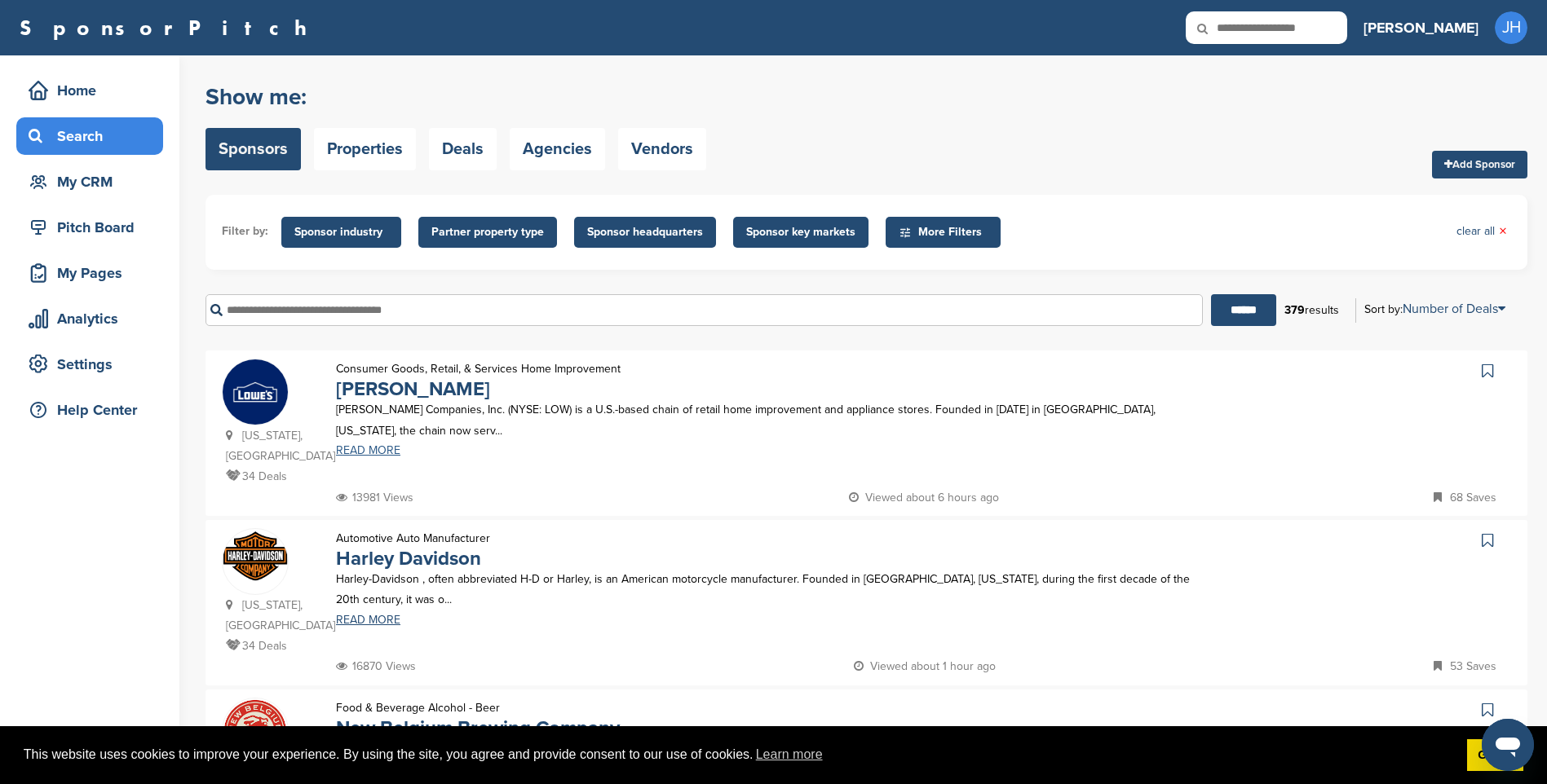
drag, startPoint x: 378, startPoint y: 449, endPoint x: 355, endPoint y: 451, distance: 23.1
click at [375, 450] on link "READ MORE" at bounding box center [766, 450] width 861 height 11
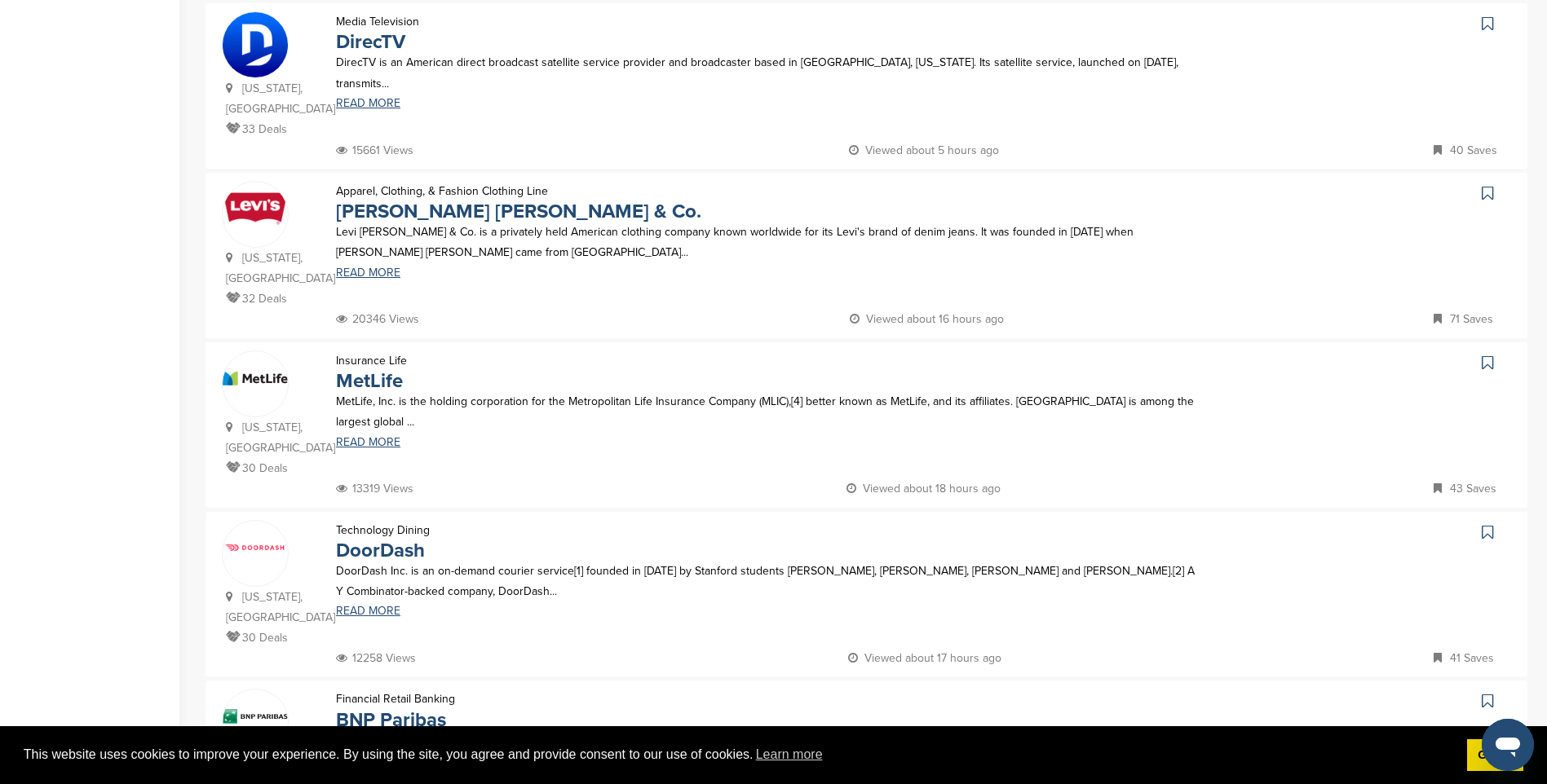
scroll to position [1304, 0]
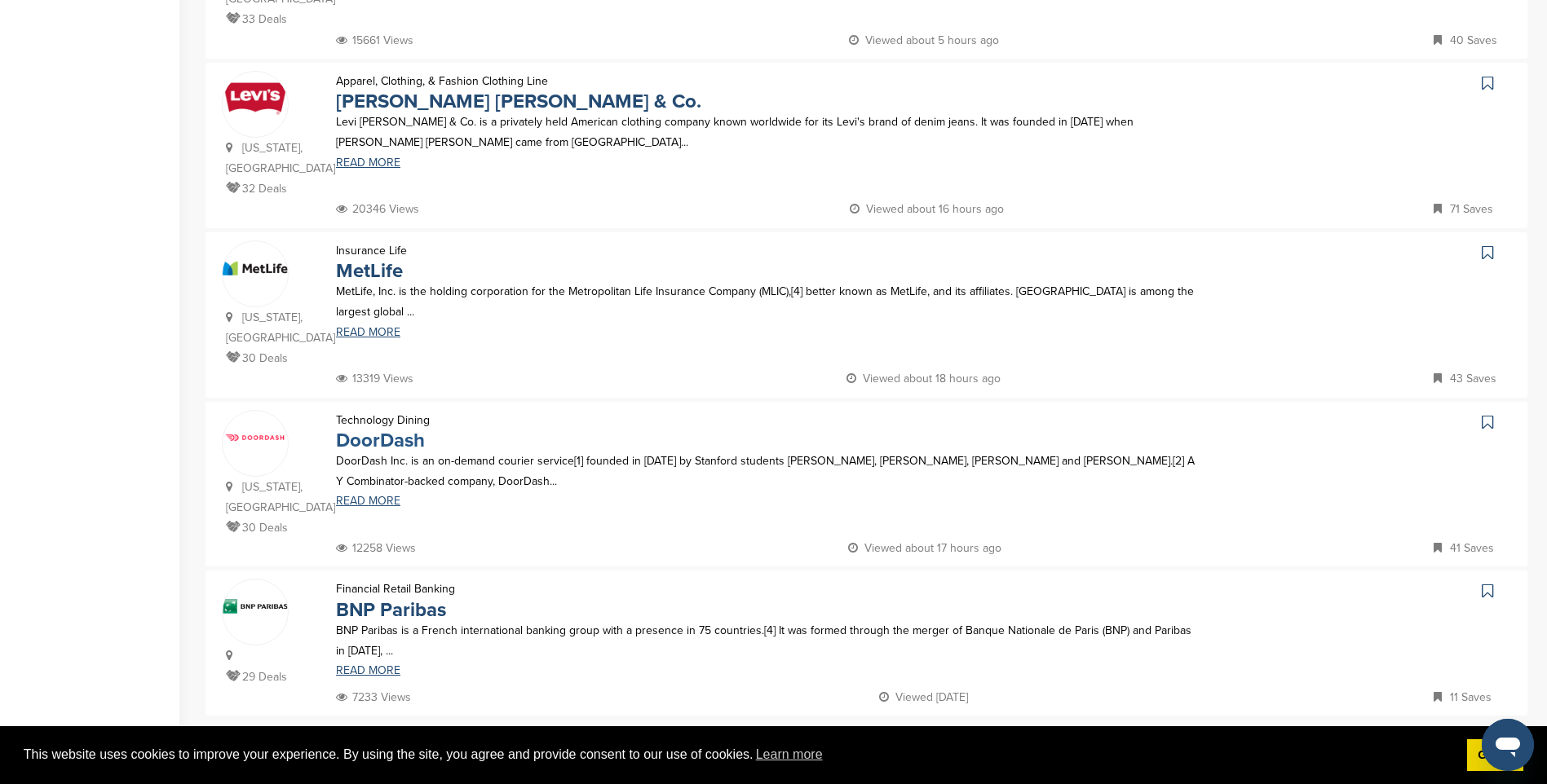
click at [410, 429] on link "DoorDash" at bounding box center [379, 440] width 89 height 24
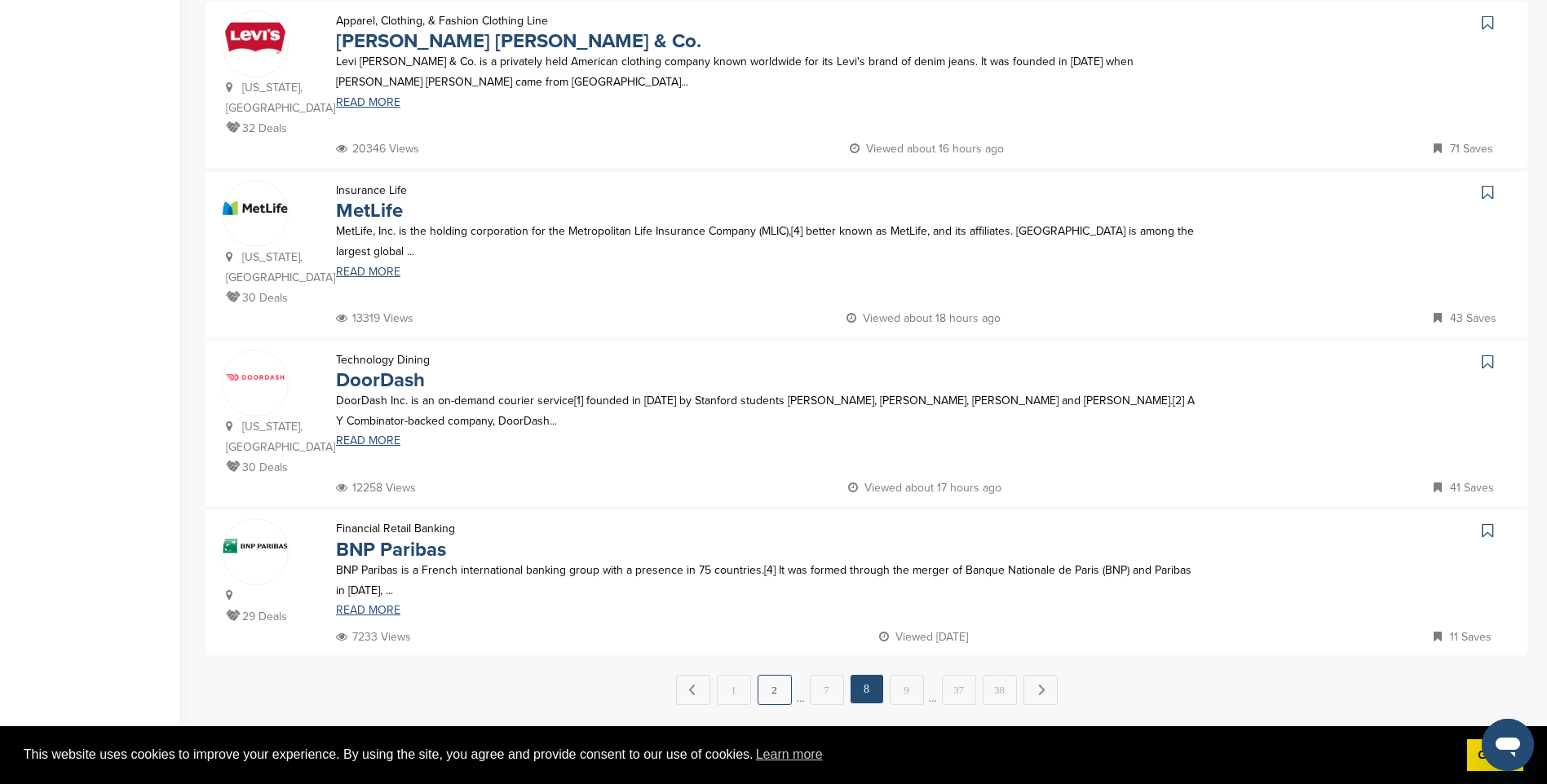
scroll to position [1467, 0]
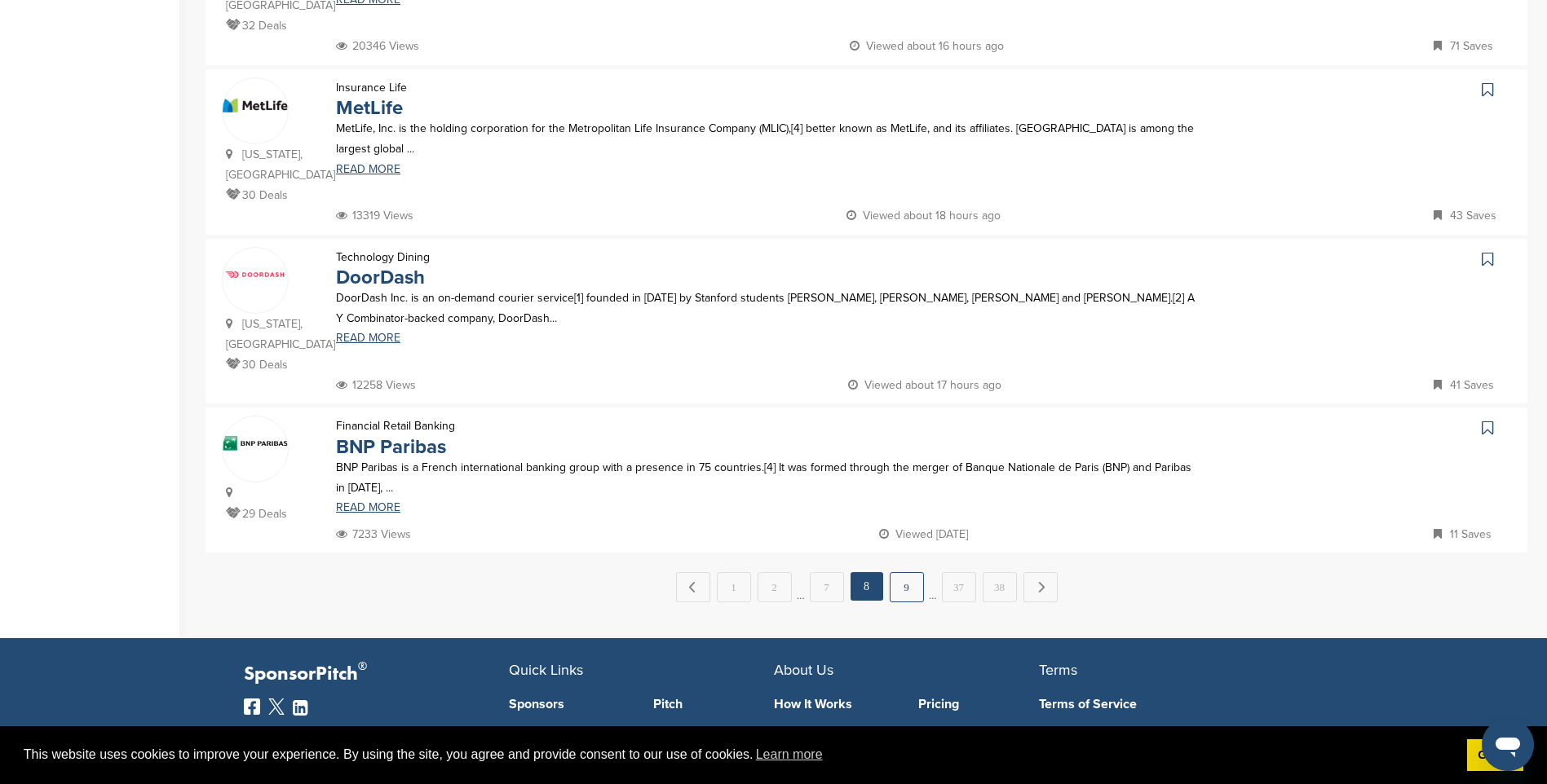
click at [901, 572] on link "9" at bounding box center [906, 587] width 34 height 30
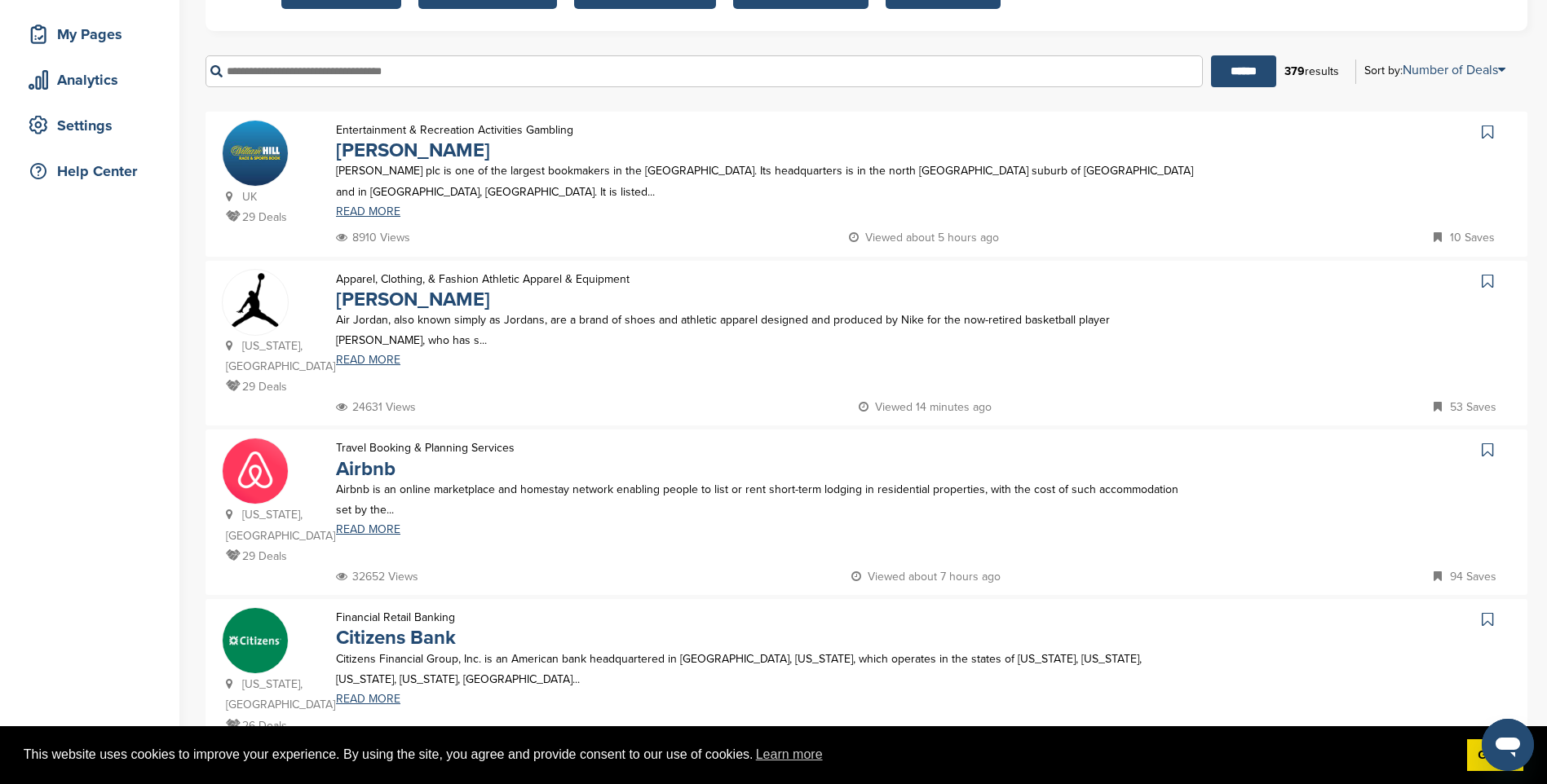
scroll to position [245, 0]
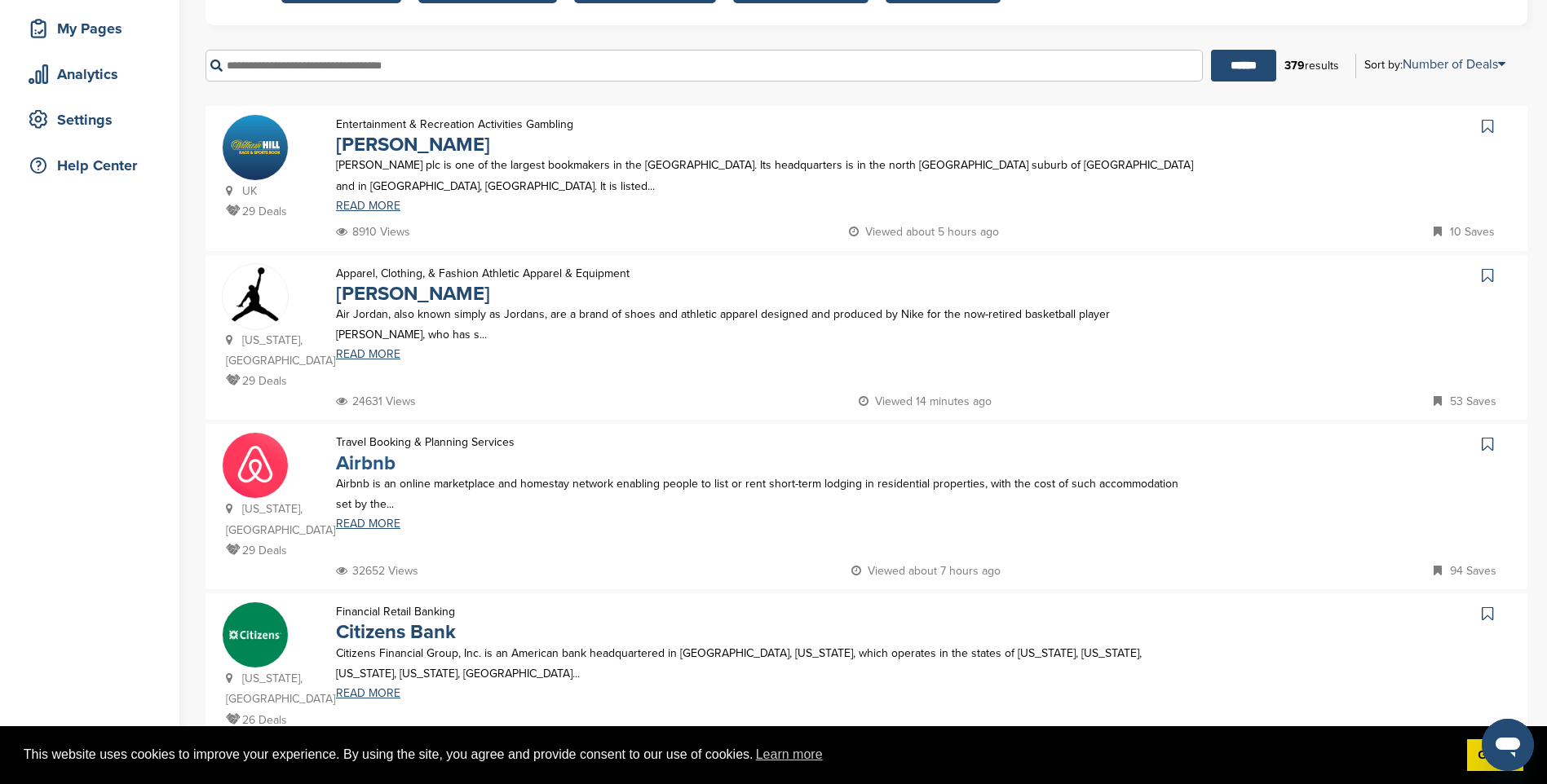
click at [374, 451] on link "Airbnb" at bounding box center [365, 463] width 59 height 24
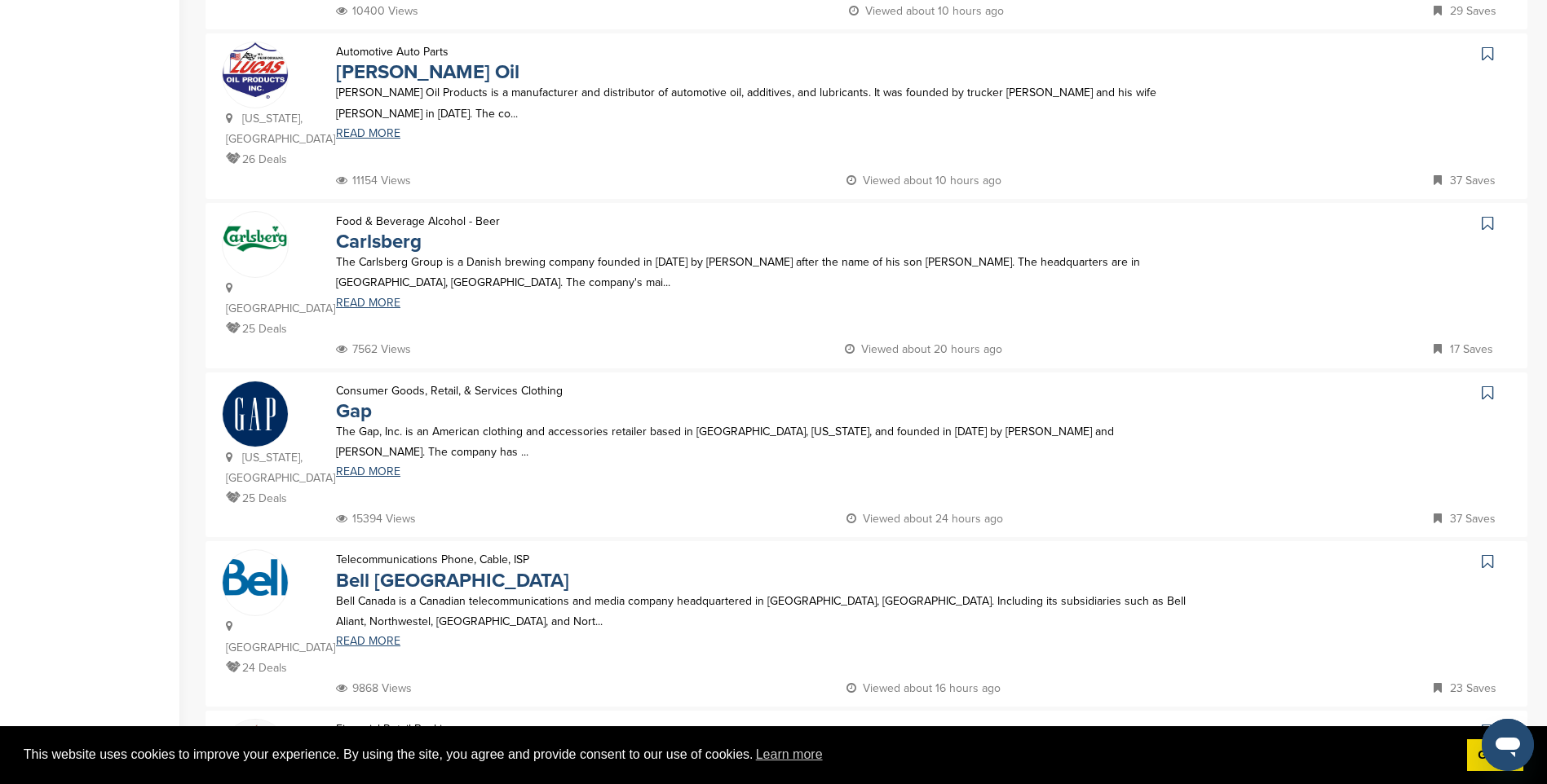
scroll to position [978, 0]
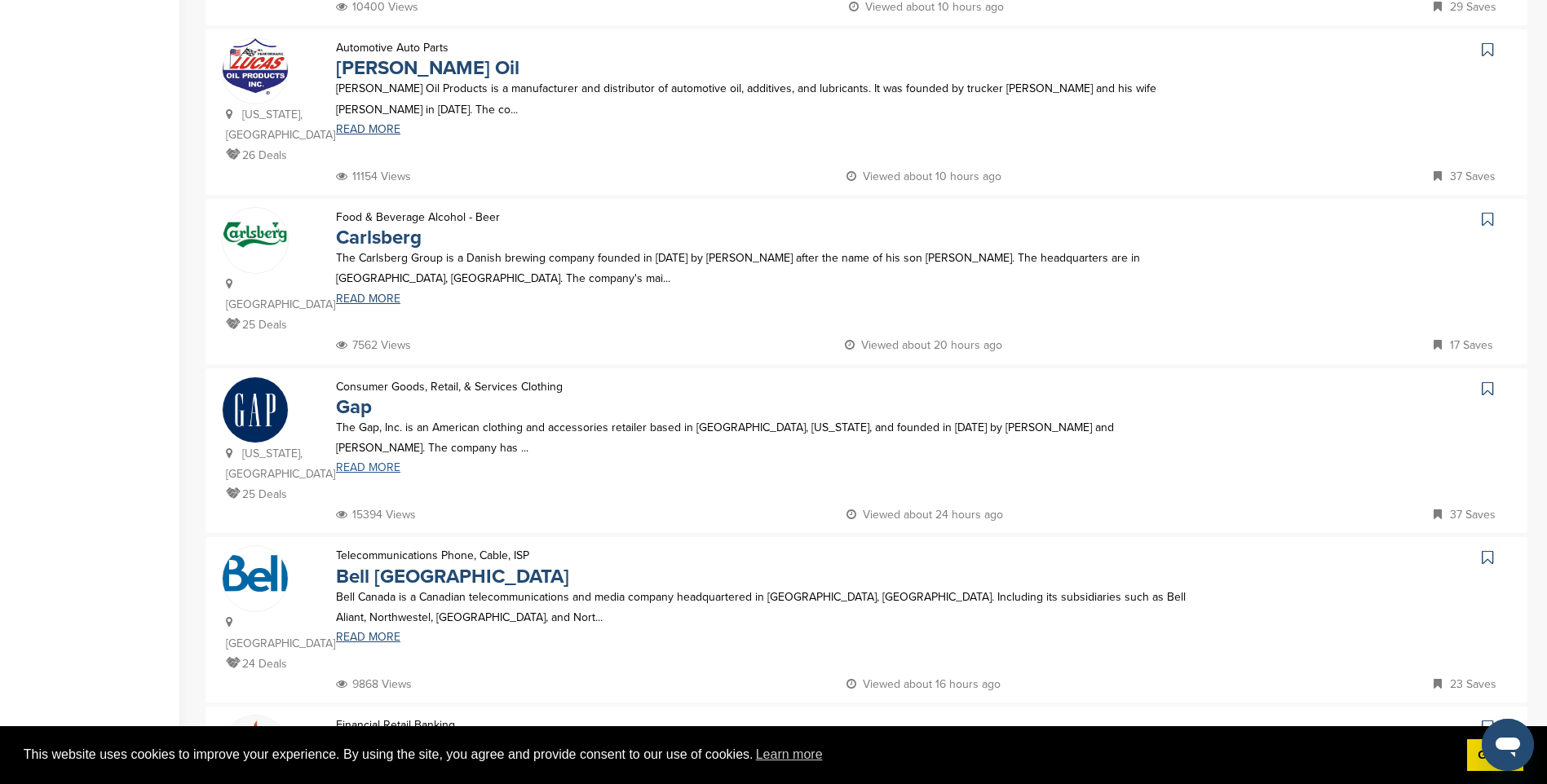
click at [374, 462] on link "READ MORE" at bounding box center [766, 468] width 861 height 11
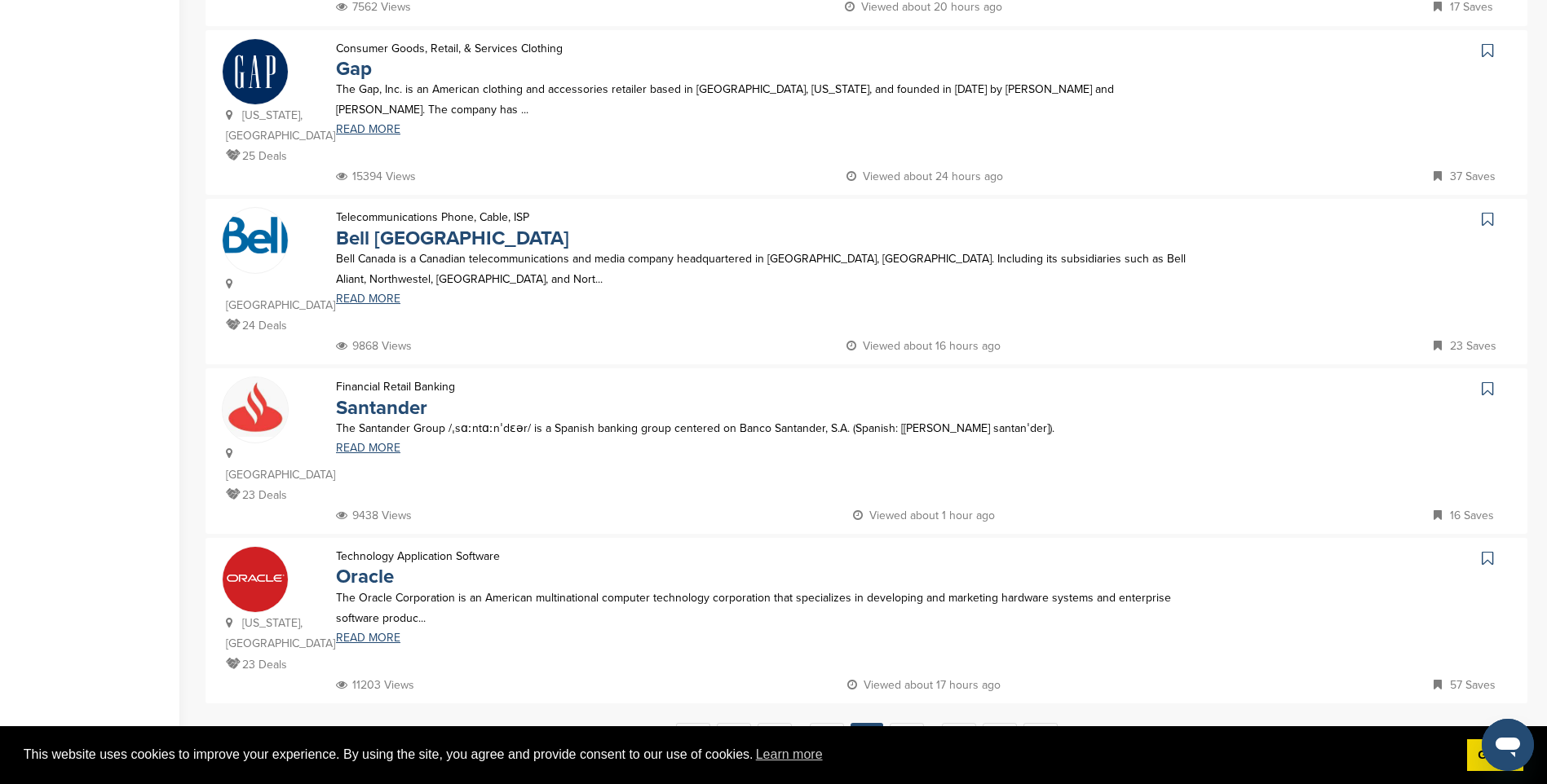
scroll to position [1385, 0]
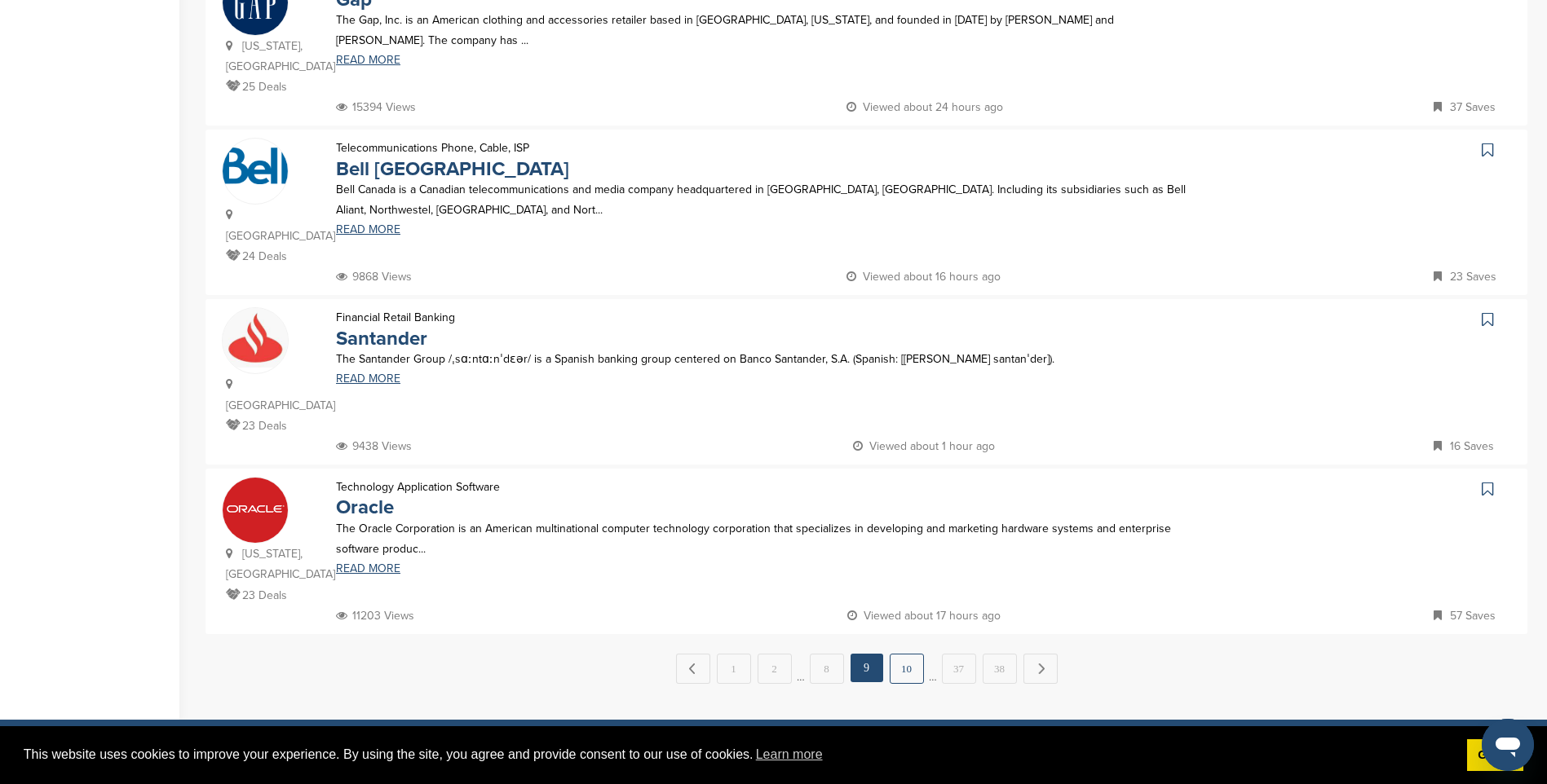
click at [903, 653] on link "10" at bounding box center [906, 668] width 34 height 30
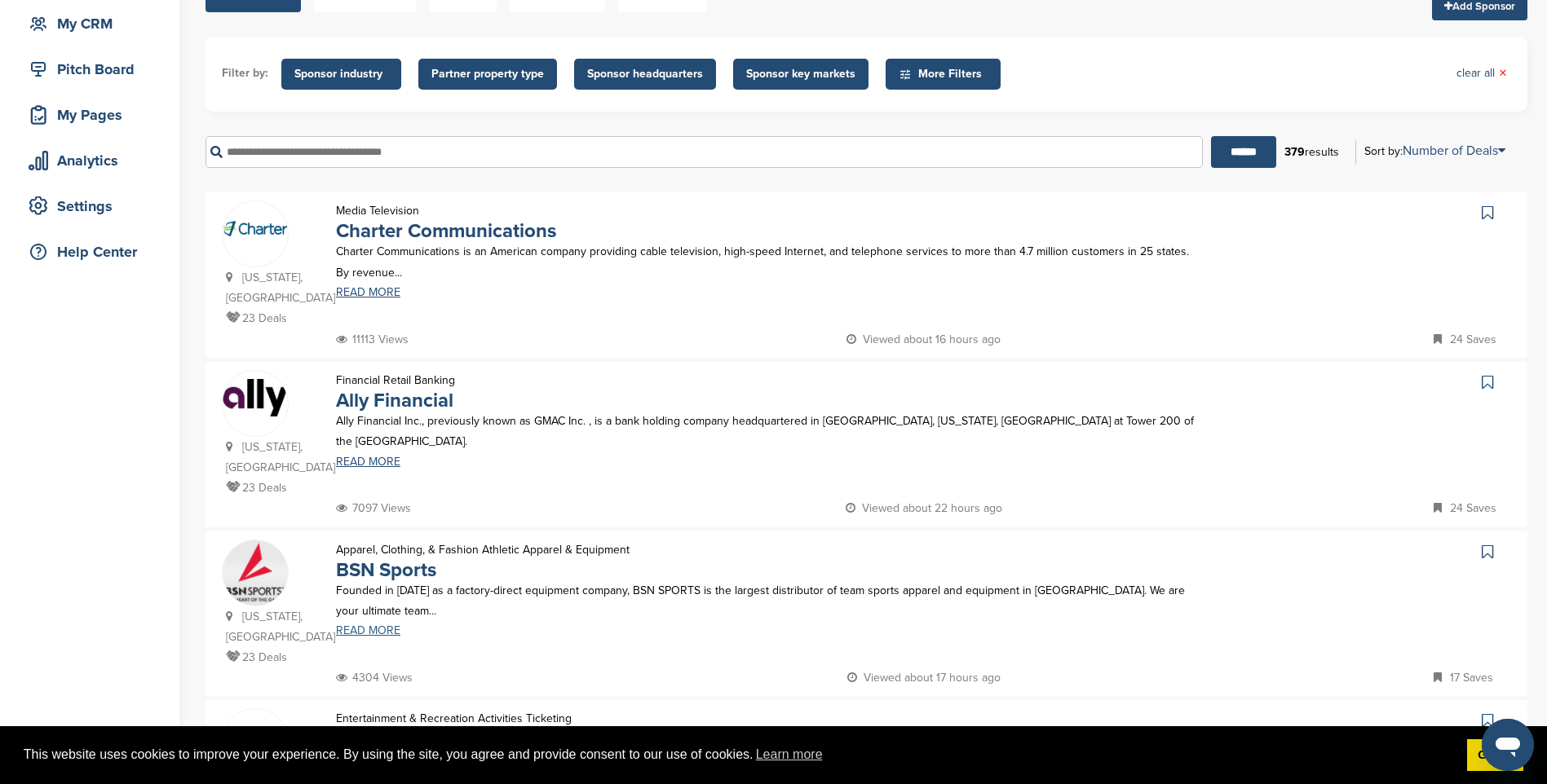
scroll to position [163, 0]
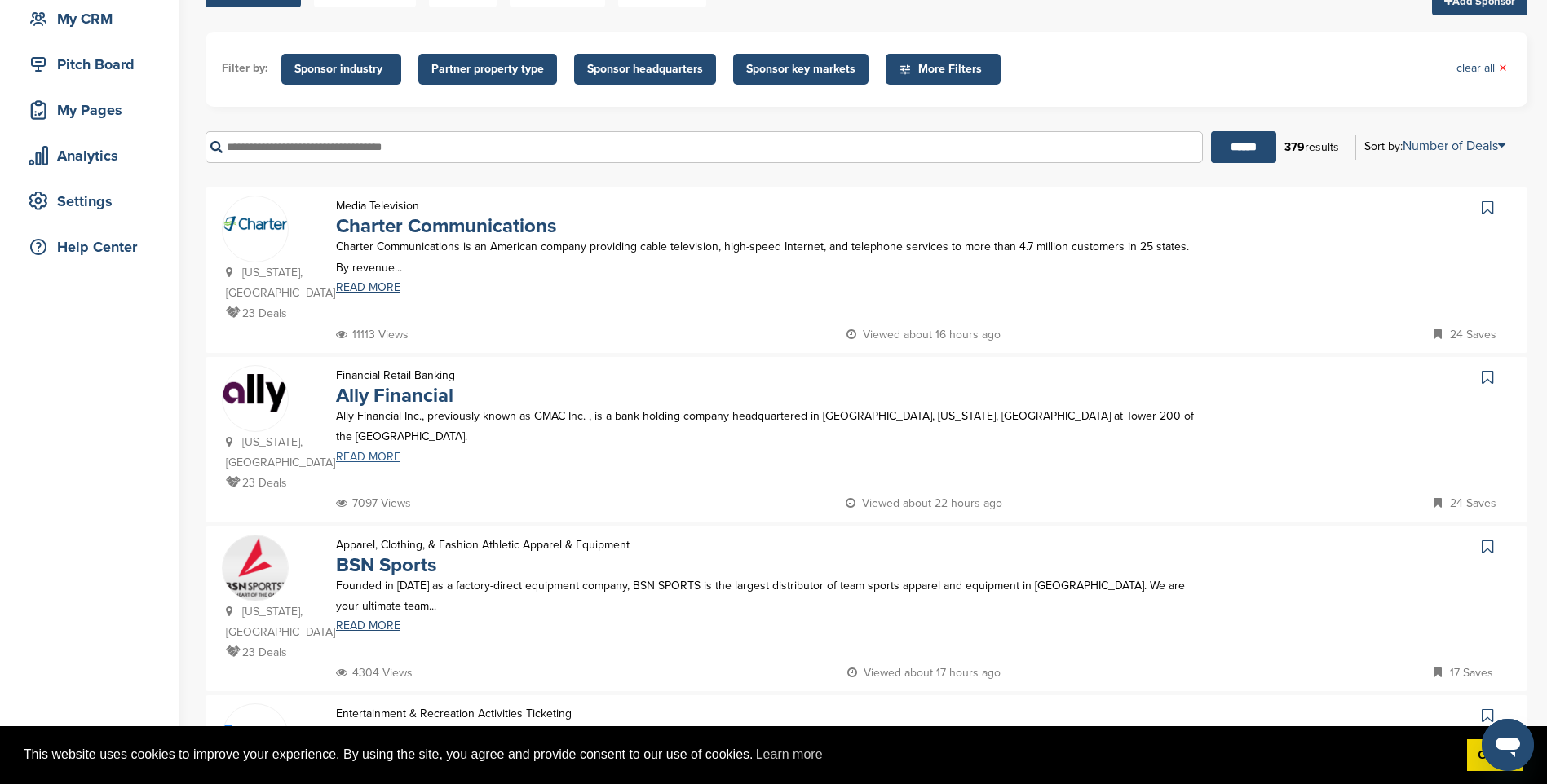
click at [370, 451] on link "READ MORE" at bounding box center [766, 457] width 861 height 11
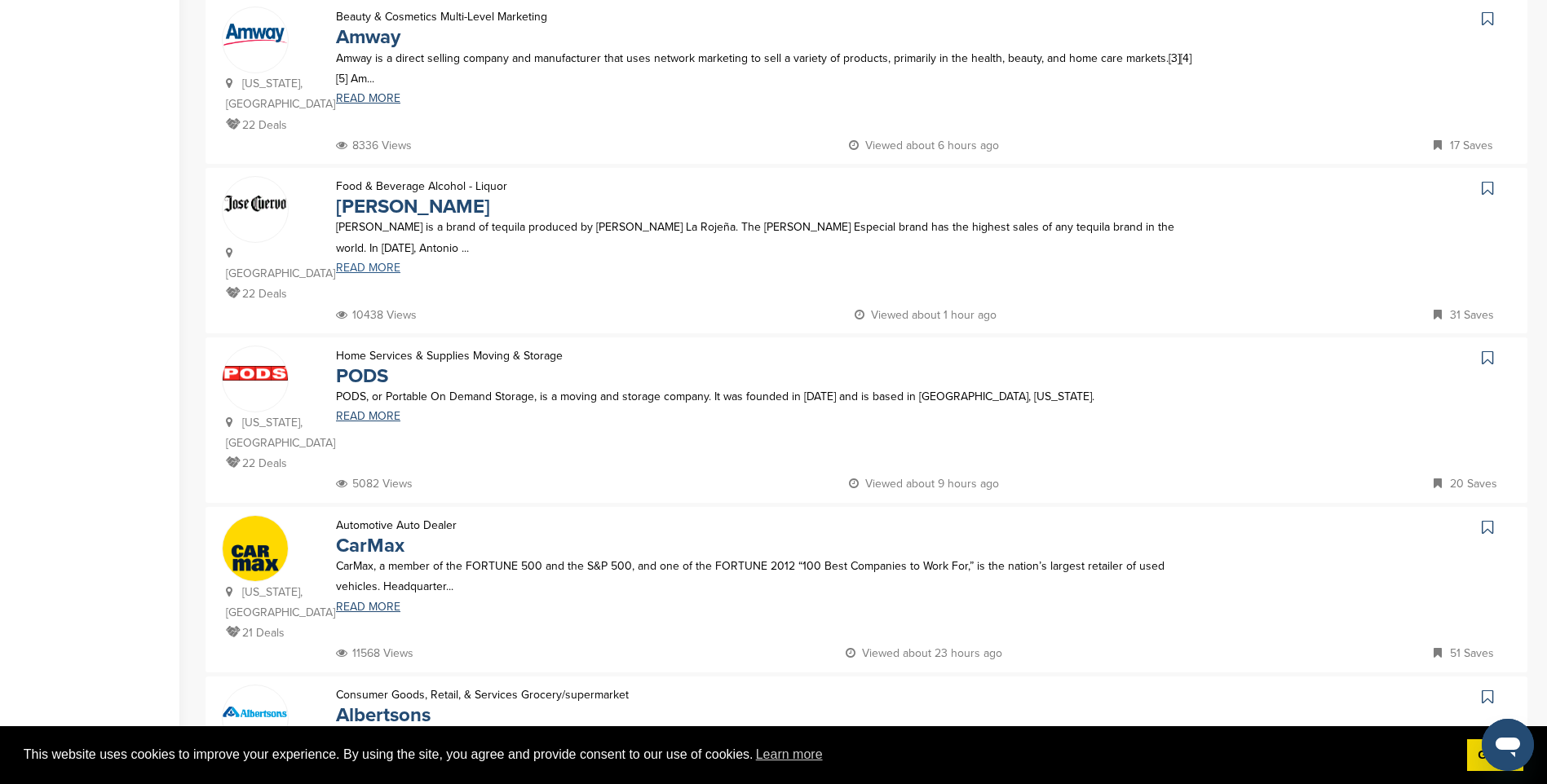
scroll to position [1141, 0]
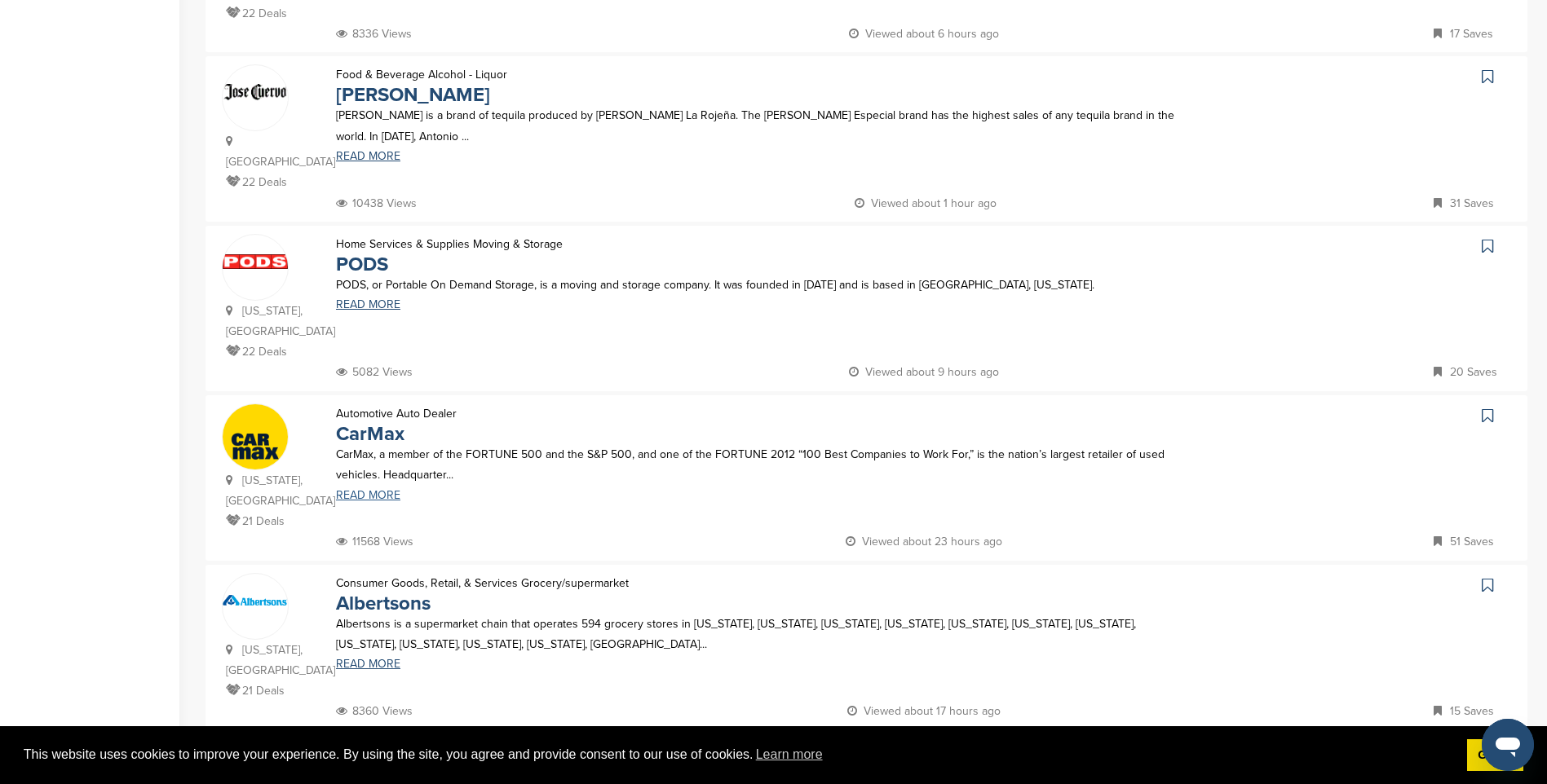
click at [373, 490] on link "READ MORE" at bounding box center [766, 495] width 861 height 11
click at [376, 591] on link "Albertsons" at bounding box center [382, 603] width 94 height 24
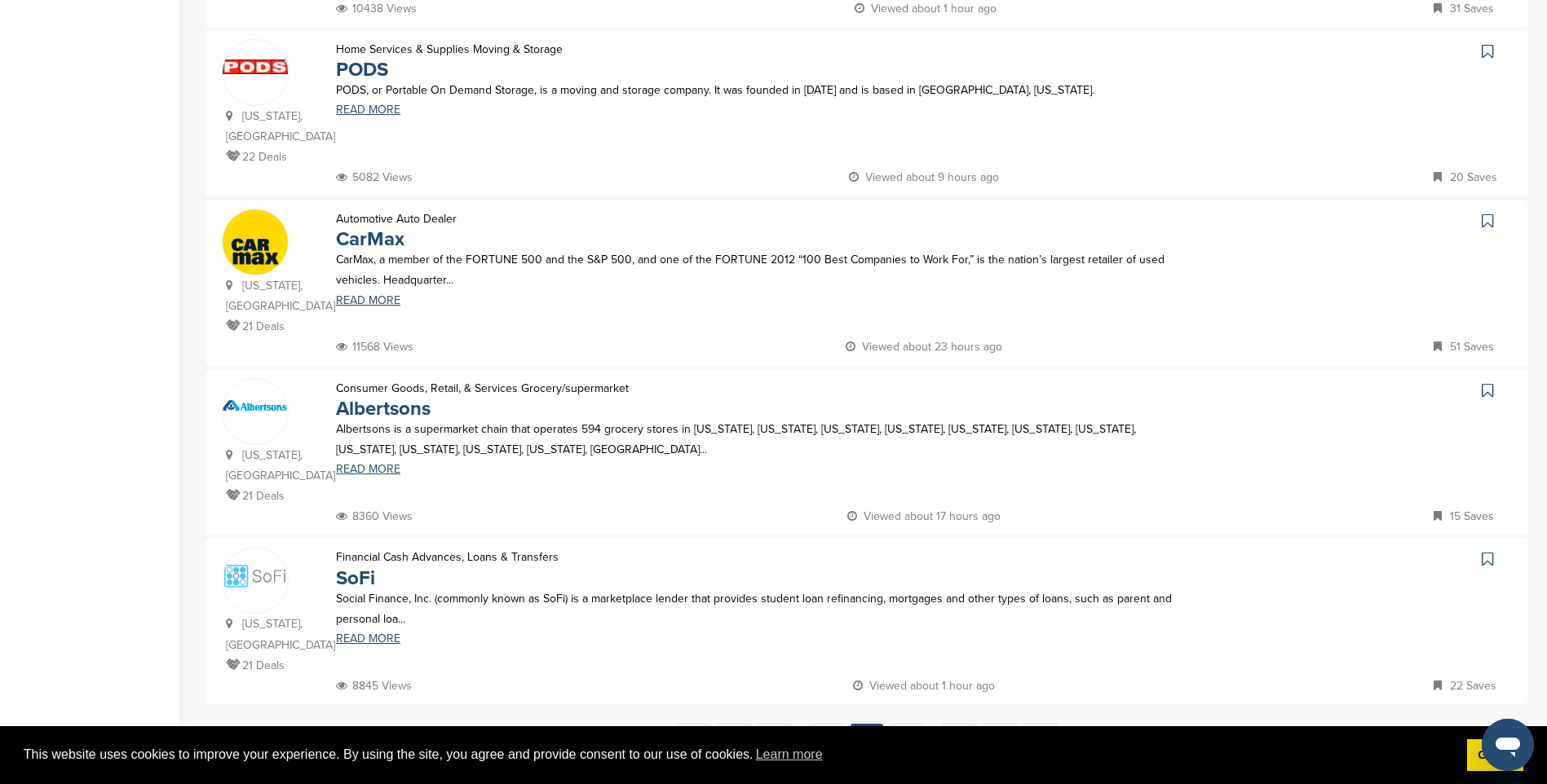
scroll to position [1385, 0]
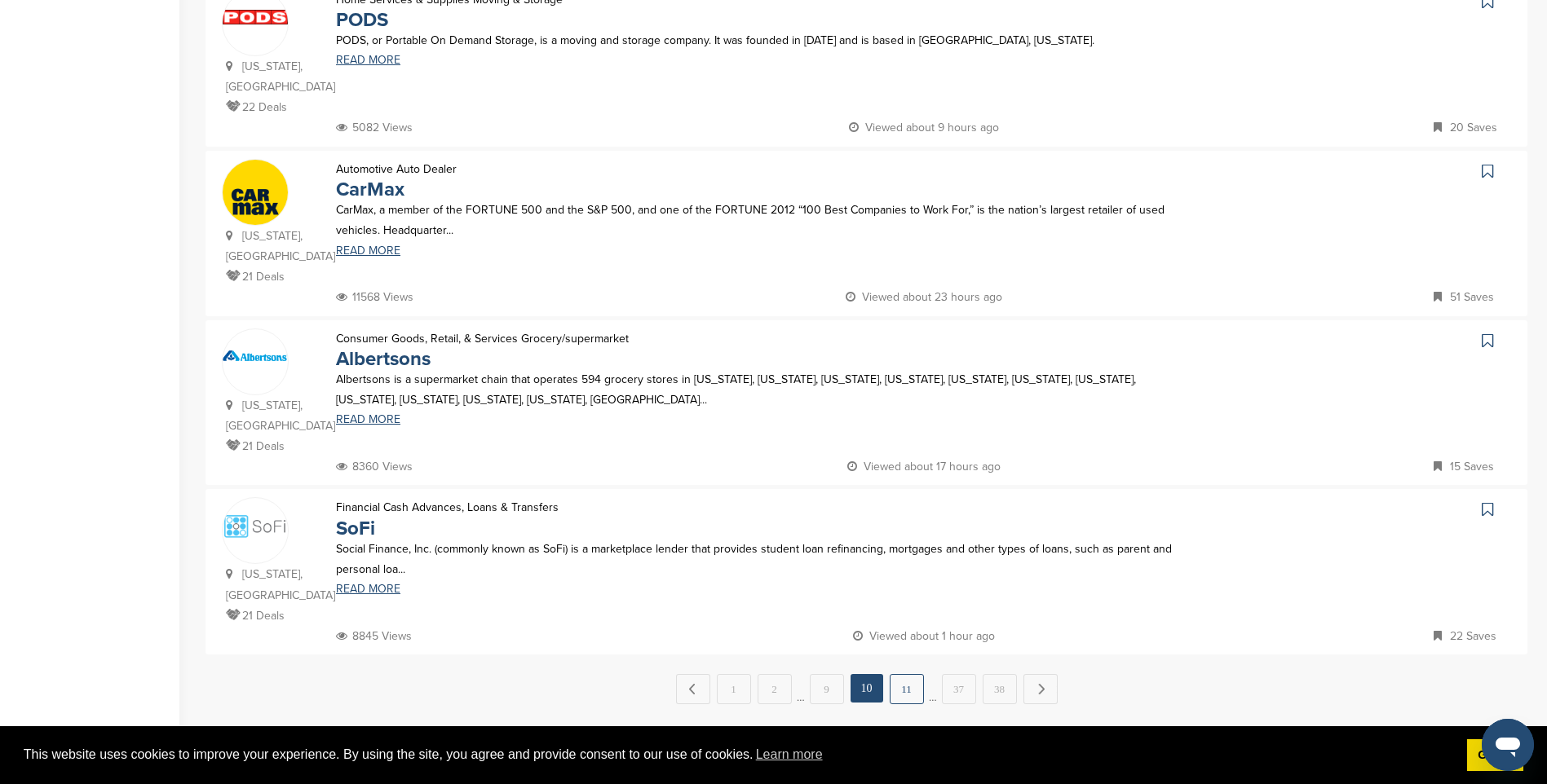
click at [898, 674] on link "11" at bounding box center [906, 689] width 34 height 30
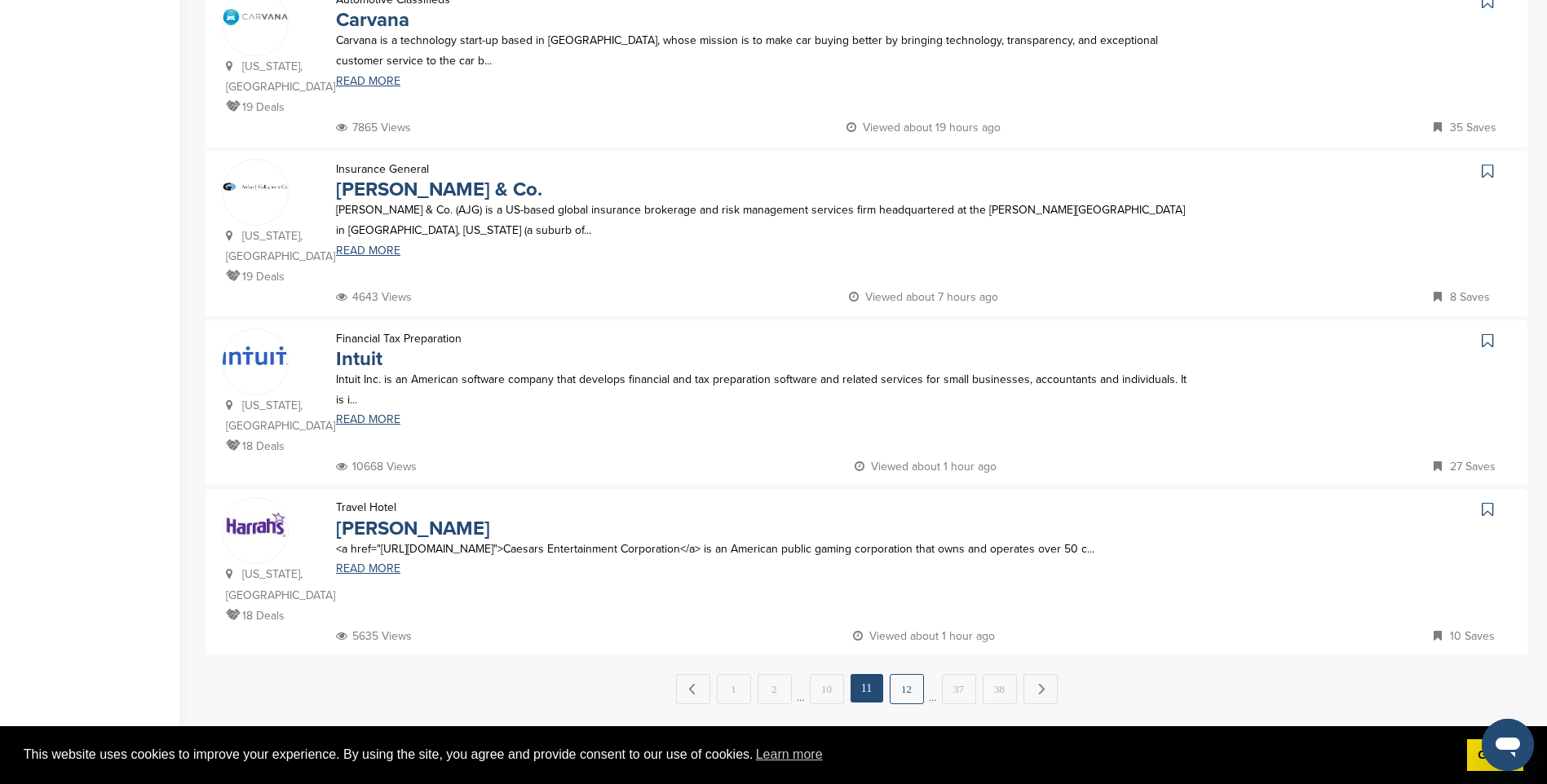
click at [902, 674] on link "12" at bounding box center [906, 689] width 34 height 30
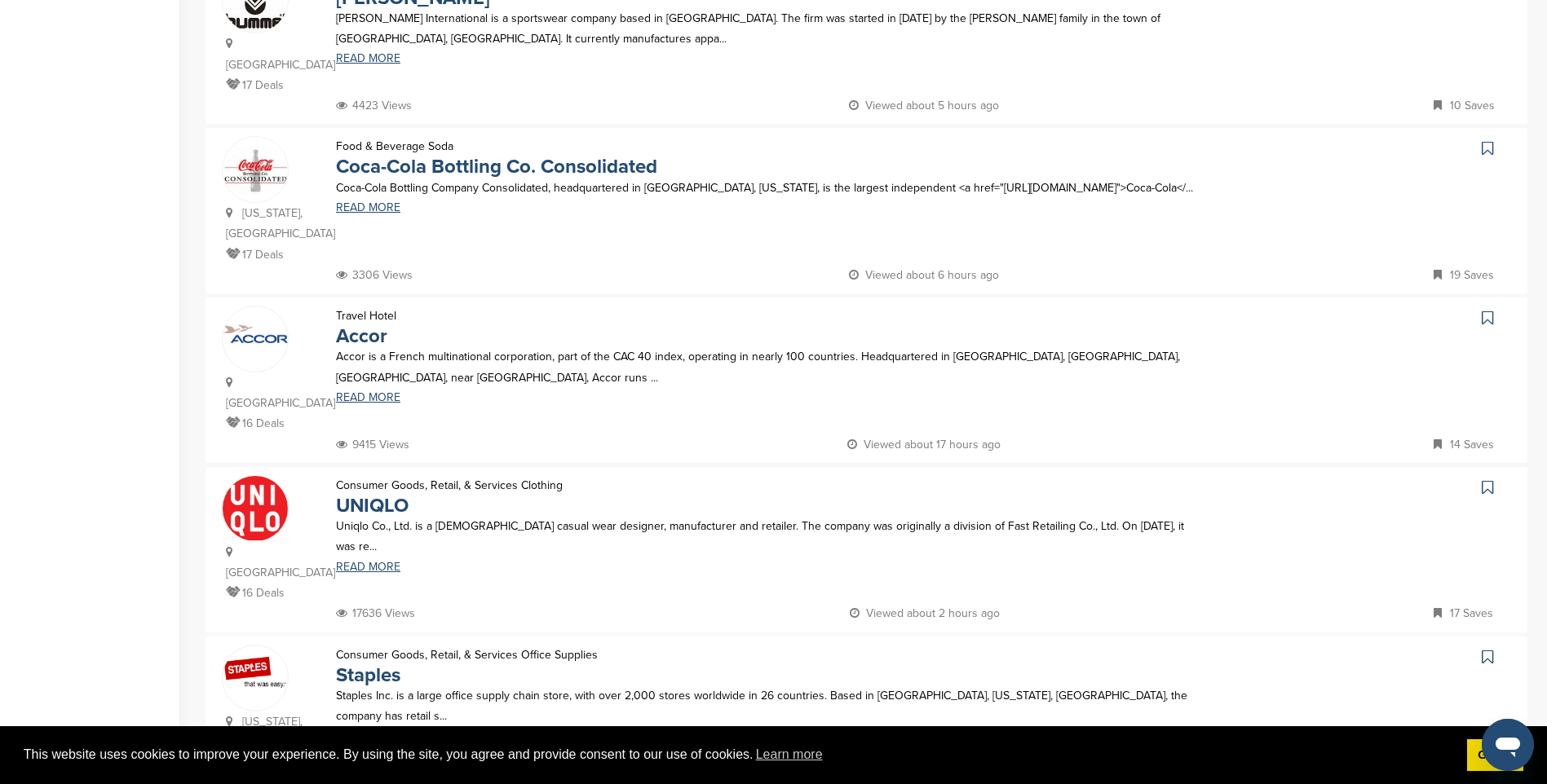
scroll to position [978, 0]
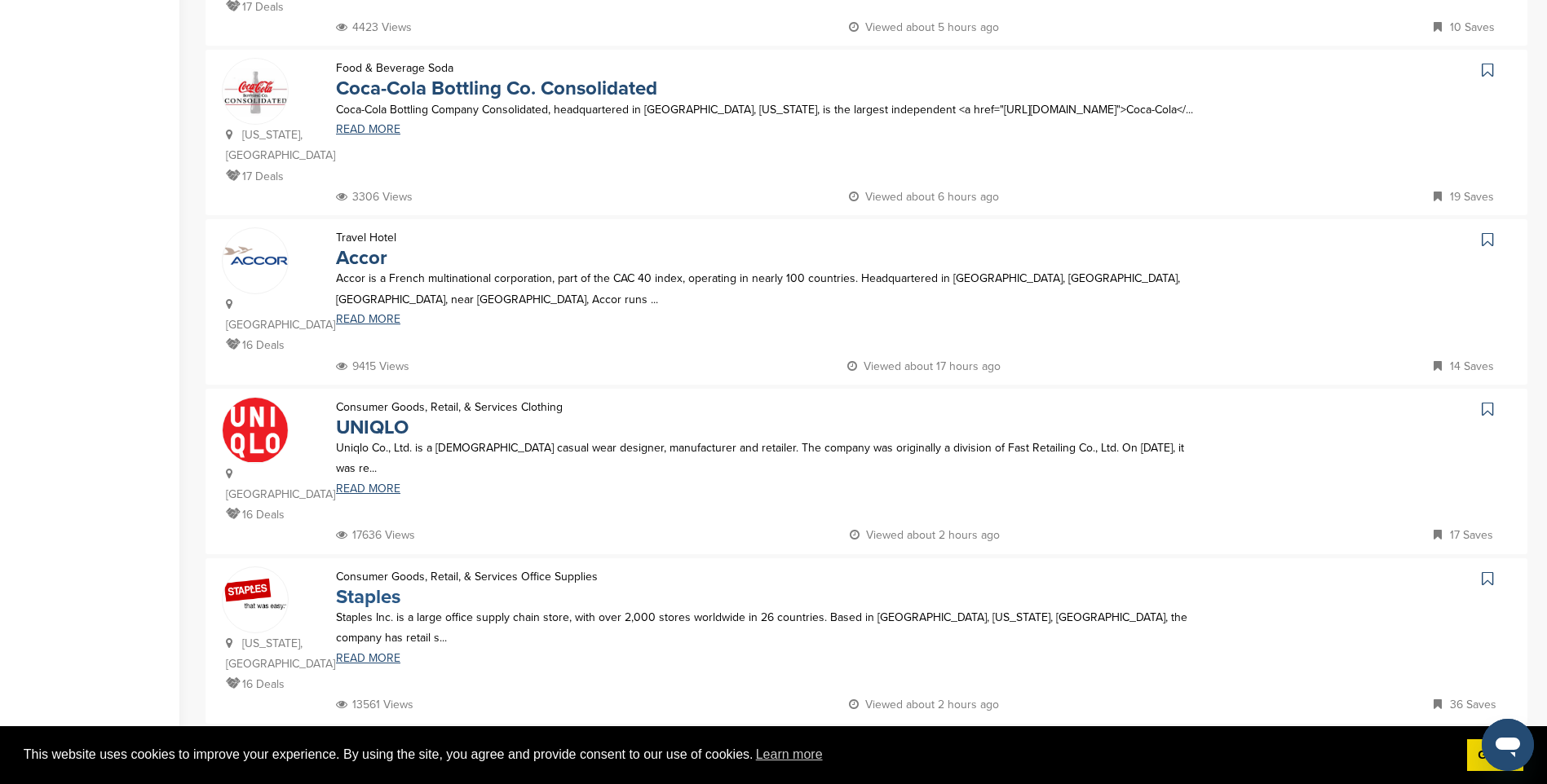
click at [372, 585] on link "Staples" at bounding box center [368, 597] width 64 height 24
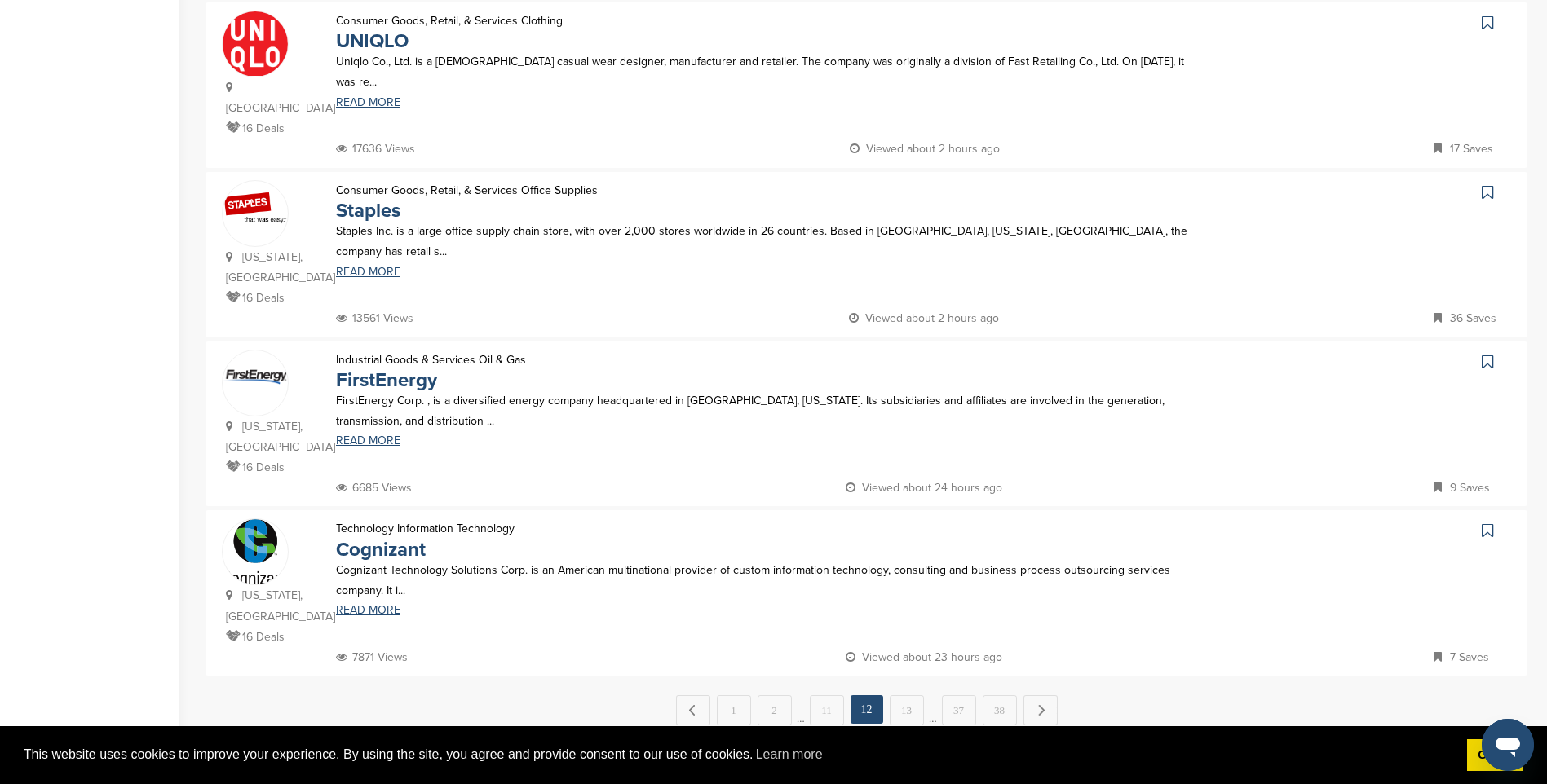
scroll to position [1385, 0]
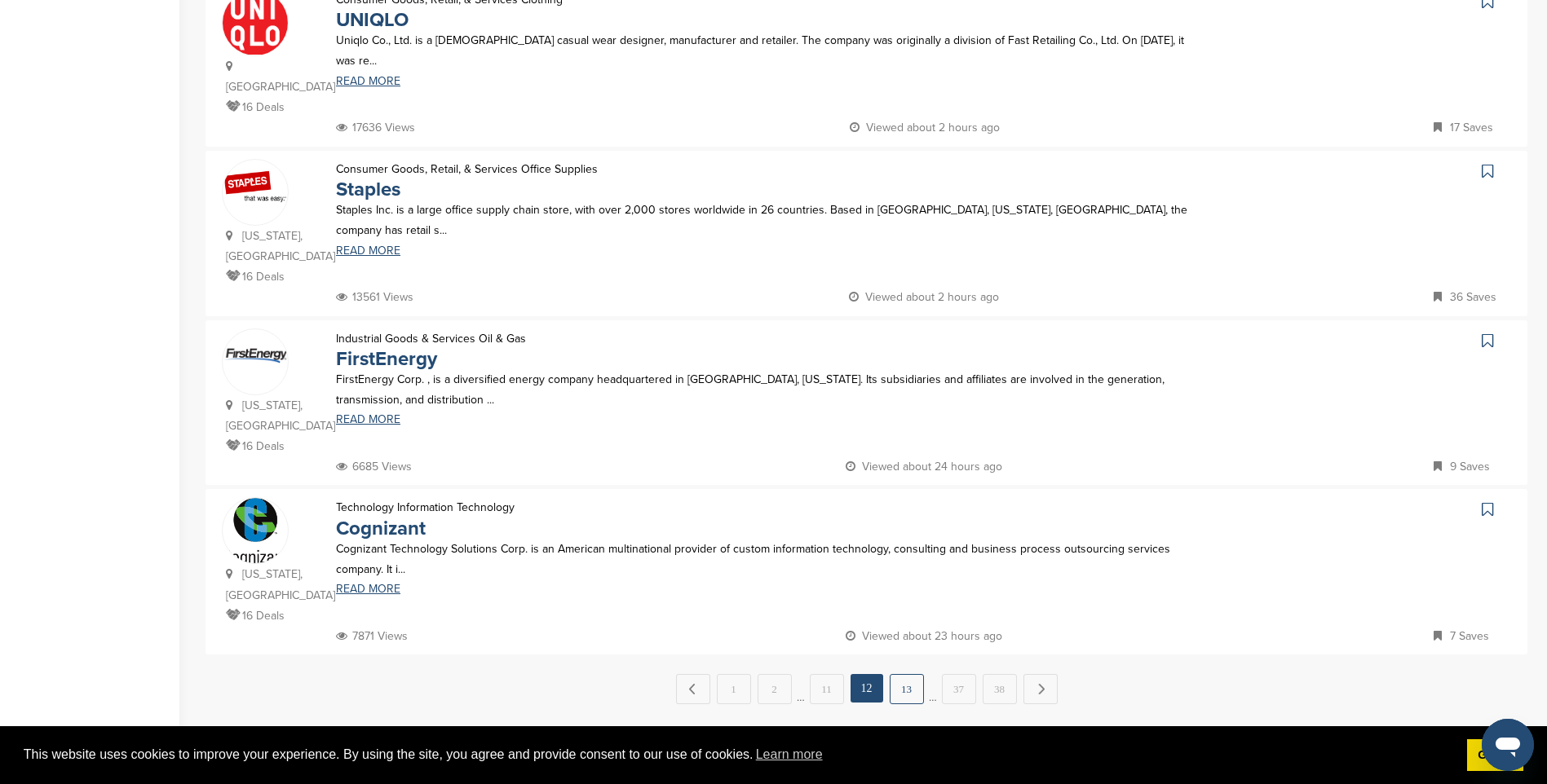
click at [906, 674] on link "13" at bounding box center [906, 689] width 34 height 30
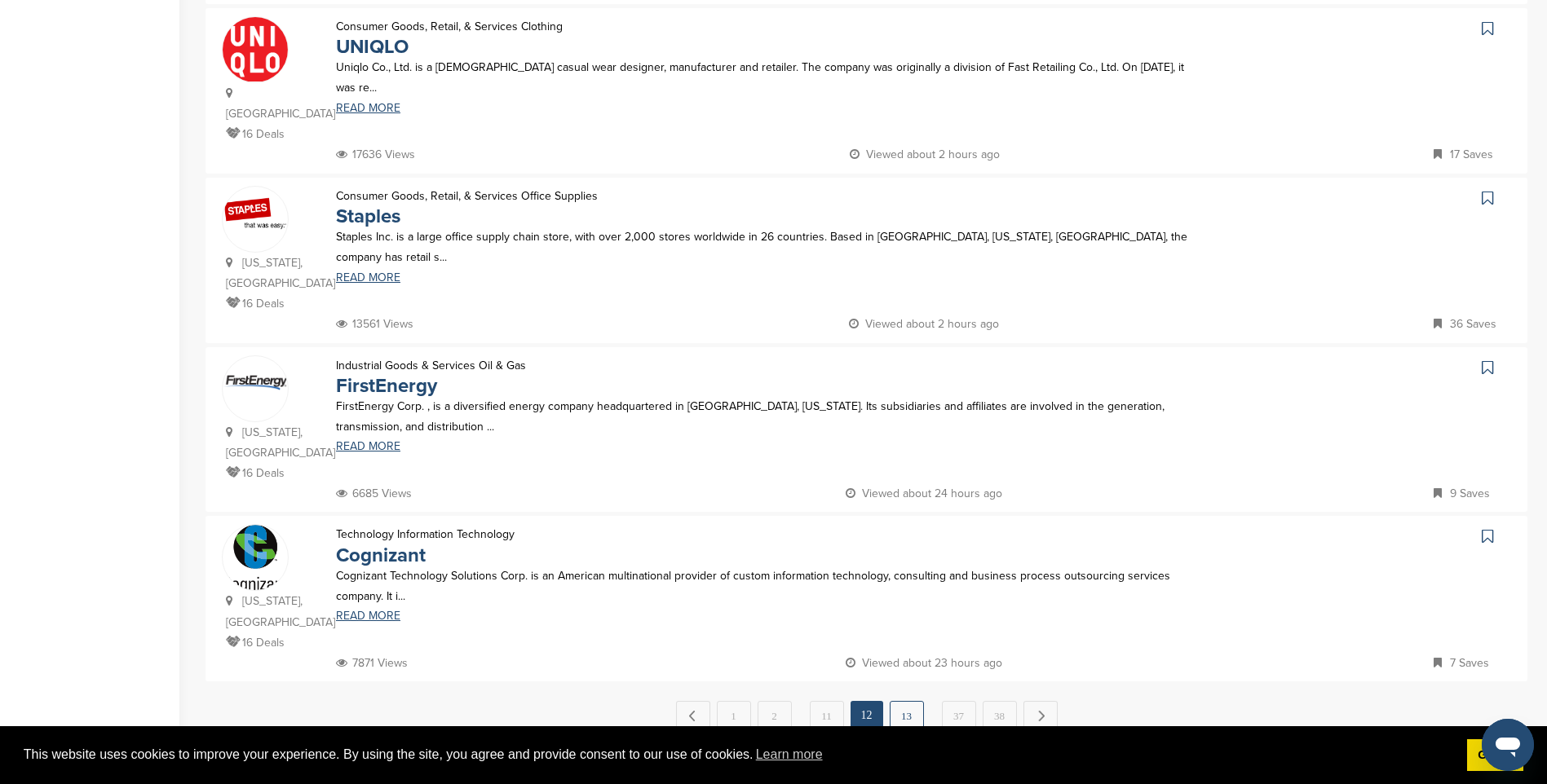
click at [907, 701] on link "13" at bounding box center [906, 715] width 34 height 30
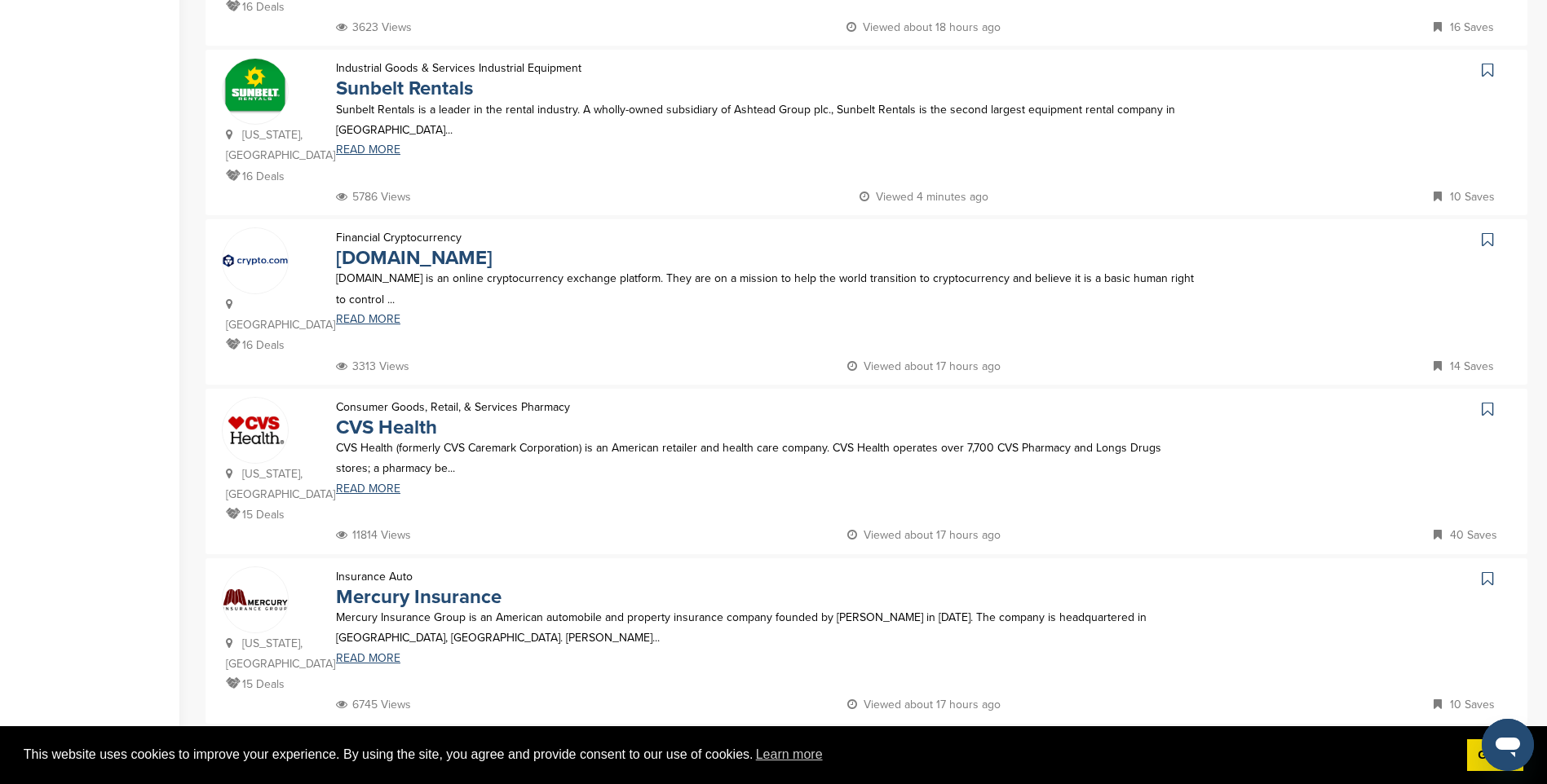
scroll to position [1059, 0]
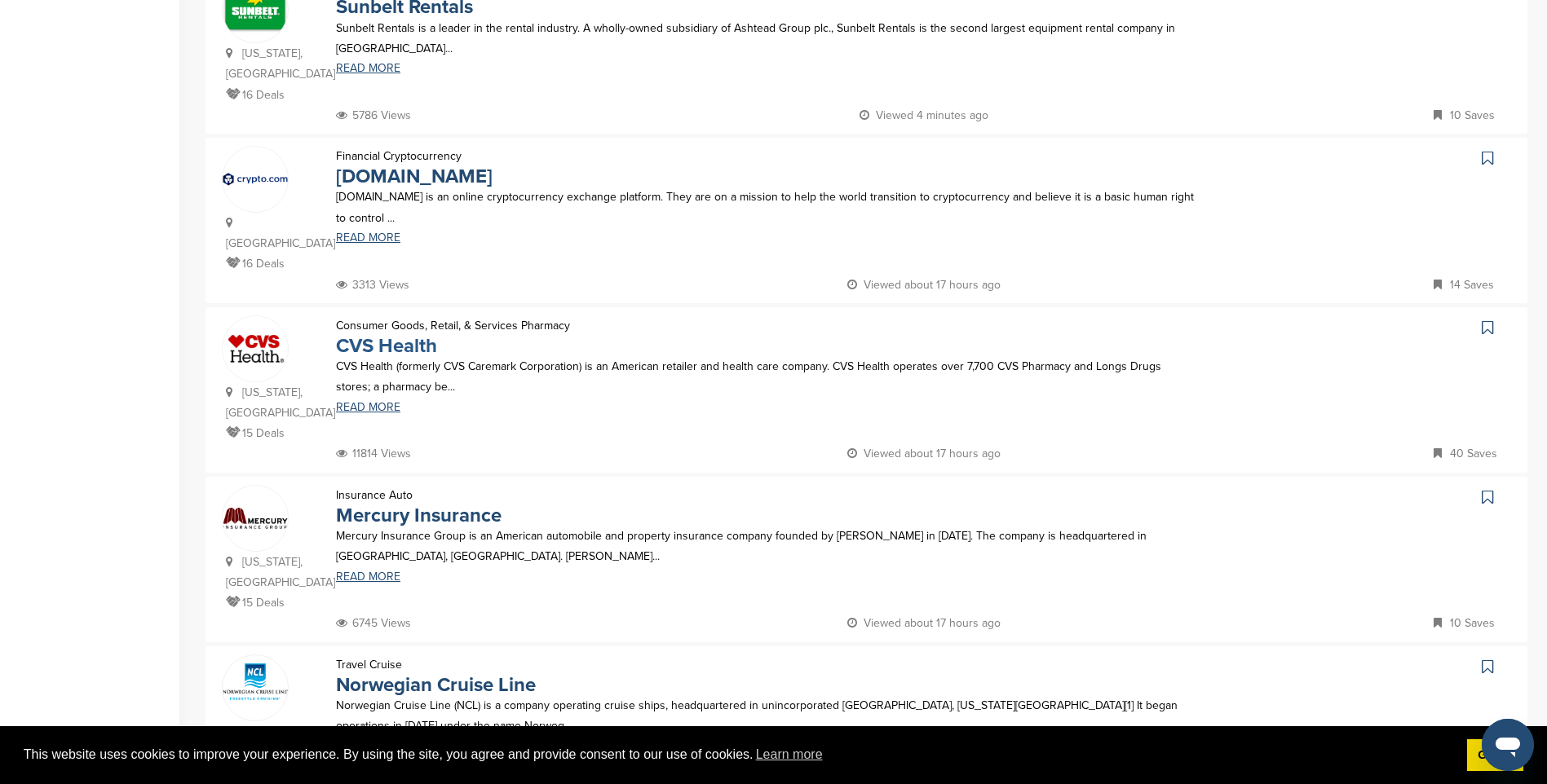
click at [409, 334] on link "CVS Health" at bounding box center [386, 346] width 101 height 24
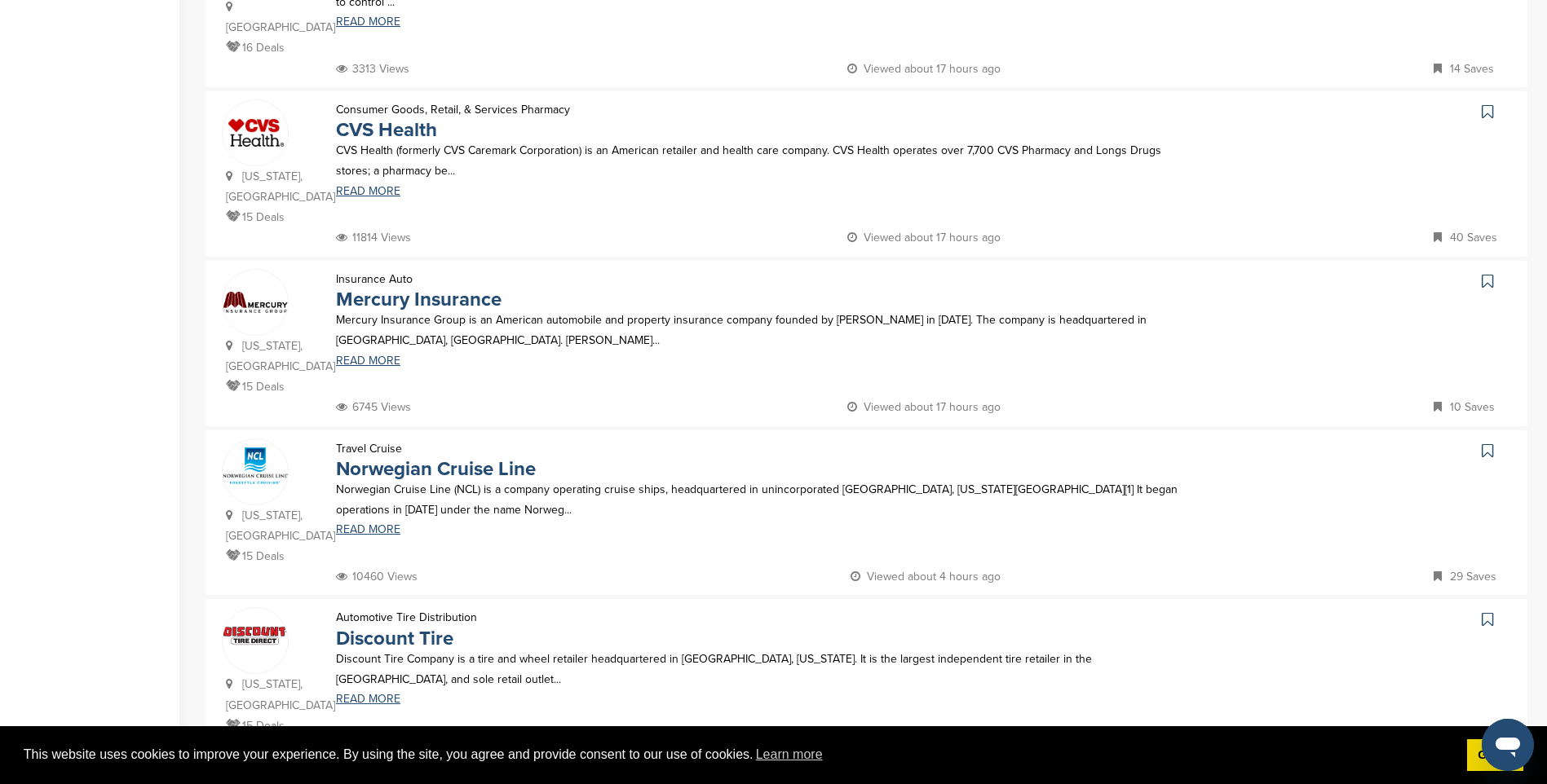
scroll to position [1304, 0]
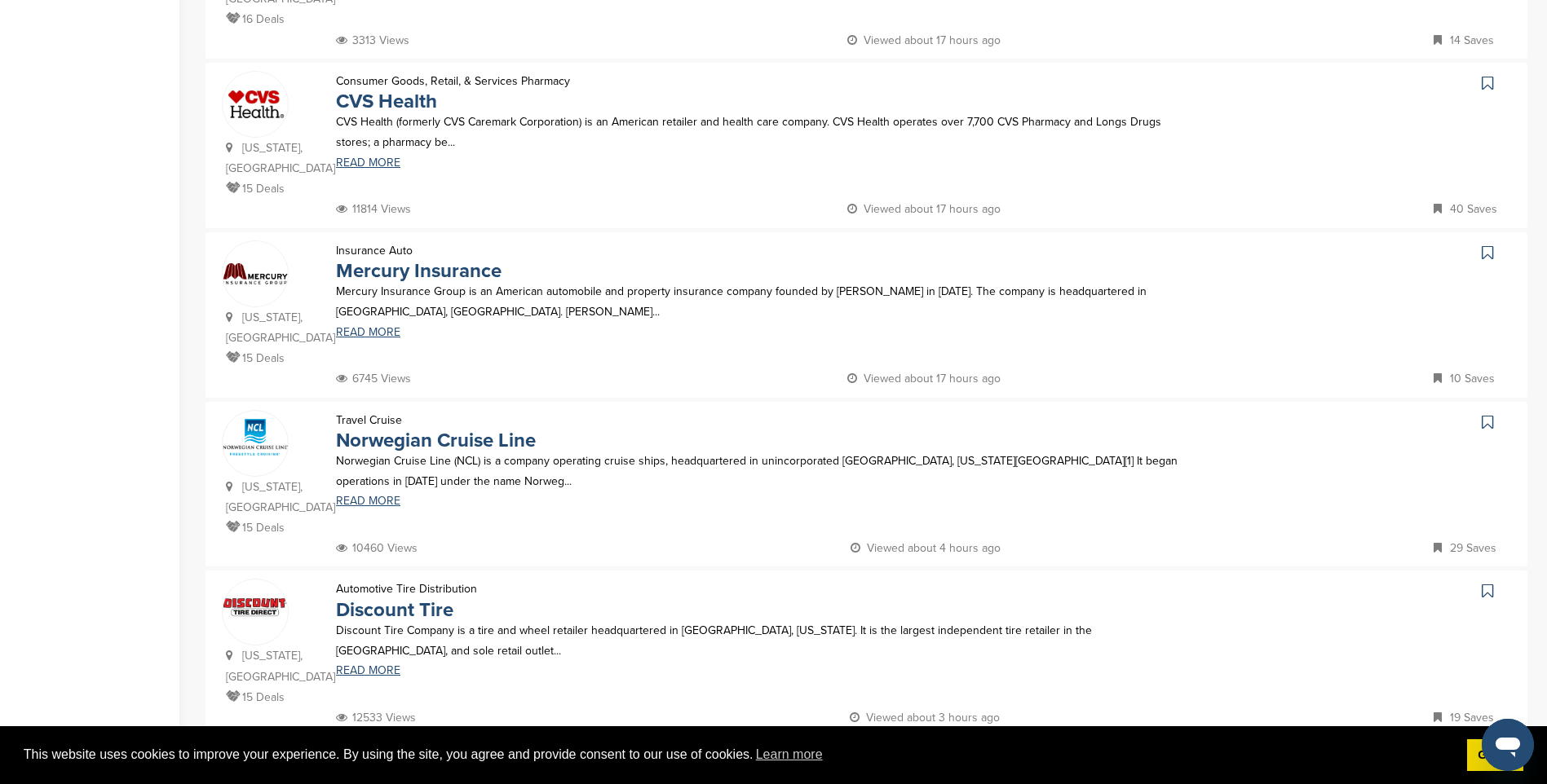
click at [897, 756] on link "14" at bounding box center [906, 770] width 34 height 30
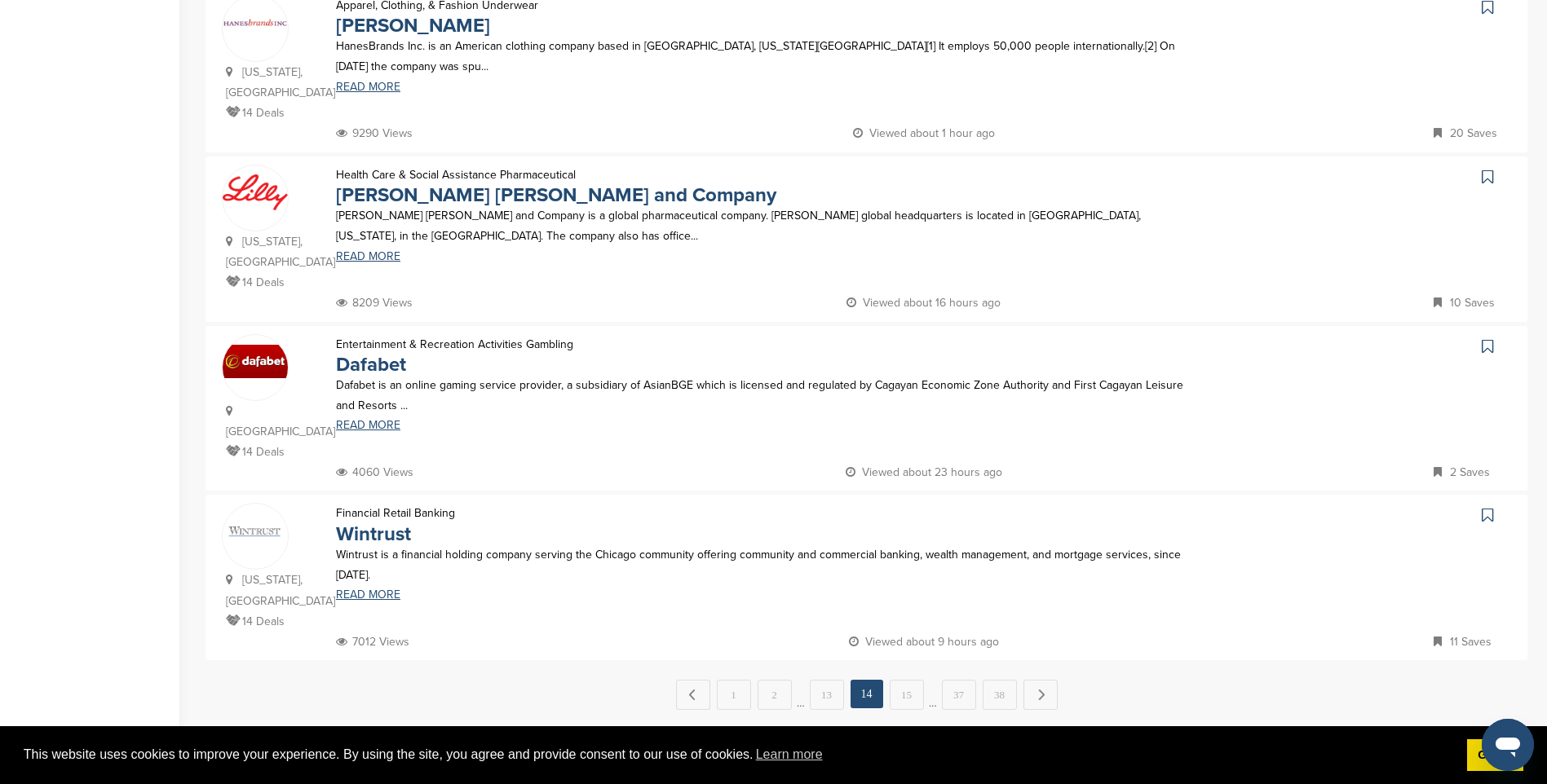
scroll to position [1385, 0]
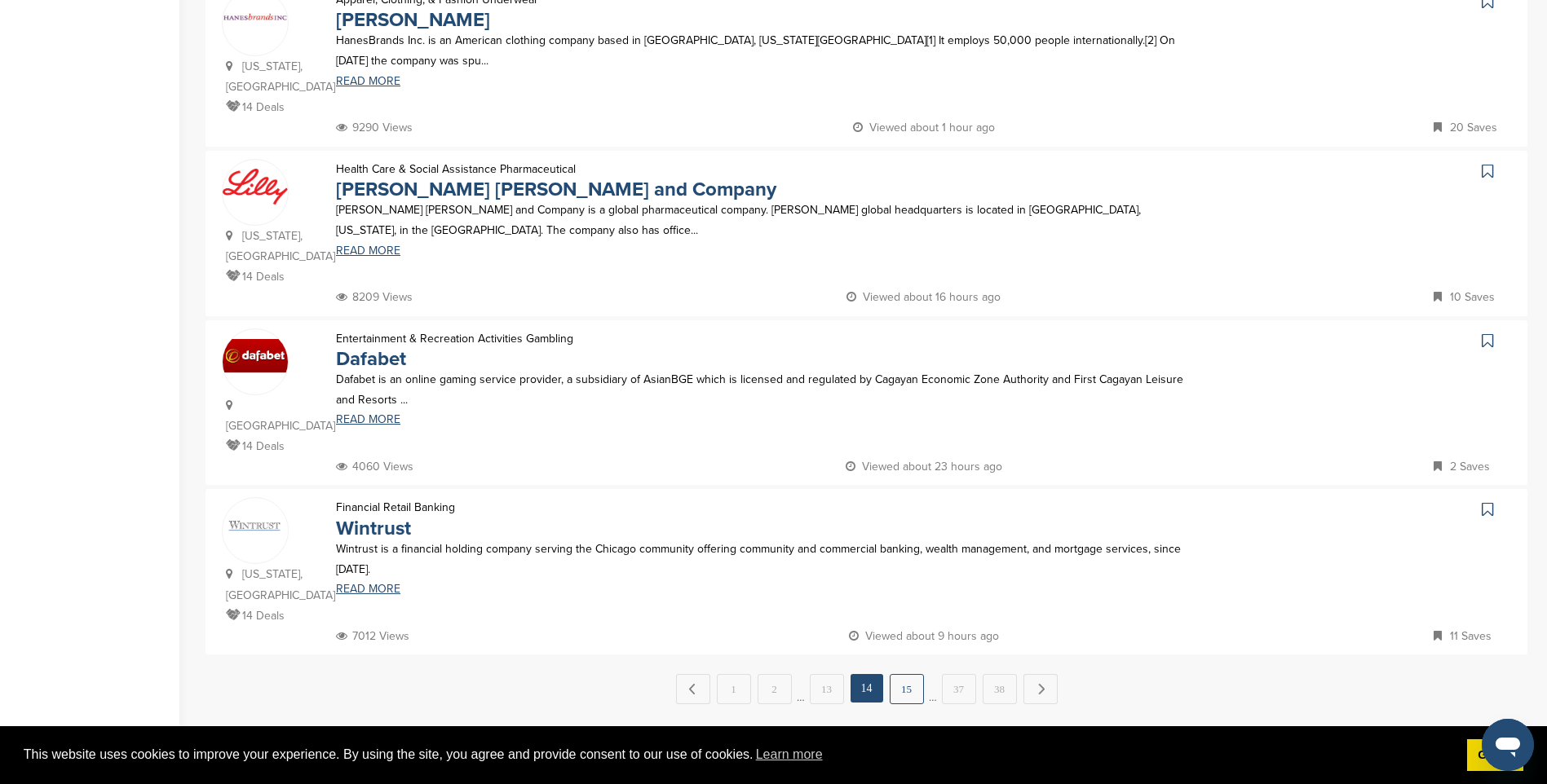
click at [911, 674] on link "15" at bounding box center [906, 689] width 34 height 30
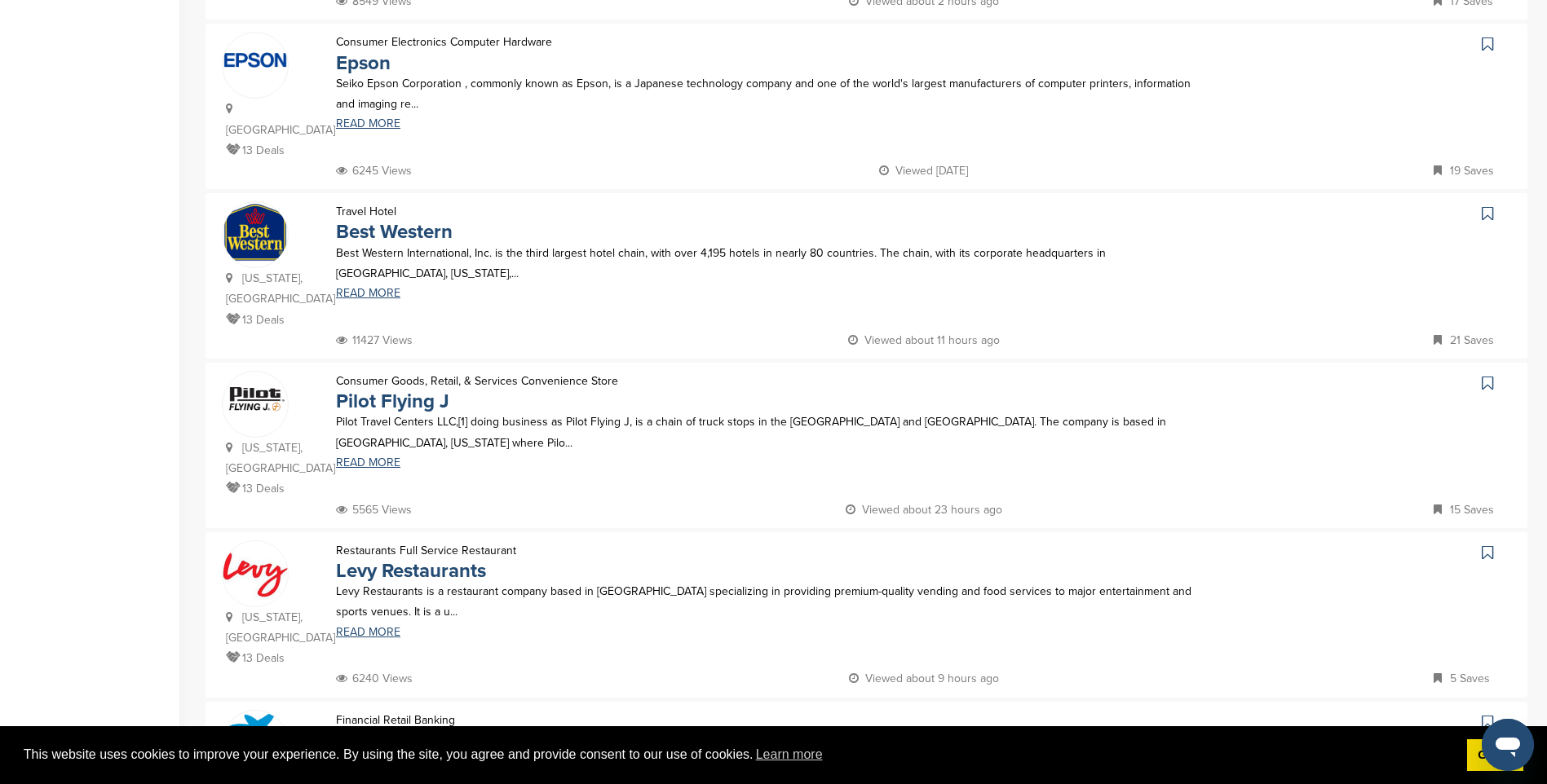
scroll to position [0, 0]
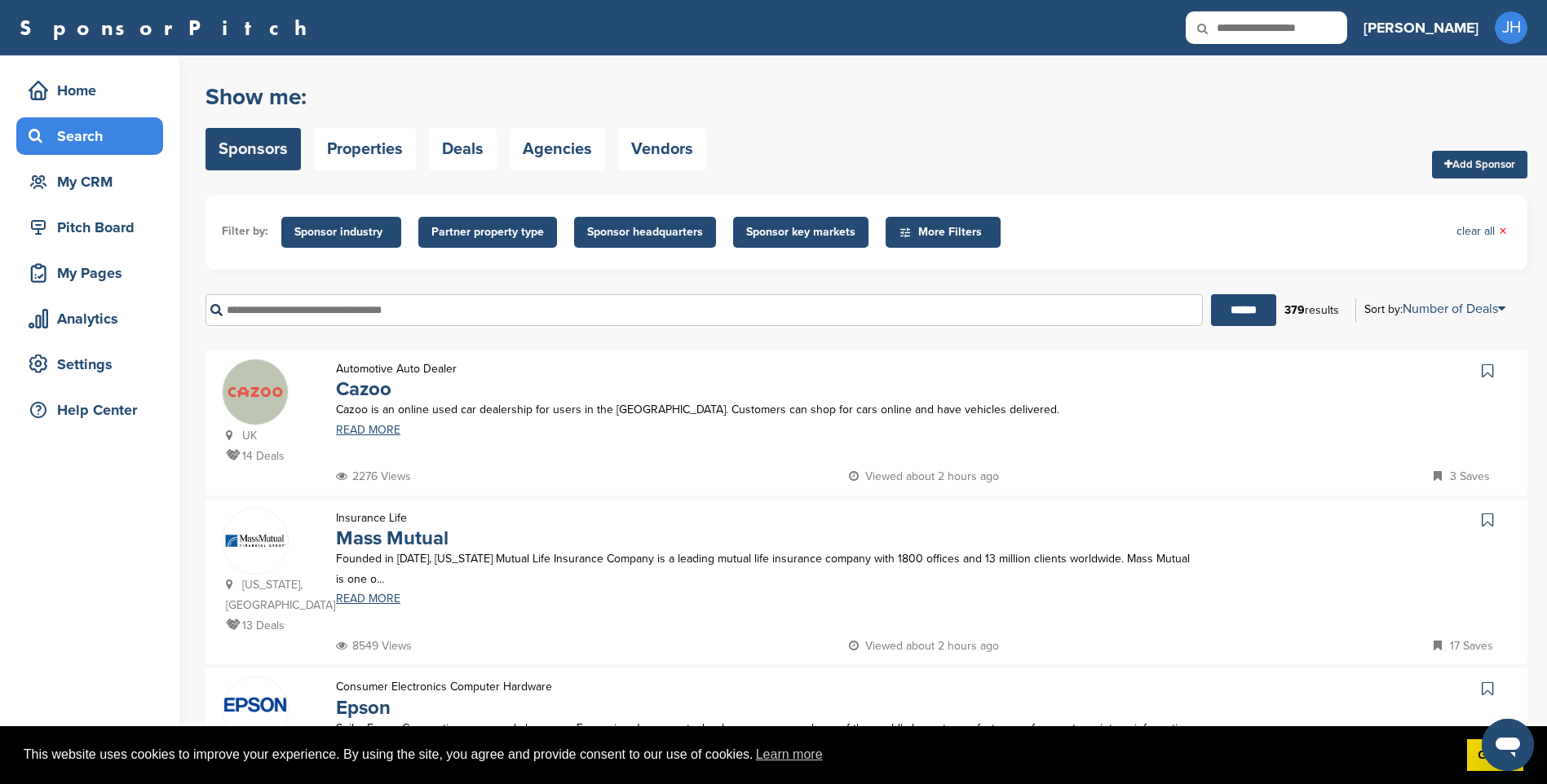
drag, startPoint x: 628, startPoint y: 489, endPoint x: 539, endPoint y: 231, distance: 272.9
click at [256, 150] on link "Sponsors" at bounding box center [253, 149] width 95 height 42
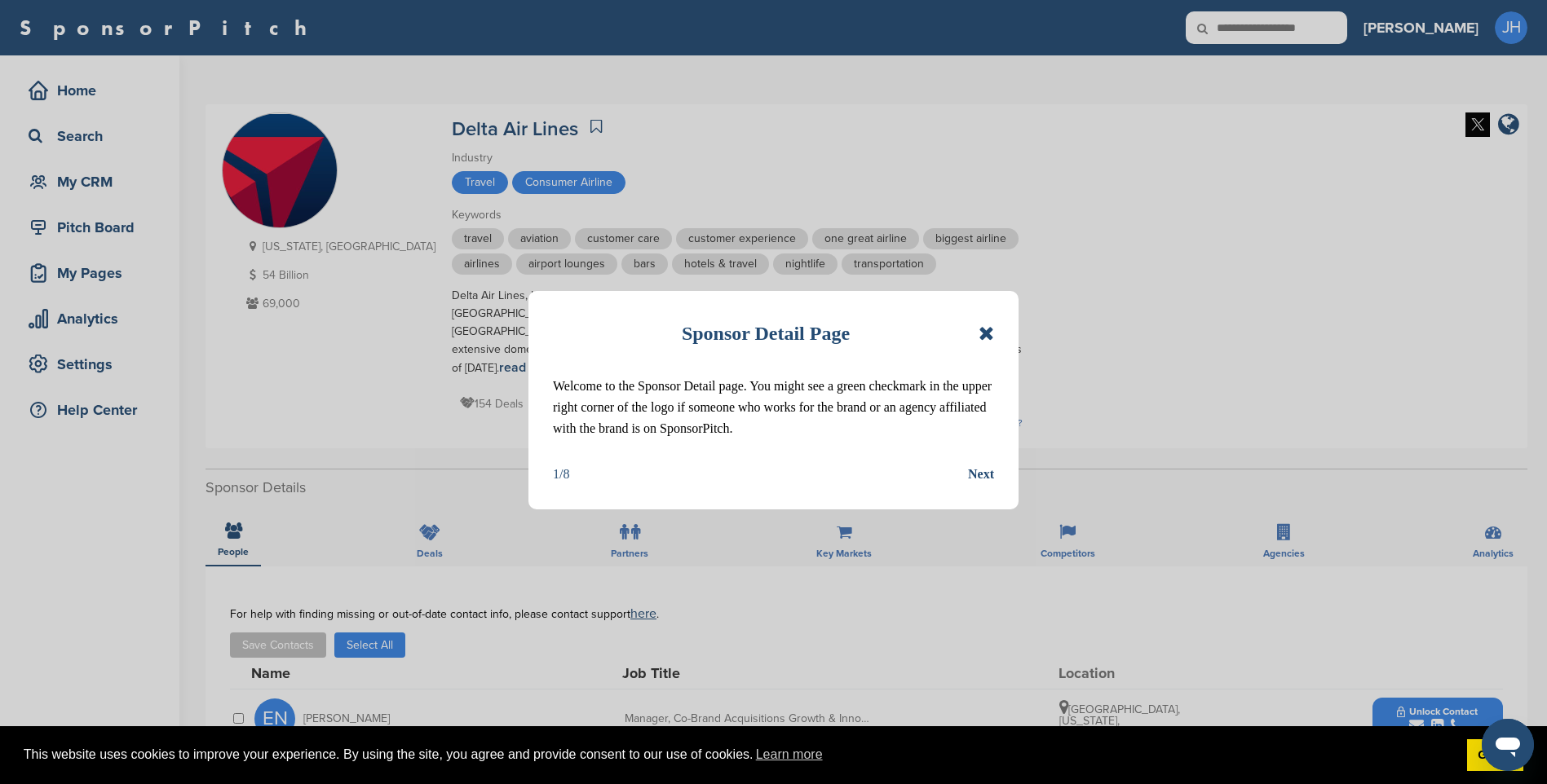
drag, startPoint x: 989, startPoint y: 330, endPoint x: 162, endPoint y: 3, distance: 889.3
click at [987, 327] on icon at bounding box center [986, 333] width 16 height 19
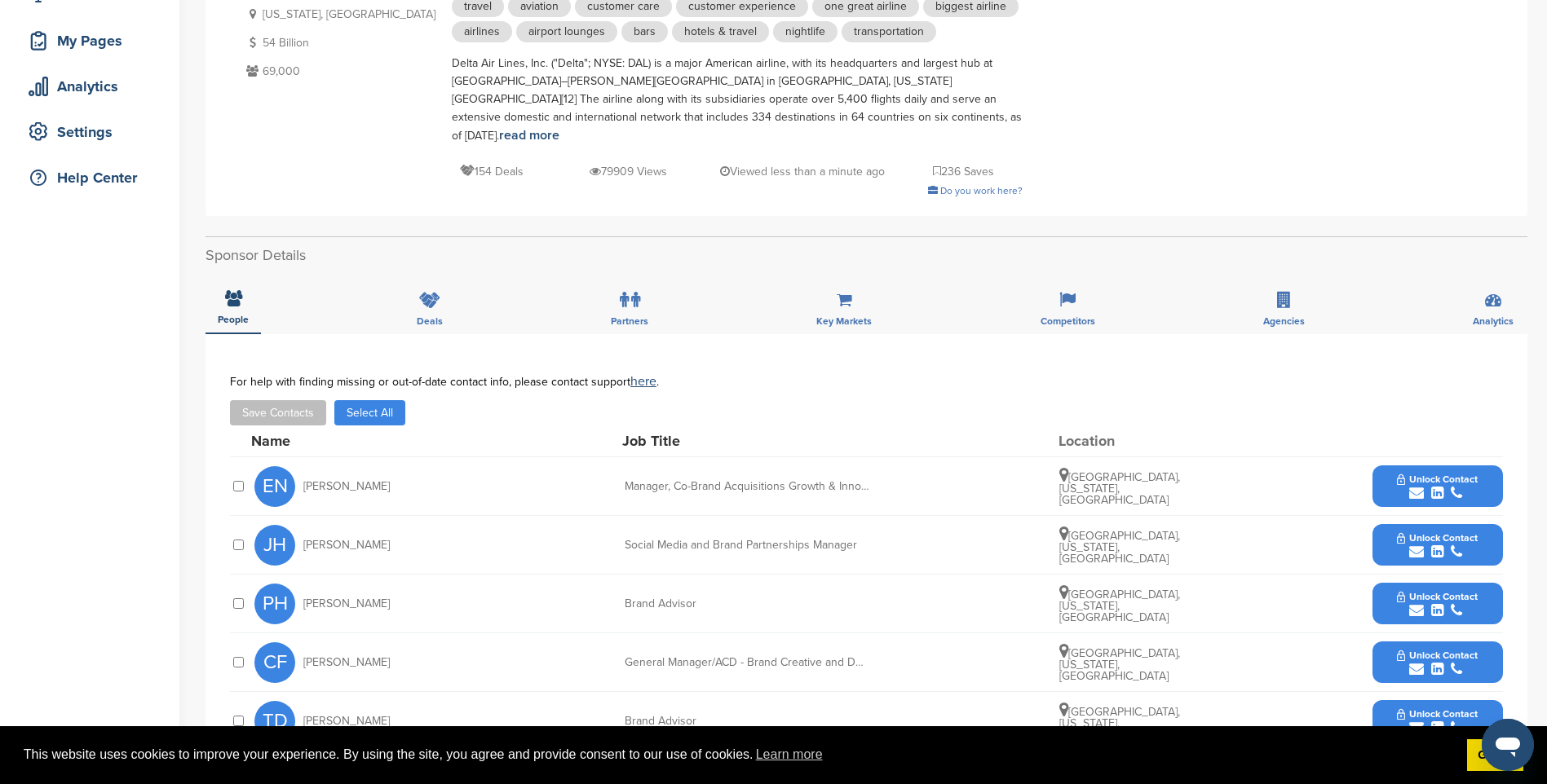
scroll to position [326, 0]
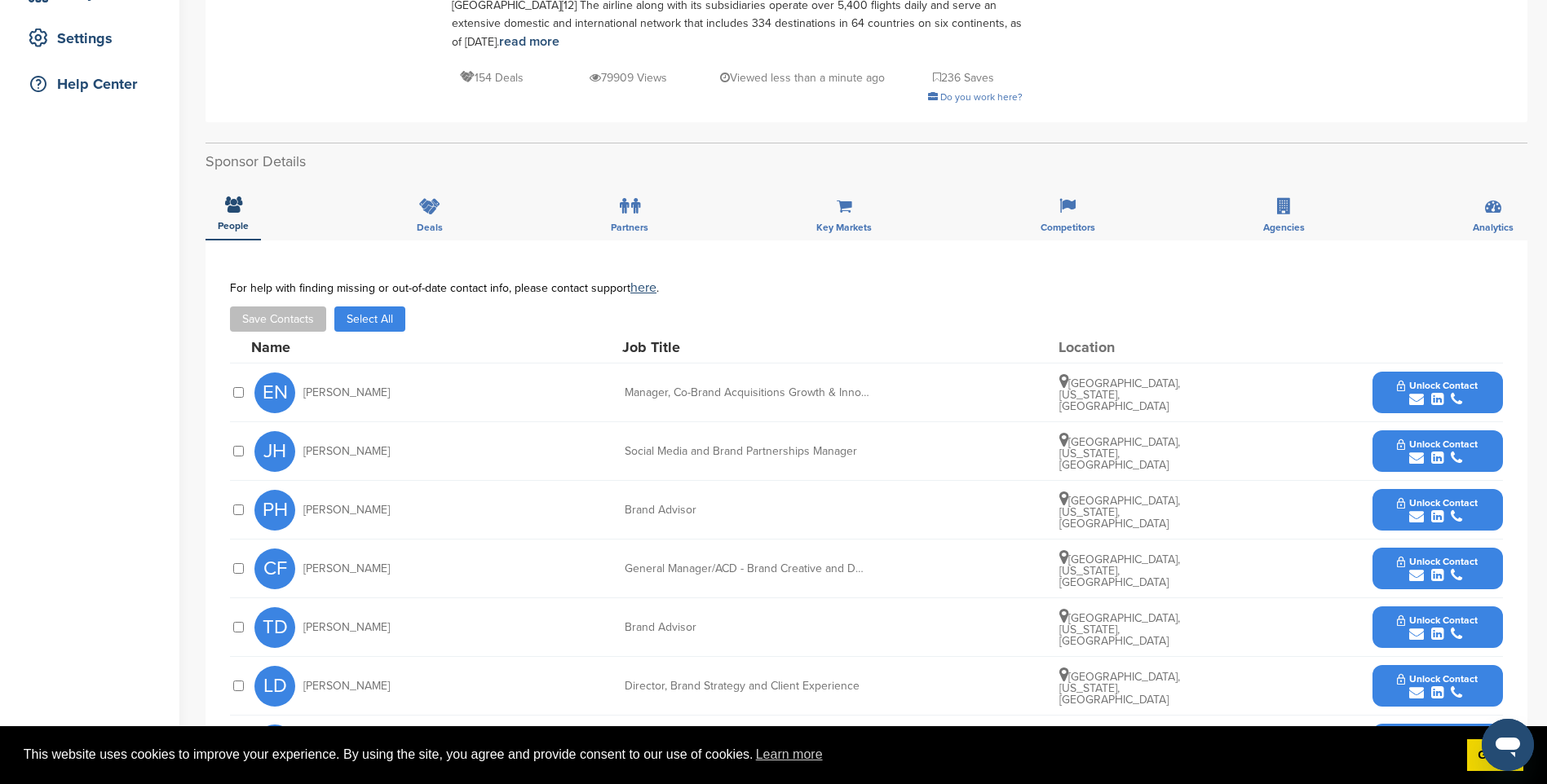
click at [1459, 439] on span "Unlock Contact" at bounding box center [1437, 444] width 80 height 11
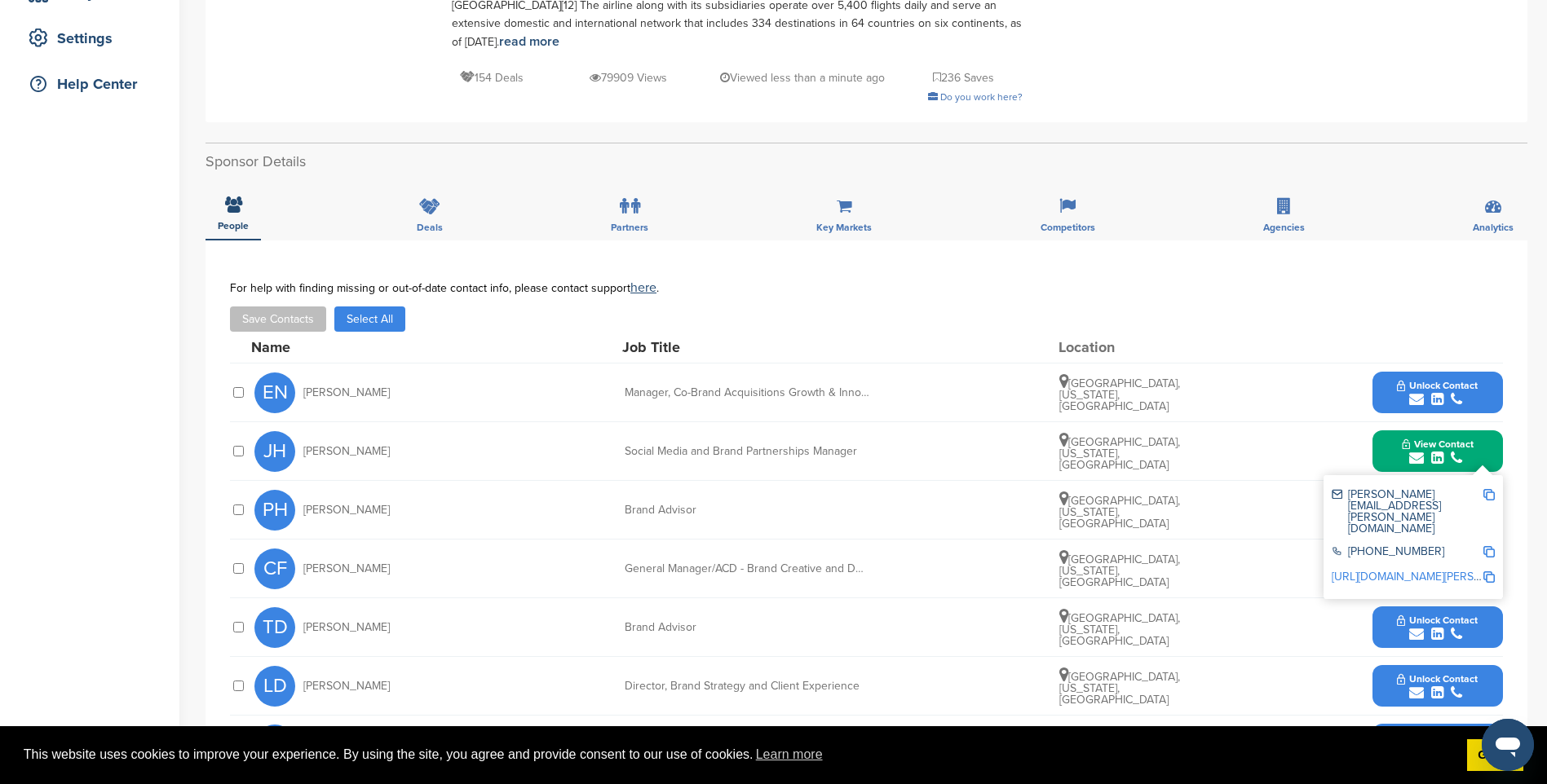
drag, startPoint x: 1489, startPoint y: 478, endPoint x: 656, endPoint y: 301, distance: 851.6
click at [1489, 489] on img at bounding box center [1488, 494] width 11 height 11
click at [1447, 450] on div "submit" at bounding box center [1437, 458] width 71 height 16
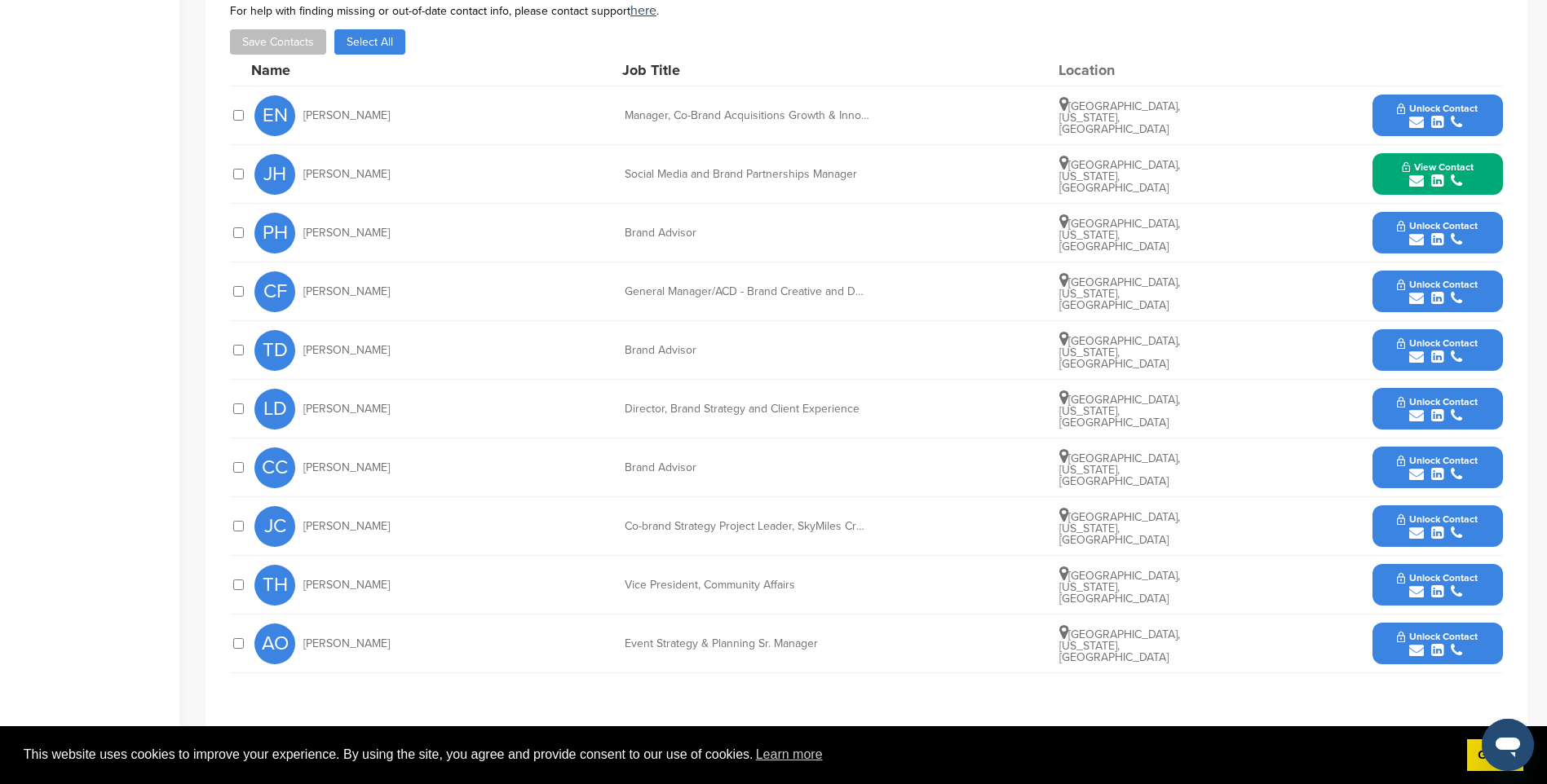
scroll to position [652, 0]
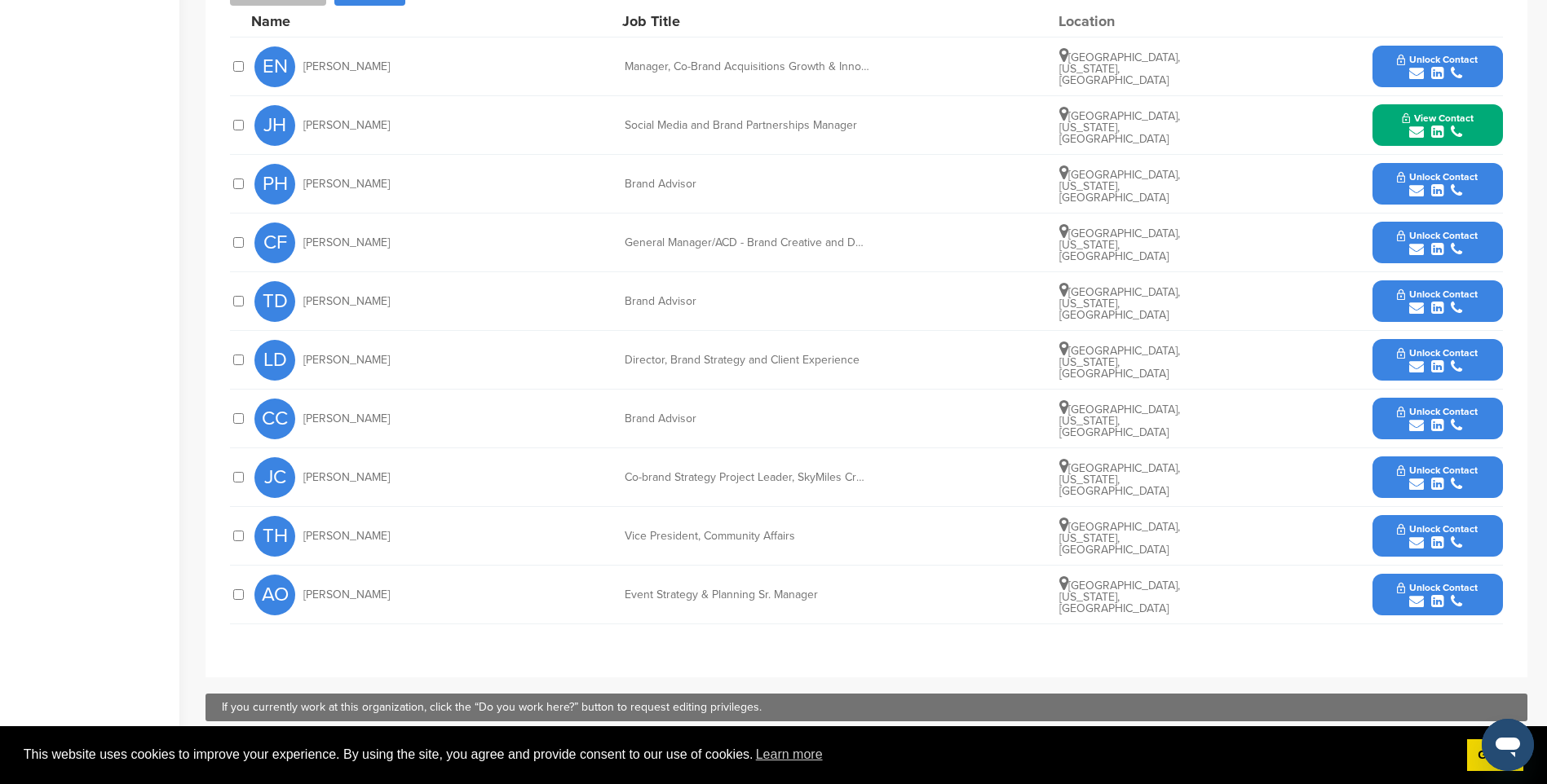
click at [1413, 594] on icon "submit" at bounding box center [1416, 601] width 15 height 15
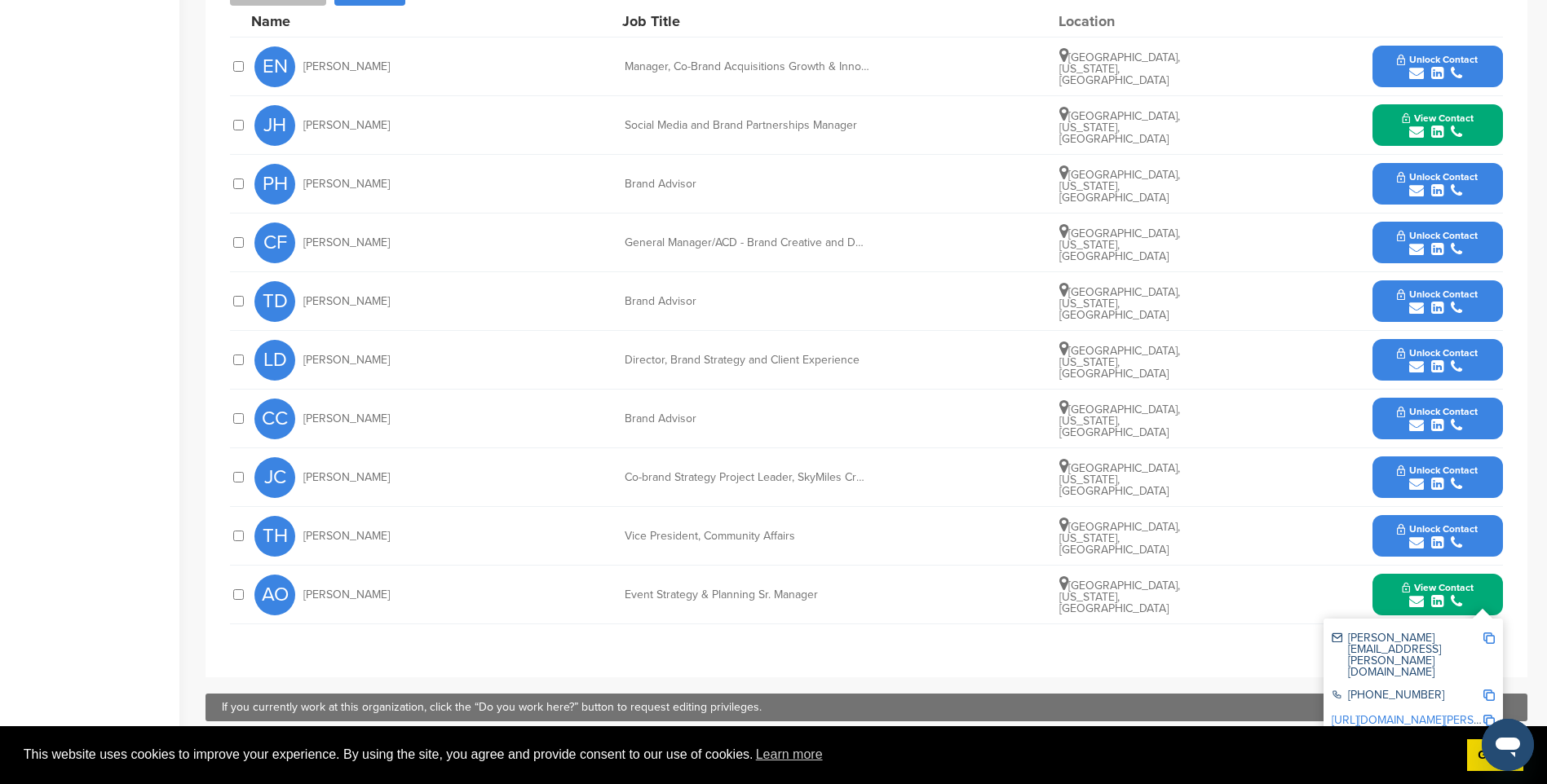
click at [1489, 632] on img at bounding box center [1488, 638] width 11 height 11
click at [1457, 535] on icon "submit" at bounding box center [1456, 543] width 11 height 15
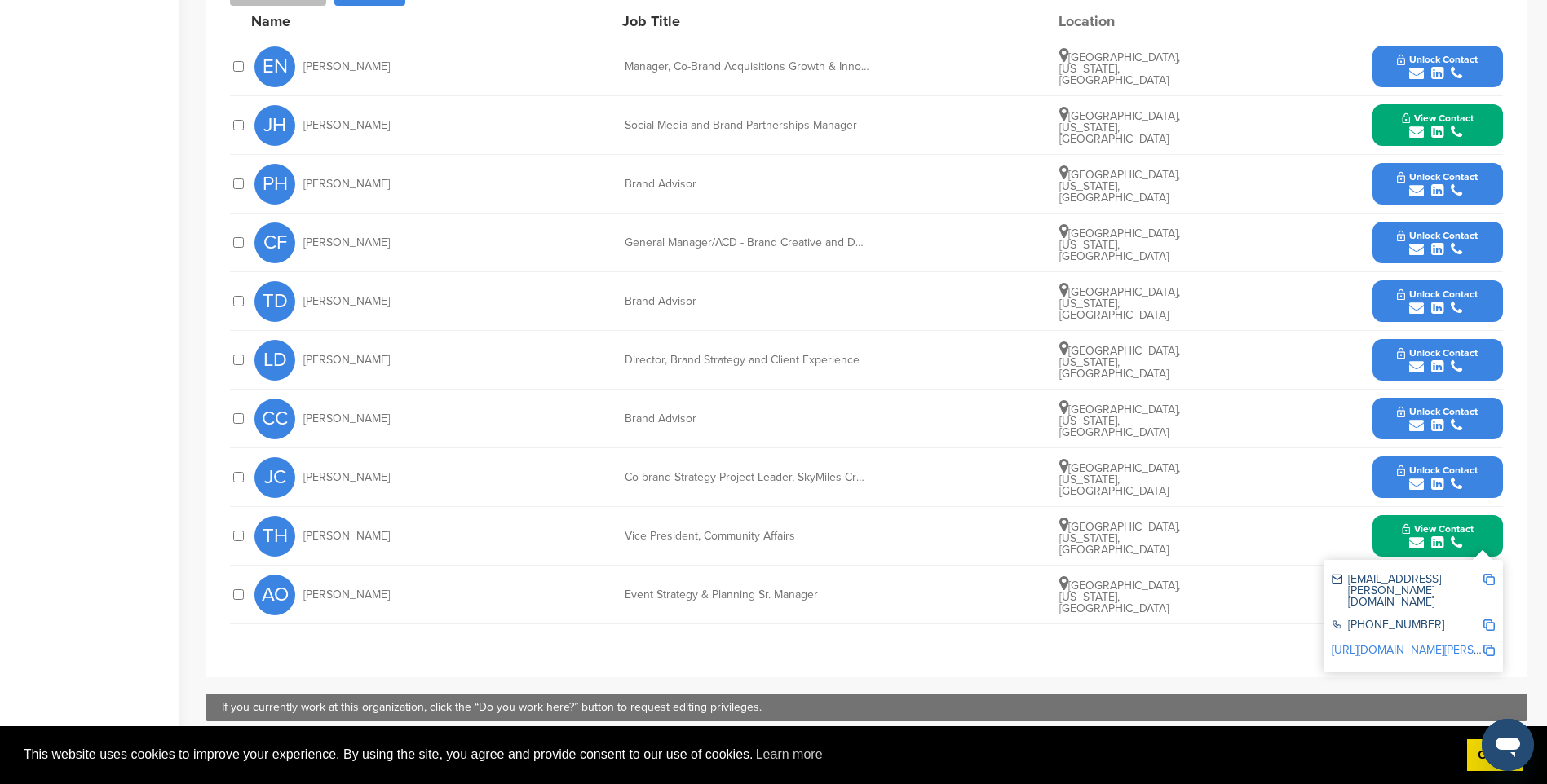
click at [1489, 574] on img at bounding box center [1488, 579] width 11 height 11
click at [1407, 347] on span "Unlock Contact" at bounding box center [1437, 353] width 80 height 11
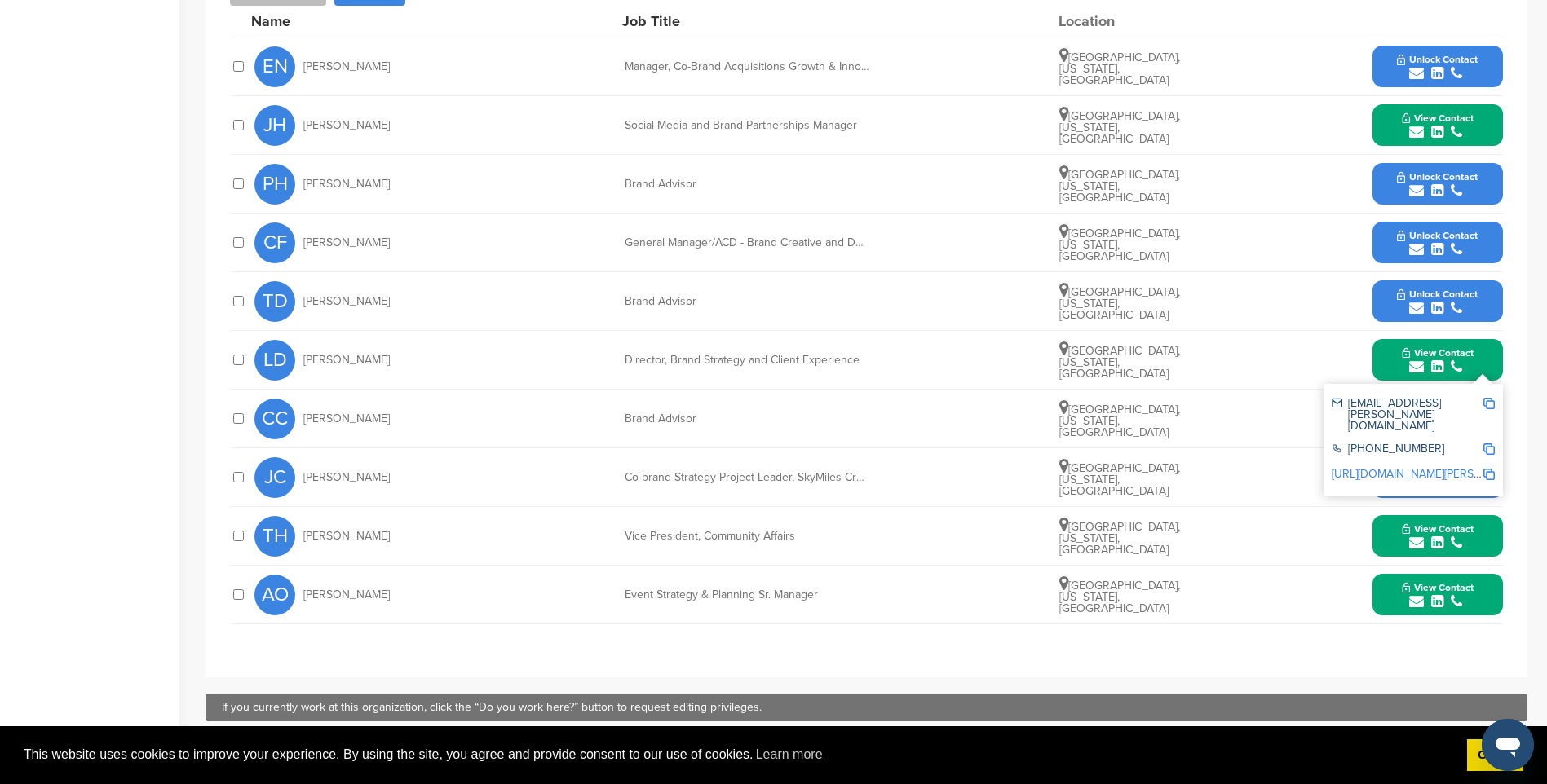
click at [1491, 397] on img at bounding box center [1488, 403] width 11 height 11
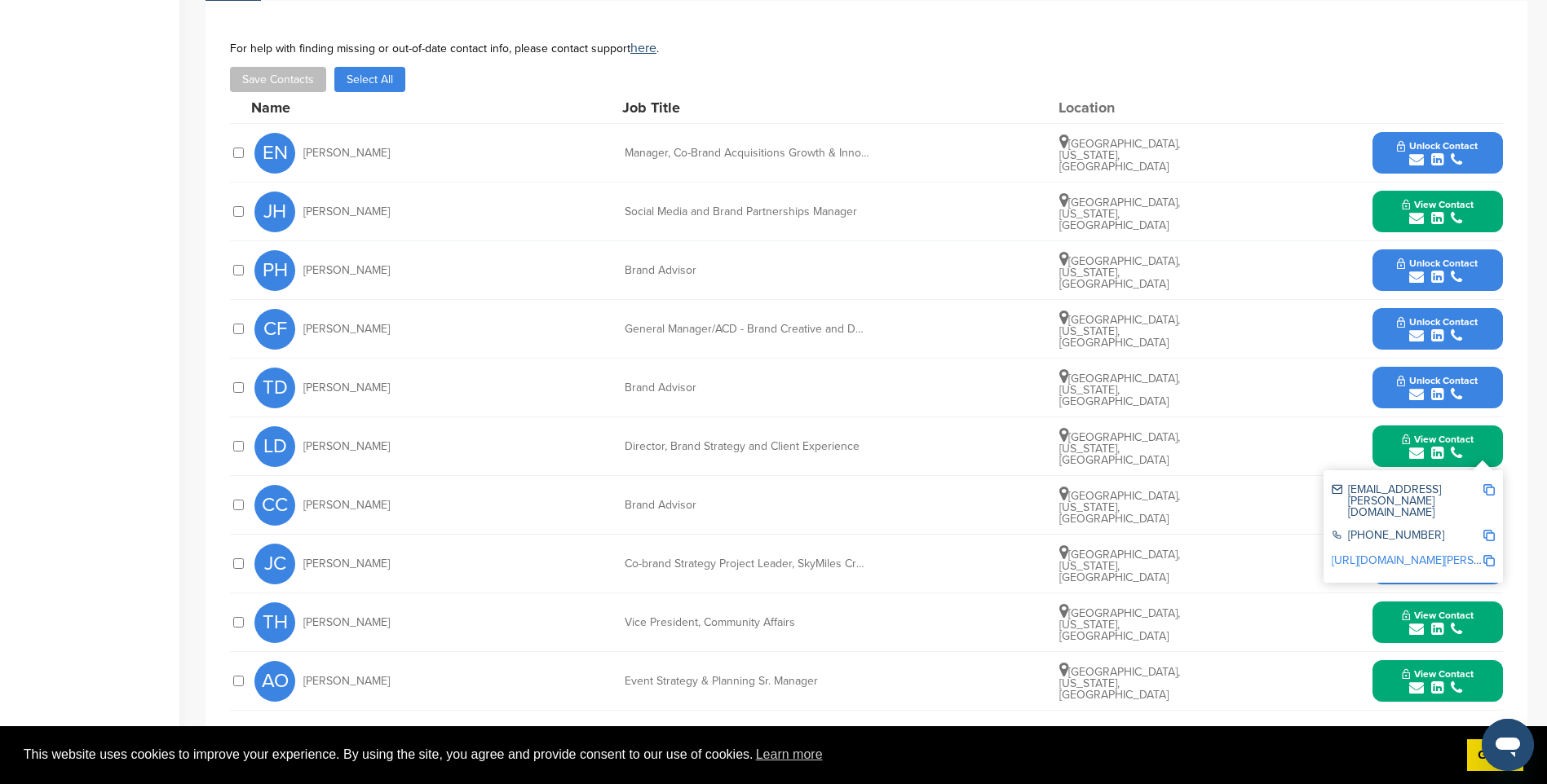
scroll to position [326, 0]
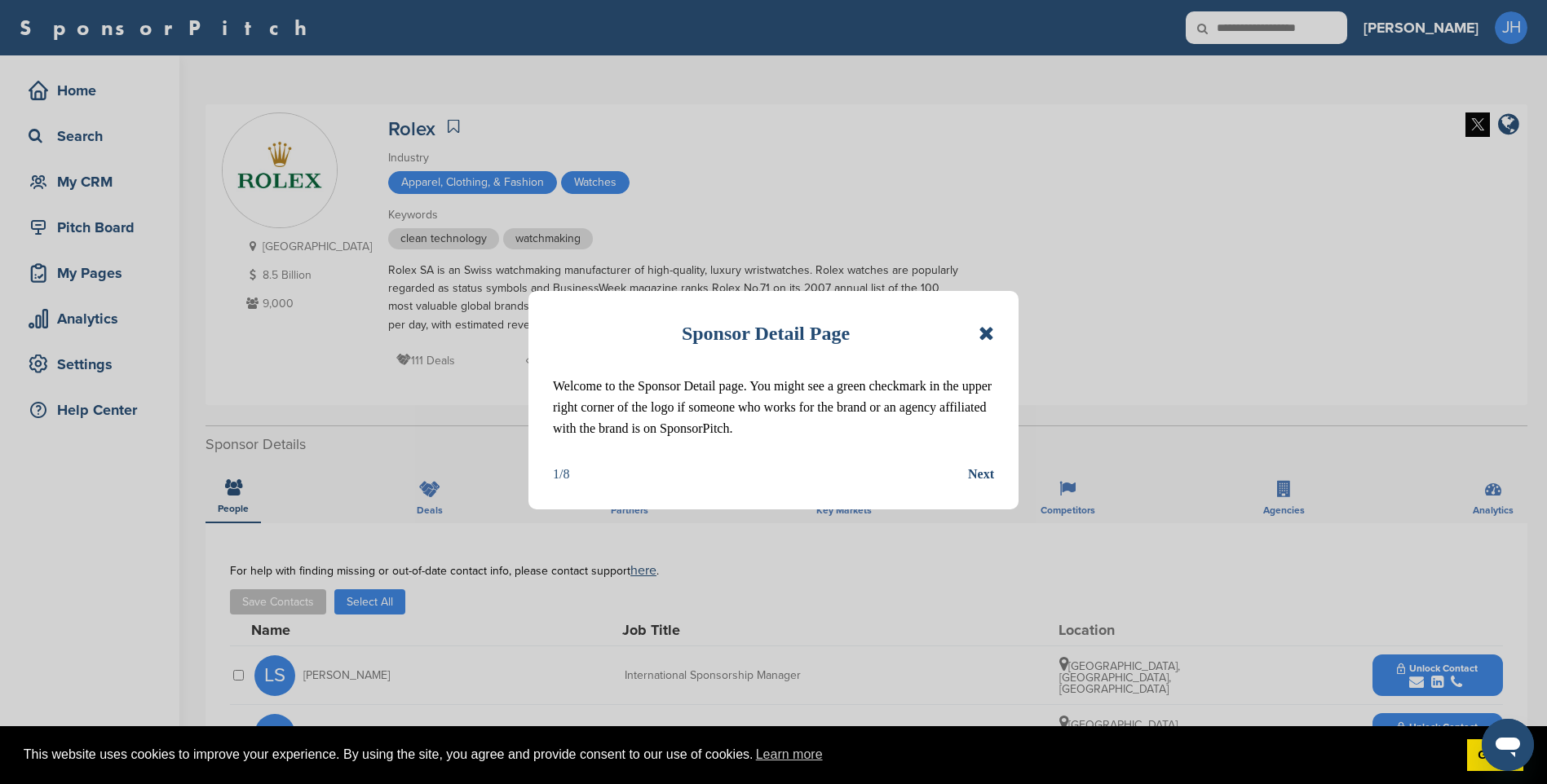
click at [988, 334] on icon at bounding box center [986, 333] width 16 height 19
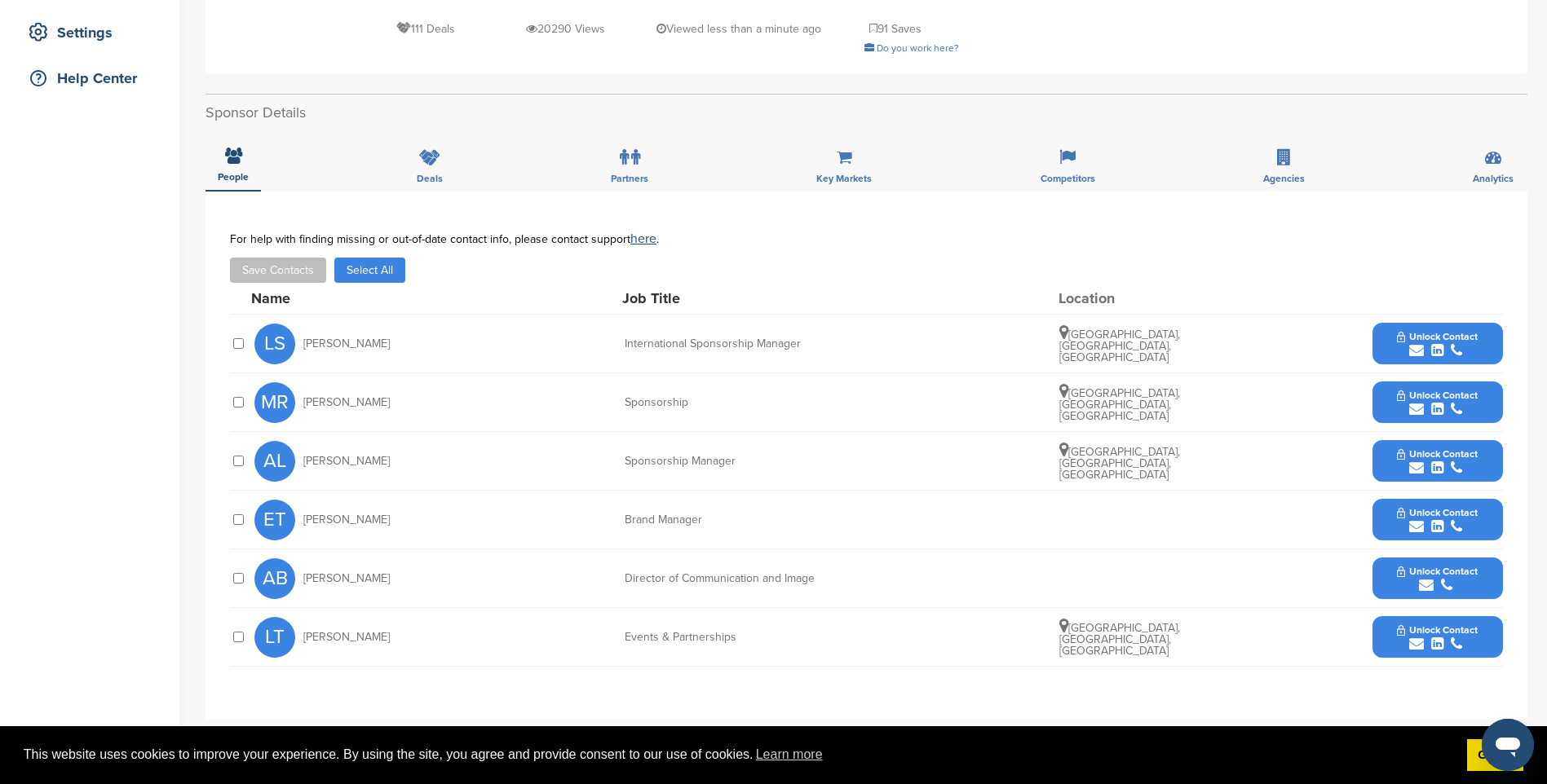
scroll to position [408, 0]
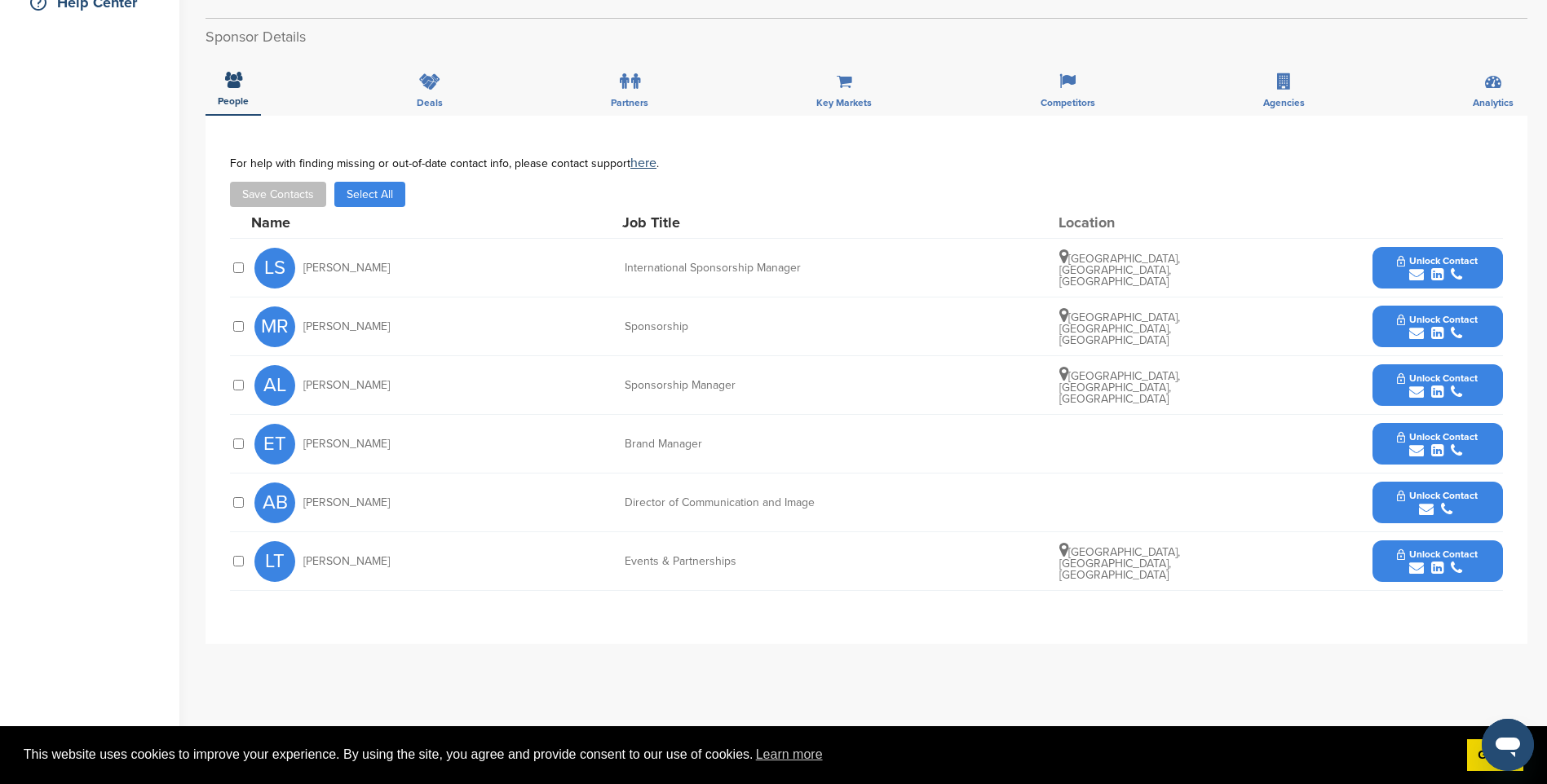
click at [1472, 262] on span "Unlock Contact" at bounding box center [1437, 260] width 80 height 11
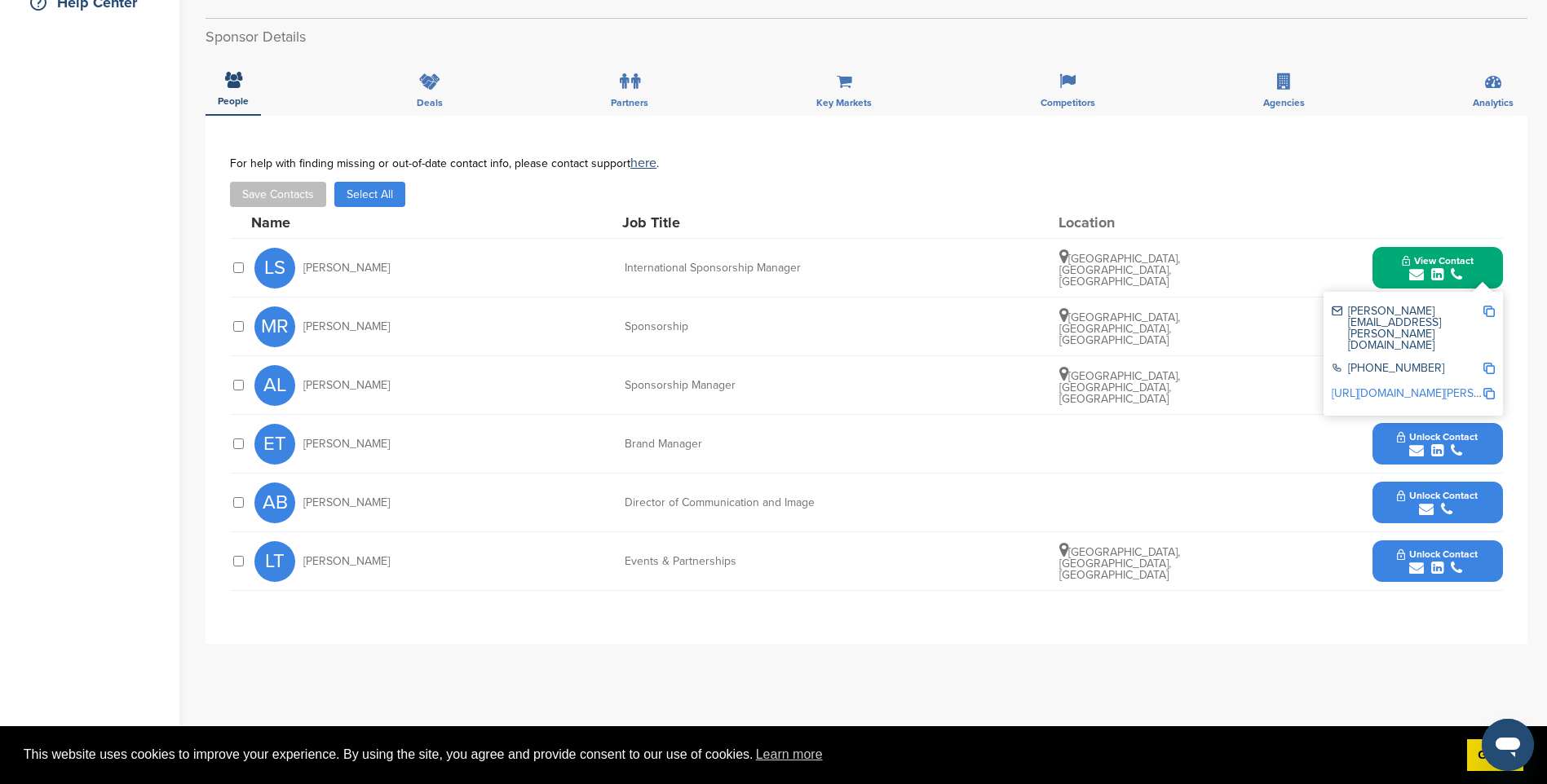
click at [1492, 313] on img at bounding box center [1488, 311] width 11 height 11
click at [1403, 271] on div "submit" at bounding box center [1437, 275] width 71 height 16
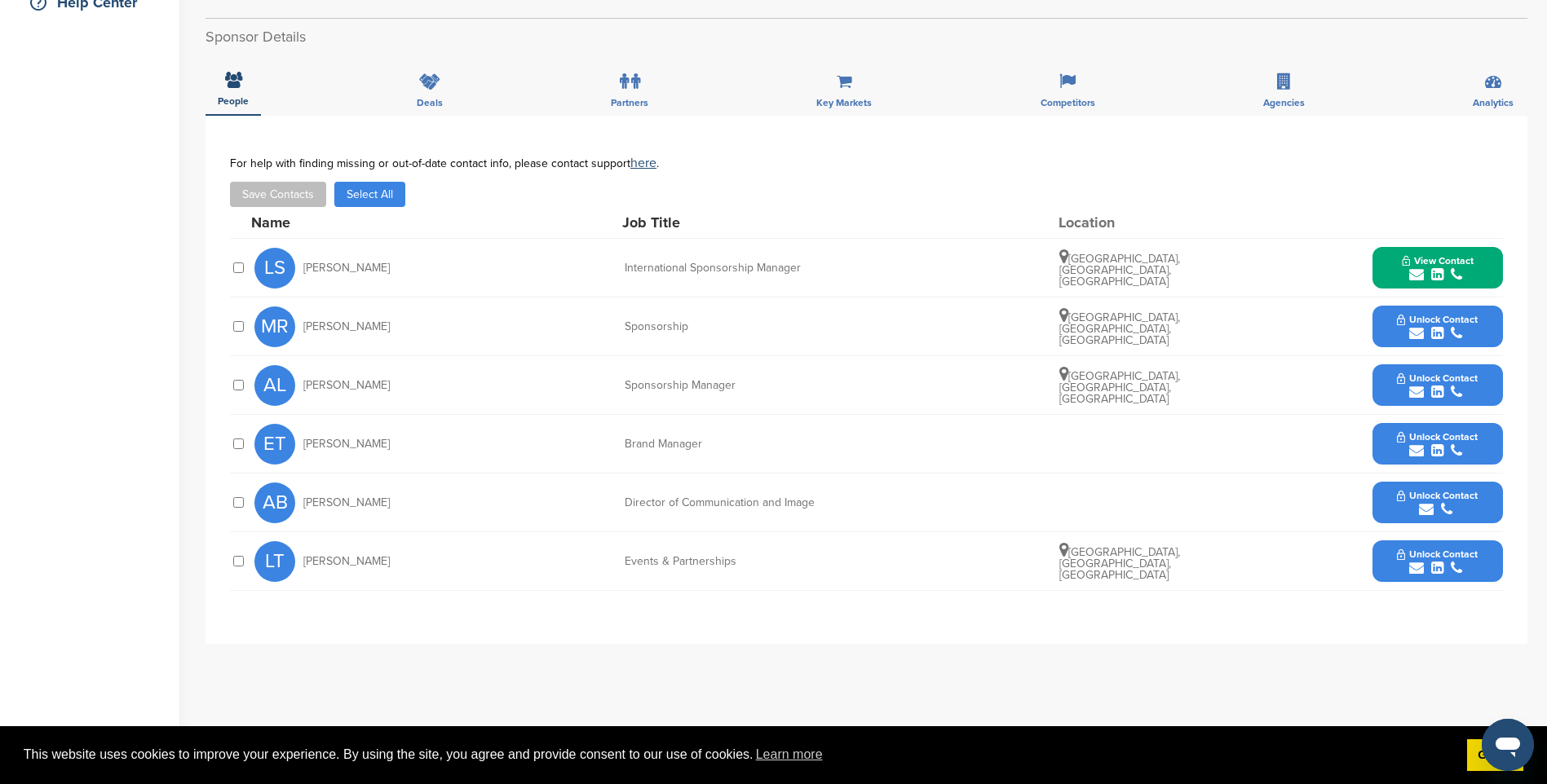
click at [1421, 316] on span "Unlock Contact" at bounding box center [1437, 319] width 80 height 11
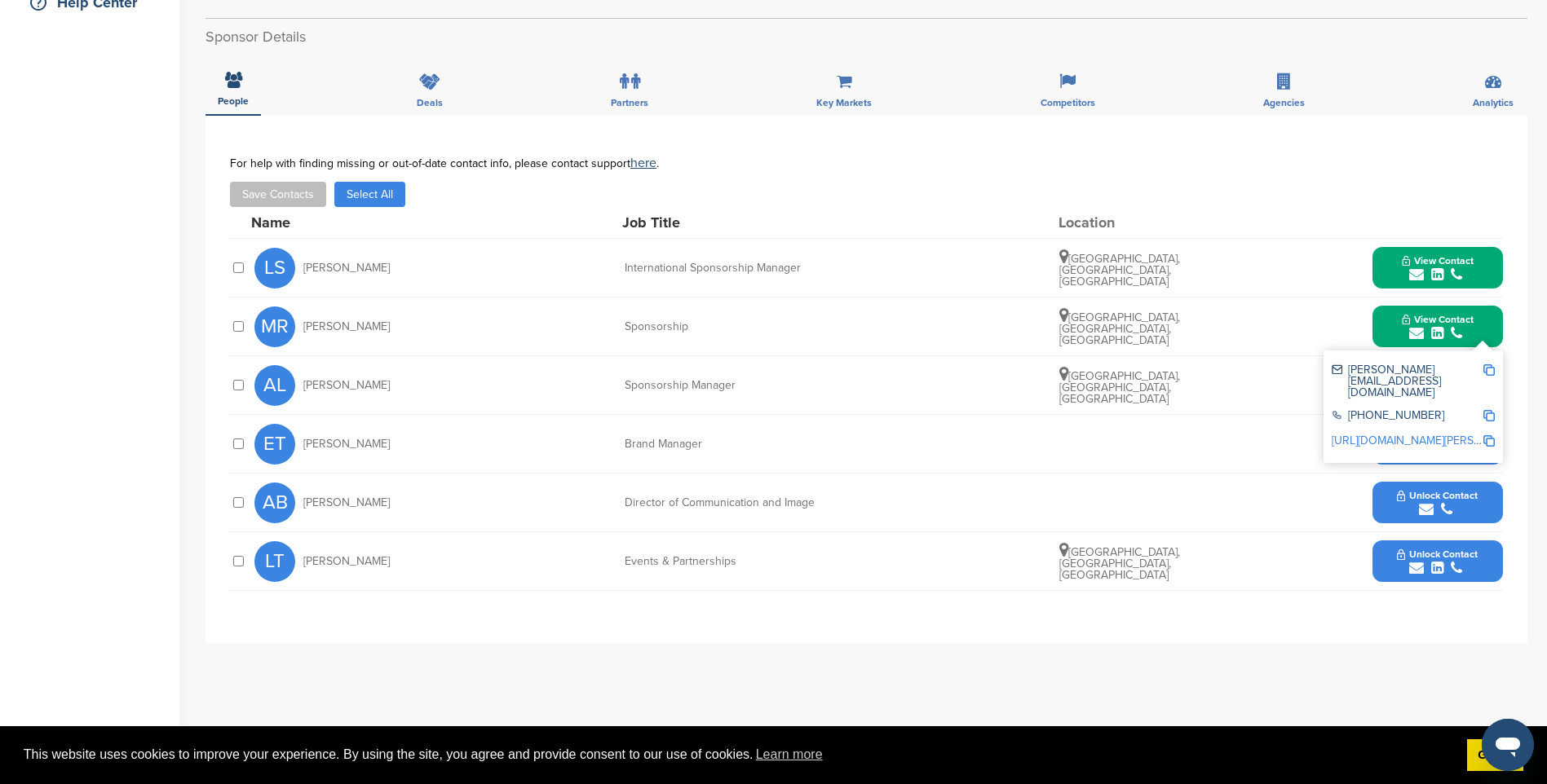
click at [1492, 372] on img at bounding box center [1488, 370] width 11 height 11
drag, startPoint x: 1447, startPoint y: 326, endPoint x: 1467, endPoint y: 355, distance: 35.2
click at [1447, 326] on div "submit" at bounding box center [1437, 334] width 71 height 16
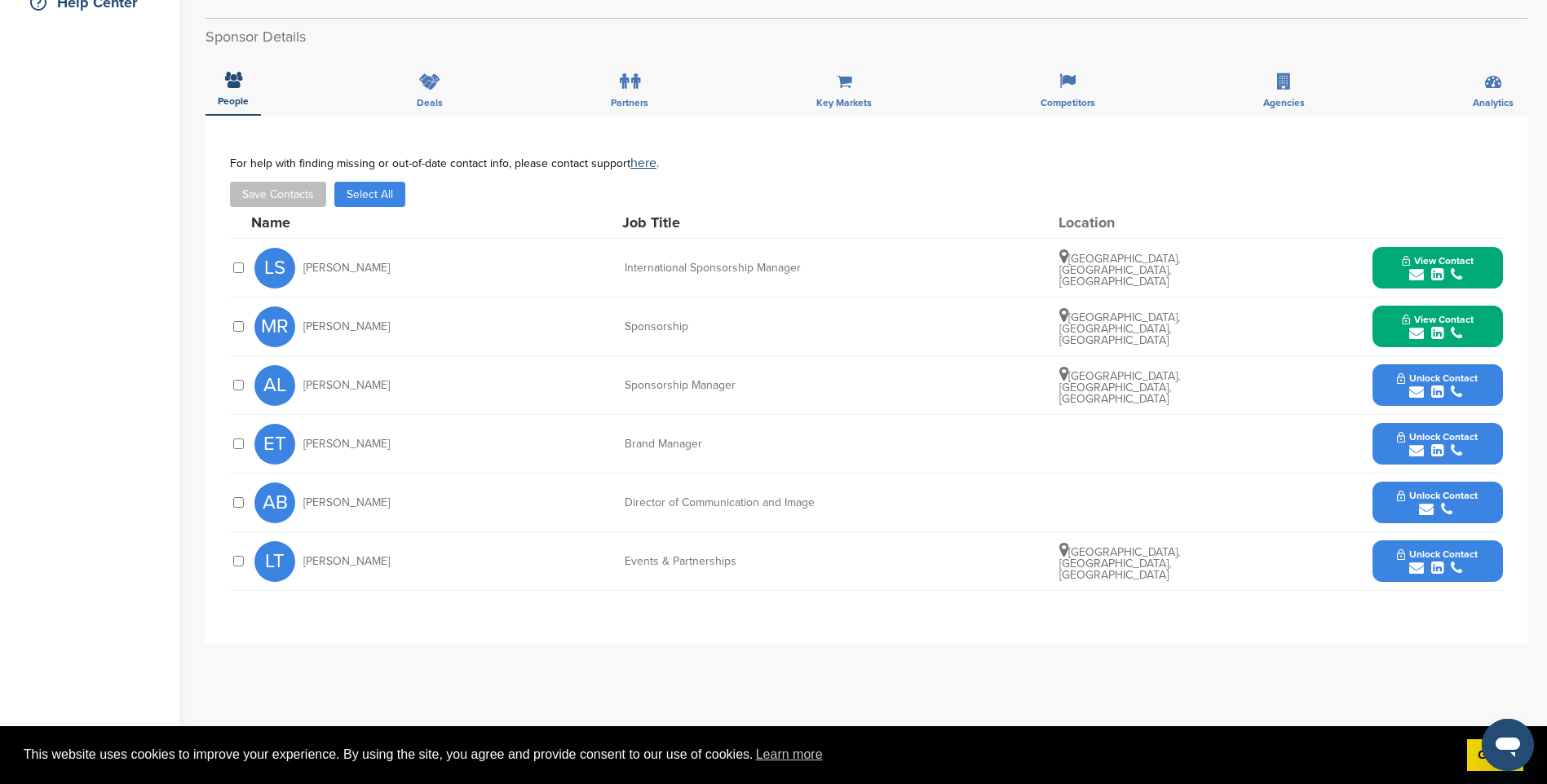
click at [1458, 376] on span "Unlock Contact" at bounding box center [1437, 378] width 80 height 11
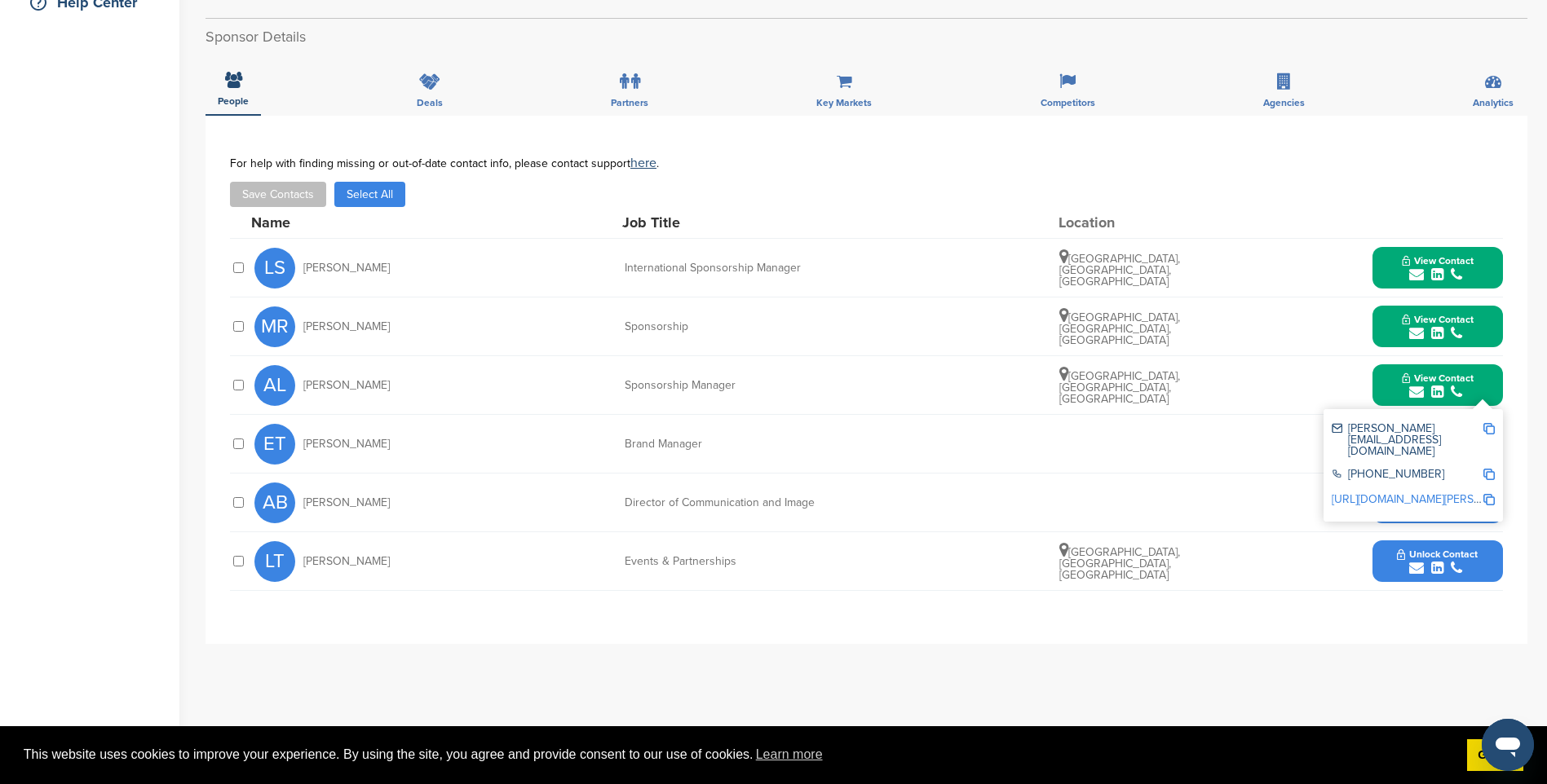
click at [1491, 427] on img at bounding box center [1488, 429] width 11 height 11
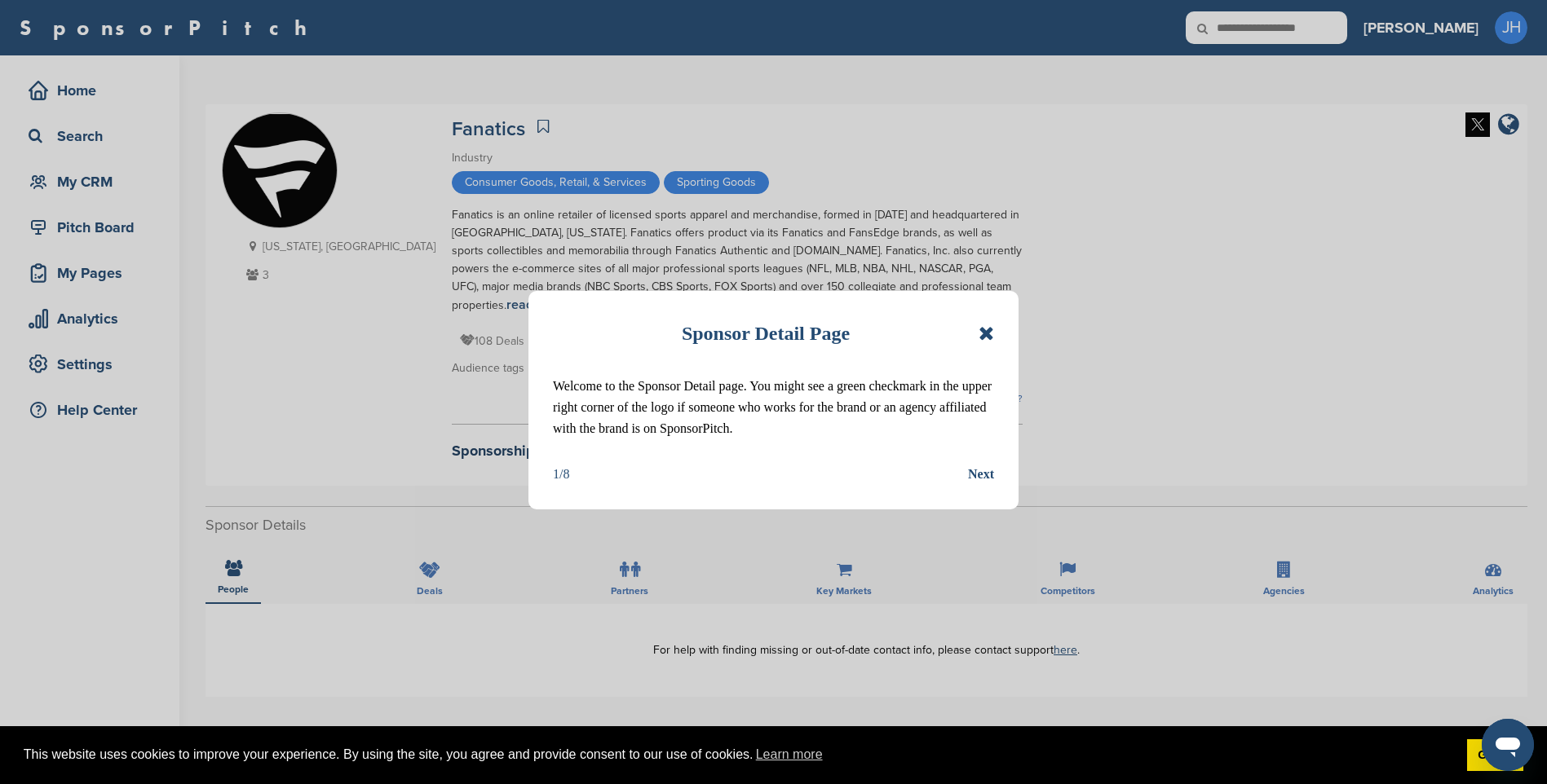
click at [988, 334] on icon at bounding box center [986, 333] width 16 height 19
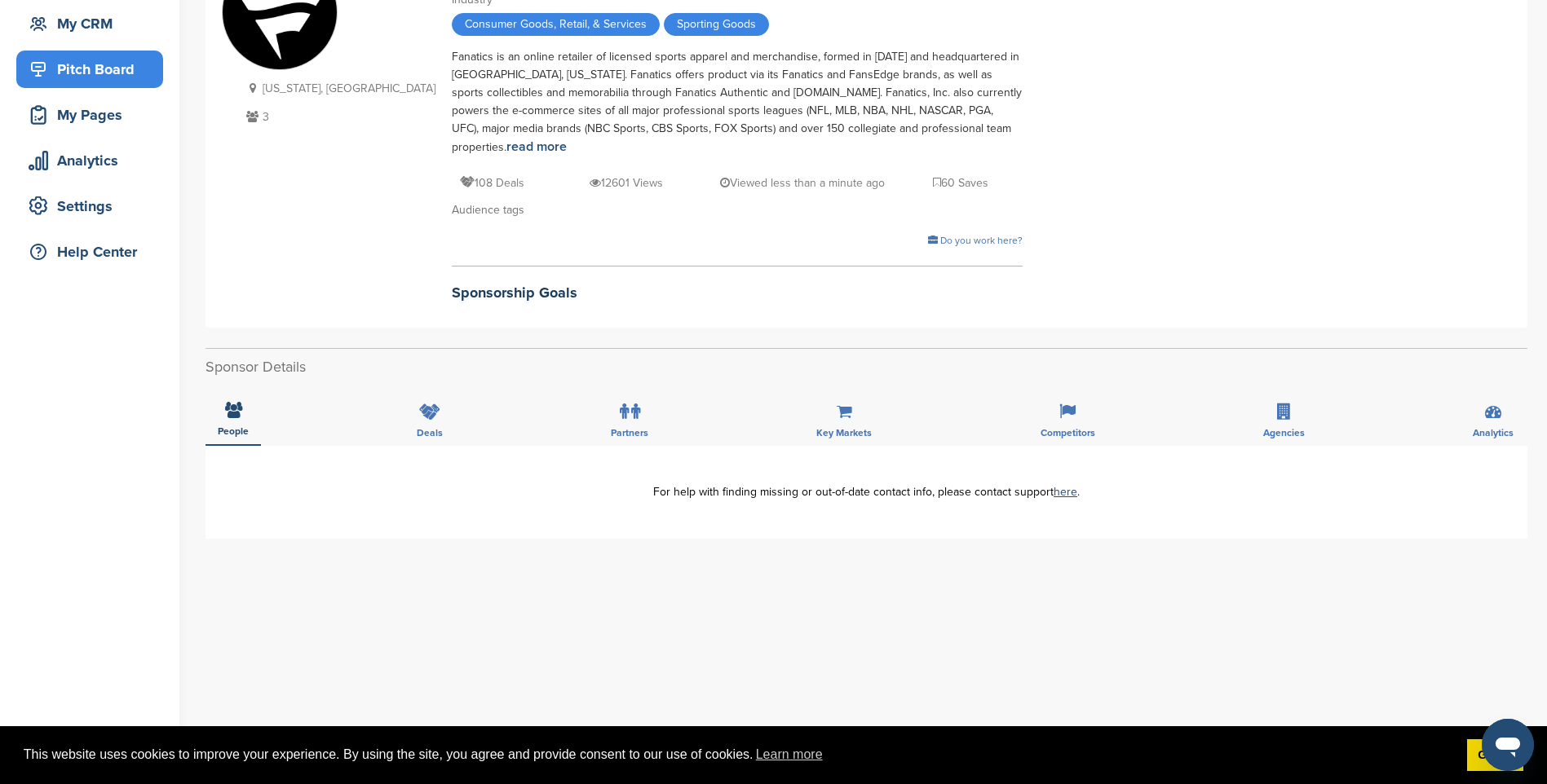
scroll to position [163, 0]
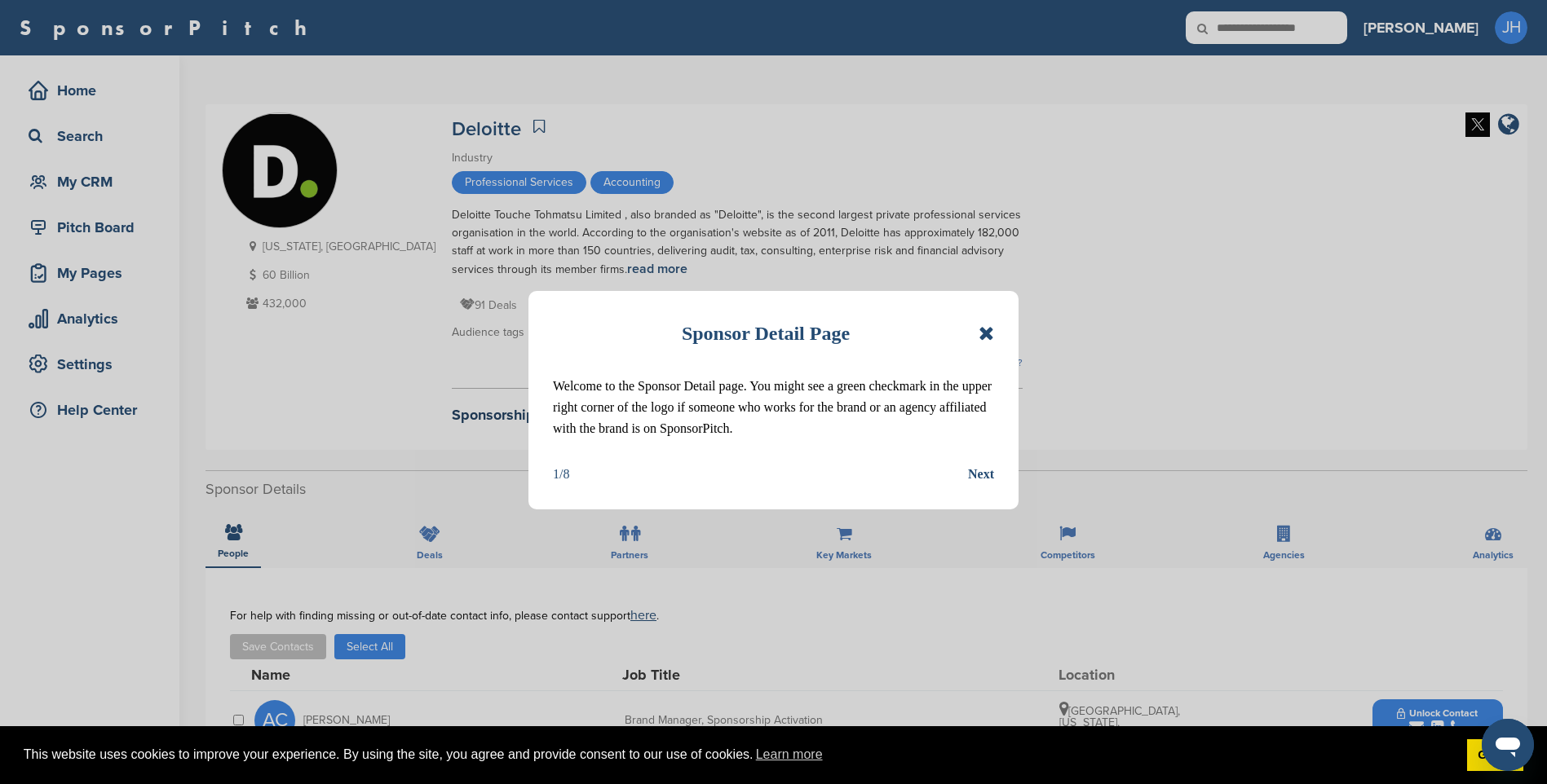
click at [982, 332] on icon at bounding box center [986, 333] width 16 height 19
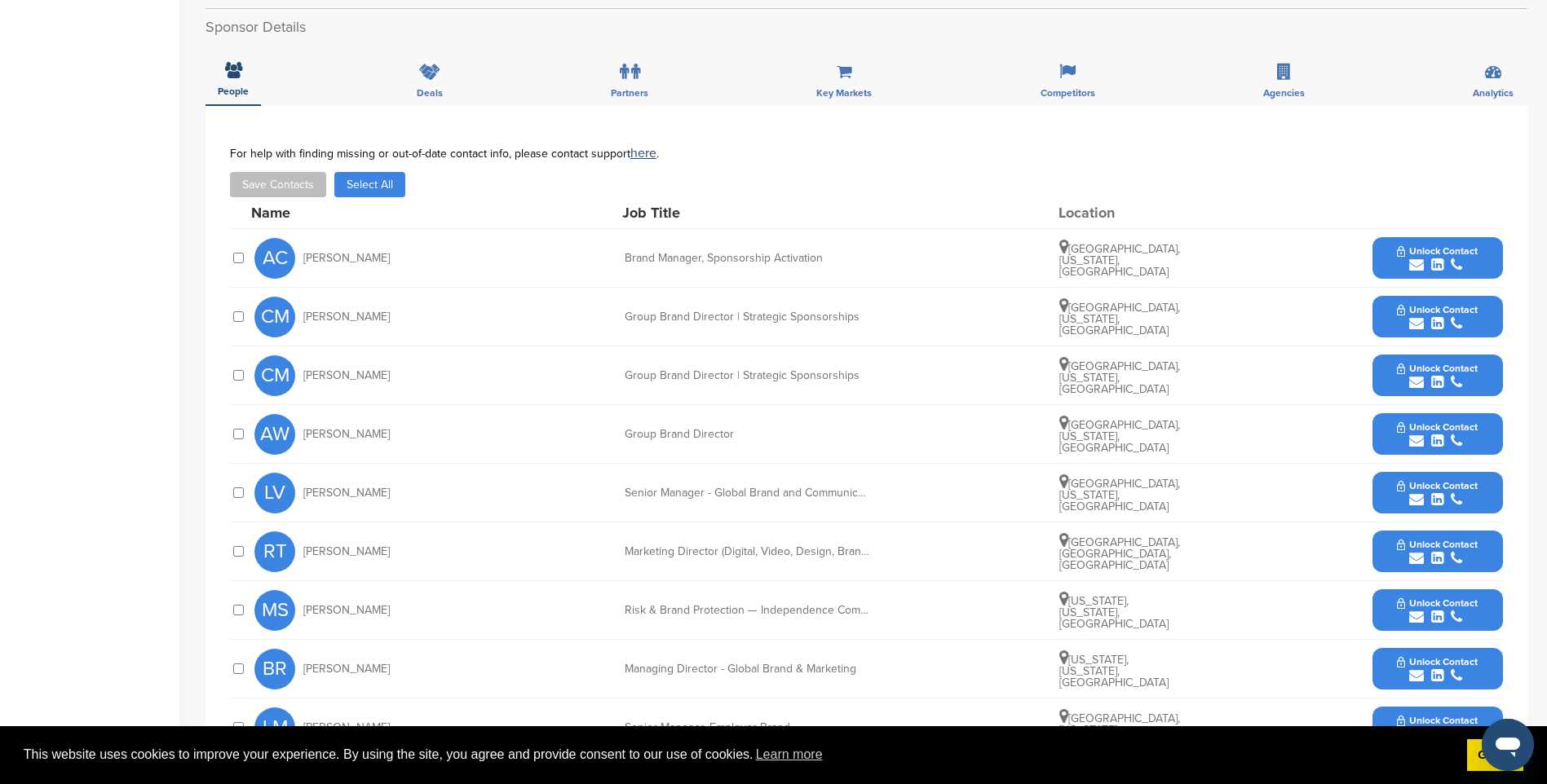
scroll to position [489, 0]
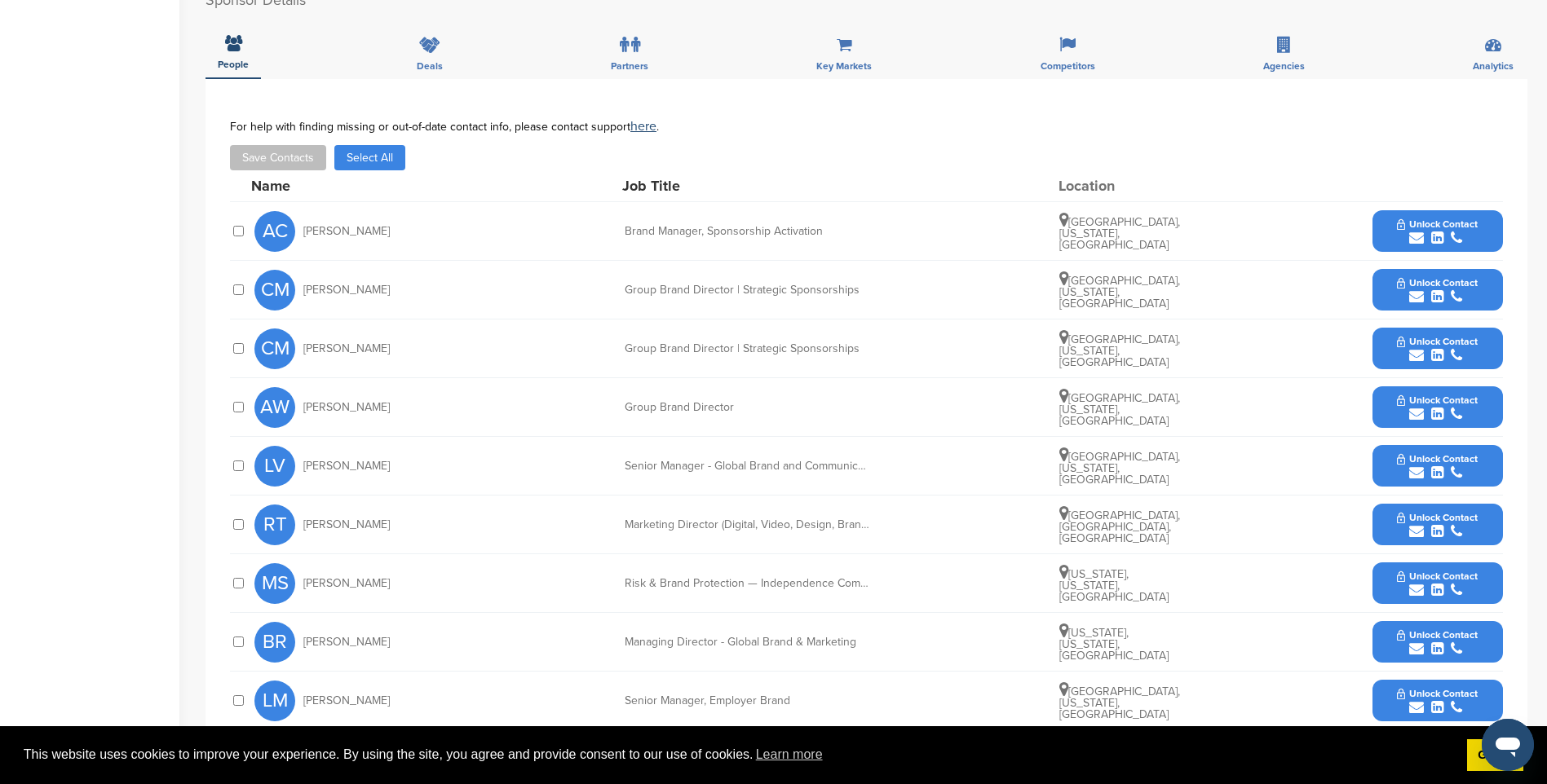
click at [1429, 233] on div "submit" at bounding box center [1437, 238] width 80 height 16
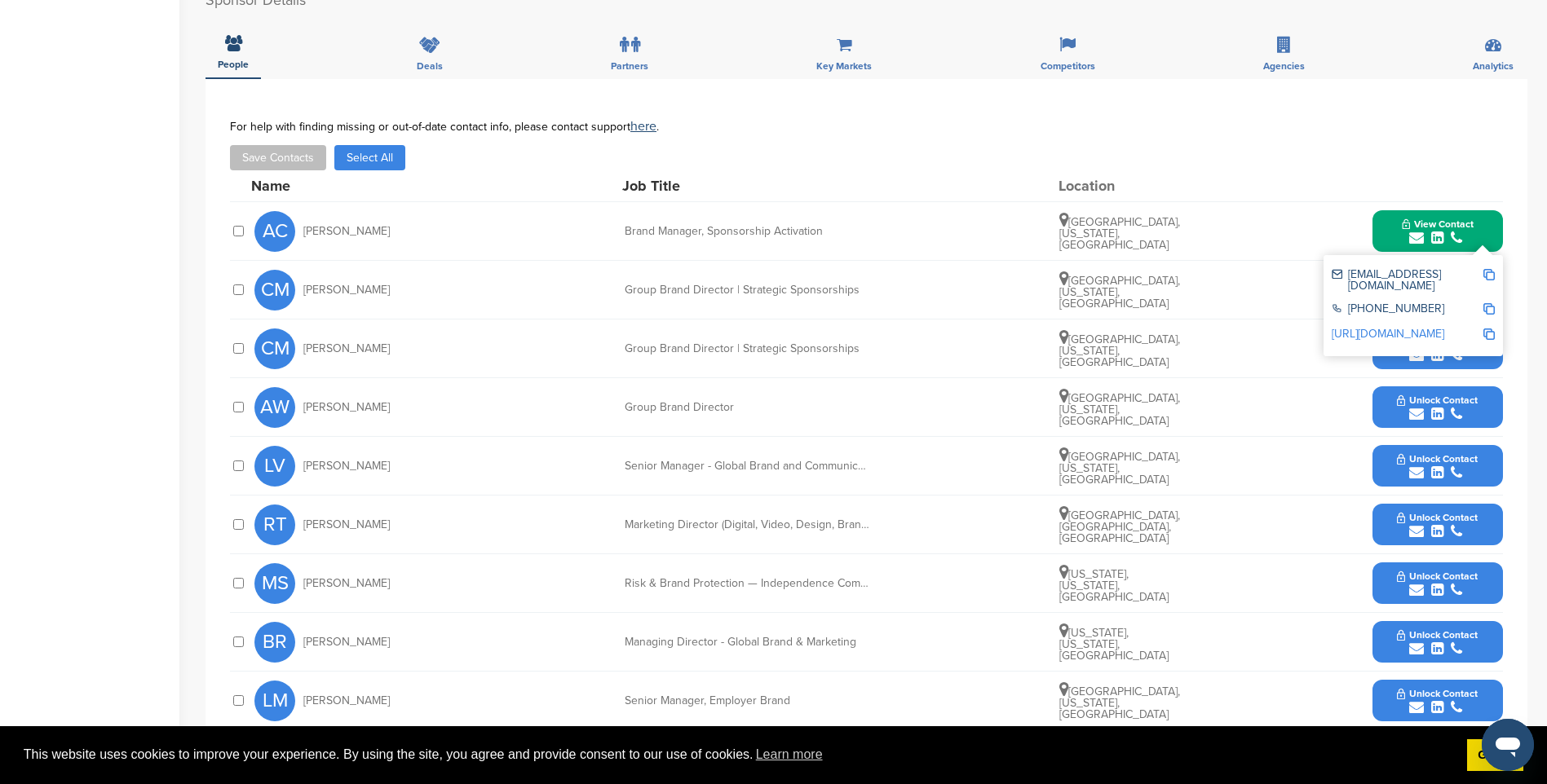
click at [1485, 276] on img at bounding box center [1488, 274] width 11 height 11
drag, startPoint x: 1422, startPoint y: 238, endPoint x: 1424, endPoint y: 249, distance: 11.2
click at [1422, 238] on icon "submit" at bounding box center [1416, 238] width 15 height 15
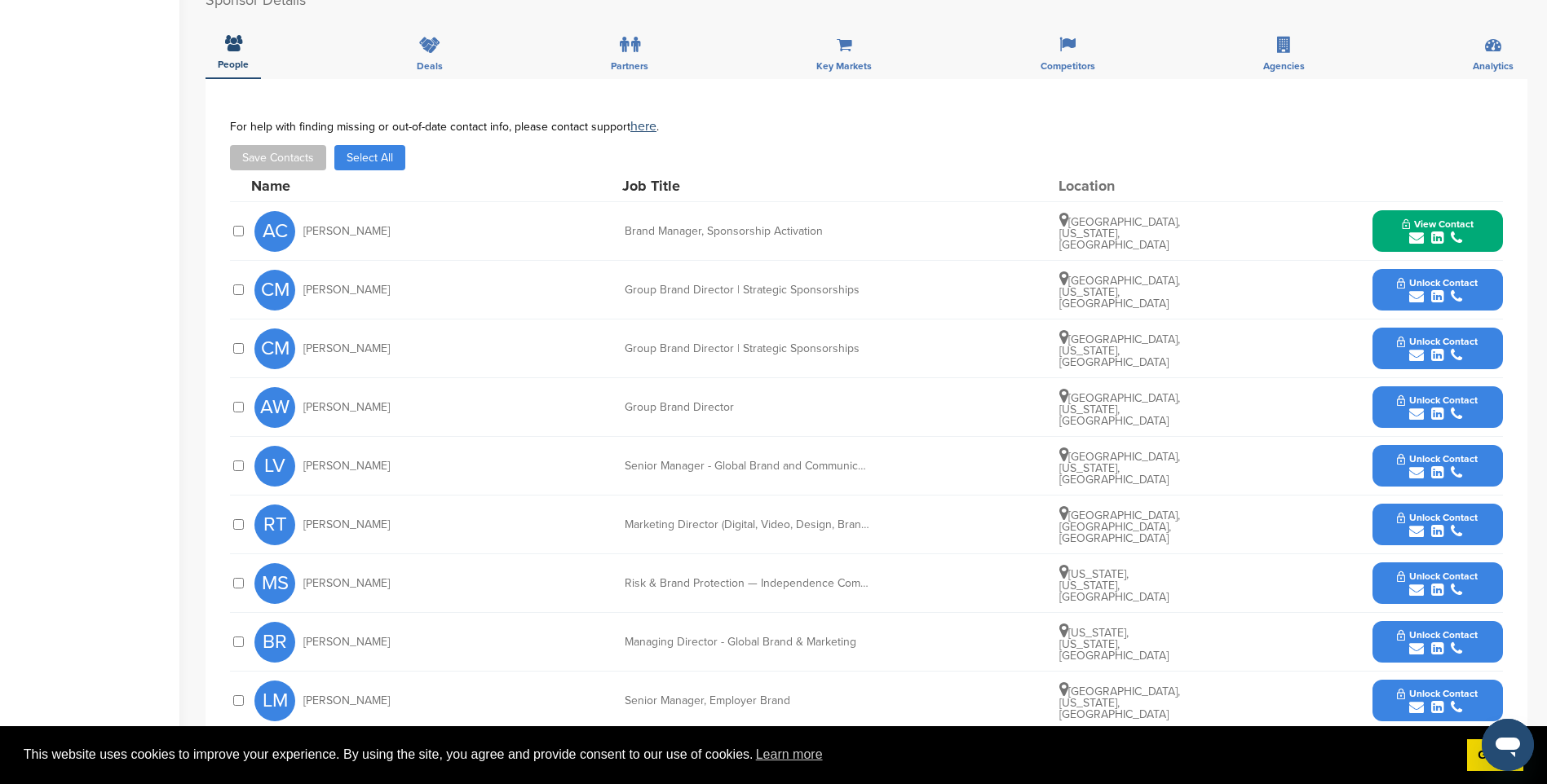
click at [1431, 283] on span "Unlock Contact" at bounding box center [1437, 282] width 80 height 11
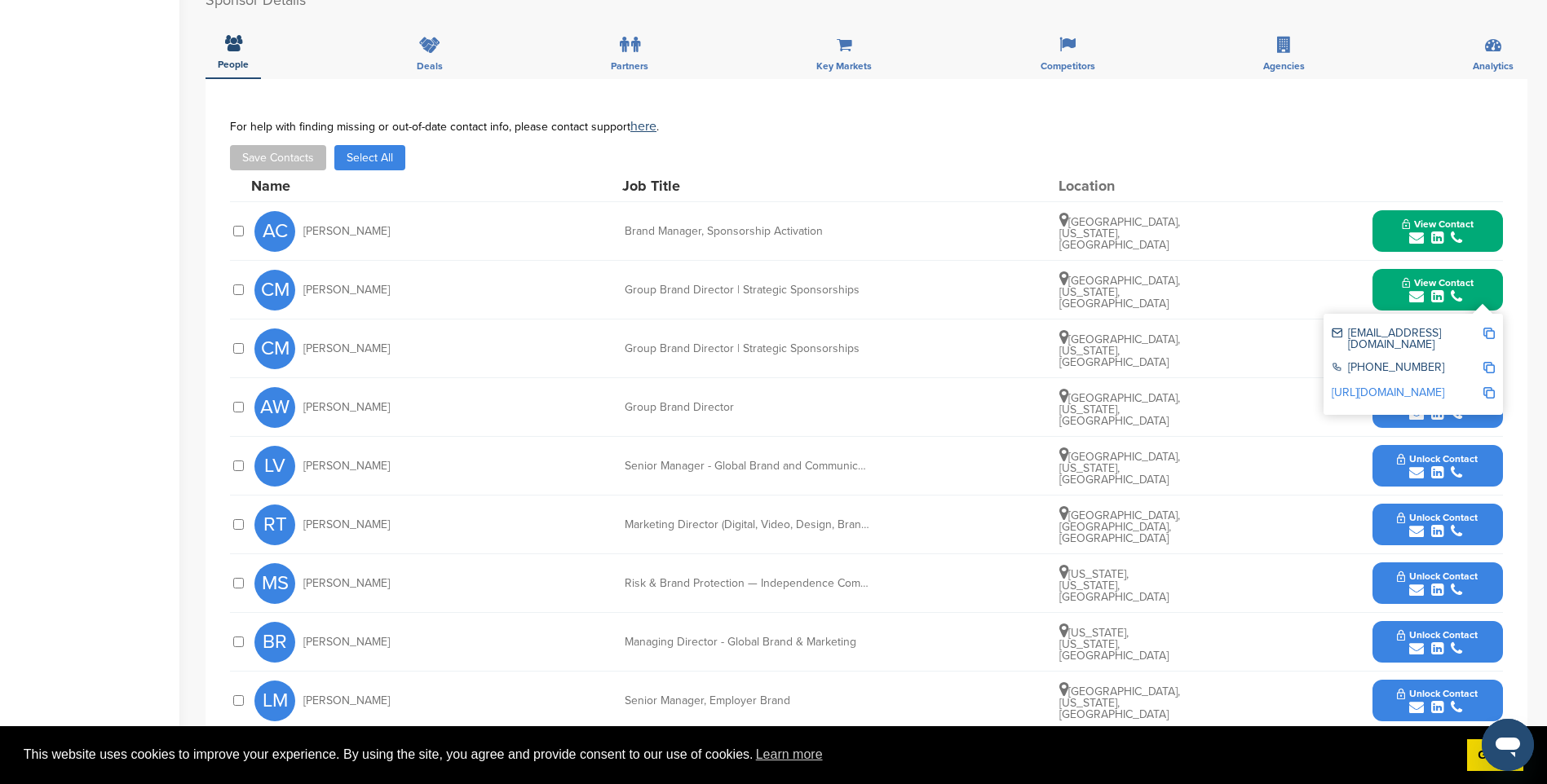
click at [1488, 331] on img at bounding box center [1488, 334] width 11 height 11
click at [1456, 284] on span "View Contact" at bounding box center [1437, 282] width 71 height 11
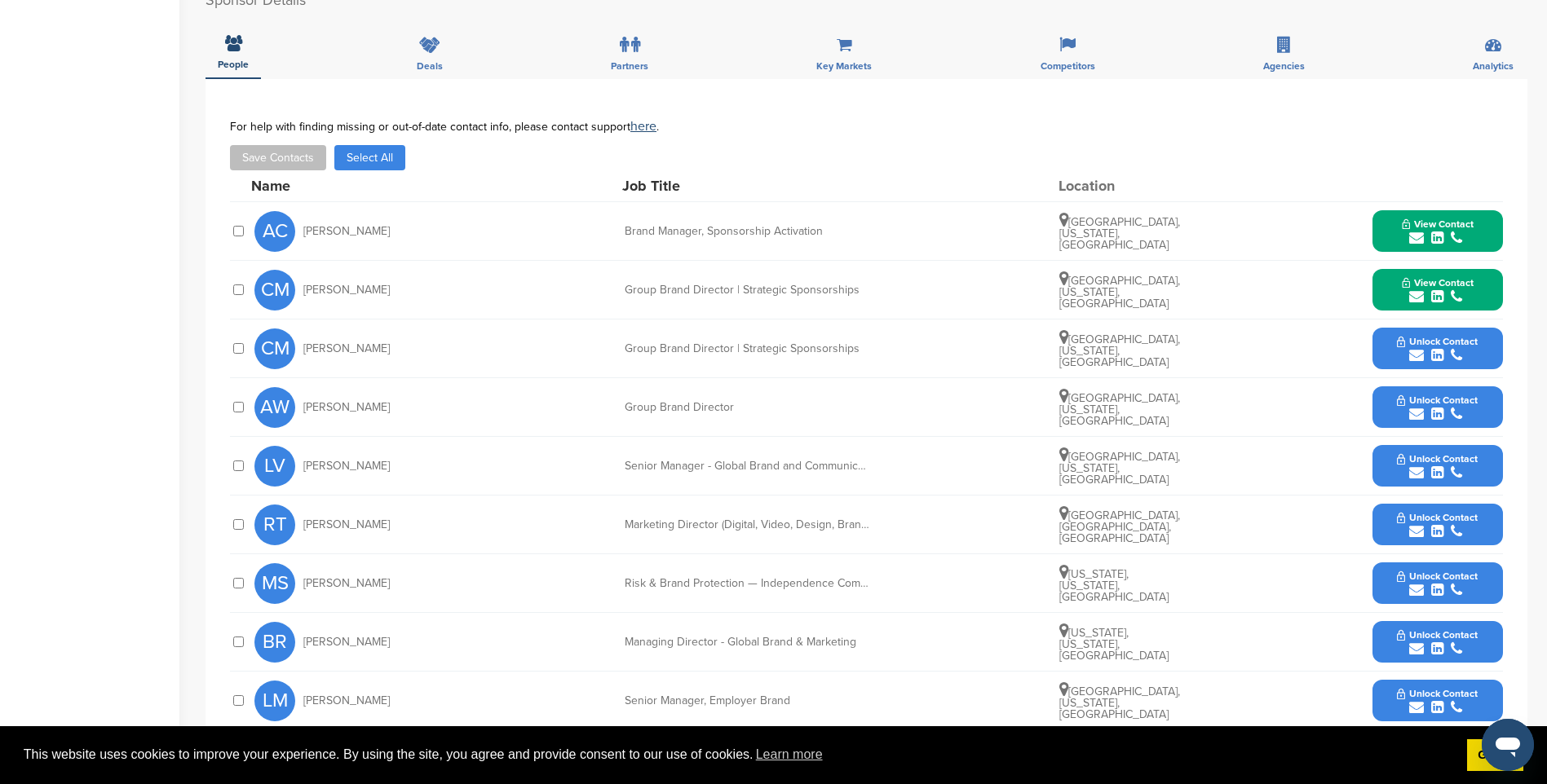
click at [1449, 343] on span "Unlock Contact" at bounding box center [1437, 341] width 80 height 11
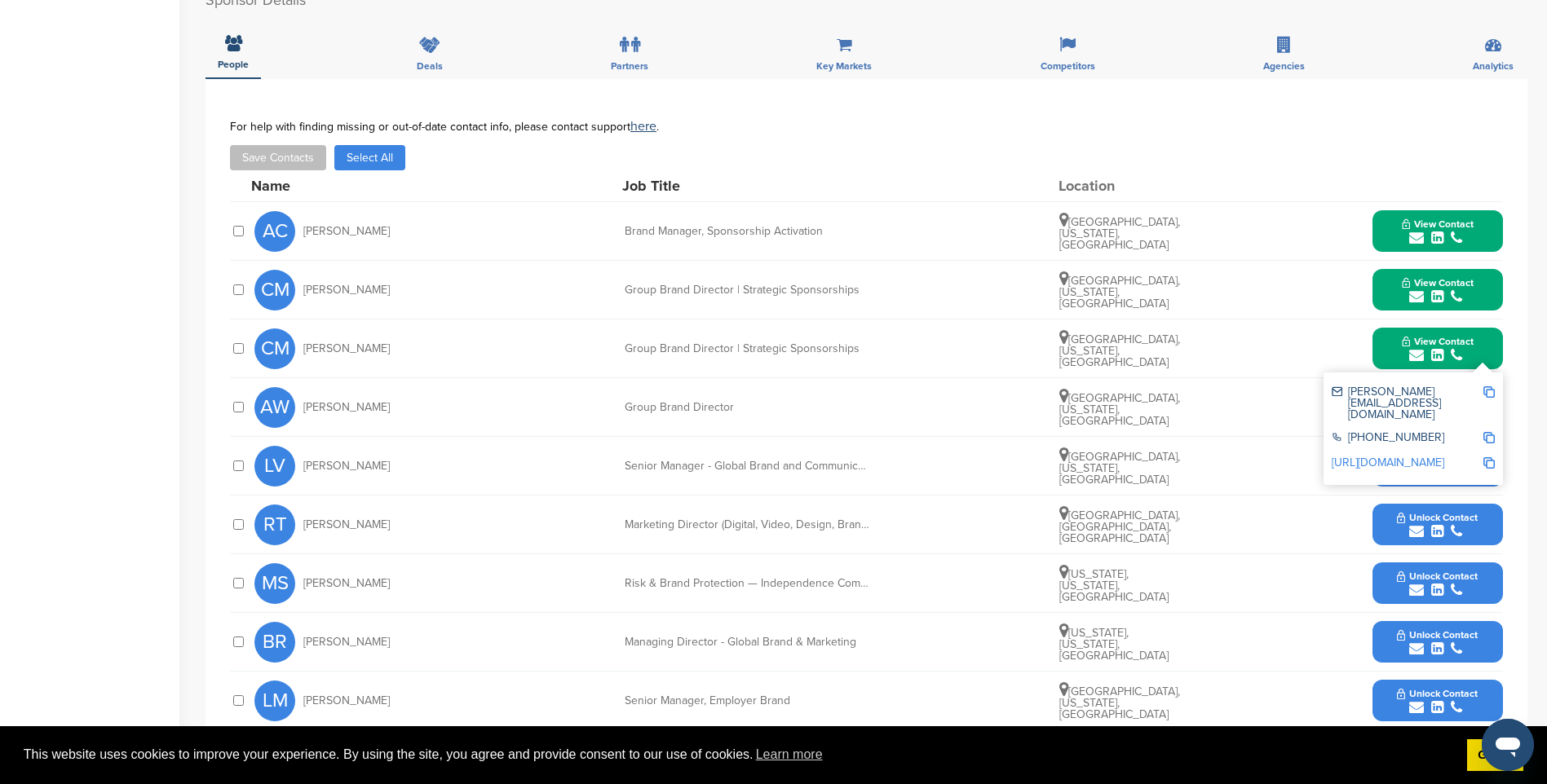
click at [1489, 387] on img at bounding box center [1488, 392] width 11 height 11
click at [1426, 328] on button "View Contact" at bounding box center [1437, 349] width 111 height 49
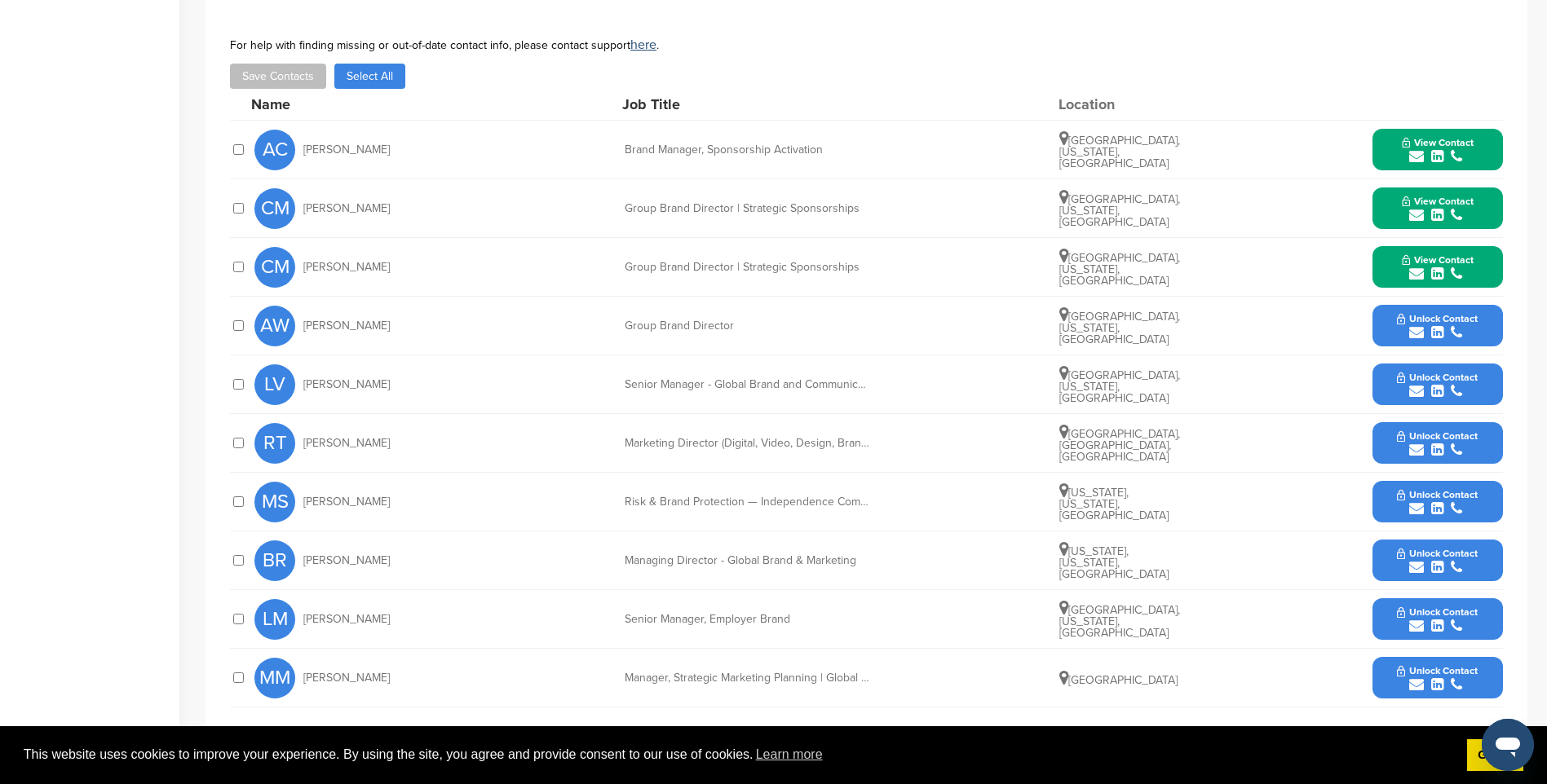
scroll to position [652, 0]
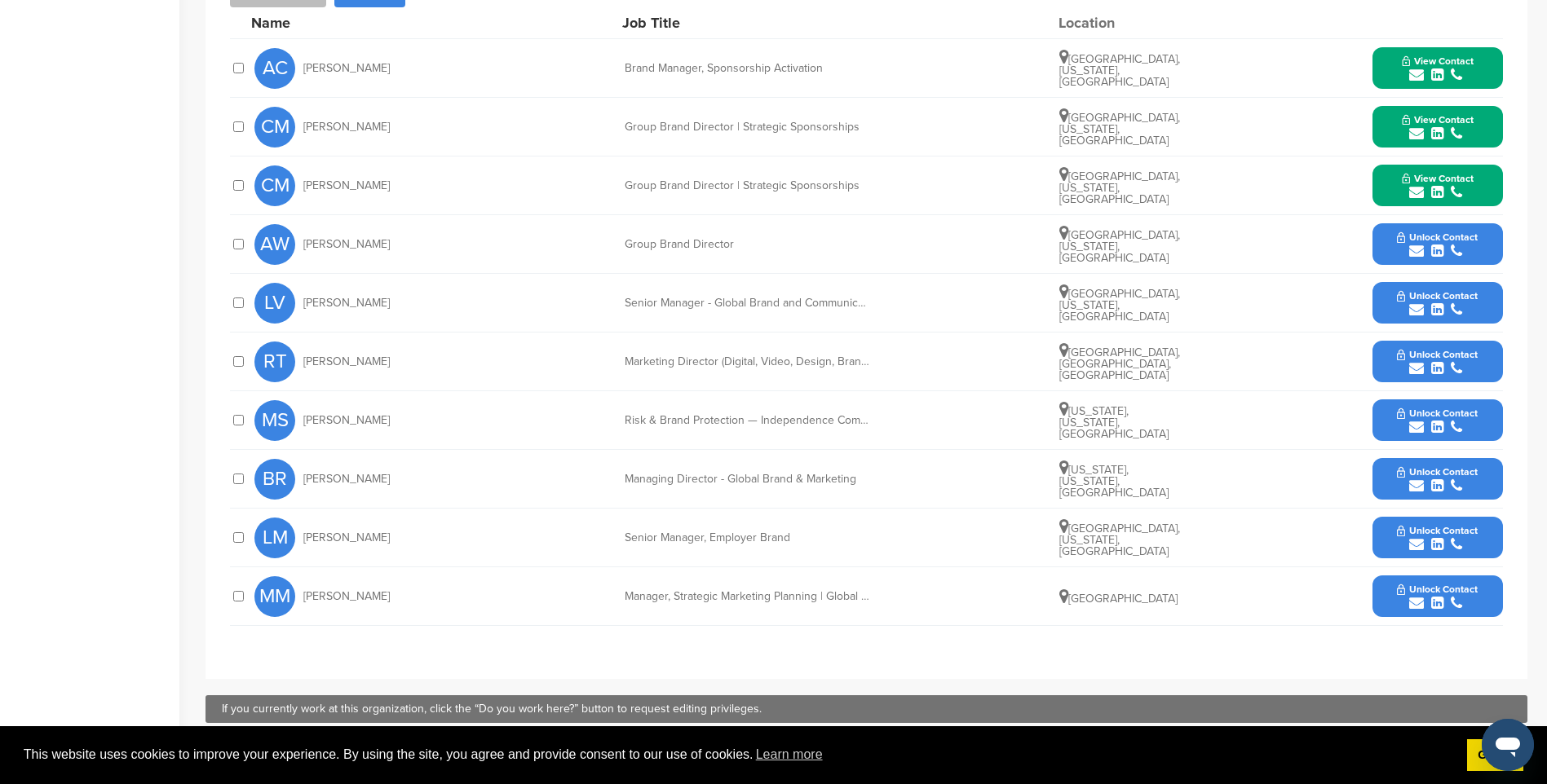
click at [1423, 477] on span "Unlock Contact" at bounding box center [1437, 471] width 80 height 11
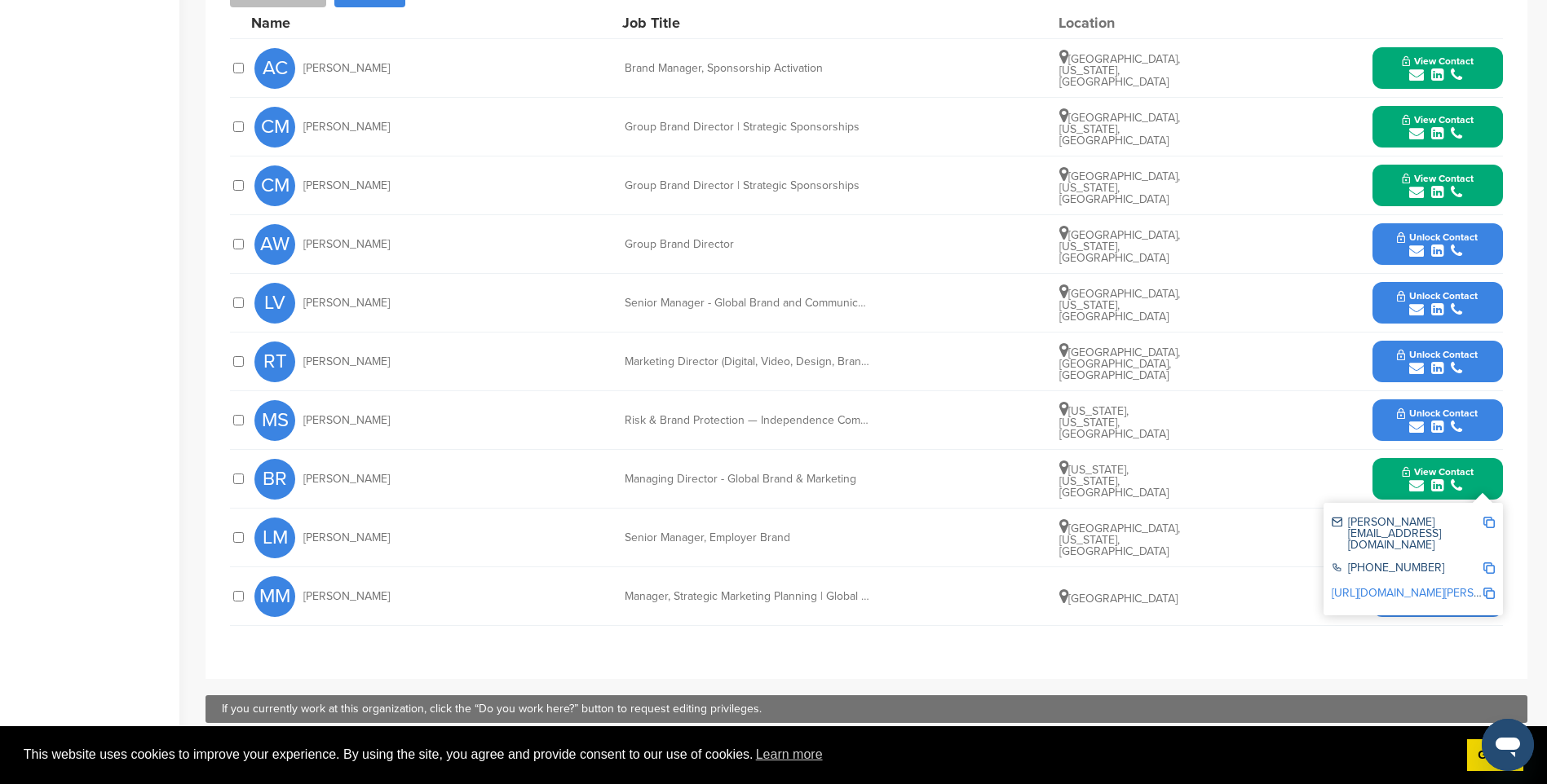
click at [1486, 525] on img at bounding box center [1488, 522] width 11 height 11
click at [1406, 602] on div "submit" at bounding box center [1437, 603] width 80 height 16
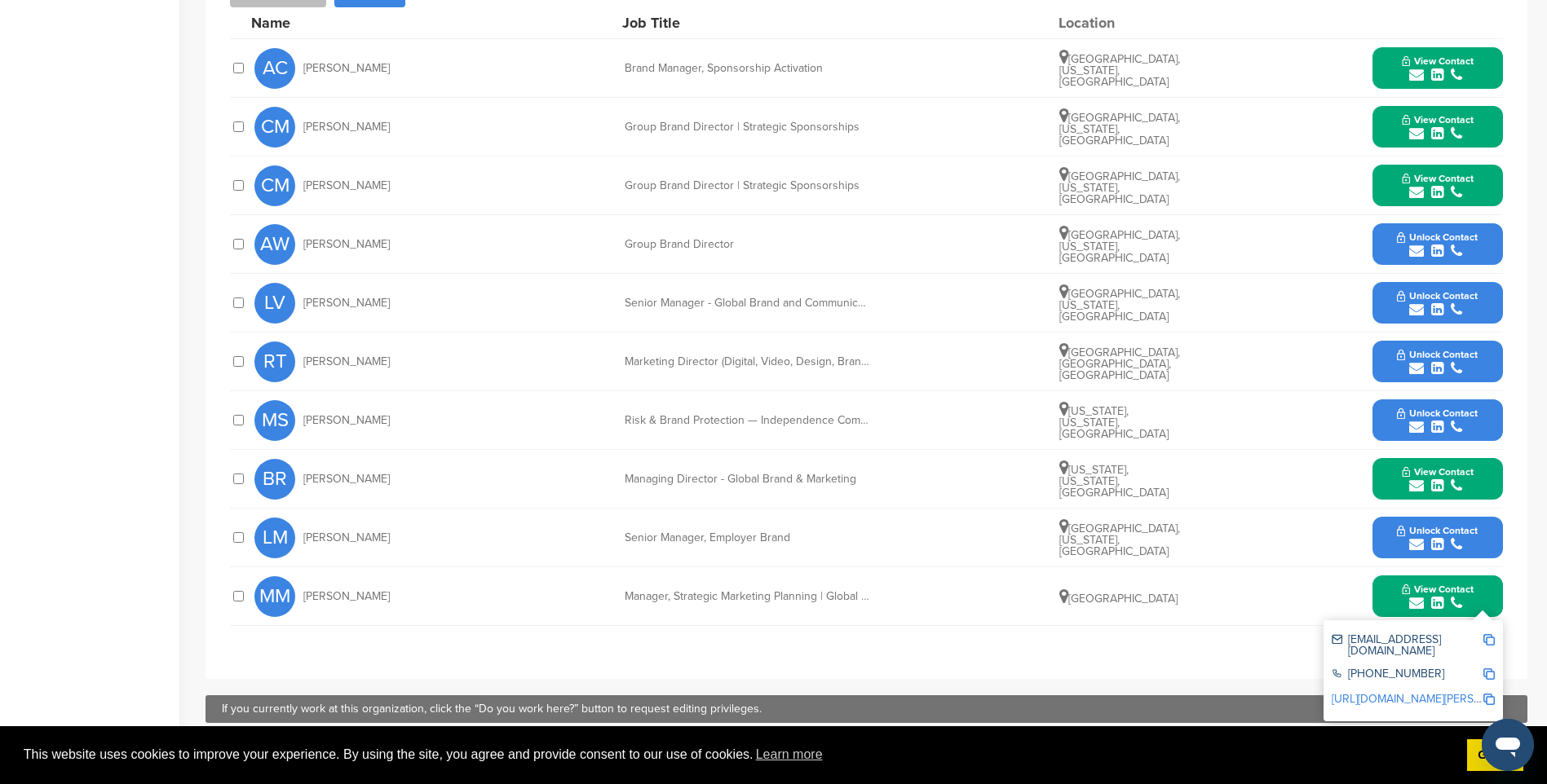
click at [1495, 637] on div "mimilko@deloitte.com +1 615-882-7270 http://www.linkedin.com/in/michelle-milko-…" at bounding box center [1414, 671] width 179 height 101
click at [1489, 641] on img at bounding box center [1488, 640] width 11 height 11
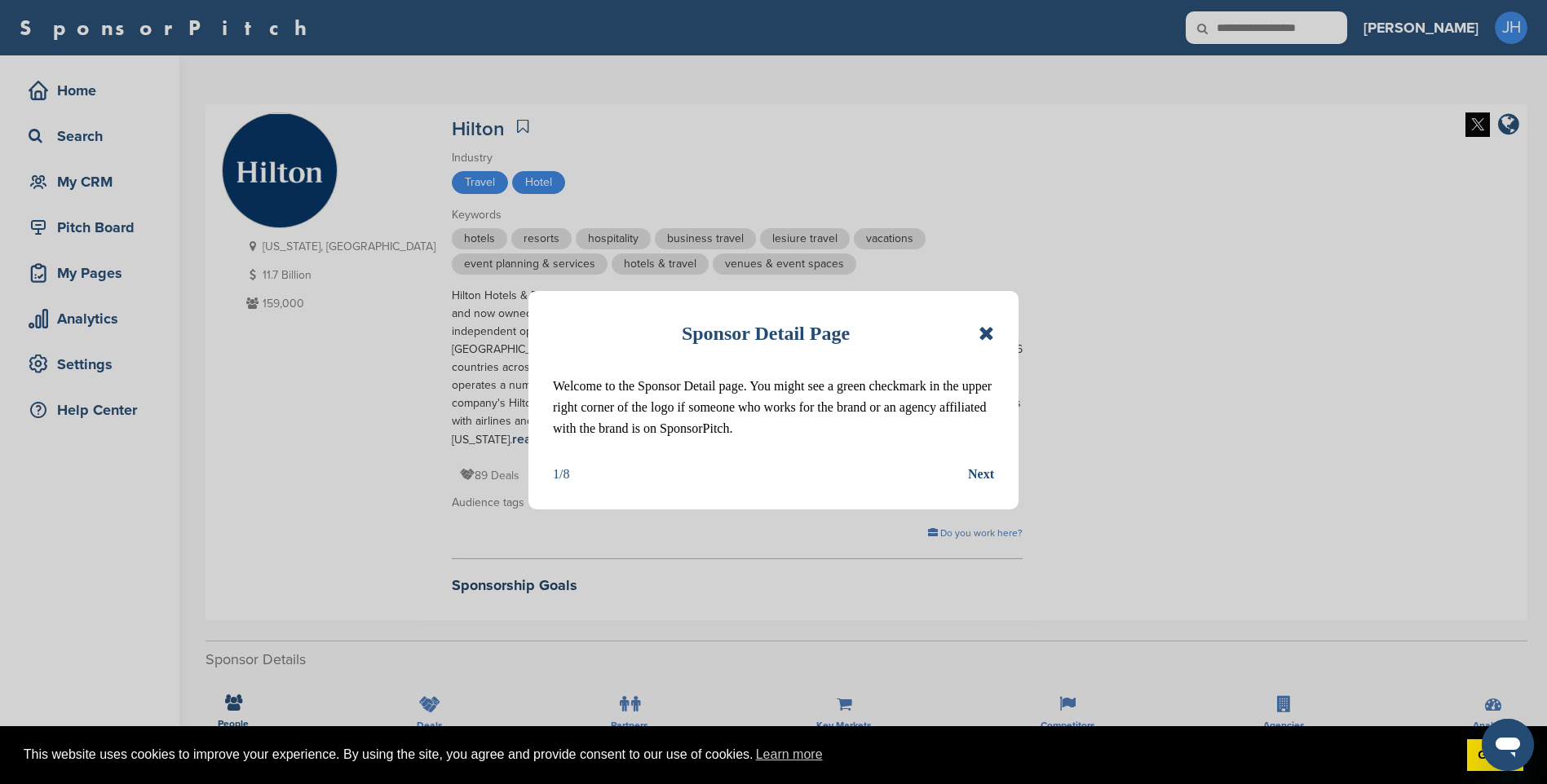
drag, startPoint x: 986, startPoint y: 334, endPoint x: 996, endPoint y: 387, distance: 53.9
click at [987, 334] on icon at bounding box center [986, 333] width 16 height 19
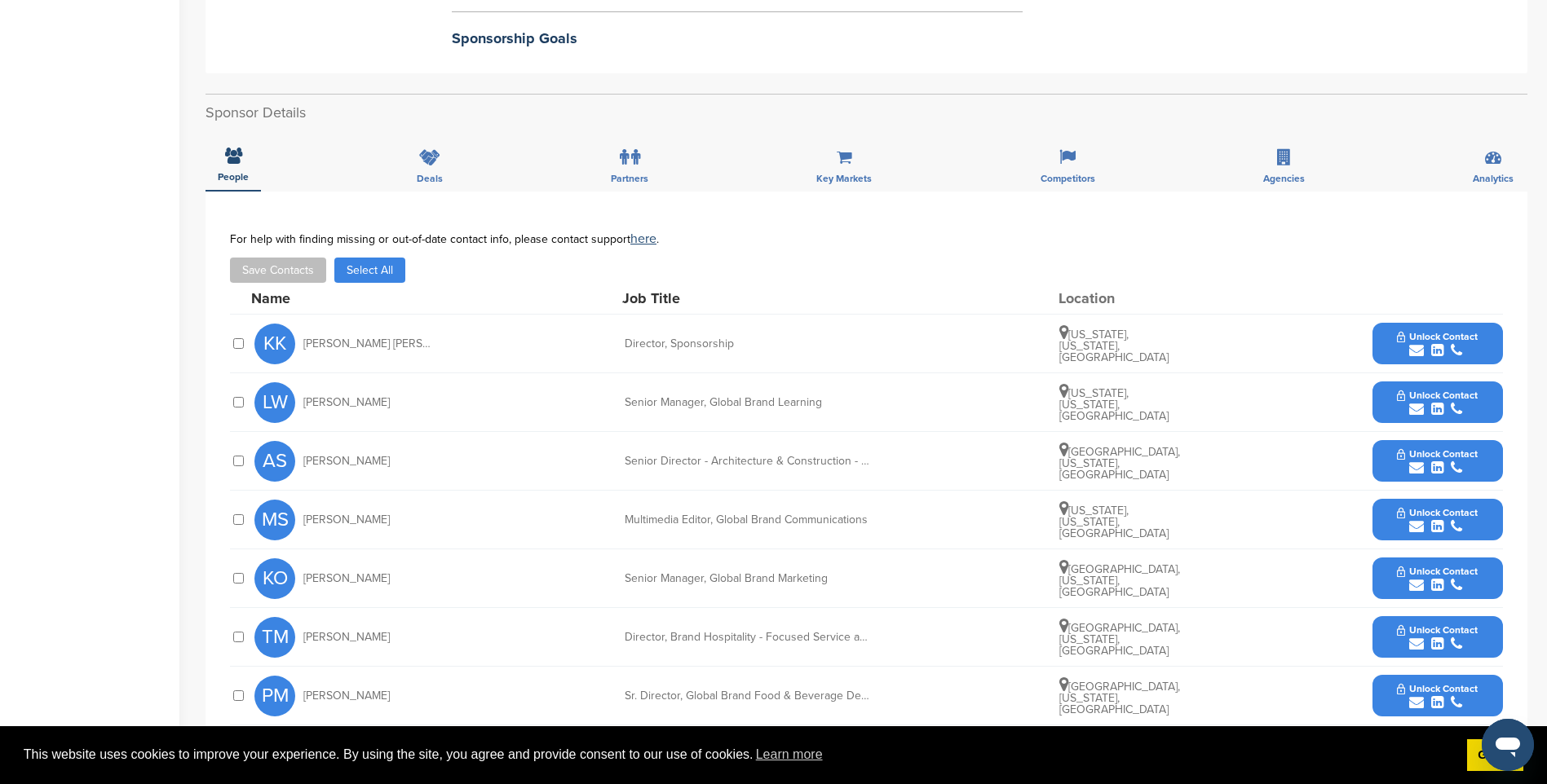
scroll to position [570, 0]
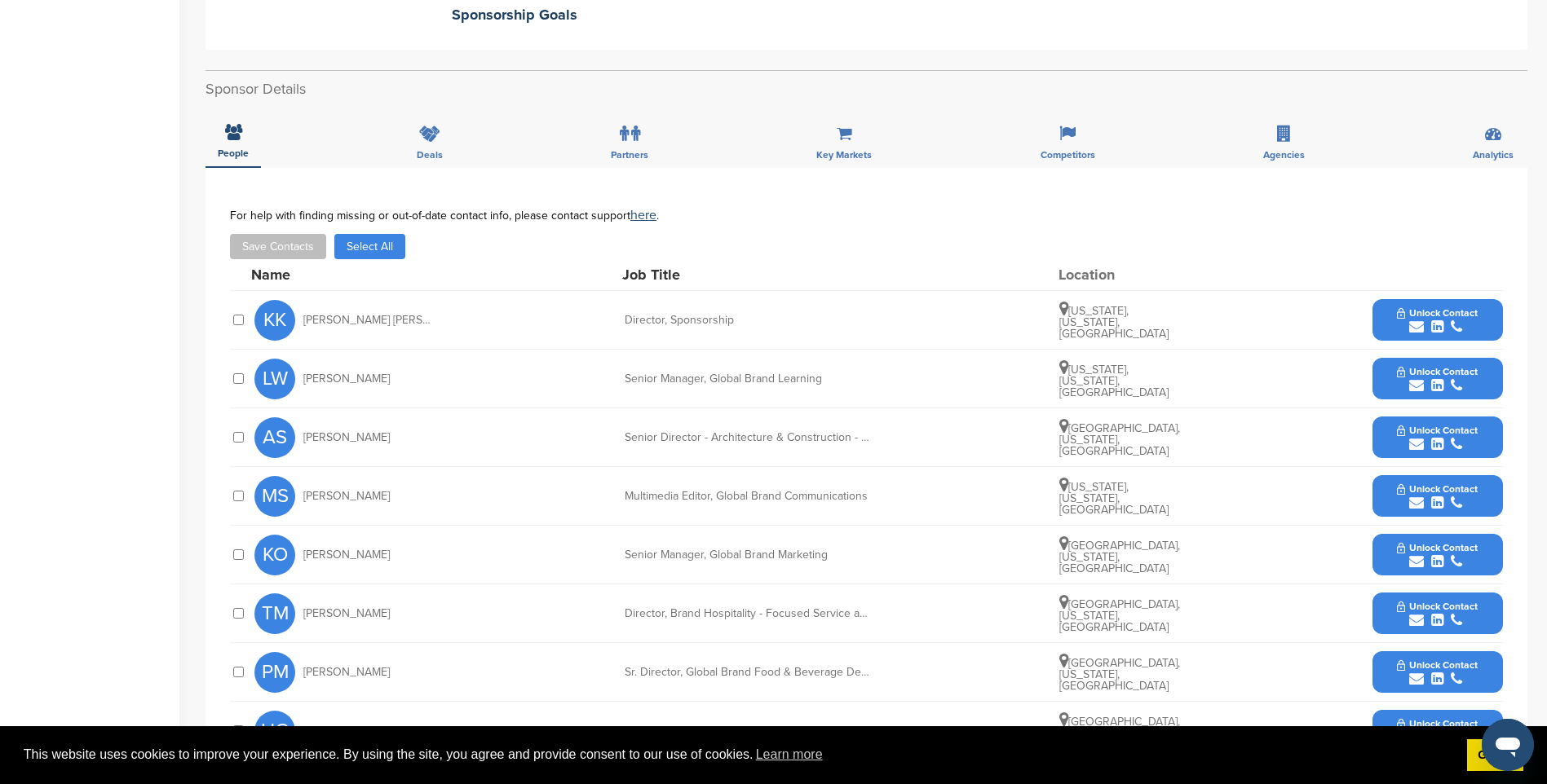
click at [1456, 307] on span "Unlock Contact" at bounding box center [1437, 313] width 80 height 11
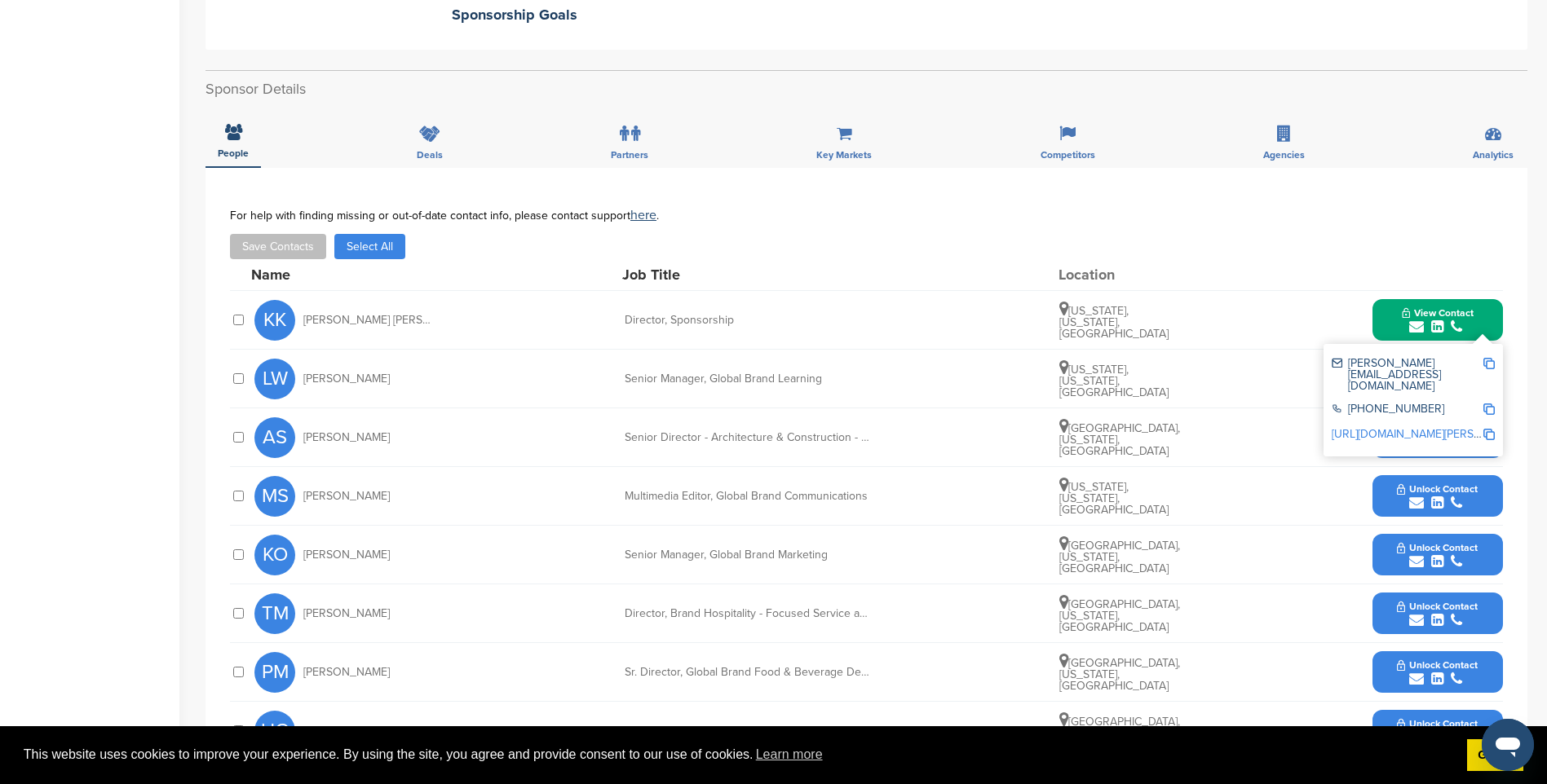
click at [1485, 358] on img at bounding box center [1488, 364] width 11 height 11
click at [1475, 302] on button "View Contact" at bounding box center [1437, 321] width 111 height 49
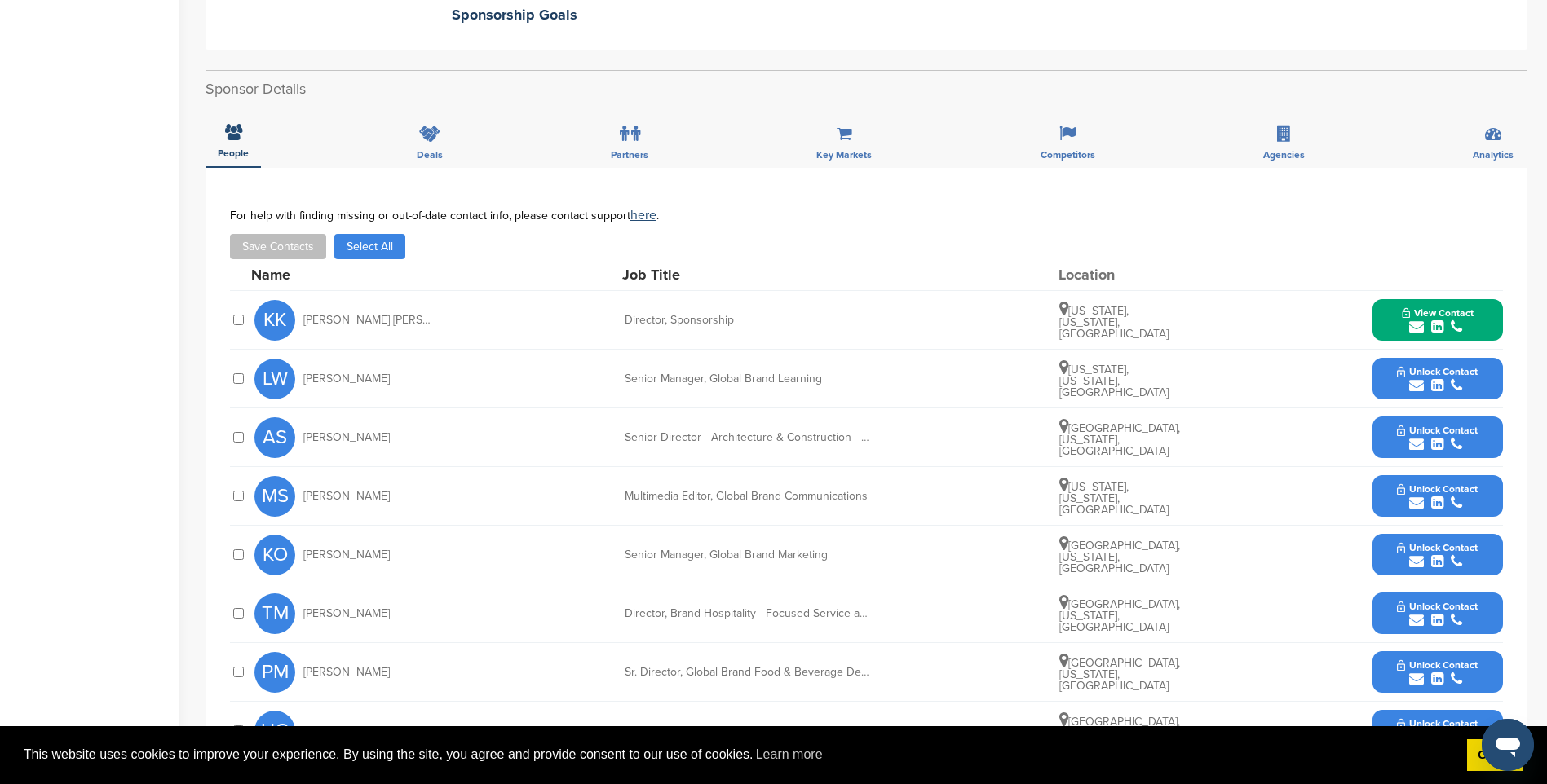
click at [1463, 366] on span "Unlock Contact" at bounding box center [1437, 371] width 80 height 11
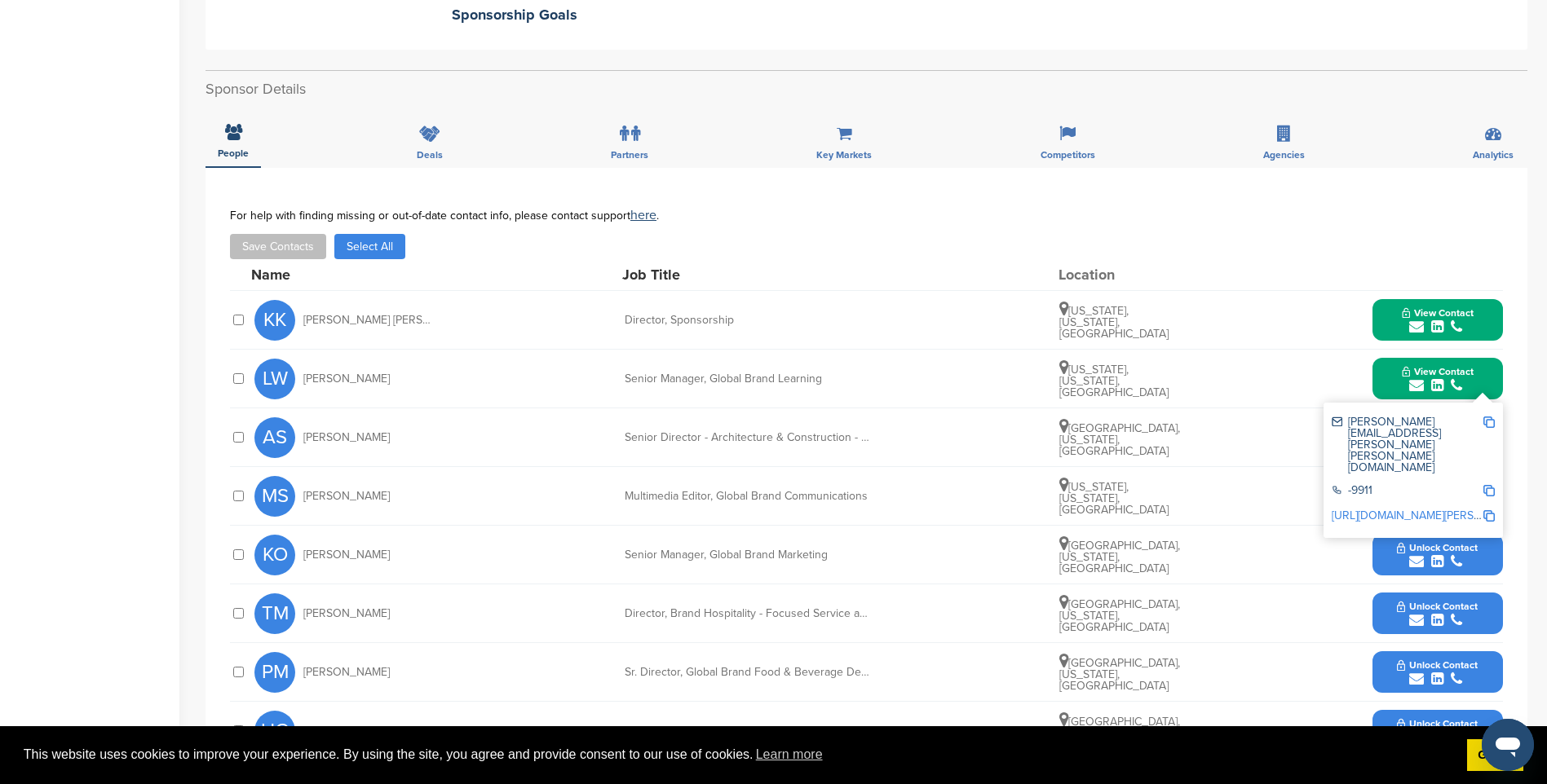
click at [1489, 417] on img at bounding box center [1488, 422] width 11 height 11
click at [1452, 378] on icon "submit" at bounding box center [1456, 386] width 11 height 15
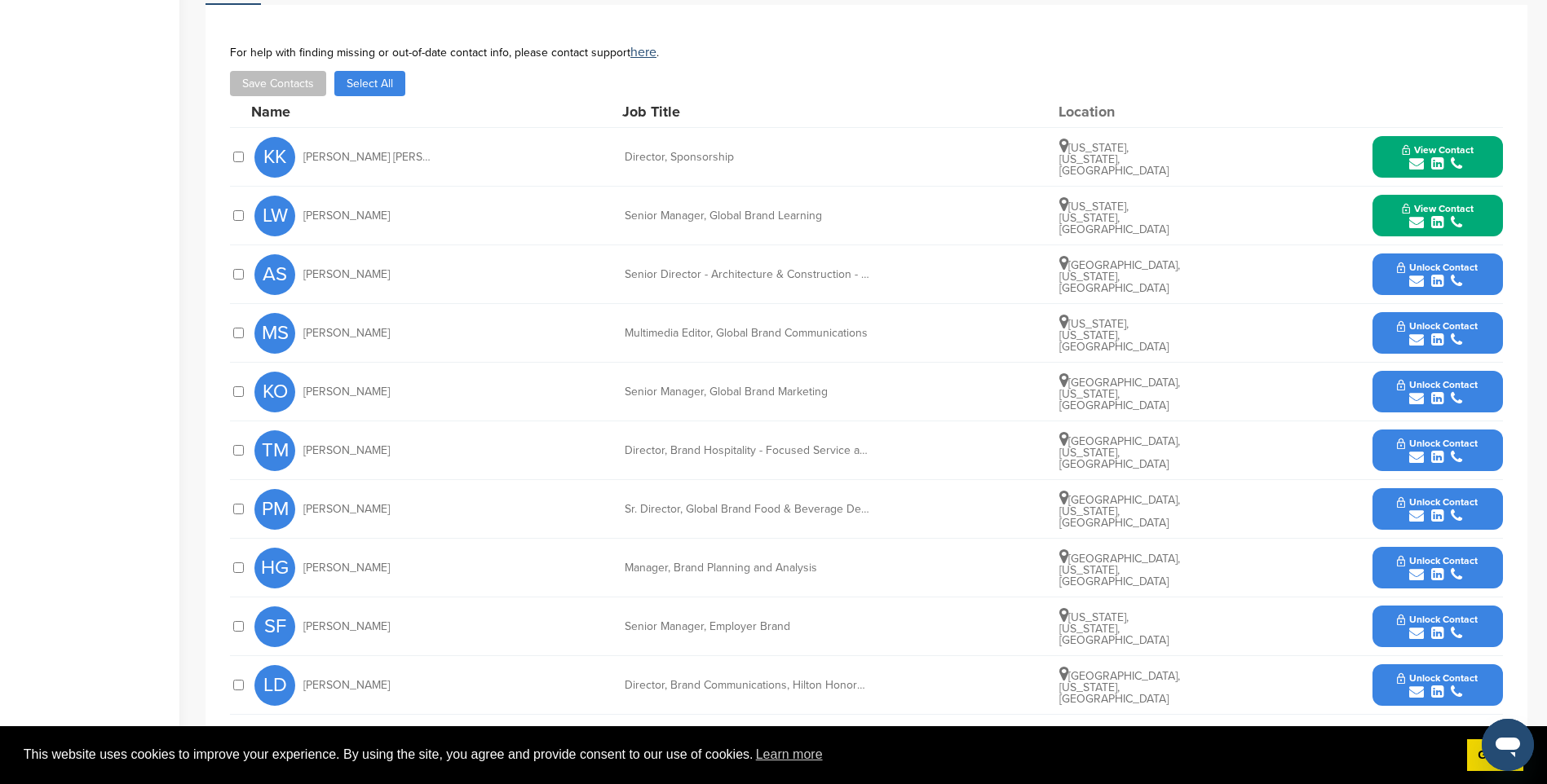
scroll to position [815, 0]
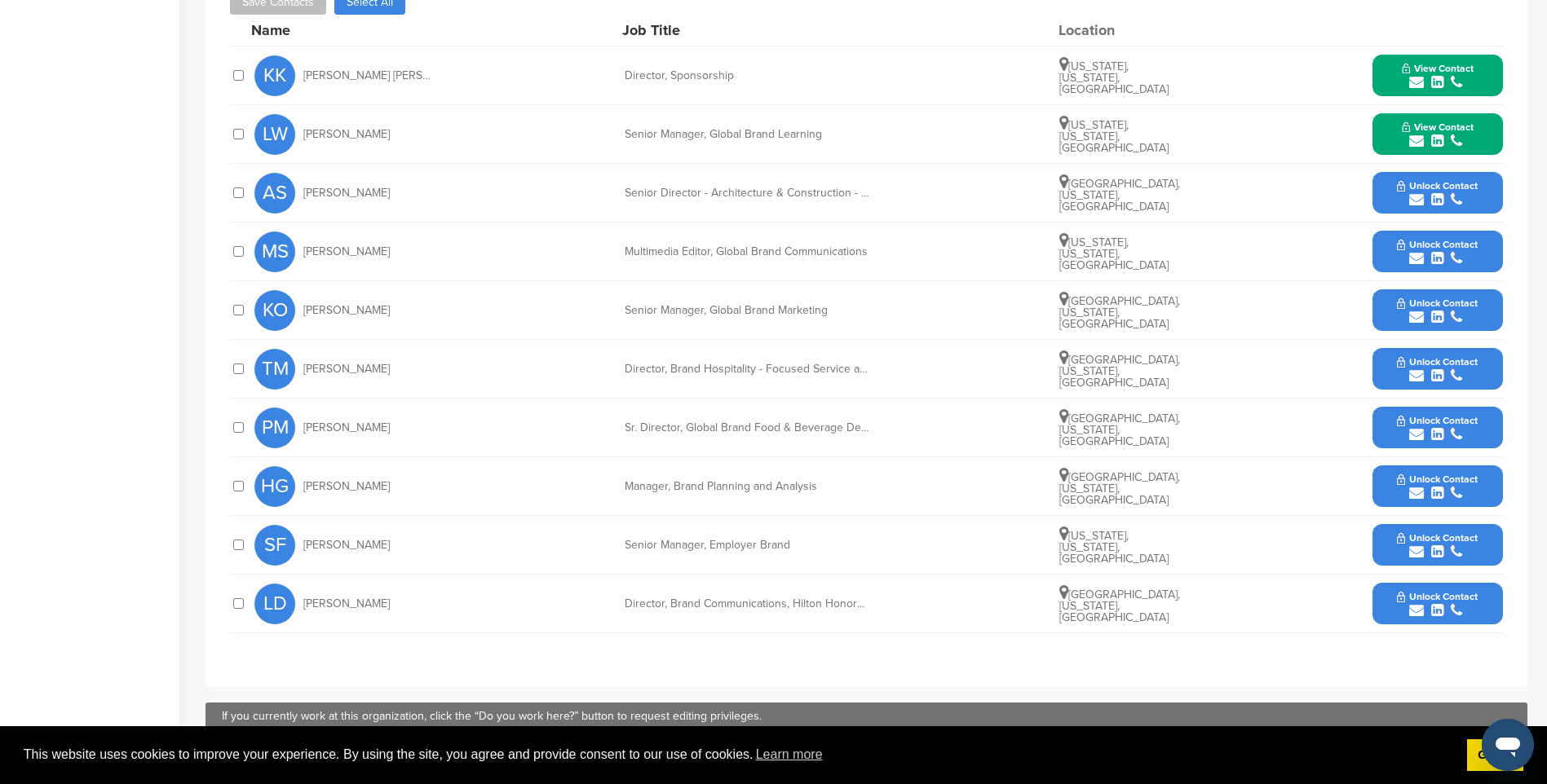
click at [1414, 579] on button "Unlock Contact" at bounding box center [1436, 604] width 120 height 49
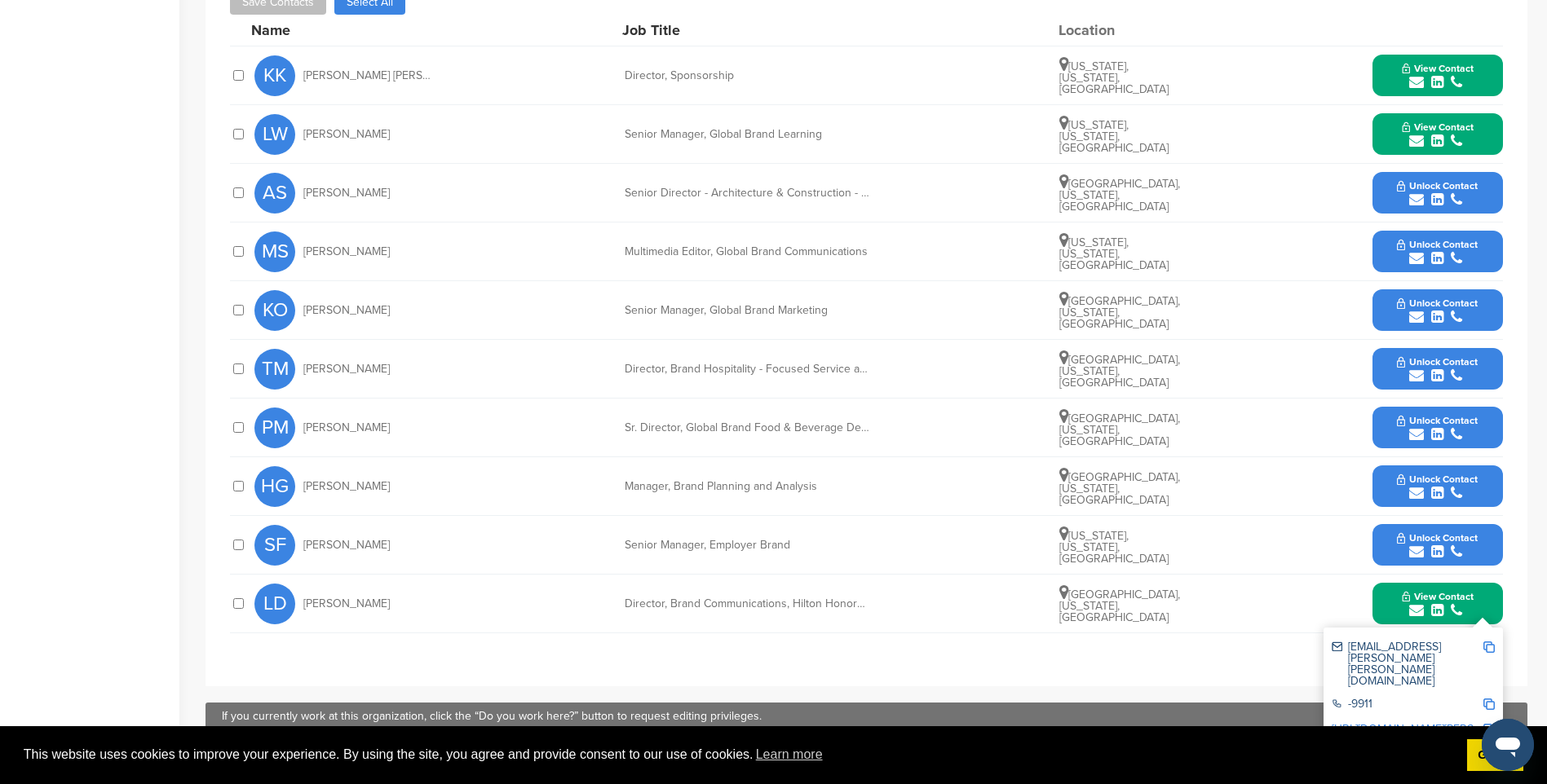
click at [1490, 641] on img at bounding box center [1488, 647] width 11 height 11
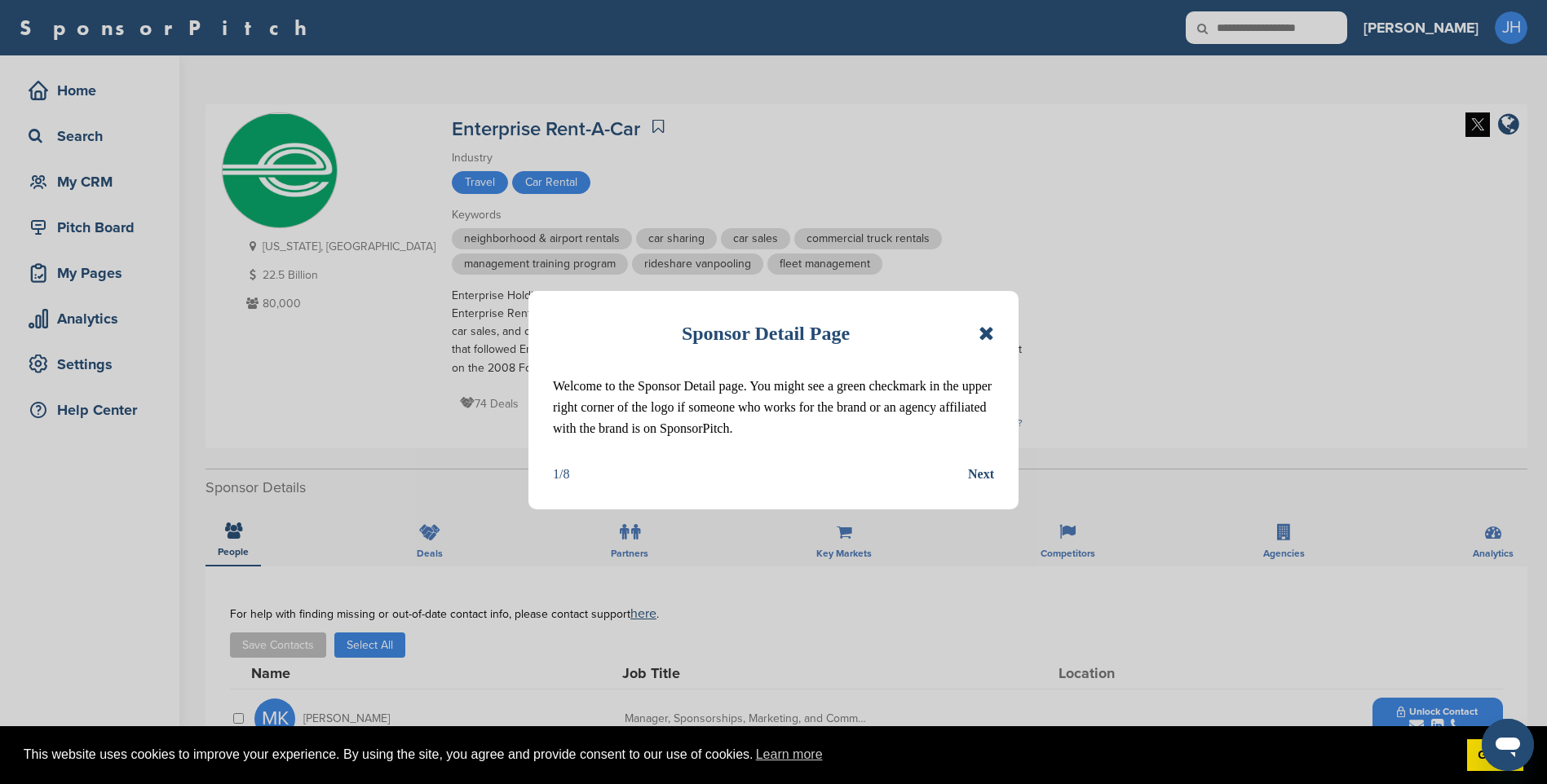
drag, startPoint x: 984, startPoint y: 332, endPoint x: 998, endPoint y: 368, distance: 38.6
click at [984, 332] on icon at bounding box center [986, 333] width 16 height 19
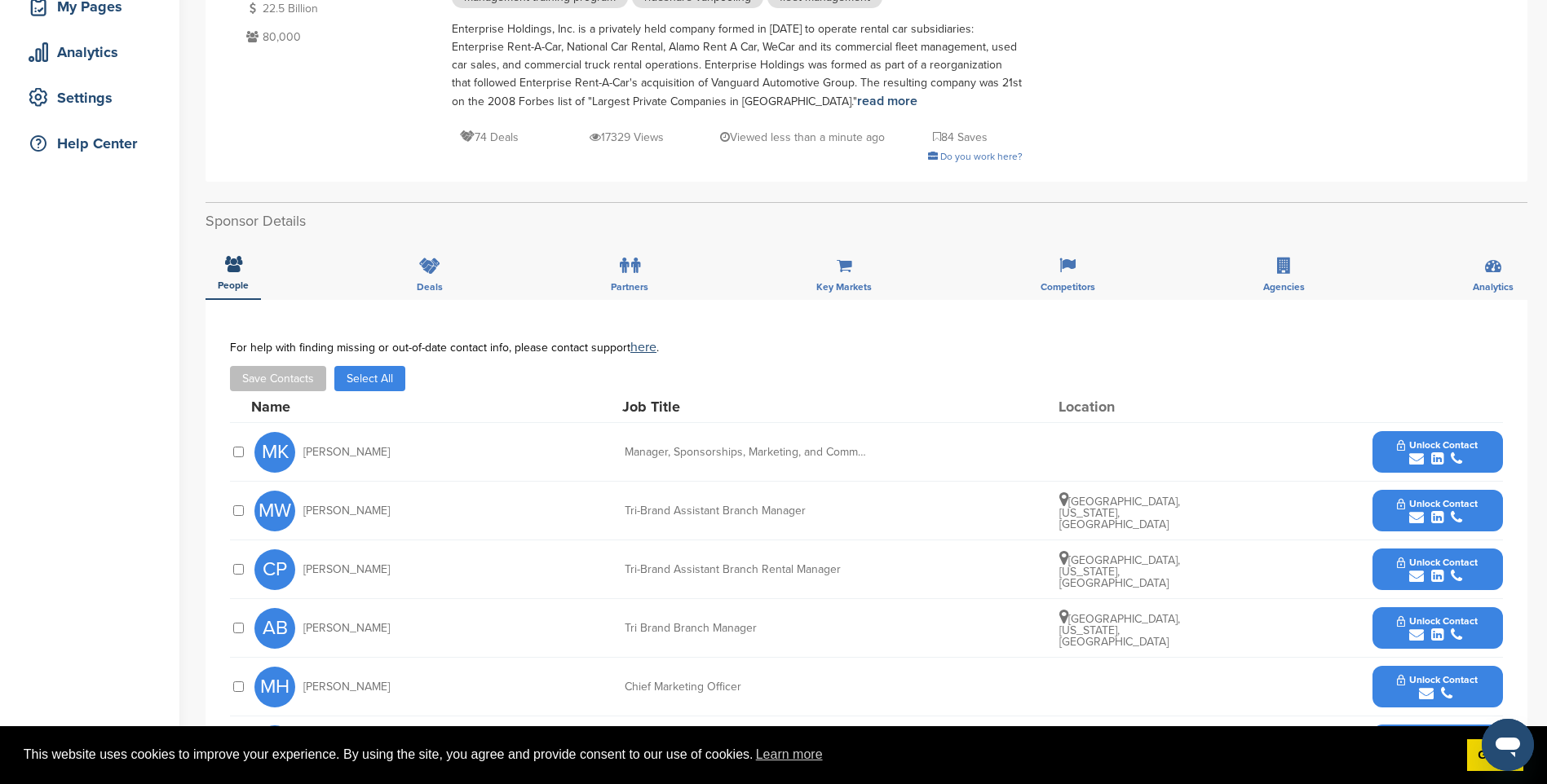
scroll to position [326, 0]
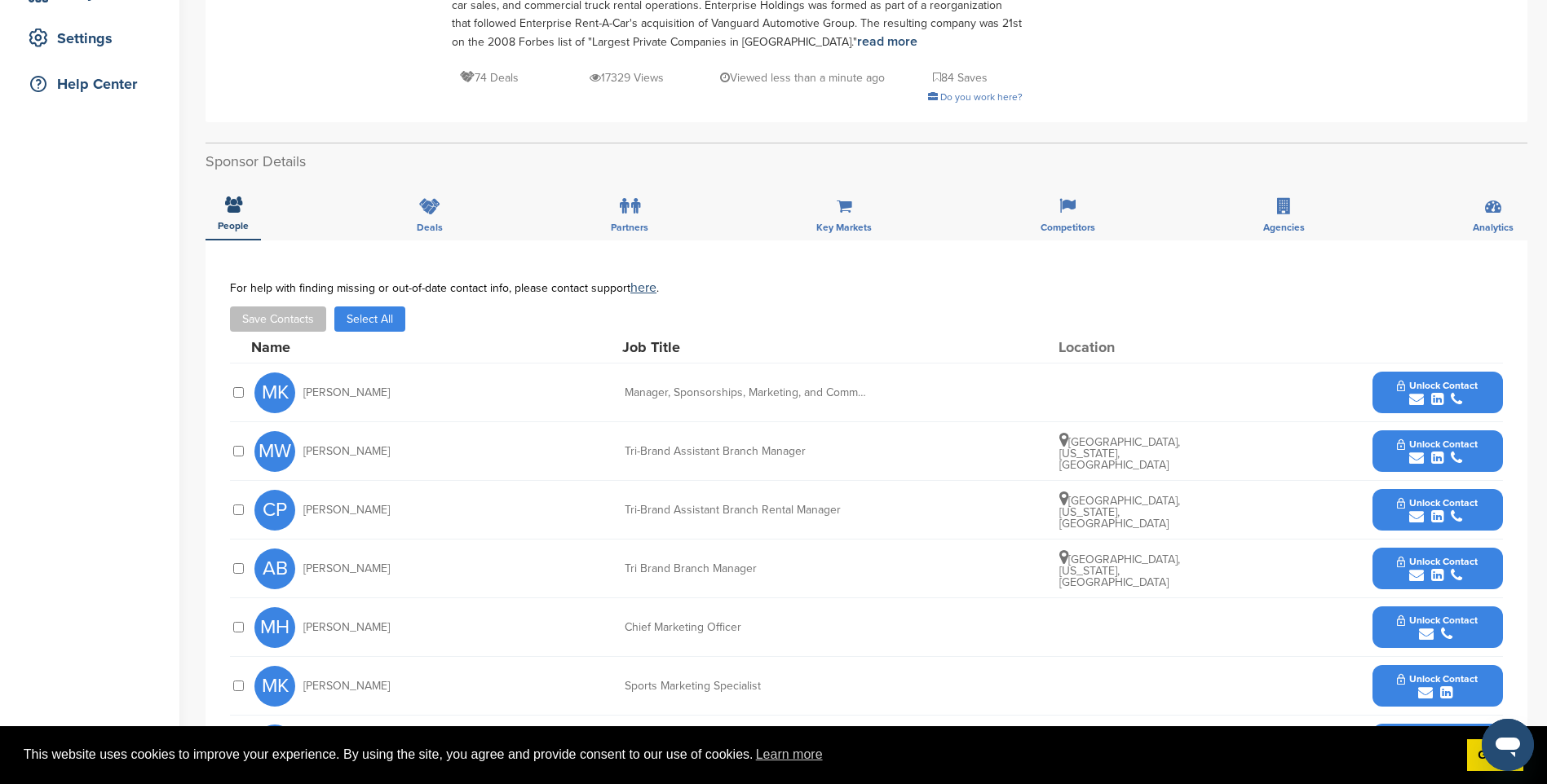
click at [1445, 386] on span "Unlock Contact" at bounding box center [1437, 386] width 80 height 11
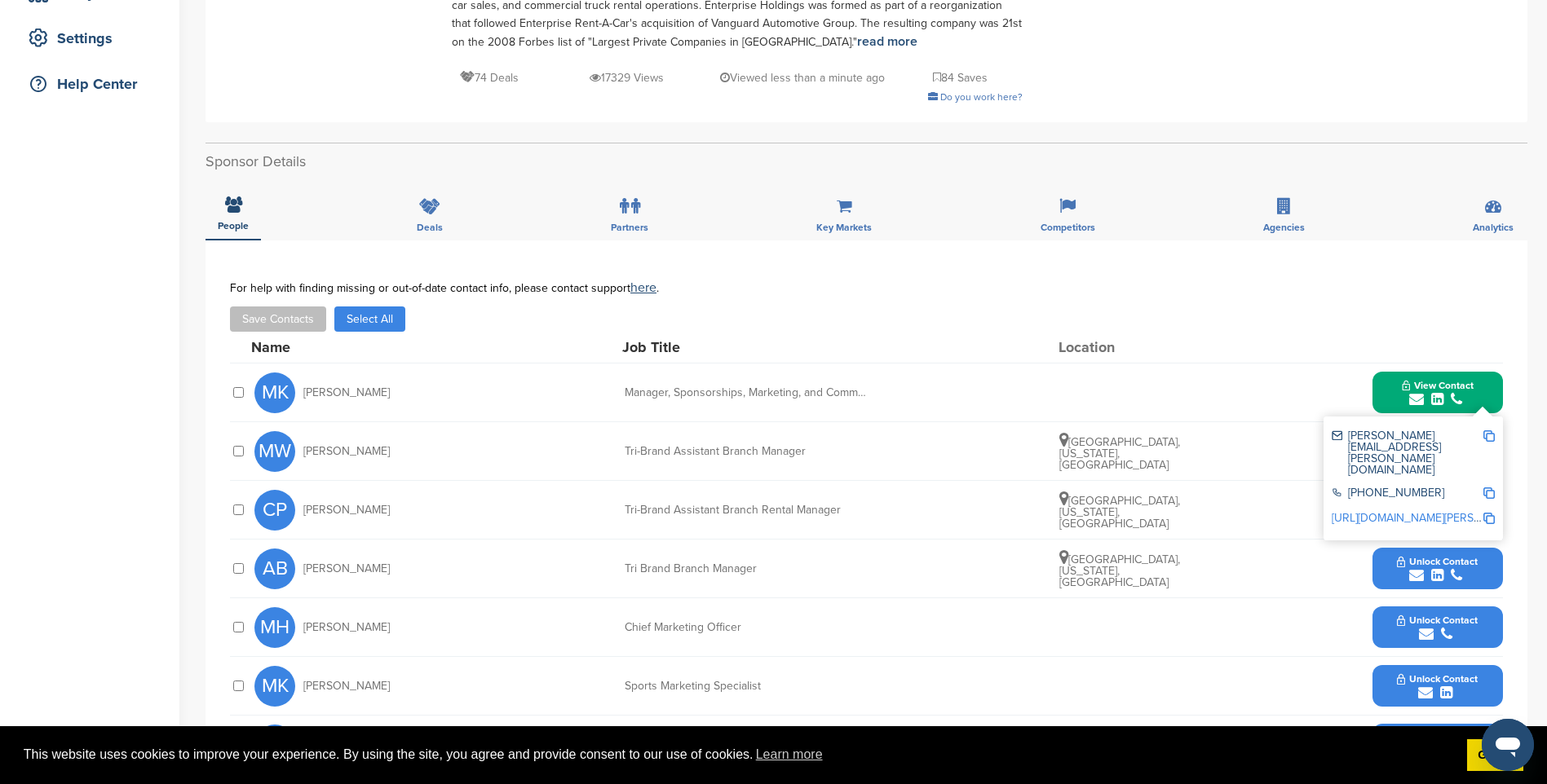
drag, startPoint x: 1490, startPoint y: 437, endPoint x: 1452, endPoint y: 429, distance: 38.8
click at [1491, 437] on img at bounding box center [1488, 436] width 11 height 11
click at [1467, 391] on button "View Contact" at bounding box center [1437, 393] width 111 height 49
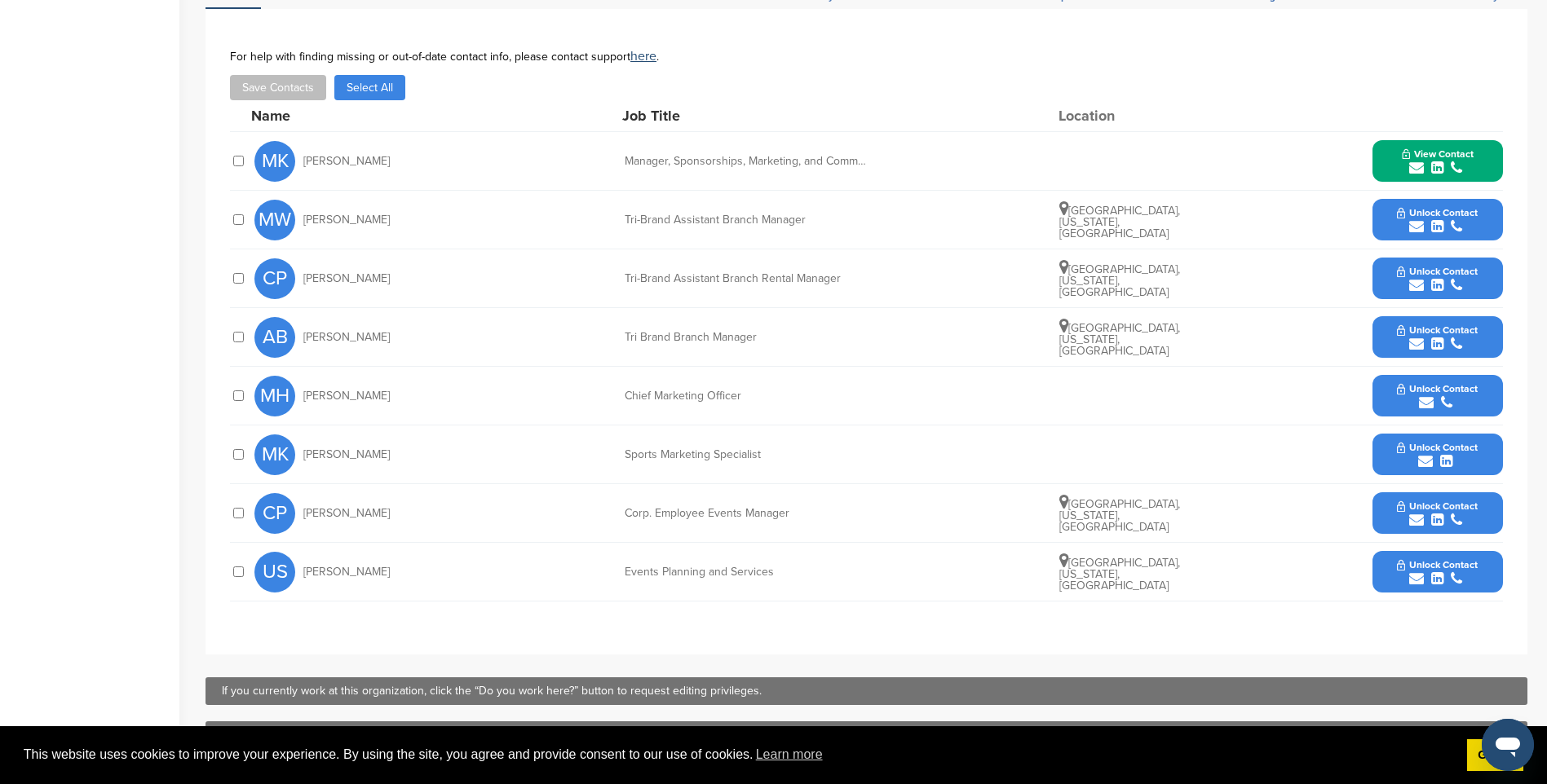
scroll to position [570, 0]
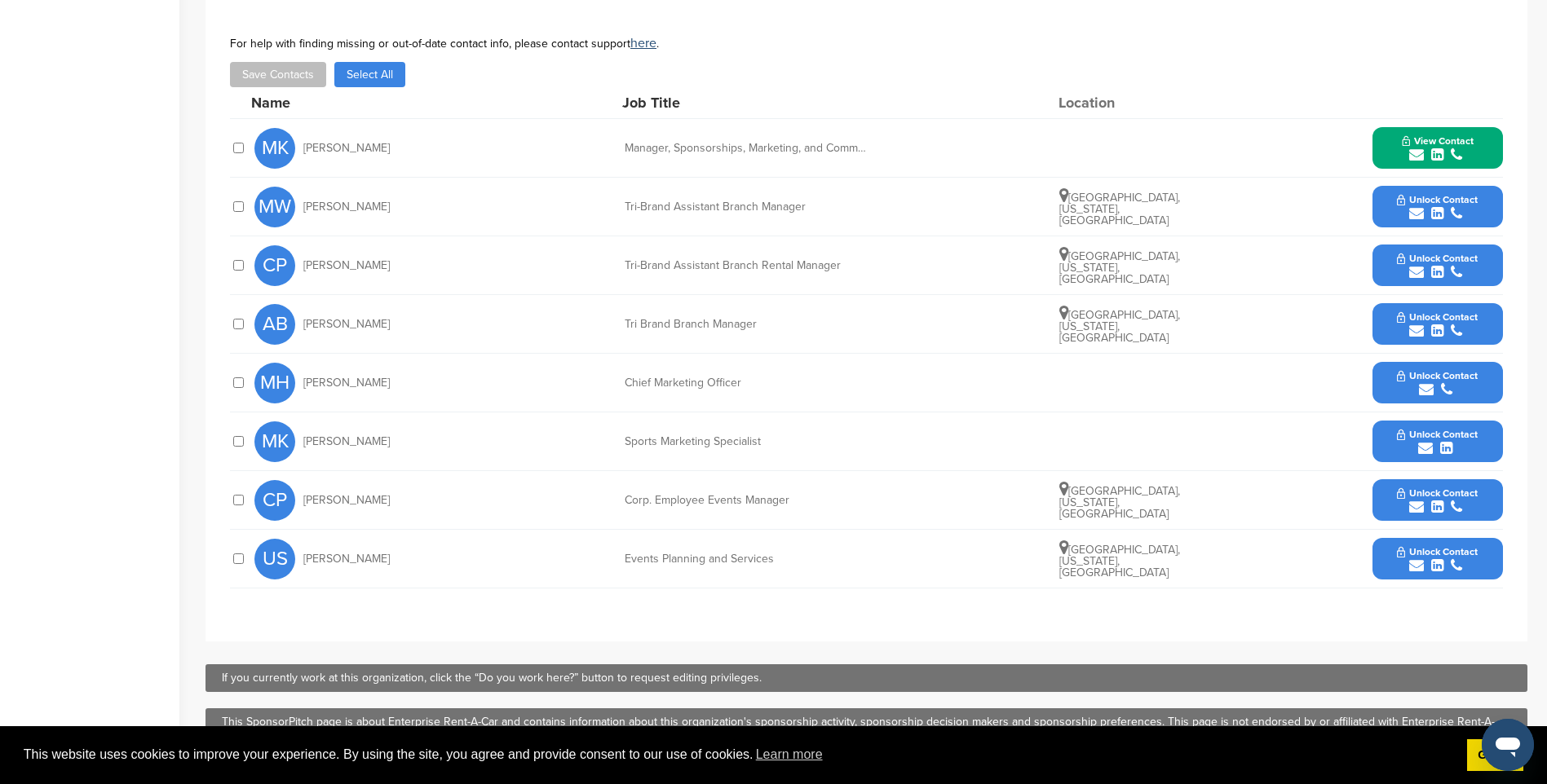
click at [1469, 562] on div "submit" at bounding box center [1437, 566] width 80 height 16
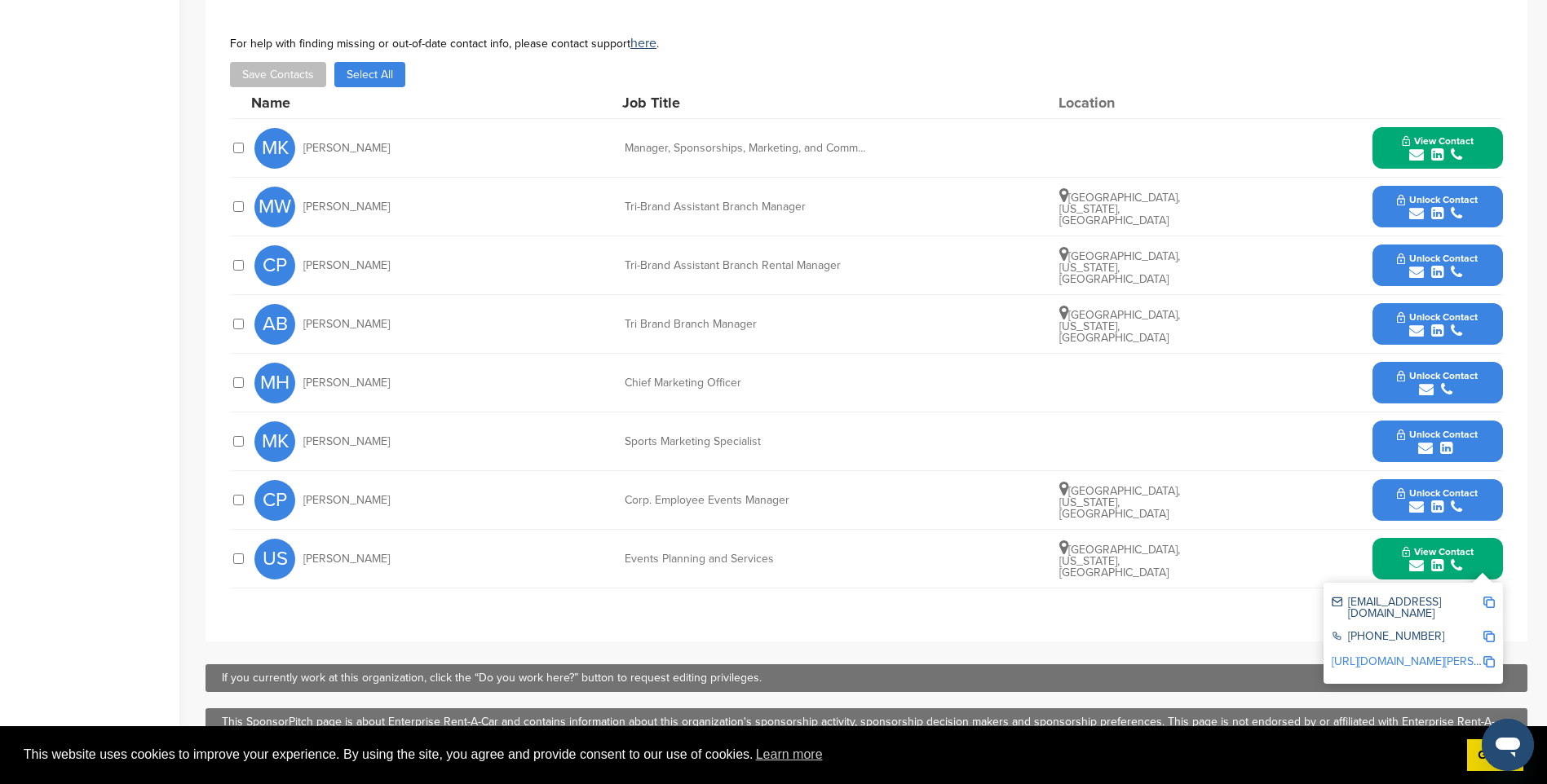
click at [1490, 602] on img at bounding box center [1488, 602] width 11 height 11
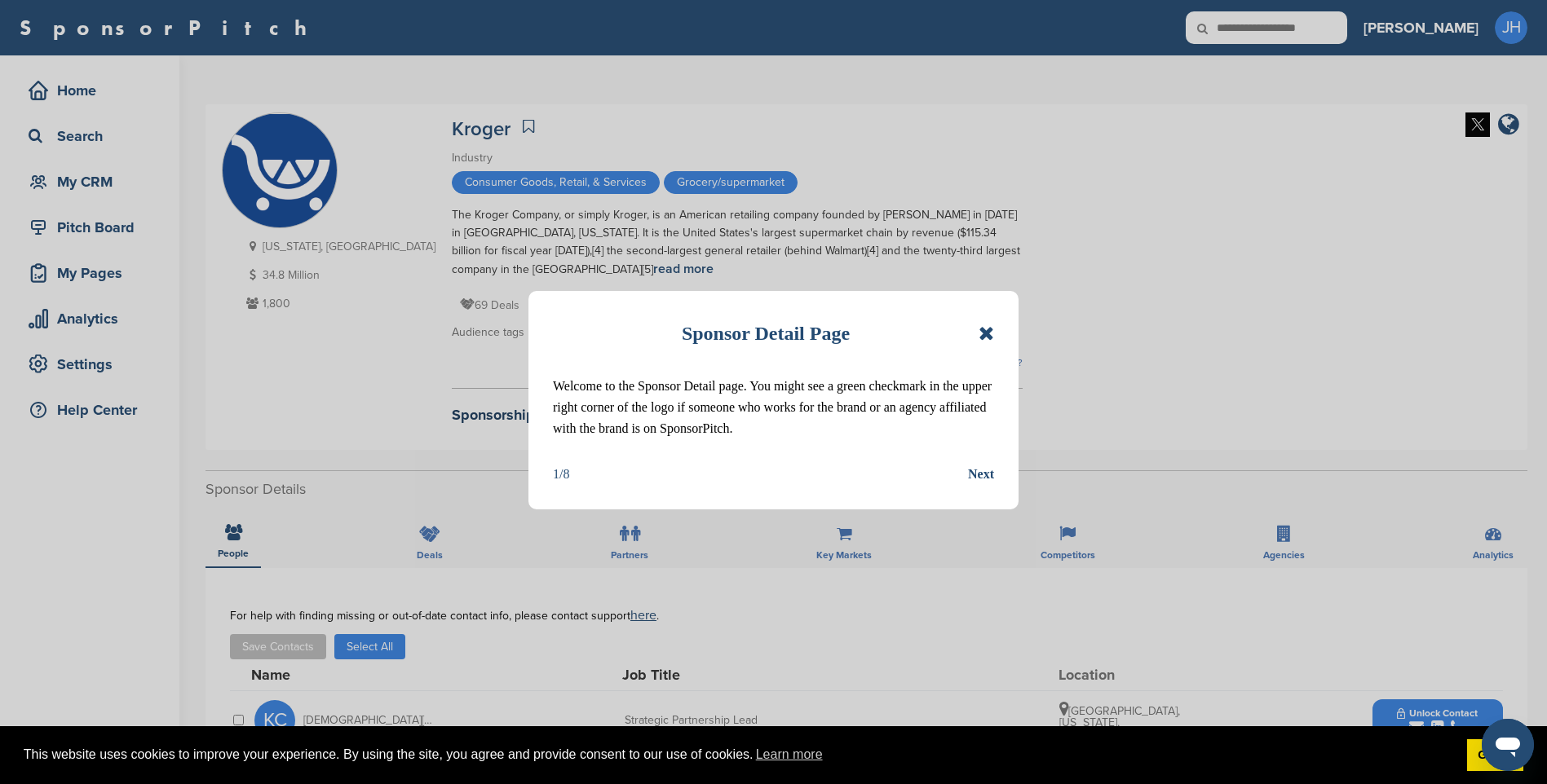
drag, startPoint x: 986, startPoint y: 334, endPoint x: 986, endPoint y: 358, distance: 24.0
click at [986, 334] on icon at bounding box center [986, 333] width 16 height 19
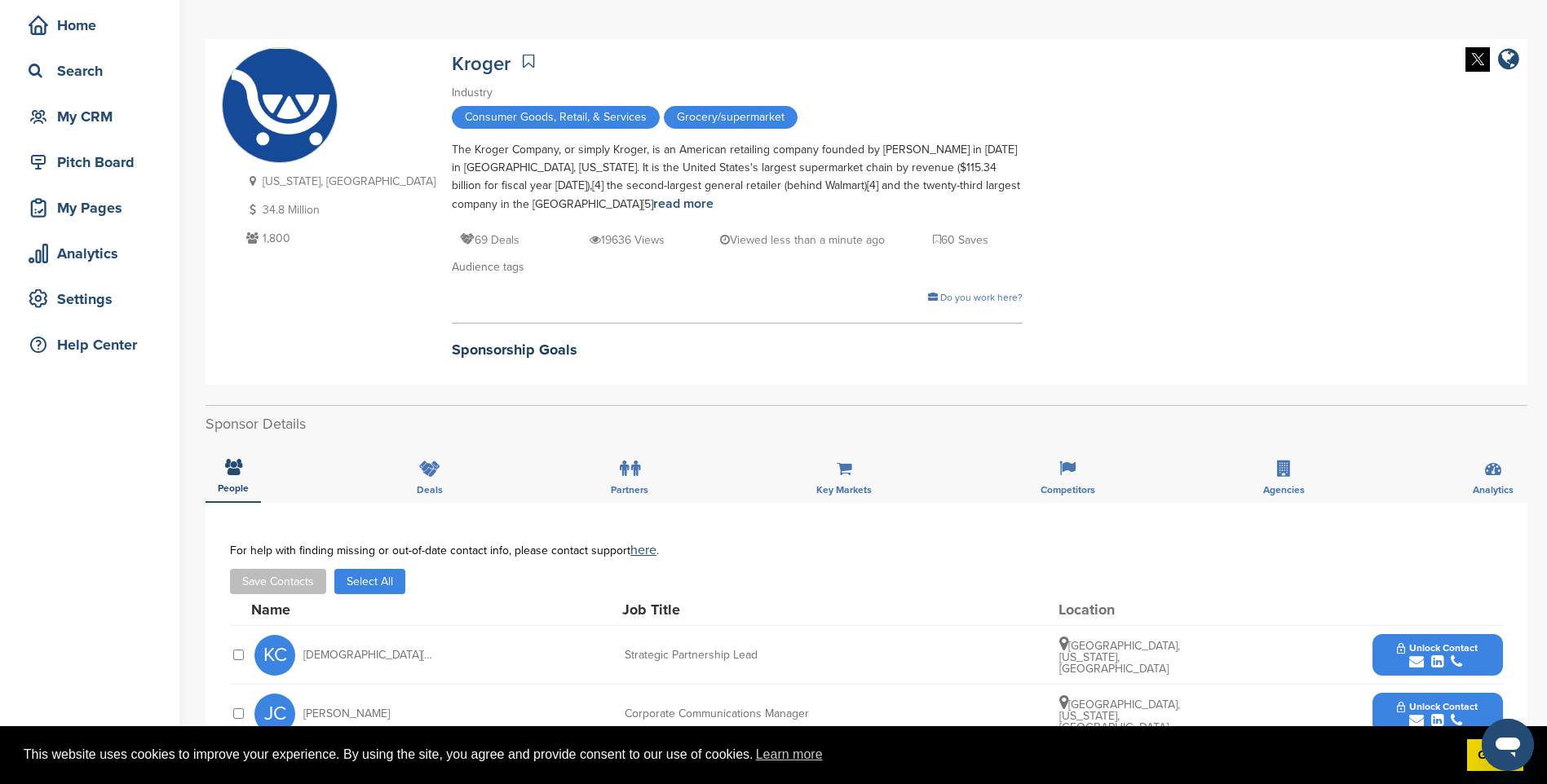
scroll to position [408, 0]
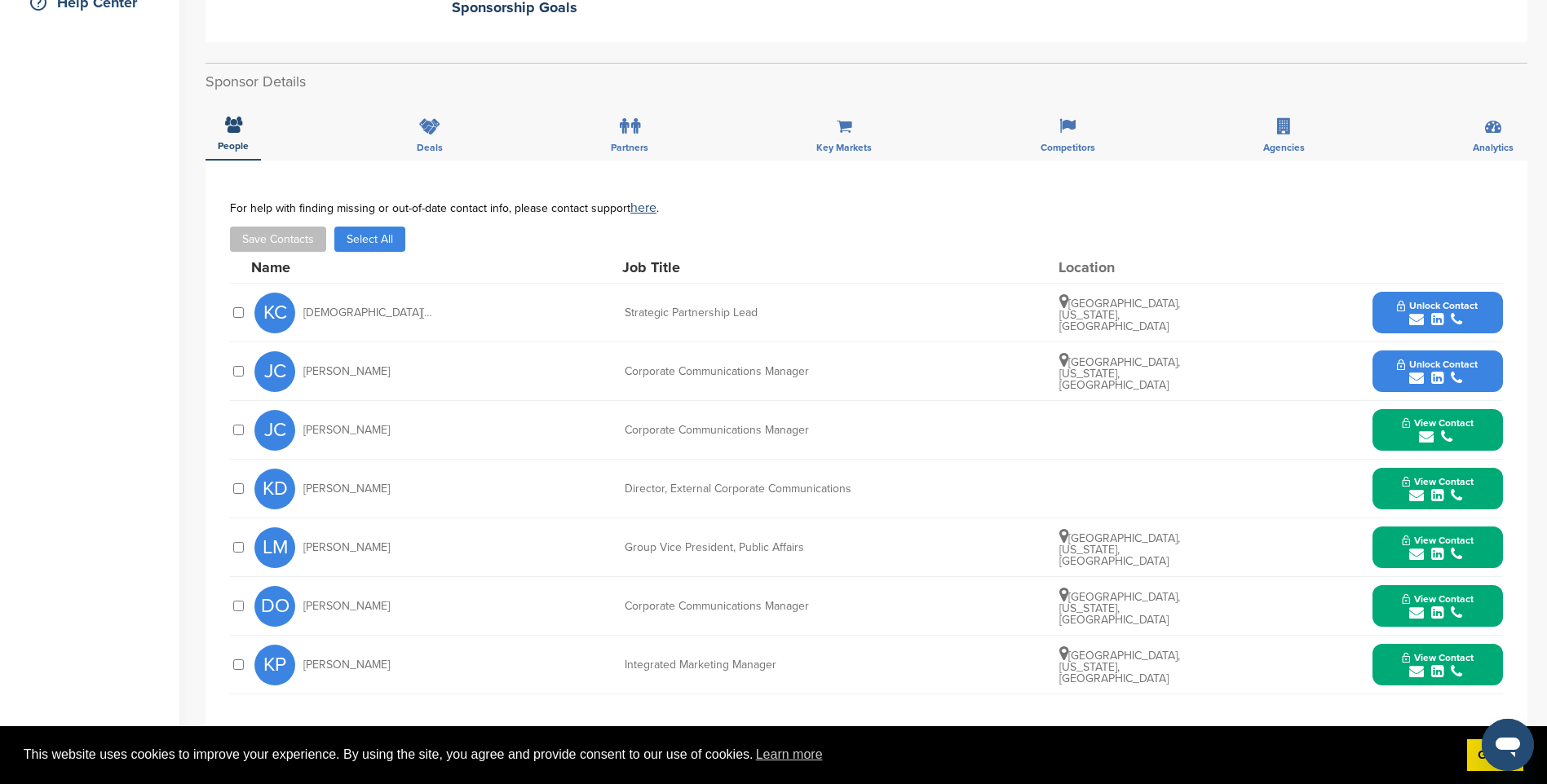
click at [1434, 317] on icon "submit" at bounding box center [1436, 320] width 12 height 15
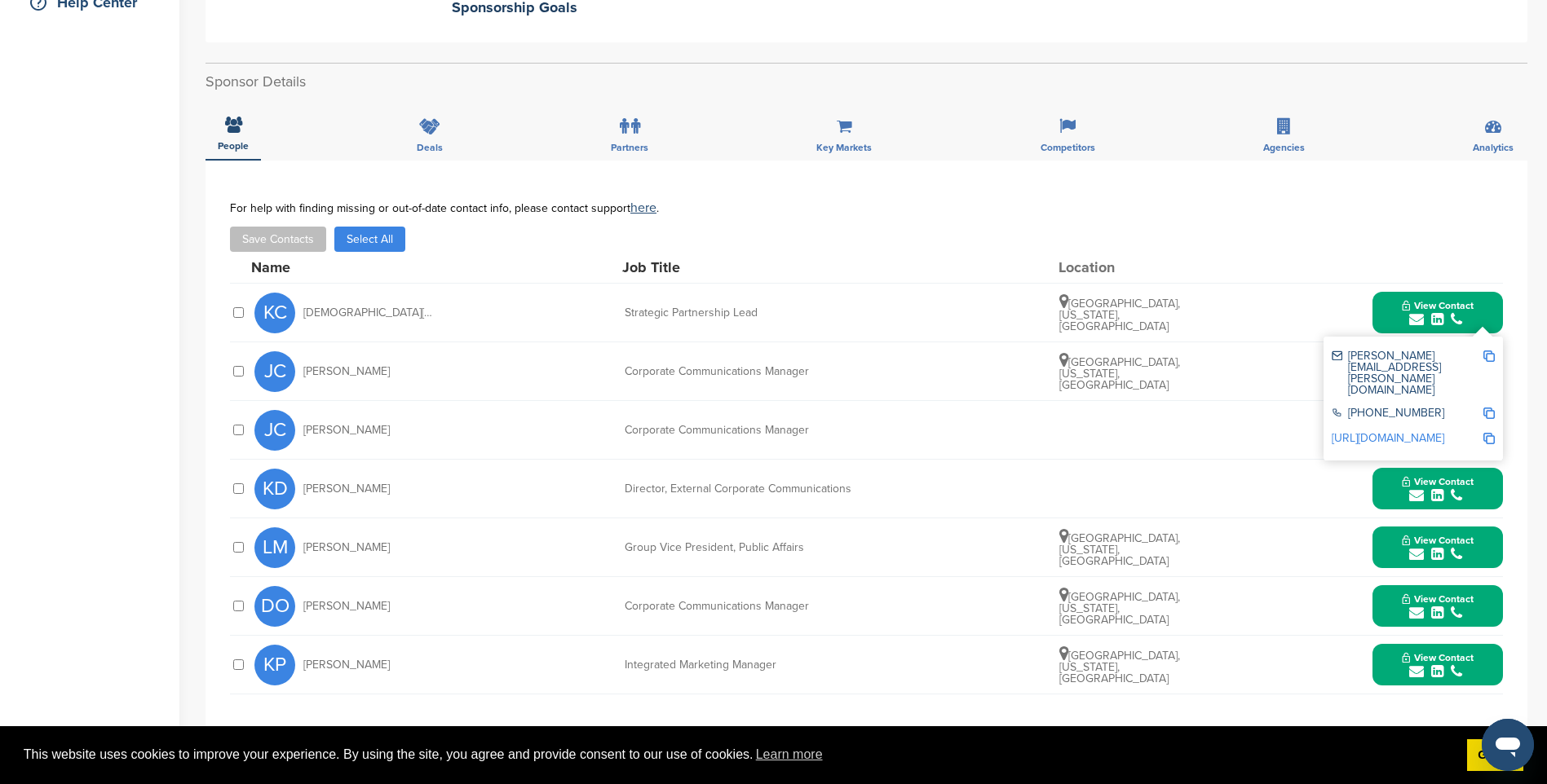
click at [1492, 360] on img at bounding box center [1488, 356] width 11 height 11
click at [1464, 323] on div "submit" at bounding box center [1437, 320] width 71 height 16
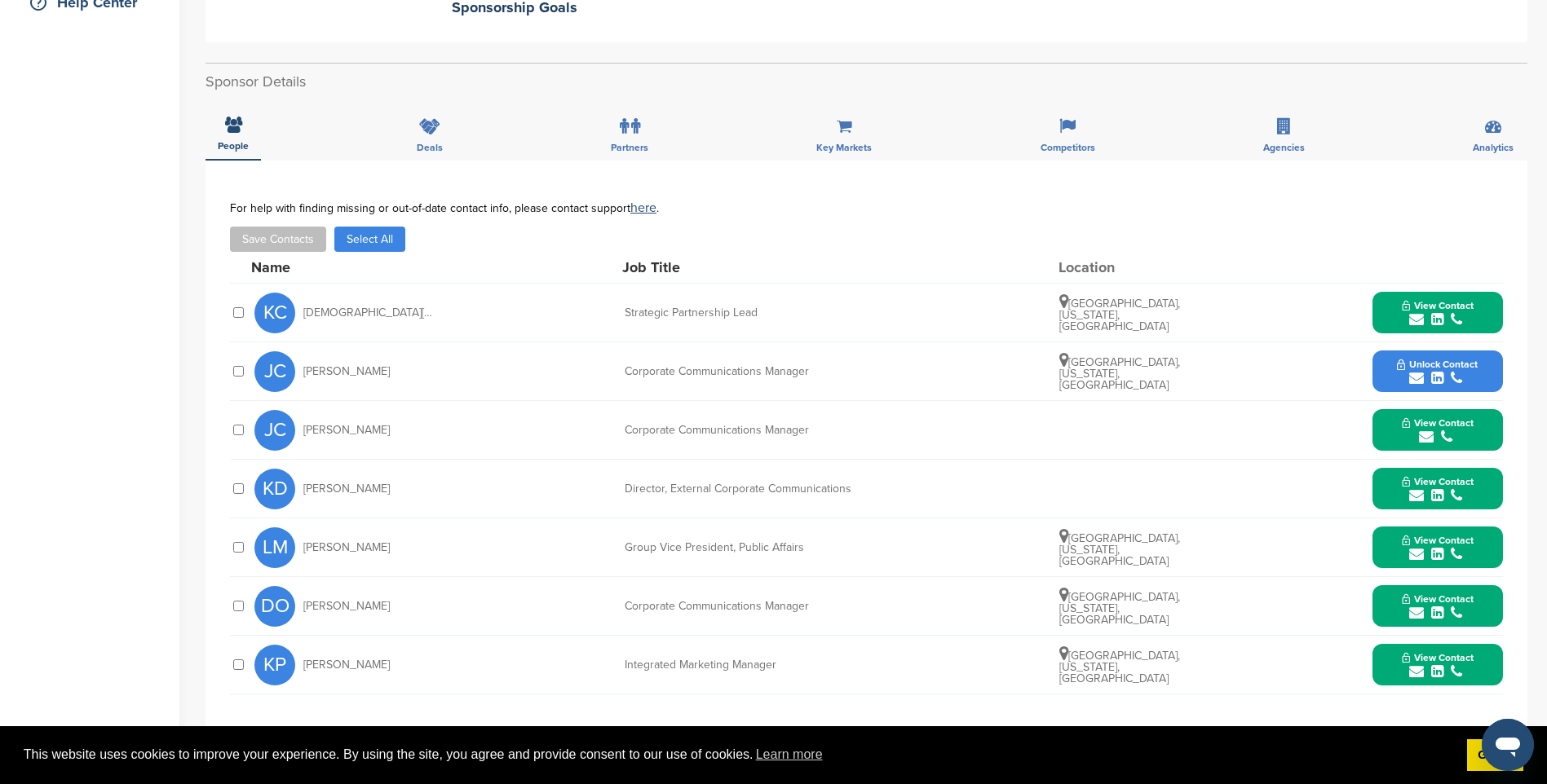
click at [1448, 374] on div "submit" at bounding box center [1437, 378] width 80 height 16
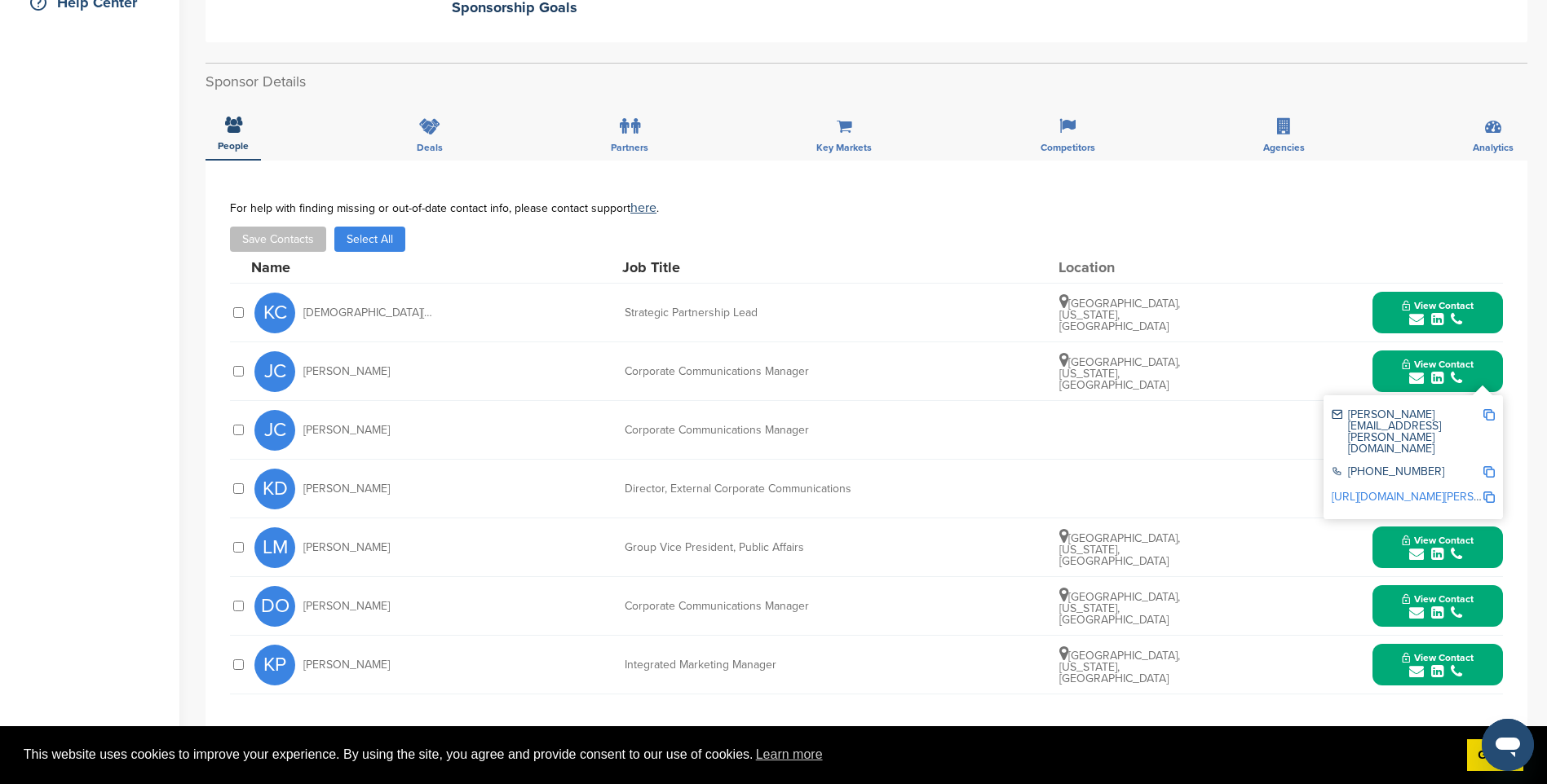
click at [1491, 412] on img at bounding box center [1488, 415] width 11 height 11
click at [1466, 376] on div "submit" at bounding box center [1437, 378] width 71 height 16
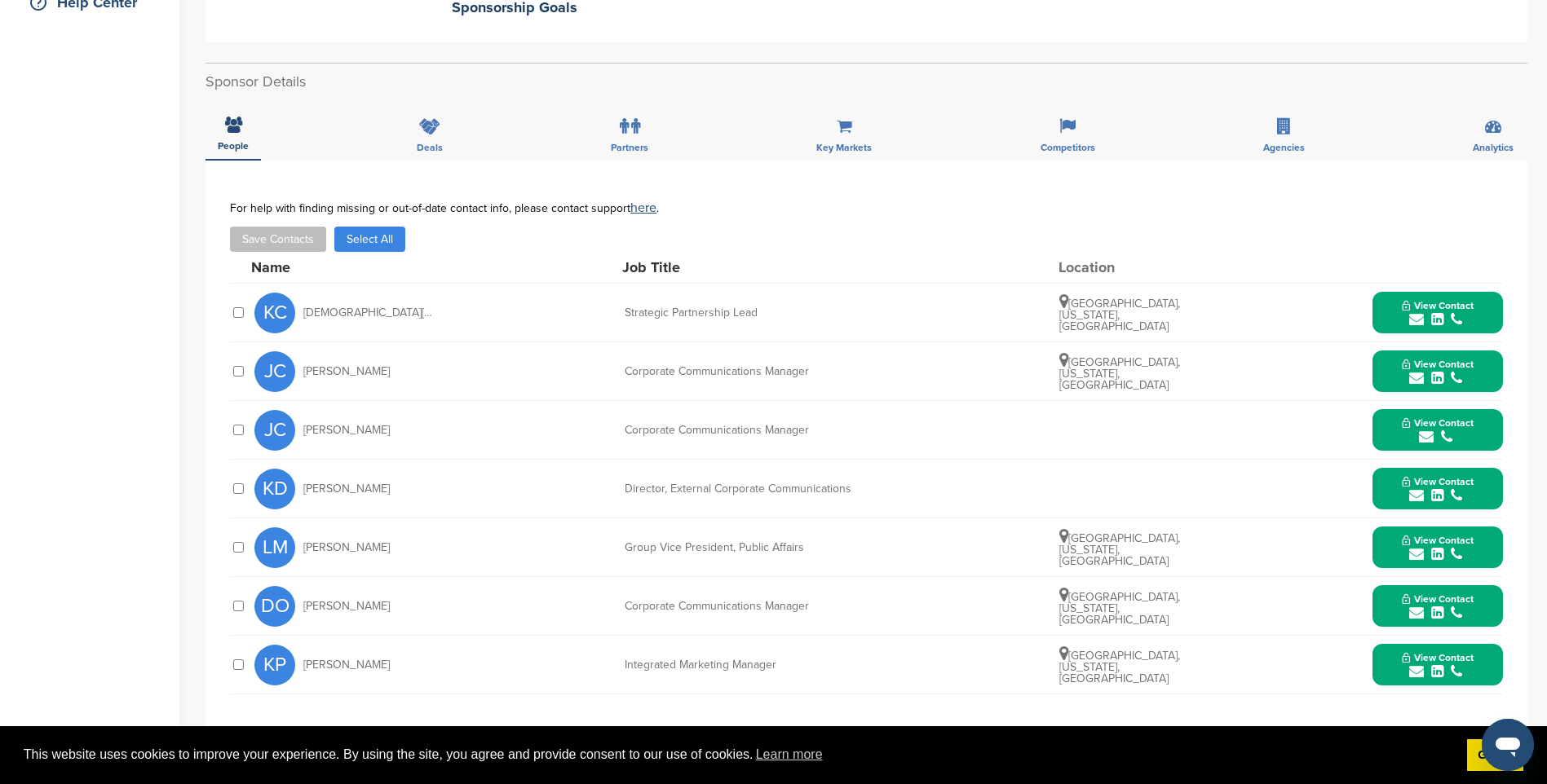
click at [1429, 669] on div "submit" at bounding box center [1437, 672] width 71 height 16
click at [1490, 706] on img at bounding box center [1488, 708] width 11 height 11
click at [1429, 543] on span "View Contact" at bounding box center [1437, 540] width 71 height 11
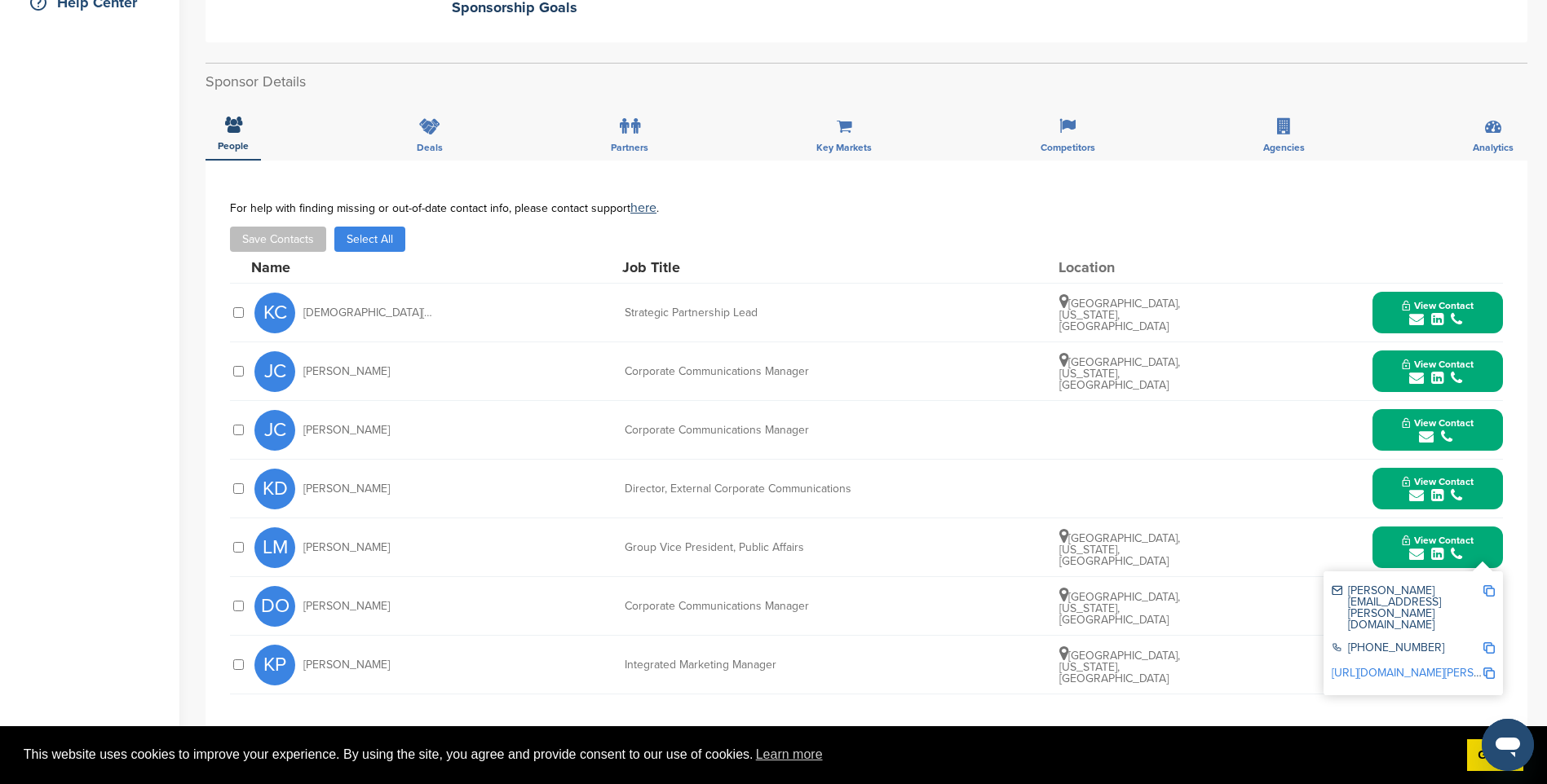
click at [1489, 587] on img at bounding box center [1488, 590] width 11 height 11
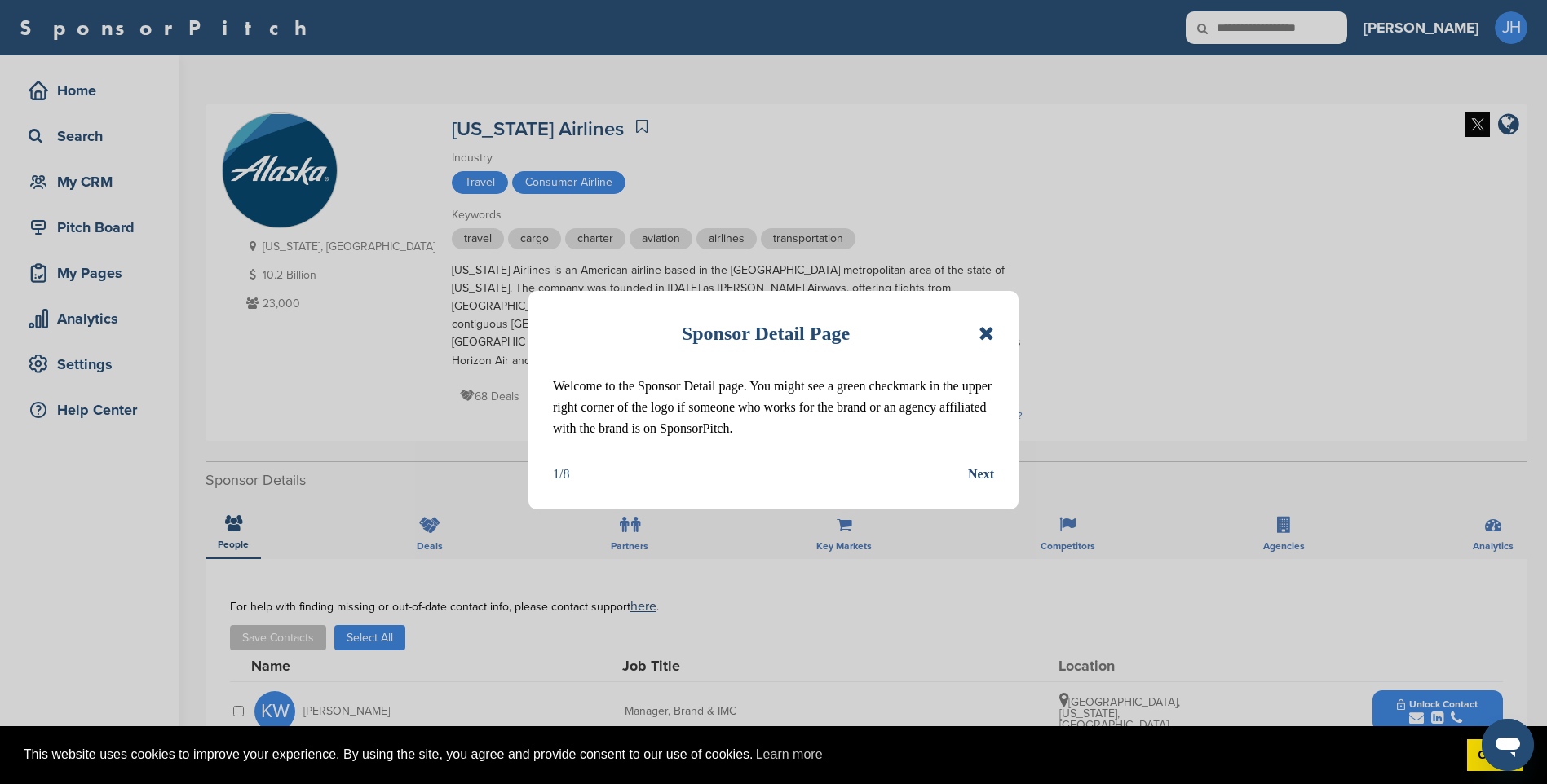
click at [988, 329] on icon at bounding box center [986, 333] width 16 height 19
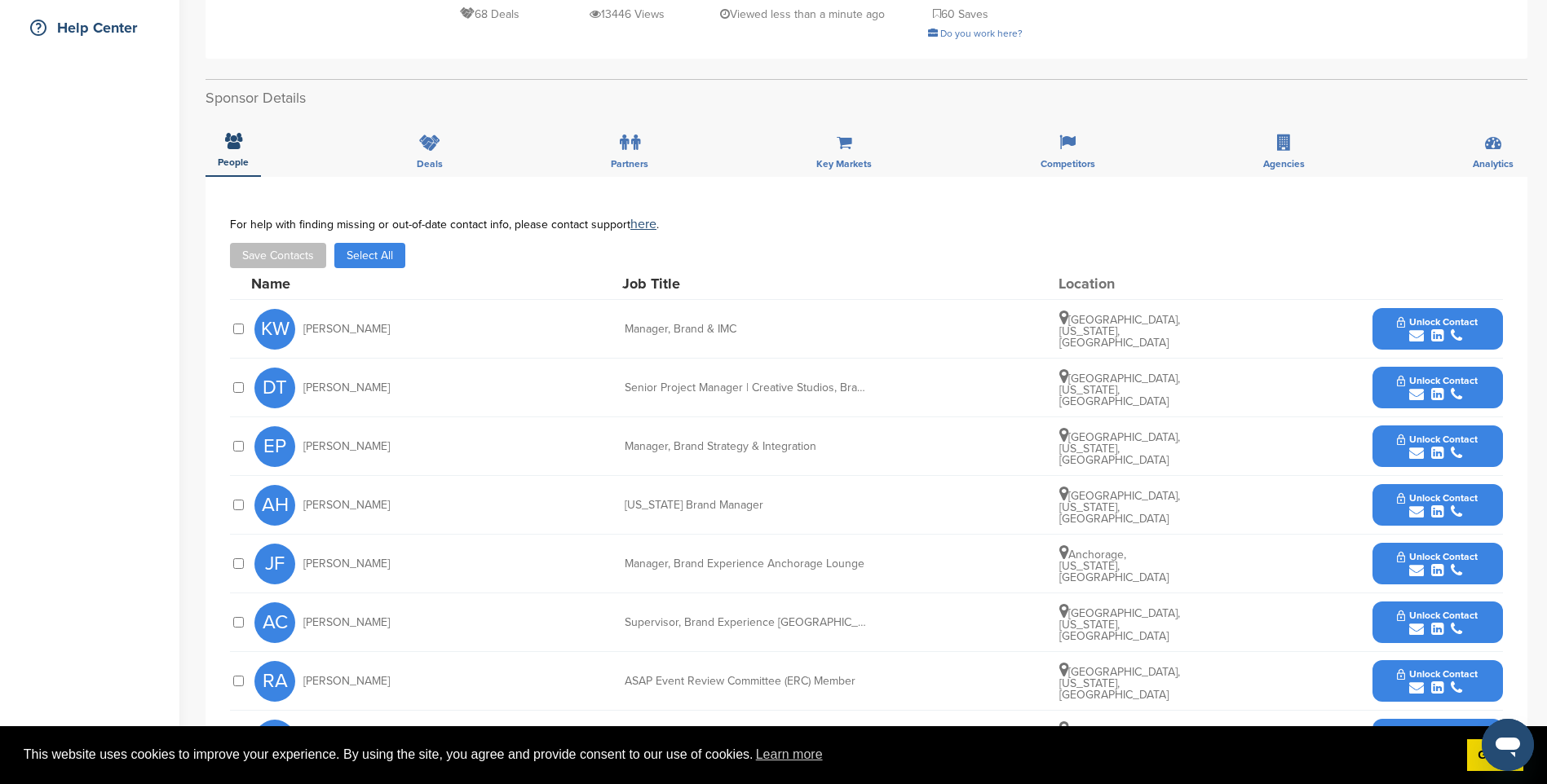
scroll to position [408, 0]
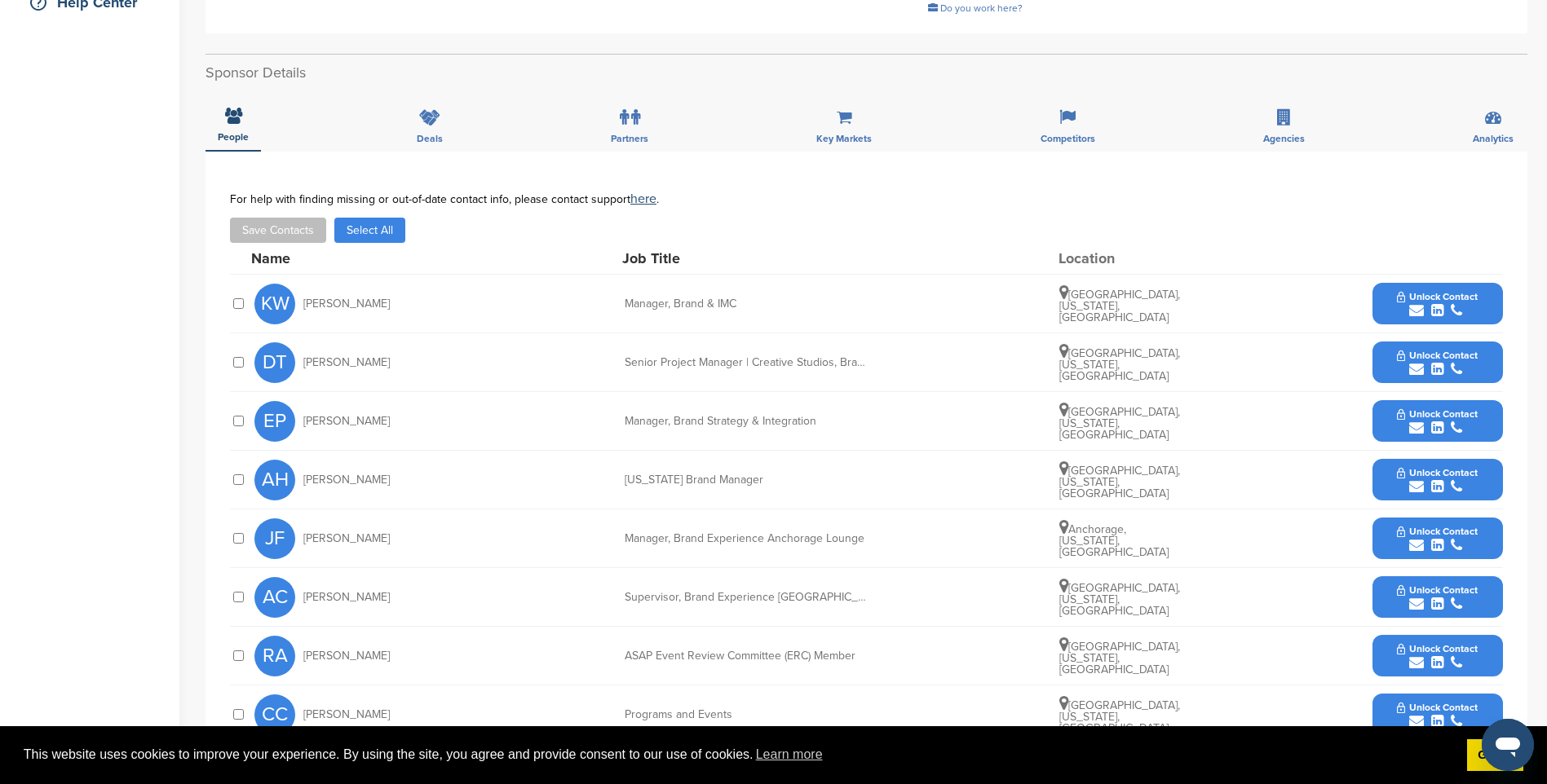
click at [1461, 303] on icon "submit" at bounding box center [1456, 311] width 11 height 15
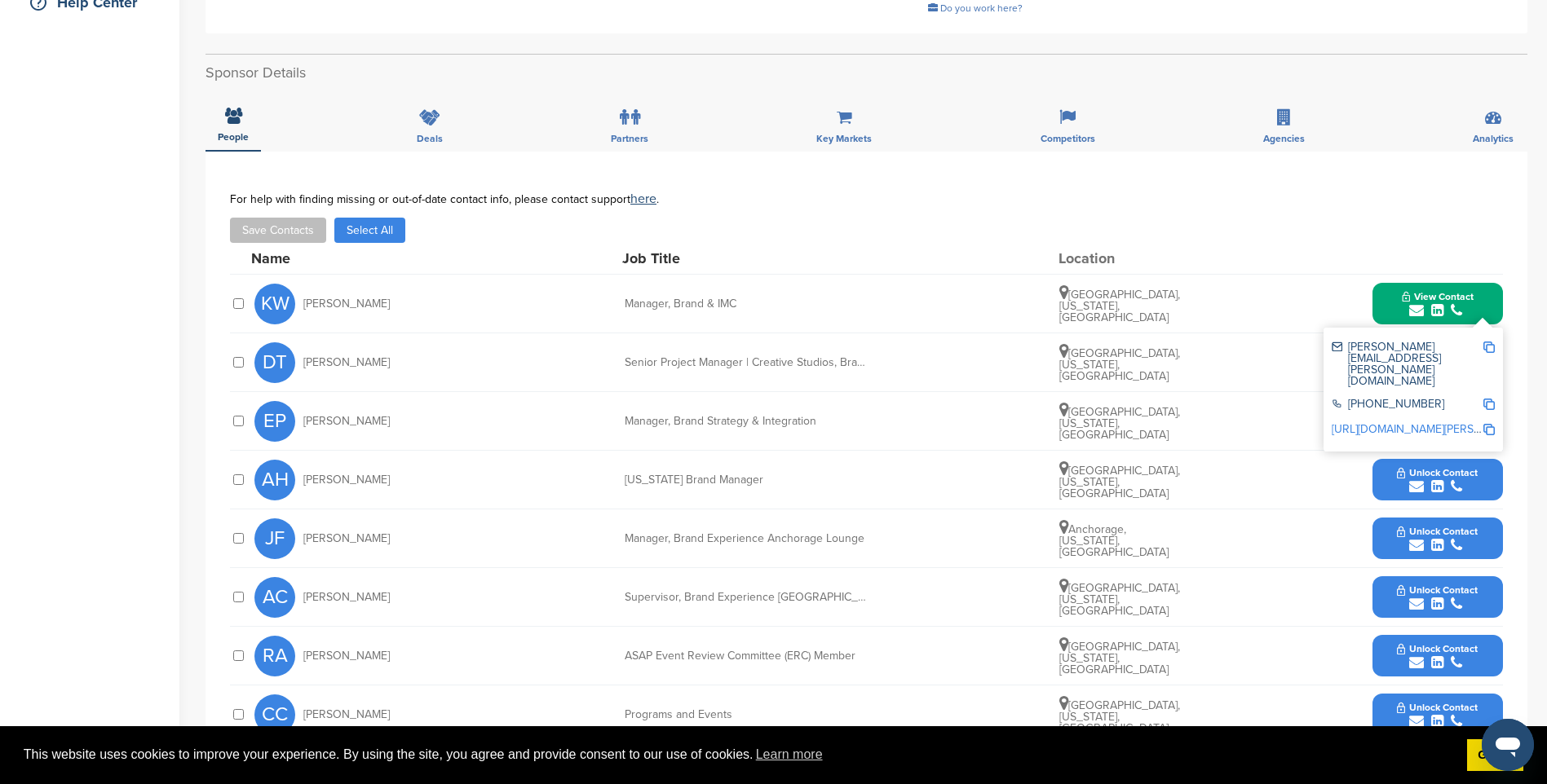
click at [1491, 342] on img at bounding box center [1488, 347] width 11 height 11
click at [1435, 420] on icon "submit" at bounding box center [1436, 428] width 12 height 15
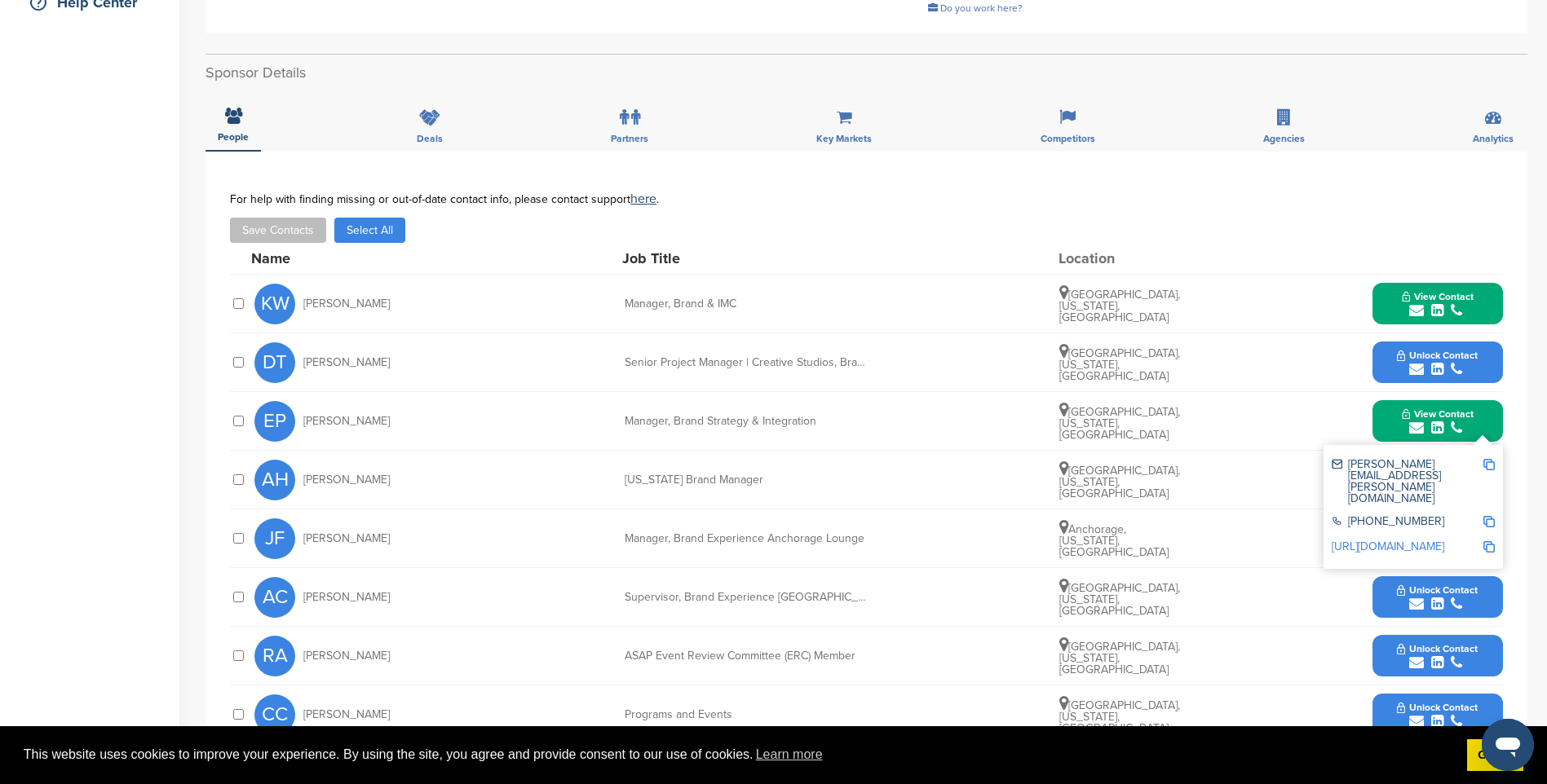
click at [1489, 459] on img at bounding box center [1488, 464] width 11 height 11
click at [1478, 404] on button "View Contact" at bounding box center [1437, 421] width 111 height 49
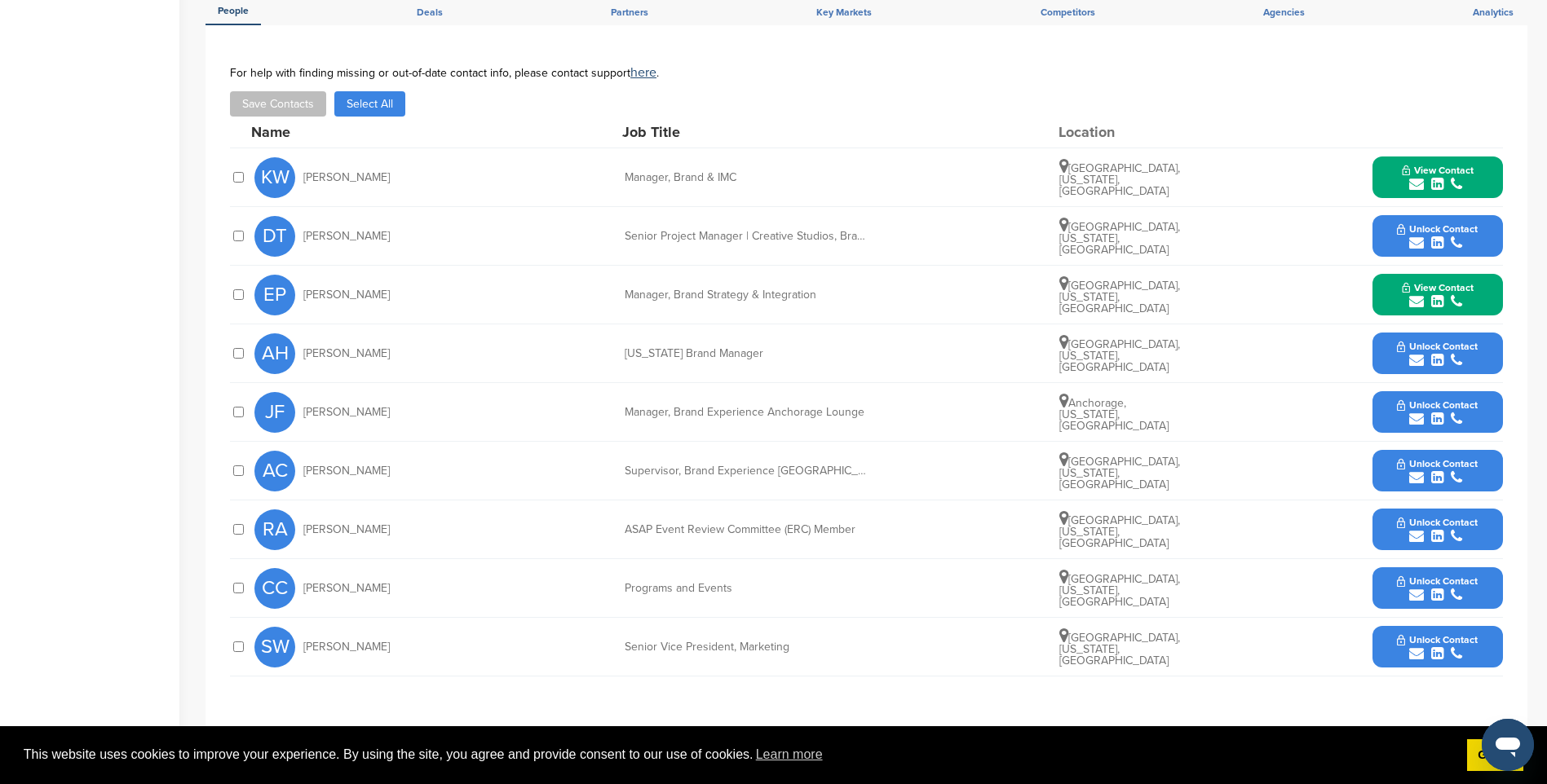
scroll to position [570, 0]
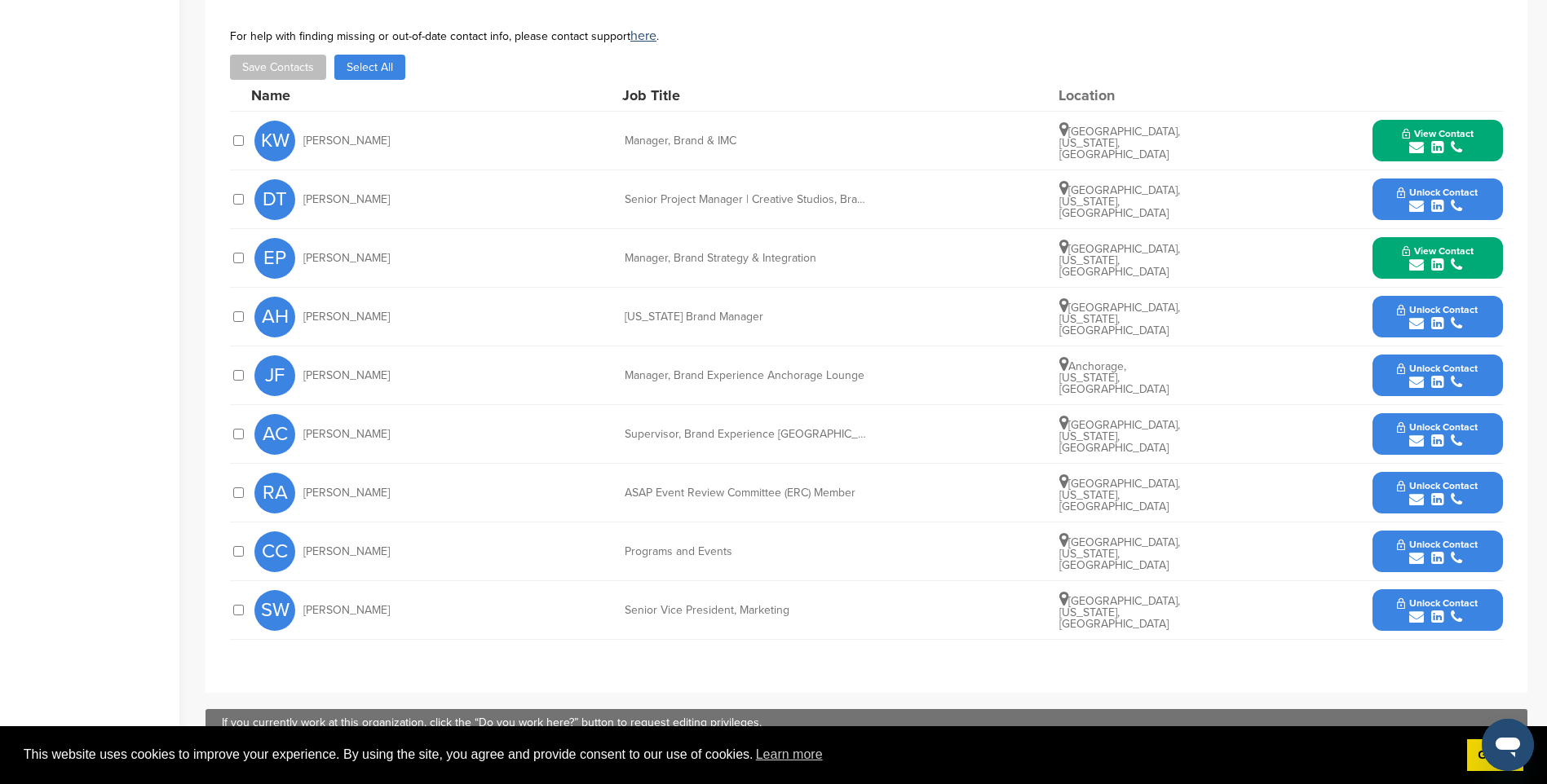
click at [1424, 591] on button "Unlock Contact" at bounding box center [1436, 610] width 120 height 49
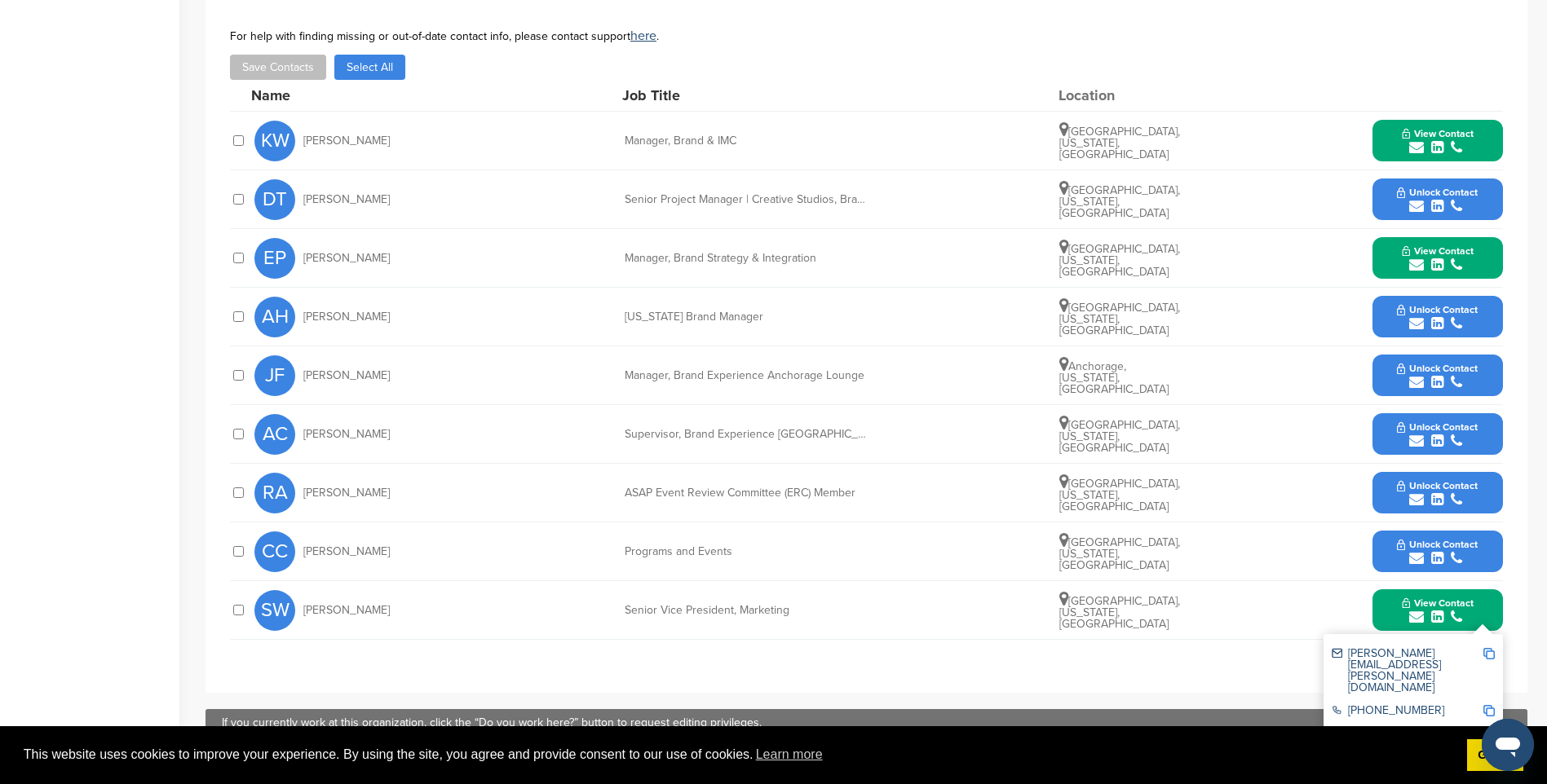
click at [1486, 648] on img at bounding box center [1488, 653] width 11 height 11
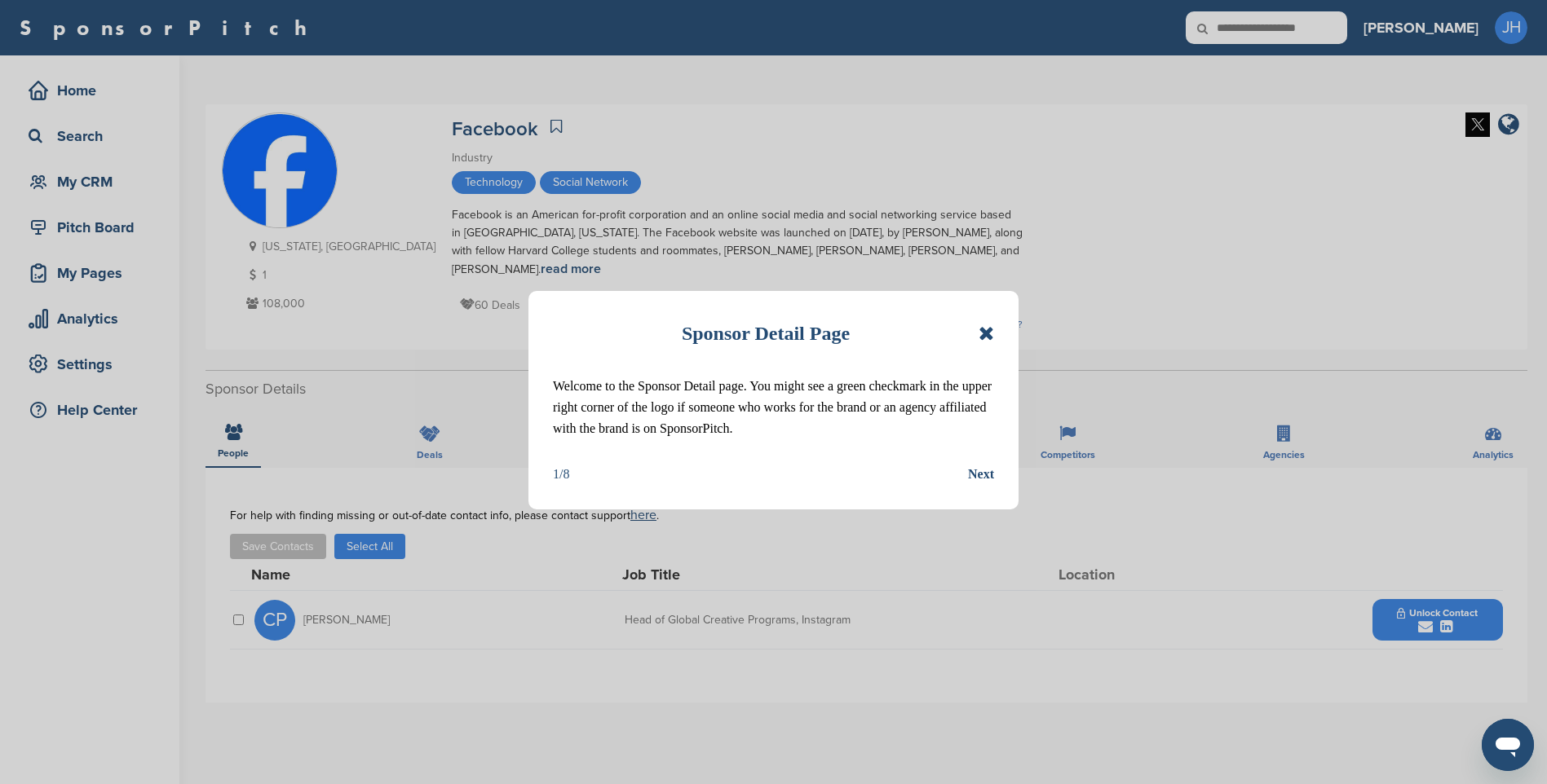
click at [990, 335] on icon at bounding box center [986, 333] width 16 height 19
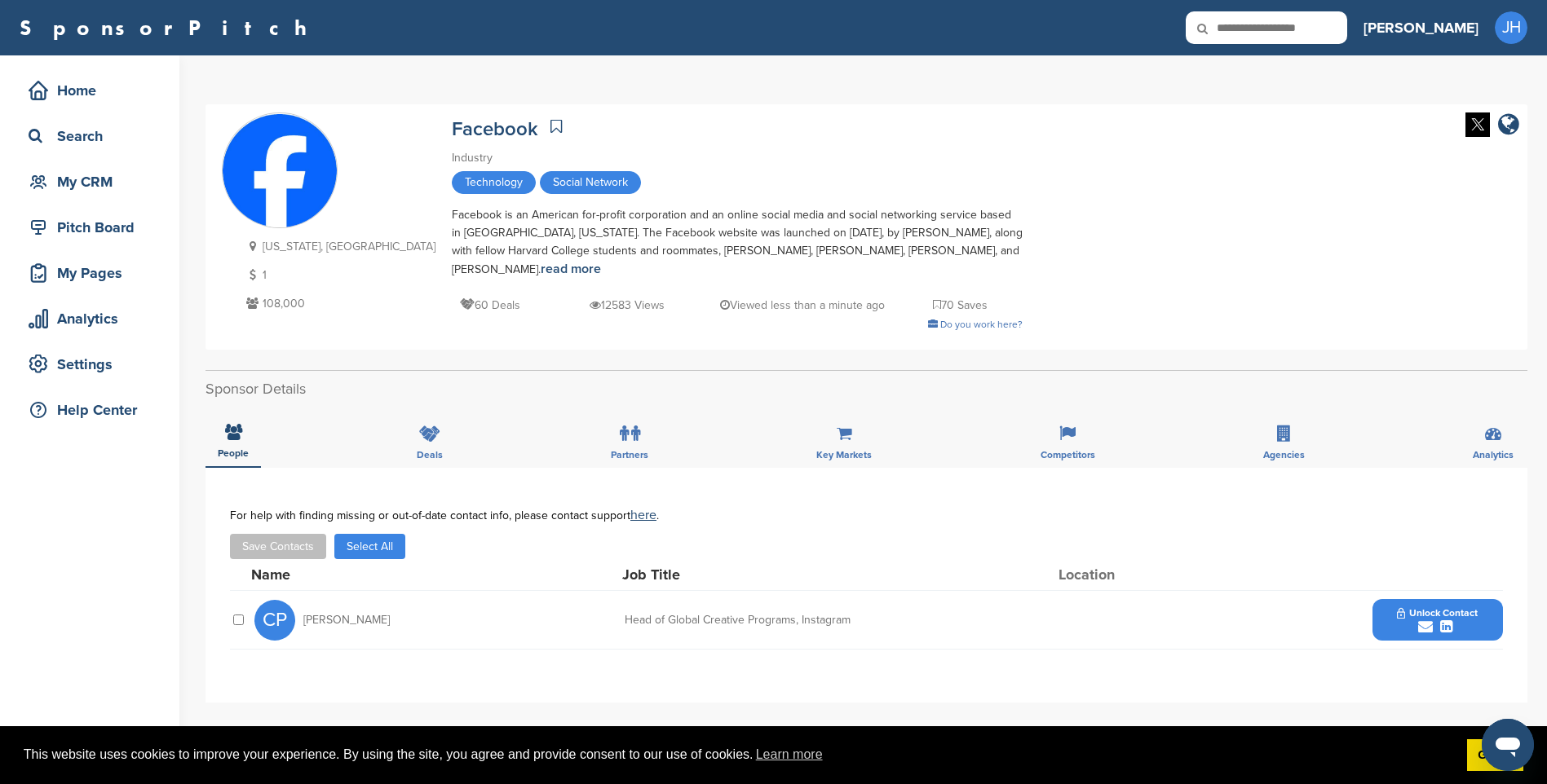
click at [1460, 615] on span "Unlock Contact" at bounding box center [1437, 612] width 80 height 11
click at [1489, 663] on img at bounding box center [1488, 663] width 11 height 11
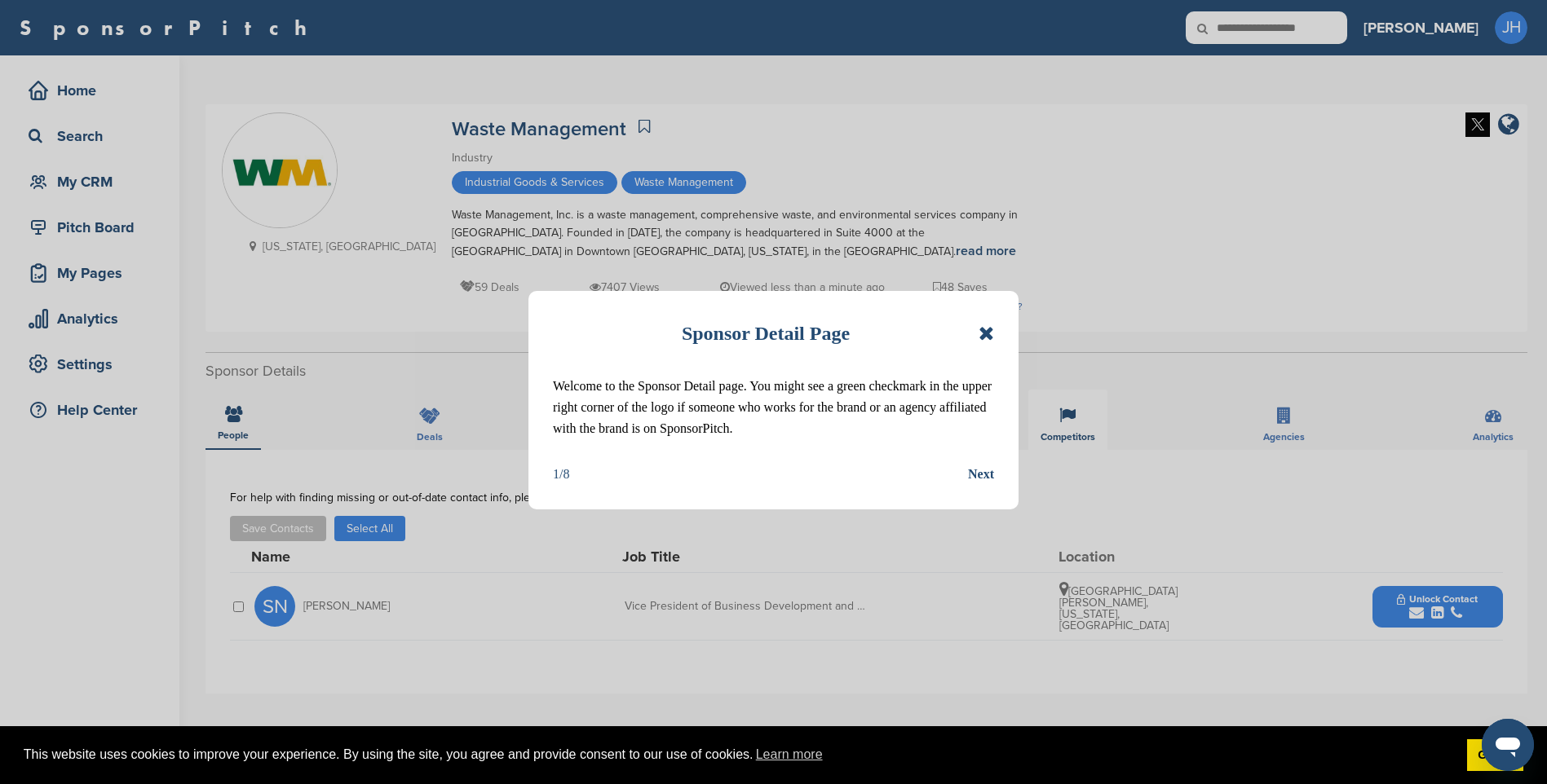
drag, startPoint x: 988, startPoint y: 335, endPoint x: 1072, endPoint y: 424, distance: 122.4
click at [988, 335] on icon at bounding box center [986, 333] width 16 height 19
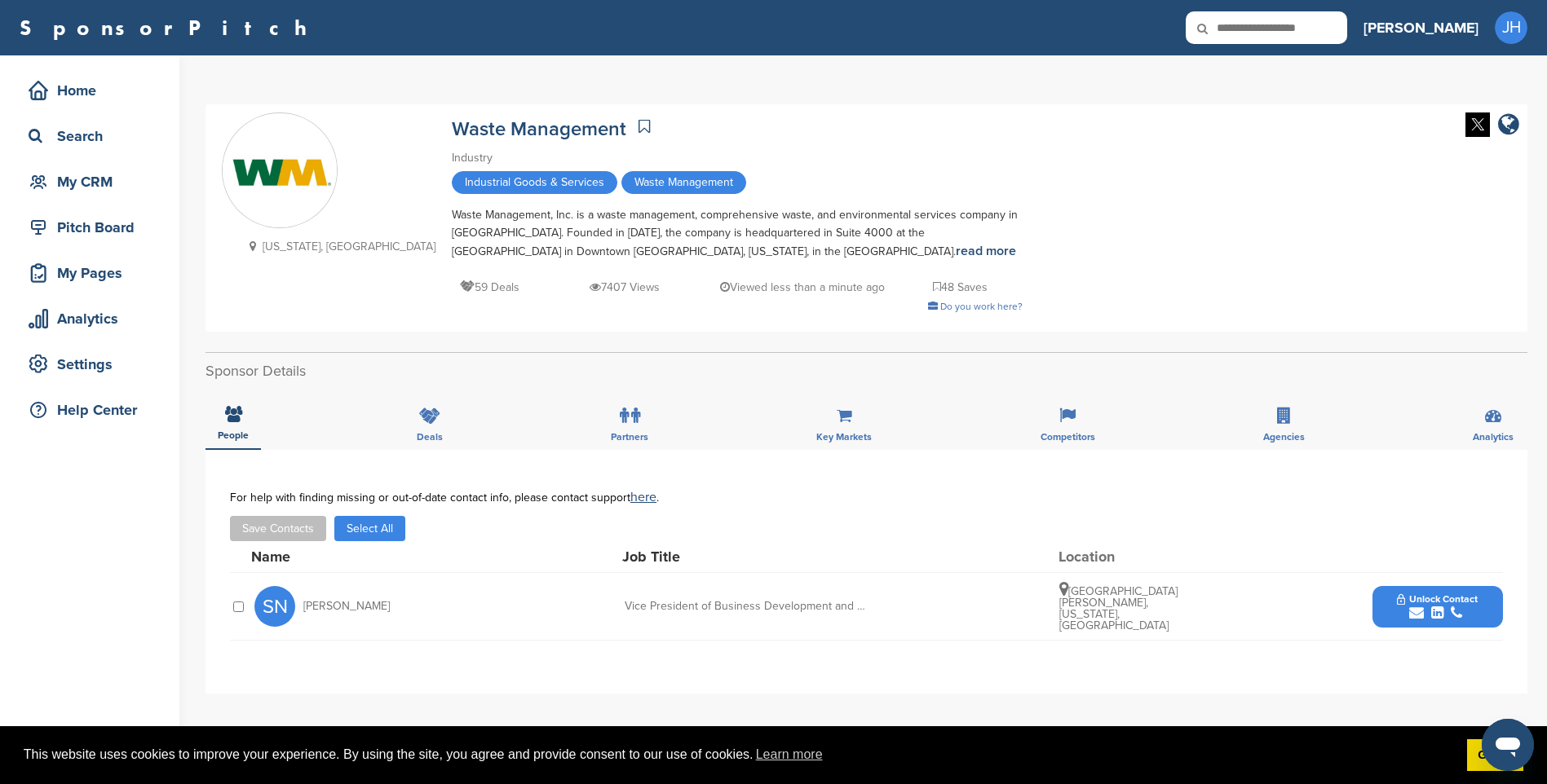
click at [1410, 586] on button "Unlock Contact" at bounding box center [1436, 607] width 120 height 49
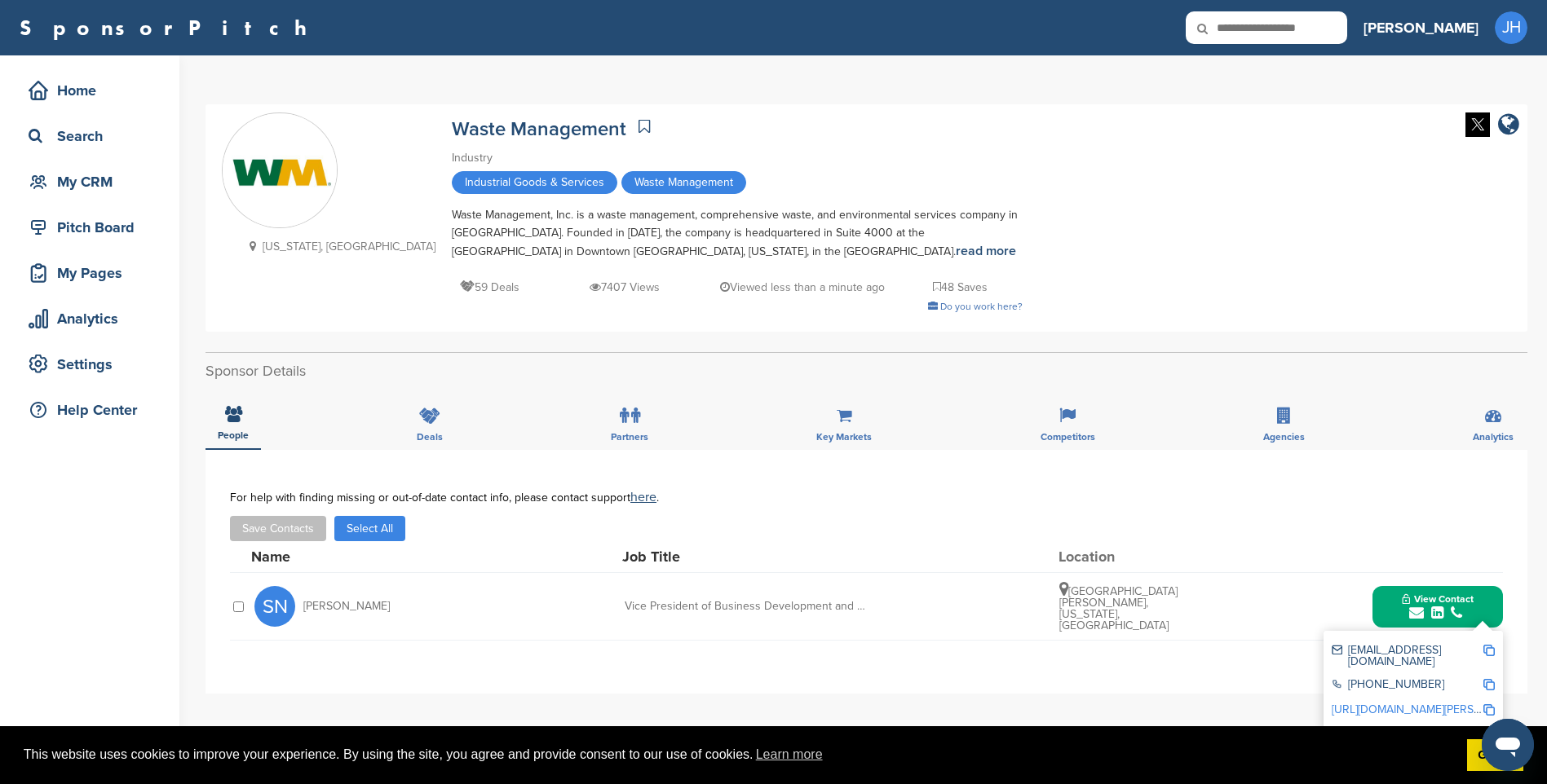
click at [1492, 646] on img at bounding box center [1488, 650] width 11 height 11
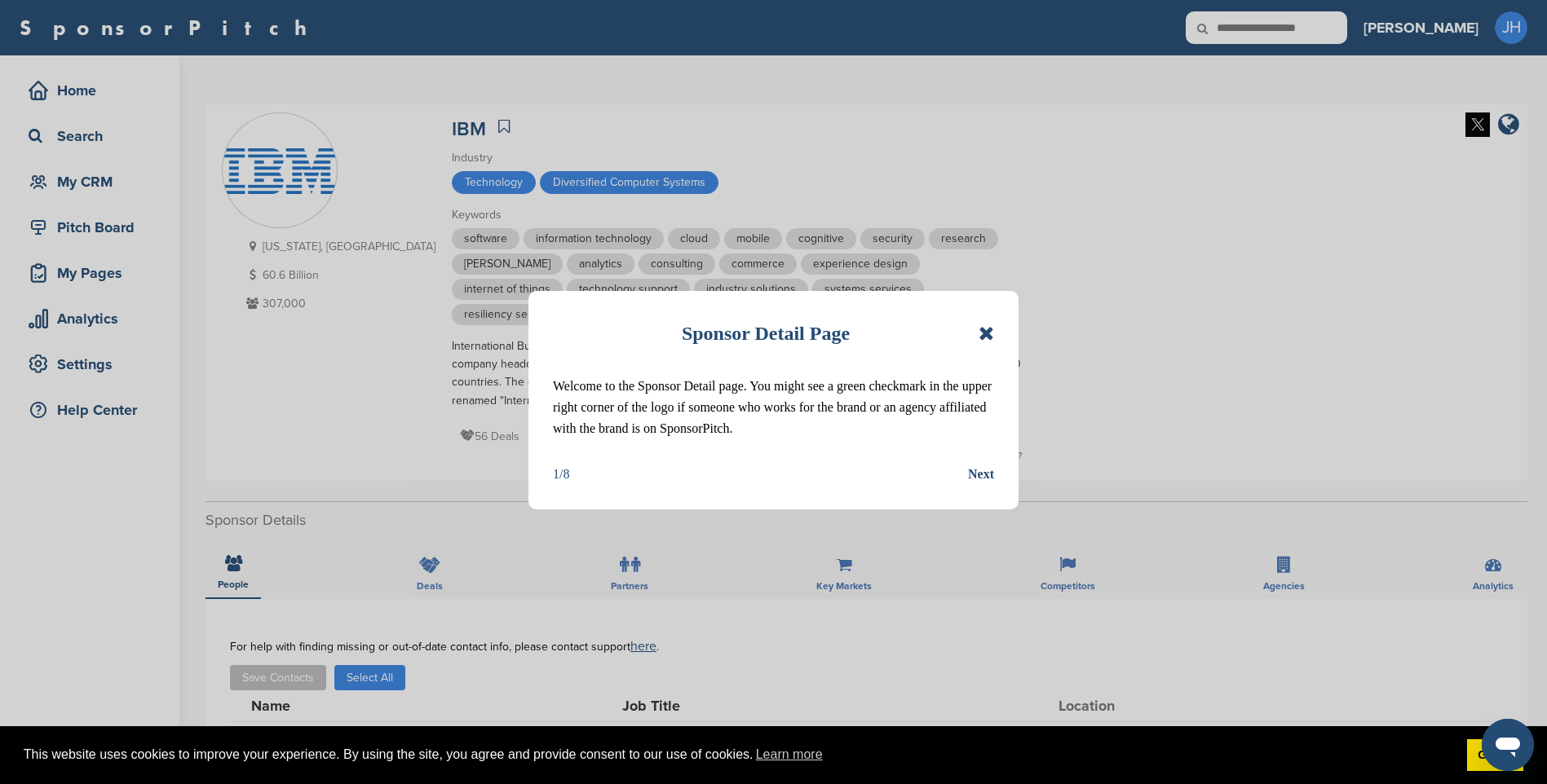
click at [992, 332] on icon at bounding box center [986, 333] width 16 height 19
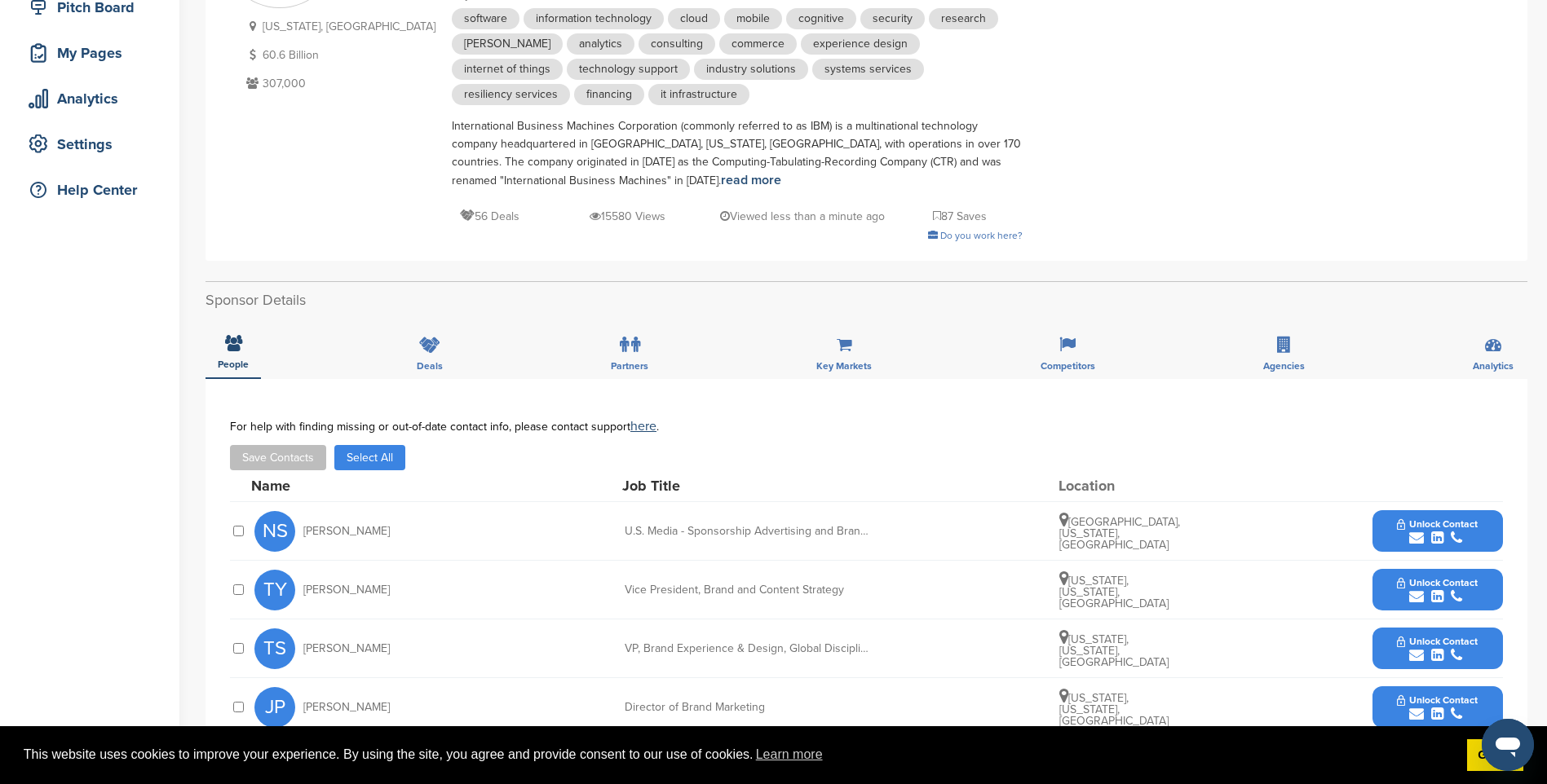
scroll to position [408, 0]
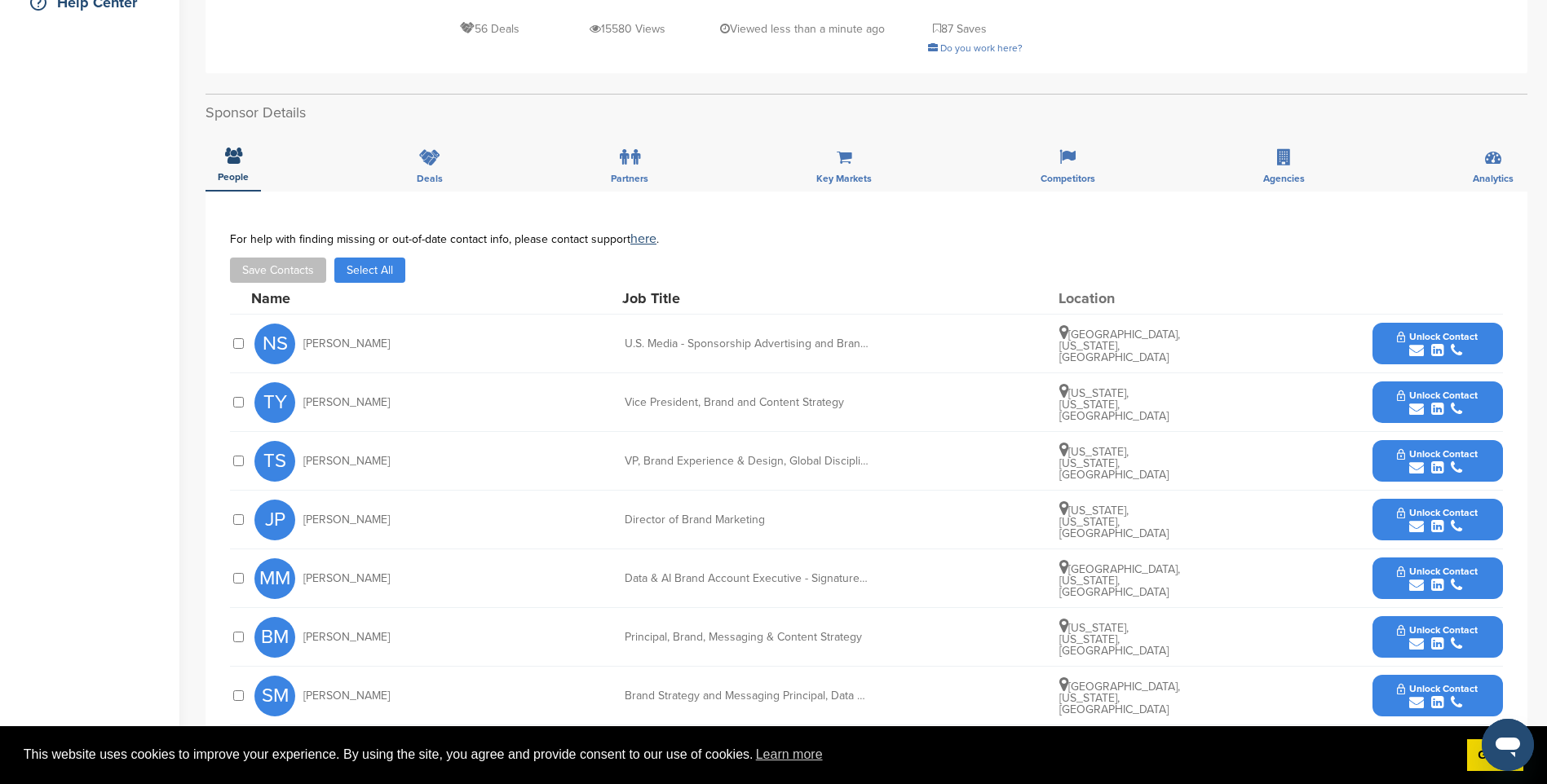
click at [1433, 336] on span "Unlock Contact" at bounding box center [1437, 336] width 80 height 11
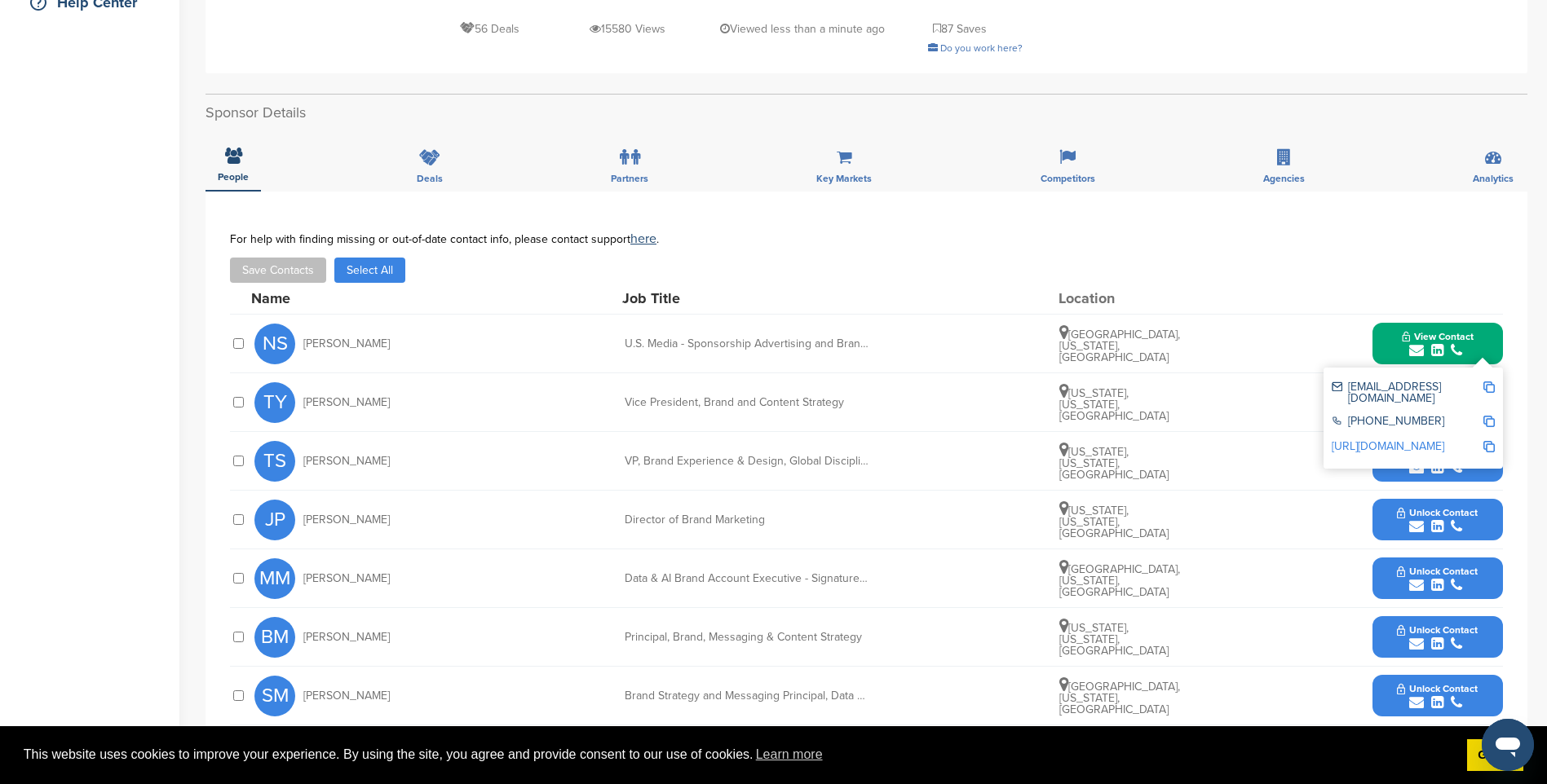
click at [1489, 385] on img at bounding box center [1488, 387] width 11 height 11
drag, startPoint x: 1444, startPoint y: 346, endPoint x: 1448, endPoint y: 364, distance: 18.4
click at [1444, 346] on icon "submit" at bounding box center [1436, 350] width 12 height 15
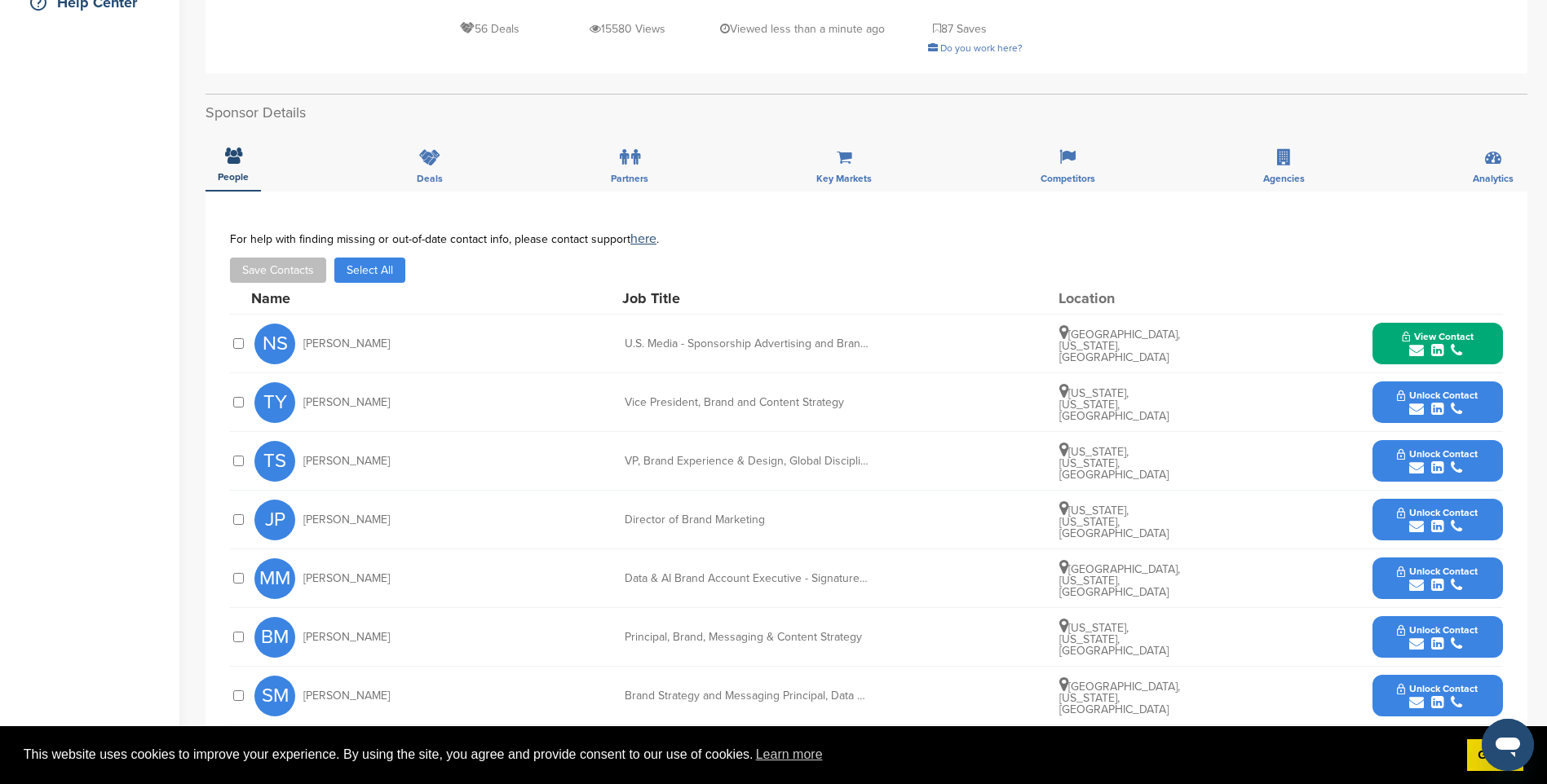
click at [1452, 394] on span "Unlock Contact" at bounding box center [1437, 395] width 80 height 11
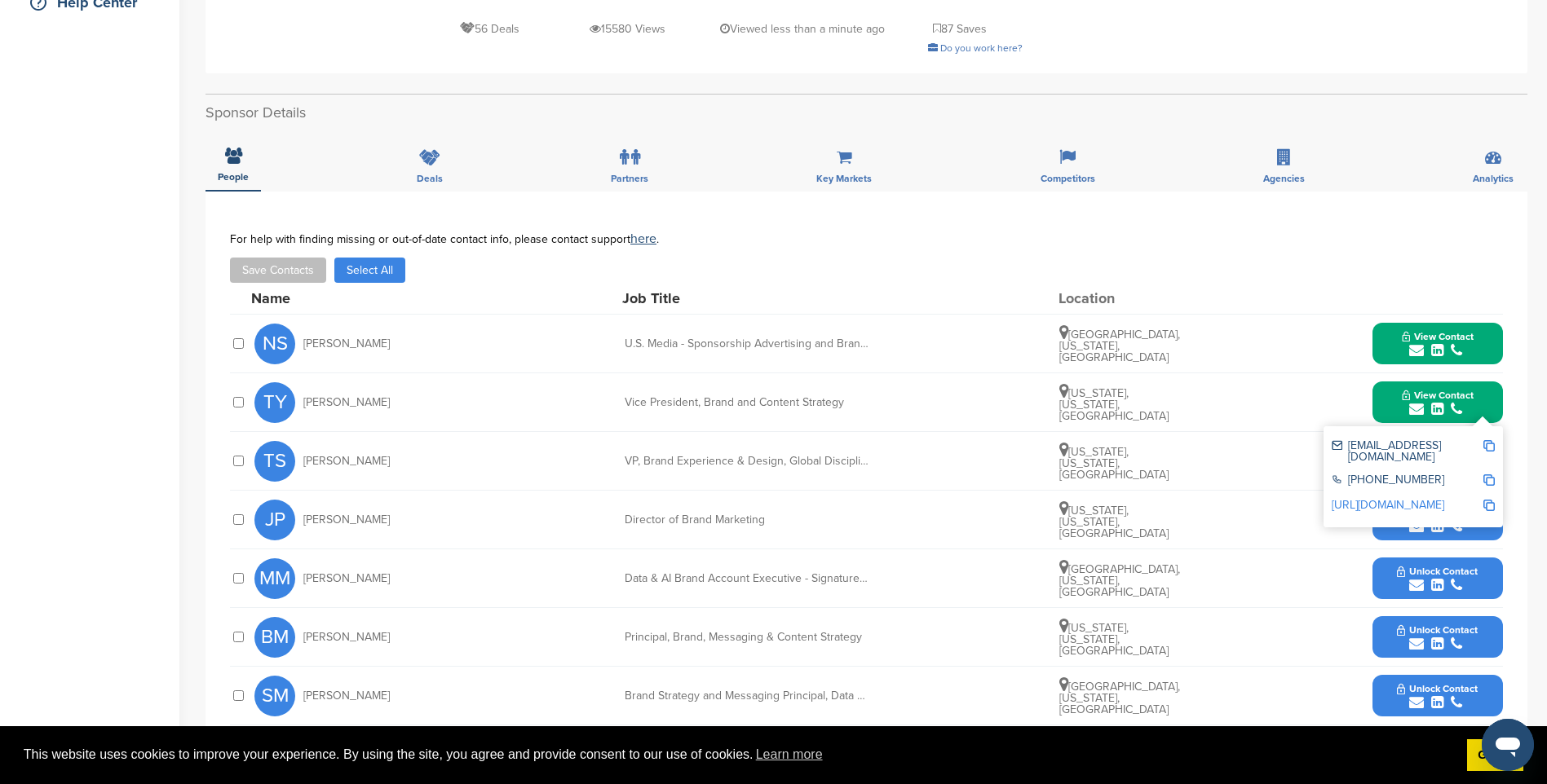
click at [1491, 449] on img at bounding box center [1488, 446] width 11 height 11
drag, startPoint x: 1438, startPoint y: 396, endPoint x: 1444, endPoint y: 403, distance: 9.2
click at [1438, 396] on span "View Contact" at bounding box center [1437, 395] width 71 height 11
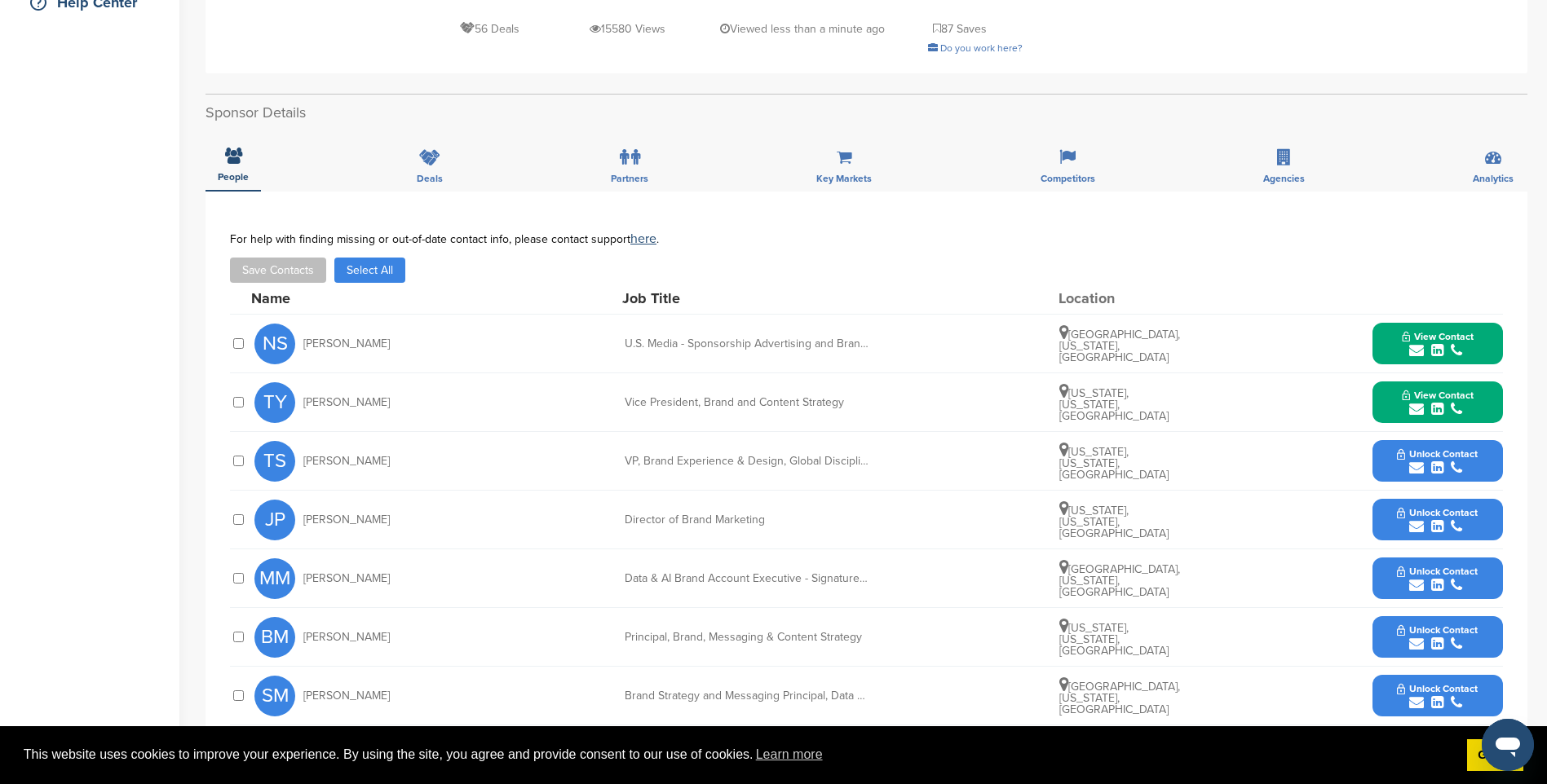
click at [1448, 515] on span "Unlock Contact" at bounding box center [1437, 513] width 80 height 11
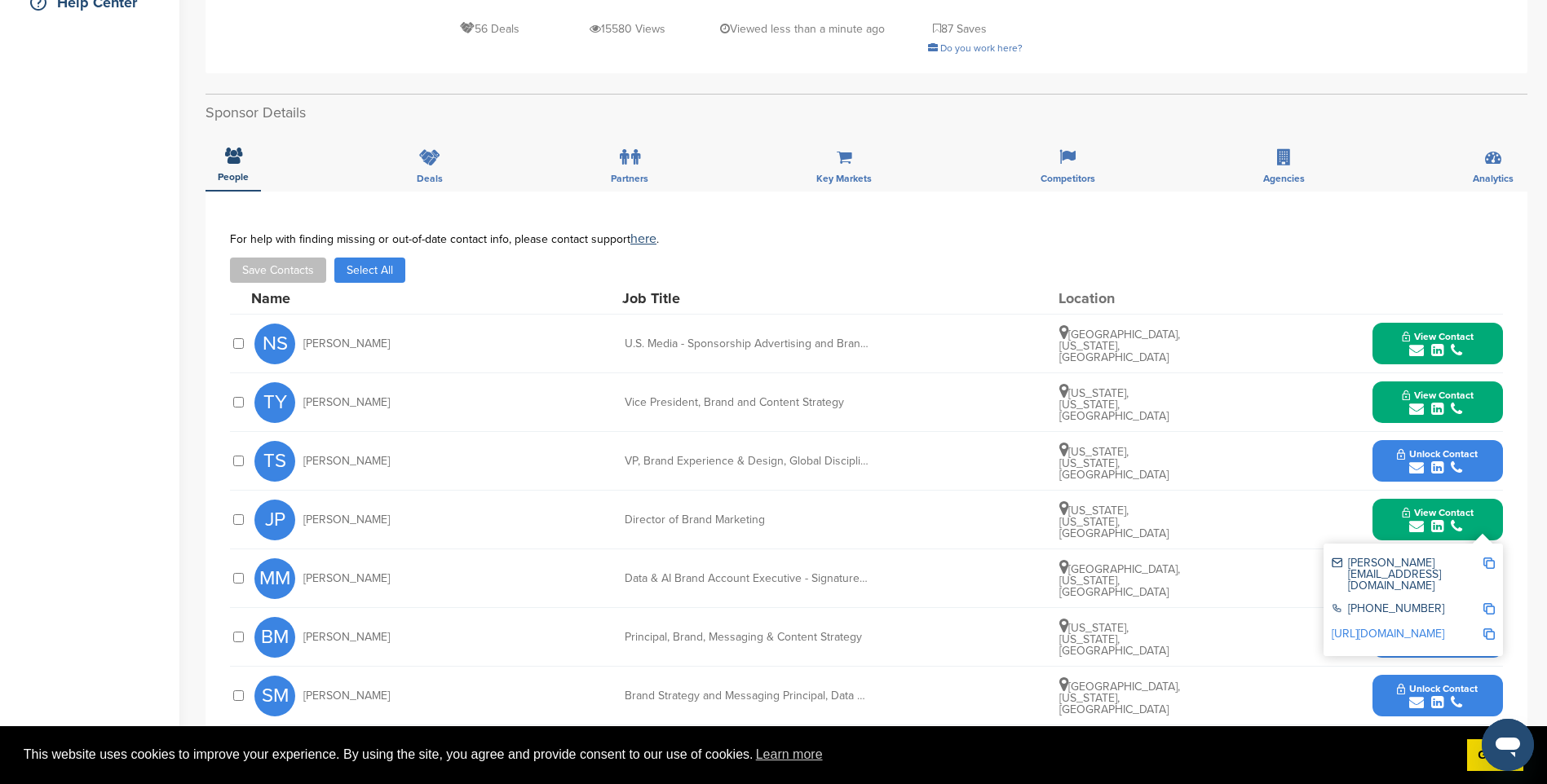
click at [1489, 564] on img at bounding box center [1488, 563] width 11 height 11
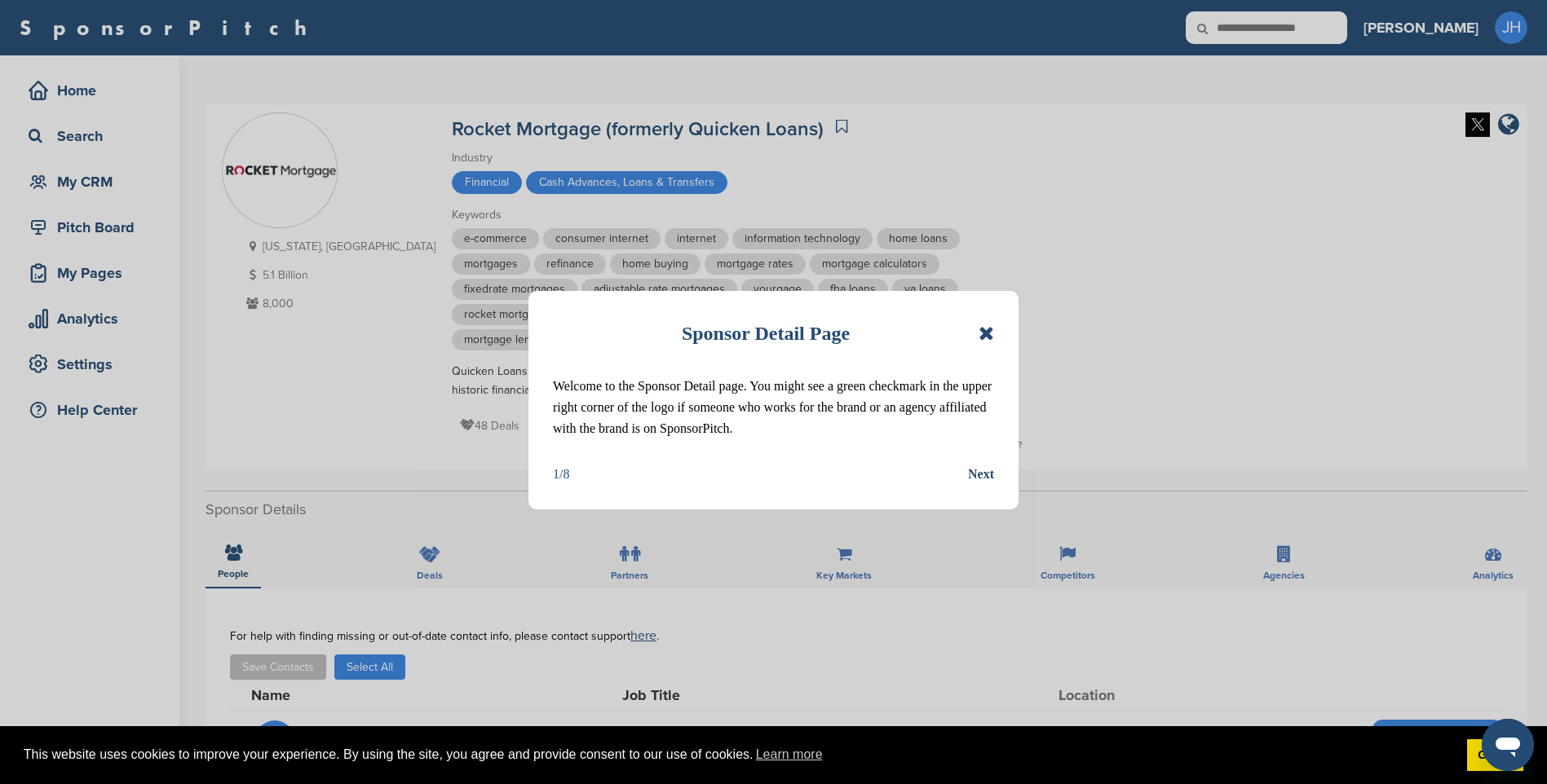
click at [983, 332] on icon at bounding box center [986, 333] width 16 height 19
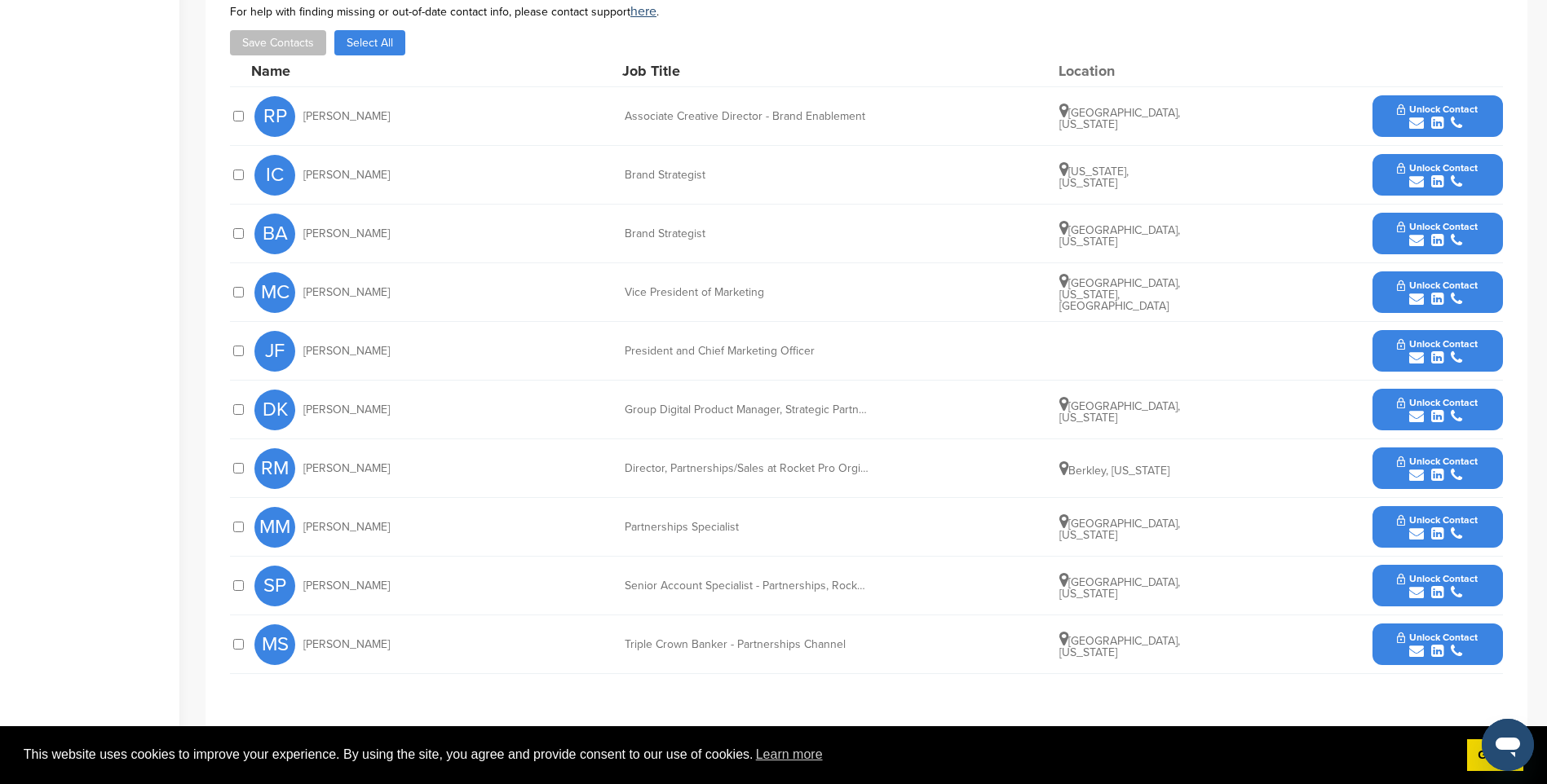
scroll to position [734, 0]
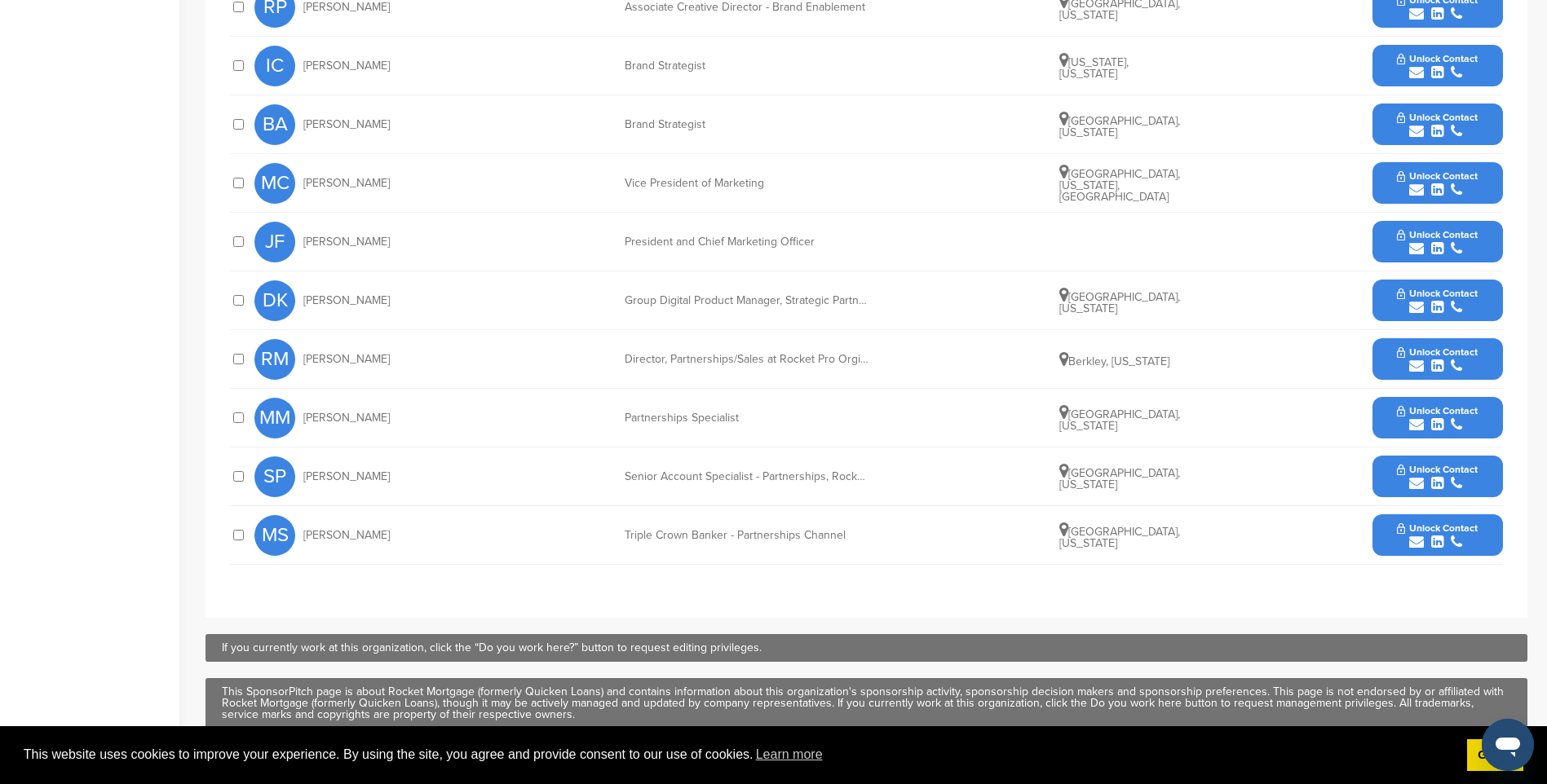
click at [1434, 542] on icon "submit" at bounding box center [1436, 542] width 12 height 15
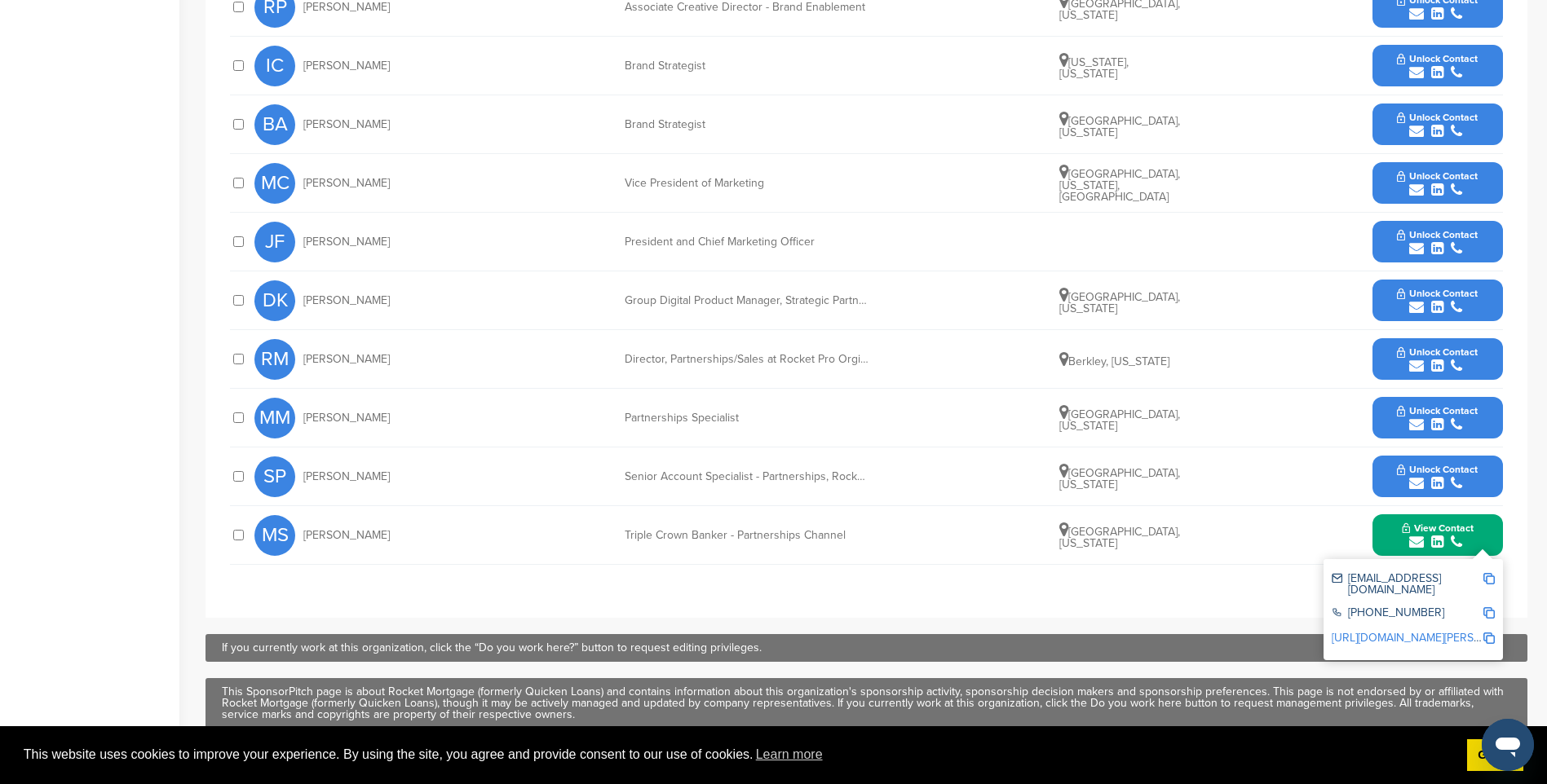
click at [1489, 578] on img at bounding box center [1488, 578] width 11 height 11
click at [1452, 480] on icon "submit" at bounding box center [1456, 483] width 11 height 15
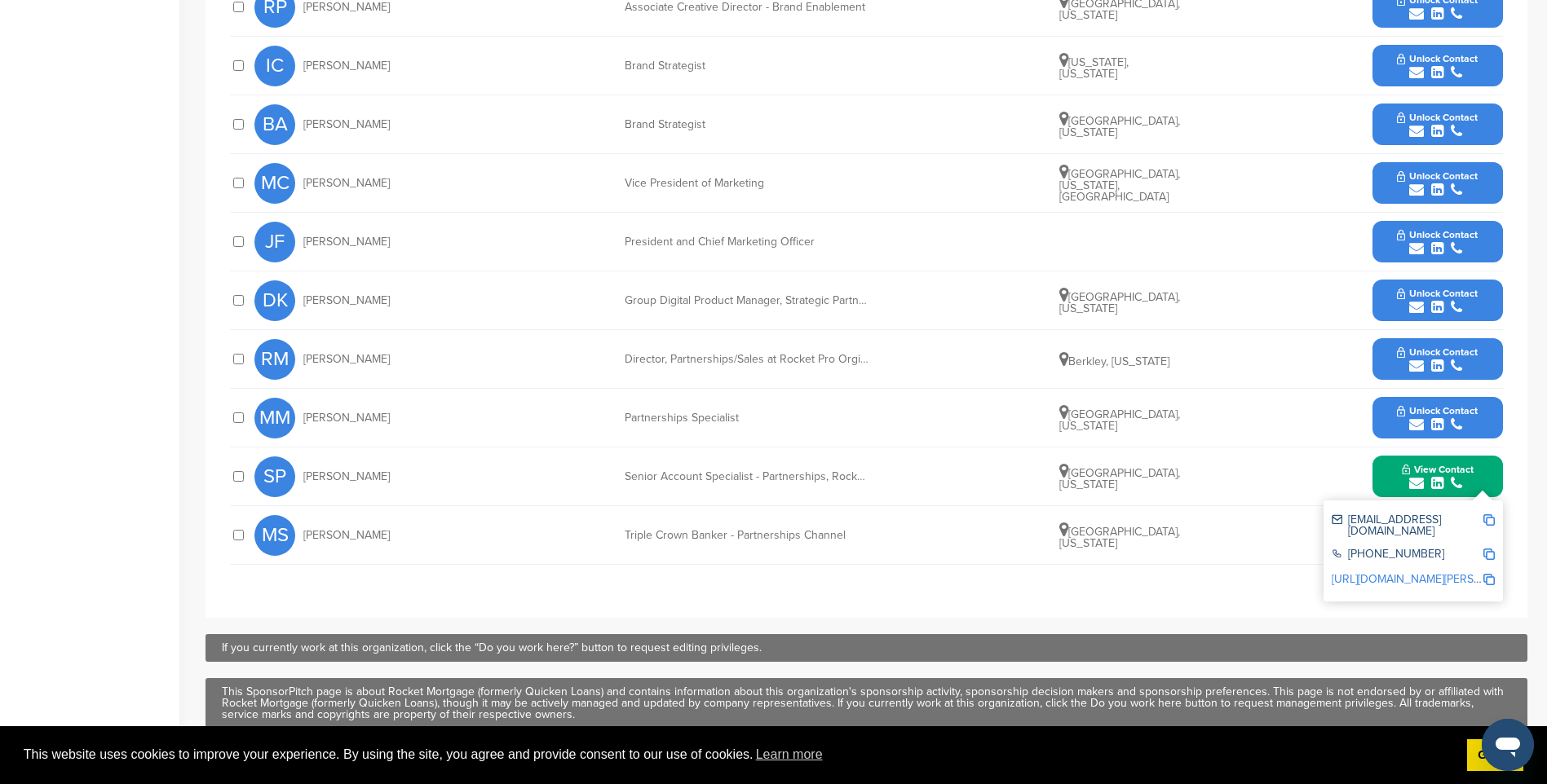
click at [1491, 520] on img at bounding box center [1488, 520] width 11 height 11
click at [1429, 409] on span "Unlock Contact" at bounding box center [1437, 410] width 80 height 11
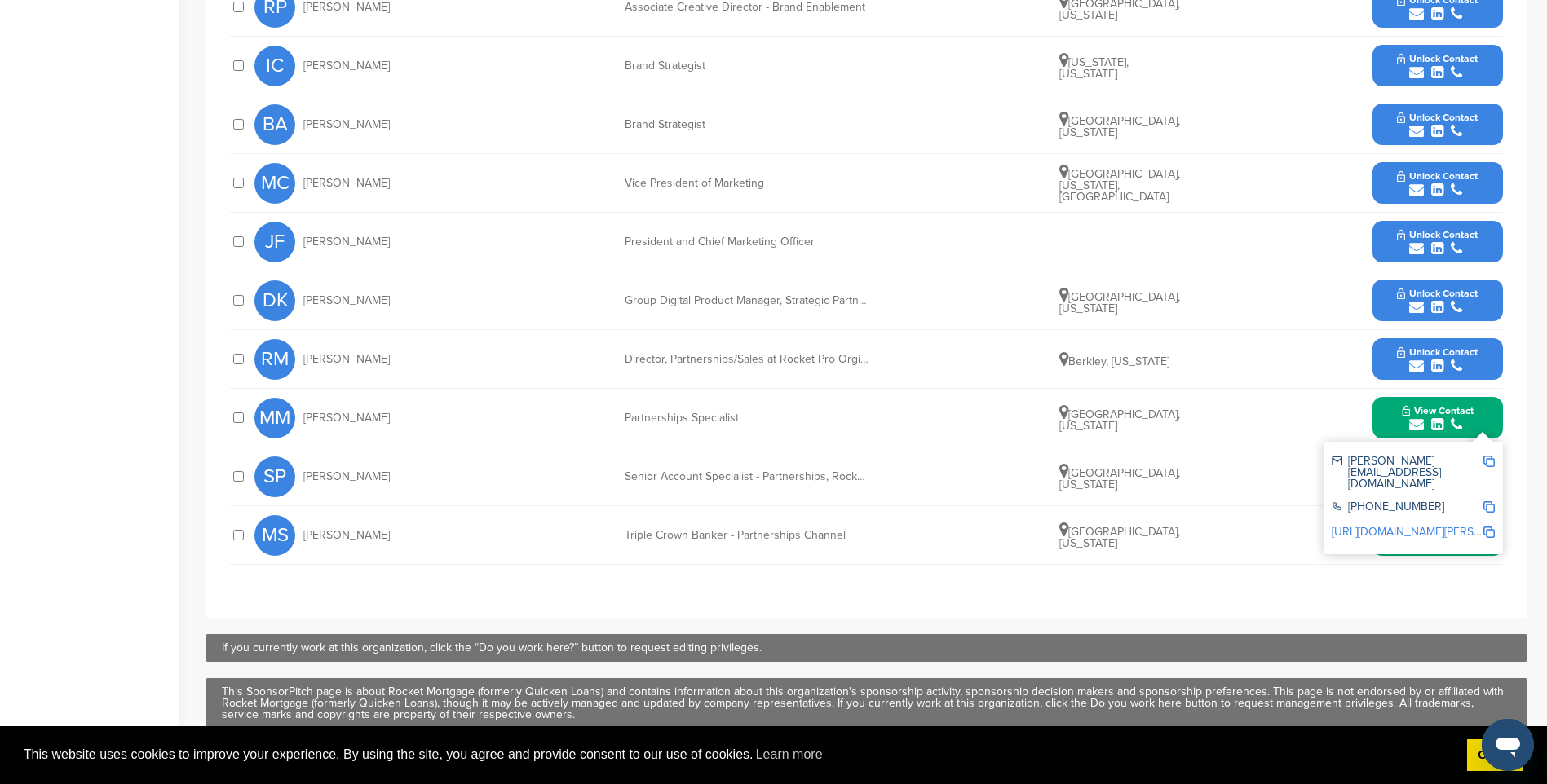
click at [1489, 465] on img at bounding box center [1488, 461] width 11 height 11
click at [1418, 346] on span "Unlock Contact" at bounding box center [1437, 352] width 80 height 11
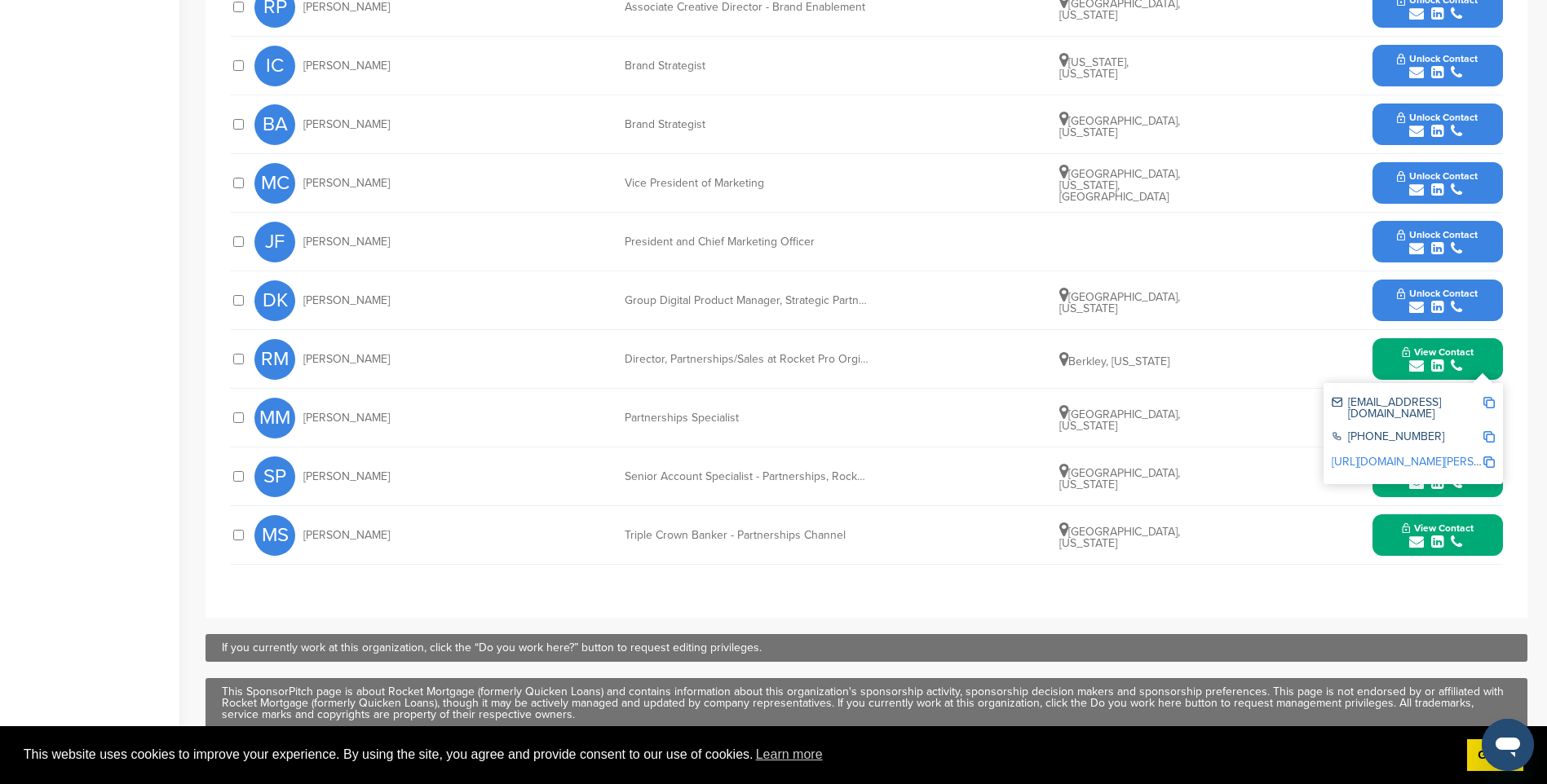
click at [1489, 403] on img at bounding box center [1488, 402] width 11 height 11
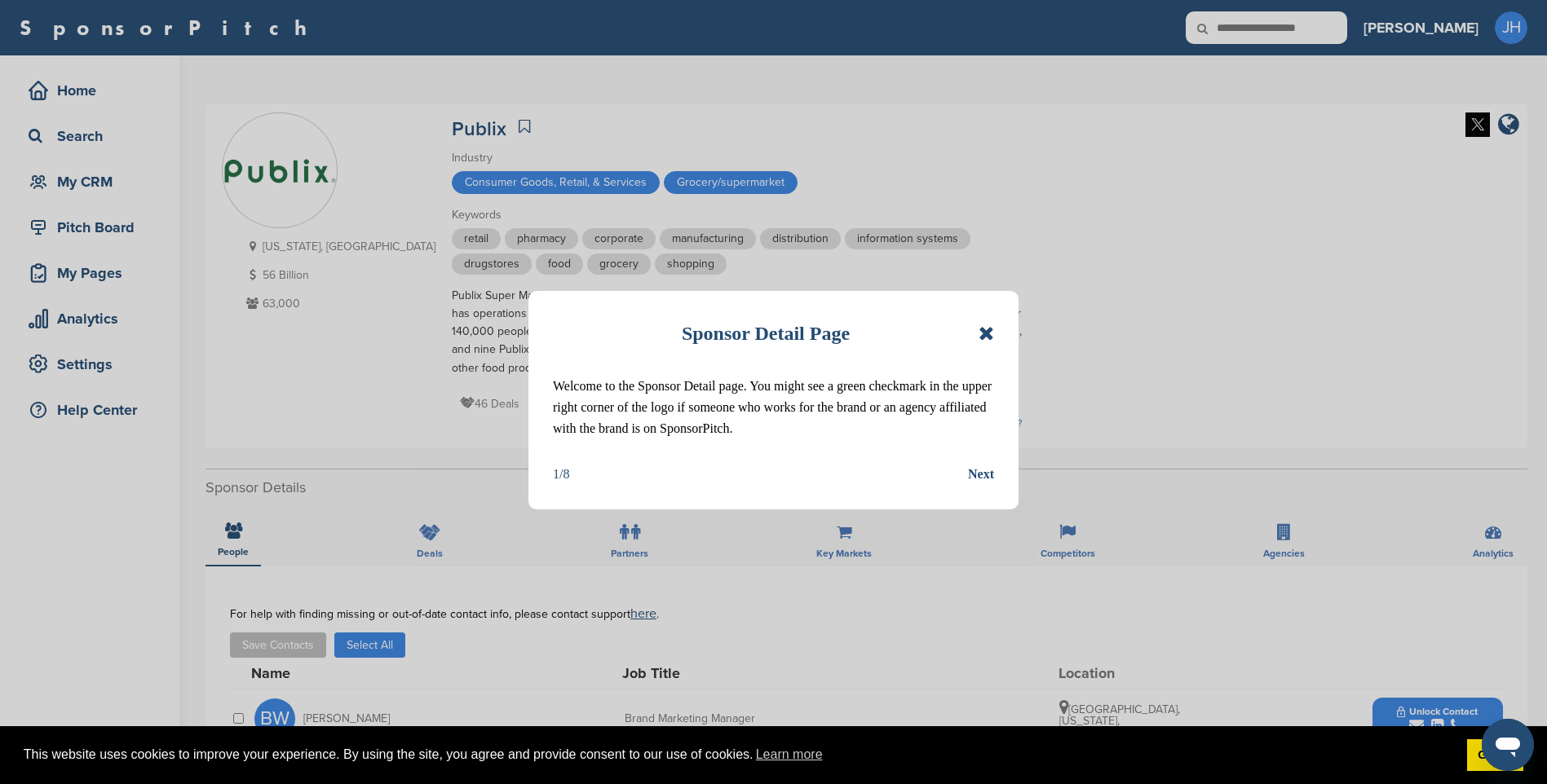
drag, startPoint x: 984, startPoint y: 328, endPoint x: 990, endPoint y: 354, distance: 26.7
click at [984, 328] on icon at bounding box center [986, 333] width 16 height 19
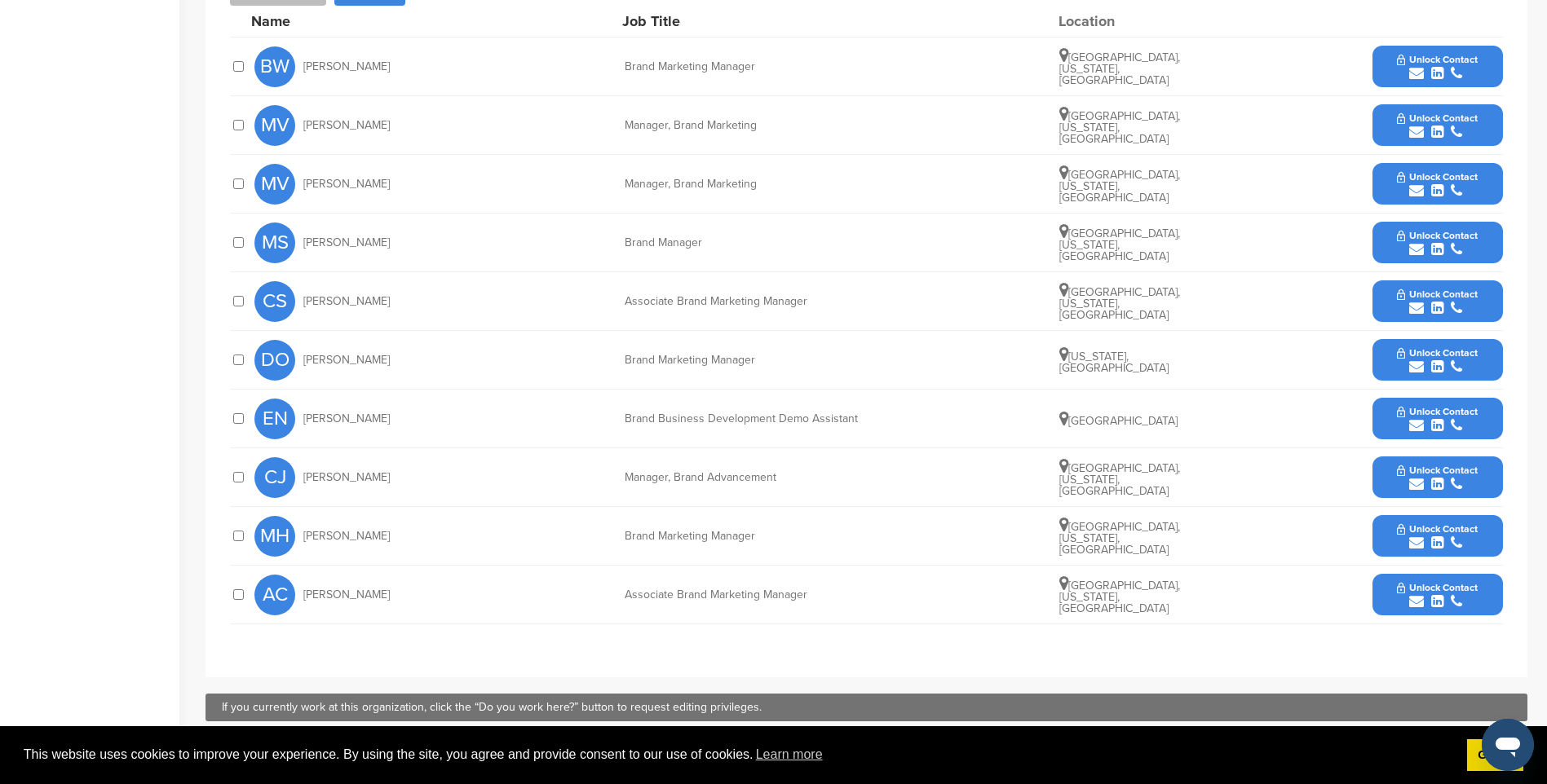
scroll to position [570, 0]
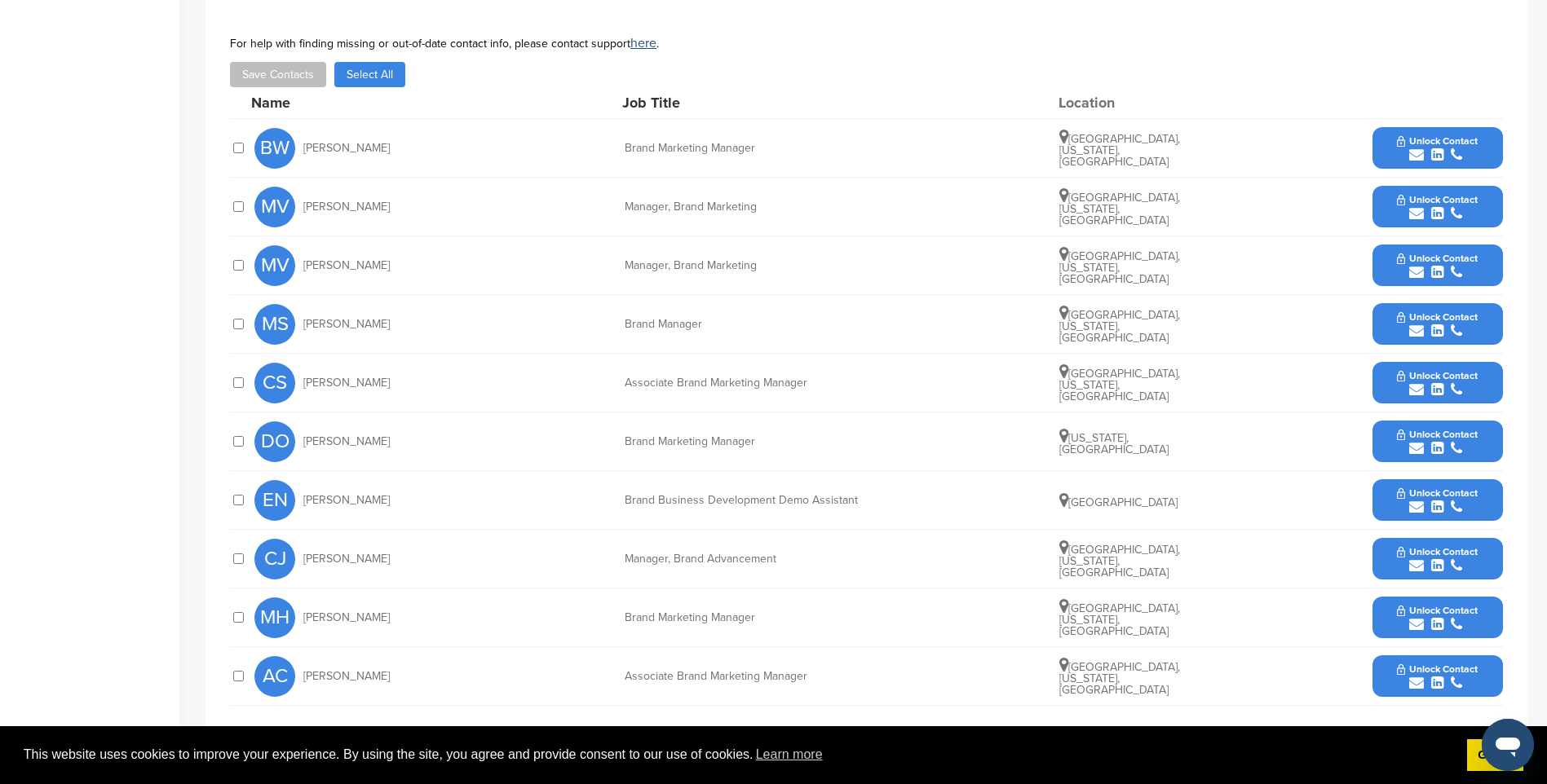
click at [1450, 141] on span "Unlock Contact" at bounding box center [1437, 141] width 80 height 11
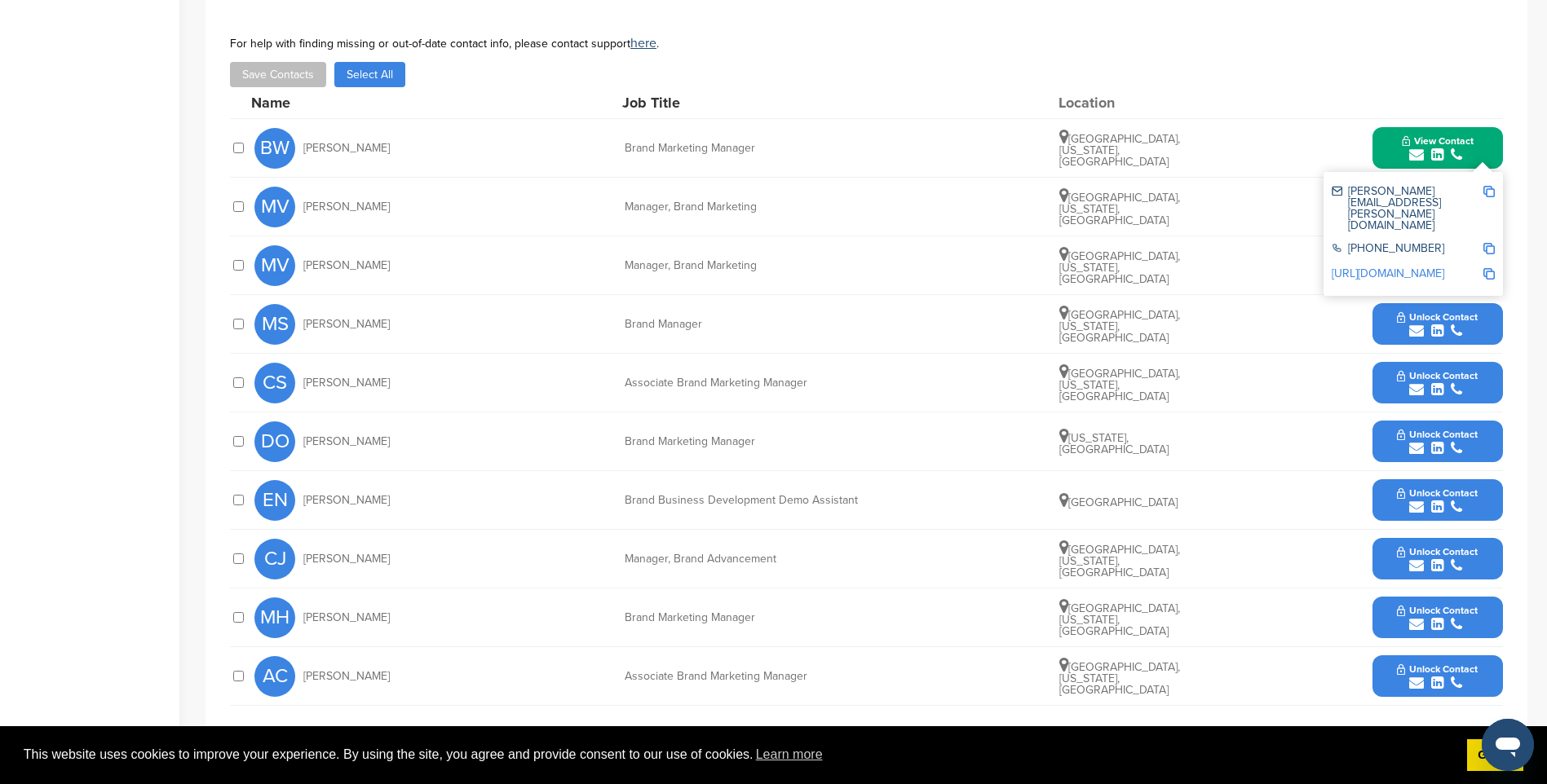
click at [1487, 191] on img at bounding box center [1488, 191] width 11 height 11
drag, startPoint x: 1446, startPoint y: 143, endPoint x: 1453, endPoint y: 163, distance: 21.2
click at [1446, 143] on span "View Contact" at bounding box center [1437, 141] width 71 height 11
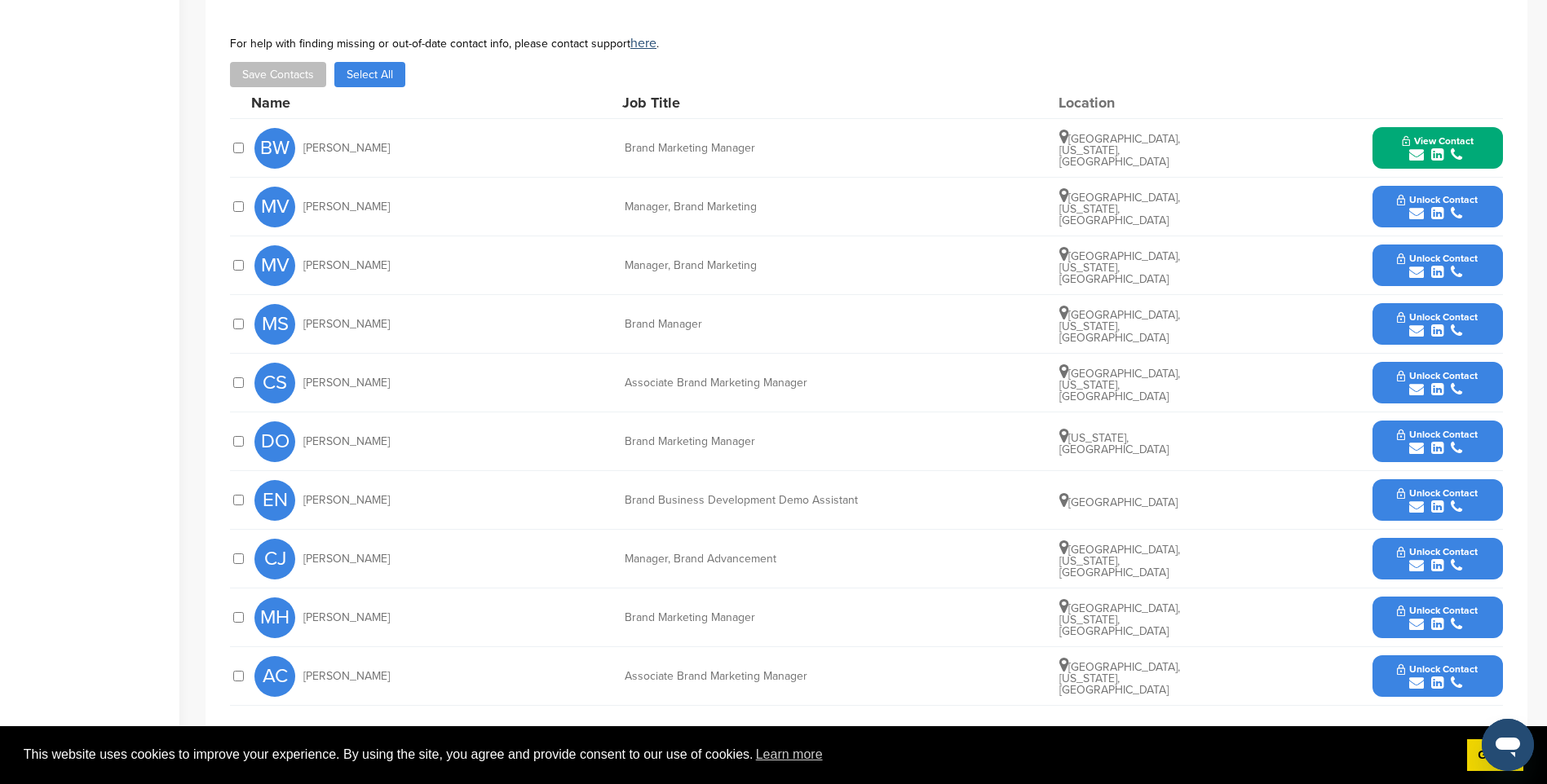
click at [1467, 204] on span "Unlock Contact" at bounding box center [1437, 199] width 80 height 11
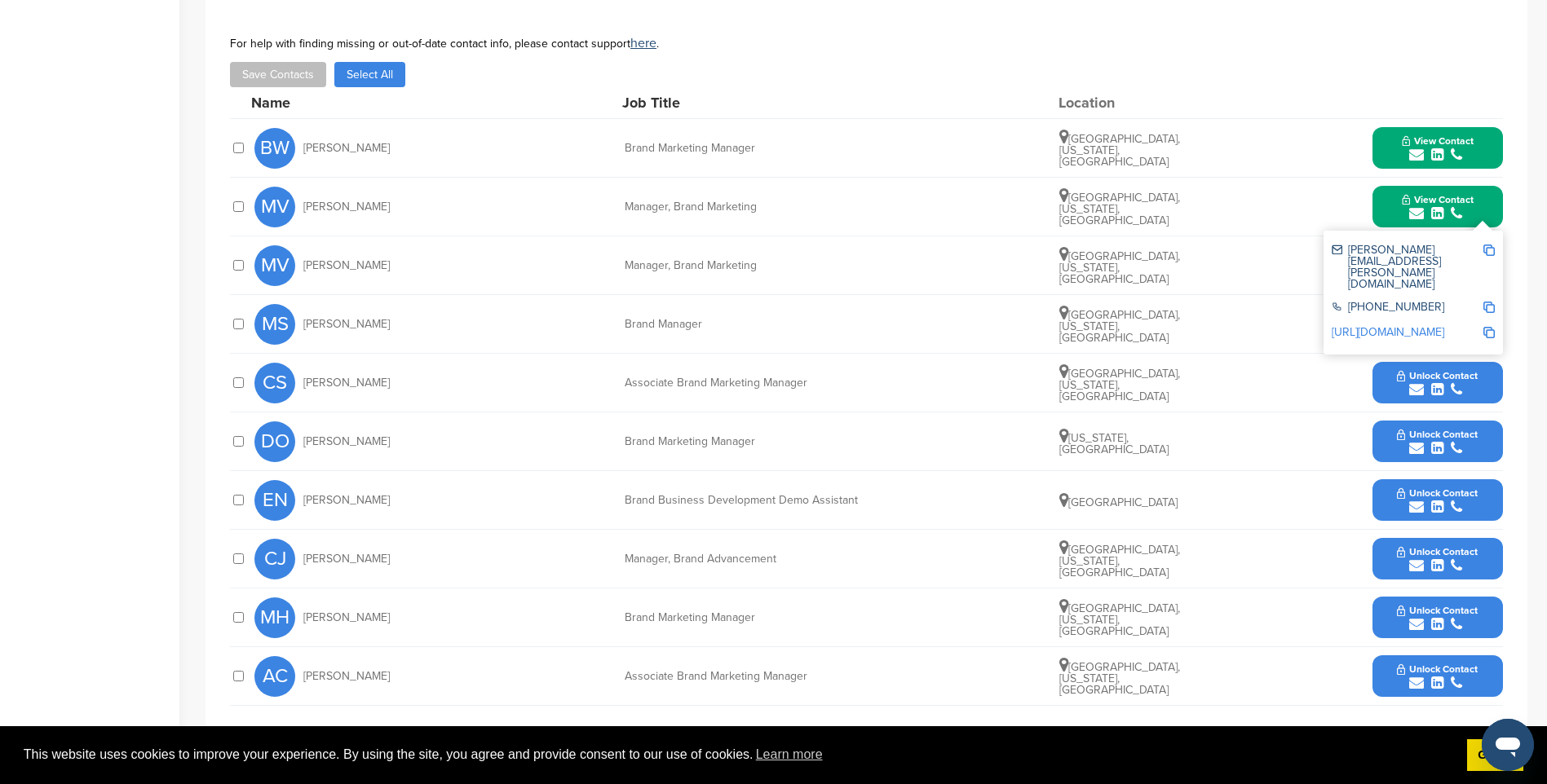
click at [1491, 246] on img at bounding box center [1488, 250] width 11 height 11
drag, startPoint x: 1471, startPoint y: 205, endPoint x: 1467, endPoint y: 212, distance: 8.1
click at [1471, 205] on span "View Contact" at bounding box center [1437, 199] width 71 height 11
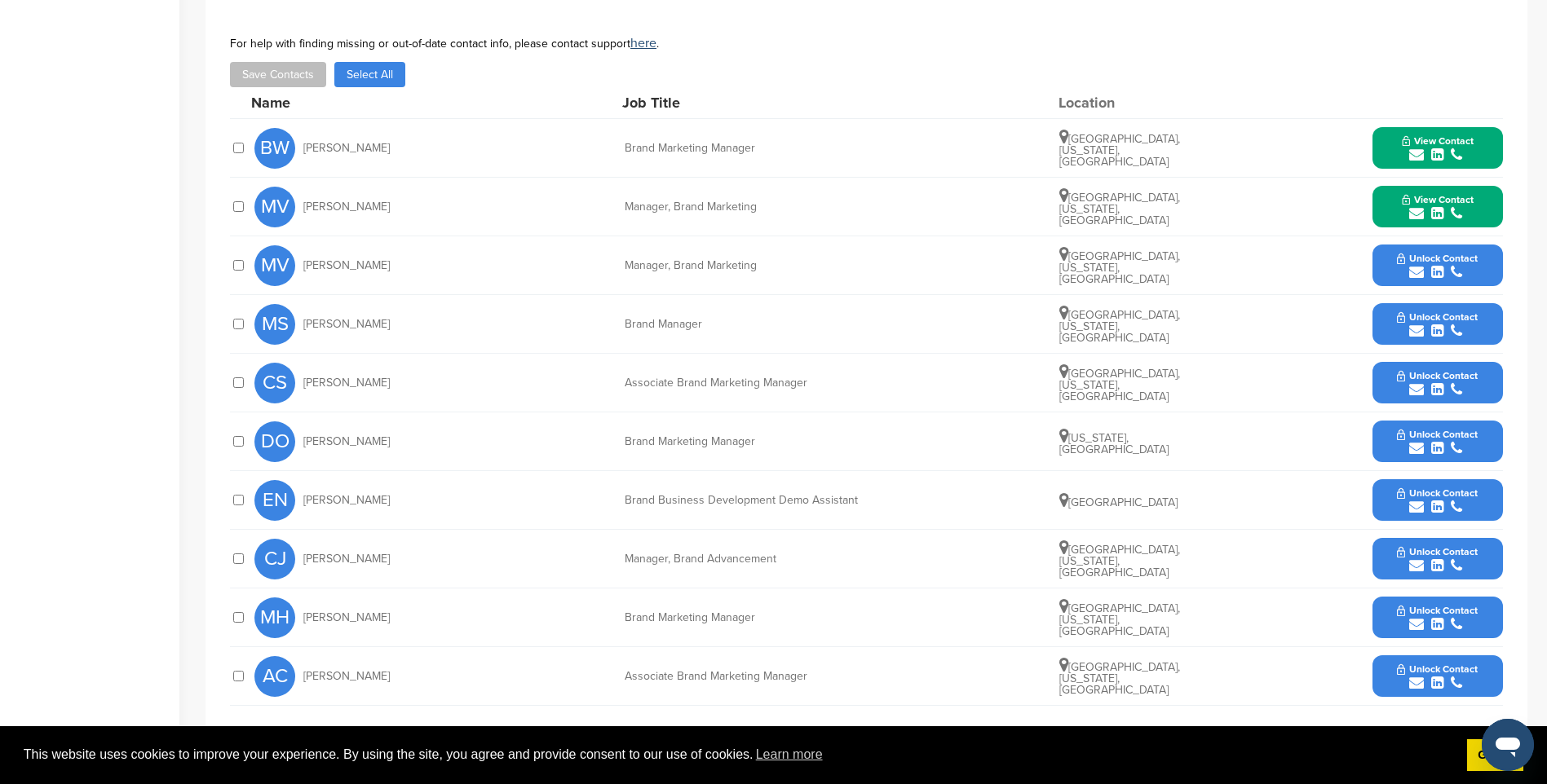
click at [1454, 253] on span "Unlock Contact" at bounding box center [1437, 258] width 80 height 11
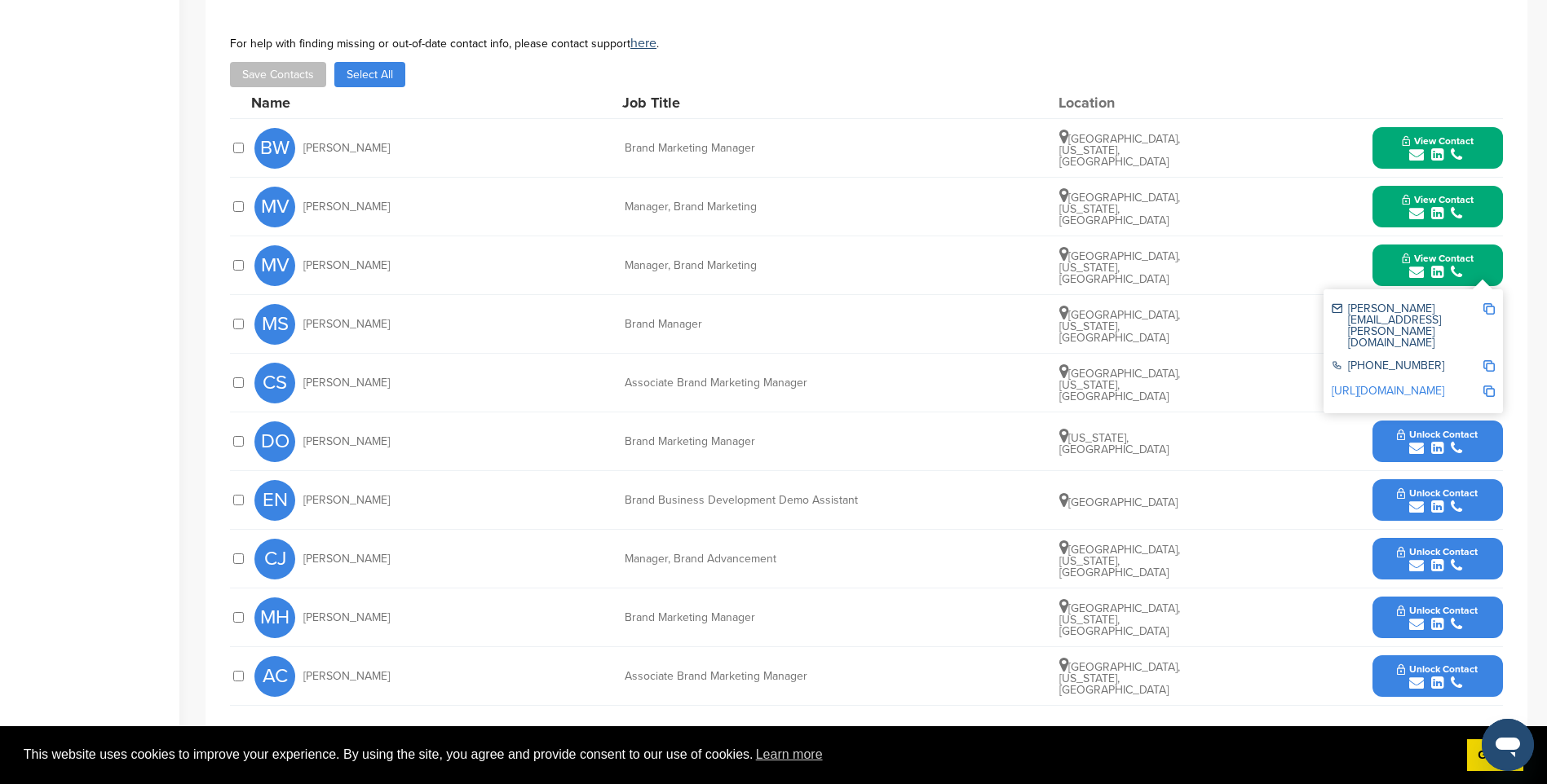
drag, startPoint x: 1490, startPoint y: 310, endPoint x: 1434, endPoint y: 306, distance: 56.1
click at [1491, 310] on img at bounding box center [1488, 309] width 11 height 11
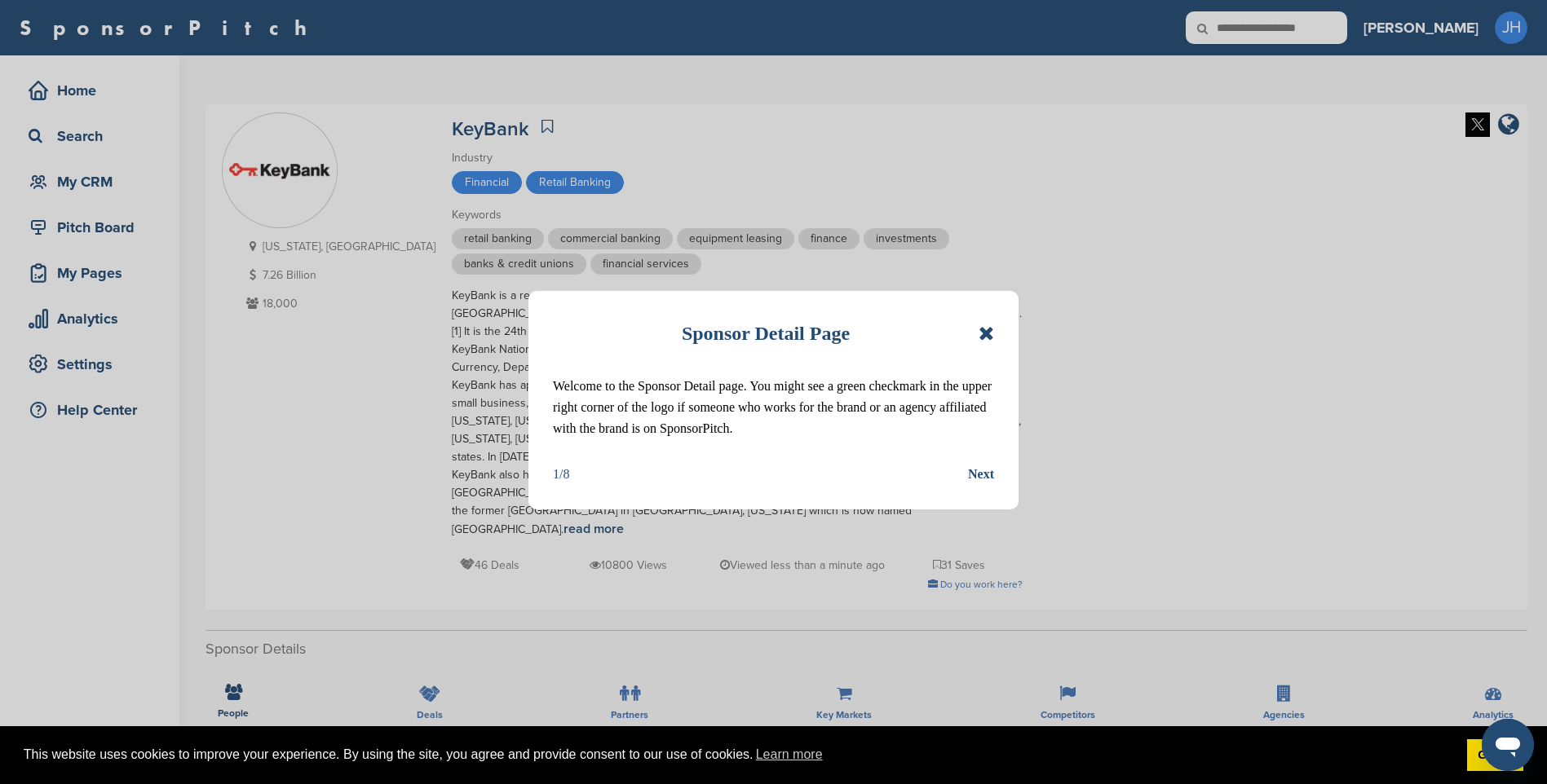
click at [986, 330] on icon at bounding box center [986, 333] width 16 height 19
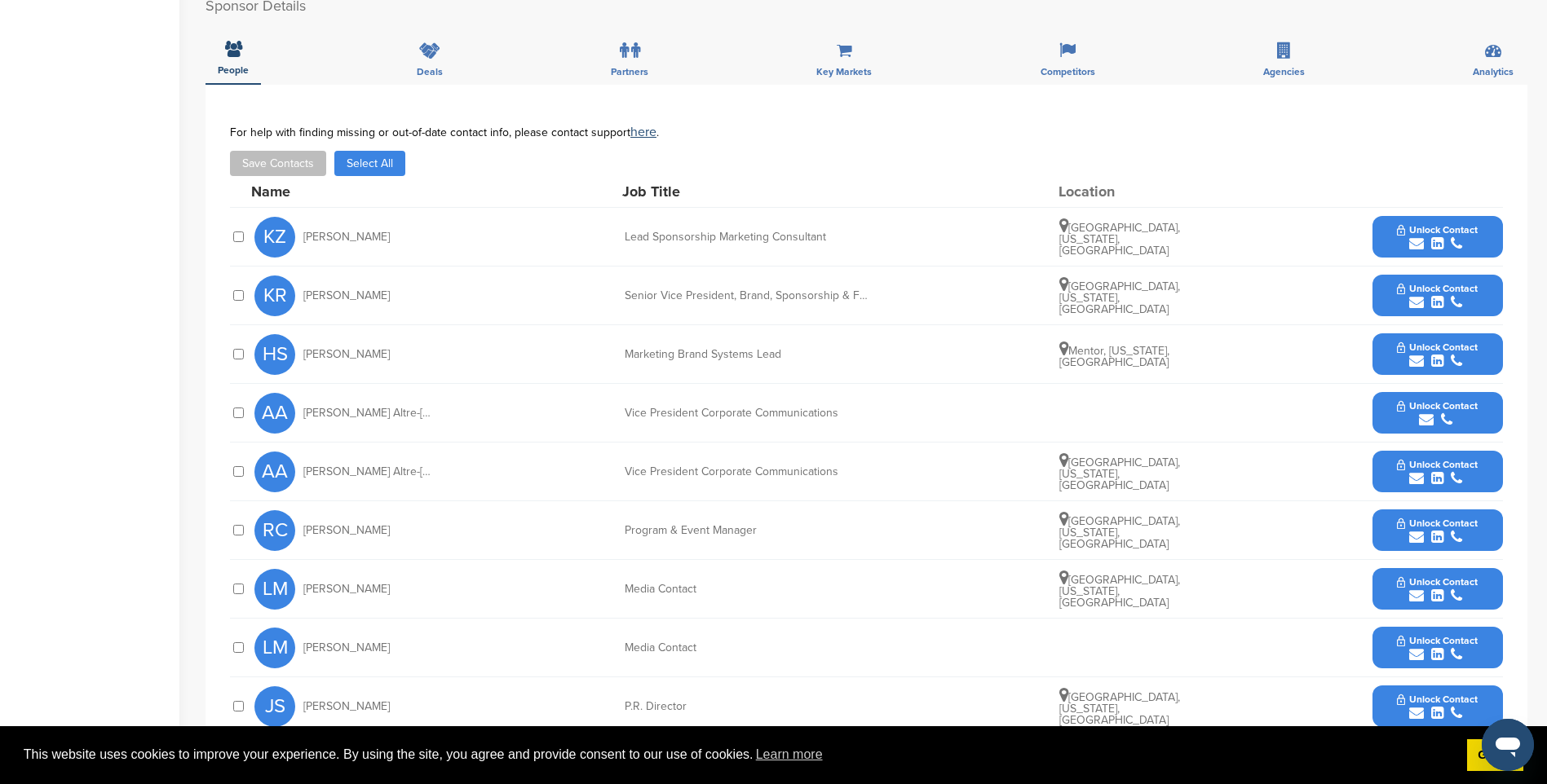
scroll to position [652, 0]
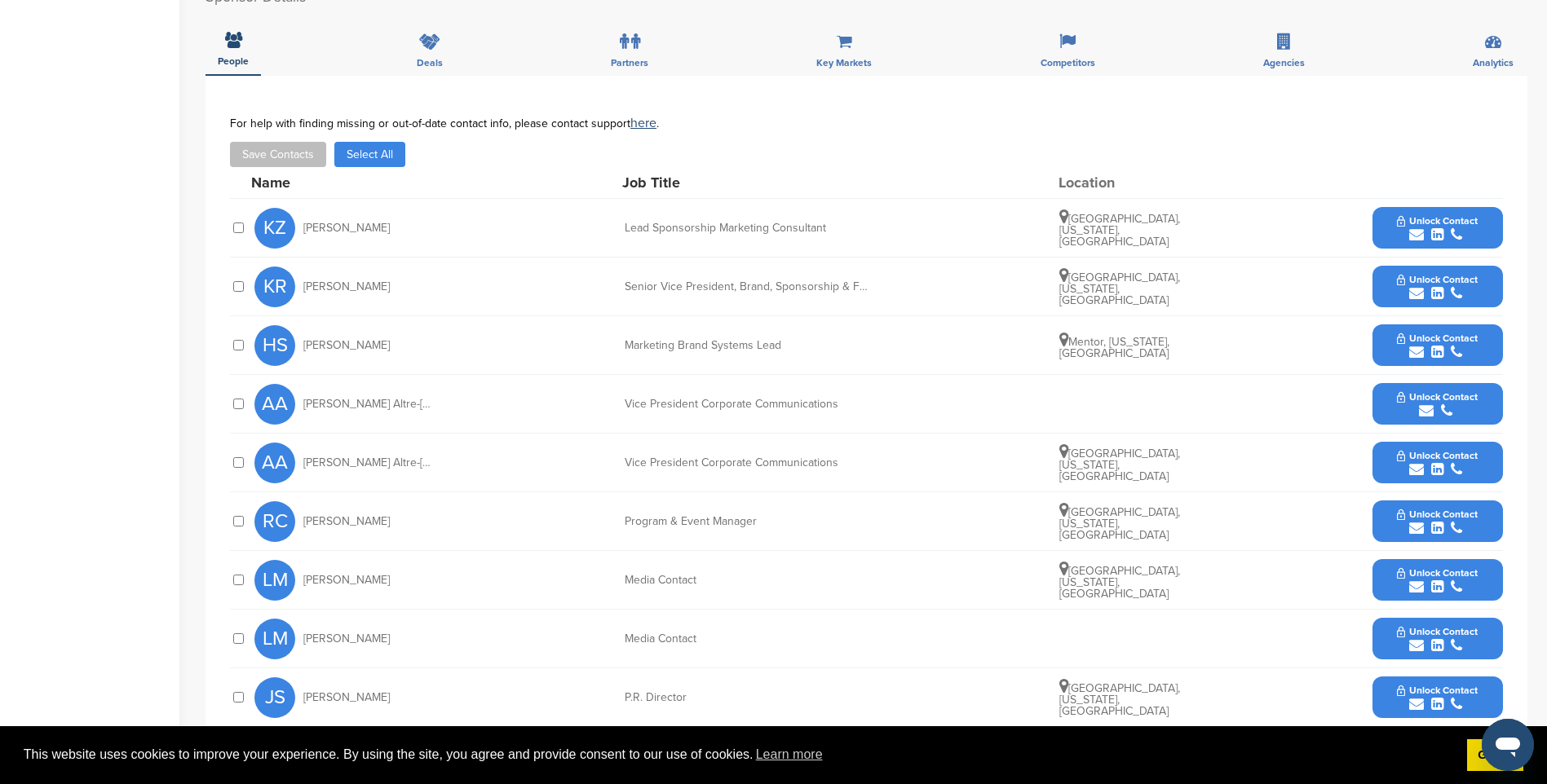
click at [1467, 228] on div "submit" at bounding box center [1437, 235] width 80 height 16
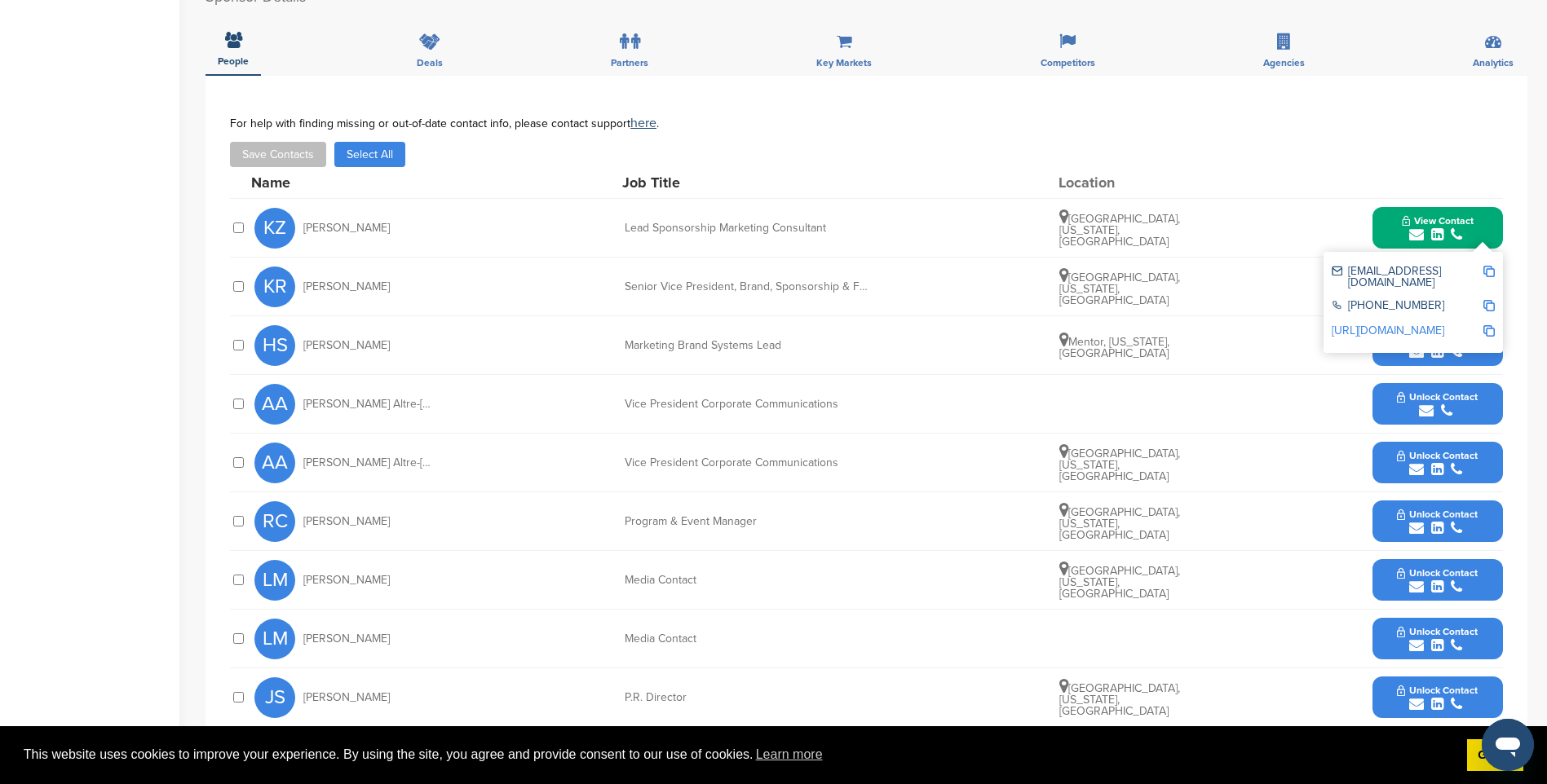
click at [1489, 266] on img at bounding box center [1488, 271] width 11 height 11
click at [1453, 215] on span "View Contact" at bounding box center [1437, 220] width 71 height 11
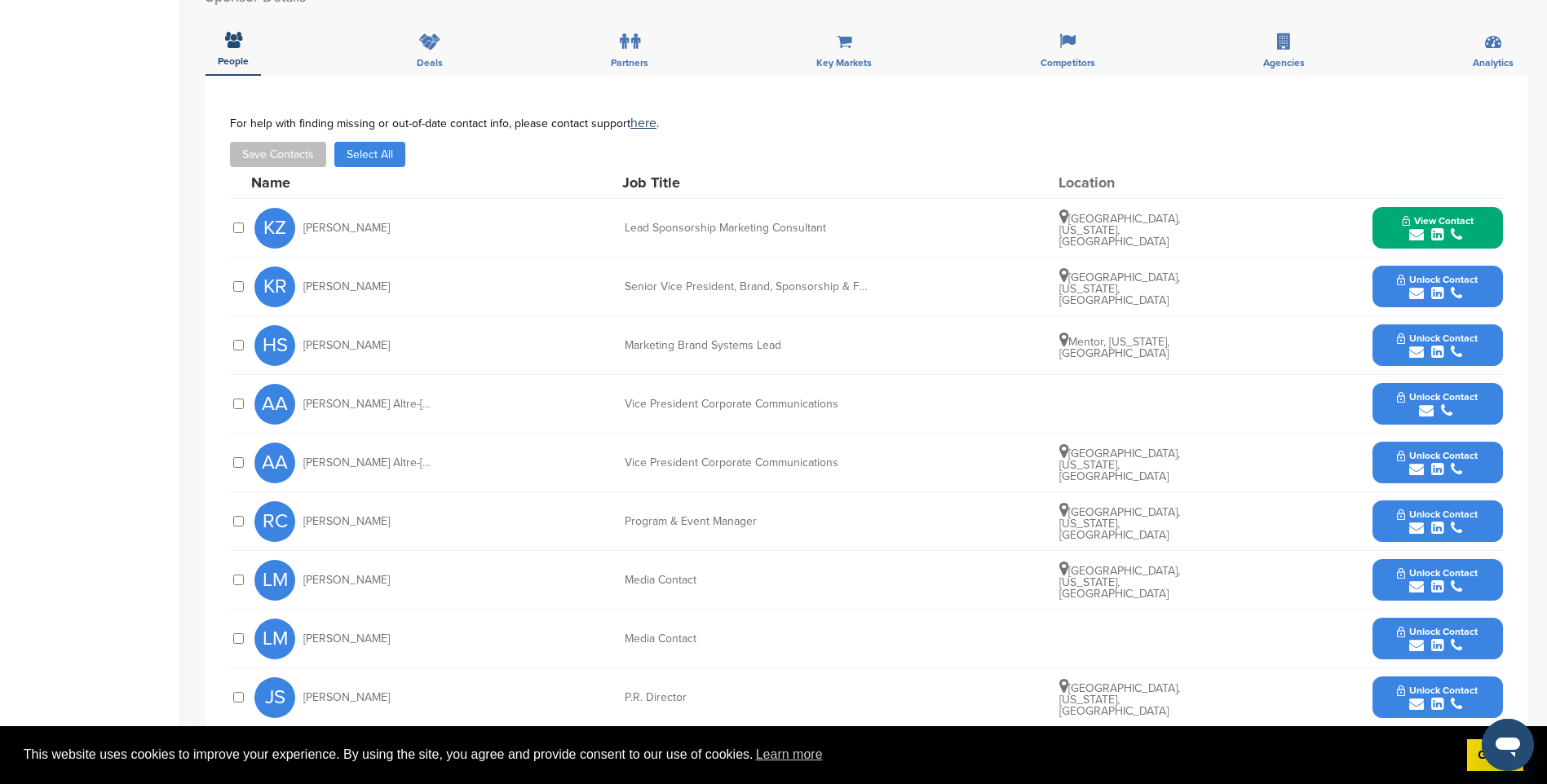
click at [1462, 286] on div "submit" at bounding box center [1437, 293] width 80 height 16
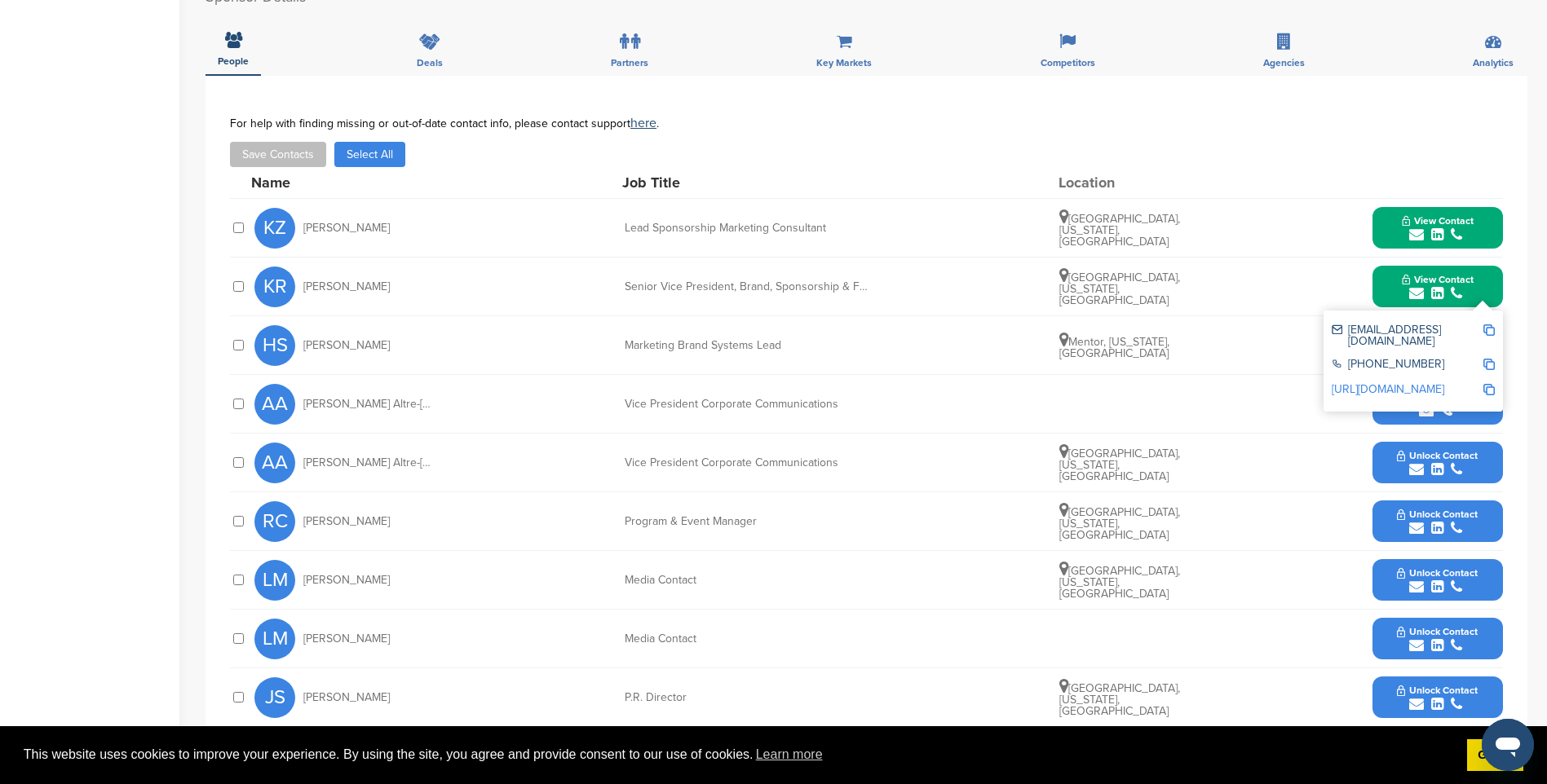
click at [1489, 324] on img at bounding box center [1488, 330] width 11 height 11
click at [1454, 274] on span "View Contact" at bounding box center [1437, 280] width 71 height 11
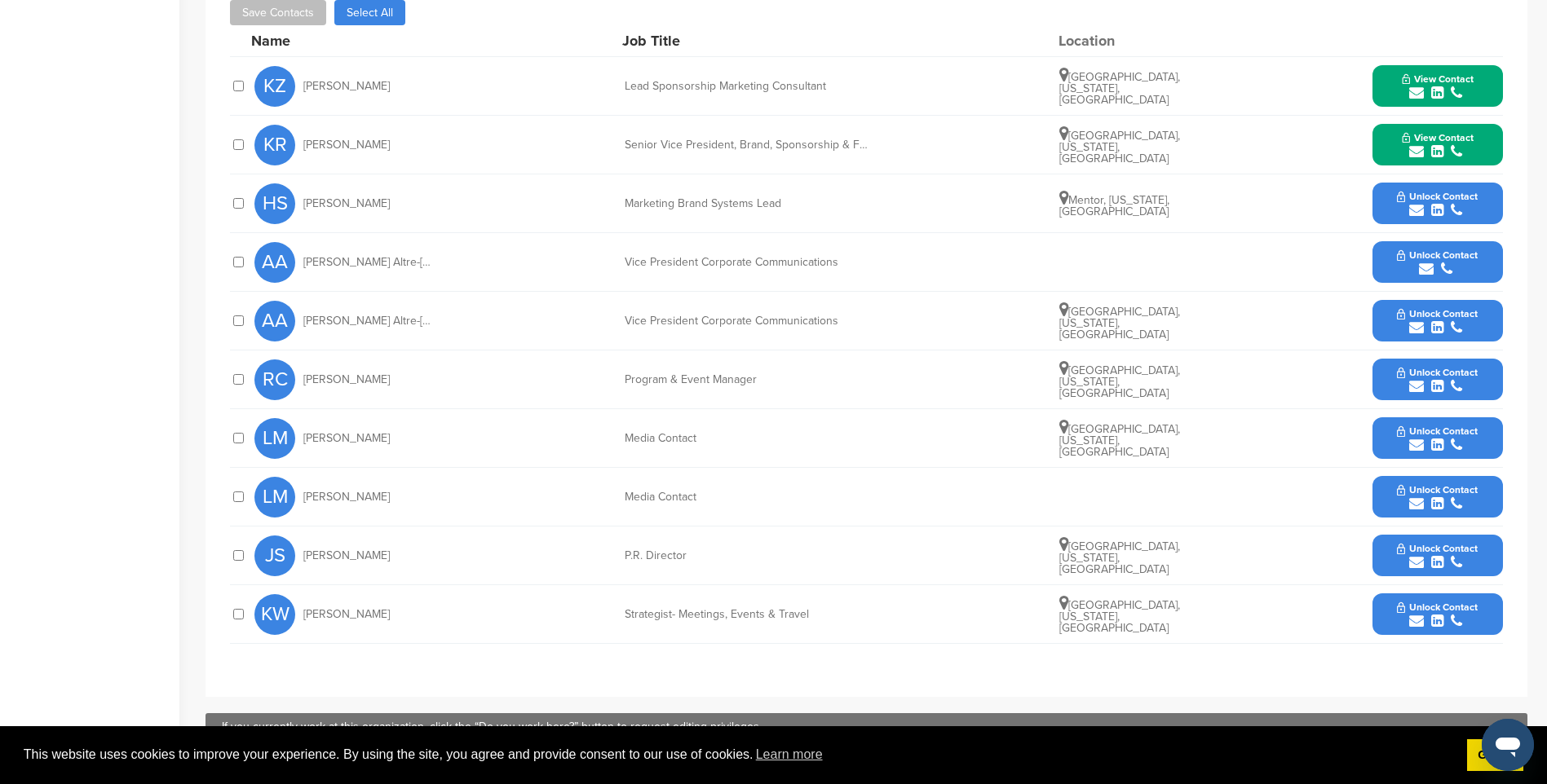
scroll to position [815, 0]
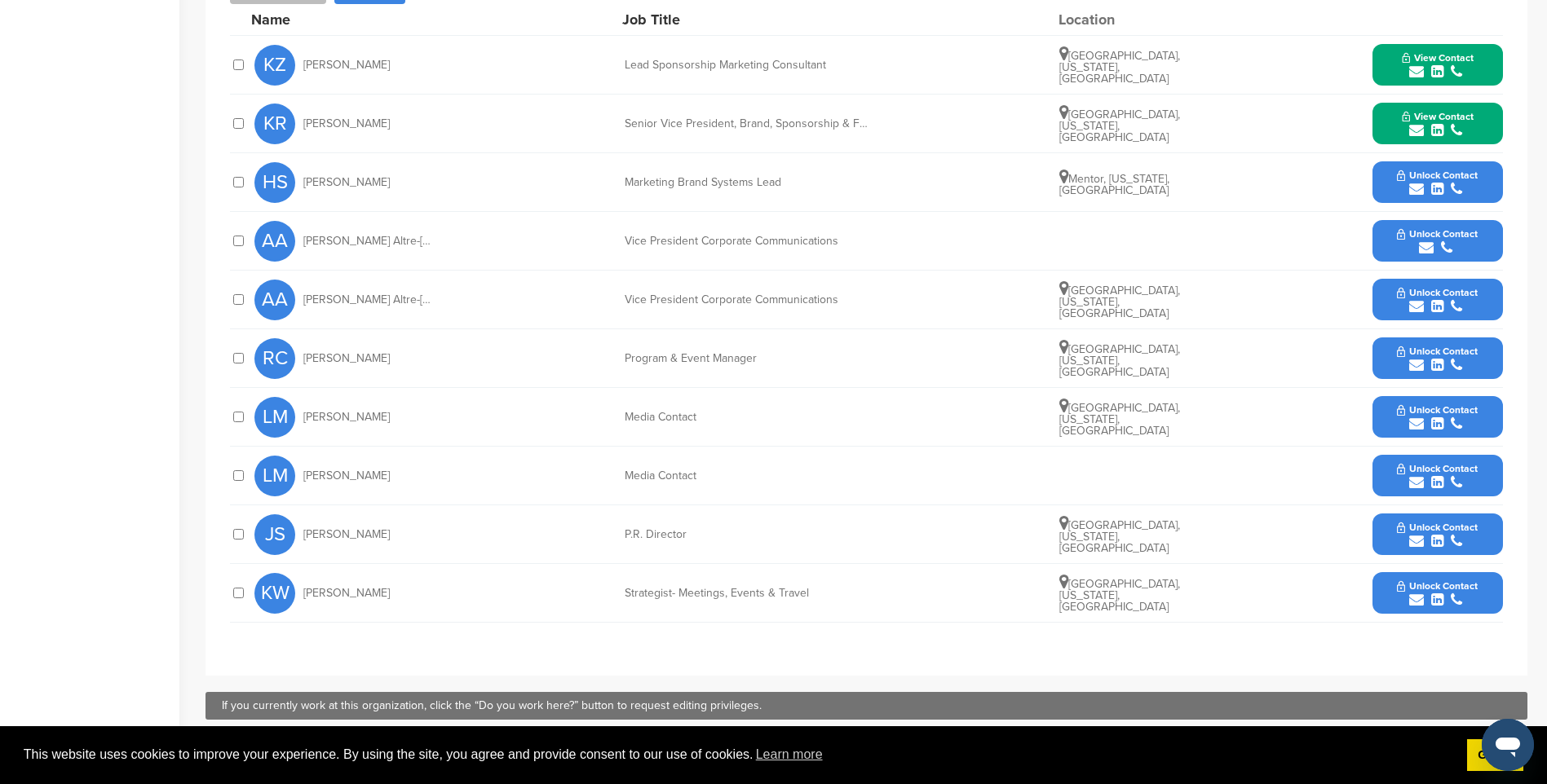
click at [1465, 580] on span "Unlock Contact" at bounding box center [1437, 586] width 80 height 11
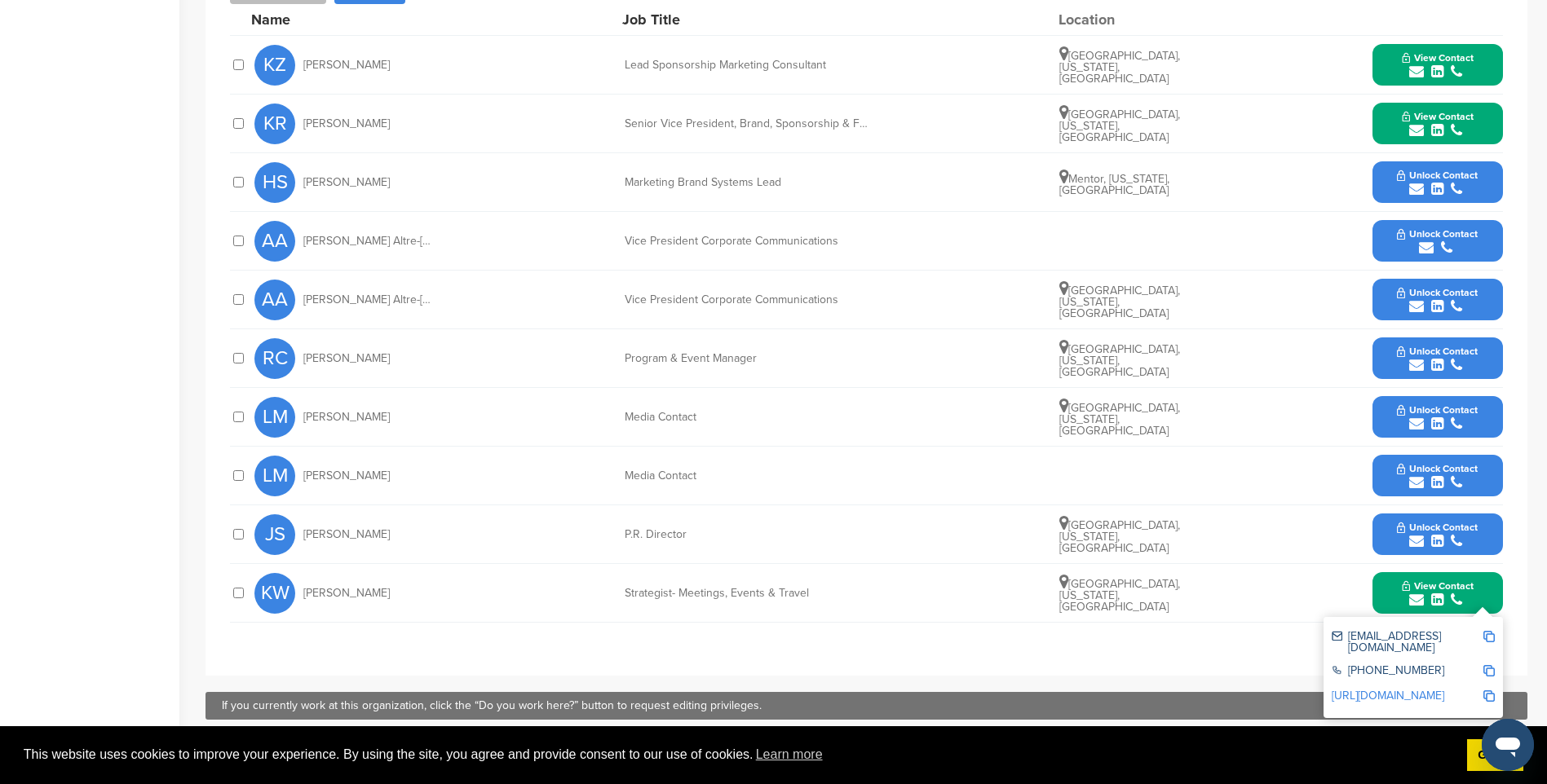
click at [1488, 630] on img at bounding box center [1488, 636] width 11 height 11
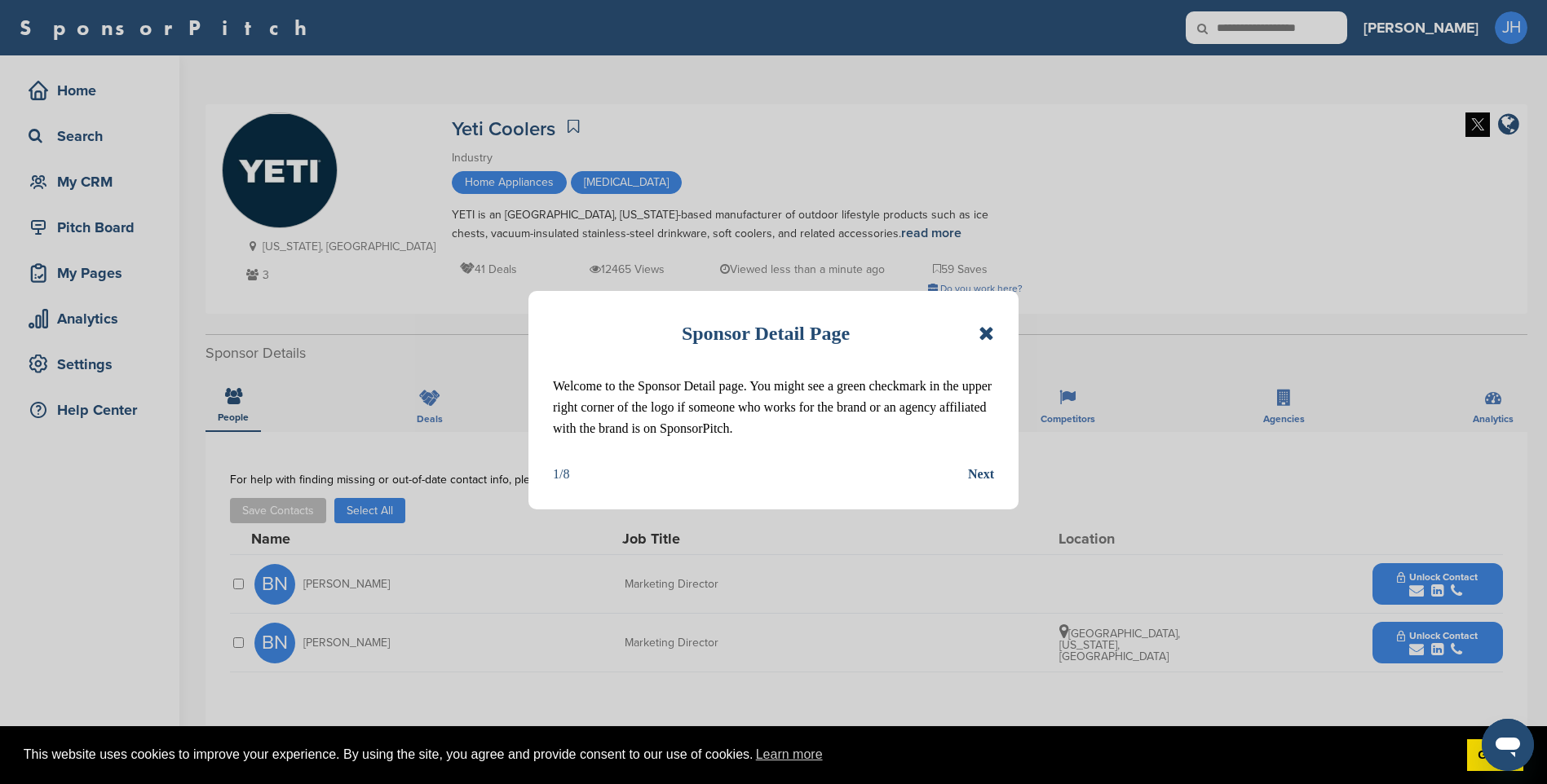
drag, startPoint x: 983, startPoint y: 333, endPoint x: 976, endPoint y: 346, distance: 14.8
click at [983, 333] on icon at bounding box center [986, 333] width 16 height 19
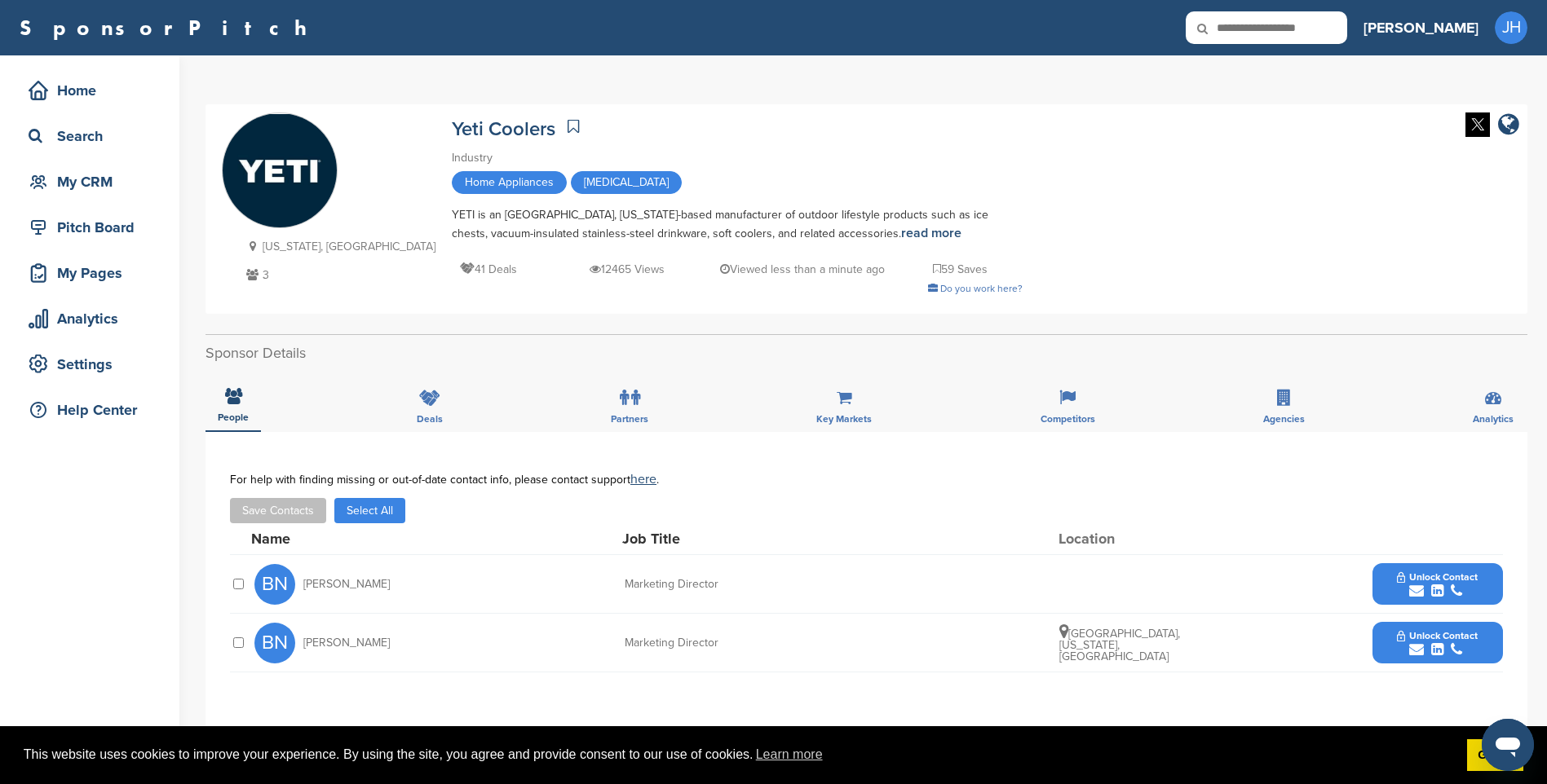
click at [1455, 584] on icon "submit" at bounding box center [1456, 591] width 11 height 15
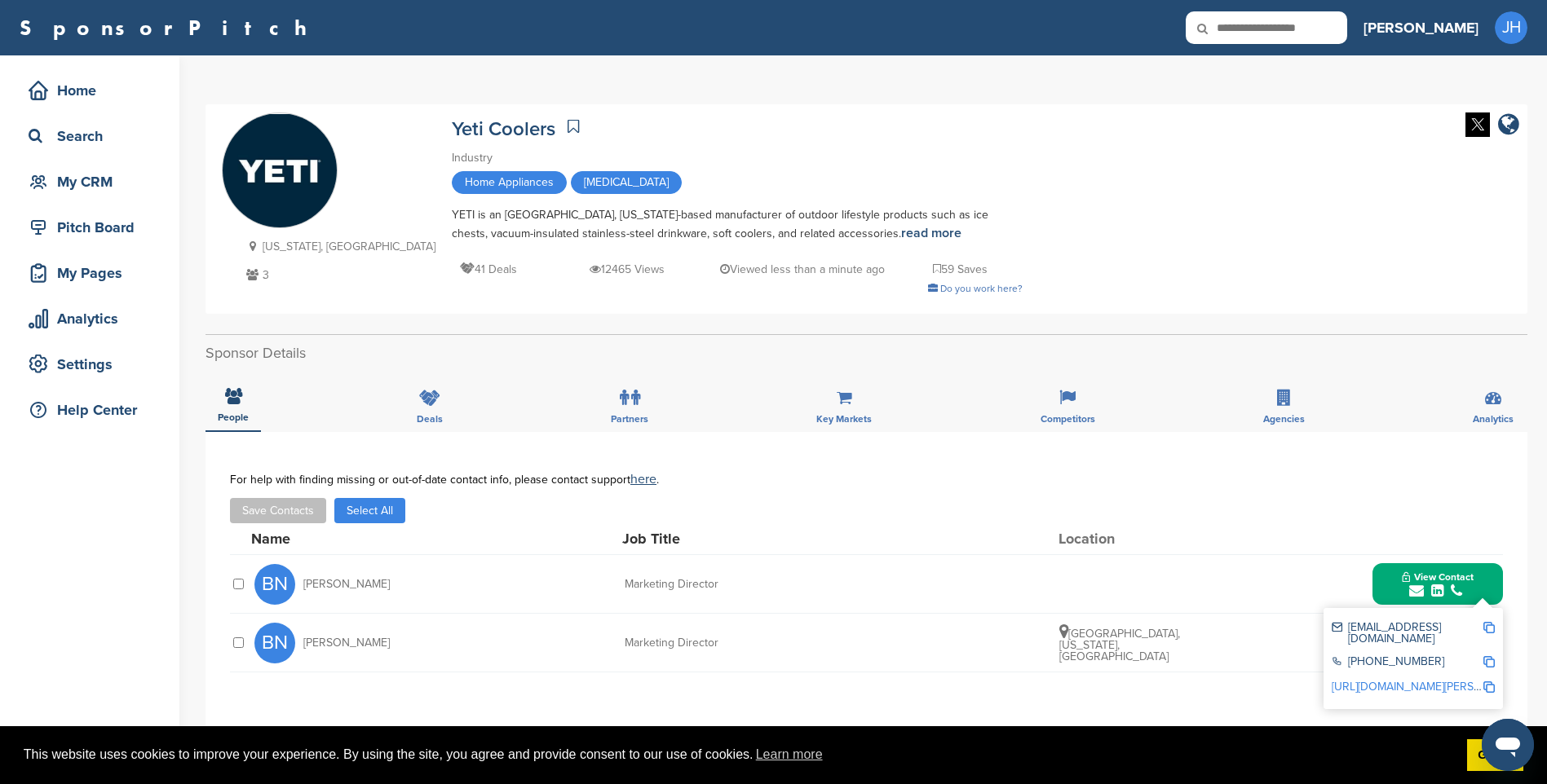
click at [1494, 630] on img at bounding box center [1488, 627] width 11 height 11
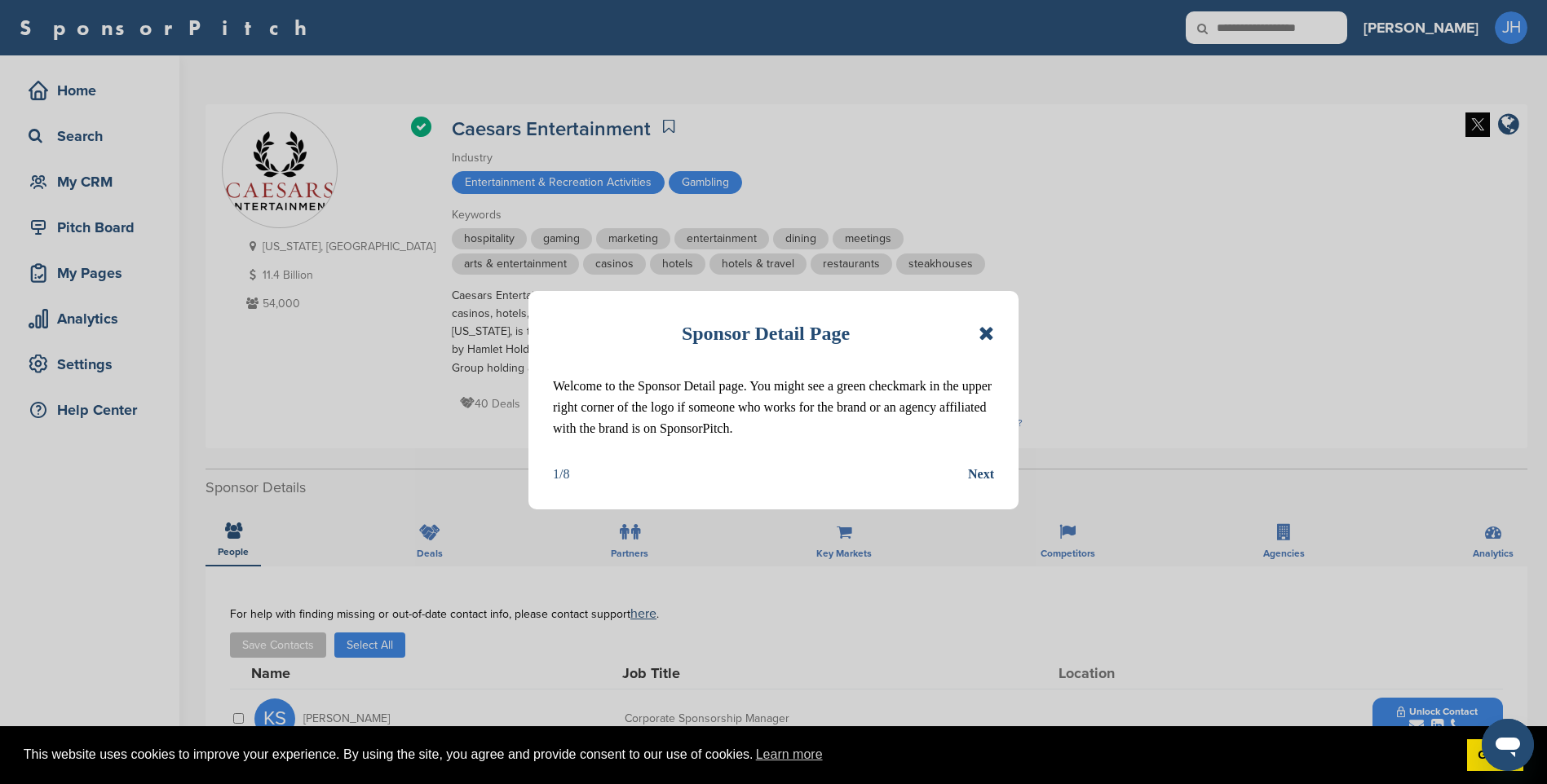
click at [984, 334] on icon at bounding box center [986, 333] width 16 height 19
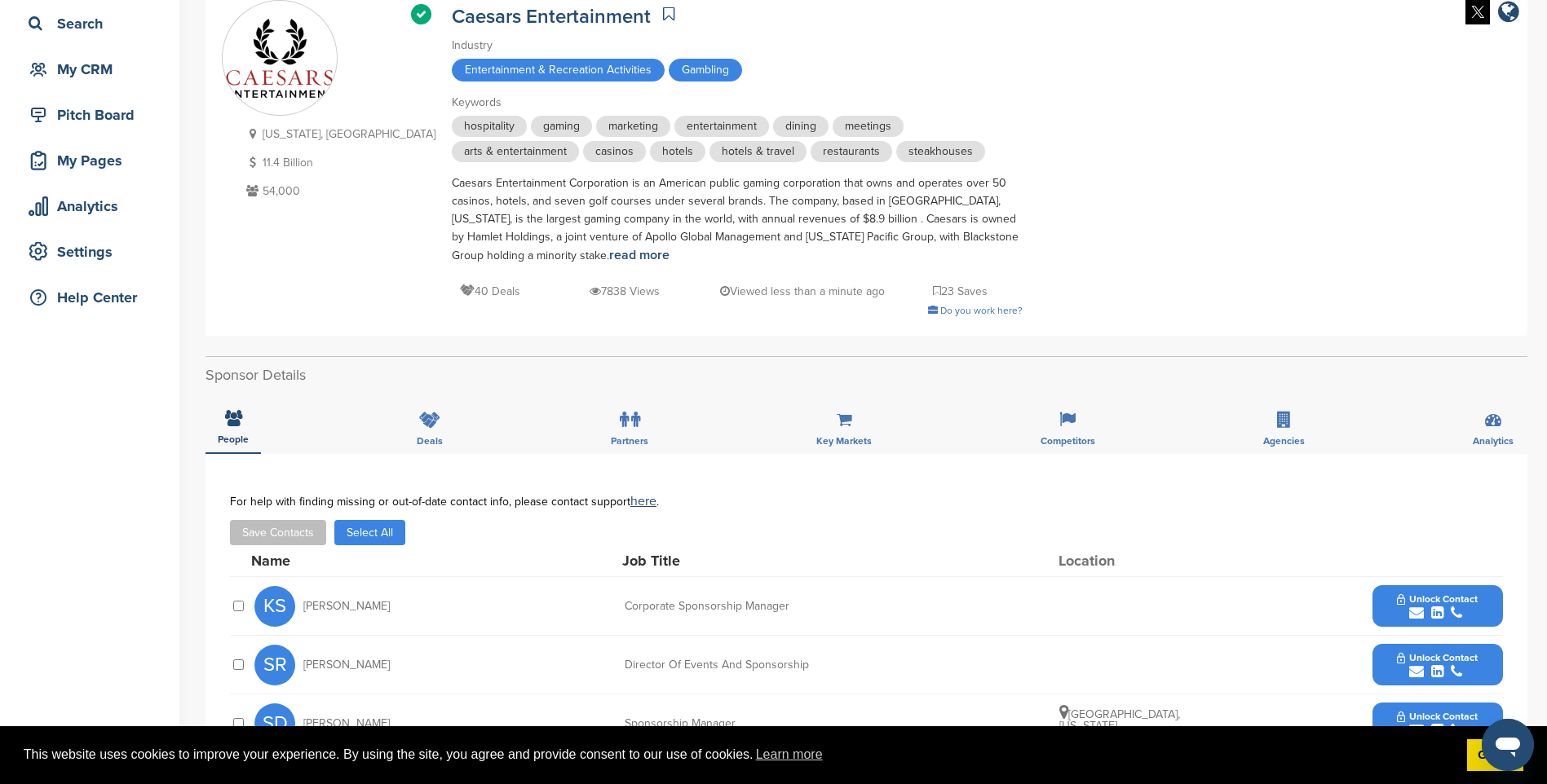
scroll to position [326, 0]
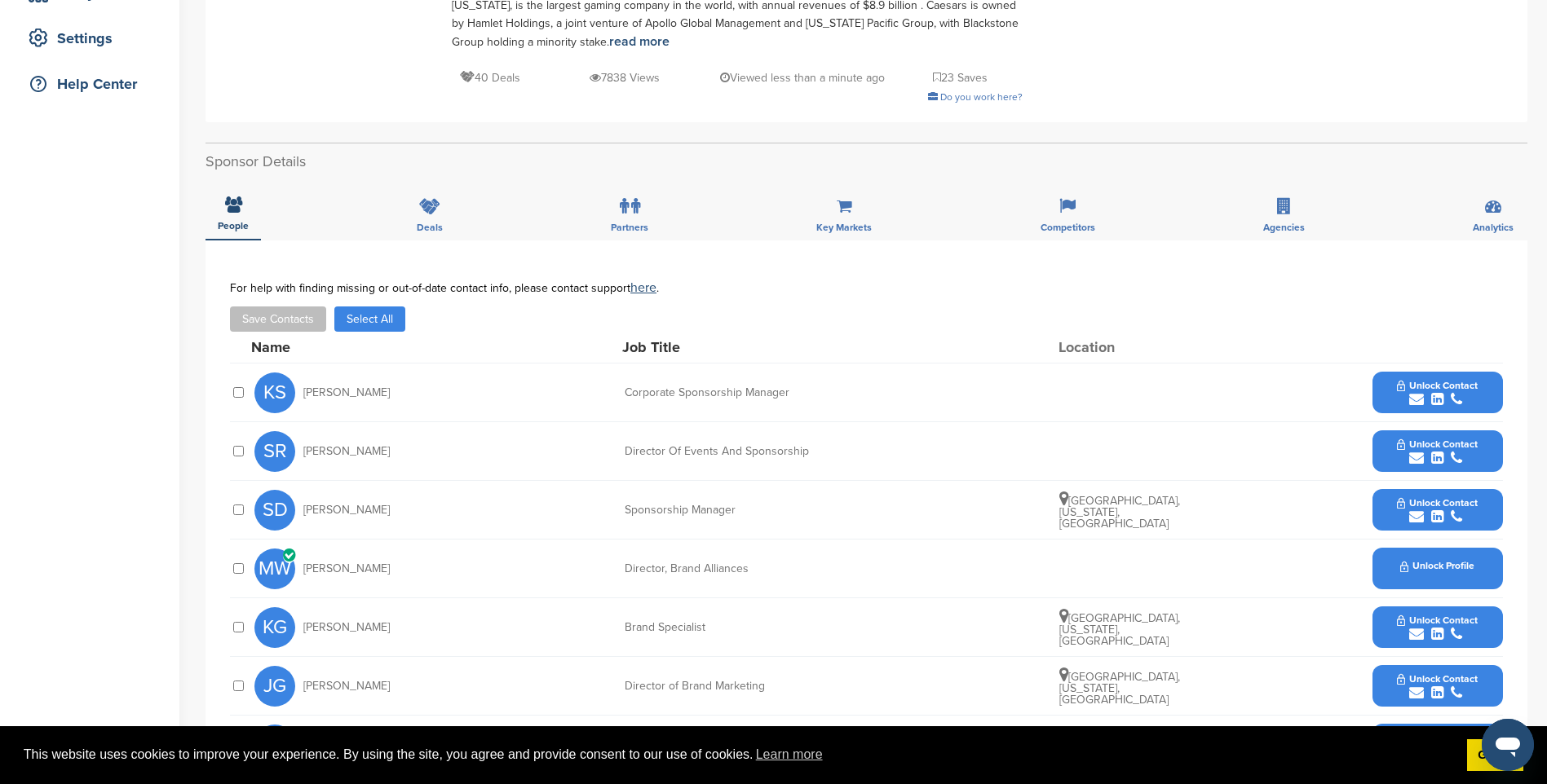
click at [1433, 404] on icon "submit" at bounding box center [1436, 399] width 12 height 15
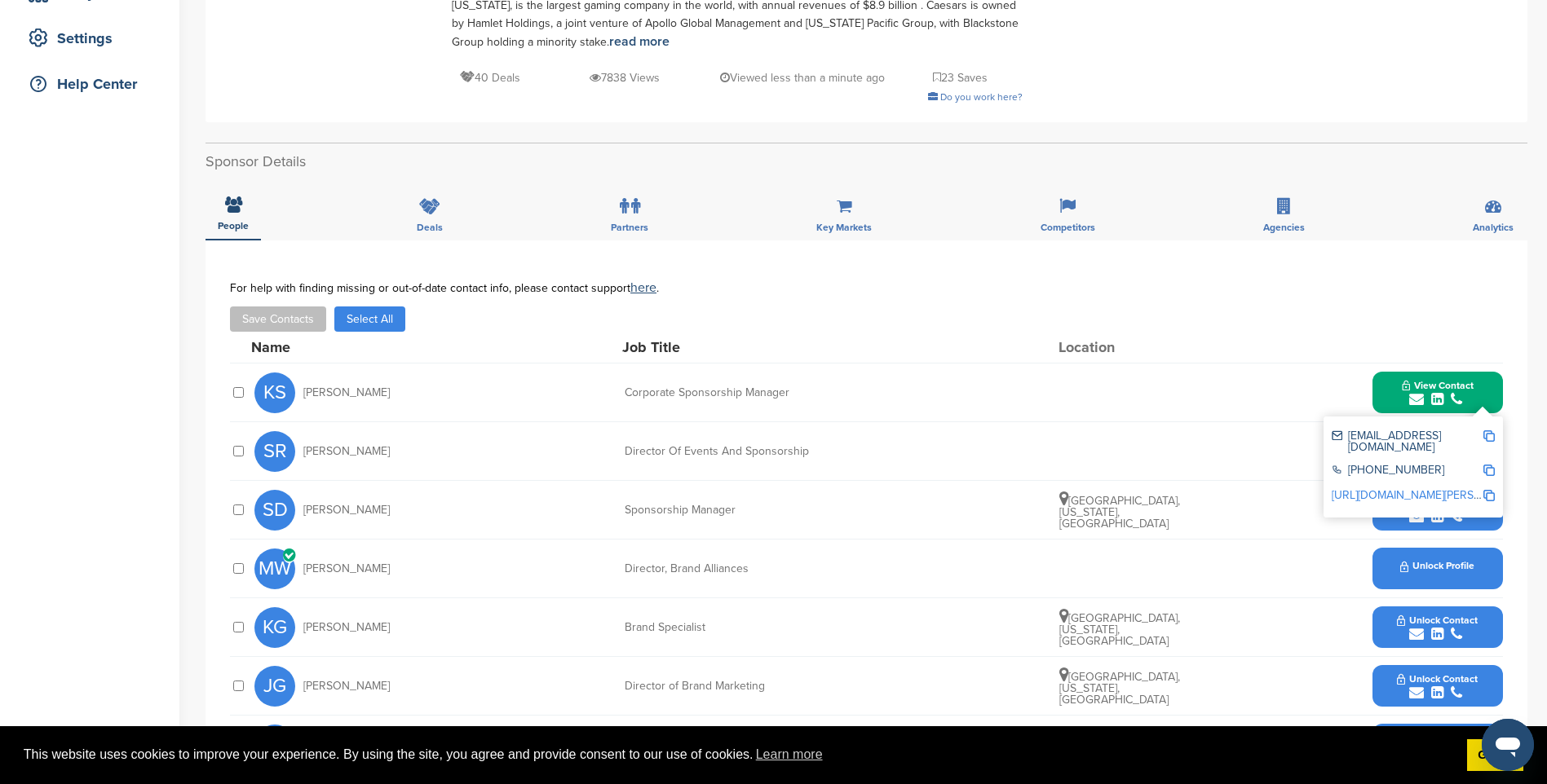
click at [1491, 434] on img at bounding box center [1488, 436] width 11 height 11
click at [1446, 388] on span "View Contact" at bounding box center [1437, 386] width 71 height 11
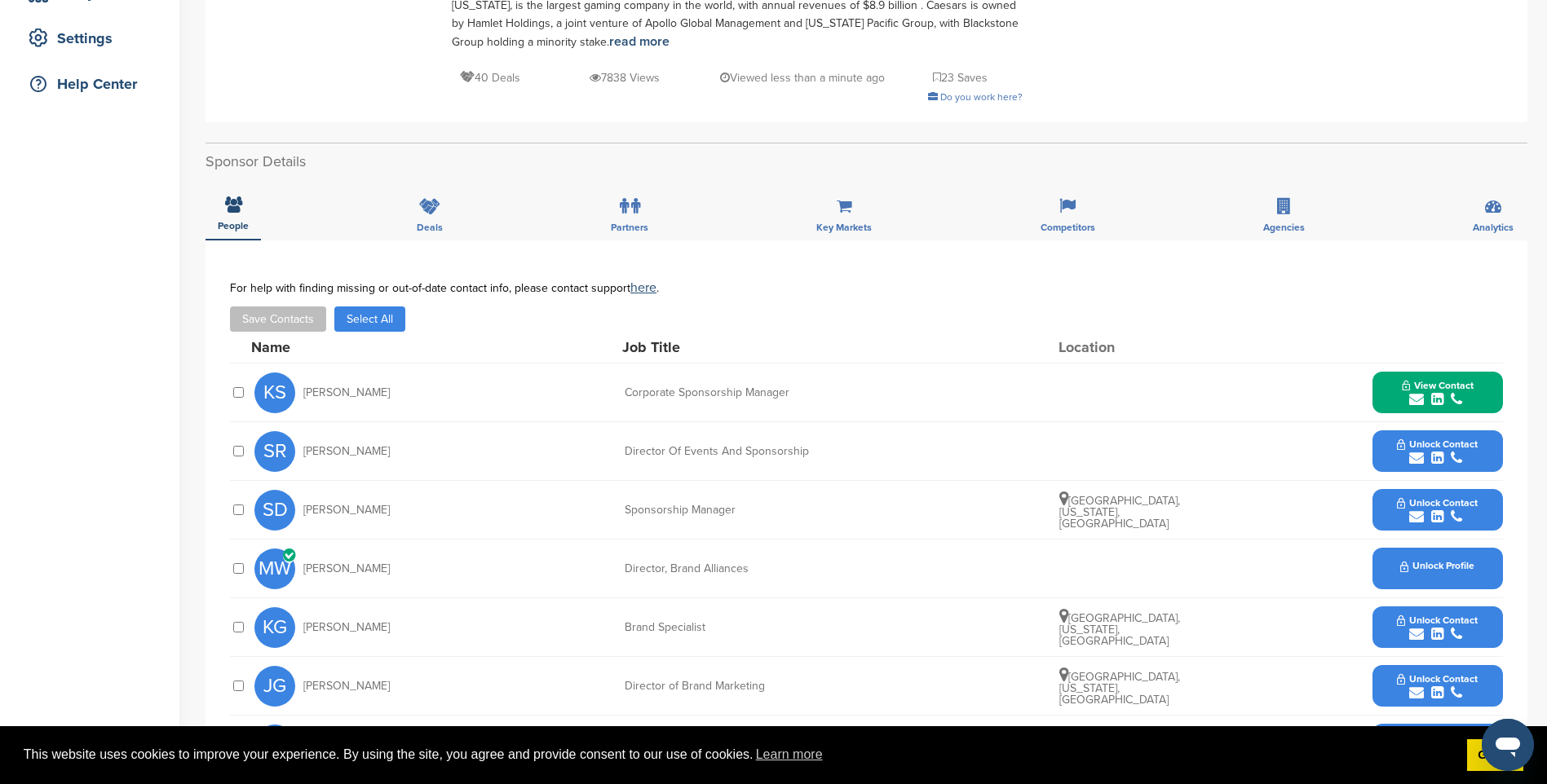
click at [1444, 508] on span "Unlock Contact" at bounding box center [1437, 503] width 80 height 11
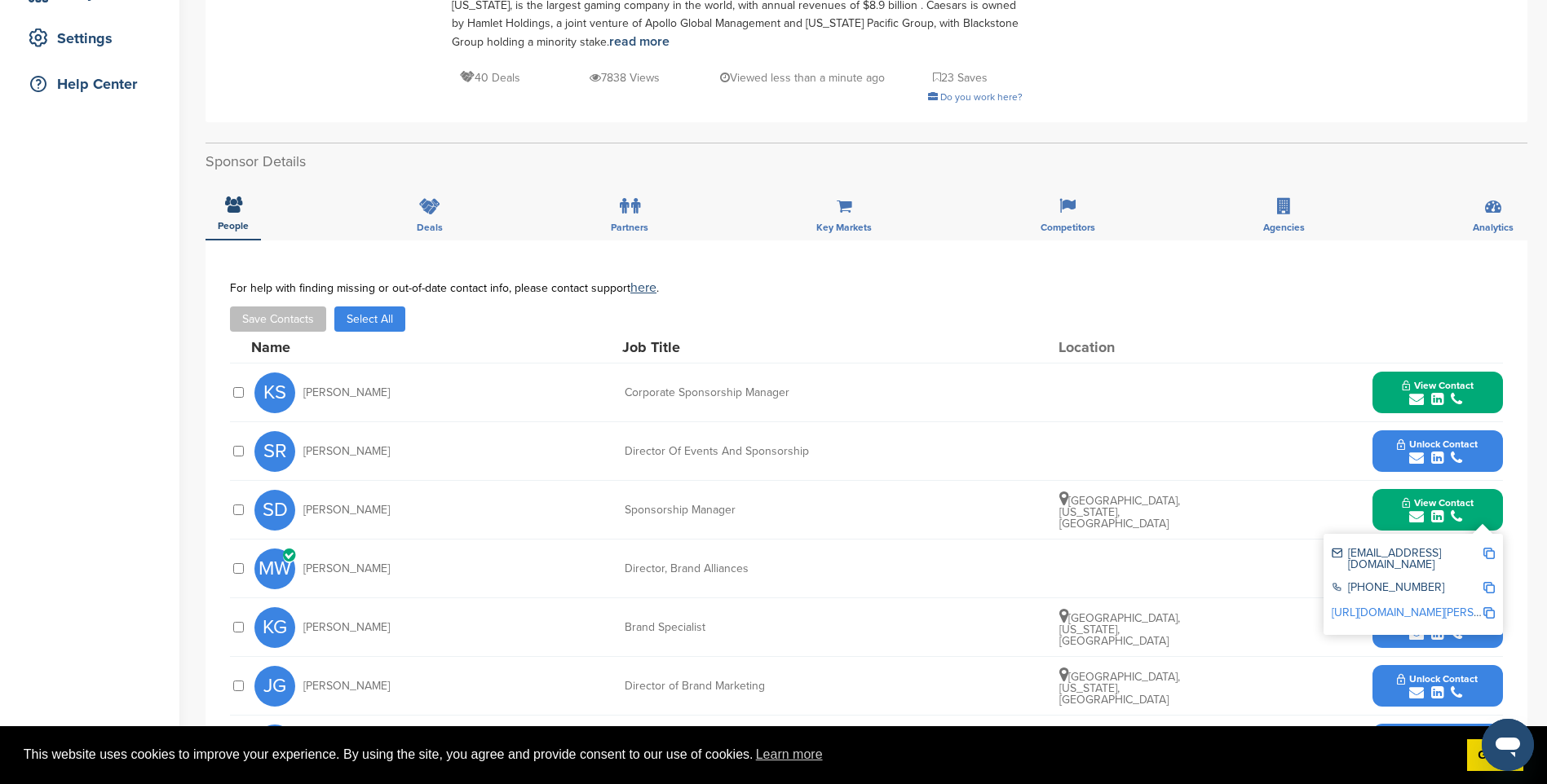
click at [1490, 554] on img at bounding box center [1488, 553] width 11 height 11
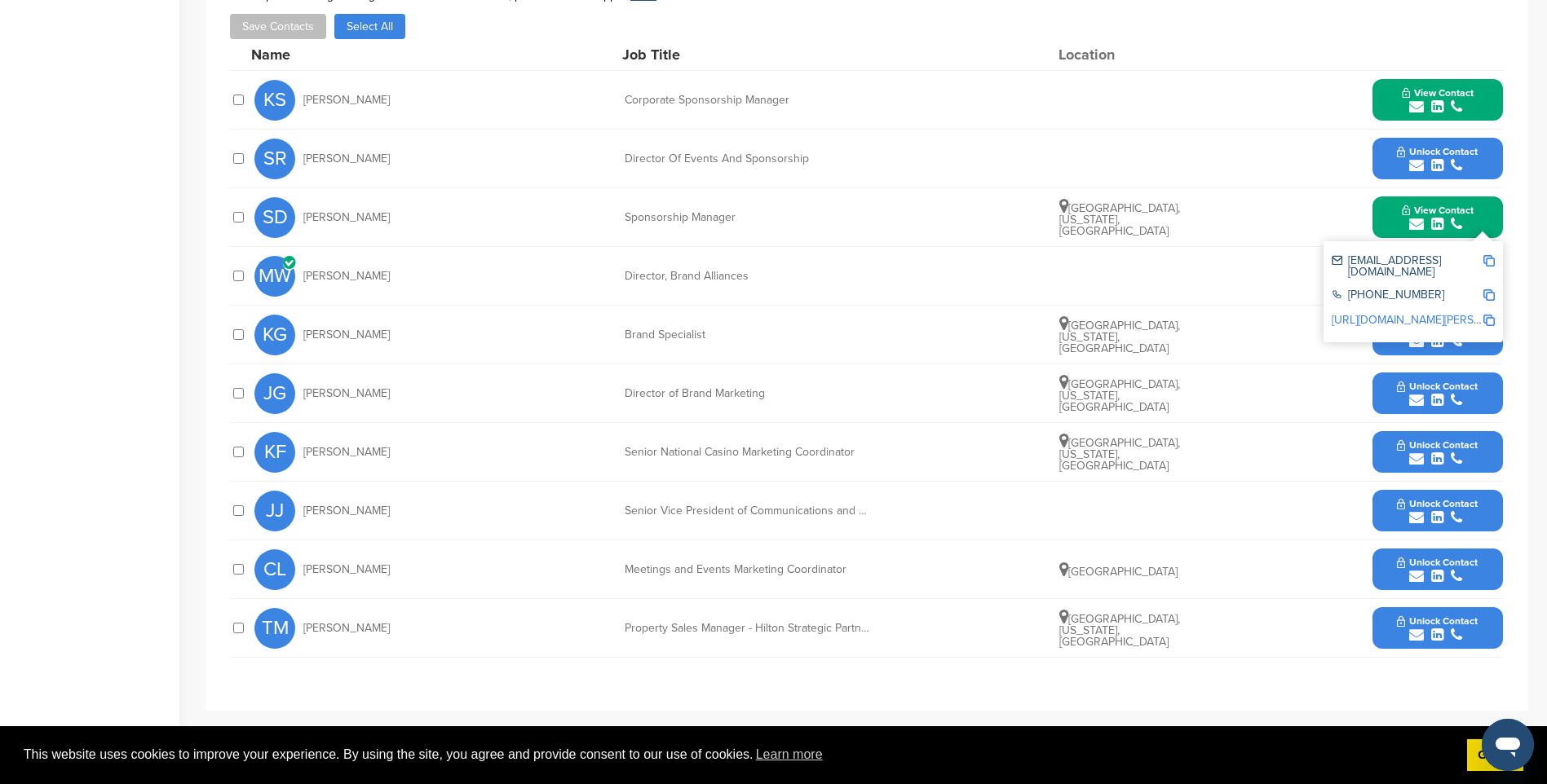
scroll to position [652, 0]
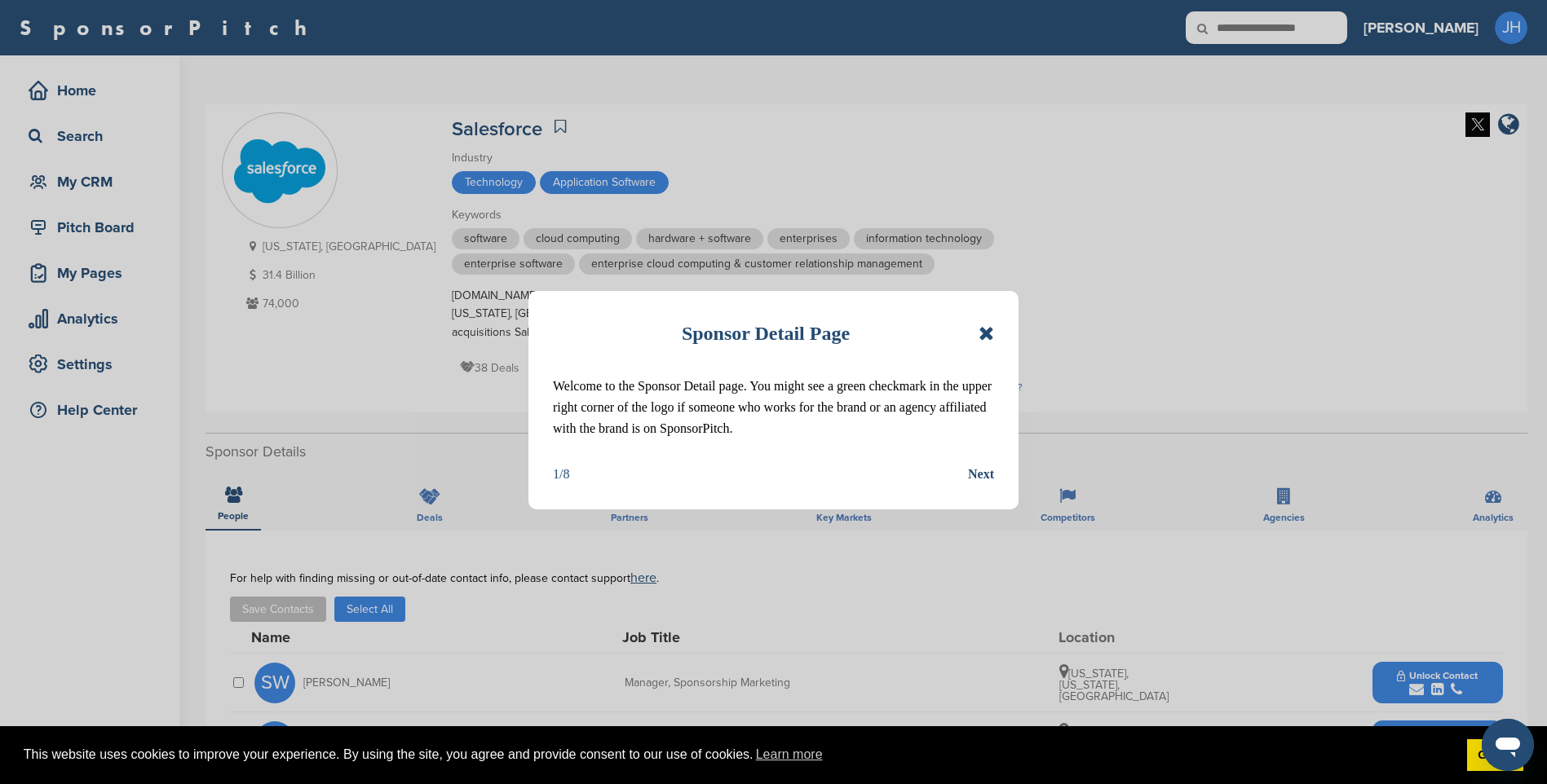
click at [984, 329] on icon at bounding box center [986, 333] width 16 height 19
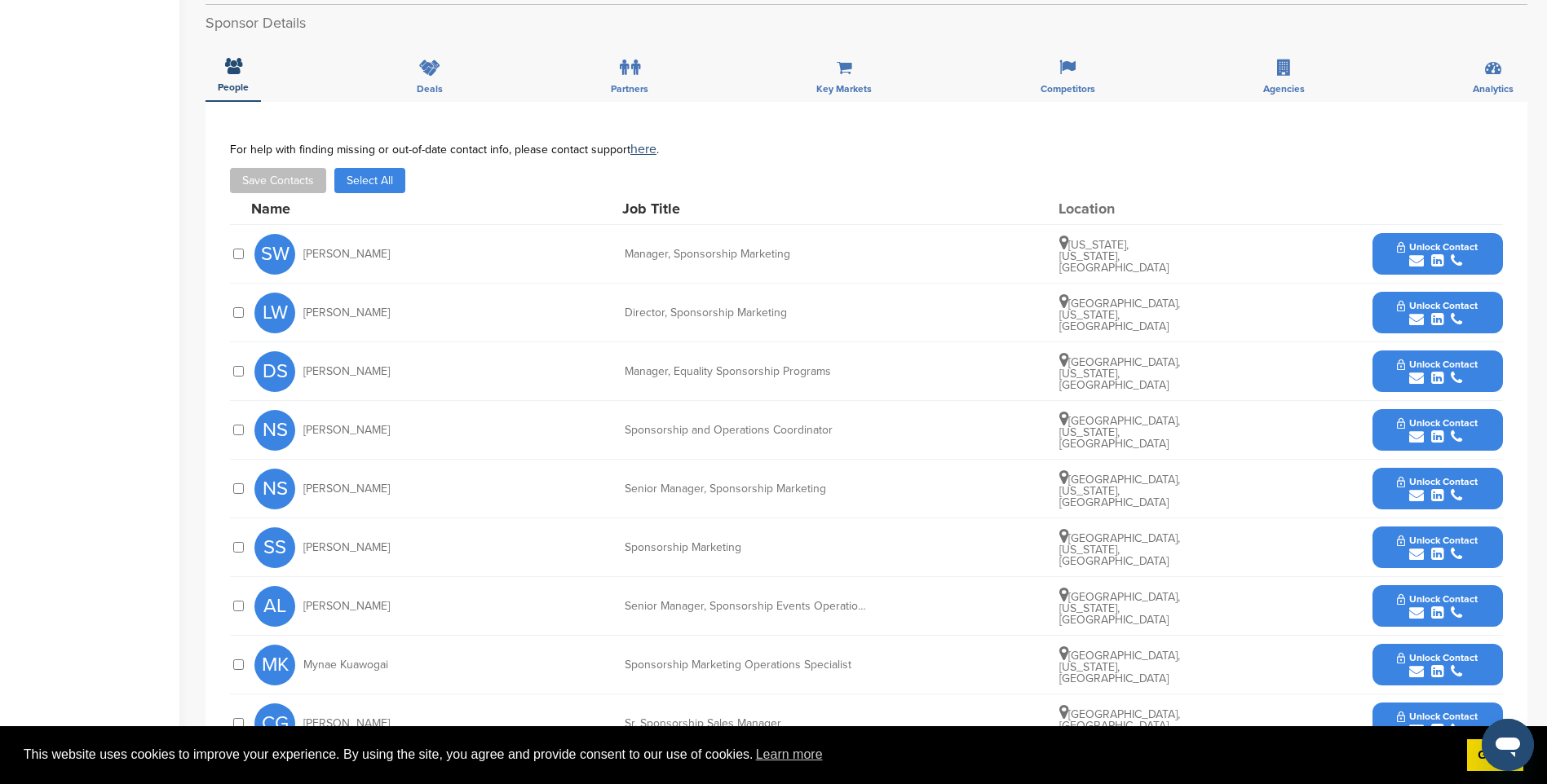
scroll to position [489, 0]
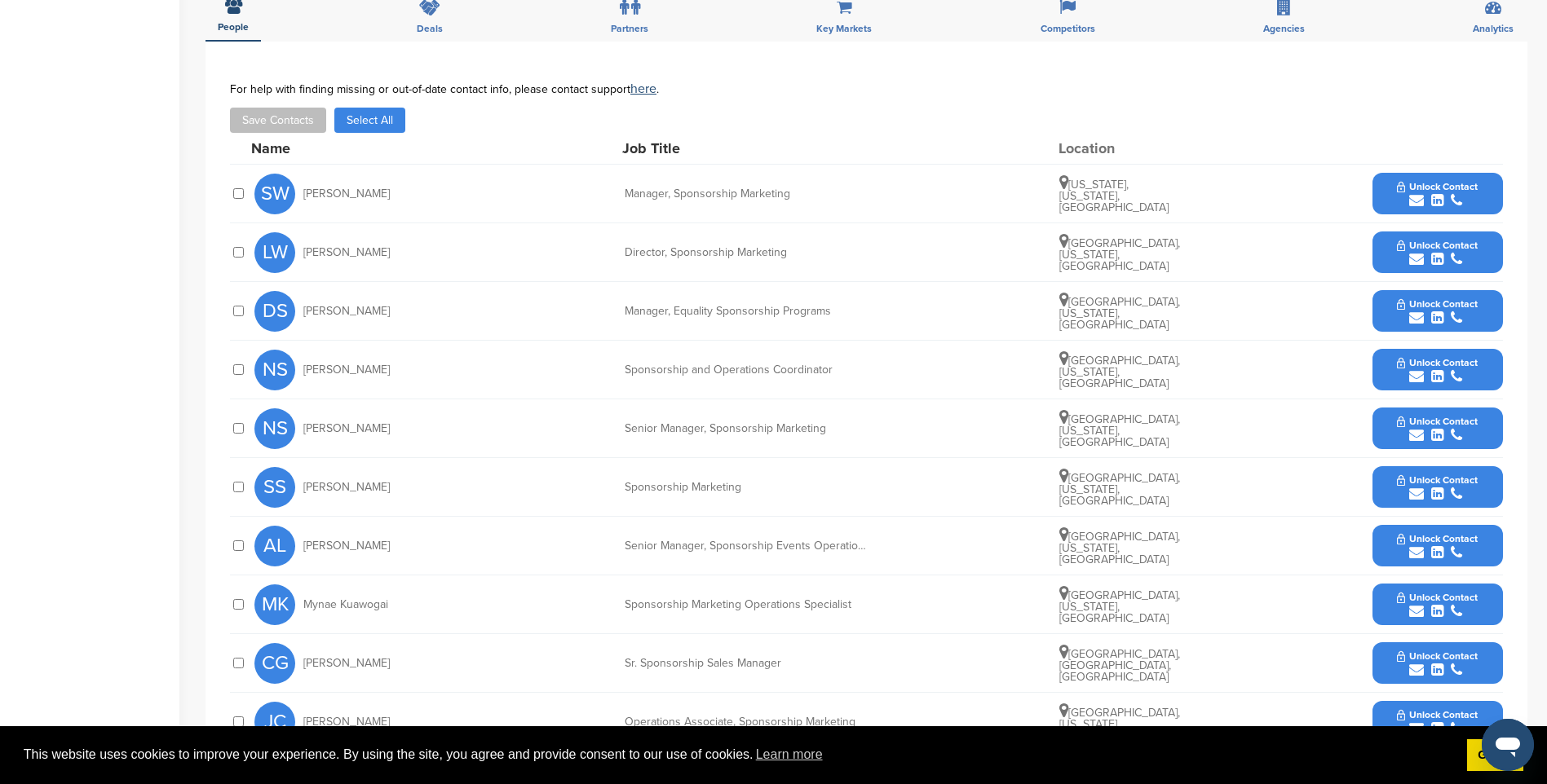
click at [1453, 210] on button "Unlock Contact" at bounding box center [1436, 195] width 120 height 49
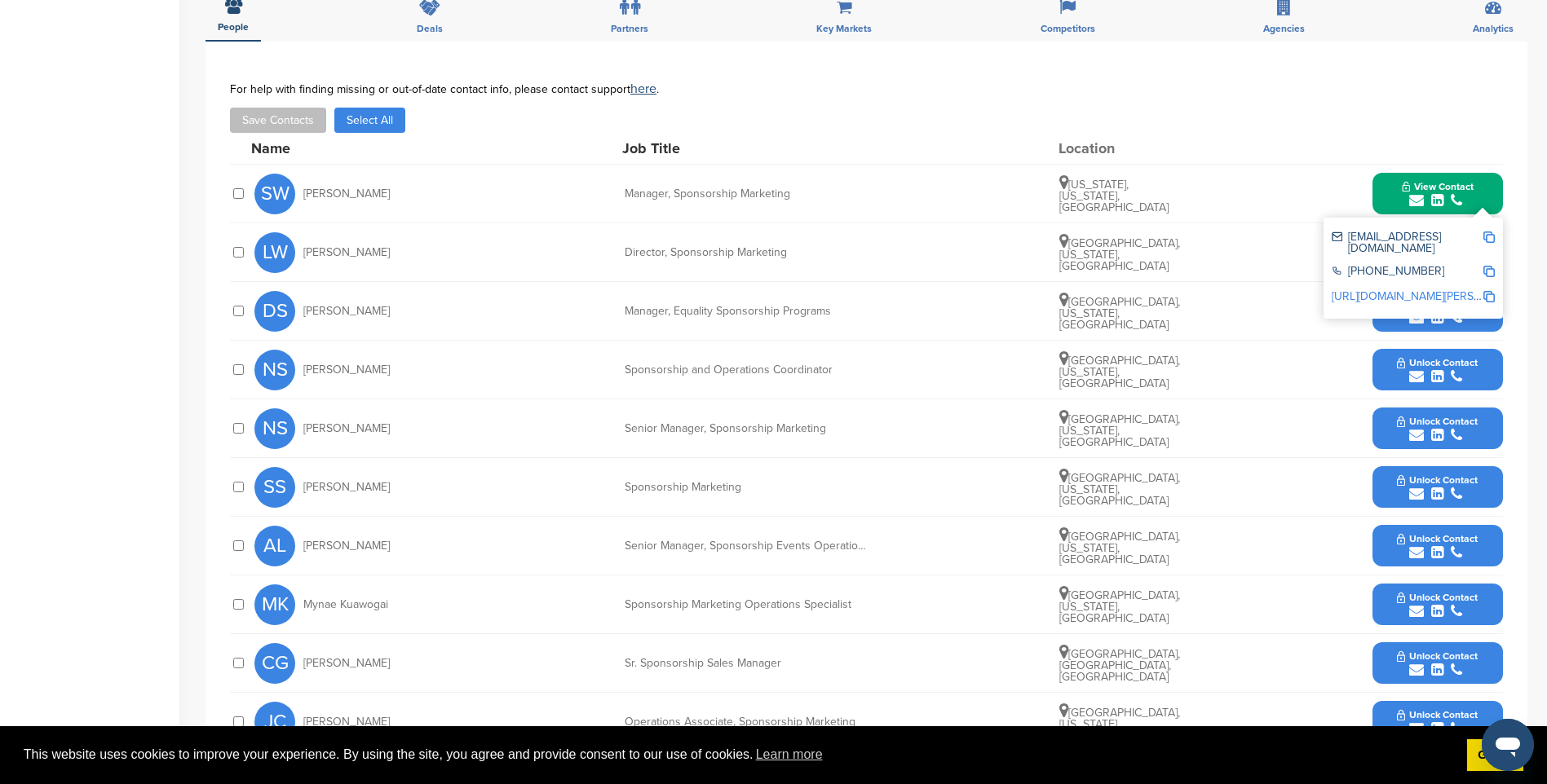
click at [1493, 239] on img at bounding box center [1488, 237] width 11 height 11
click at [1423, 187] on span "View Contact" at bounding box center [1437, 186] width 71 height 11
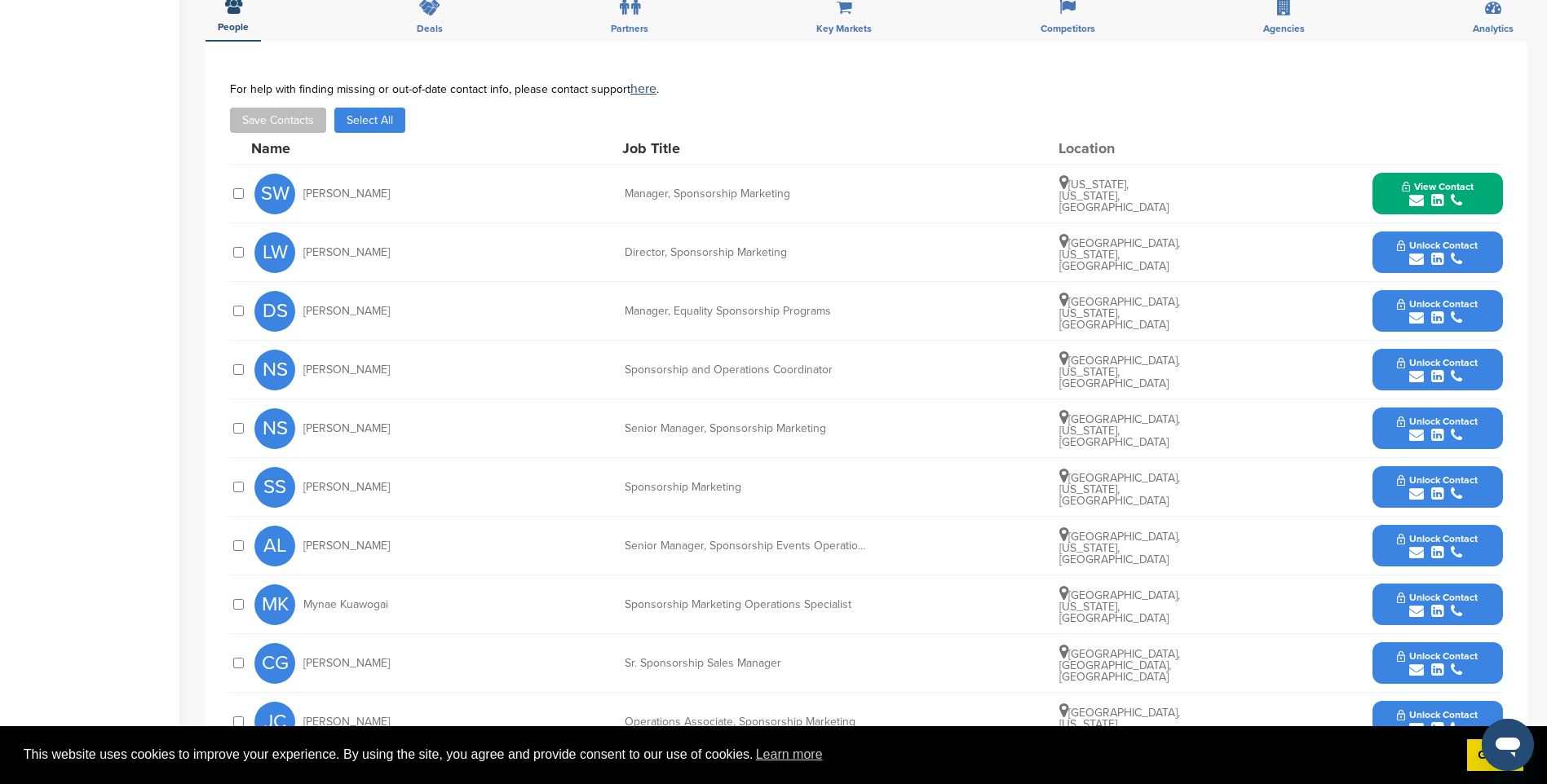
click at [1436, 247] on span "Unlock Contact" at bounding box center [1437, 245] width 80 height 11
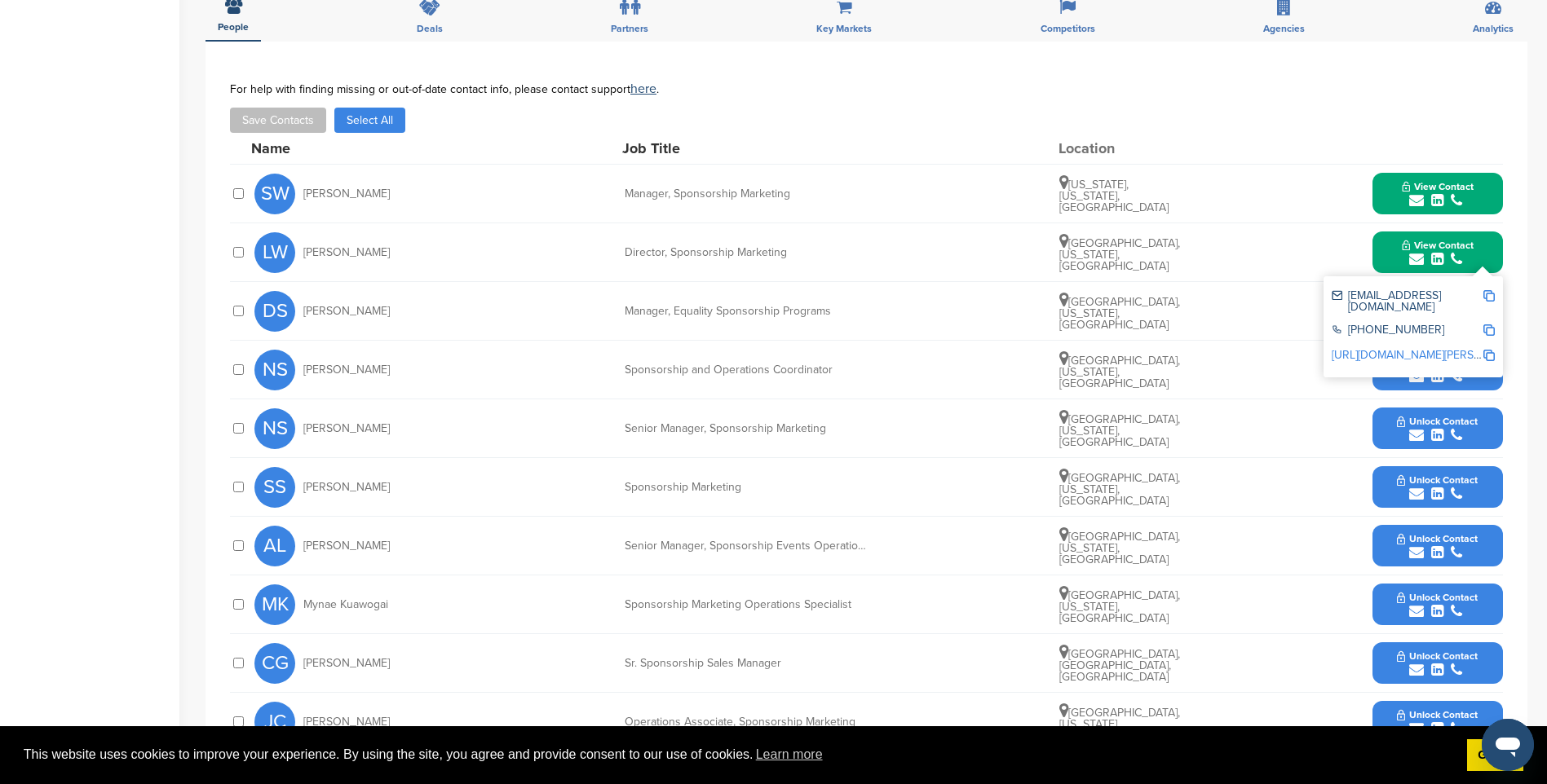
click at [1491, 299] on img at bounding box center [1488, 296] width 11 height 11
drag, startPoint x: 1429, startPoint y: 240, endPoint x: 1445, endPoint y: 284, distance: 46.8
click at [1429, 240] on span "View Contact" at bounding box center [1437, 245] width 71 height 11
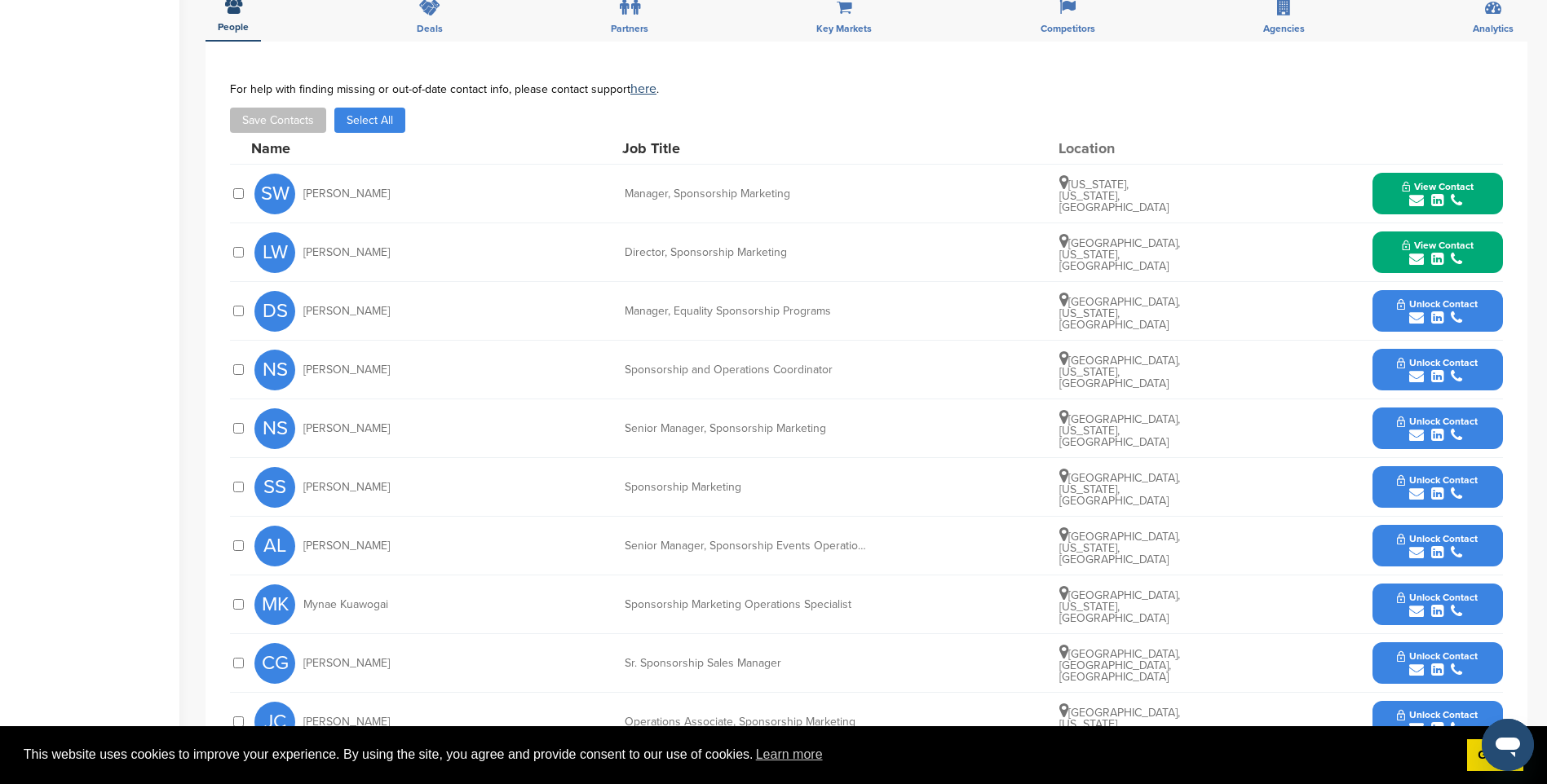
click at [1457, 311] on icon "submit" at bounding box center [1456, 318] width 11 height 15
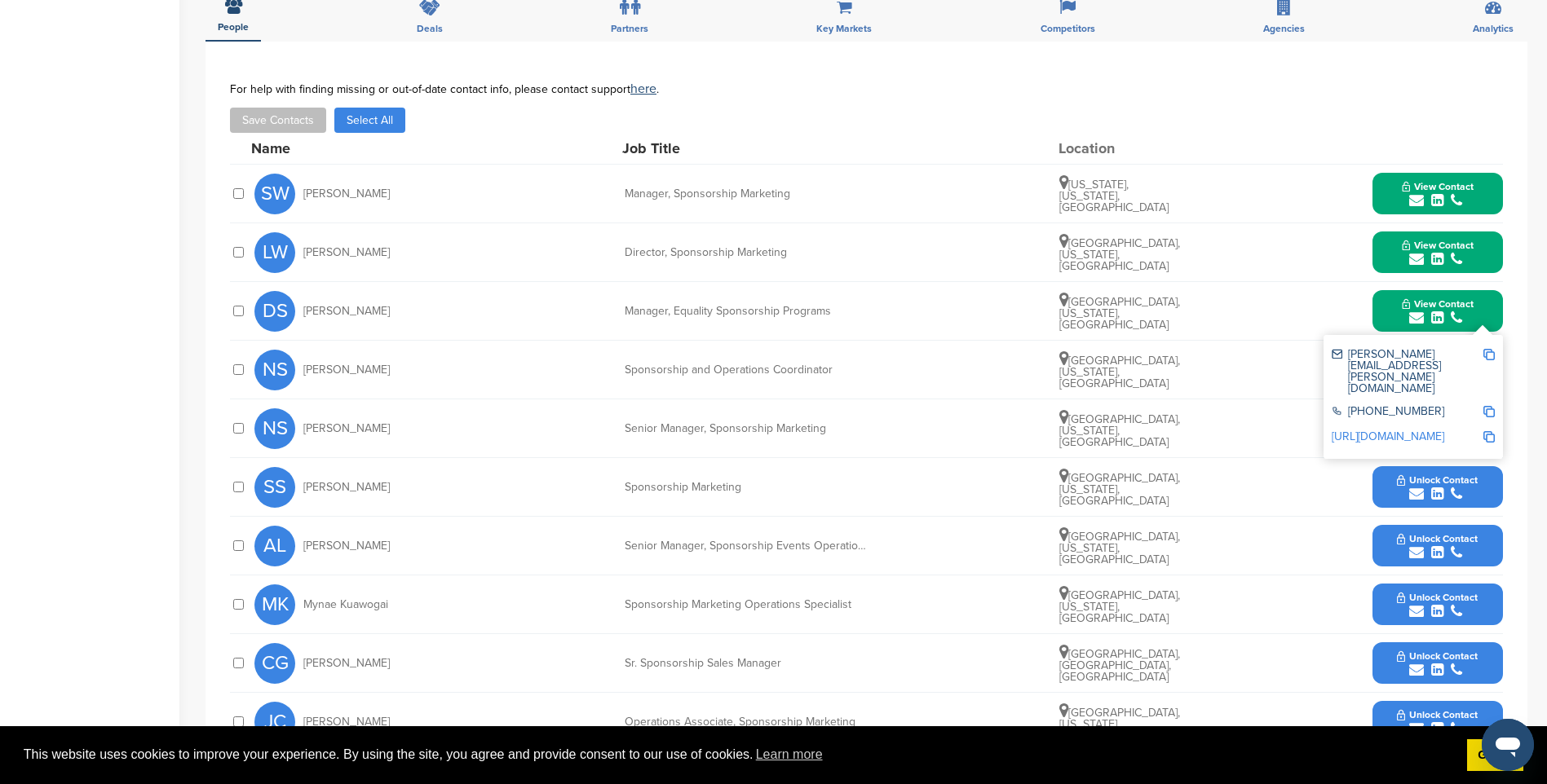
click at [1488, 353] on img at bounding box center [1488, 355] width 11 height 11
drag, startPoint x: 1461, startPoint y: 303, endPoint x: 1469, endPoint y: 335, distance: 33.0
click at [1461, 303] on span "View Contact" at bounding box center [1437, 303] width 71 height 11
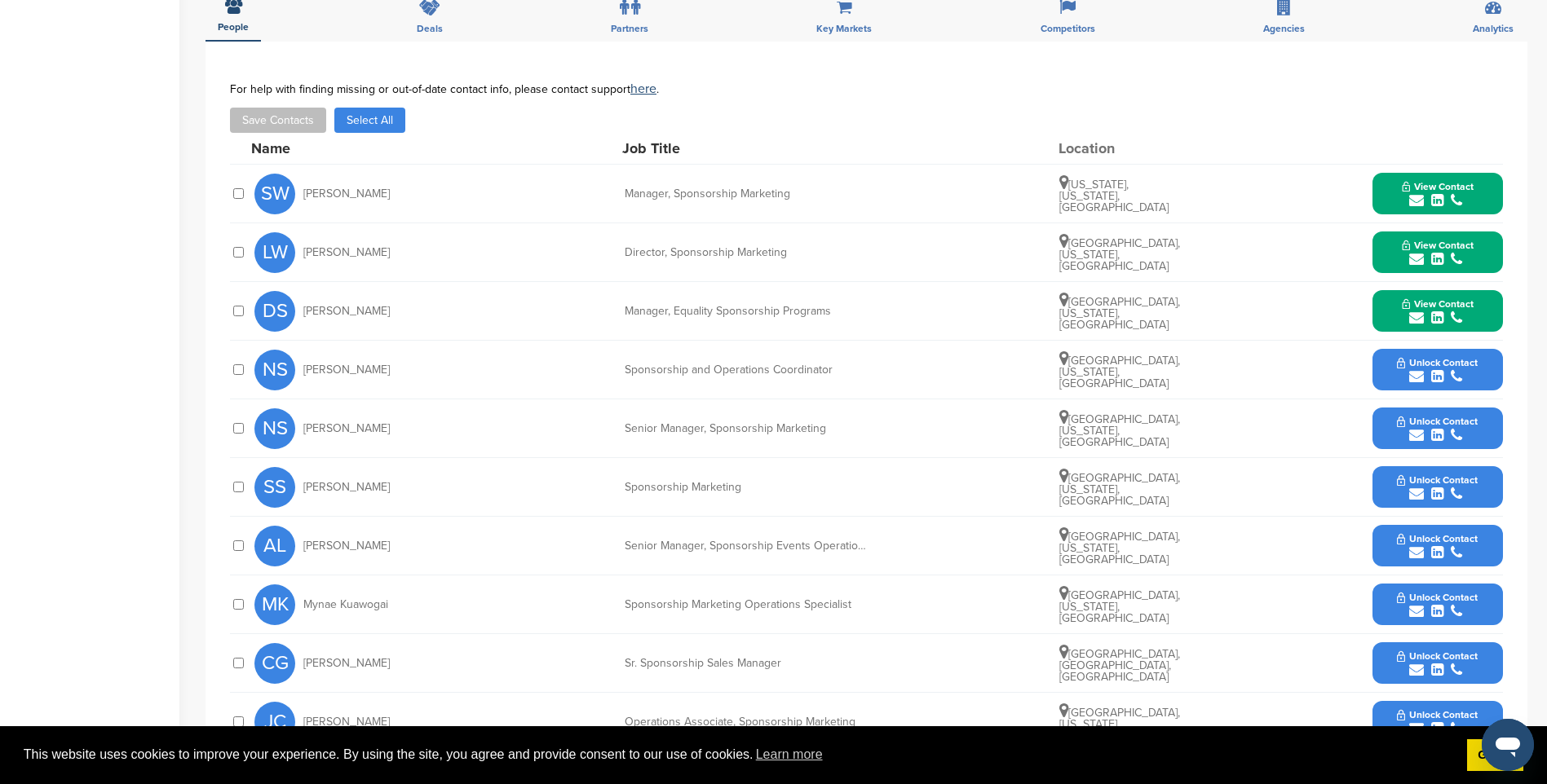
click at [1473, 366] on span "Unlock Contact" at bounding box center [1437, 363] width 80 height 11
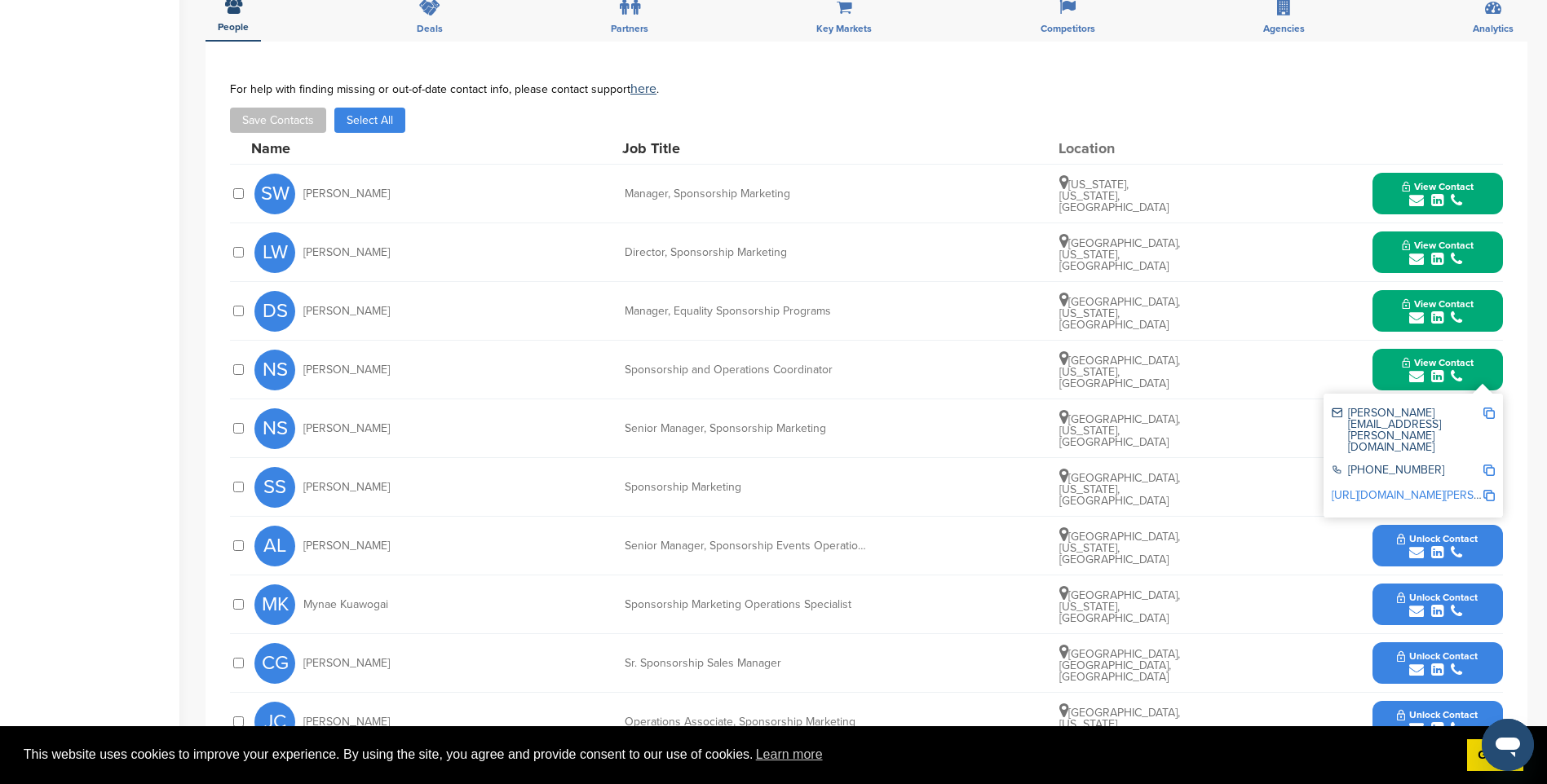
click at [1484, 410] on img at bounding box center [1488, 413] width 11 height 11
drag, startPoint x: 1452, startPoint y: 375, endPoint x: 1458, endPoint y: 390, distance: 16.2
click at [1452, 375] on icon "submit" at bounding box center [1456, 376] width 11 height 15
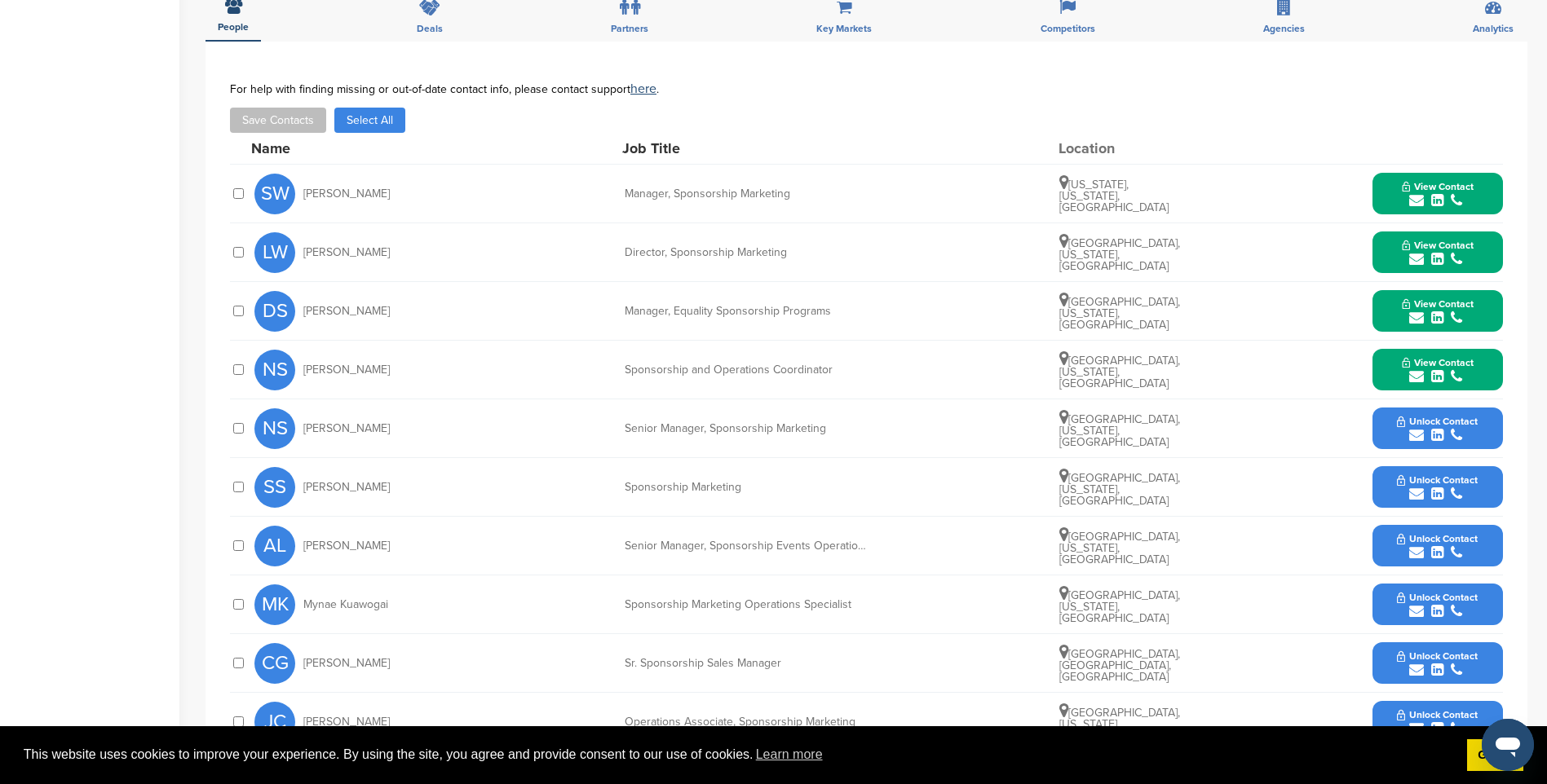
click at [1459, 420] on span "Unlock Contact" at bounding box center [1437, 421] width 80 height 11
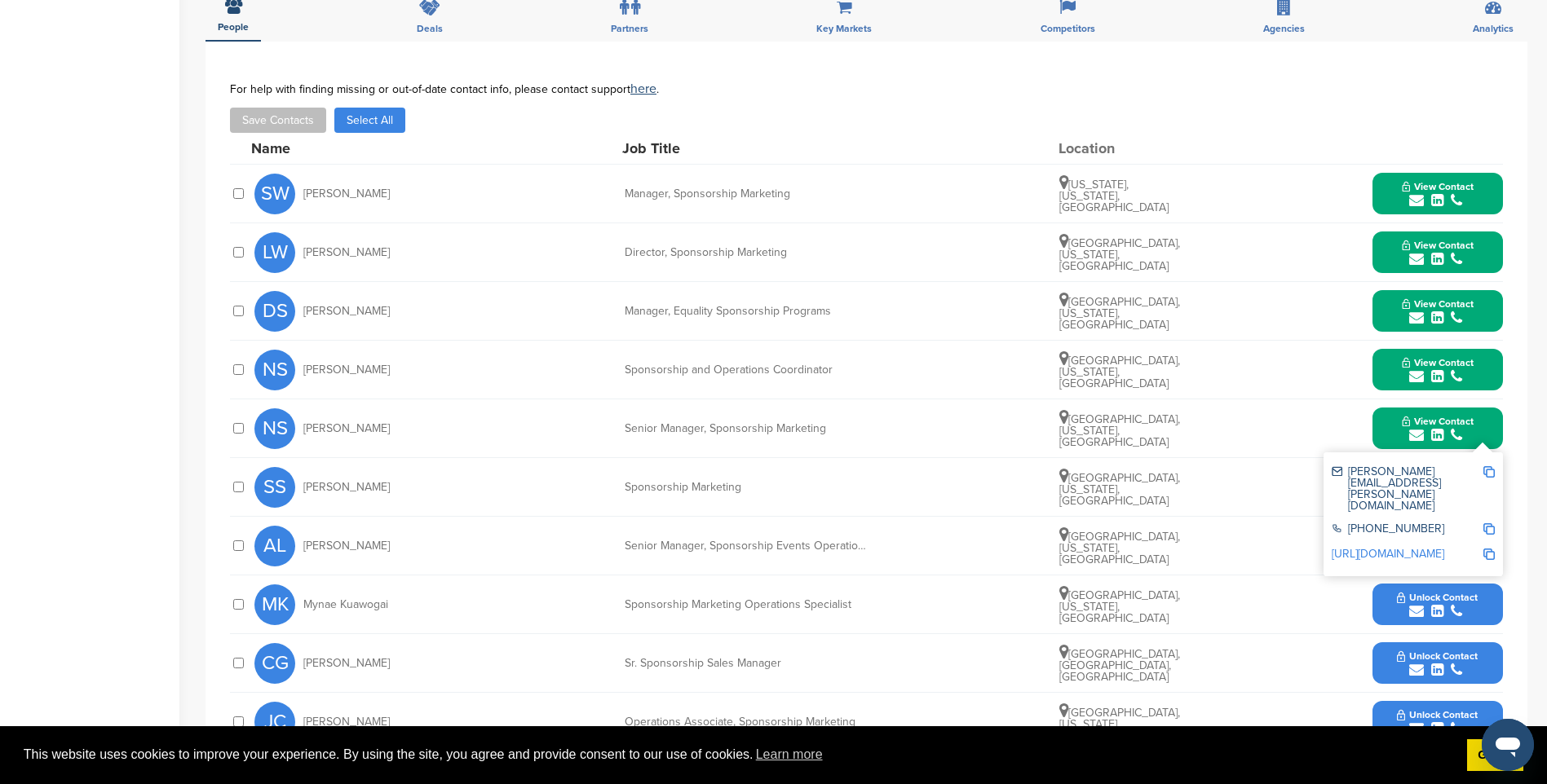
click at [1488, 471] on img at bounding box center [1488, 471] width 11 height 11
click at [1469, 548] on div "submit" at bounding box center [1437, 553] width 80 height 16
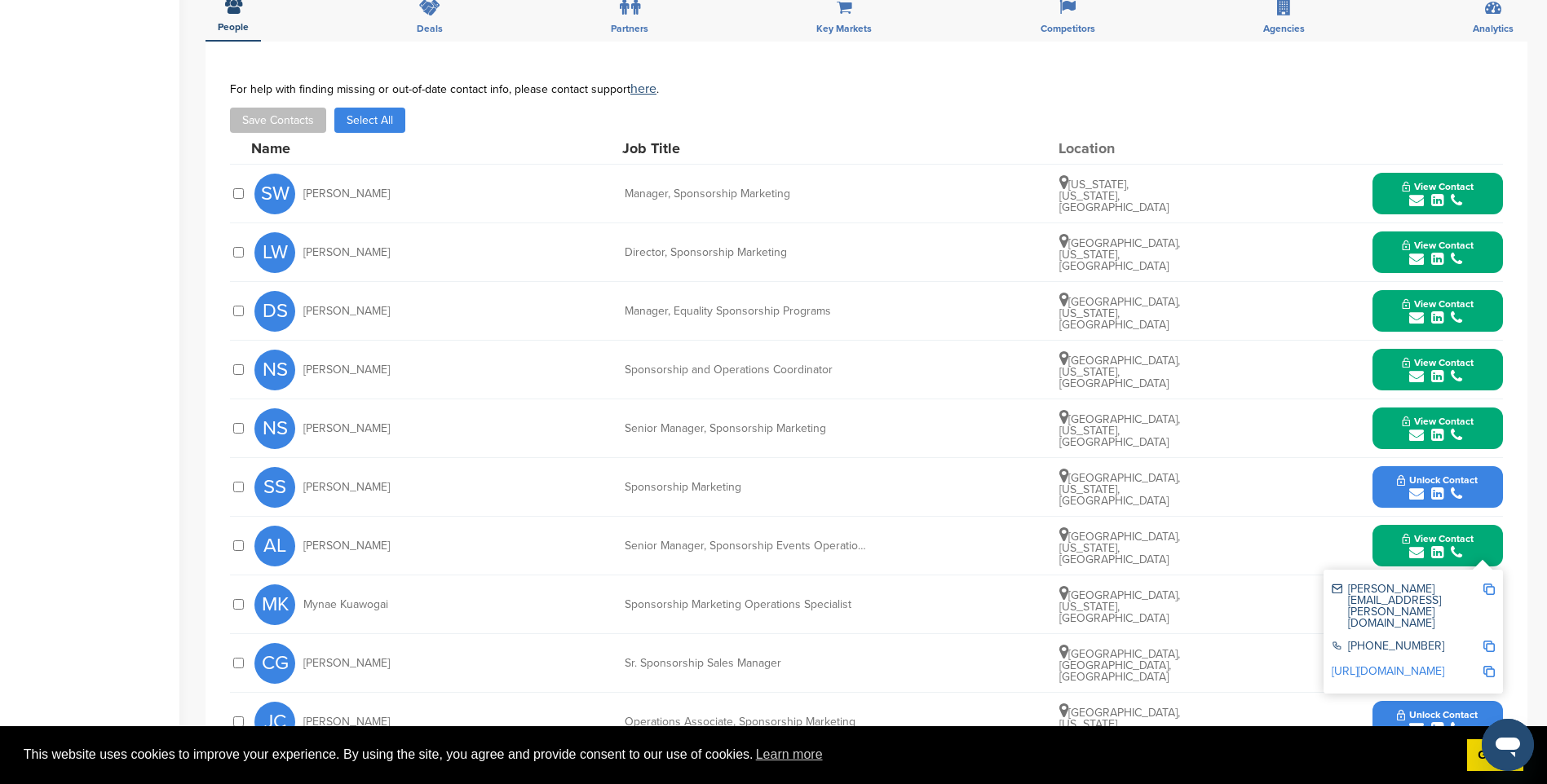
click at [1487, 589] on img at bounding box center [1488, 589] width 11 height 11
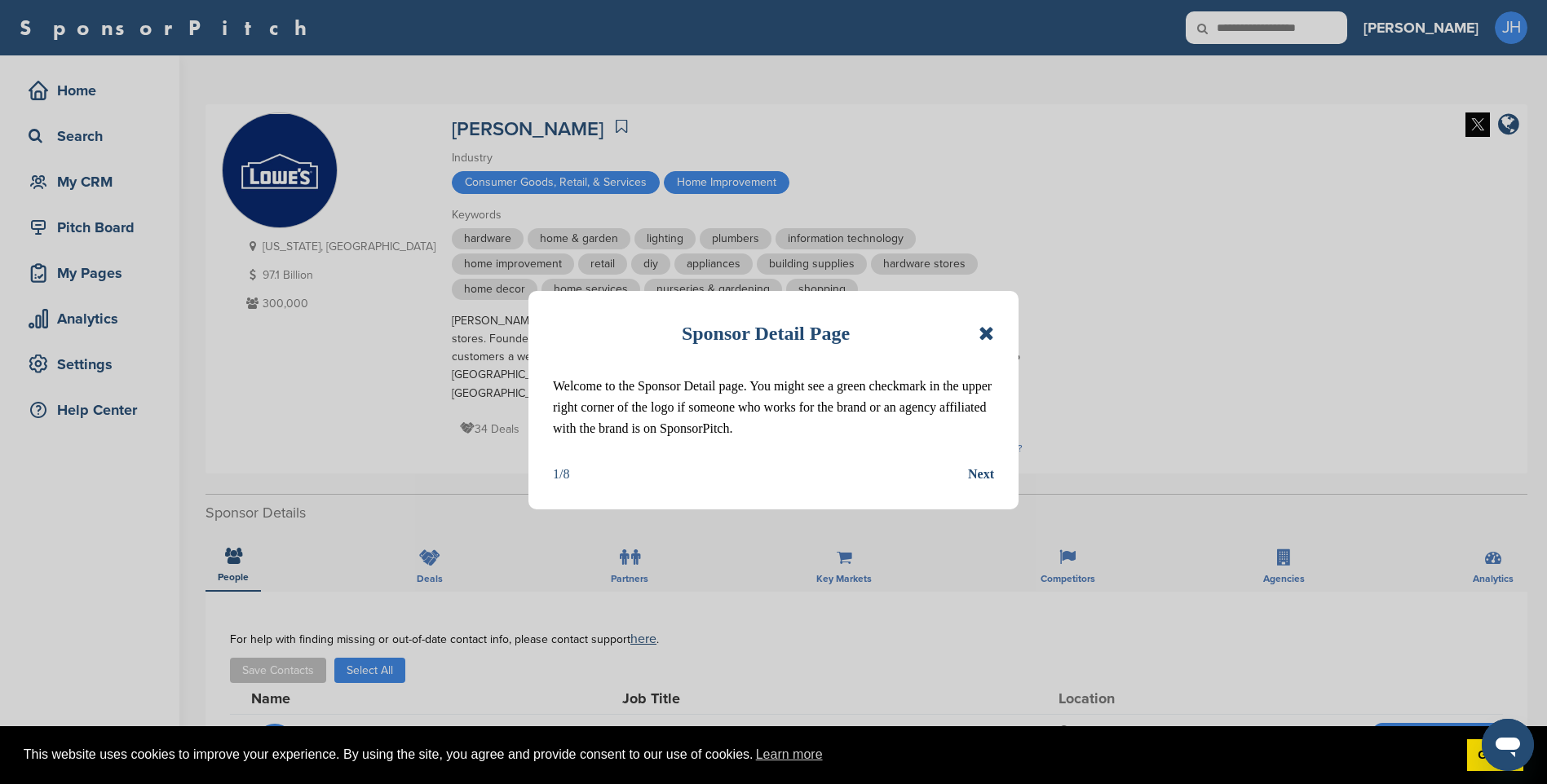
drag, startPoint x: 986, startPoint y: 330, endPoint x: 985, endPoint y: 344, distance: 14.0
click at [986, 330] on icon at bounding box center [986, 333] width 16 height 19
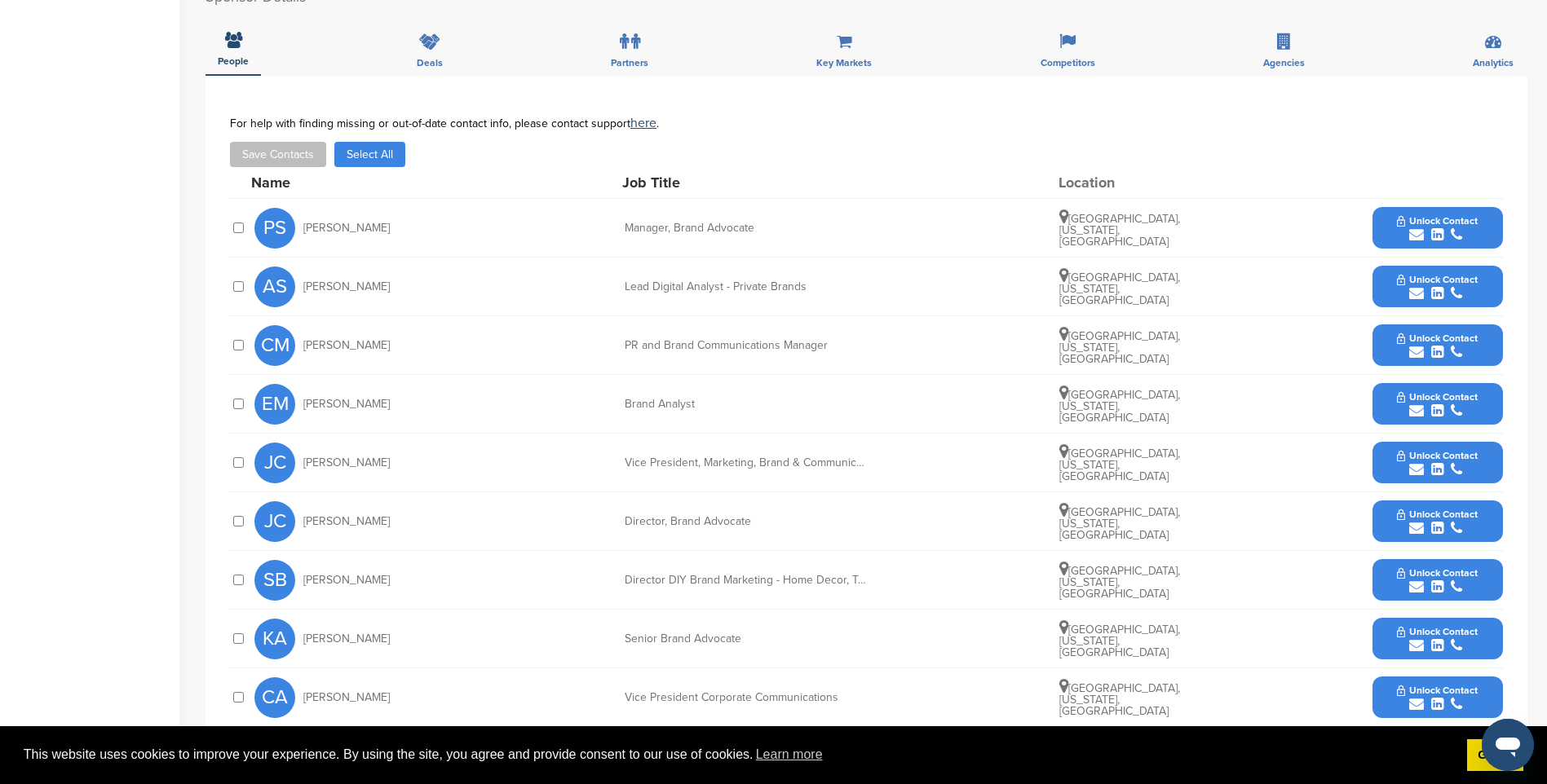
scroll to position [489, 0]
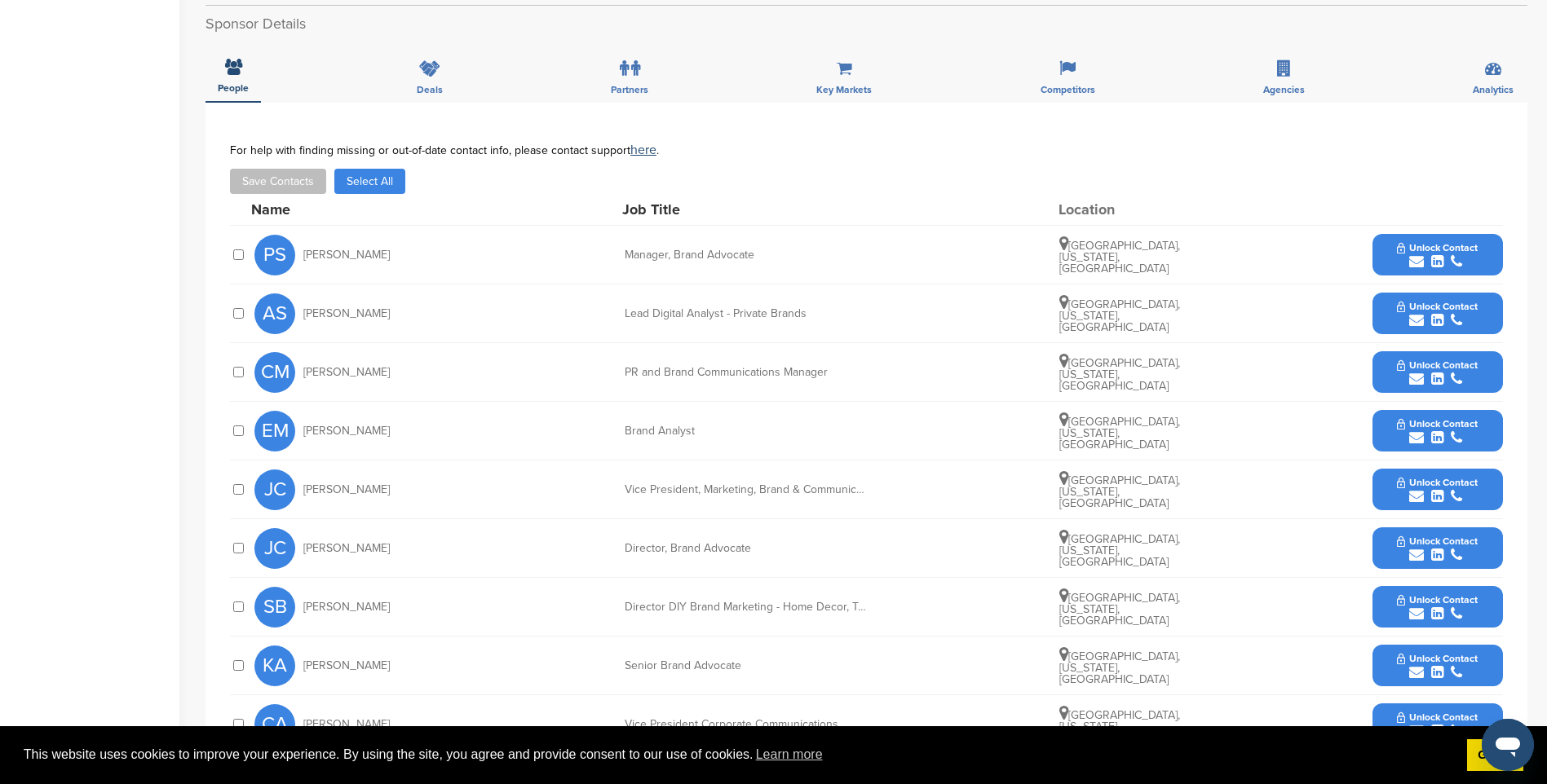
click at [1454, 242] on span "Unlock Contact" at bounding box center [1437, 248] width 80 height 11
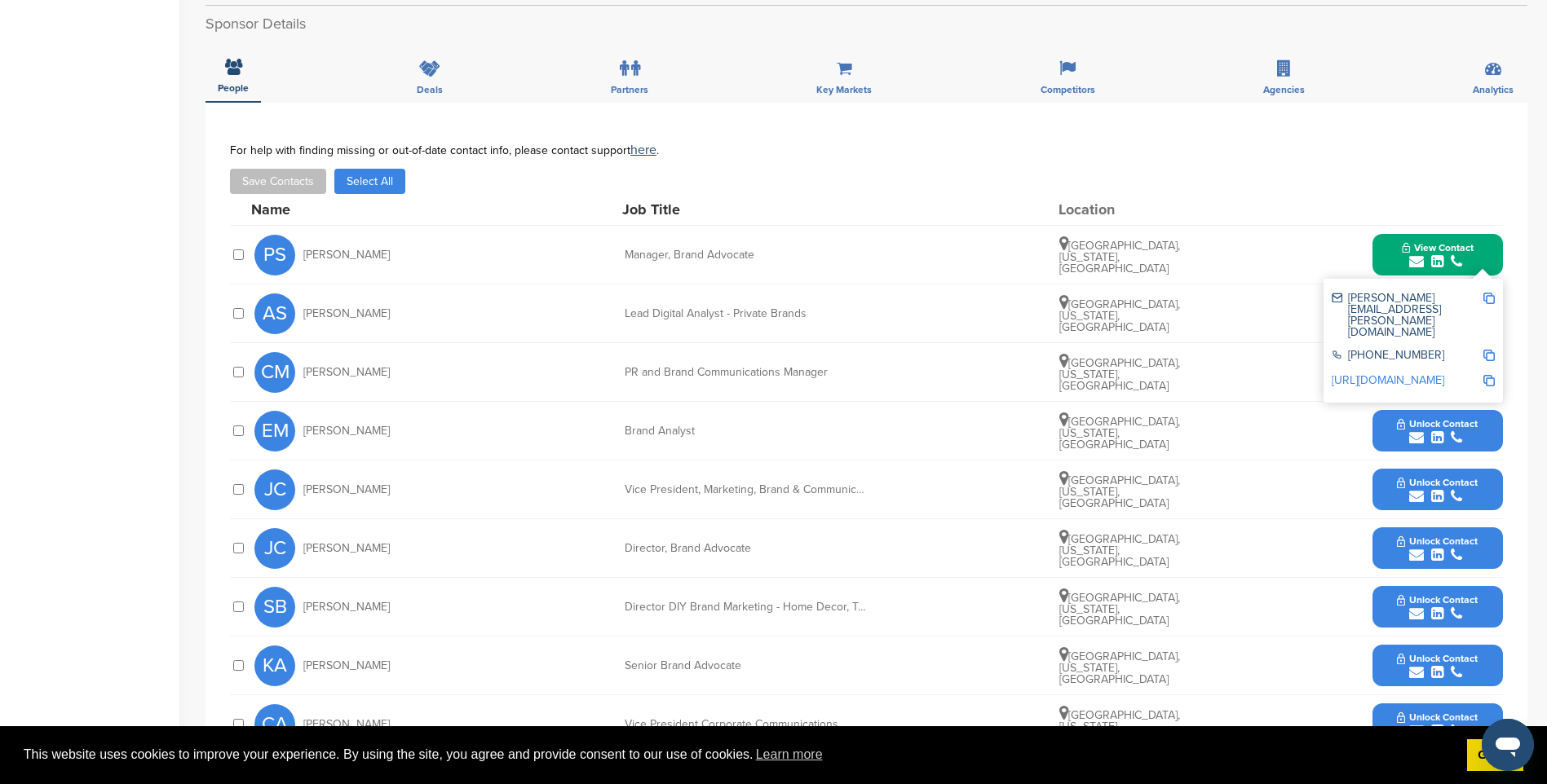
click at [1489, 292] on img at bounding box center [1488, 298] width 11 height 11
click at [1420, 372] on icon "submit" at bounding box center [1416, 379] width 15 height 15
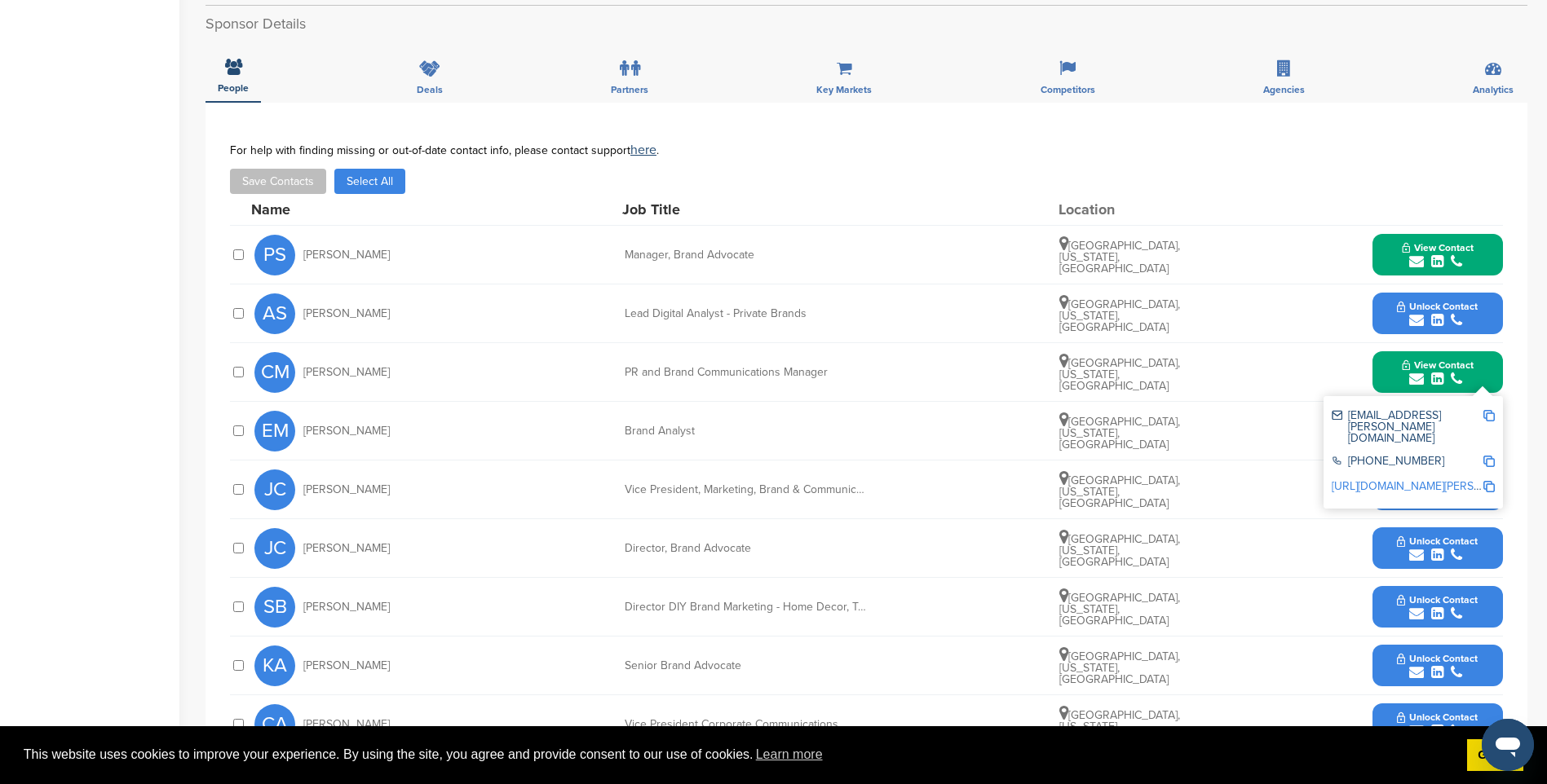
click at [1488, 410] on img at bounding box center [1488, 416] width 11 height 11
click at [1445, 372] on div "submit" at bounding box center [1437, 379] width 71 height 16
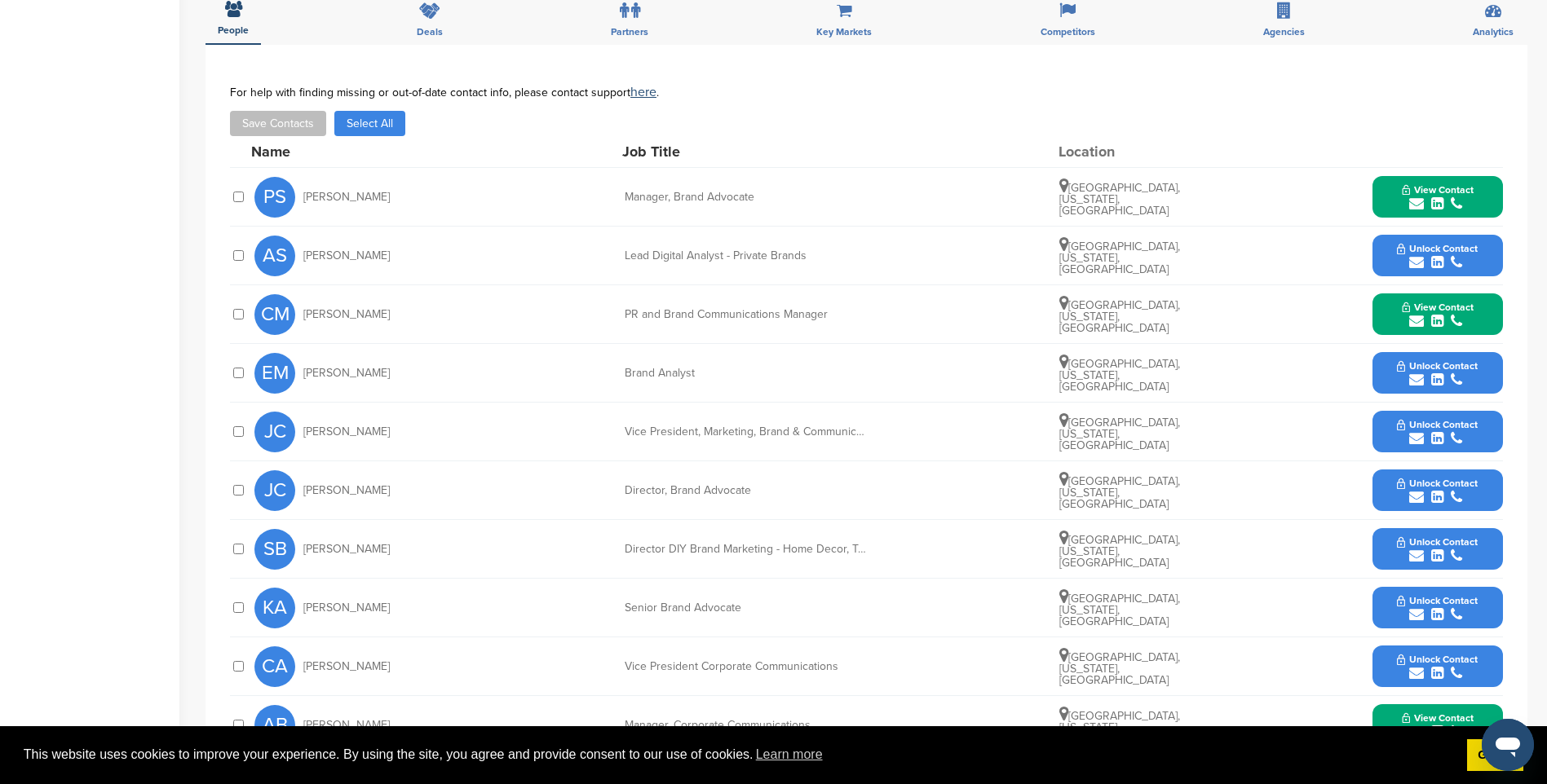
scroll to position [570, 0]
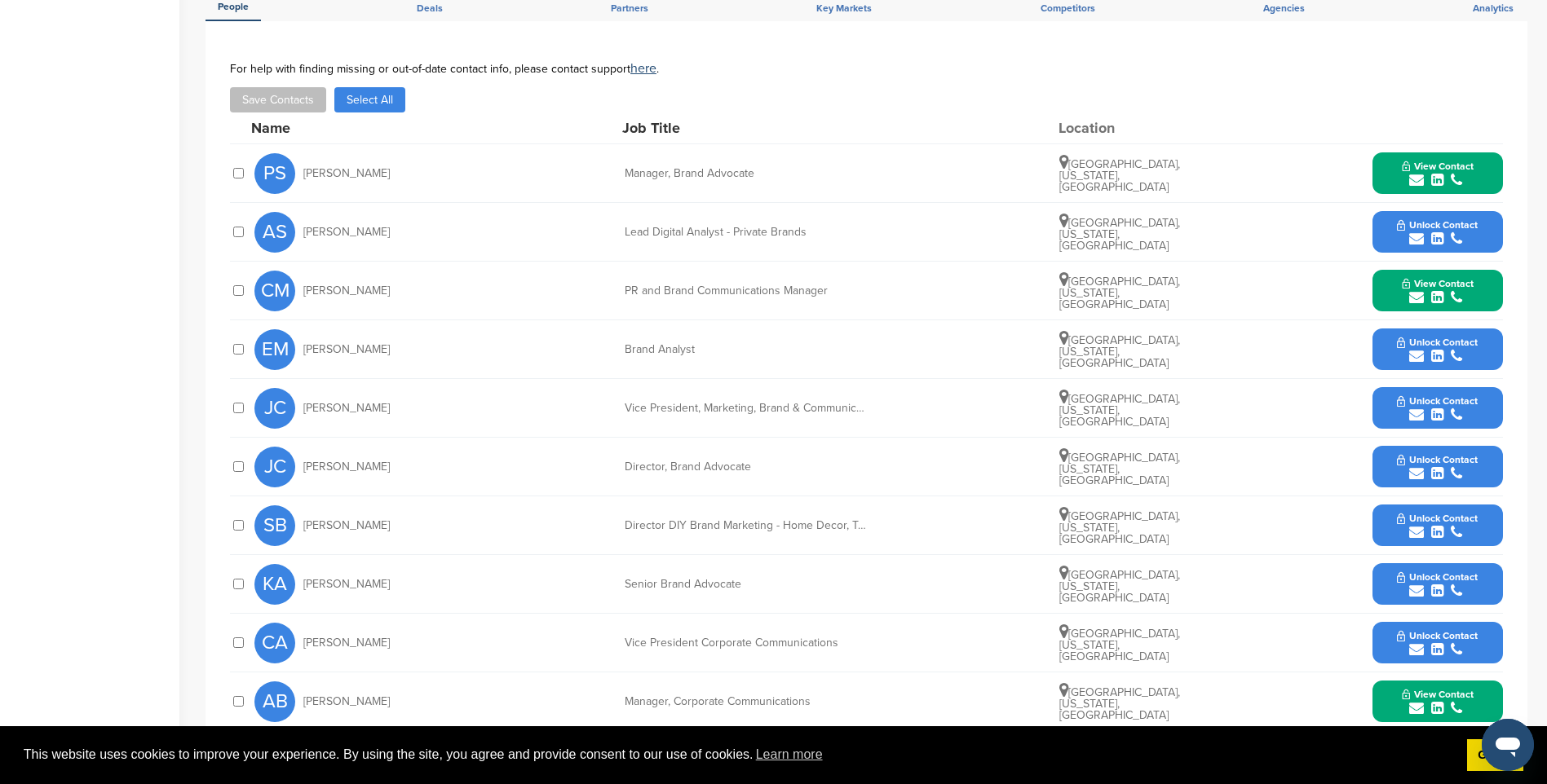
click at [1414, 396] on span "Unlock Contact" at bounding box center [1437, 401] width 80 height 11
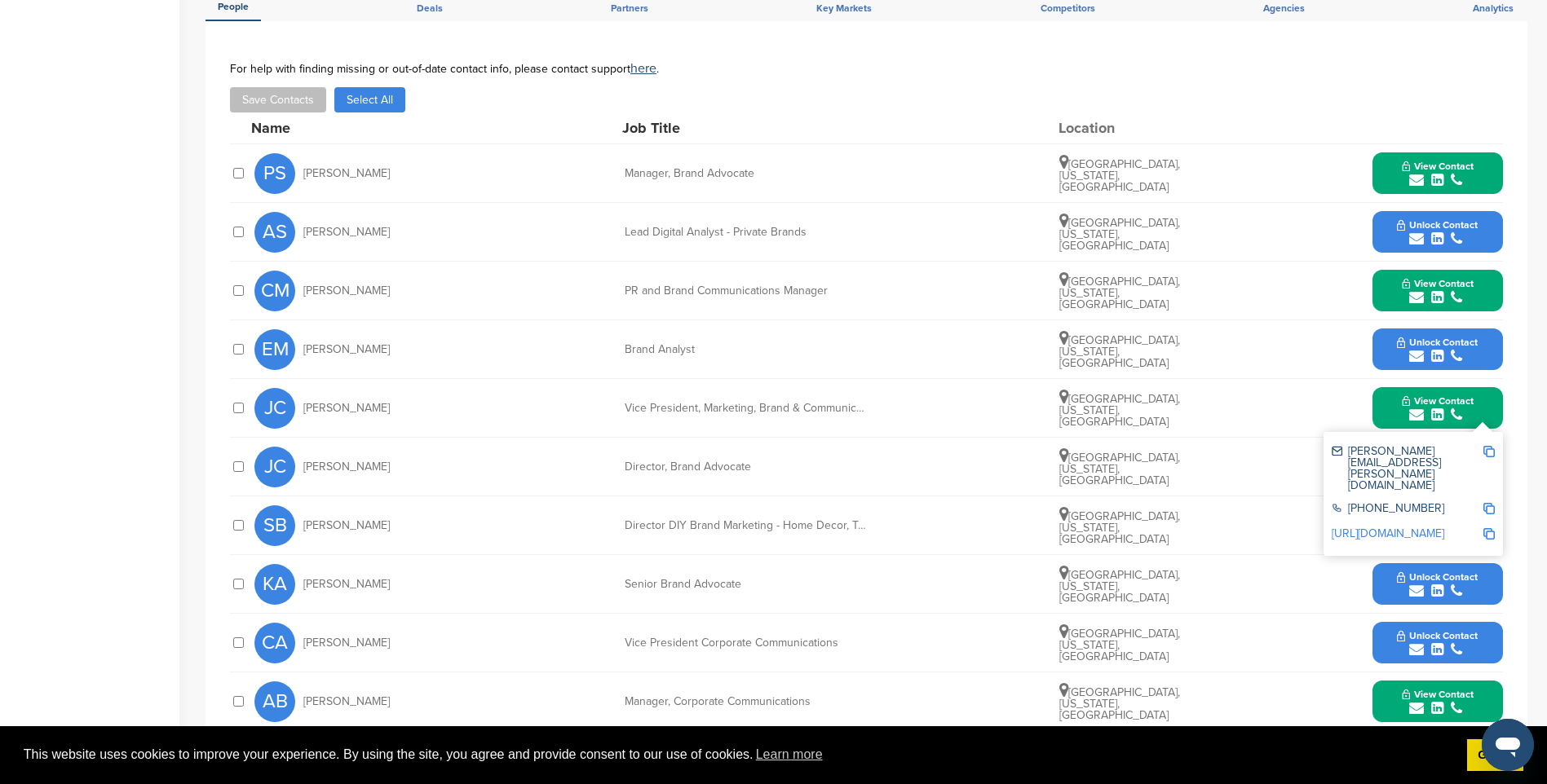
click at [1491, 446] on img at bounding box center [1488, 451] width 11 height 11
click at [1447, 524] on div "submit" at bounding box center [1437, 532] width 80 height 16
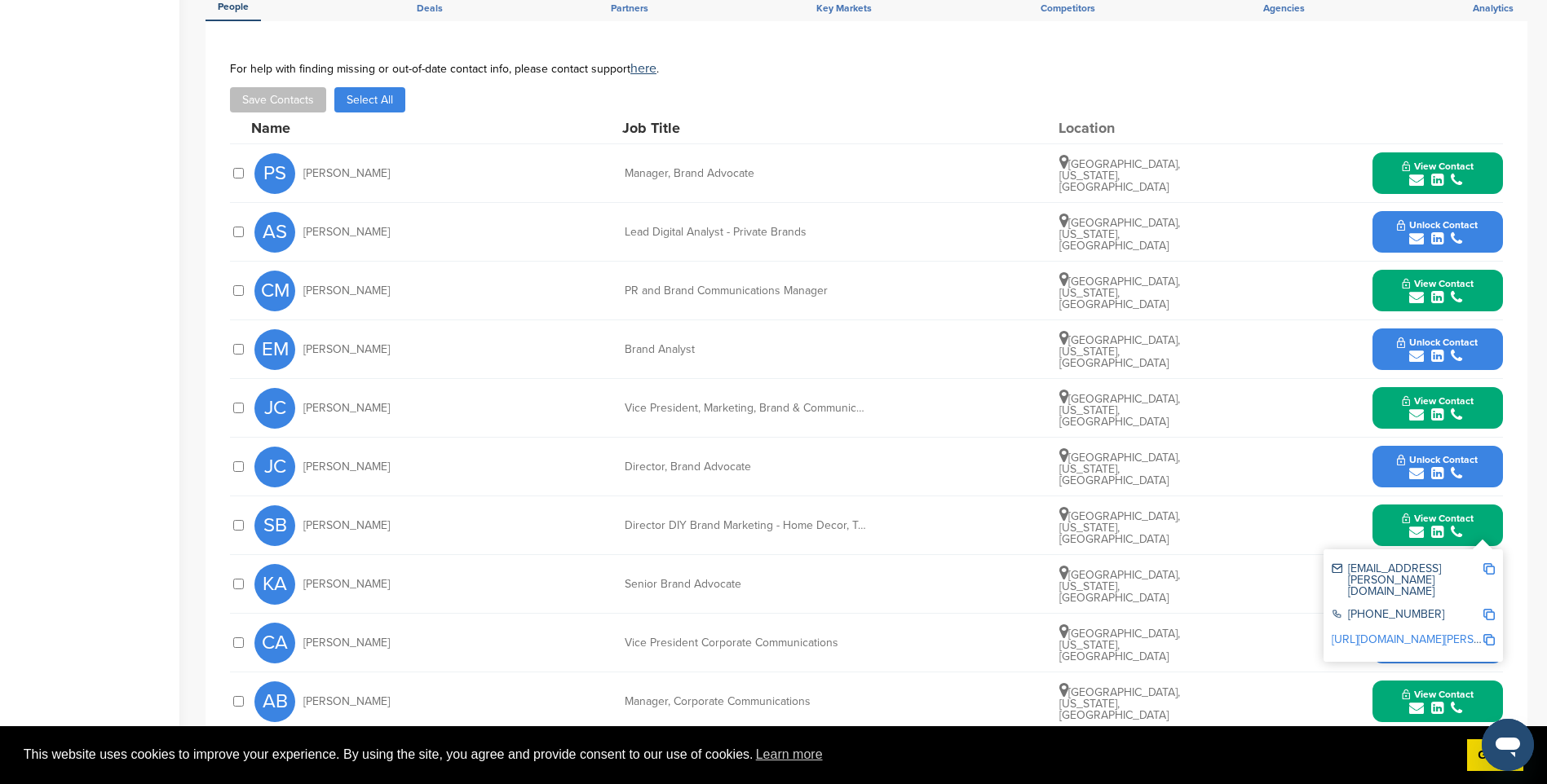
click at [1489, 563] on img at bounding box center [1488, 568] width 11 height 11
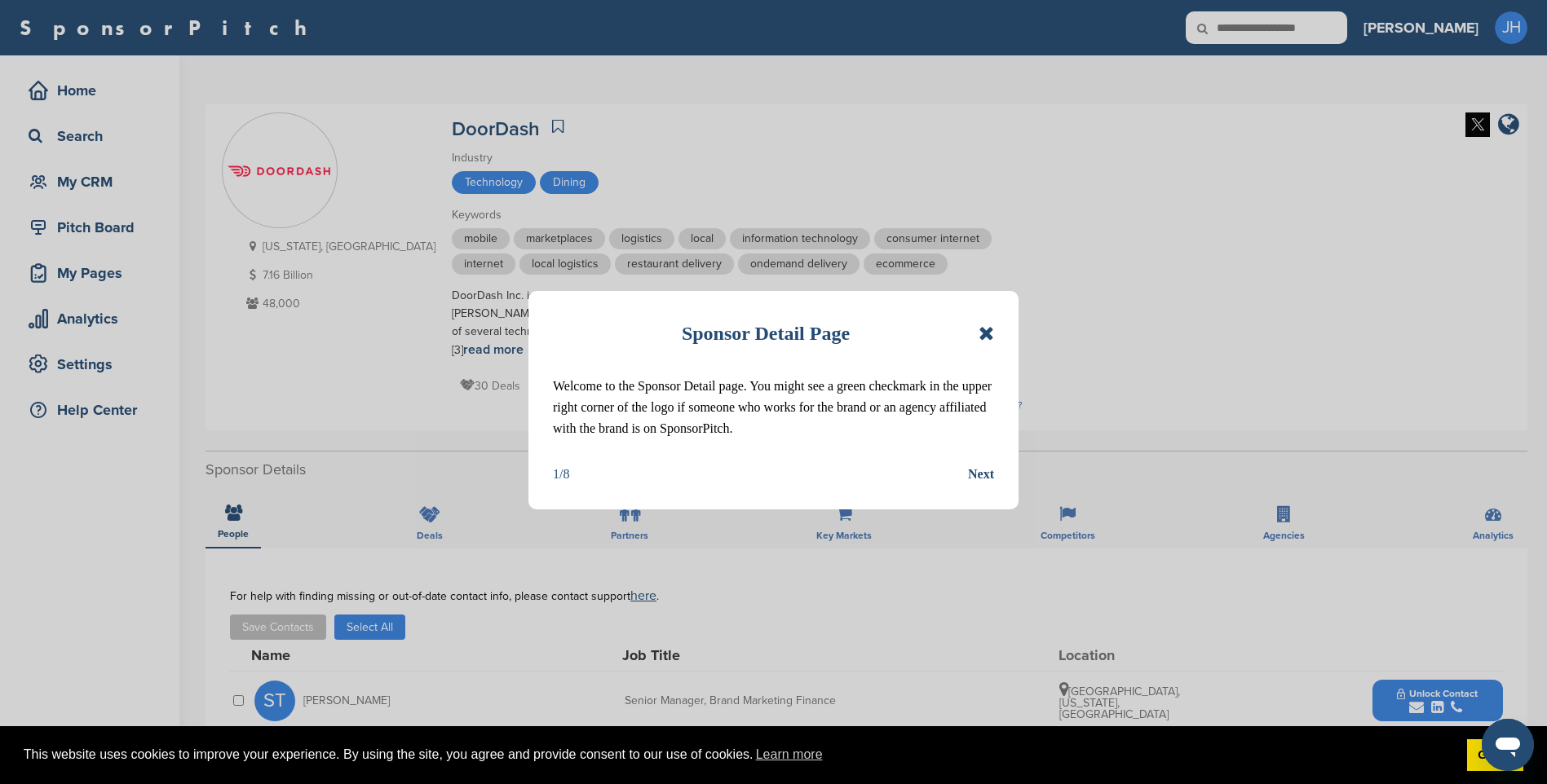
click at [984, 332] on icon at bounding box center [986, 333] width 16 height 19
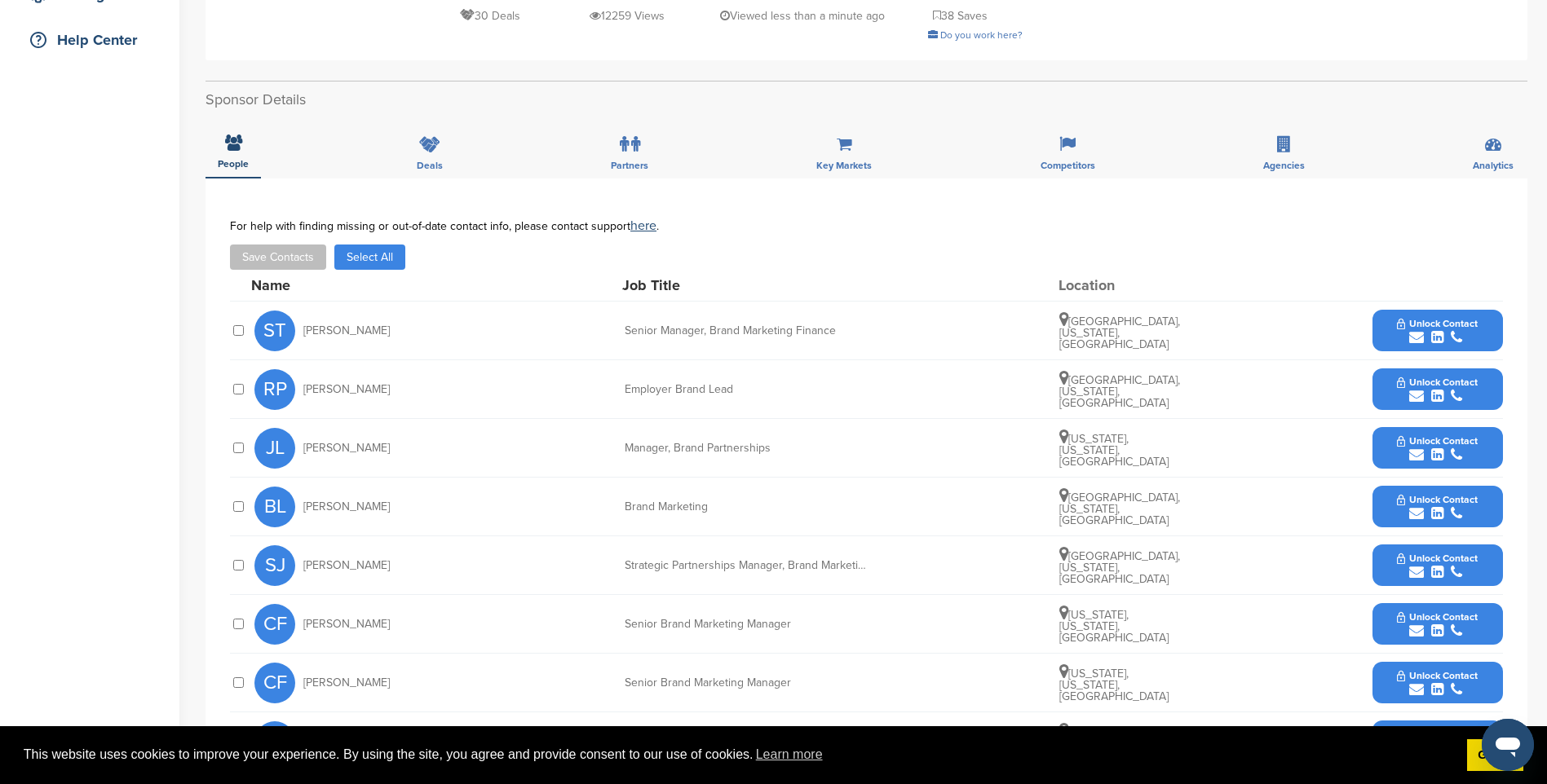
scroll to position [408, 0]
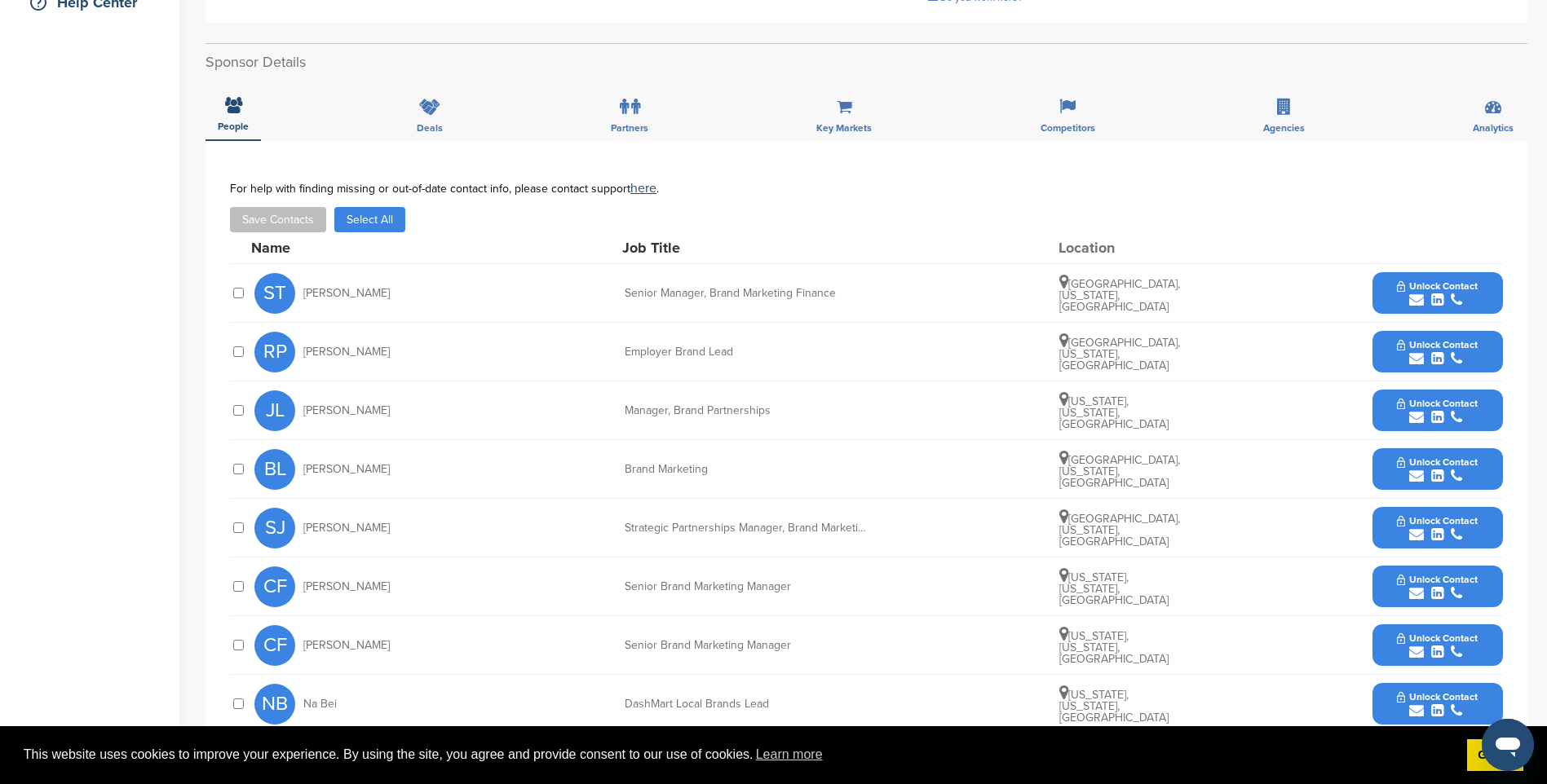
click at [1423, 281] on span "Unlock Contact" at bounding box center [1437, 286] width 80 height 11
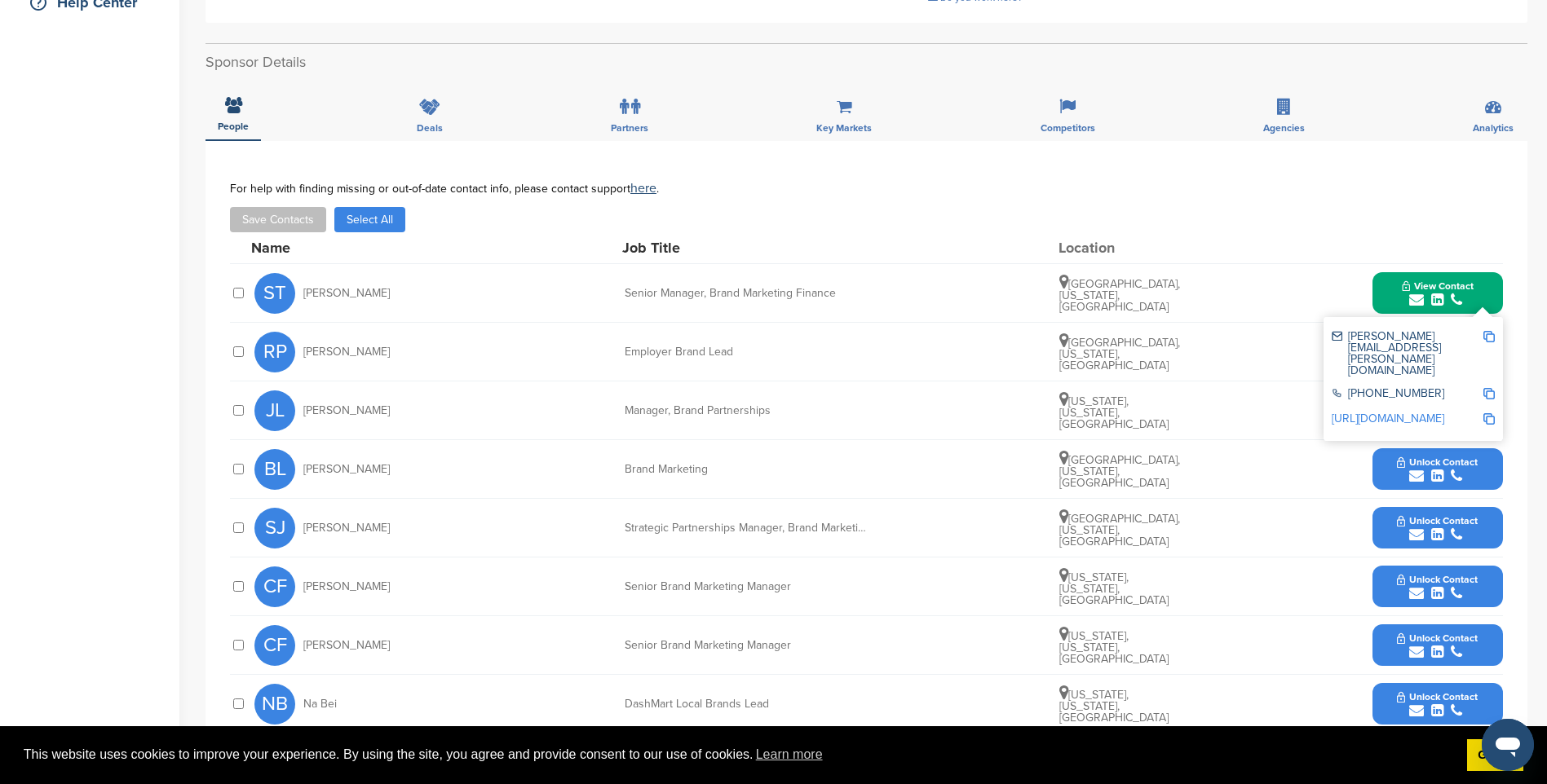
drag, startPoint x: 1492, startPoint y: 320, endPoint x: 1394, endPoint y: 303, distance: 99.5
click at [1492, 331] on img at bounding box center [1488, 336] width 11 height 11
click at [1422, 410] on icon "submit" at bounding box center [1416, 418] width 15 height 15
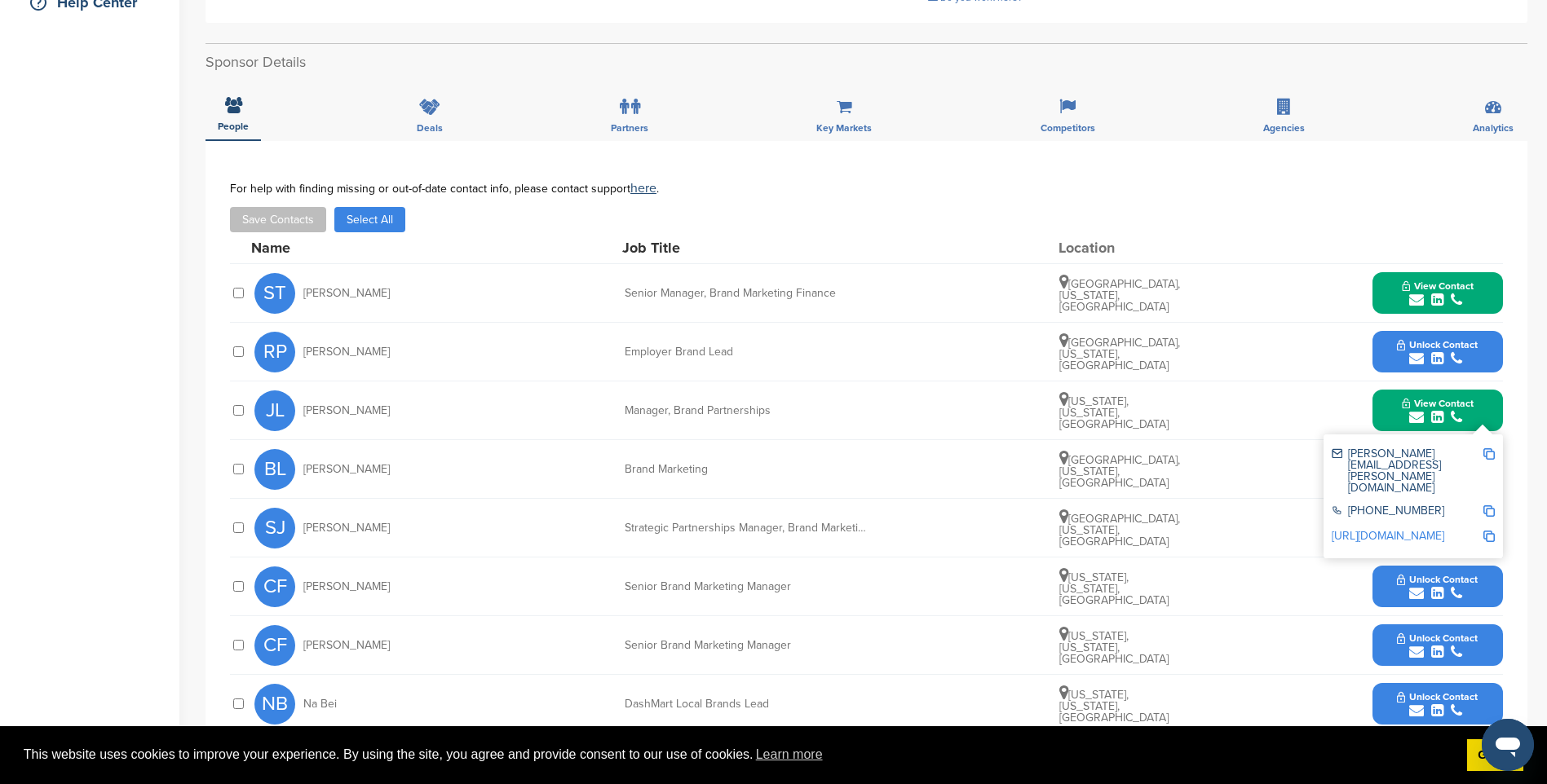
click at [1493, 449] on img at bounding box center [1488, 454] width 11 height 11
click at [1454, 524] on button "Unlock Contact" at bounding box center [1436, 528] width 120 height 49
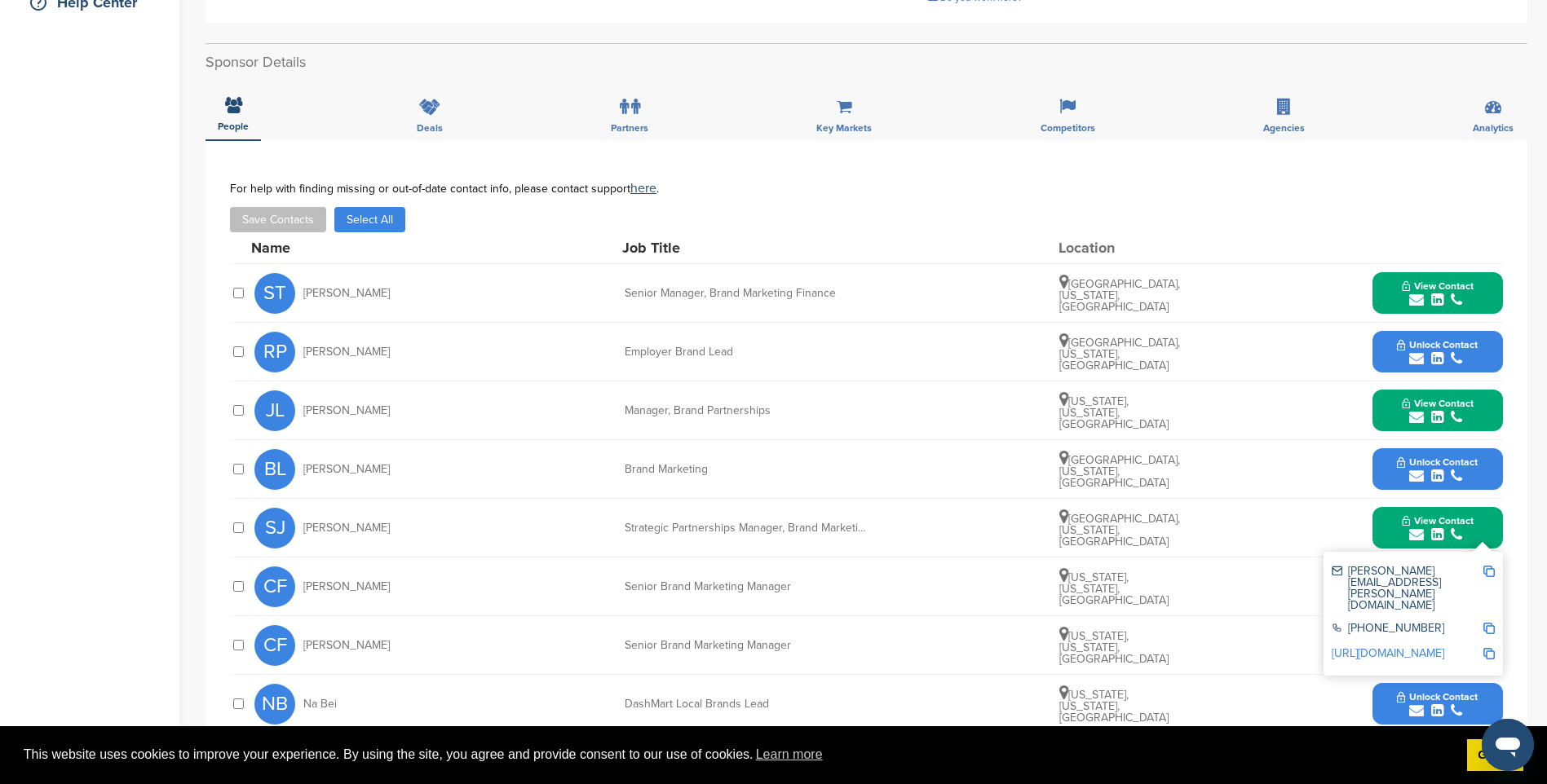
click at [1488, 566] on img at bounding box center [1488, 571] width 11 height 11
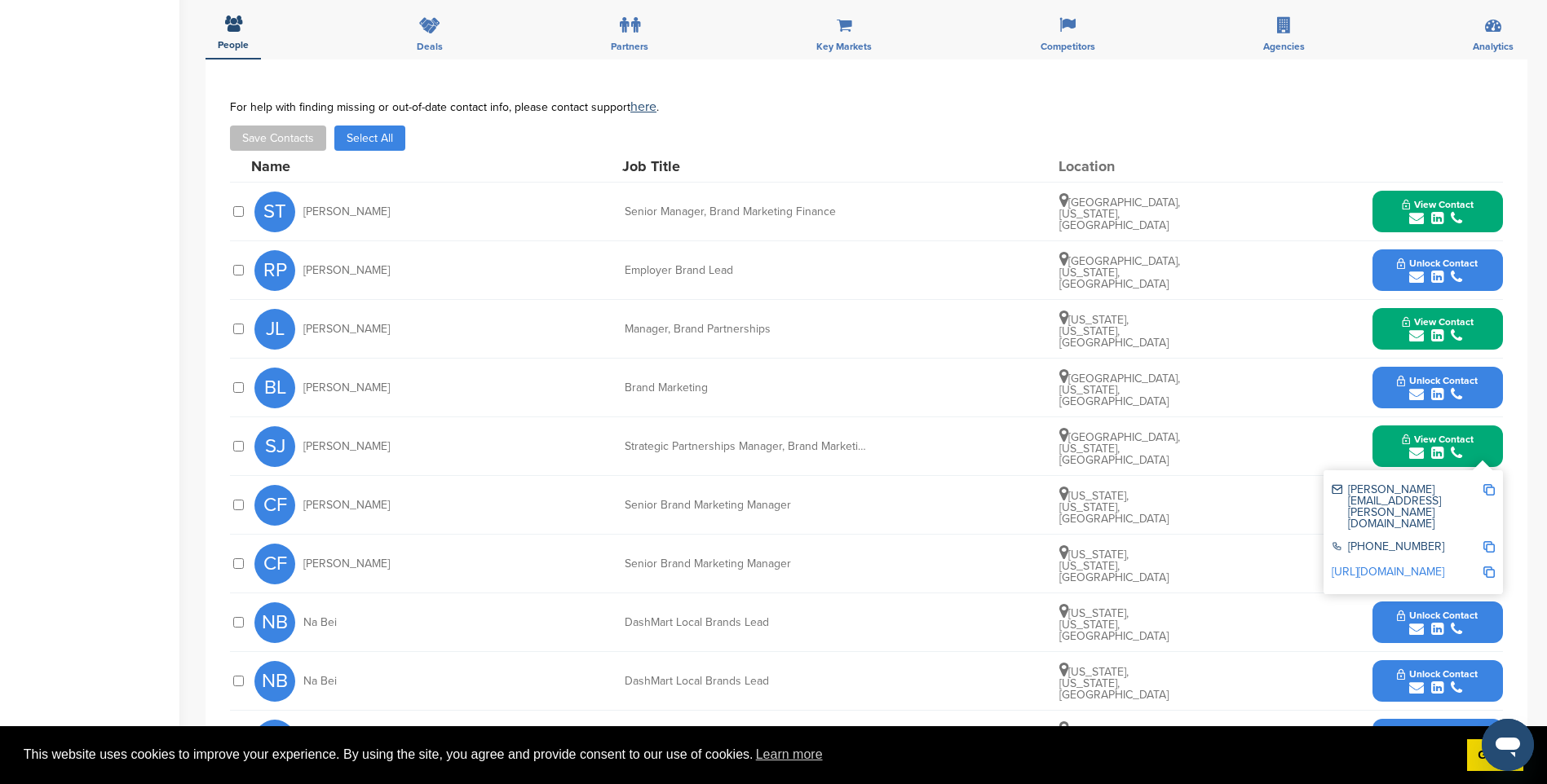
click at [1431, 563] on icon "submit" at bounding box center [1436, 570] width 12 height 15
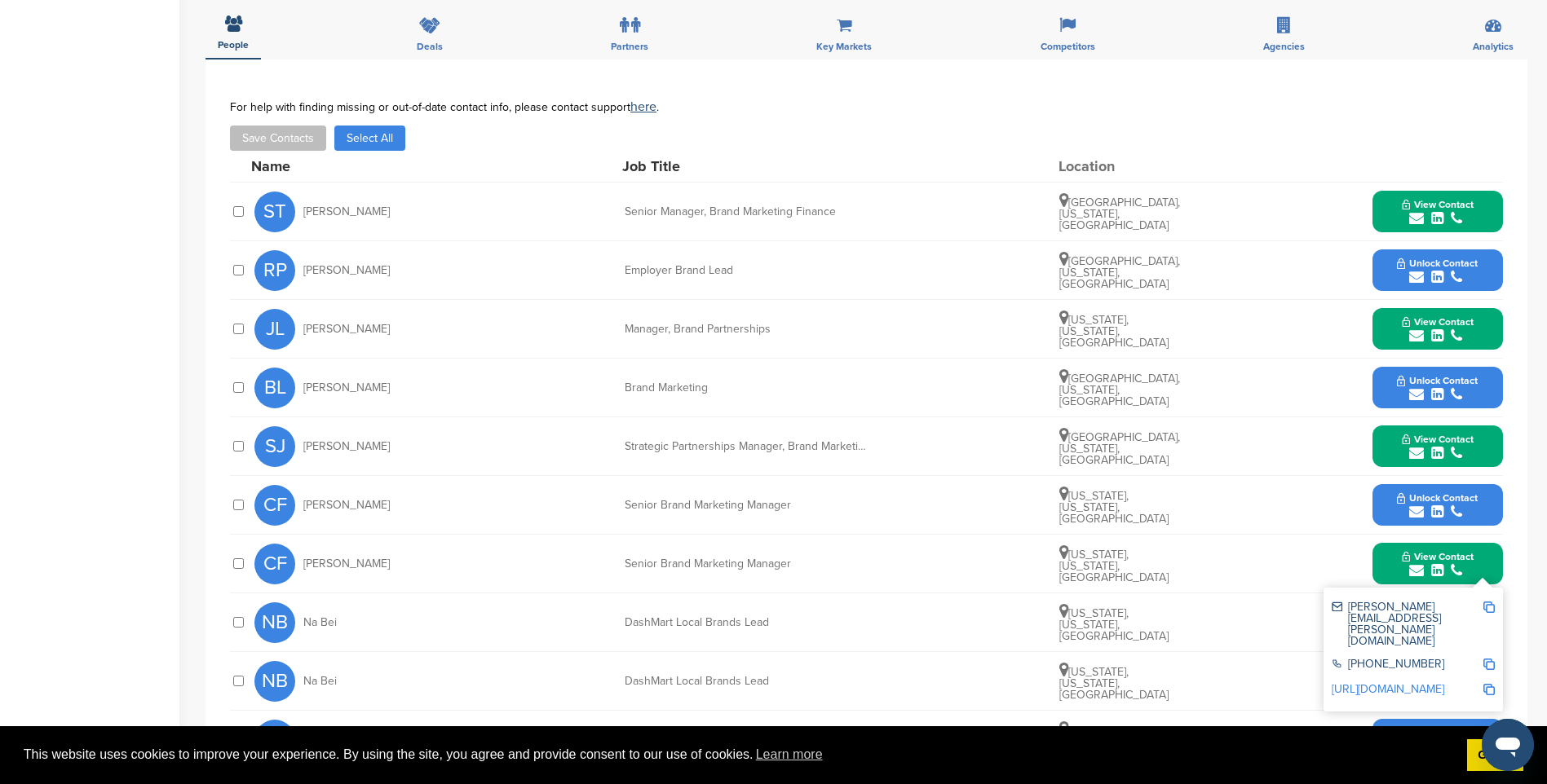
click at [1490, 601] on img at bounding box center [1488, 607] width 11 height 11
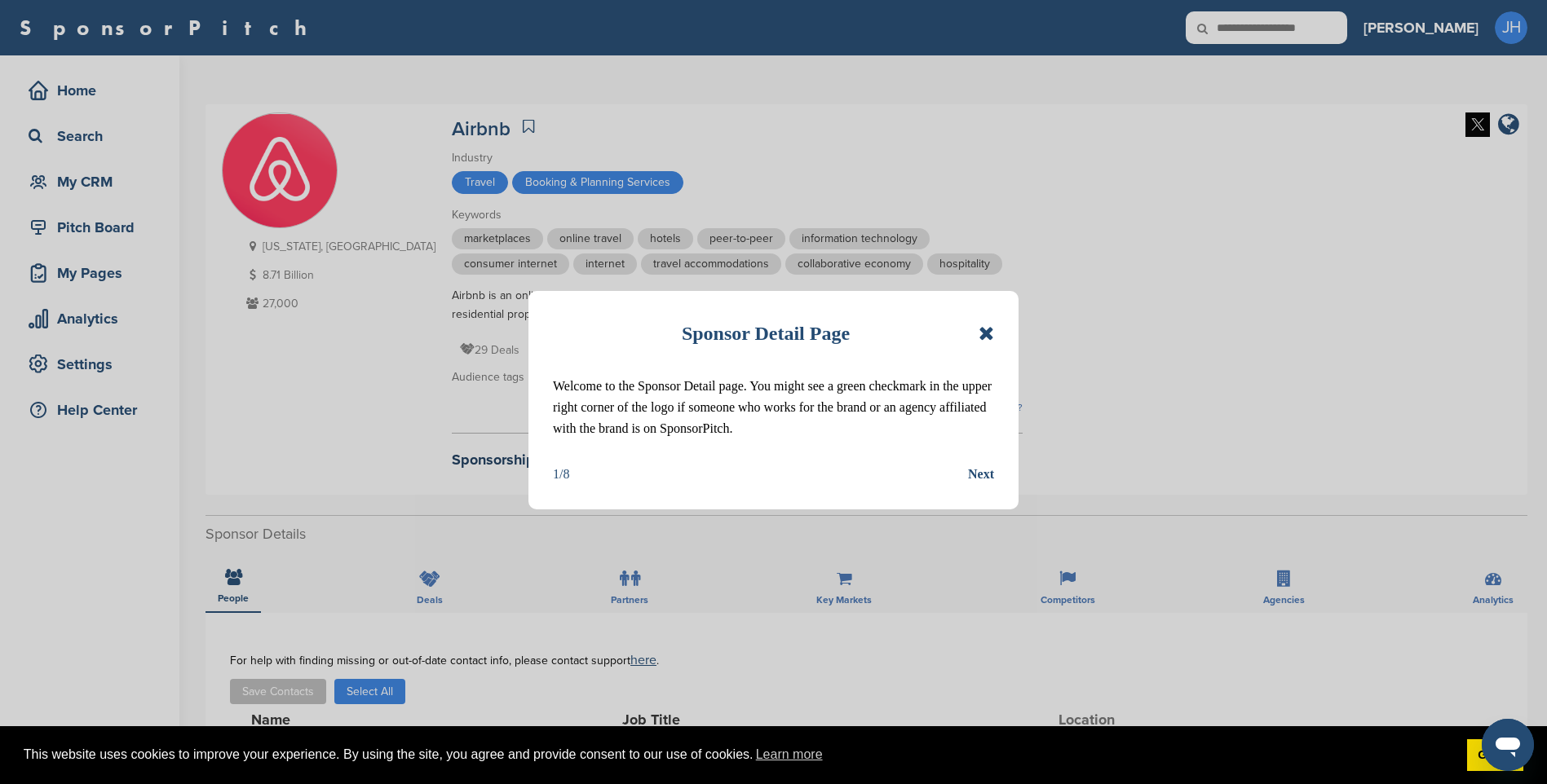
drag, startPoint x: 987, startPoint y: 338, endPoint x: 988, endPoint y: 328, distance: 10.0
click at [987, 338] on icon at bounding box center [986, 333] width 16 height 19
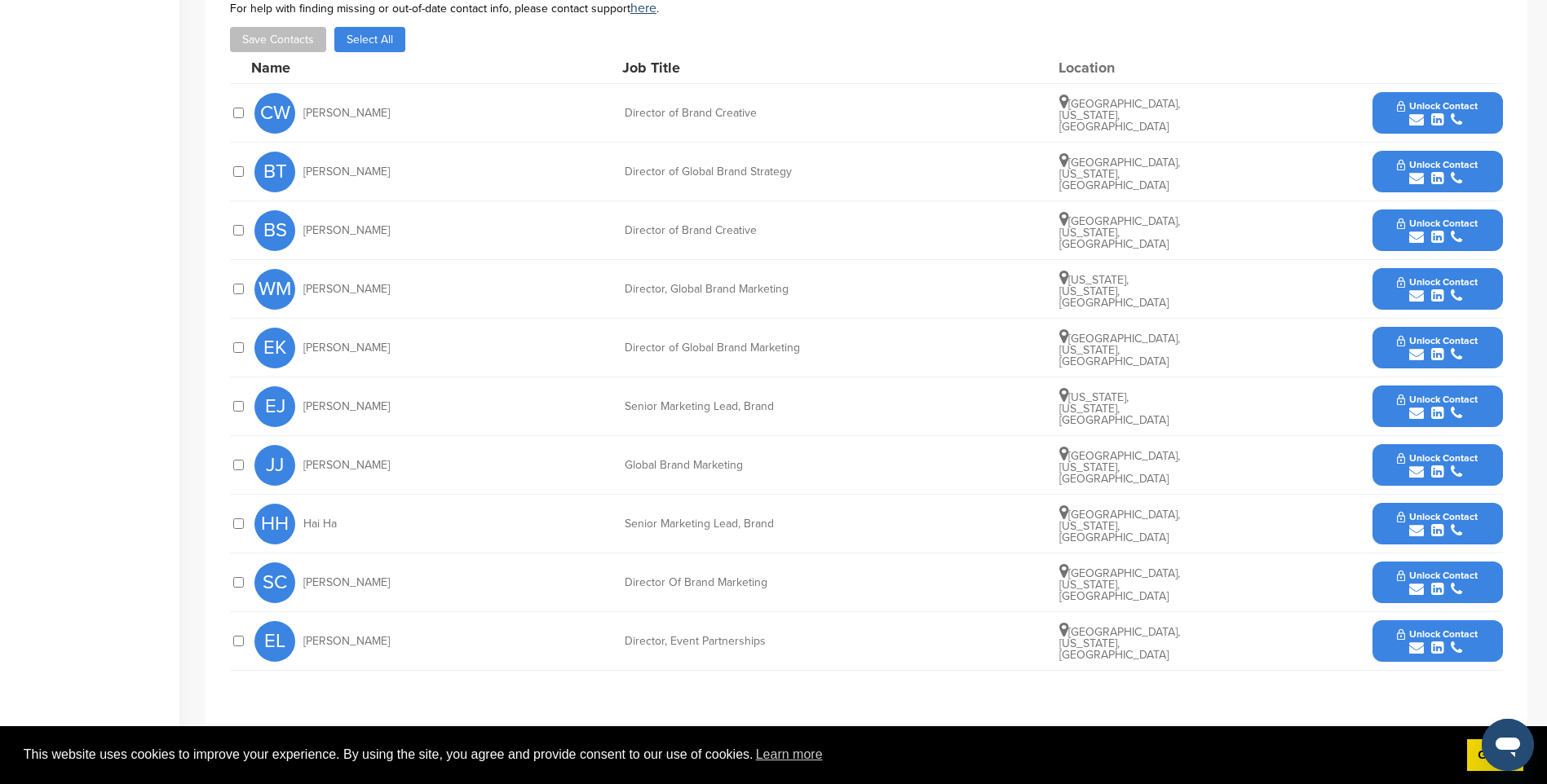
scroll to position [734, 0]
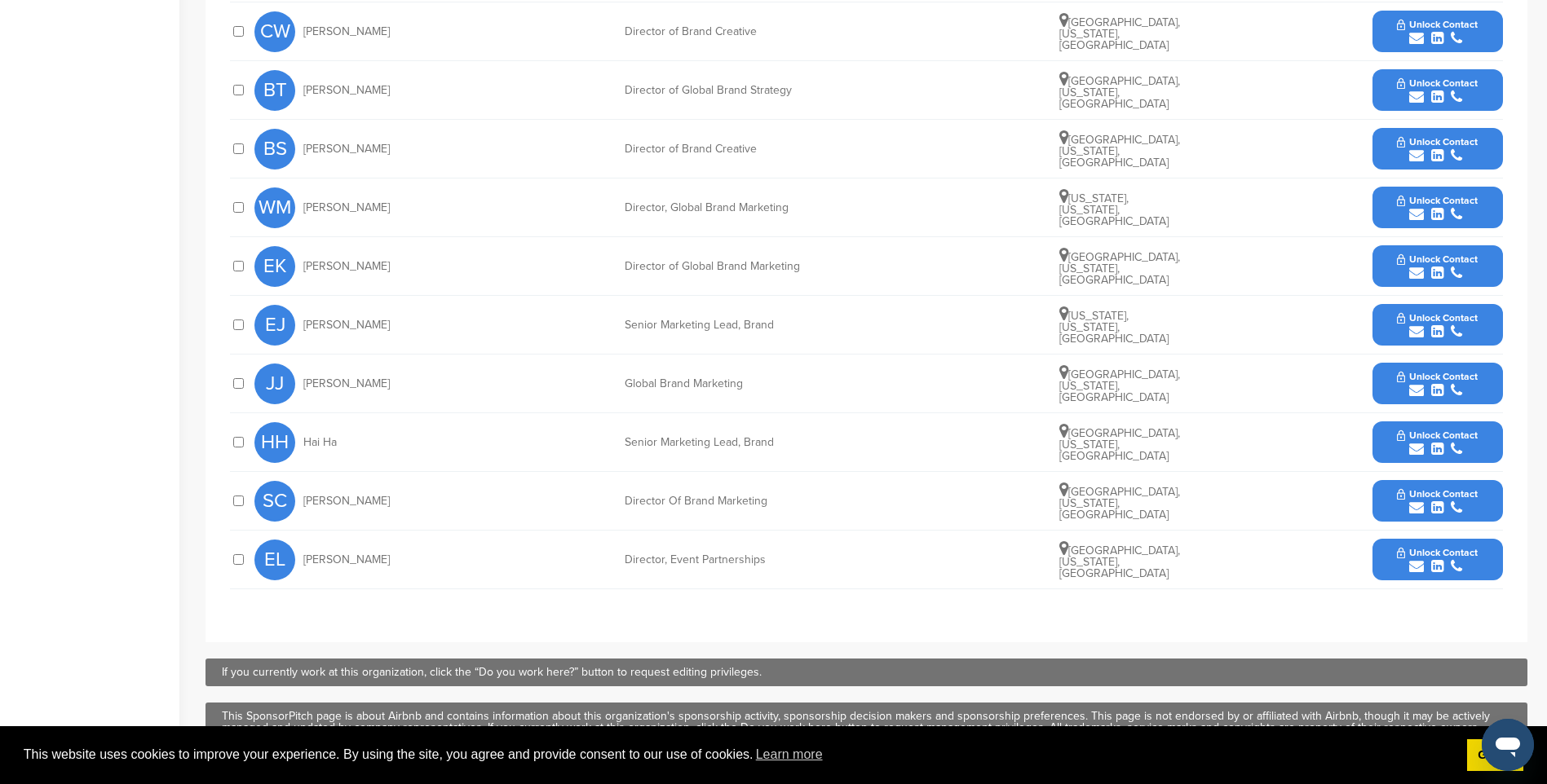
click at [1431, 554] on span "Unlock Contact" at bounding box center [1437, 552] width 80 height 11
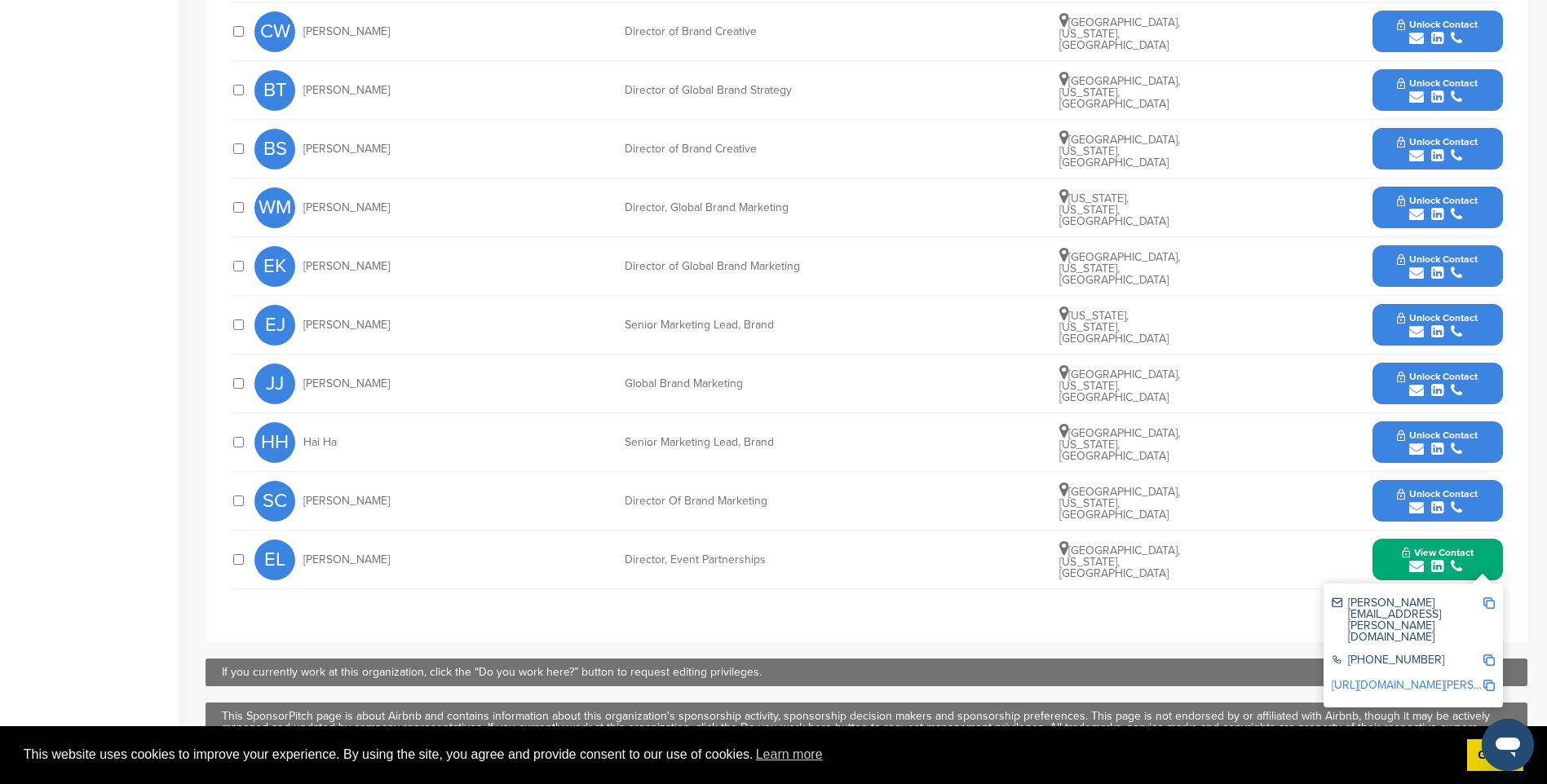
click at [1488, 602] on img at bounding box center [1488, 603] width 11 height 11
click at [1460, 514] on icon "submit" at bounding box center [1456, 508] width 11 height 15
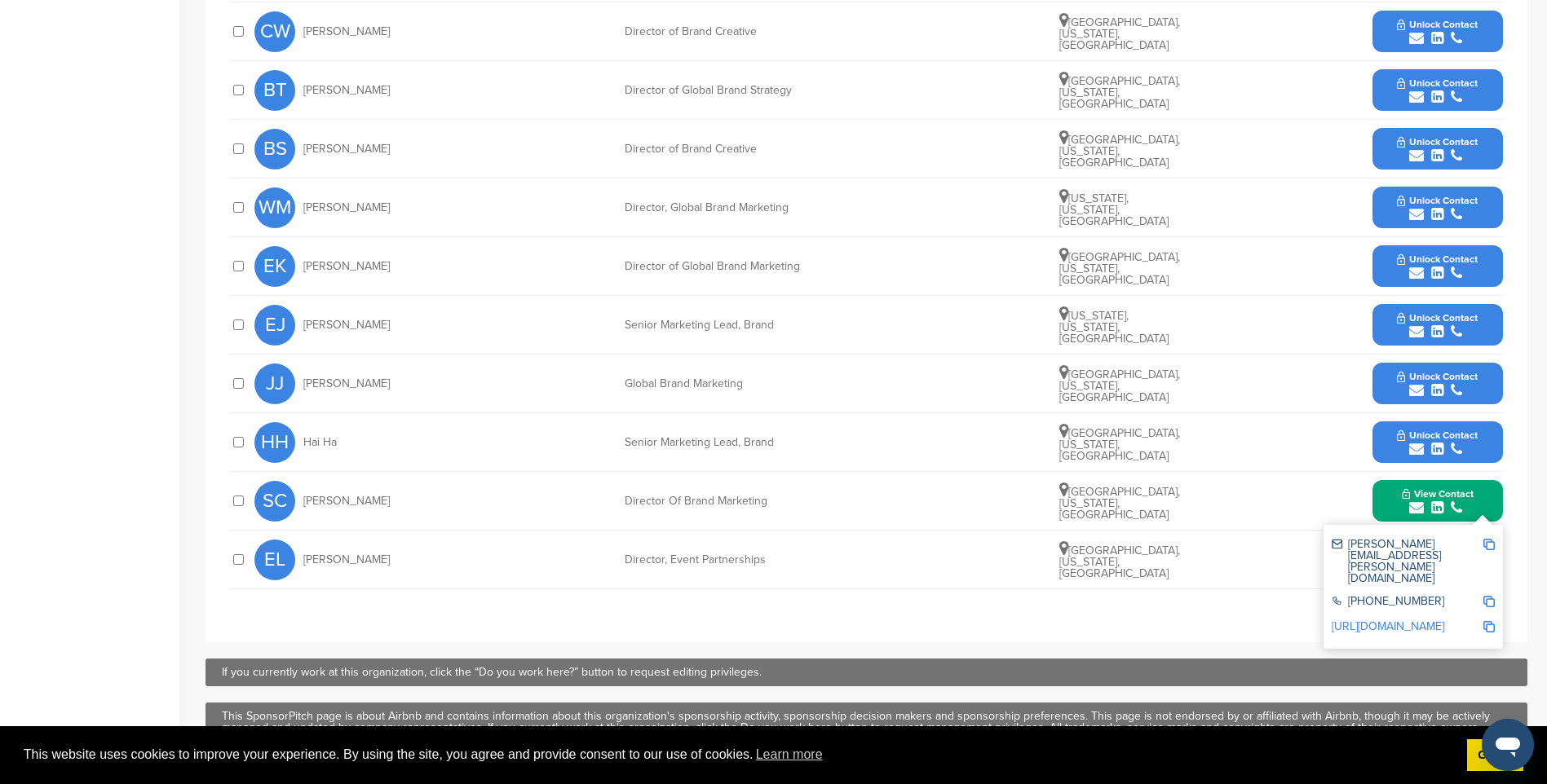
click at [1492, 541] on img at bounding box center [1488, 545] width 11 height 11
click at [1434, 439] on span "Unlock Contact" at bounding box center [1437, 435] width 80 height 11
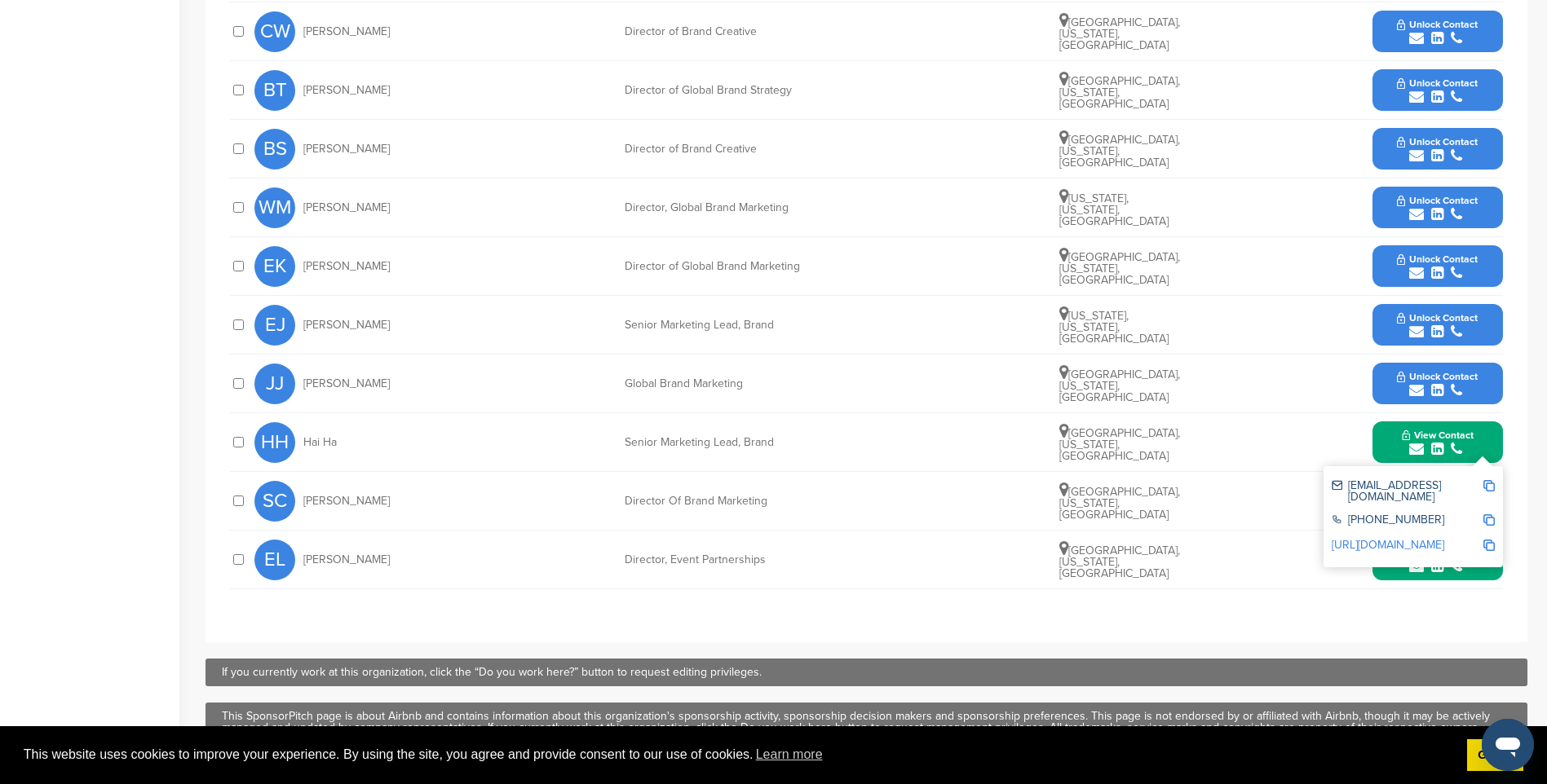
click at [1489, 486] on img at bounding box center [1488, 485] width 11 height 11
click at [1460, 379] on span "Unlock Contact" at bounding box center [1437, 376] width 80 height 11
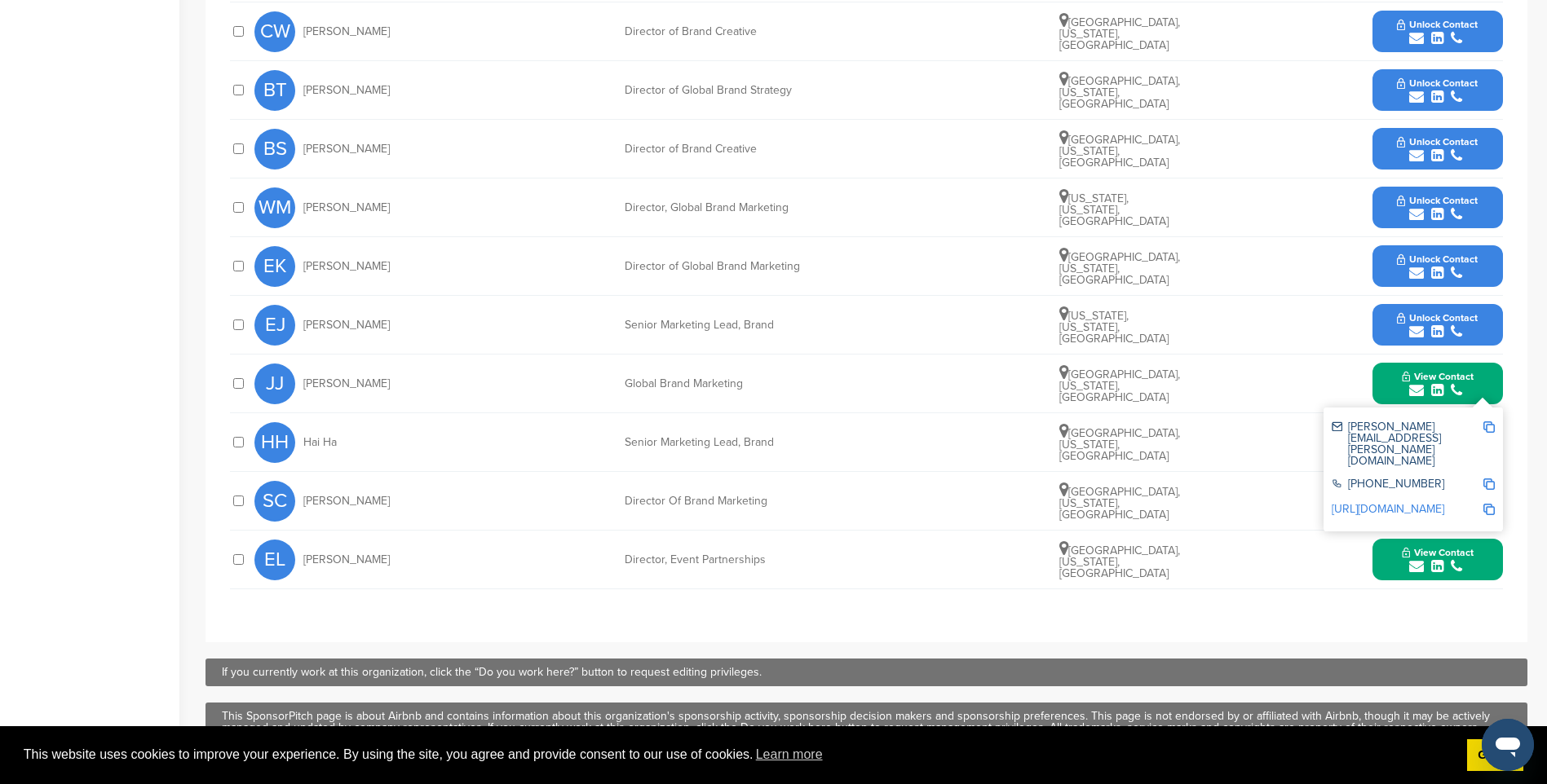
click at [1492, 427] on img at bounding box center [1488, 427] width 11 height 11
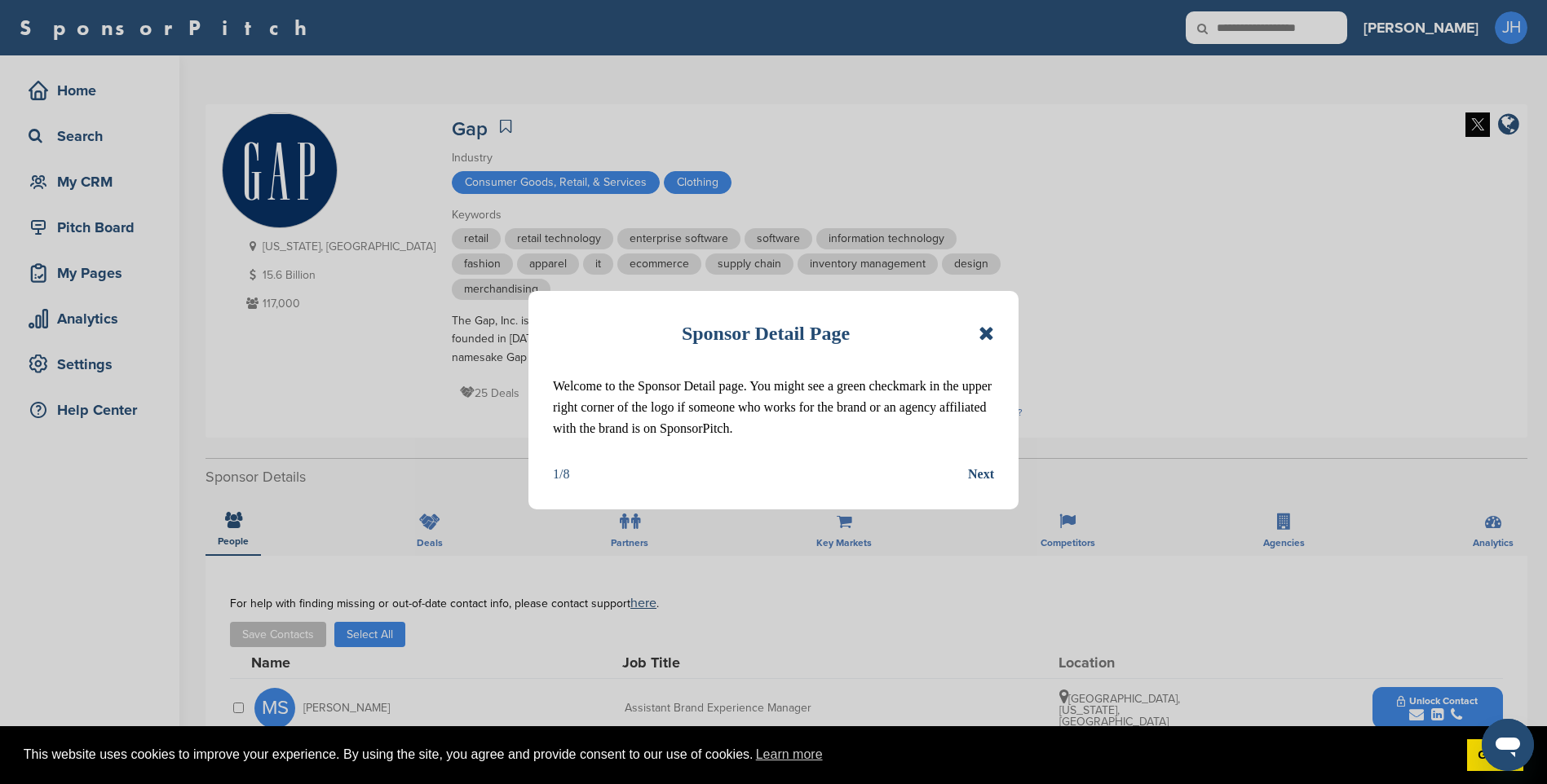
click at [984, 337] on icon at bounding box center [986, 333] width 16 height 19
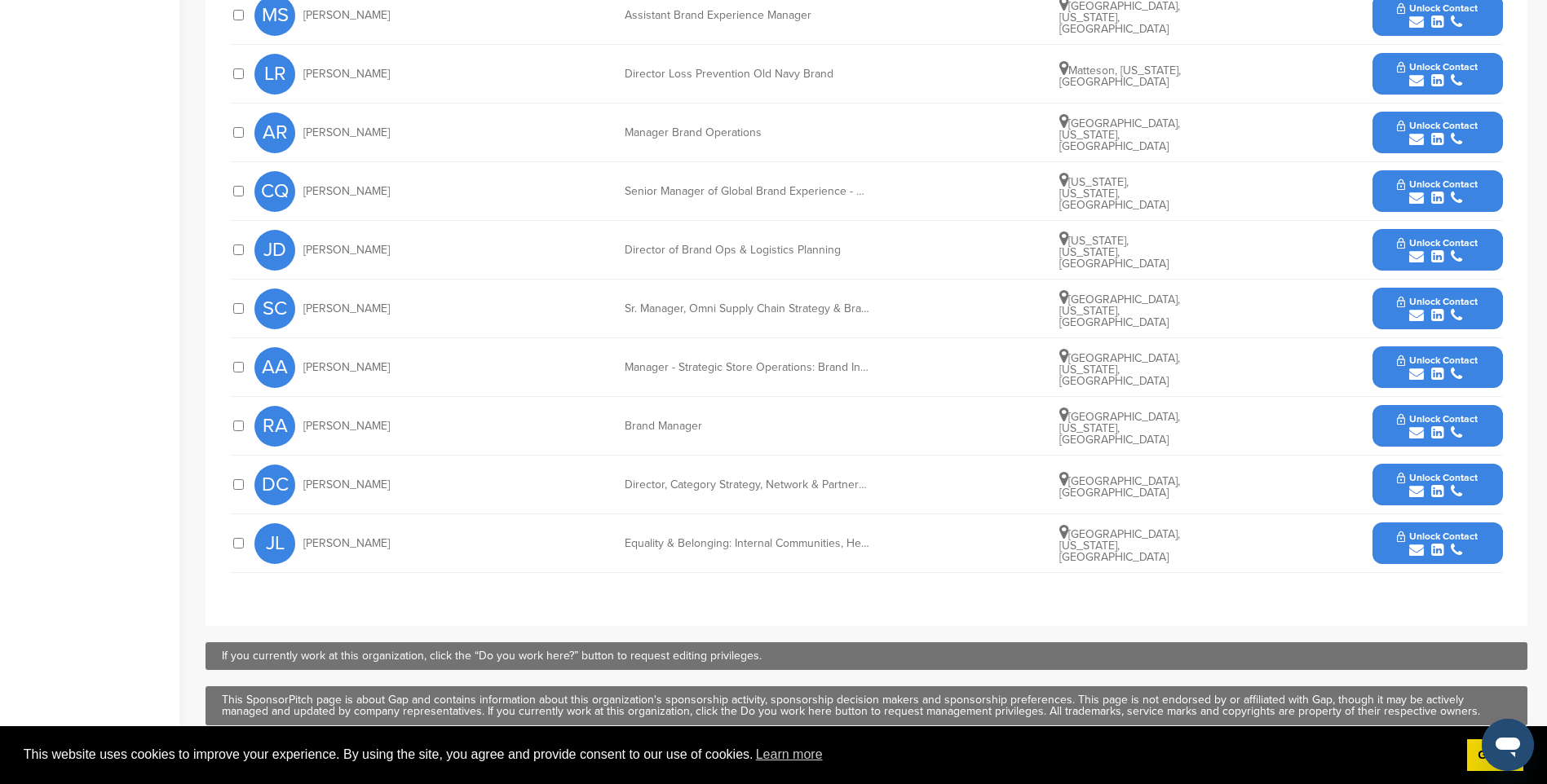
scroll to position [734, 0]
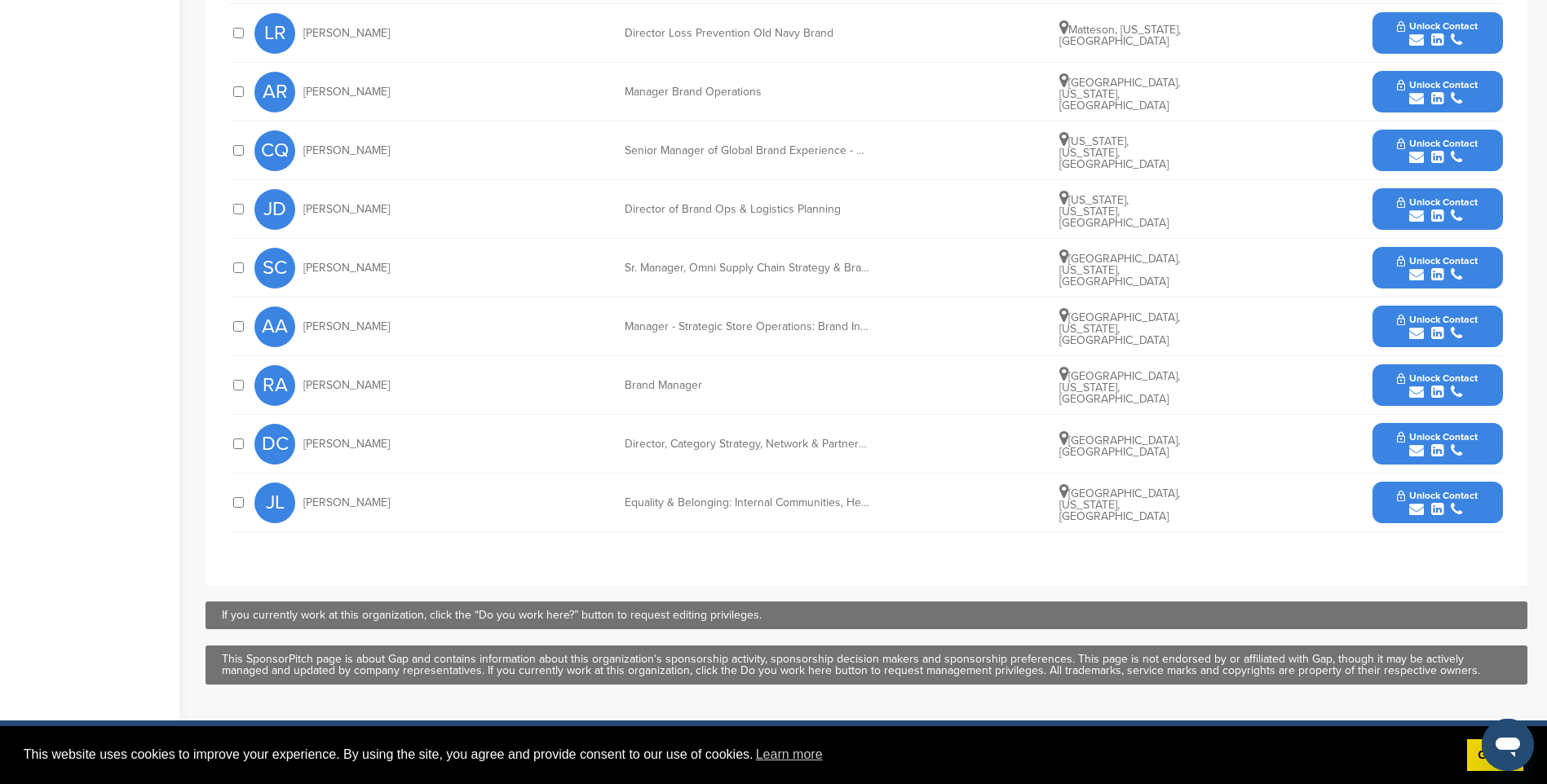
click at [1447, 488] on button "Unlock Contact" at bounding box center [1436, 503] width 120 height 49
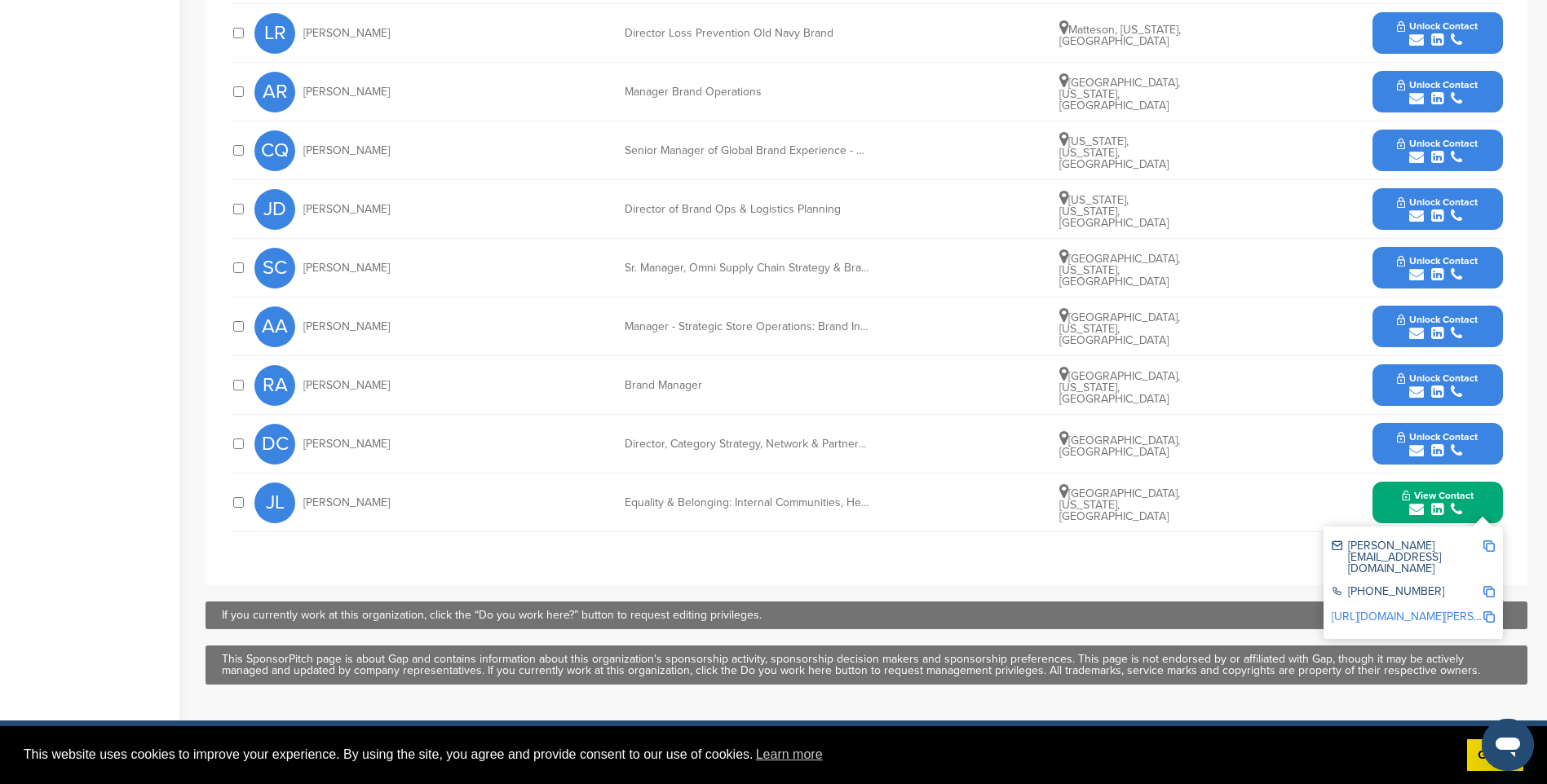
click at [1488, 544] on img at bounding box center [1488, 546] width 11 height 11
click at [1427, 445] on div "submit" at bounding box center [1437, 450] width 80 height 16
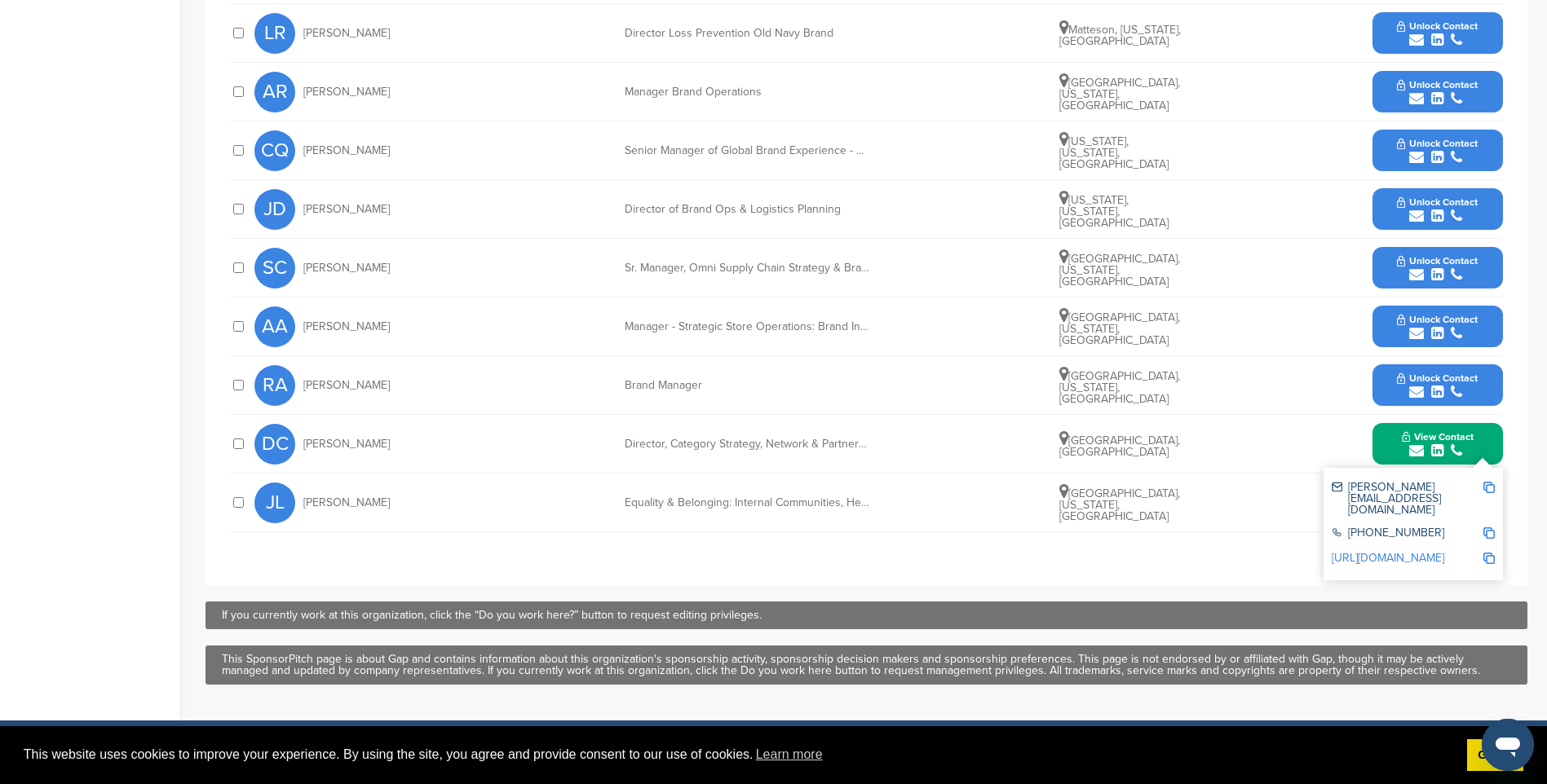
click at [1492, 486] on img at bounding box center [1488, 487] width 11 height 11
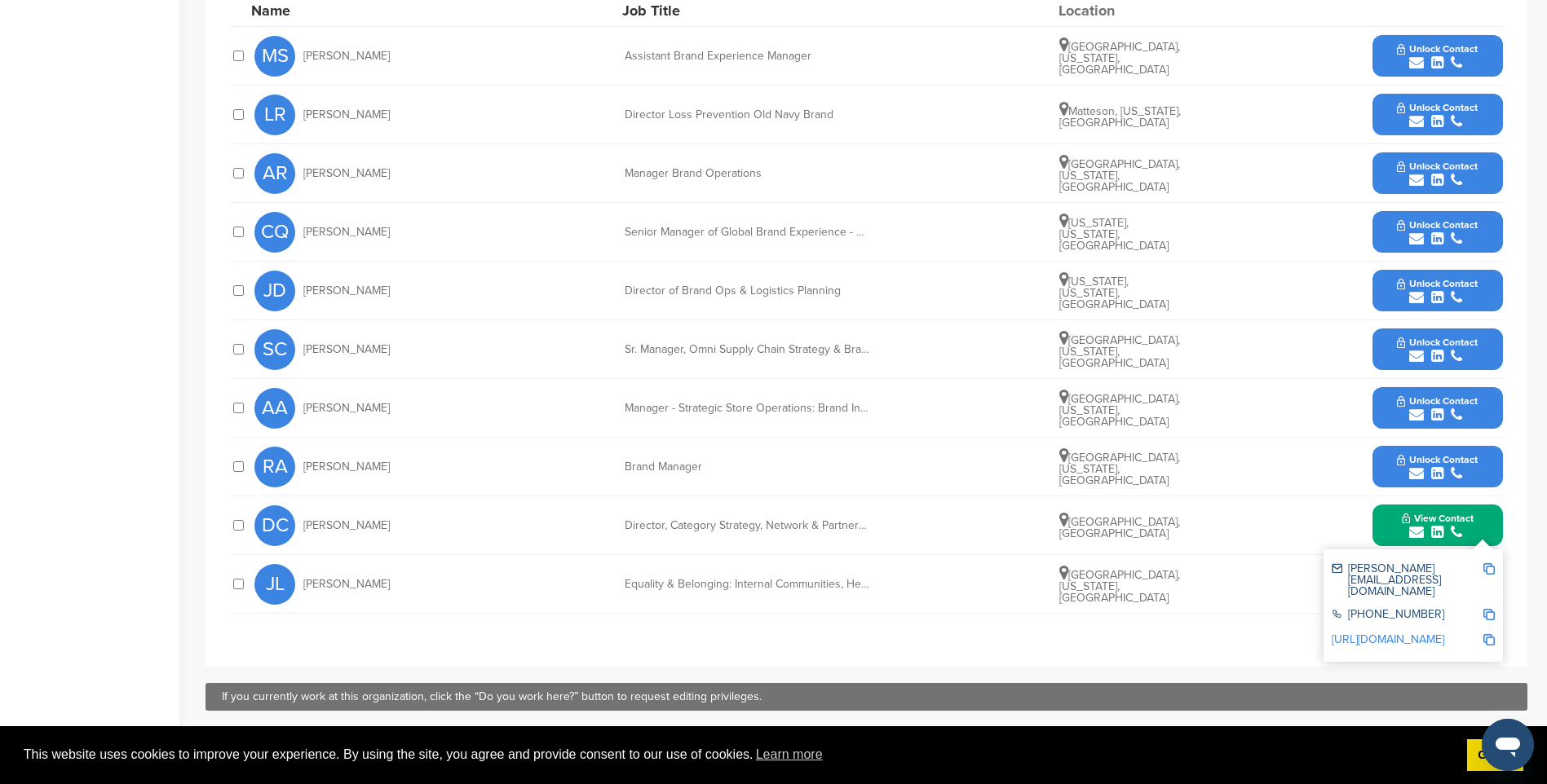
scroll to position [570, 0]
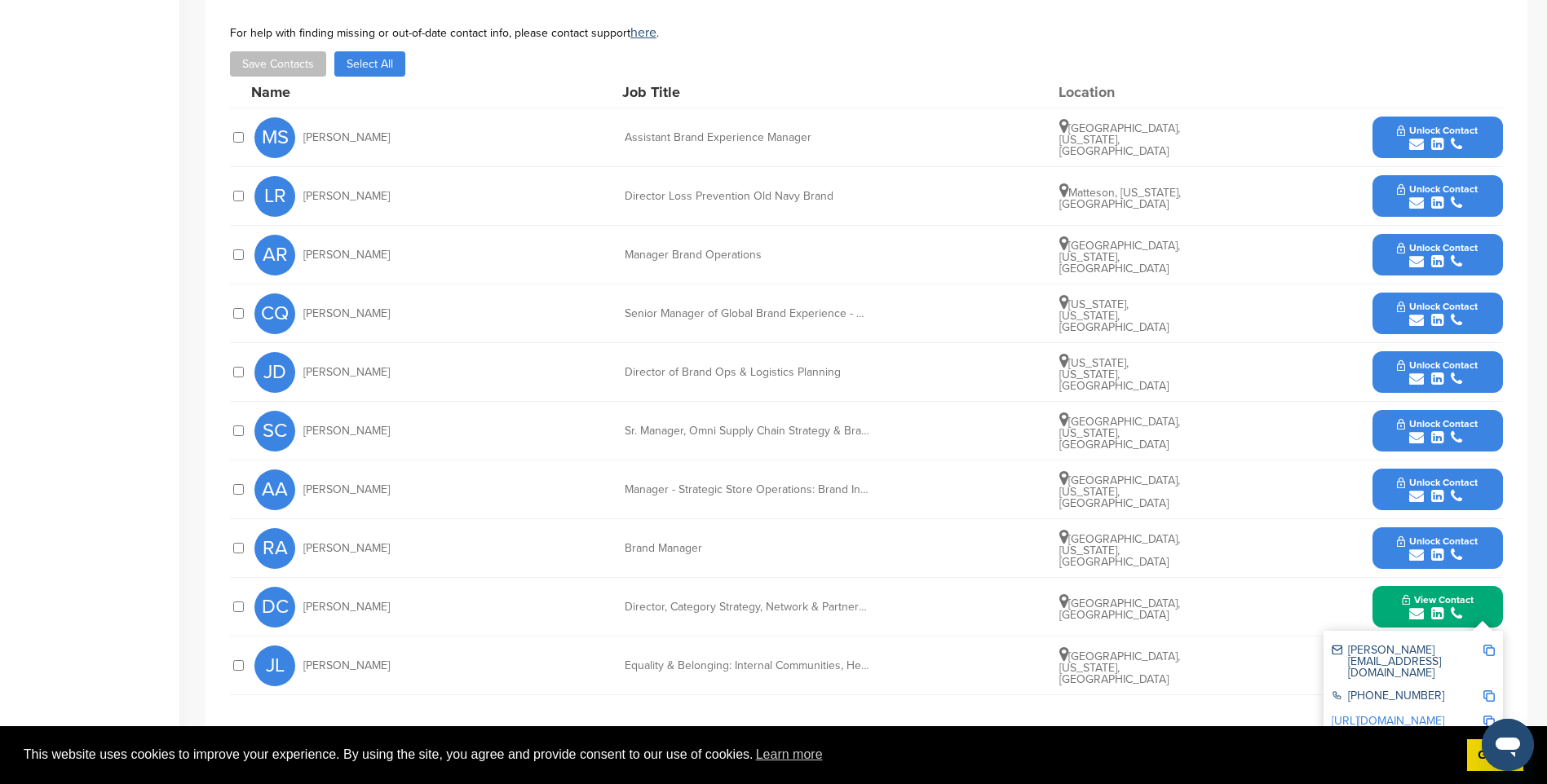
click at [1439, 259] on icon "submit" at bounding box center [1436, 261] width 12 height 15
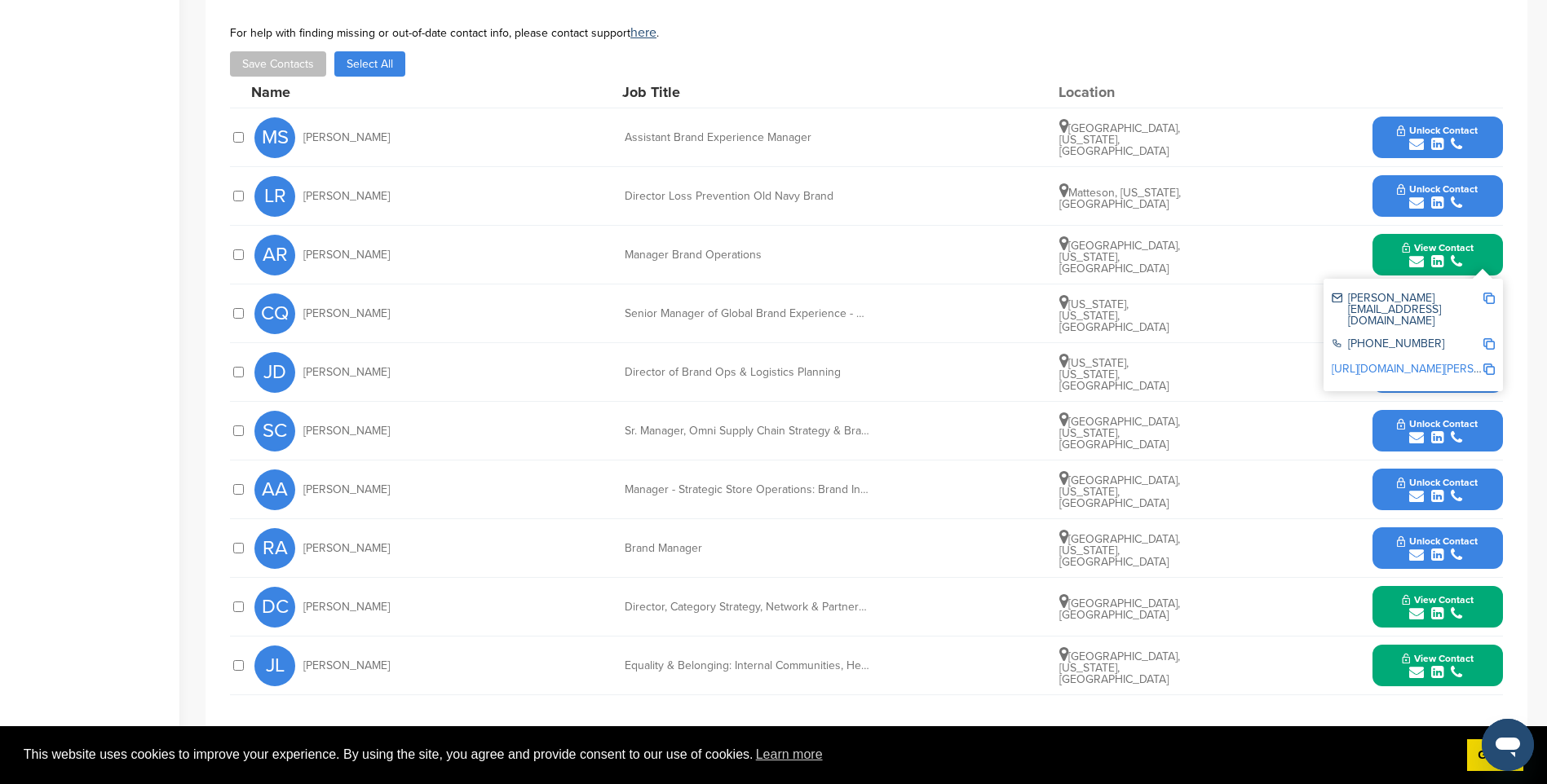
click at [1488, 297] on img at bounding box center [1488, 298] width 11 height 11
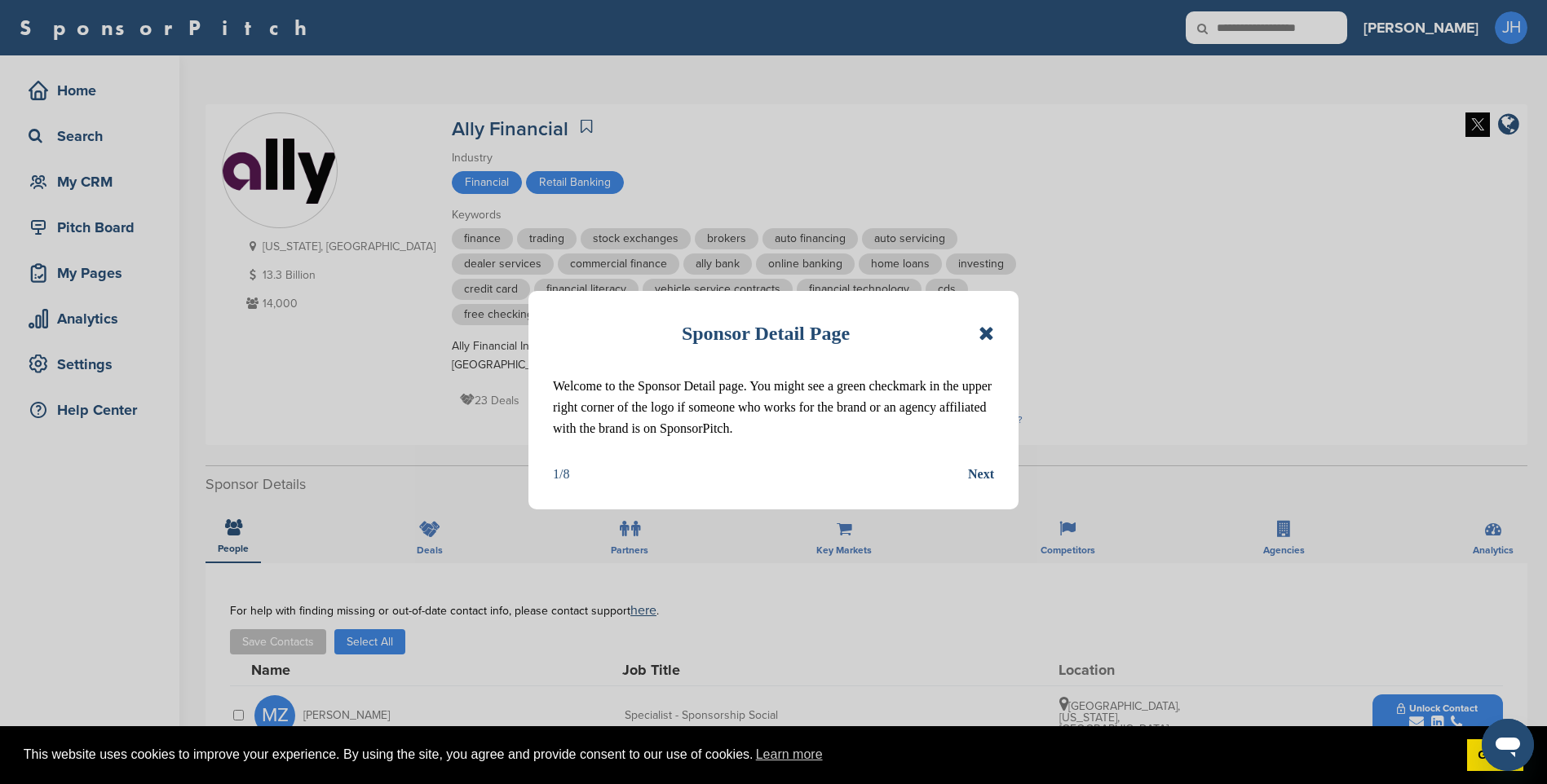
click at [985, 335] on icon at bounding box center [986, 333] width 16 height 19
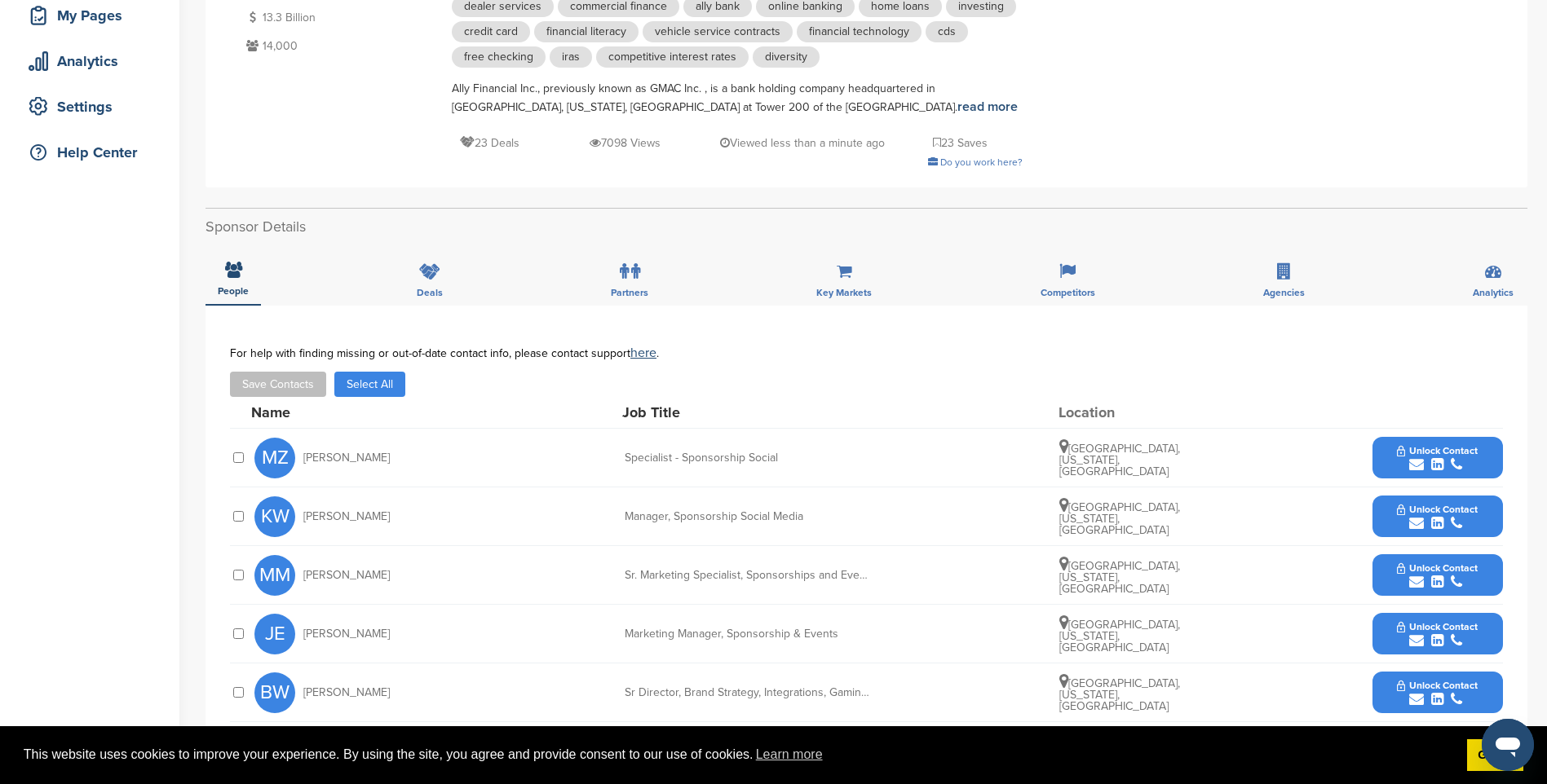
scroll to position [489, 0]
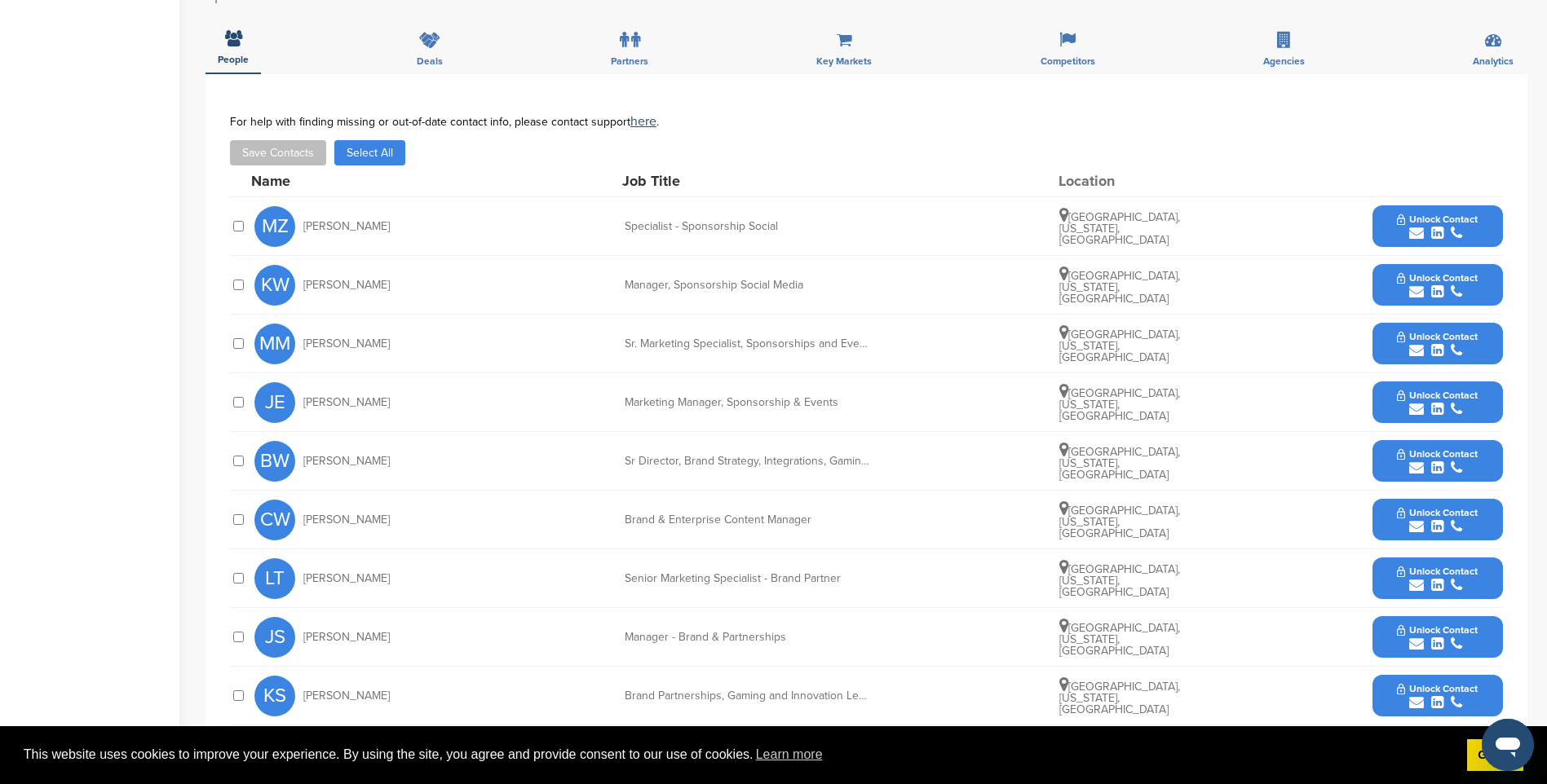
click at [1439, 228] on icon "submit" at bounding box center [1436, 233] width 12 height 15
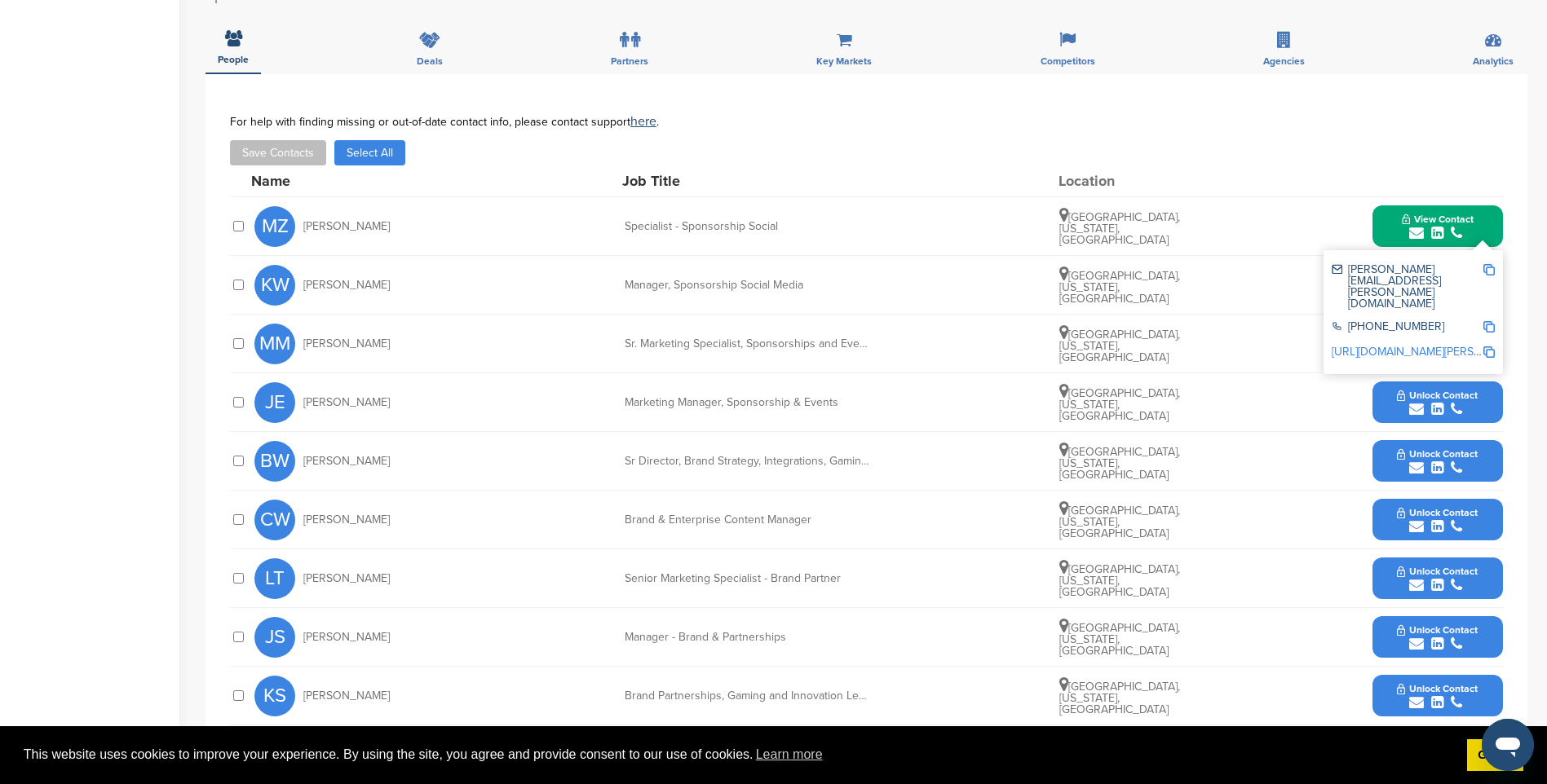
click at [1491, 268] on img at bounding box center [1488, 270] width 11 height 11
drag, startPoint x: 1454, startPoint y: 225, endPoint x: 1454, endPoint y: 253, distance: 28.0
click at [1454, 226] on icon "submit" at bounding box center [1456, 233] width 11 height 15
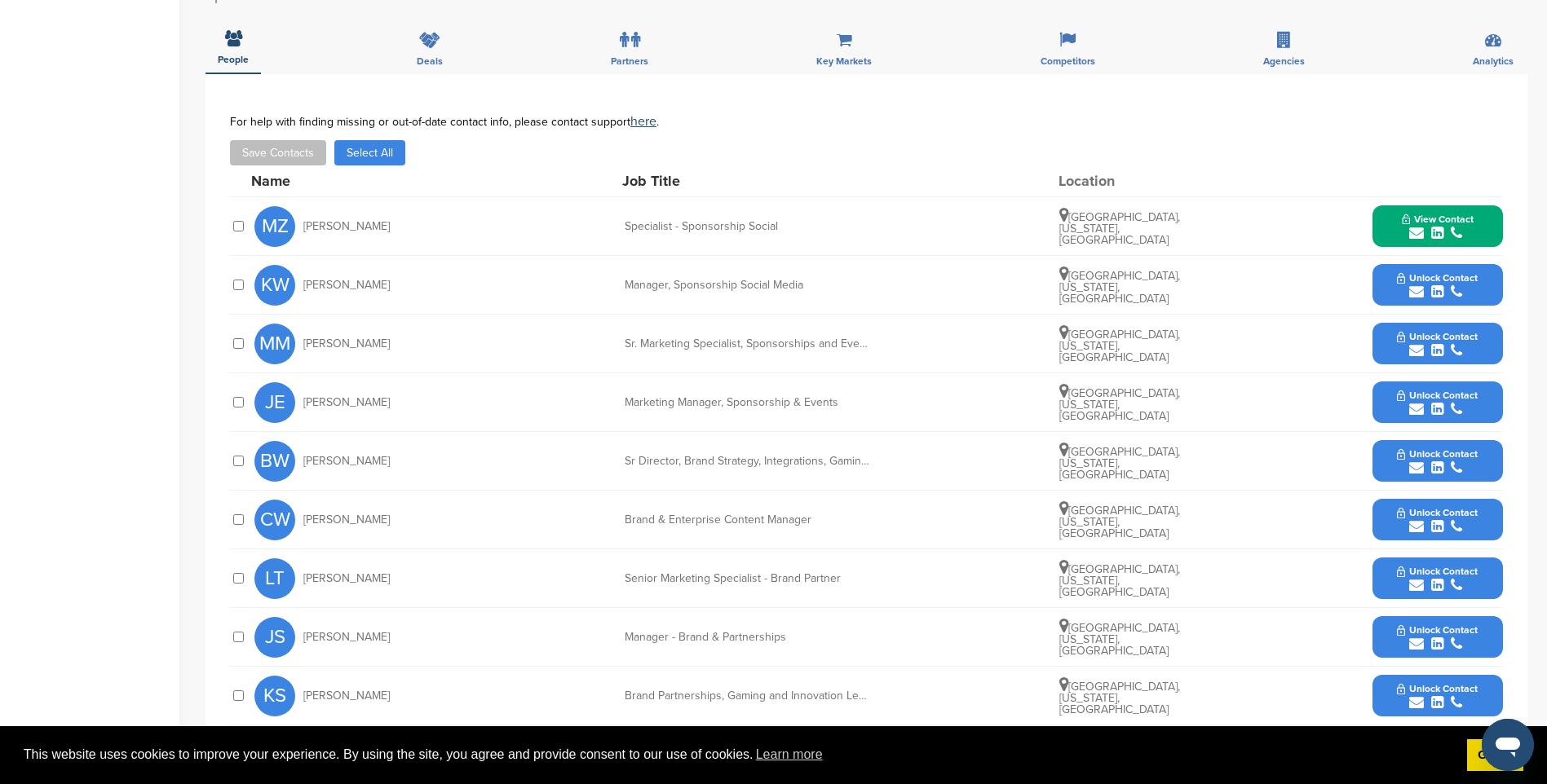
click at [1456, 275] on span "Unlock Contact" at bounding box center [1437, 278] width 80 height 11
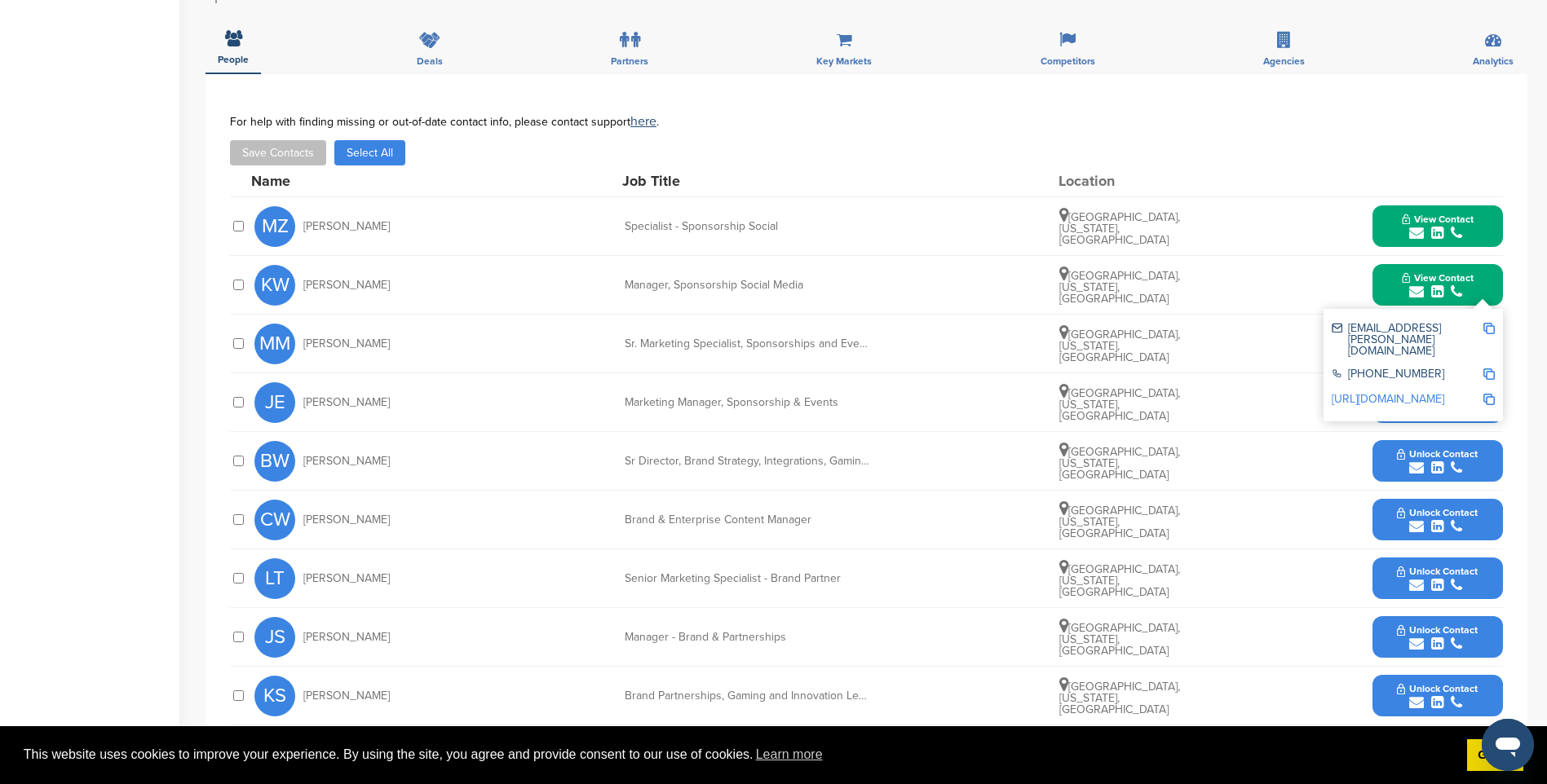
drag, startPoint x: 964, startPoint y: 510, endPoint x: 1052, endPoint y: 467, distance: 97.9
click at [964, 510] on div "CW Christine Wenz Brand & Enterprise Content Manager Charlotte, North Carolina,…" at bounding box center [878, 519] width 1248 height 58
click at [1489, 331] on img at bounding box center [1488, 328] width 11 height 11
drag, startPoint x: 576, startPoint y: 400, endPoint x: 620, endPoint y: 403, distance: 44.1
click at [576, 400] on div "JE Jill Ellis Marketing Manager, Sponsorship & Events Detroit, Michigan, United…" at bounding box center [878, 401] width 1248 height 58
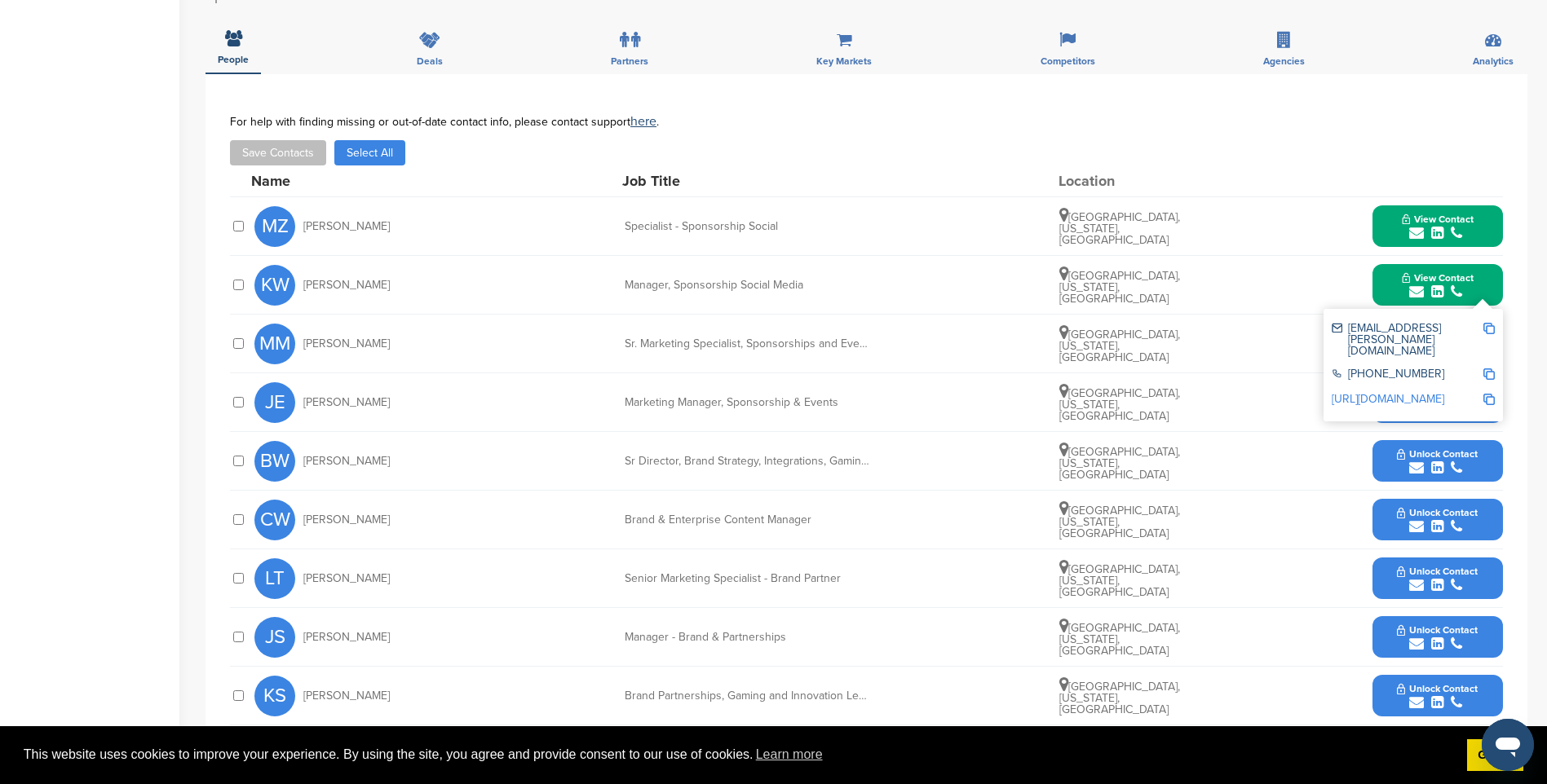
click at [1460, 407] on icon "submit" at bounding box center [1456, 409] width 11 height 15
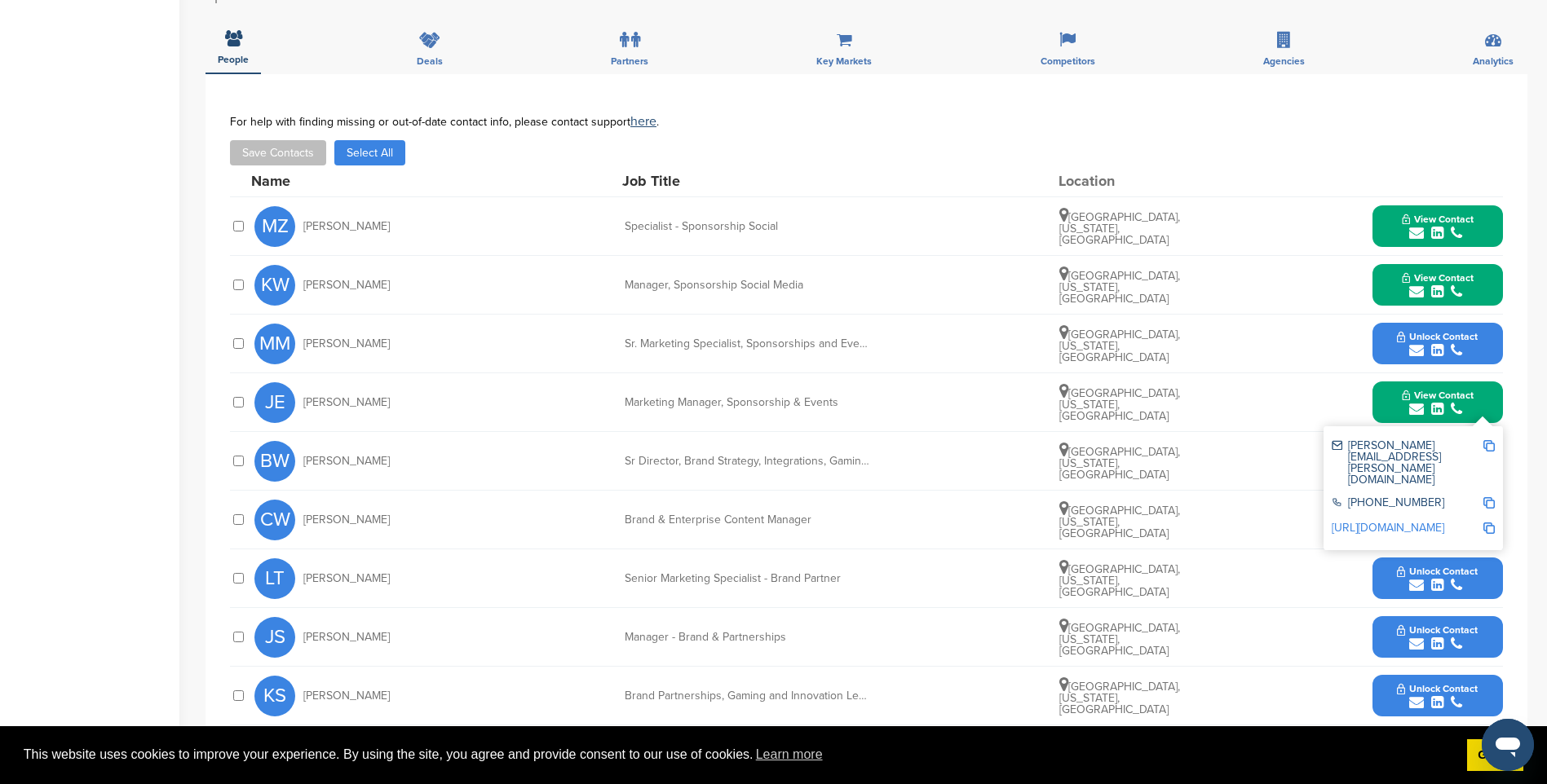
click at [1489, 445] on img at bounding box center [1488, 446] width 11 height 11
click at [1433, 329] on button "Unlock Contact" at bounding box center [1436, 344] width 120 height 49
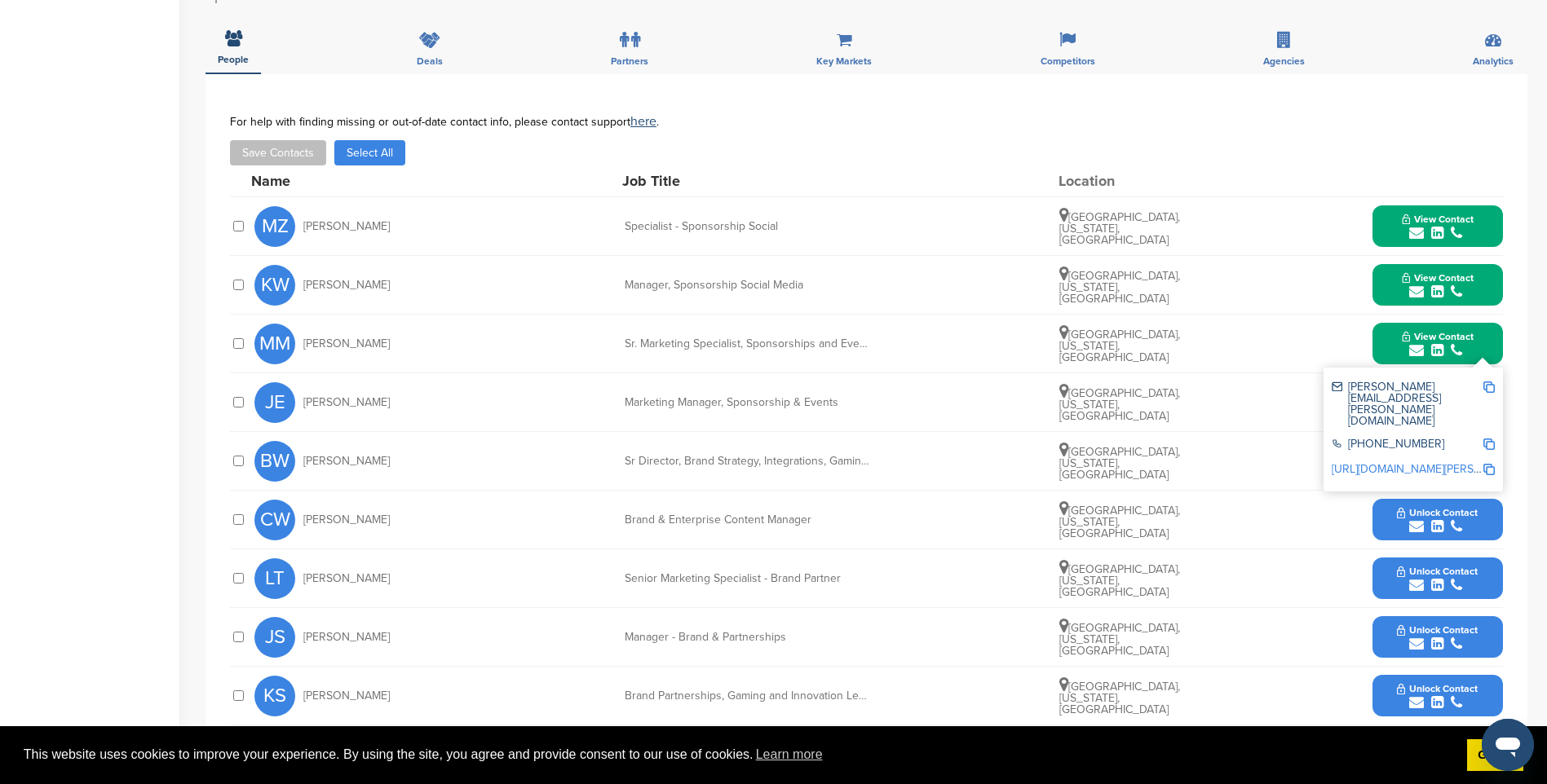
click at [1491, 389] on img at bounding box center [1488, 387] width 11 height 11
click at [188, 108] on div "Home Search My CRM Pitch Board My Pages Analytics Settings Help Center Sponsor …" at bounding box center [774, 275] width 1547 height 1417
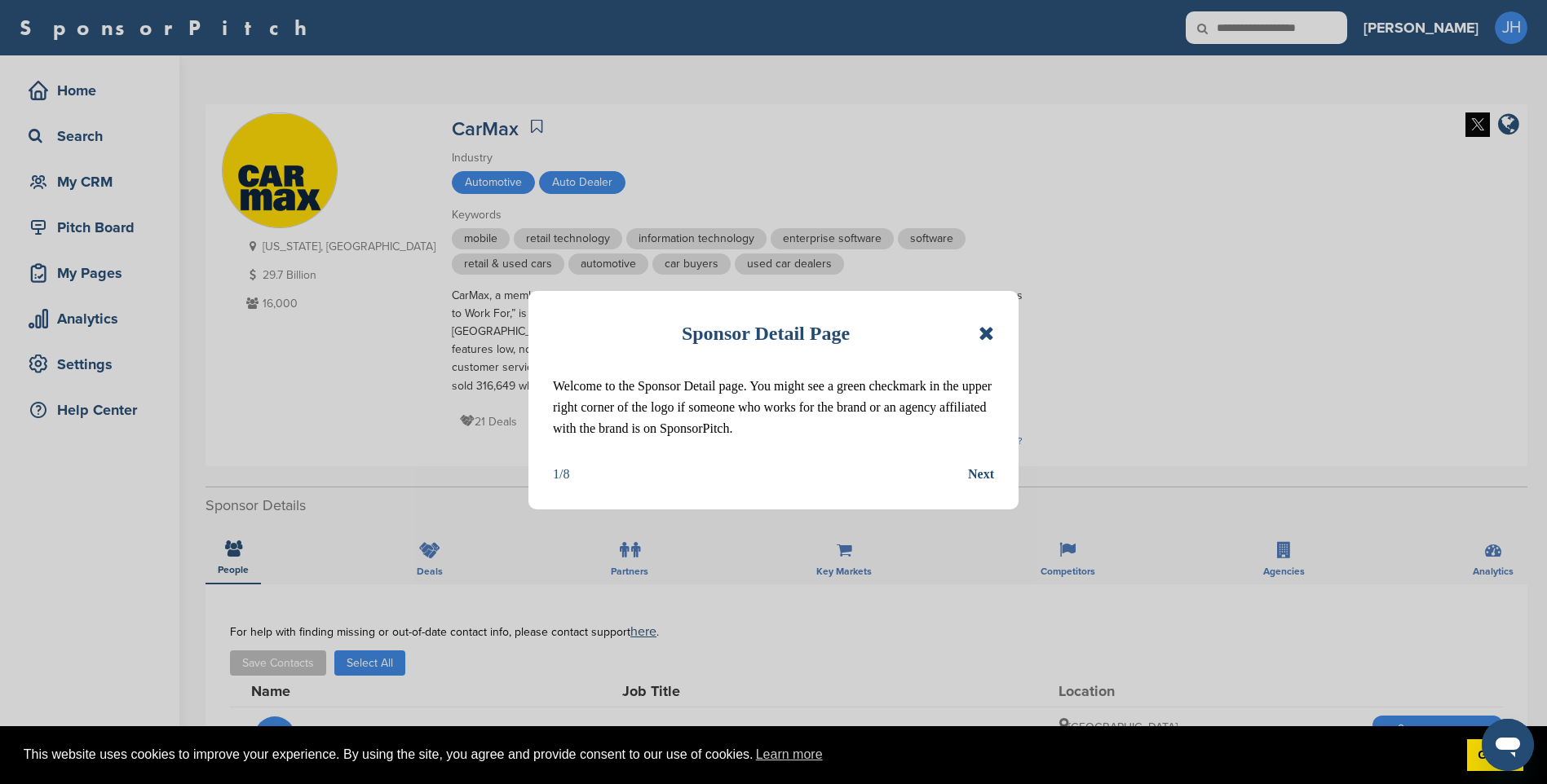
drag, startPoint x: 984, startPoint y: 333, endPoint x: 992, endPoint y: 345, distance: 14.4
click at [984, 333] on icon at bounding box center [986, 333] width 16 height 19
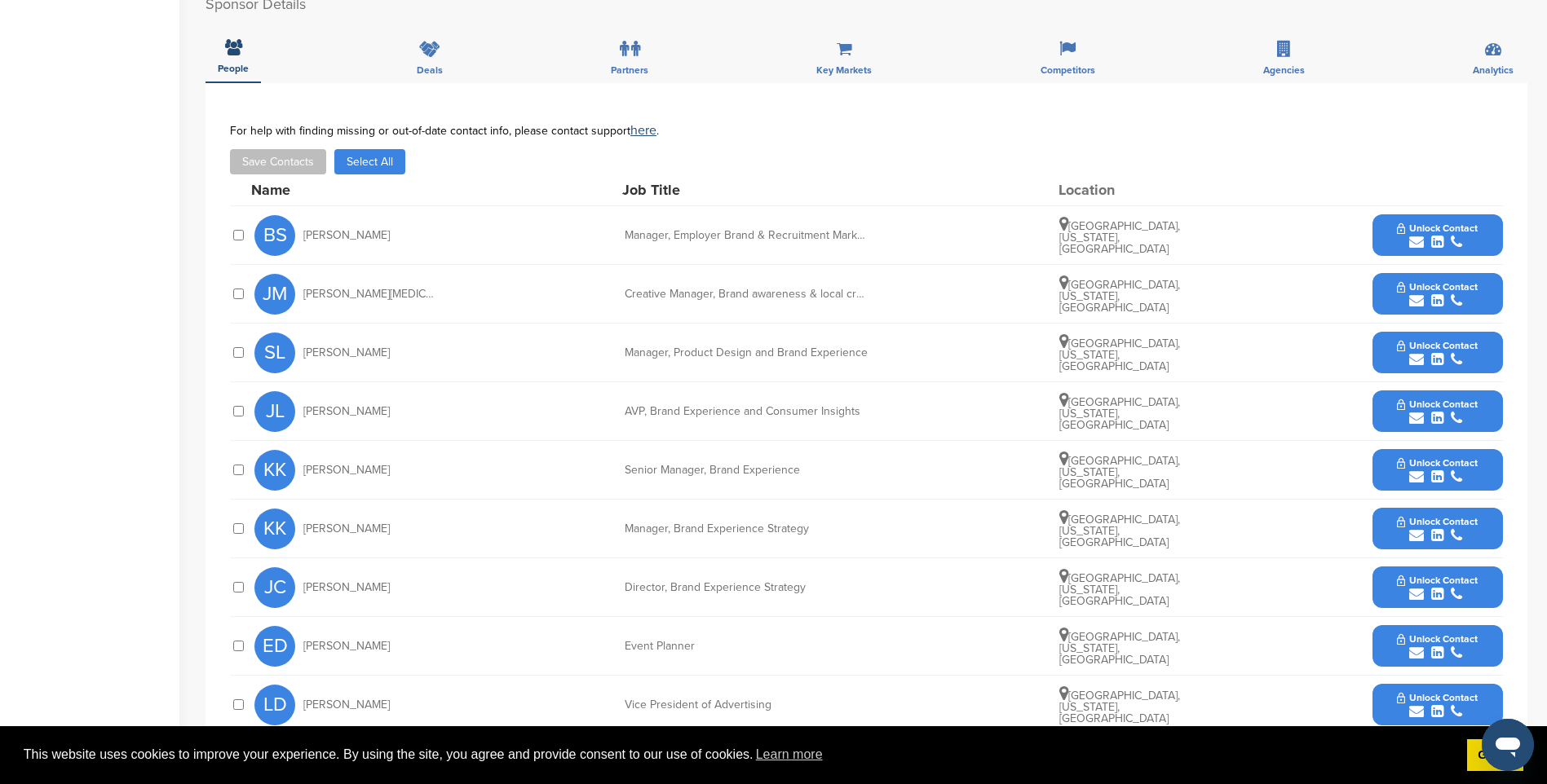
scroll to position [489, 0]
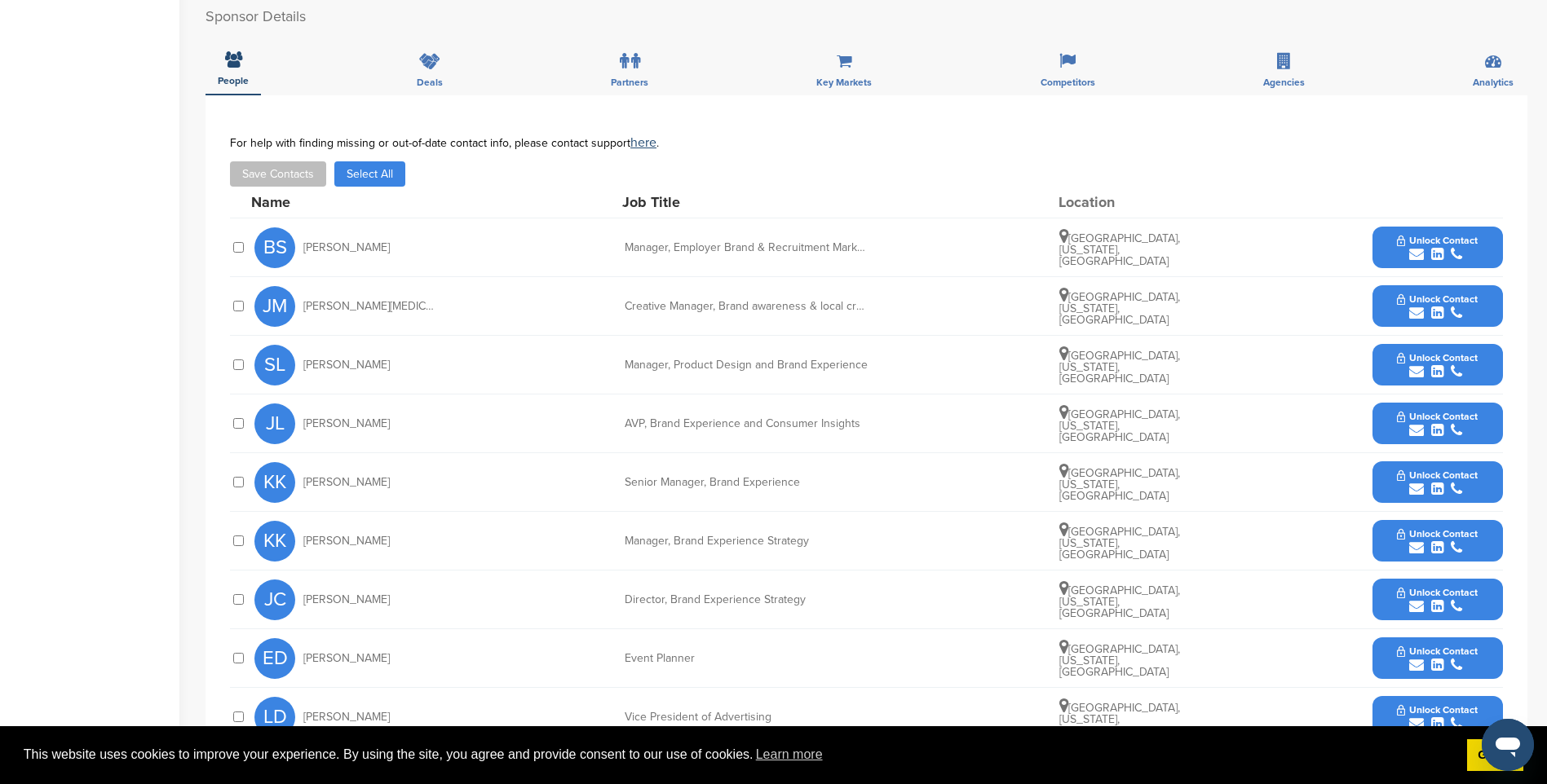
click at [1443, 243] on span "Unlock Contact" at bounding box center [1437, 240] width 80 height 11
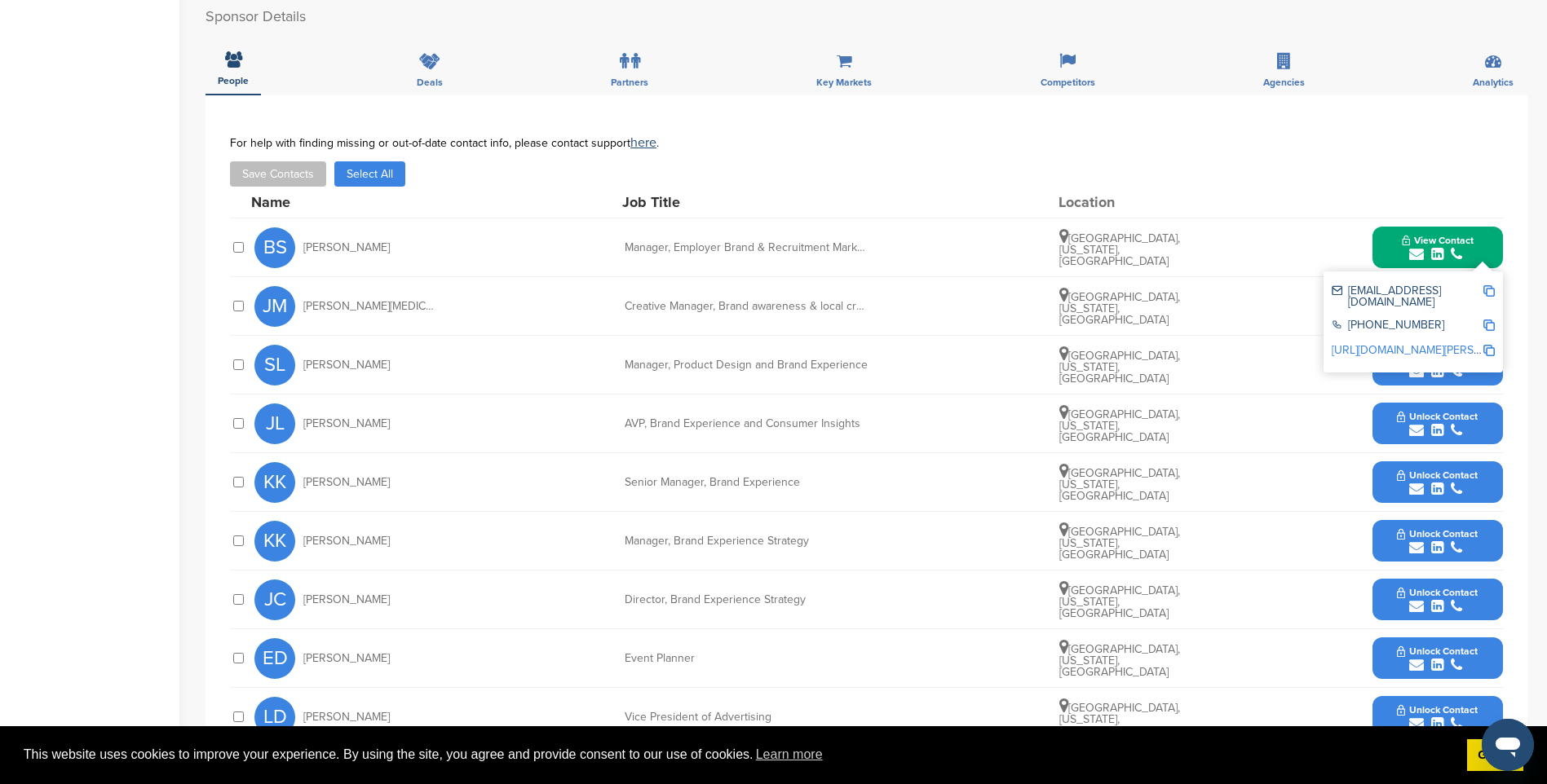
click at [1488, 292] on img at bounding box center [1488, 291] width 11 height 11
drag, startPoint x: 1222, startPoint y: 289, endPoint x: 1320, endPoint y: 309, distance: 100.0
click at [1222, 289] on div "[PERSON_NAME][MEDICAL_DATA] Creative Manager, Brand awareness & local creative …" at bounding box center [878, 305] width 1248 height 58
click at [1454, 245] on span "View Contact" at bounding box center [1437, 240] width 71 height 11
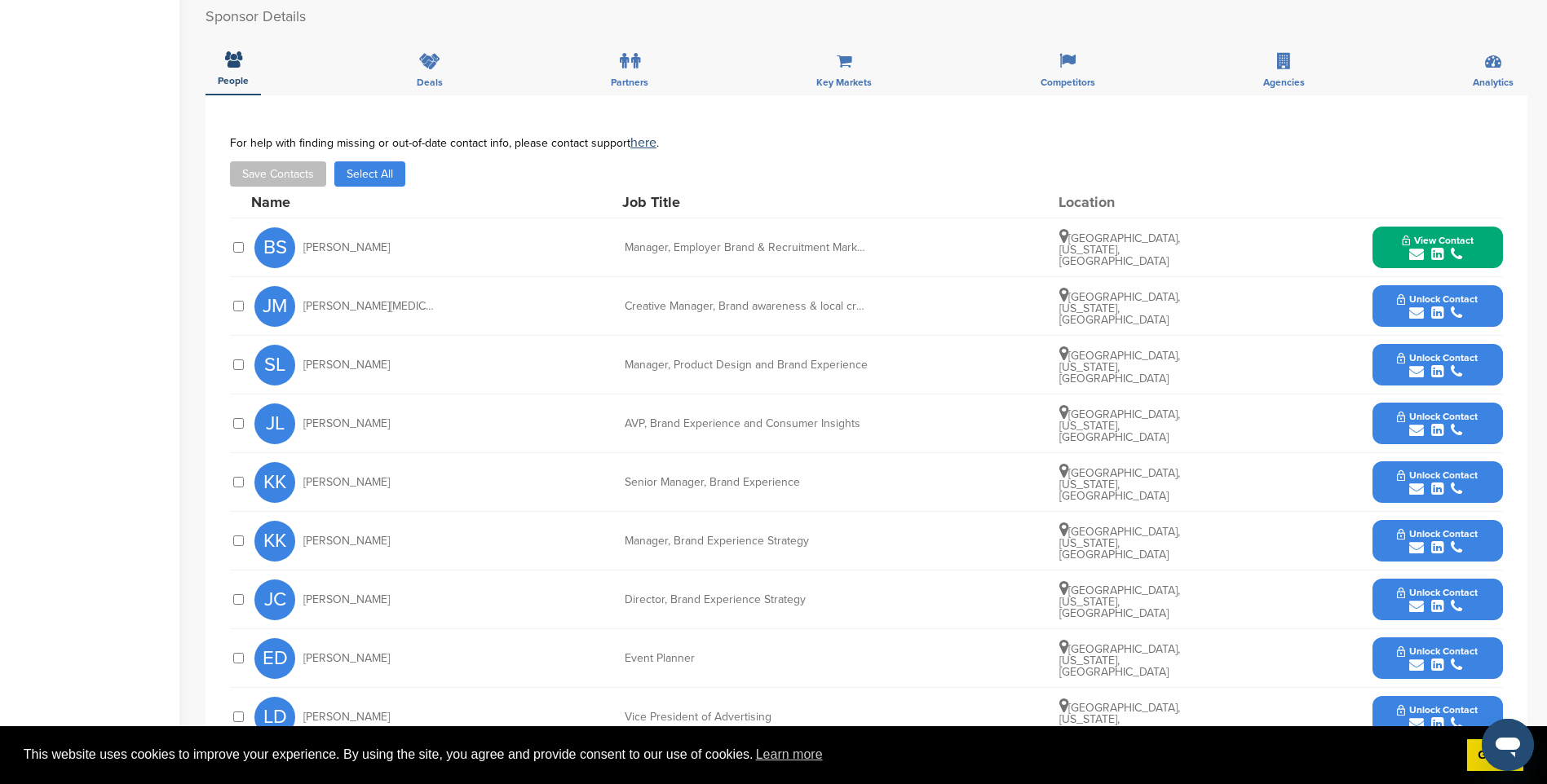
click at [1432, 493] on icon "submit" at bounding box center [1436, 489] width 12 height 15
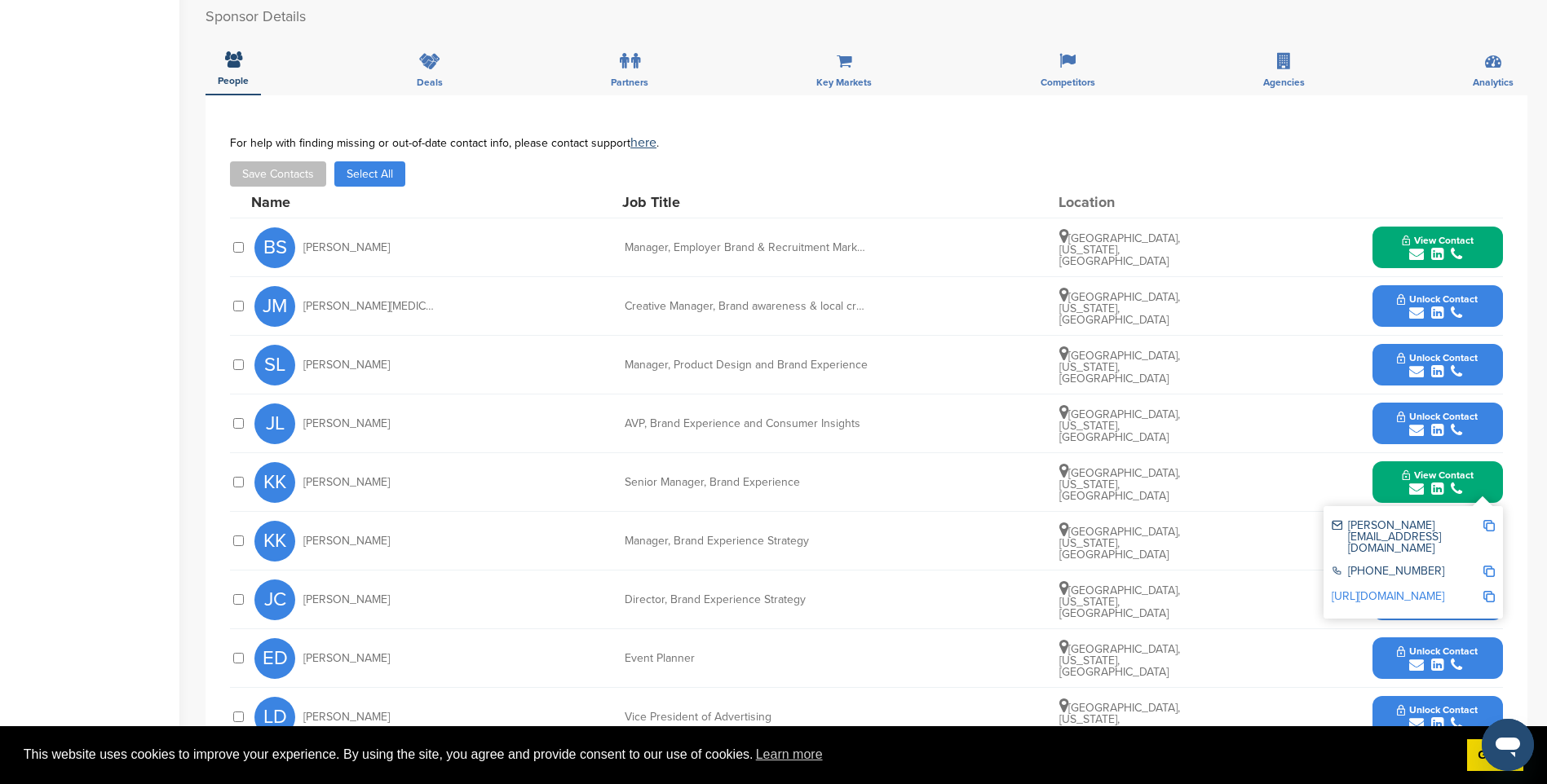
click at [1489, 524] on img at bounding box center [1488, 525] width 11 height 11
click at [1463, 480] on span "View Contact" at bounding box center [1437, 475] width 71 height 11
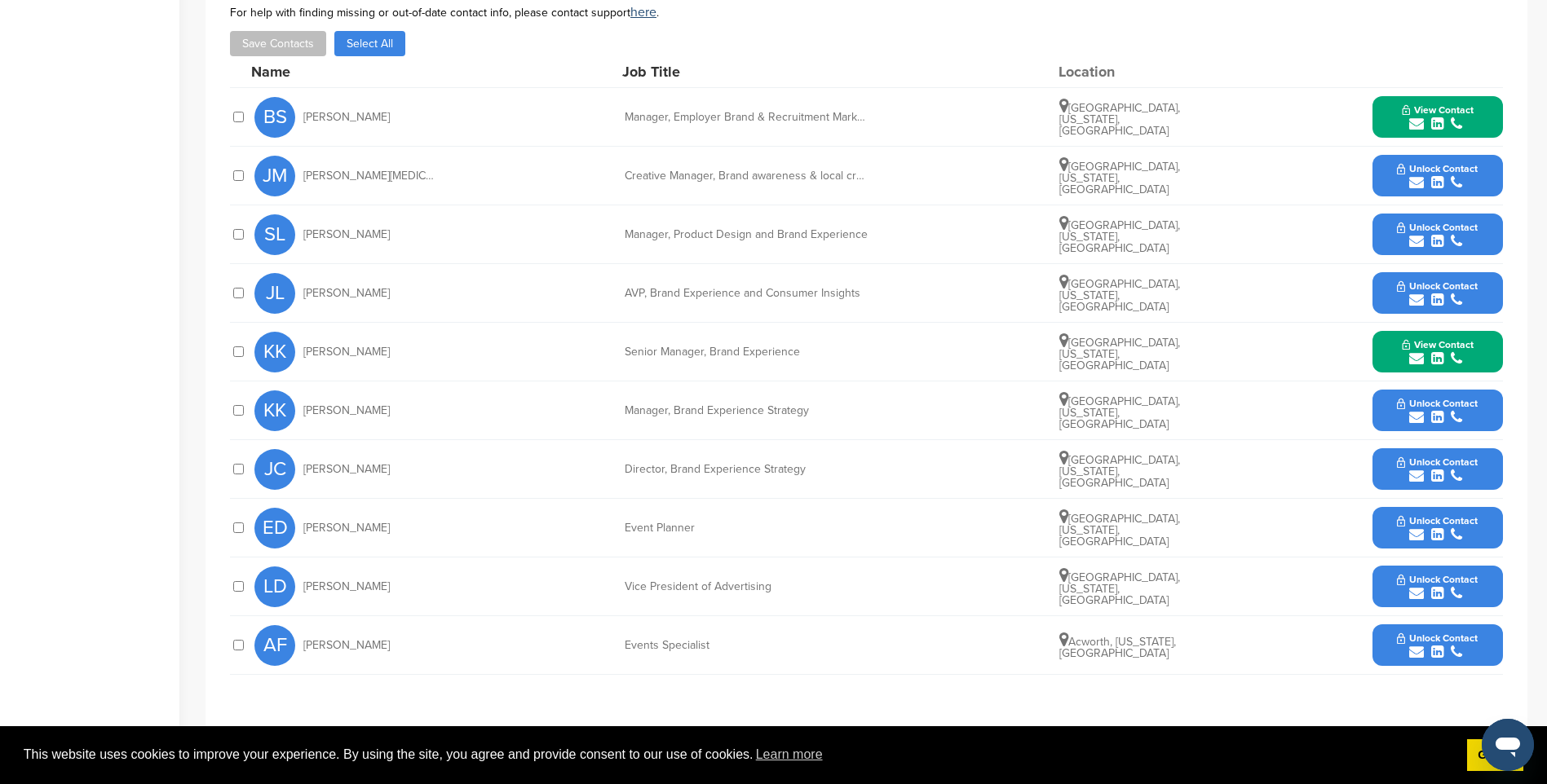
scroll to position [652, 0]
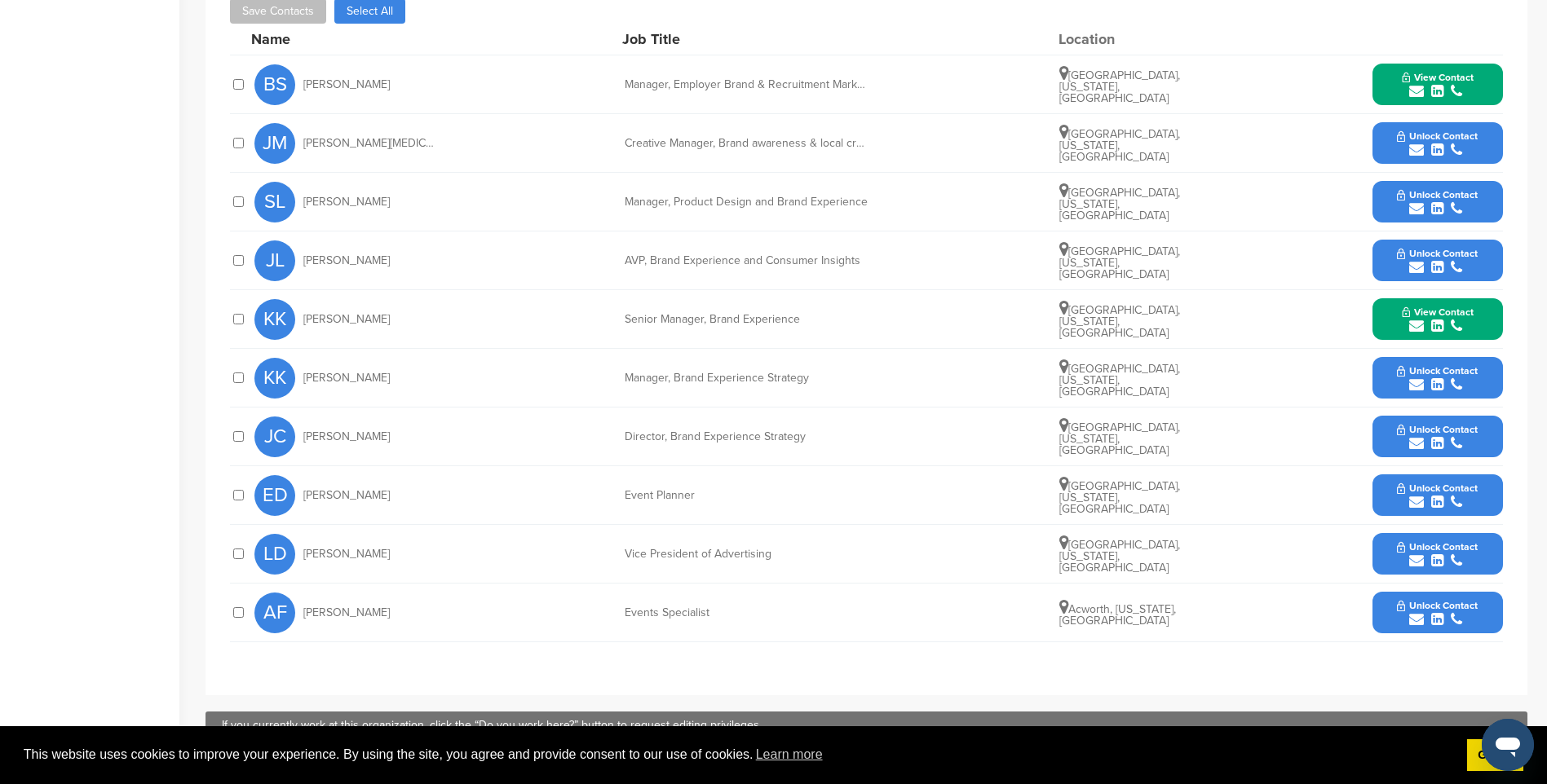
click at [1445, 489] on span "Unlock Contact" at bounding box center [1437, 488] width 80 height 11
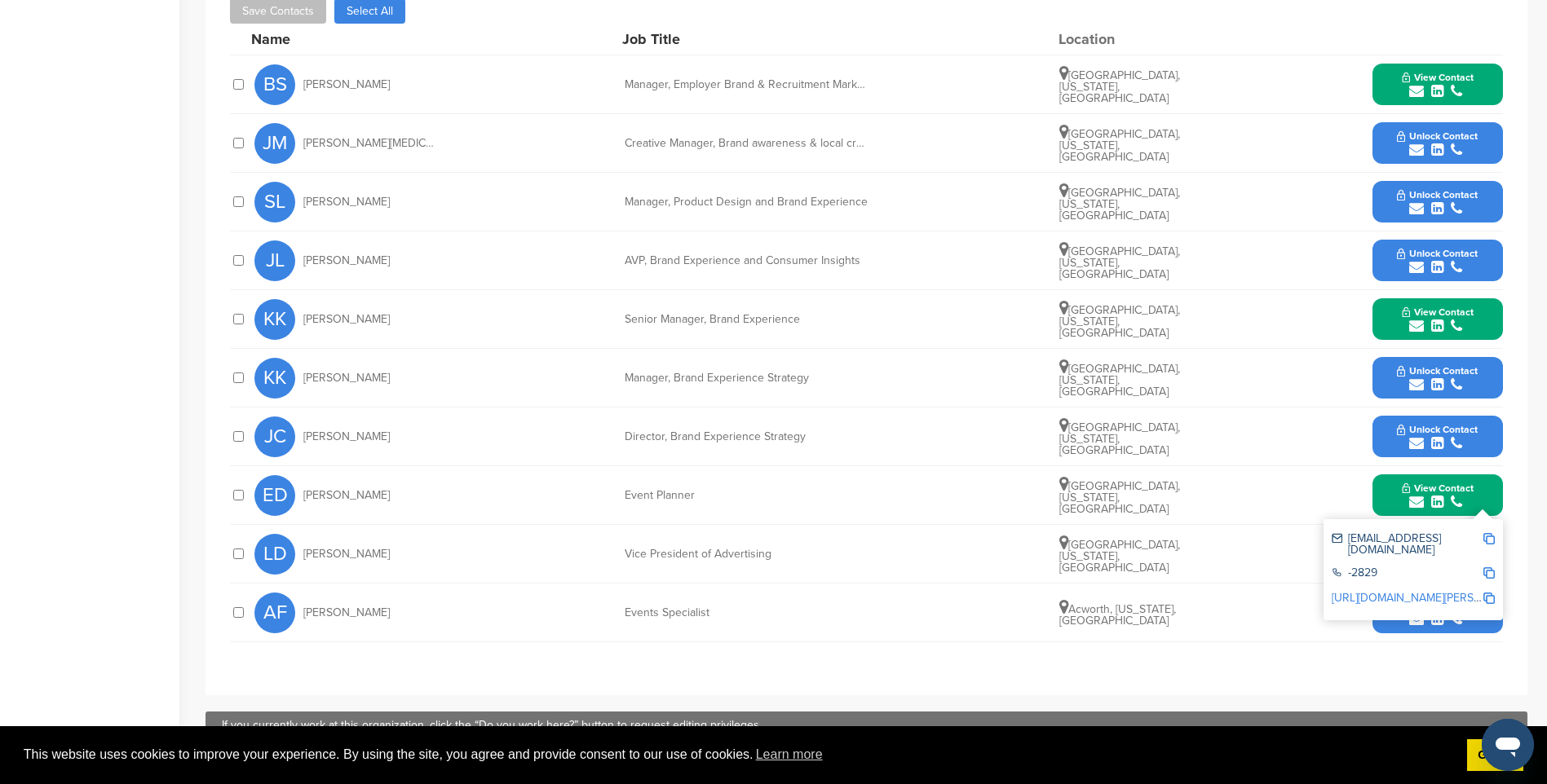
click at [1488, 538] on img at bounding box center [1488, 538] width 11 height 11
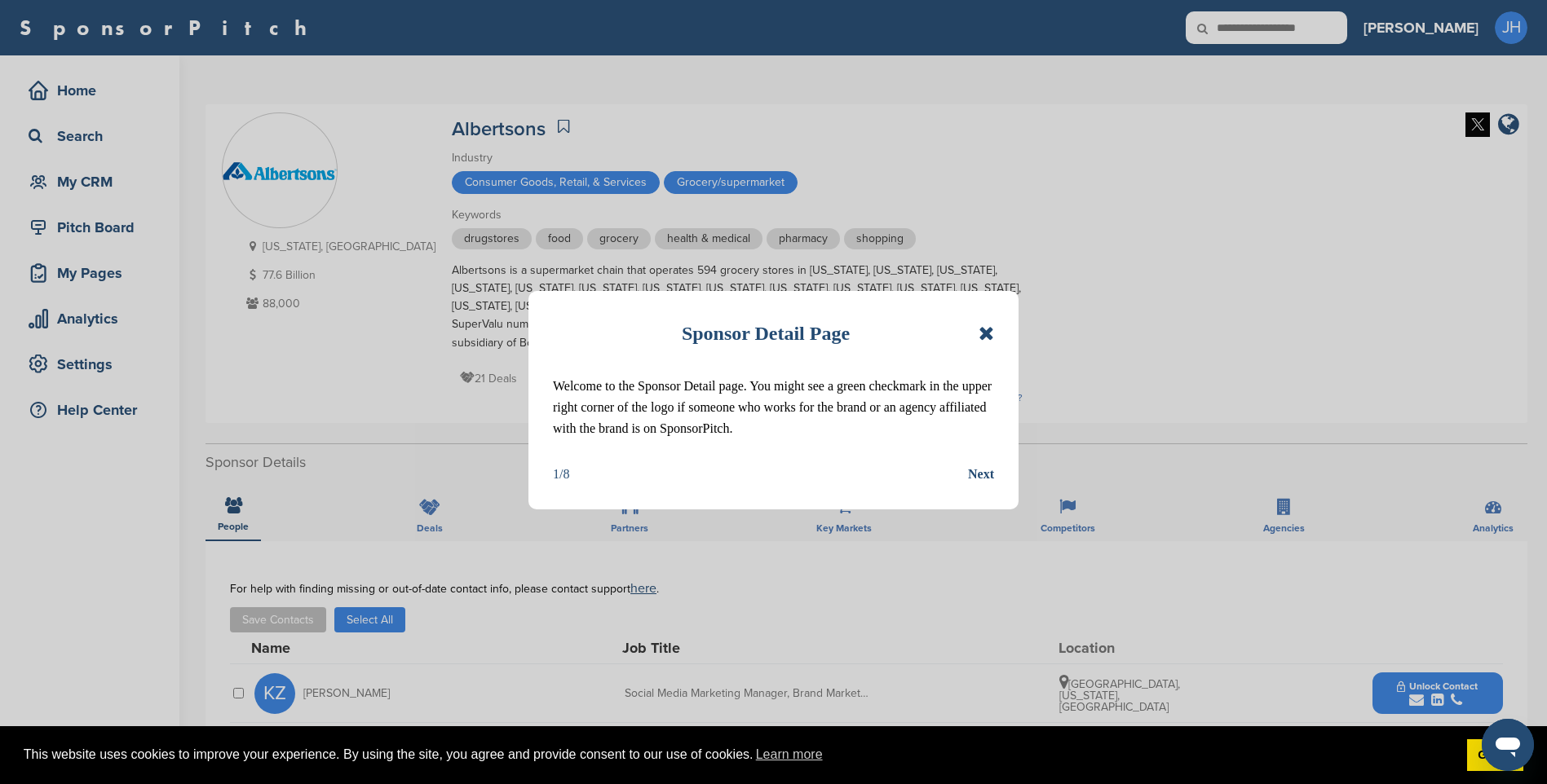
click at [985, 334] on icon at bounding box center [986, 333] width 16 height 19
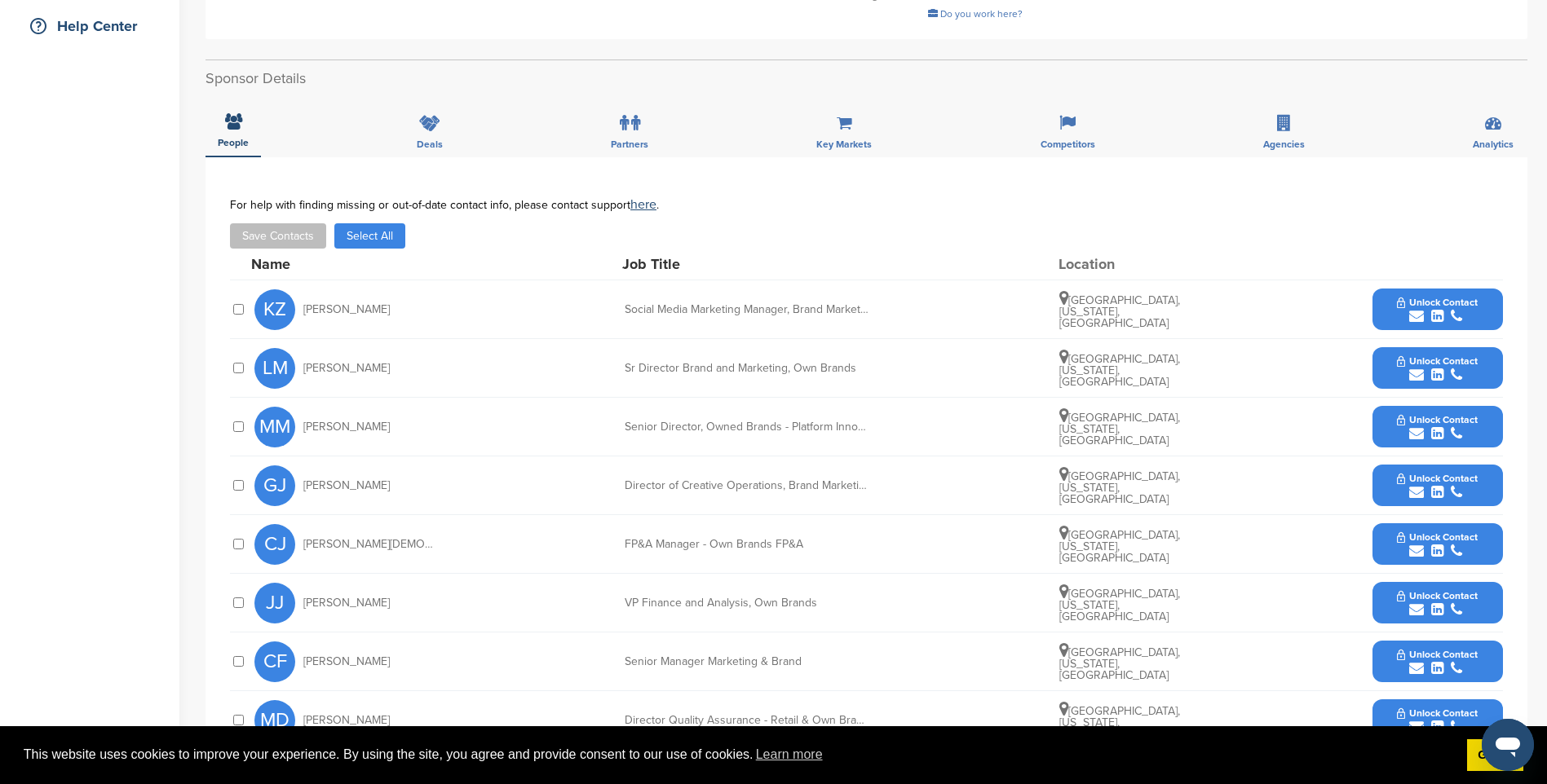
scroll to position [489, 0]
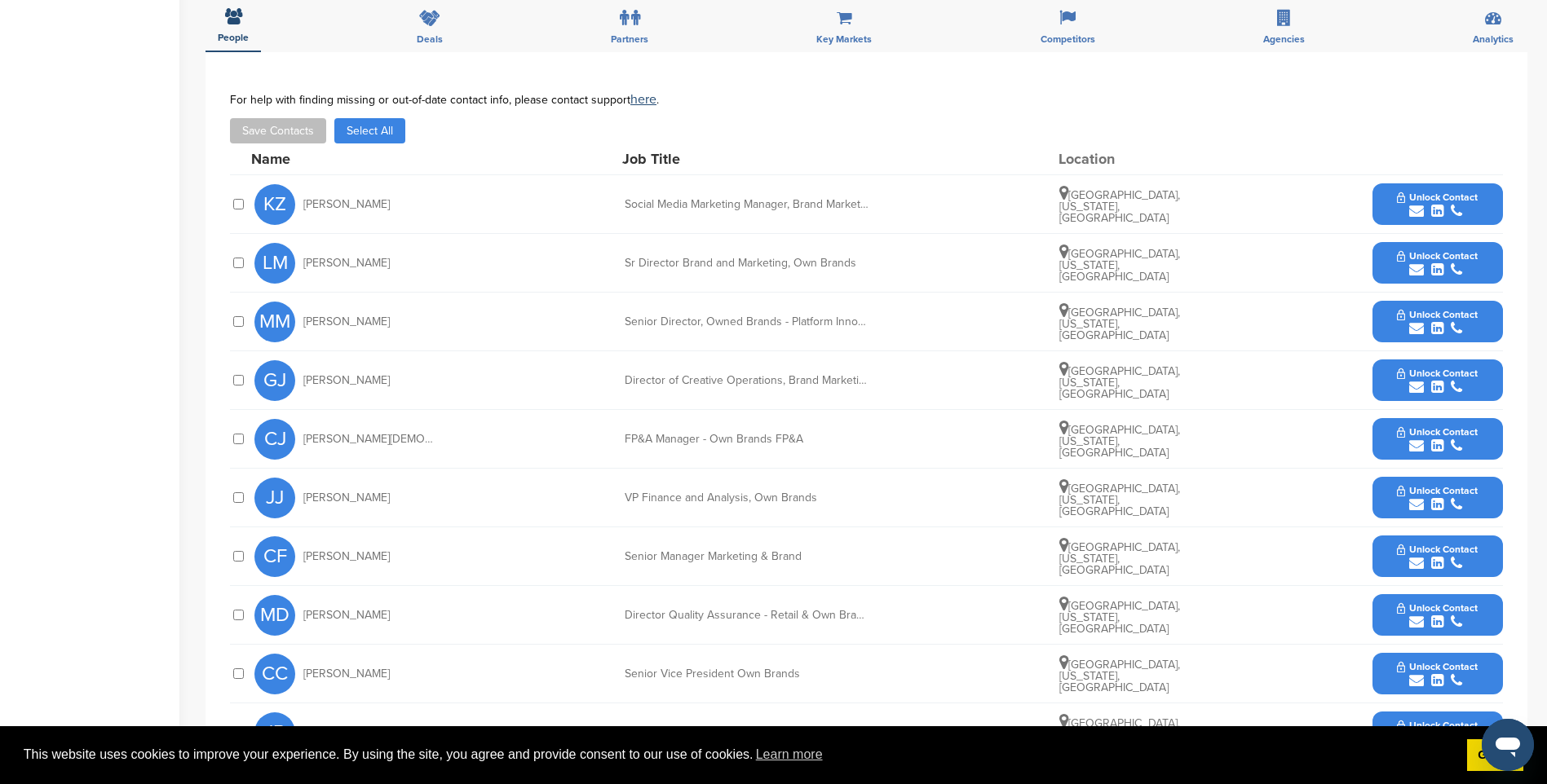
click at [1459, 207] on icon "submit" at bounding box center [1456, 211] width 11 height 15
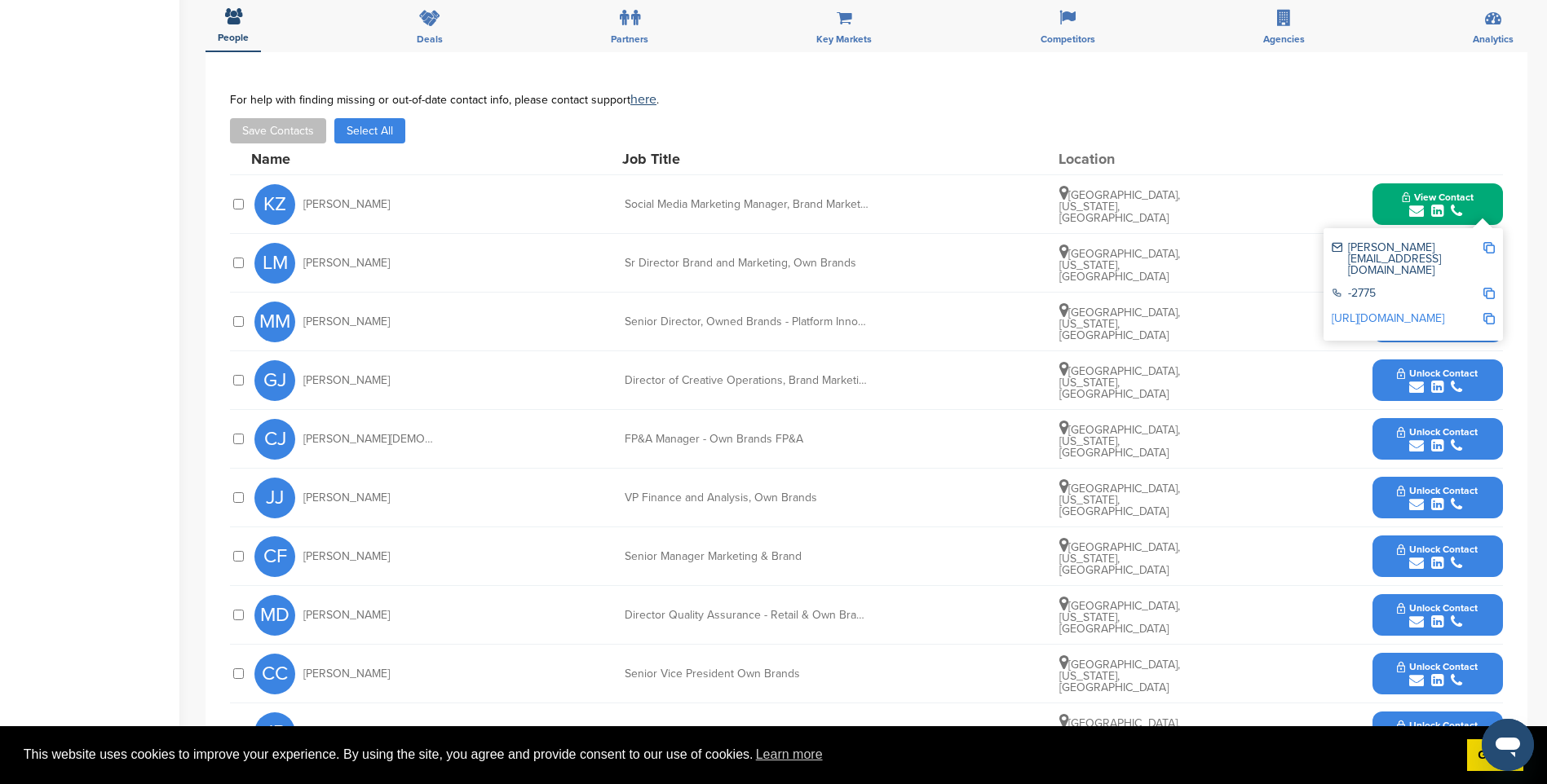
click at [1489, 247] on img at bounding box center [1488, 248] width 11 height 11
drag, startPoint x: 1459, startPoint y: 200, endPoint x: 1459, endPoint y: 228, distance: 28.0
click at [1459, 200] on span "View Contact" at bounding box center [1437, 197] width 71 height 11
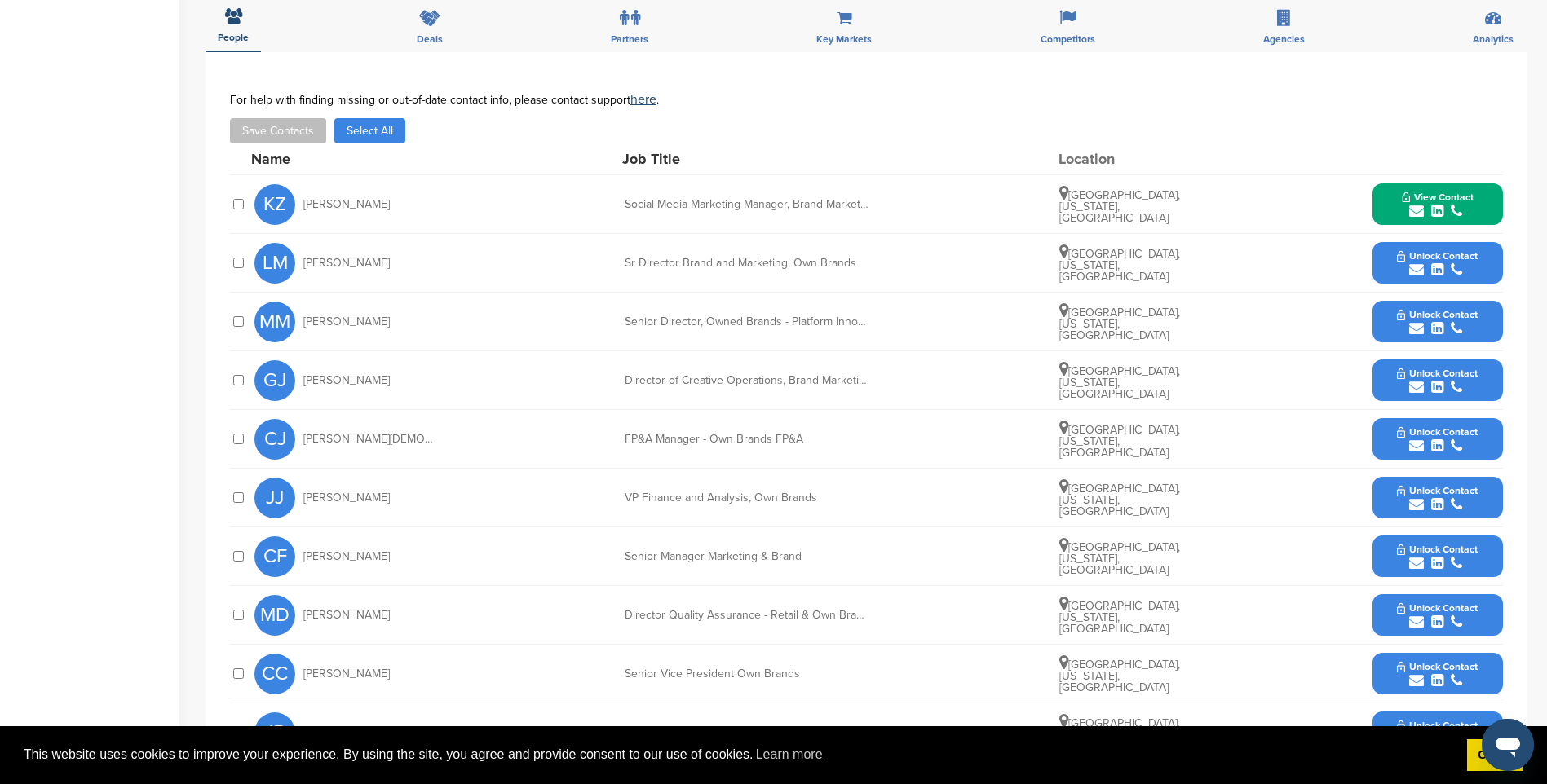
click at [1455, 262] on icon "submit" at bounding box center [1456, 270] width 11 height 15
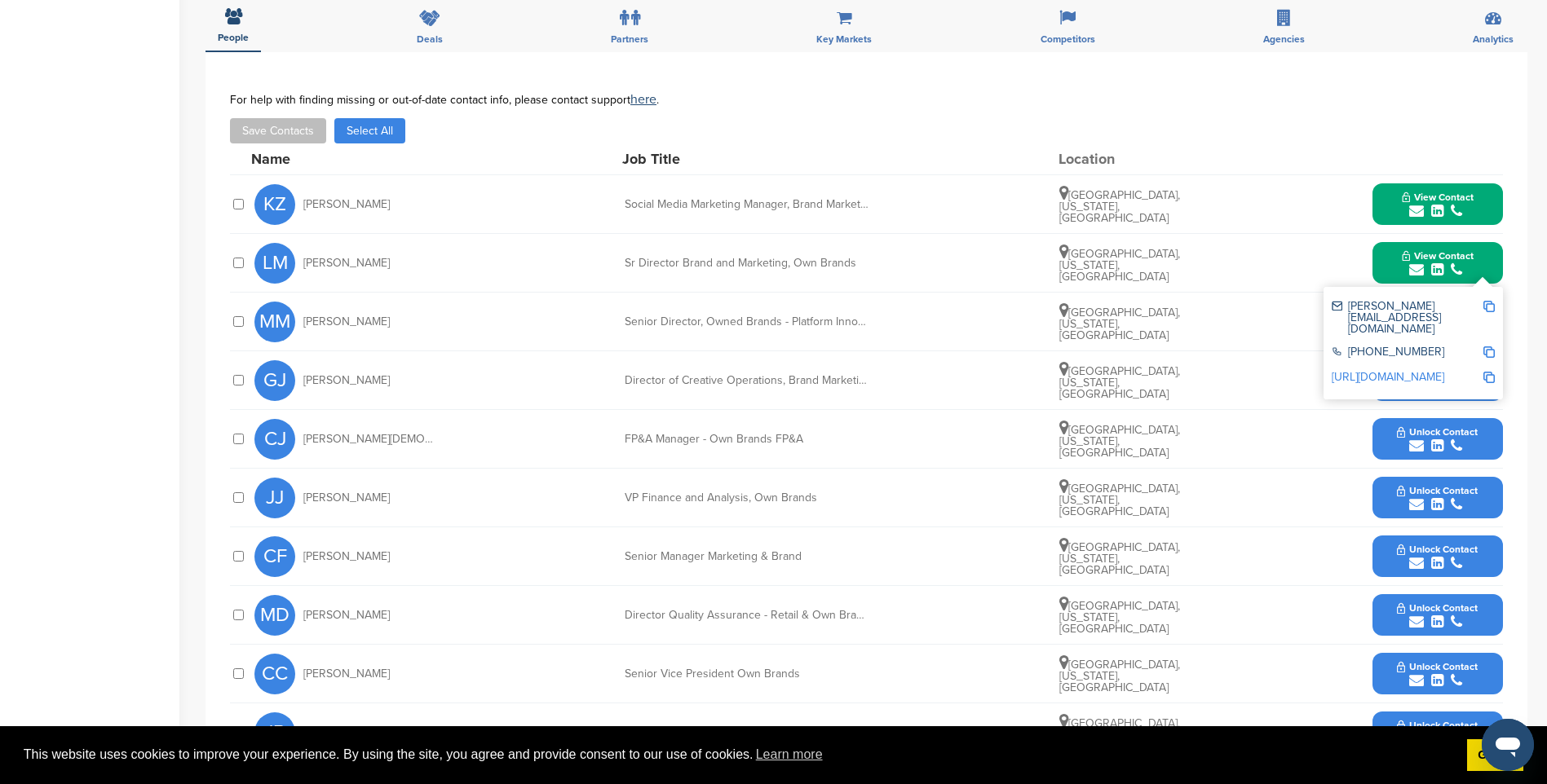
click at [1488, 303] on img at bounding box center [1488, 306] width 11 height 11
click at [1407, 256] on span "View Contact" at bounding box center [1437, 256] width 71 height 11
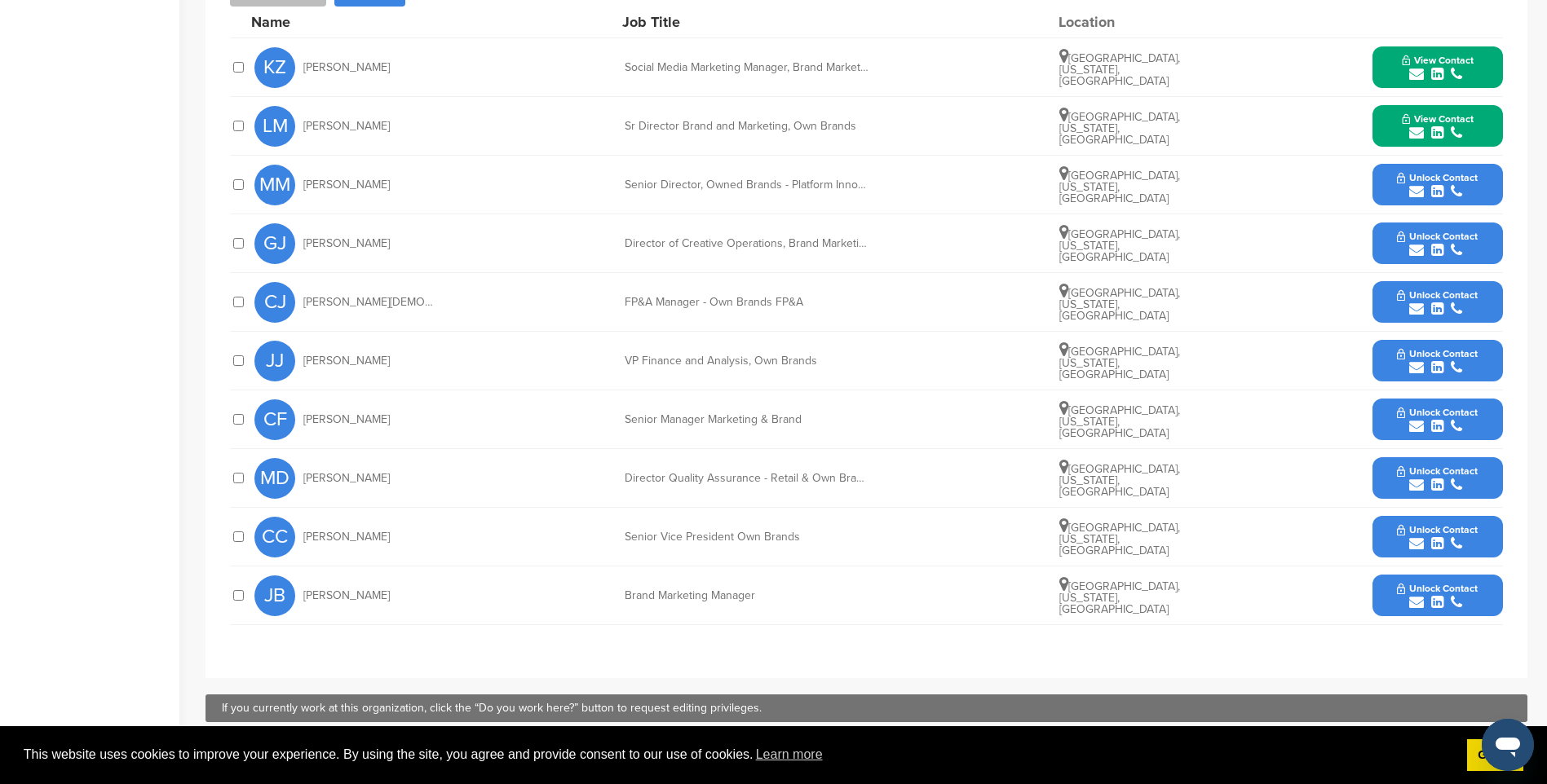
scroll to position [652, 0]
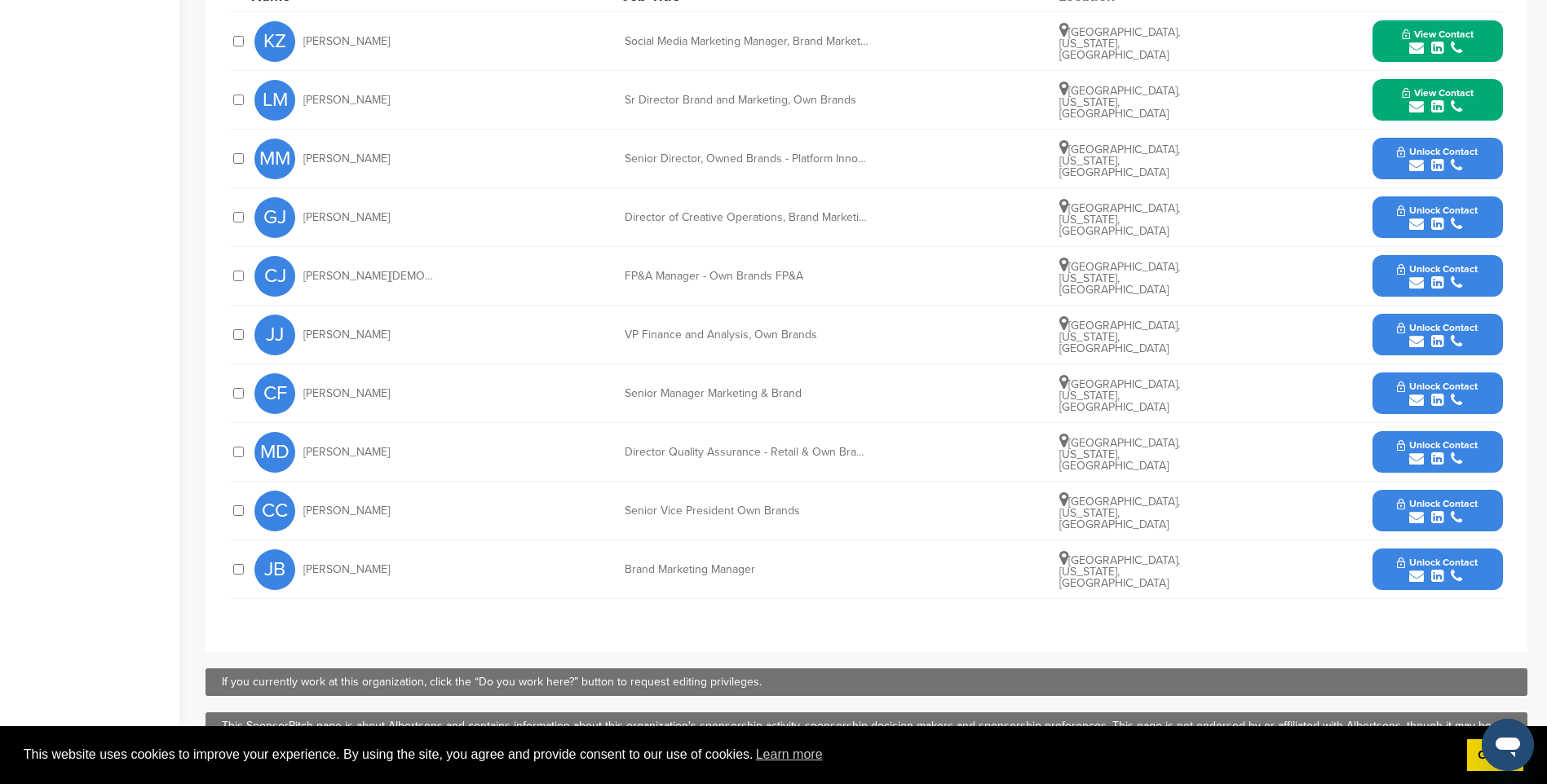
click at [1452, 575] on icon "submit" at bounding box center [1456, 577] width 11 height 15
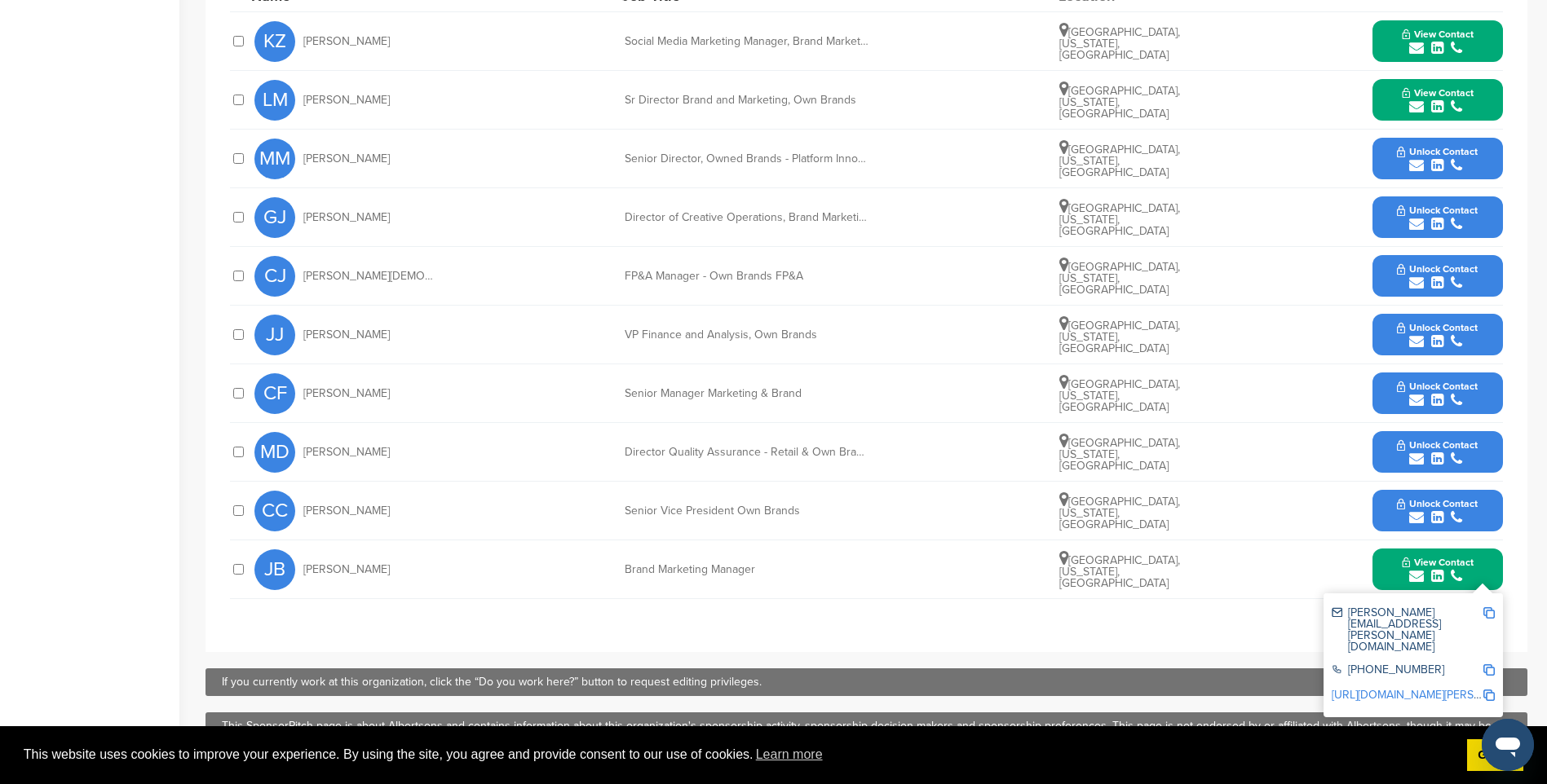
click at [1491, 614] on img at bounding box center [1488, 612] width 11 height 11
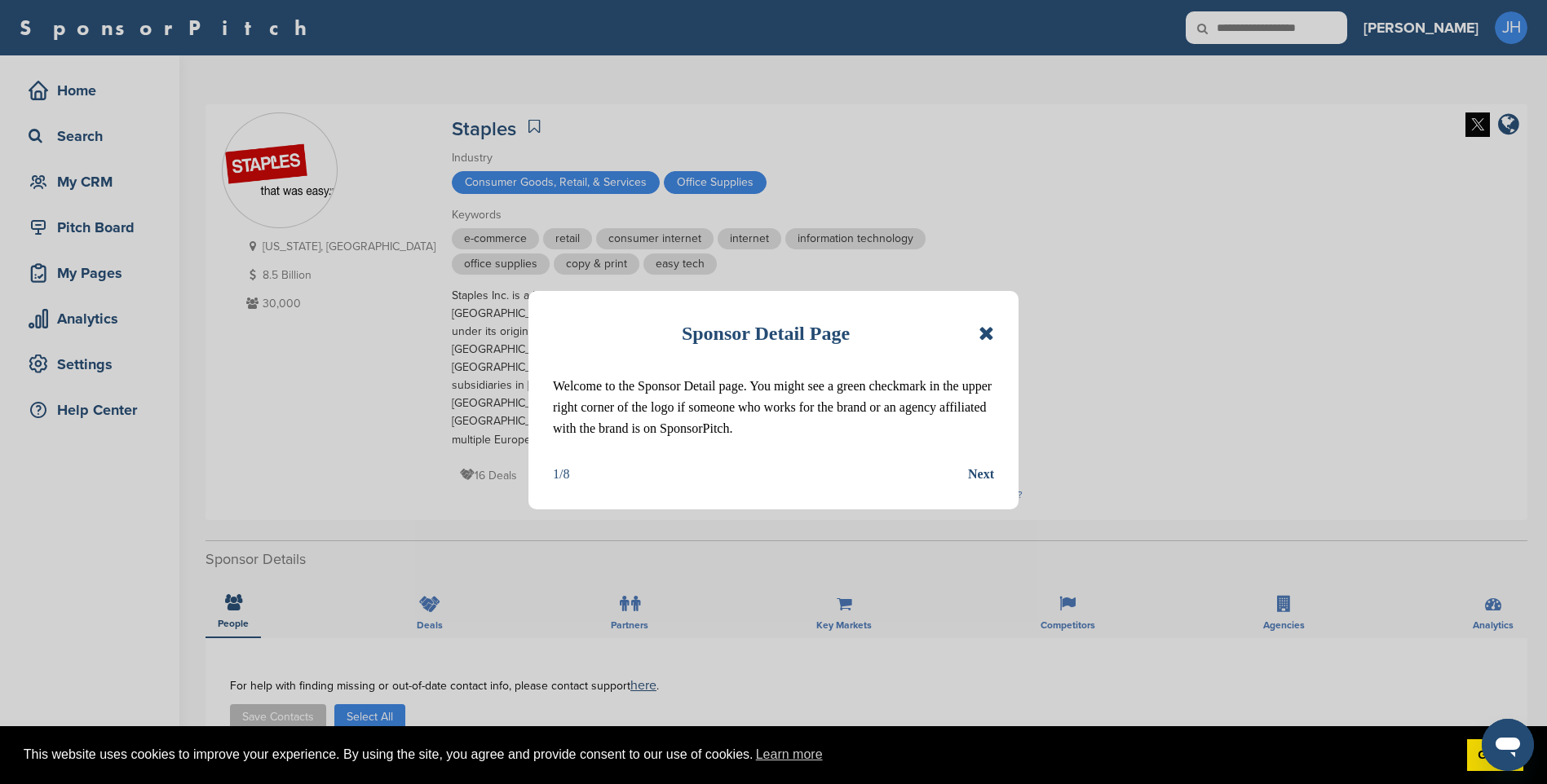
drag, startPoint x: 985, startPoint y: 335, endPoint x: 984, endPoint y: 374, distance: 39.0
click at [985, 335] on icon at bounding box center [986, 333] width 16 height 19
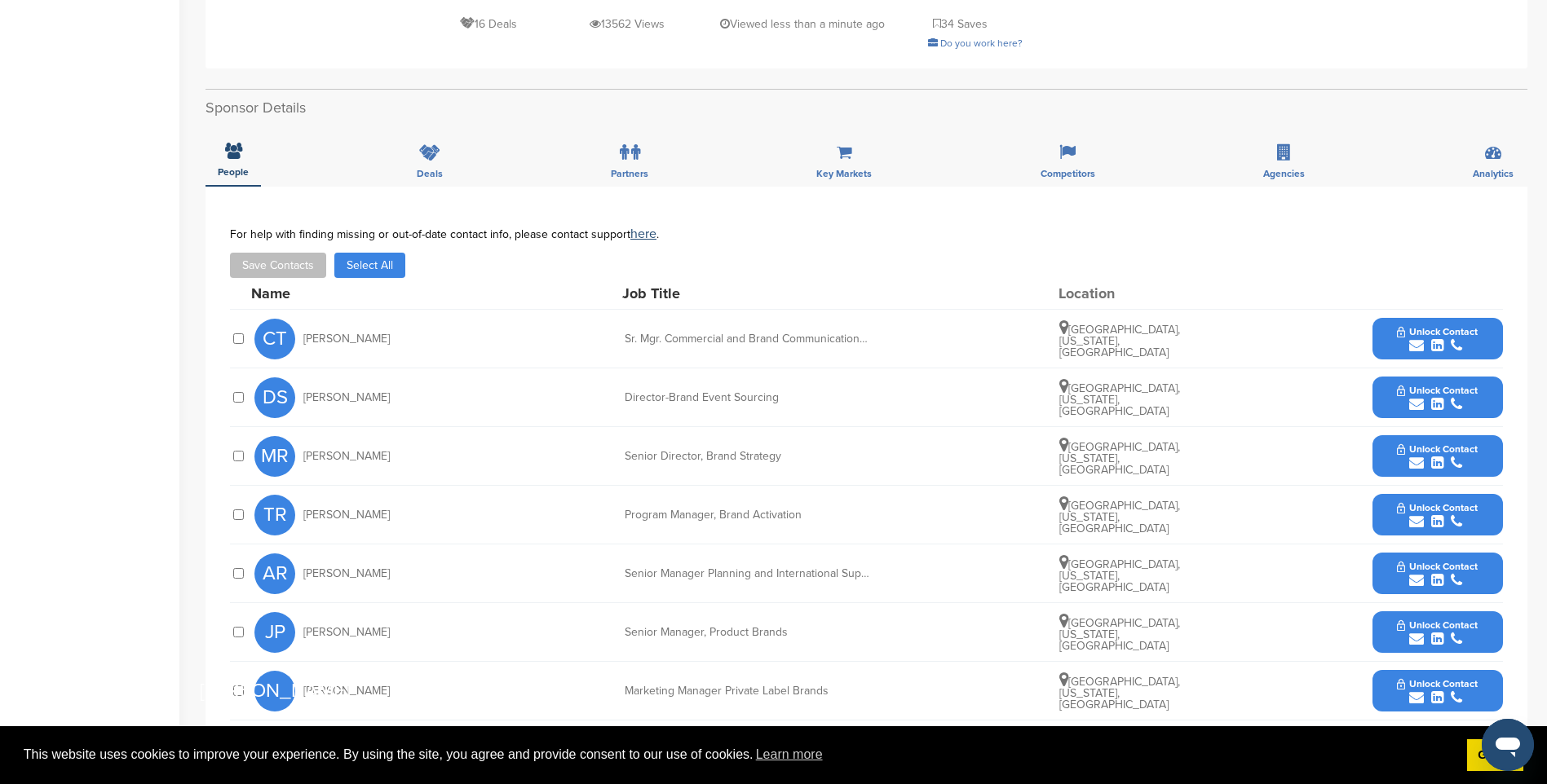
scroll to position [489, 0]
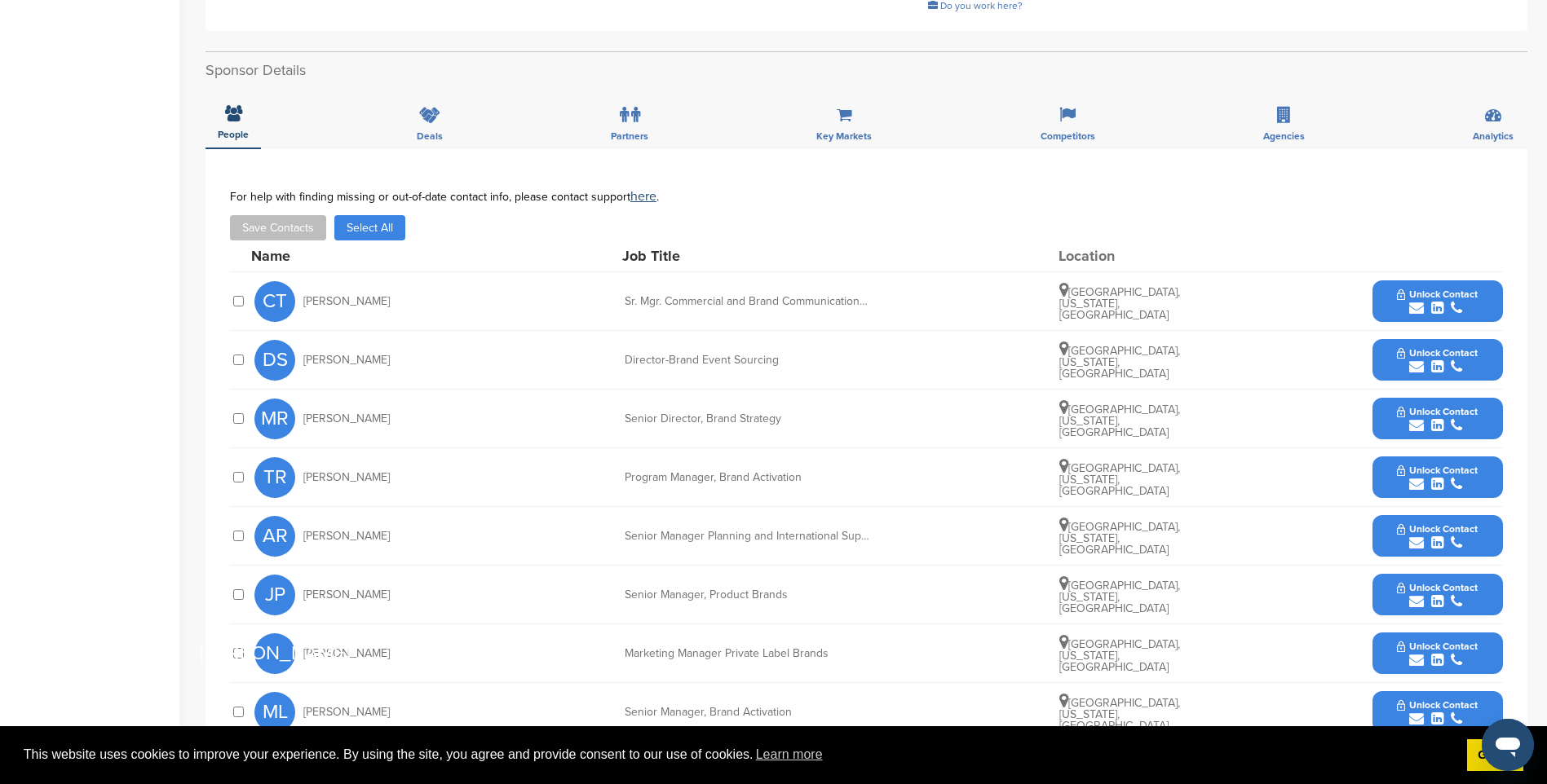
click at [1462, 301] on div "submit" at bounding box center [1437, 308] width 80 height 16
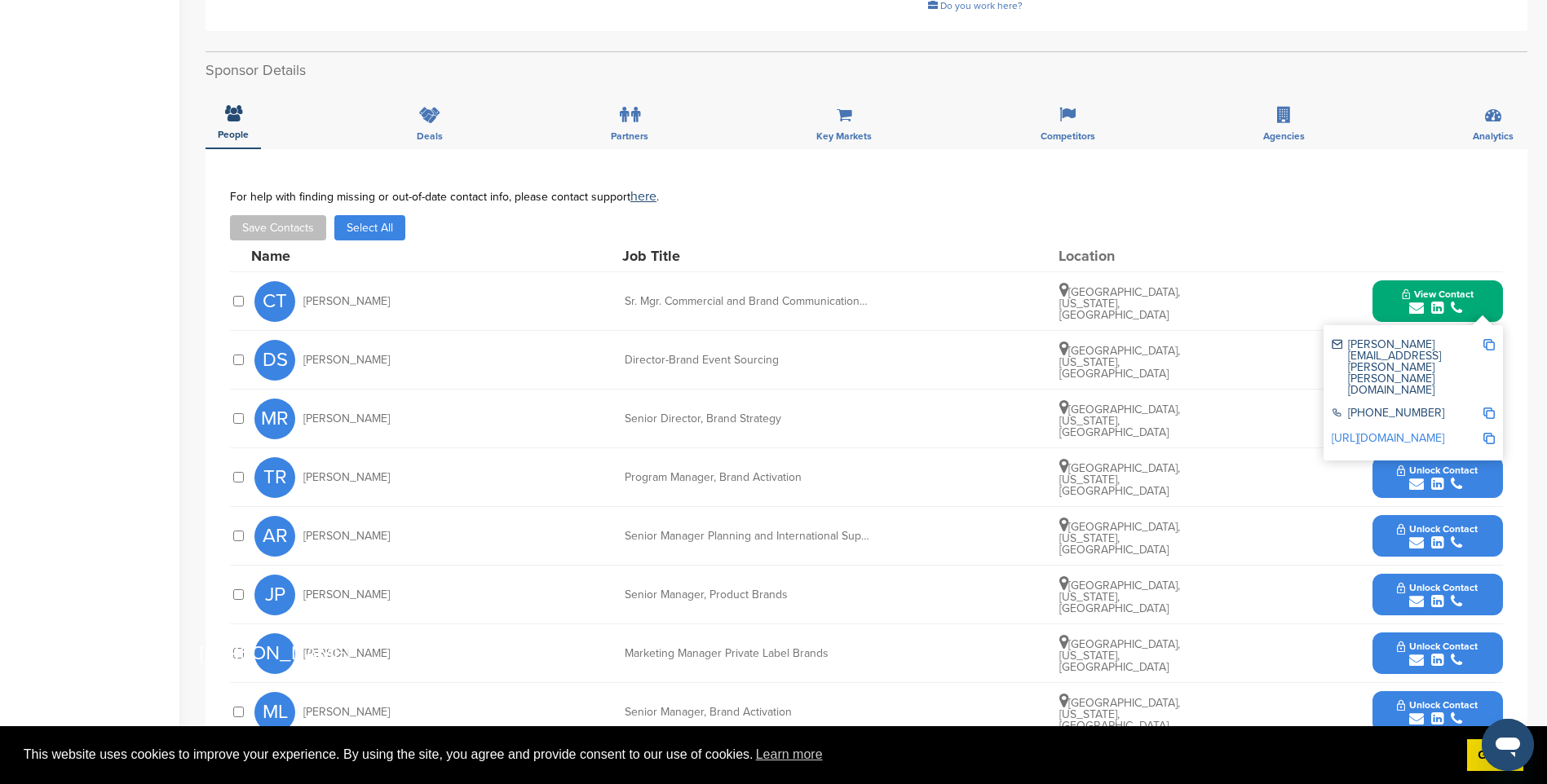
click at [1486, 339] on img at bounding box center [1488, 344] width 11 height 11
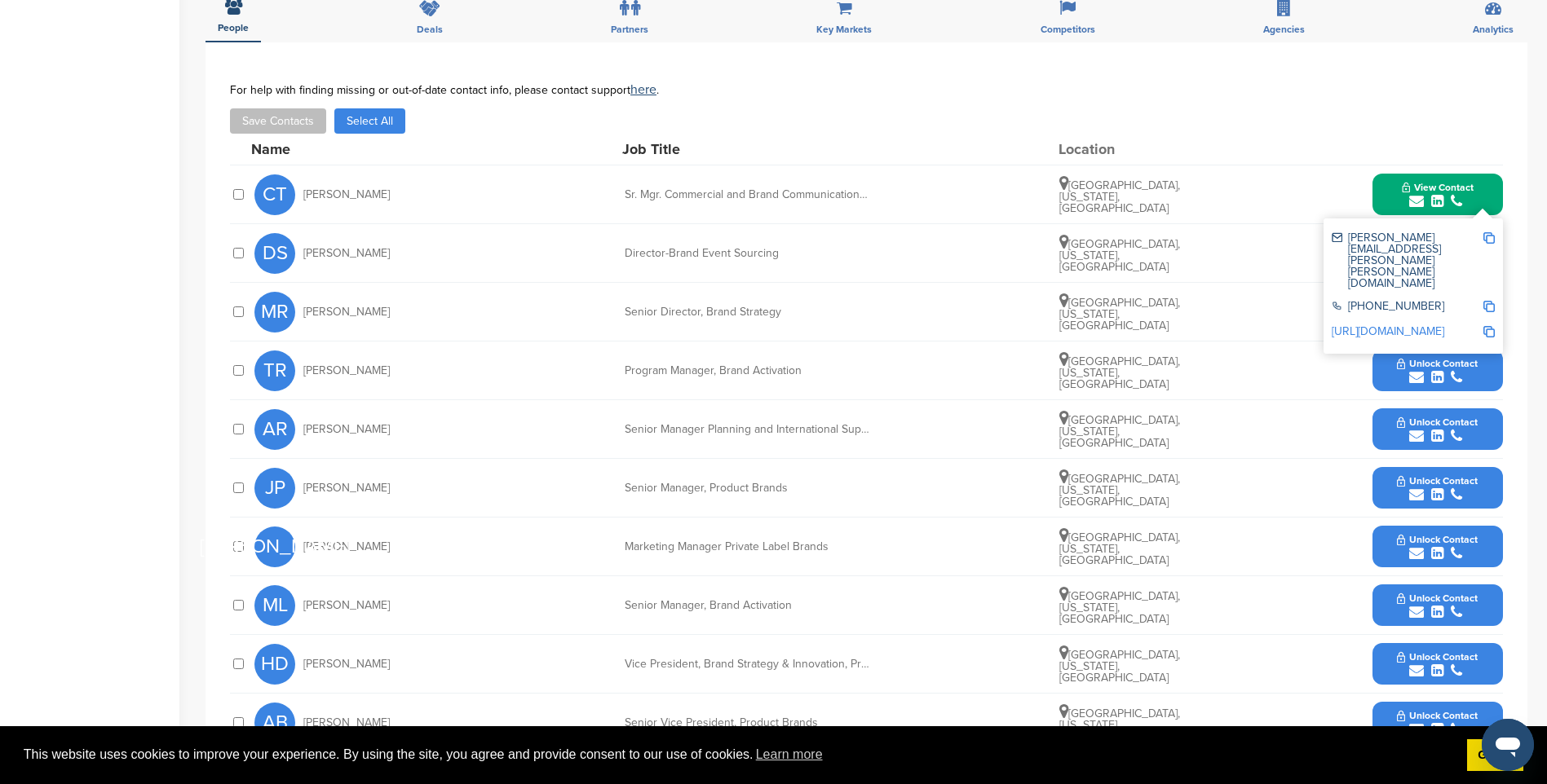
scroll to position [570, 0]
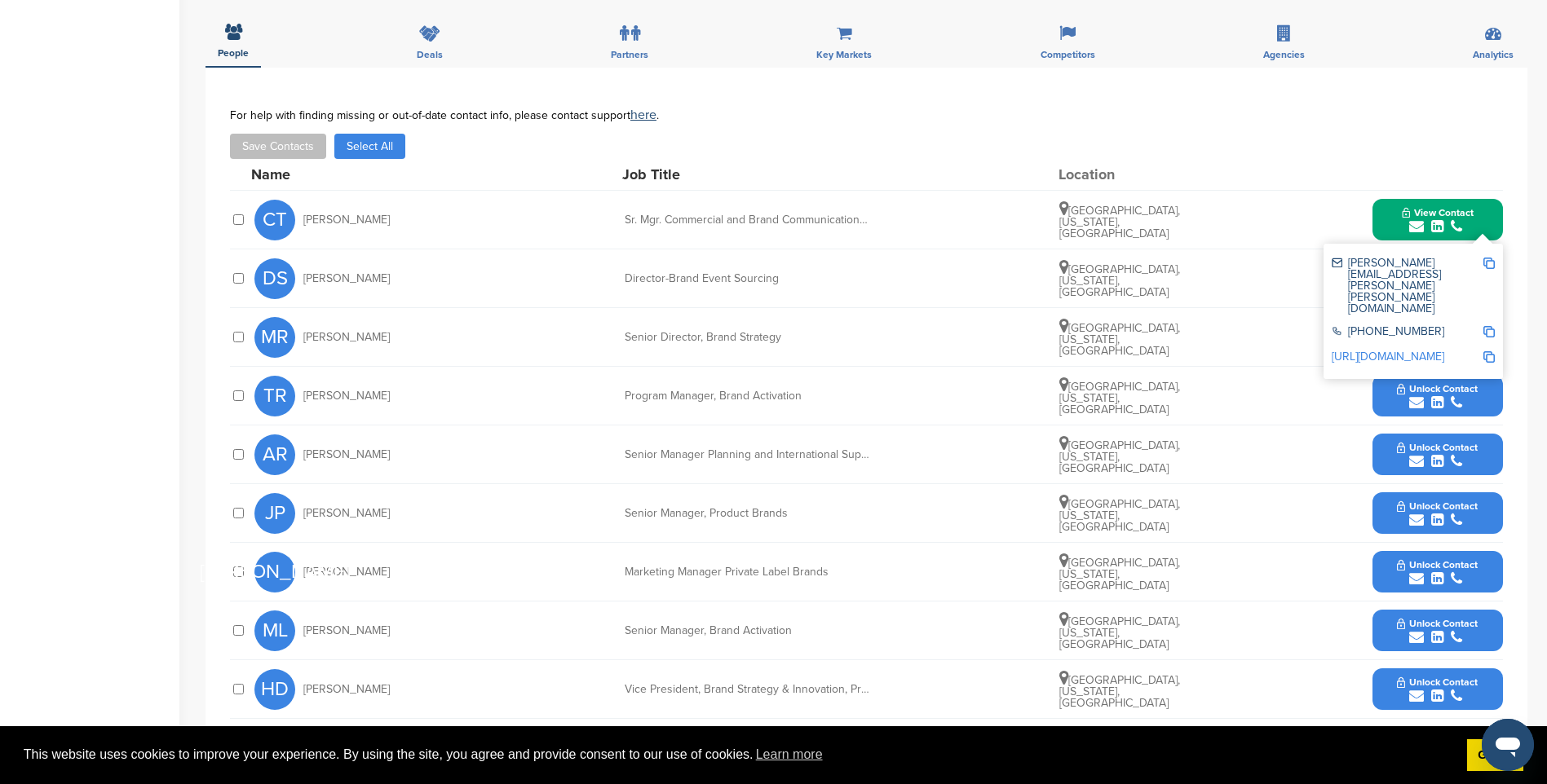
click at [1426, 559] on span "Unlock Contact" at bounding box center [1437, 565] width 80 height 11
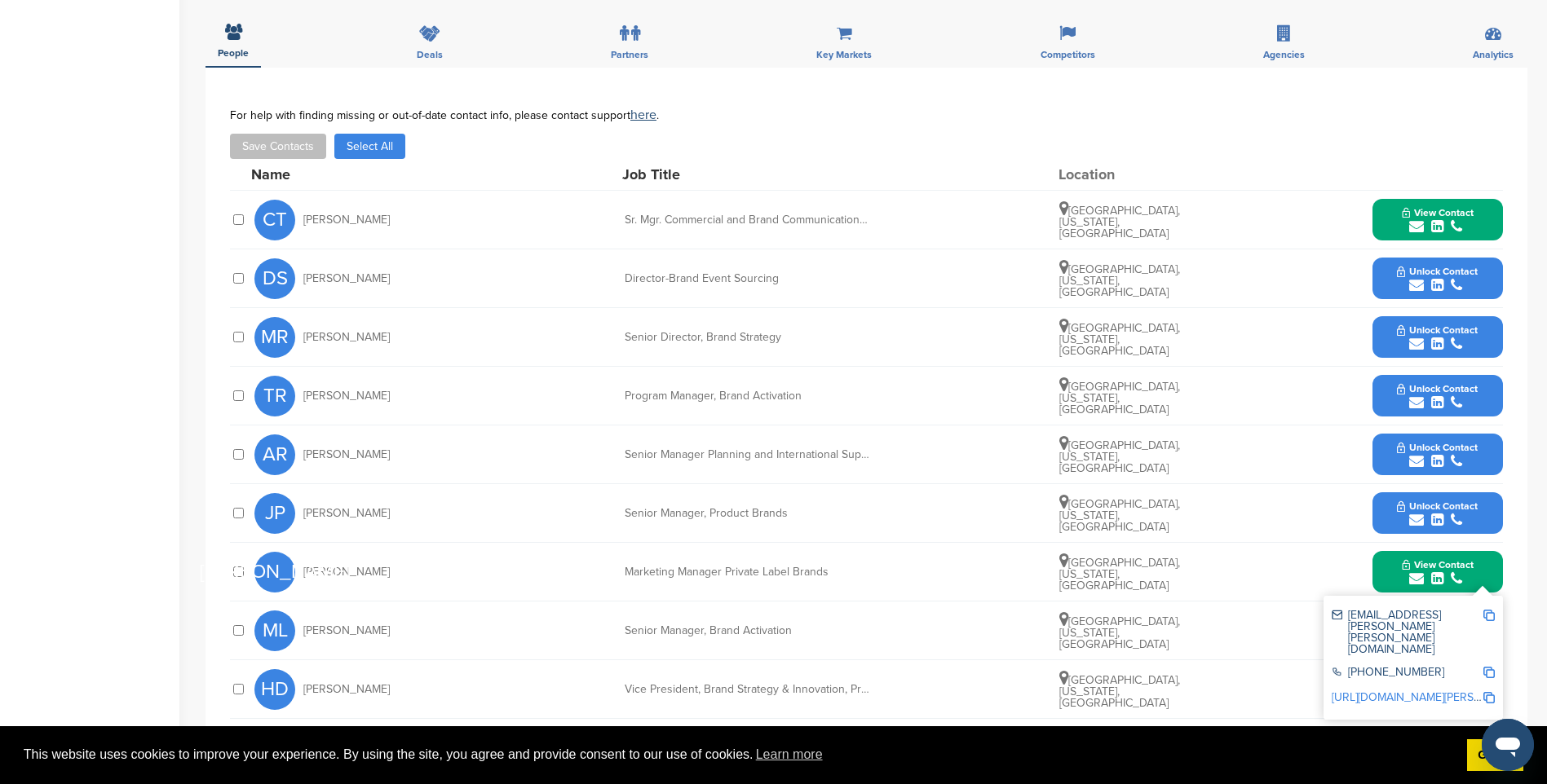
drag, startPoint x: 1488, startPoint y: 559, endPoint x: 1468, endPoint y: 546, distance: 23.9
click at [1488, 609] on img at bounding box center [1488, 615] width 11 height 11
click at [1440, 336] on icon "submit" at bounding box center [1436, 344] width 12 height 15
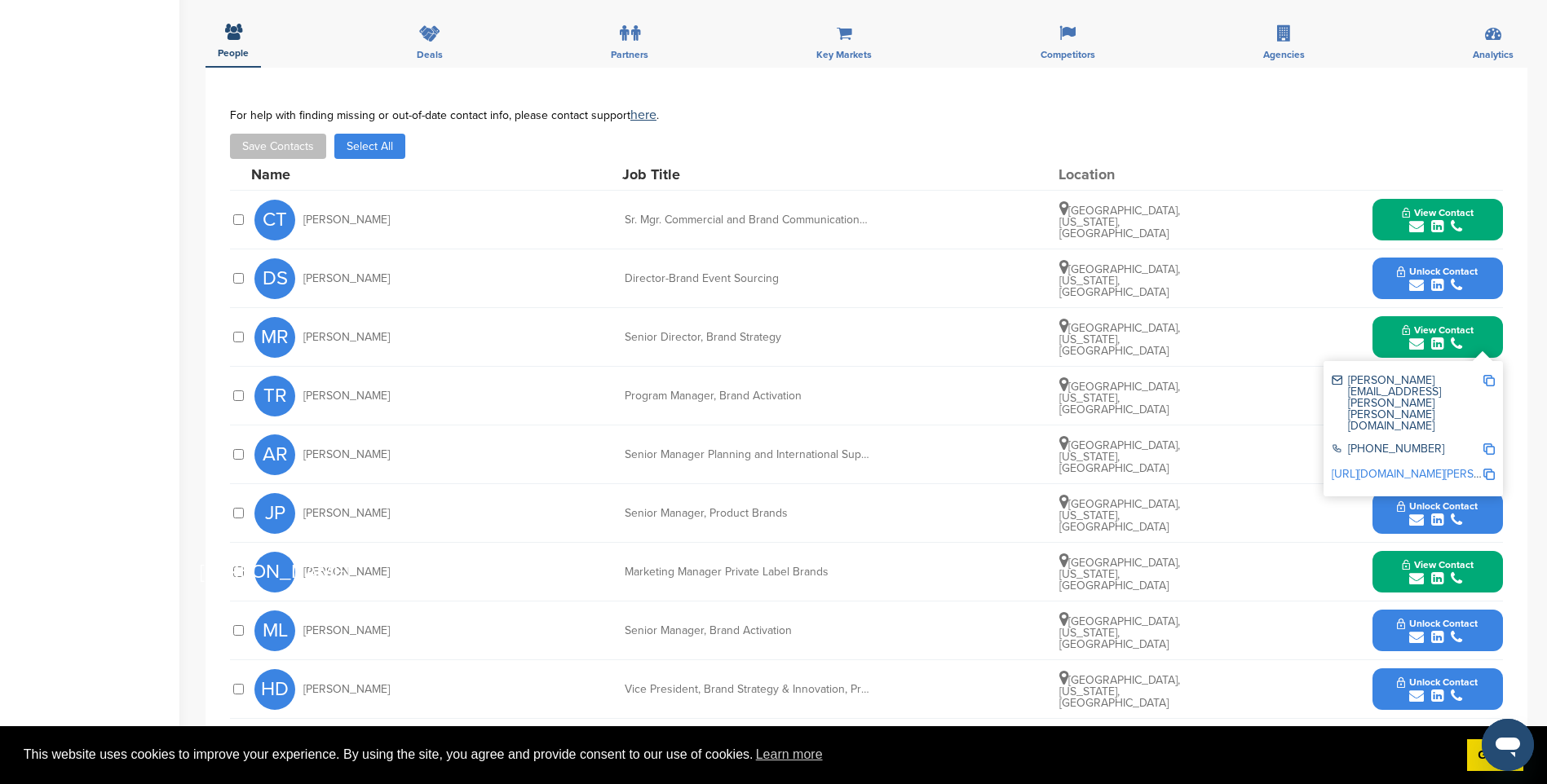
click at [1489, 375] on img at bounding box center [1488, 380] width 11 height 11
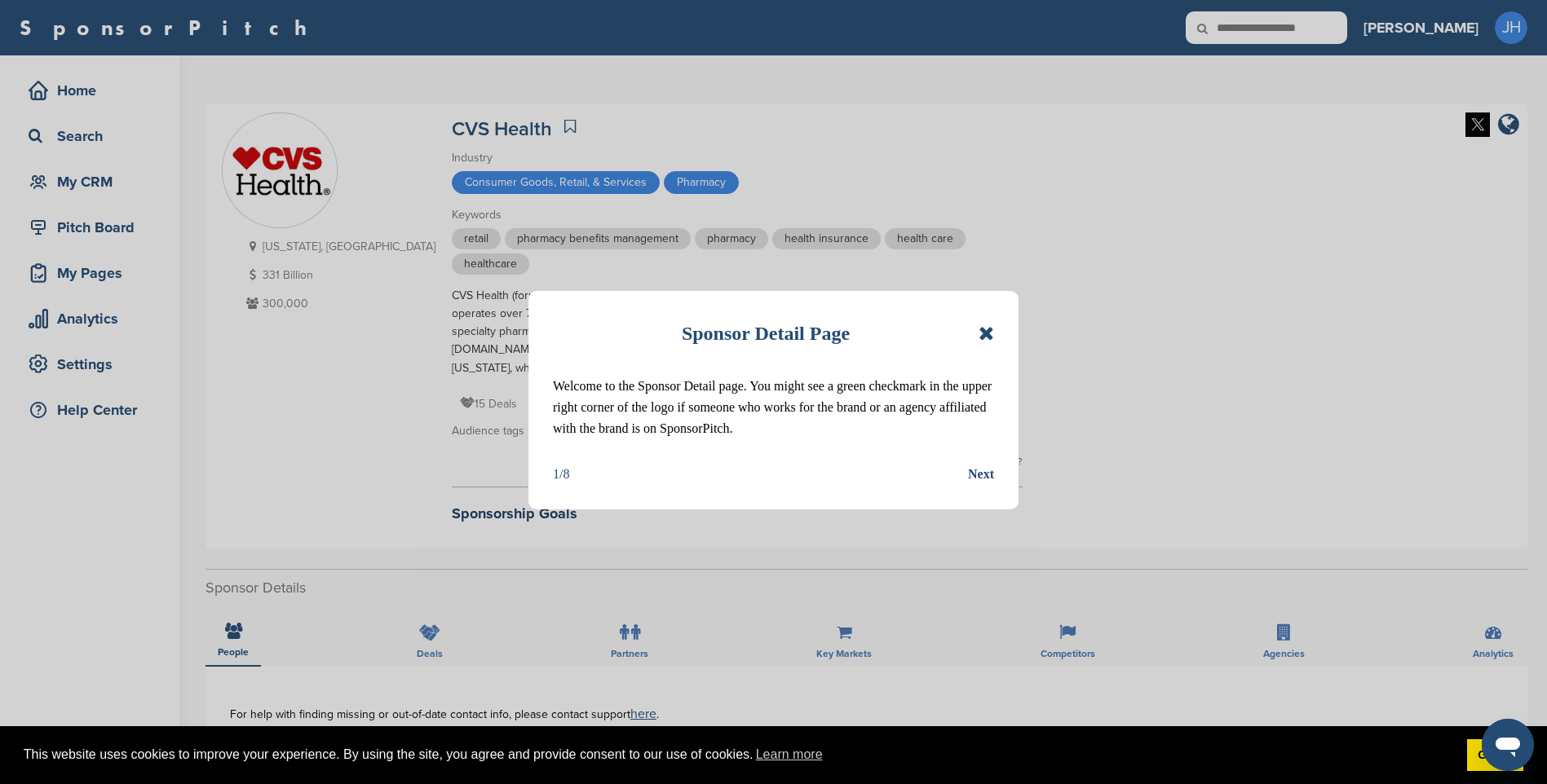
drag, startPoint x: 984, startPoint y: 332, endPoint x: 986, endPoint y: 345, distance: 13.2
click at [984, 332] on icon at bounding box center [986, 333] width 16 height 19
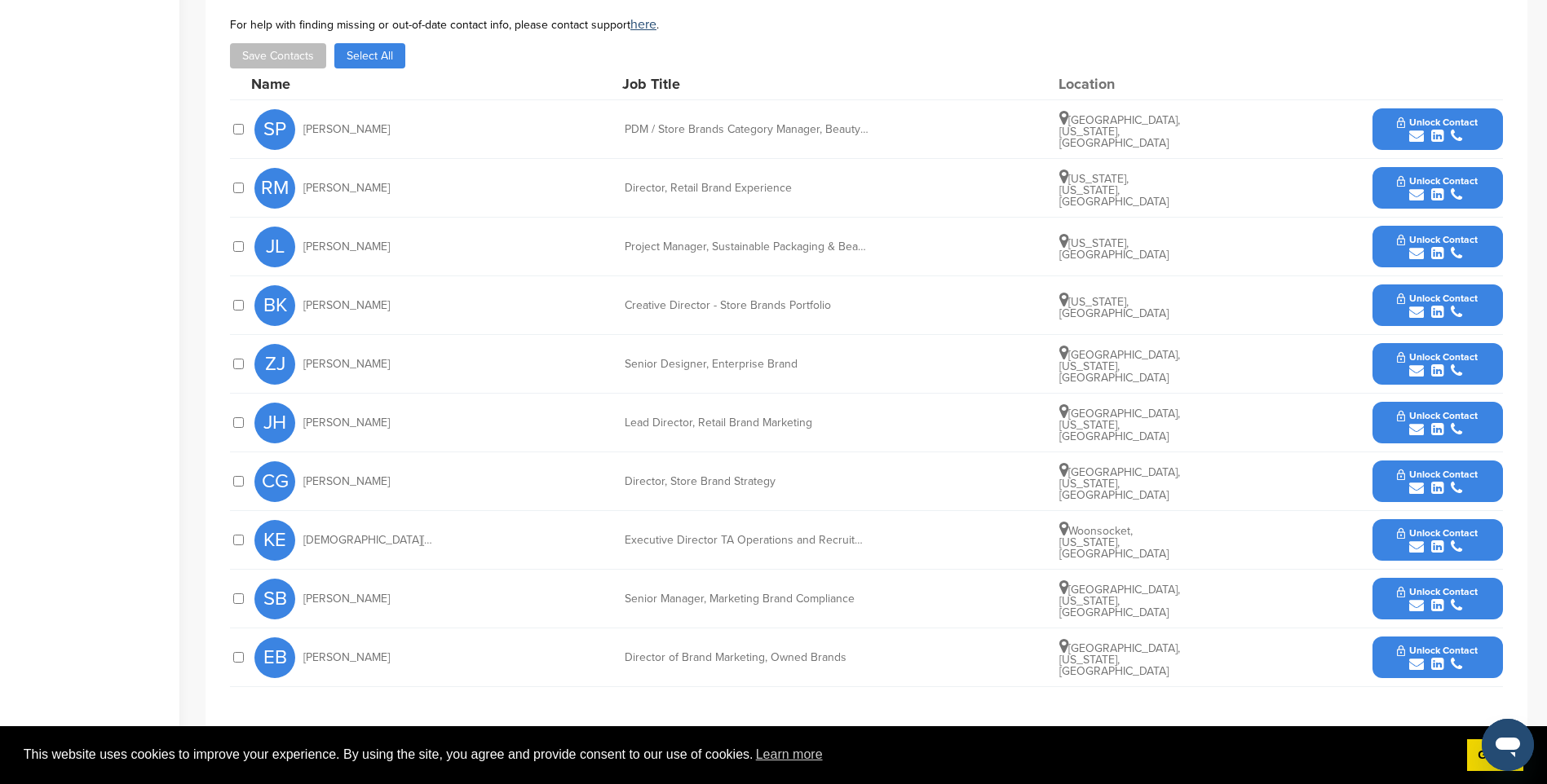
scroll to position [652, 0]
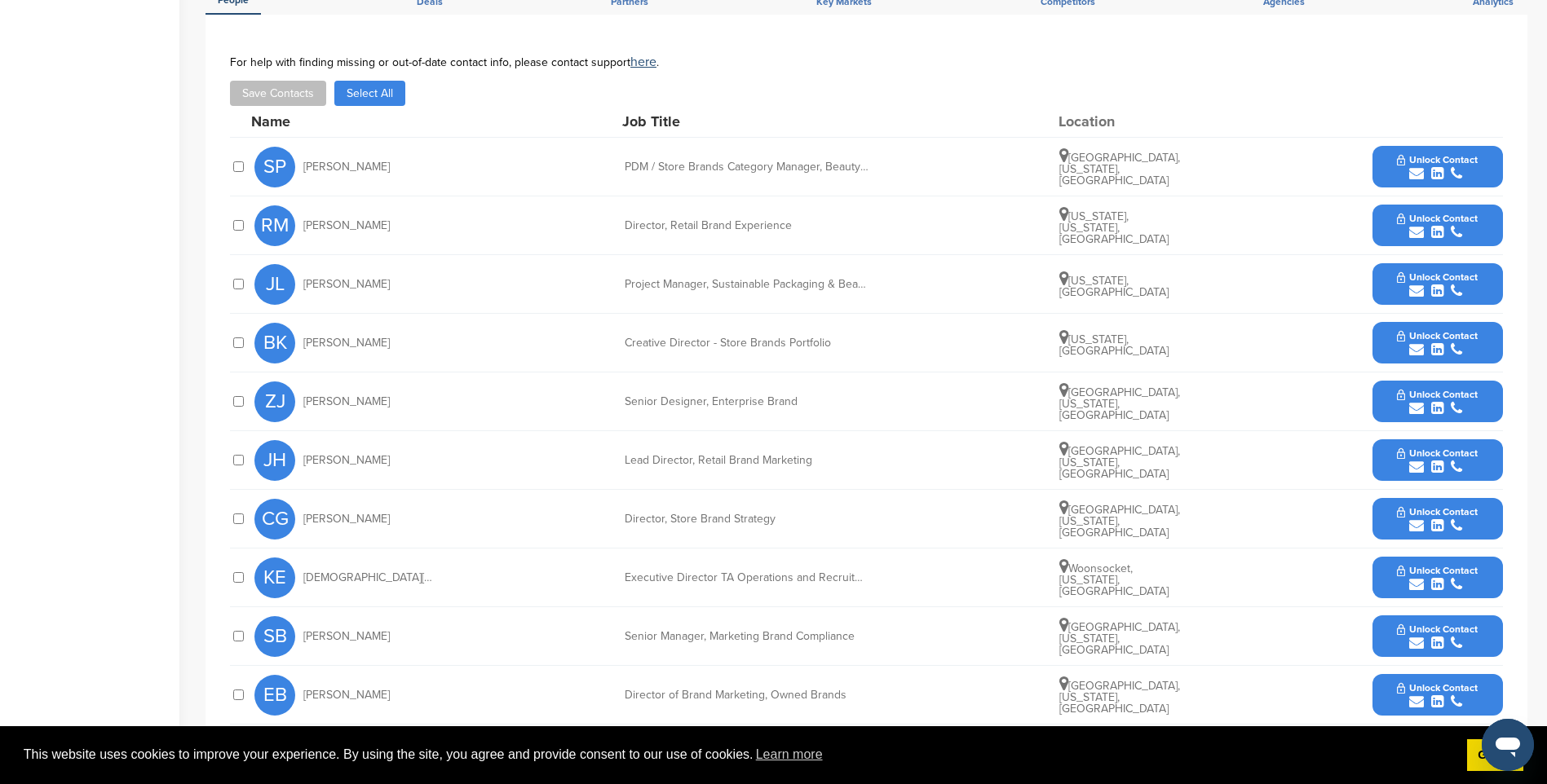
click at [1448, 691] on span "Unlock Contact" at bounding box center [1437, 687] width 80 height 11
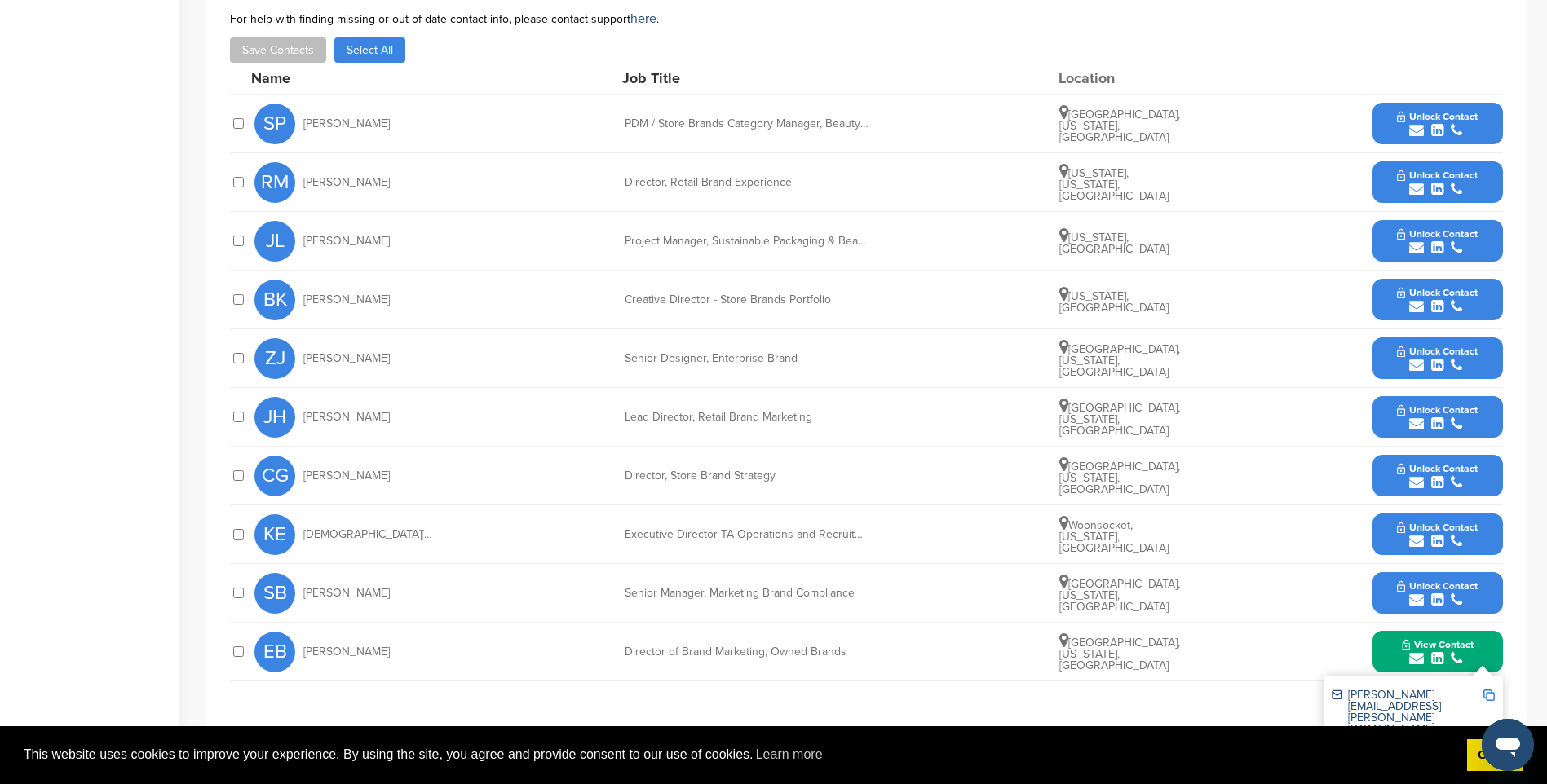
scroll to position [734, 0]
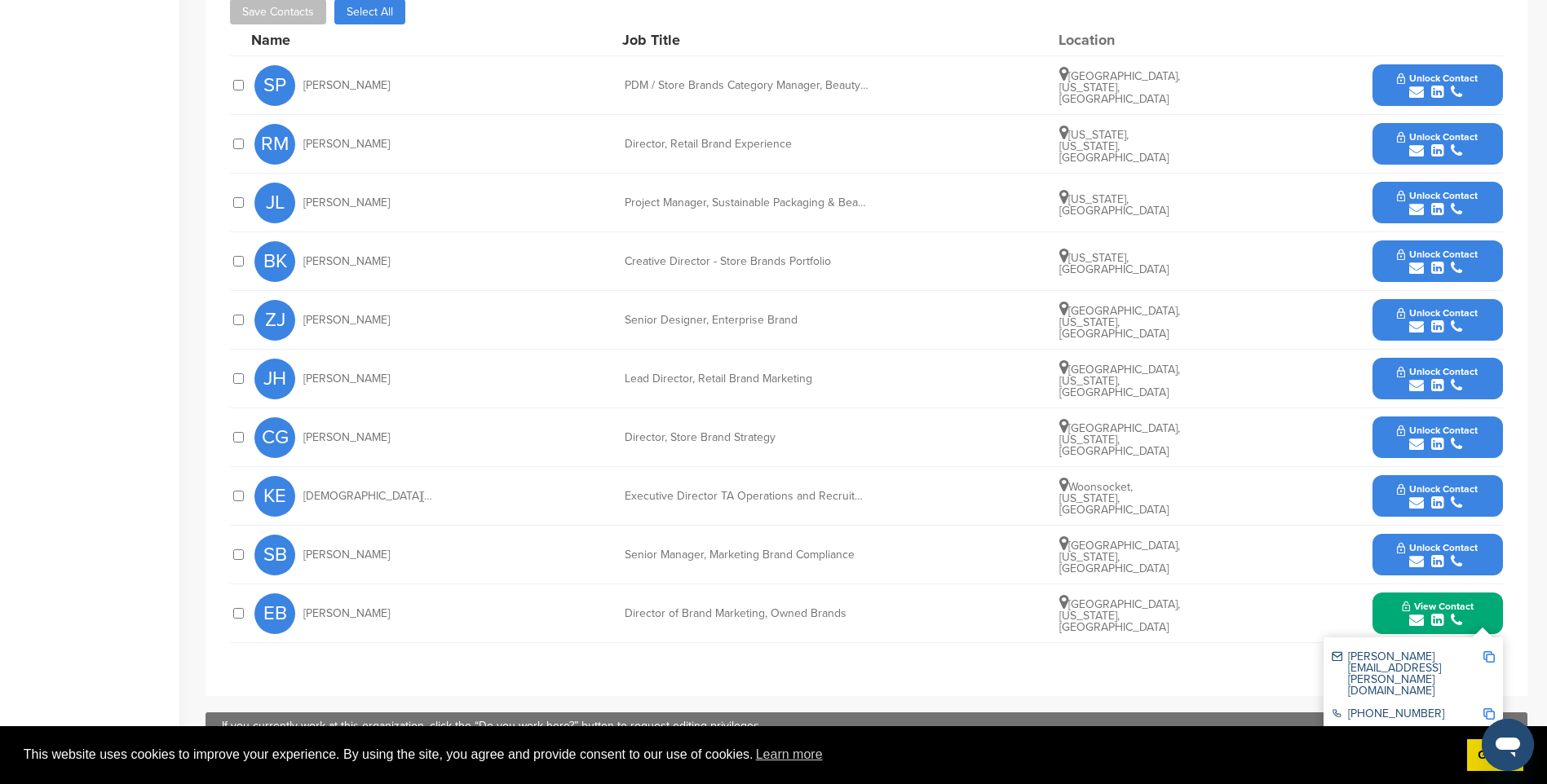
click at [1492, 654] on img at bounding box center [1488, 657] width 11 height 11
click at [1412, 554] on icon "submit" at bounding box center [1416, 561] width 15 height 15
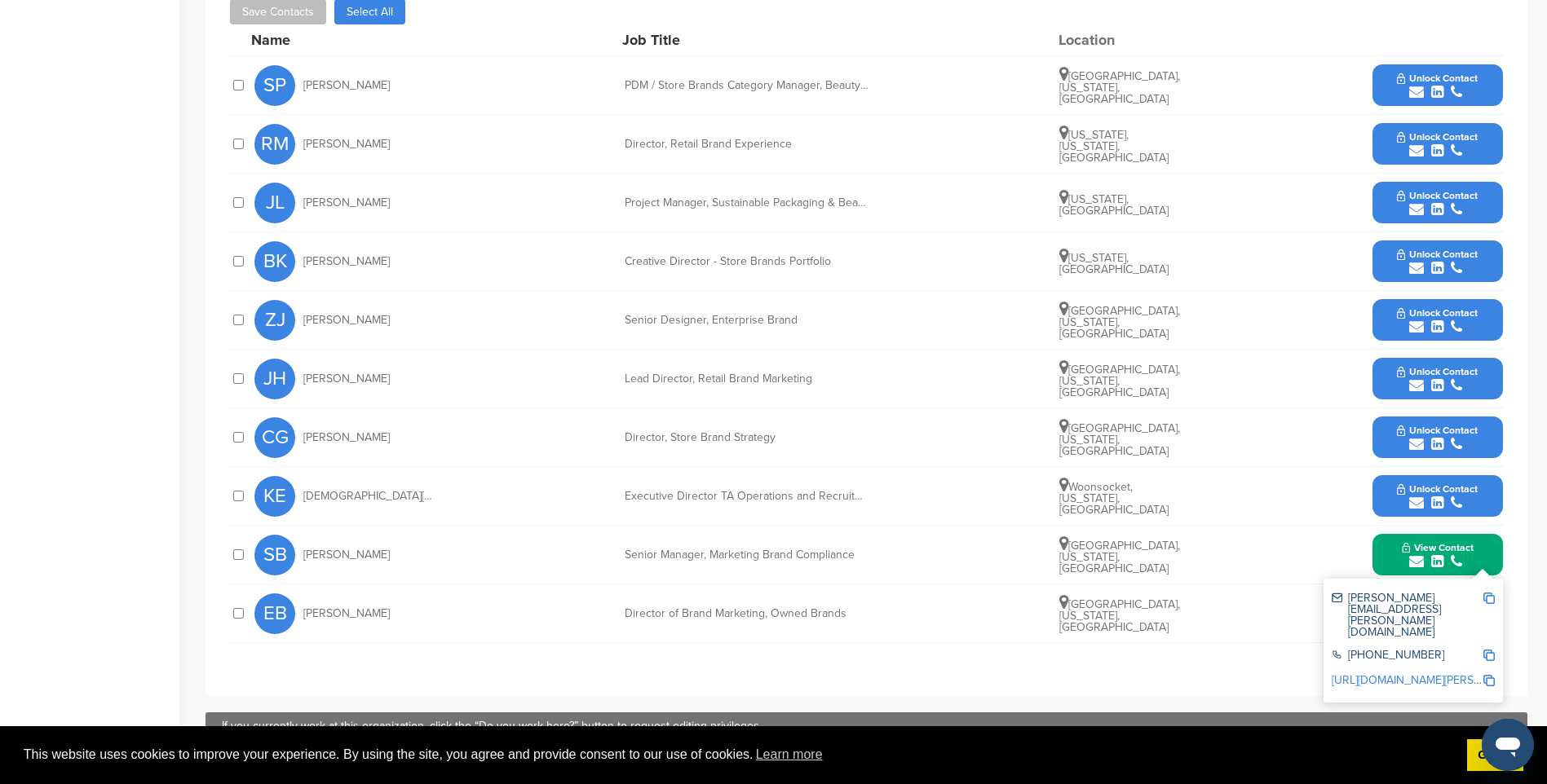
click at [1489, 599] on img at bounding box center [1488, 598] width 11 height 11
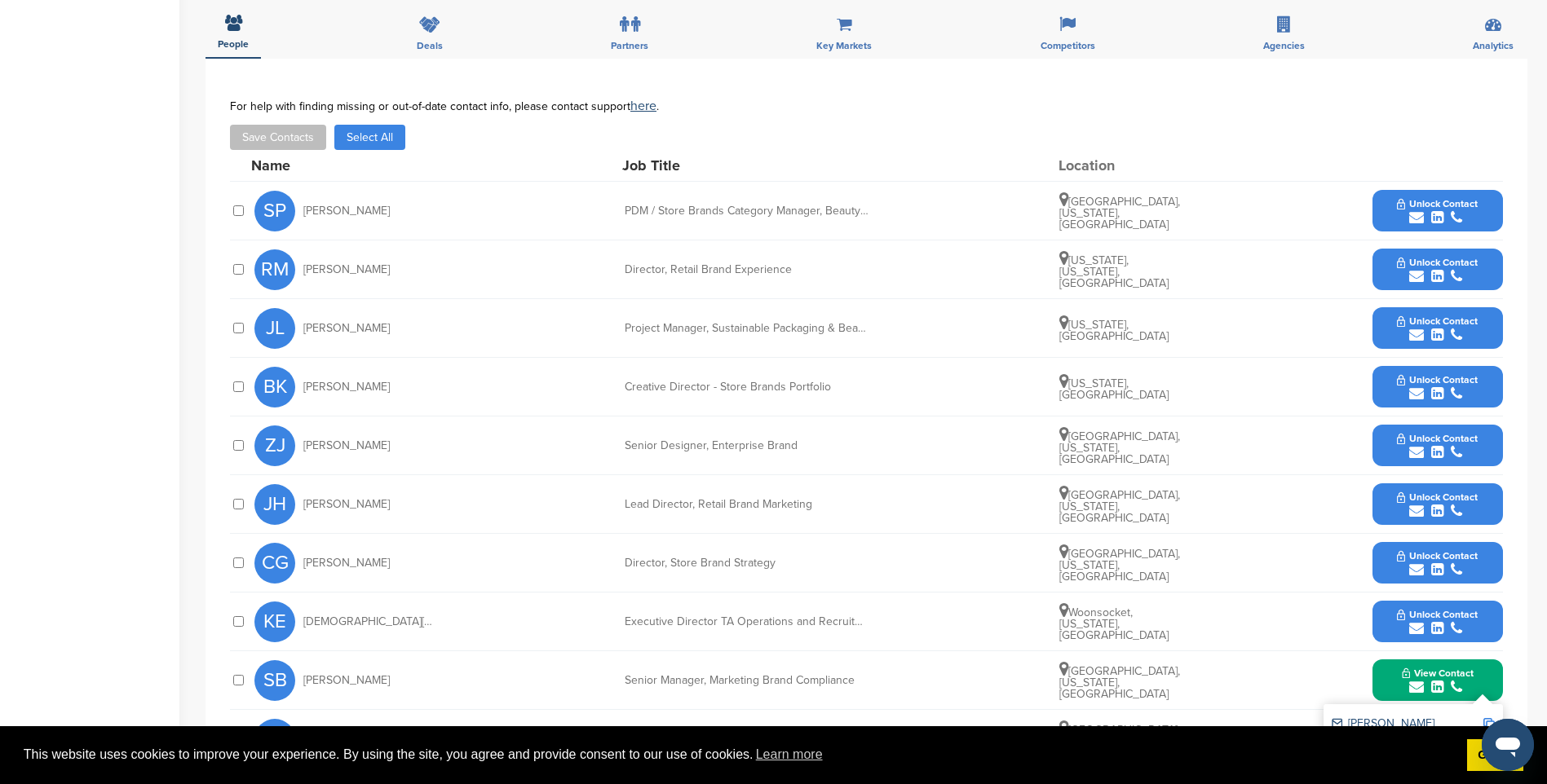
scroll to position [570, 0]
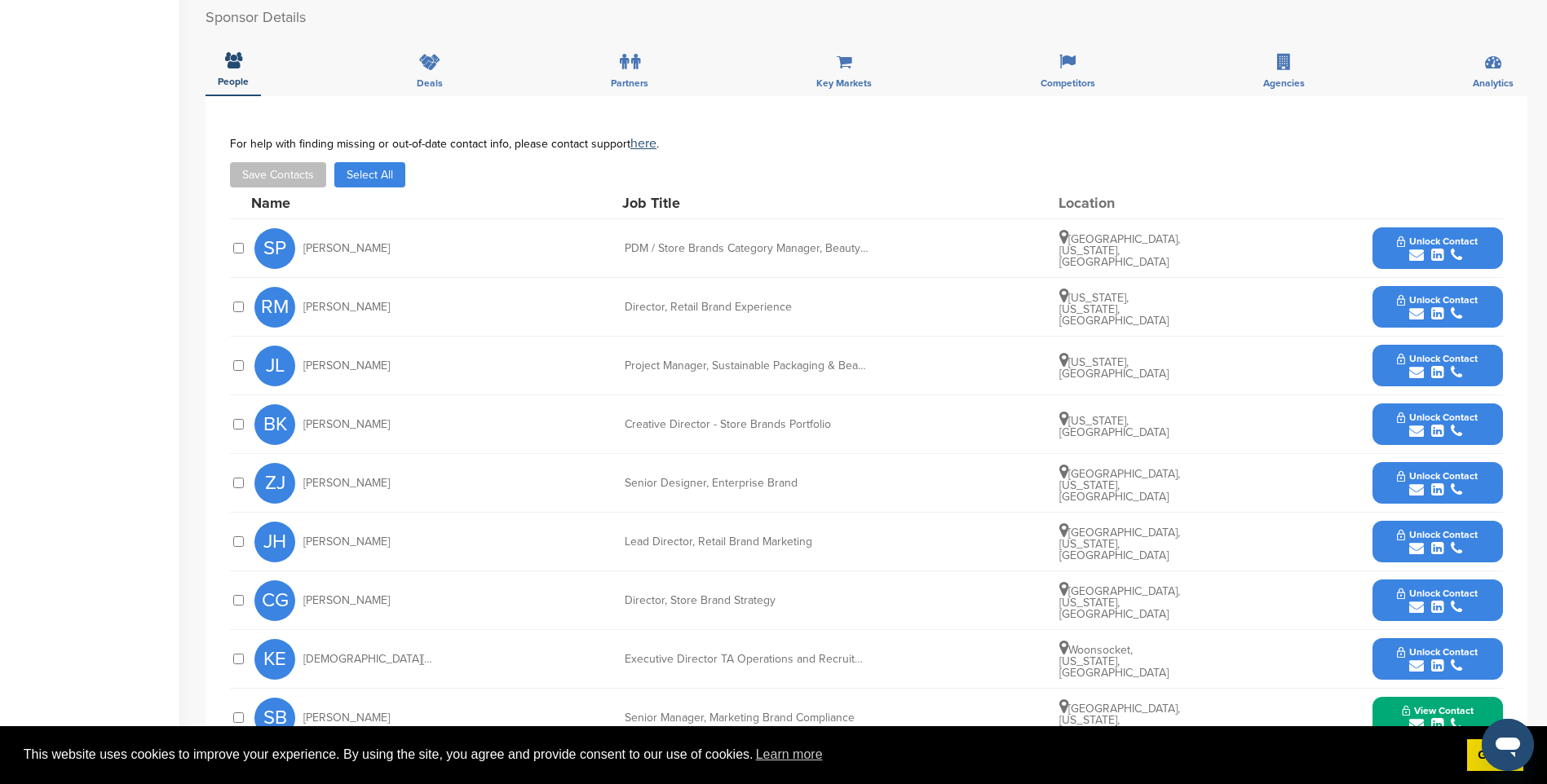
click at [1429, 313] on div "submit" at bounding box center [1437, 313] width 80 height 16
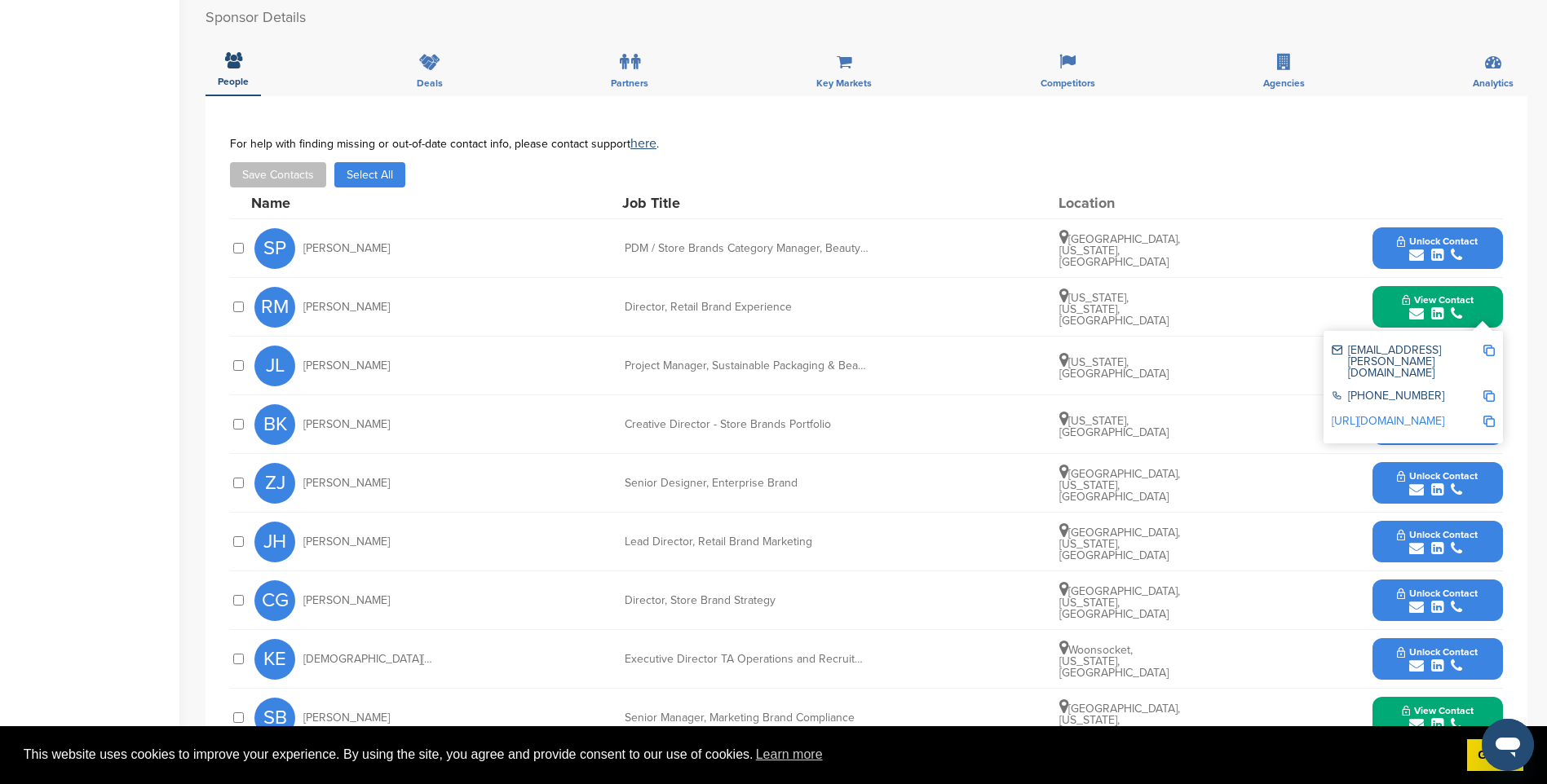
click at [1487, 350] on img at bounding box center [1488, 350] width 11 height 11
click at [1465, 241] on span "Unlock Contact" at bounding box center [1437, 241] width 80 height 11
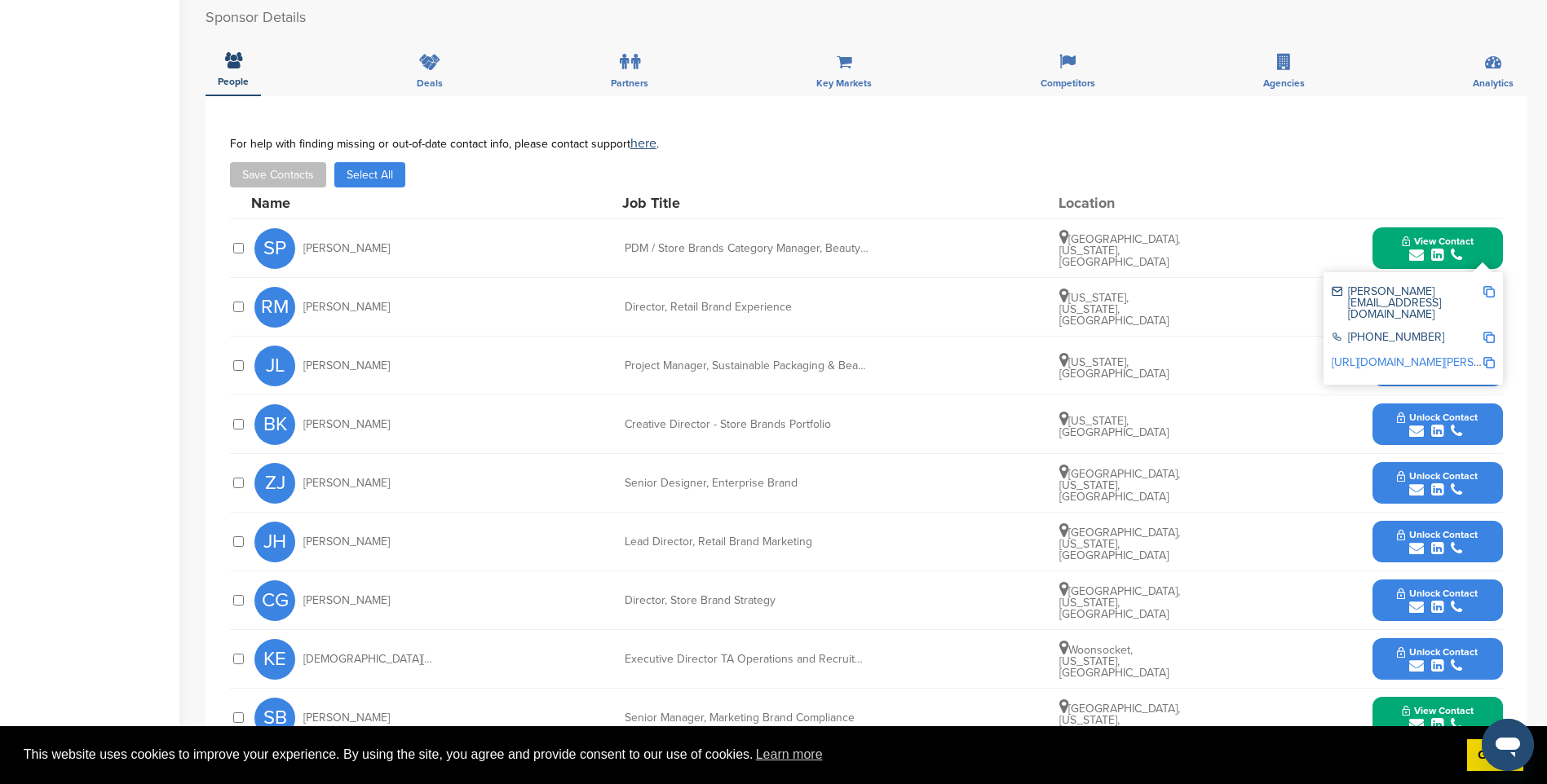
click at [1497, 291] on div "stephanie.poremby@cvshealth.com +1 401-765-1500 http://www.linkedin.com/in/step…" at bounding box center [1414, 328] width 179 height 112
click at [1493, 291] on img at bounding box center [1488, 291] width 11 height 11
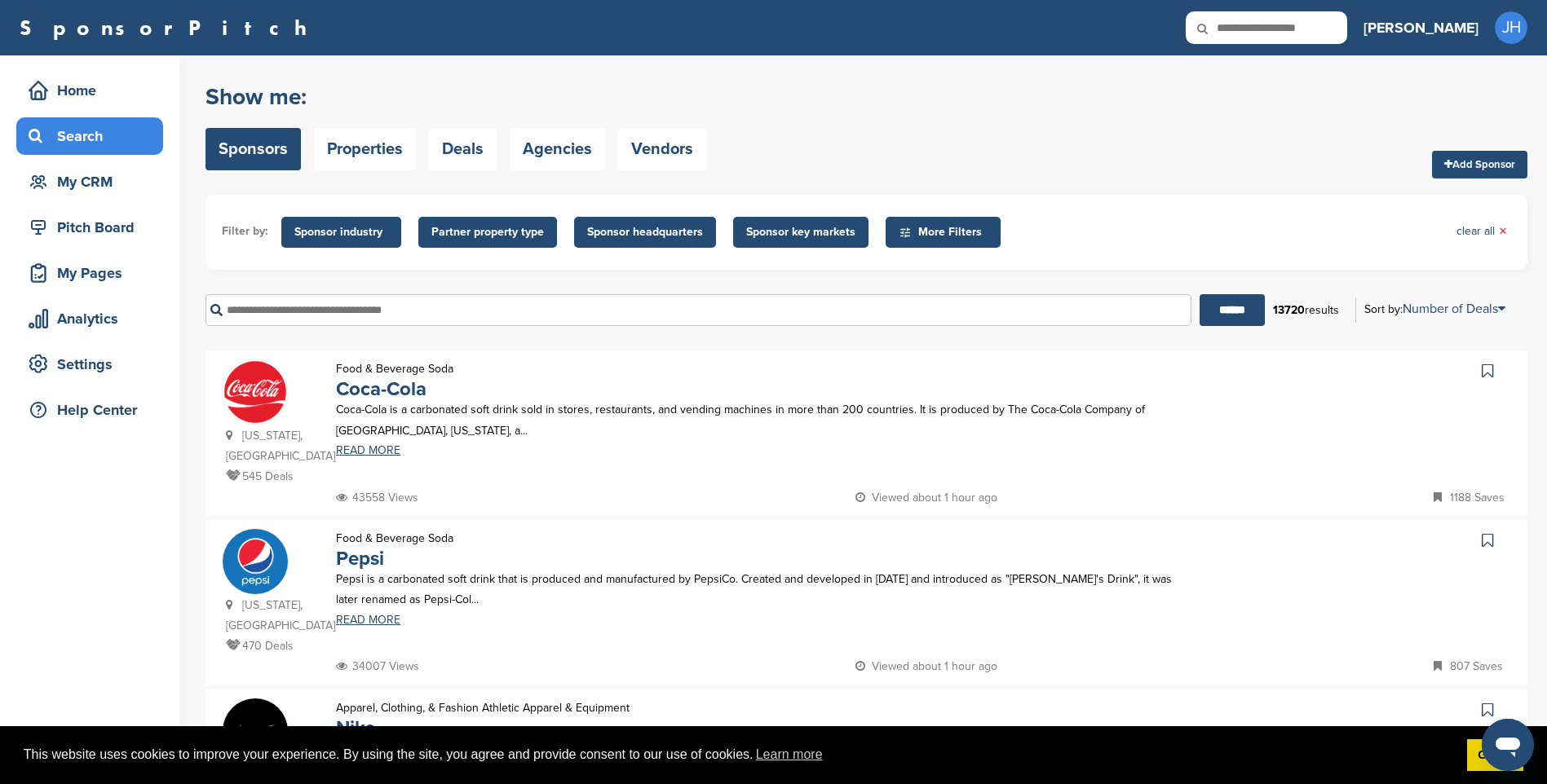
click at [800, 229] on span "Sponsor key markets" at bounding box center [801, 232] width 110 height 18
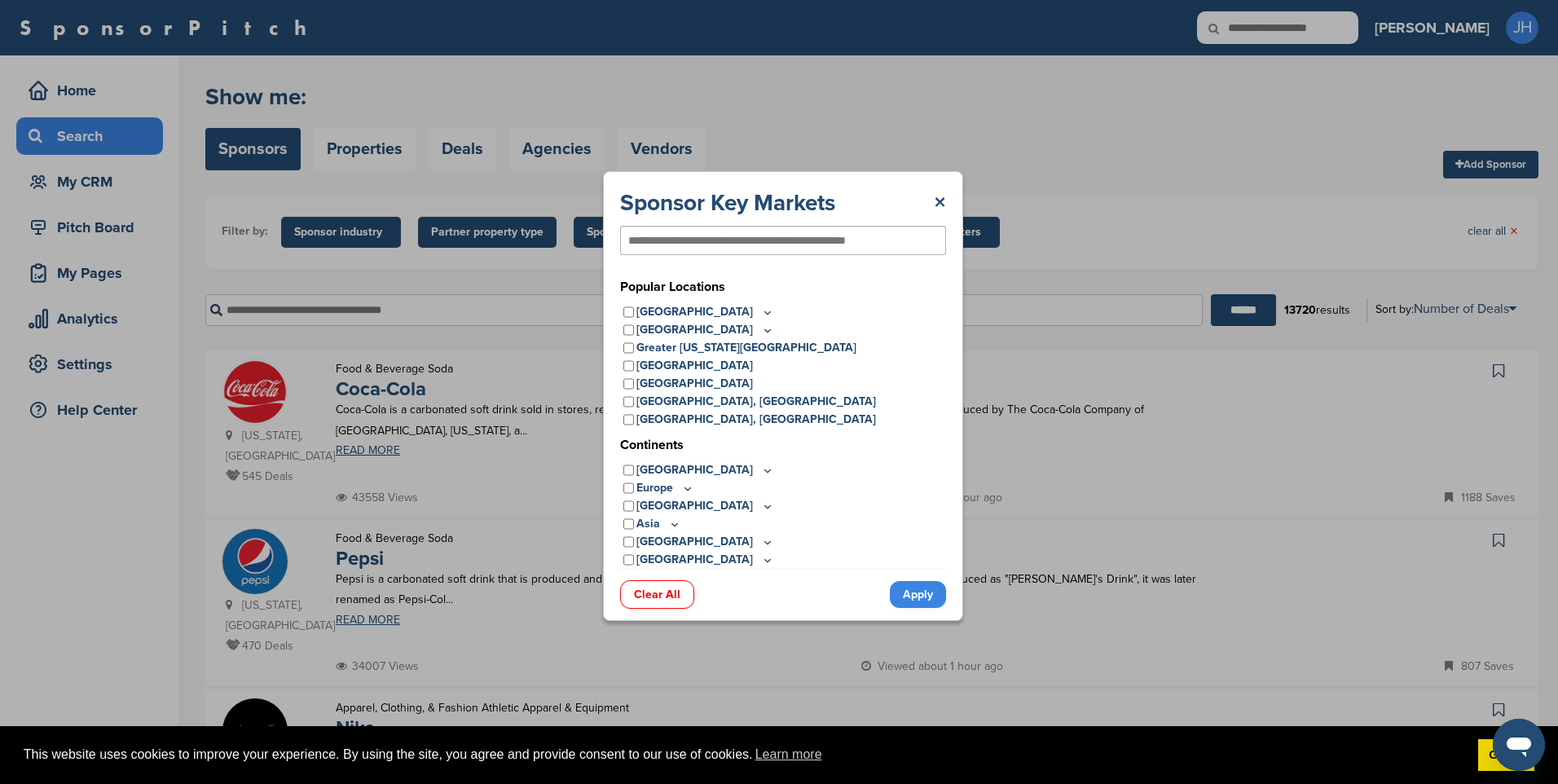
click at [761, 310] on icon at bounding box center [768, 312] width 13 height 14
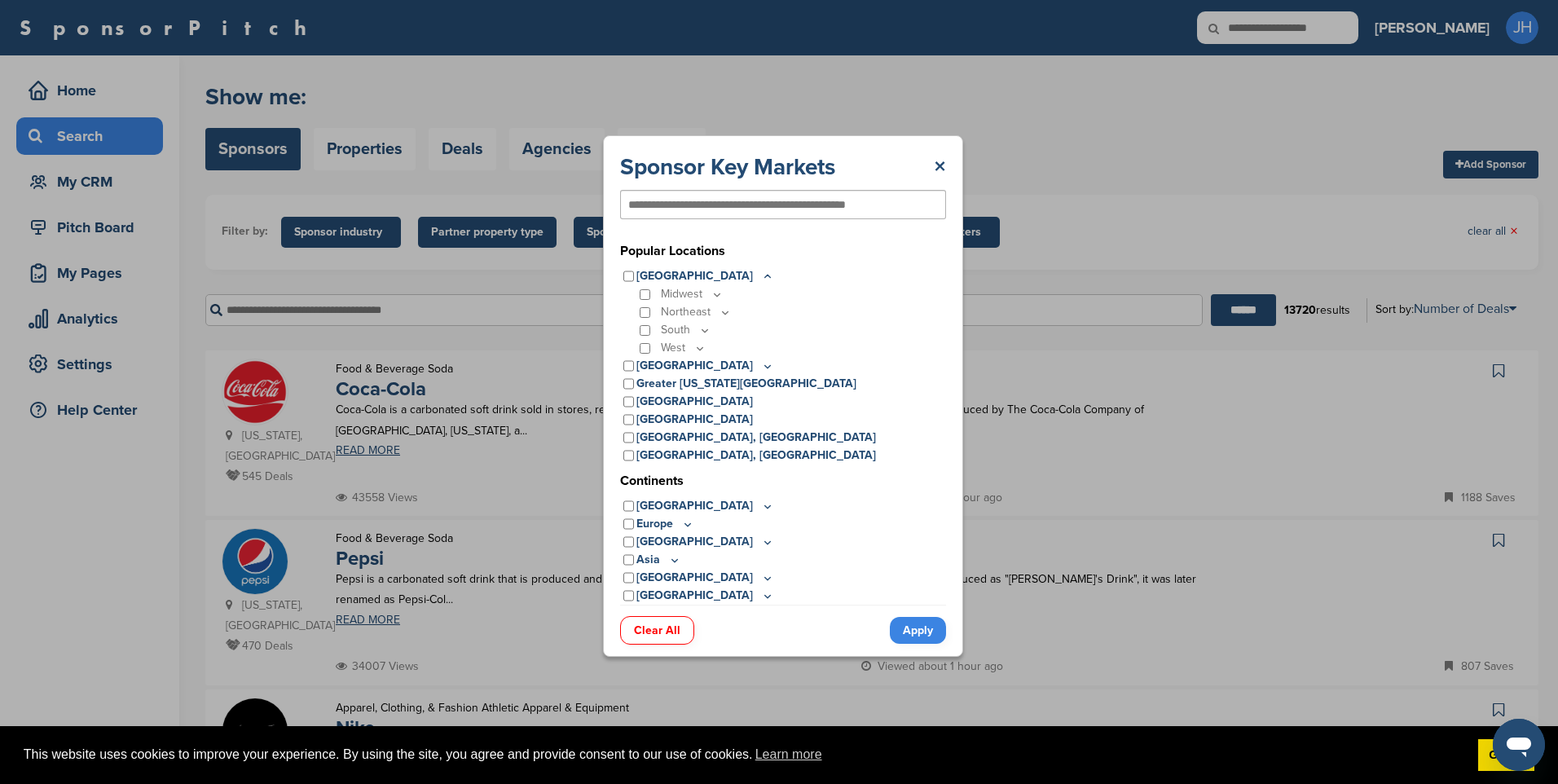
click at [690, 329] on p "South" at bounding box center [685, 330] width 50 height 18
click at [700, 331] on icon at bounding box center [705, 330] width 13 height 14
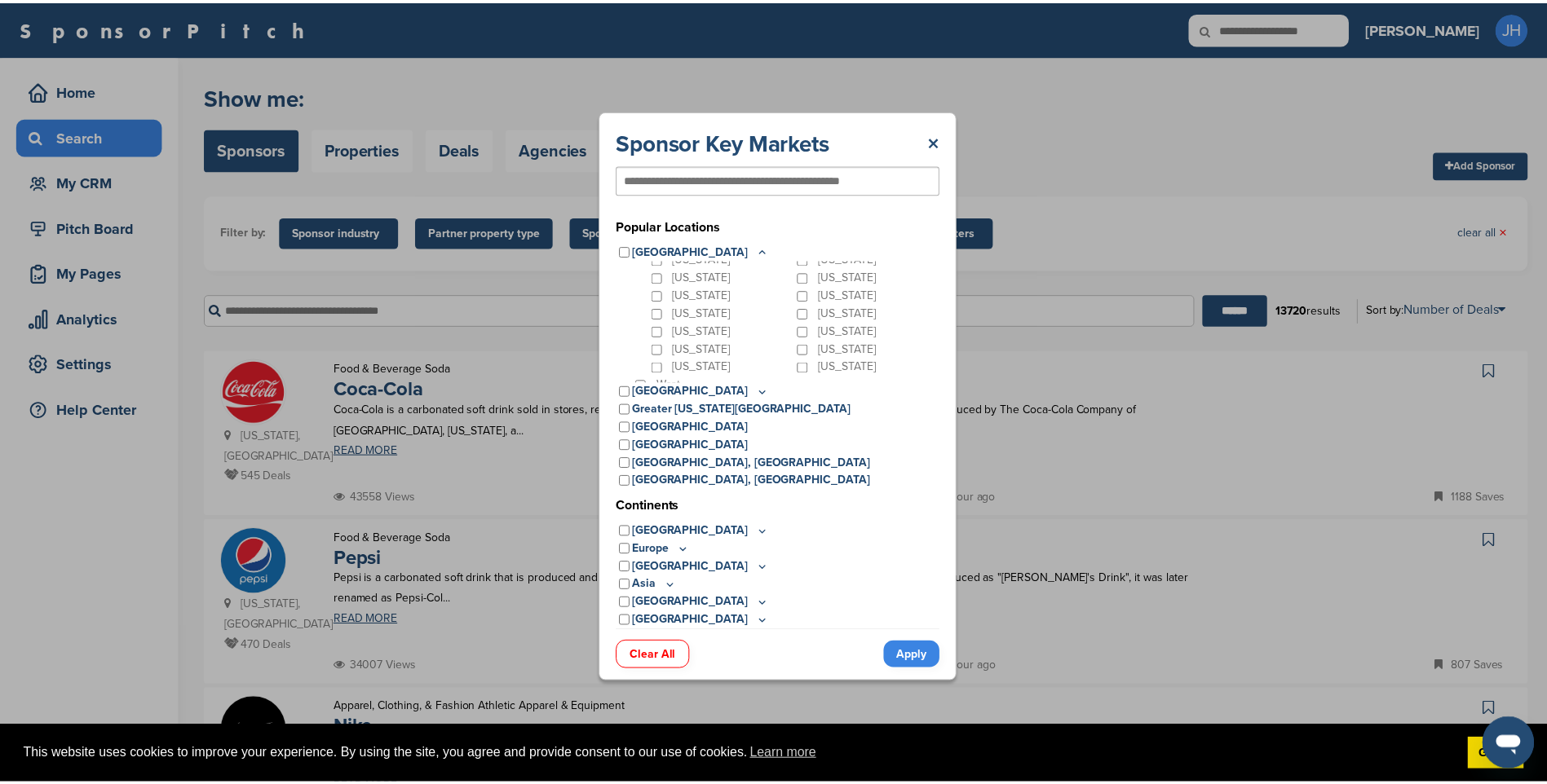
scroll to position [93, 0]
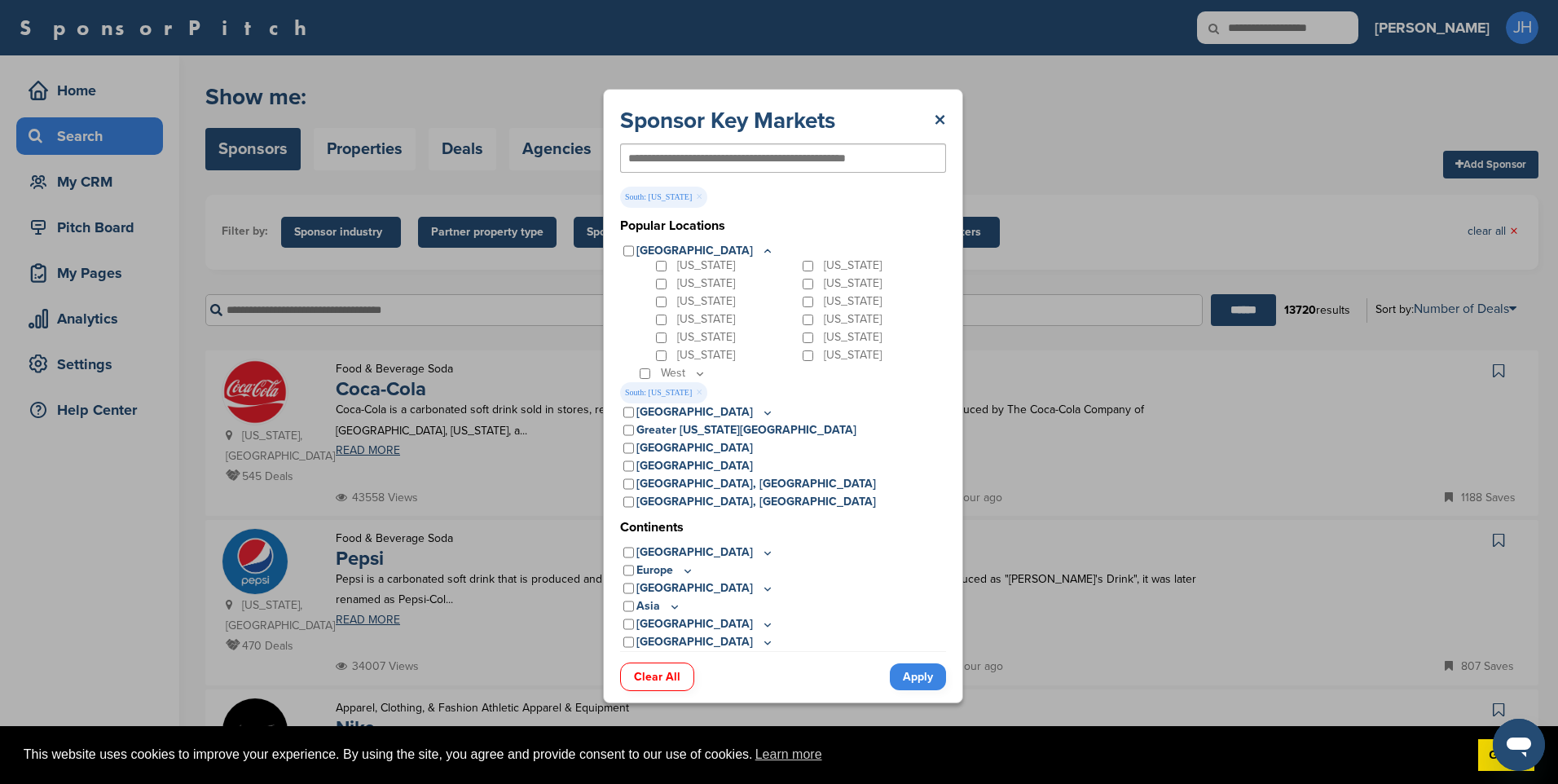
click at [909, 672] on link "Apply" at bounding box center [918, 676] width 57 height 26
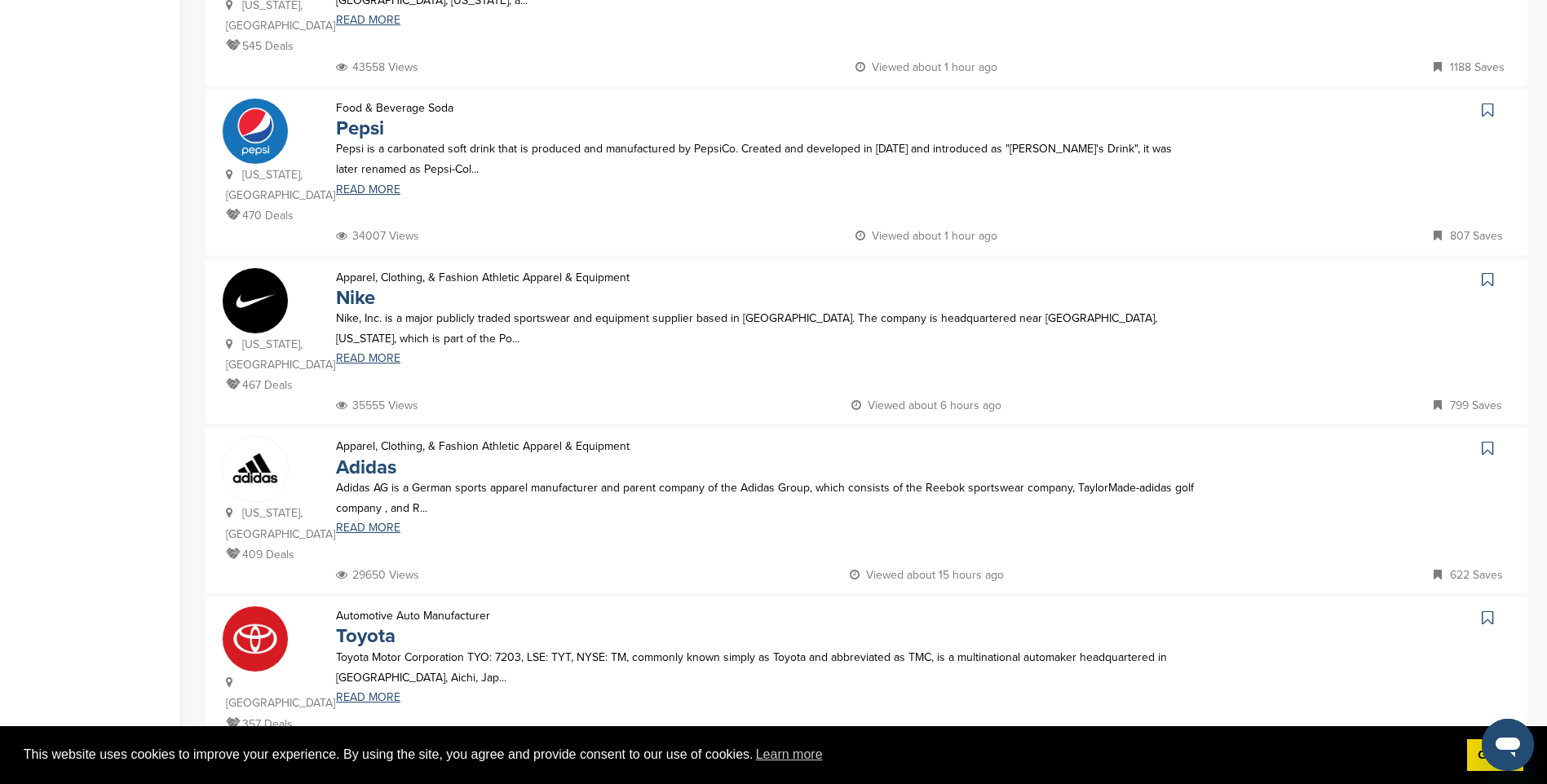
scroll to position [489, 0]
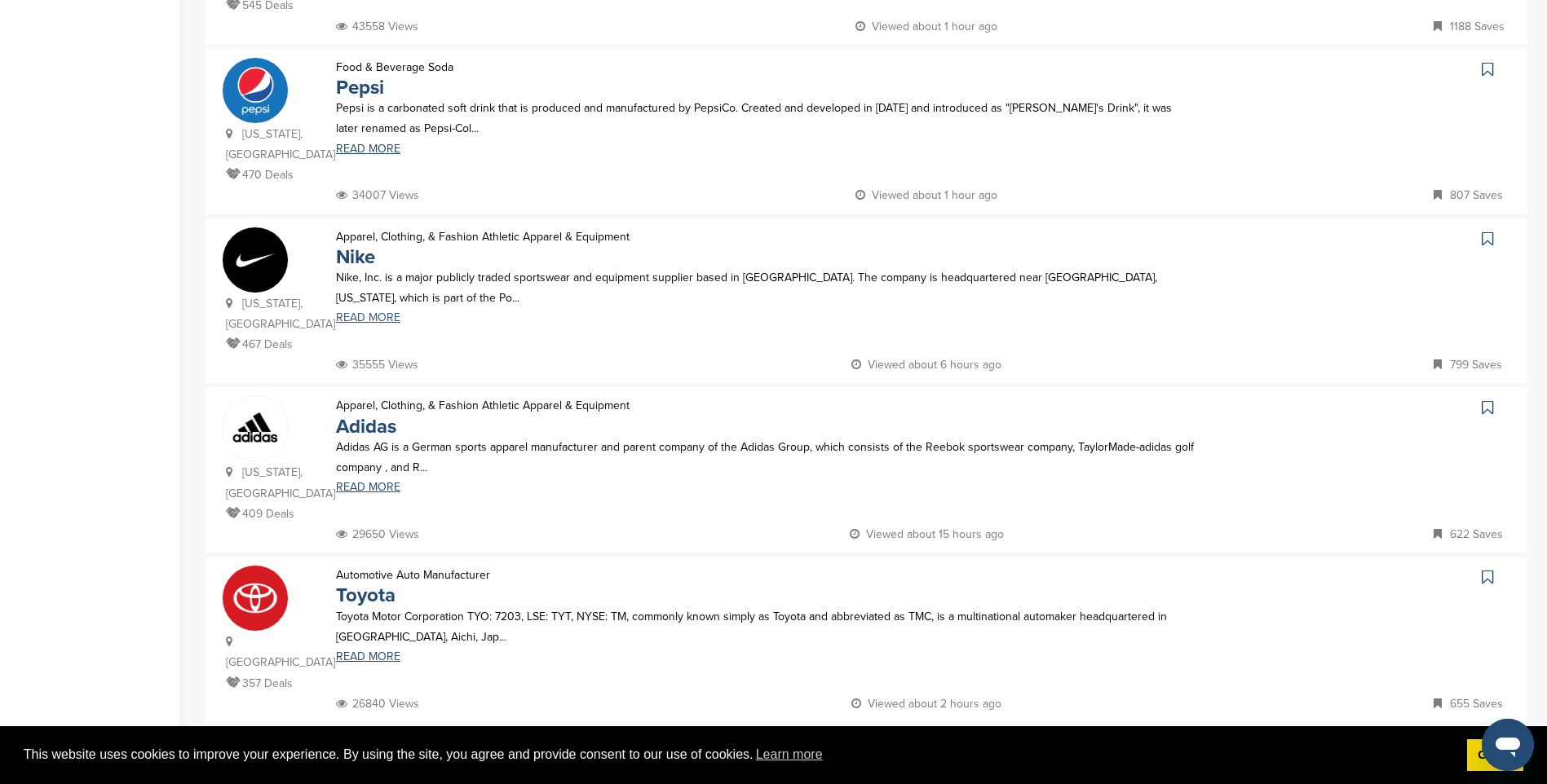
click at [376, 313] on link "READ MORE" at bounding box center [766, 318] width 861 height 11
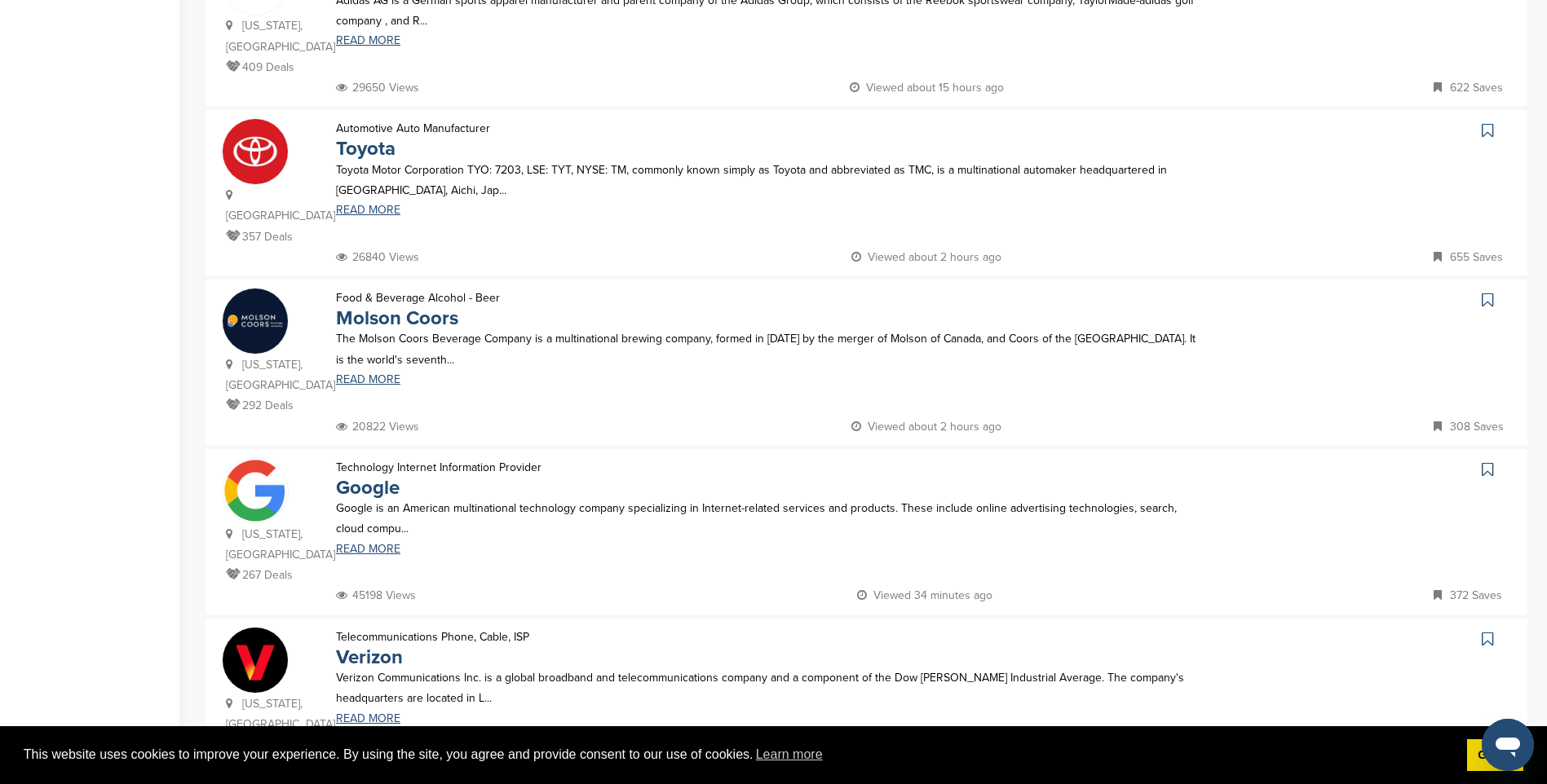
scroll to position [978, 0]
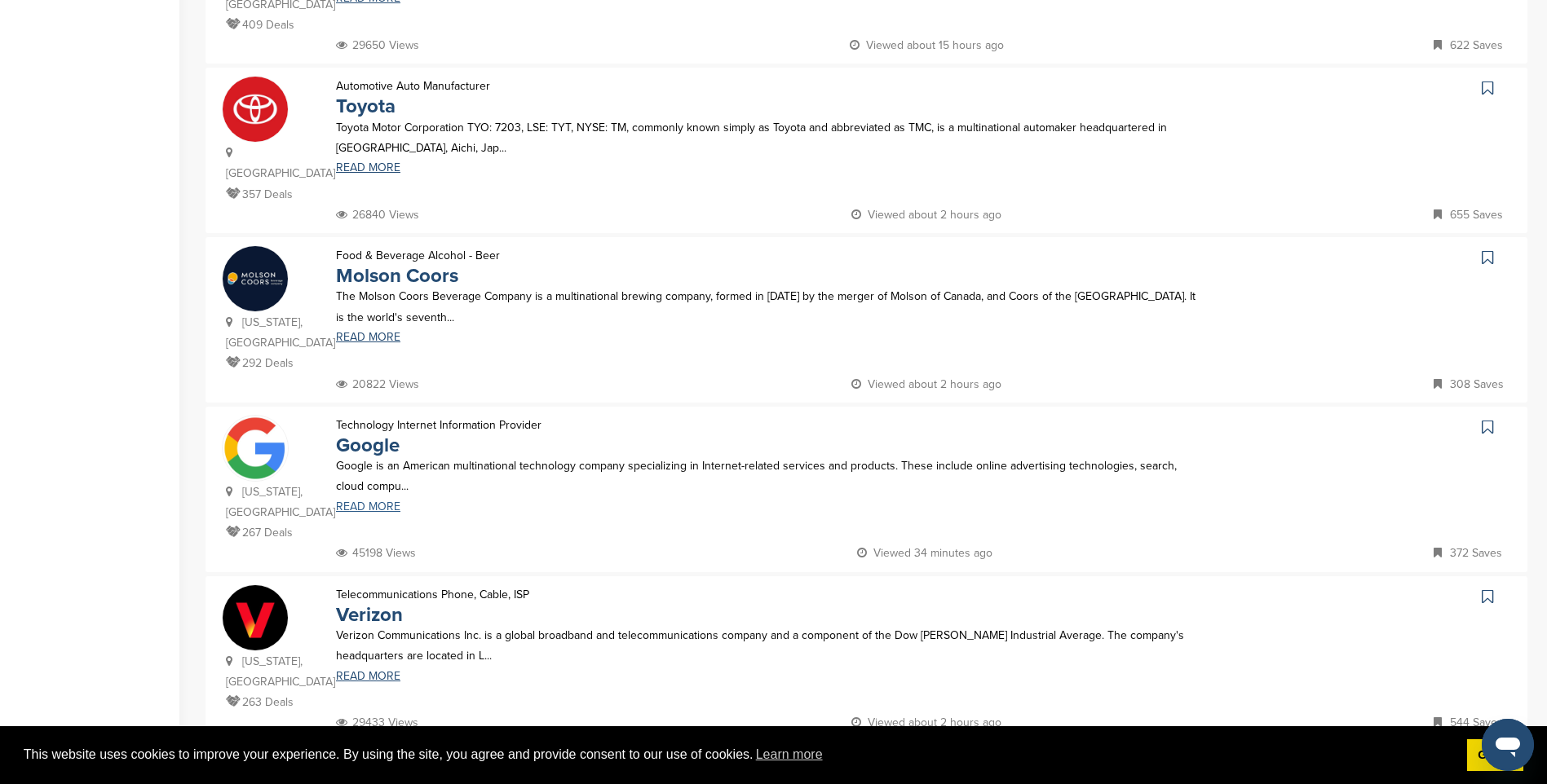
click at [366, 501] on link "READ MORE" at bounding box center [766, 506] width 861 height 11
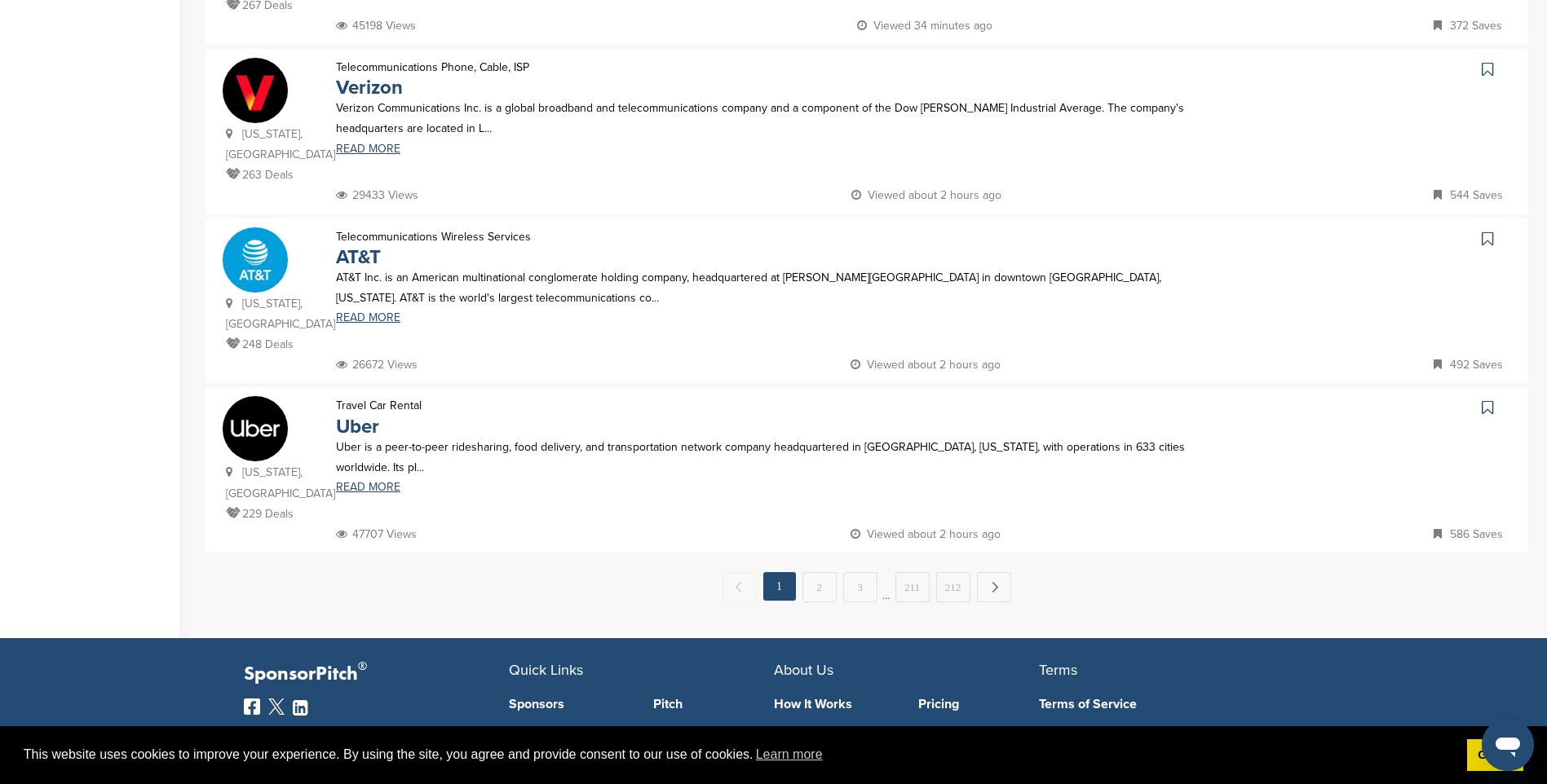
scroll to position [1549, 0]
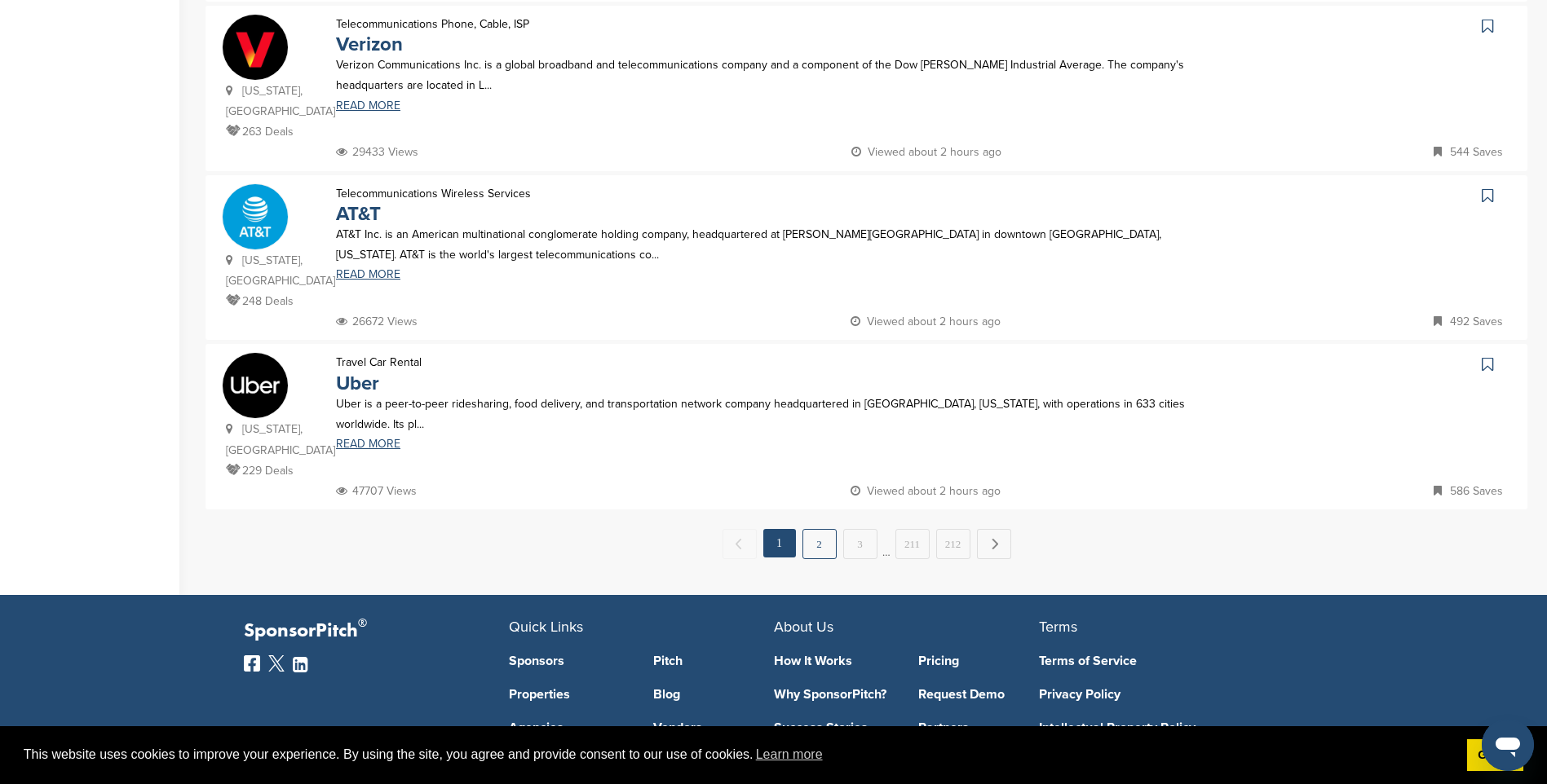
click at [820, 529] on link "2" at bounding box center [819, 544] width 34 height 30
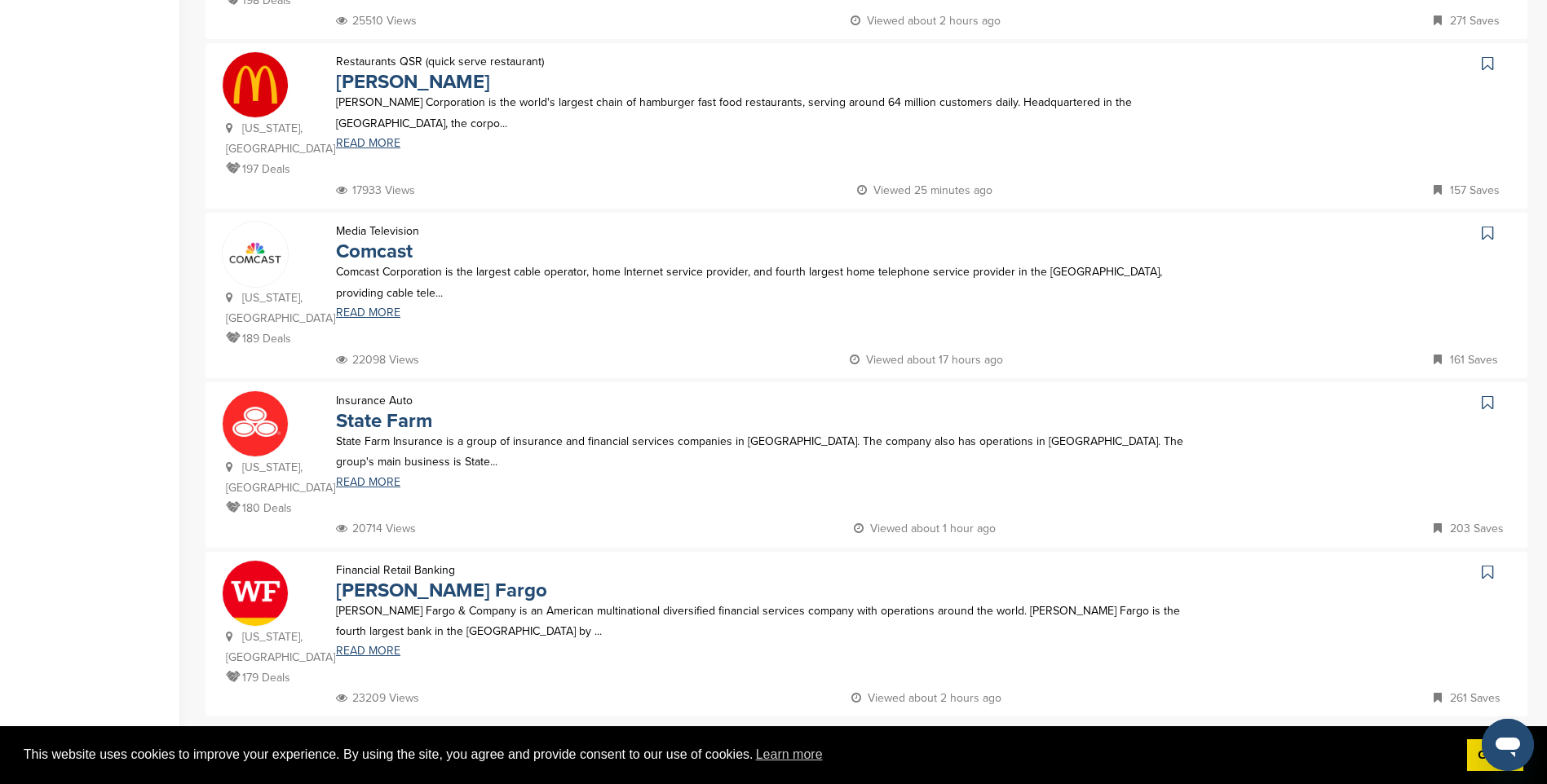
scroll to position [1385, 0]
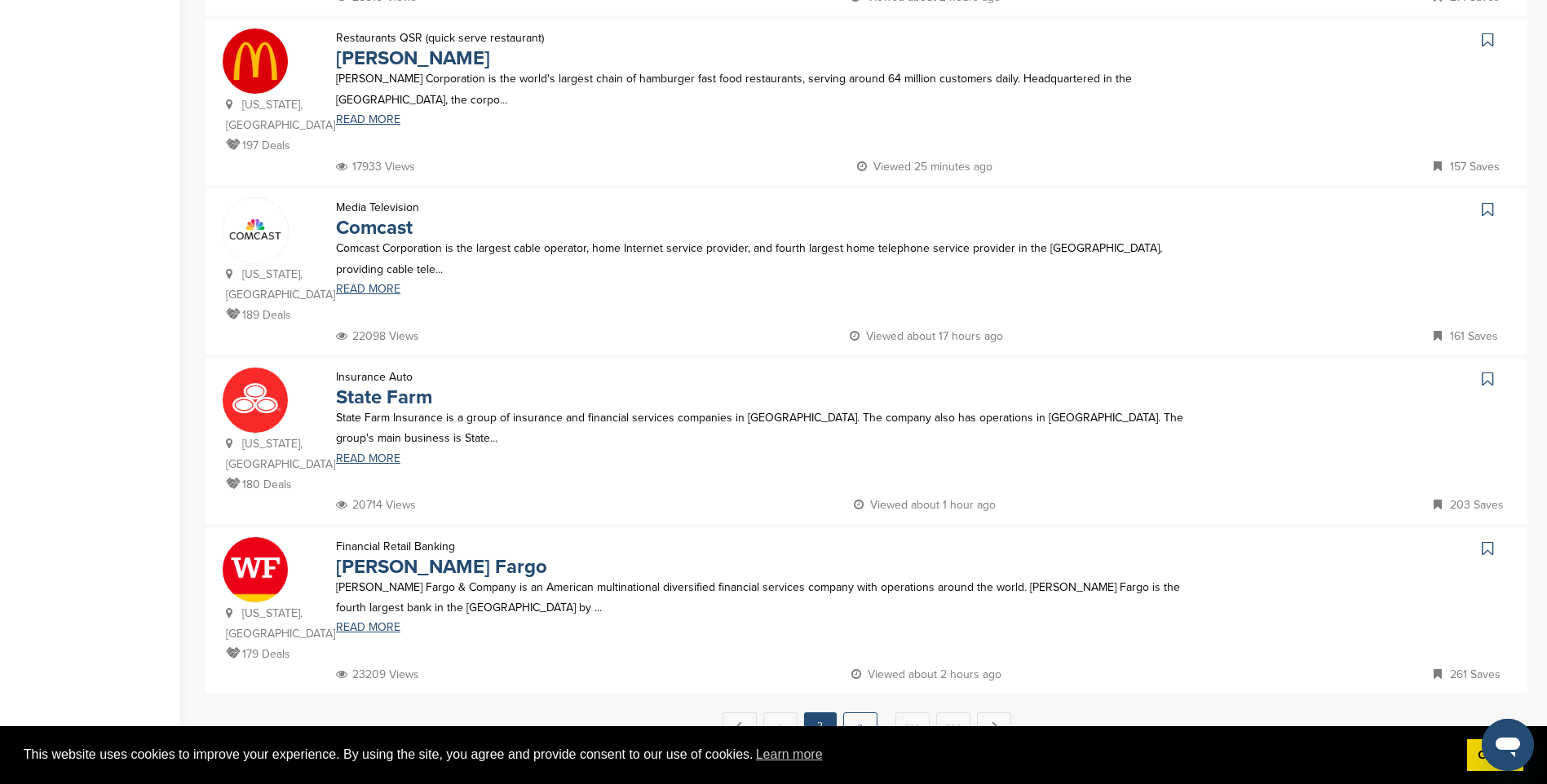
click at [856, 712] on link "3" at bounding box center [859, 726] width 34 height 30
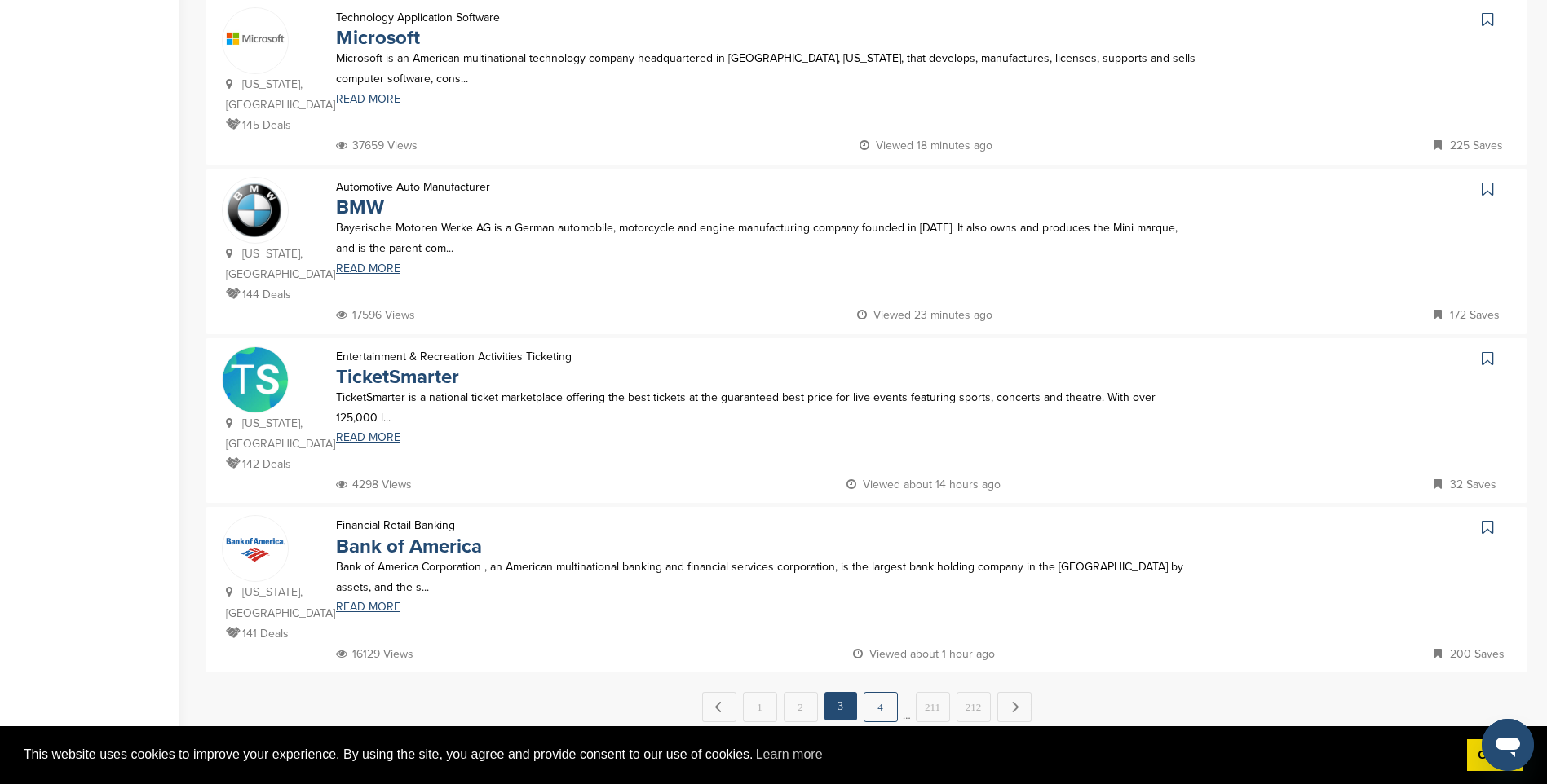
click at [871, 692] on link "4" at bounding box center [880, 706] width 34 height 30
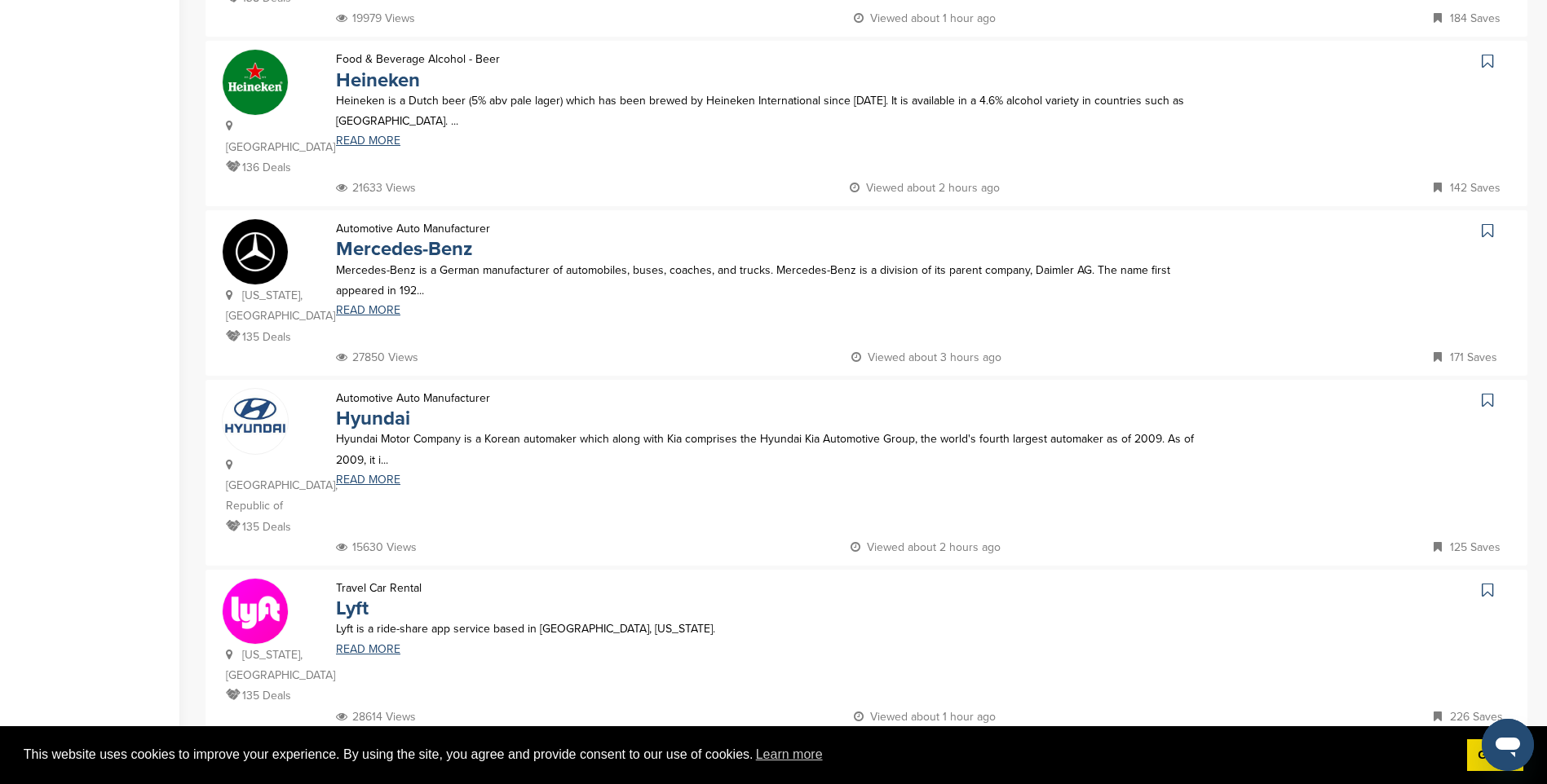
scroll to position [896, 0]
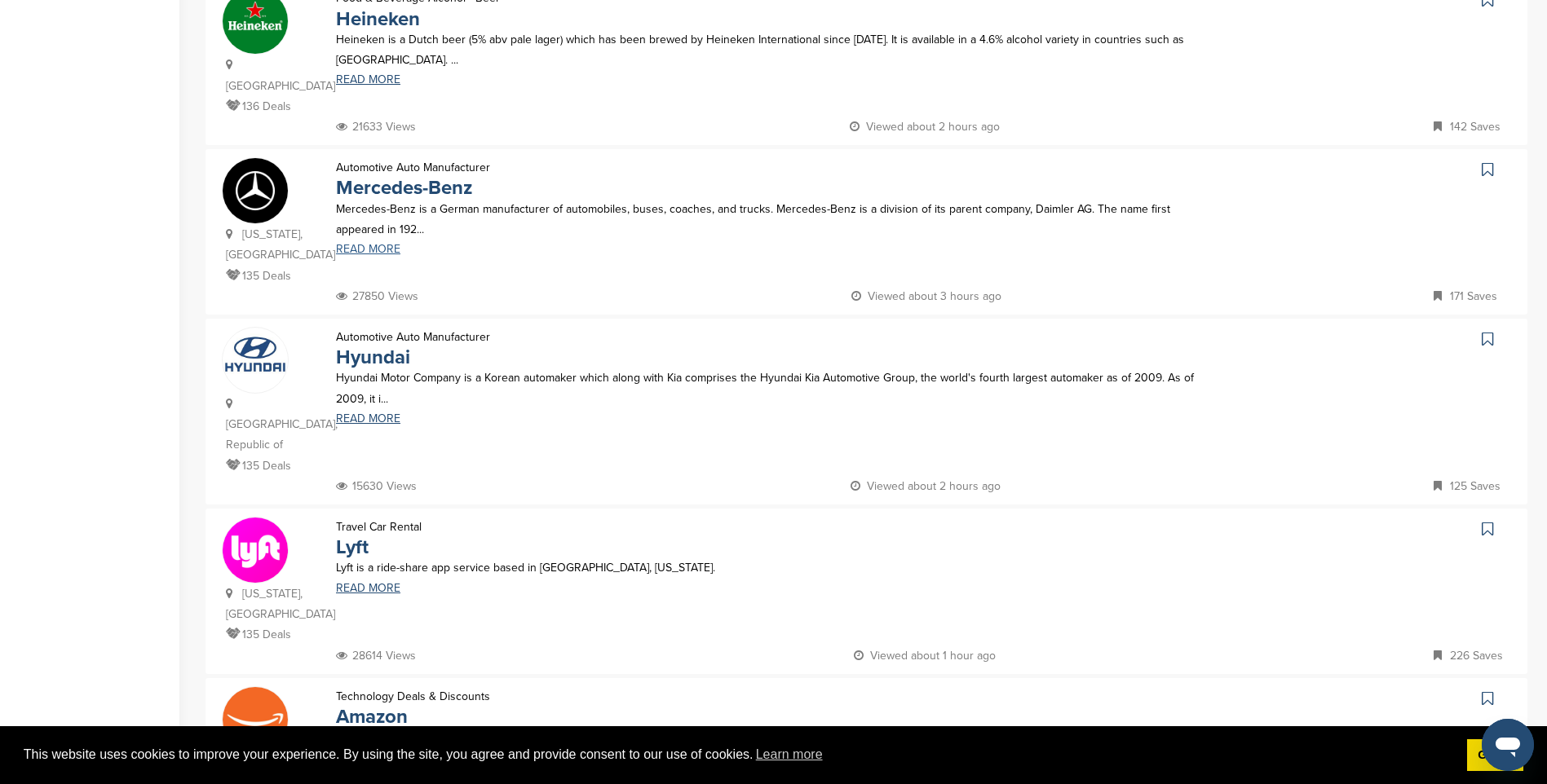
click at [373, 244] on link "READ MORE" at bounding box center [766, 249] width 861 height 11
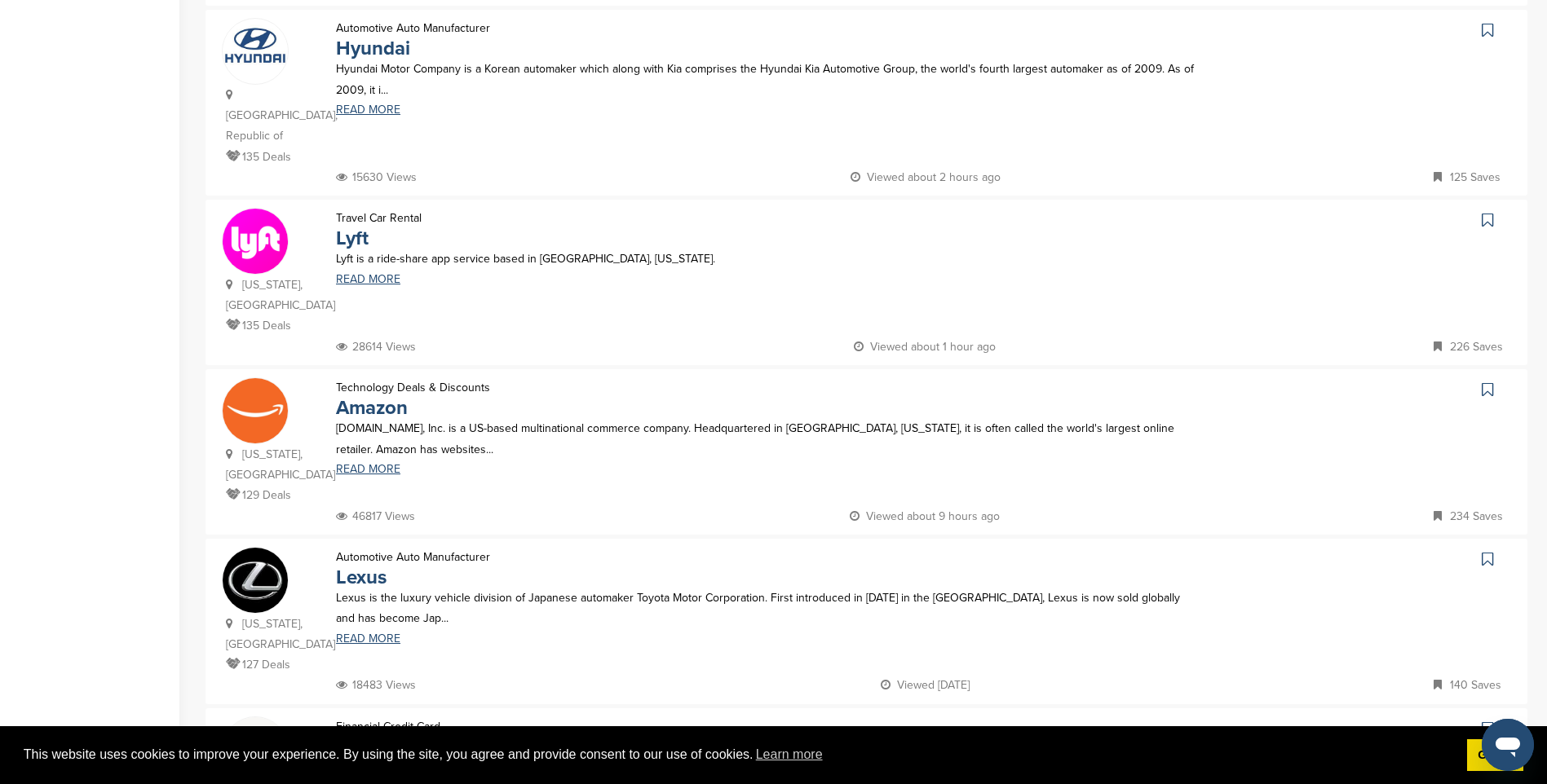
scroll to position [1223, 0]
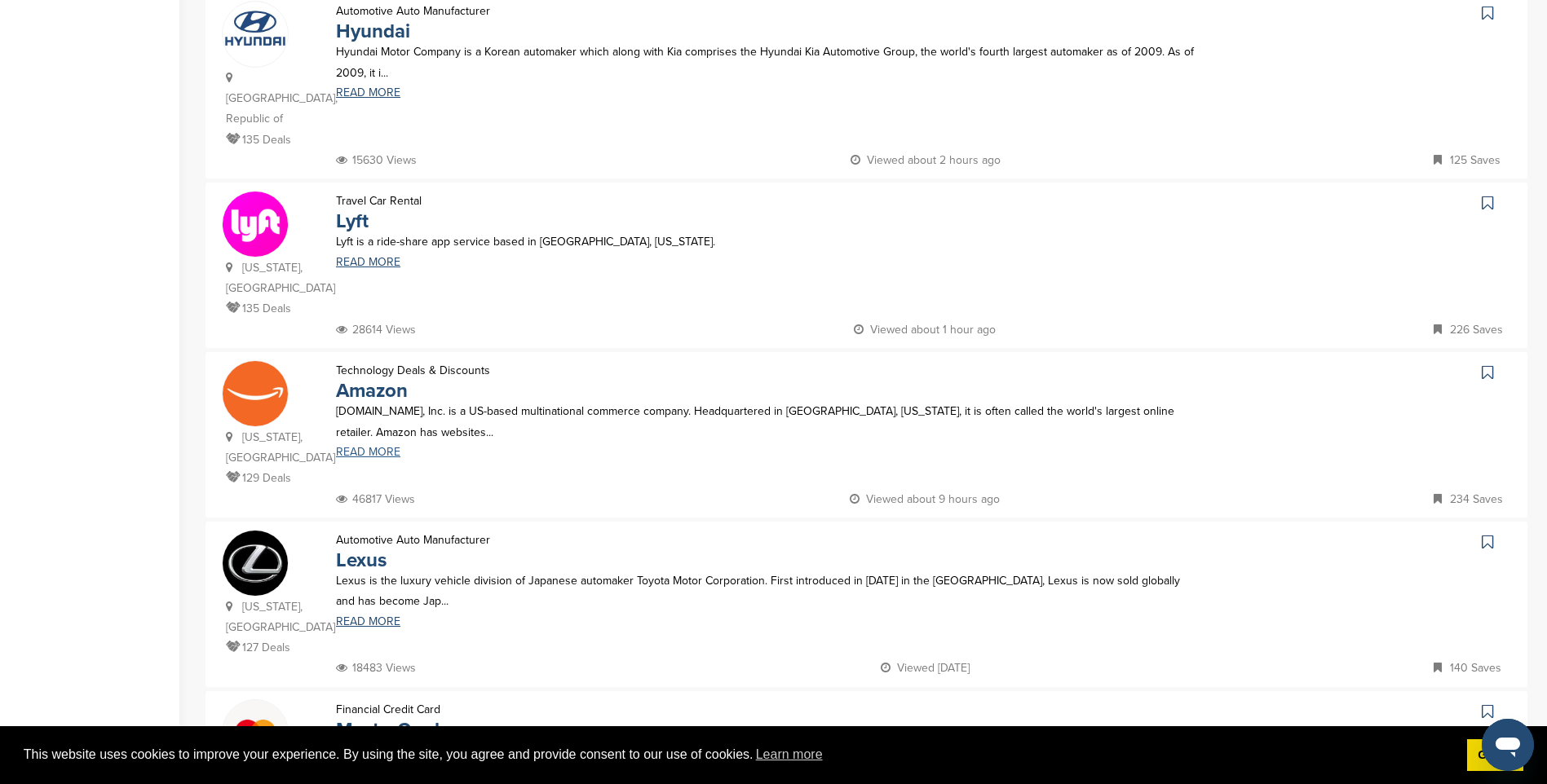
click at [358, 447] on link "READ MORE" at bounding box center [766, 452] width 861 height 11
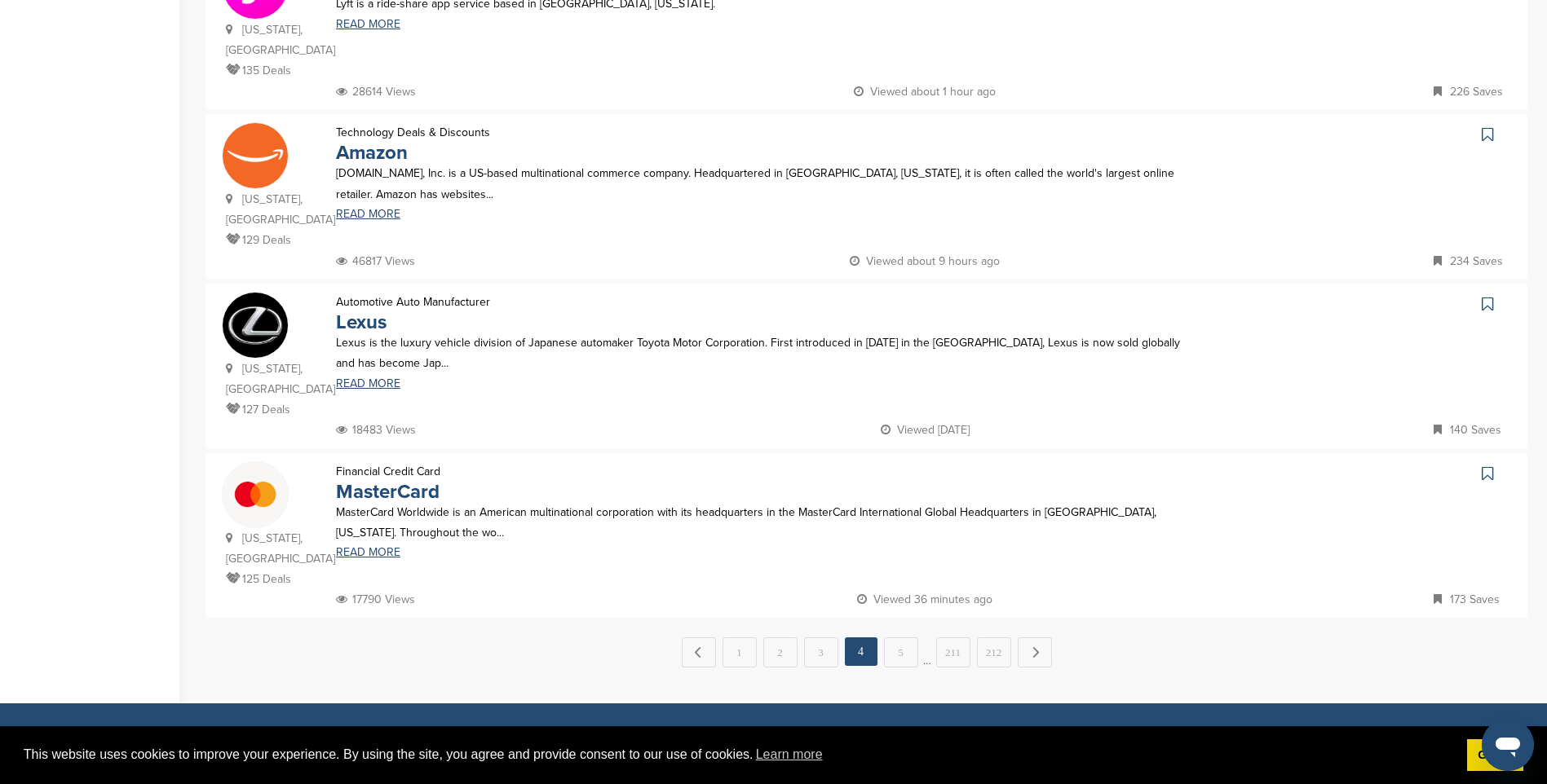
scroll to position [1467, 0]
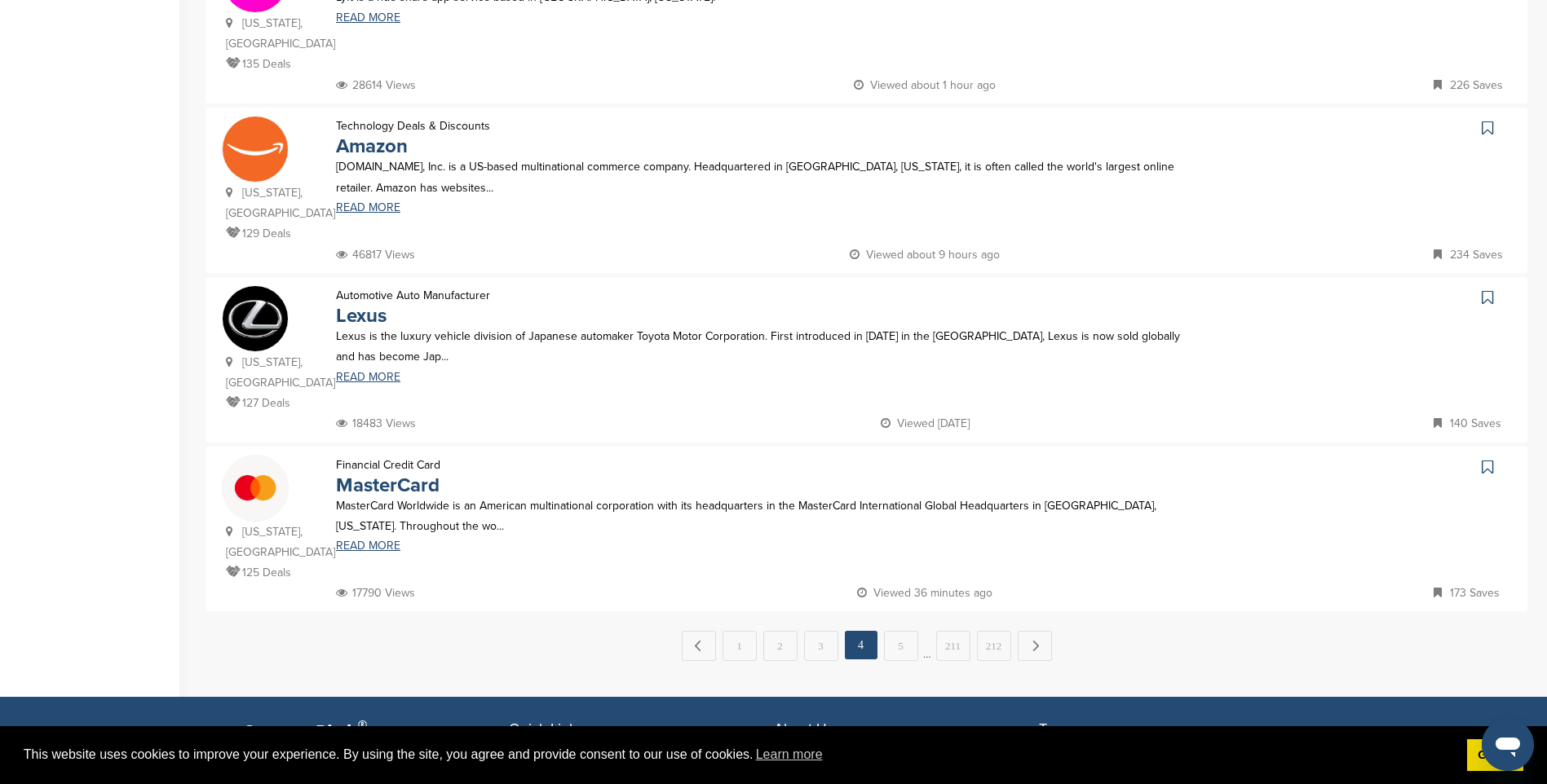
drag, startPoint x: 899, startPoint y: 560, endPoint x: 889, endPoint y: 560, distance: 10.0
click at [899, 630] on link "5" at bounding box center [901, 645] width 34 height 30
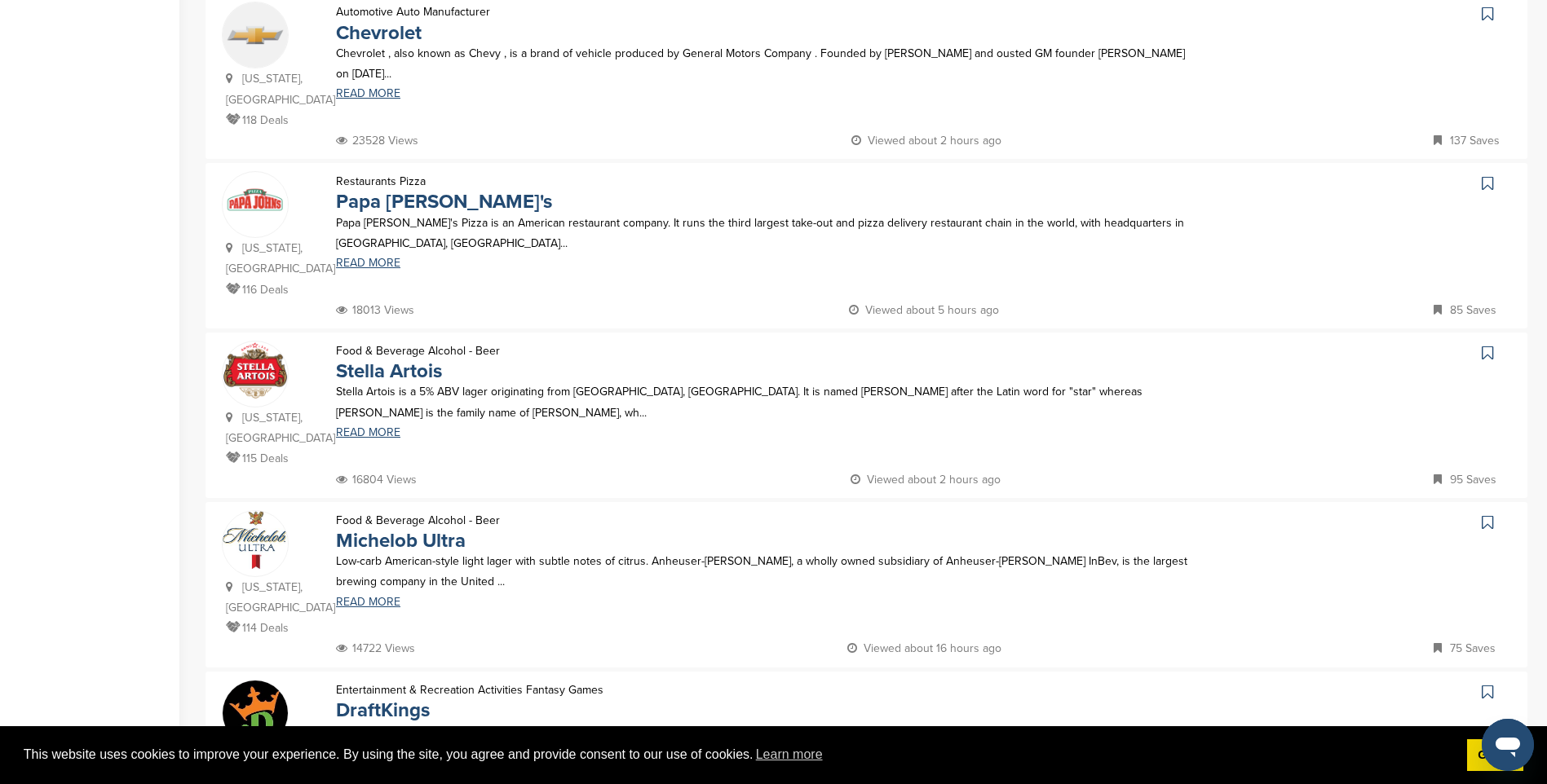
scroll to position [896, 0]
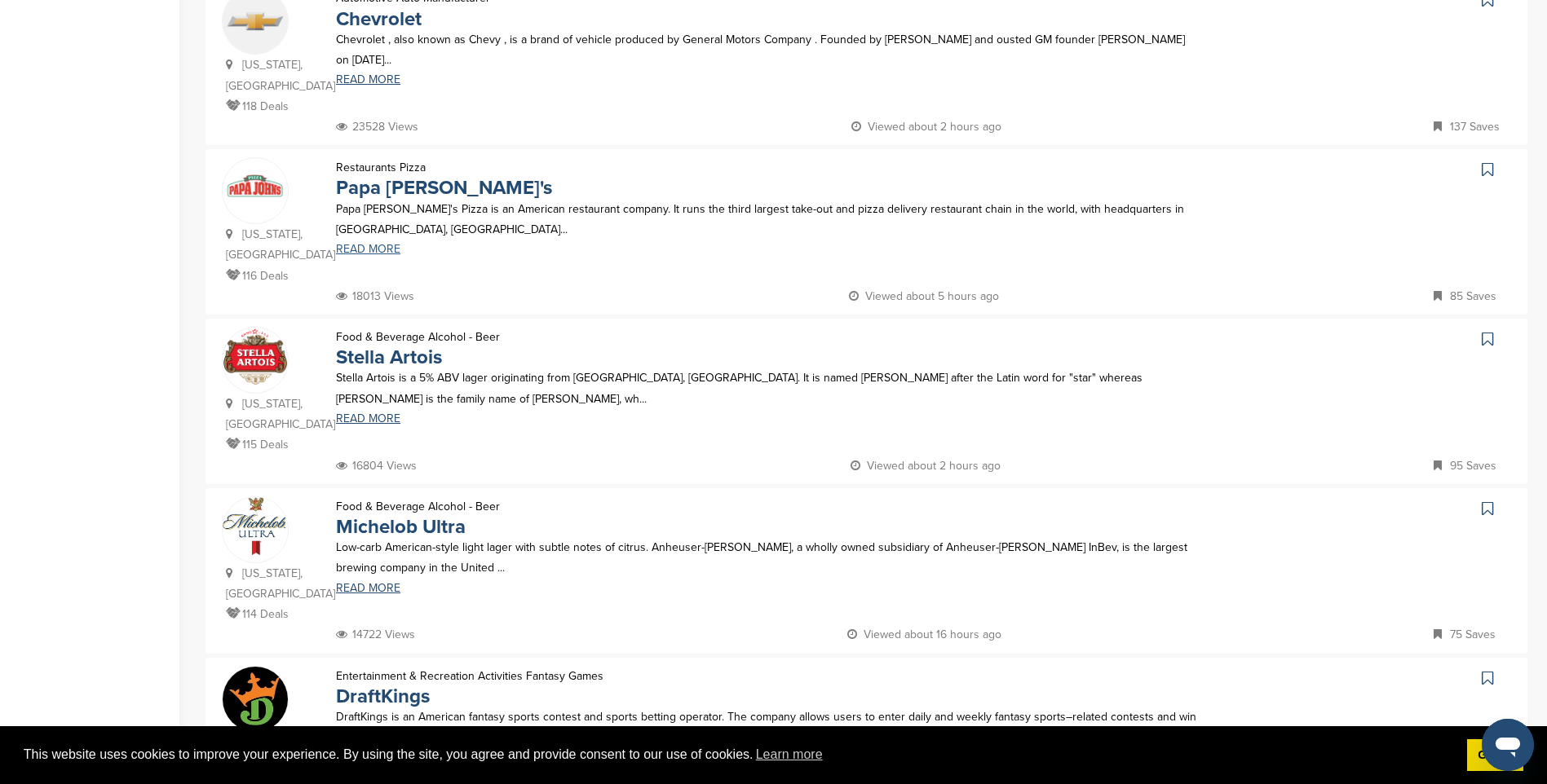
click at [383, 248] on link "READ MORE" at bounding box center [766, 249] width 861 height 11
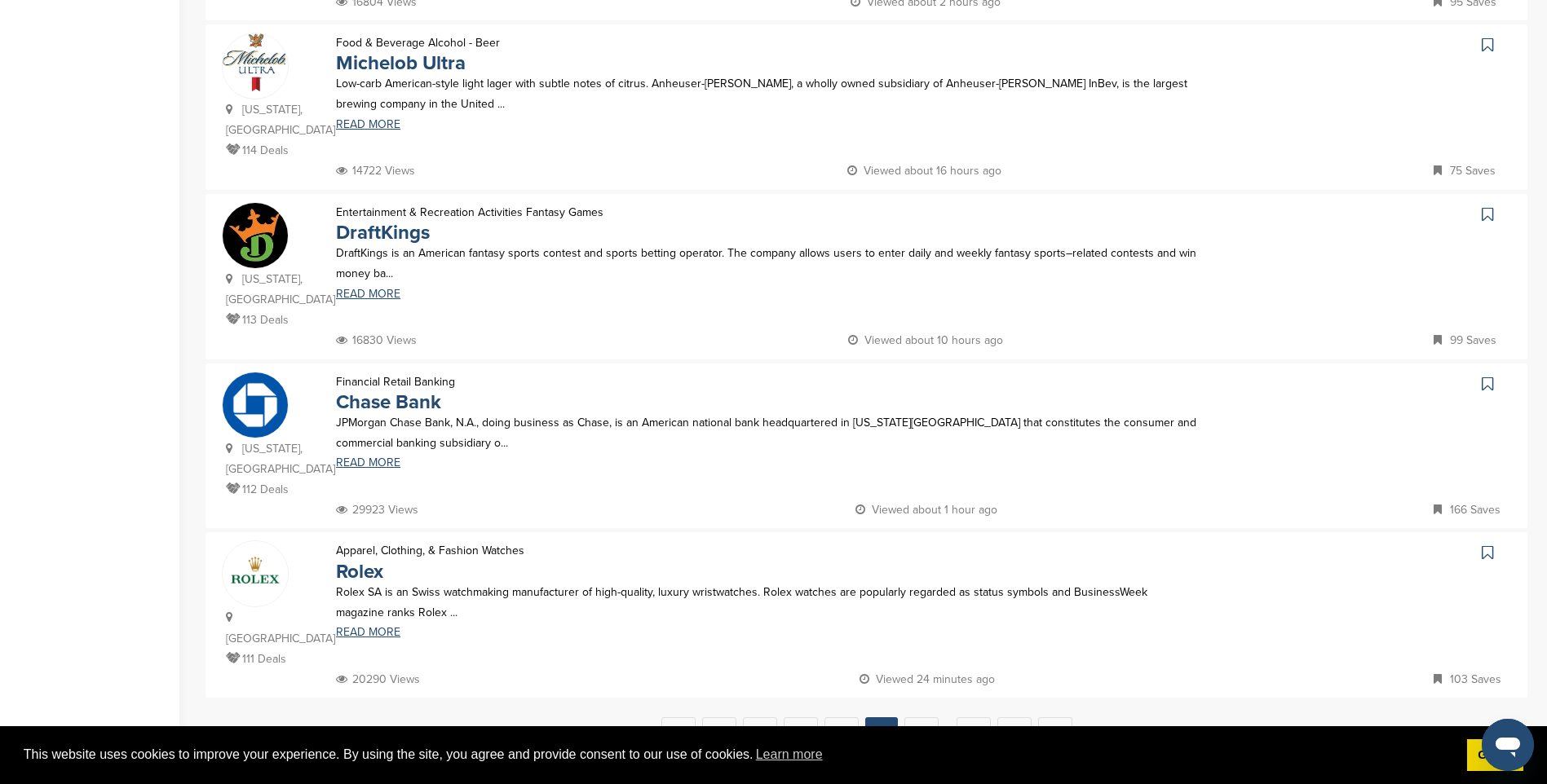
scroll to position [1385, 0]
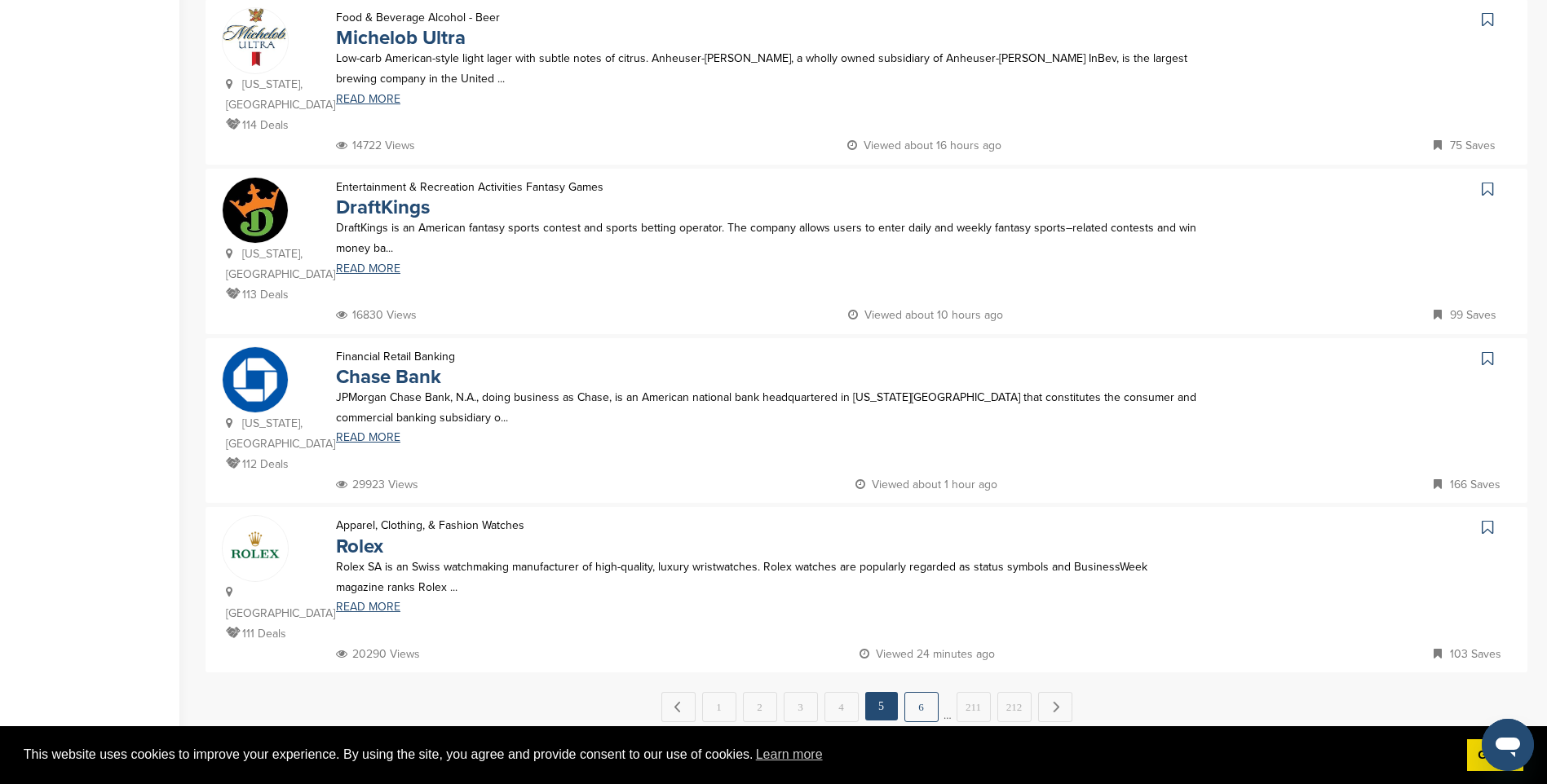
click at [910, 692] on link "6" at bounding box center [921, 706] width 34 height 30
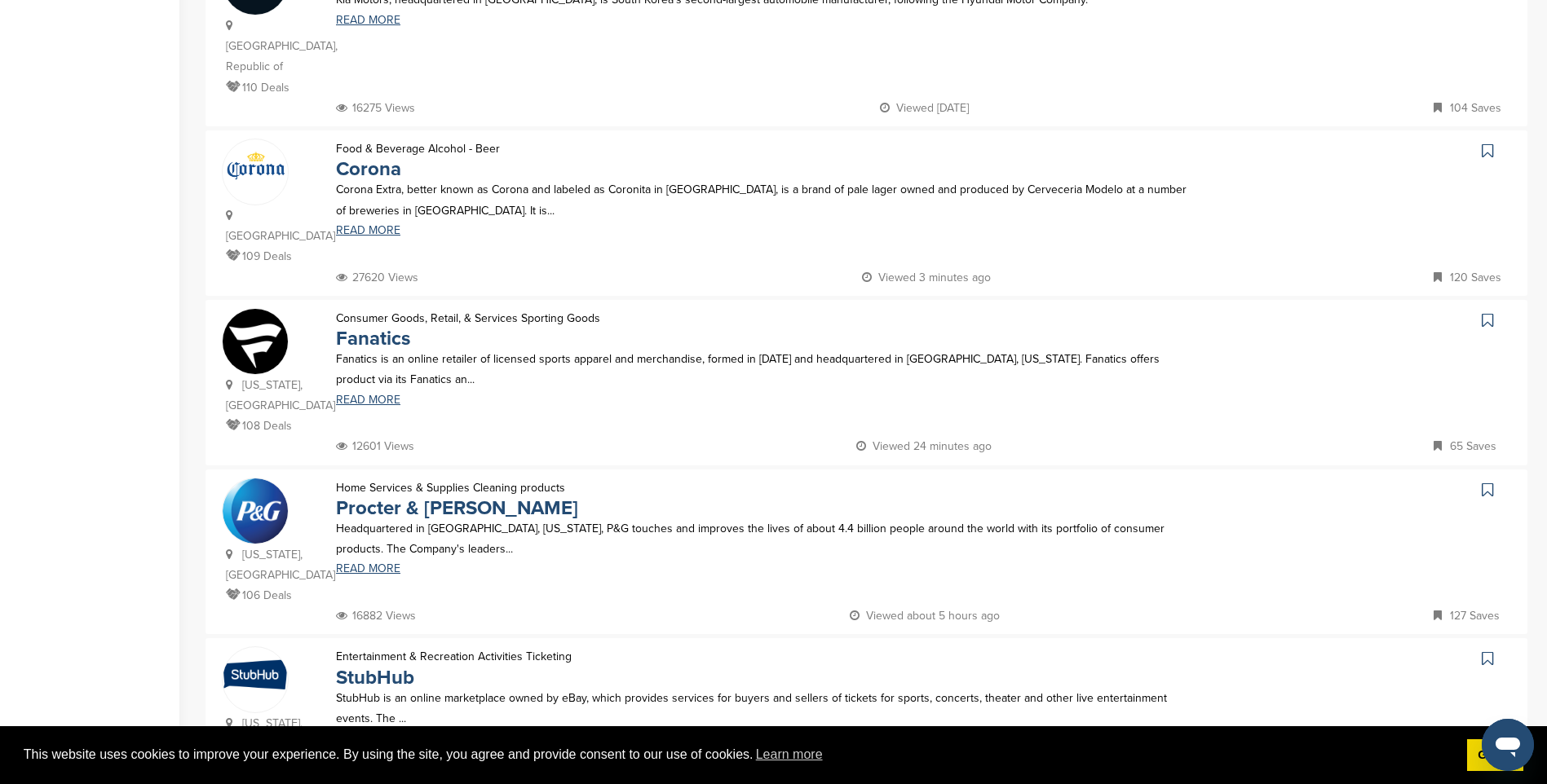
scroll to position [489, 0]
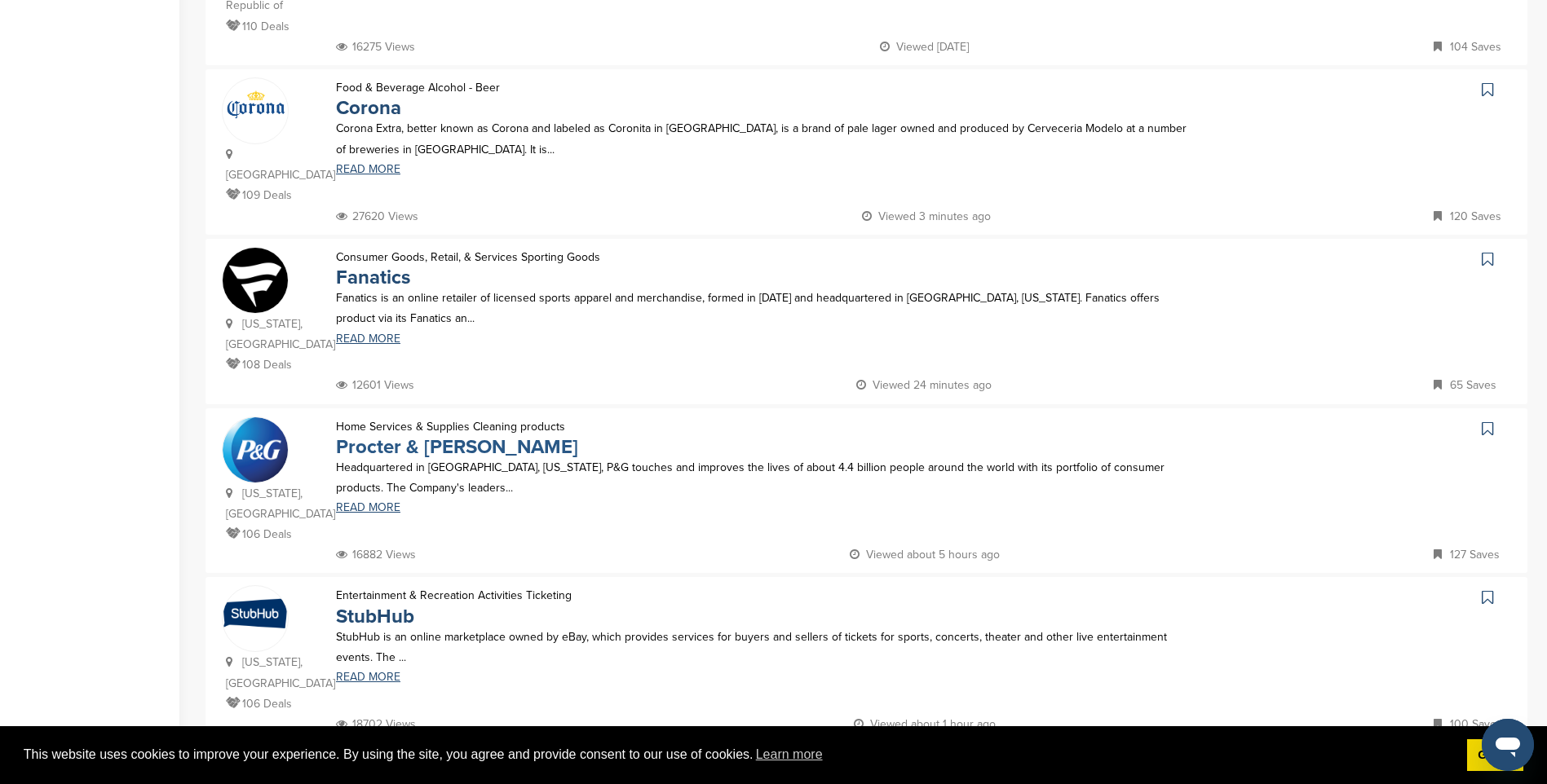
click at [419, 435] on link "Procter & Gamble" at bounding box center [456, 447] width 242 height 24
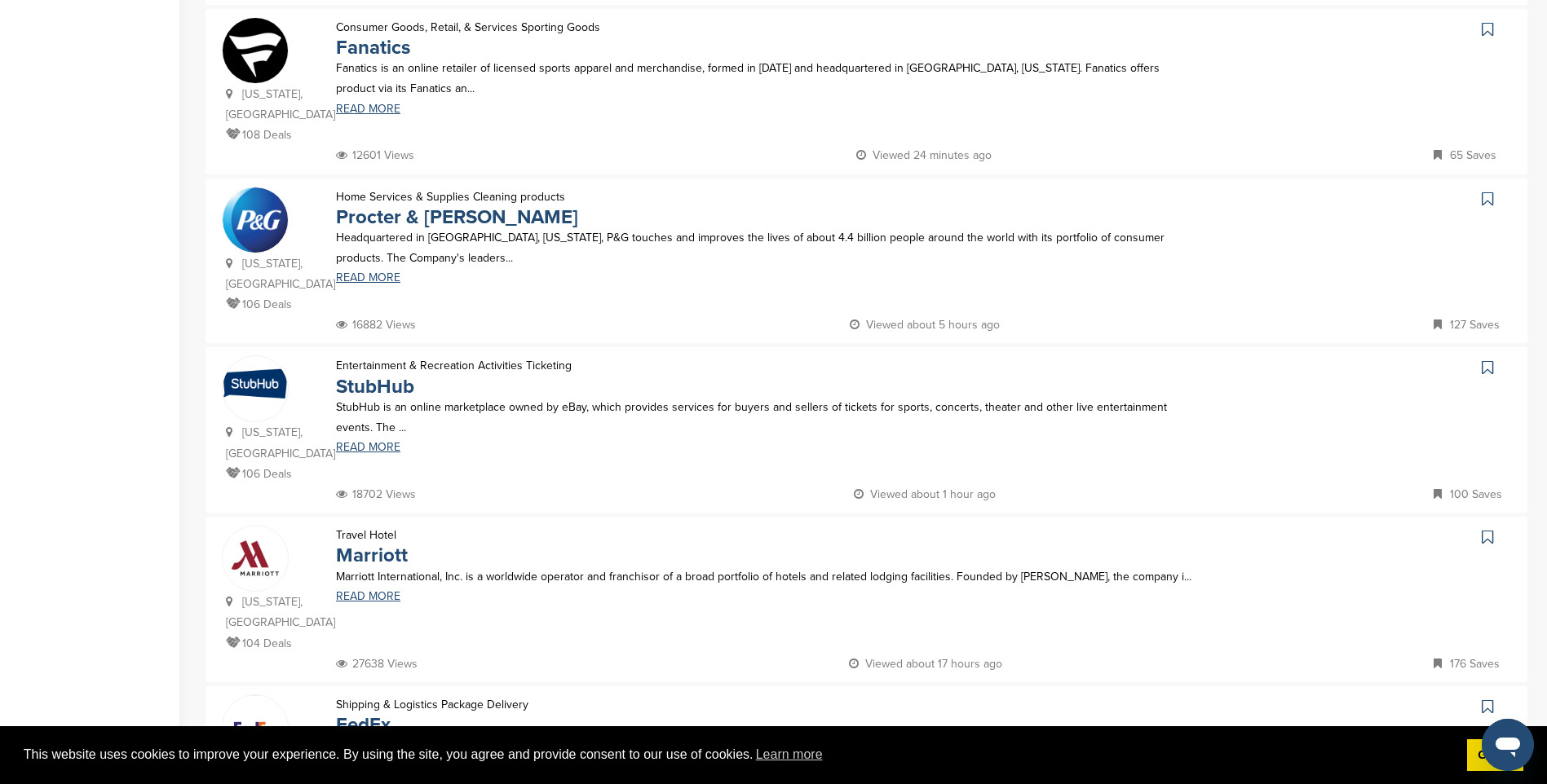
scroll to position [734, 0]
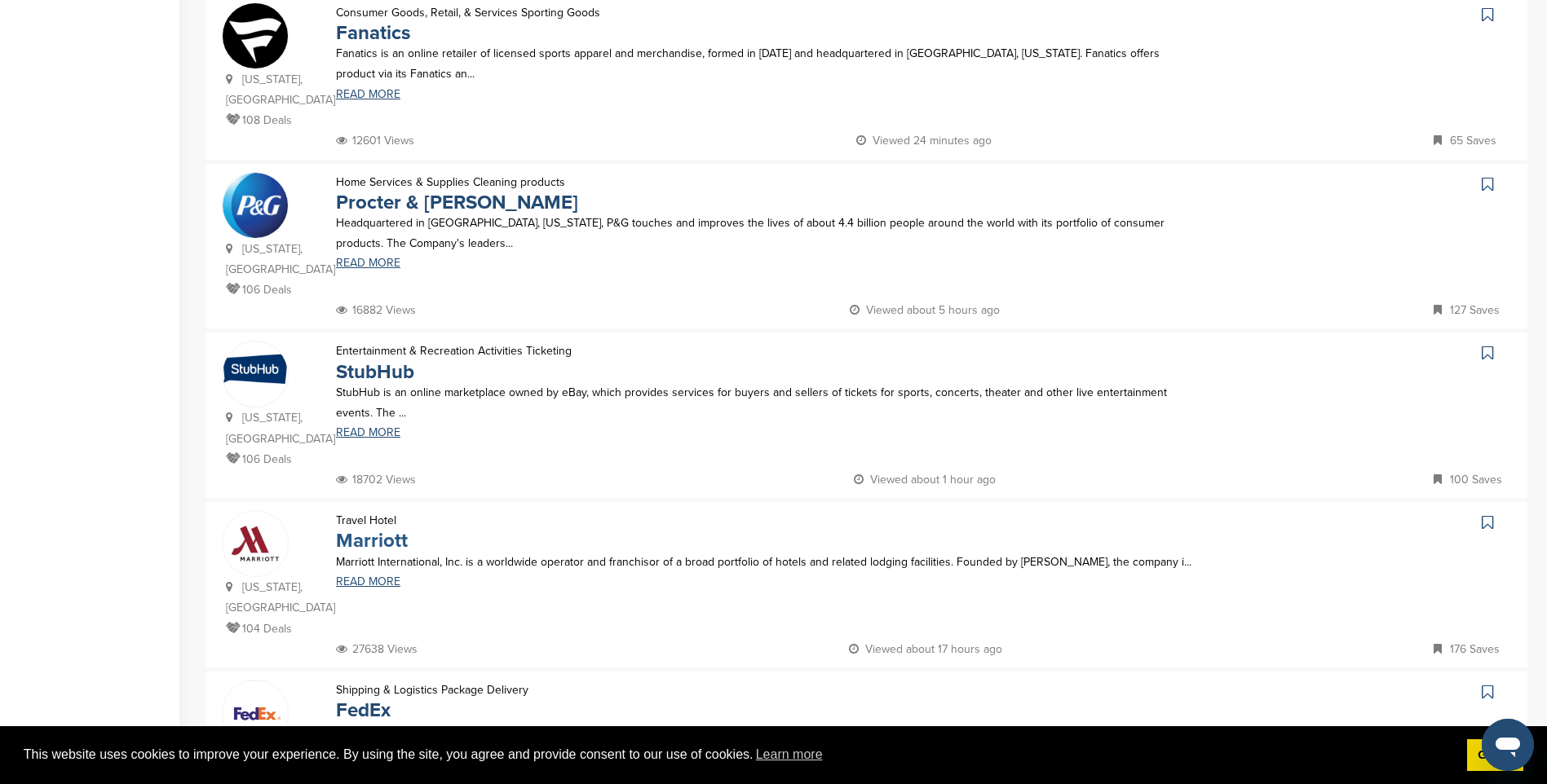
click at [382, 529] on link "Marriott" at bounding box center [371, 541] width 71 height 24
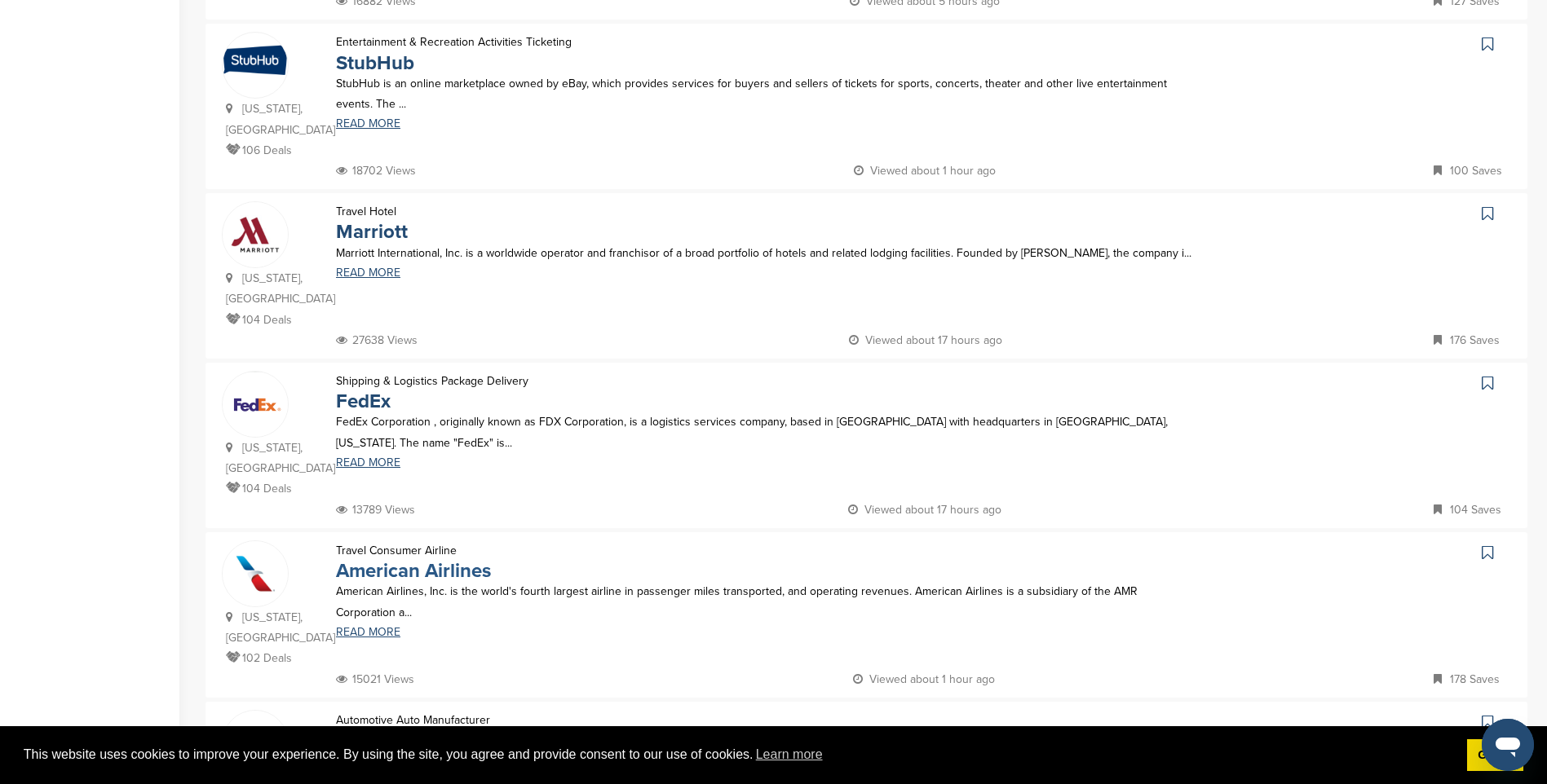
scroll to position [1059, 0]
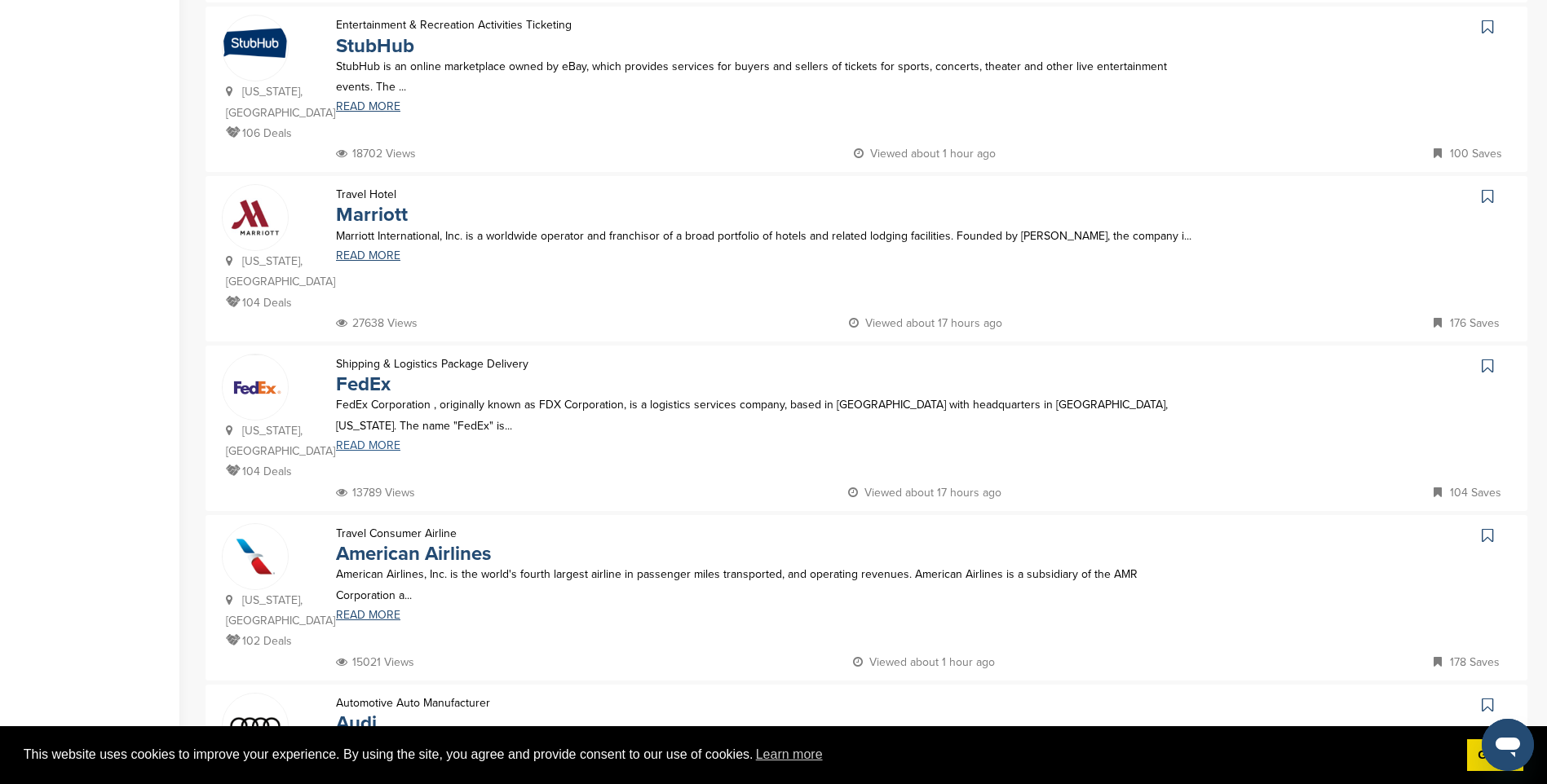
click at [368, 440] on link "READ MORE" at bounding box center [766, 446] width 861 height 11
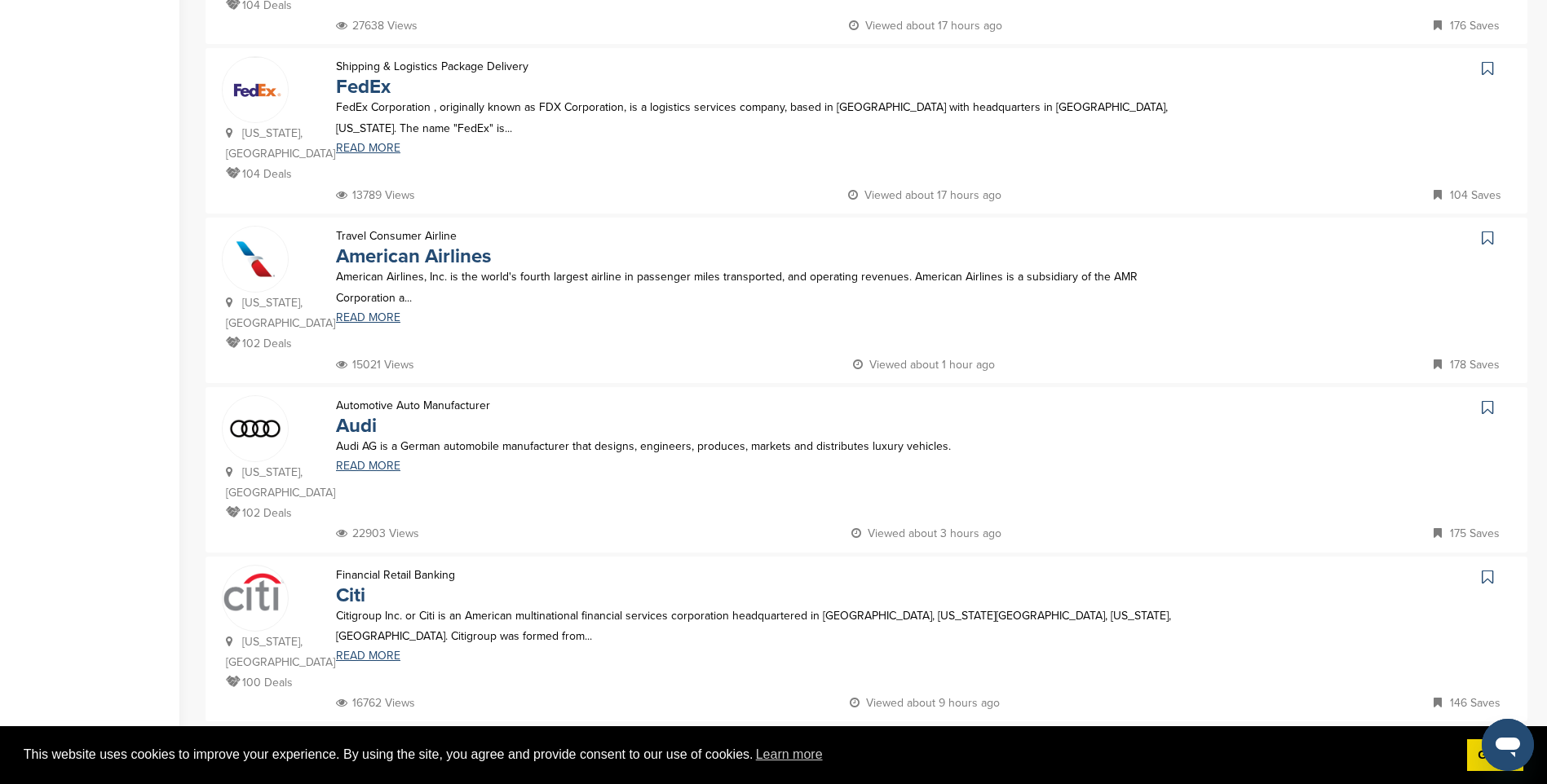
scroll to position [1467, 0]
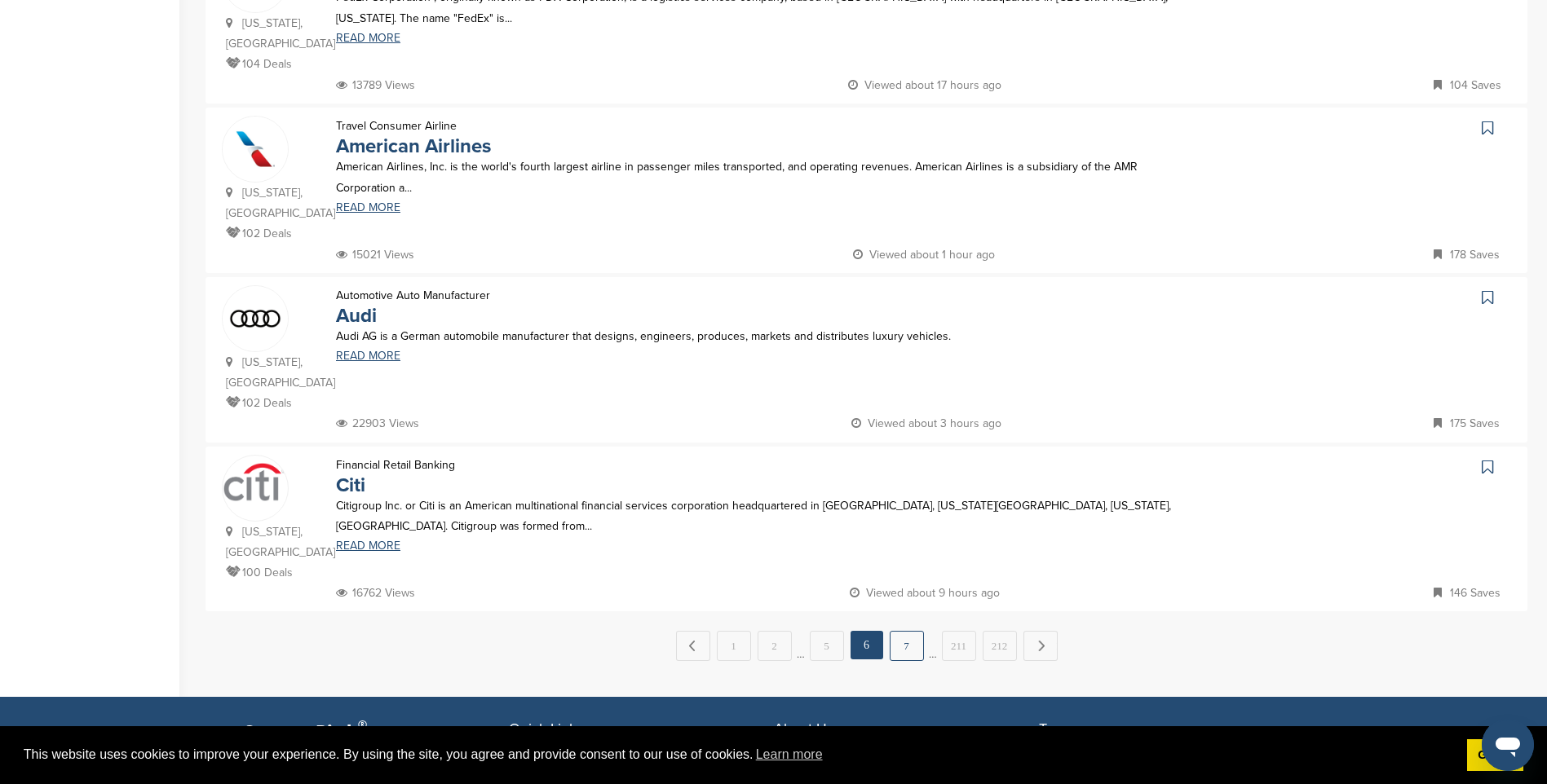
click at [908, 630] on link "7" at bounding box center [906, 645] width 34 height 30
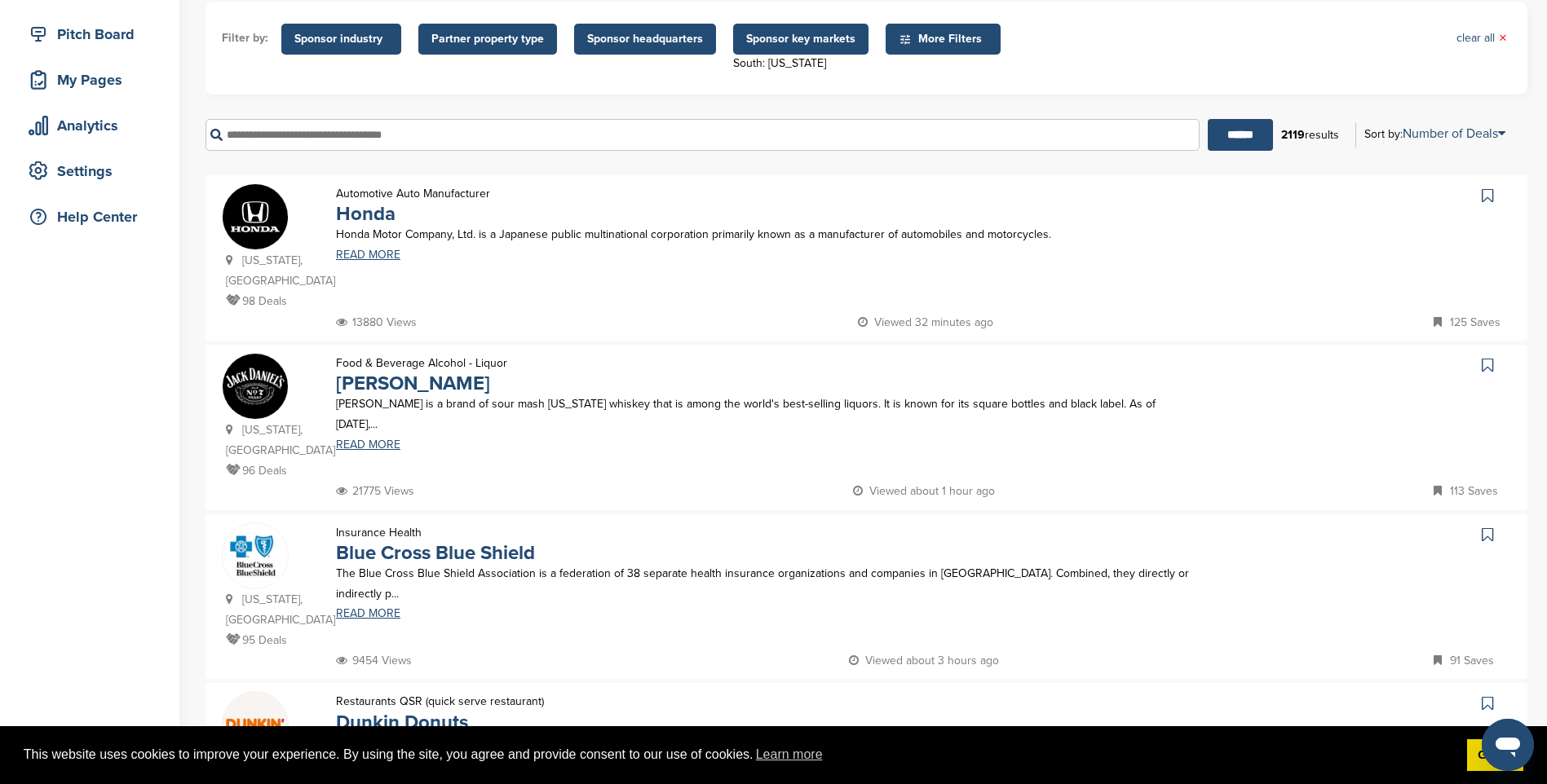
scroll to position [326, 0]
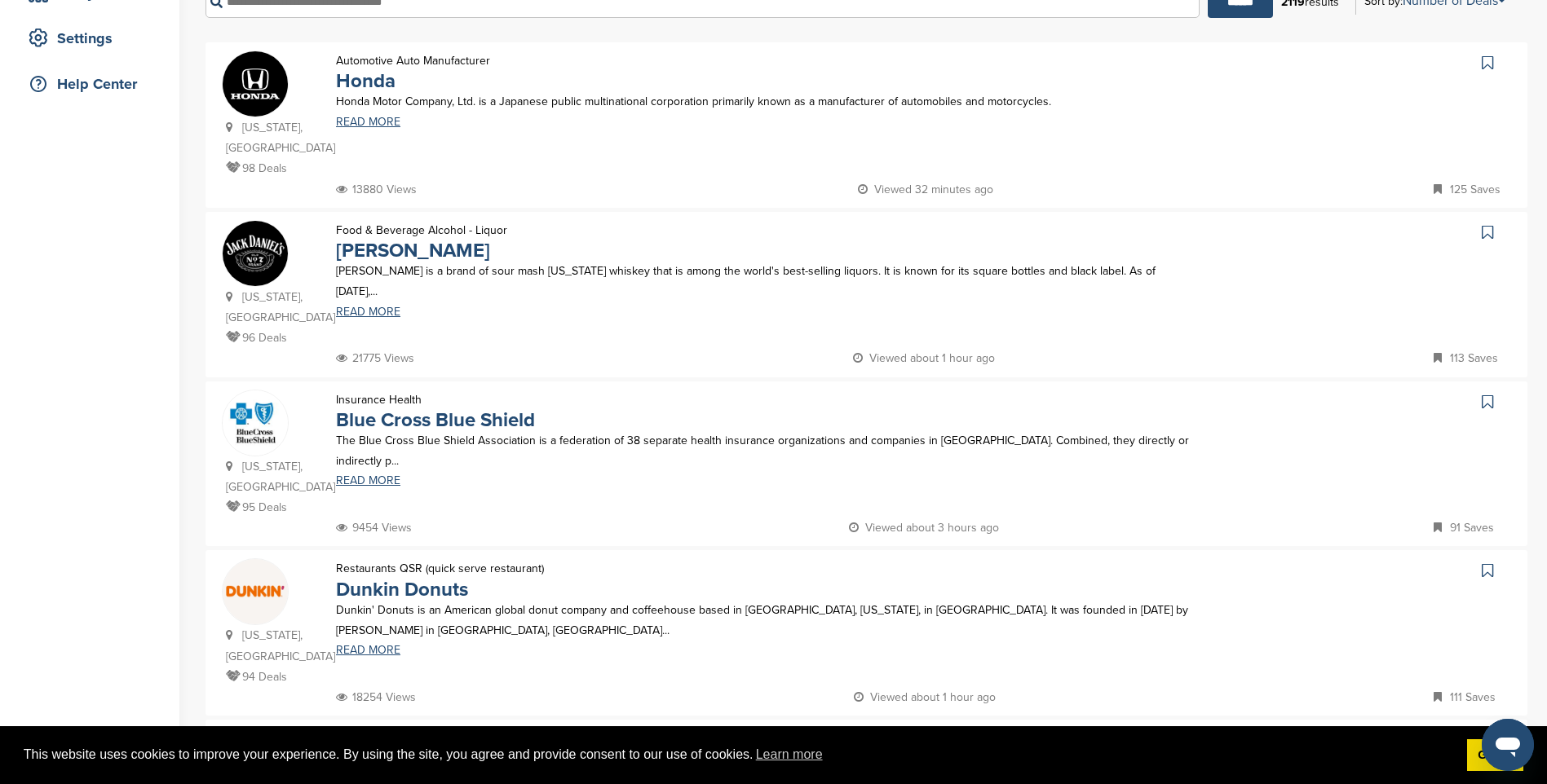
click at [376, 474] on div "The Blue Cross Blue Shield Association is a federation of 38 separate health in…" at bounding box center [766, 459] width 893 height 57
click at [367, 483] on link "READ MORE" at bounding box center [766, 481] width 861 height 11
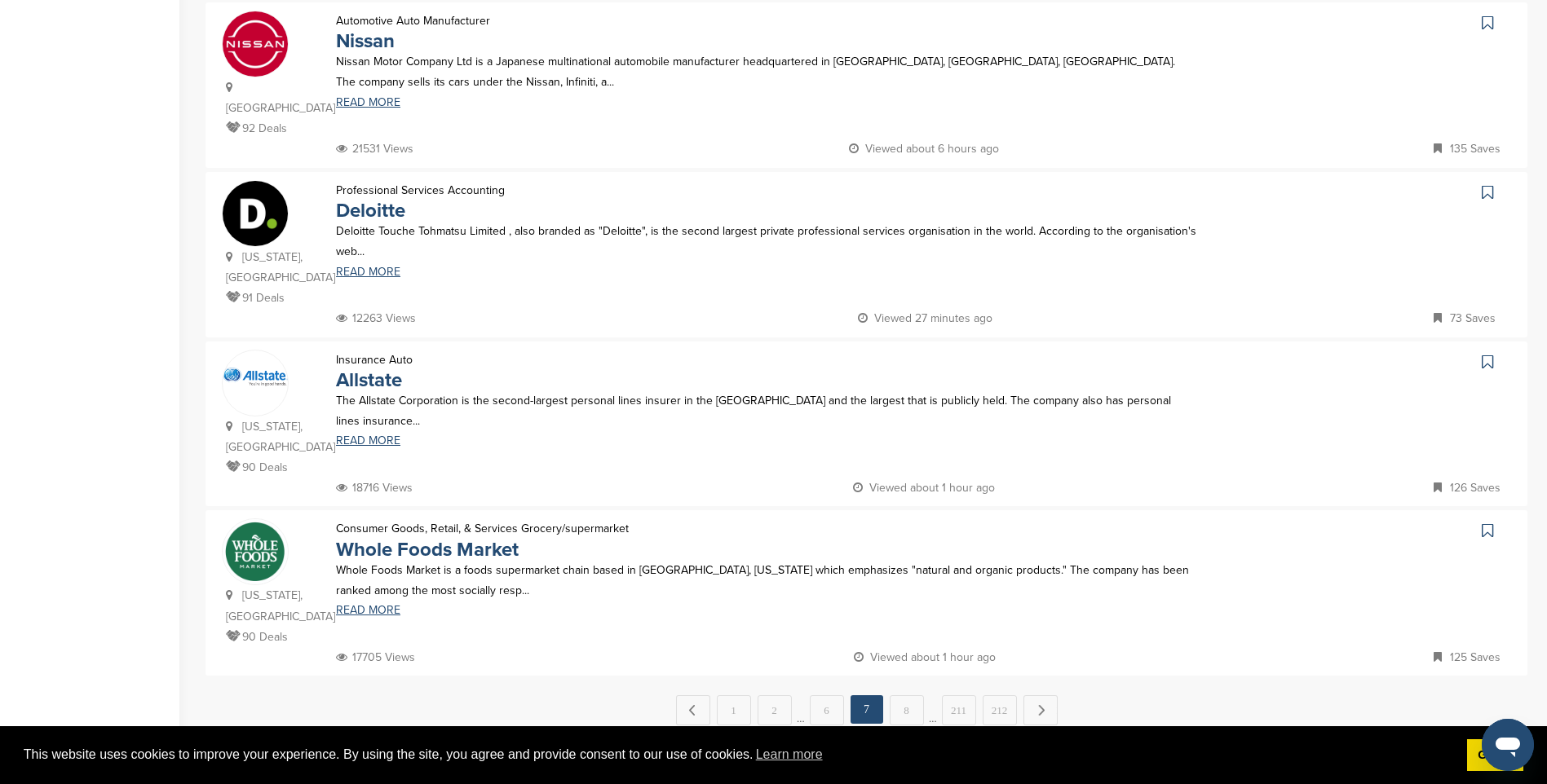
scroll to position [1385, 0]
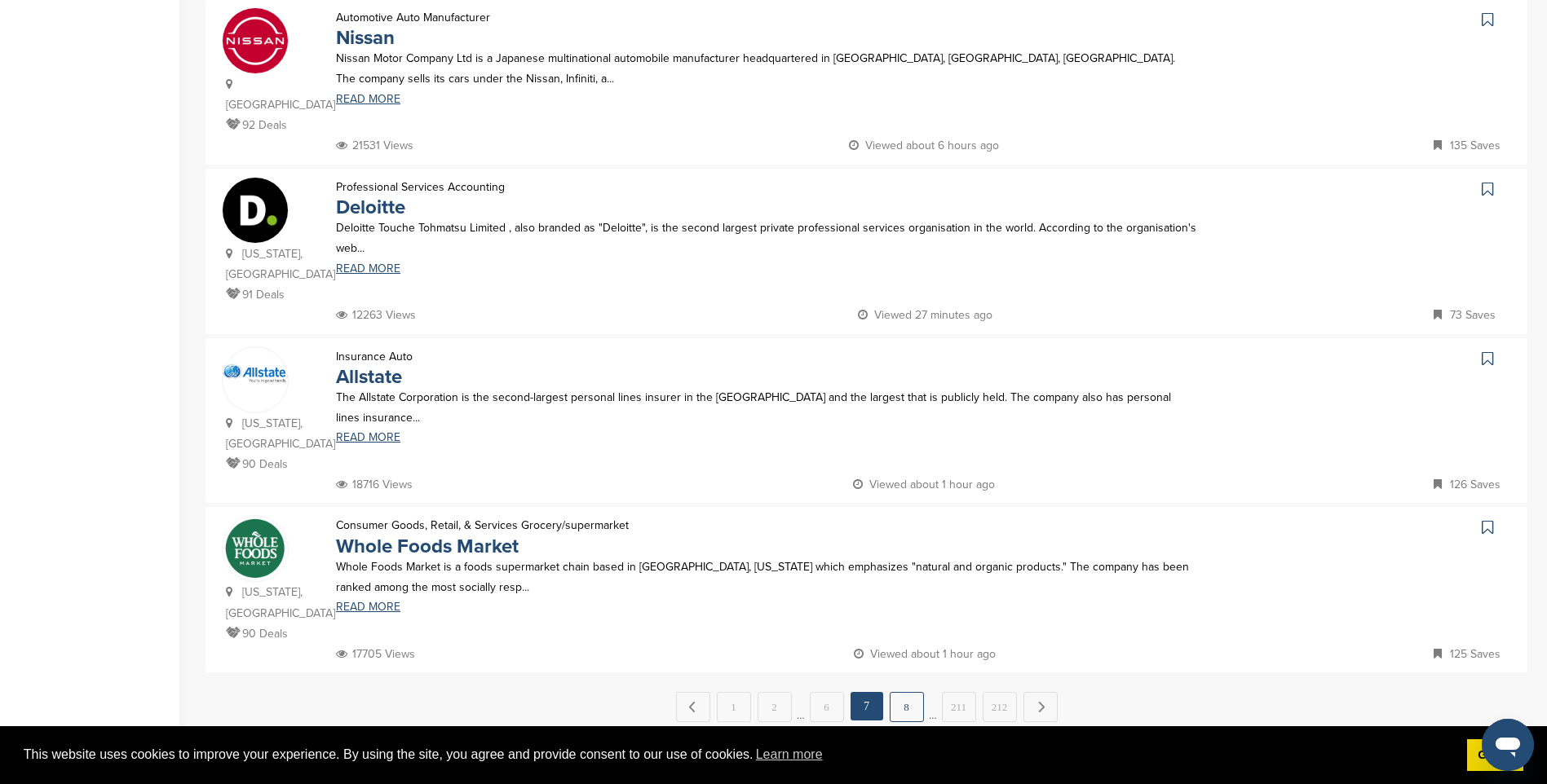
click at [910, 692] on link "8" at bounding box center [906, 706] width 34 height 30
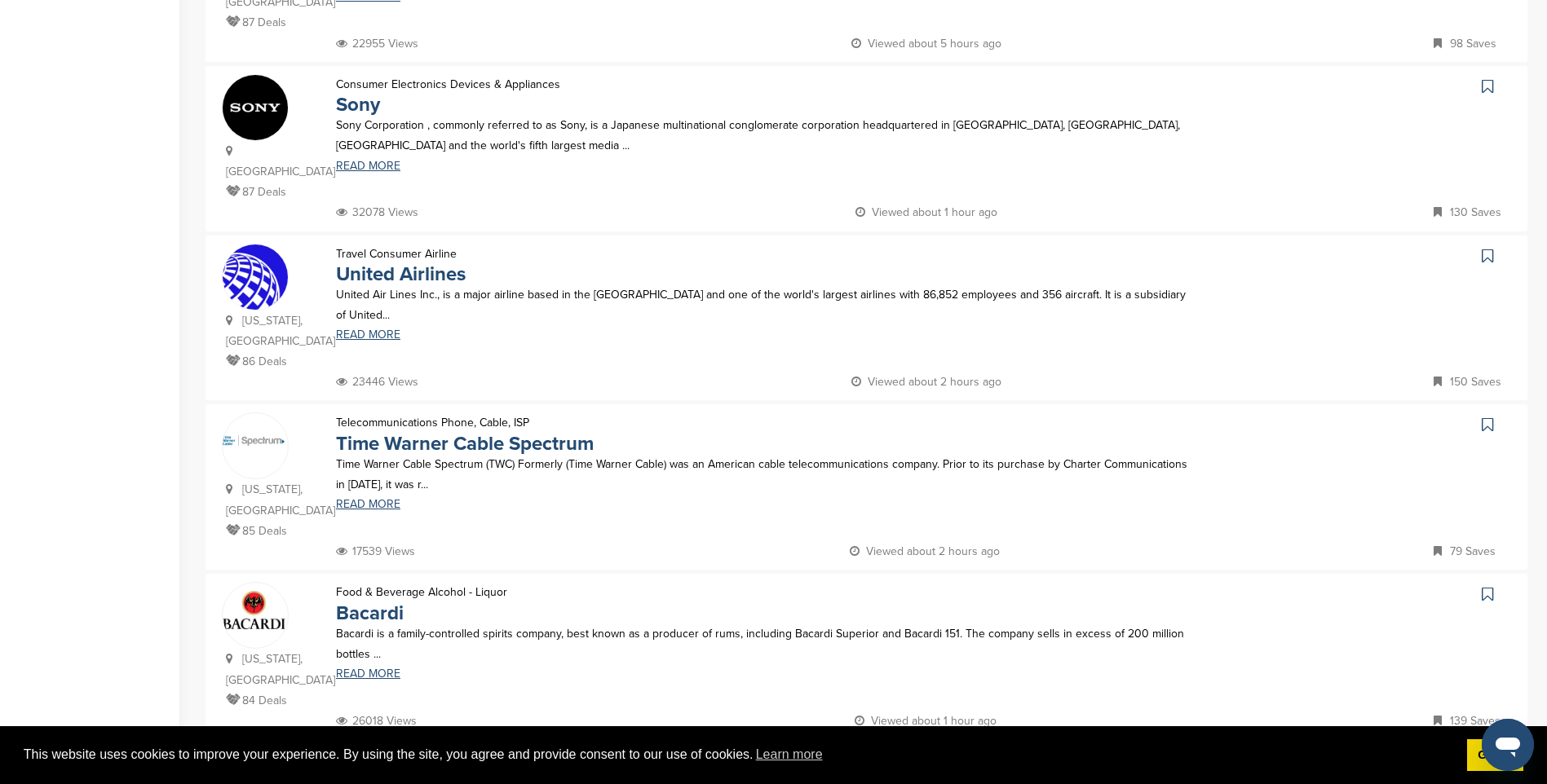
scroll to position [1141, 0]
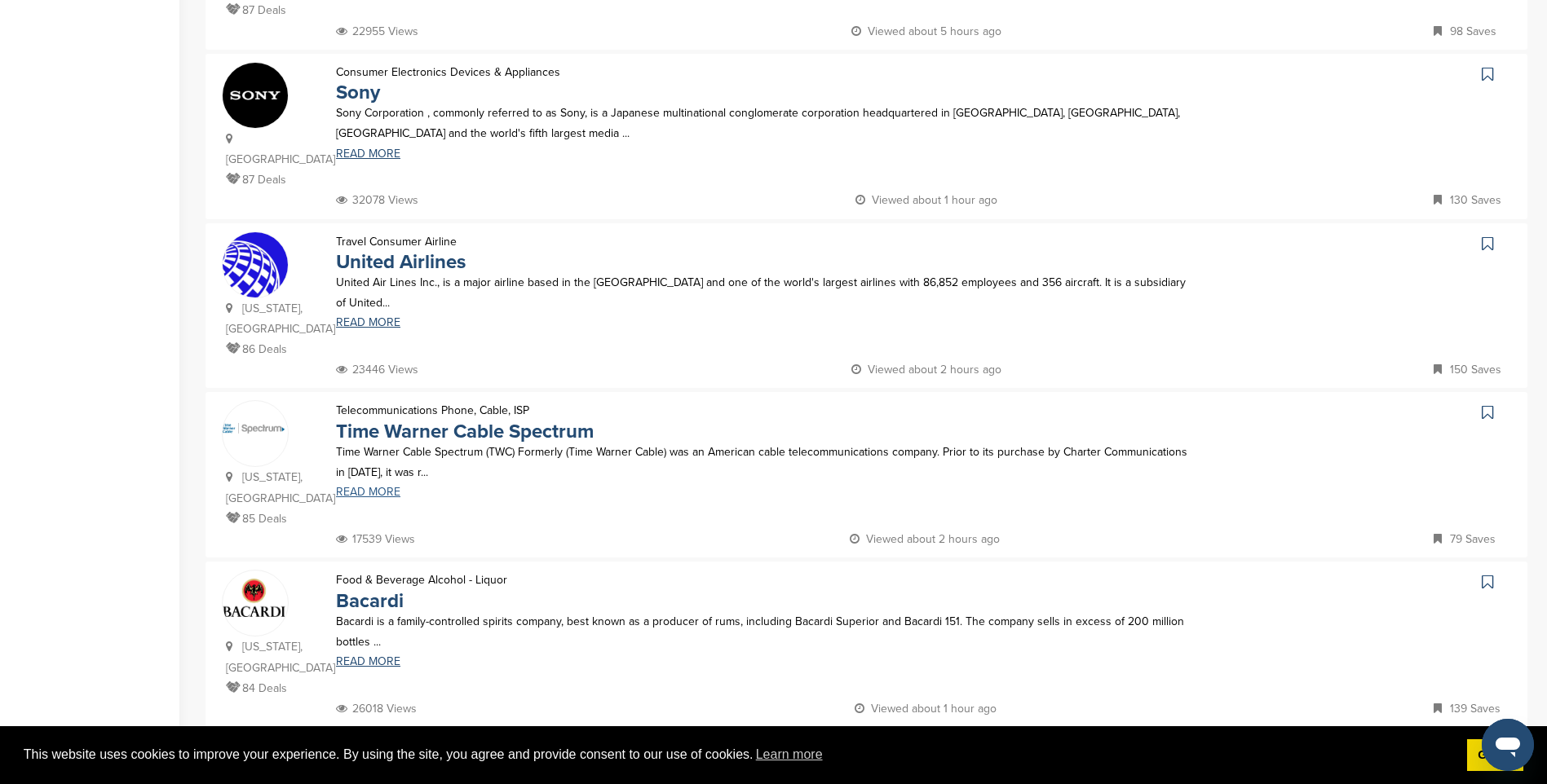
click at [368, 486] on link "READ MORE" at bounding box center [766, 492] width 861 height 11
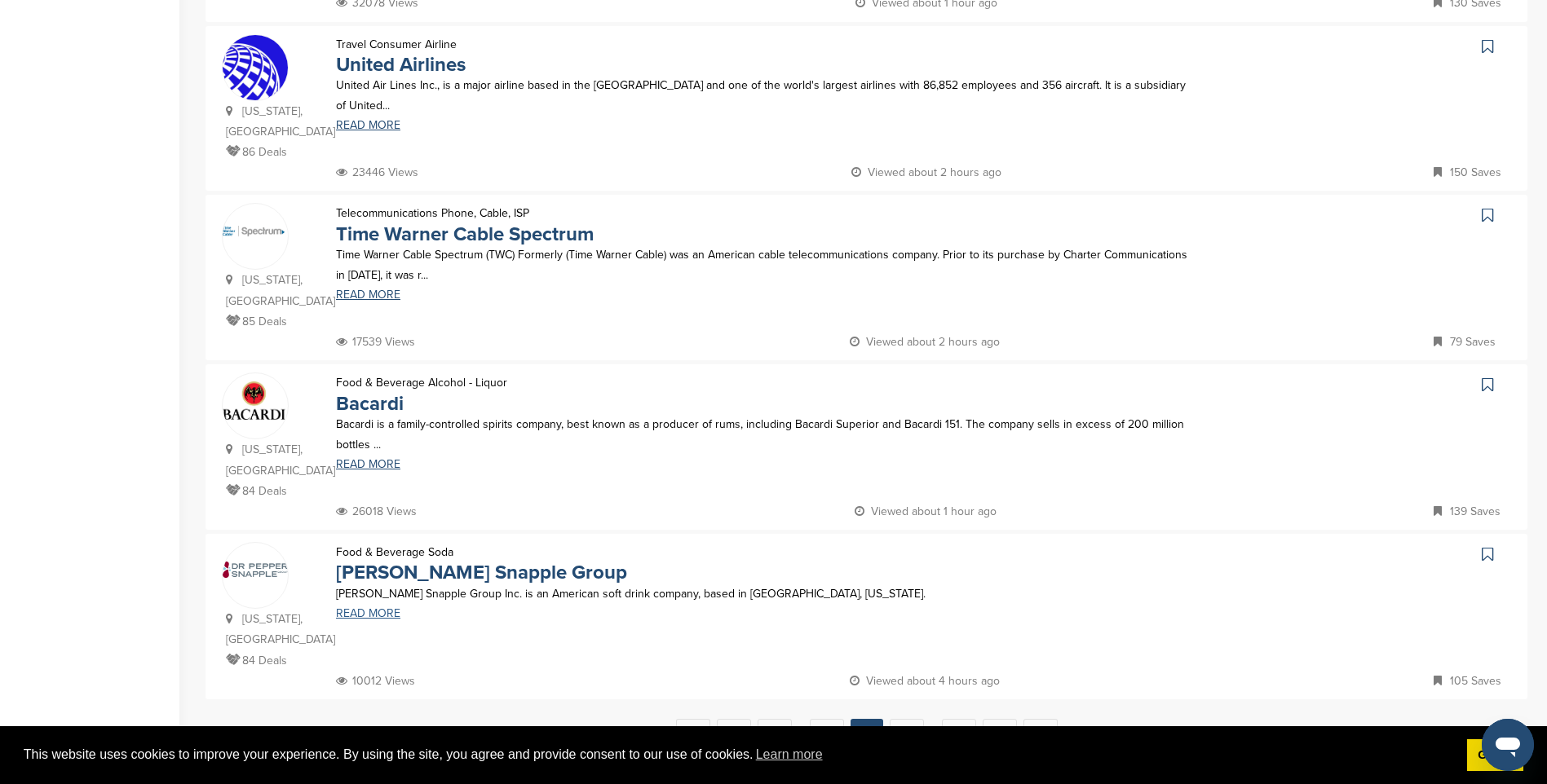
scroll to position [1385, 0]
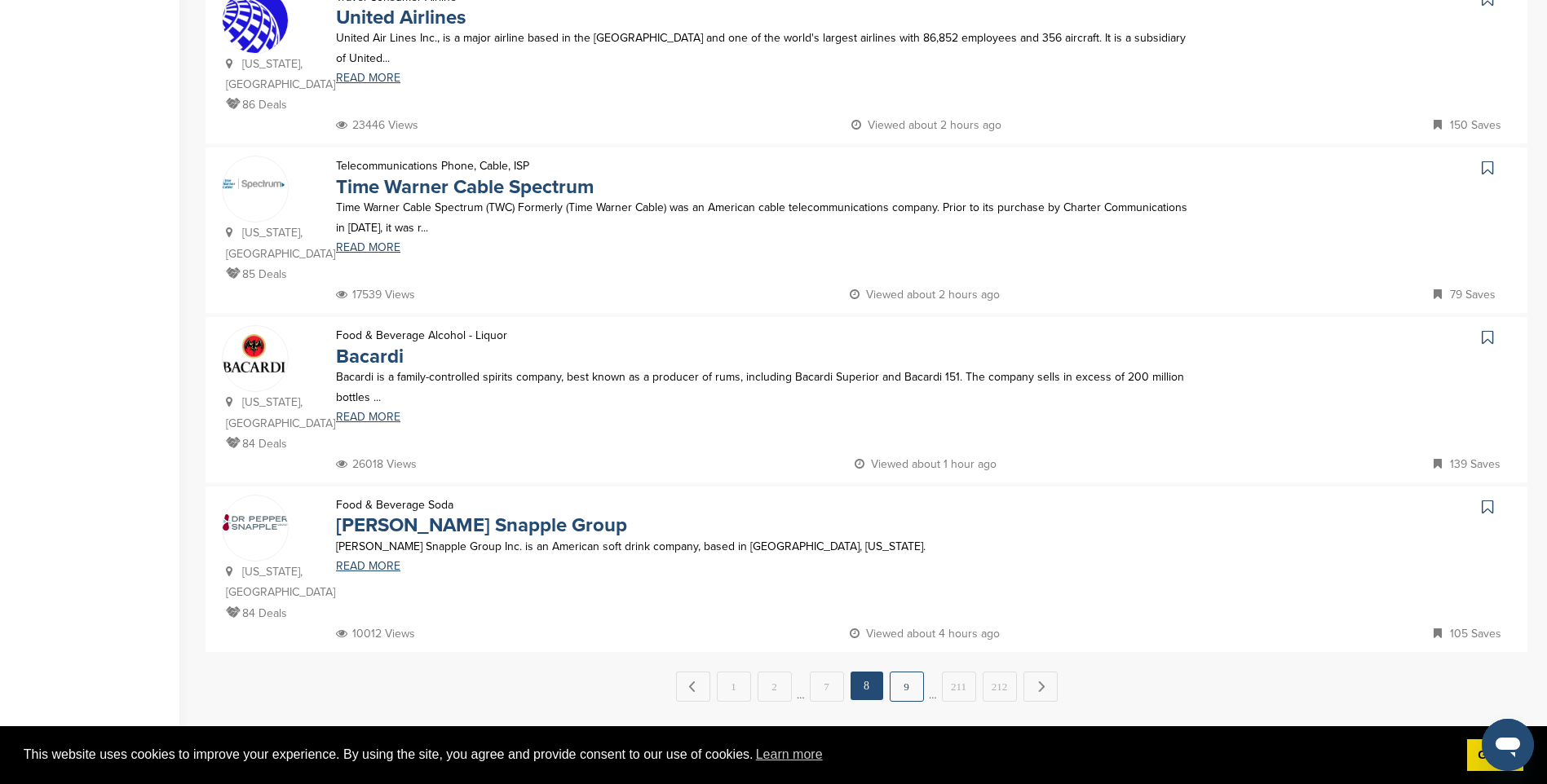
click at [907, 672] on link "9" at bounding box center [906, 686] width 34 height 30
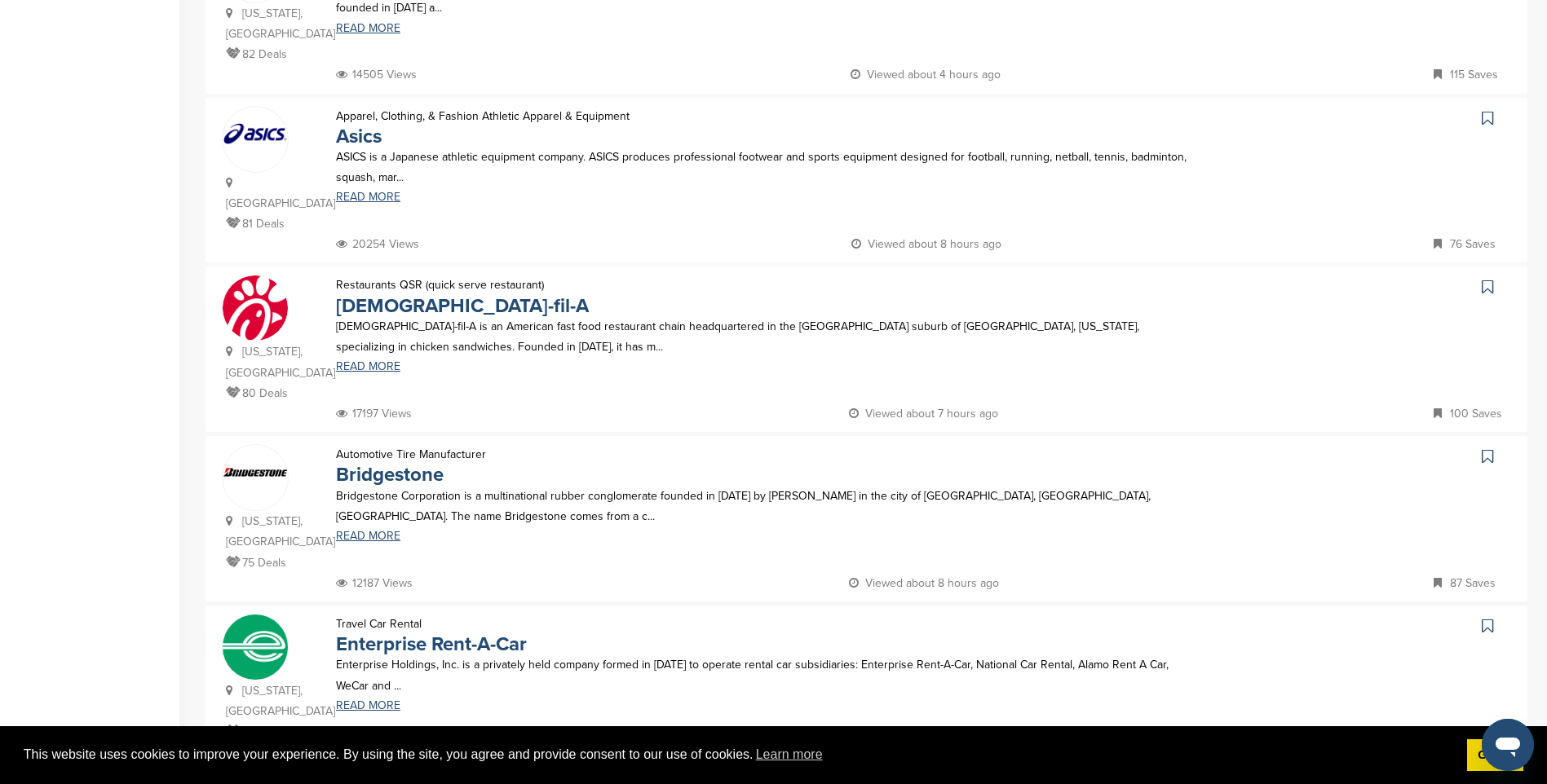
scroll to position [652, 0]
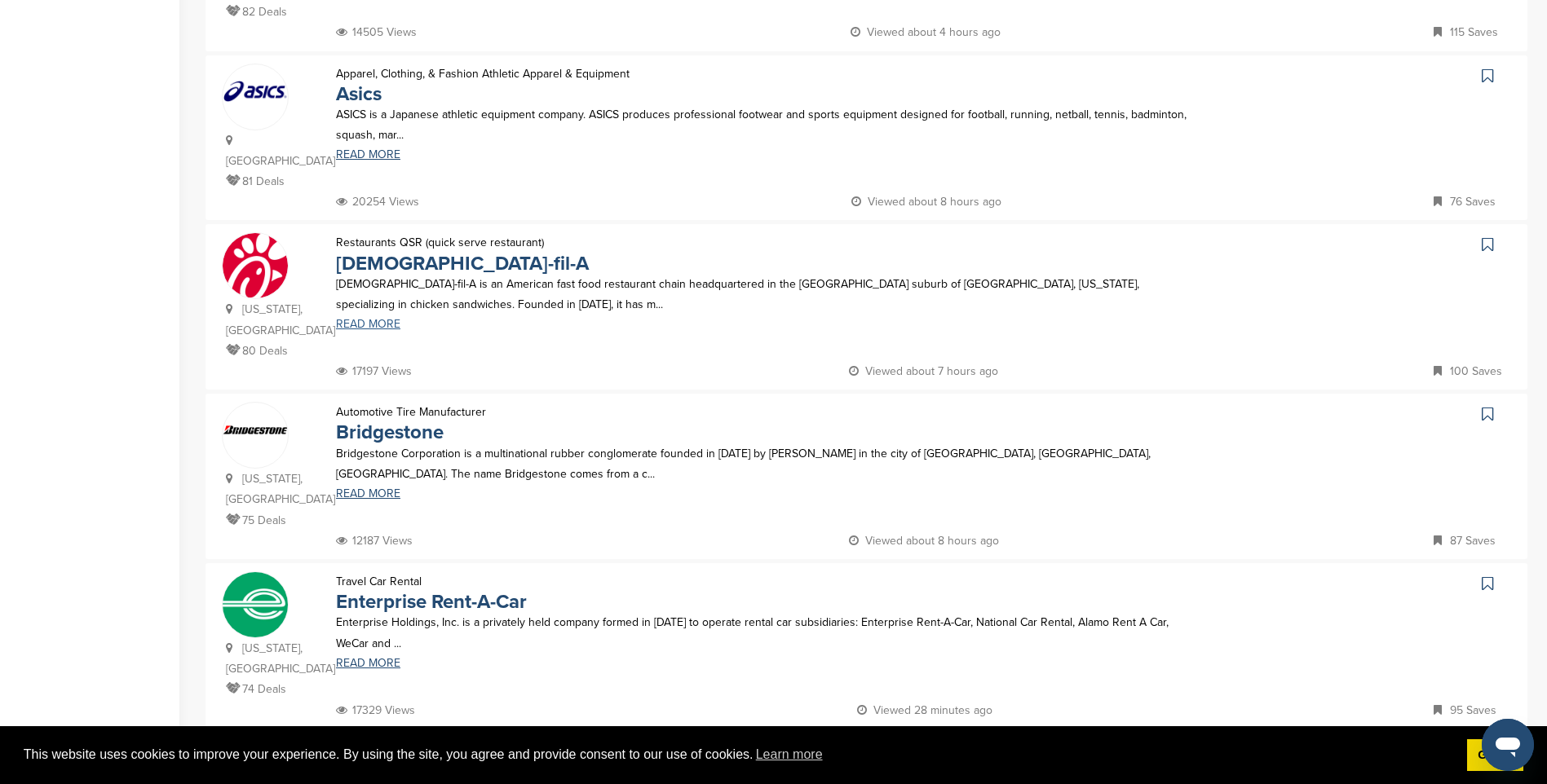
click at [374, 323] on link "READ MORE" at bounding box center [766, 324] width 861 height 11
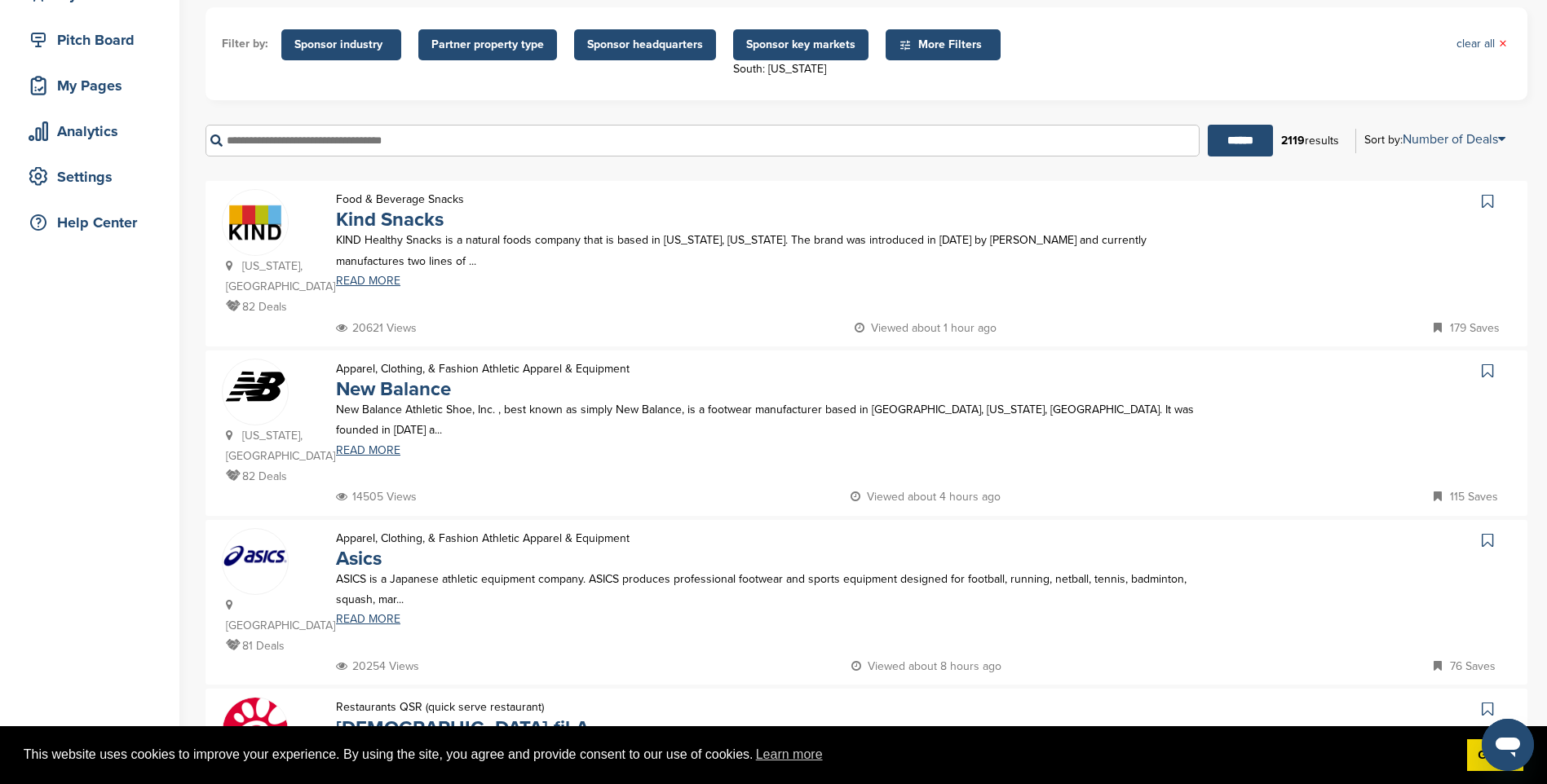
scroll to position [0, 0]
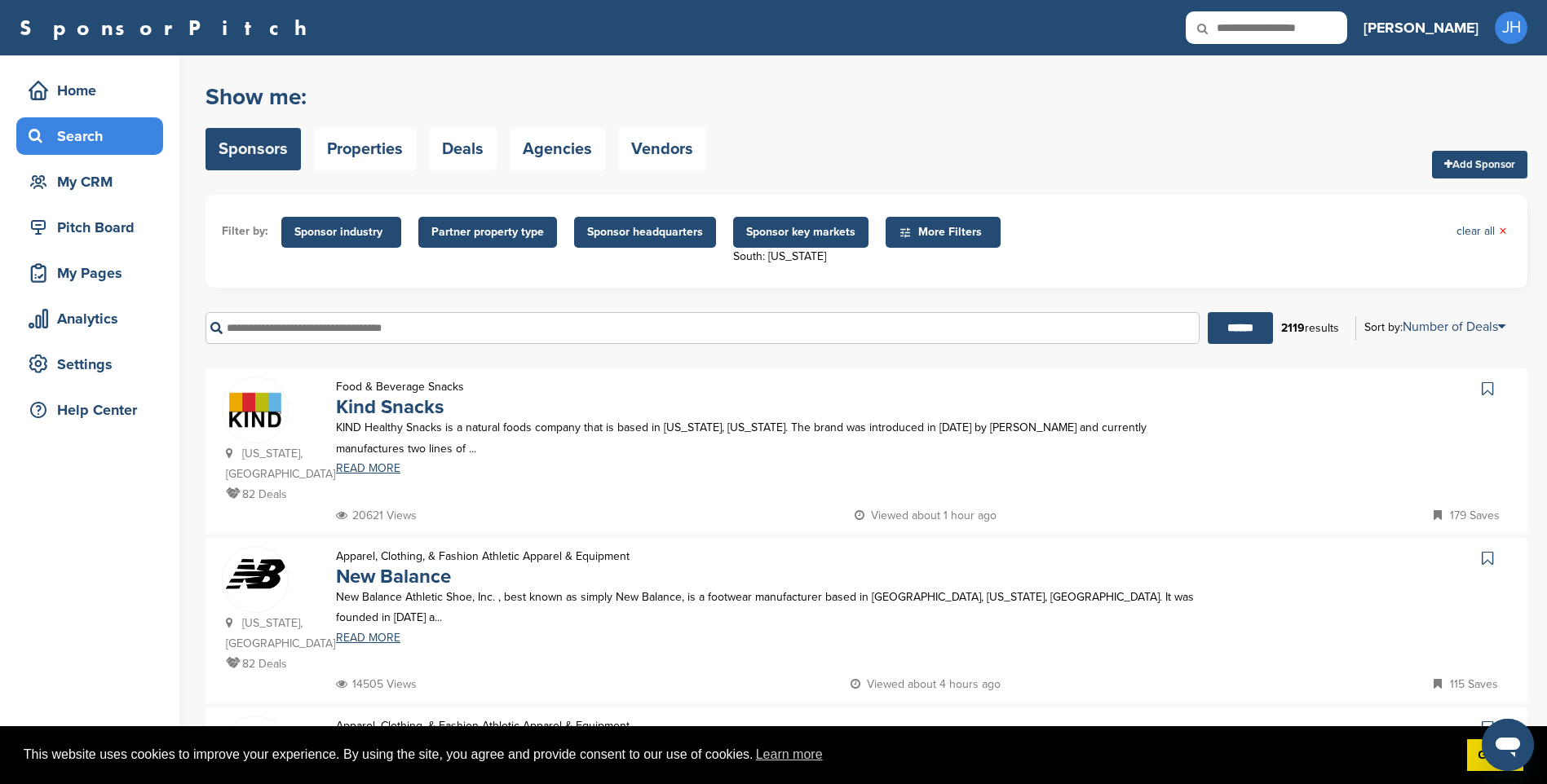
click at [71, 130] on div "Search" at bounding box center [94, 136] width 139 height 29
click at [319, 329] on input "text" at bounding box center [702, 328] width 994 height 32
type input "****"
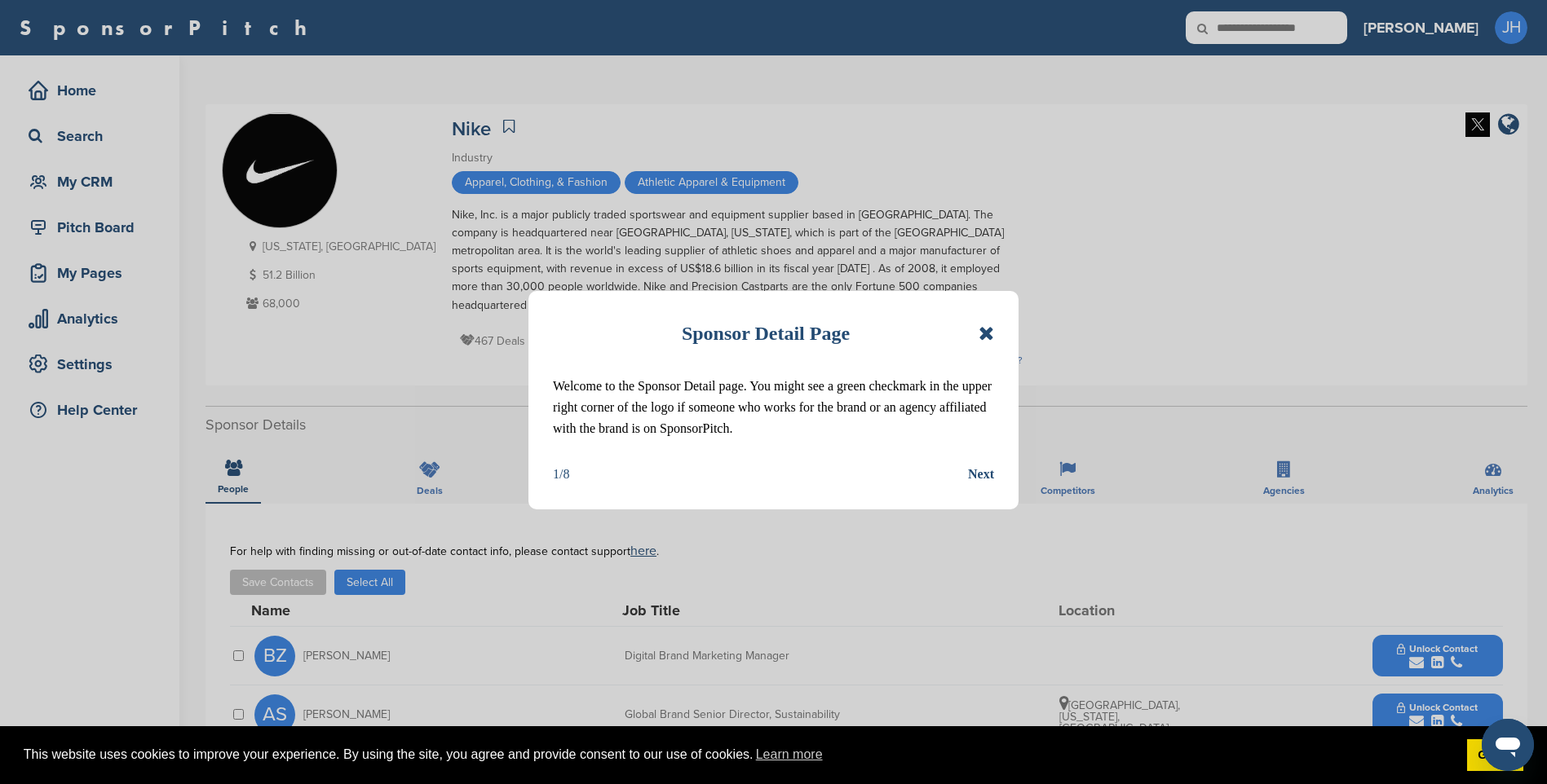
click at [983, 335] on icon at bounding box center [986, 333] width 16 height 19
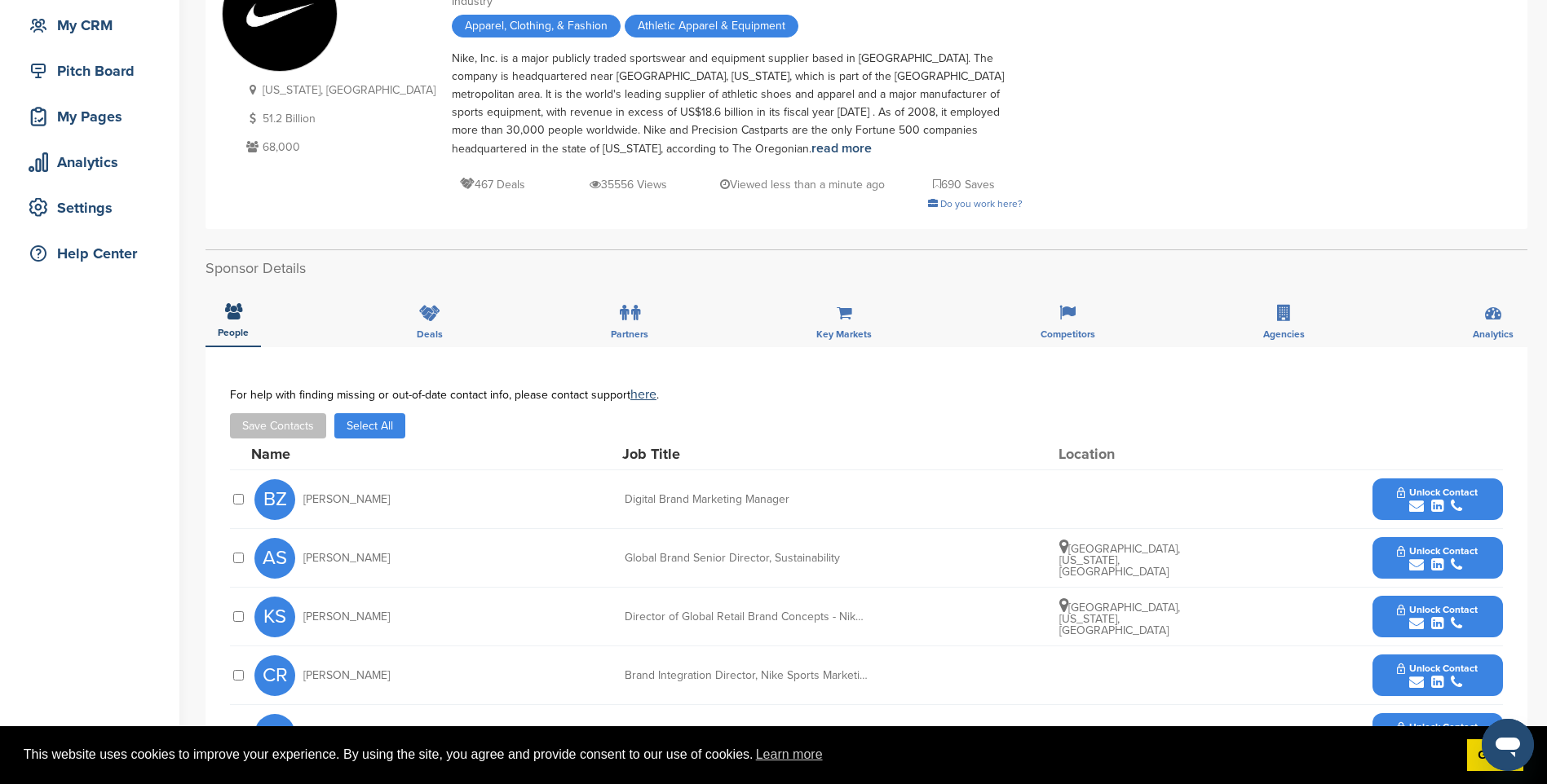
scroll to position [81, 0]
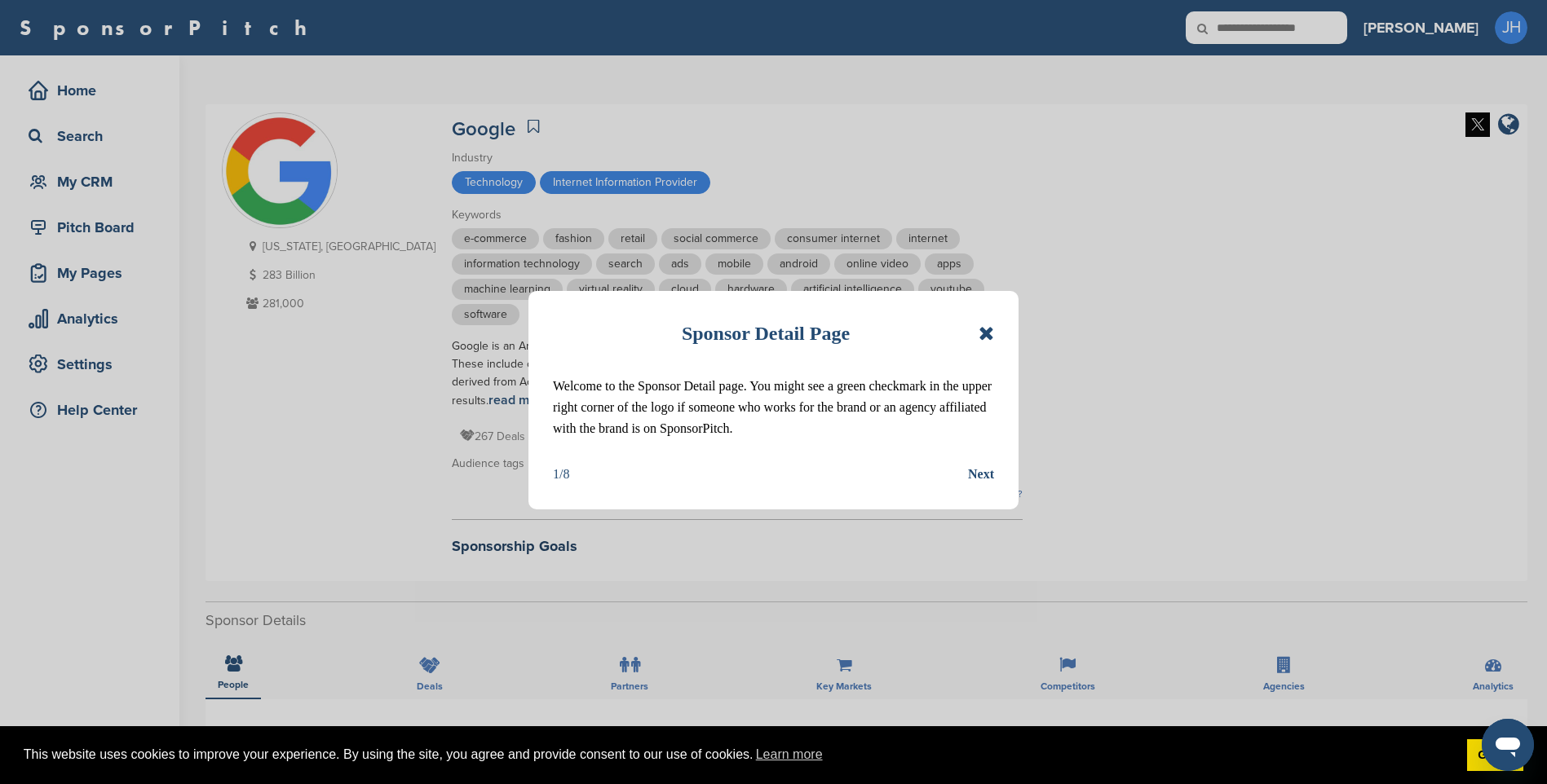
click at [988, 335] on icon at bounding box center [986, 333] width 16 height 19
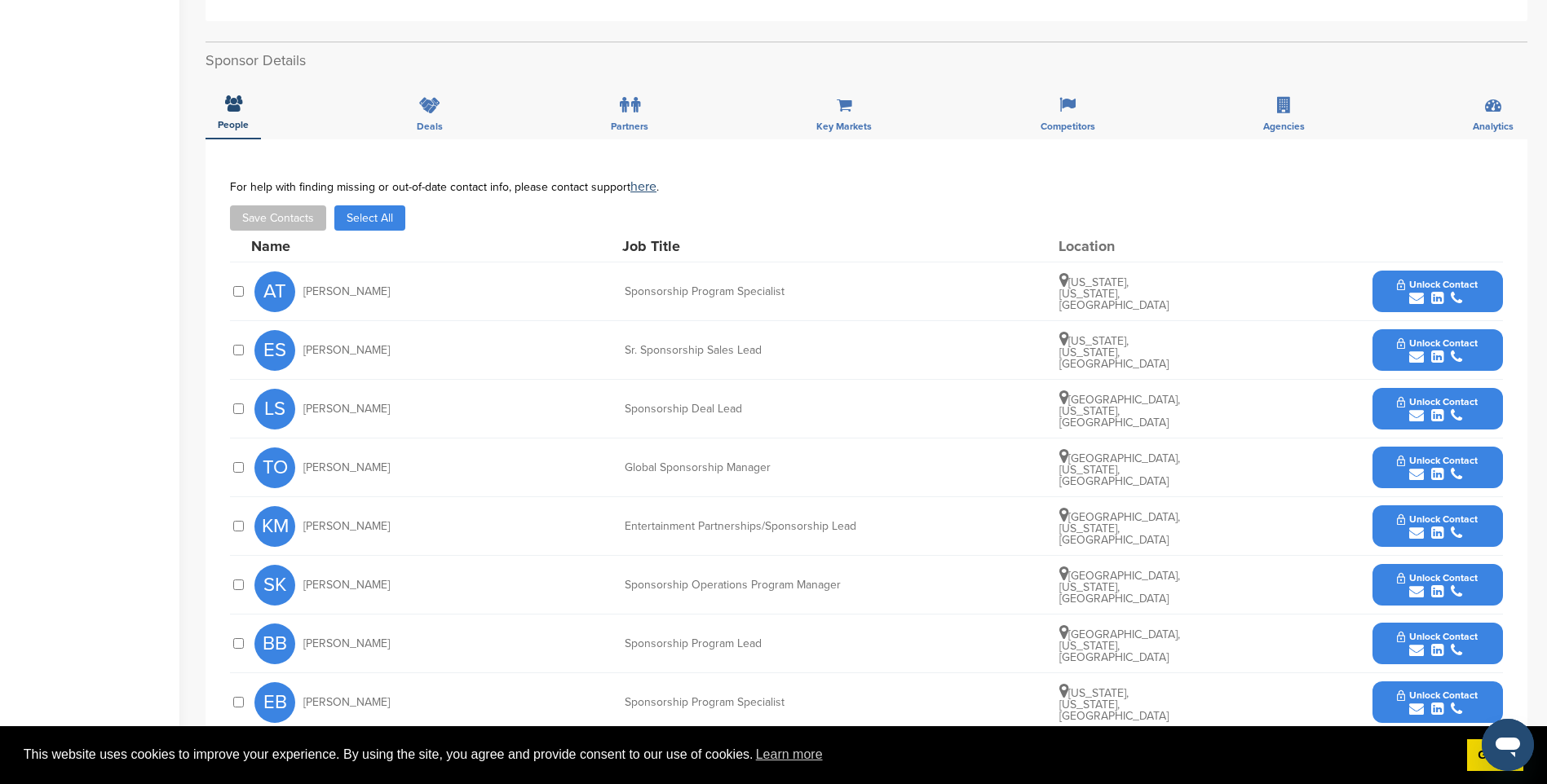
scroll to position [570, 0]
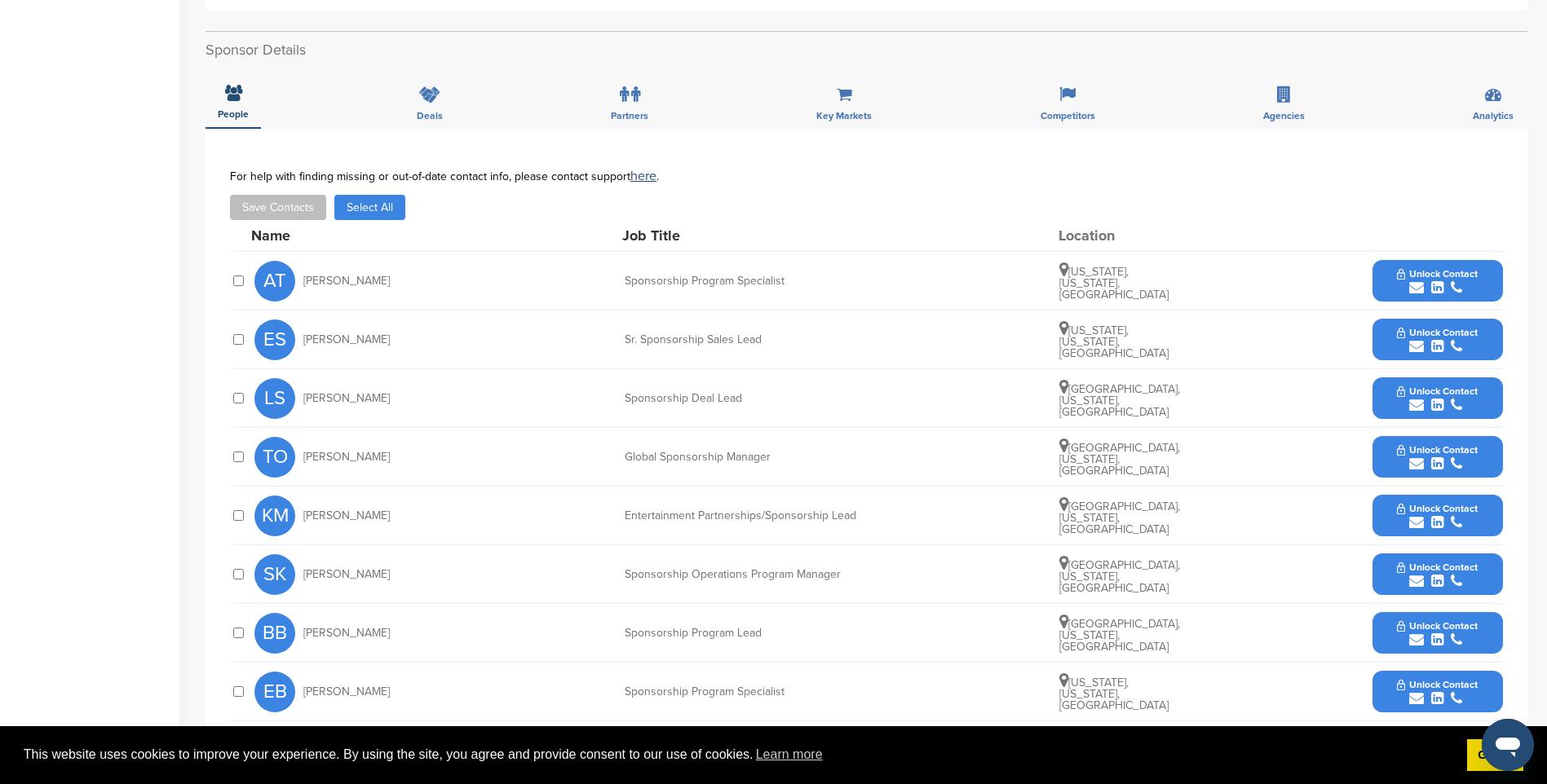
click at [1425, 279] on span "Unlock Contact" at bounding box center [1437, 273] width 80 height 11
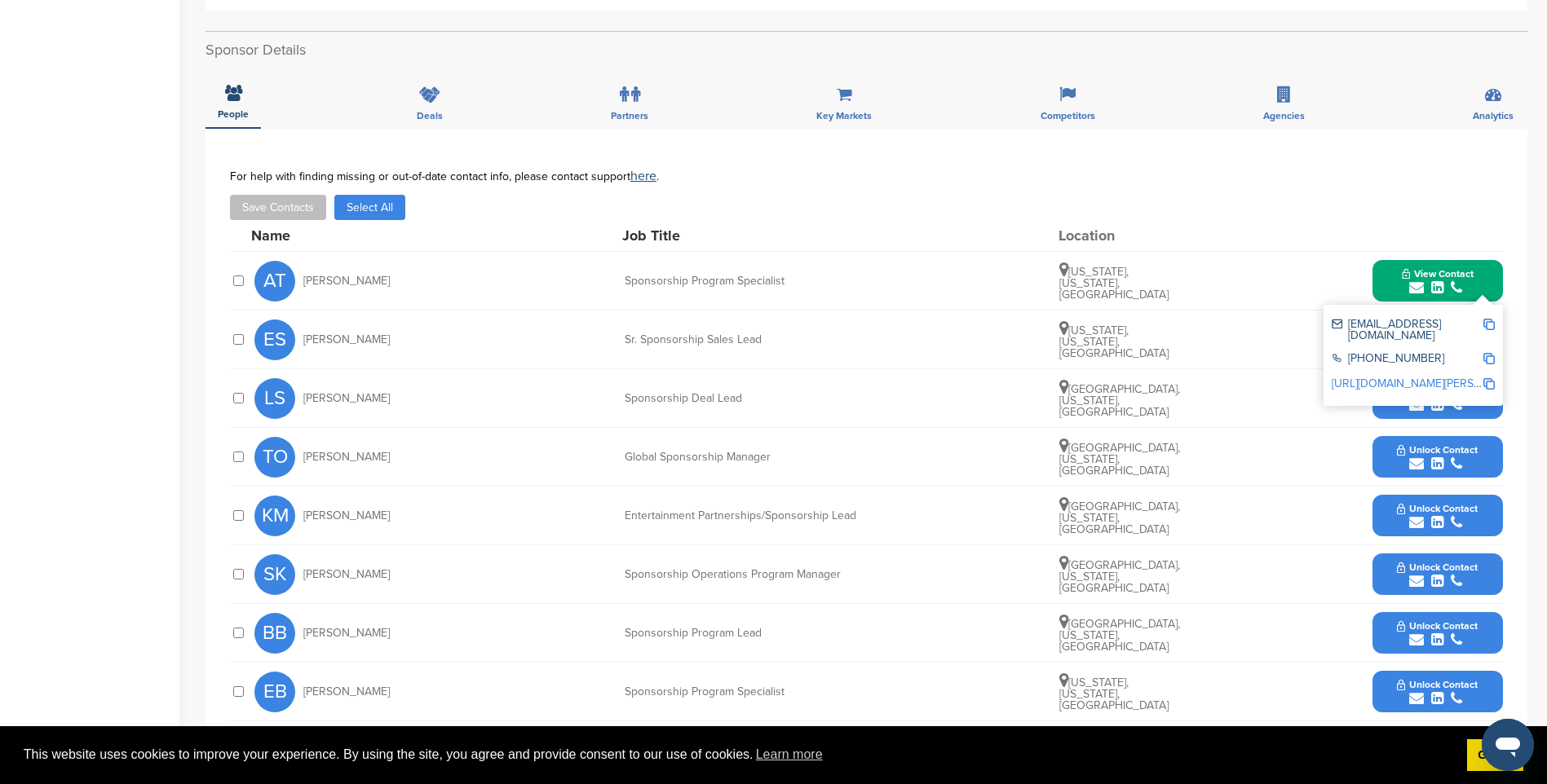
click at [1490, 323] on img at bounding box center [1488, 324] width 11 height 11
click at [1465, 286] on div "submit" at bounding box center [1437, 288] width 71 height 16
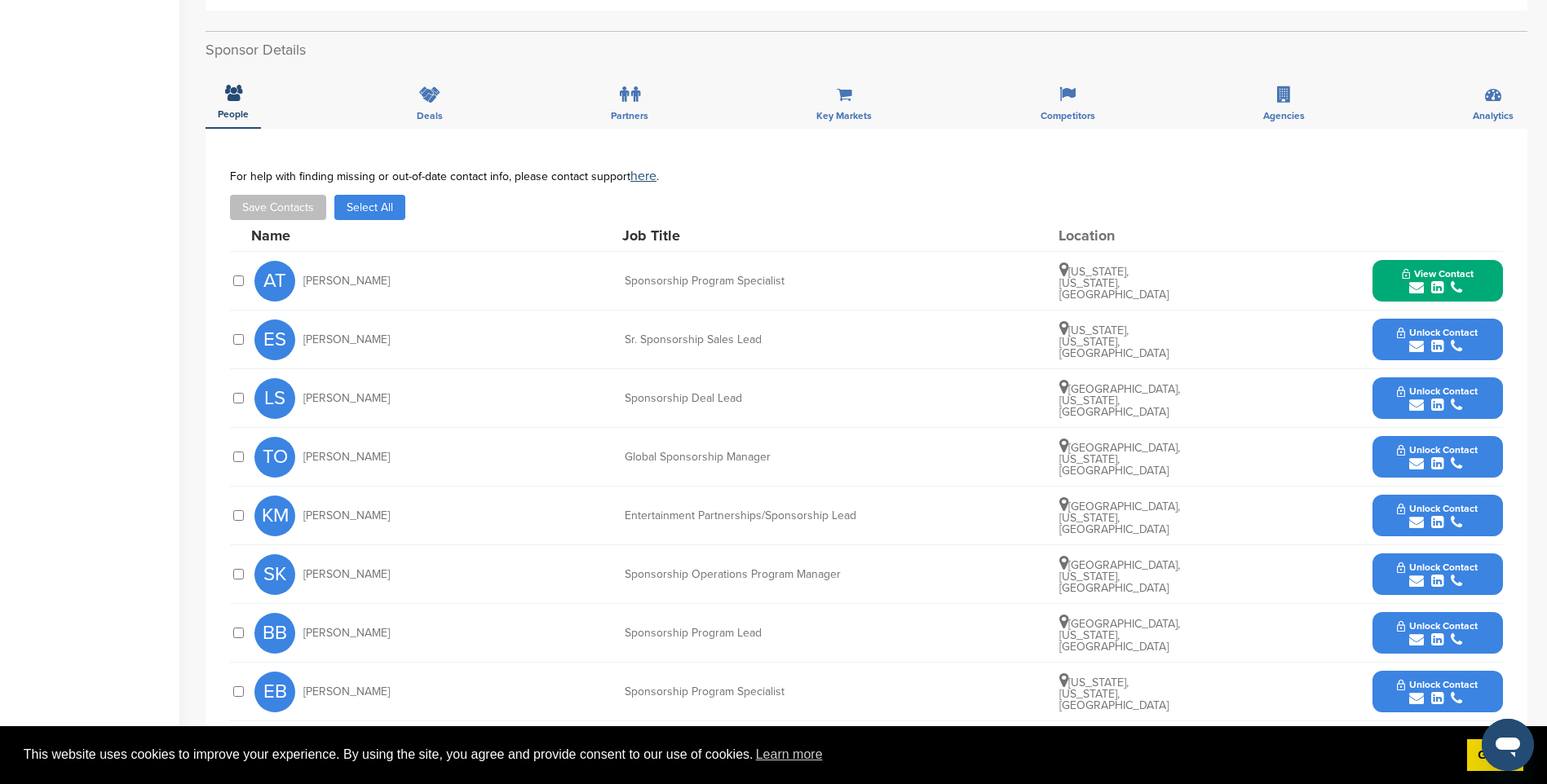
click at [1445, 333] on span "Unlock Contact" at bounding box center [1437, 333] width 80 height 11
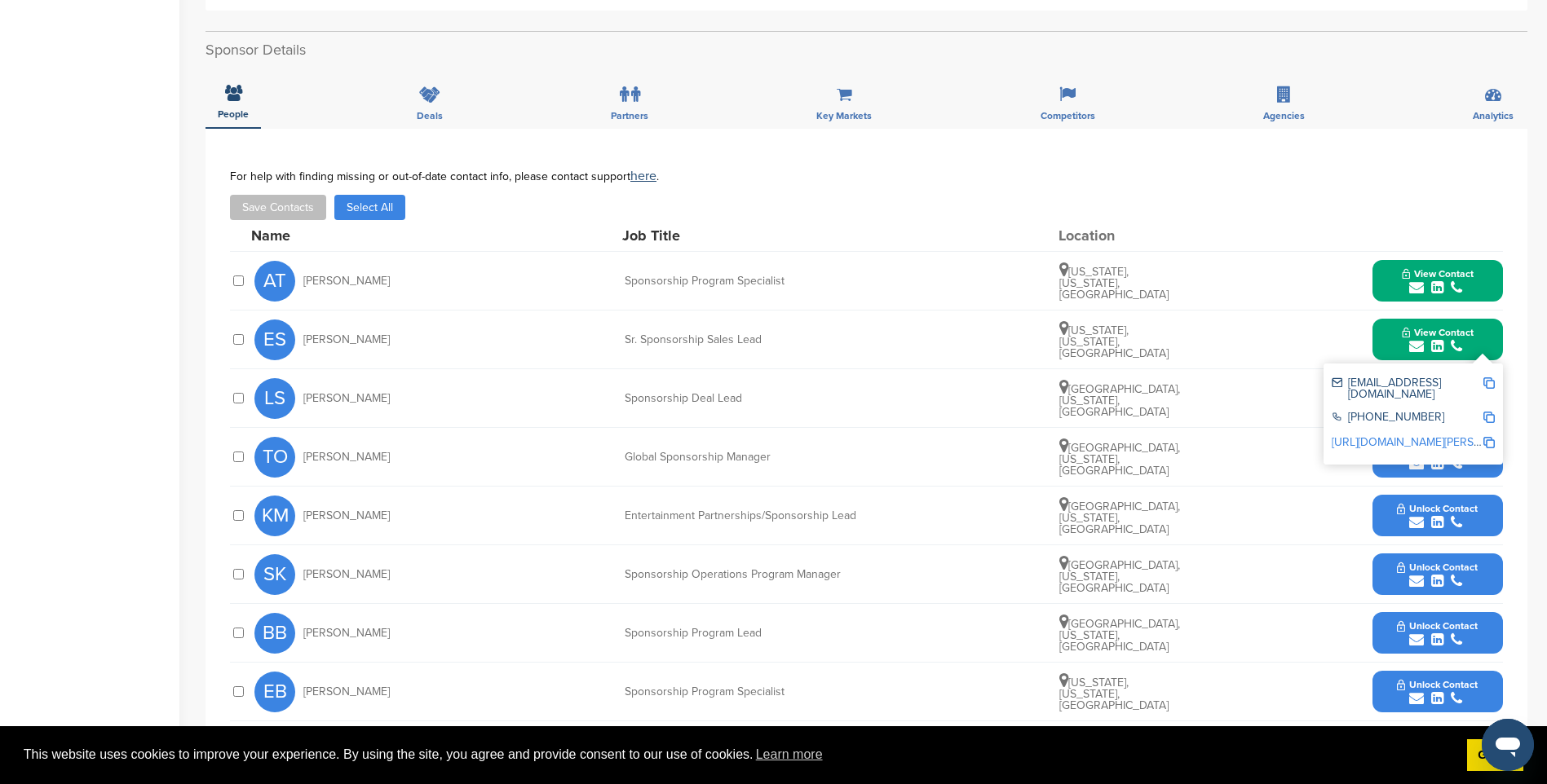
click at [1487, 383] on img at bounding box center [1488, 383] width 11 height 11
click at [1414, 335] on span "View Contact" at bounding box center [1437, 333] width 71 height 11
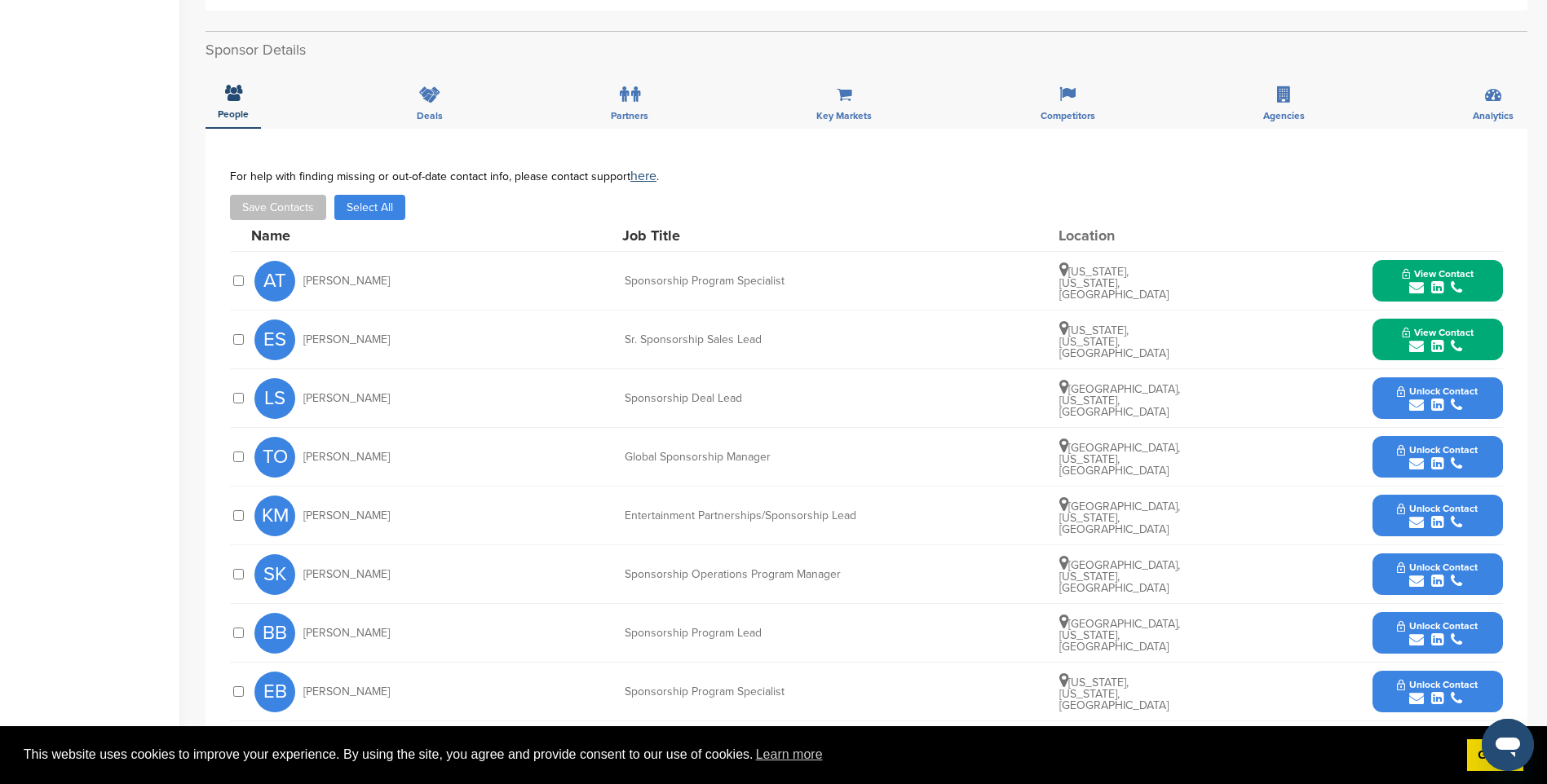
click at [1445, 397] on div "submit" at bounding box center [1437, 405] width 80 height 16
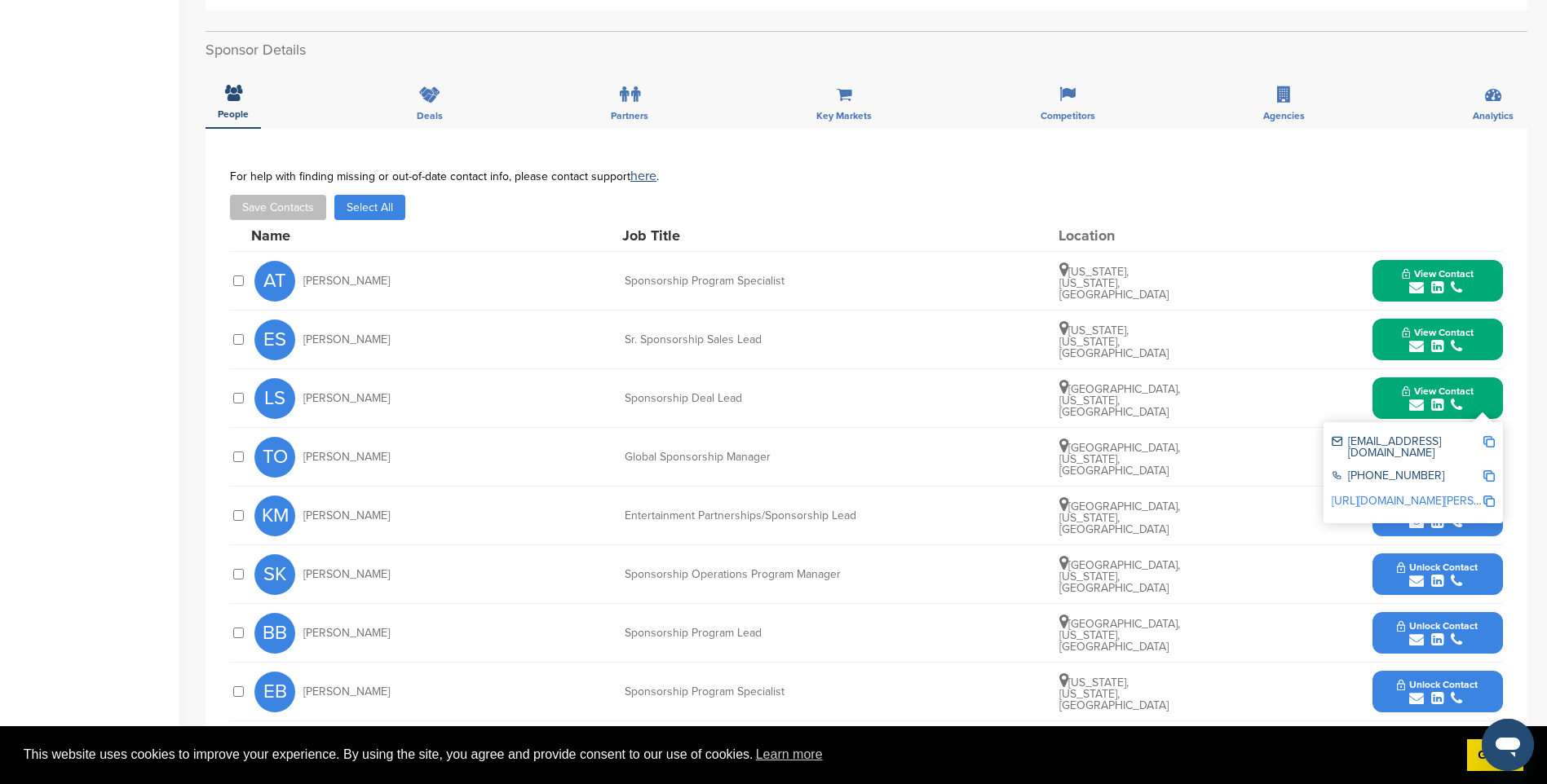
click at [1488, 437] on img at bounding box center [1488, 441] width 11 height 11
drag, startPoint x: 1474, startPoint y: 389, endPoint x: 1374, endPoint y: 410, distance: 102.2
click at [1474, 389] on button "View Contact" at bounding box center [1437, 398] width 111 height 49
click at [1400, 523] on div "submit" at bounding box center [1437, 523] width 80 height 16
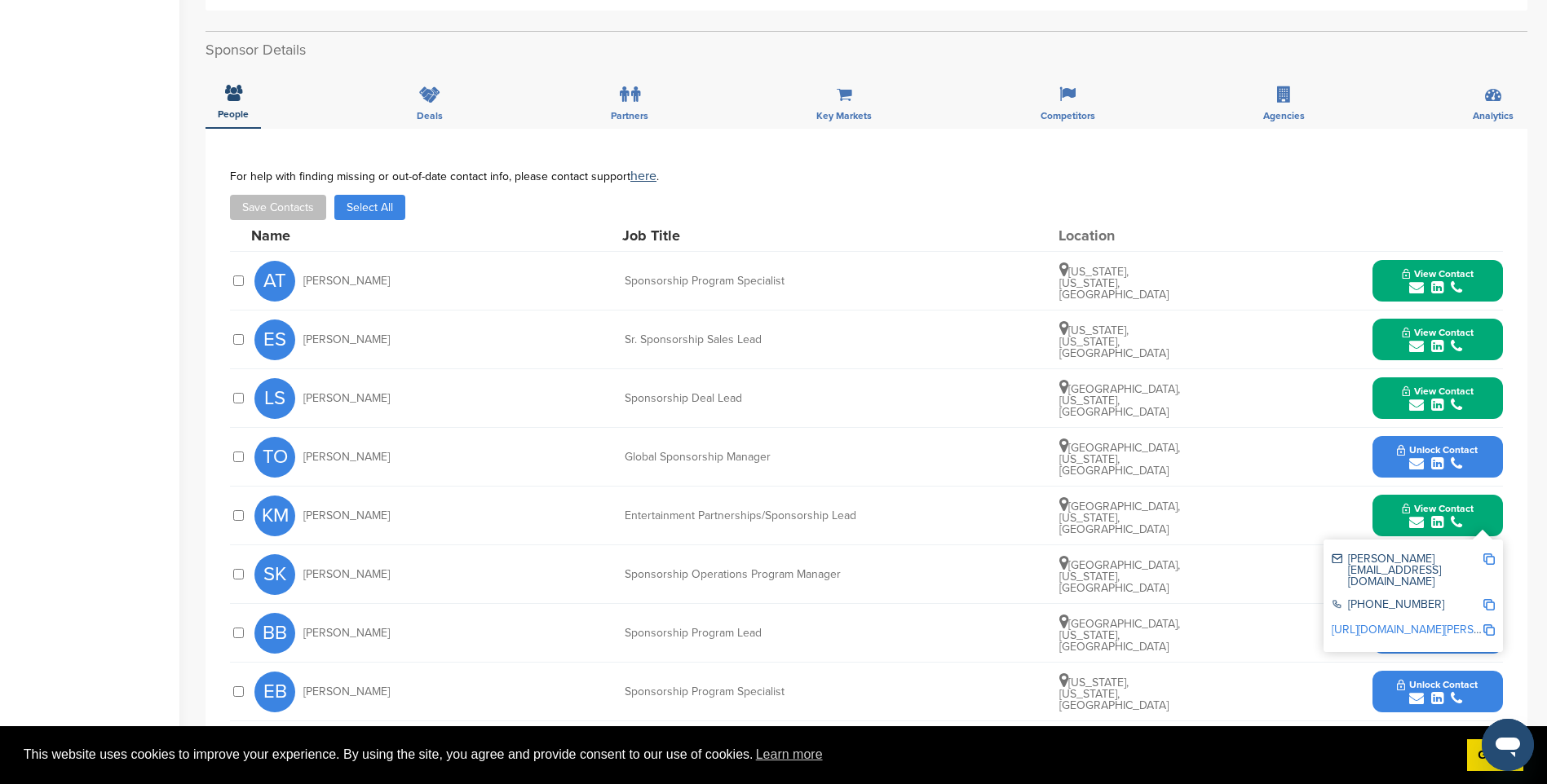
click at [1489, 559] on img at bounding box center [1488, 559] width 11 height 11
click at [1439, 437] on button "Unlock Contact" at bounding box center [1436, 458] width 120 height 49
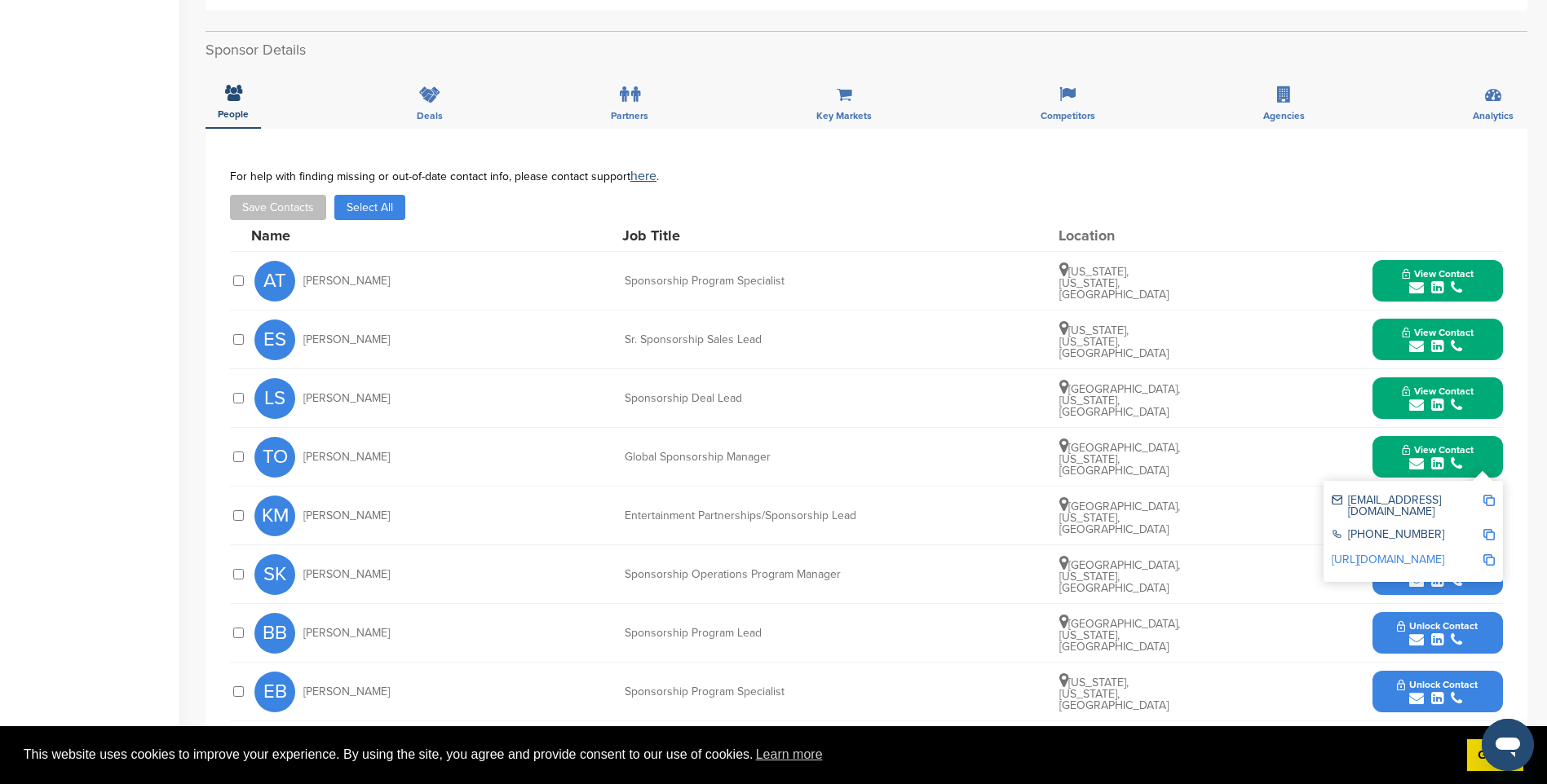
click at [1490, 502] on img at bounding box center [1488, 500] width 11 height 11
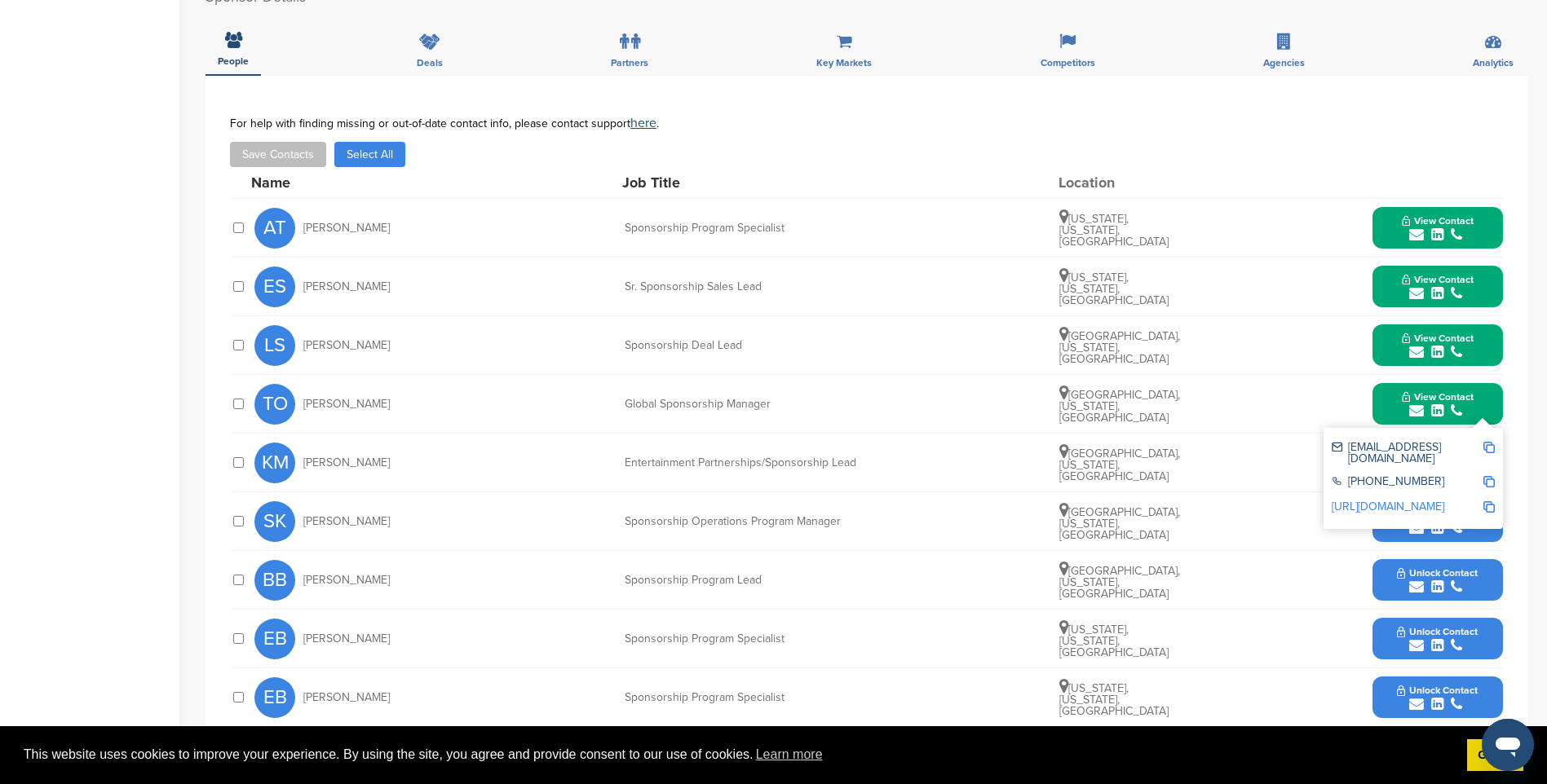
scroll to position [652, 0]
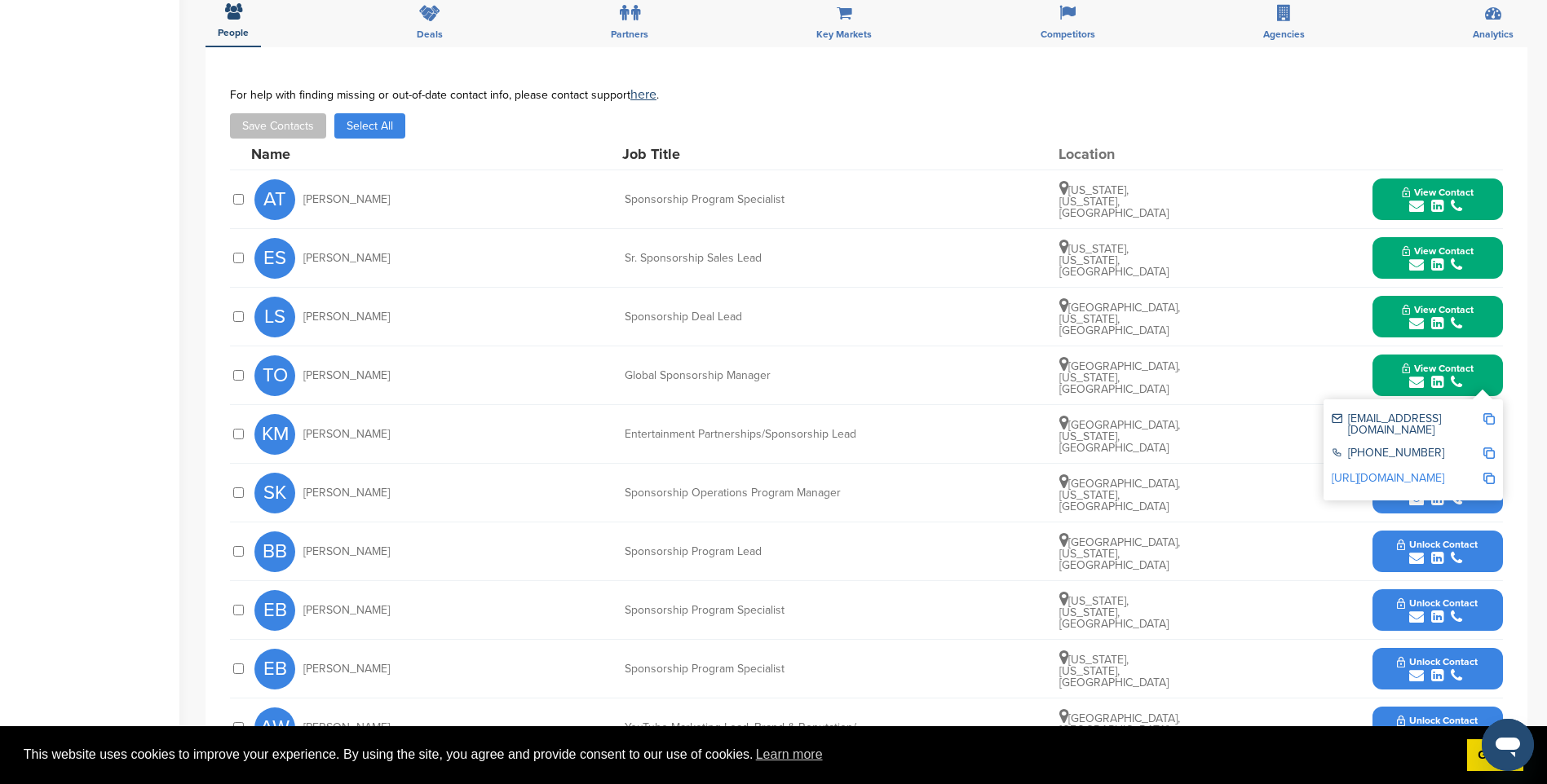
click at [1420, 555] on icon "submit" at bounding box center [1416, 558] width 15 height 15
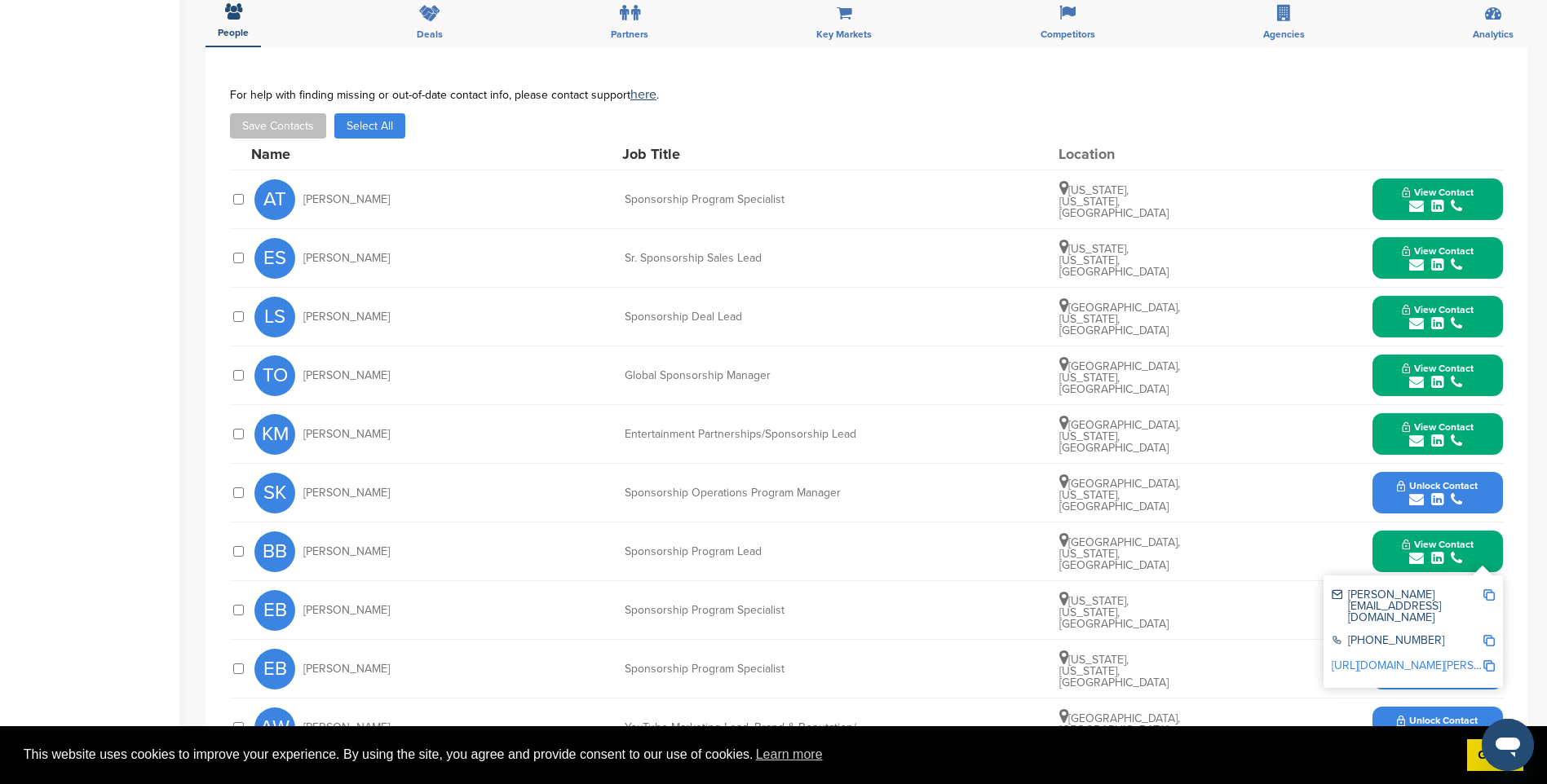
click at [1488, 594] on img at bounding box center [1488, 595] width 11 height 11
click at [1438, 488] on span "Unlock Contact" at bounding box center [1437, 485] width 80 height 11
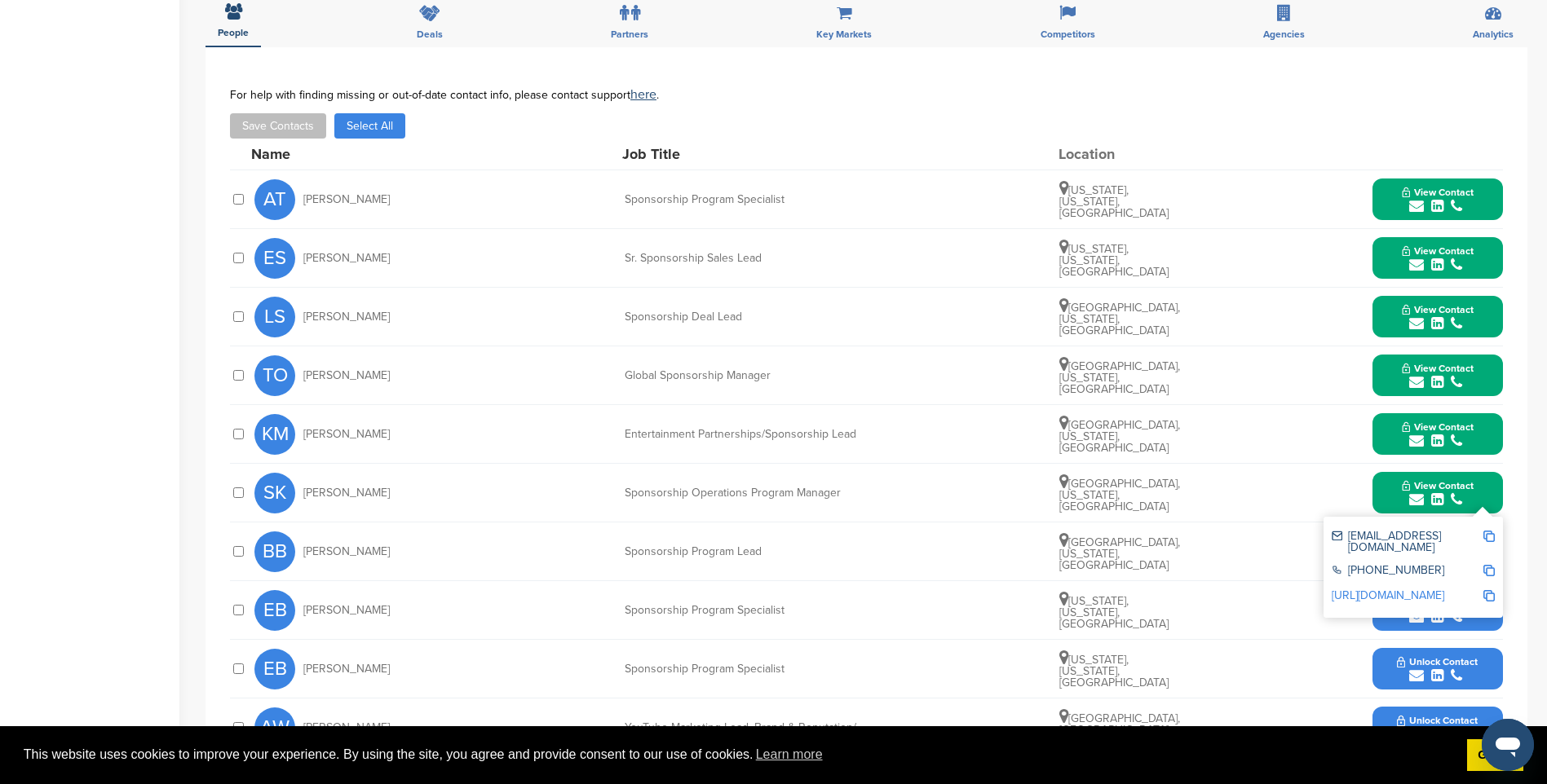
click at [1487, 535] on img at bounding box center [1488, 536] width 11 height 11
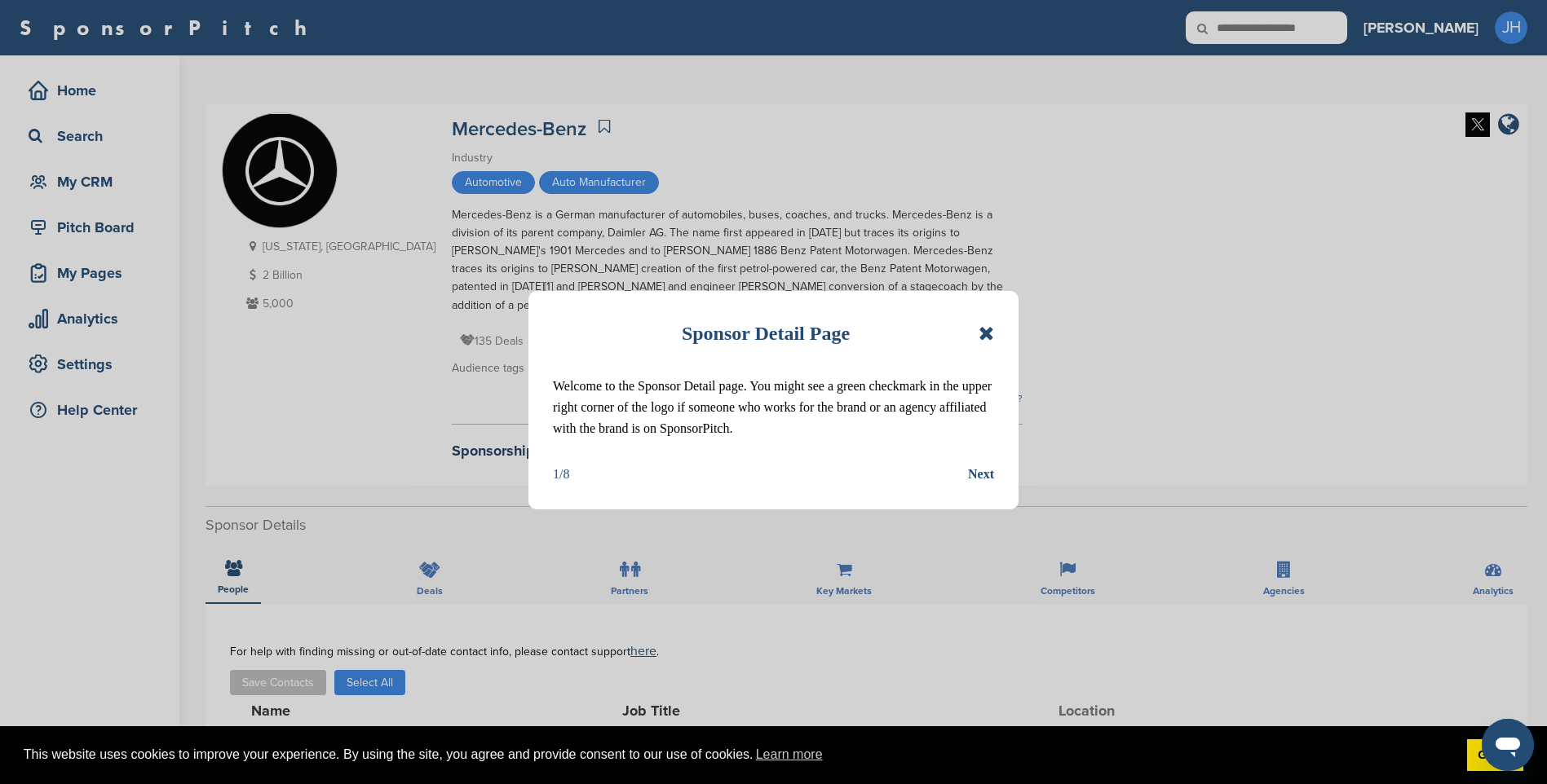
drag, startPoint x: 988, startPoint y: 341, endPoint x: 984, endPoint y: 404, distance: 63.1
click at [988, 341] on icon at bounding box center [986, 333] width 16 height 19
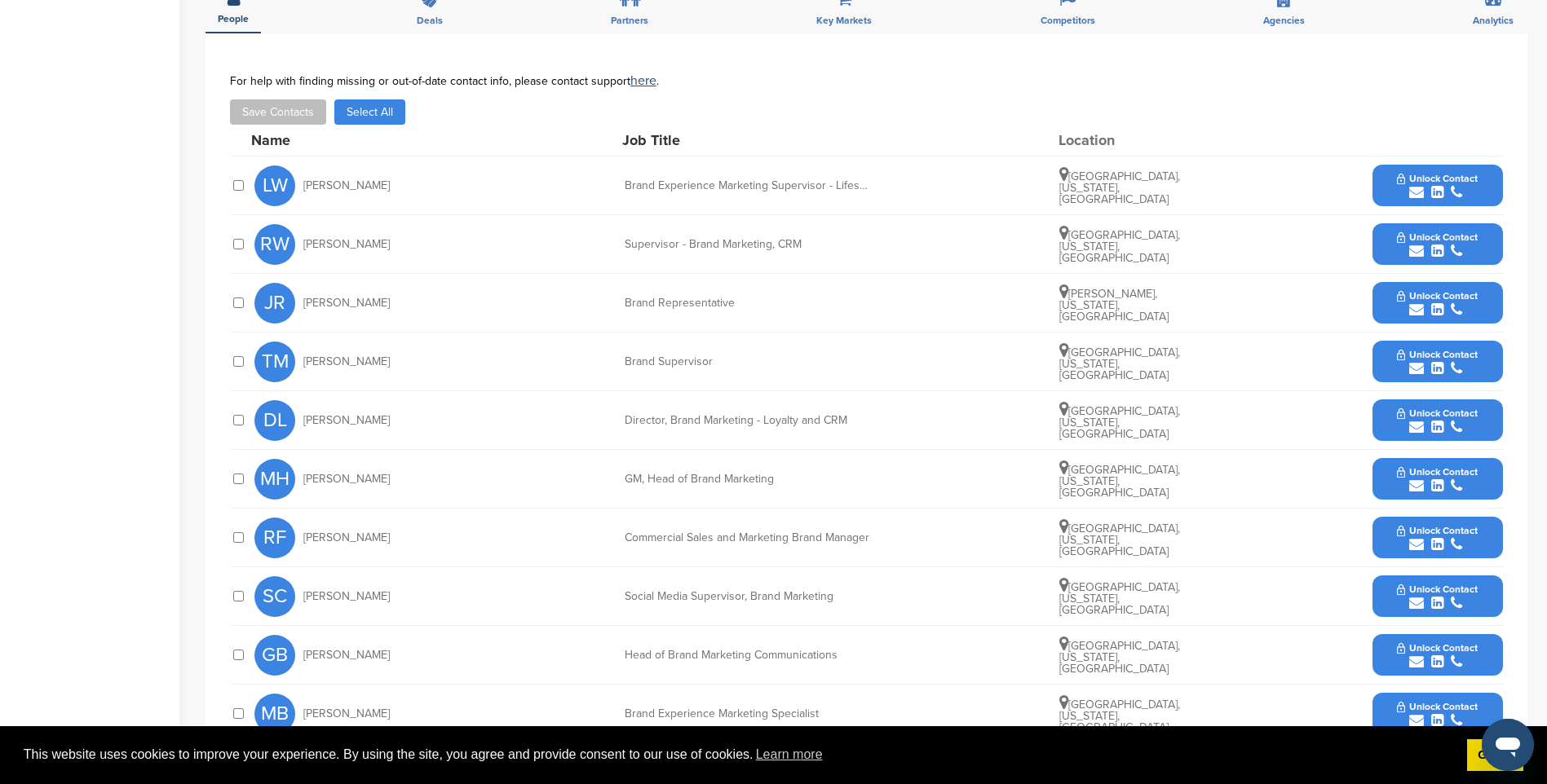
scroll to position [652, 0]
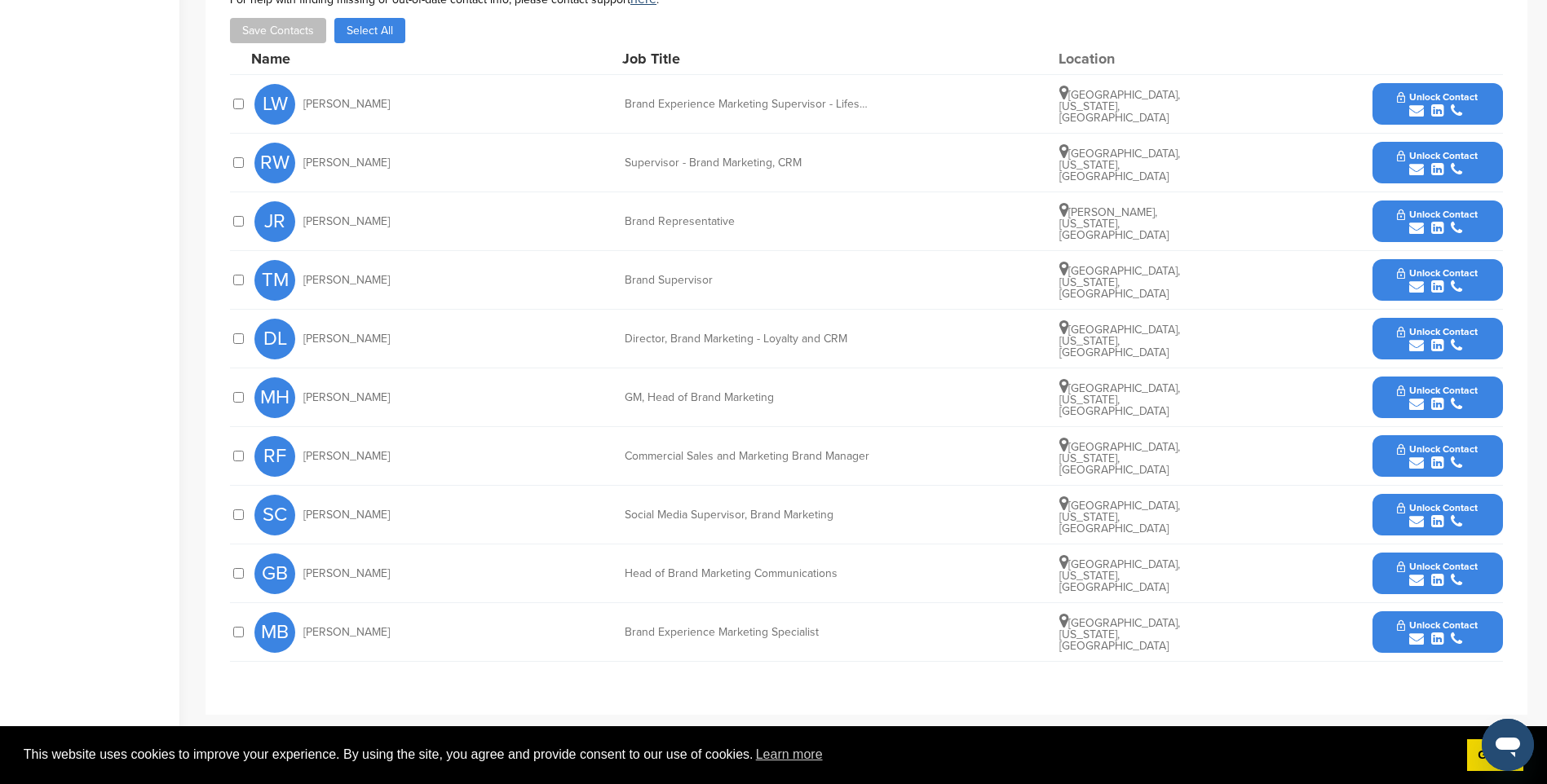
click at [1443, 577] on icon "submit" at bounding box center [1436, 580] width 12 height 15
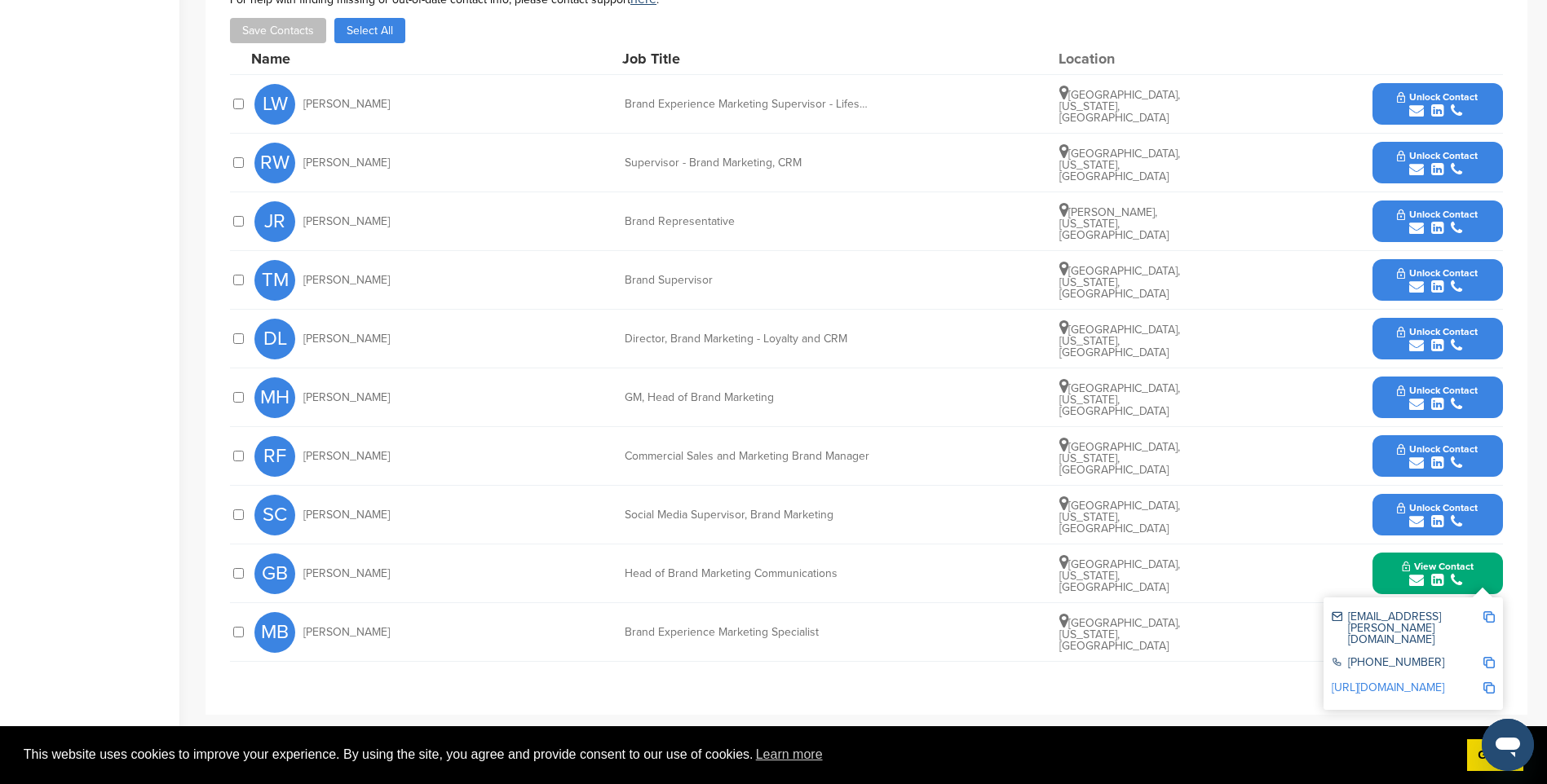
click at [1490, 614] on img at bounding box center [1488, 617] width 11 height 11
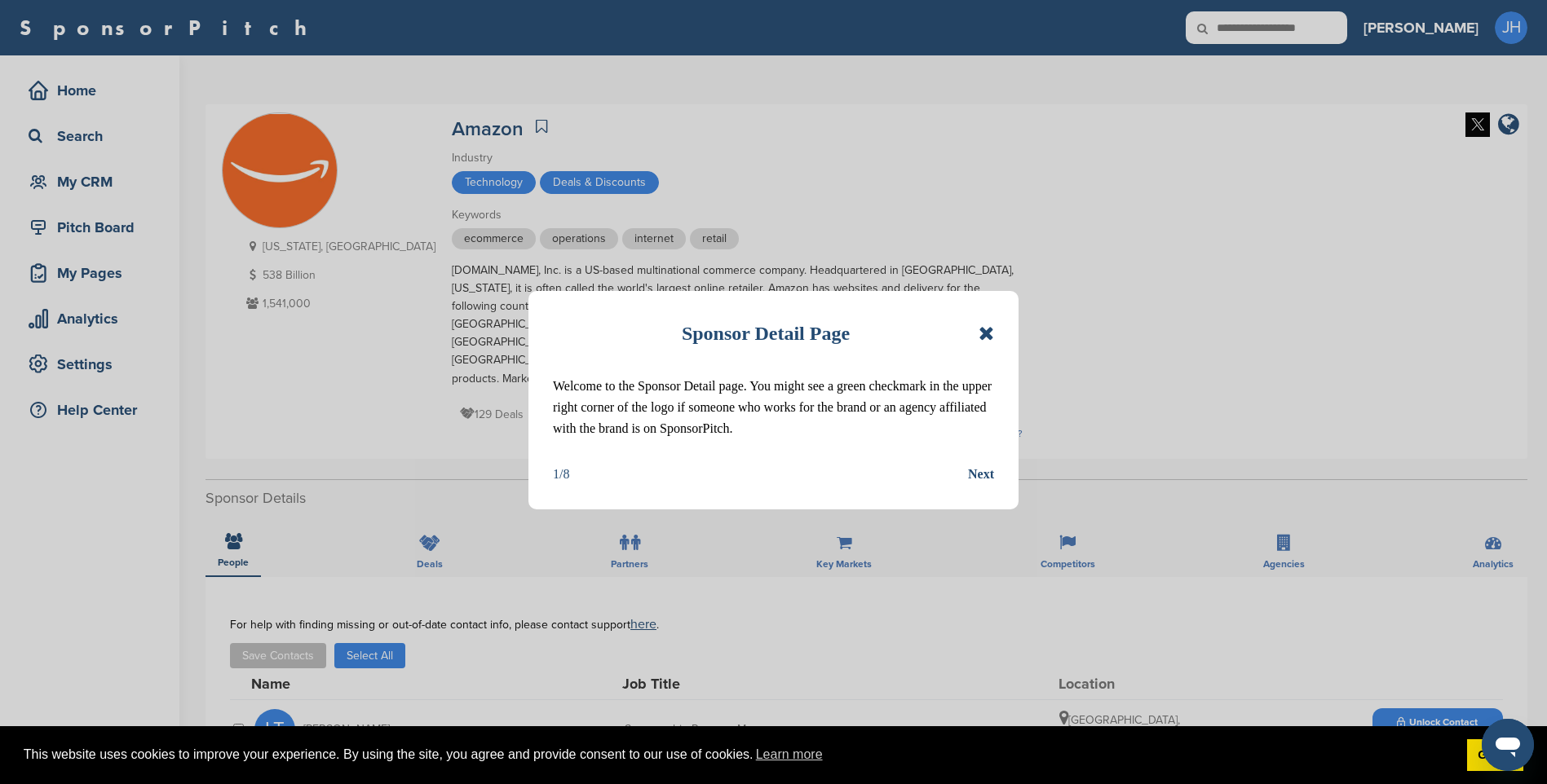
drag, startPoint x: 985, startPoint y: 335, endPoint x: 947, endPoint y: 441, distance: 112.6
click at [985, 335] on icon at bounding box center [986, 333] width 16 height 19
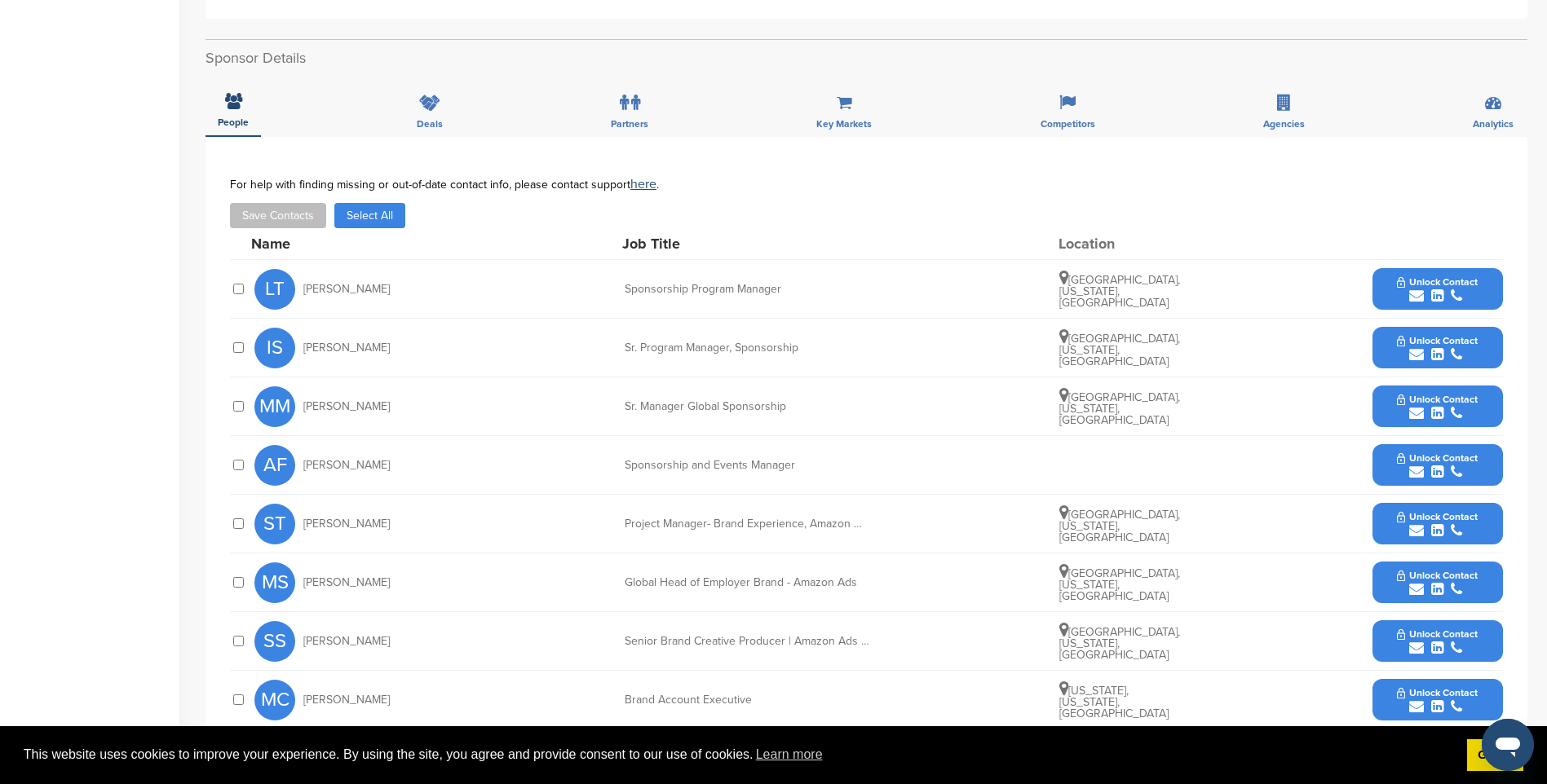
scroll to position [489, 0]
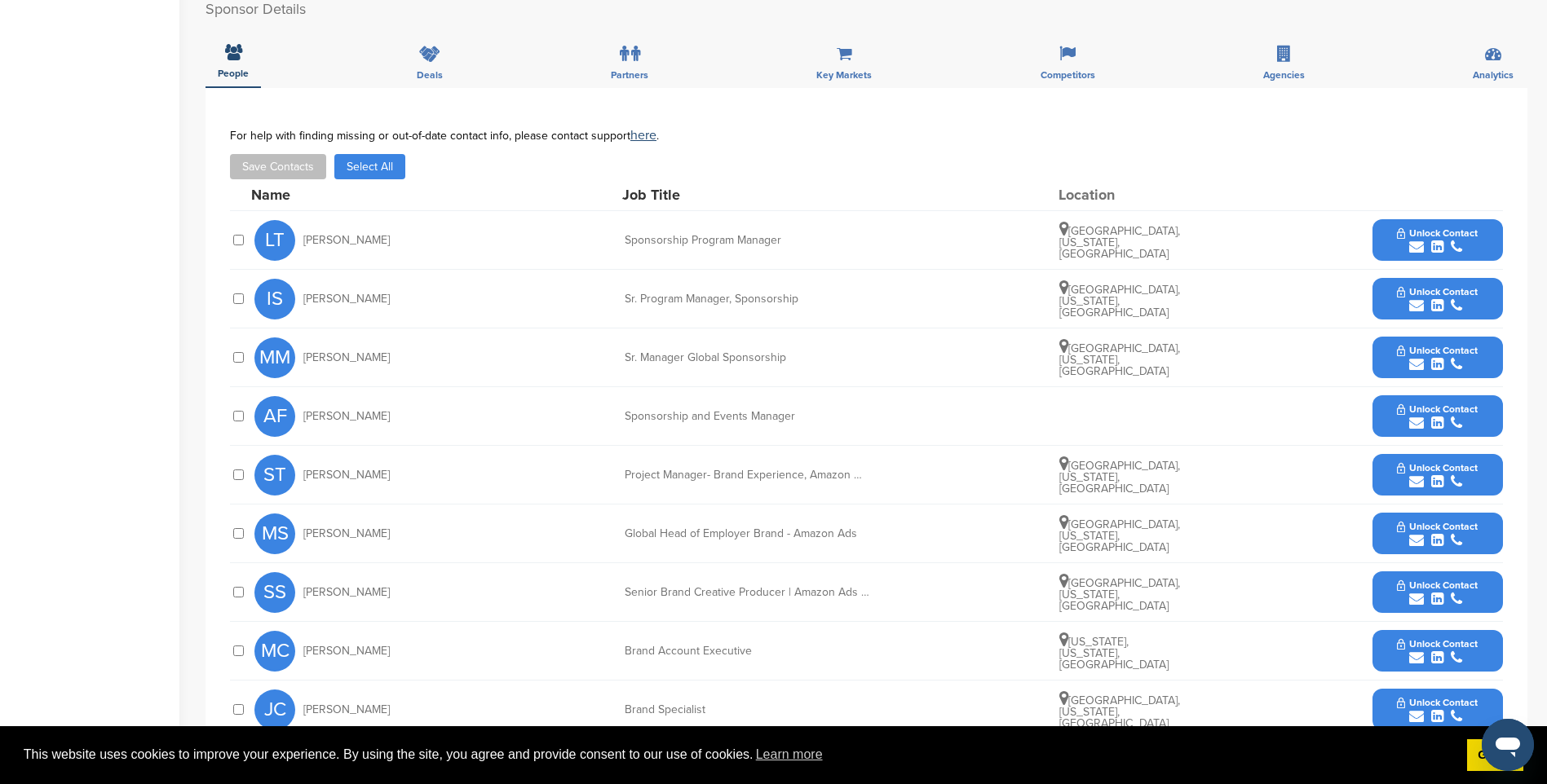
click at [1440, 228] on span "Unlock Contact" at bounding box center [1437, 233] width 80 height 11
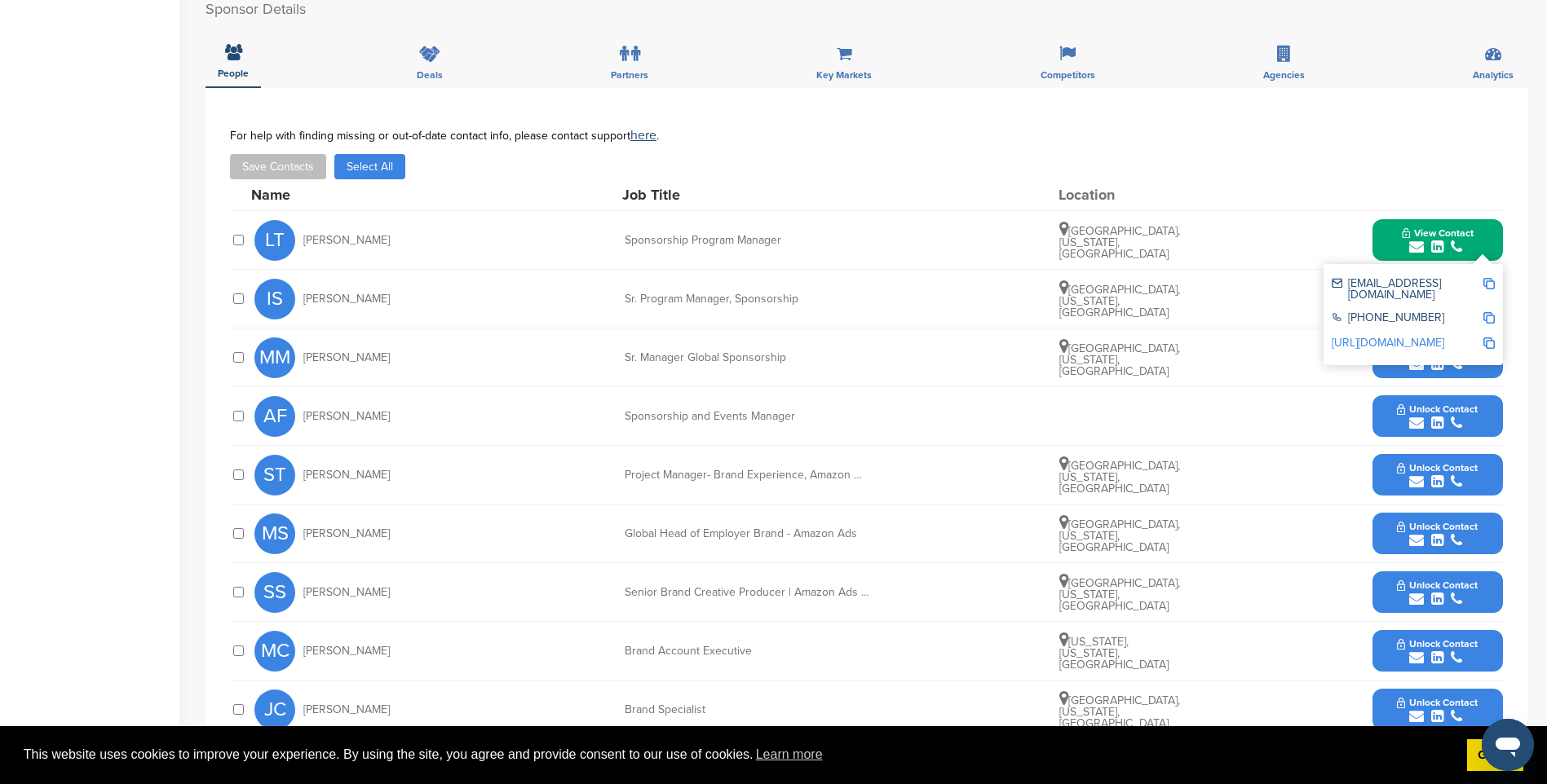
click at [1489, 278] on img at bounding box center [1488, 283] width 11 height 11
drag, startPoint x: 1433, startPoint y: 195, endPoint x: 1472, endPoint y: 268, distance: 82.8
click at [1433, 228] on span "View Contact" at bounding box center [1437, 233] width 71 height 11
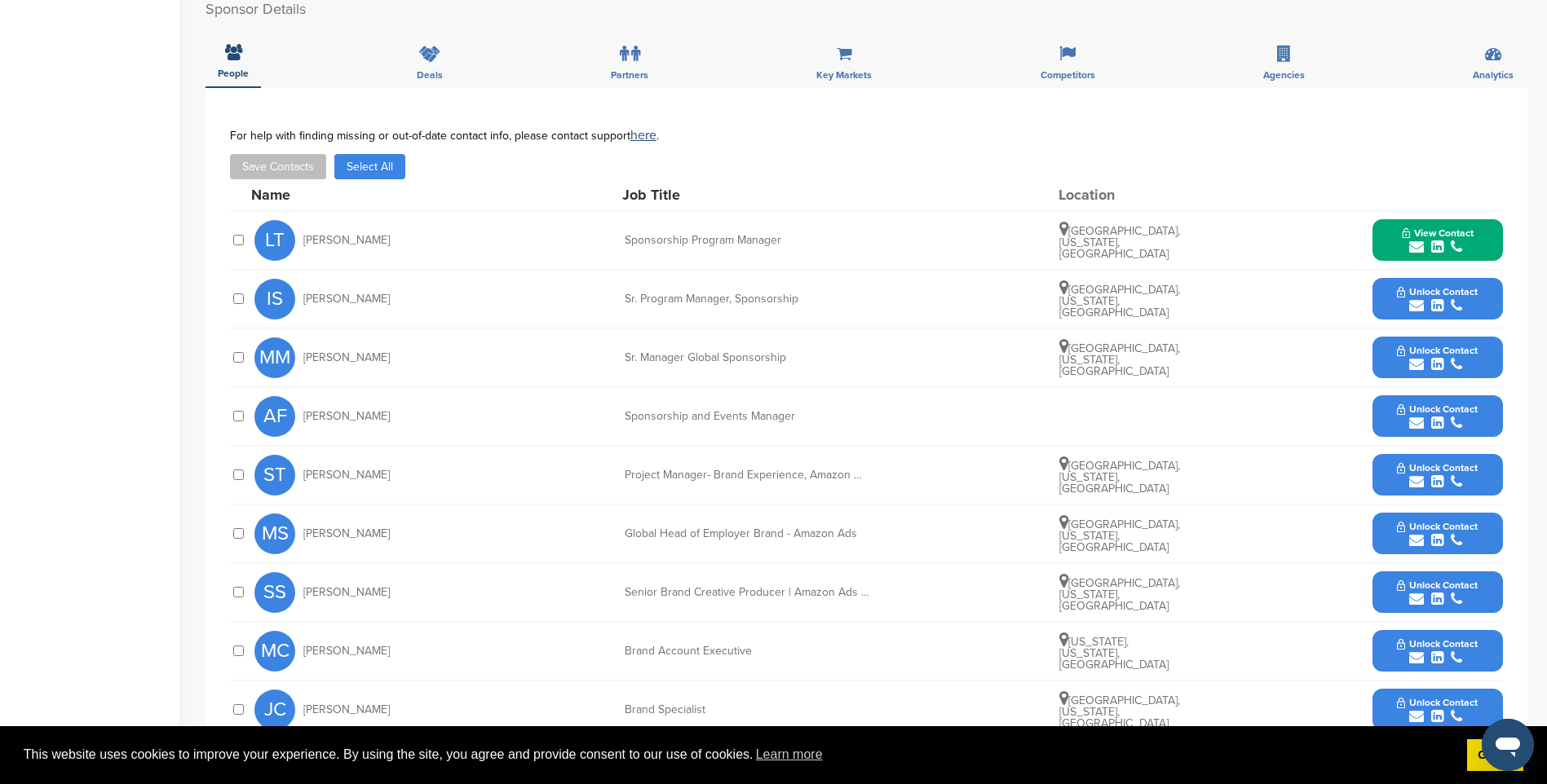
click at [1470, 298] on div "submit" at bounding box center [1437, 305] width 80 height 16
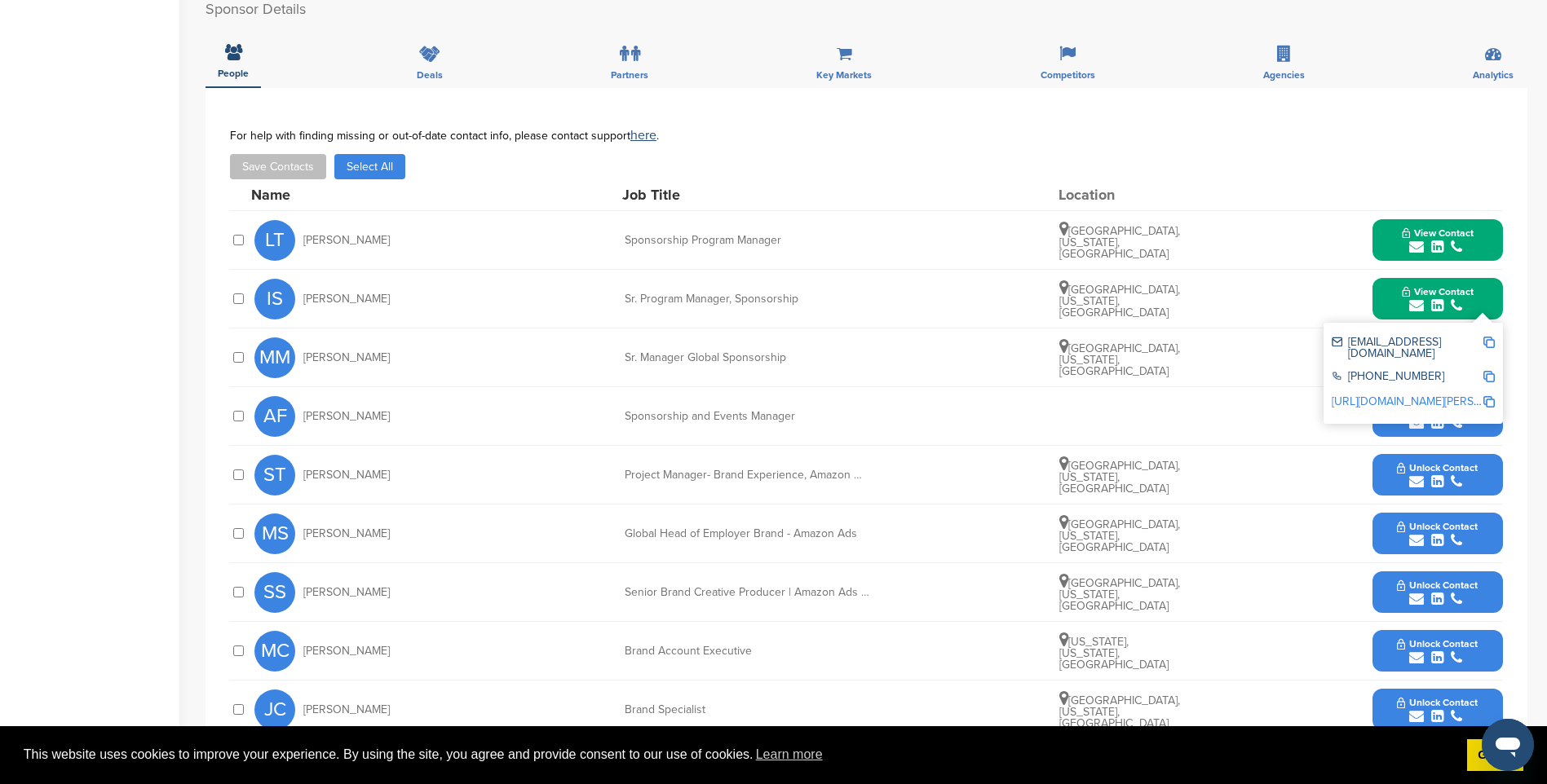
click at [1489, 336] on img at bounding box center [1488, 342] width 11 height 11
click at [1401, 275] on button "View Contact" at bounding box center [1437, 300] width 111 height 49
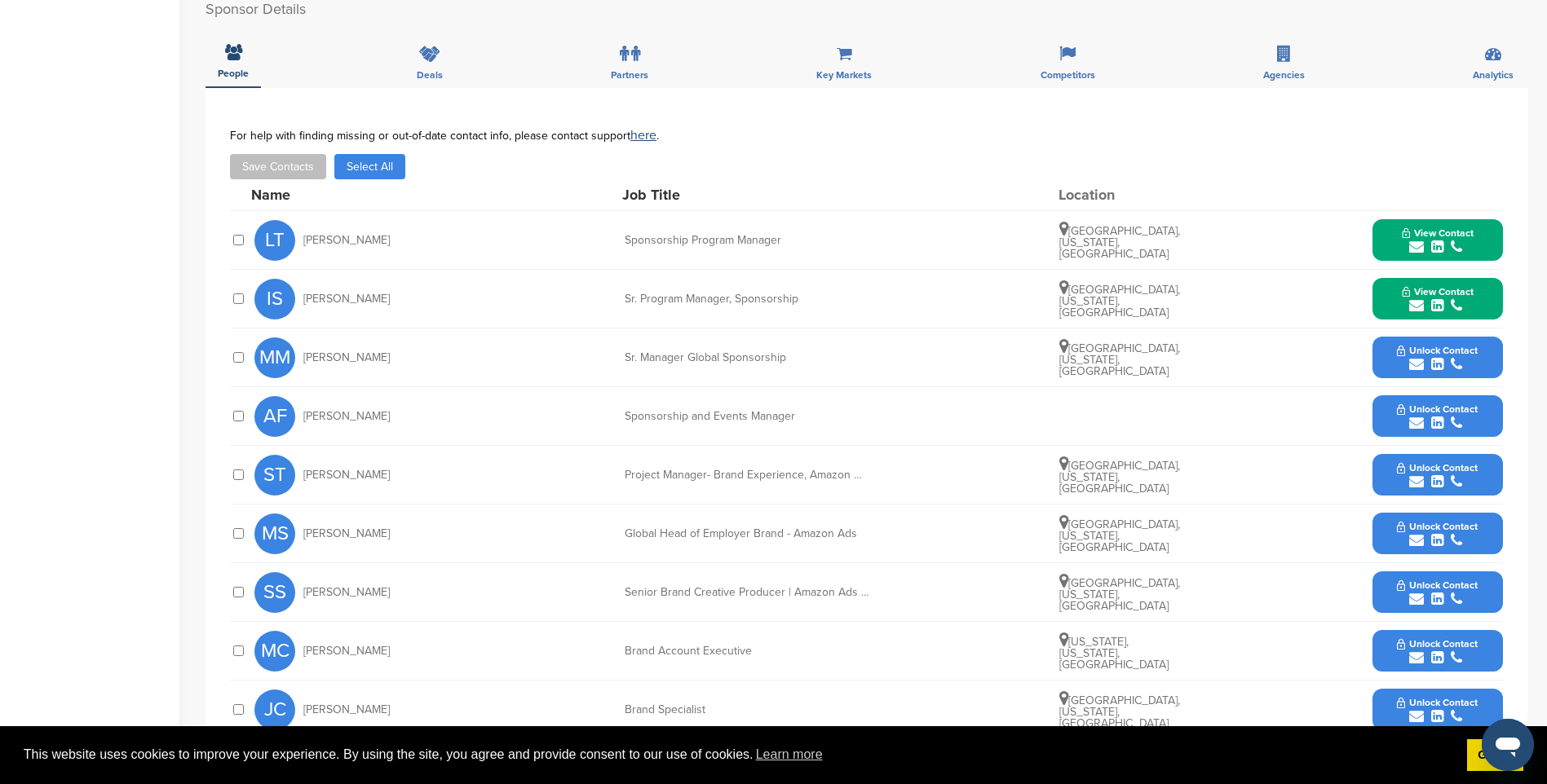
click at [1467, 344] on span "Unlock Contact" at bounding box center [1437, 350] width 80 height 11
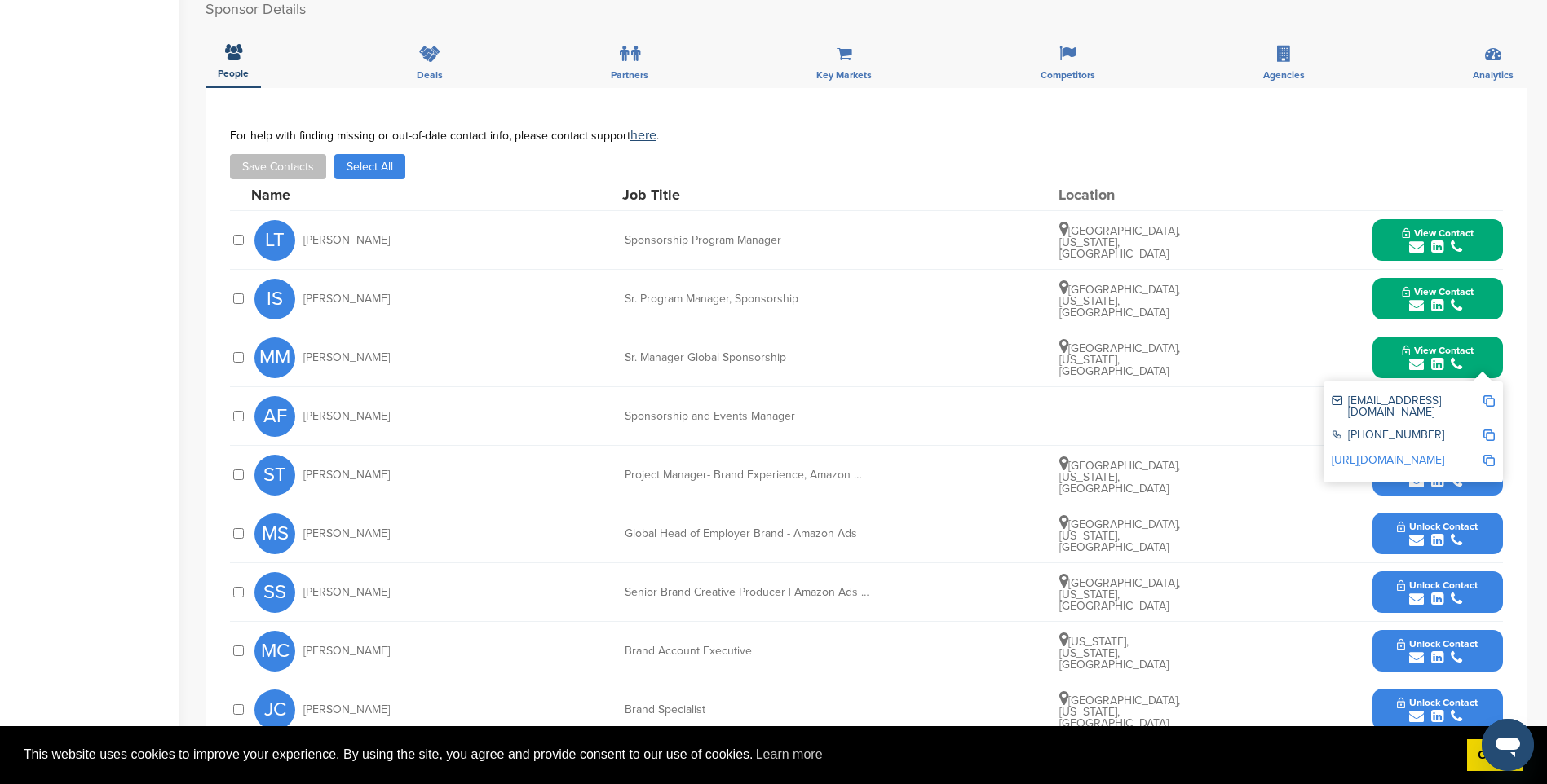
click at [1489, 396] on img at bounding box center [1488, 401] width 11 height 11
click at [1463, 357] on div "submit" at bounding box center [1437, 365] width 71 height 16
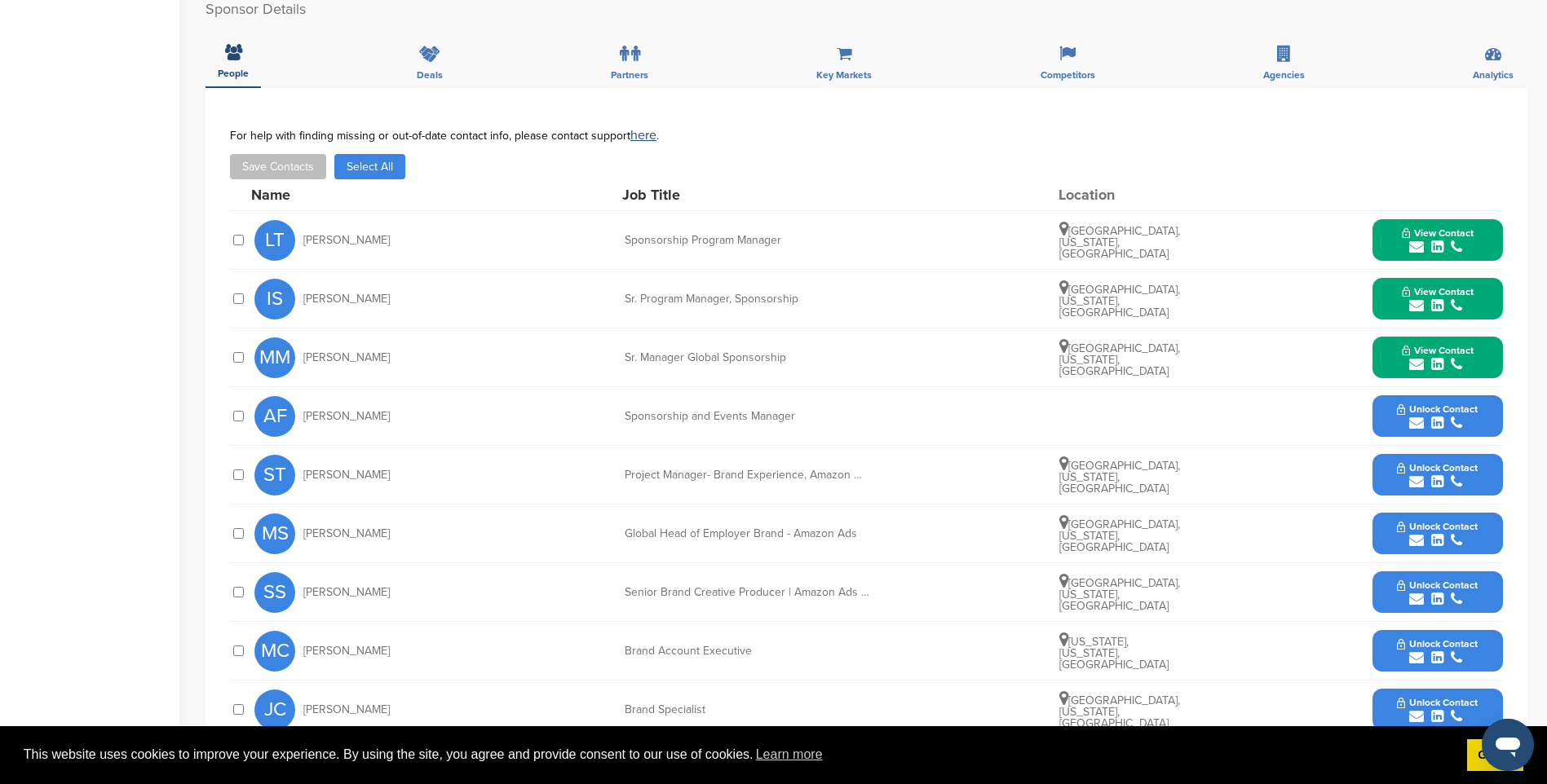
click at [1457, 403] on span "Unlock Contact" at bounding box center [1437, 408] width 80 height 11
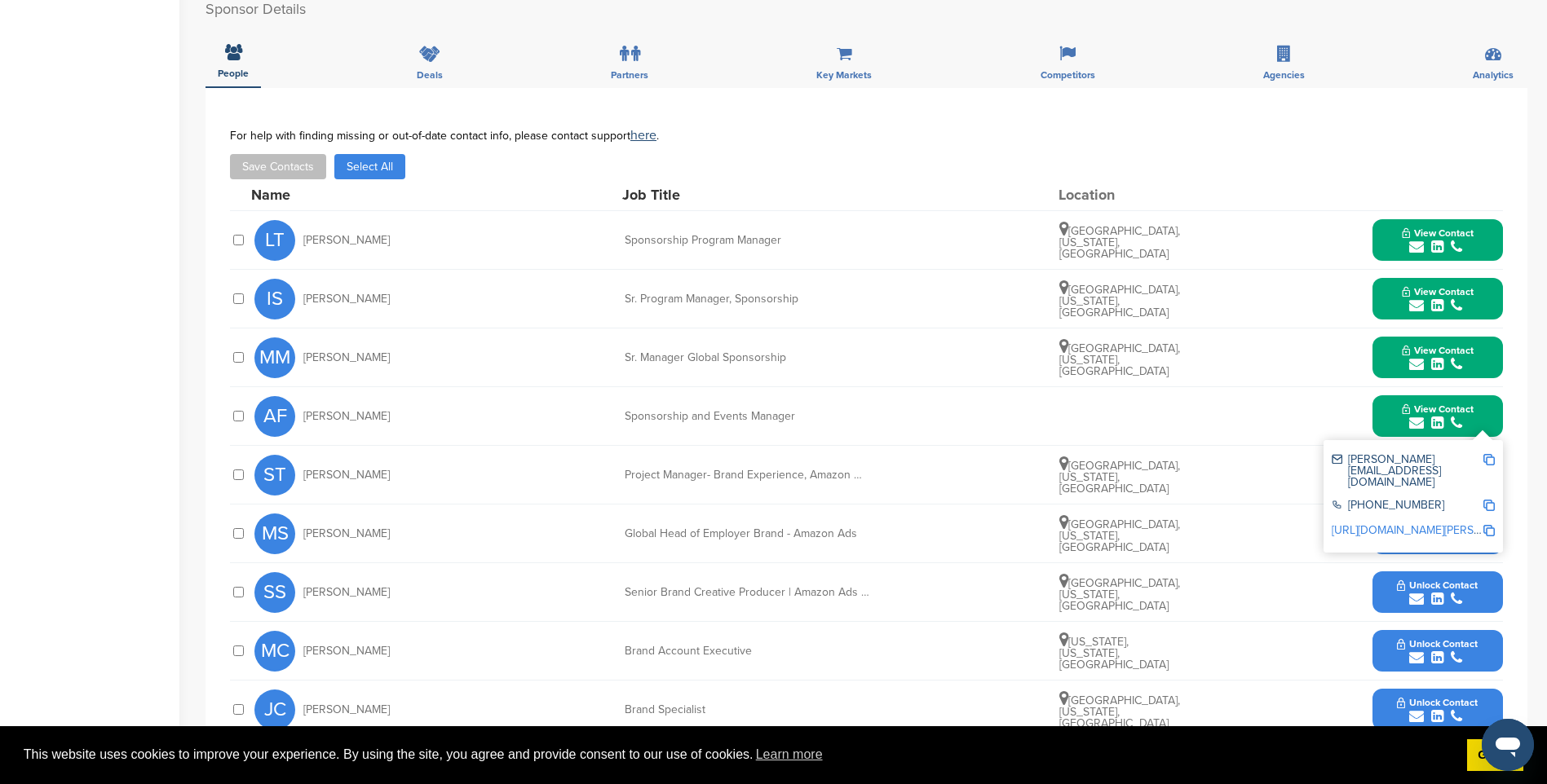
click at [1486, 454] on img at bounding box center [1488, 460] width 11 height 11
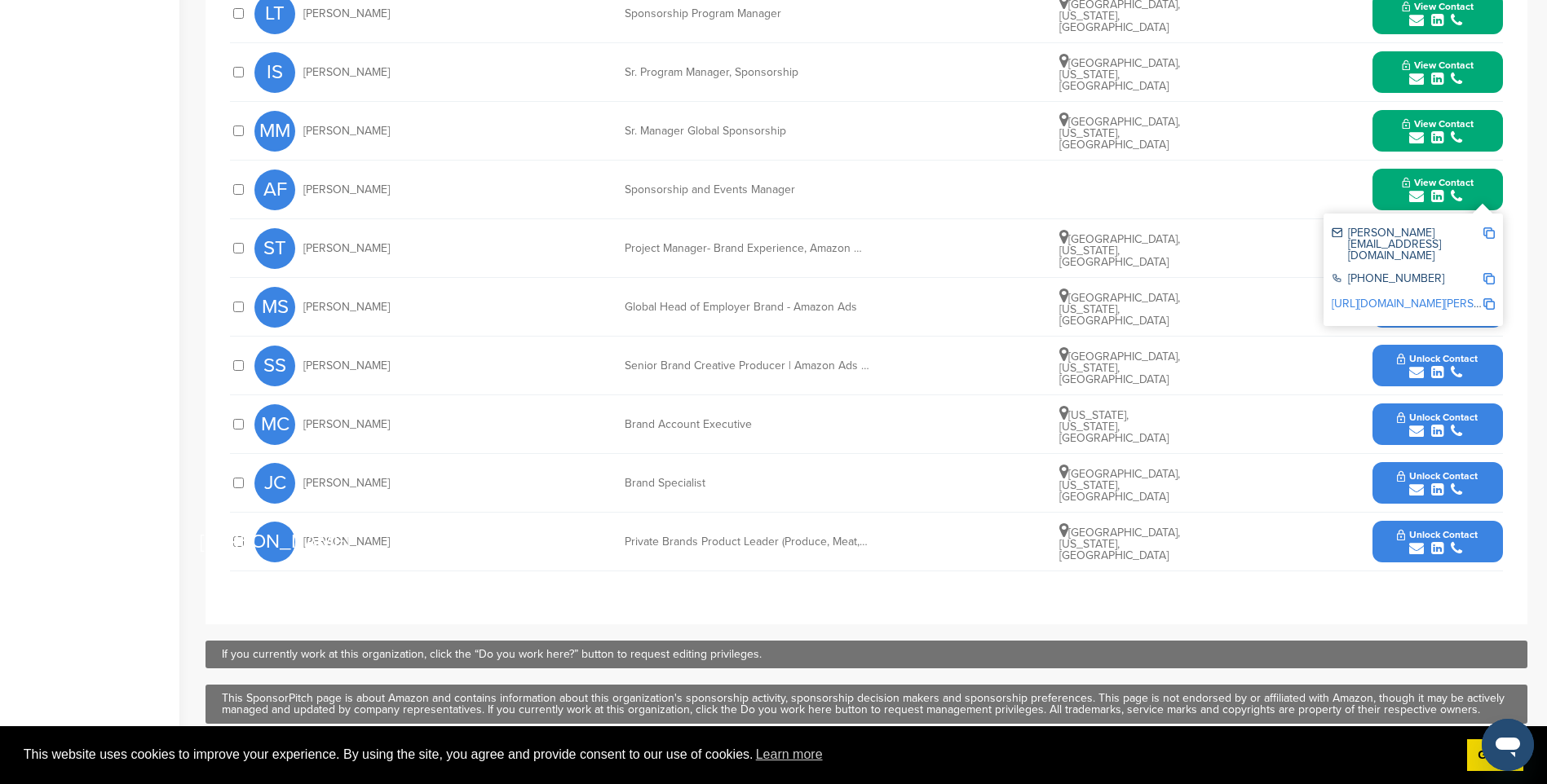
scroll to position [734, 0]
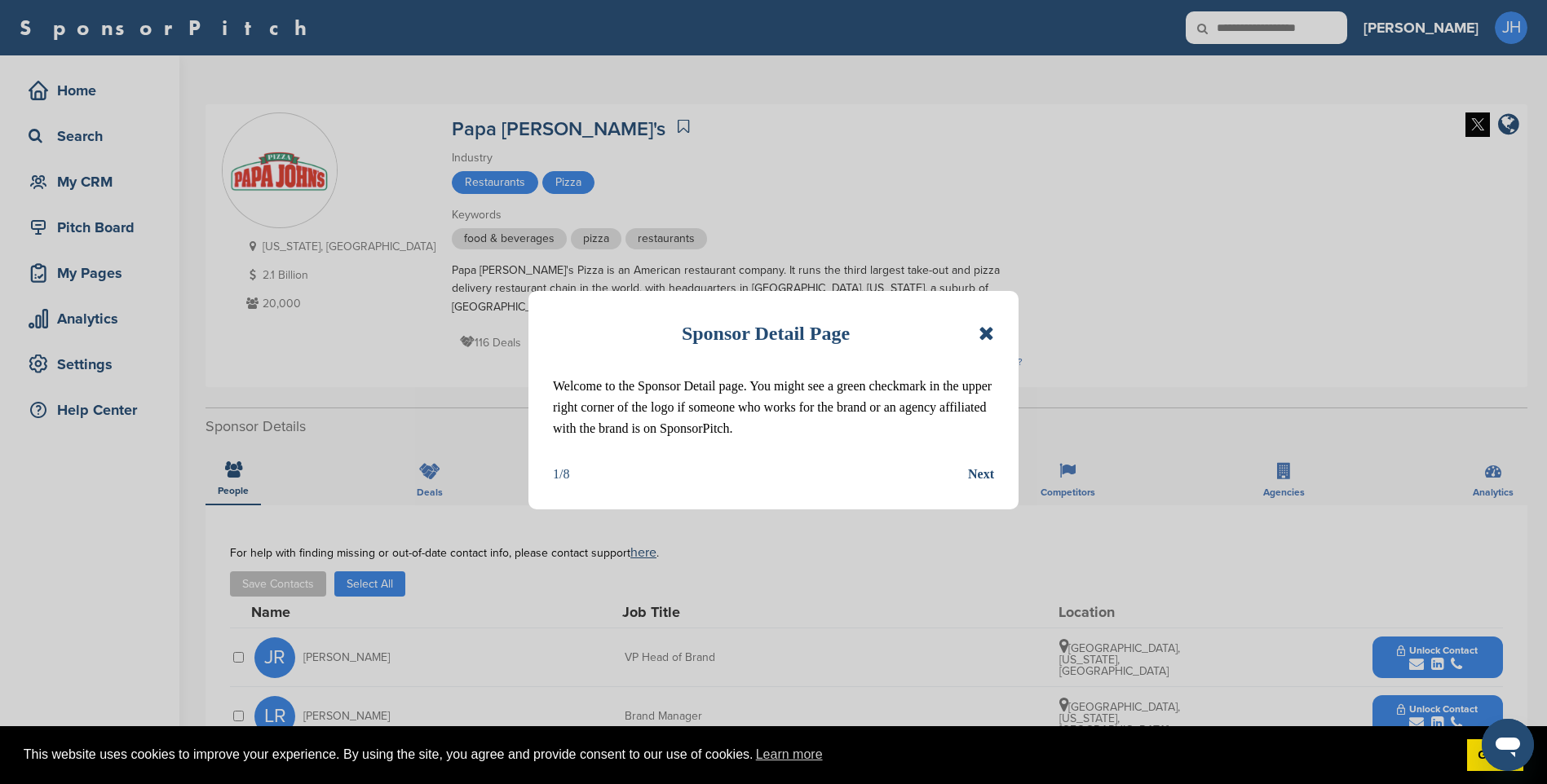
drag, startPoint x: 987, startPoint y: 332, endPoint x: 971, endPoint y: 387, distance: 57.3
click at [987, 332] on icon at bounding box center [986, 333] width 16 height 19
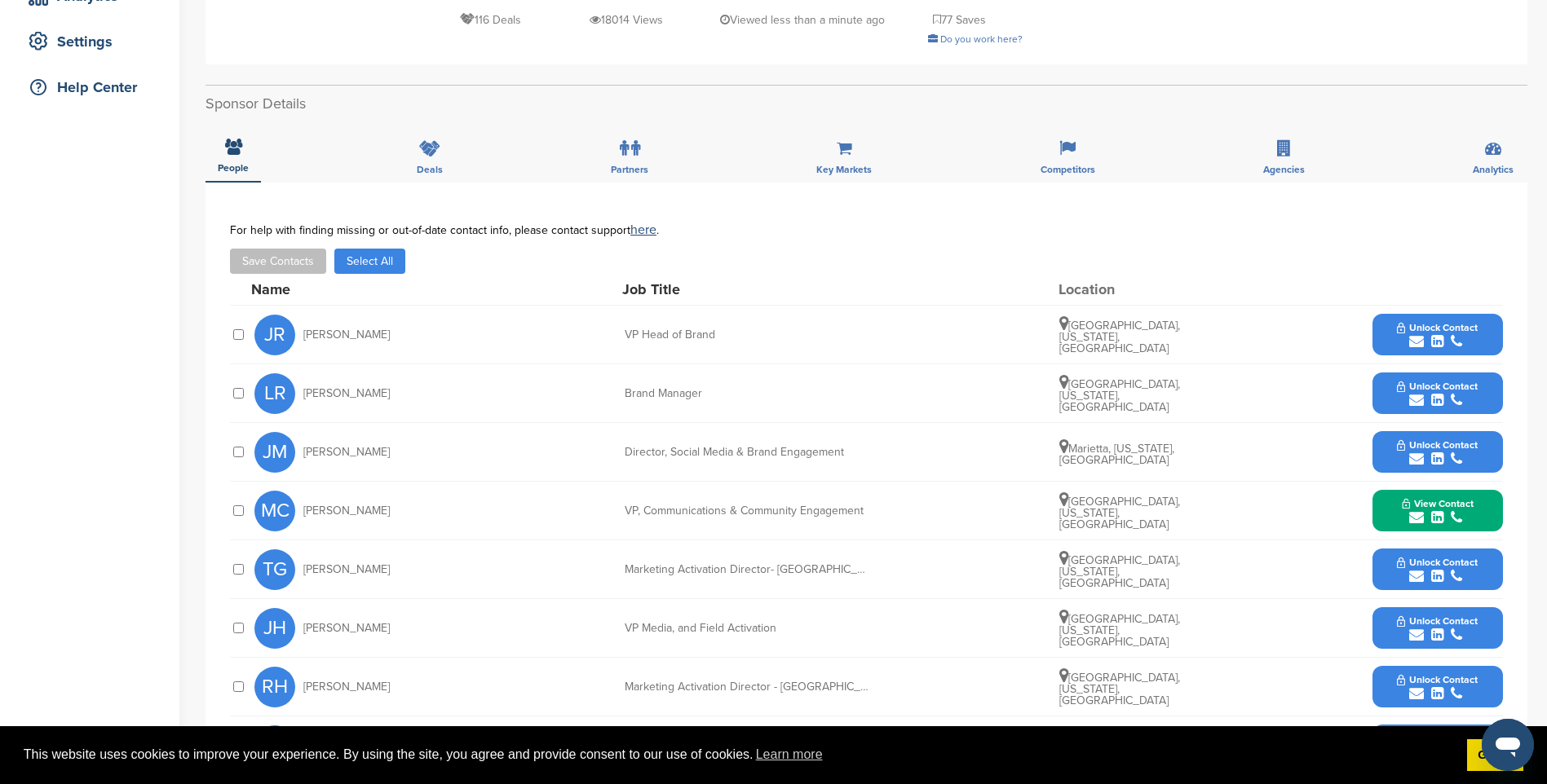
scroll to position [326, 0]
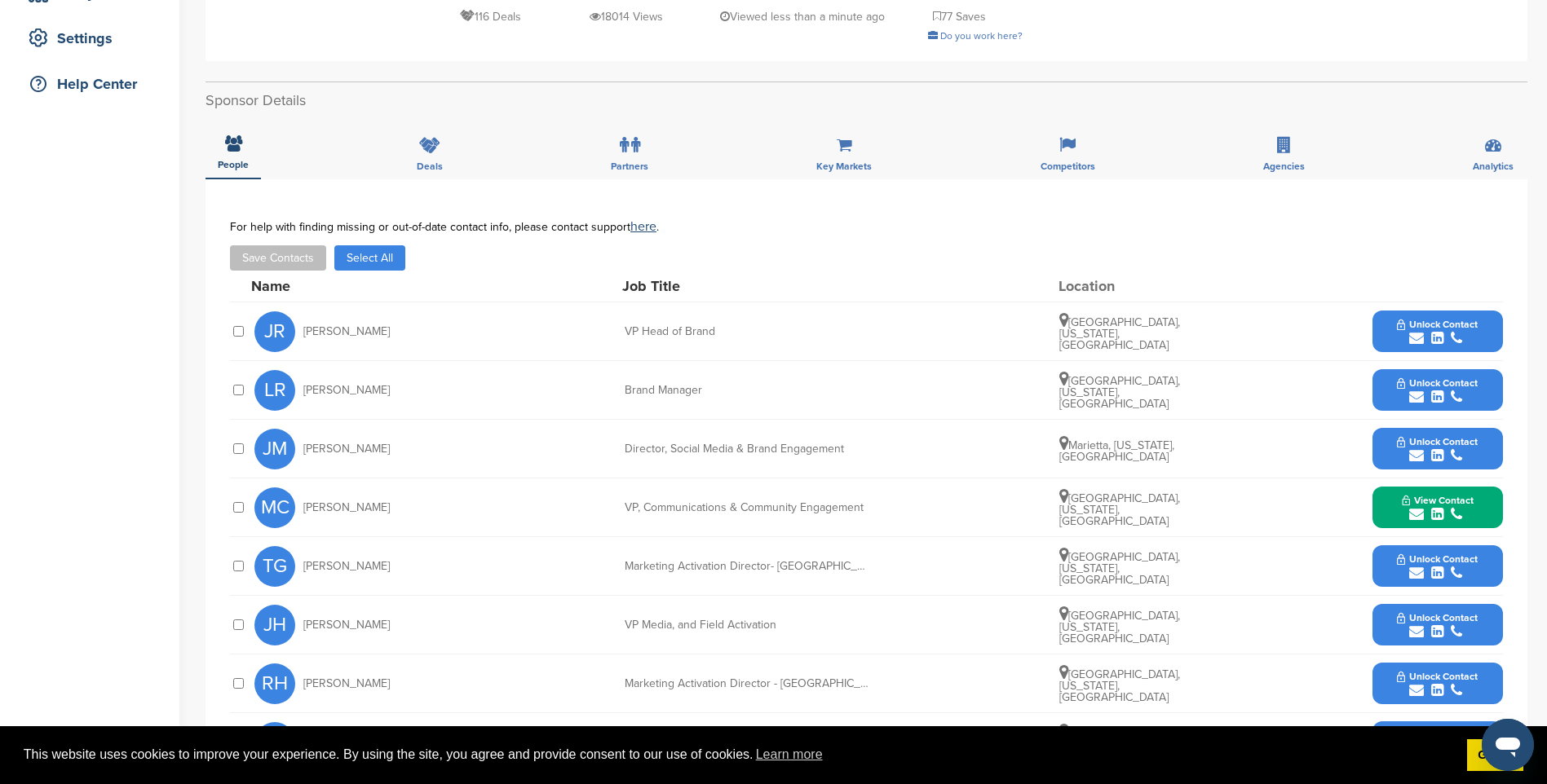
click at [1456, 436] on span "Unlock Contact" at bounding box center [1437, 441] width 80 height 11
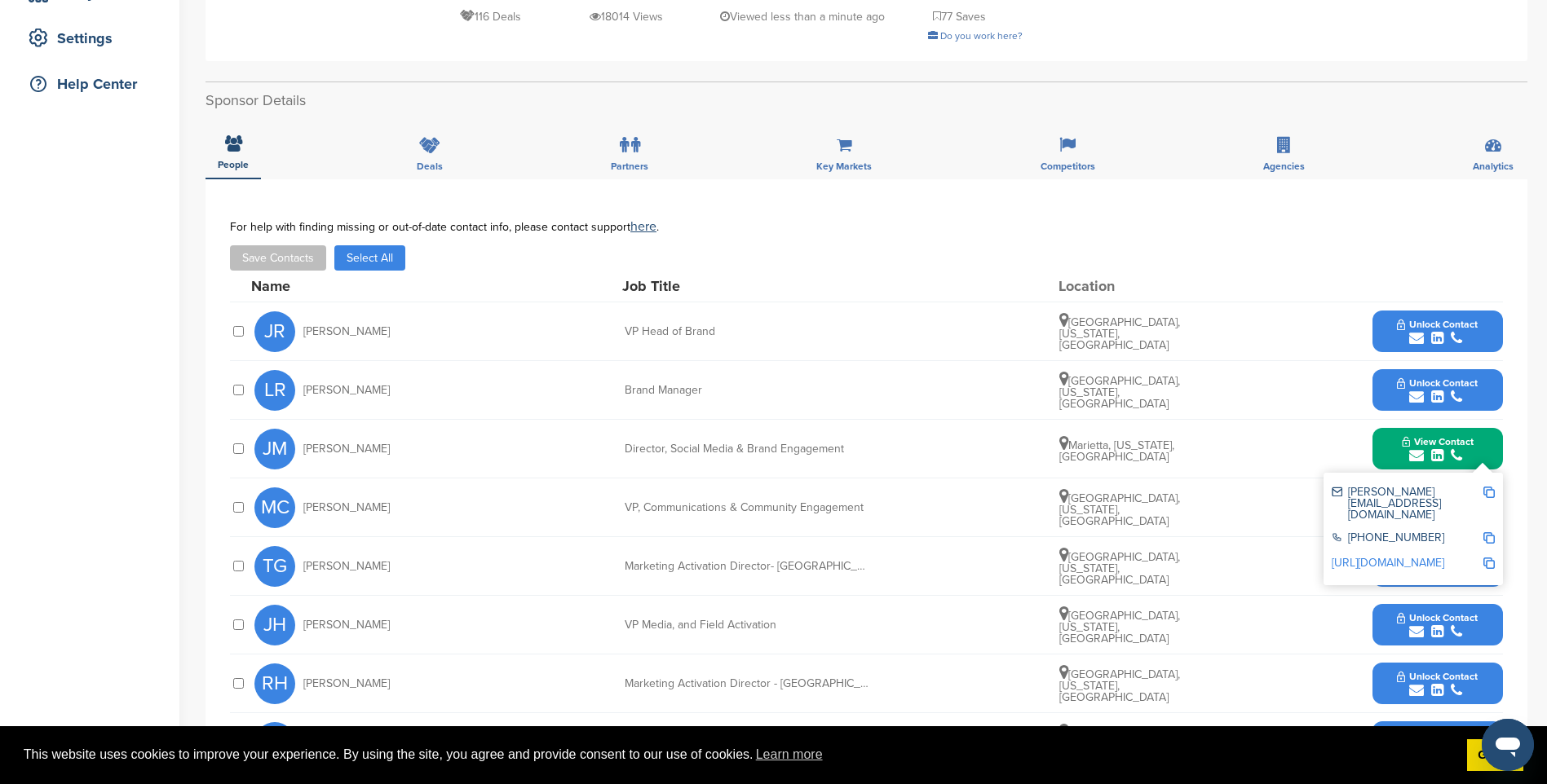
click at [1490, 486] on img at bounding box center [1488, 492] width 11 height 11
click at [1439, 331] on icon "submit" at bounding box center [1436, 338] width 12 height 15
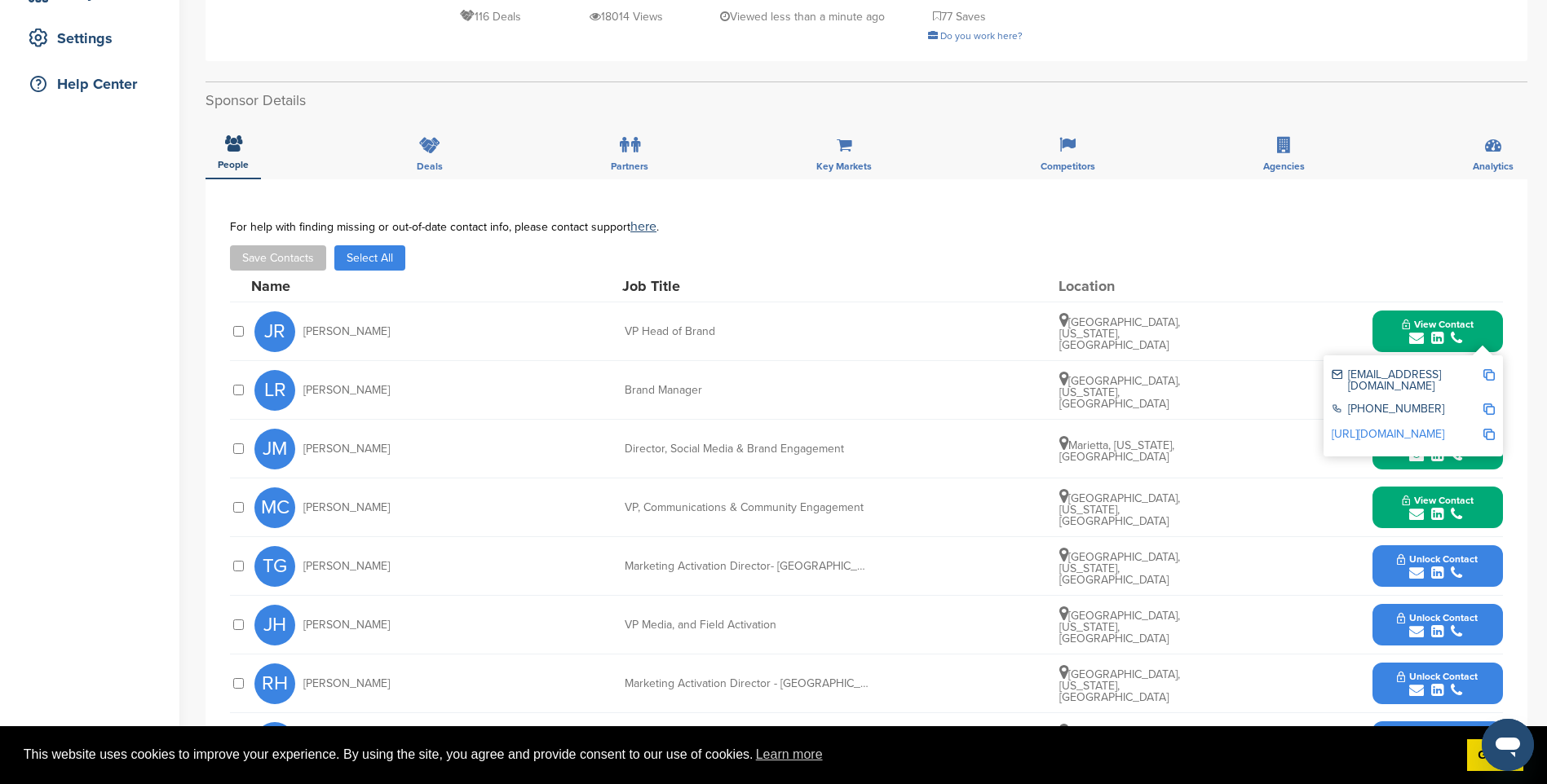
click at [1489, 369] on img at bounding box center [1488, 375] width 11 height 11
click at [1457, 319] on span "View Contact" at bounding box center [1437, 324] width 71 height 11
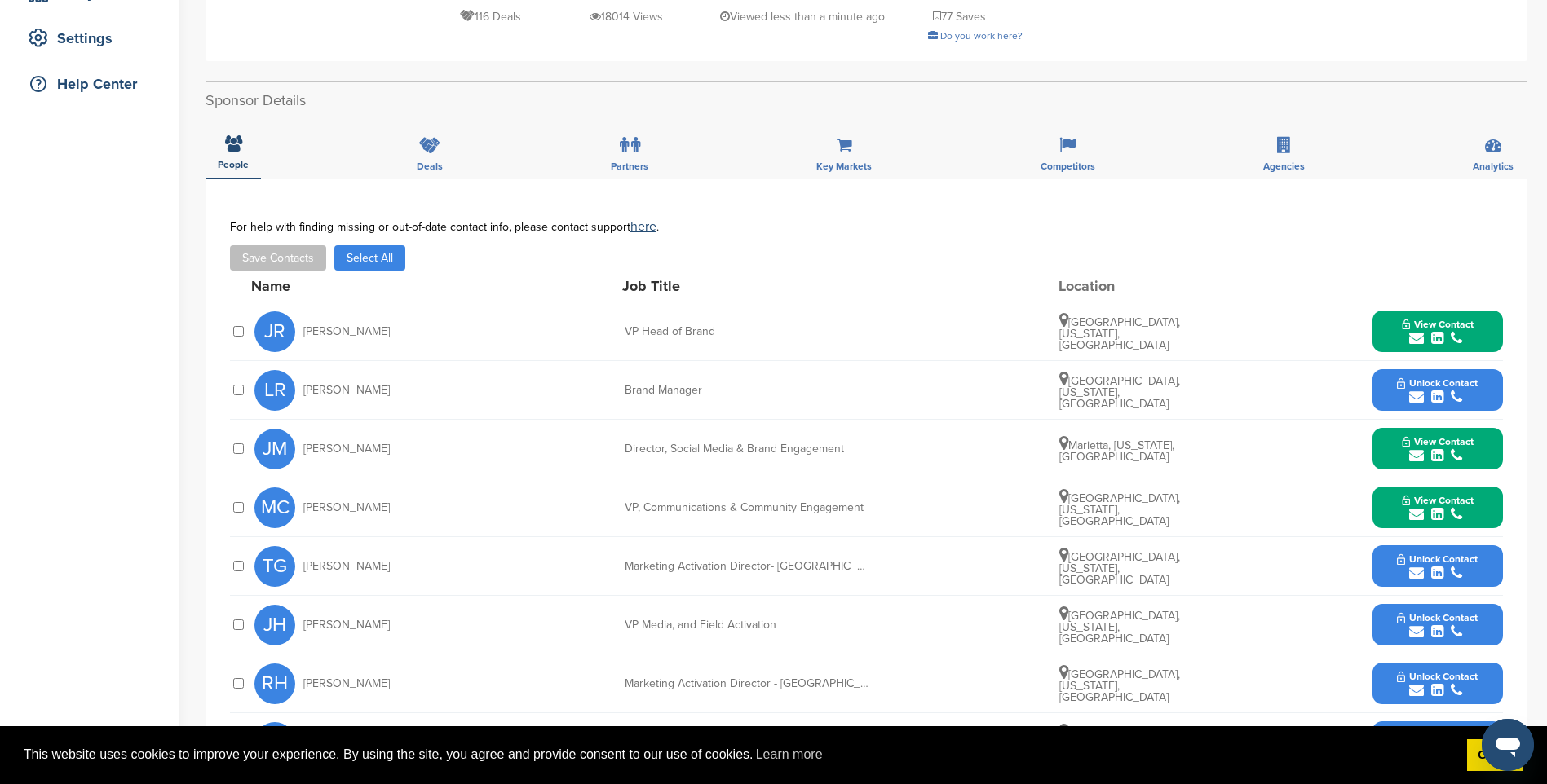
click at [1456, 366] on button "Unlock Contact" at bounding box center [1436, 390] width 120 height 49
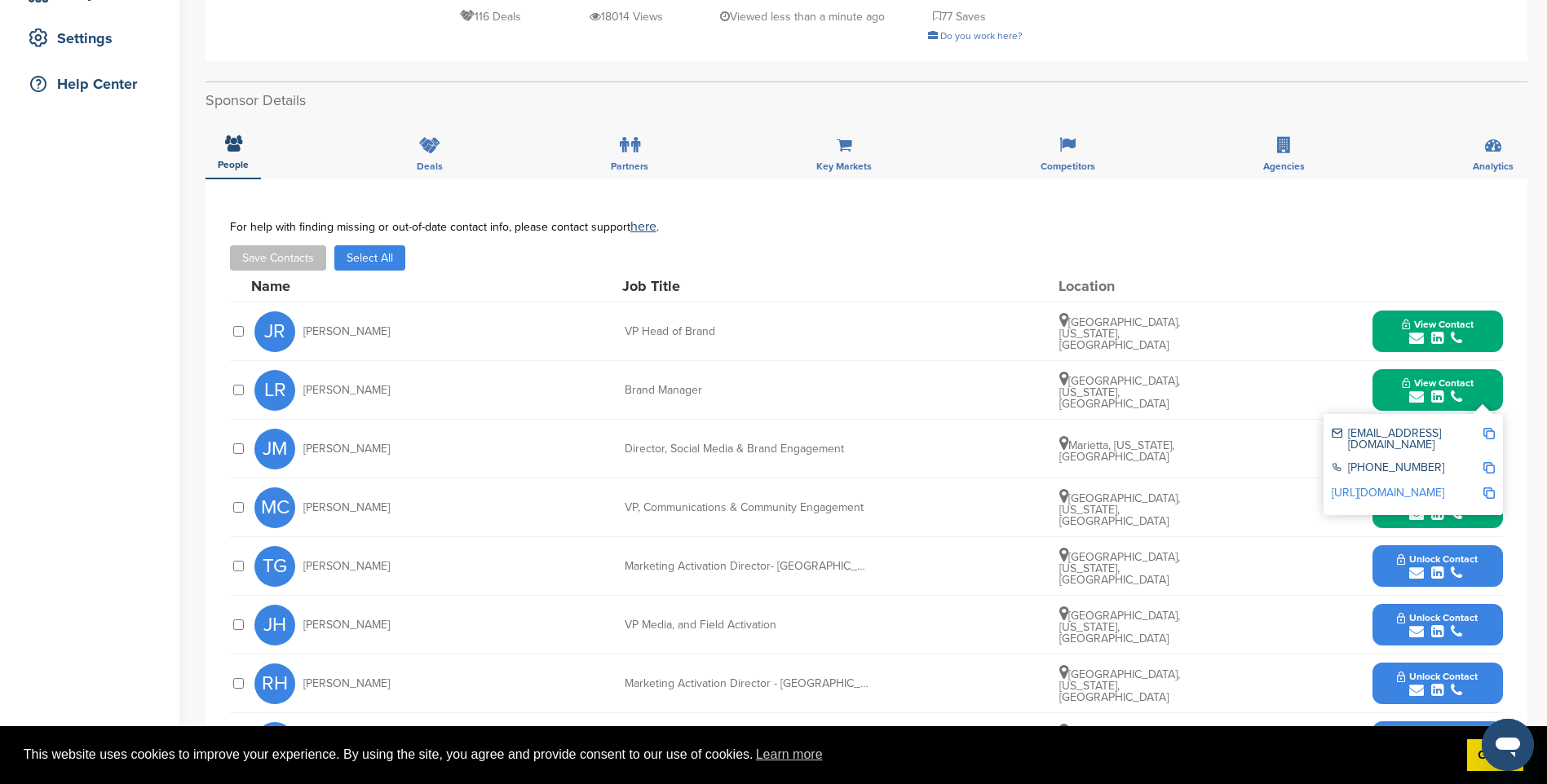
click at [1488, 428] on img at bounding box center [1488, 433] width 11 height 11
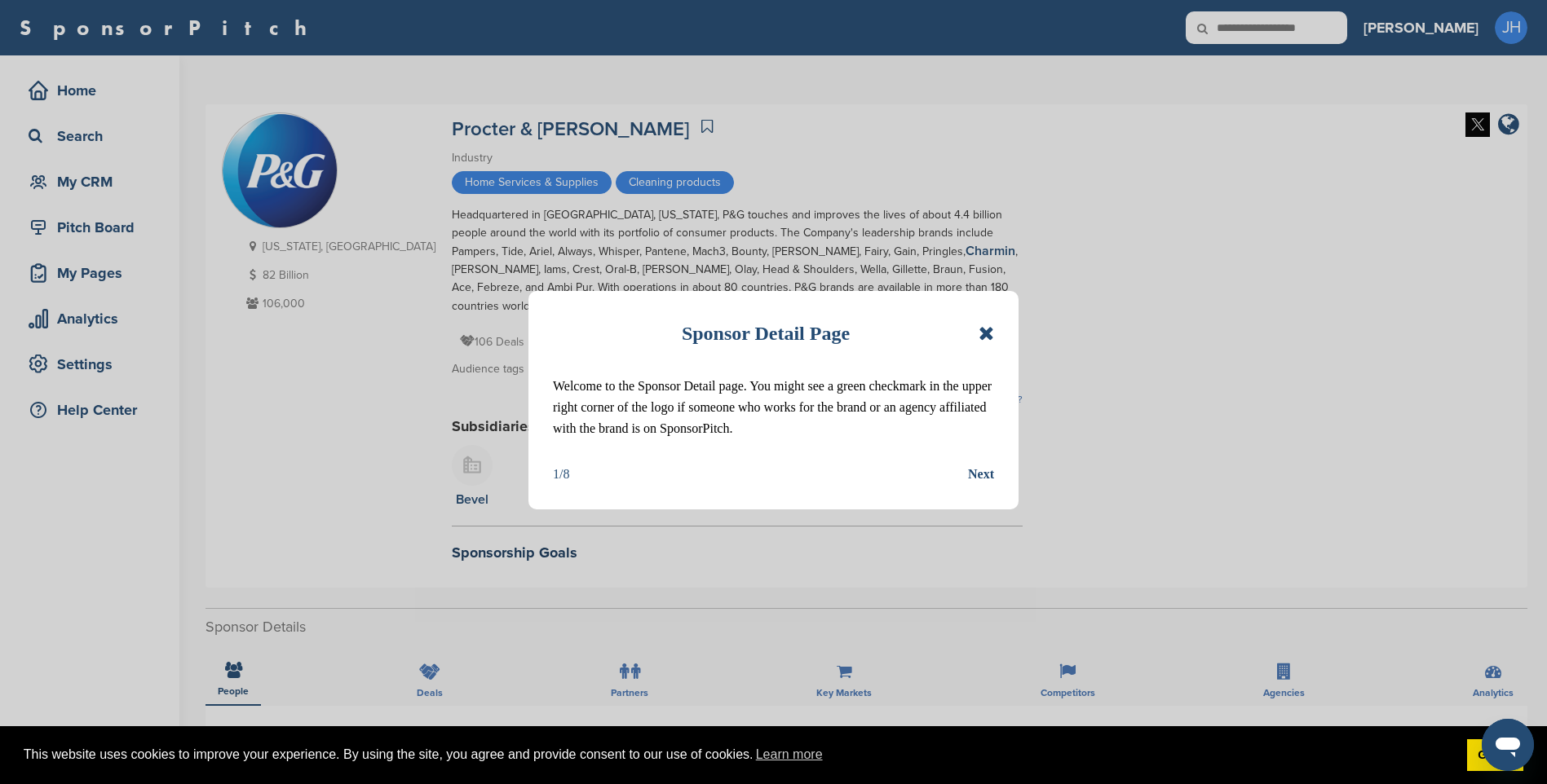
drag, startPoint x: 993, startPoint y: 331, endPoint x: 978, endPoint y: 381, distance: 52.2
click at [993, 331] on icon at bounding box center [986, 333] width 16 height 19
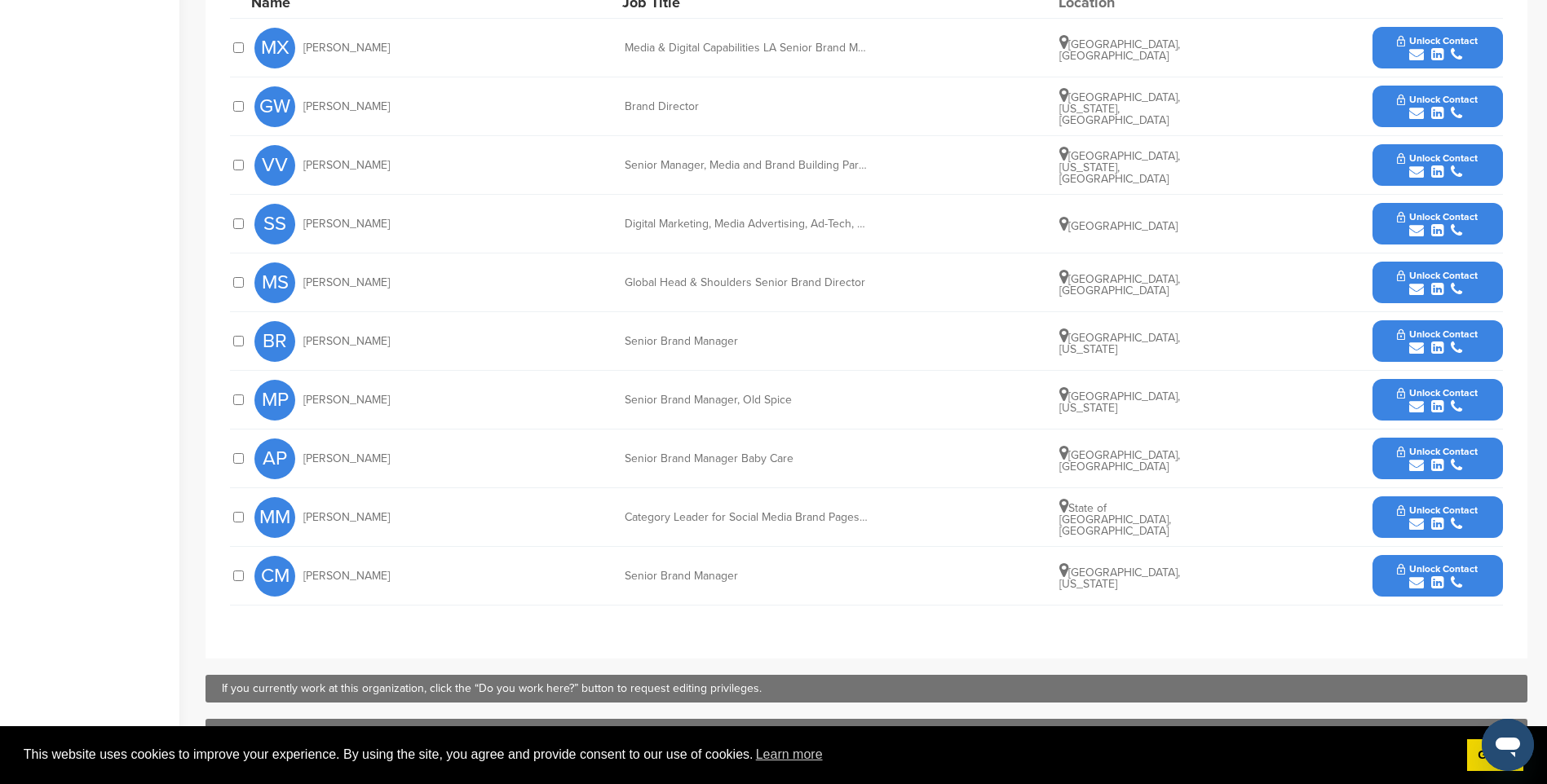
scroll to position [815, 0]
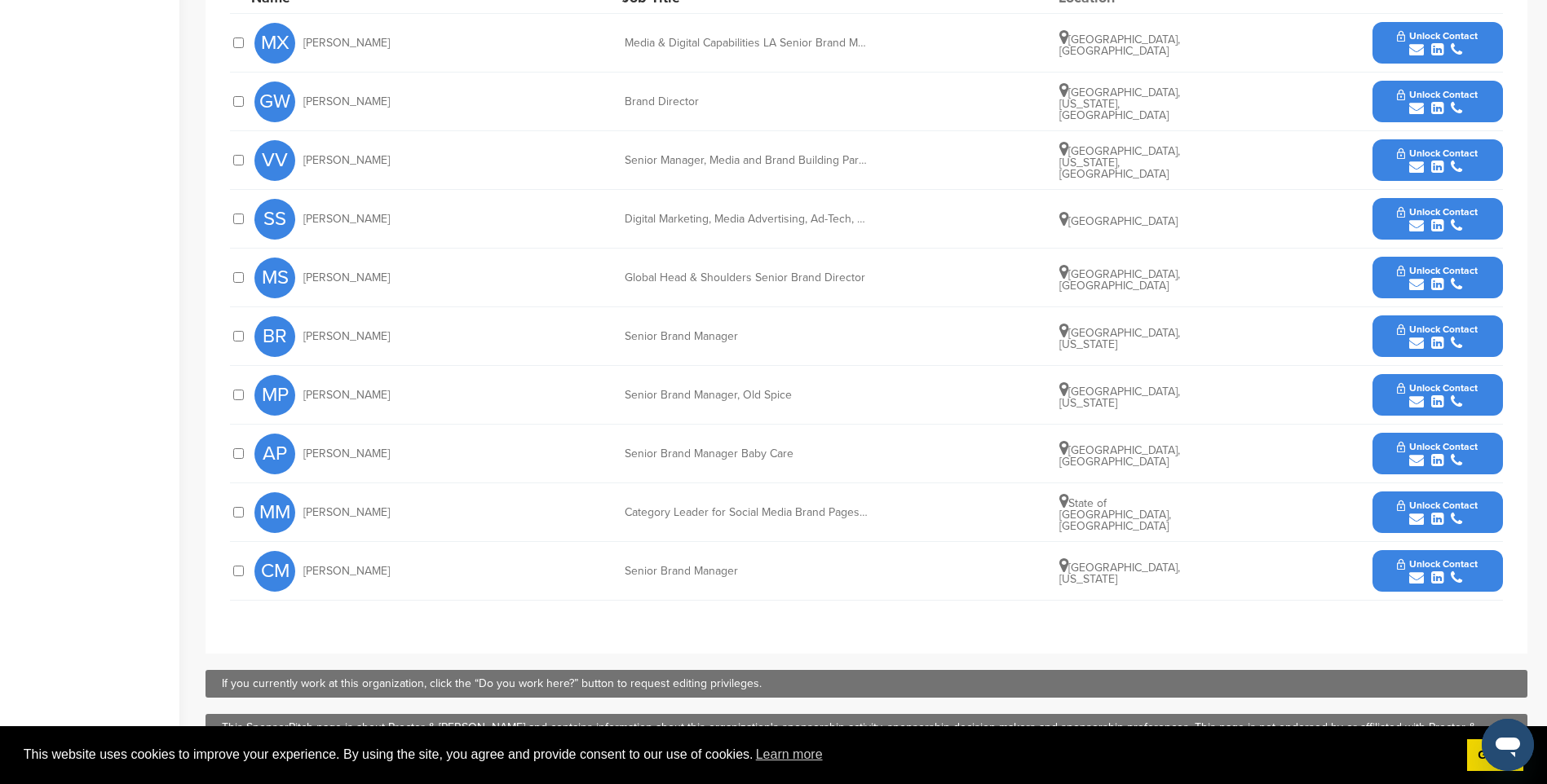
click at [1466, 570] on div "submit" at bounding box center [1437, 577] width 80 height 16
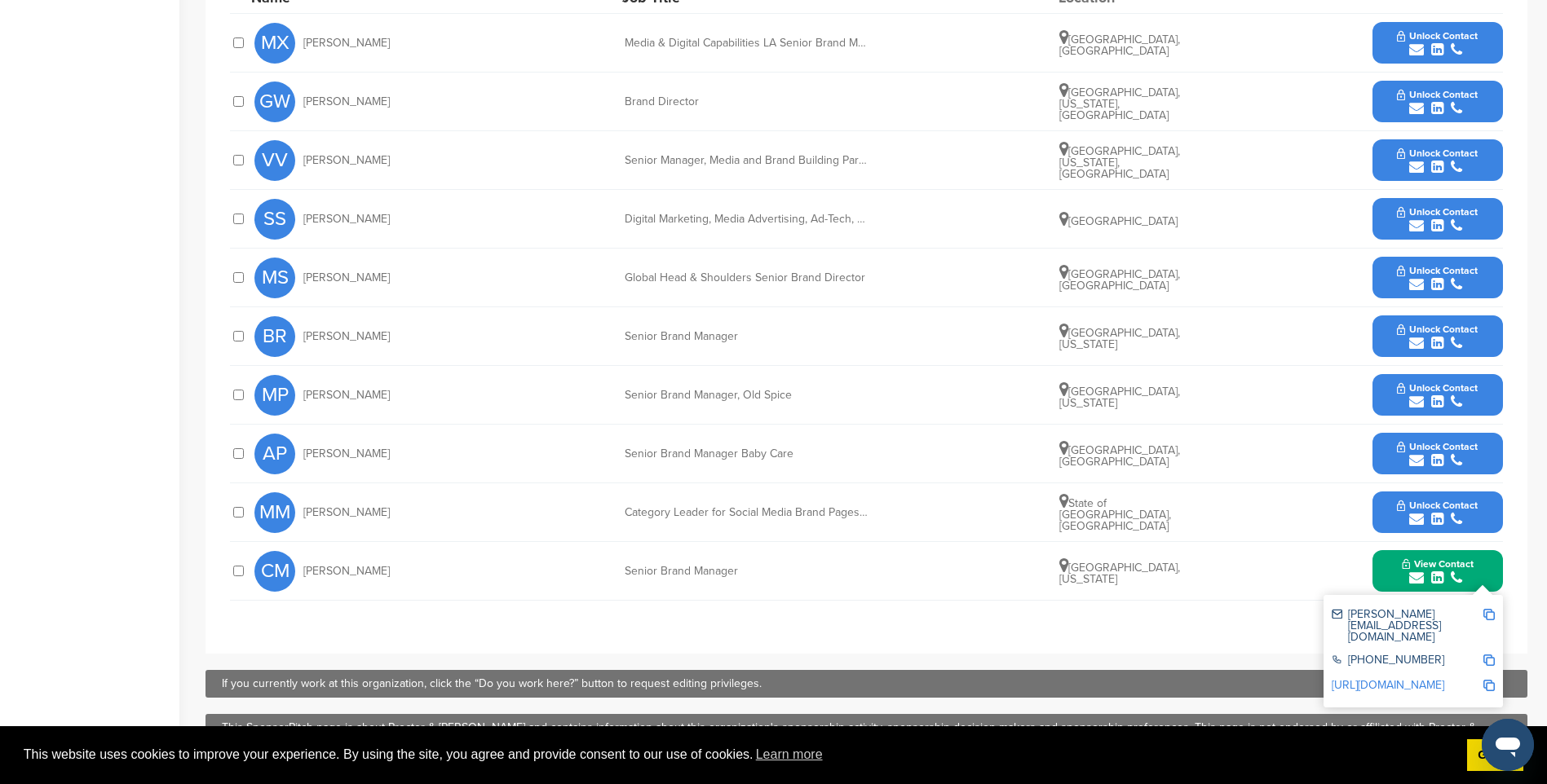
drag, startPoint x: 1490, startPoint y: 595, endPoint x: 1402, endPoint y: 556, distance: 96.3
click at [1489, 609] on img at bounding box center [1488, 614] width 11 height 11
click at [1424, 512] on icon "submit" at bounding box center [1416, 519] width 15 height 15
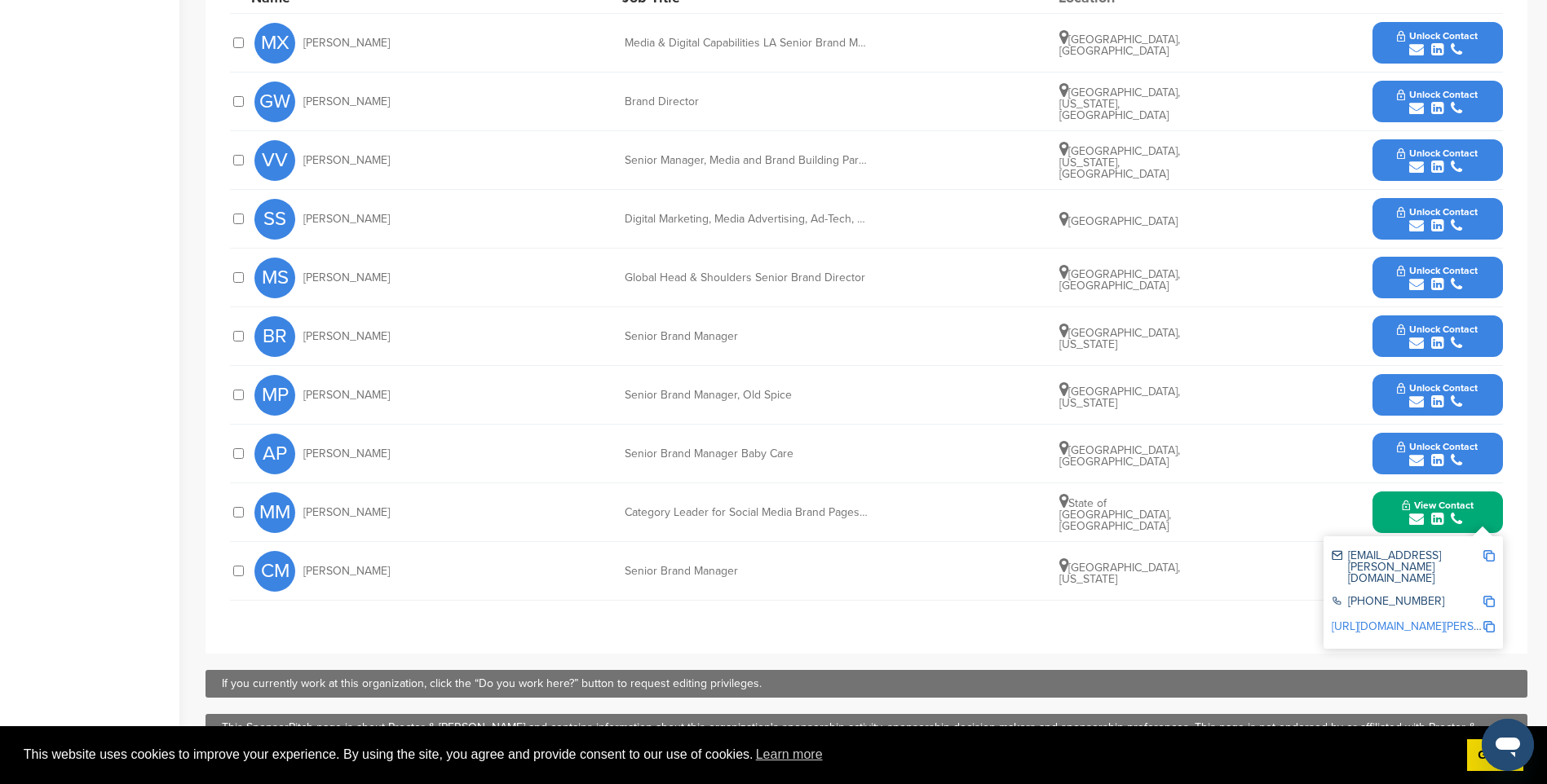
click at [1490, 550] on img at bounding box center [1488, 556] width 11 height 11
click at [1435, 335] on icon "submit" at bounding box center [1436, 343] width 12 height 15
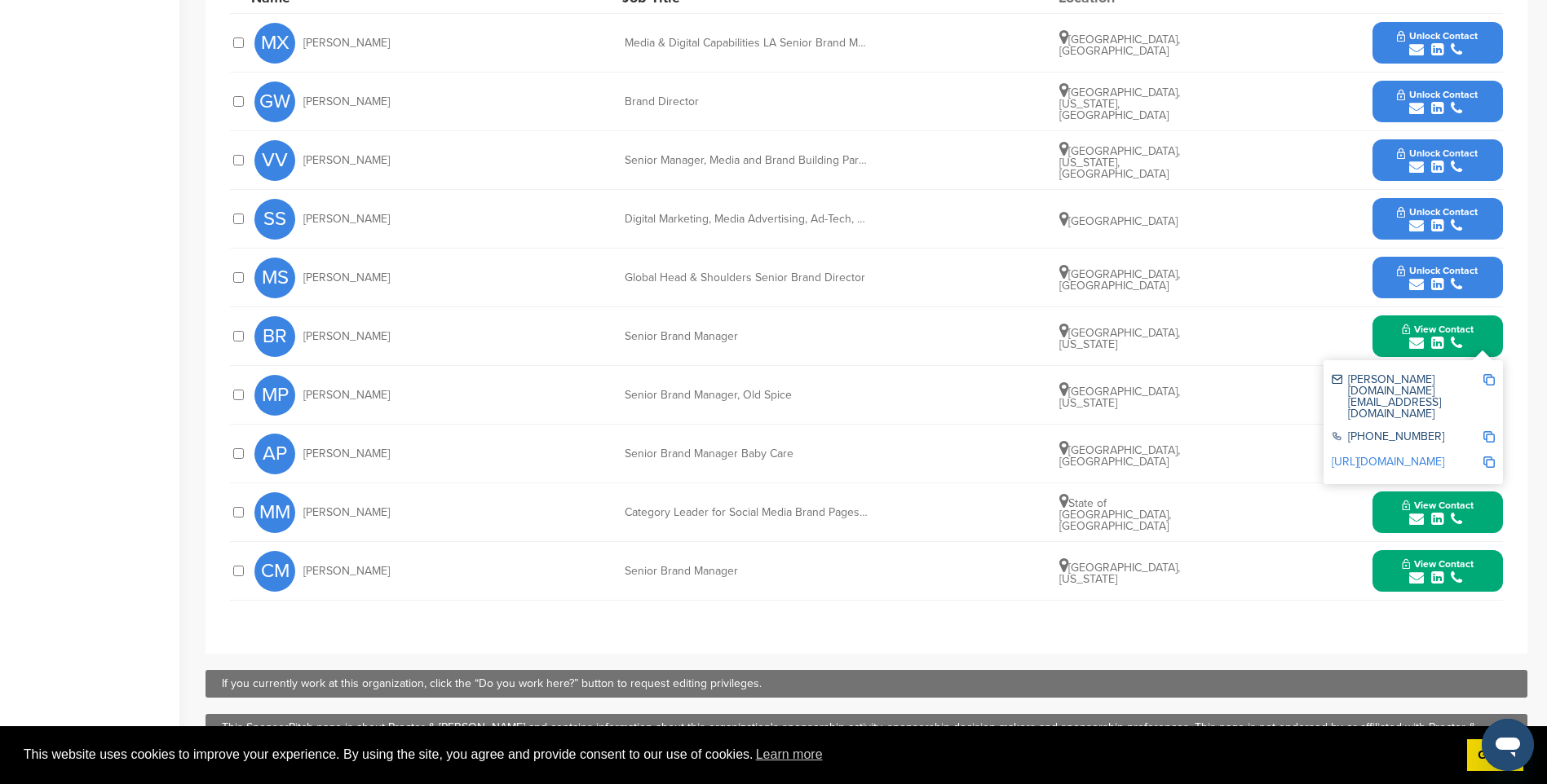
click at [1485, 368] on div "[PERSON_NAME][DOMAIN_NAME][EMAIL_ADDRESS][DOMAIN_NAME]" at bounding box center [1413, 397] width 163 height 57
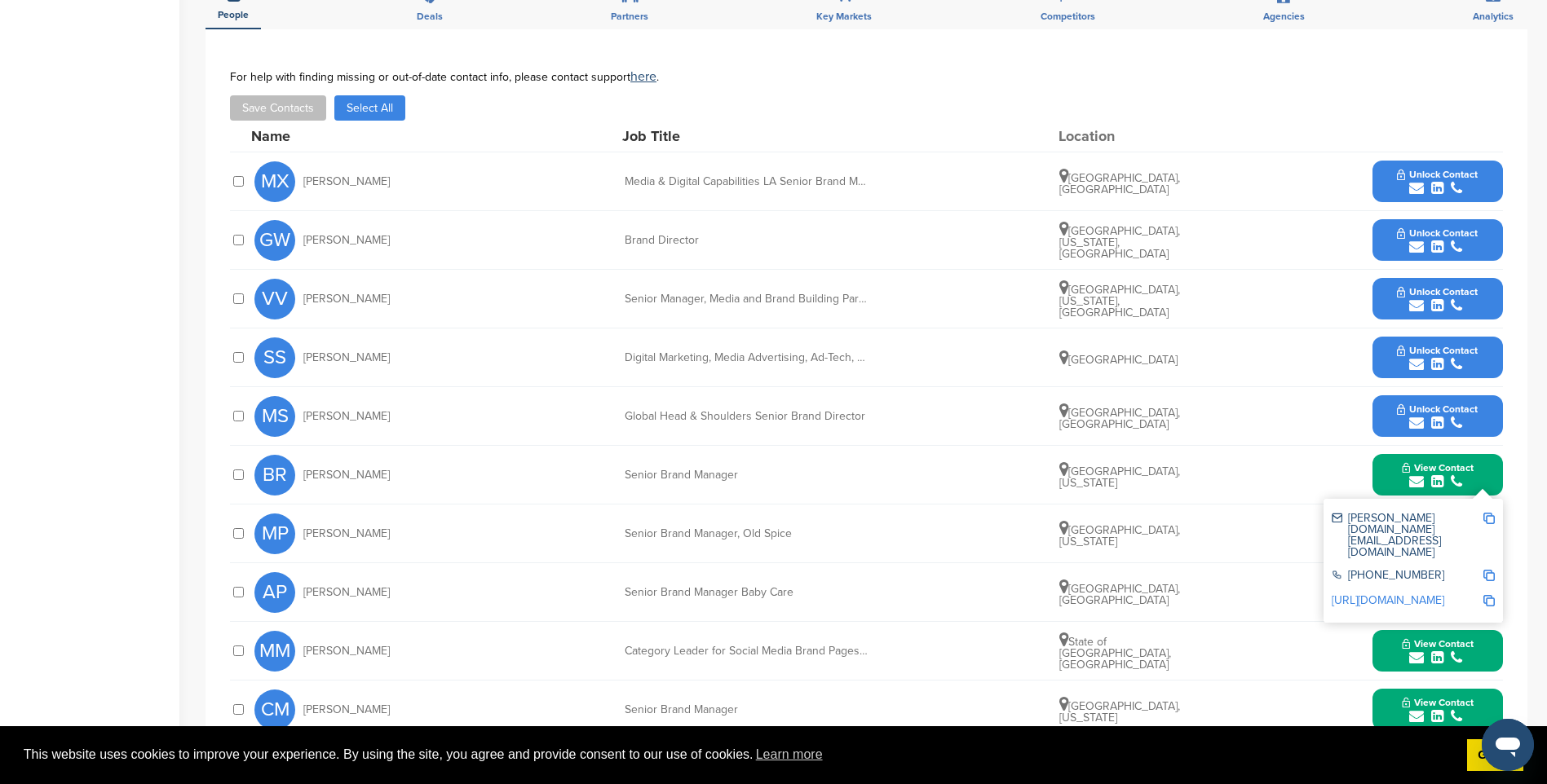
scroll to position [652, 0]
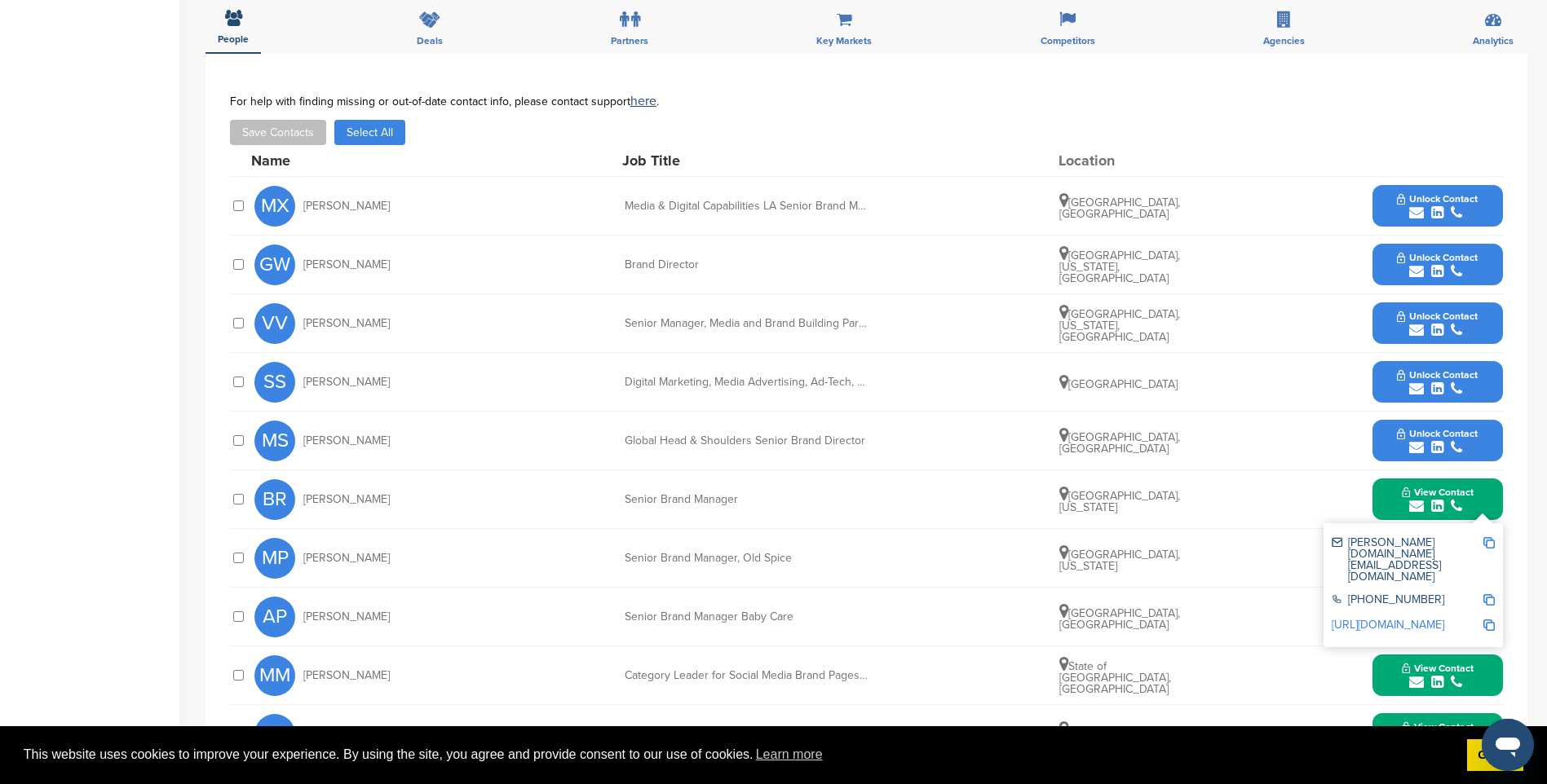
click at [1442, 440] on icon "submit" at bounding box center [1436, 448] width 12 height 15
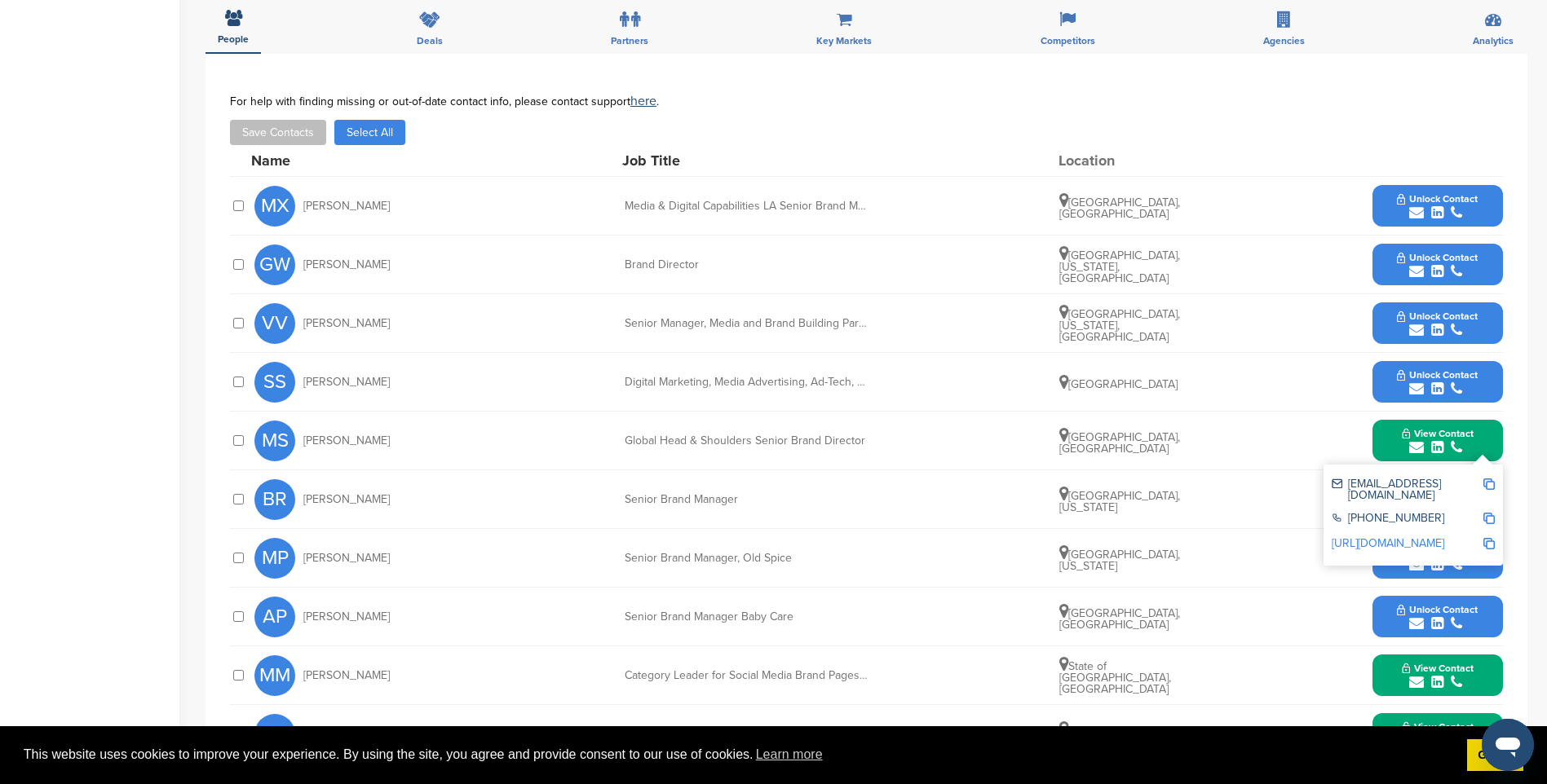
click at [1488, 479] on img at bounding box center [1488, 484] width 11 height 11
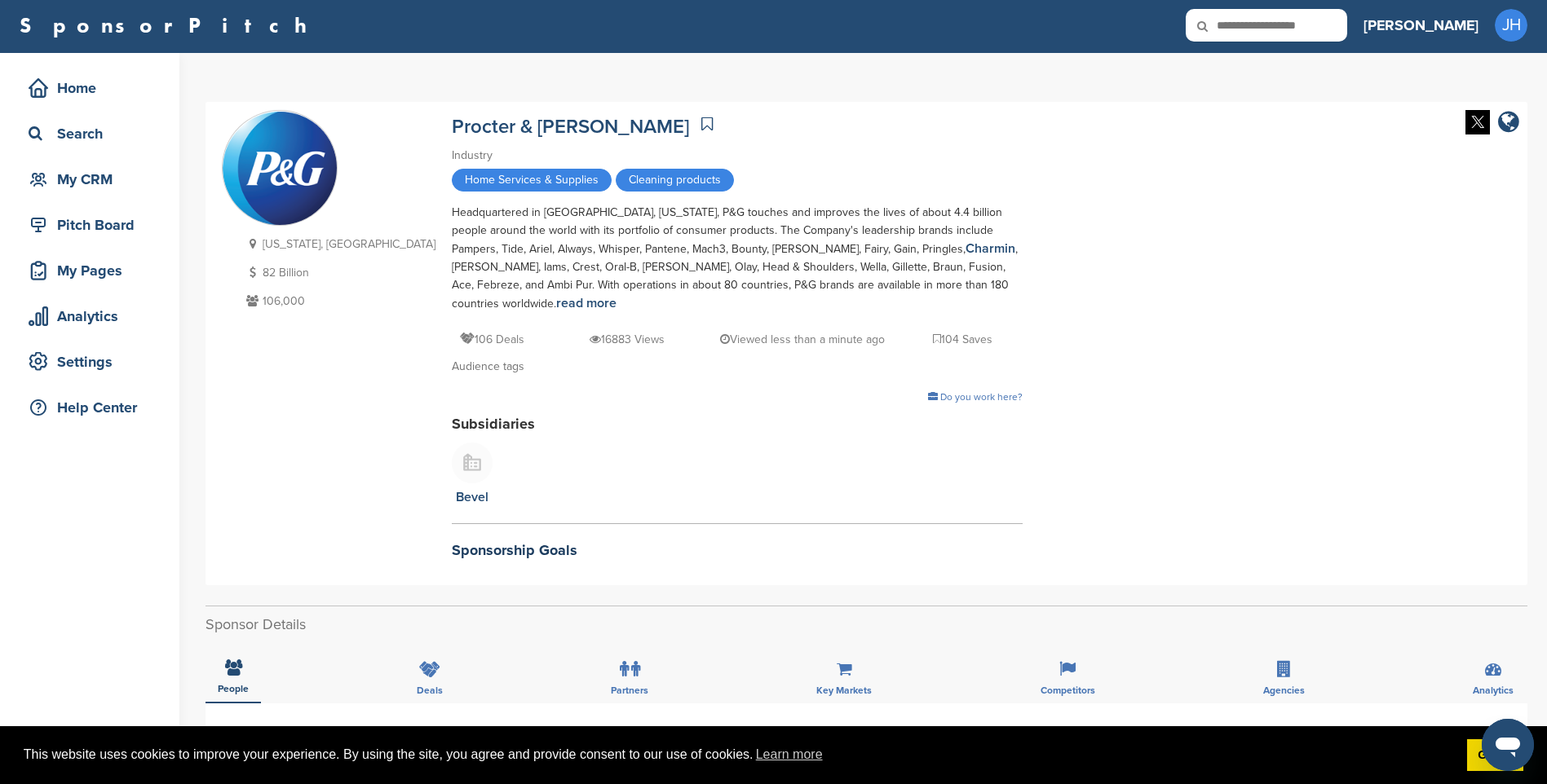
scroll to position [0, 0]
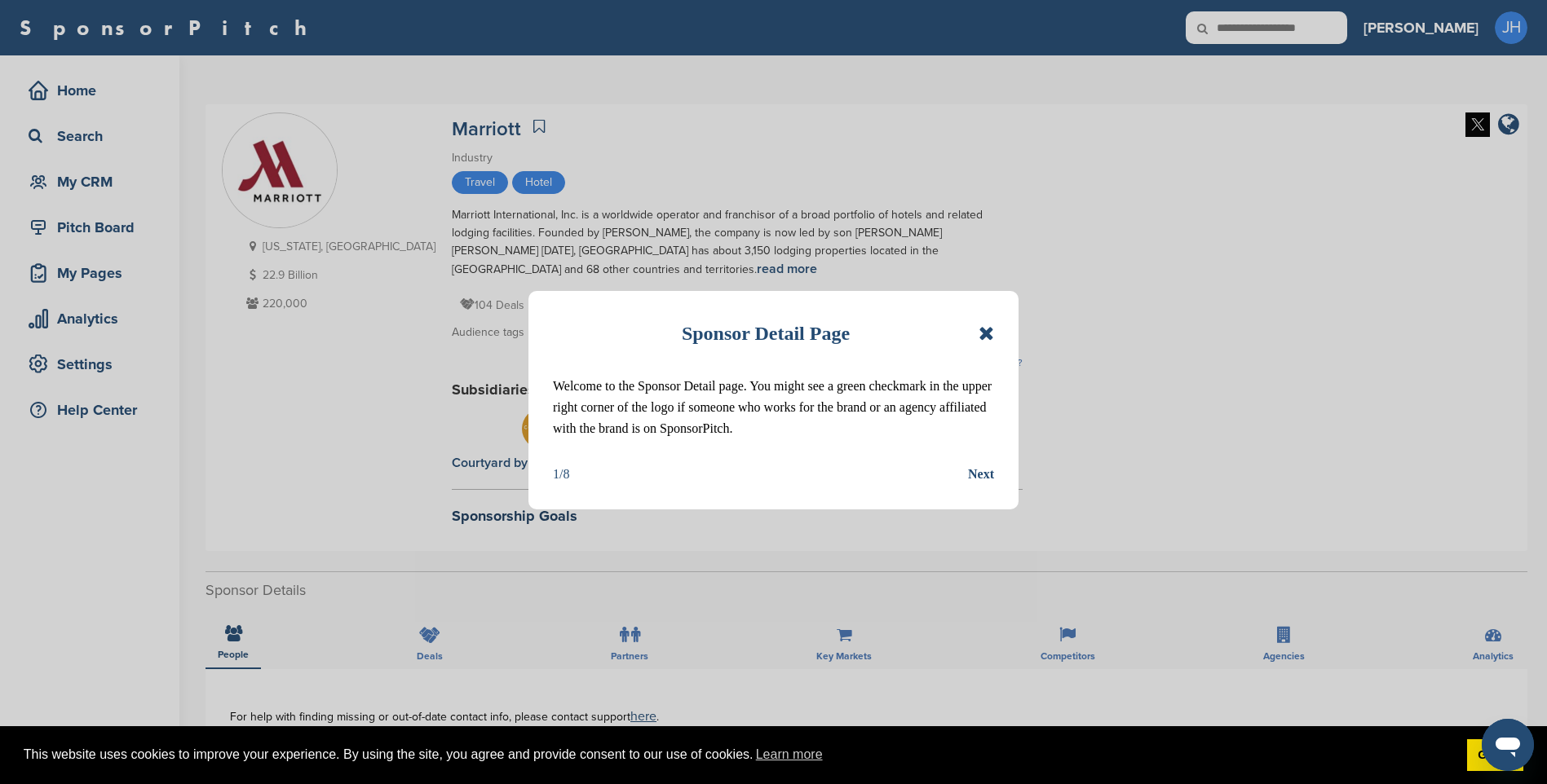
drag, startPoint x: 988, startPoint y: 335, endPoint x: 950, endPoint y: 414, distance: 87.7
click at [988, 335] on icon at bounding box center [986, 333] width 16 height 19
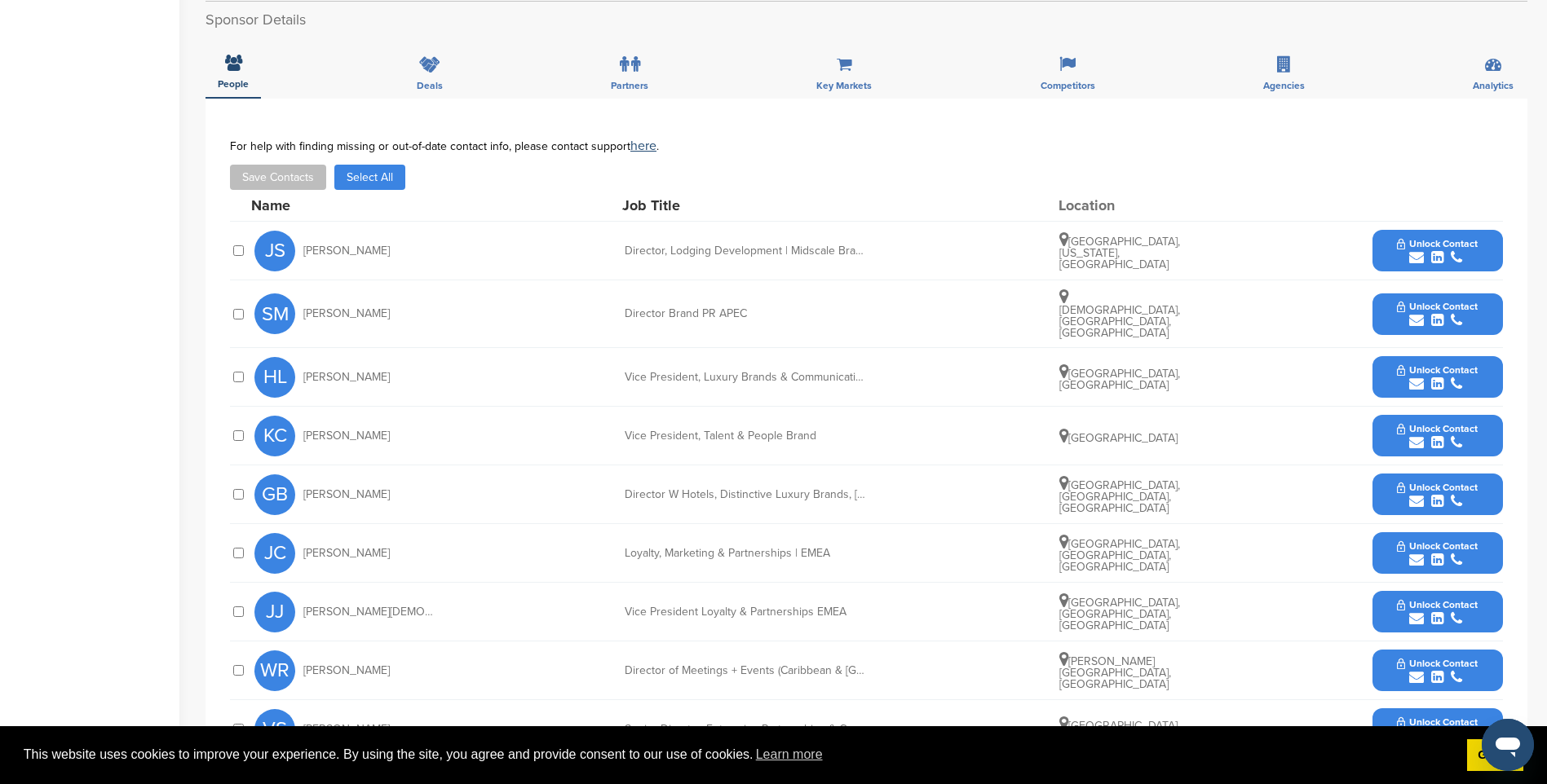
scroll to position [652, 0]
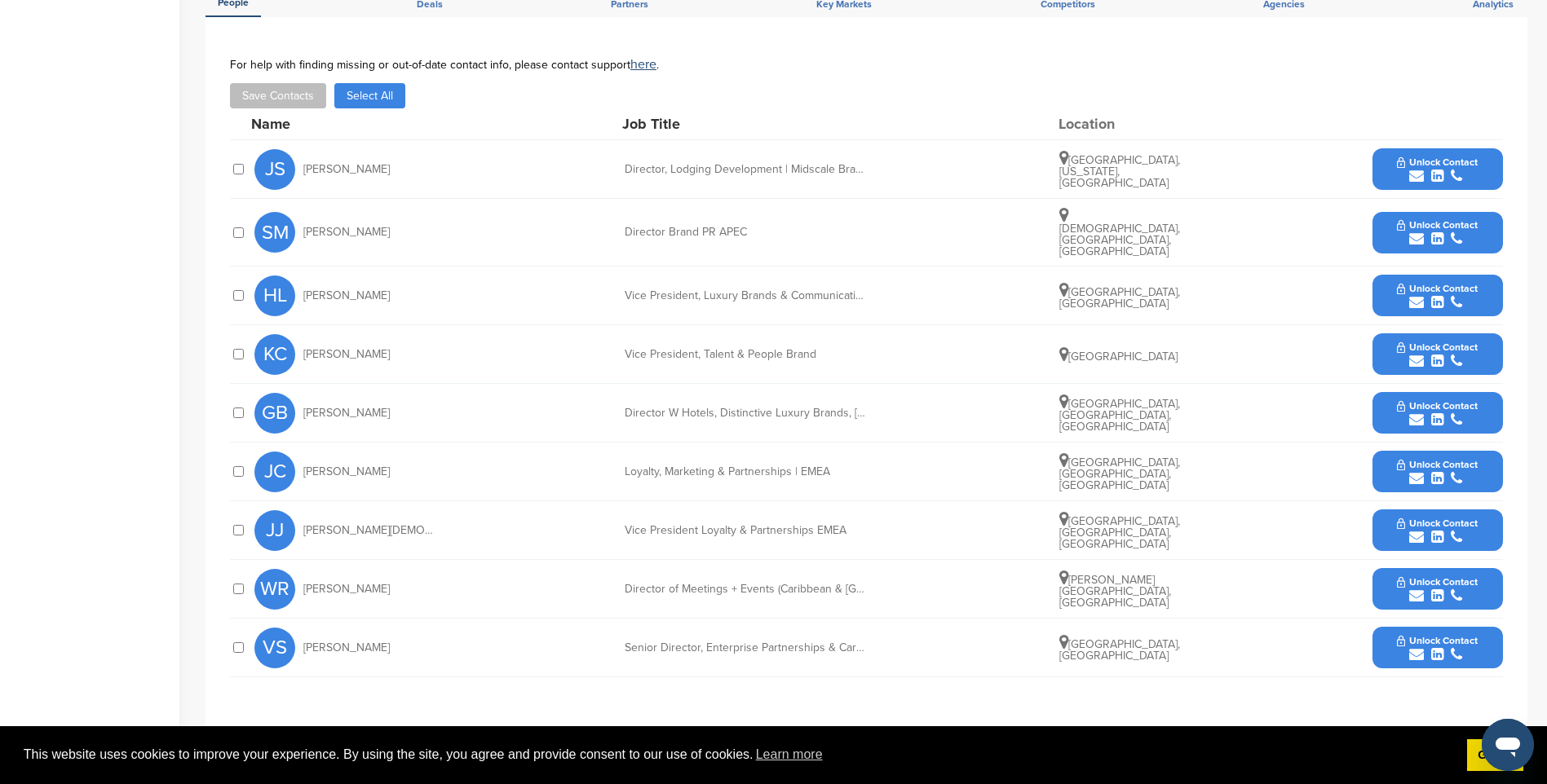
click at [1466, 459] on span "Unlock Contact" at bounding box center [1437, 464] width 80 height 11
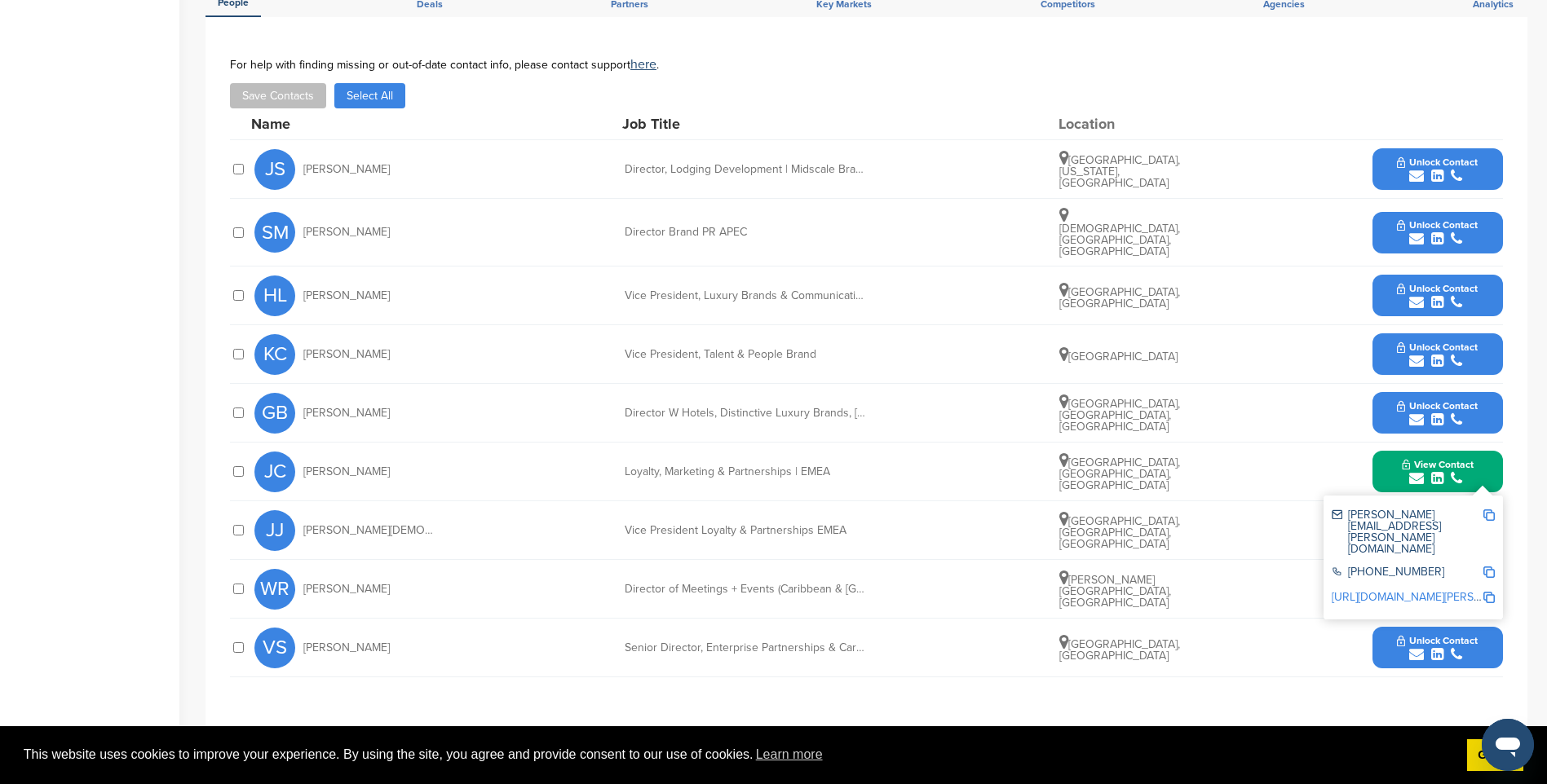
click at [1488, 509] on img at bounding box center [1488, 514] width 11 height 11
click at [1452, 167] on span "Unlock Contact" at bounding box center [1437, 162] width 80 height 11
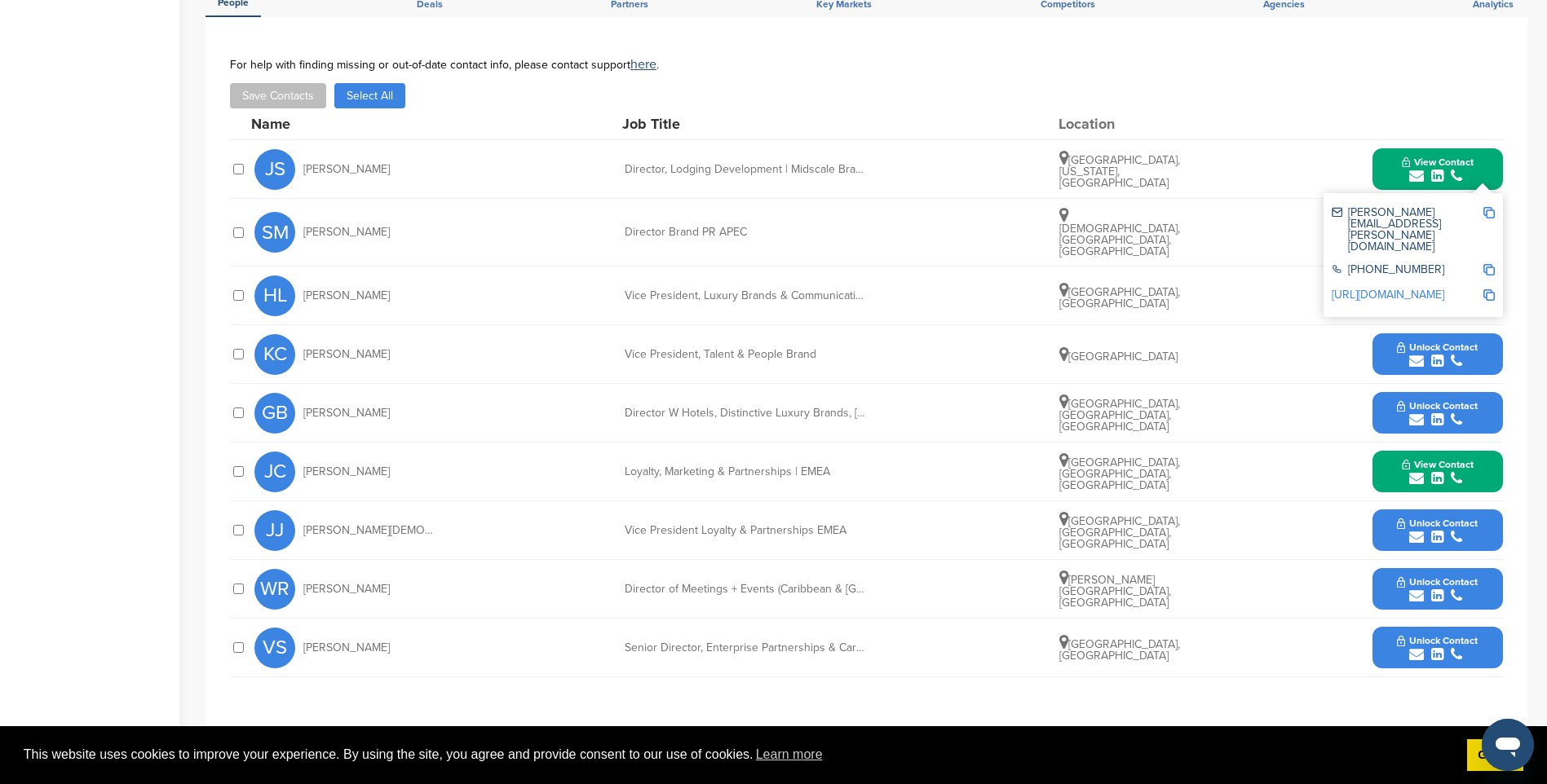
click at [1488, 214] on img at bounding box center [1488, 213] width 11 height 11
click at [1441, 169] on icon "submit" at bounding box center [1436, 176] width 12 height 15
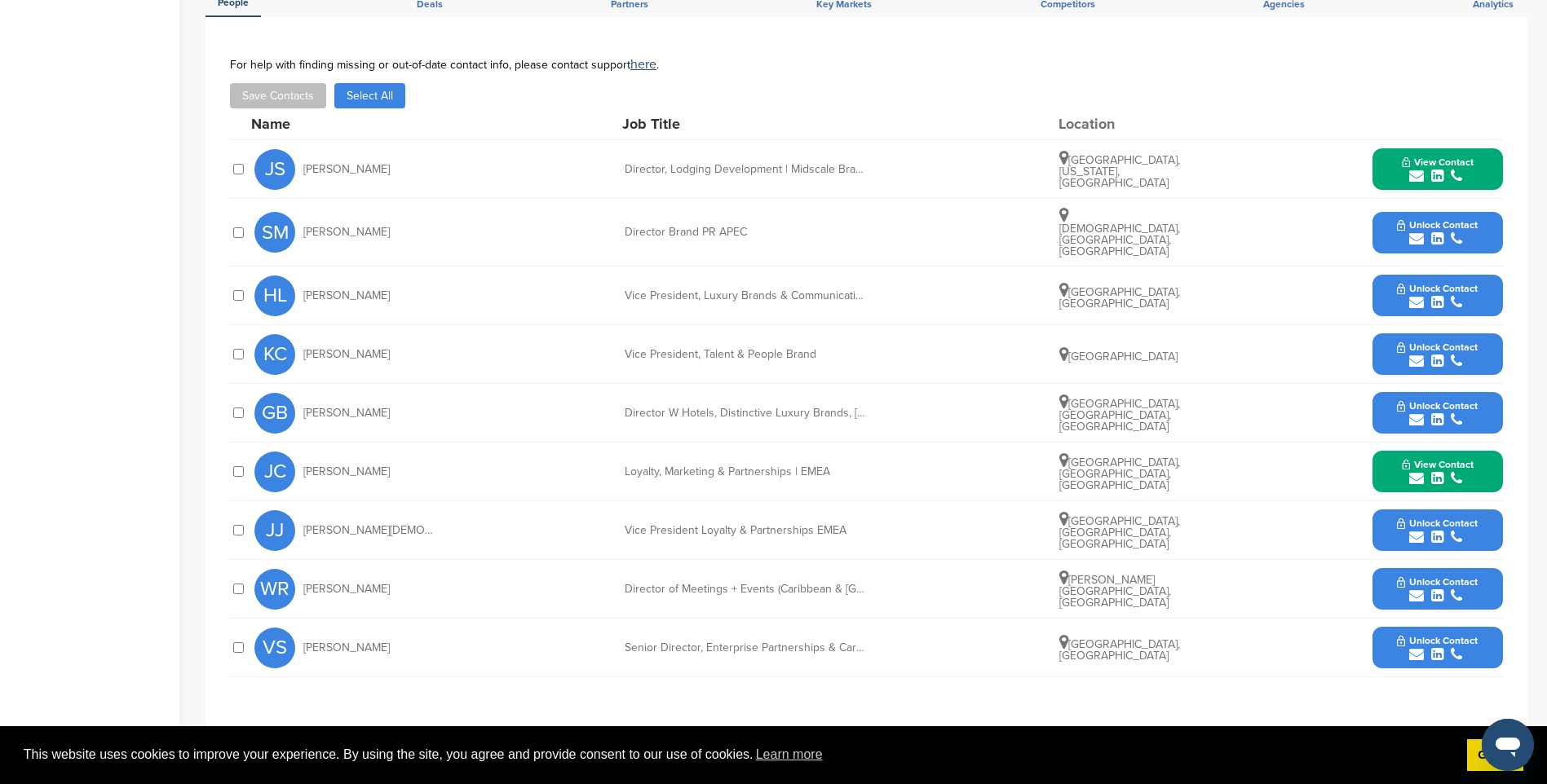
click at [1445, 219] on span "Unlock Contact" at bounding box center [1437, 225] width 80 height 11
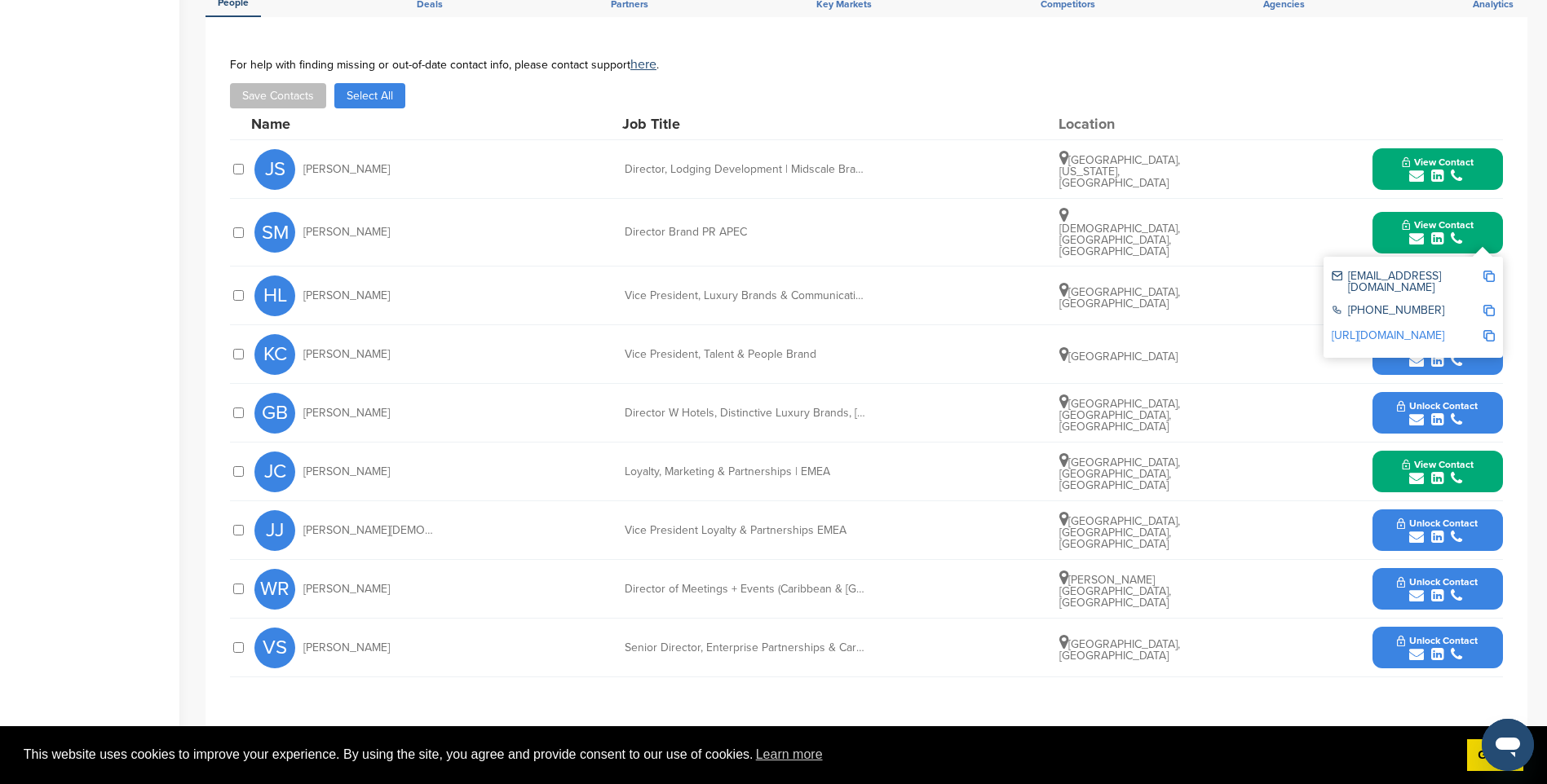
click at [1486, 271] on img at bounding box center [1488, 276] width 11 height 11
click at [1467, 226] on span "View Contact" at bounding box center [1437, 225] width 71 height 11
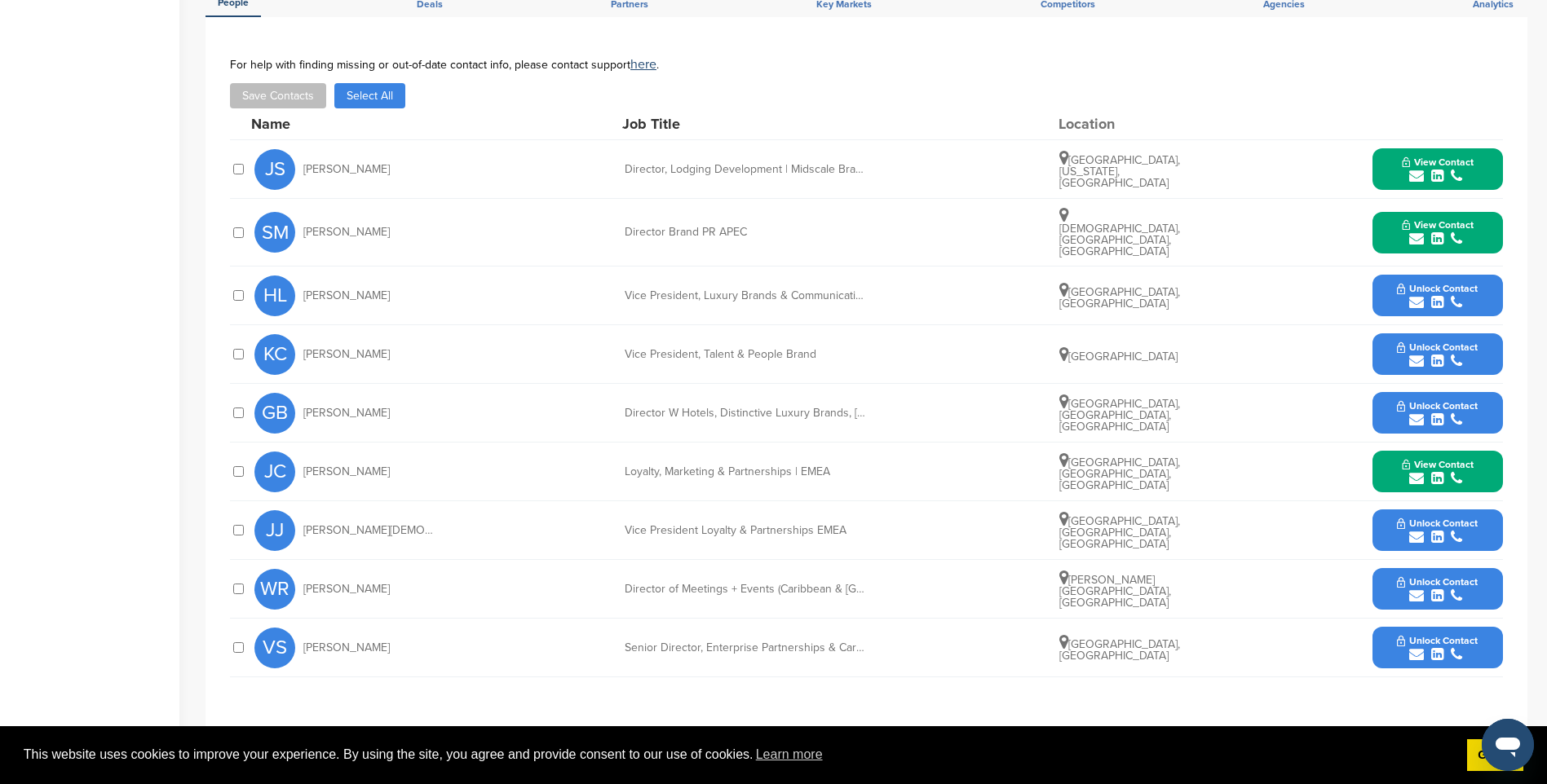
click at [1479, 284] on button "Unlock Contact" at bounding box center [1436, 296] width 120 height 49
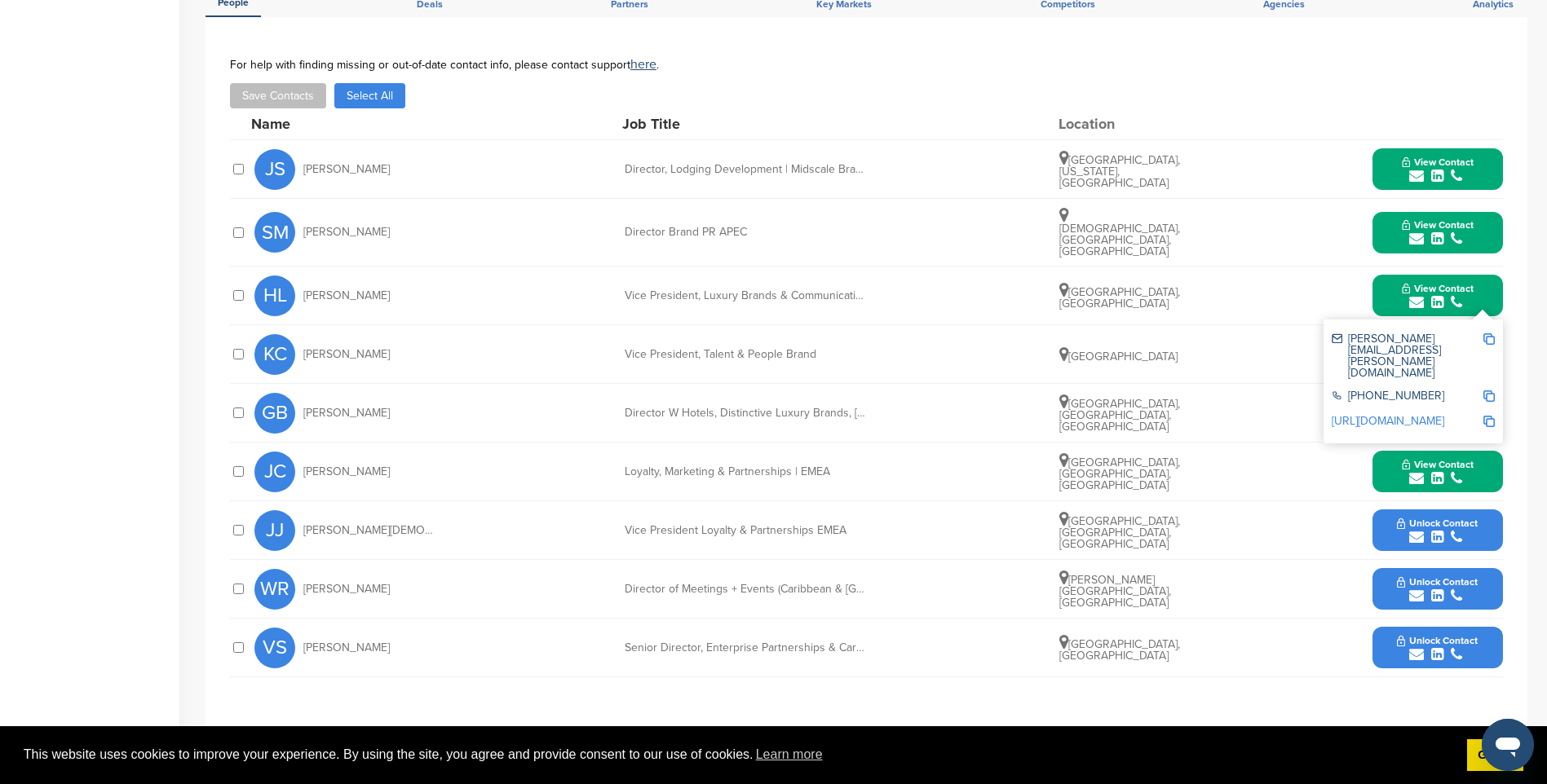
click at [1489, 334] on img at bounding box center [1488, 339] width 11 height 11
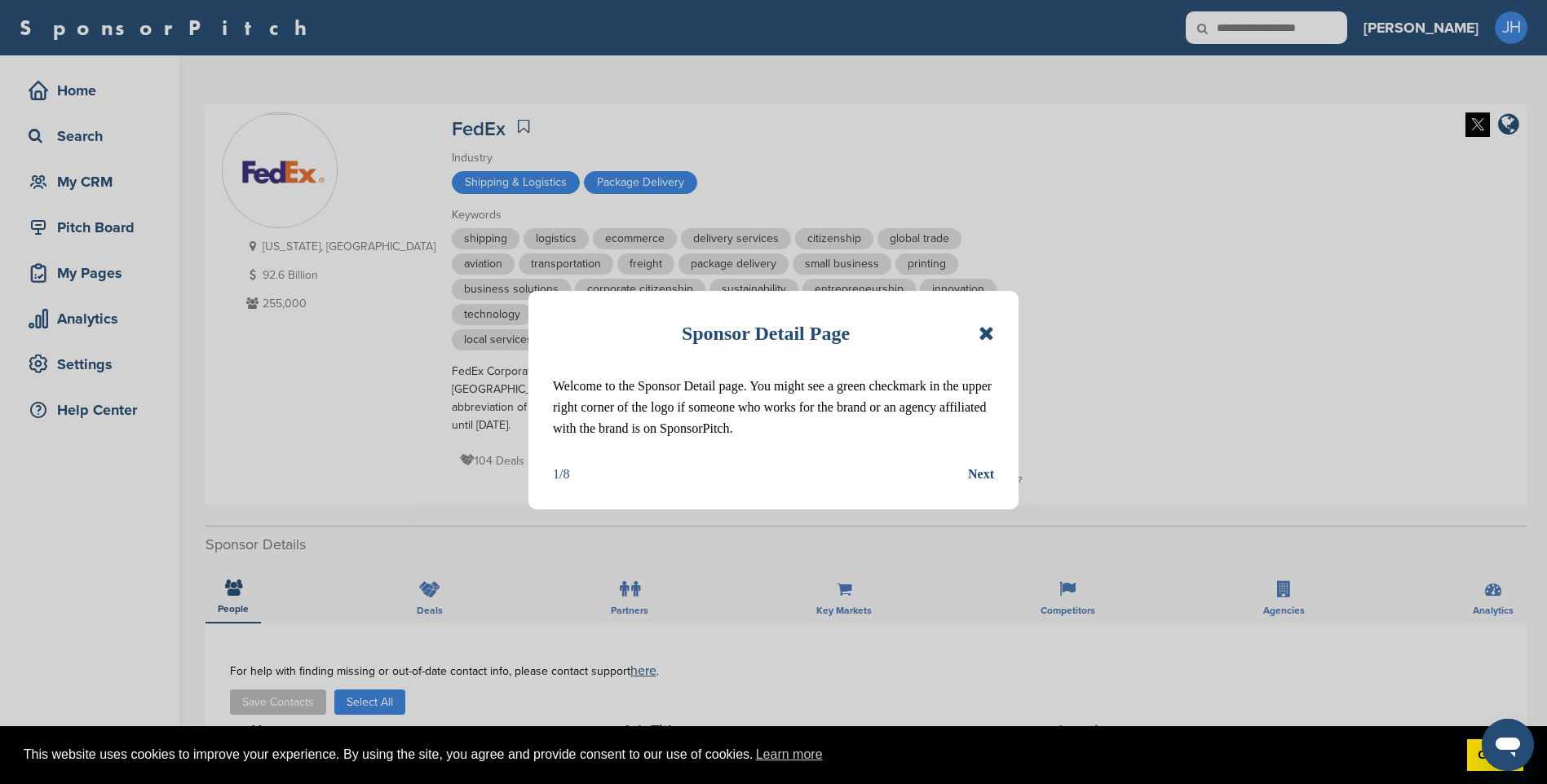
click at [983, 330] on icon at bounding box center [986, 333] width 16 height 19
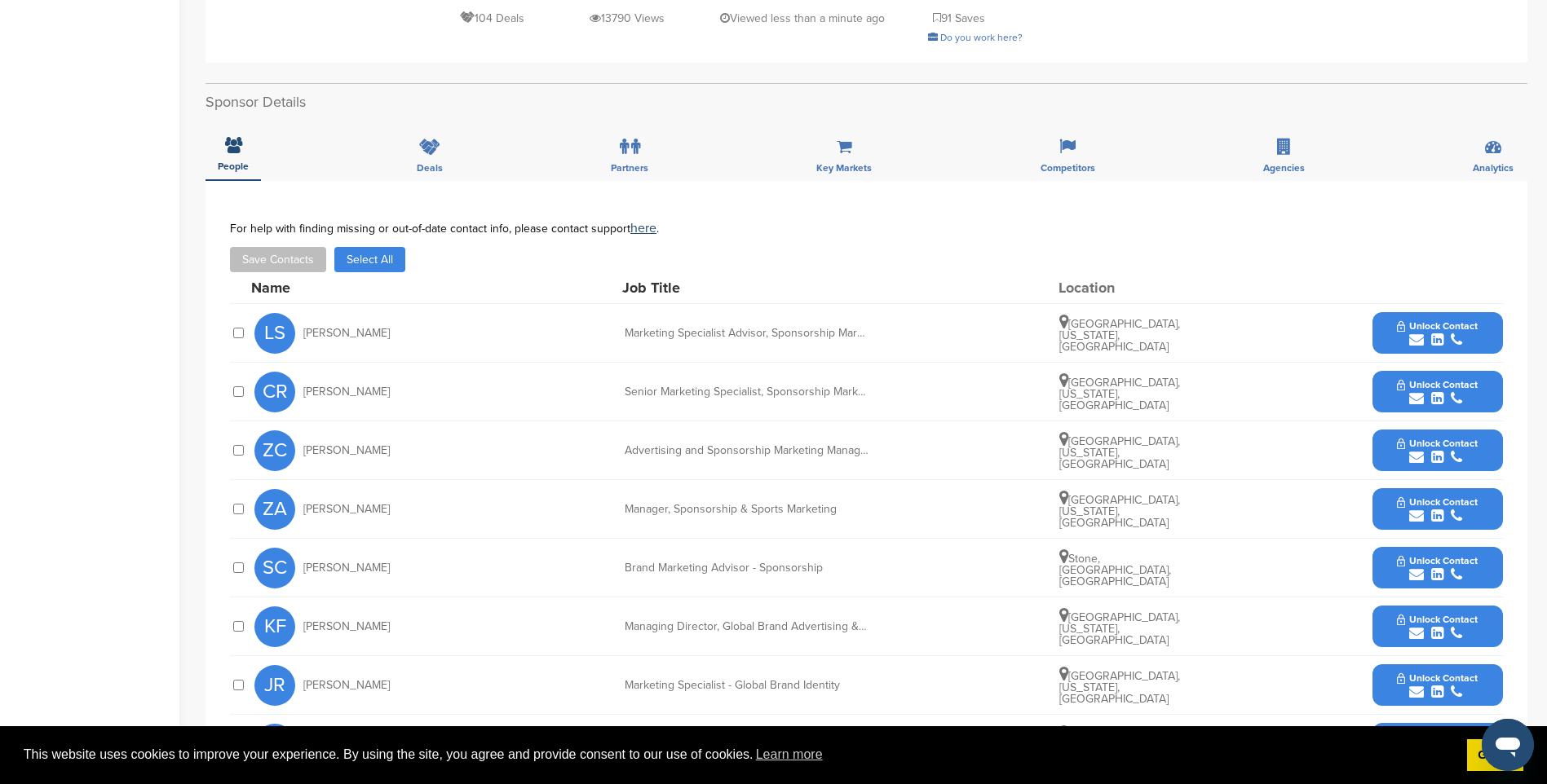
scroll to position [489, 0]
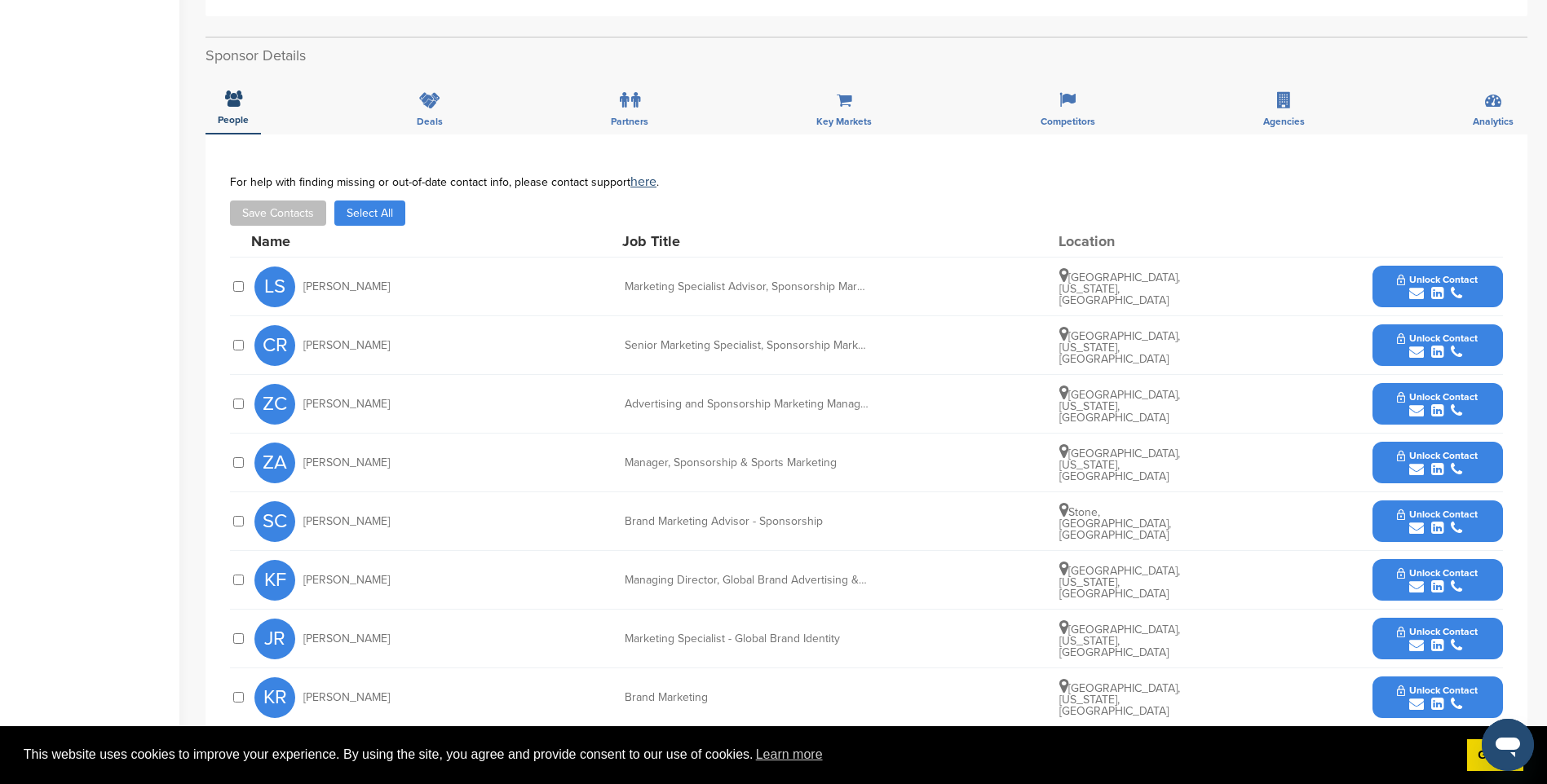
click at [1429, 286] on div "submit" at bounding box center [1437, 293] width 80 height 16
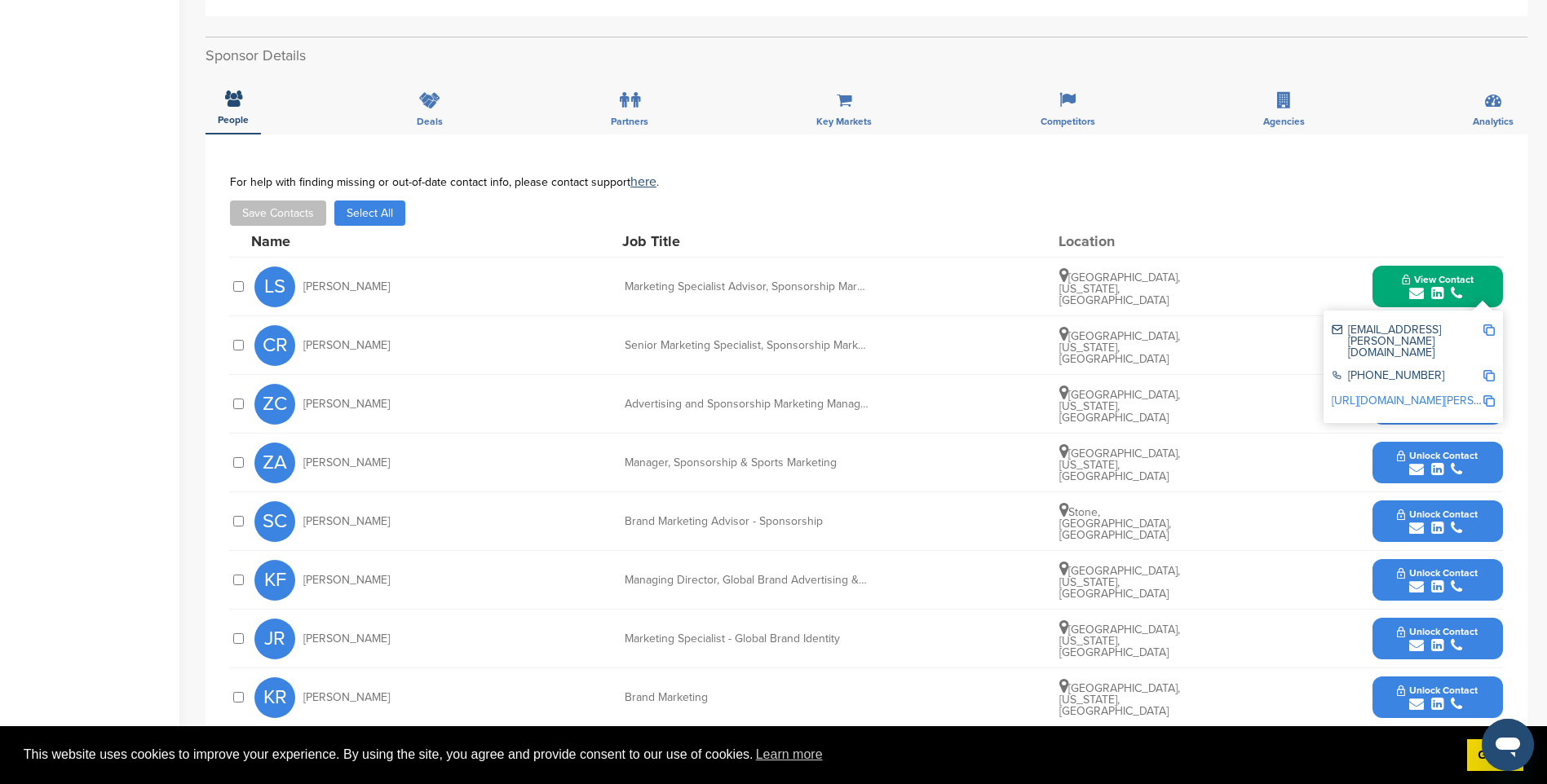
click at [1488, 324] on img at bounding box center [1488, 330] width 11 height 11
click at [1440, 274] on span "View Contact" at bounding box center [1437, 280] width 71 height 11
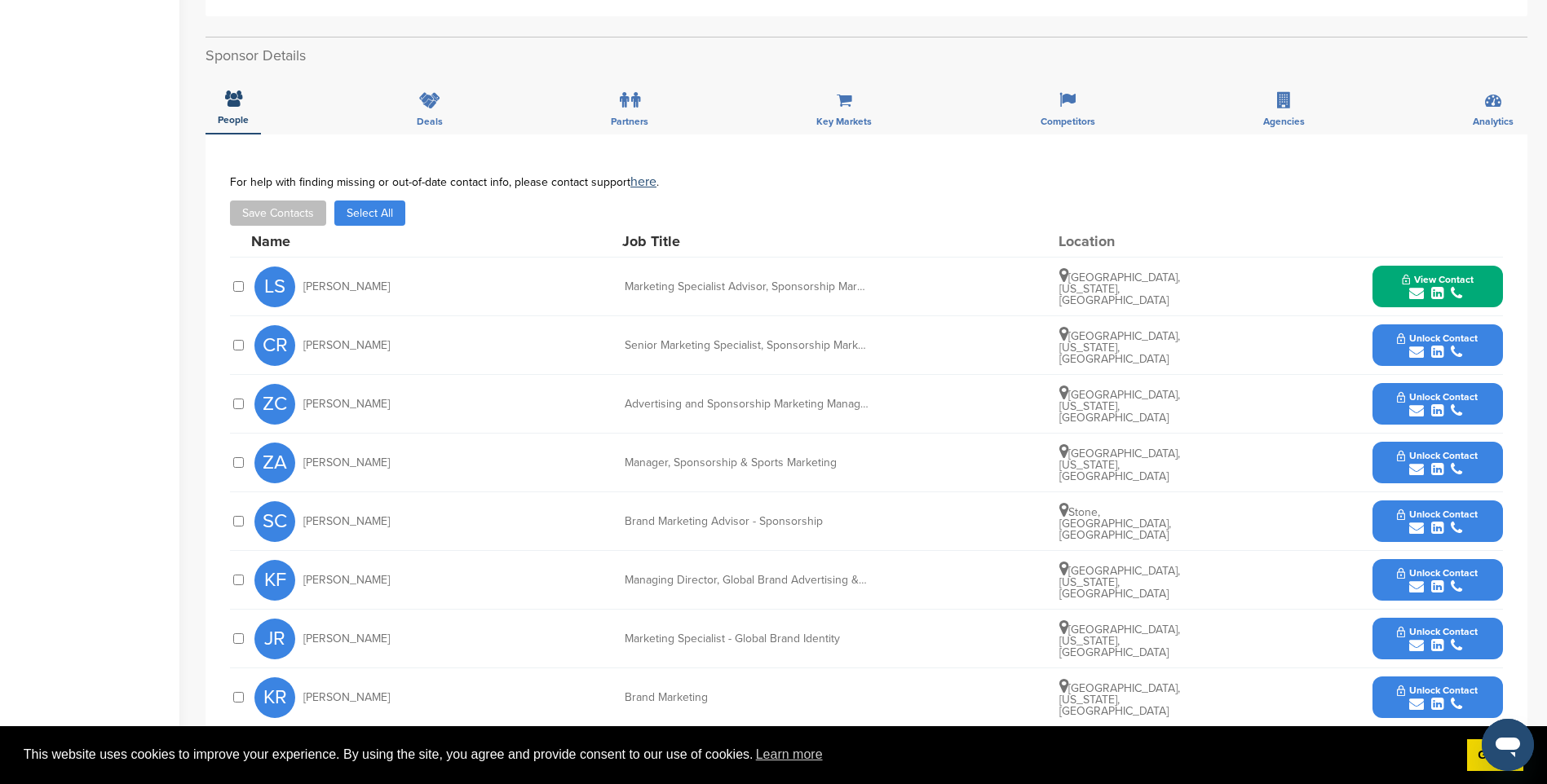
click at [1424, 333] on span "Unlock Contact" at bounding box center [1437, 338] width 80 height 11
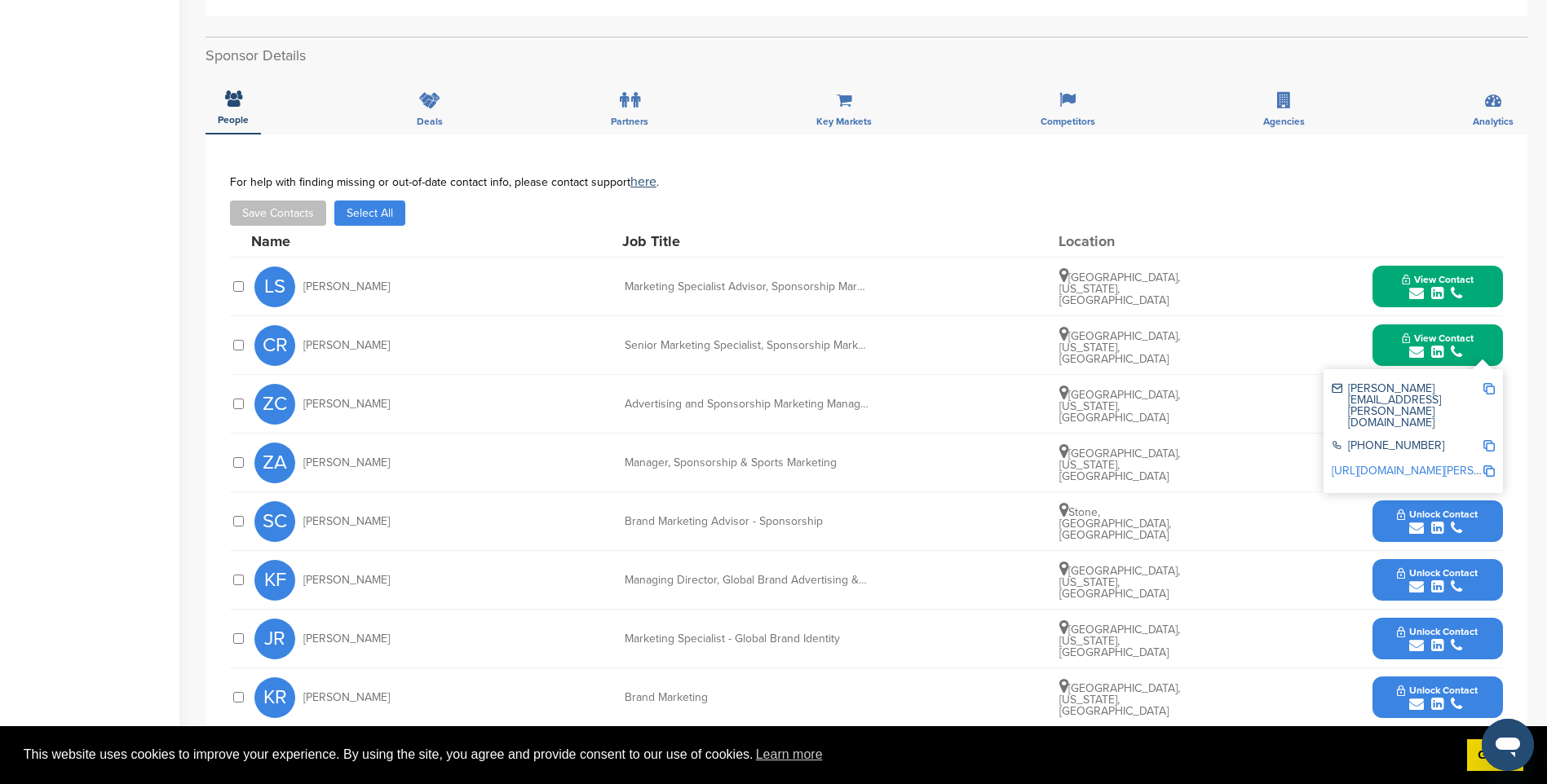
click at [1489, 383] on img at bounding box center [1488, 388] width 11 height 11
click at [1446, 333] on span "View Contact" at bounding box center [1437, 338] width 71 height 11
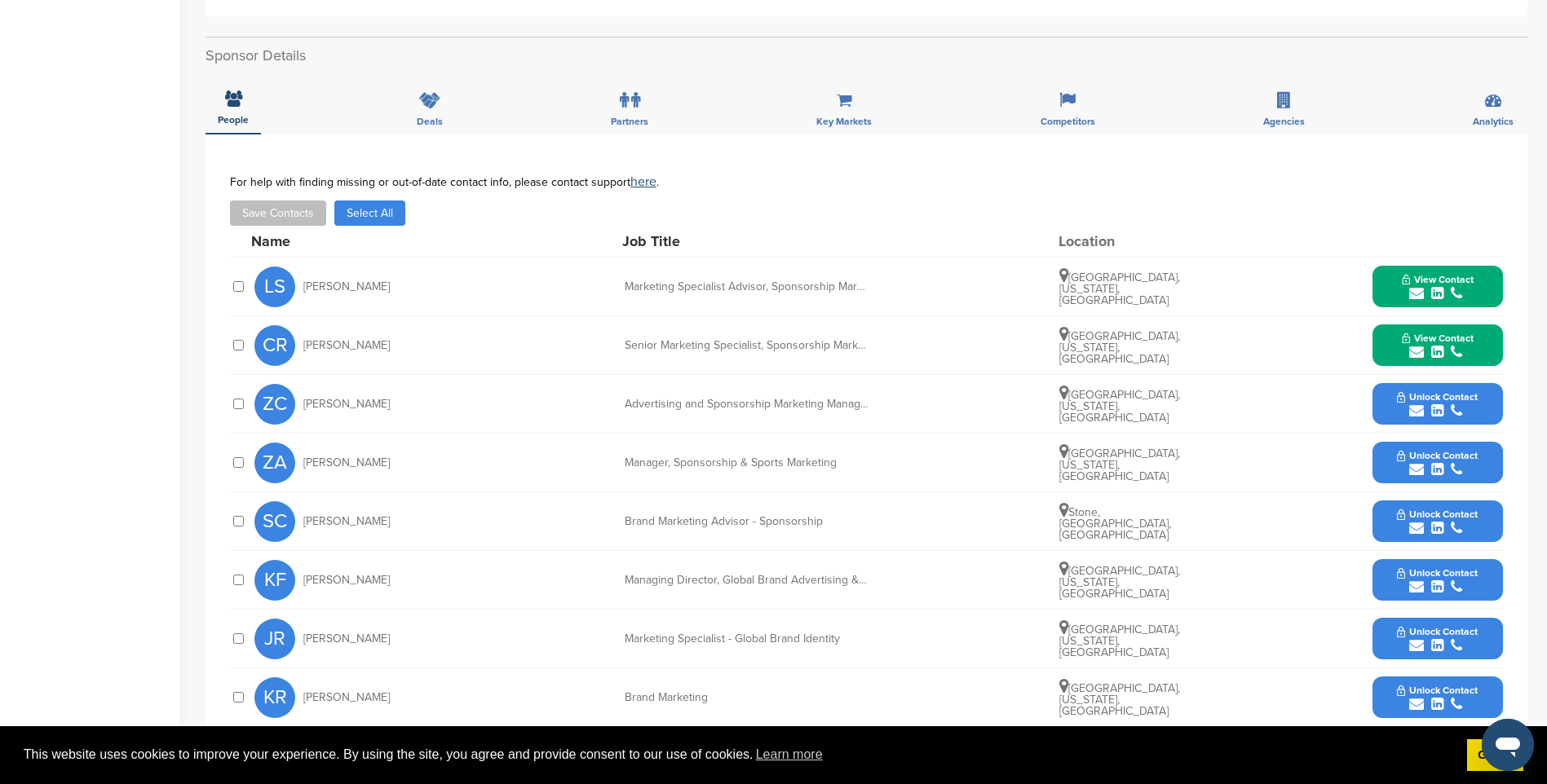
click at [1443, 403] on icon "submit" at bounding box center [1436, 410] width 12 height 15
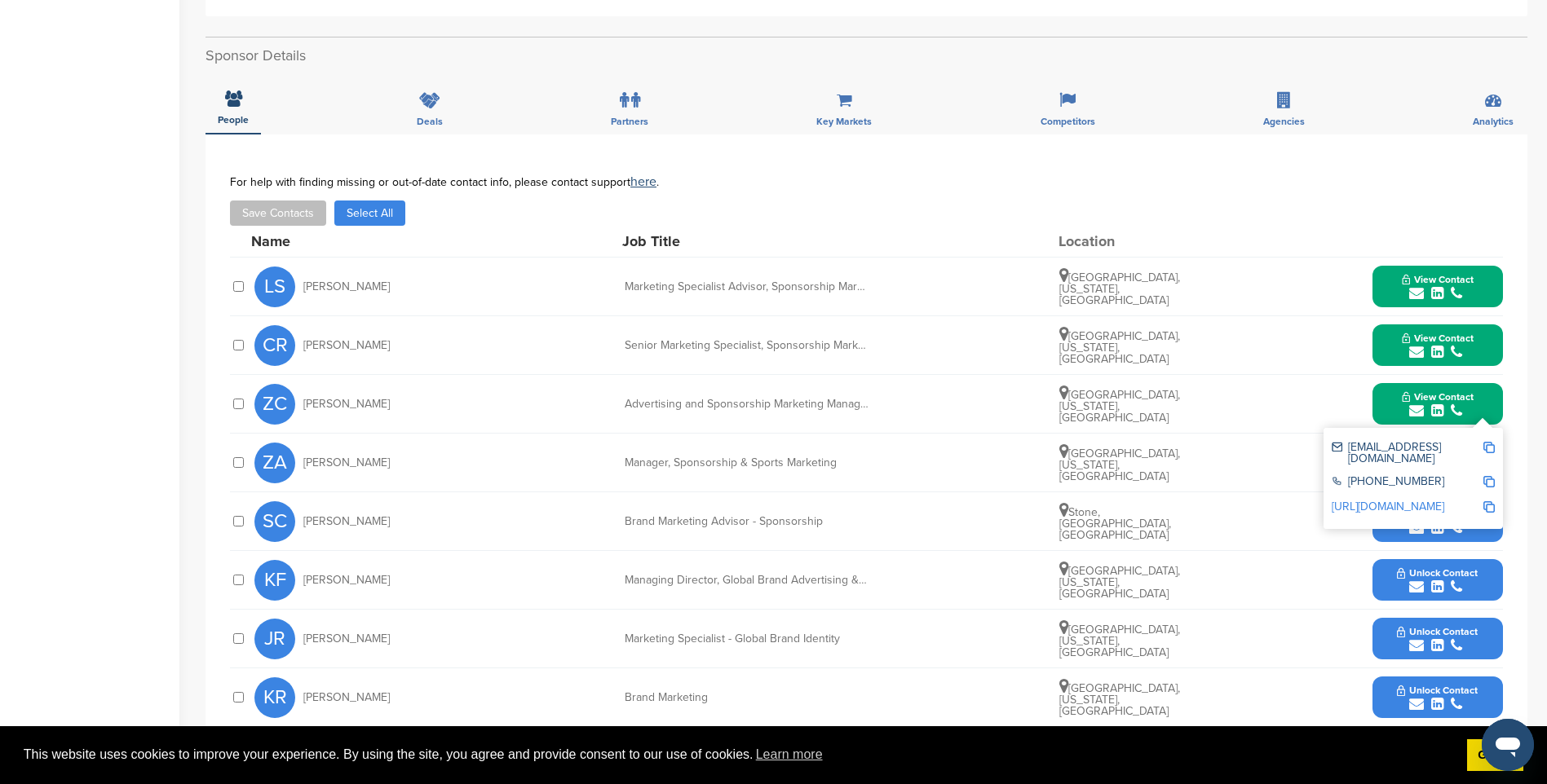
click at [1490, 441] on img at bounding box center [1488, 447] width 11 height 11
click at [1432, 391] on span "View Contact" at bounding box center [1437, 397] width 71 height 11
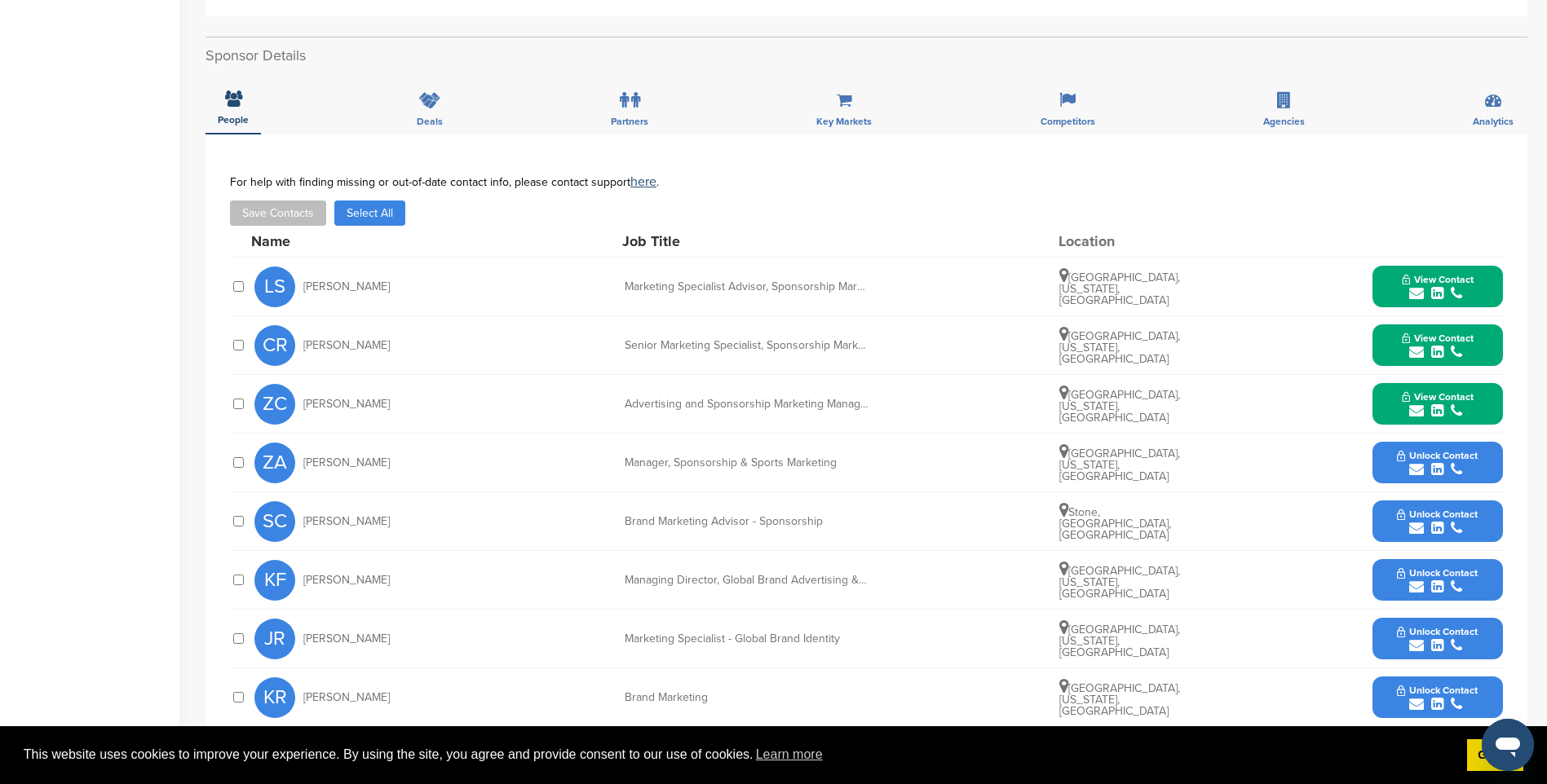
click at [1478, 439] on button "Unlock Contact" at bounding box center [1436, 463] width 120 height 49
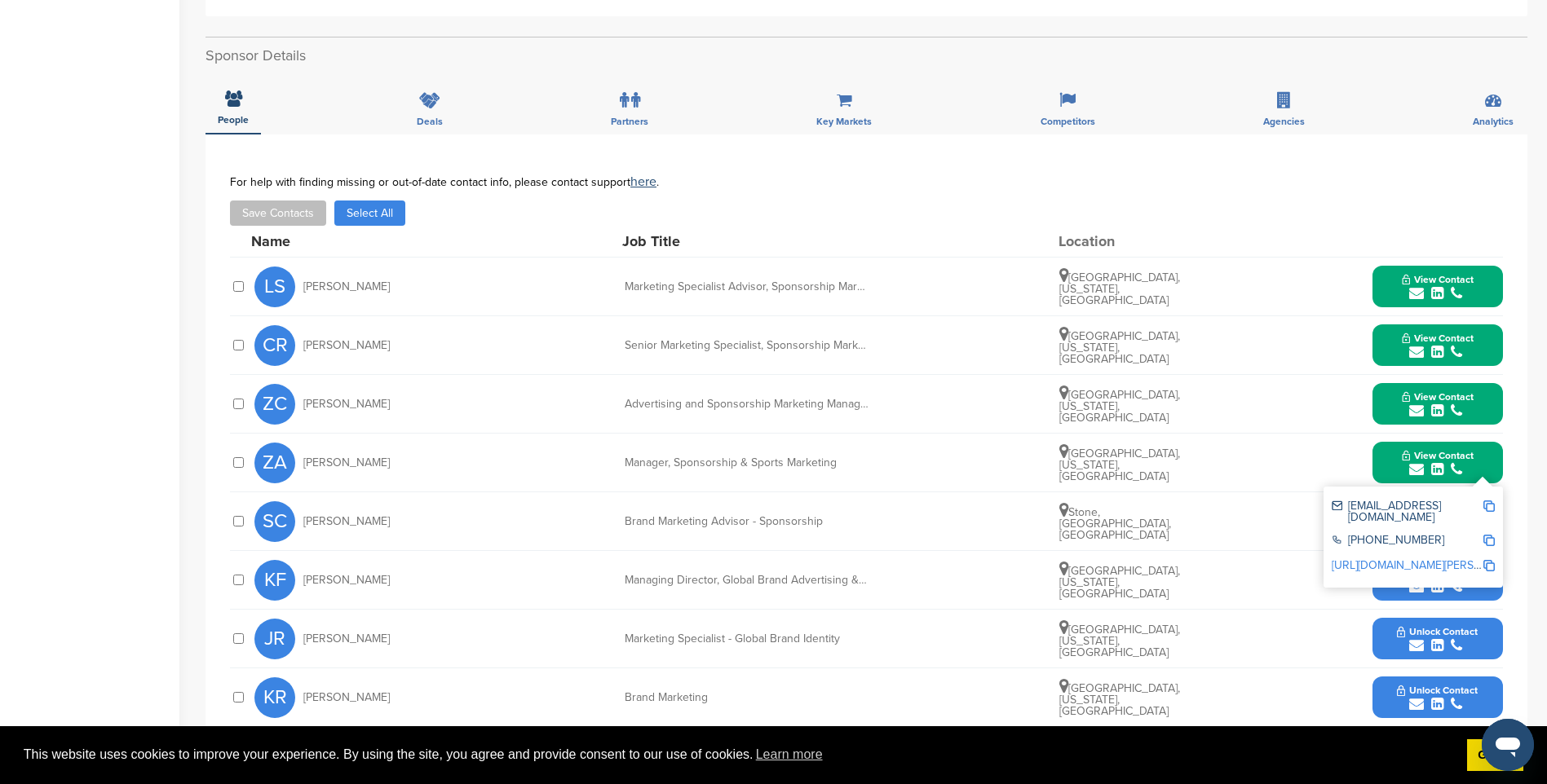
click at [1489, 501] on img at bounding box center [1488, 506] width 11 height 11
click at [184, 419] on div "Home Search My CRM Pitch Board My Pages Analytics Settings Help Center Sponsor …" at bounding box center [774, 300] width 1547 height 1466
click at [1445, 450] on span "View Contact" at bounding box center [1437, 455] width 71 height 11
click at [1446, 509] on span "Unlock Contact" at bounding box center [1437, 514] width 80 height 11
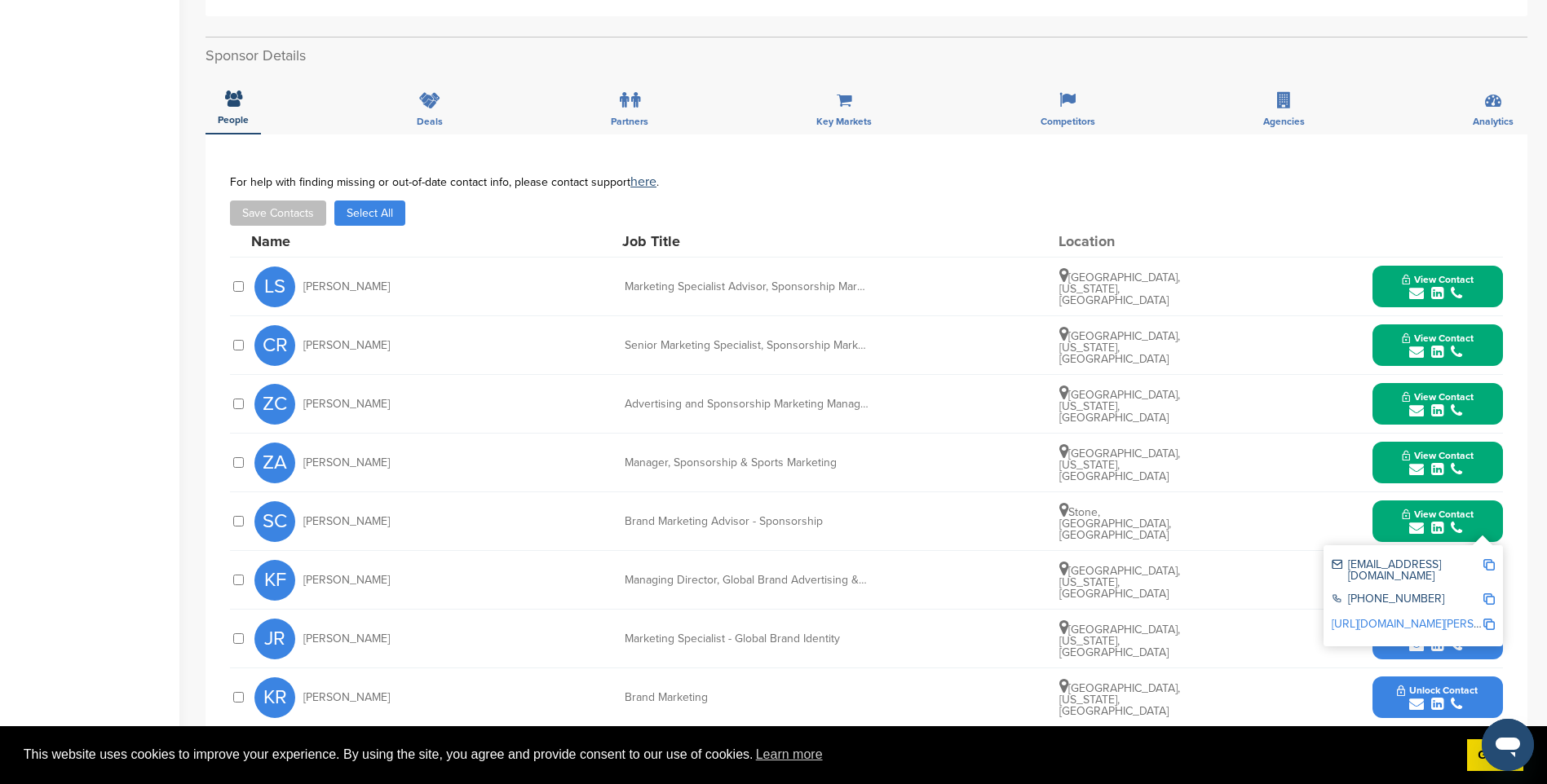
click at [1488, 559] on img at bounding box center [1488, 565] width 11 height 11
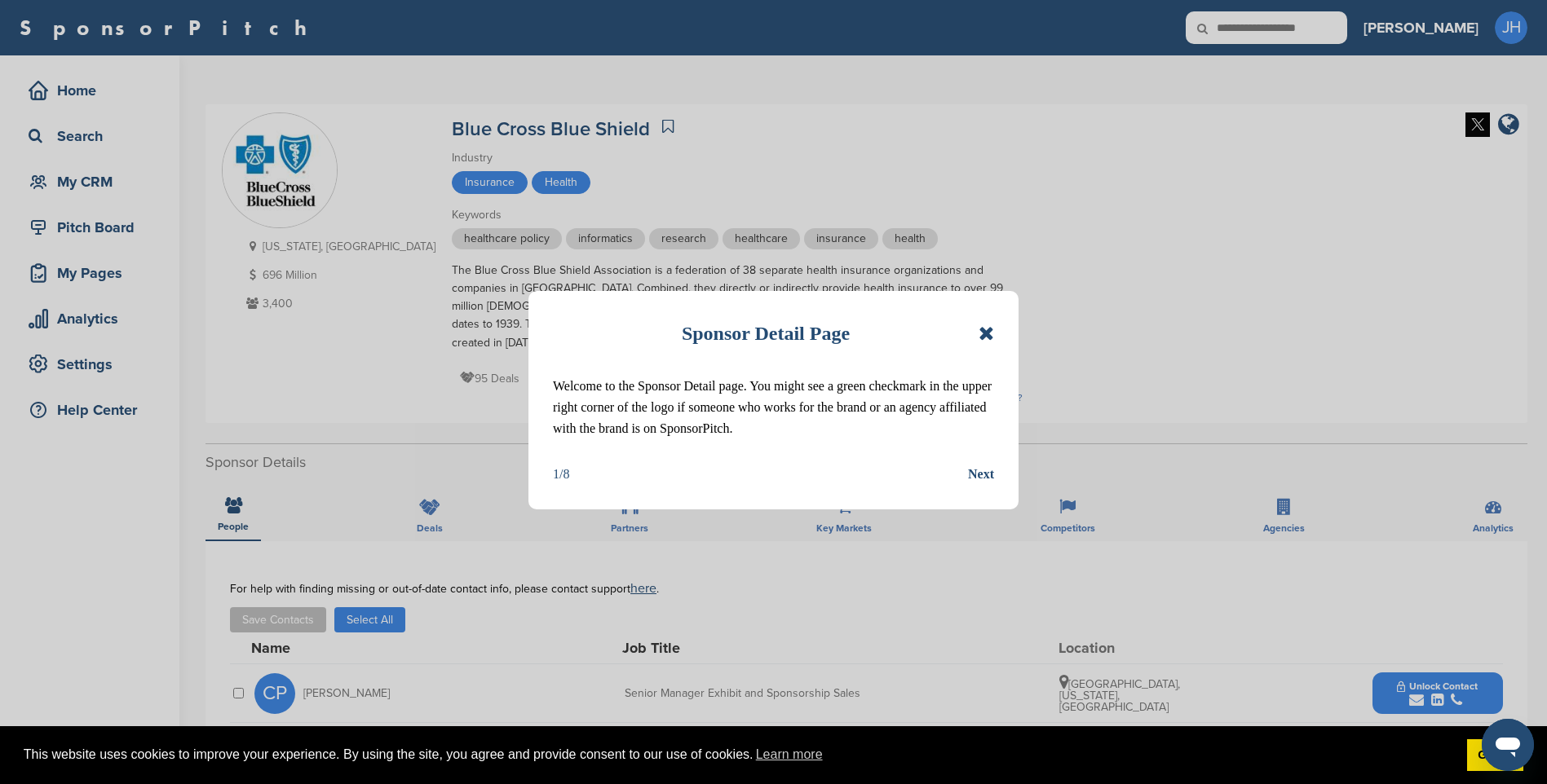
drag, startPoint x: 990, startPoint y: 337, endPoint x: 972, endPoint y: 390, distance: 56.0
click at [990, 336] on icon at bounding box center [986, 333] width 16 height 19
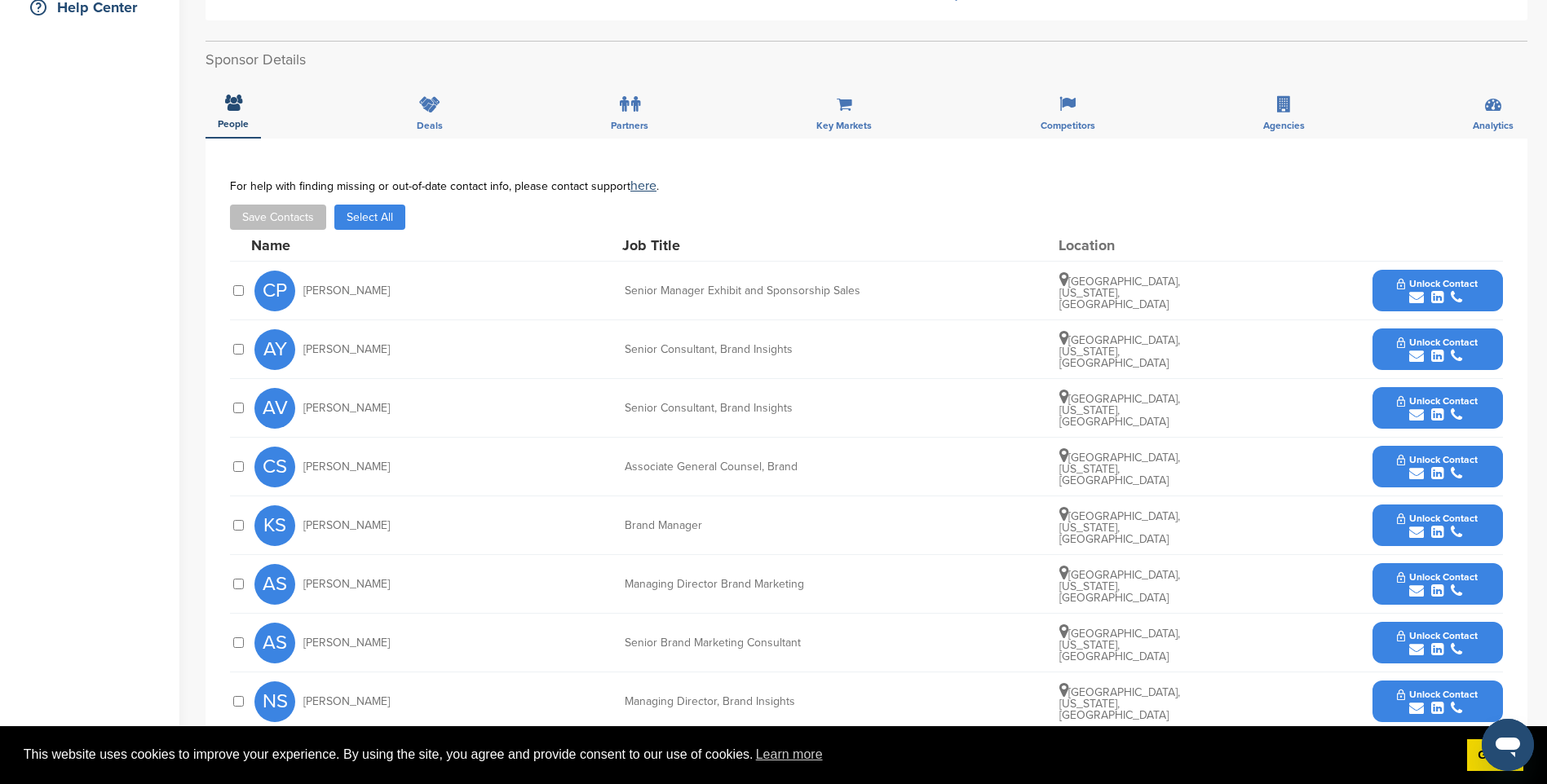
scroll to position [408, 0]
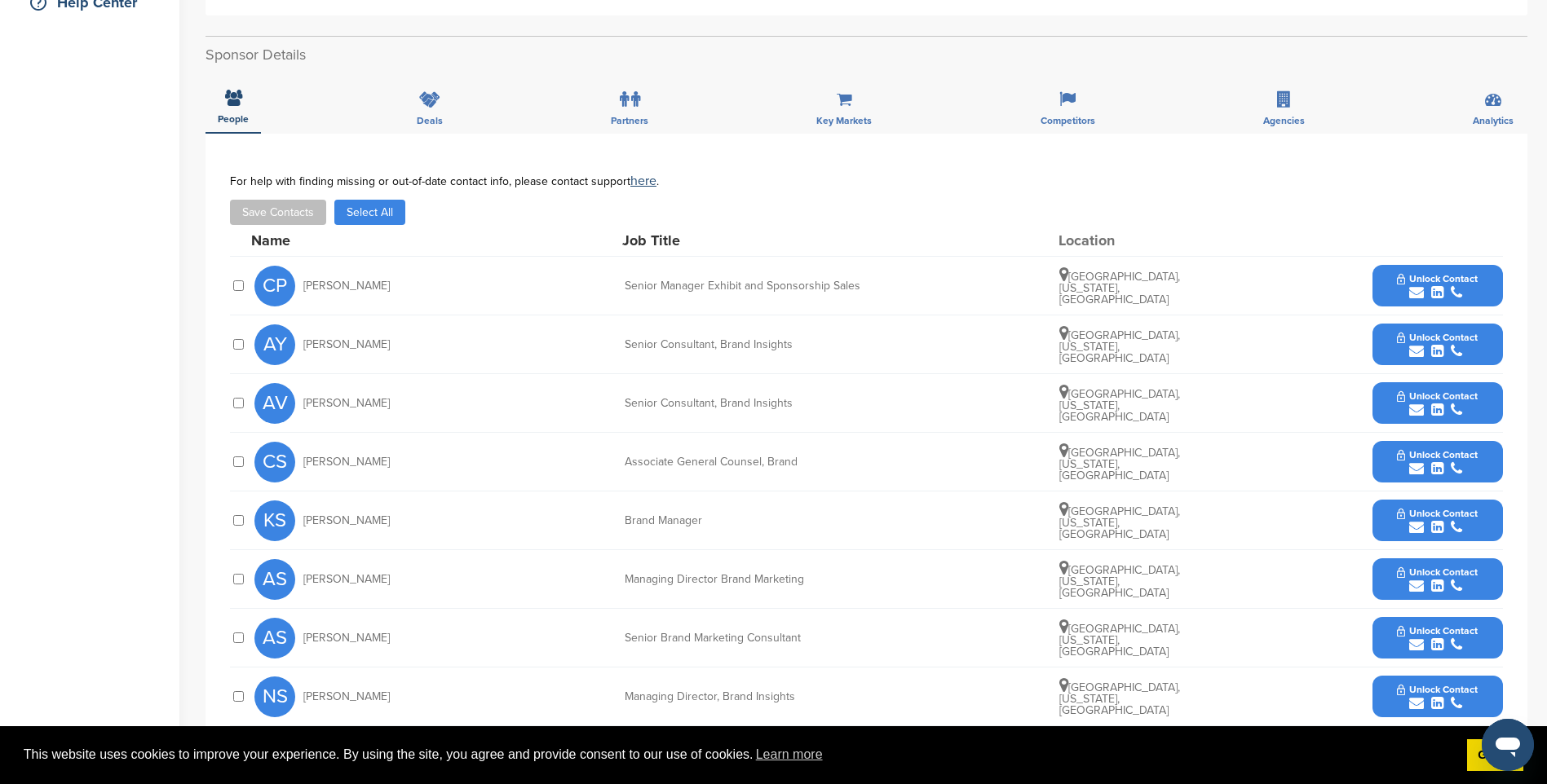
click at [1448, 269] on button "Unlock Contact" at bounding box center [1436, 286] width 120 height 49
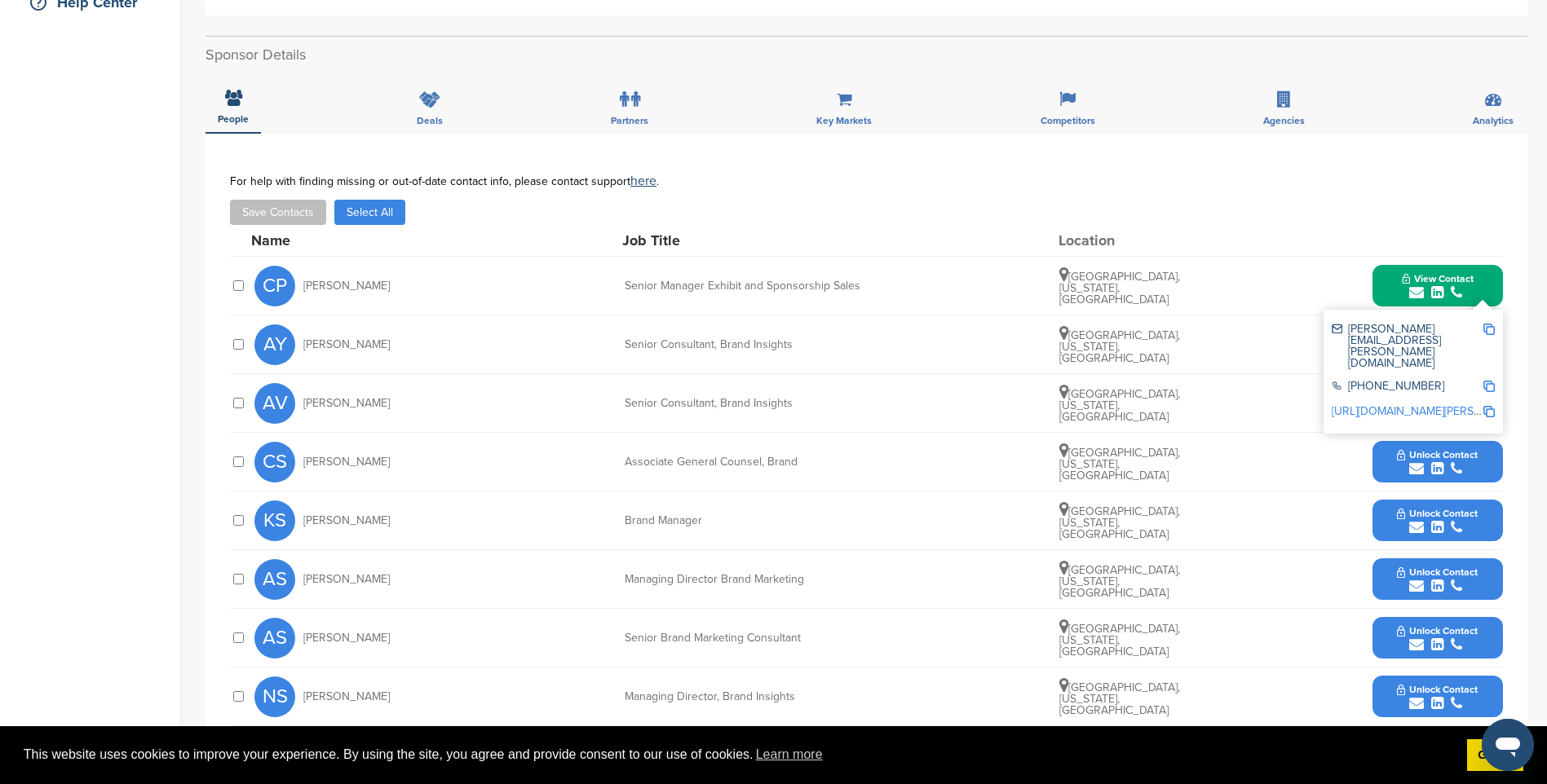
click at [1489, 323] on div "[PERSON_NAME][EMAIL_ADDRESS][PERSON_NAME][DOMAIN_NAME]" at bounding box center [1413, 346] width 163 height 57
click at [1488, 329] on img at bounding box center [1488, 329] width 11 height 11
click at [1442, 288] on icon "submit" at bounding box center [1436, 292] width 12 height 15
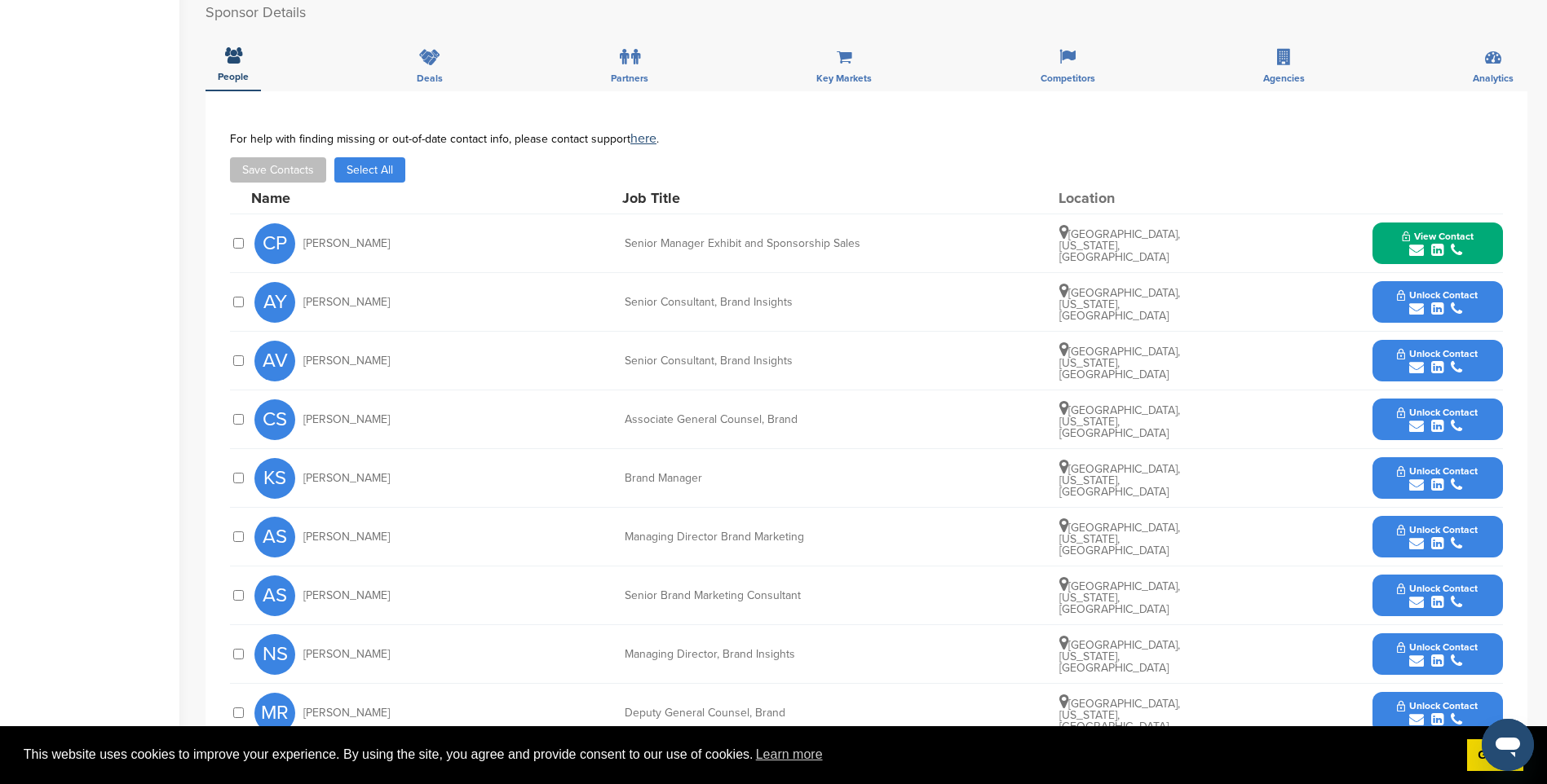
scroll to position [489, 0]
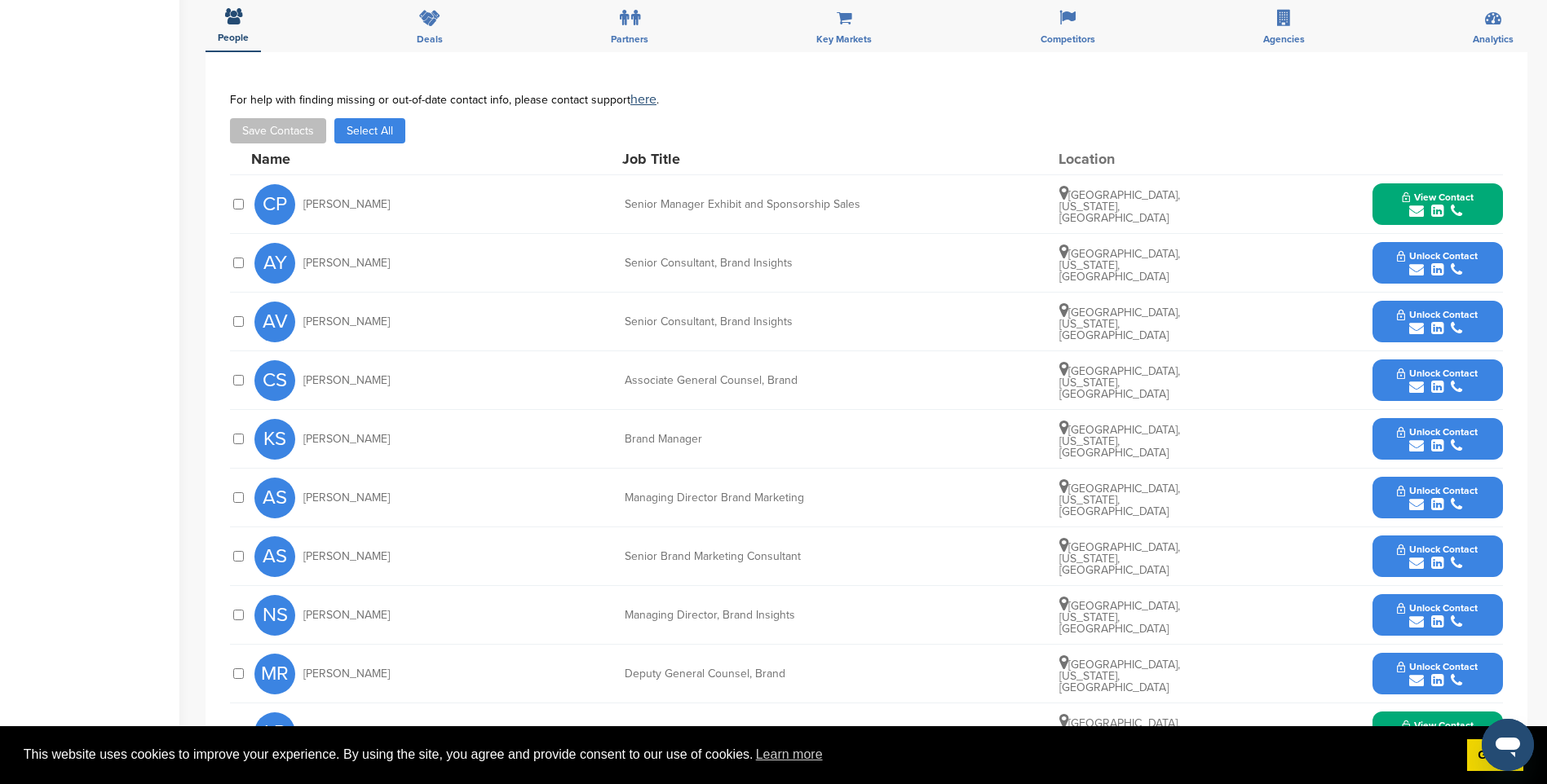
click at [1492, 497] on button "Unlock Contact" at bounding box center [1436, 498] width 120 height 49
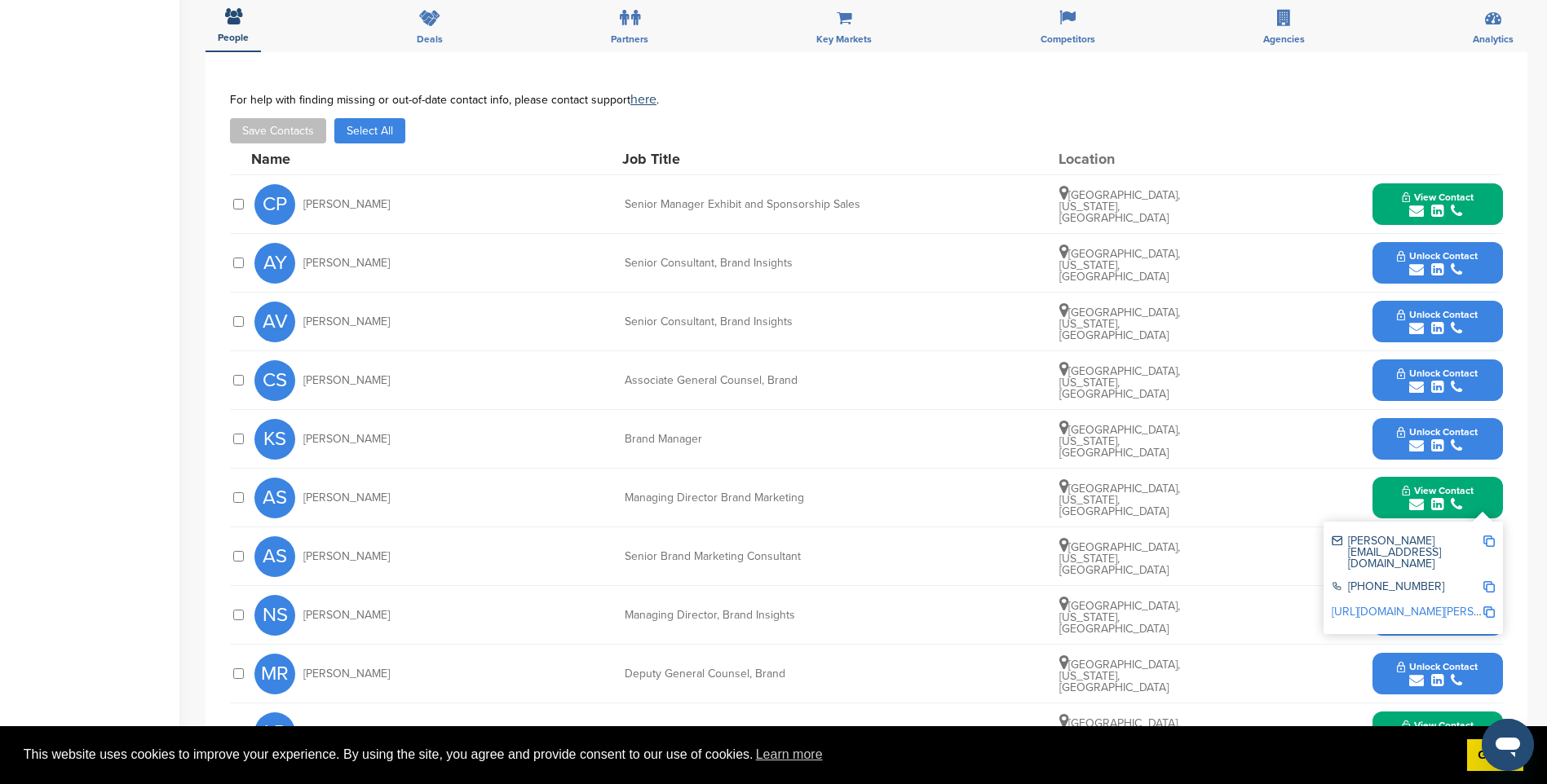
click at [1492, 540] on img at bounding box center [1488, 541] width 11 height 11
click at [1459, 508] on icon "submit" at bounding box center [1456, 504] width 11 height 15
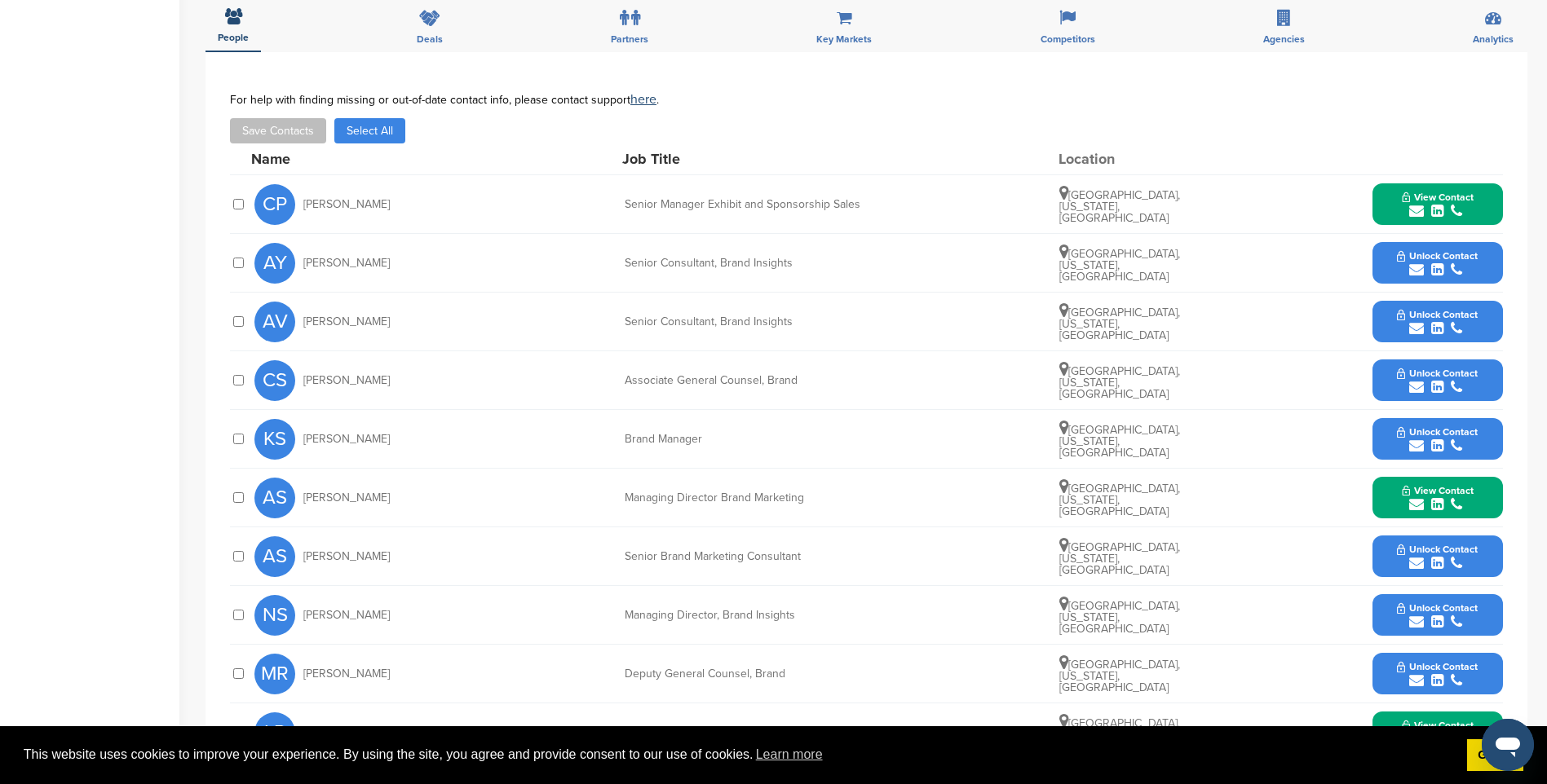
scroll to position [570, 0]
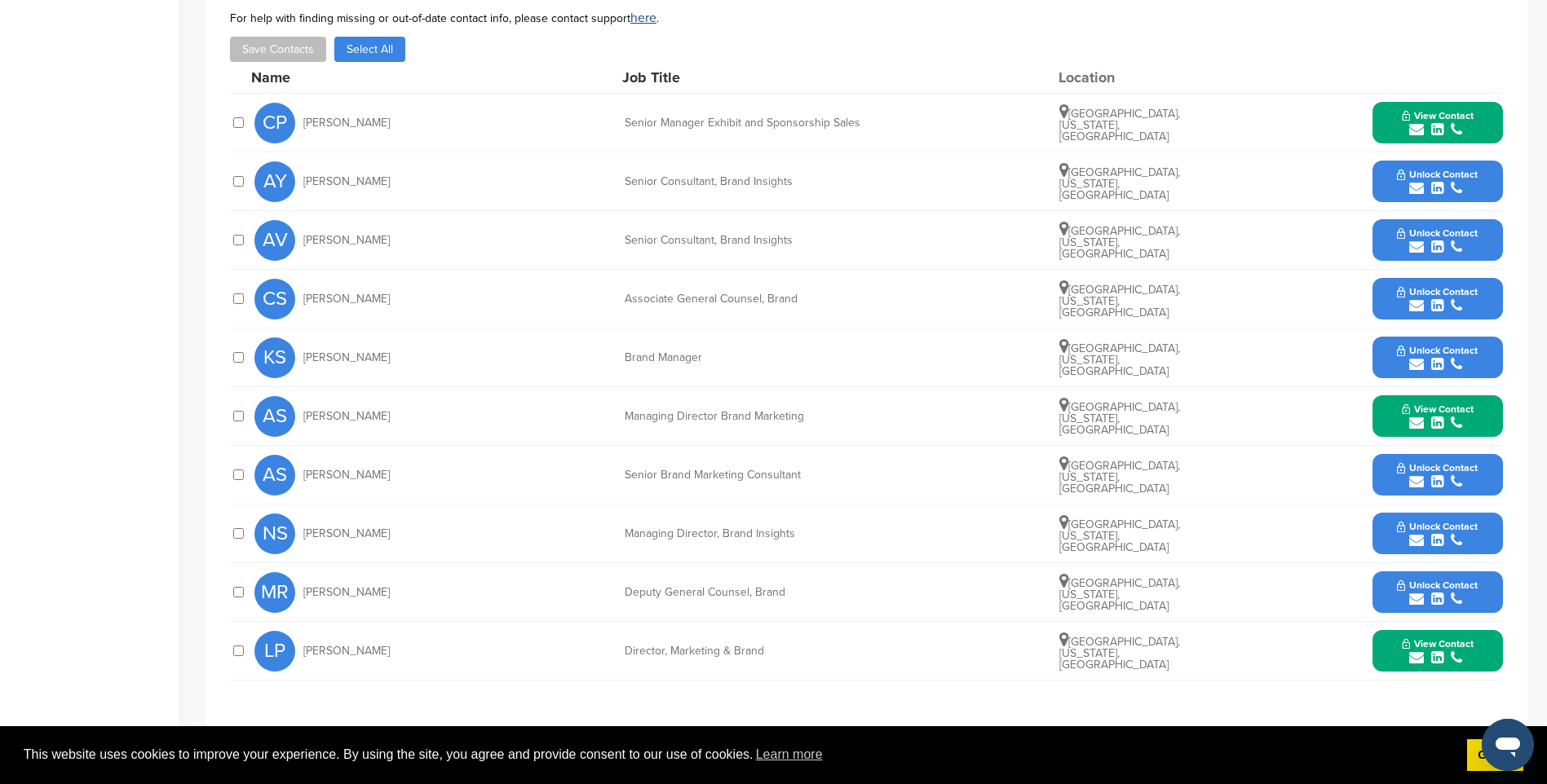
click at [1424, 662] on icon "submit" at bounding box center [1416, 658] width 15 height 15
click at [1492, 696] on img at bounding box center [1488, 694] width 11 height 11
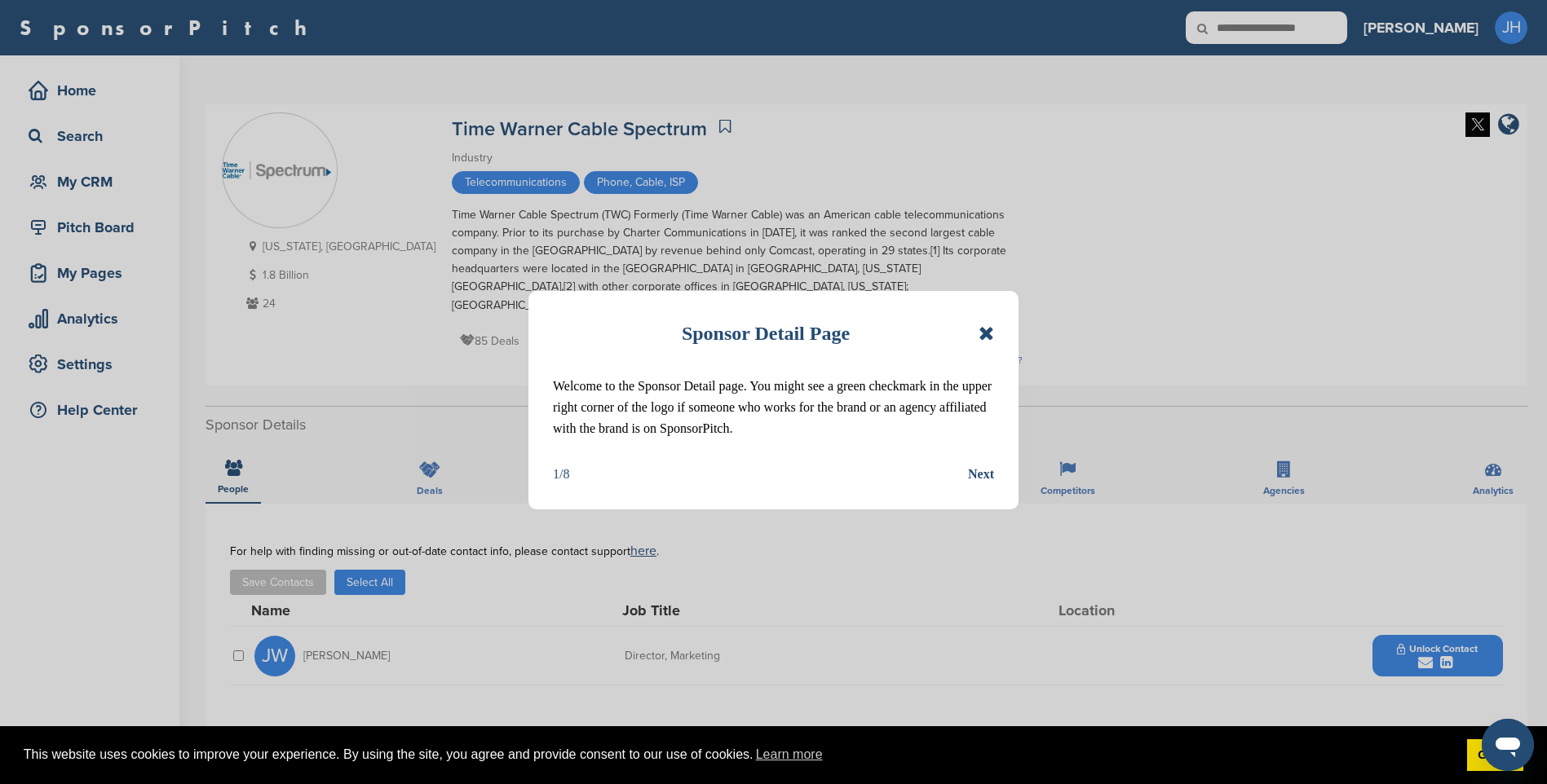
click at [992, 330] on icon at bounding box center [986, 333] width 16 height 19
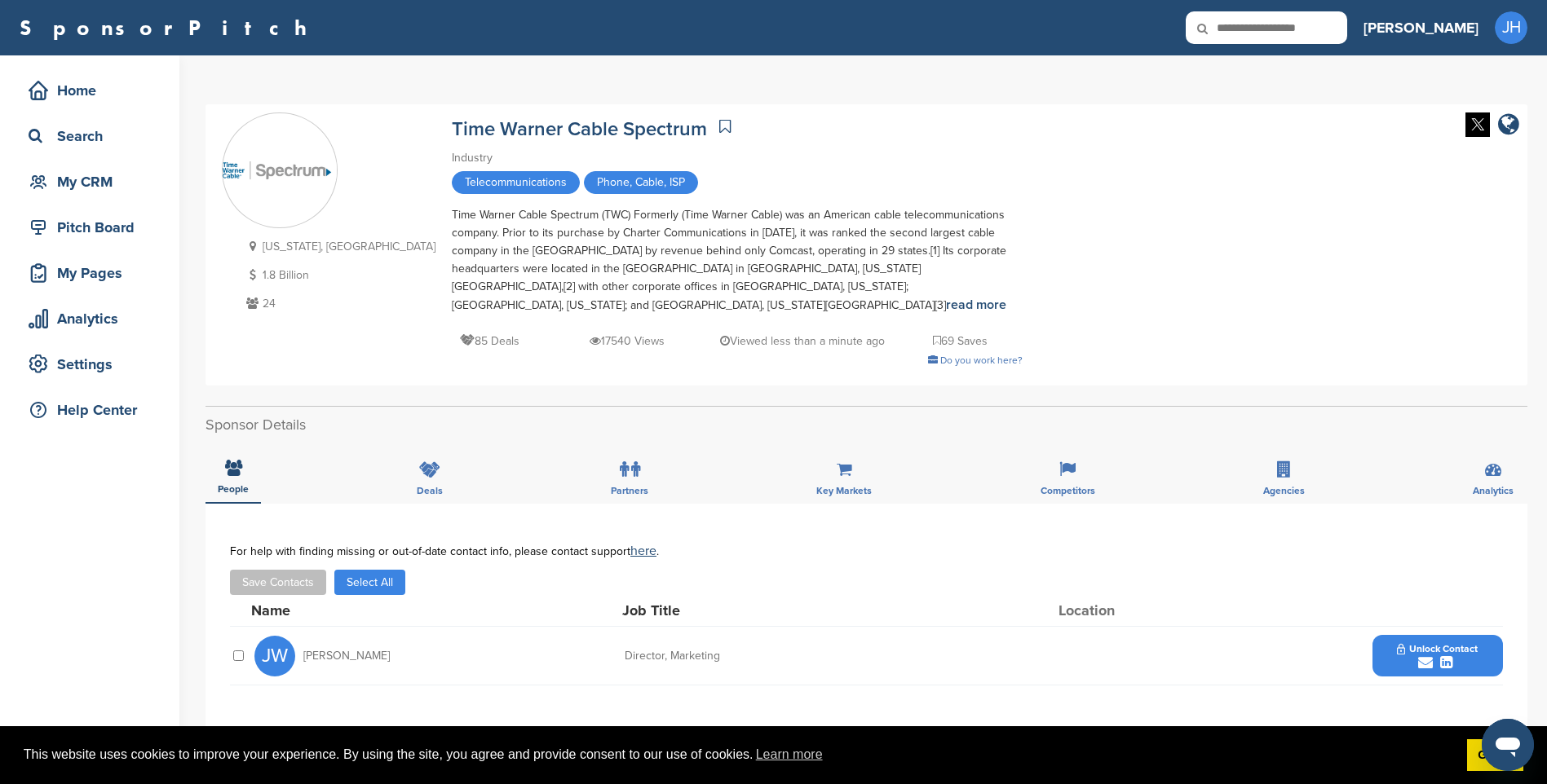
click at [1448, 643] on span "Unlock Contact" at bounding box center [1437, 649] width 80 height 11
click at [1490, 694] on img at bounding box center [1488, 699] width 11 height 11
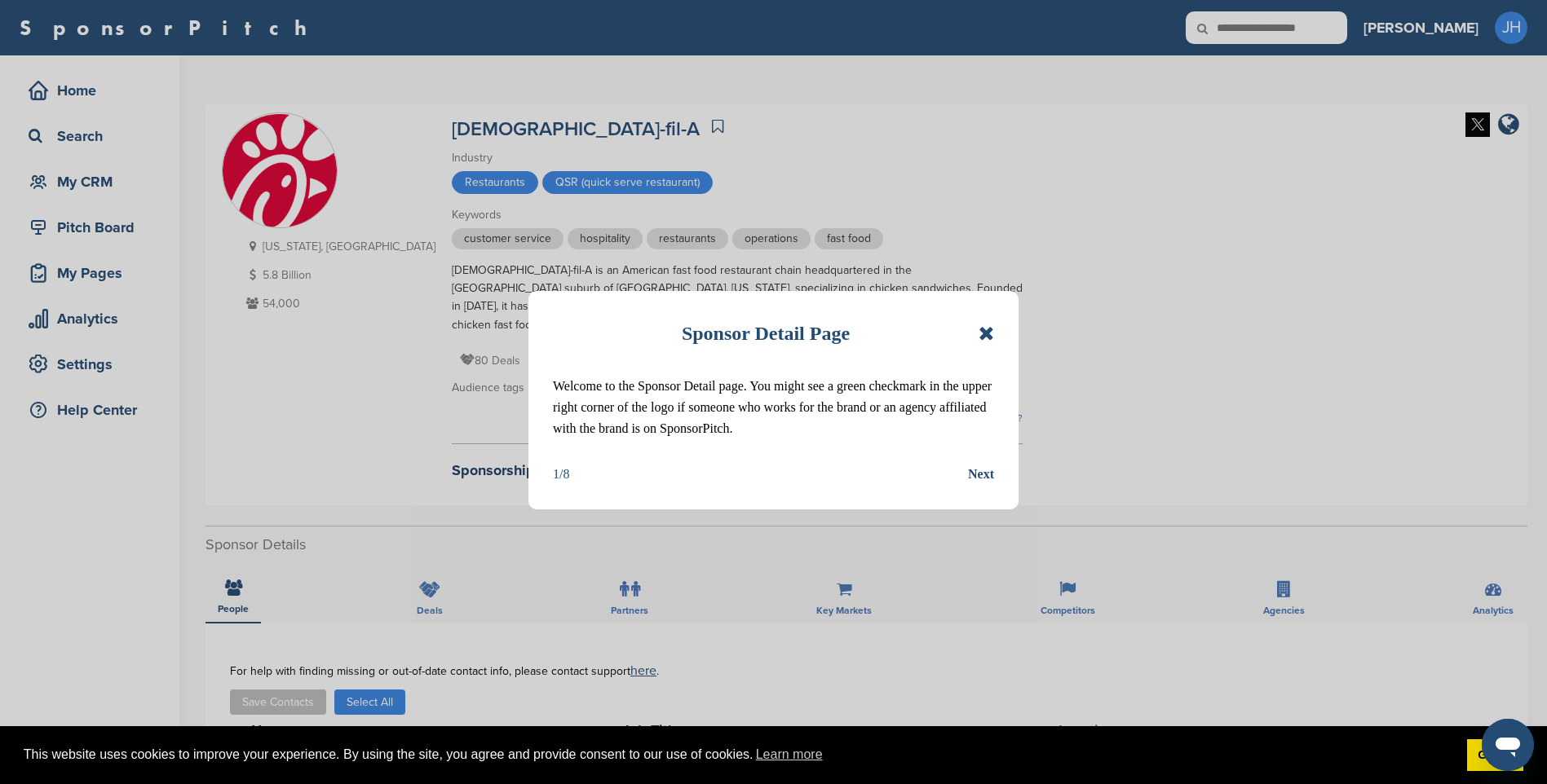
click at [988, 330] on icon at bounding box center [986, 333] width 16 height 19
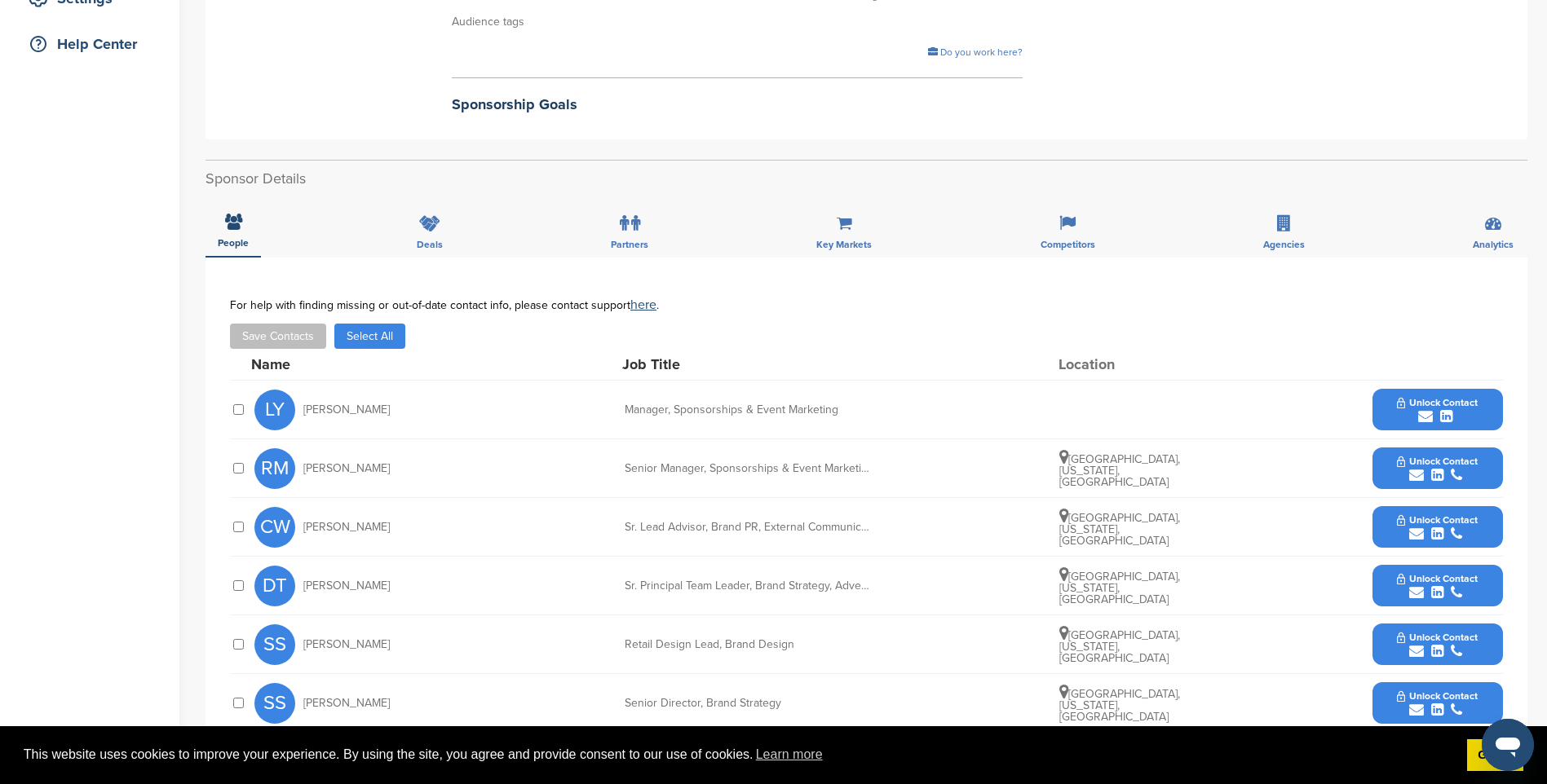
scroll to position [408, 0]
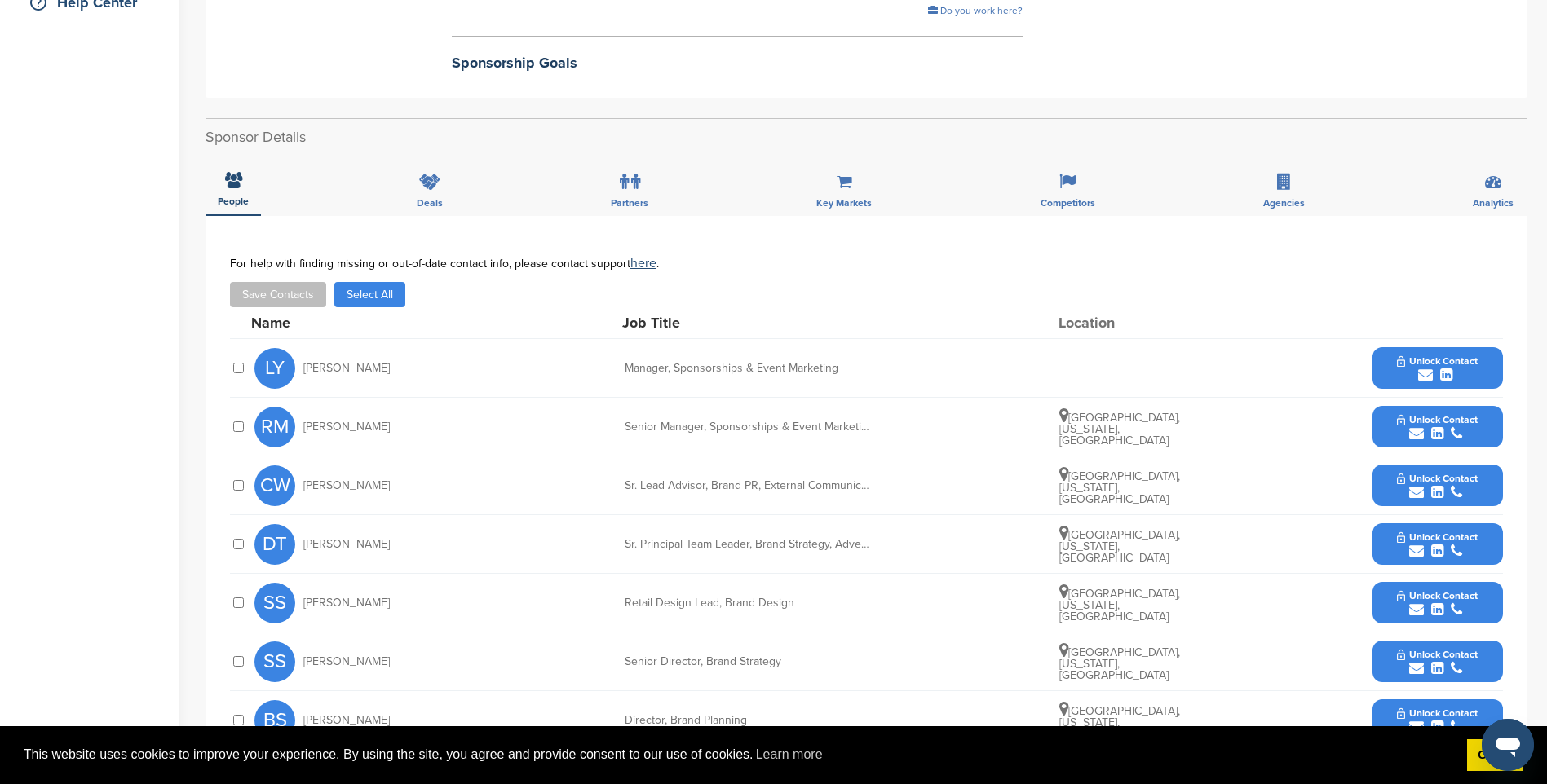
click at [1466, 355] on span "Unlock Contact" at bounding box center [1437, 361] width 80 height 11
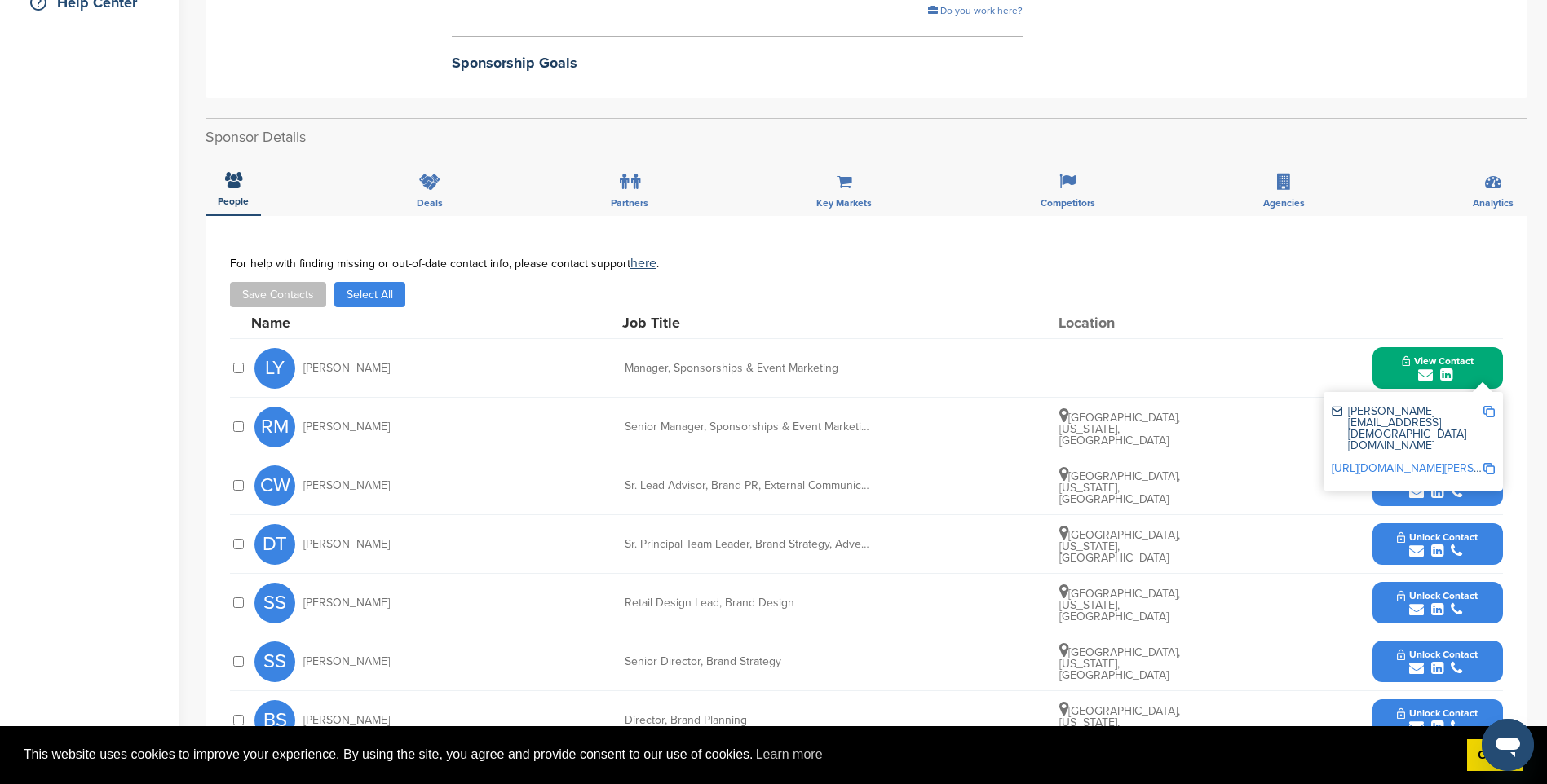
click at [1487, 406] on img at bounding box center [1488, 411] width 11 height 11
drag, startPoint x: 1460, startPoint y: 351, endPoint x: 1463, endPoint y: 398, distance: 47.1
click at [1460, 367] on div "submit" at bounding box center [1437, 375] width 71 height 16
click at [1463, 414] on span "Unlock Contact" at bounding box center [1437, 419] width 80 height 11
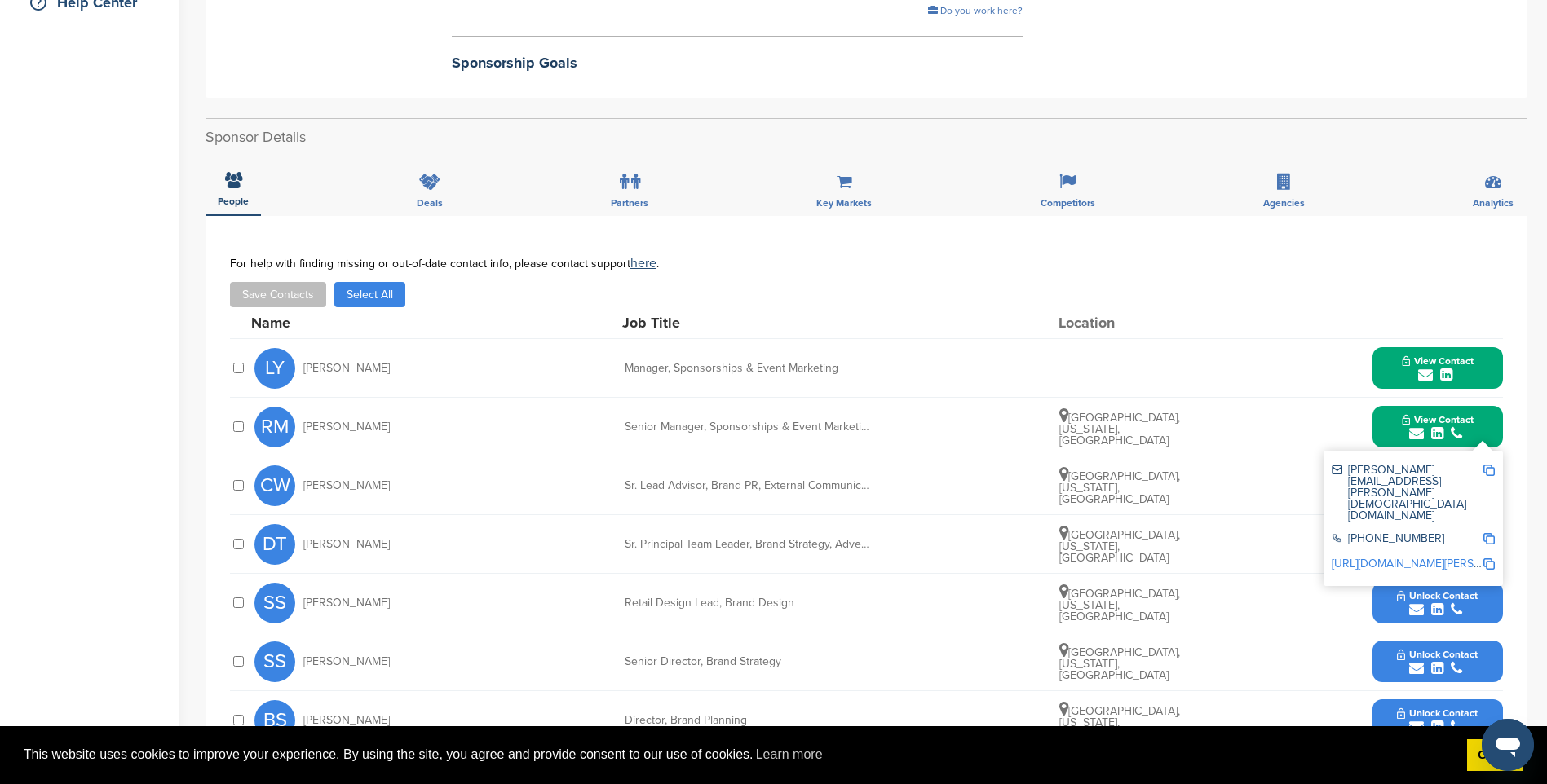
click at [1490, 464] on img at bounding box center [1488, 470] width 11 height 11
click at [1459, 426] on icon "submit" at bounding box center [1456, 433] width 11 height 15
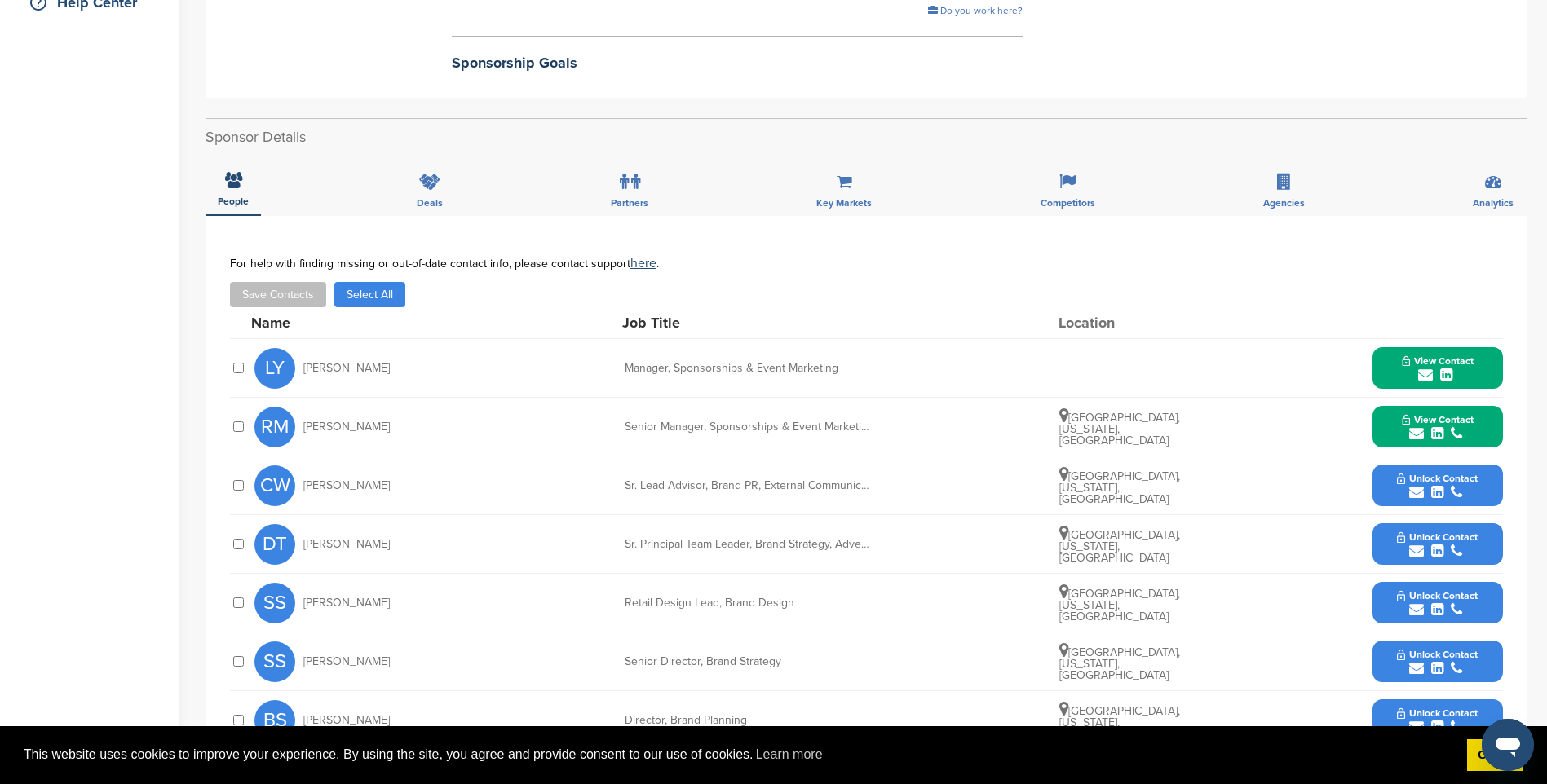
click at [1441, 472] on span "Unlock Contact" at bounding box center [1437, 478] width 80 height 11
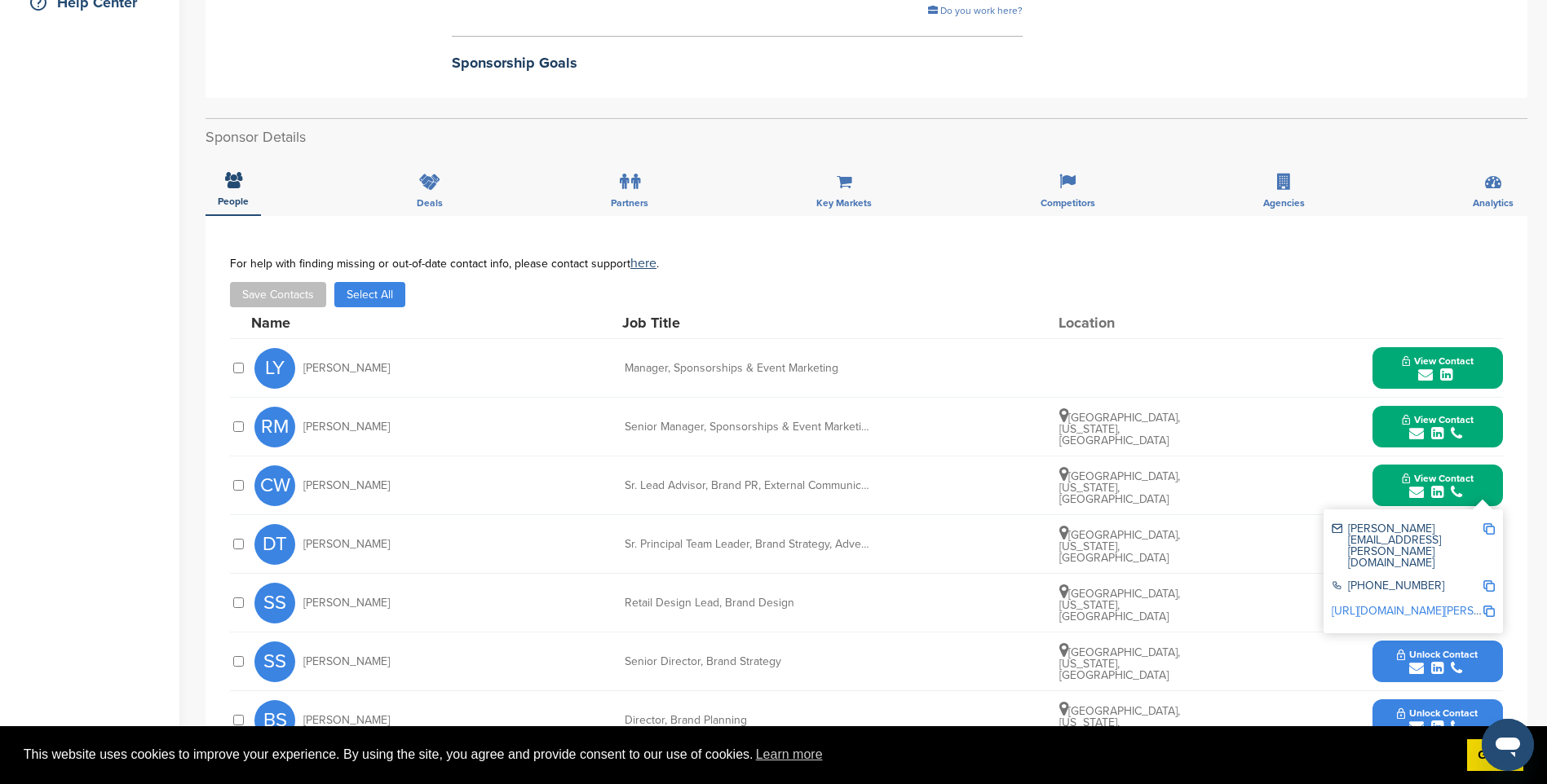
click at [1489, 524] on img at bounding box center [1488, 529] width 11 height 11
drag, startPoint x: 1437, startPoint y: 456, endPoint x: 1446, endPoint y: 484, distance: 29.4
click at [1437, 472] on span "View Contact" at bounding box center [1437, 478] width 71 height 11
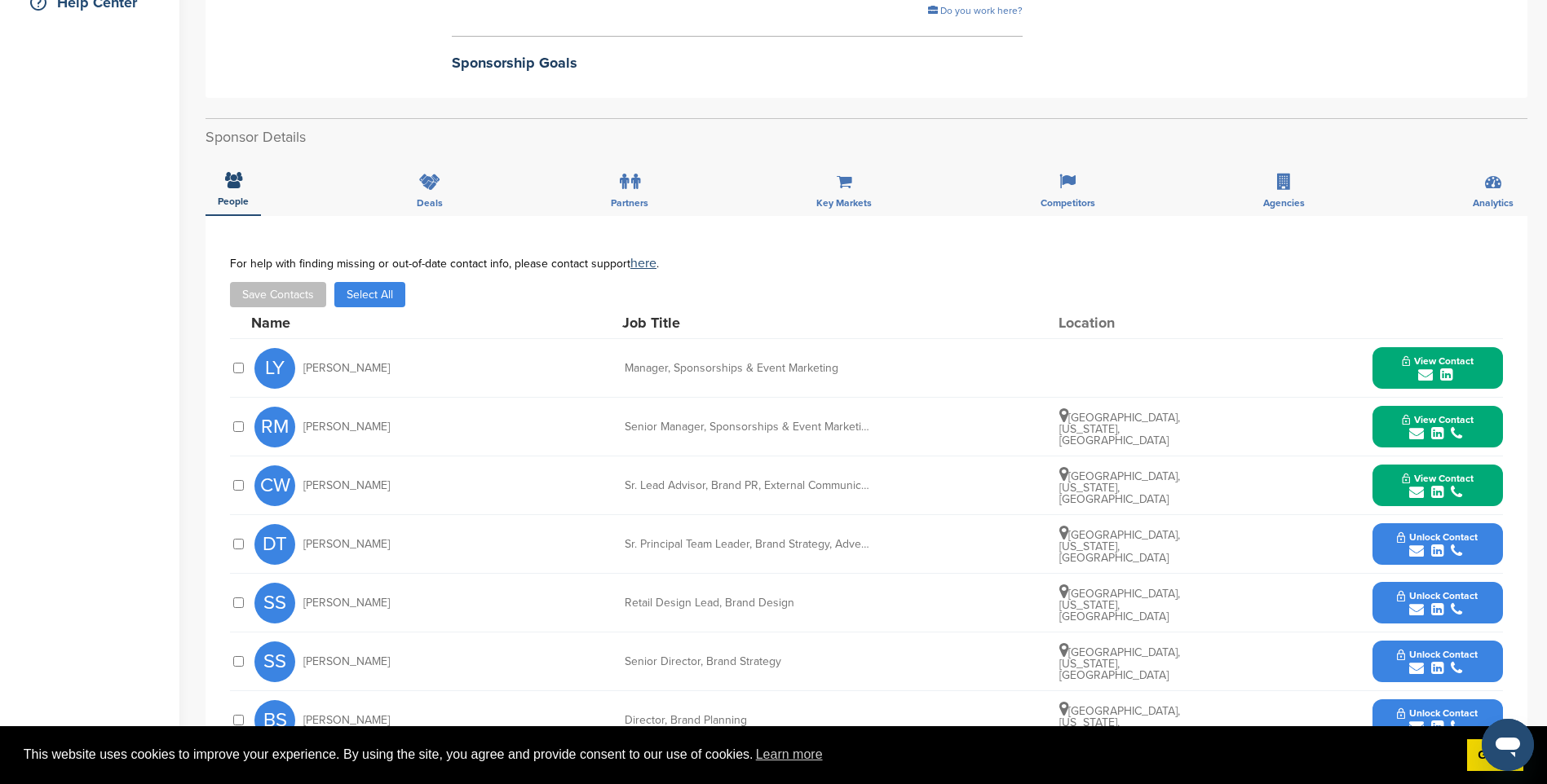
click at [1449, 544] on div "submit" at bounding box center [1437, 551] width 80 height 16
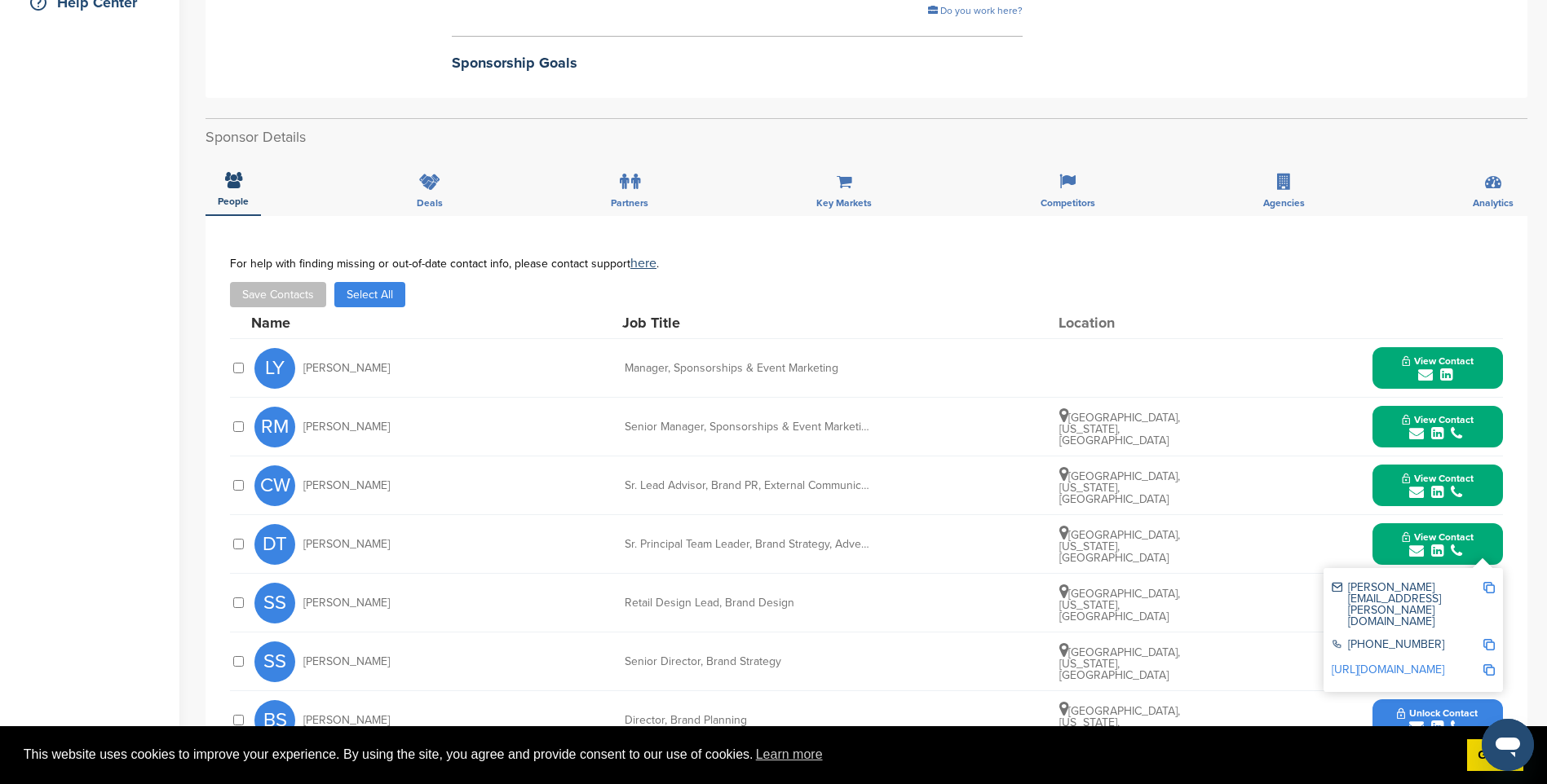
click at [1490, 582] on img at bounding box center [1488, 588] width 11 height 11
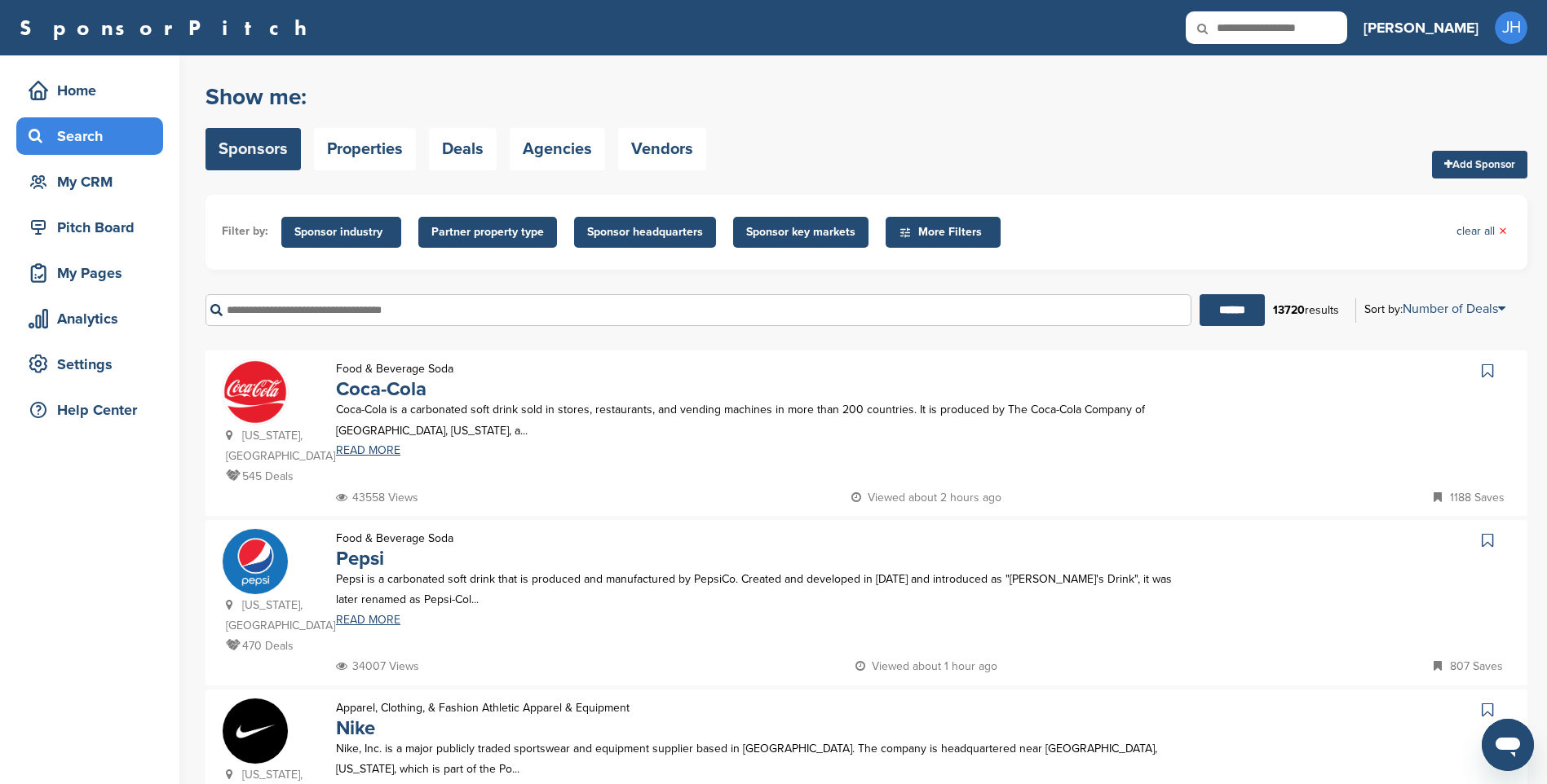
click at [394, 315] on input "text" at bounding box center [699, 310] width 986 height 32
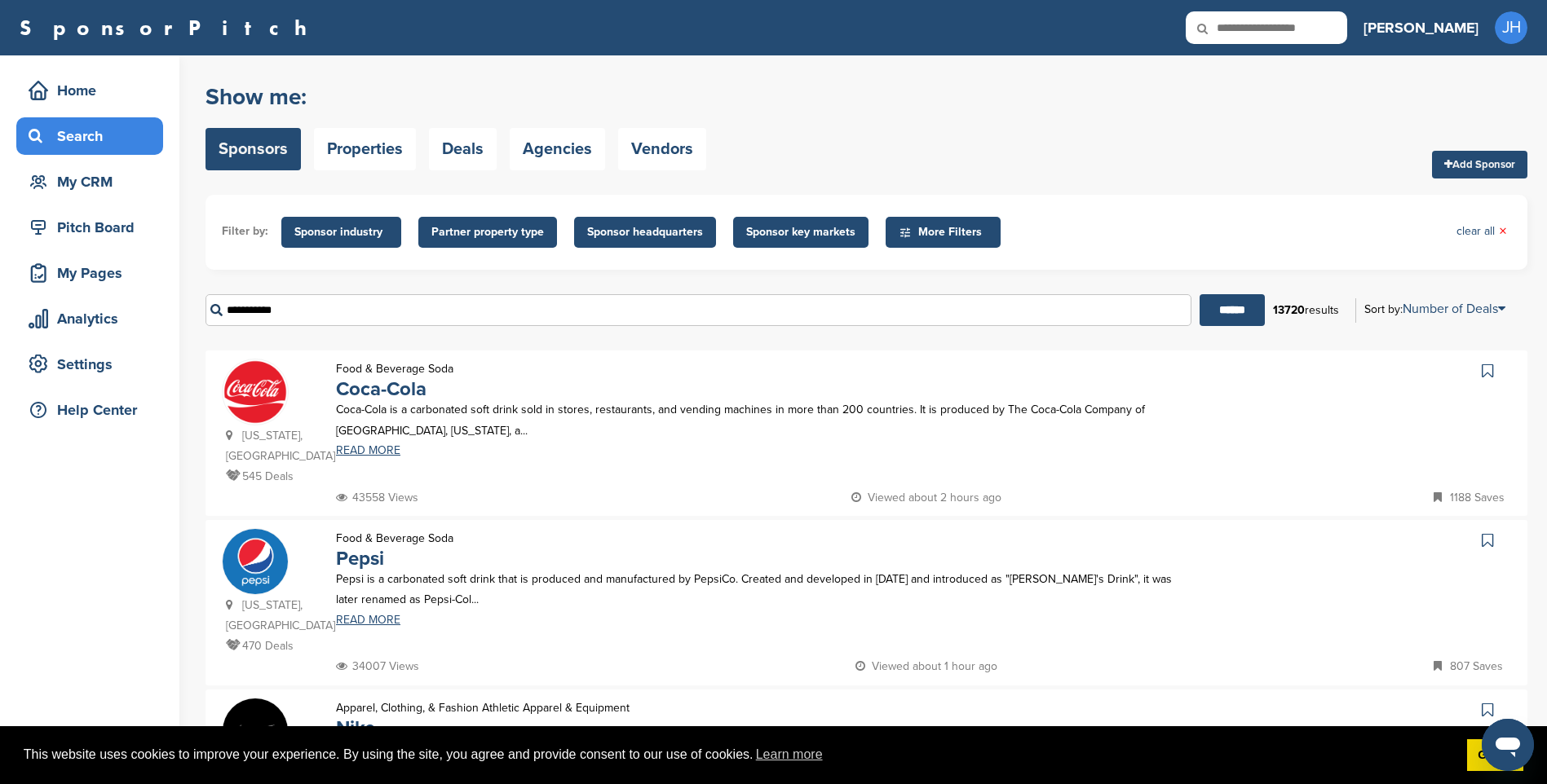
type input "**********"
click at [1200, 294] on input "******" at bounding box center [1232, 310] width 65 height 32
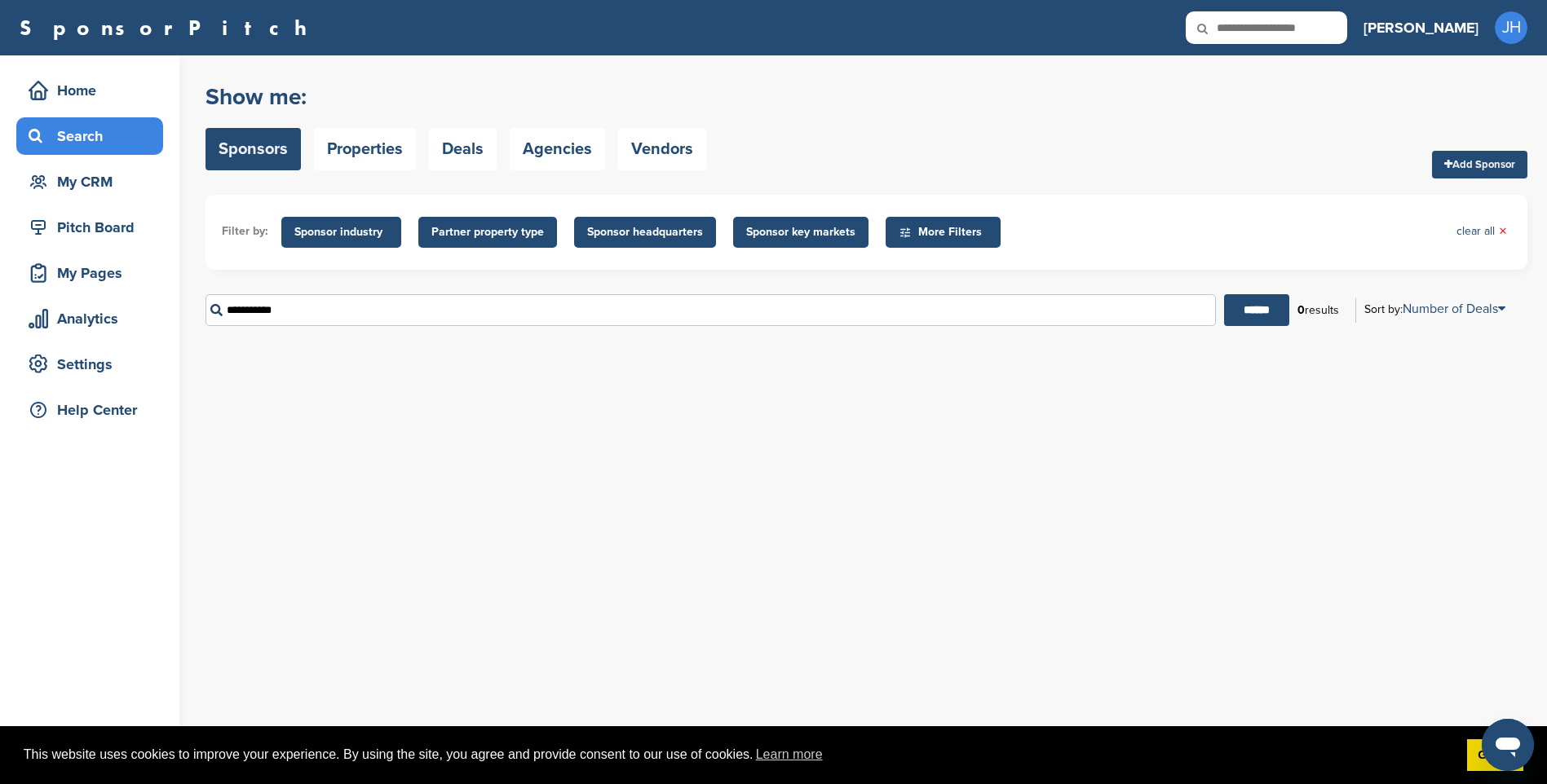
click at [66, 132] on div "Search" at bounding box center [94, 136] width 139 height 29
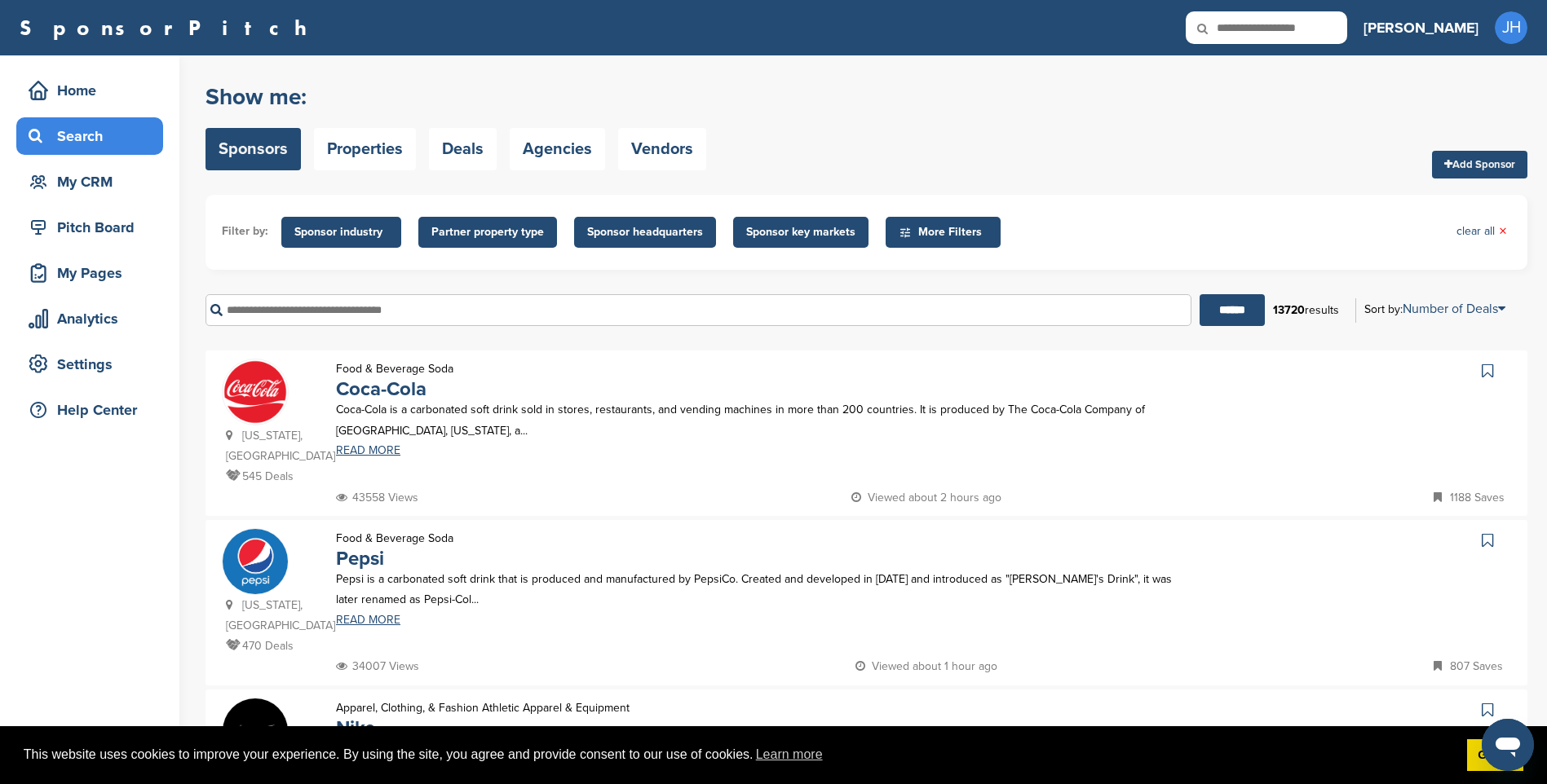
click at [472, 316] on input "text" at bounding box center [699, 310] width 986 height 32
click at [1200, 294] on input "******" at bounding box center [1232, 310] width 65 height 32
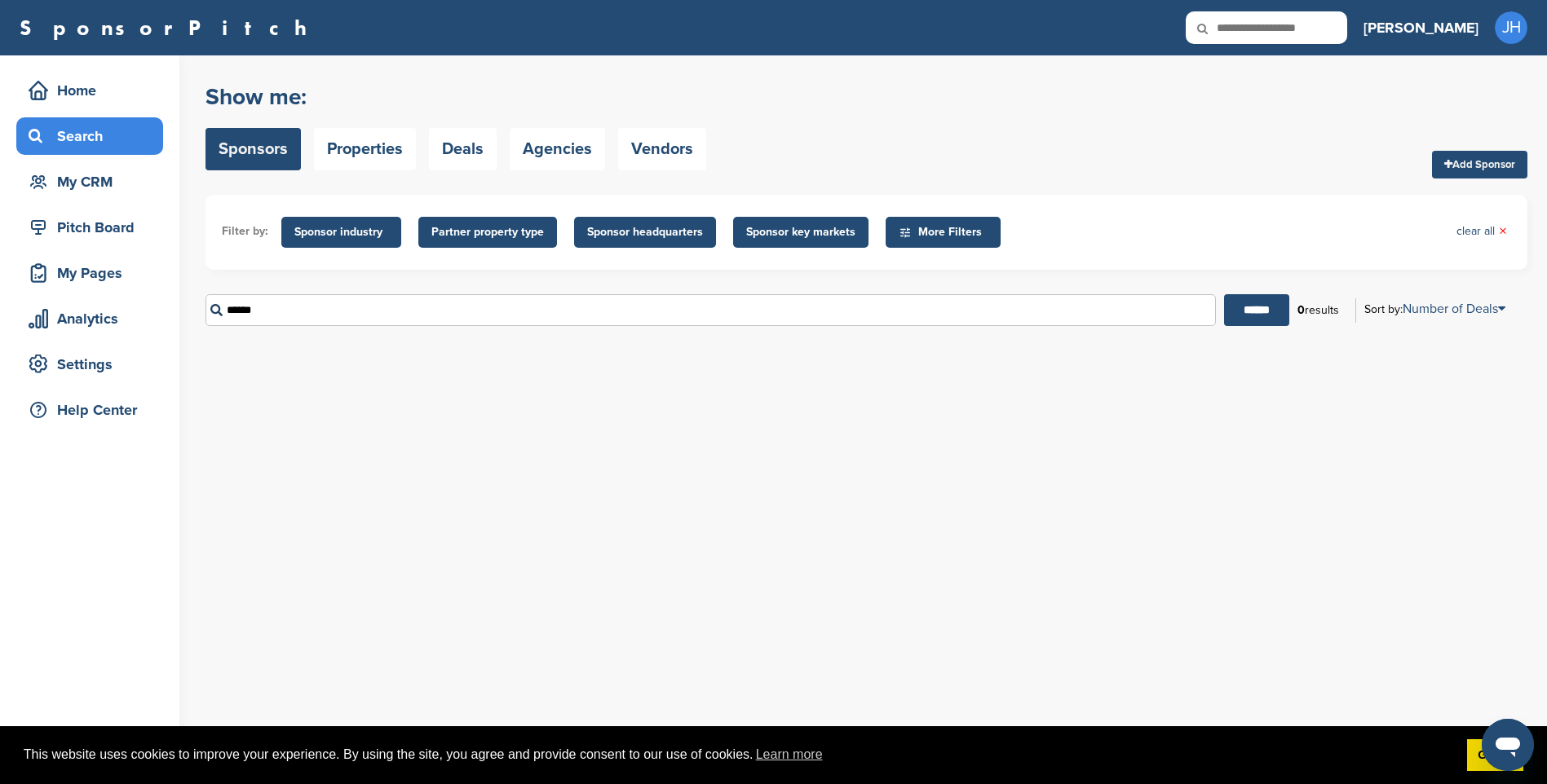
drag, startPoint x: 229, startPoint y: 308, endPoint x: 198, endPoint y: 306, distance: 31.1
click at [198, 306] on div "Home Search My CRM Pitch Board My Pages Analytics Settings Help Center You have…" at bounding box center [774, 419] width 1547 height 728
type input "**********"
click at [1224, 294] on input "******" at bounding box center [1256, 310] width 65 height 32
click at [383, 409] on link "READ MORE" at bounding box center [766, 408] width 861 height 11
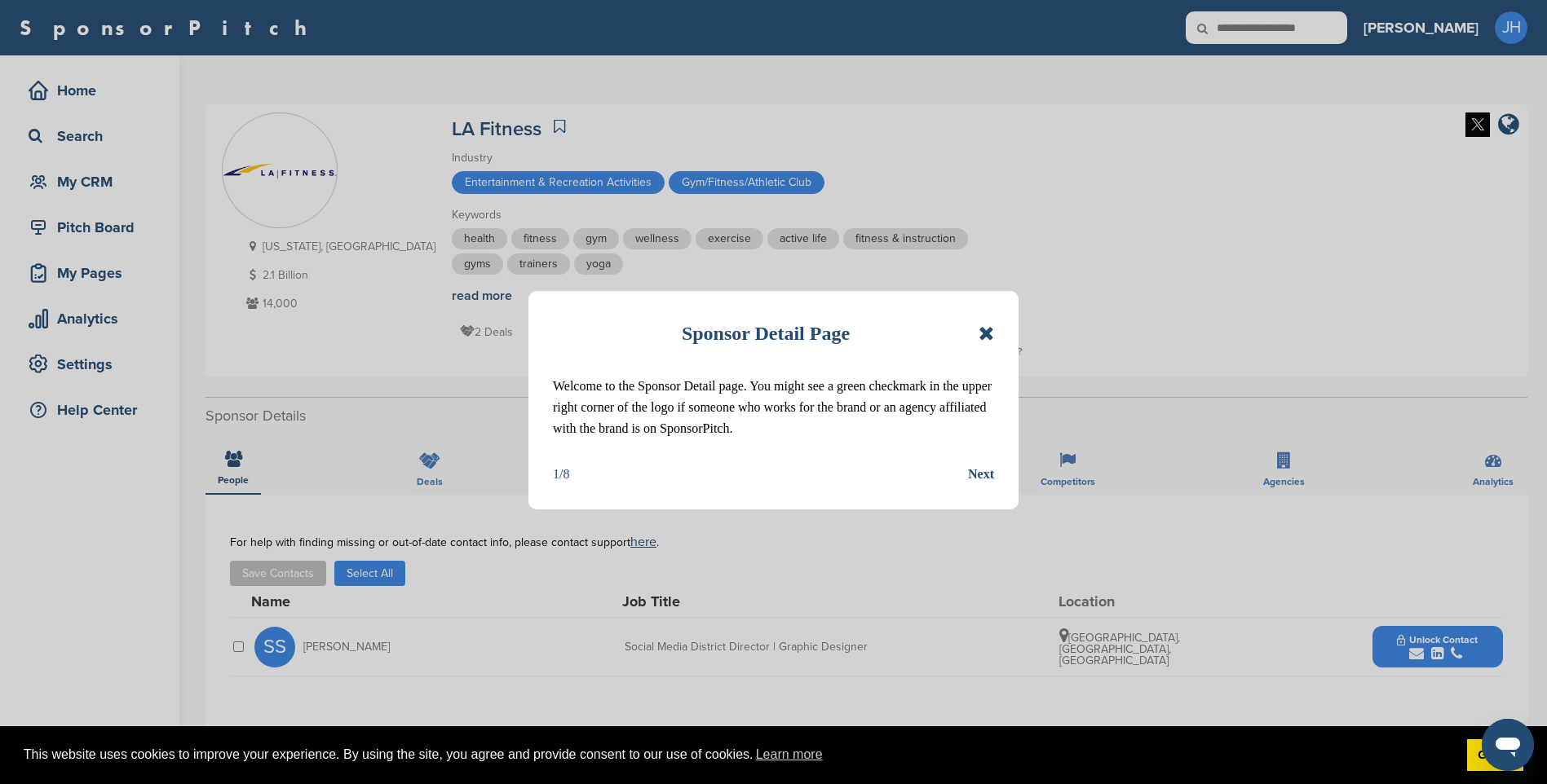
click at [985, 332] on icon at bounding box center [986, 333] width 16 height 19
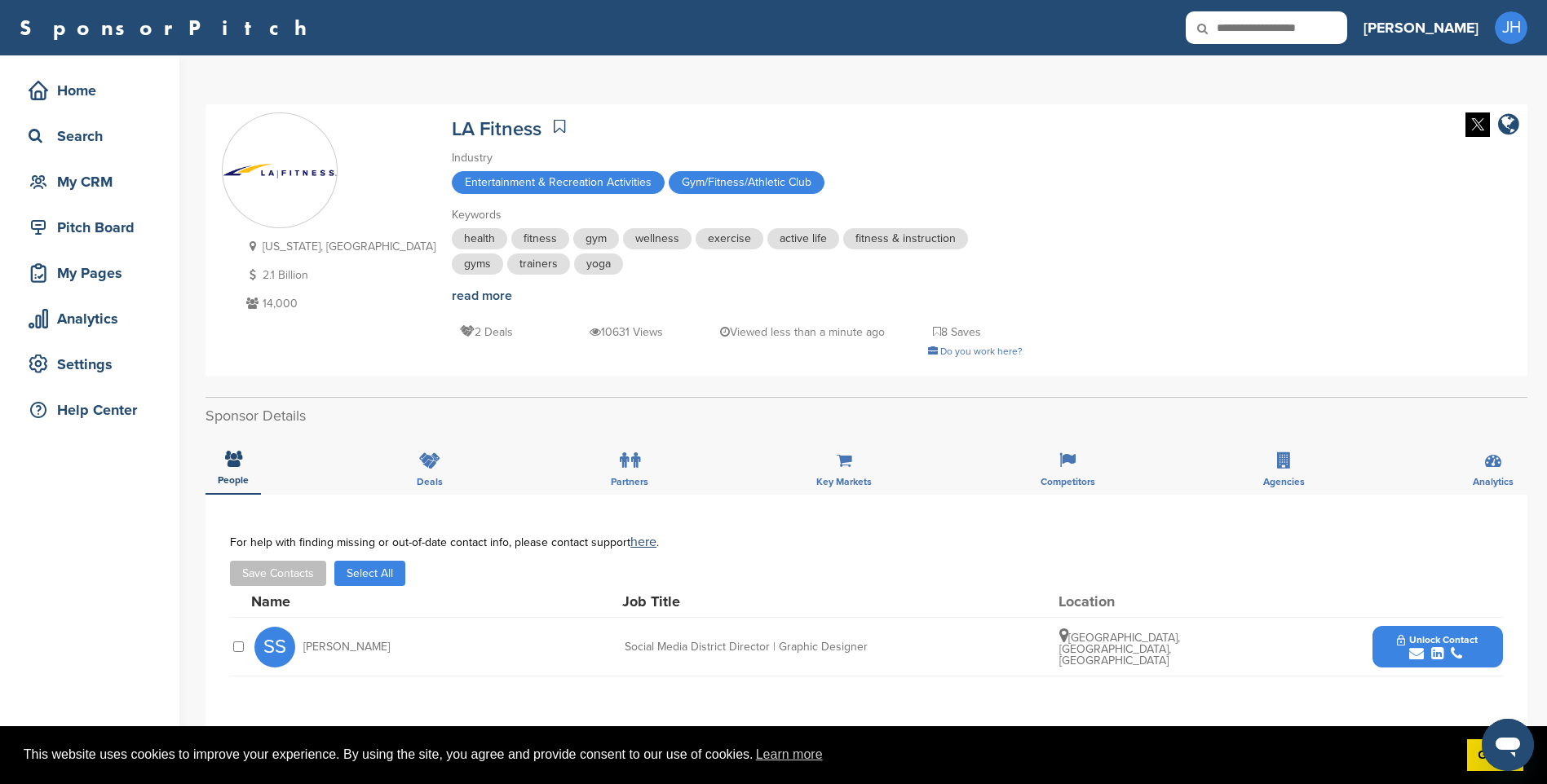
click at [1425, 637] on span "Unlock Contact" at bounding box center [1437, 640] width 80 height 11
click at [1486, 688] on img at bounding box center [1488, 690] width 11 height 11
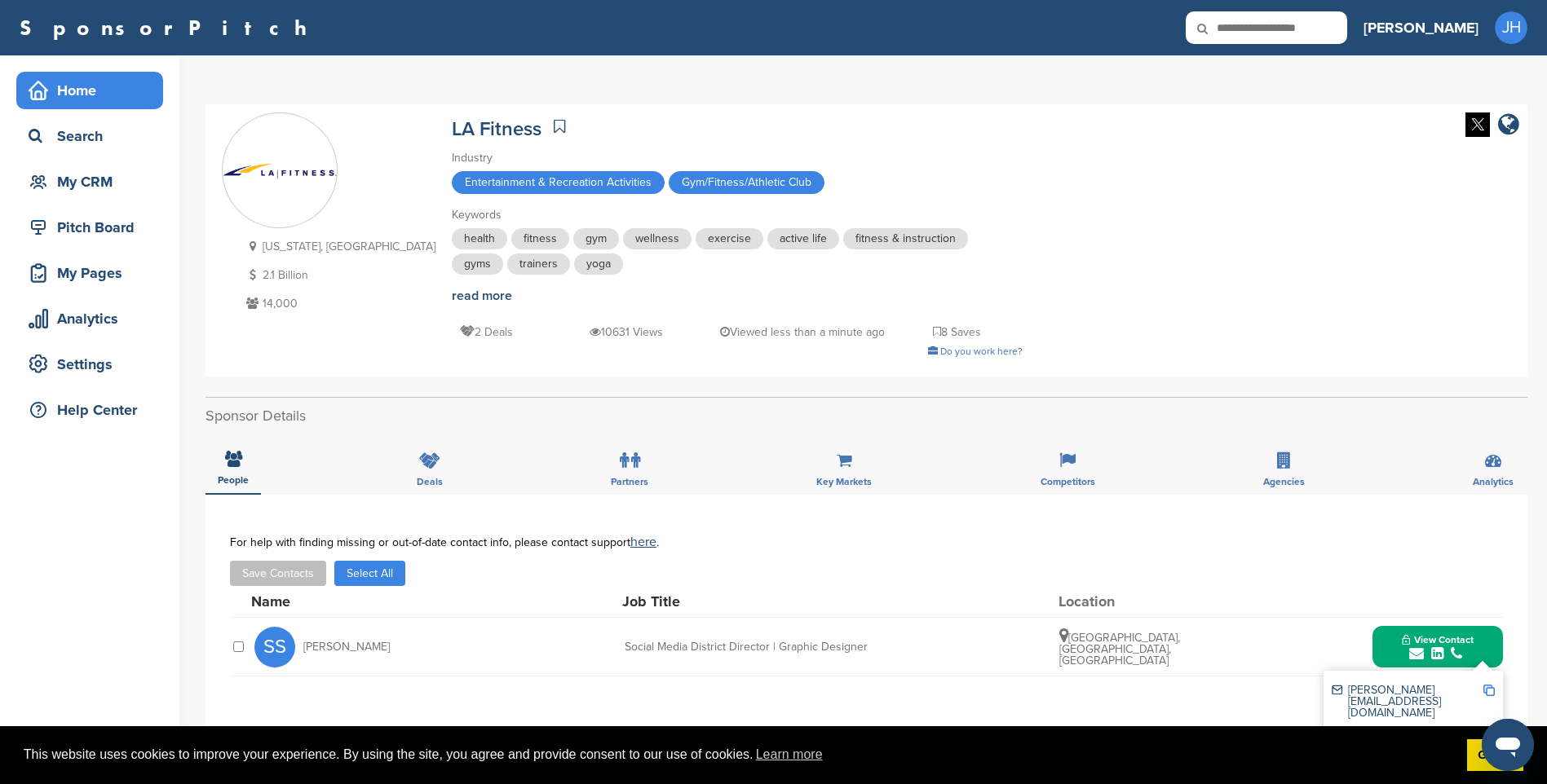
click at [86, 90] on div "Home" at bounding box center [94, 90] width 139 height 29
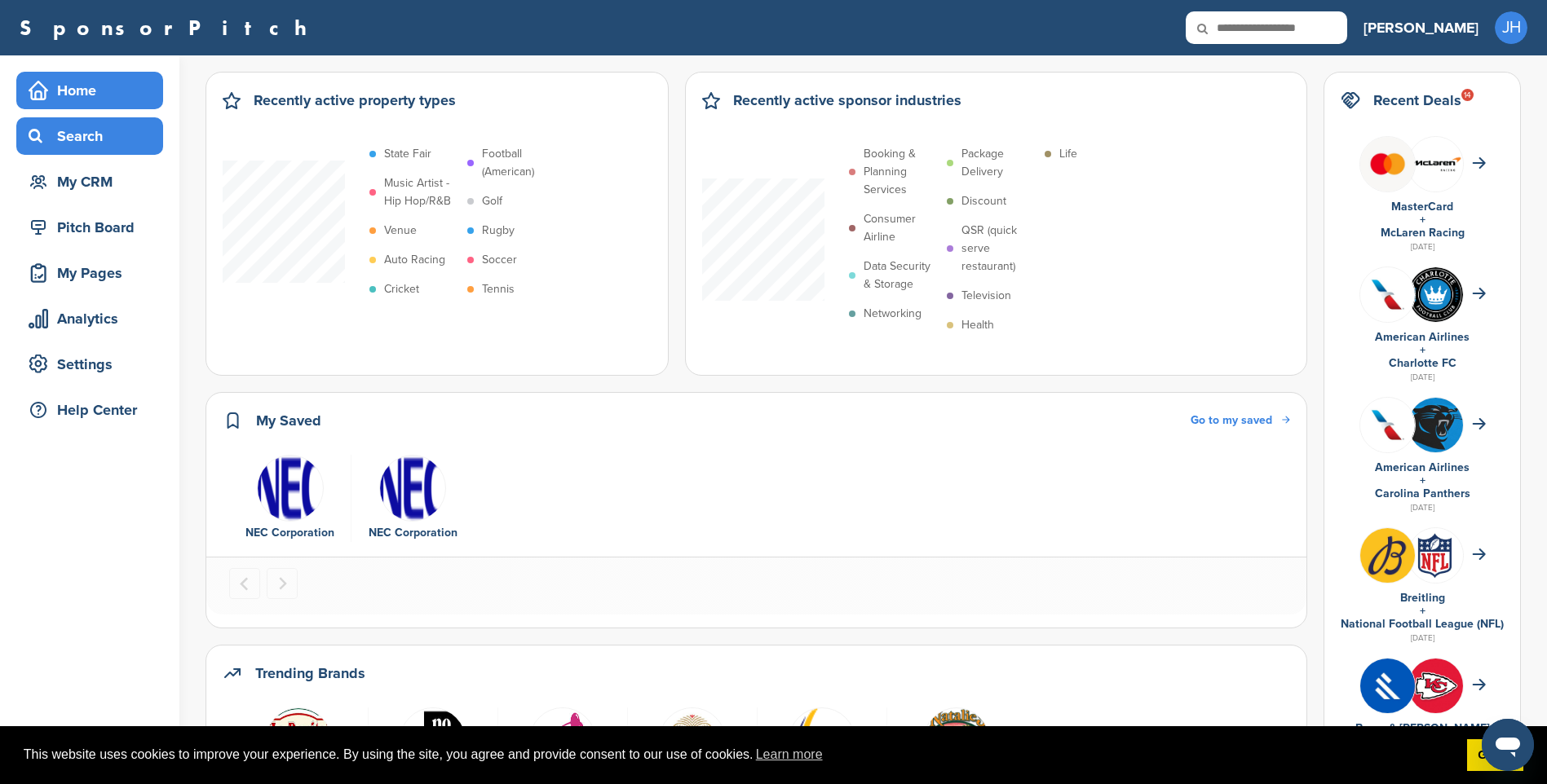
click at [82, 139] on div "Search" at bounding box center [94, 136] width 139 height 29
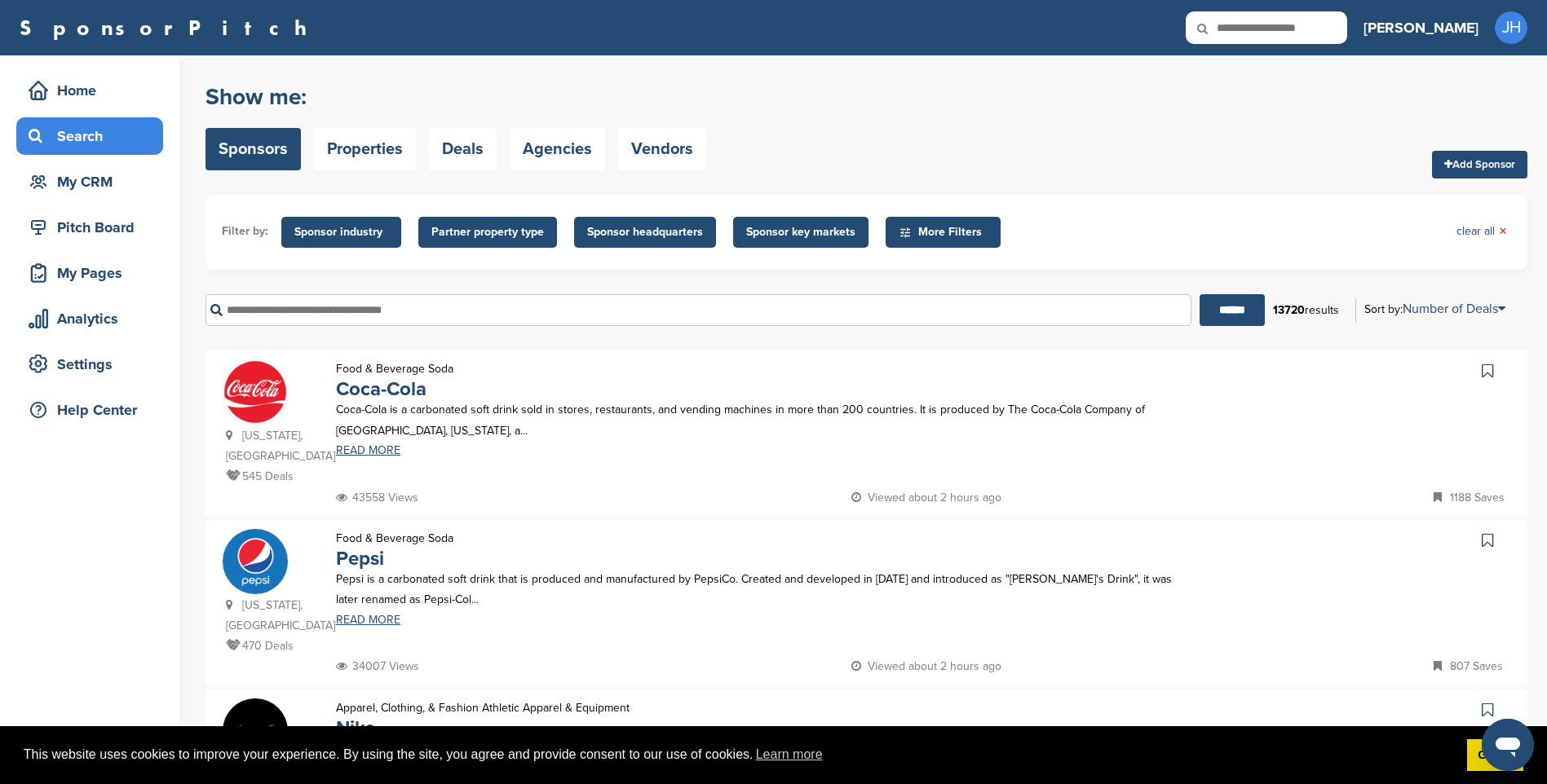
click at [373, 311] on input "text" at bounding box center [699, 310] width 986 height 32
type input "*******"
click at [1200, 294] on input "******" at bounding box center [1232, 310] width 65 height 32
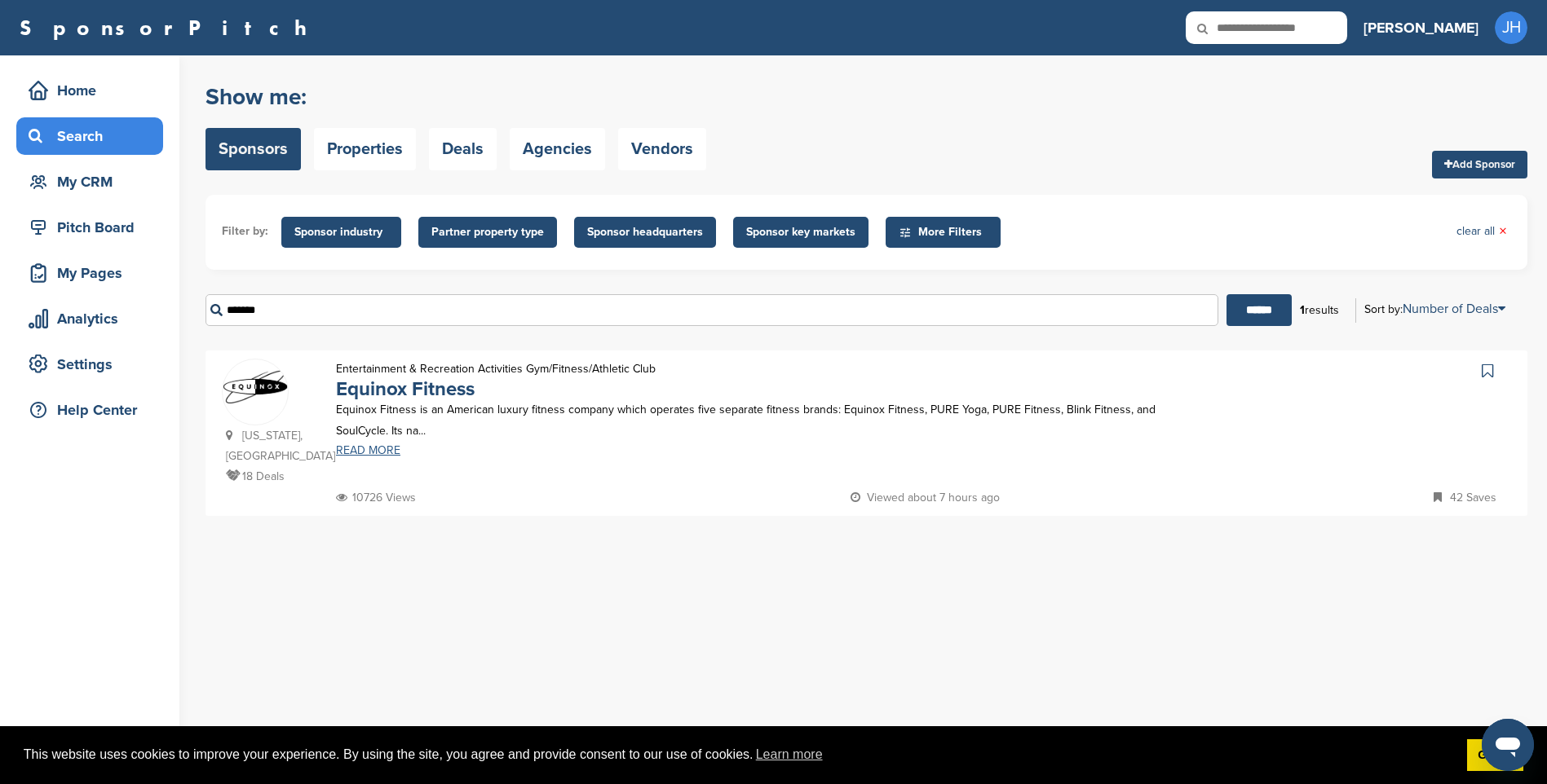
click at [375, 446] on link "READ MORE" at bounding box center [766, 450] width 861 height 11
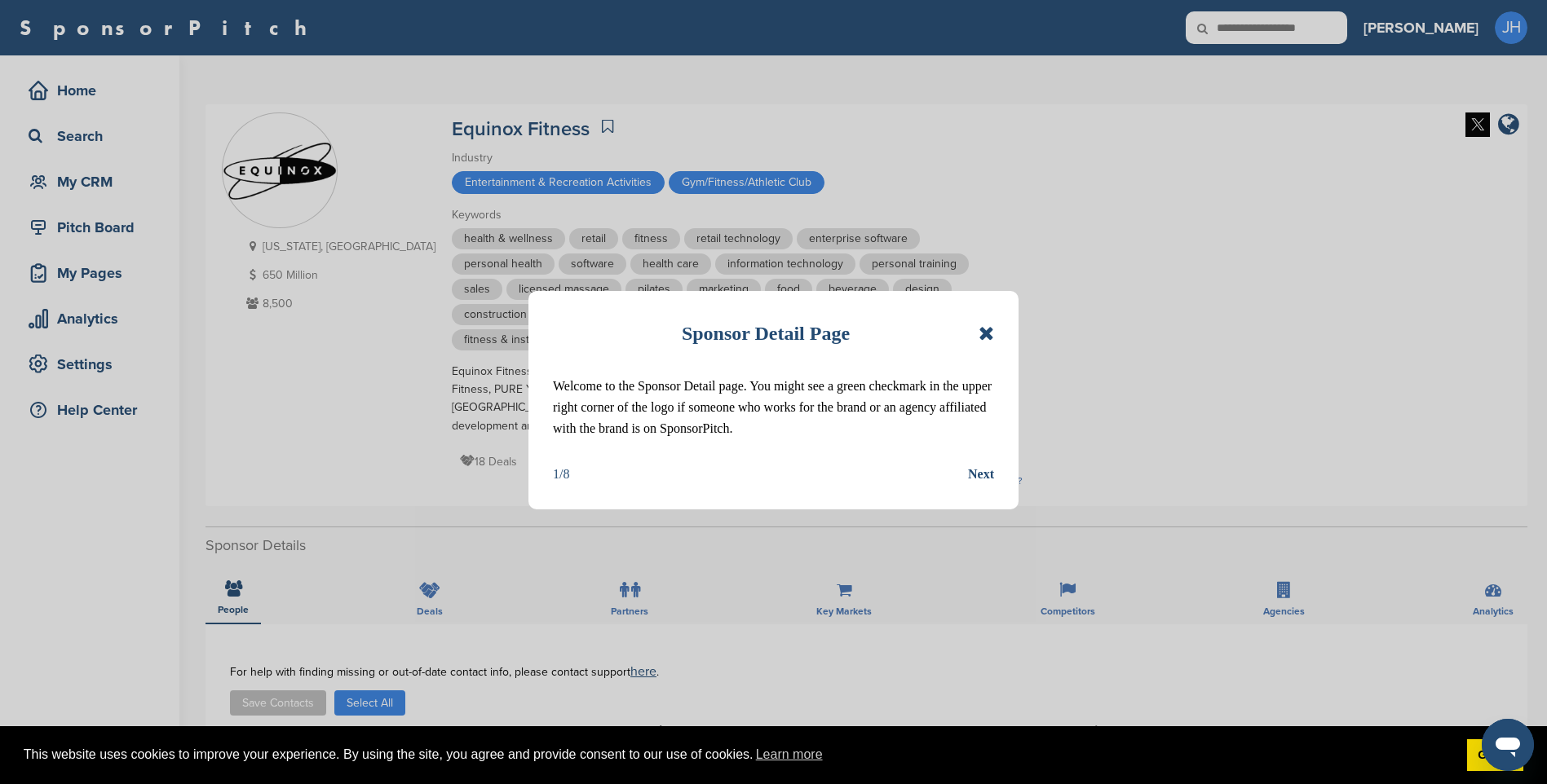
drag, startPoint x: 992, startPoint y: 330, endPoint x: 988, endPoint y: 411, distance: 81.1
click at [992, 330] on icon at bounding box center [986, 333] width 16 height 19
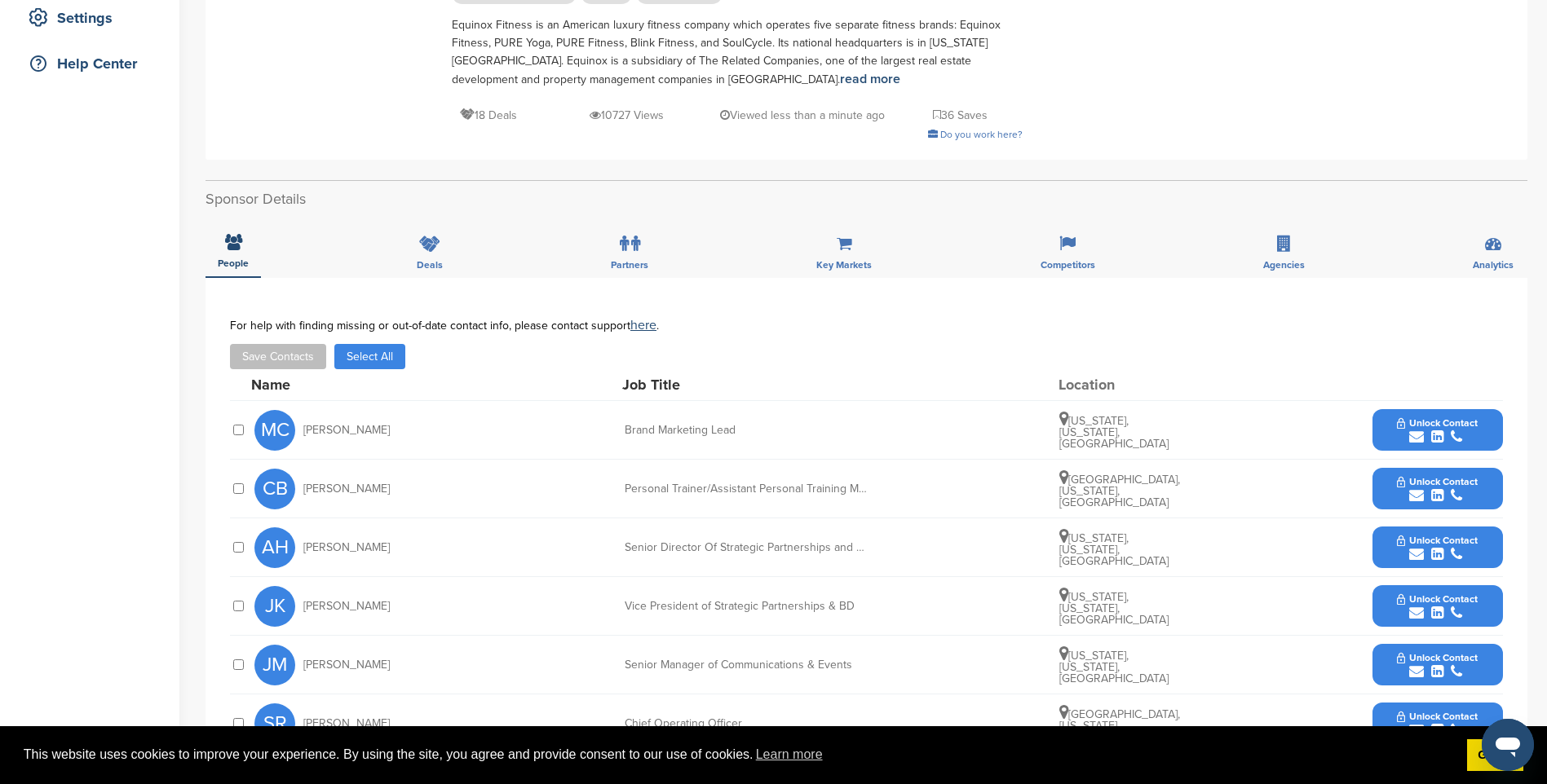
scroll to position [489, 0]
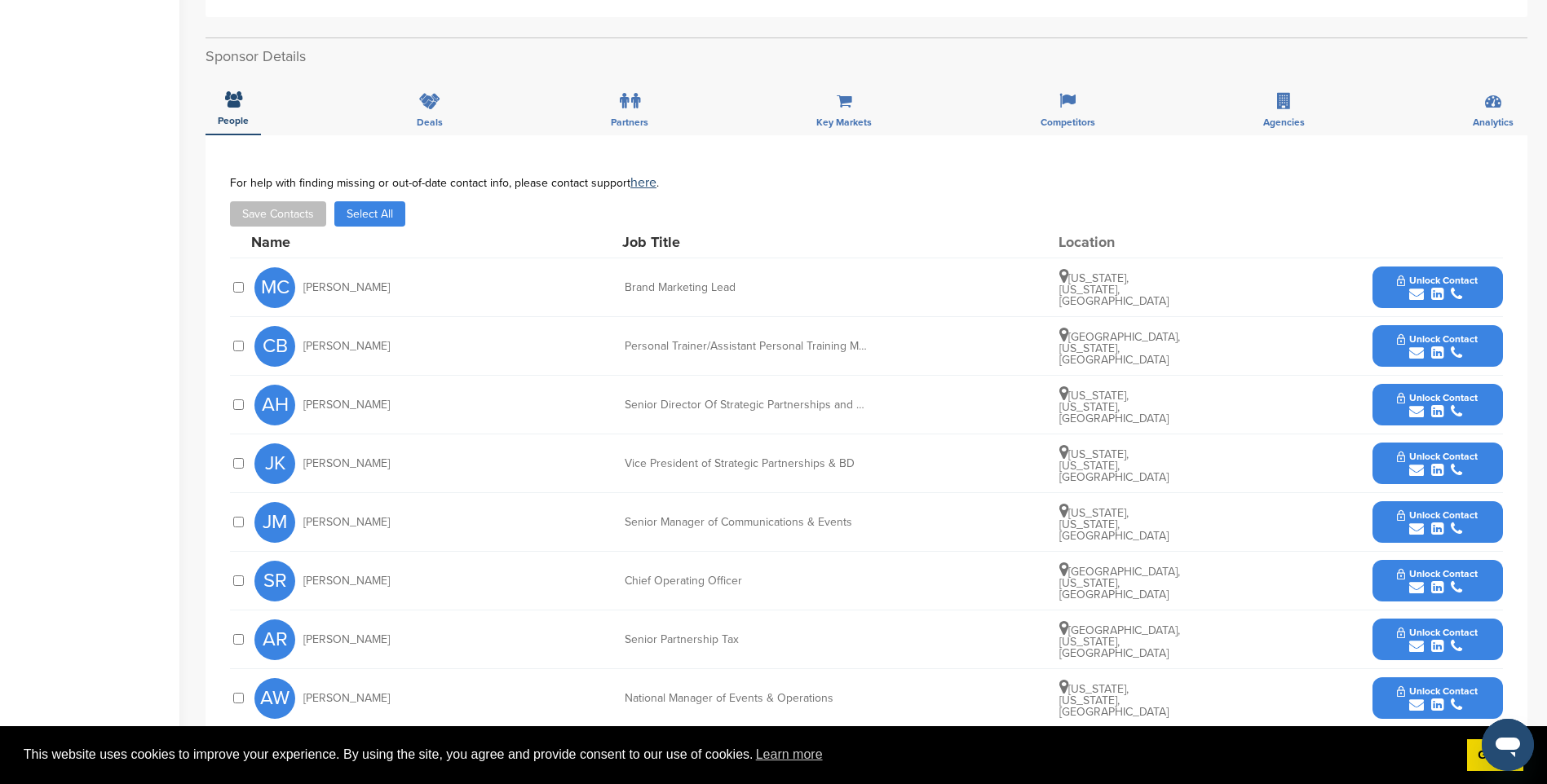
click at [1433, 403] on span "Unlock Contact" at bounding box center [1437, 397] width 80 height 11
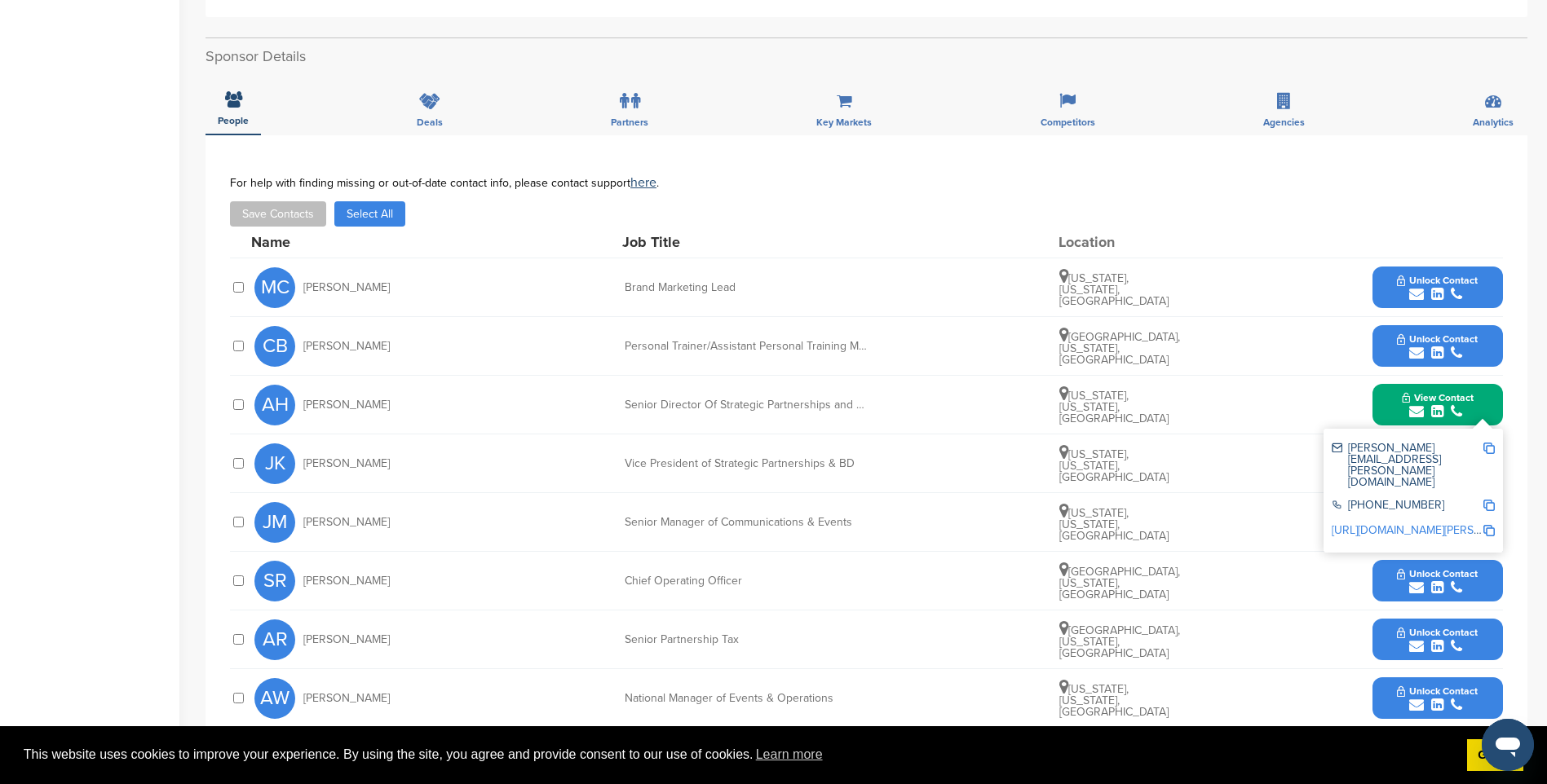
click at [1489, 445] on img at bounding box center [1488, 448] width 11 height 11
click at [1452, 291] on icon "submit" at bounding box center [1456, 294] width 11 height 15
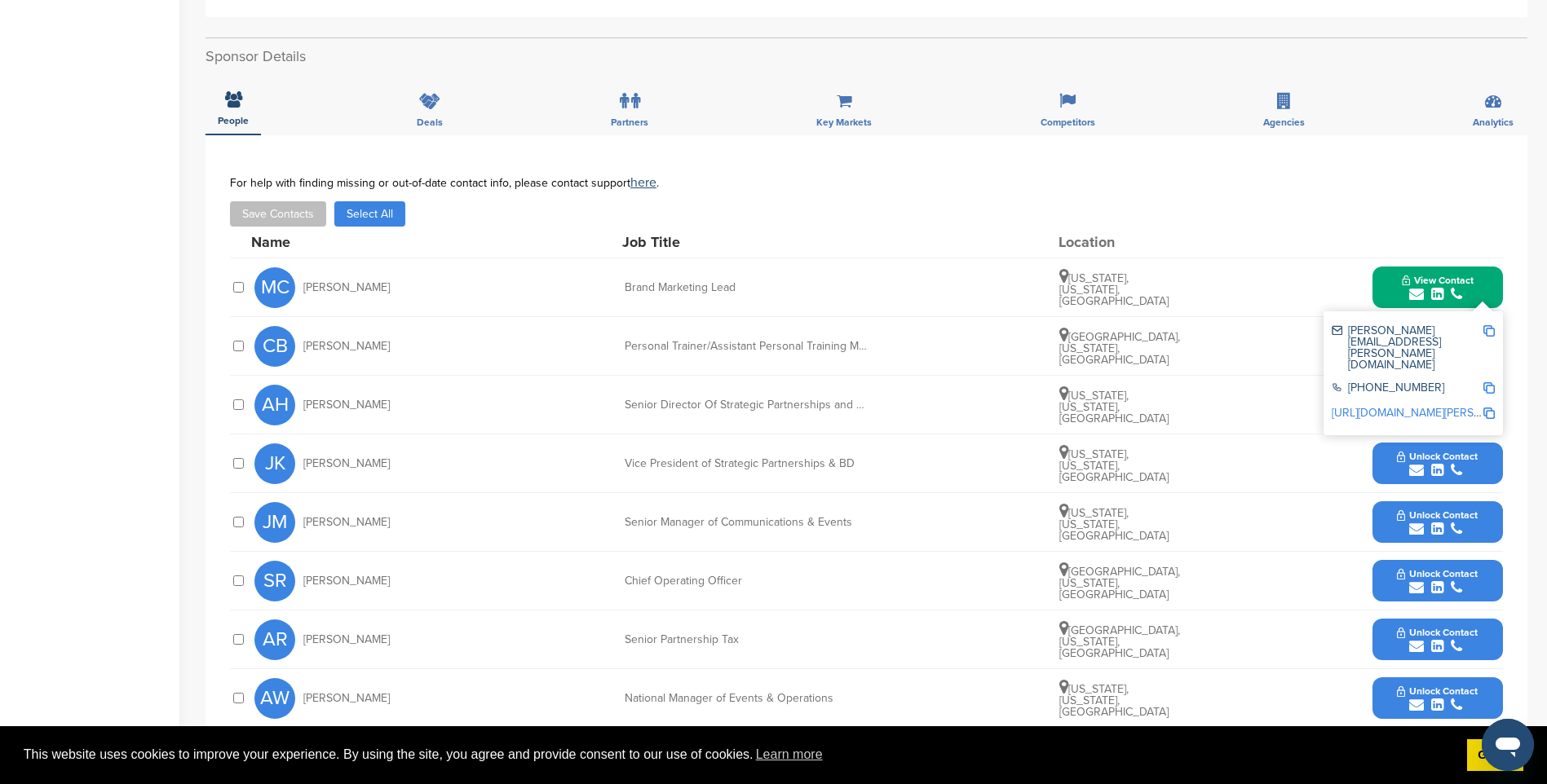
click at [1483, 330] on img at bounding box center [1488, 331] width 11 height 11
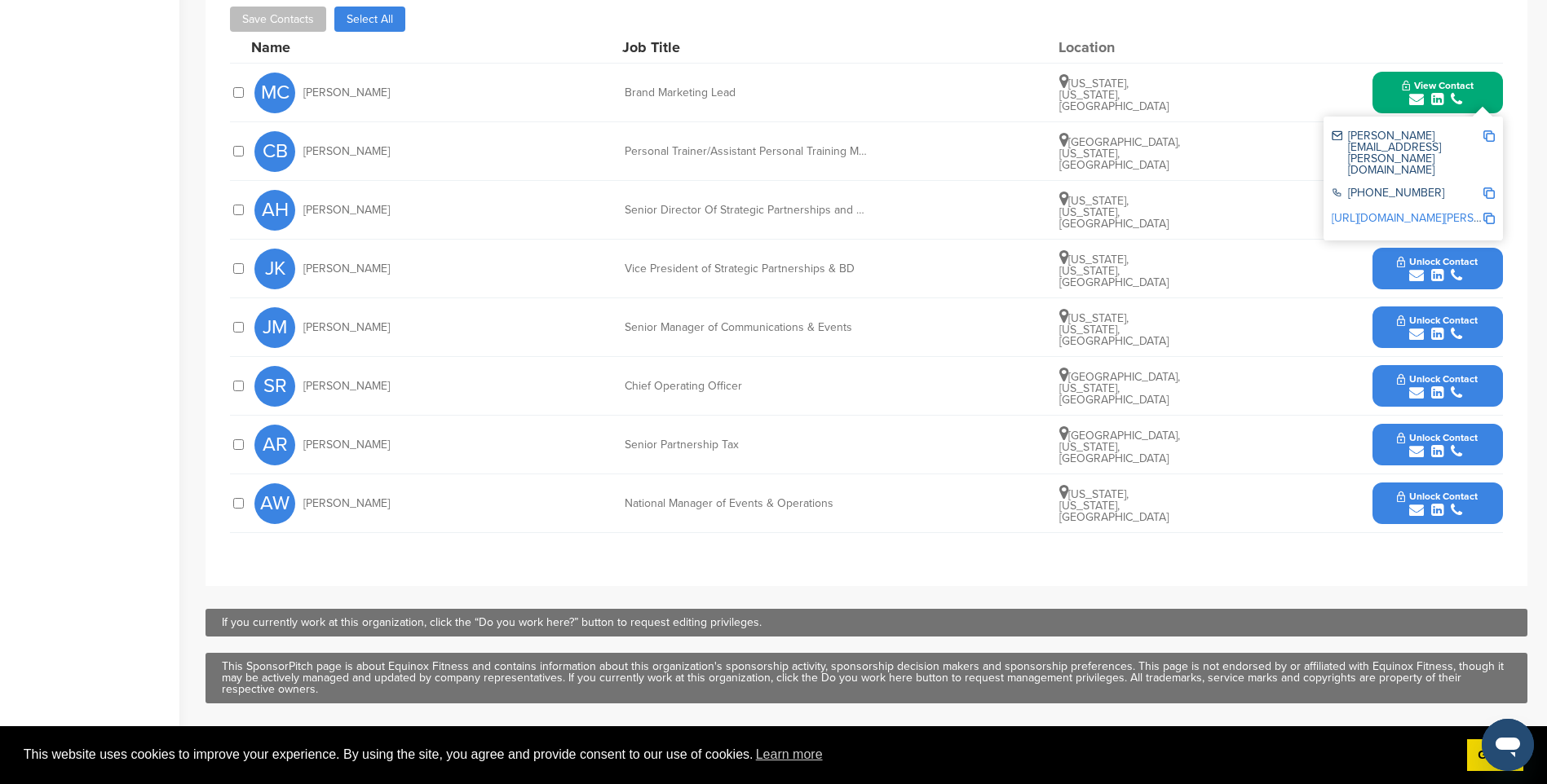
scroll to position [734, 0]
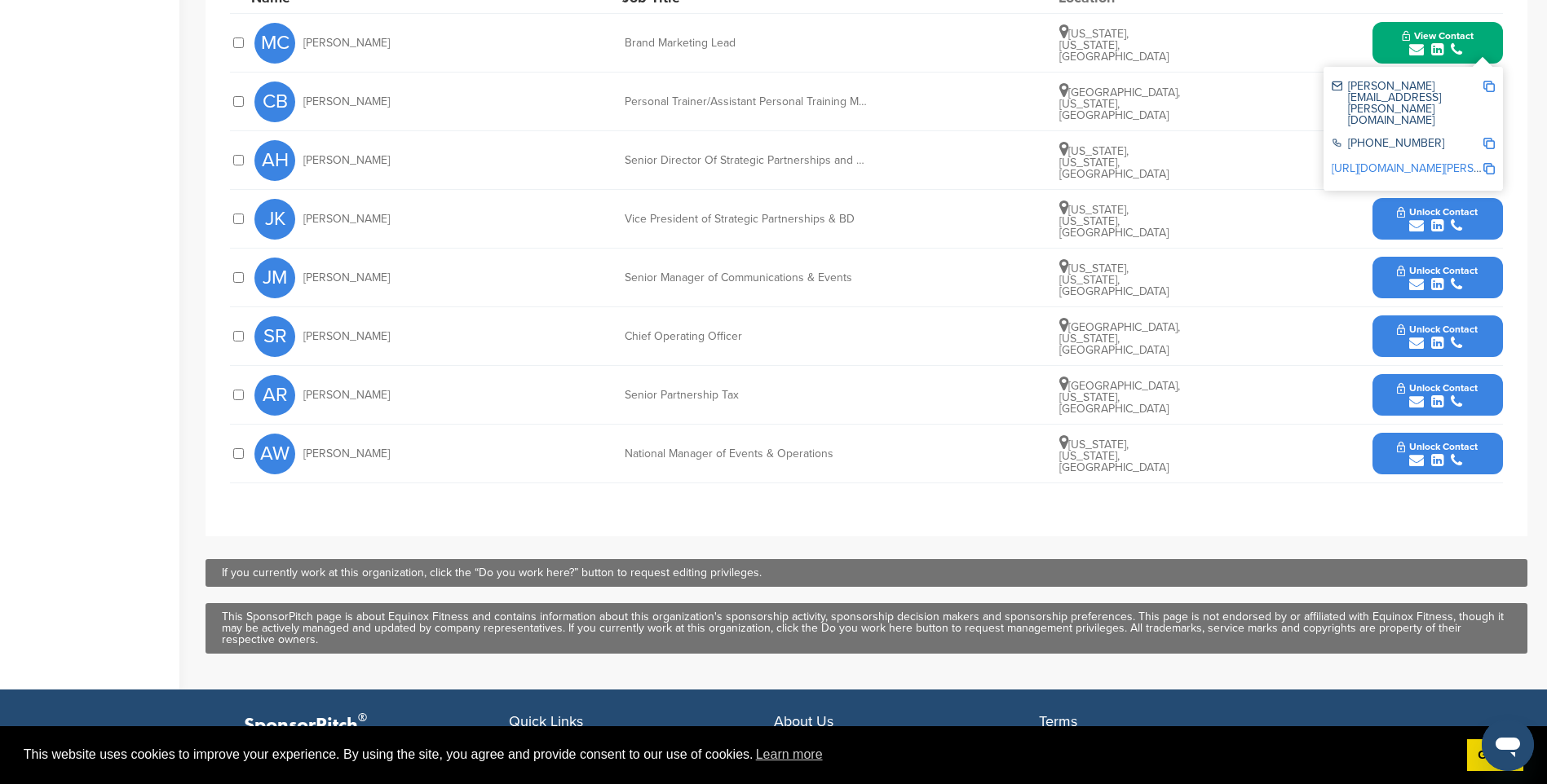
click at [1429, 442] on span "Unlock Contact" at bounding box center [1437, 447] width 80 height 11
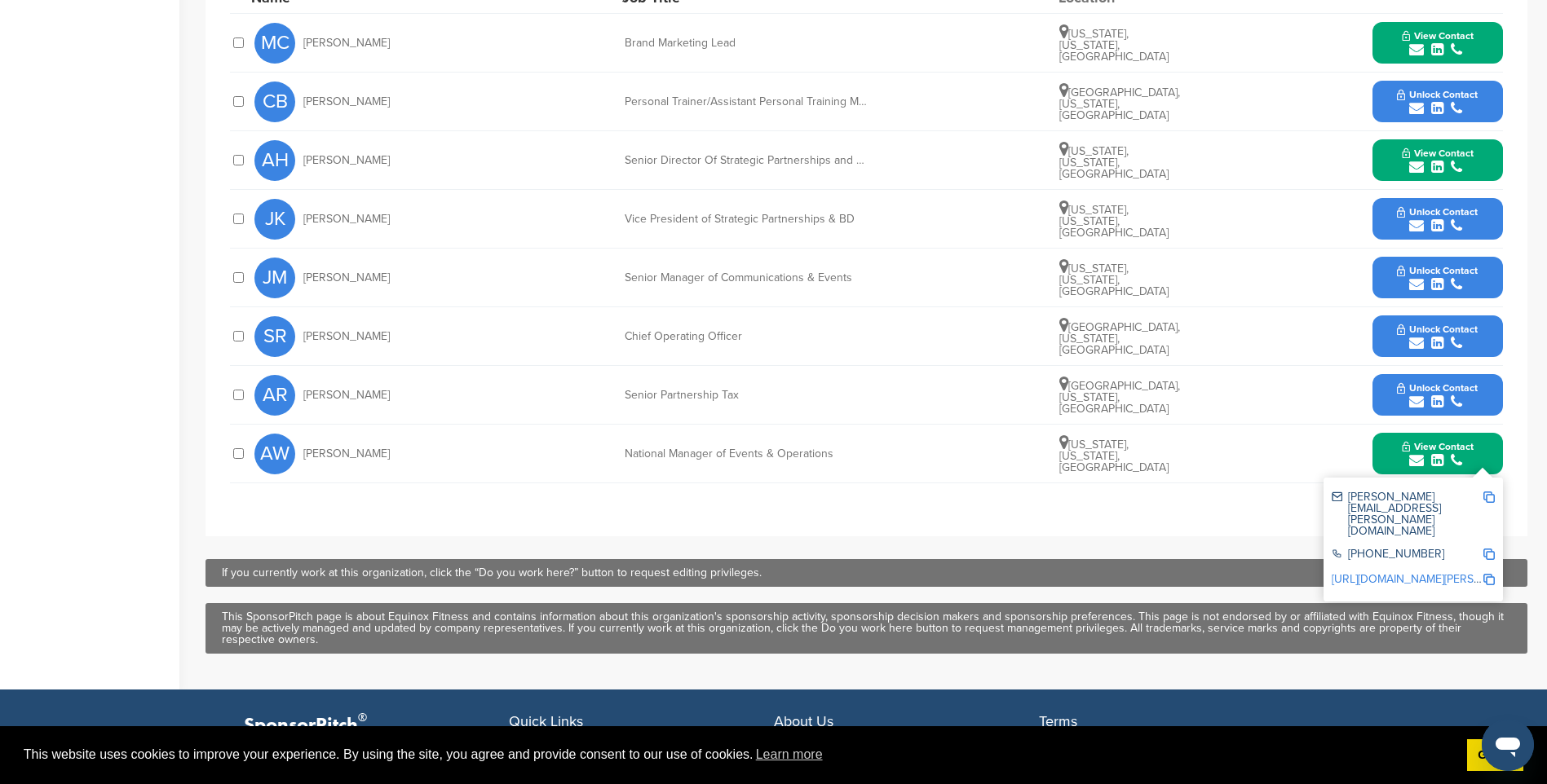
click at [1489, 498] on img at bounding box center [1488, 497] width 11 height 11
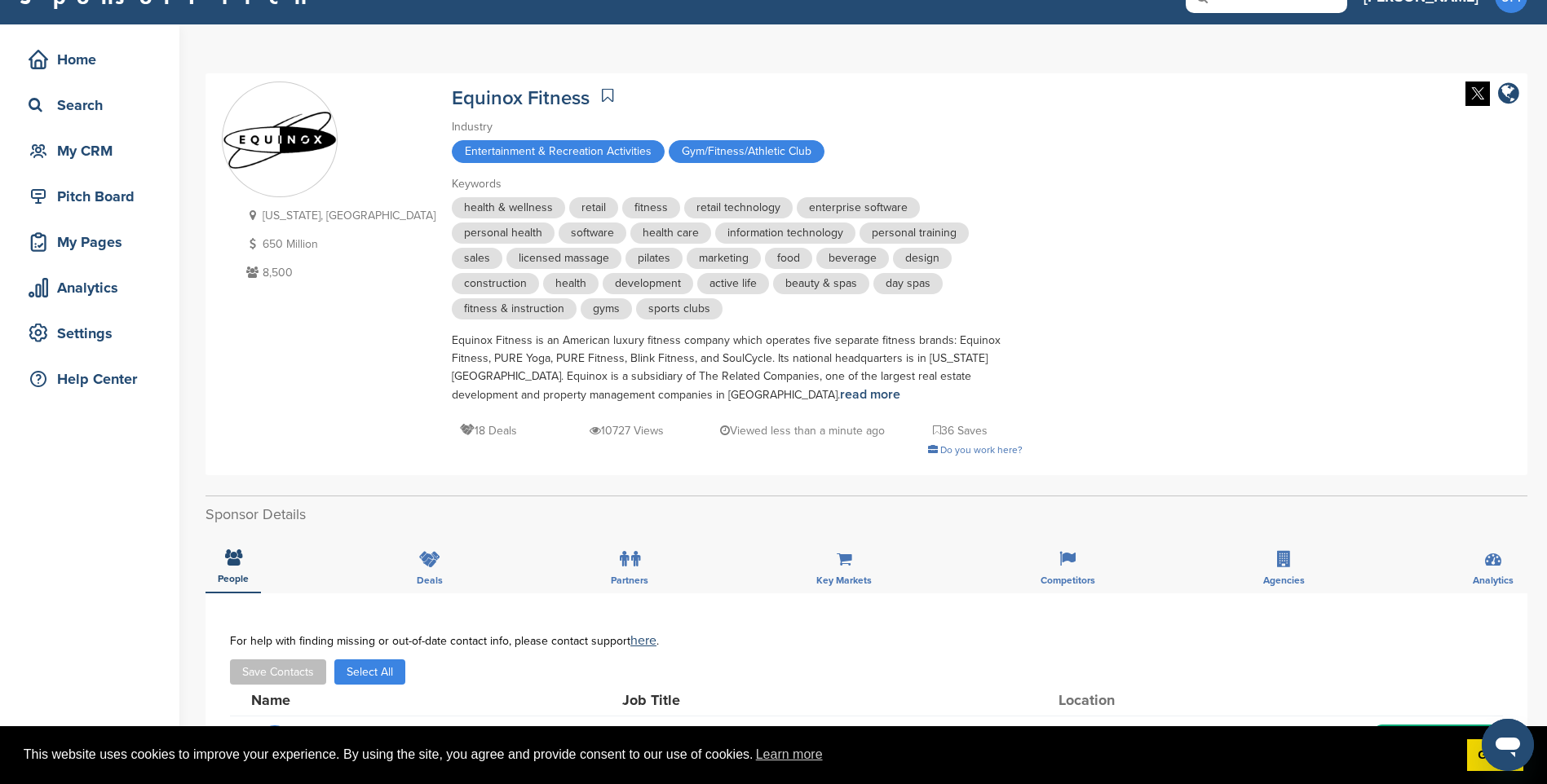
scroll to position [0, 0]
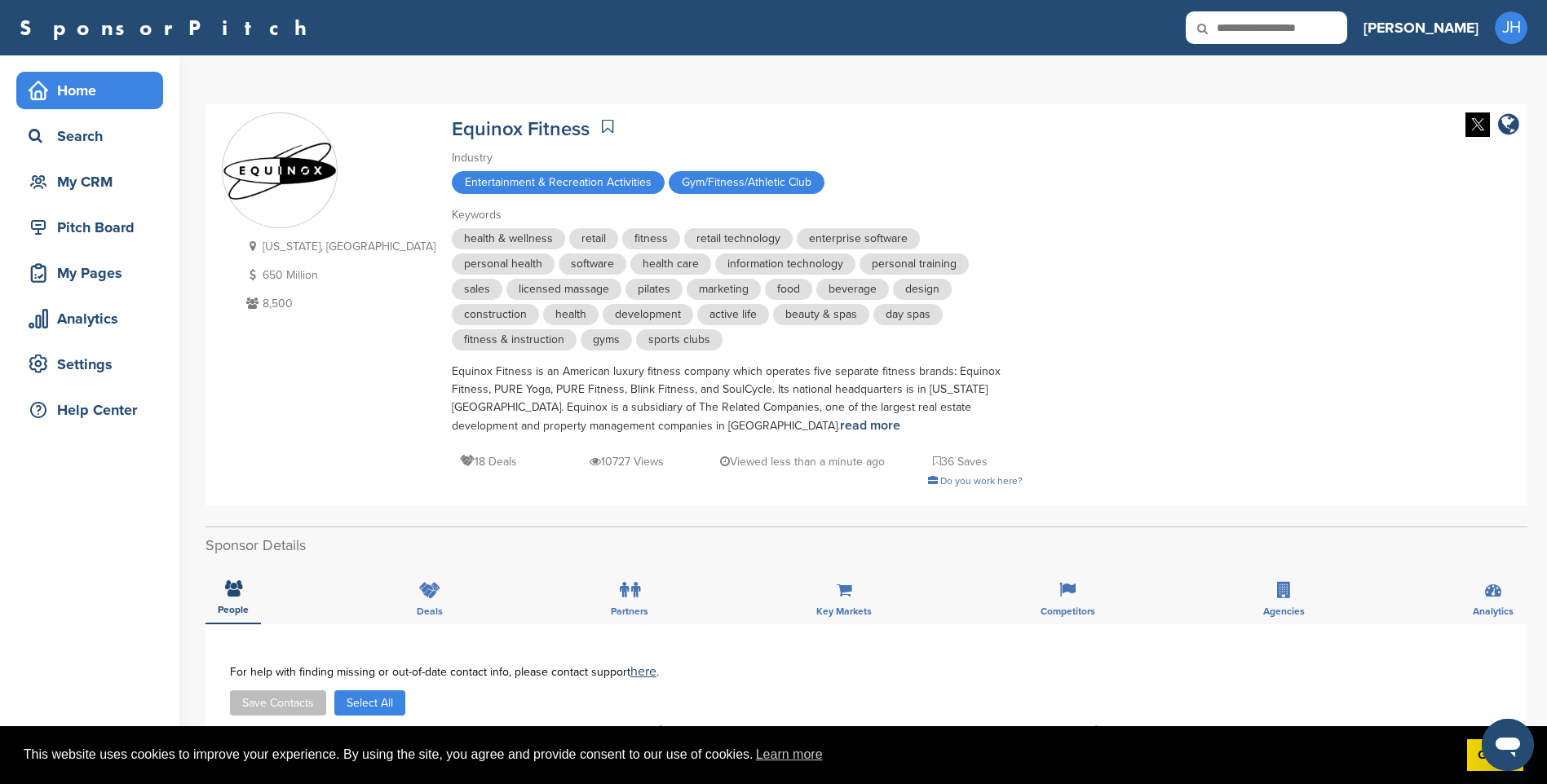
click at [76, 91] on div "Home" at bounding box center [94, 90] width 139 height 29
click at [105, 147] on div "Search" at bounding box center [94, 136] width 139 height 29
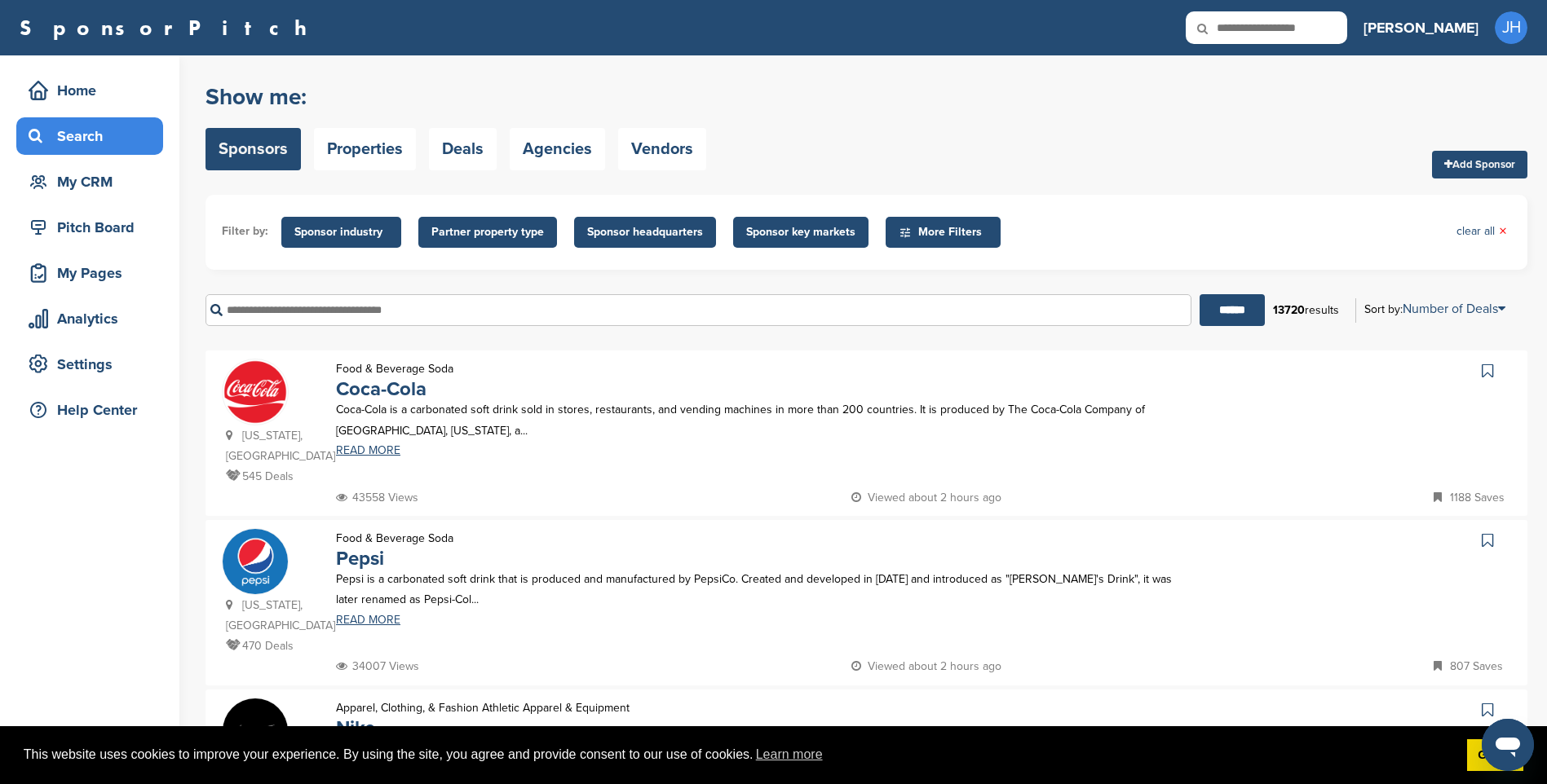
click at [347, 316] on input "text" at bounding box center [699, 310] width 986 height 32
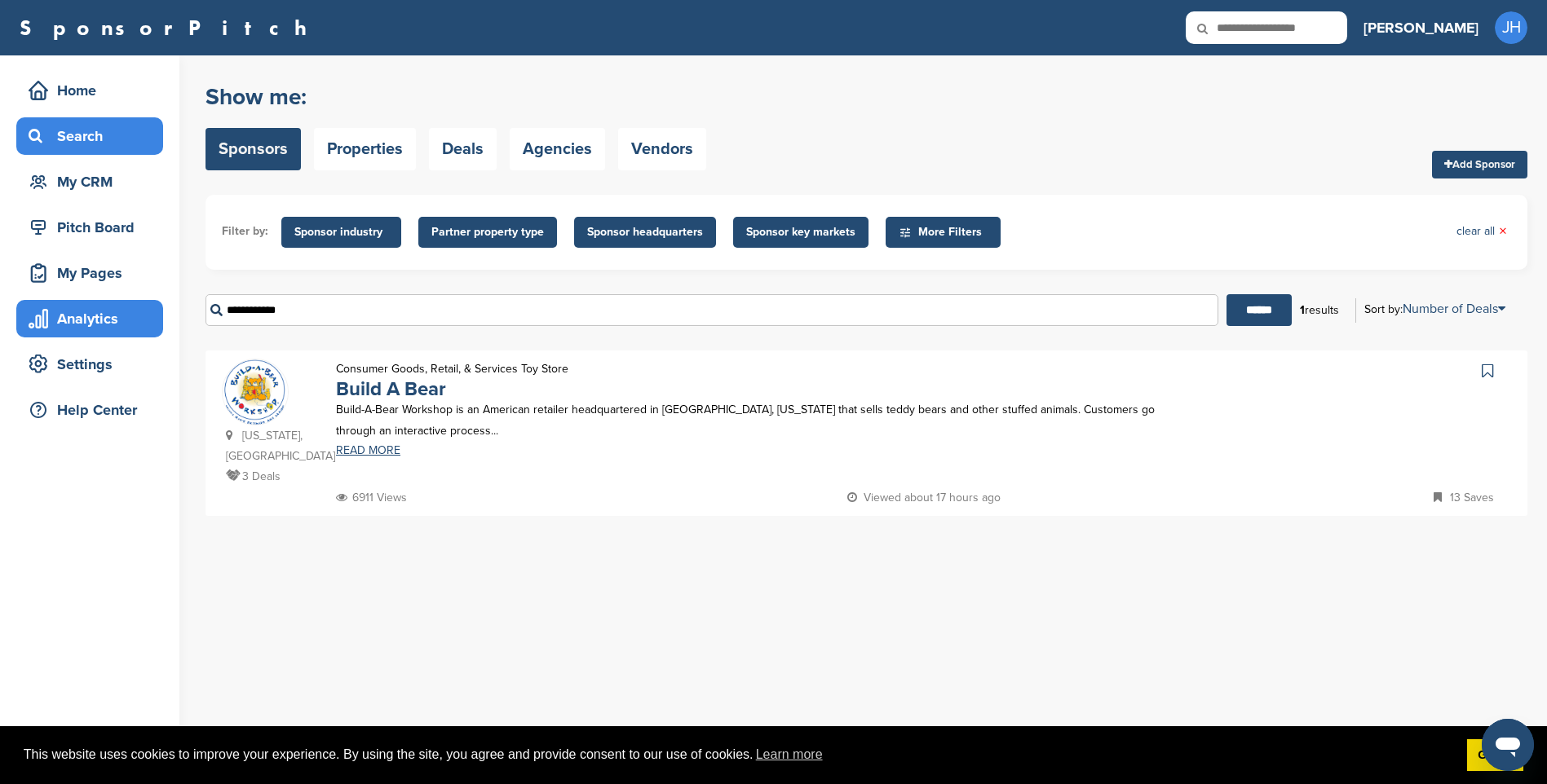
type input "**********"
click at [376, 452] on link "READ MORE" at bounding box center [766, 450] width 861 height 11
click at [65, 142] on div "Search" at bounding box center [94, 136] width 139 height 29
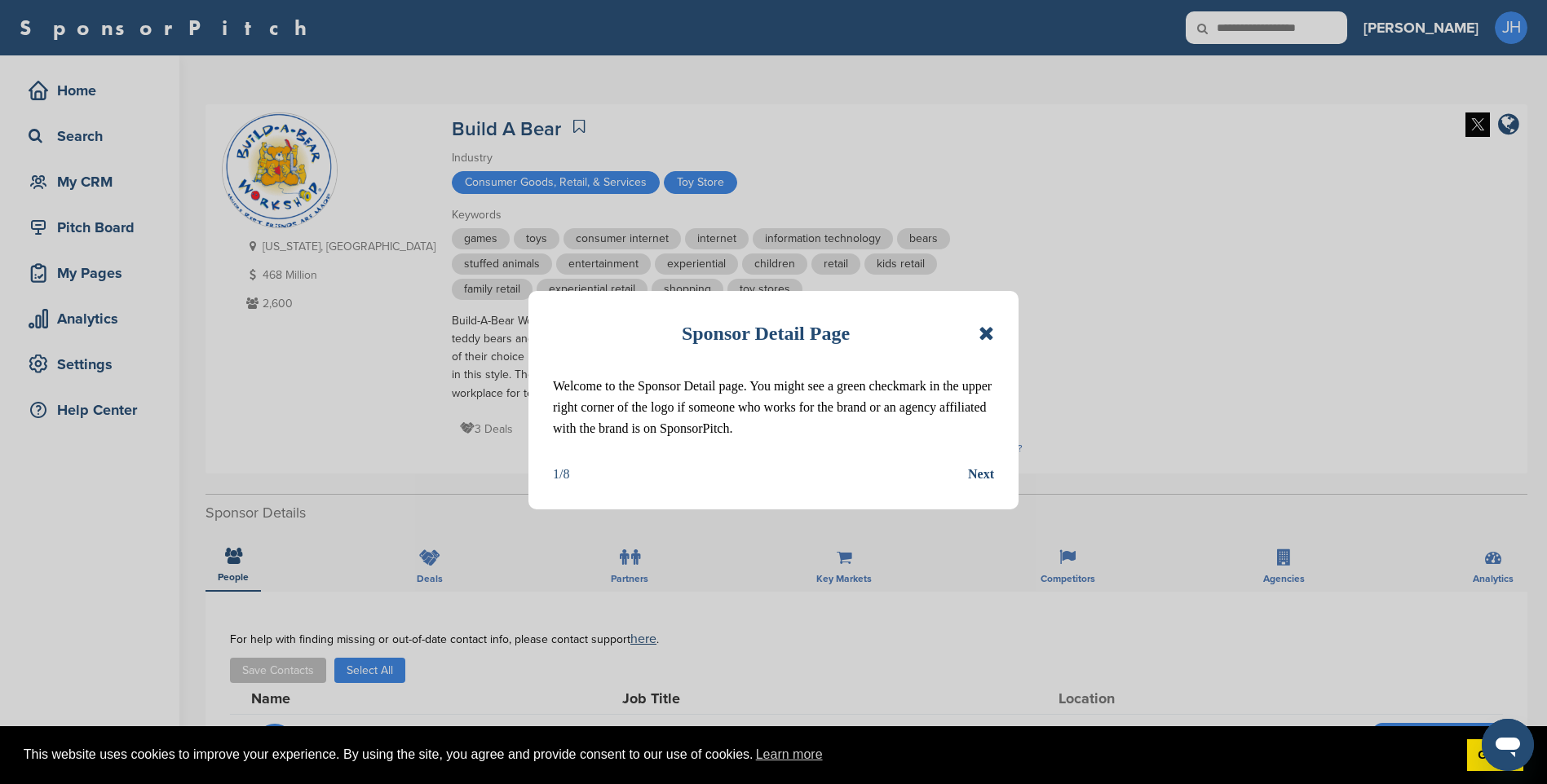
click at [985, 336] on icon at bounding box center [986, 333] width 16 height 19
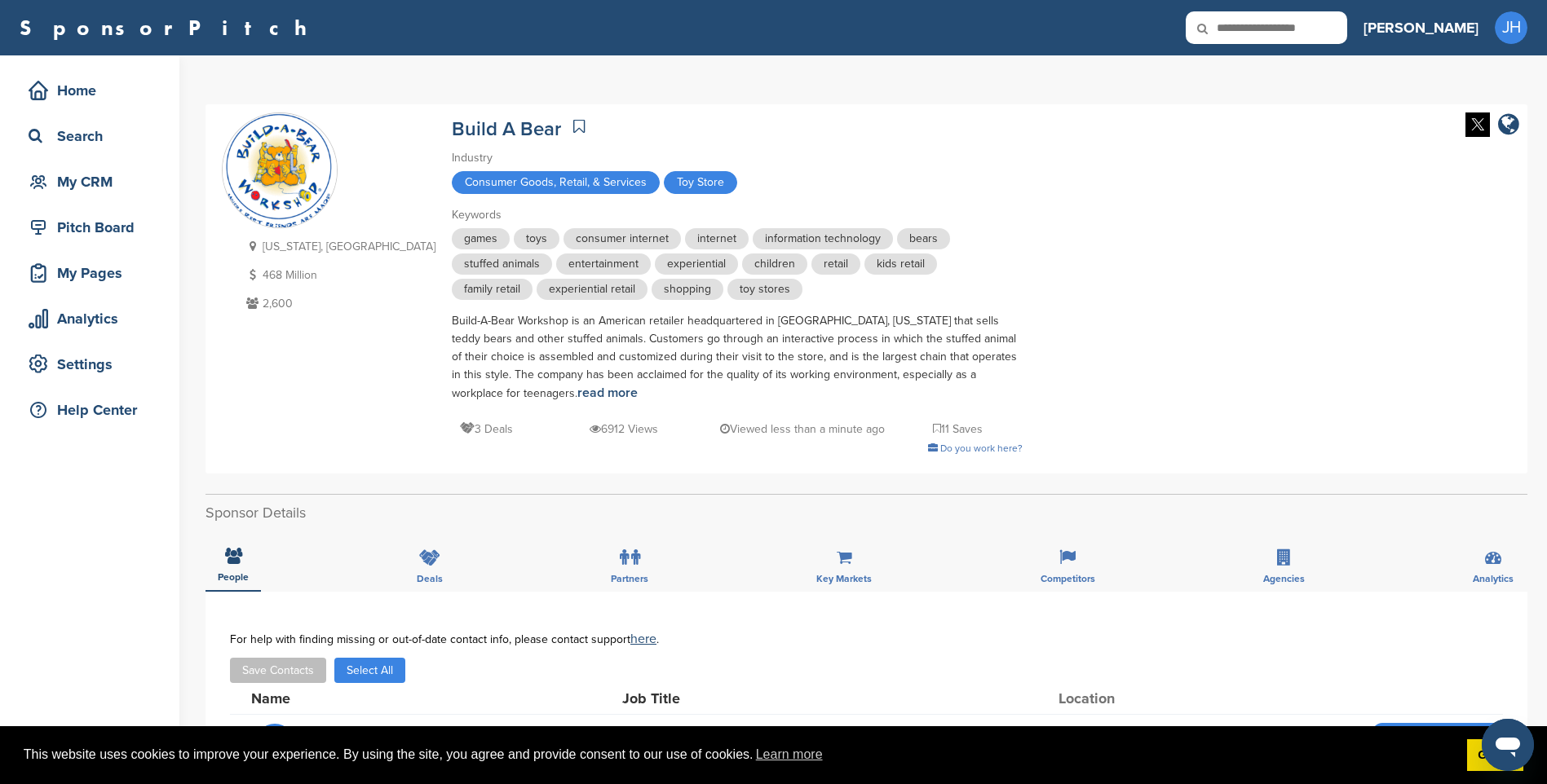
scroll to position [408, 0]
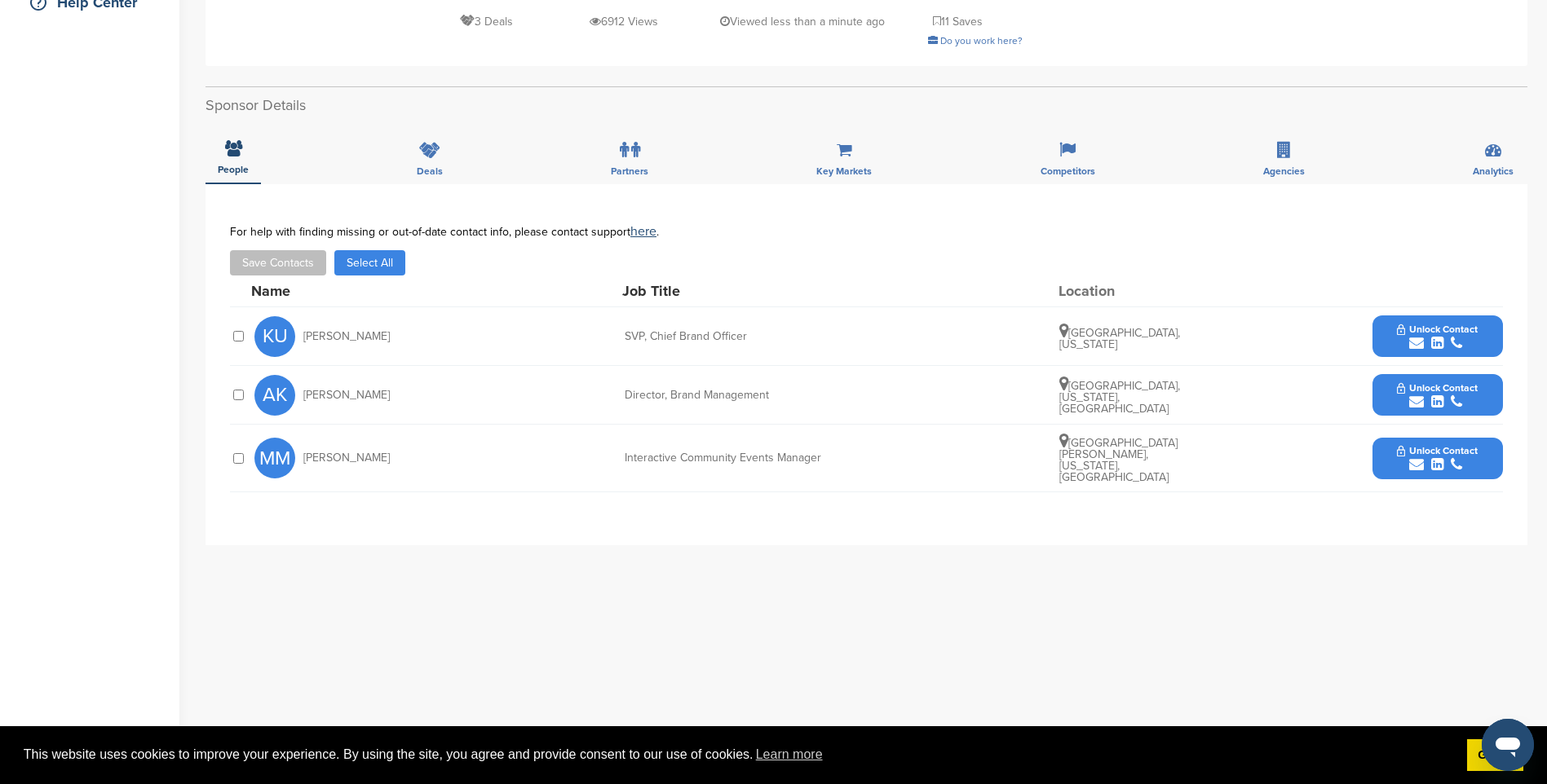
click at [1414, 376] on button "Unlock Contact" at bounding box center [1436, 396] width 120 height 49
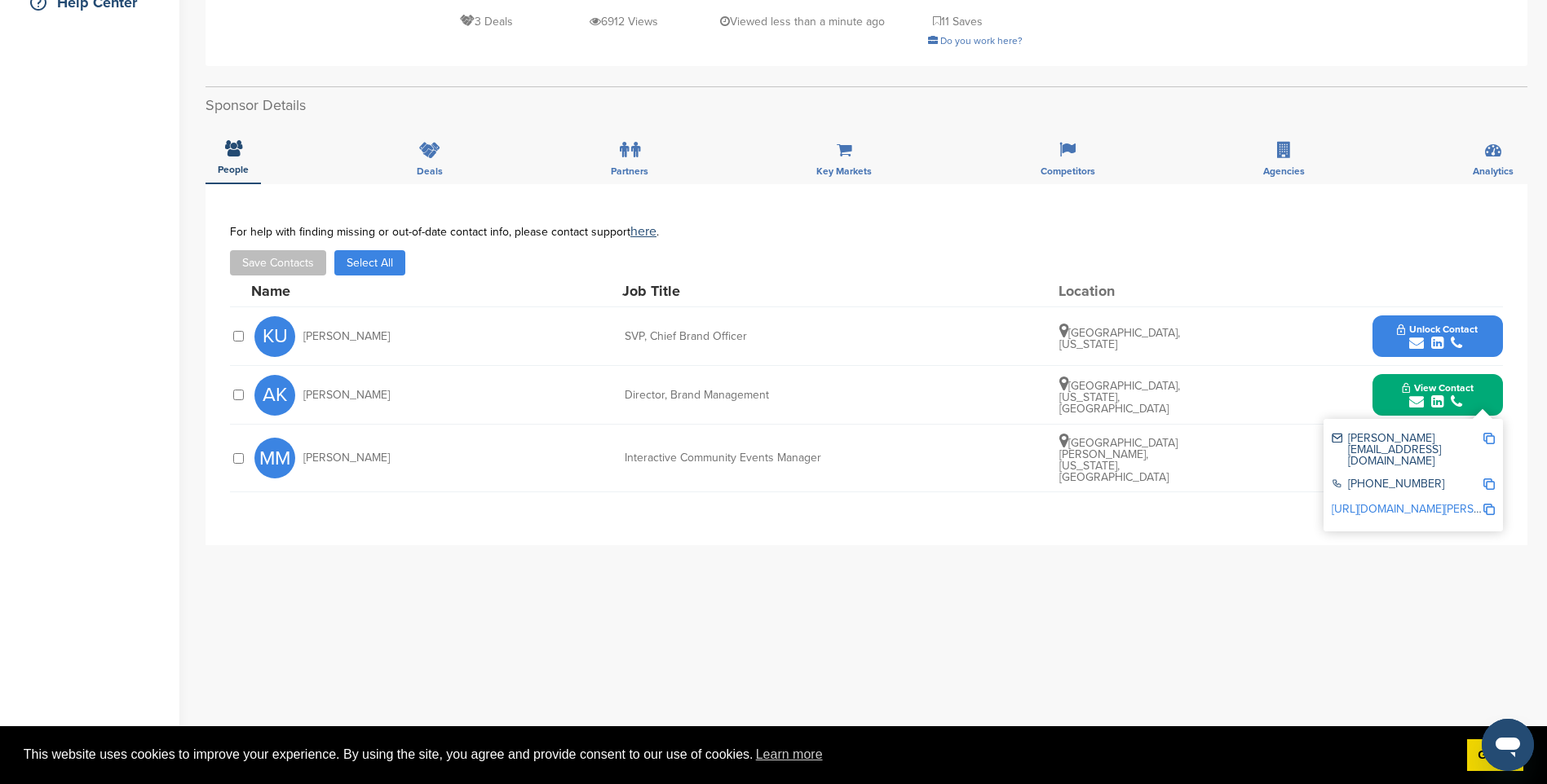
click at [1491, 437] on img at bounding box center [1488, 439] width 11 height 11
click at [1456, 334] on span "Unlock Contact" at bounding box center [1437, 329] width 80 height 11
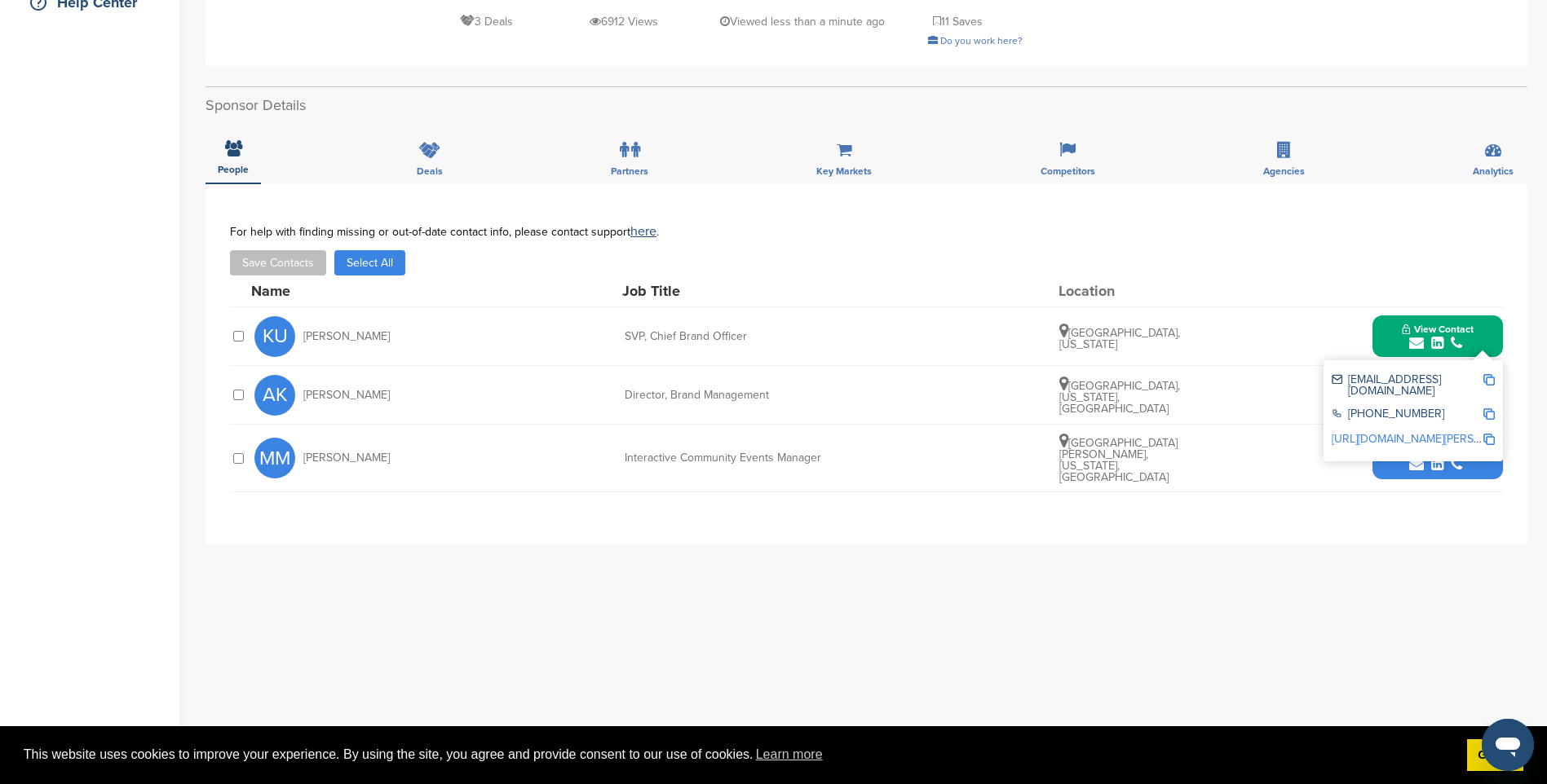
click at [1486, 379] on img at bounding box center [1488, 379] width 11 height 11
click at [1427, 462] on div "submit" at bounding box center [1437, 464] width 80 height 16
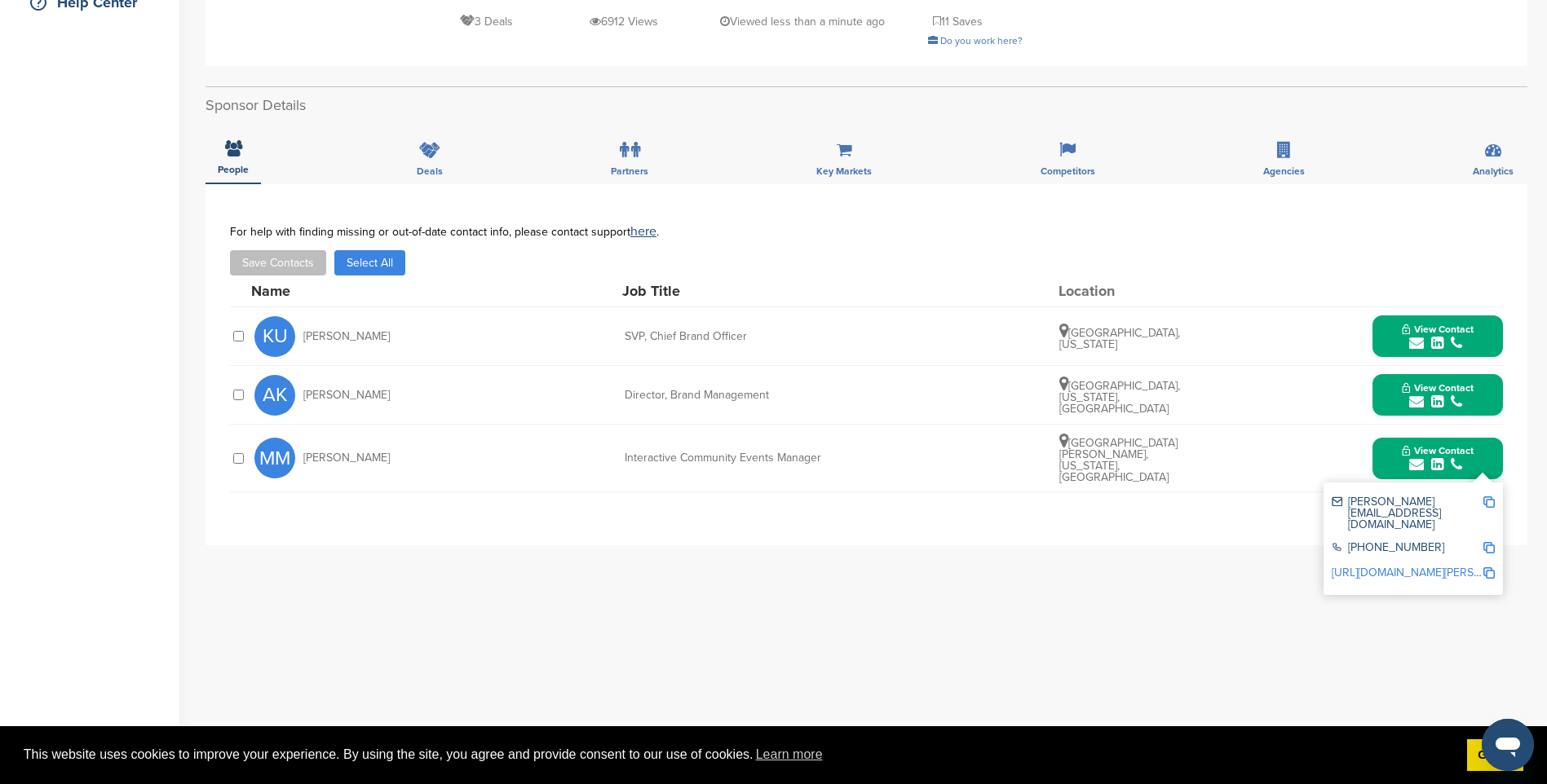
click at [1490, 496] on img at bounding box center [1488, 502] width 11 height 11
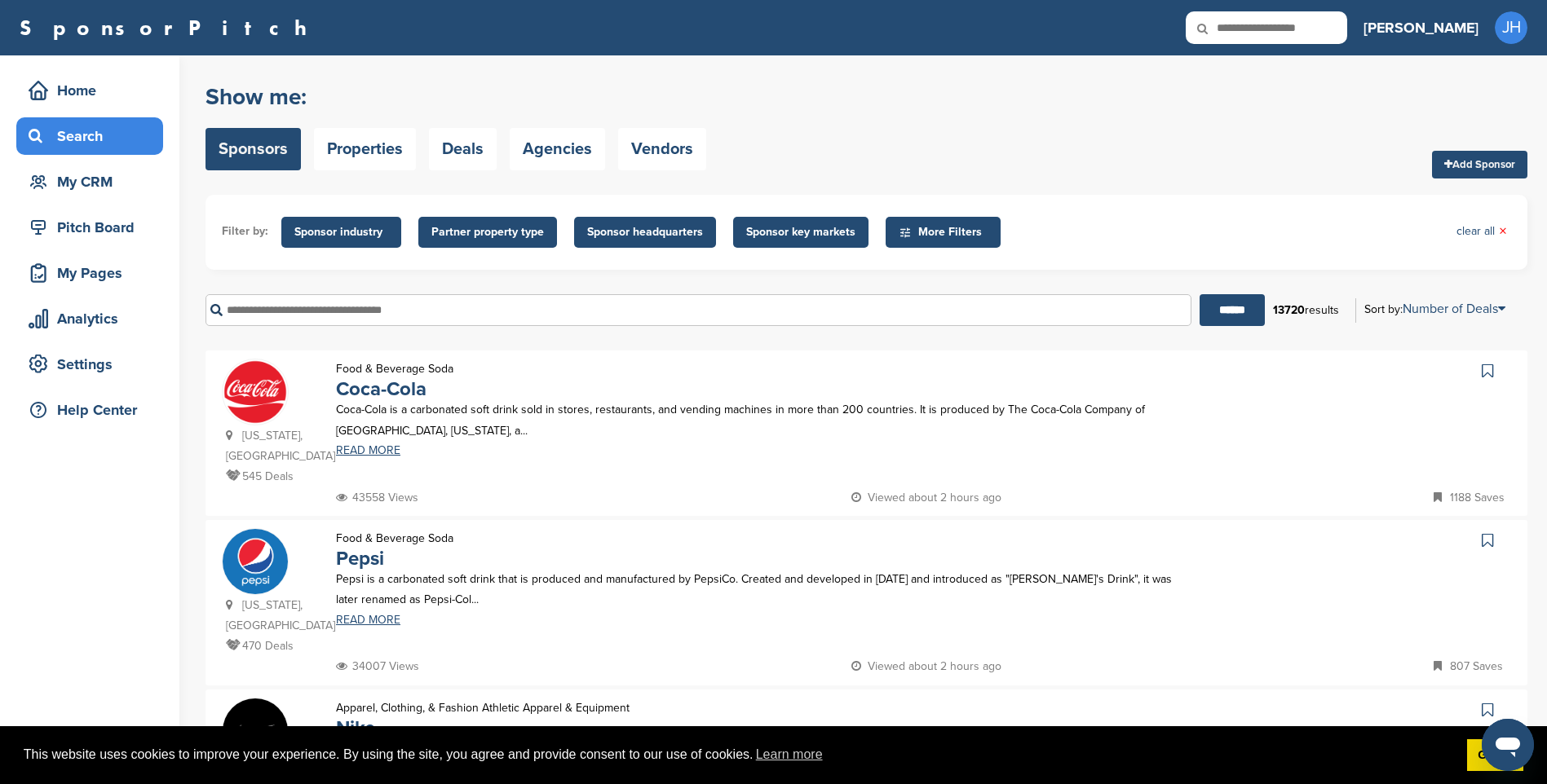
click at [354, 233] on span "Sponsor industry" at bounding box center [341, 232] width 94 height 18
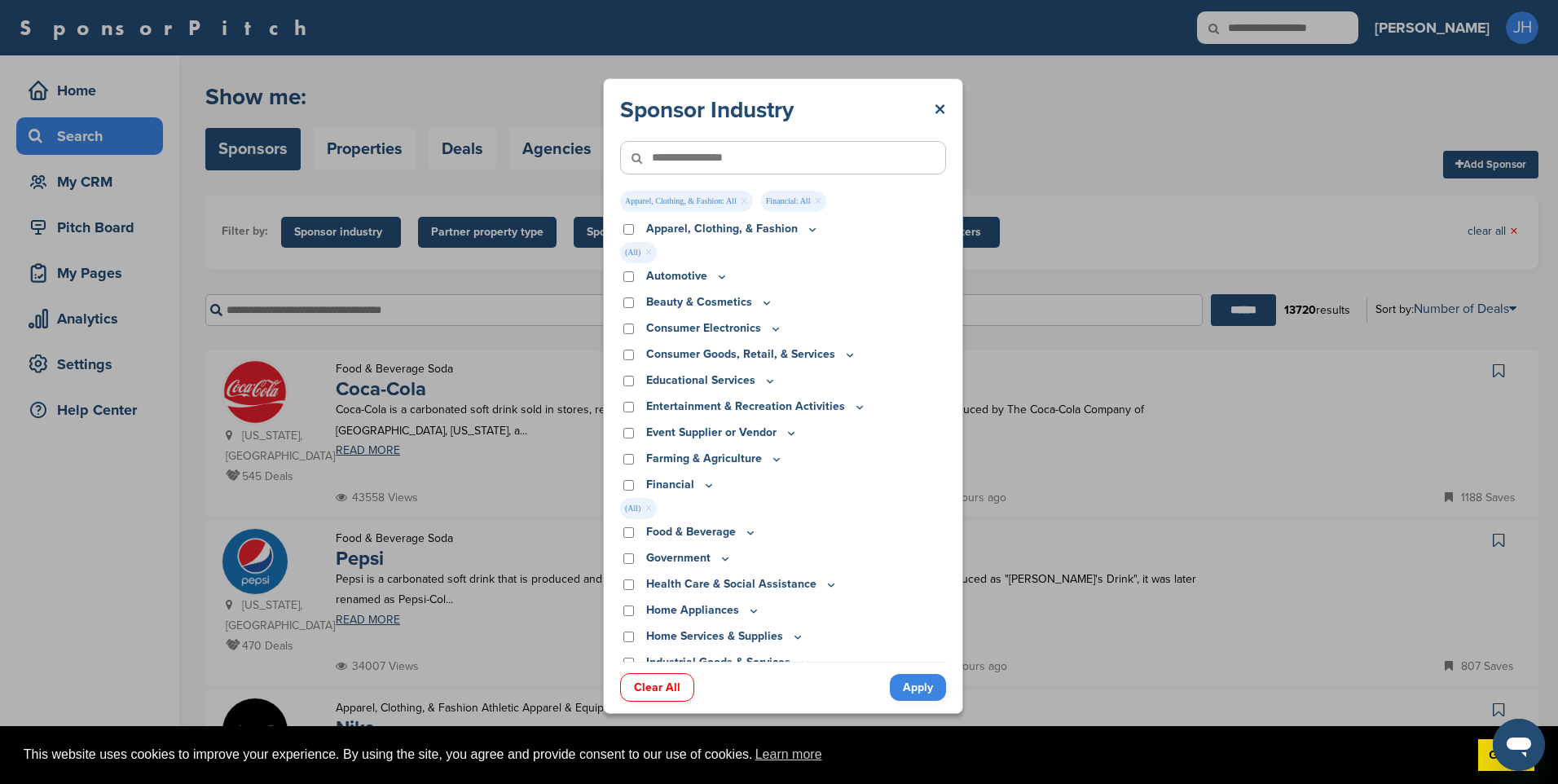
scroll to position [81, 0]
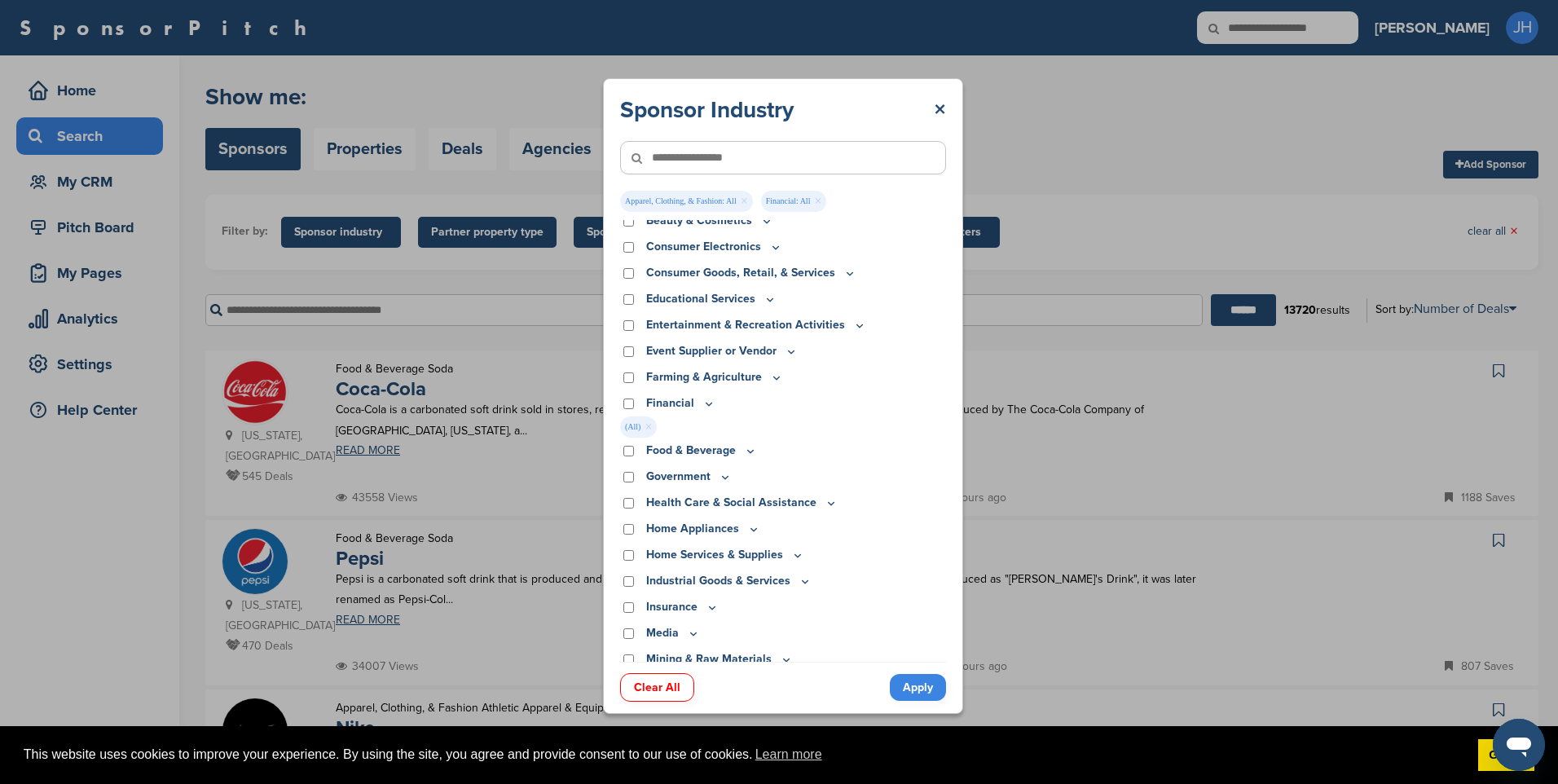
click at [828, 502] on icon at bounding box center [832, 503] width 13 height 14
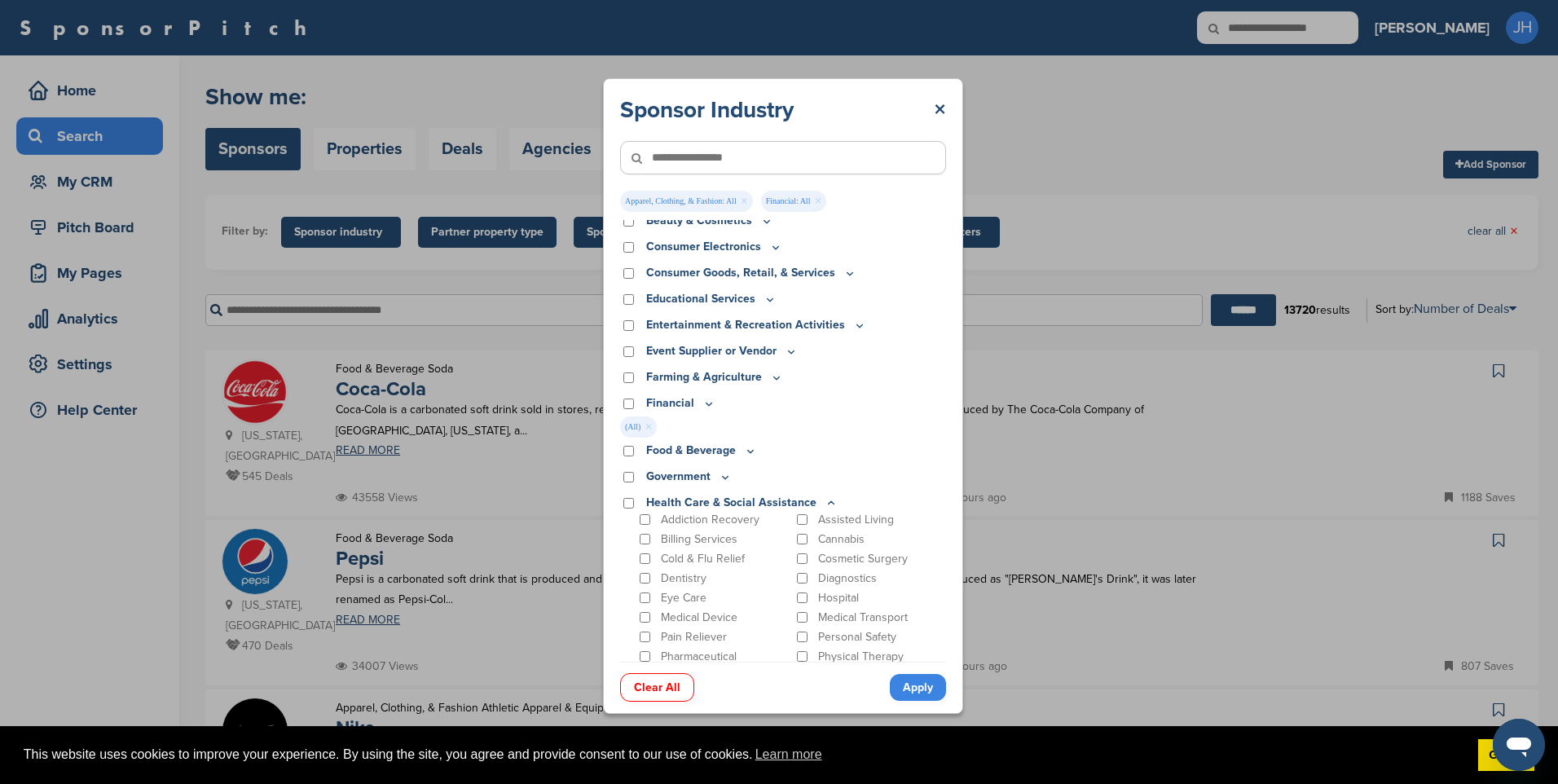
click at [828, 502] on icon at bounding box center [832, 503] width 13 height 14
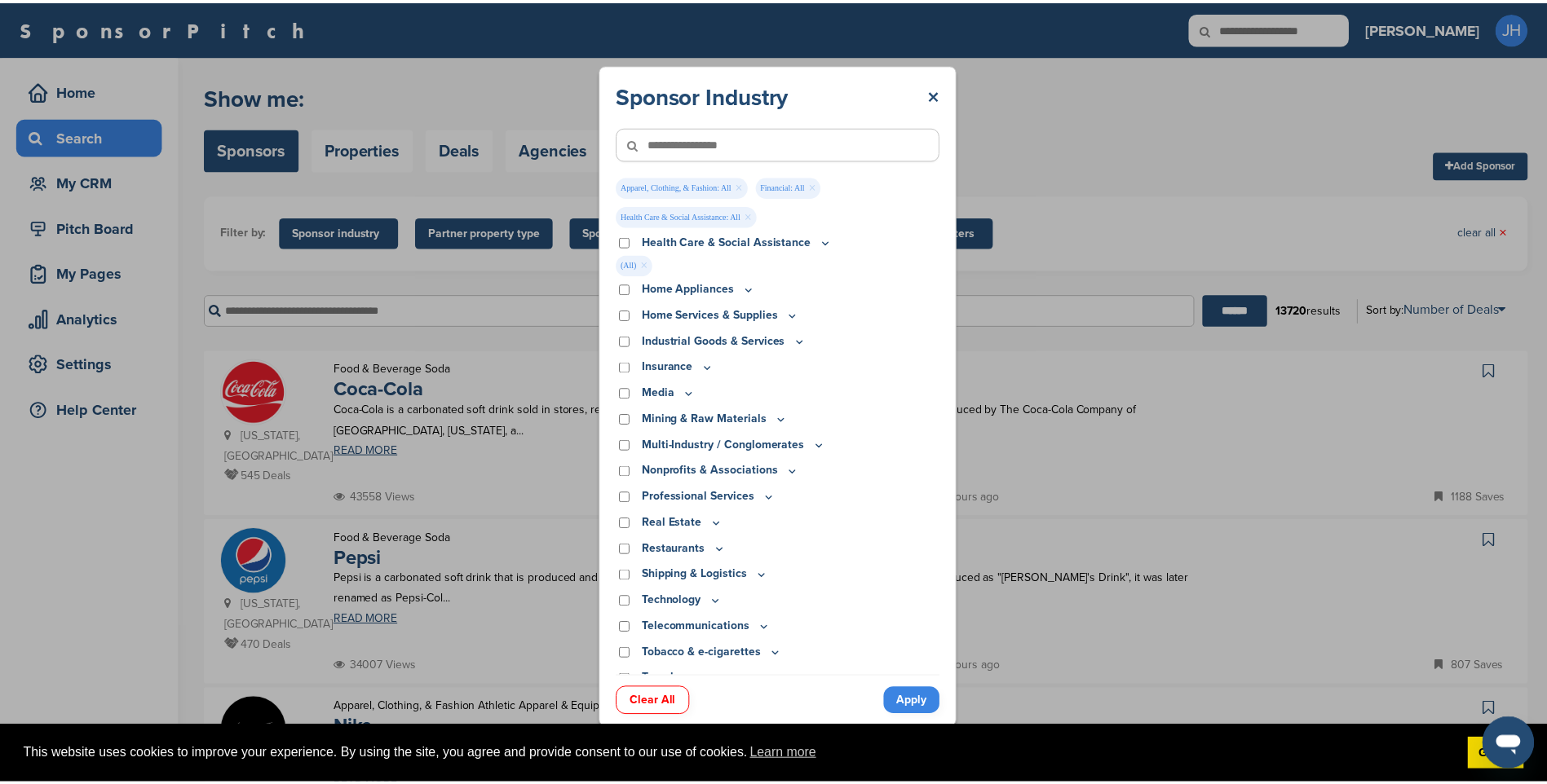
scroll to position [374, 0]
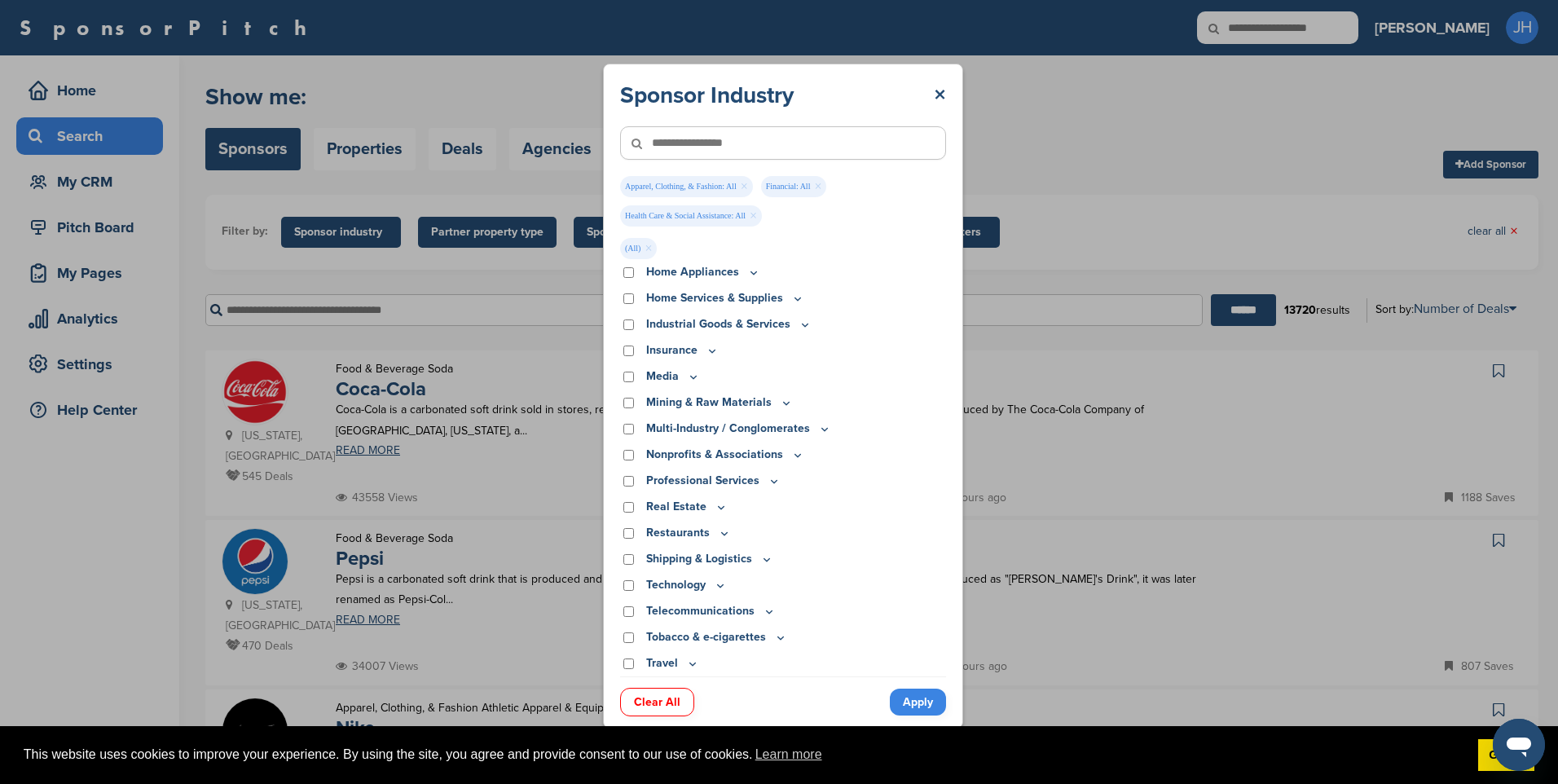
click at [721, 508] on icon at bounding box center [721, 507] width 13 height 14
click at [721, 508] on icon at bounding box center [722, 506] width 5 height 3
click at [920, 703] on link "Apply" at bounding box center [918, 702] width 57 height 26
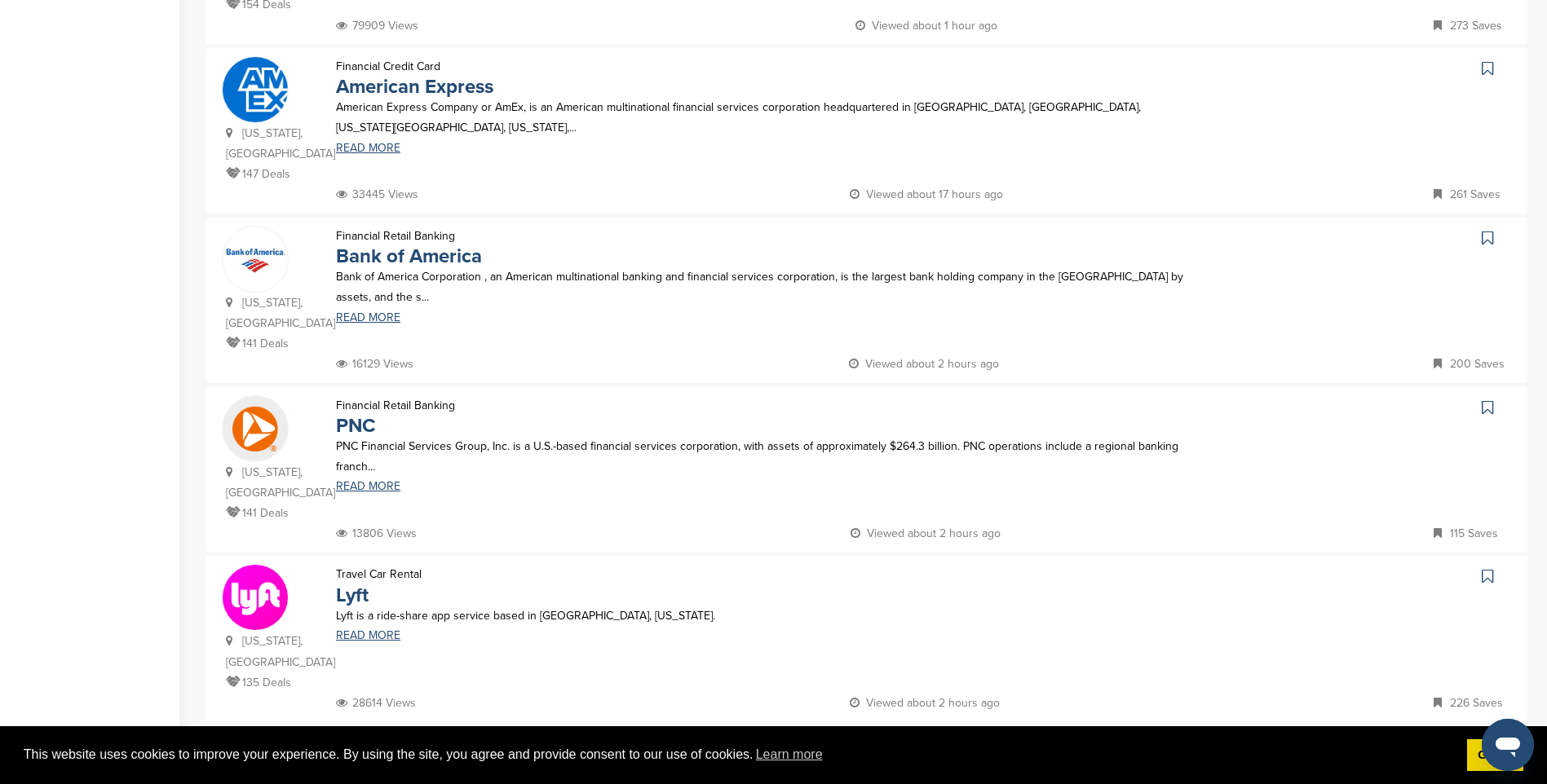
scroll to position [1467, 0]
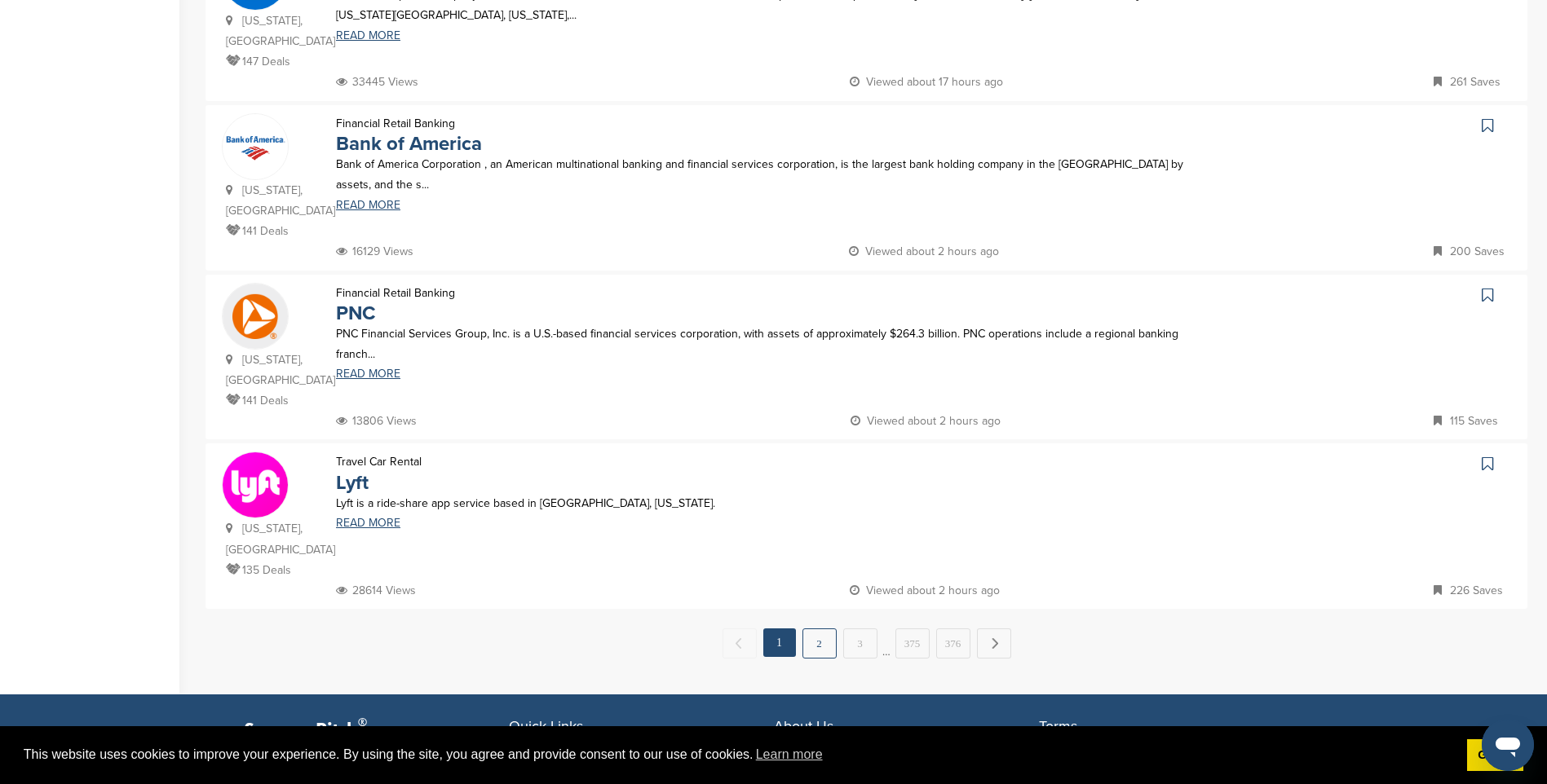
click at [819, 629] on link "2" at bounding box center [819, 643] width 34 height 30
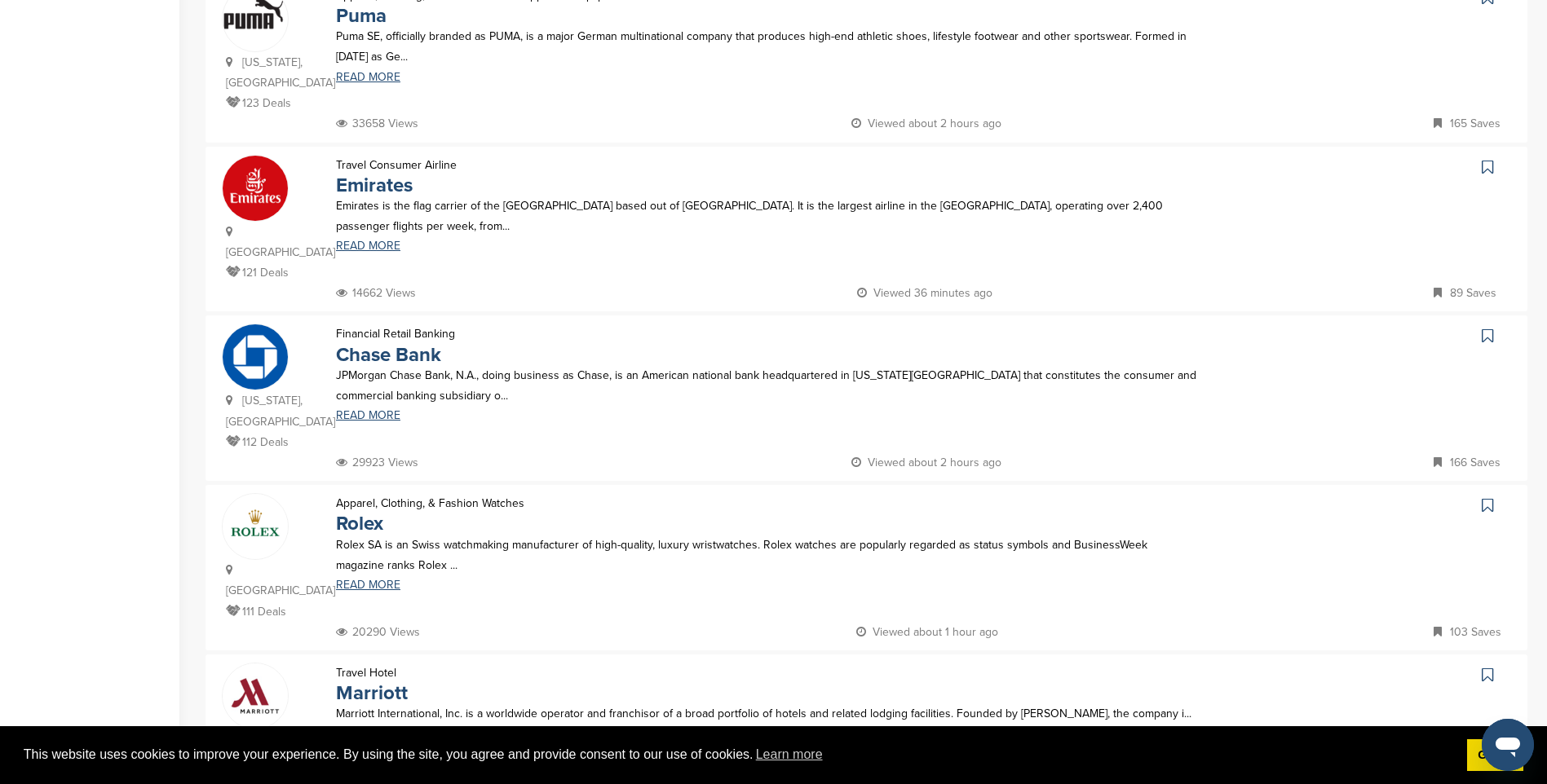
scroll to position [0, 0]
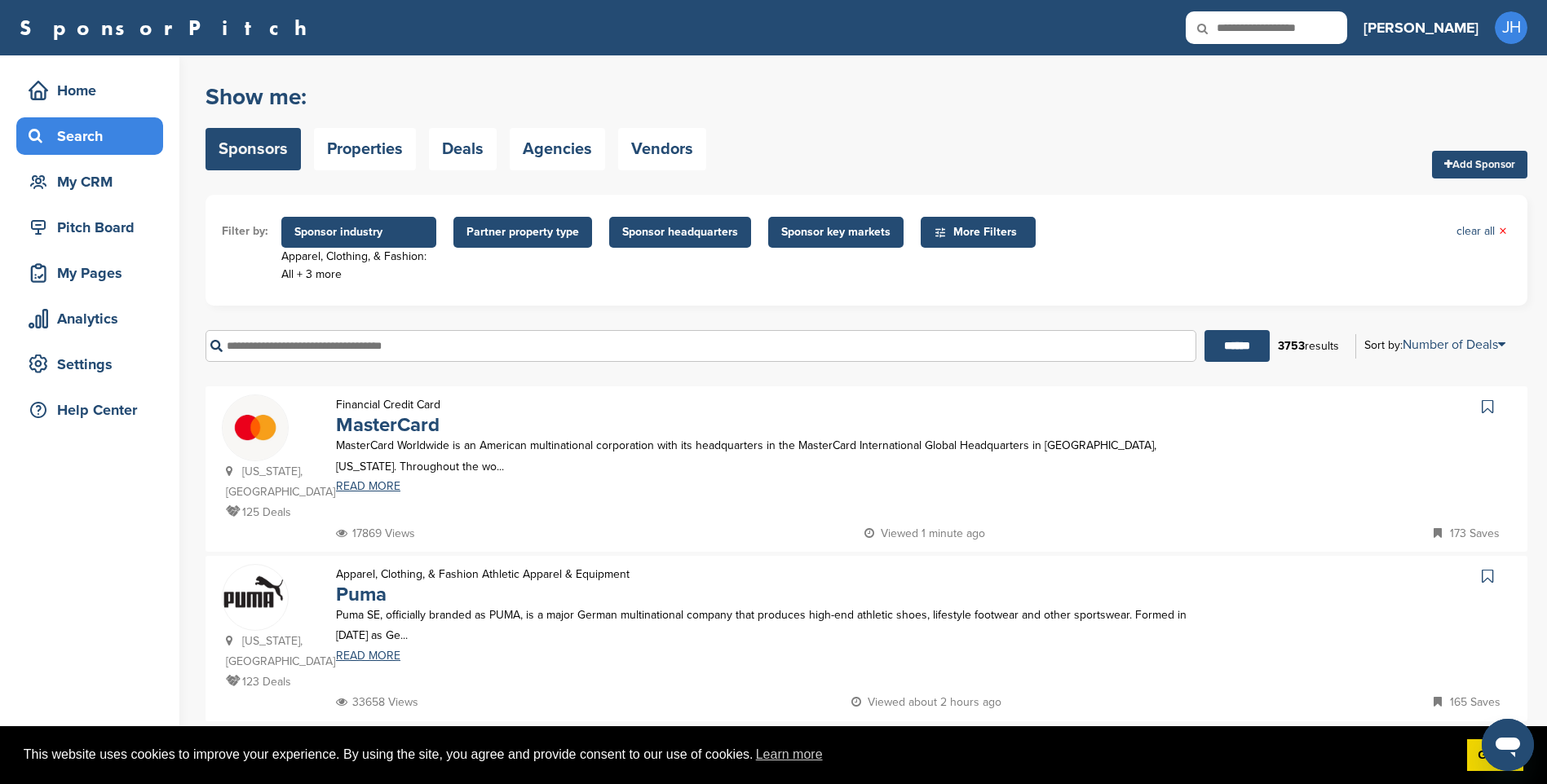
drag, startPoint x: 816, startPoint y: 505, endPoint x: 696, endPoint y: 260, distance: 272.8
